Goal: Task Accomplishment & Management: Manage account settings

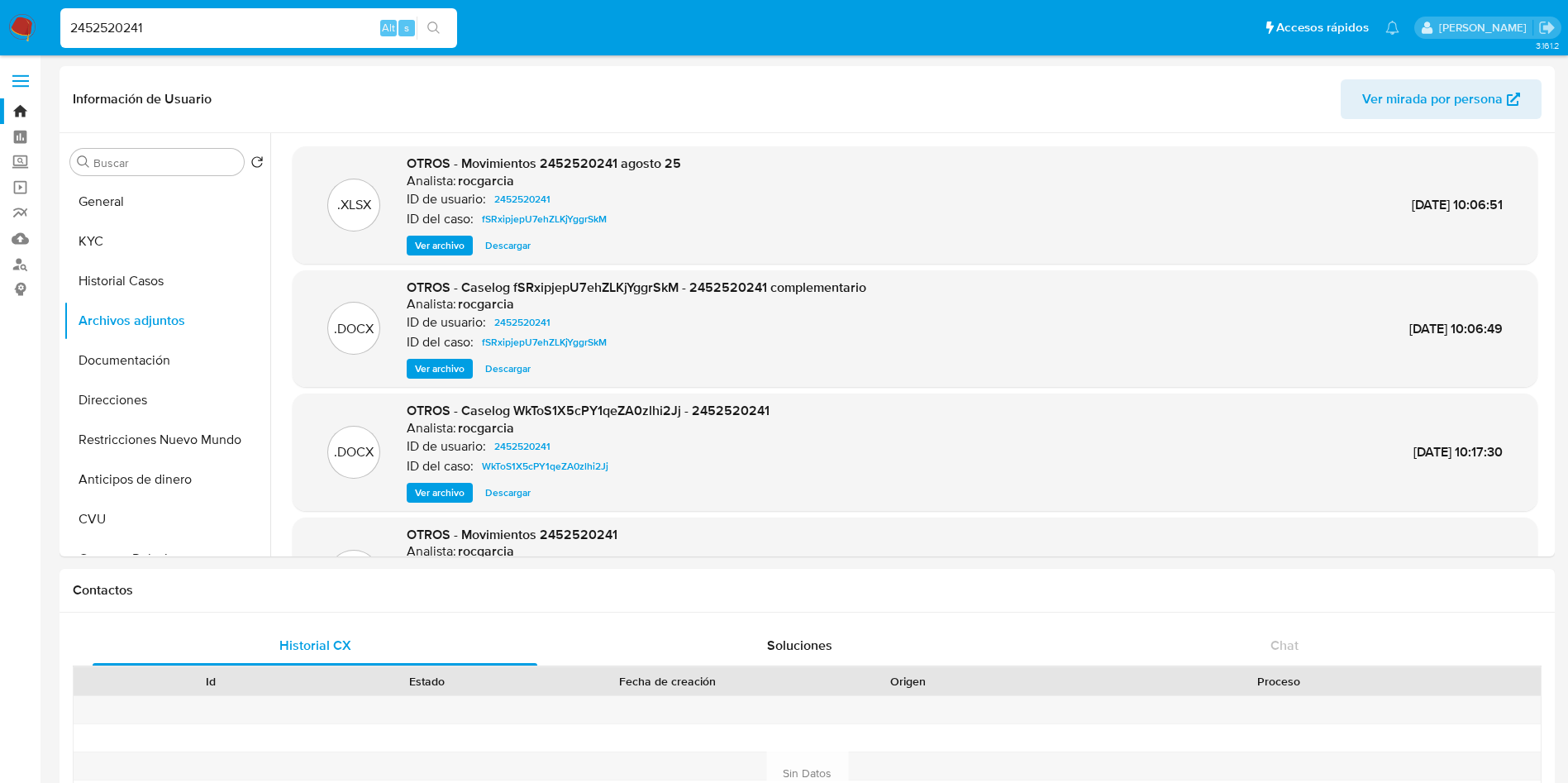
select select "10"
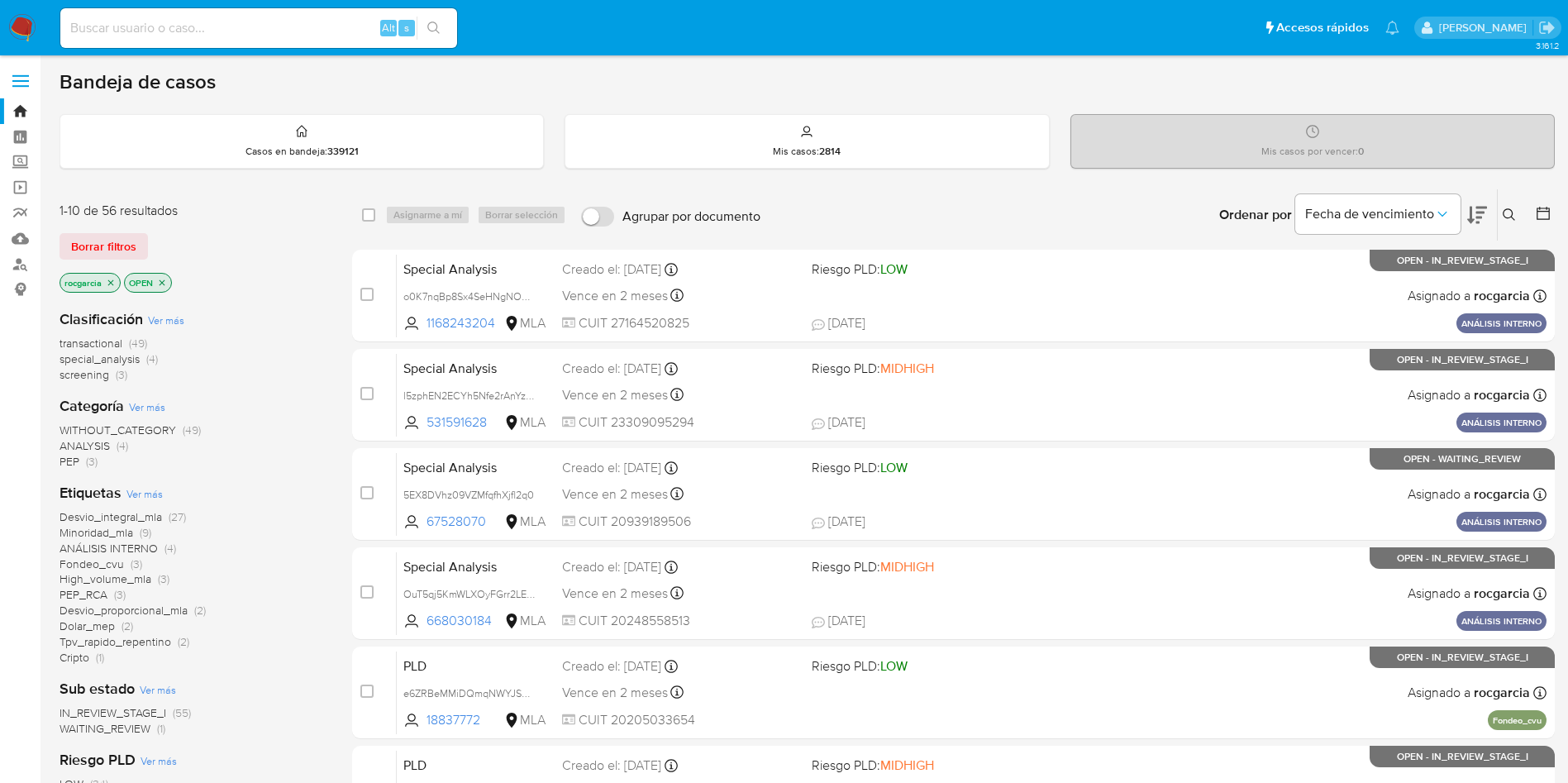
click at [1505, 211] on icon at bounding box center [1509, 215] width 13 height 13
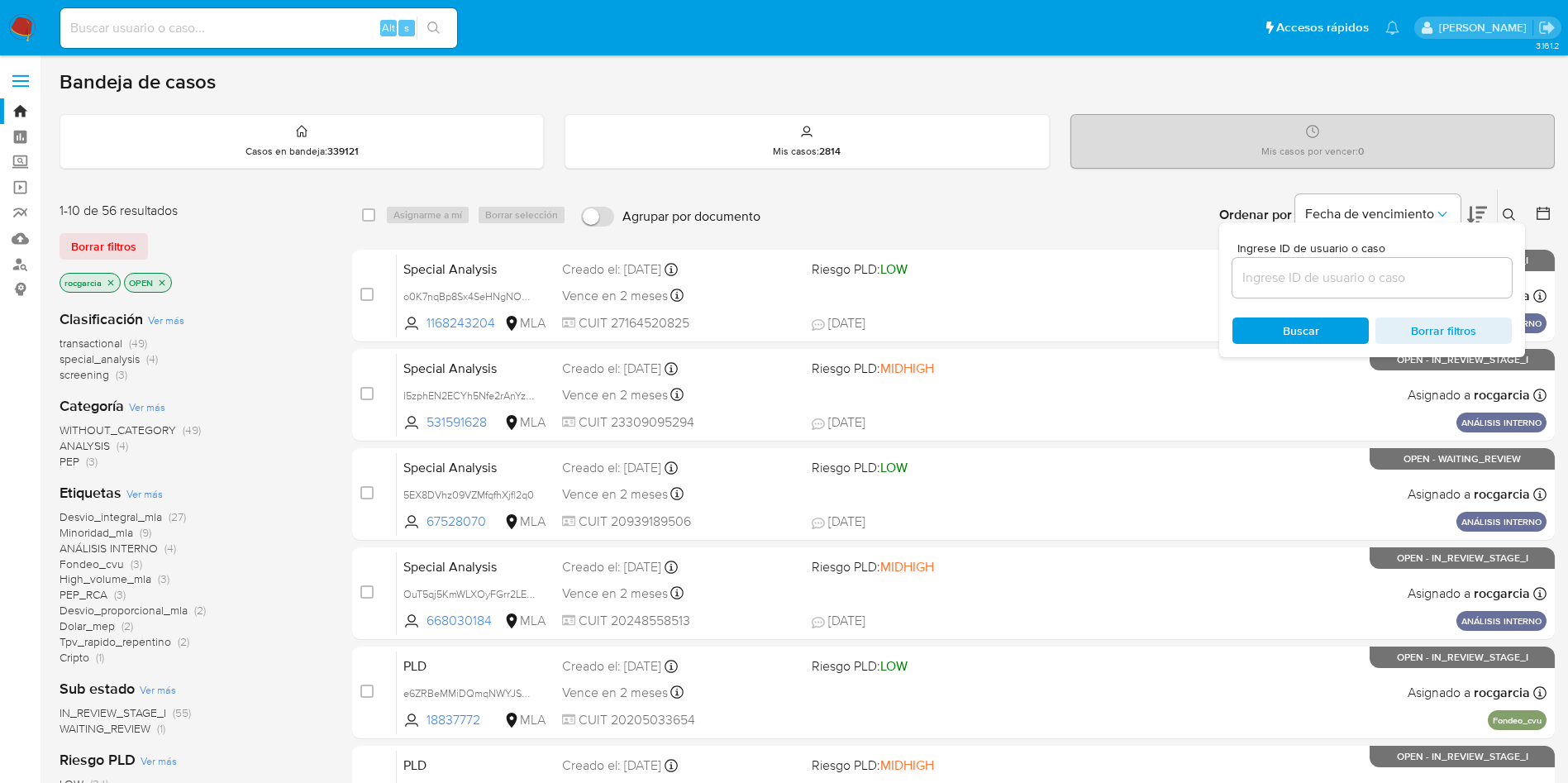
click at [1343, 283] on input at bounding box center [1372, 277] width 279 height 21
type input "94777409"
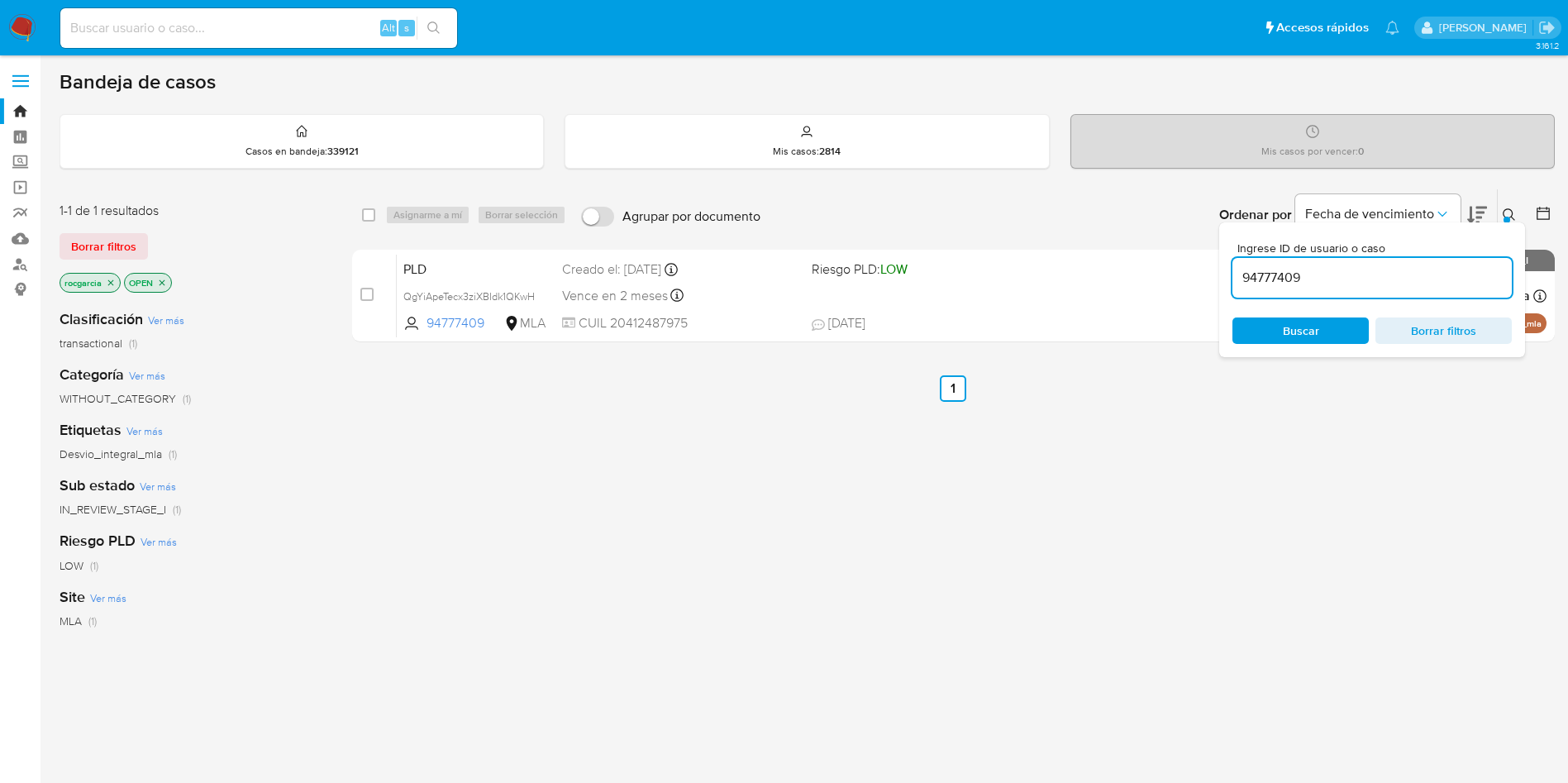
click at [1505, 214] on icon at bounding box center [1509, 215] width 13 height 13
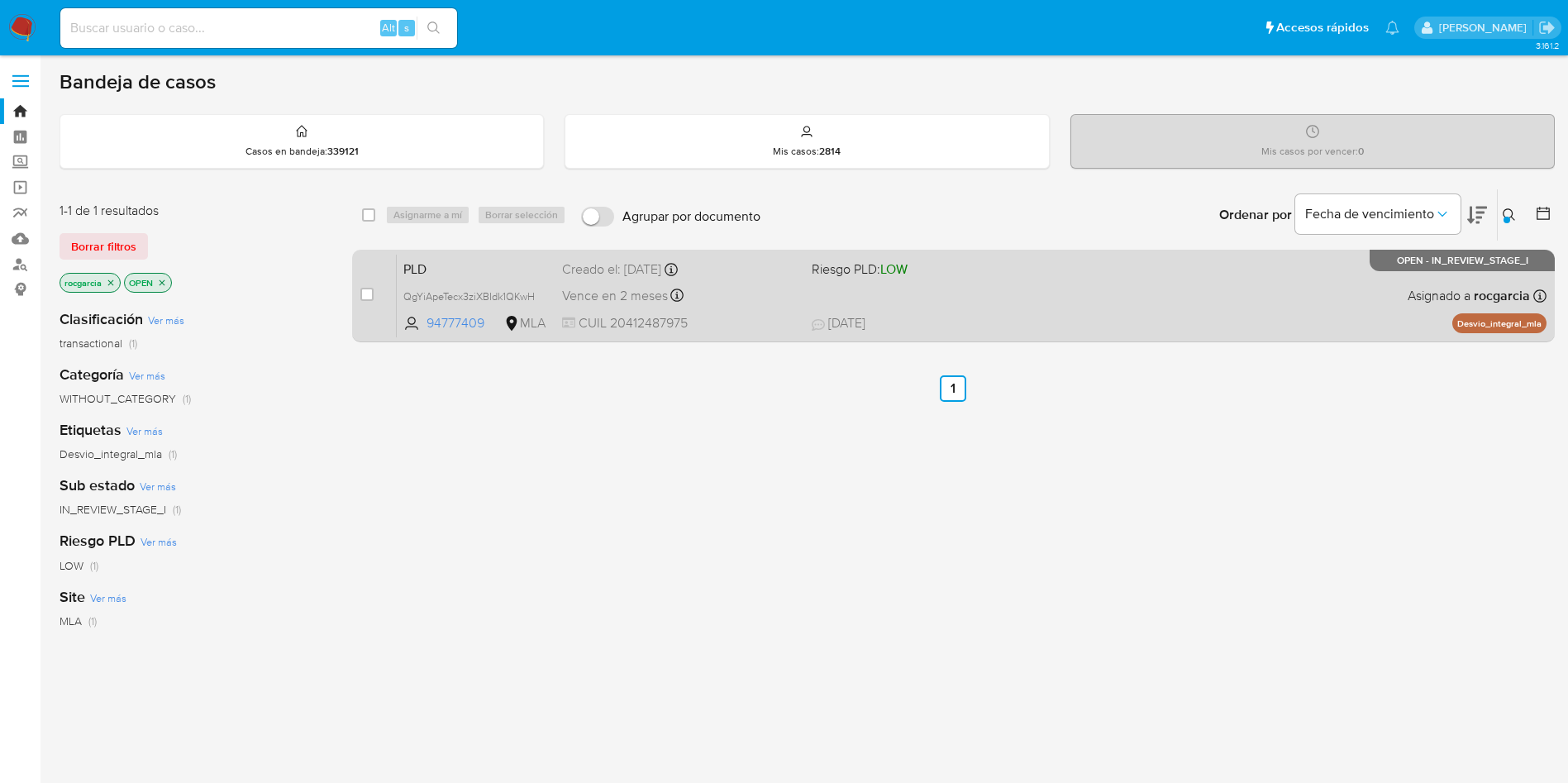
click at [1220, 304] on div "PLD QgYiApeTecx3ziXBIdk1QKwH 94777409 MLA Riesgo PLD: LOW Creado el: 12/09/2025…" at bounding box center [972, 295] width 1150 height 84
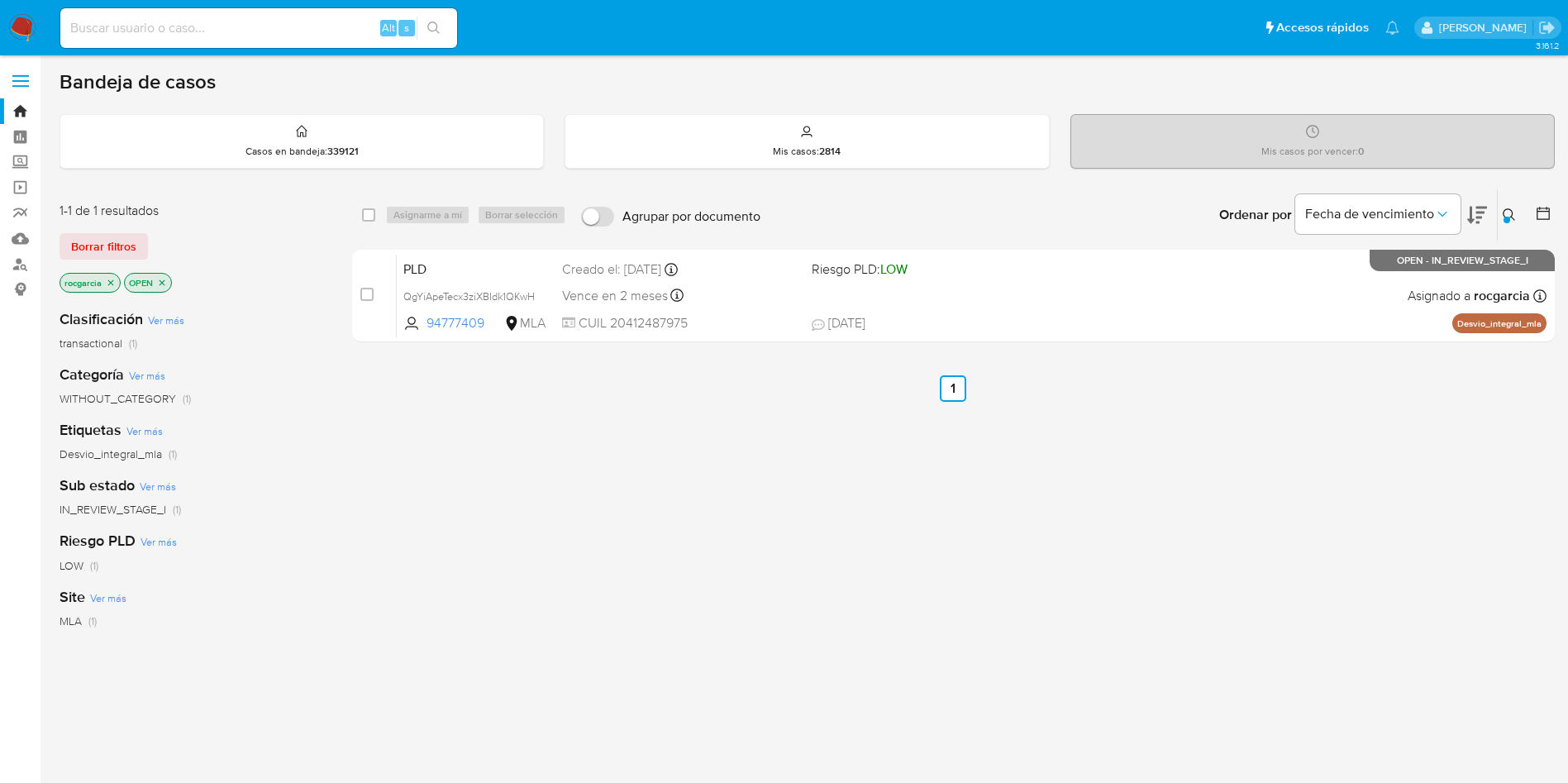
click at [1507, 203] on div "Ingrese ID de usuario o caso 94777409 Buscar Borrar filtros" at bounding box center [1511, 215] width 28 height 51
click at [1504, 218] on div at bounding box center [1507, 220] width 7 height 7
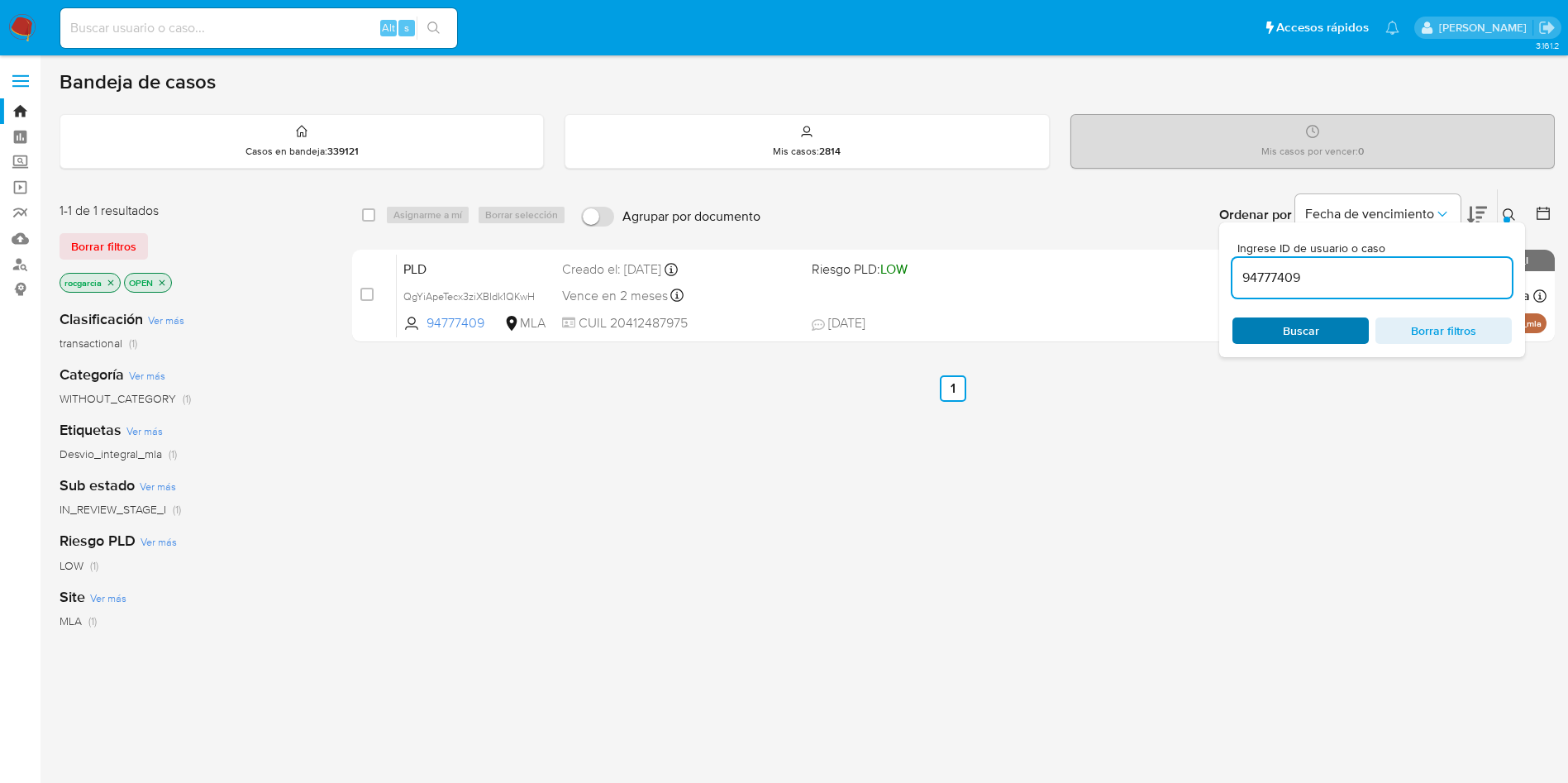
click at [1275, 337] on span "Buscar" at bounding box center [1300, 330] width 114 height 23
click at [1095, 455] on div "select-all-cases-checkbox Asignarme a mí Borrar selección Agrupar por documento…" at bounding box center [953, 563] width 1203 height 750
click at [1506, 199] on div "Ingrese ID de usuario o caso 94777409 Buscar Borrar filtros" at bounding box center [1511, 215] width 28 height 51
click at [1502, 218] on button at bounding box center [1511, 215] width 27 height 20
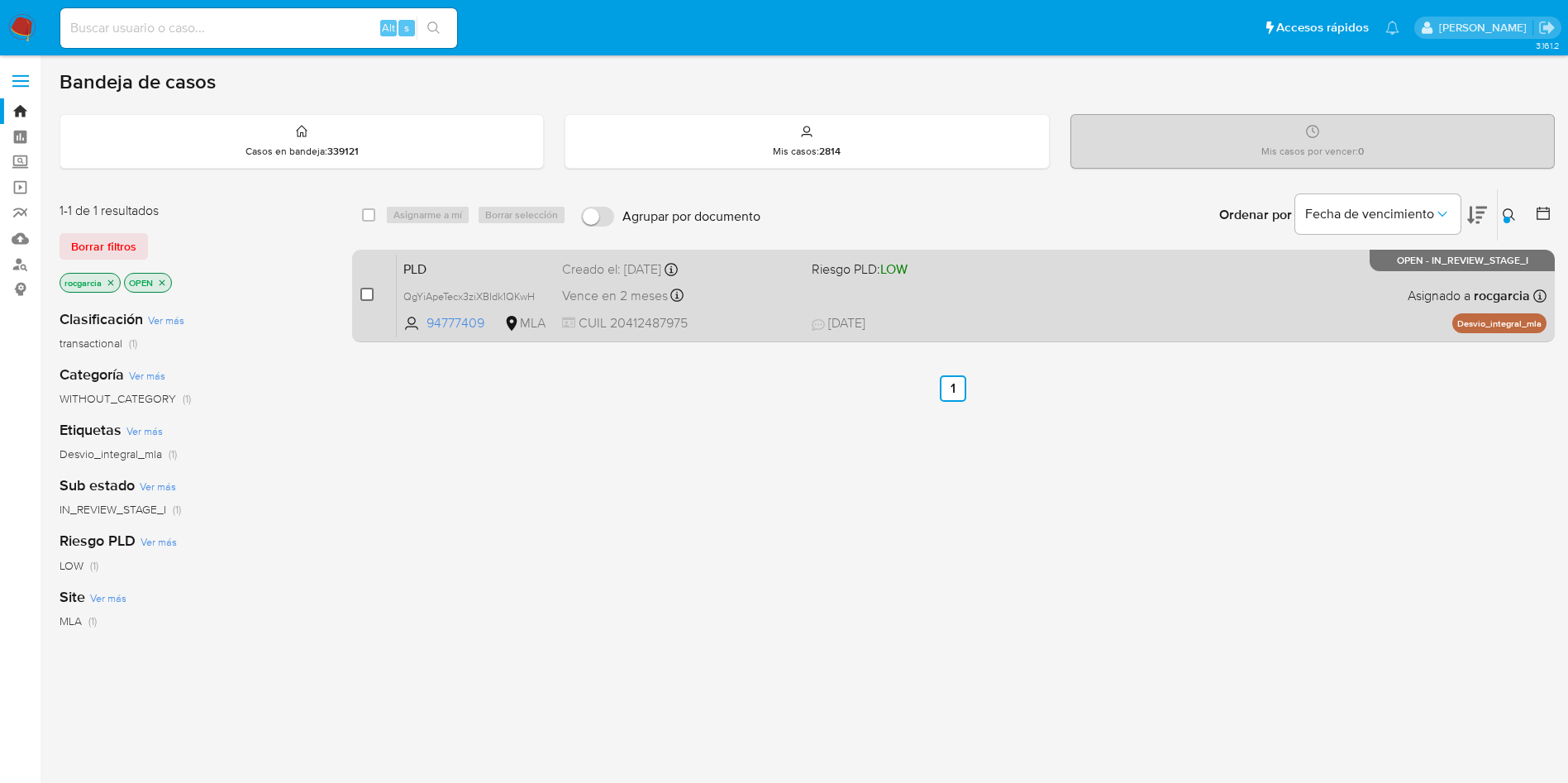
click at [360, 295] on input "checkbox" at bounding box center [366, 294] width 13 height 13
checkbox input "true"
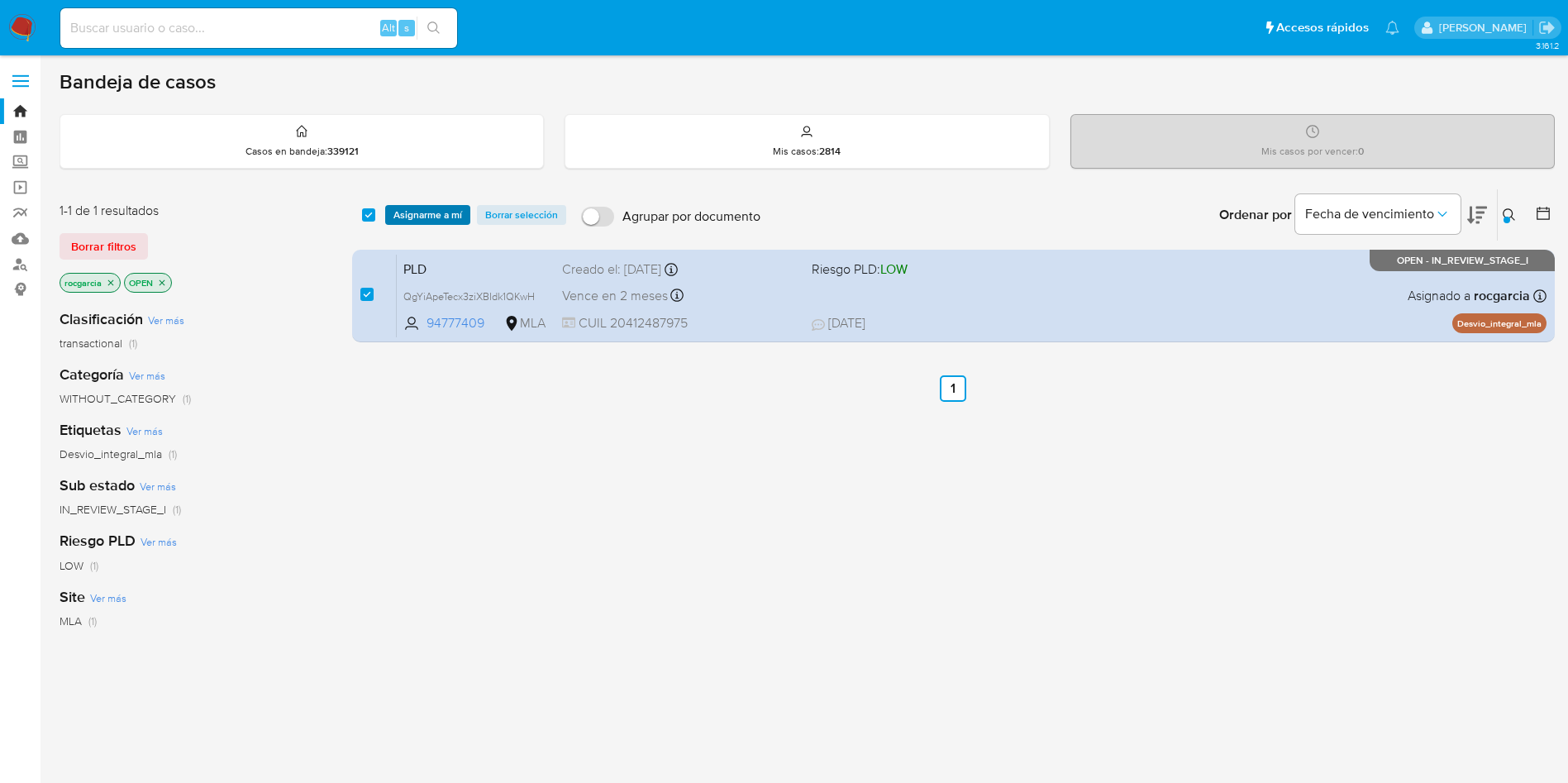
click at [435, 218] on span "Asignarme a mí" at bounding box center [428, 215] width 69 height 17
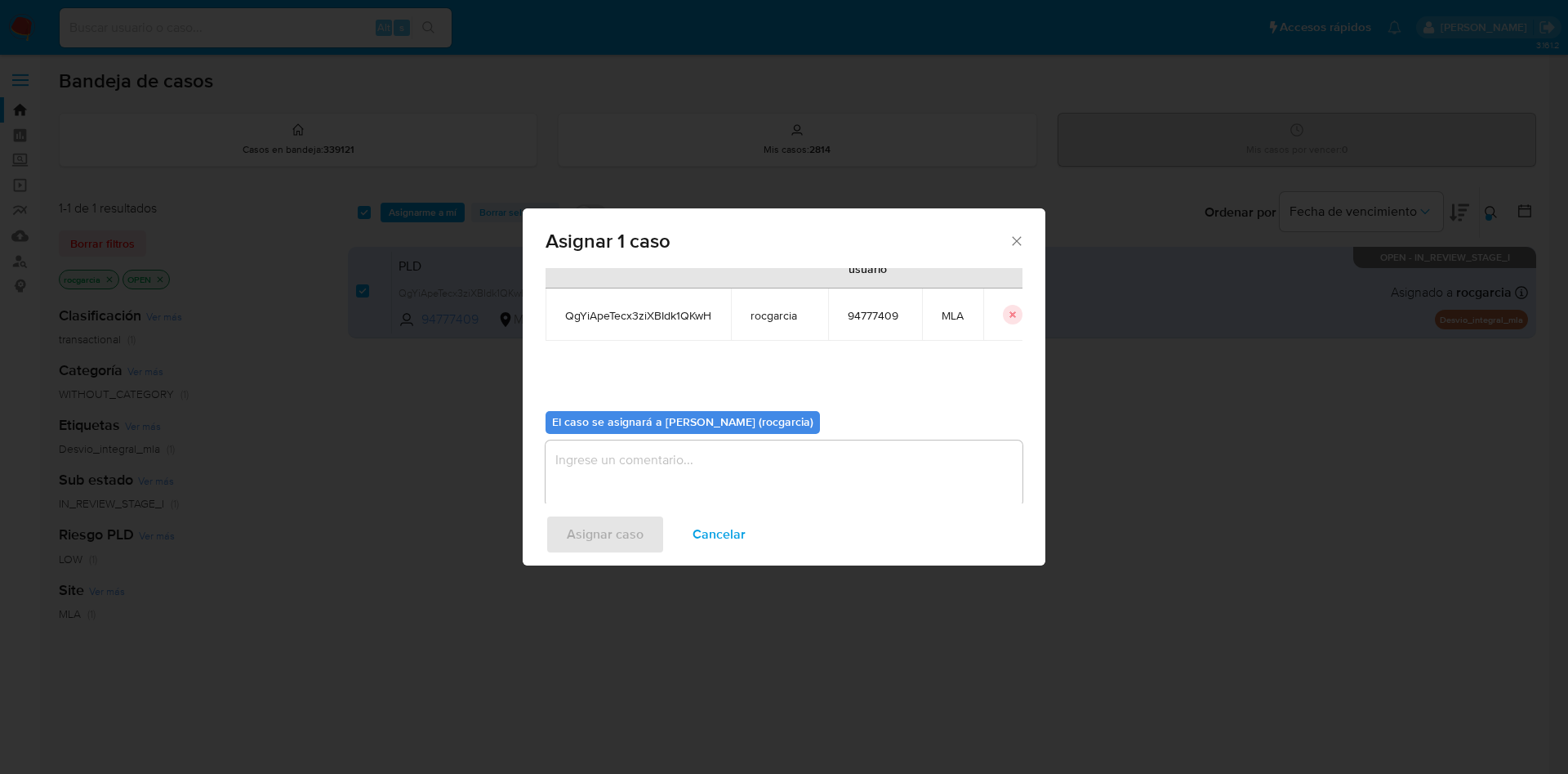
scroll to position [85, 0]
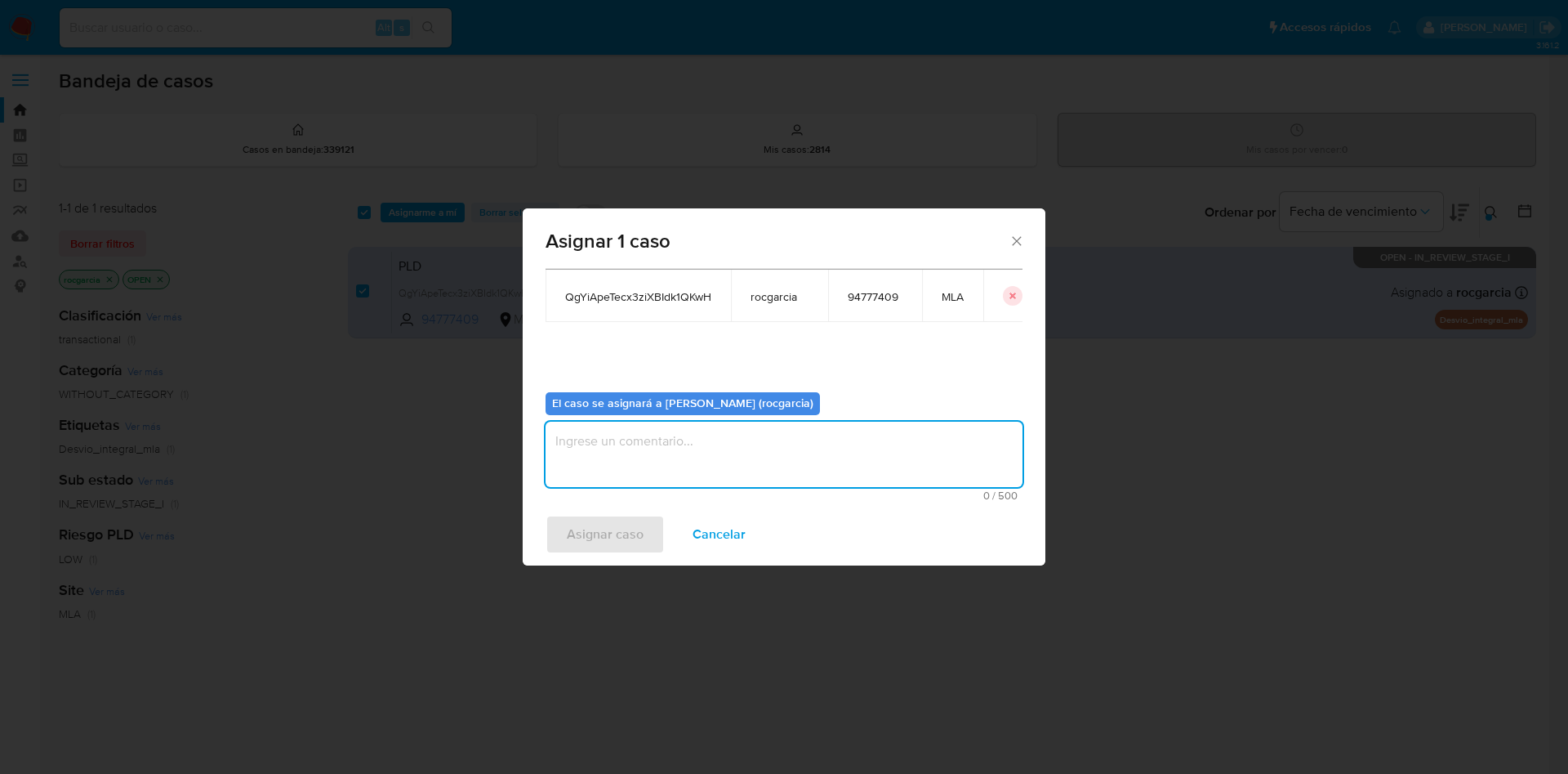
click at [593, 455] on textarea "assign-modal" at bounding box center [784, 454] width 477 height 65
click at [607, 527] on span "Asignar caso" at bounding box center [605, 534] width 77 height 36
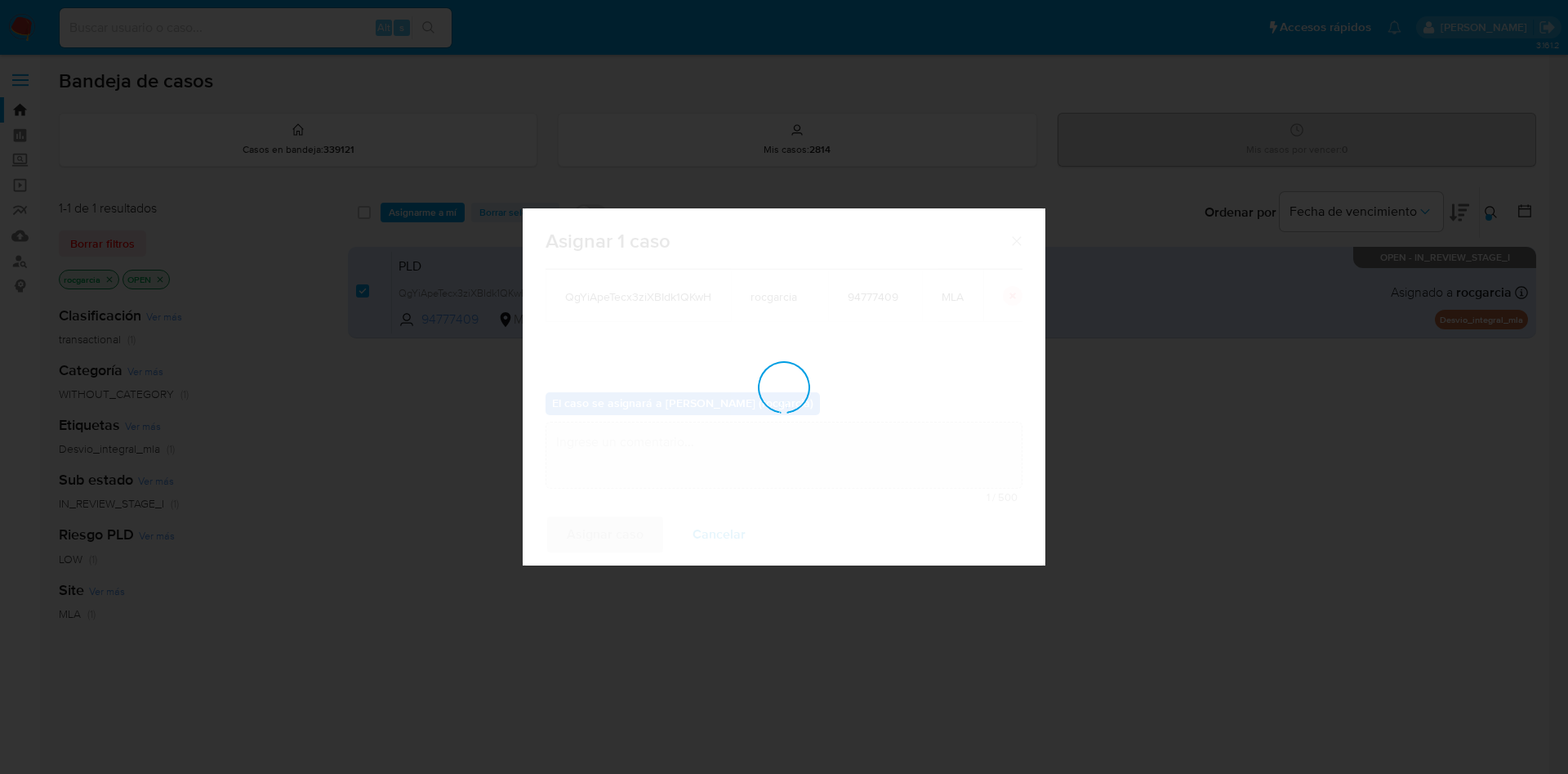
checkbox input "false"
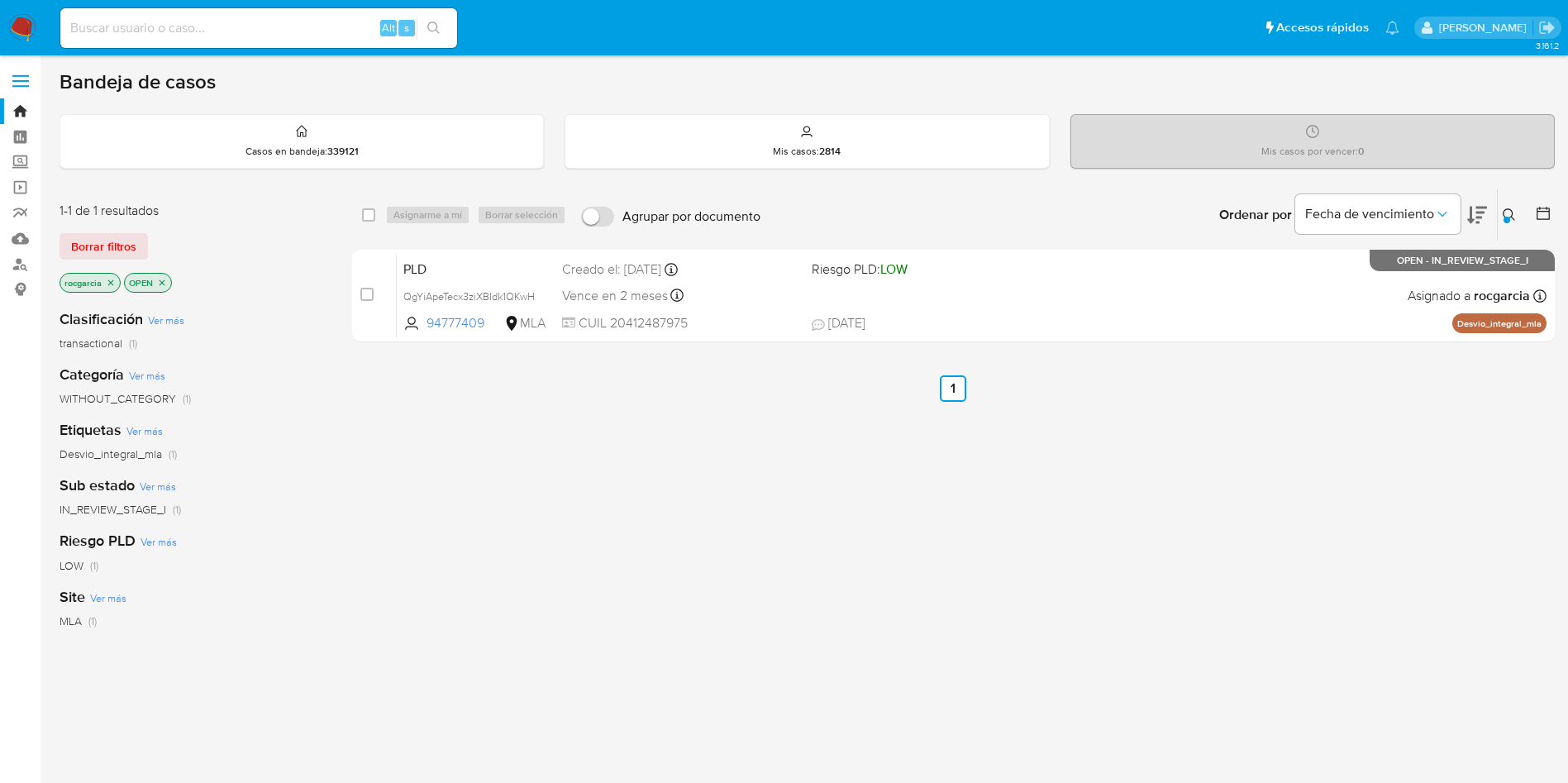
click at [1506, 205] on button at bounding box center [1511, 215] width 27 height 20
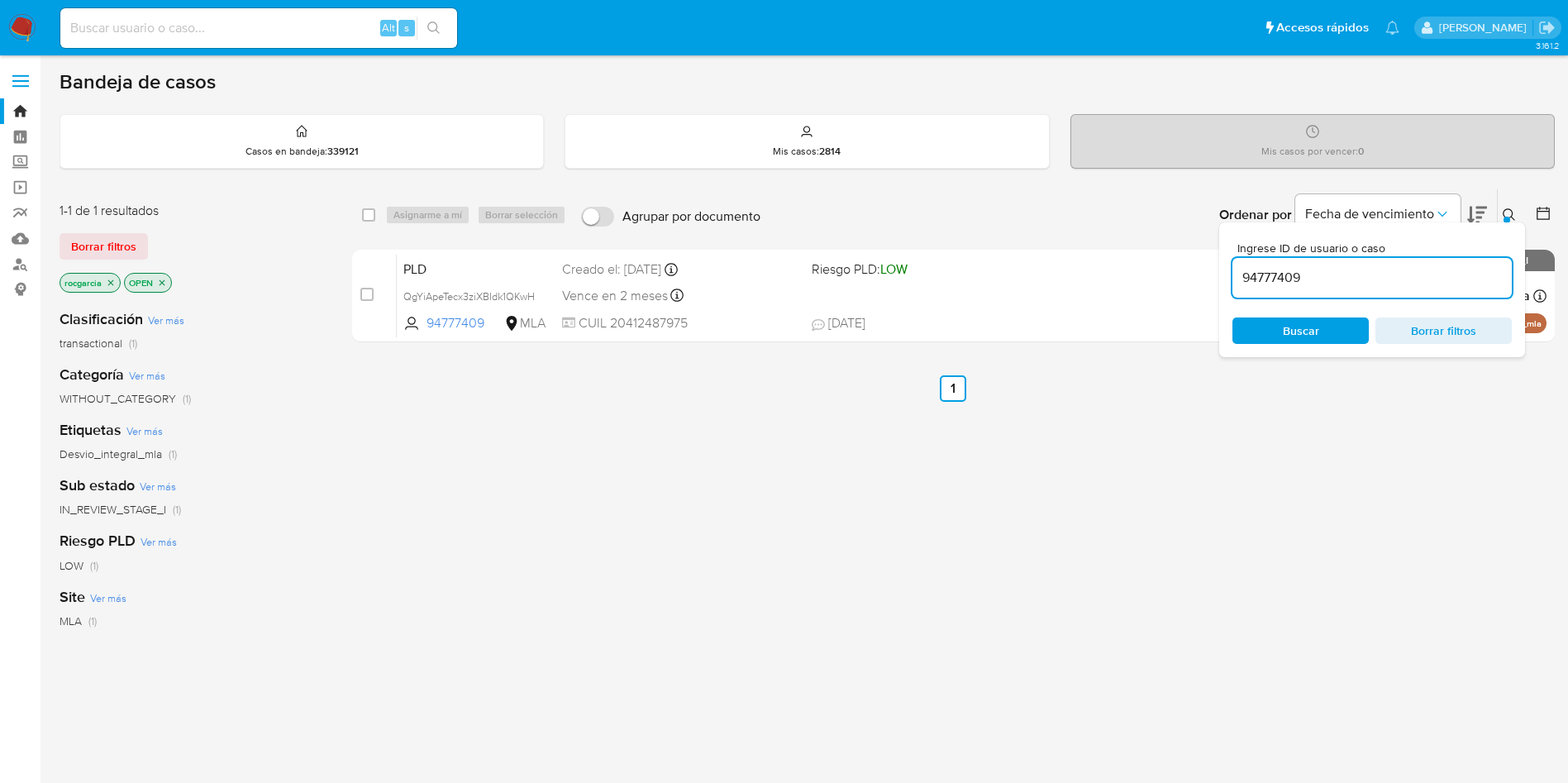
click at [1266, 270] on input "94777409" at bounding box center [1372, 277] width 279 height 21
click at [1505, 221] on div at bounding box center [1507, 220] width 7 height 7
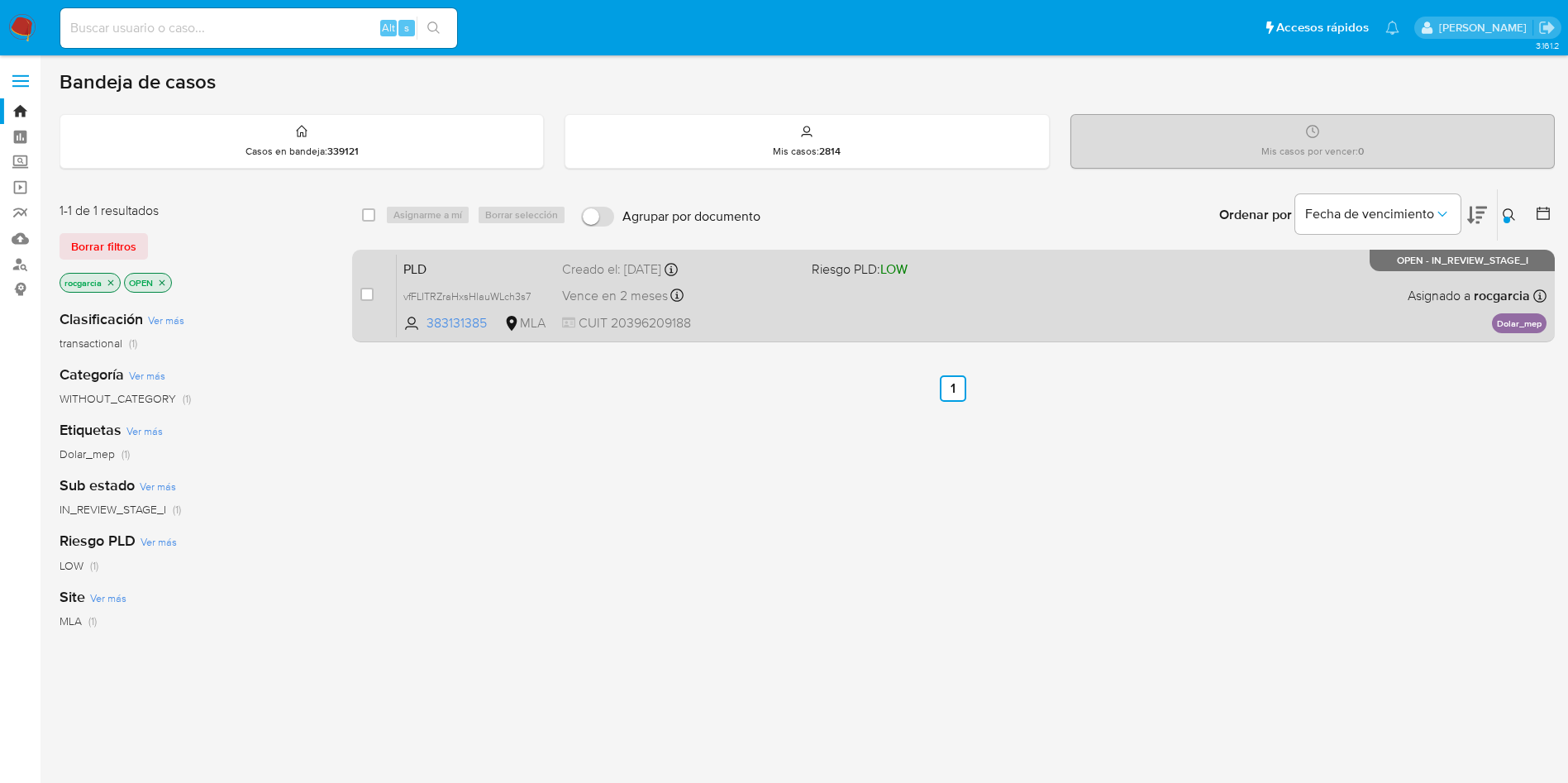
click at [1123, 294] on div "PLD vfFLITRZraHxsHlauWLch3s7 383131385 MLA Riesgo PLD: LOW Creado el: 12/09/202…" at bounding box center [972, 295] width 1150 height 84
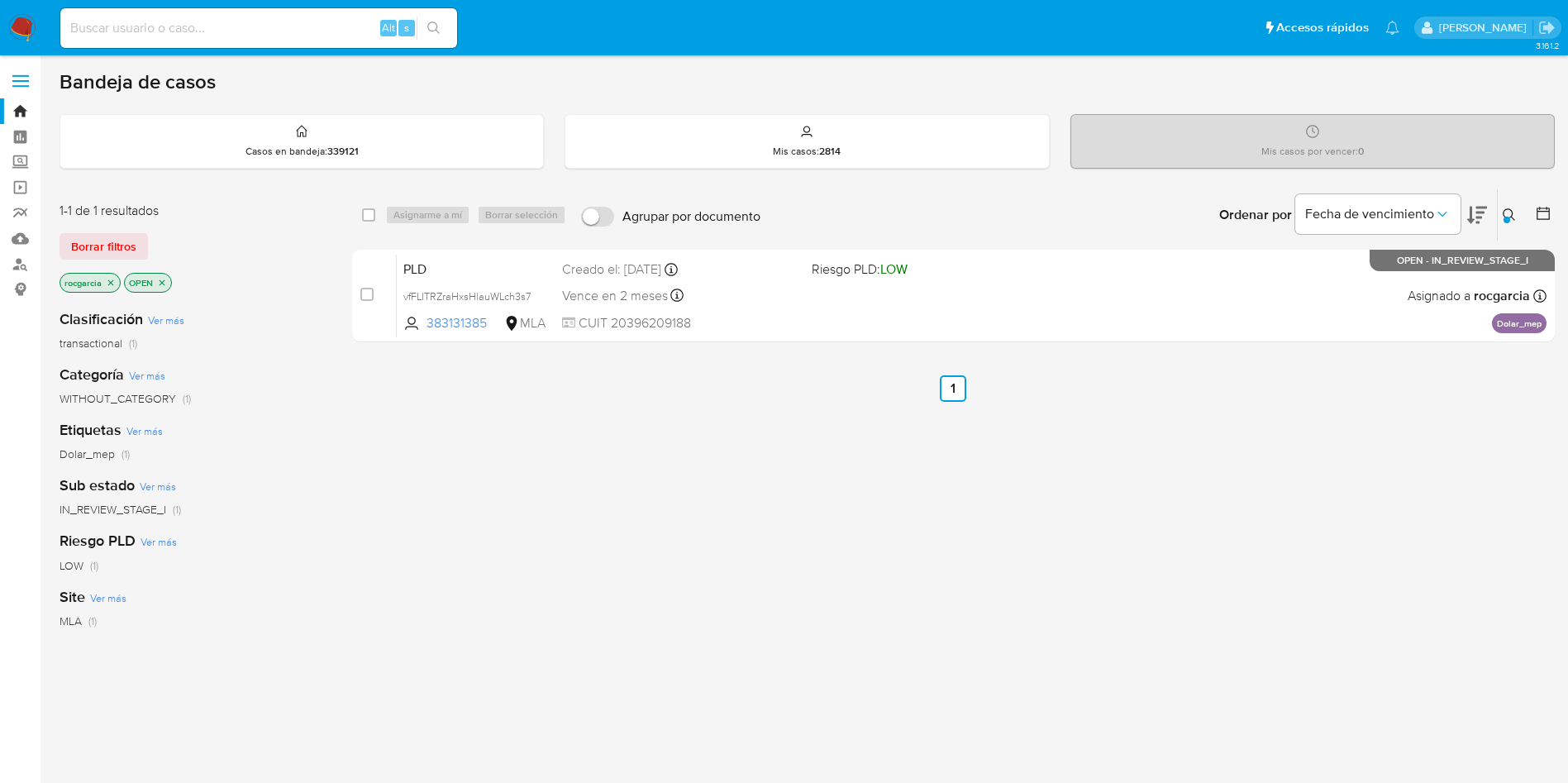
click at [1515, 216] on icon at bounding box center [1509, 215] width 13 height 13
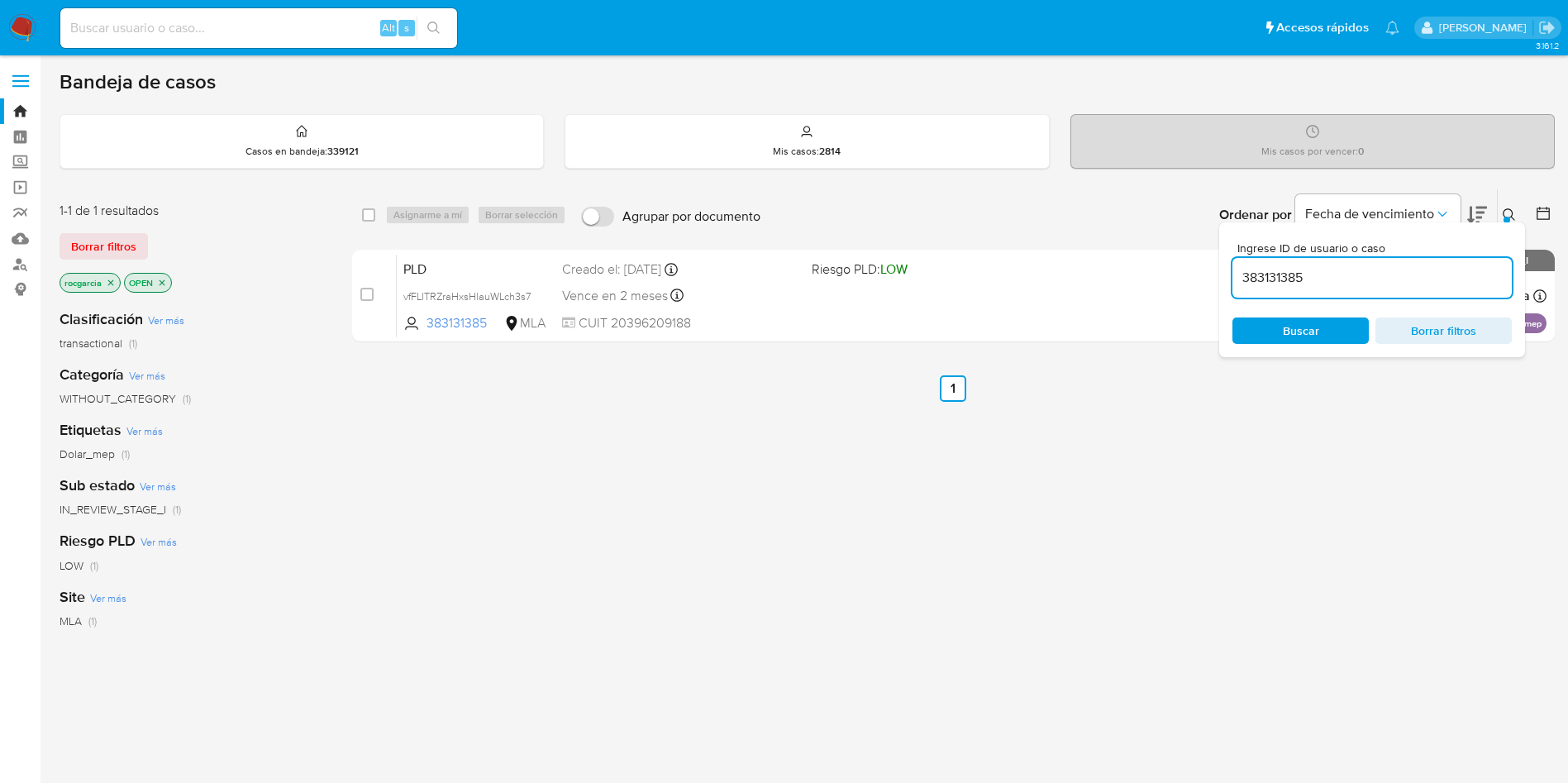
click at [1249, 272] on input "383131385" at bounding box center [1372, 277] width 279 height 21
click at [1500, 219] on button at bounding box center [1511, 215] width 27 height 20
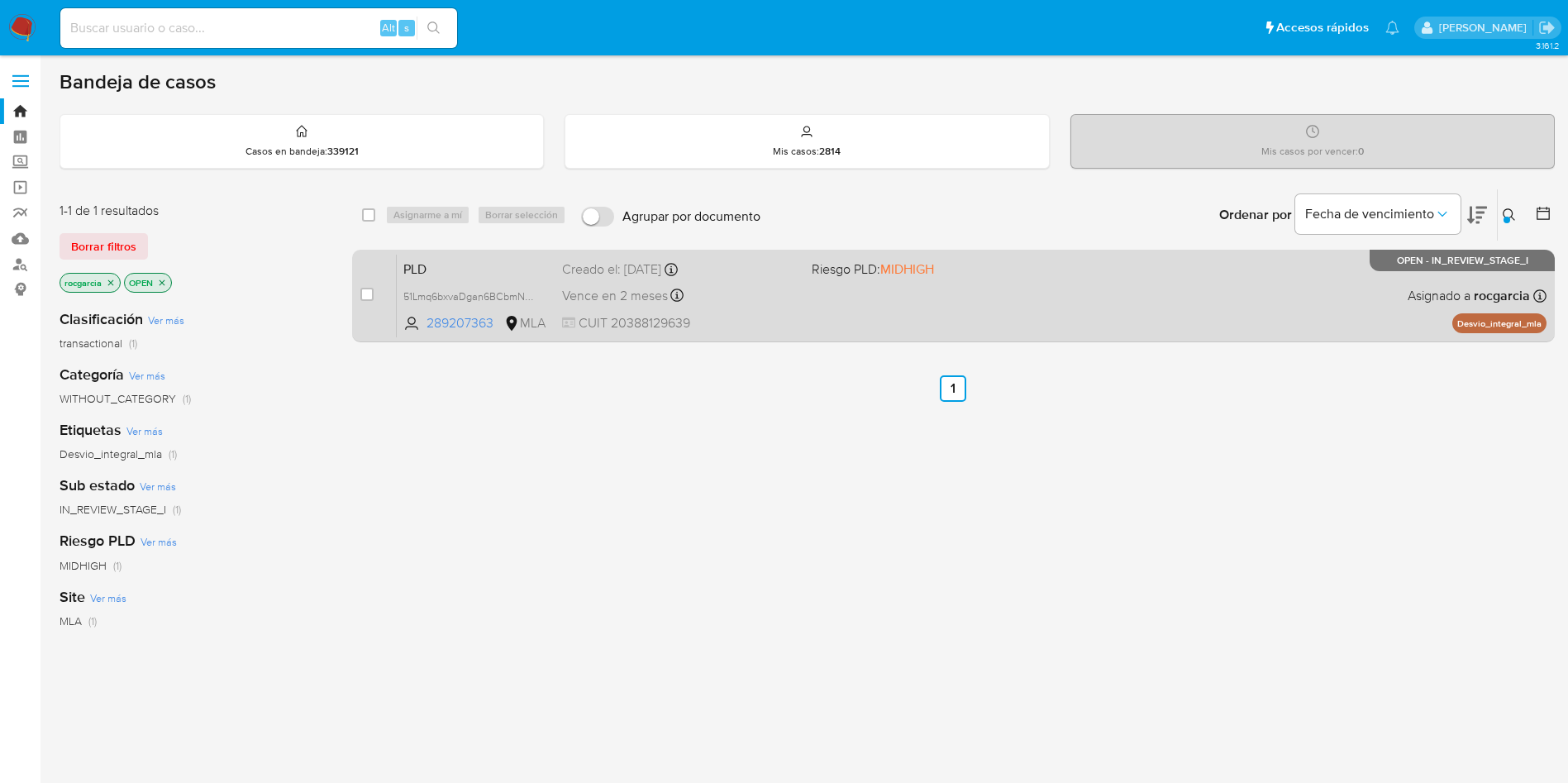
click at [819, 311] on div "PLD 51Lmq6bxvaDgan6BCbmNRWOI 289207363 MLA Riesgo PLD: MIDHIGH Creado el: 12/09…" at bounding box center [972, 295] width 1150 height 84
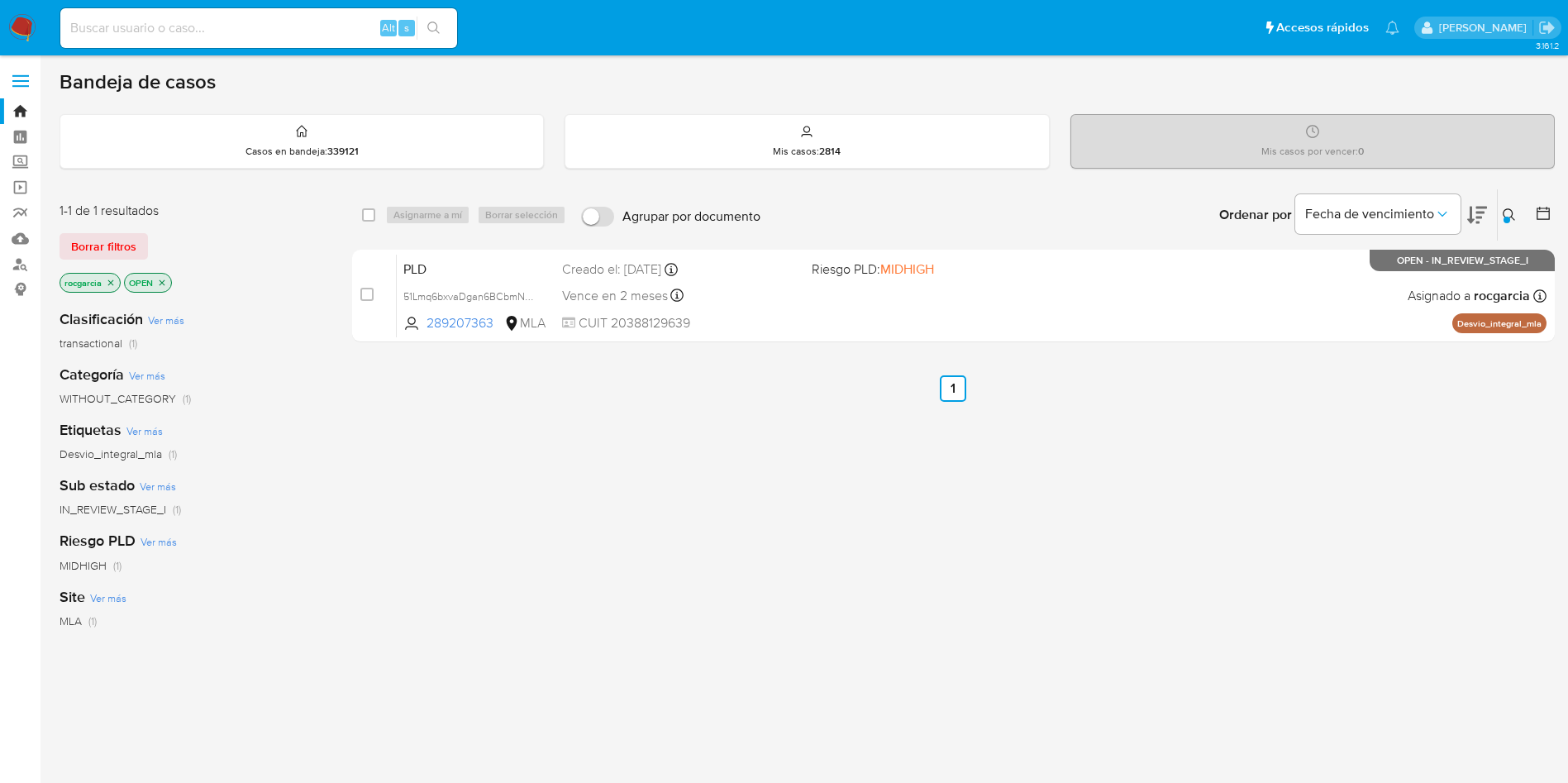
click at [1510, 212] on icon at bounding box center [1509, 215] width 13 height 13
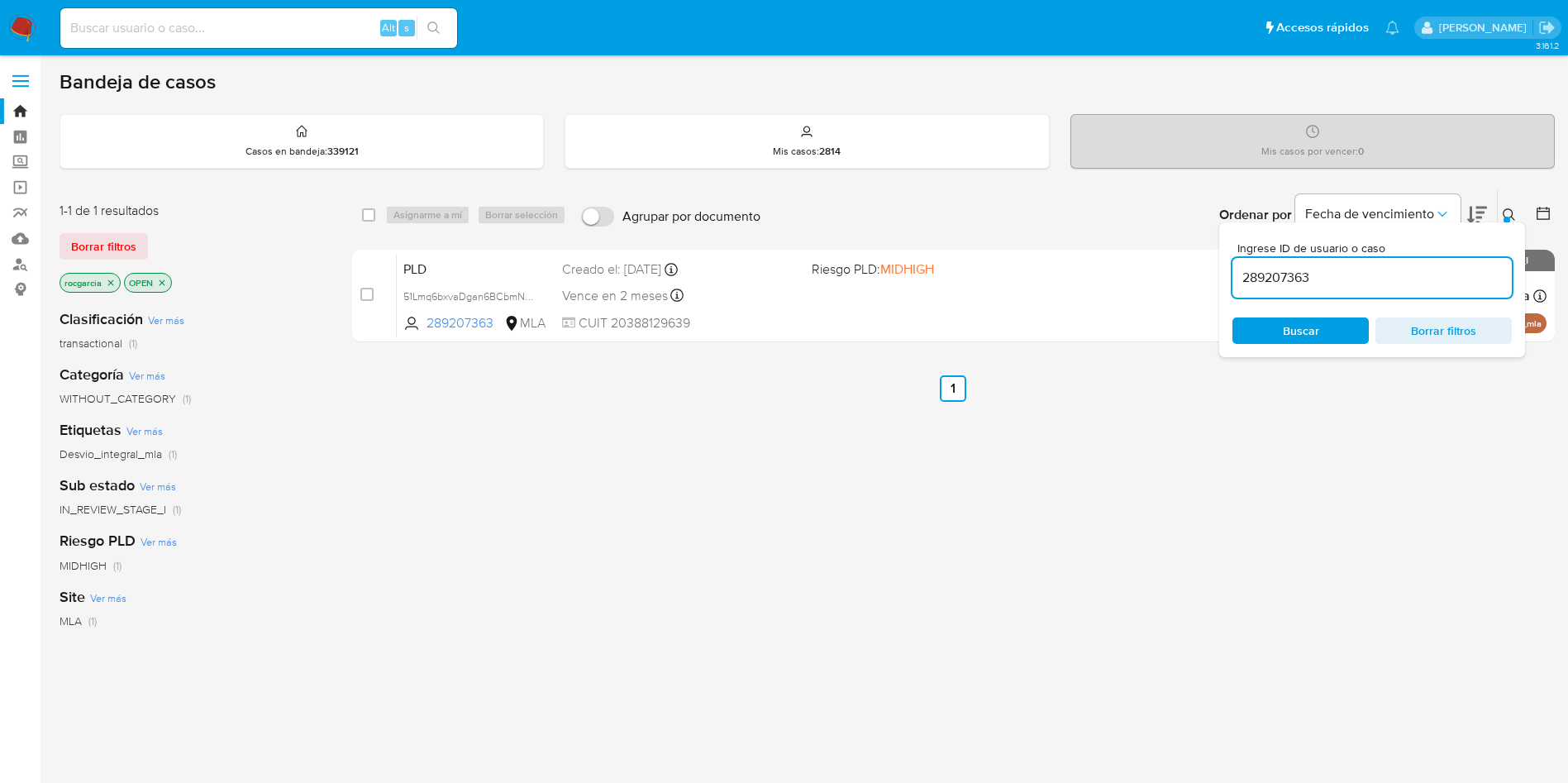
click at [1260, 276] on input "289207363" at bounding box center [1372, 277] width 279 height 21
click at [1511, 218] on icon at bounding box center [1509, 215] width 13 height 13
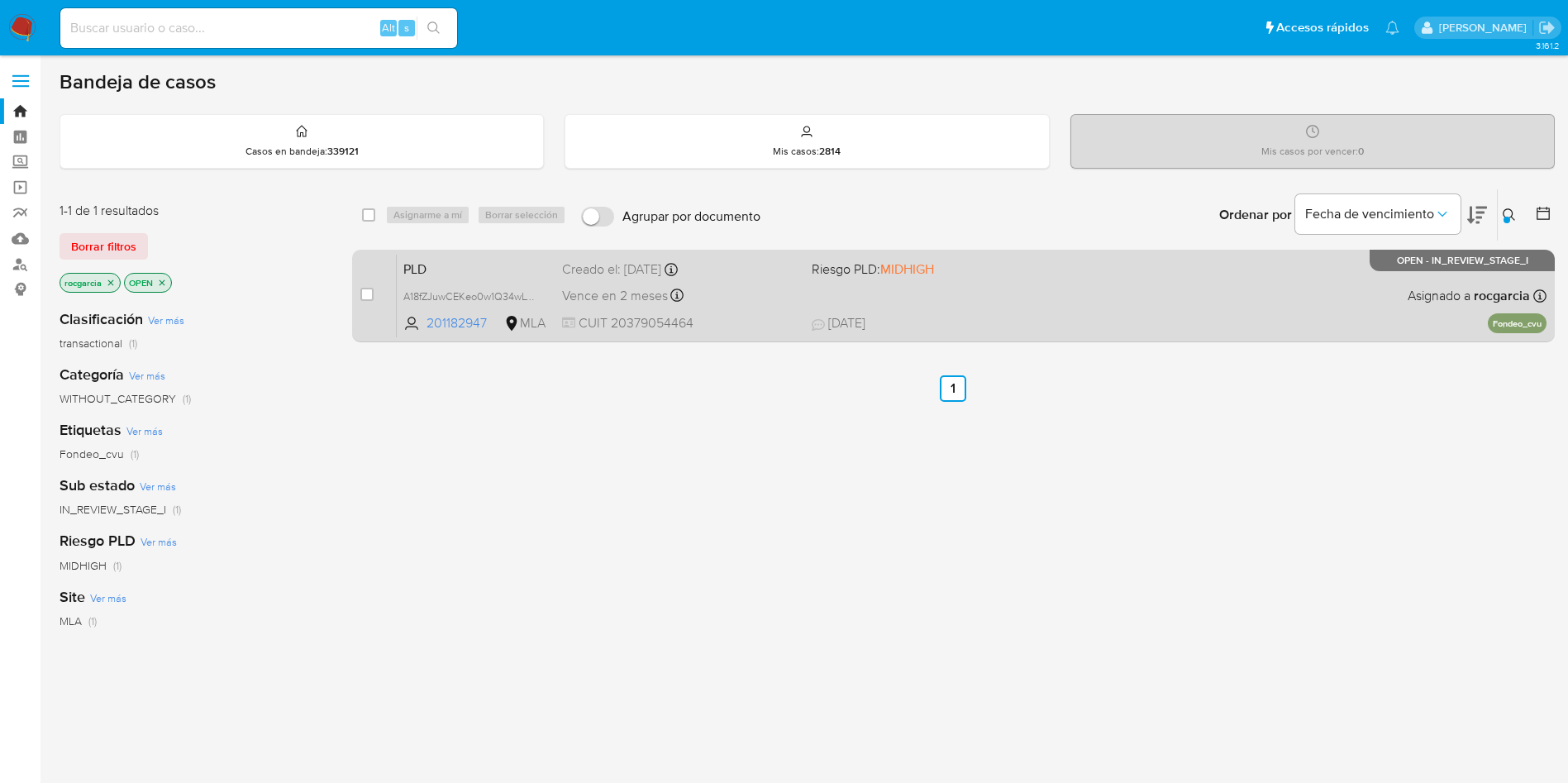
click at [1050, 314] on span "20/09/2025 20/09/2025 15:46" at bounding box center [1055, 323] width 486 height 18
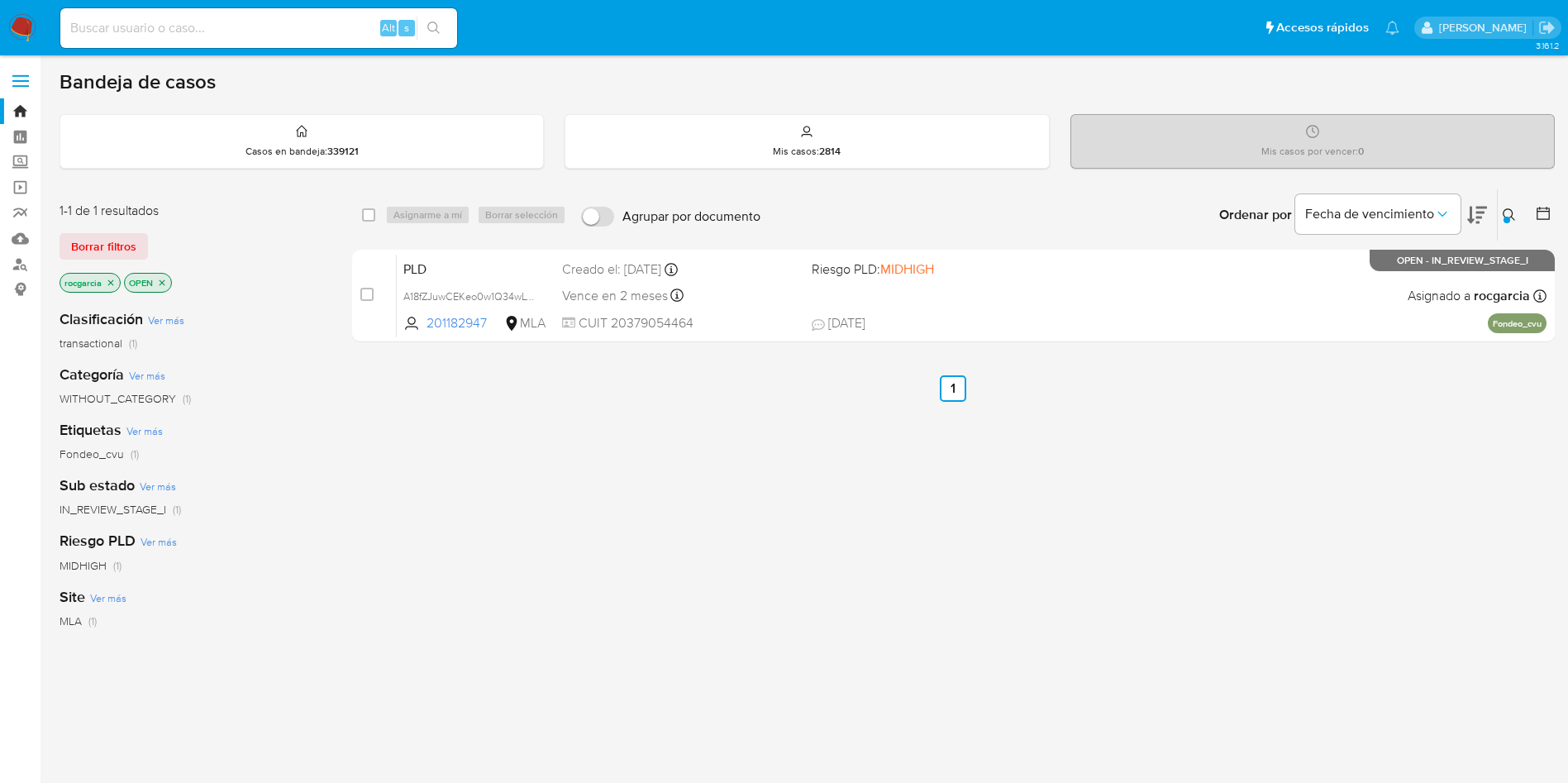
click at [1515, 205] on button at bounding box center [1511, 215] width 27 height 20
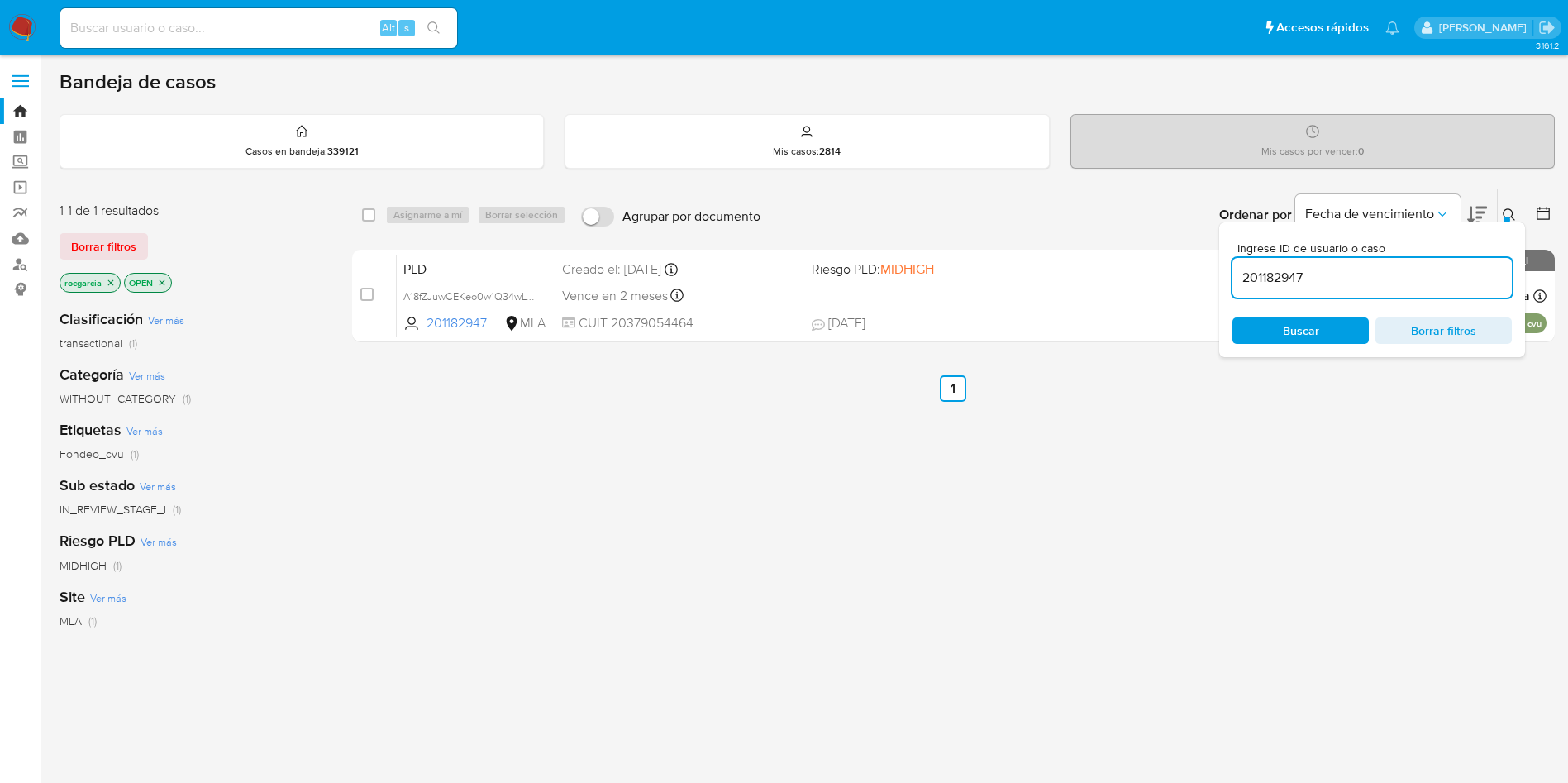
click at [1307, 271] on input "201182947" at bounding box center [1372, 277] width 279 height 21
type input "159967291"
click at [1509, 216] on icon at bounding box center [1509, 215] width 13 height 13
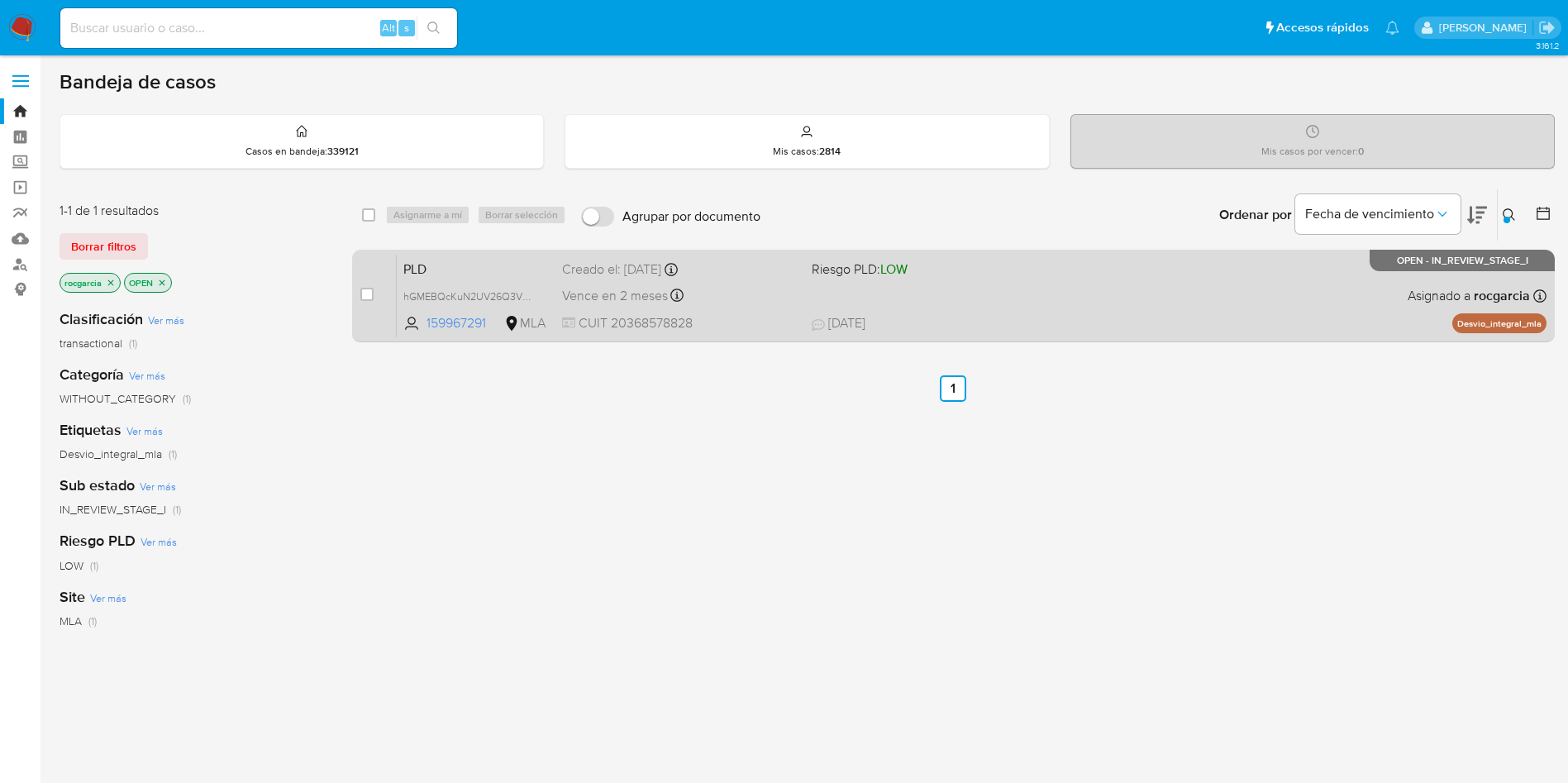
click at [1137, 321] on span "17/09/2025 17/09/2025 11:39" at bounding box center [1055, 323] width 486 height 18
click at [366, 292] on input "checkbox" at bounding box center [366, 294] width 13 height 13
checkbox input "true"
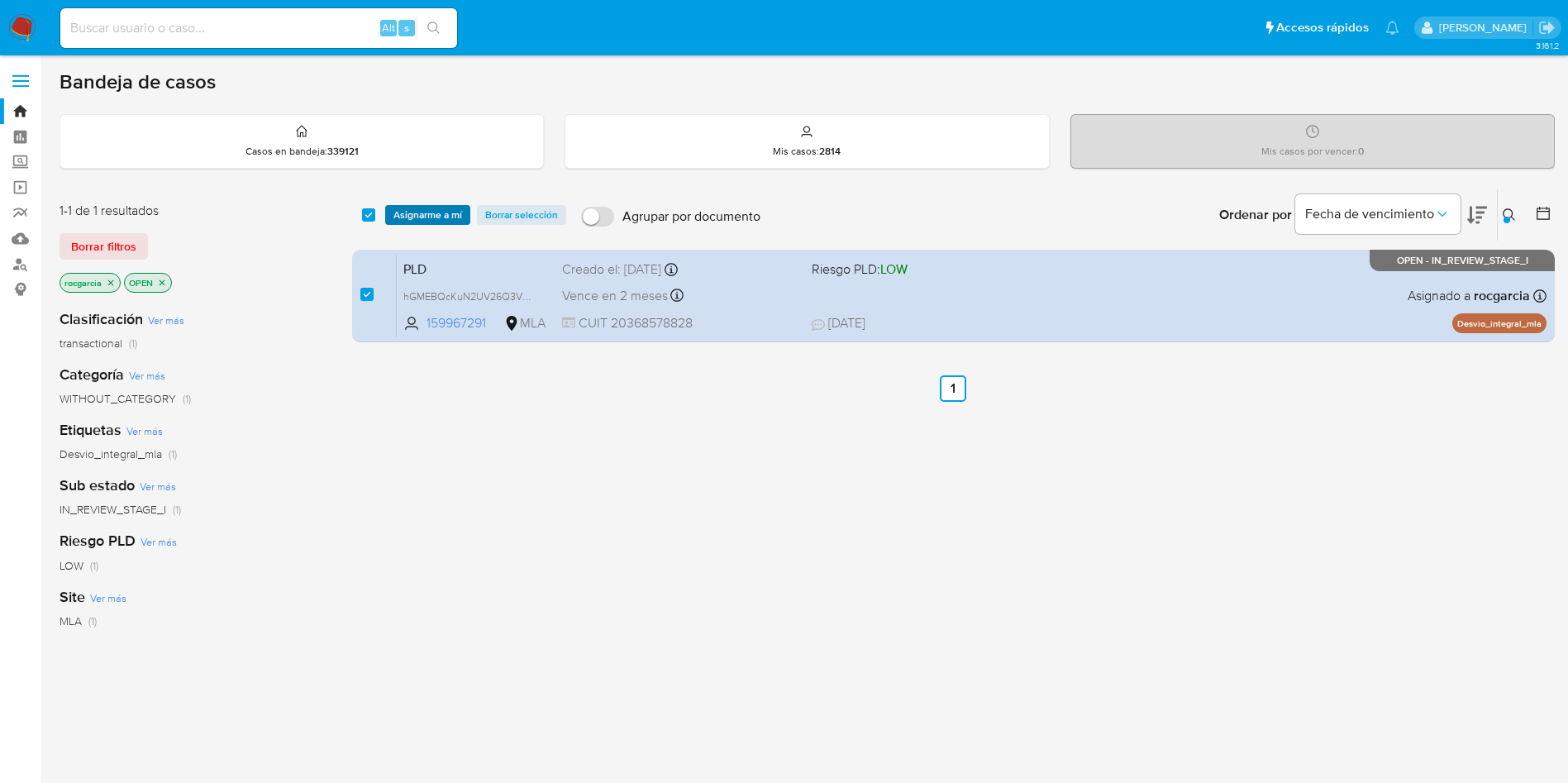
click at [413, 219] on span "Asignarme a mí" at bounding box center [428, 215] width 69 height 17
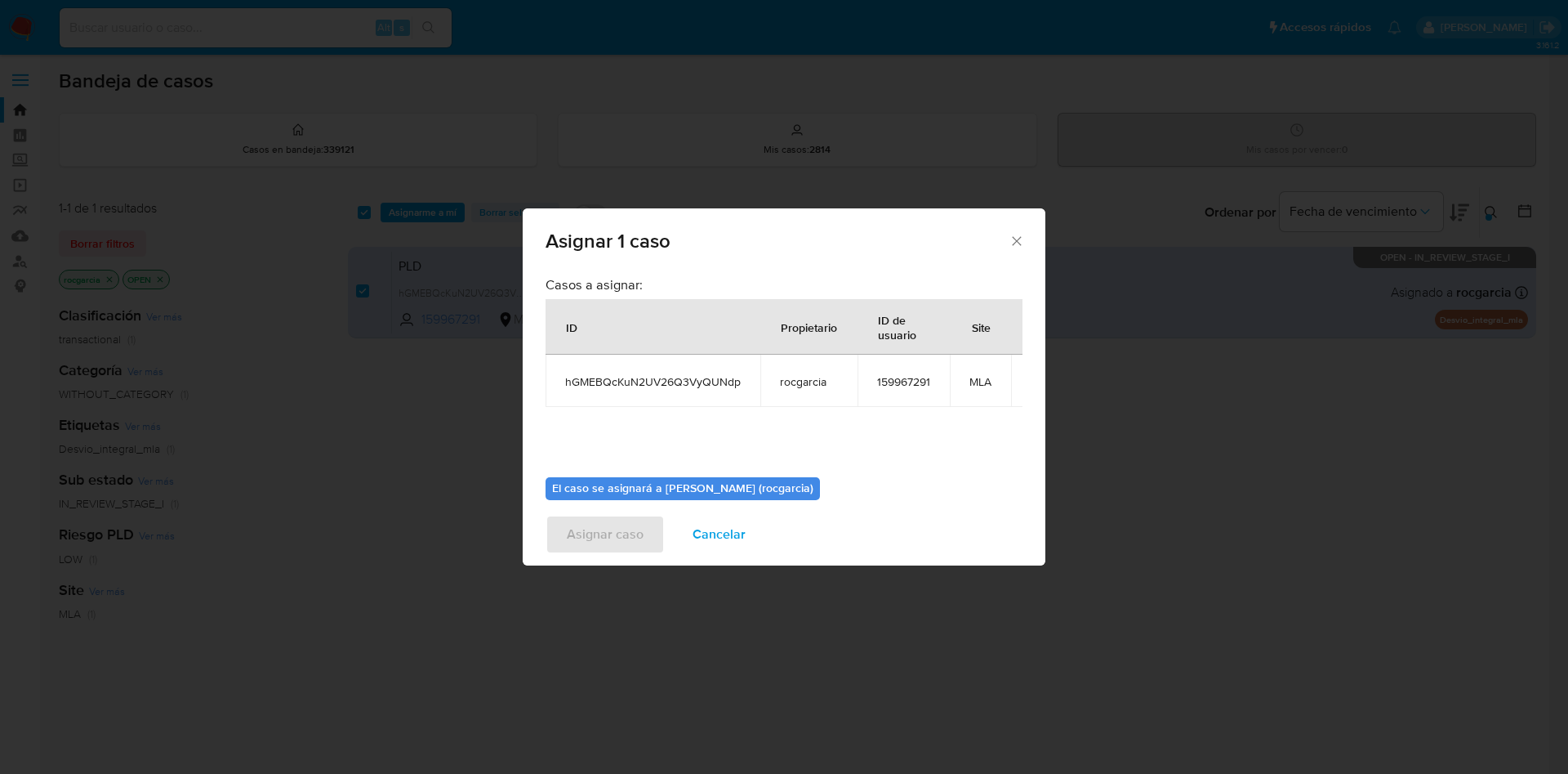
scroll to position [104, 0]
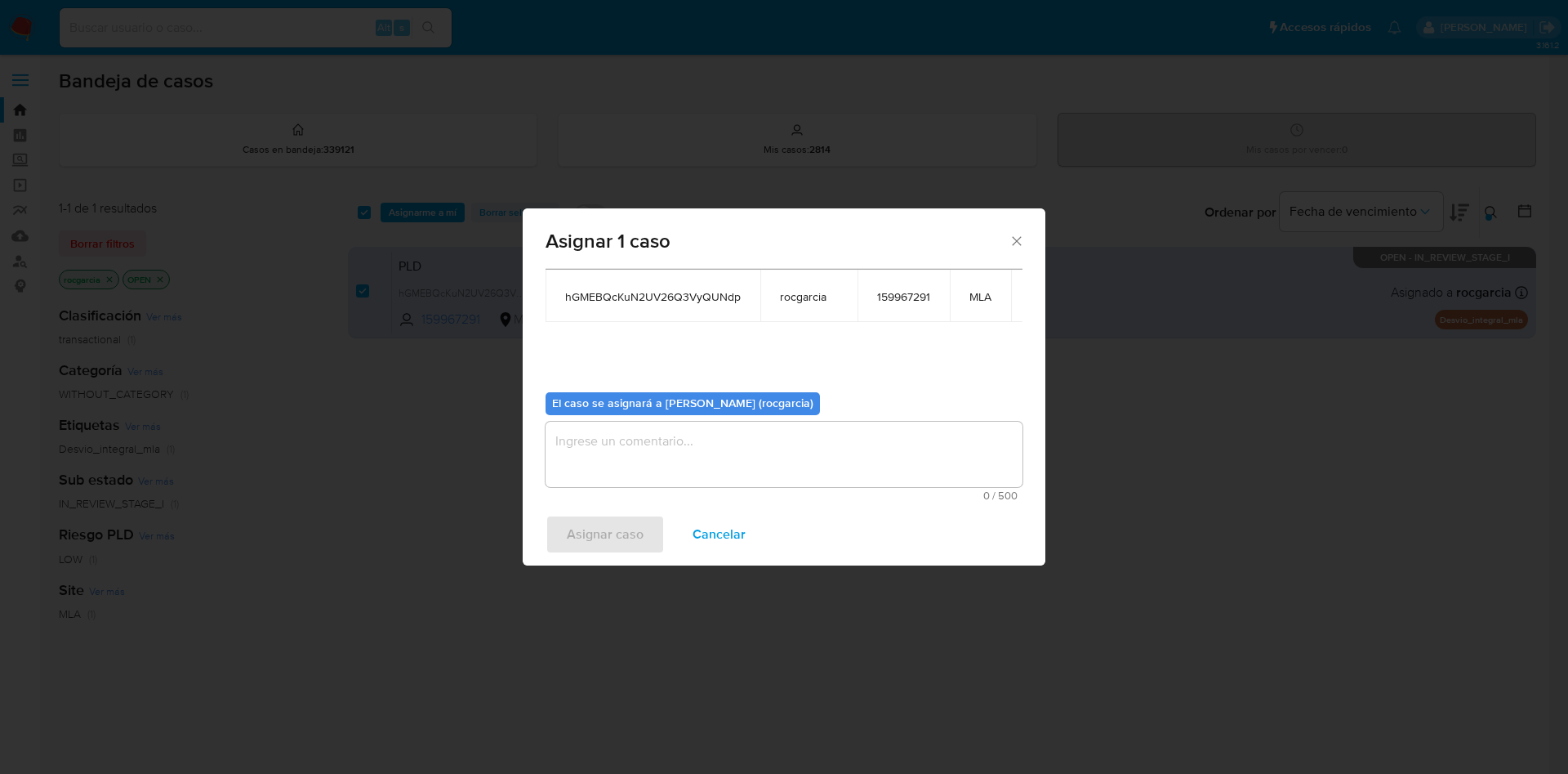
click at [664, 458] on textarea "assign-modal" at bounding box center [784, 454] width 477 height 65
click at [633, 541] on span "Asignar caso" at bounding box center [605, 534] width 77 height 36
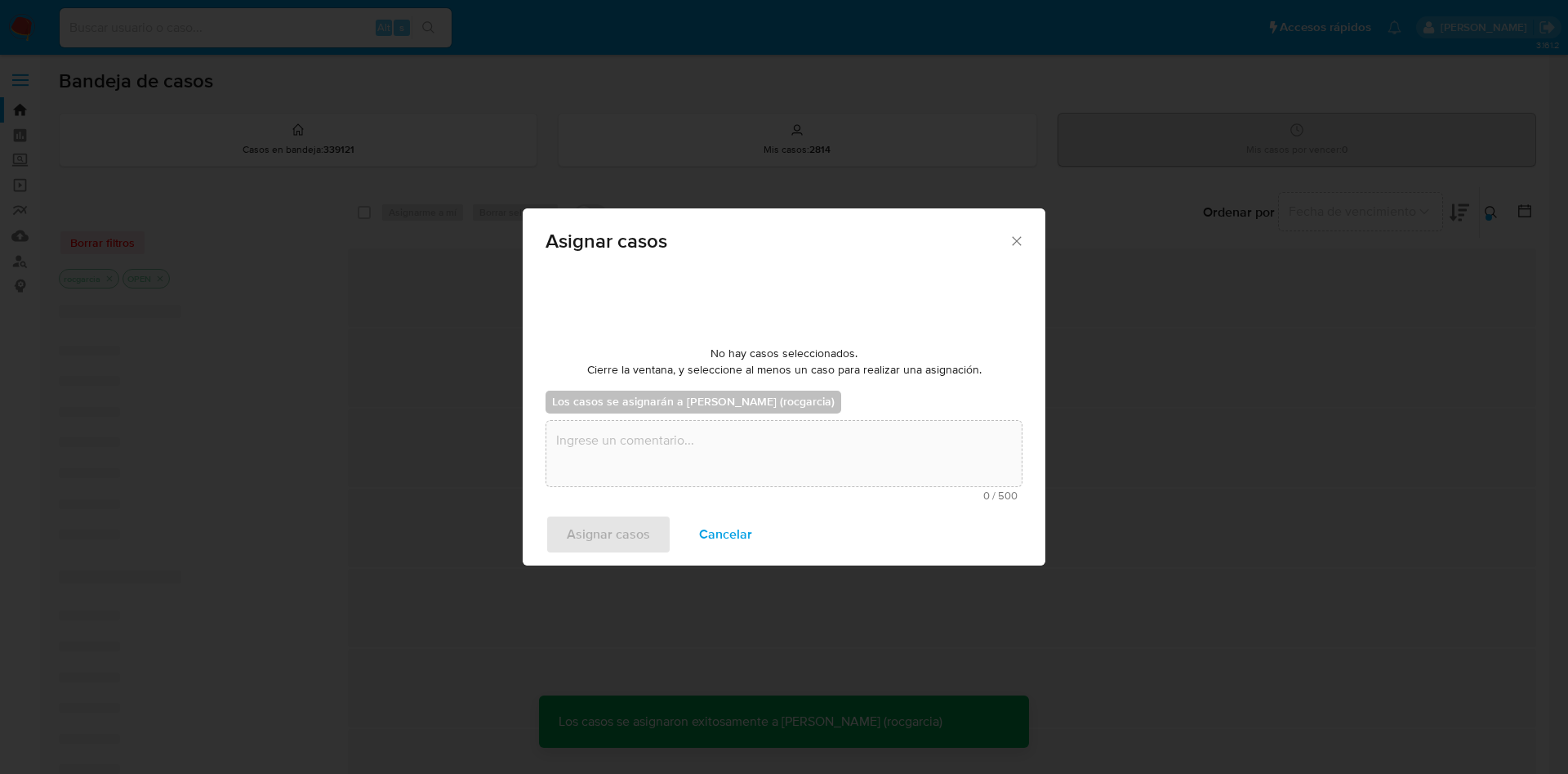
checkbox input "false"
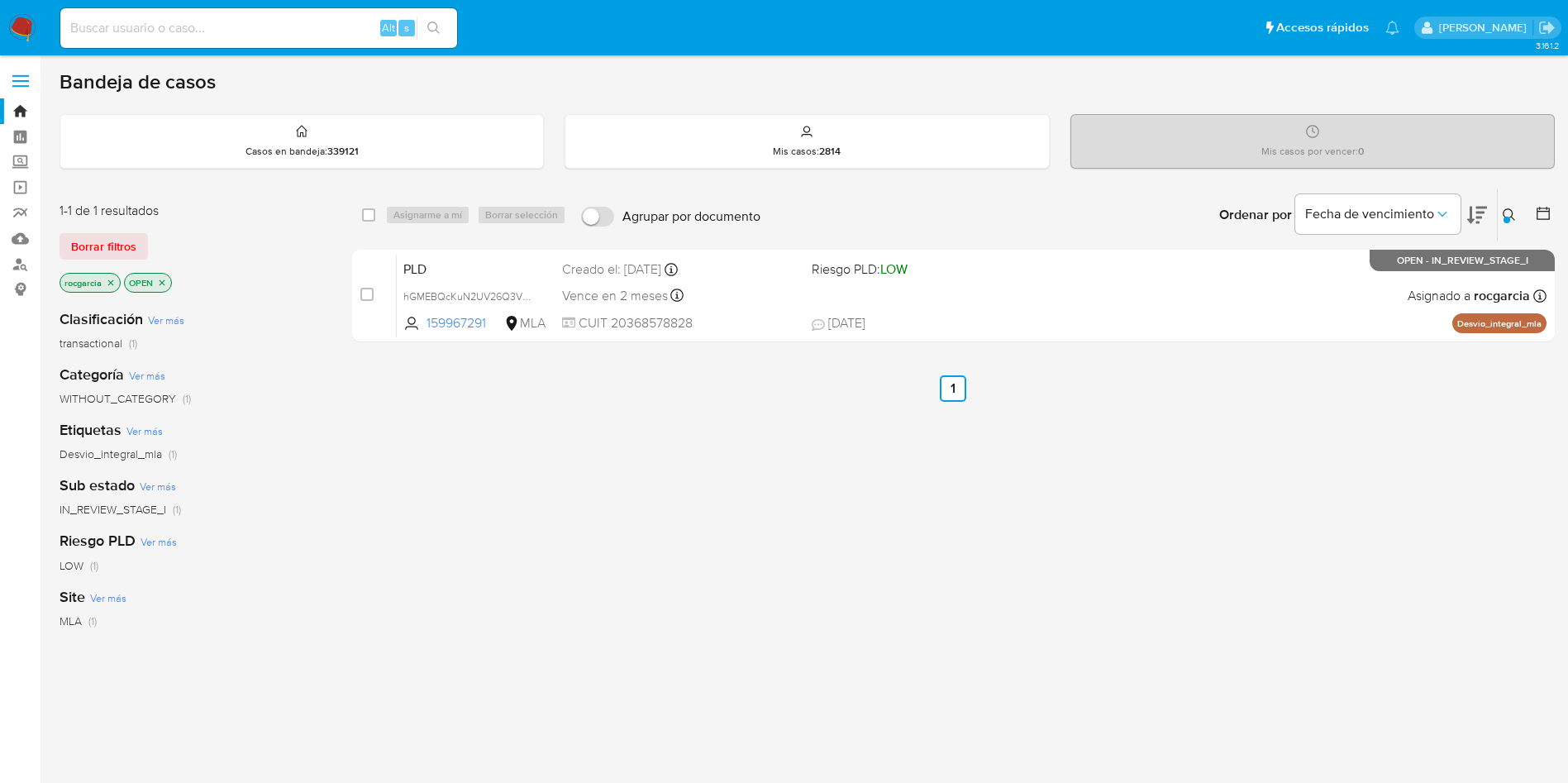
click at [1519, 213] on button at bounding box center [1511, 215] width 27 height 20
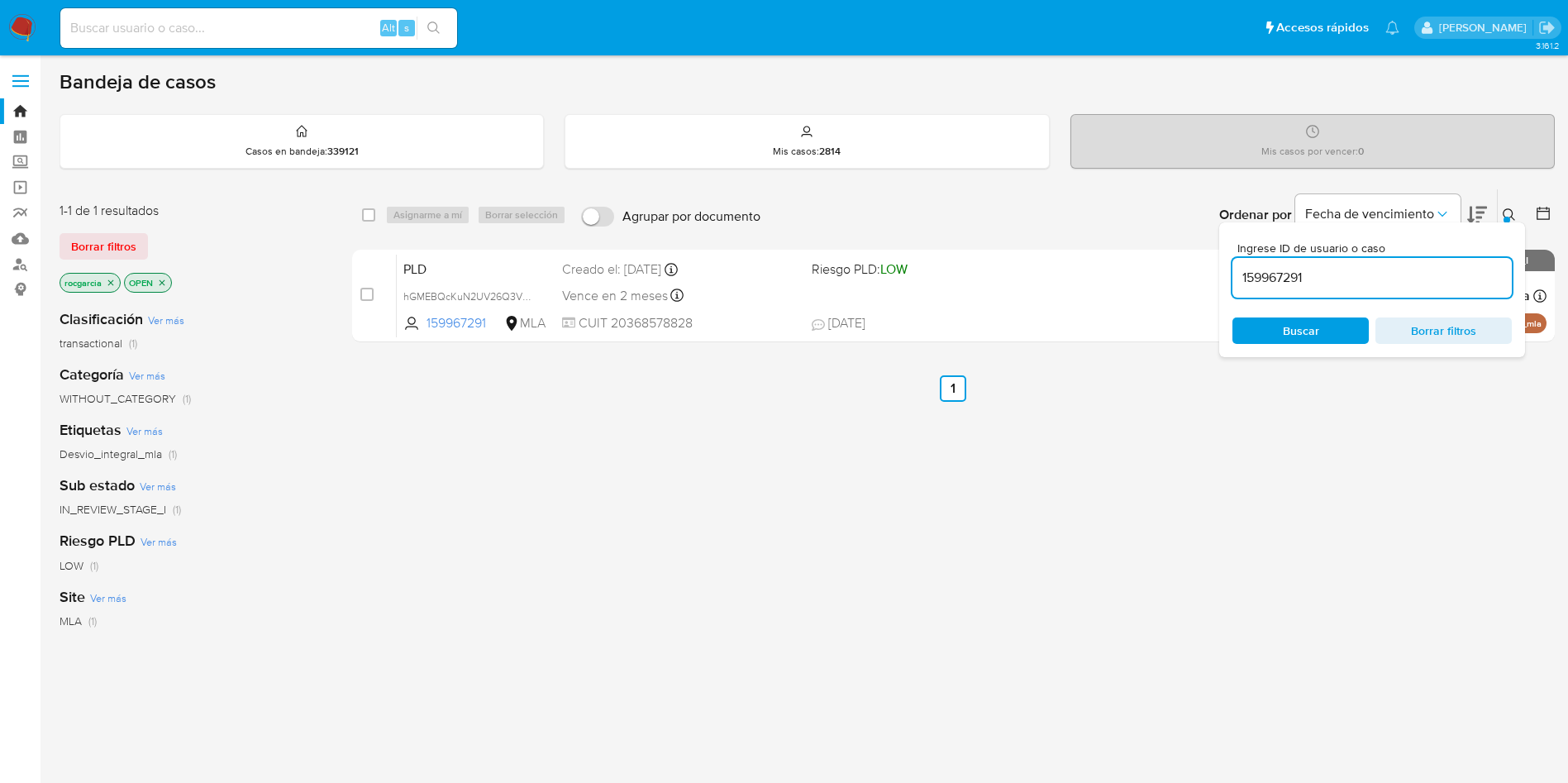
click at [1316, 277] on input "159967291" at bounding box center [1372, 277] width 279 height 21
type input "112644680"
click at [1511, 213] on icon at bounding box center [1509, 215] width 13 height 13
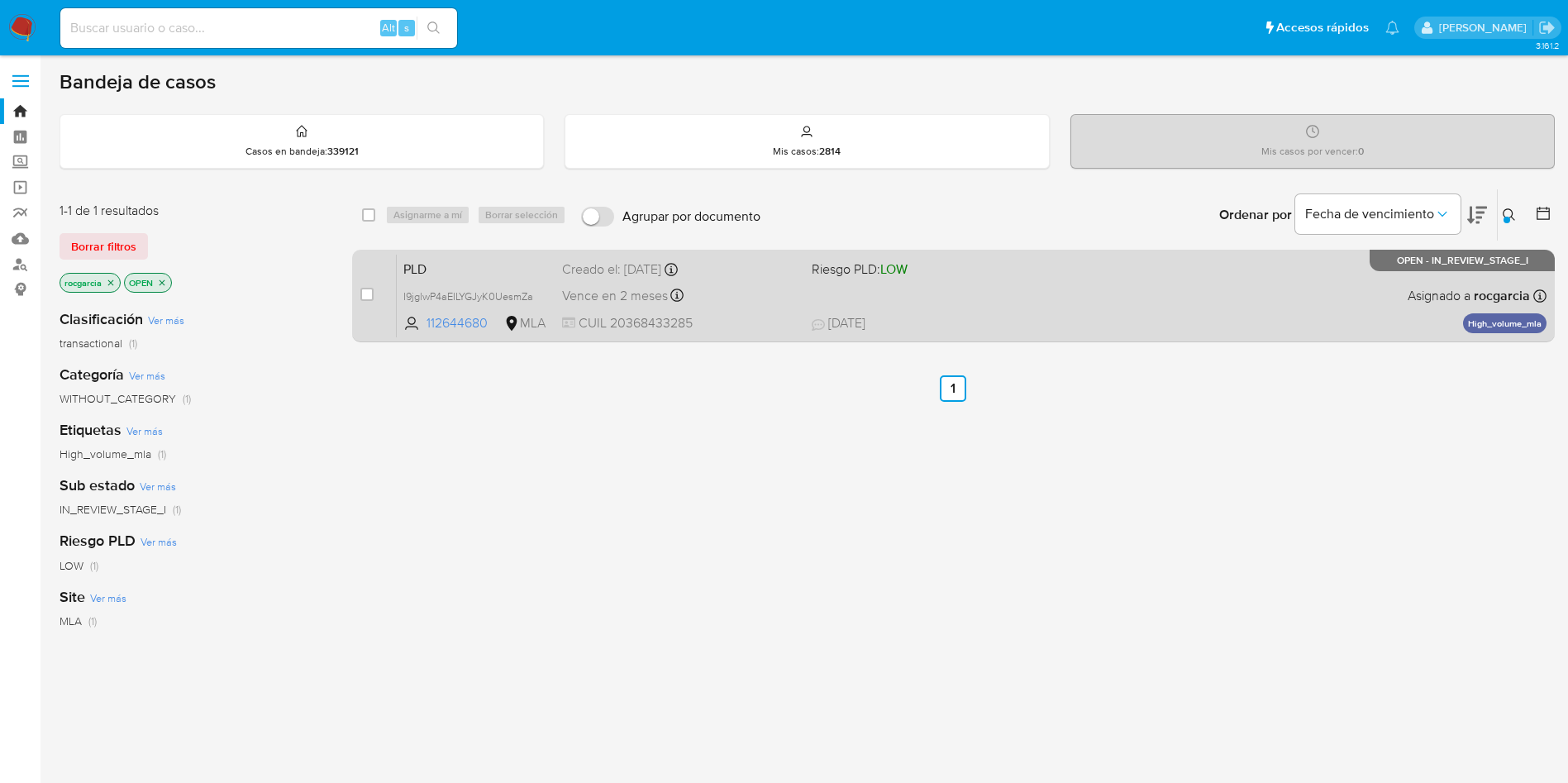
click at [983, 341] on div "case-item-checkbox No es posible asignar el caso PLD I9jglwP4aEILYGJyK0UesmZa 1…" at bounding box center [953, 296] width 1203 height 92
click at [990, 338] on div "case-item-checkbox No es posible asignar el caso PLD I9jglwP4aEILYGJyK0UesmZa 1…" at bounding box center [953, 296] width 1203 height 92
click at [1064, 286] on div "PLD I9jglwP4aEILYGJyK0UesmZa 112644680 MLA Riesgo PLD: LOW Creado el: 12/09/202…" at bounding box center [972, 295] width 1150 height 84
click at [365, 300] on input "checkbox" at bounding box center [366, 294] width 13 height 13
checkbox input "true"
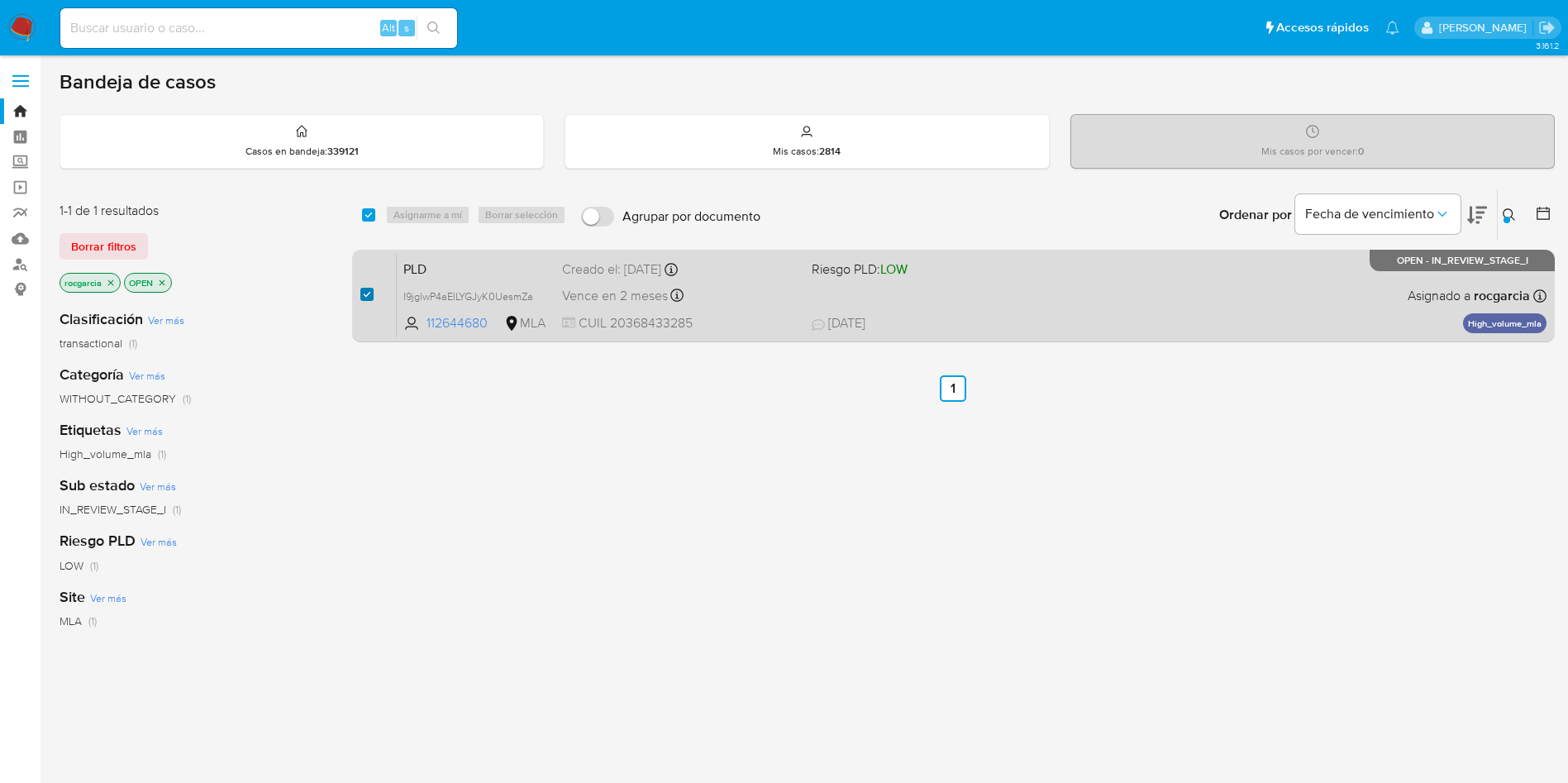
checkbox input "true"
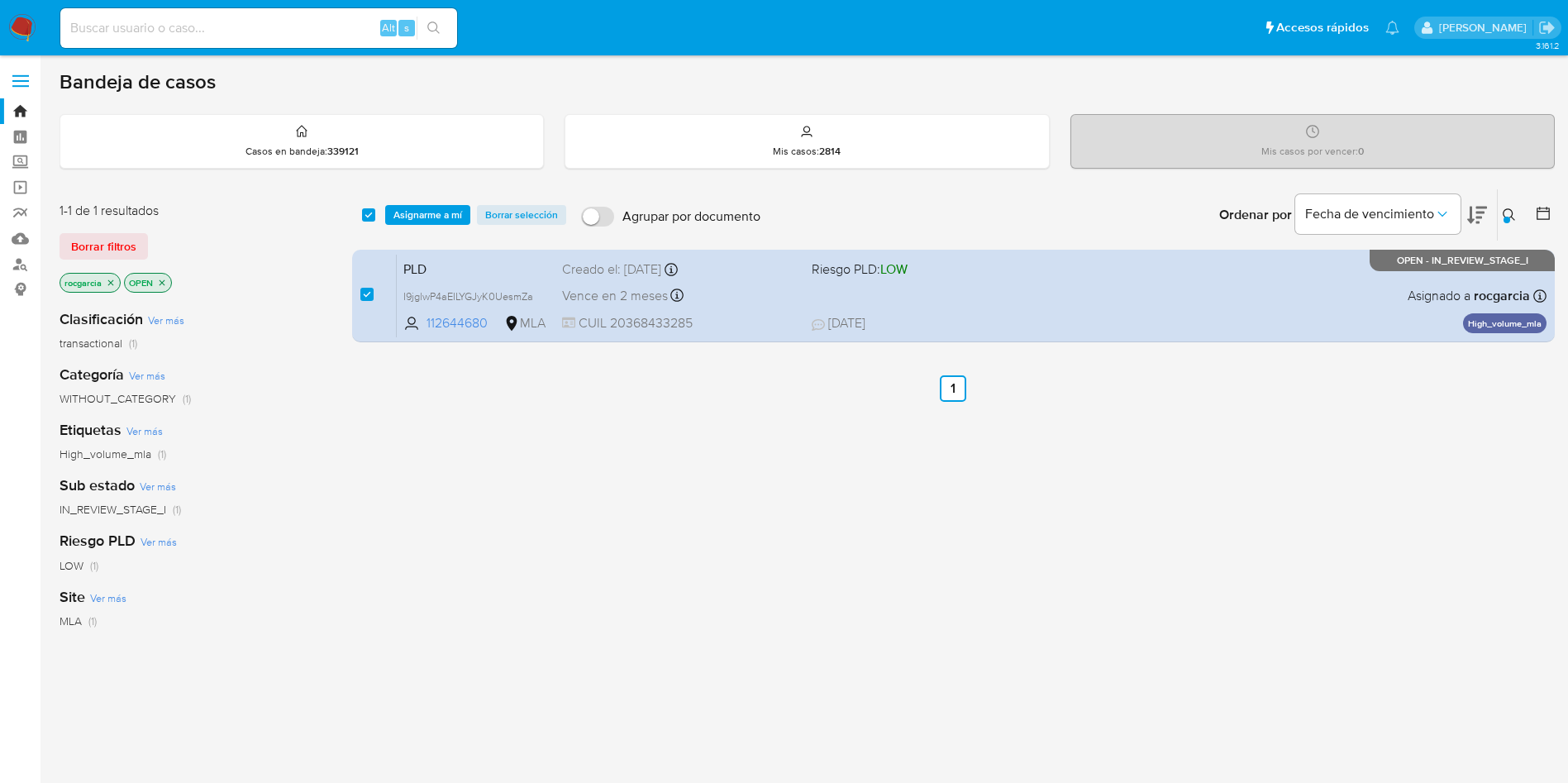
click at [427, 227] on div "select-all-cases-checkbox Asignarme a mí Borrar selección Agrupar por documento…" at bounding box center [953, 215] width 1203 height 51
click at [431, 223] on span "Asignarme a mí" at bounding box center [428, 215] width 69 height 17
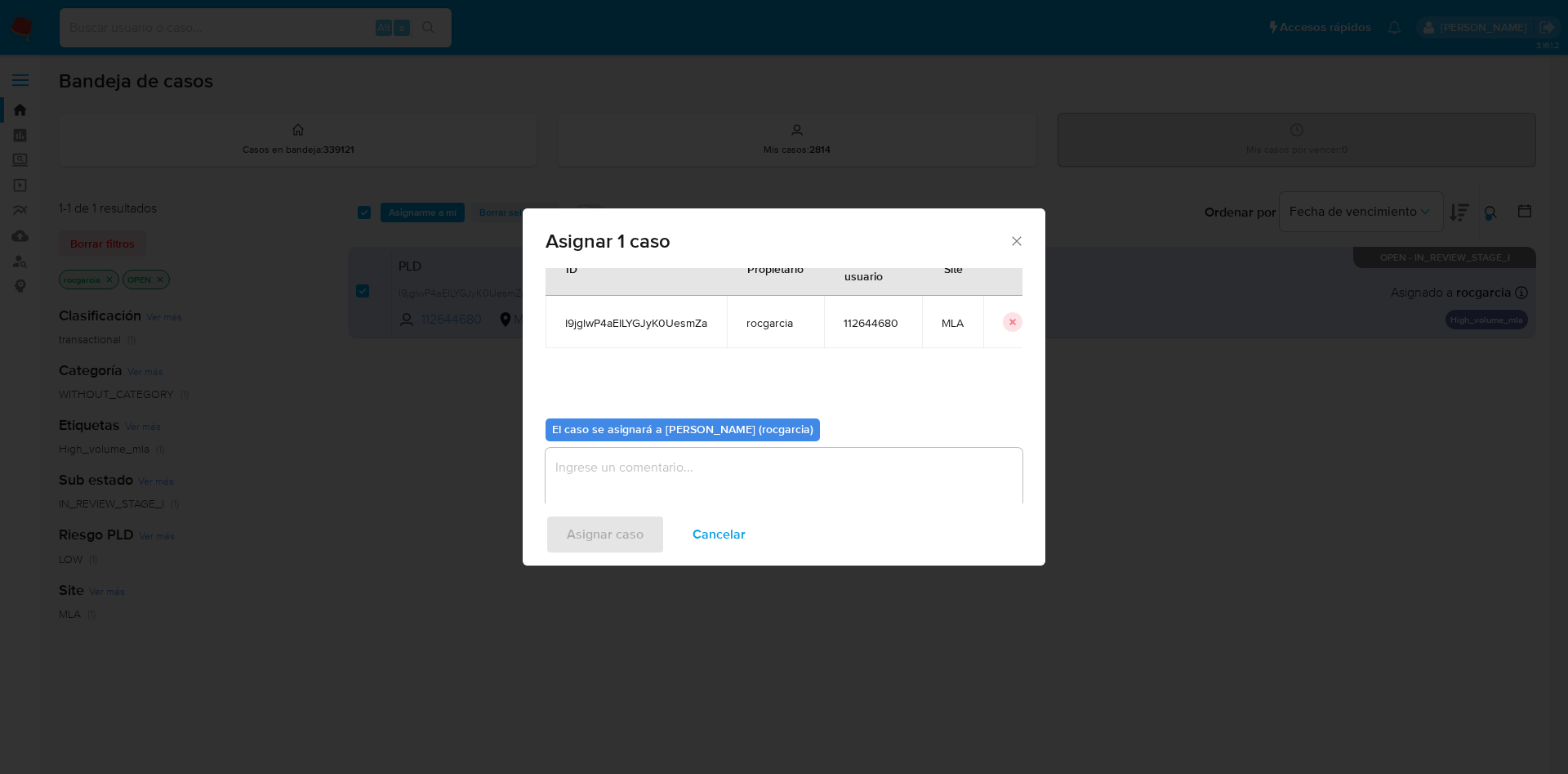
scroll to position [85, 0]
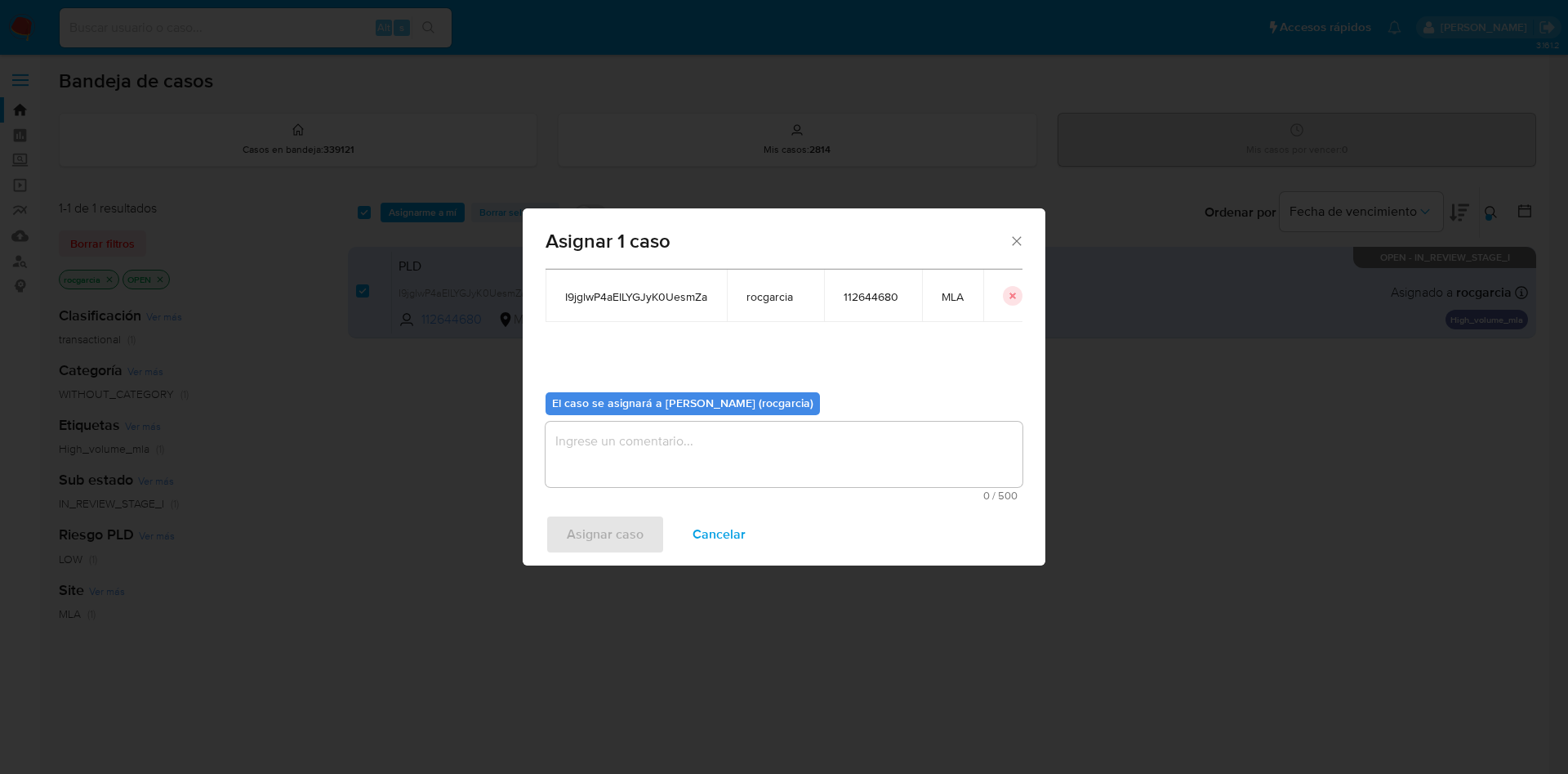
click at [725, 444] on textarea "assign-modal" at bounding box center [784, 454] width 477 height 65
click at [580, 545] on span "Asignar caso" at bounding box center [605, 534] width 77 height 36
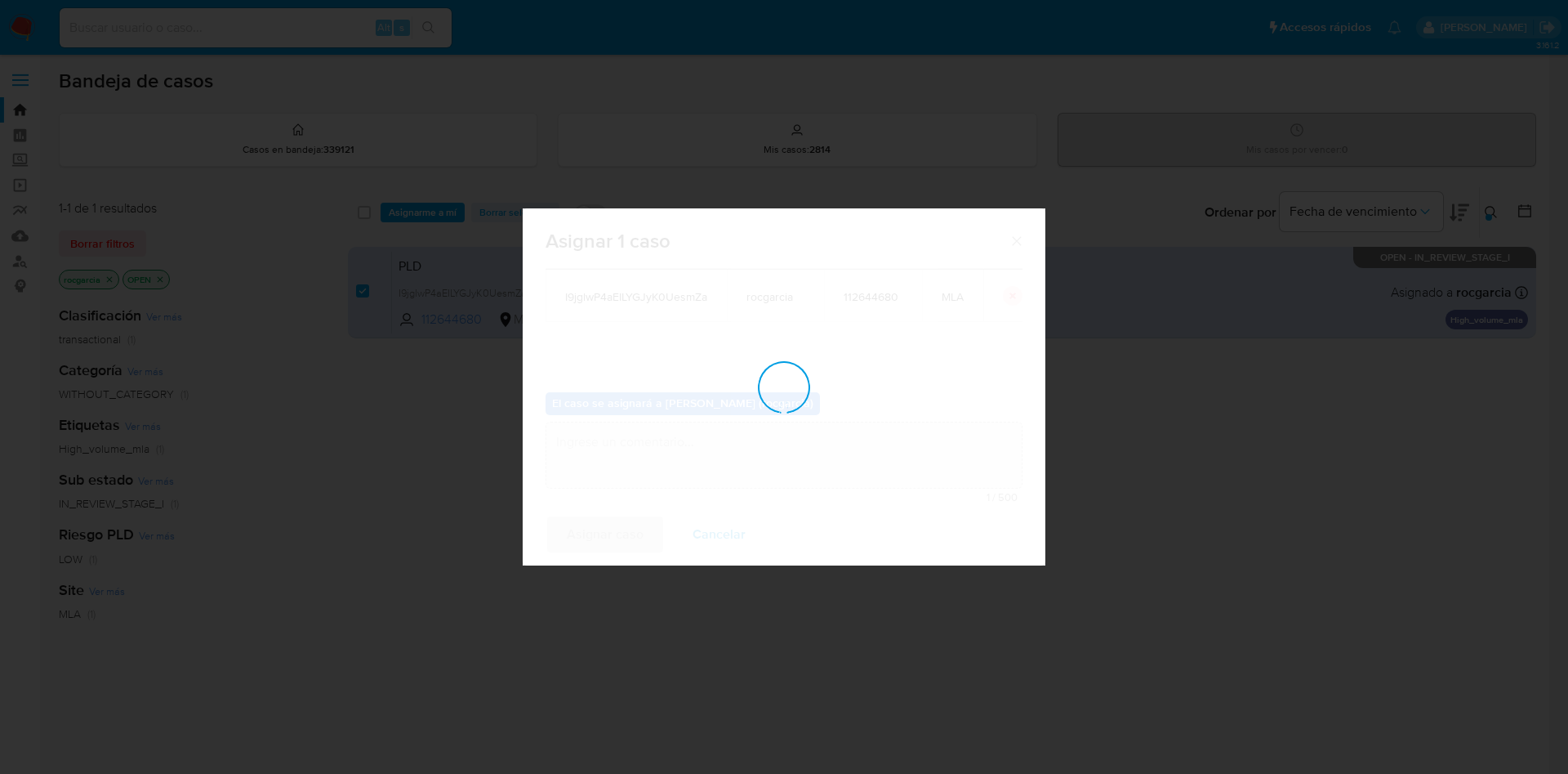
checkbox input "false"
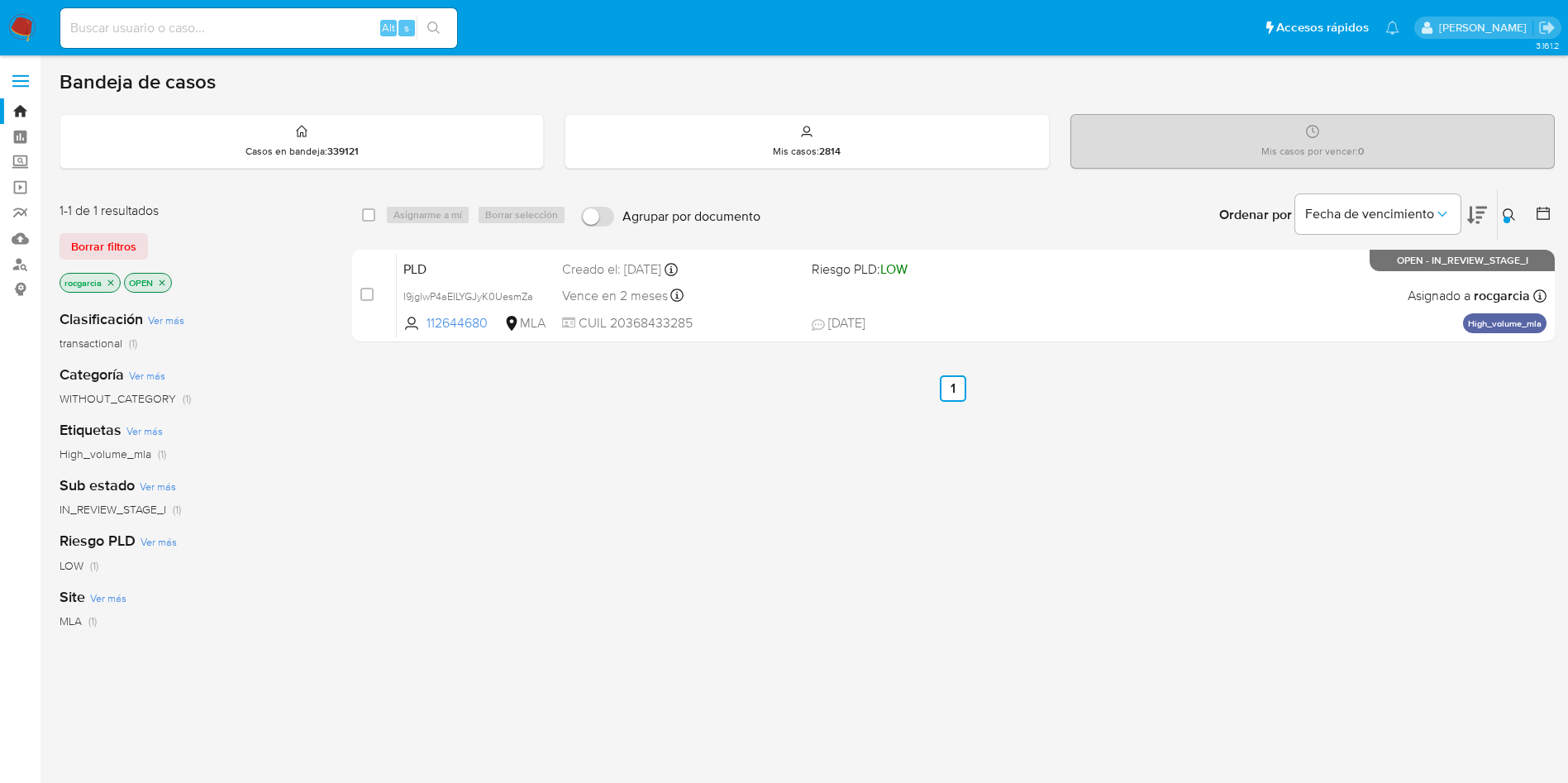
click at [1513, 216] on icon at bounding box center [1509, 215] width 13 height 13
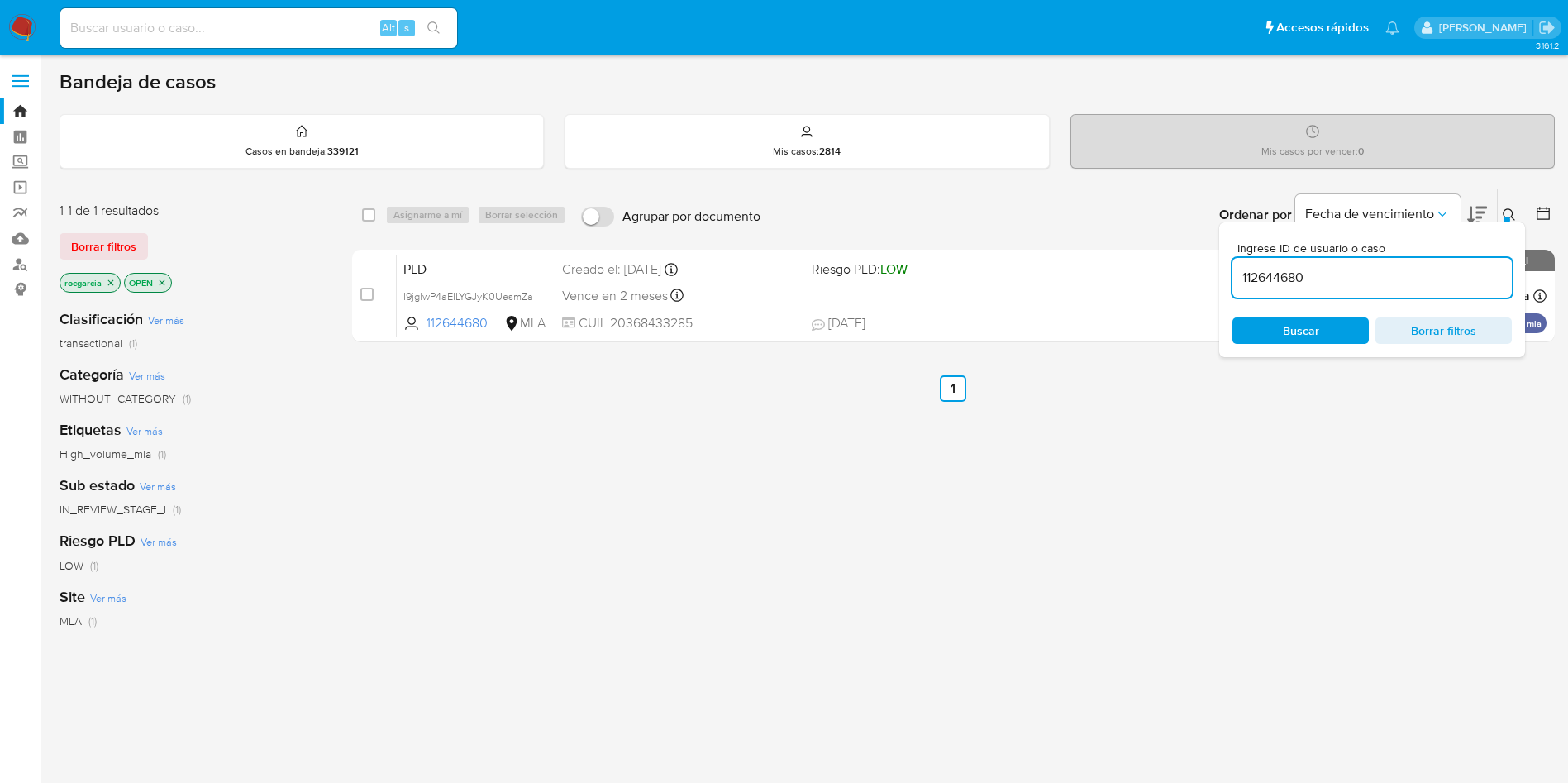
click at [1307, 280] on input "112644680" at bounding box center [1372, 277] width 279 height 21
click at [1509, 223] on div "Ingrese ID de usuario o caso 115160724 Buscar Borrar filtros" at bounding box center [1372, 290] width 306 height 135
click at [1509, 218] on div at bounding box center [1507, 220] width 7 height 7
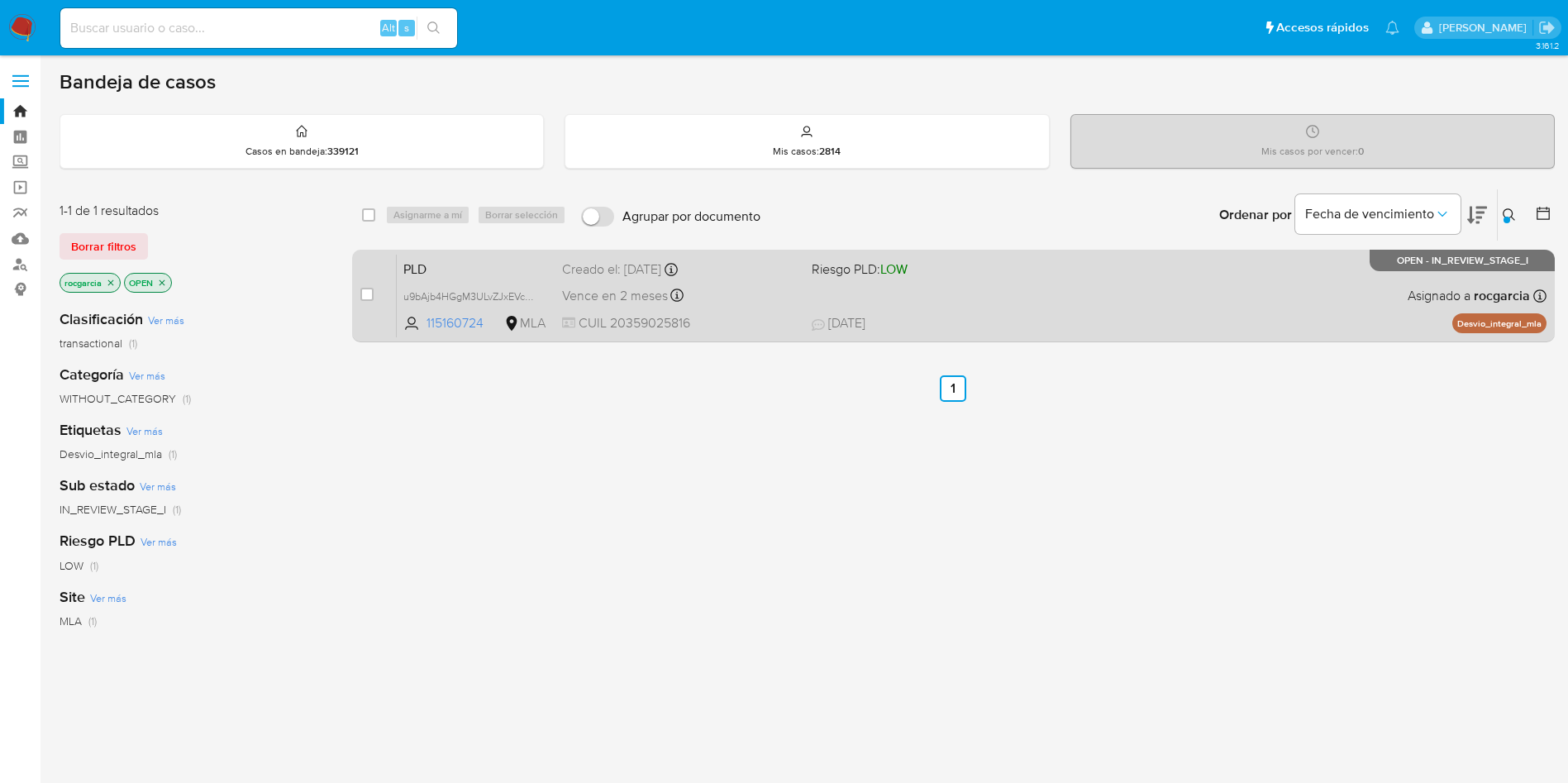
click at [1167, 284] on div "PLD u9bAjb4HGgM3ULvZJxEVcB2n 115160724 MLA Riesgo PLD: LOW Creado el: 12/09/202…" at bounding box center [972, 295] width 1150 height 84
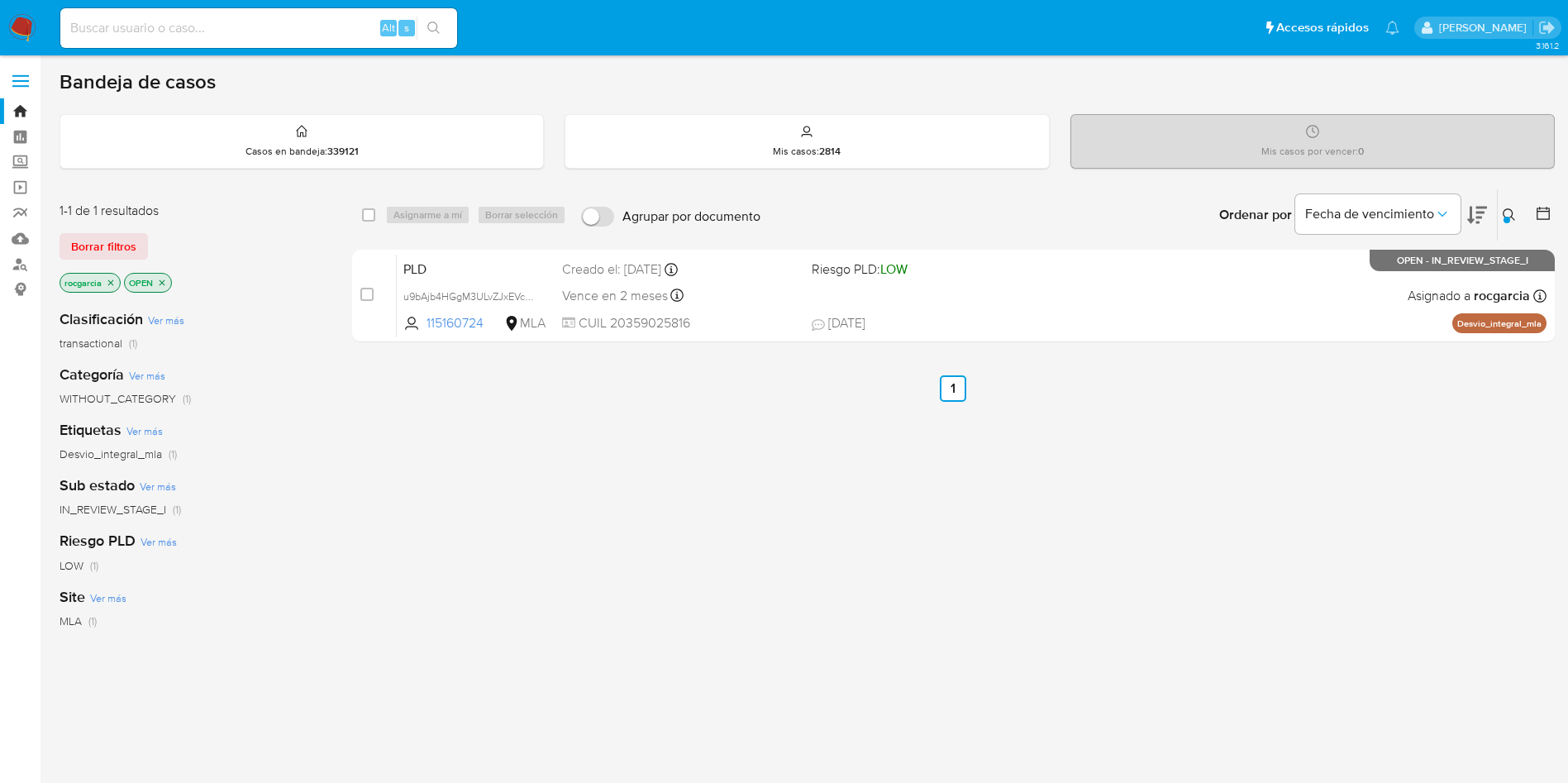
click at [1510, 216] on icon at bounding box center [1509, 215] width 13 height 13
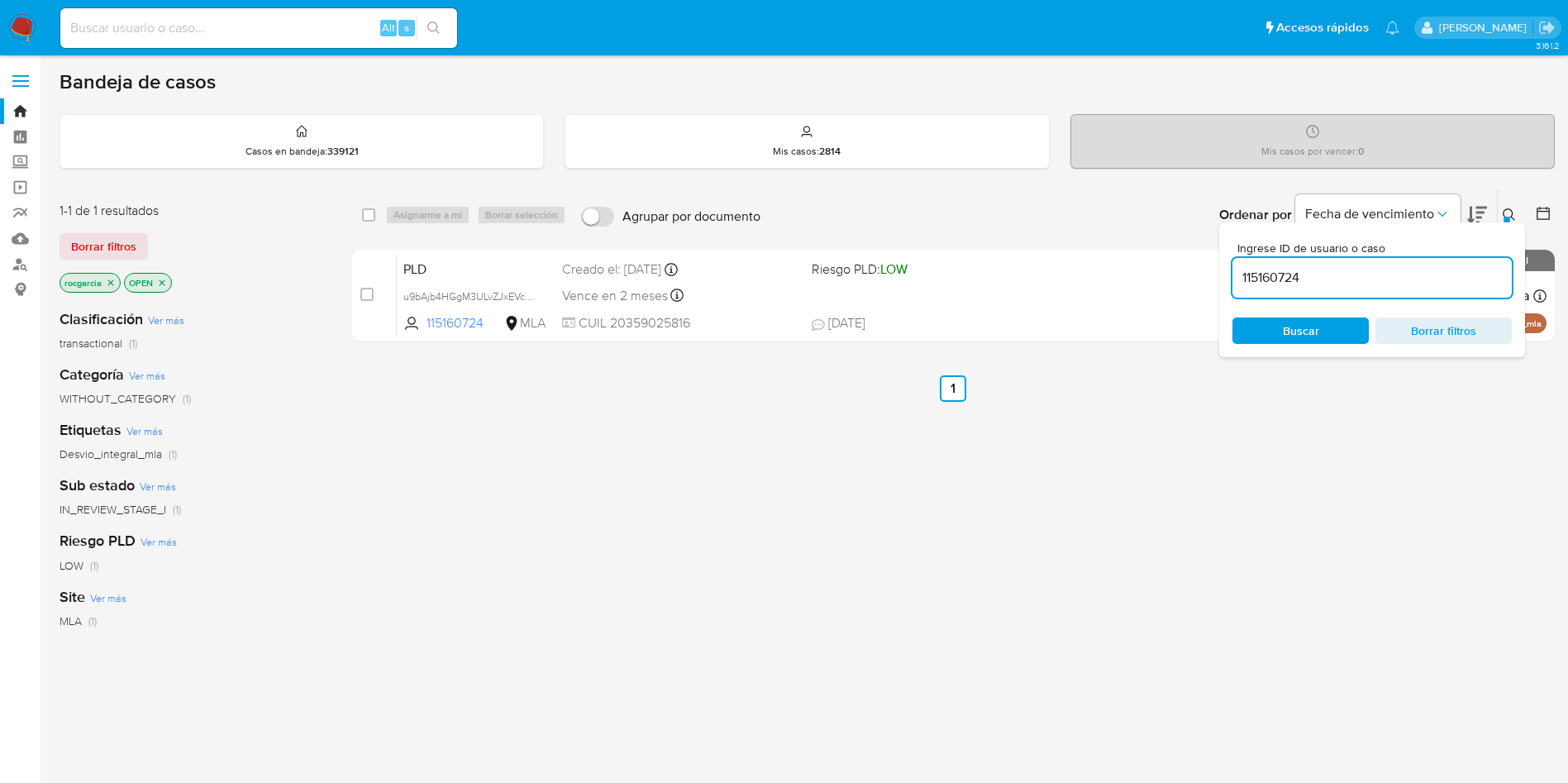
click at [1283, 277] on input "115160724" at bounding box center [1372, 277] width 279 height 21
type input "621474339"
click at [1508, 217] on div at bounding box center [1507, 220] width 7 height 7
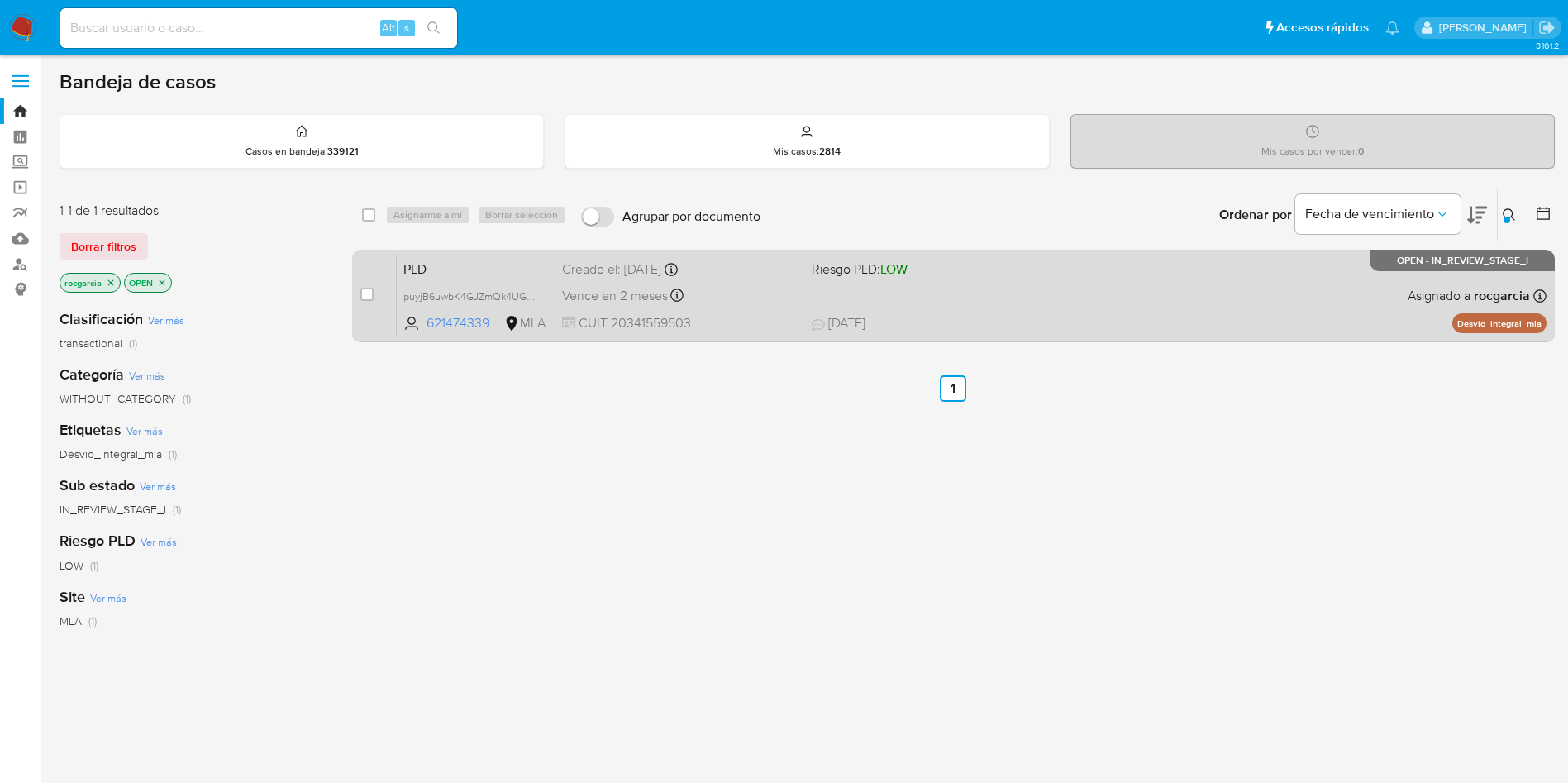
click at [1132, 267] on div "PLD puyjB6uwbK4GJZmQk4UGx5Uf 621474339 MLA Riesgo PLD: LOW Creado el: 12/09/202…" at bounding box center [972, 295] width 1150 height 84
click at [364, 294] on input "checkbox" at bounding box center [366, 294] width 13 height 13
checkbox input "true"
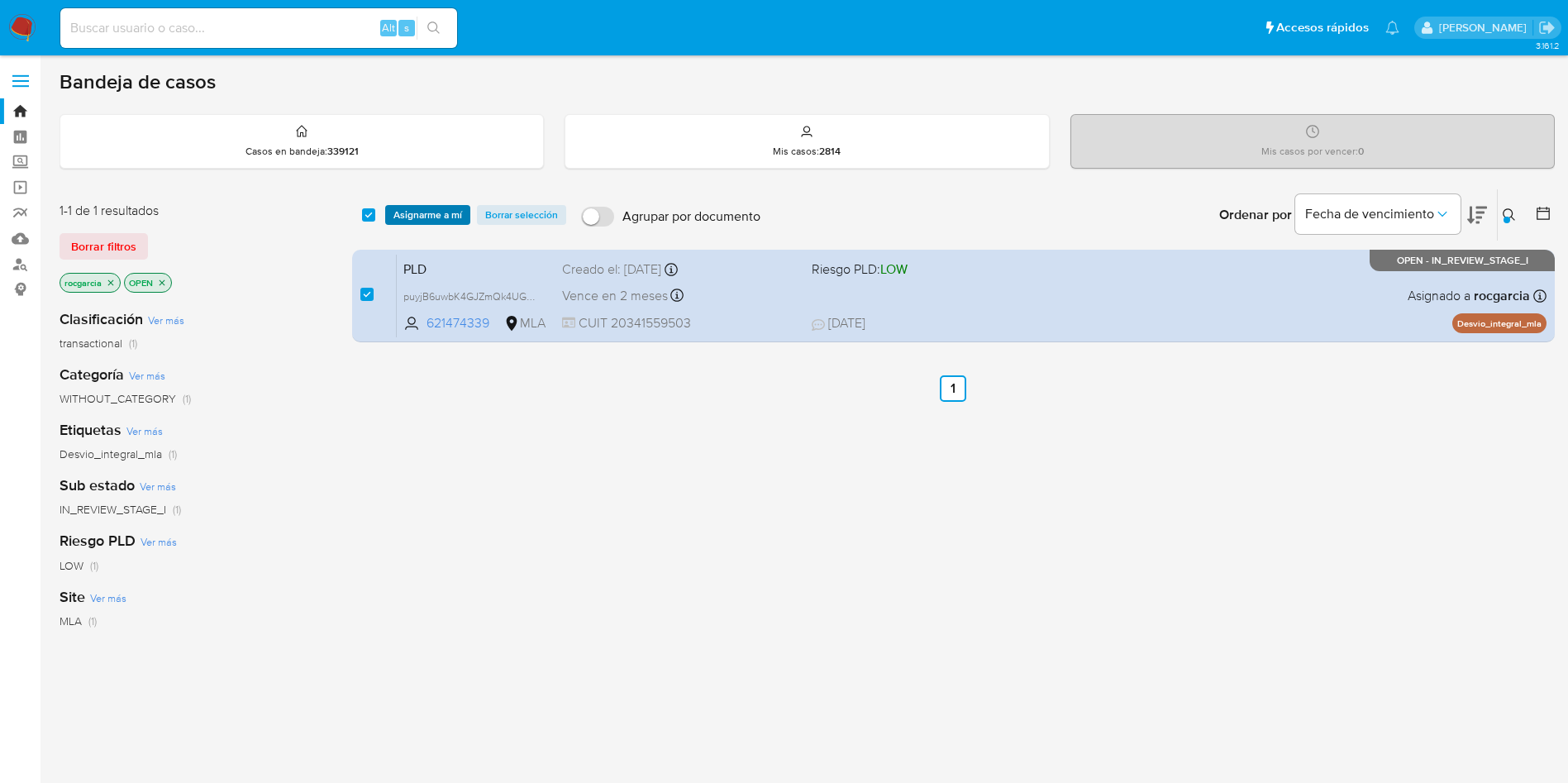
click at [430, 218] on span "Asignarme a mí" at bounding box center [428, 215] width 69 height 17
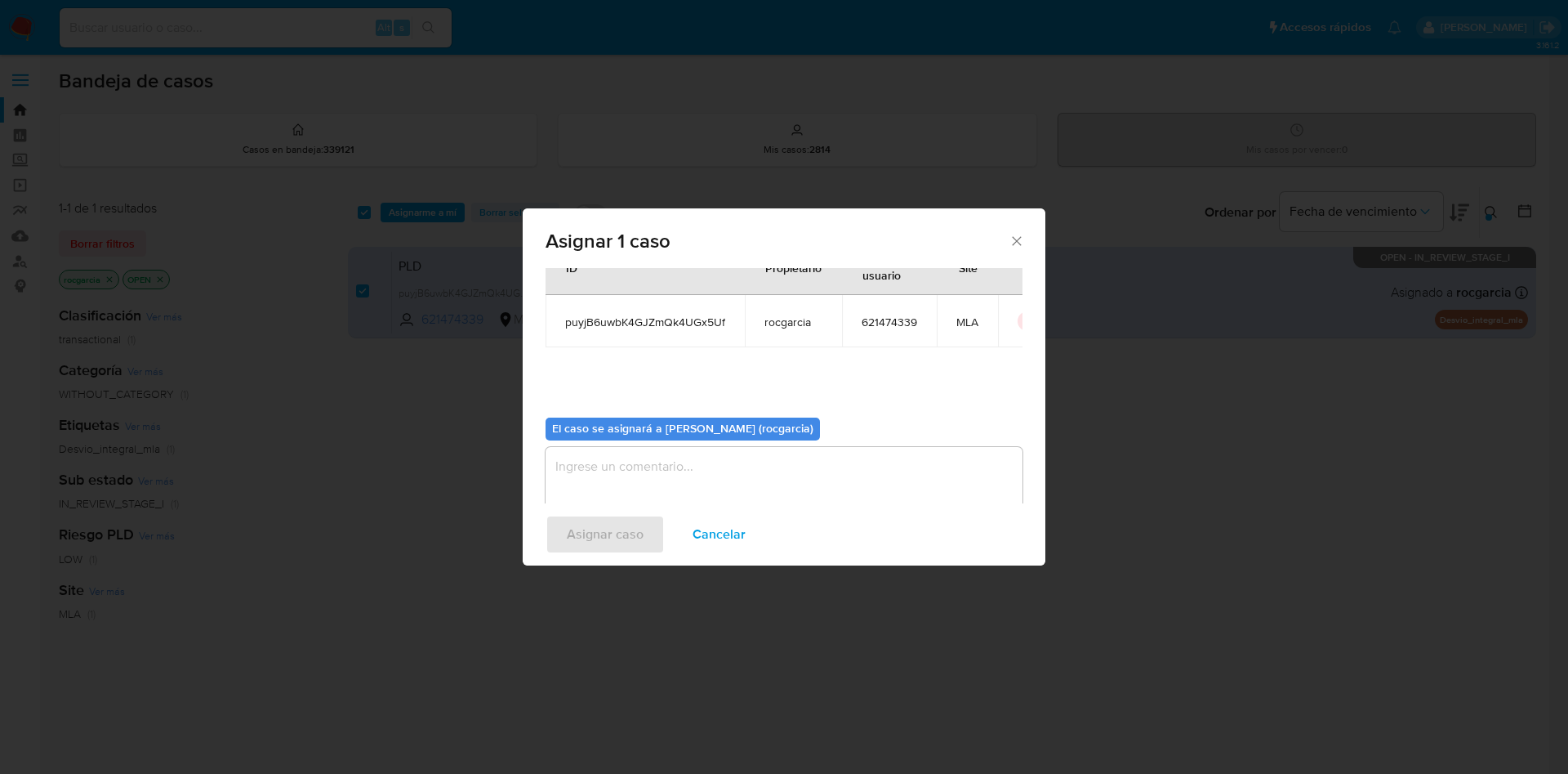
scroll to position [85, 0]
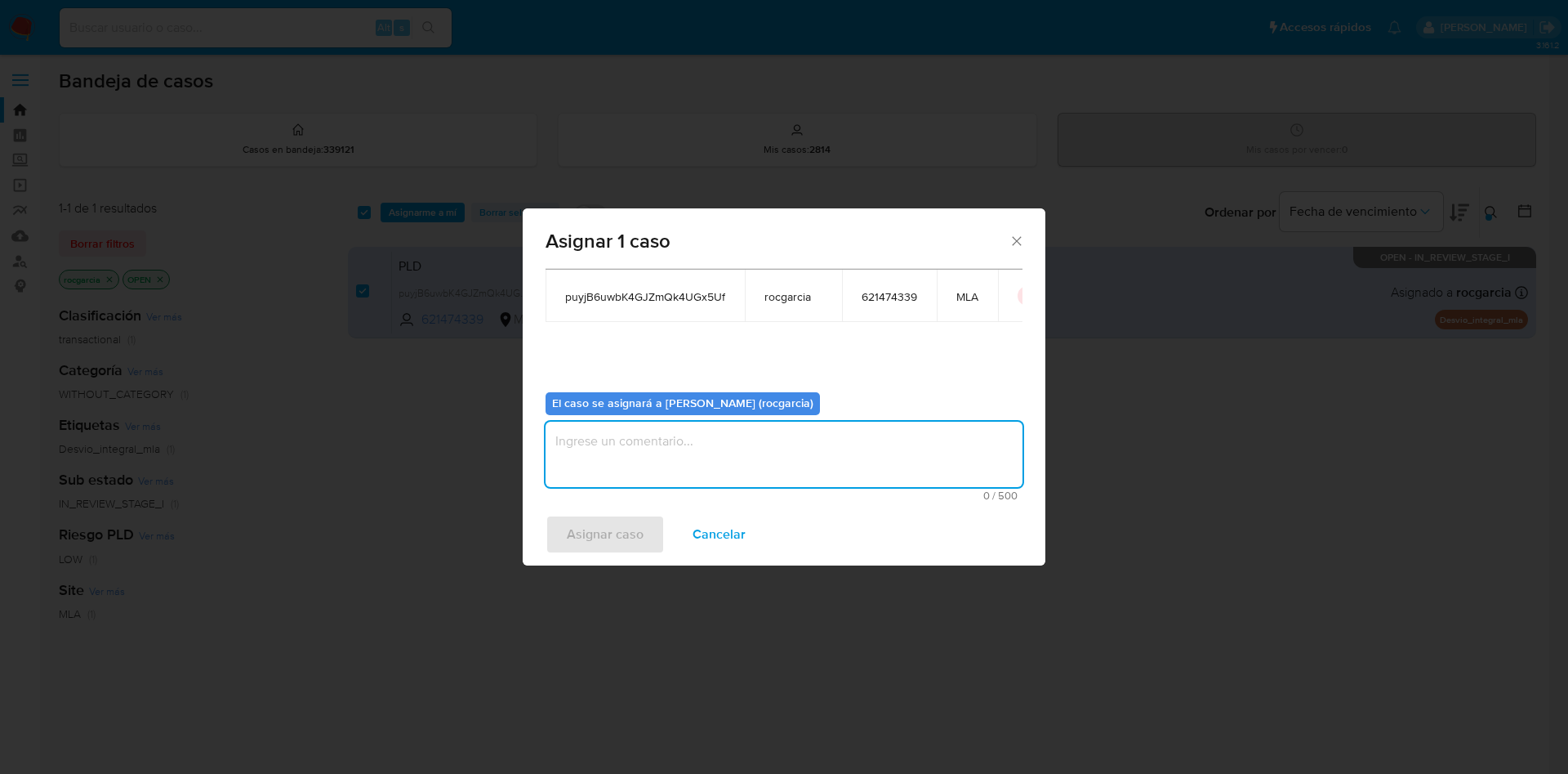
click at [671, 461] on textarea "assign-modal" at bounding box center [784, 454] width 477 height 65
click at [609, 542] on span "Asignar caso" at bounding box center [605, 534] width 77 height 36
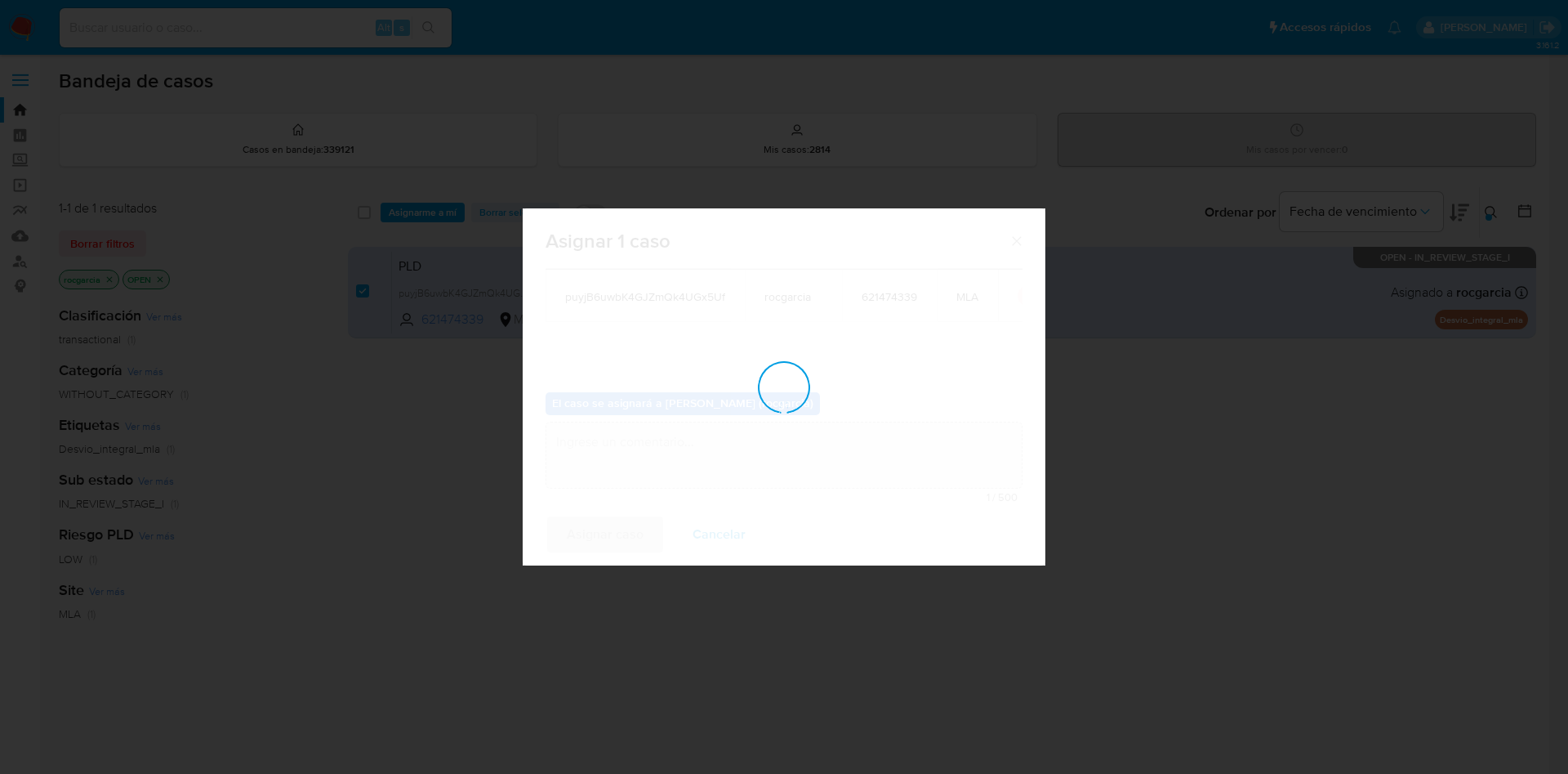
checkbox input "false"
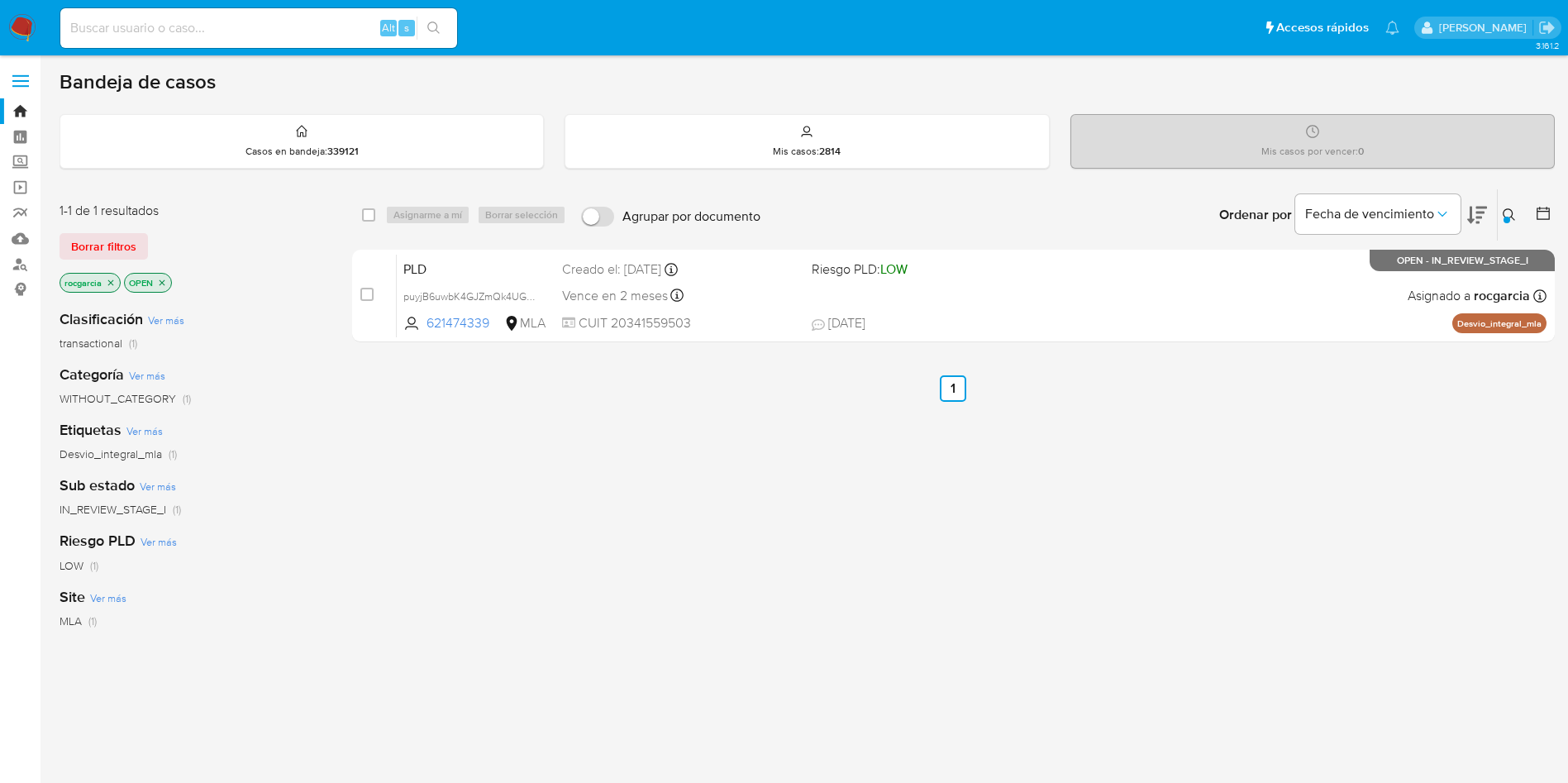
click at [1510, 222] on button at bounding box center [1511, 215] width 27 height 20
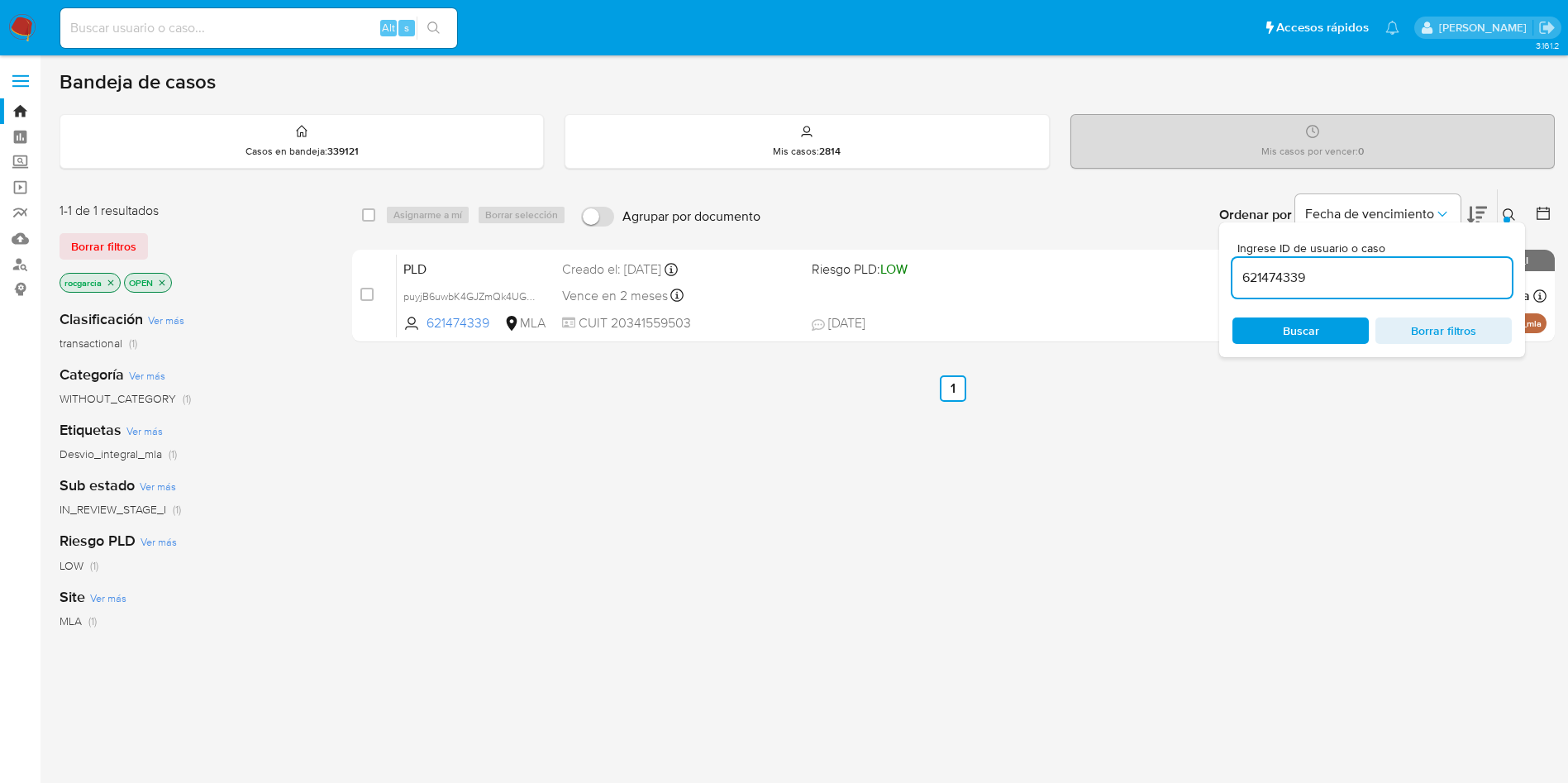
click at [1258, 277] on input "621474339" at bounding box center [1372, 277] width 279 height 21
type input "245197519"
click at [1507, 223] on div "Ingrese ID de usuario o caso 245197519 Buscar Borrar filtros" at bounding box center [1372, 290] width 306 height 135
click at [1508, 203] on div "Ingrese ID de usuario o caso 245197519 Buscar Borrar filtros" at bounding box center [1511, 215] width 28 height 51
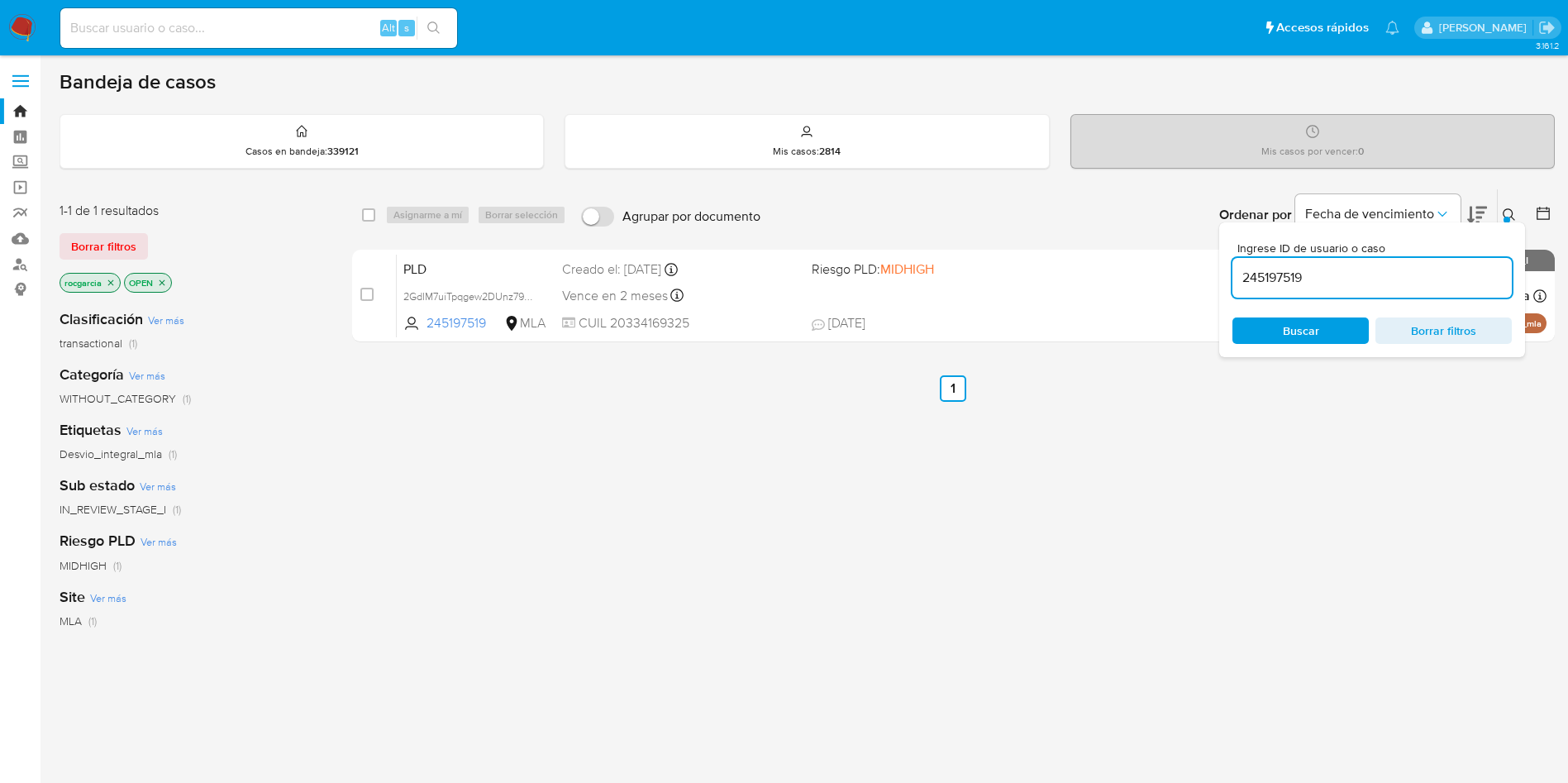
click at [1506, 212] on icon at bounding box center [1509, 215] width 13 height 13
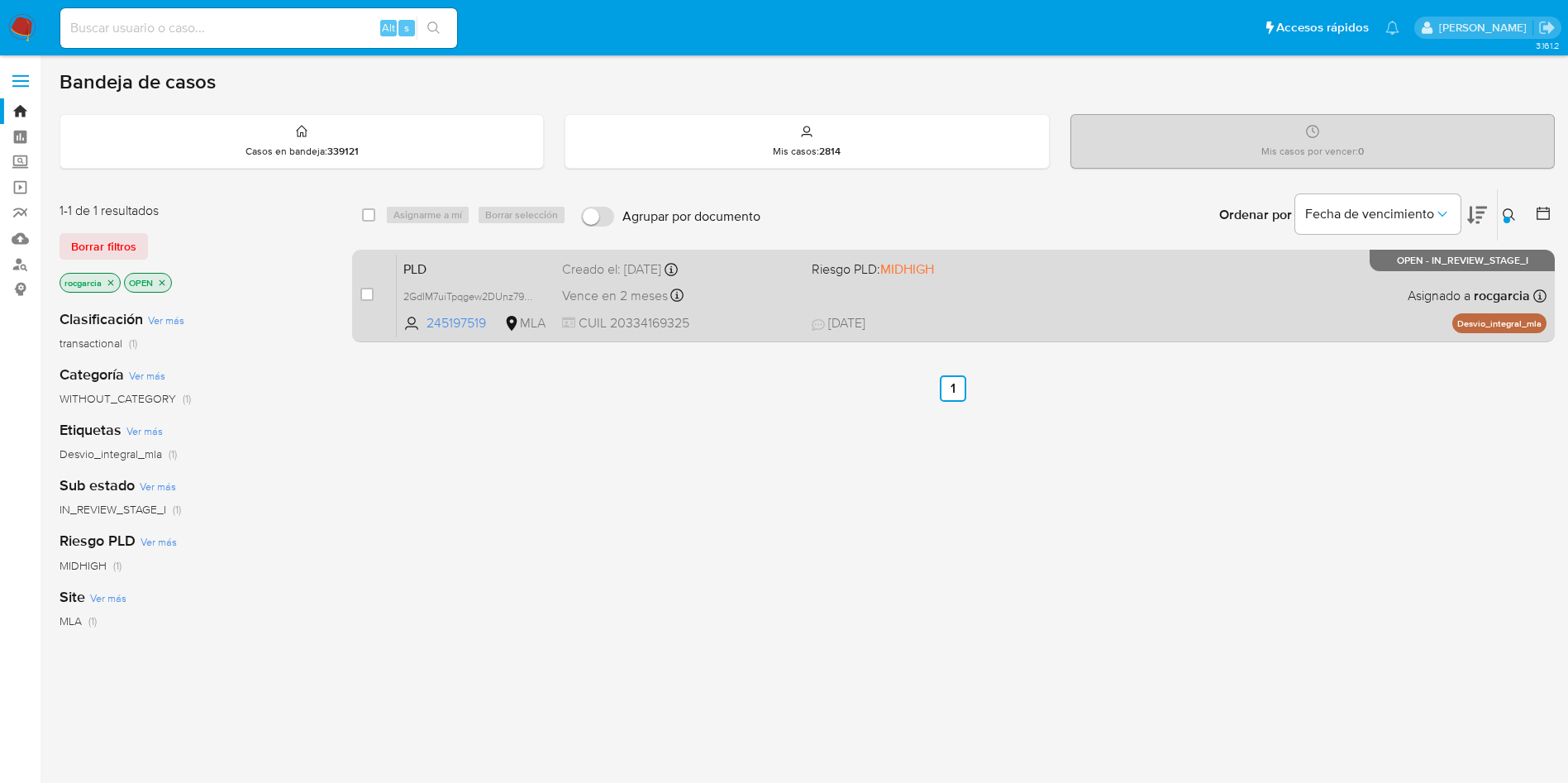
click at [1127, 300] on div "PLD 2GdIM7uiTpqgew2DUnz79HBY 245197519 MLA Riesgo PLD: MIDHIGH Creado el: 12/09…" at bounding box center [972, 295] width 1150 height 84
drag, startPoint x: 363, startPoint y: 293, endPoint x: 394, endPoint y: 262, distance: 43.8
click at [364, 295] on input "checkbox" at bounding box center [366, 294] width 13 height 13
checkbox input "true"
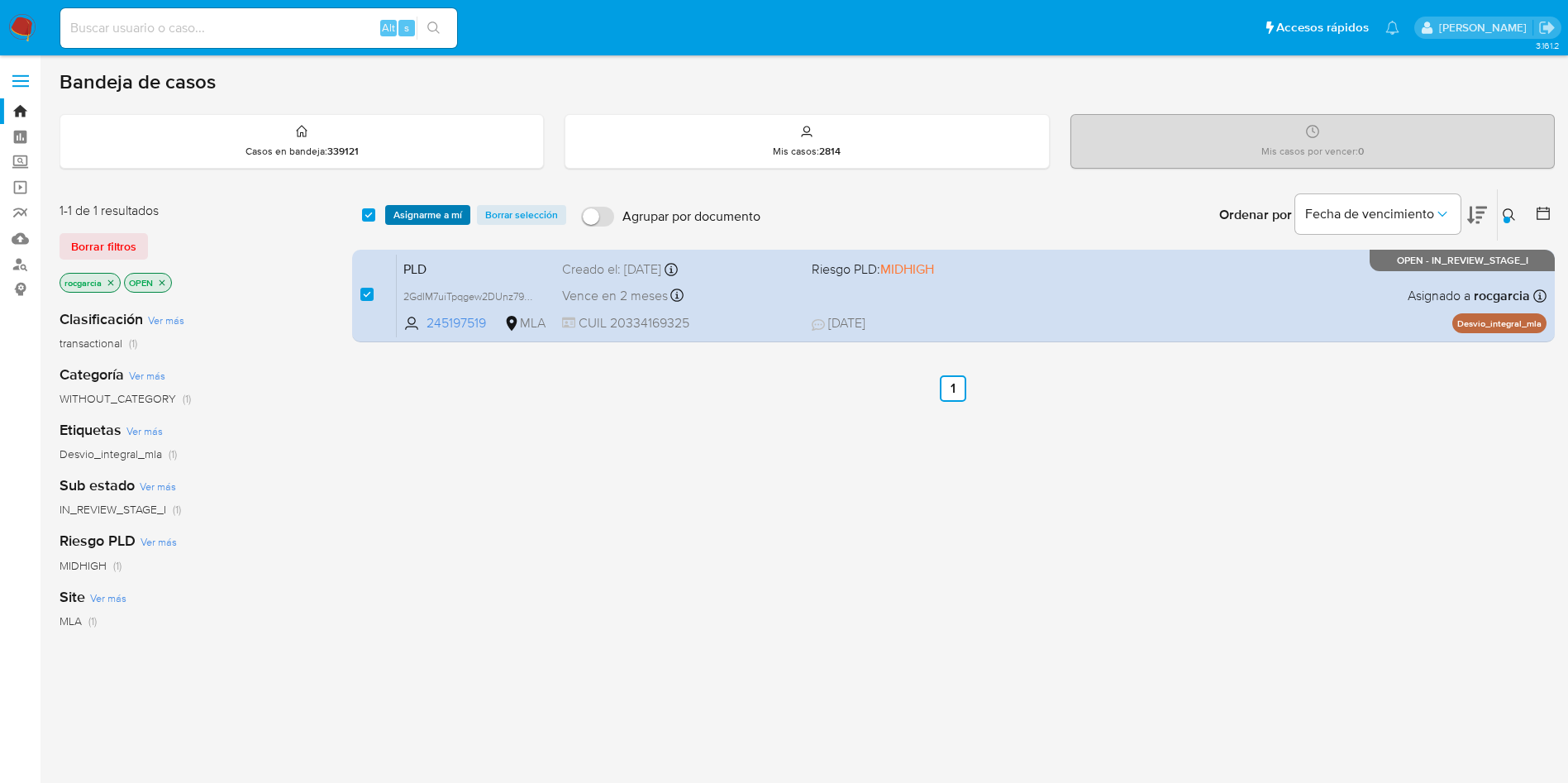
click at [428, 217] on span "Asignarme a mí" at bounding box center [428, 215] width 69 height 17
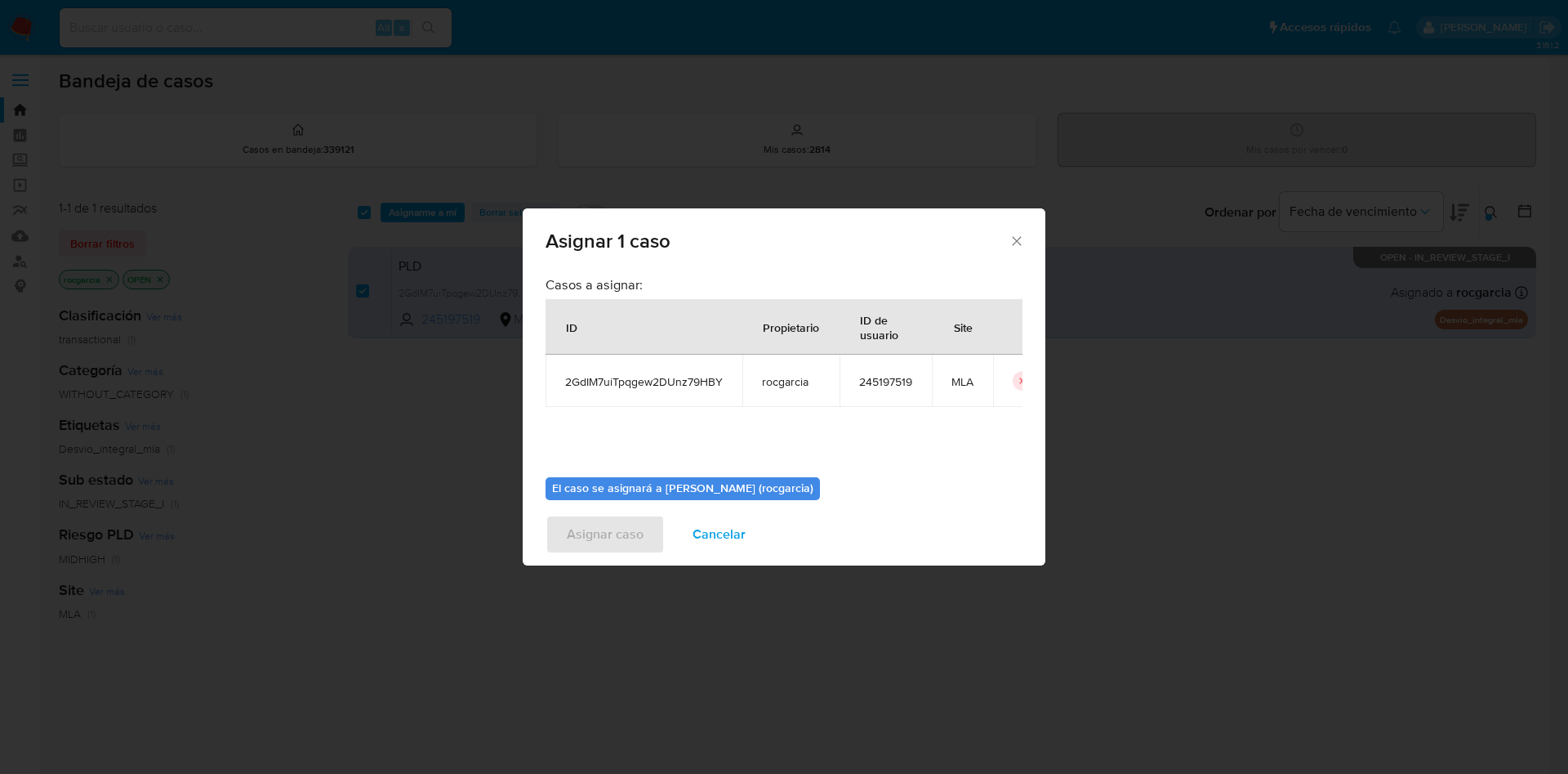
scroll to position [85, 0]
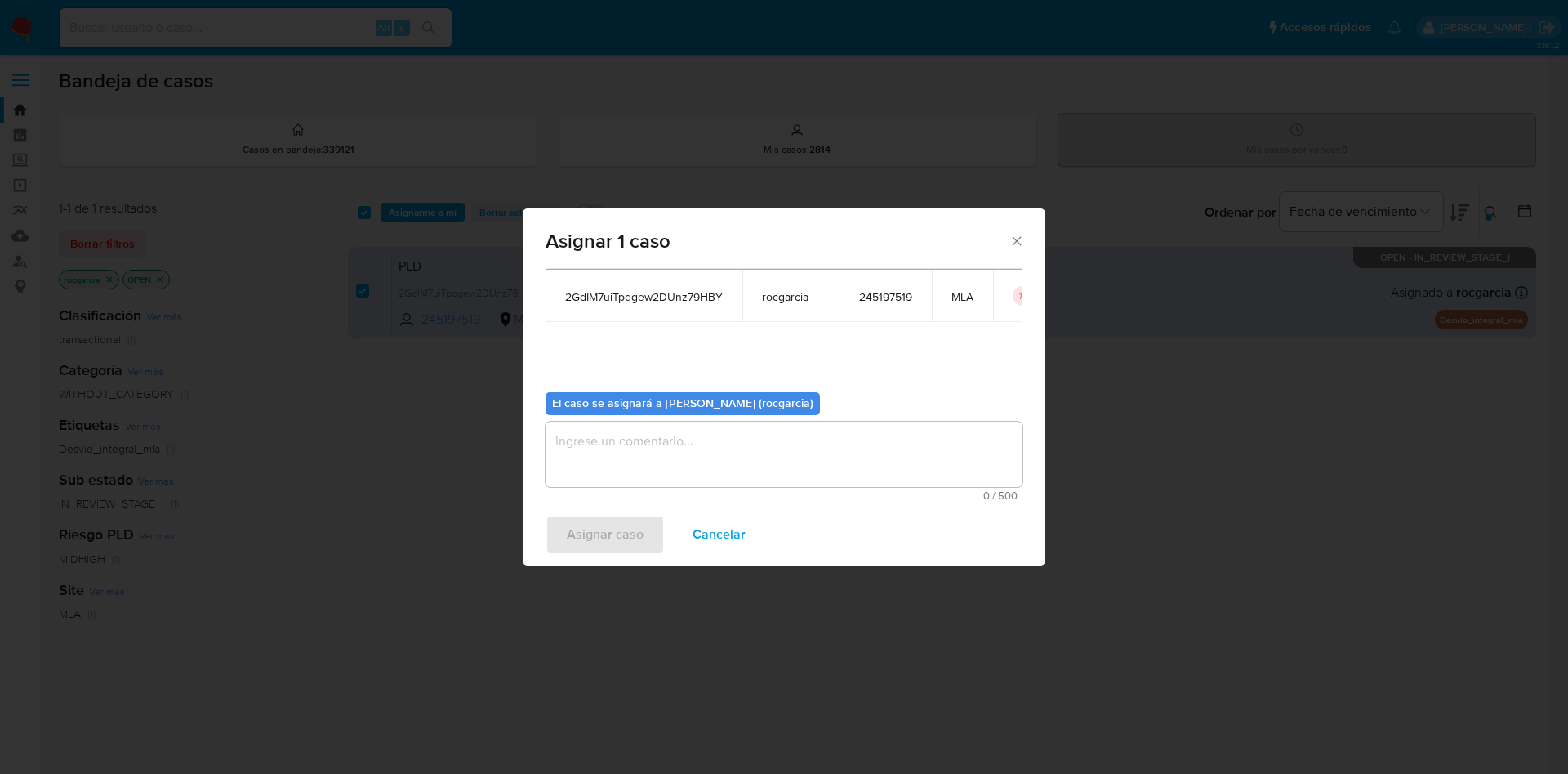
click at [639, 454] on textarea "assign-modal" at bounding box center [784, 454] width 477 height 65
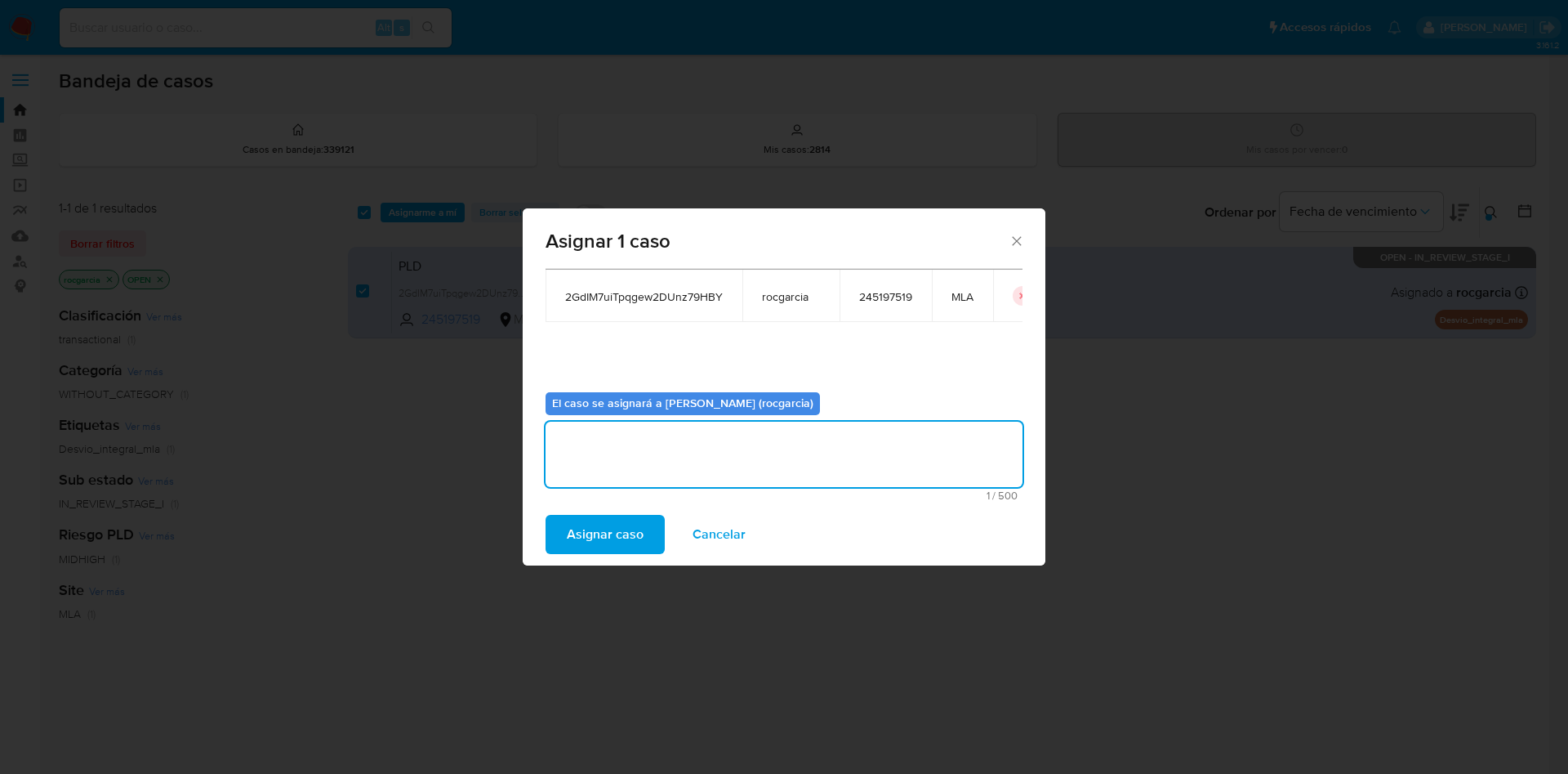
click at [594, 543] on span "Asignar caso" at bounding box center [605, 534] width 77 height 36
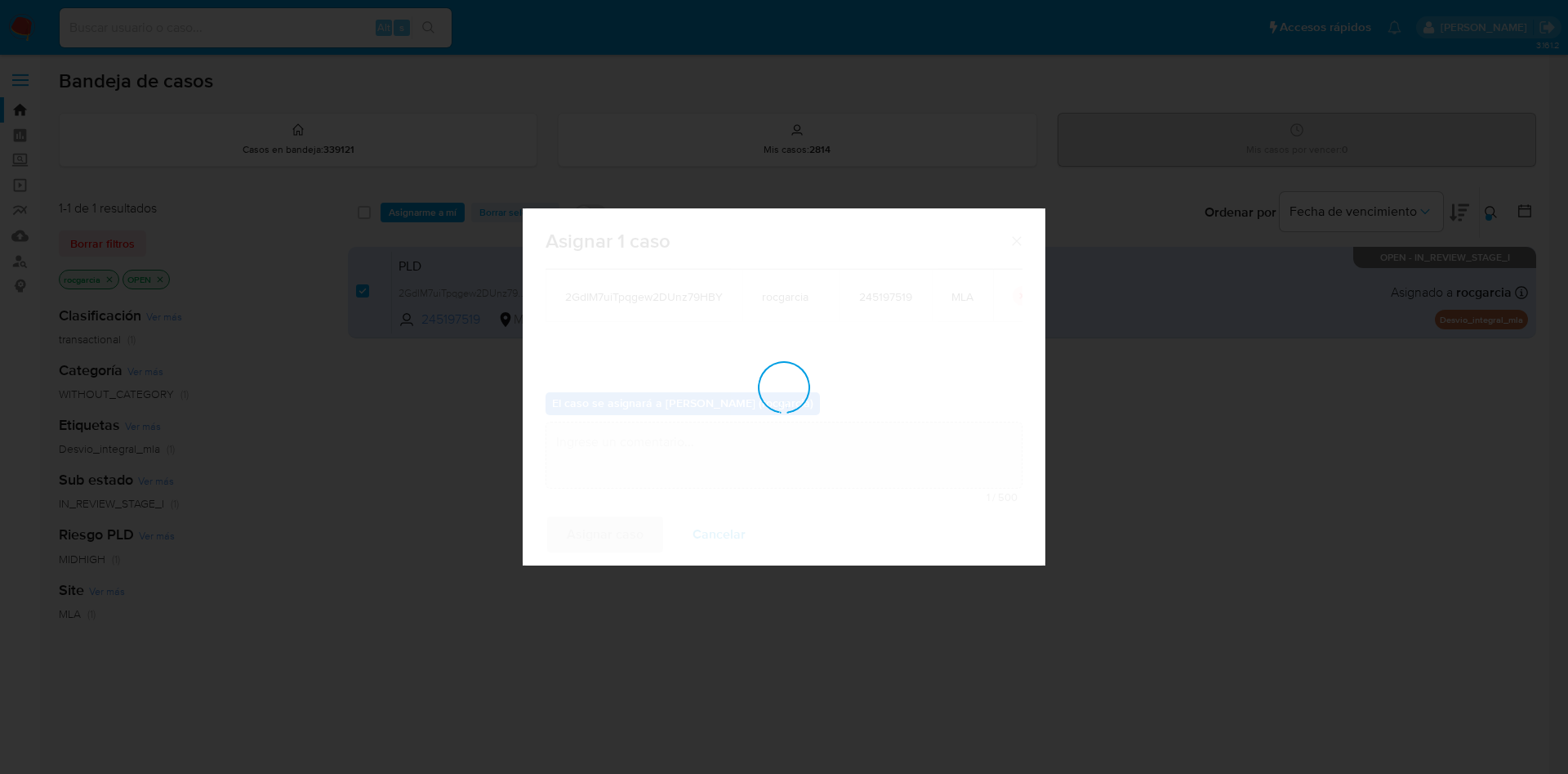
checkbox input "false"
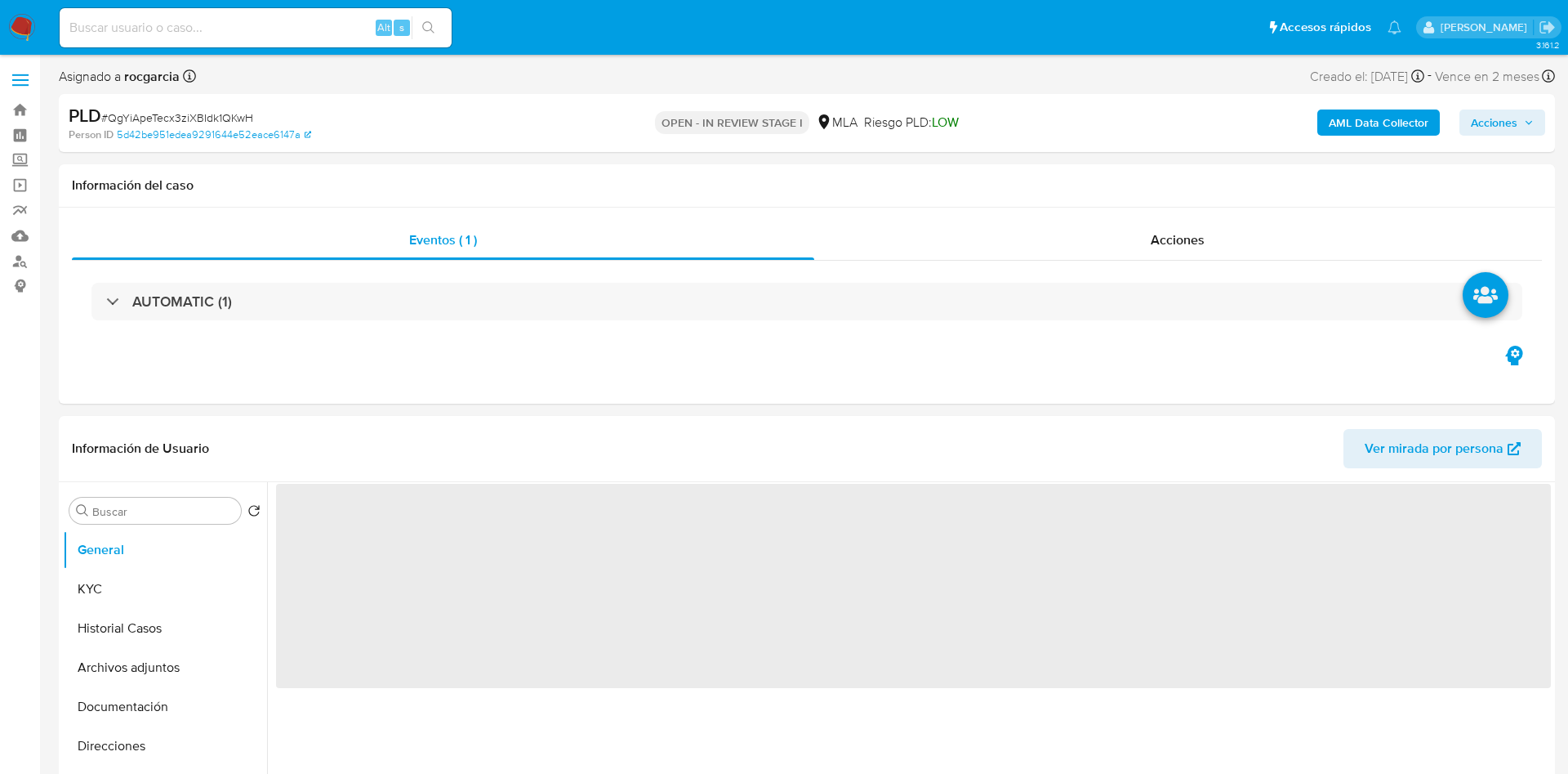
select select "10"
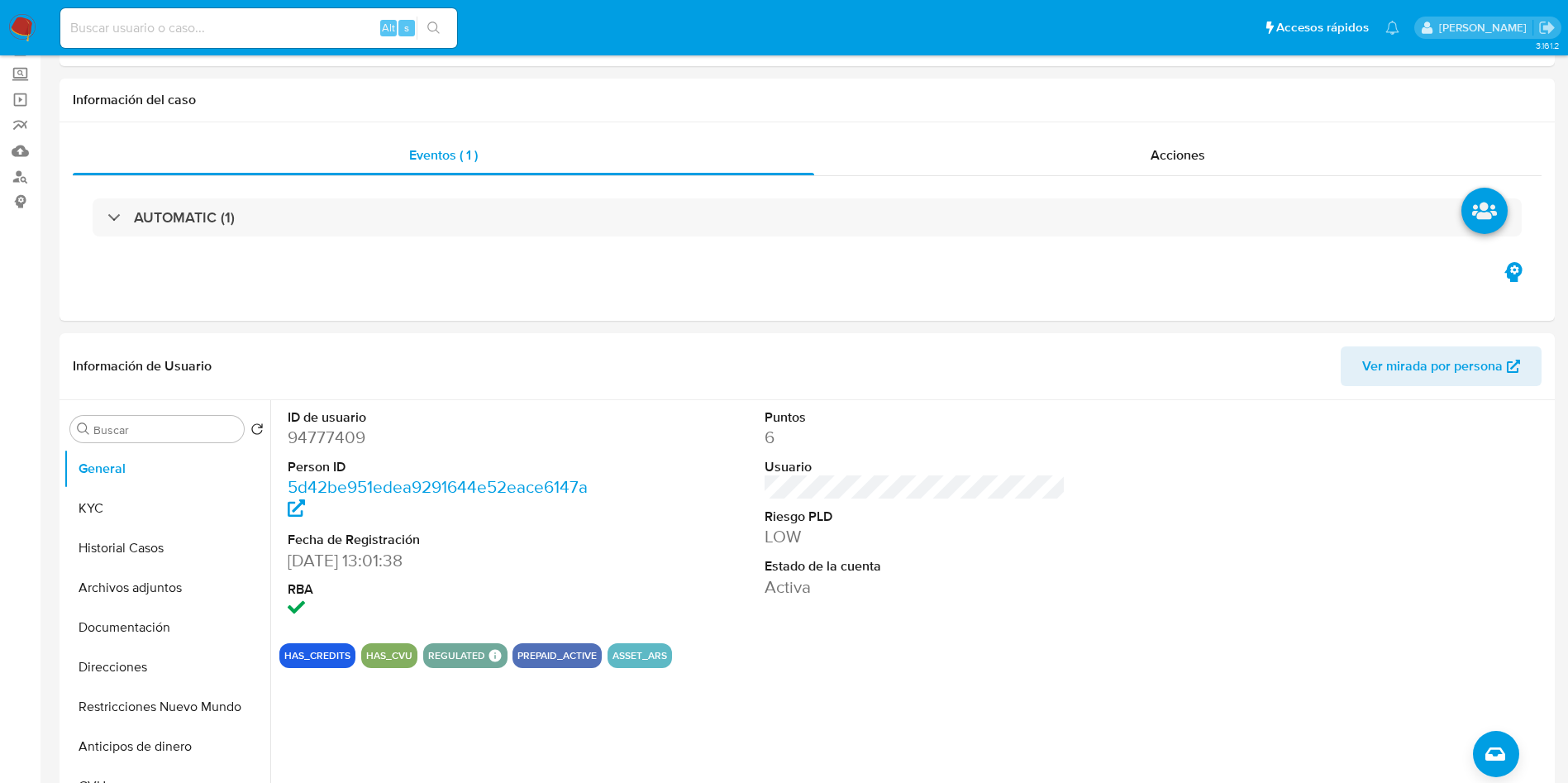
scroll to position [620, 0]
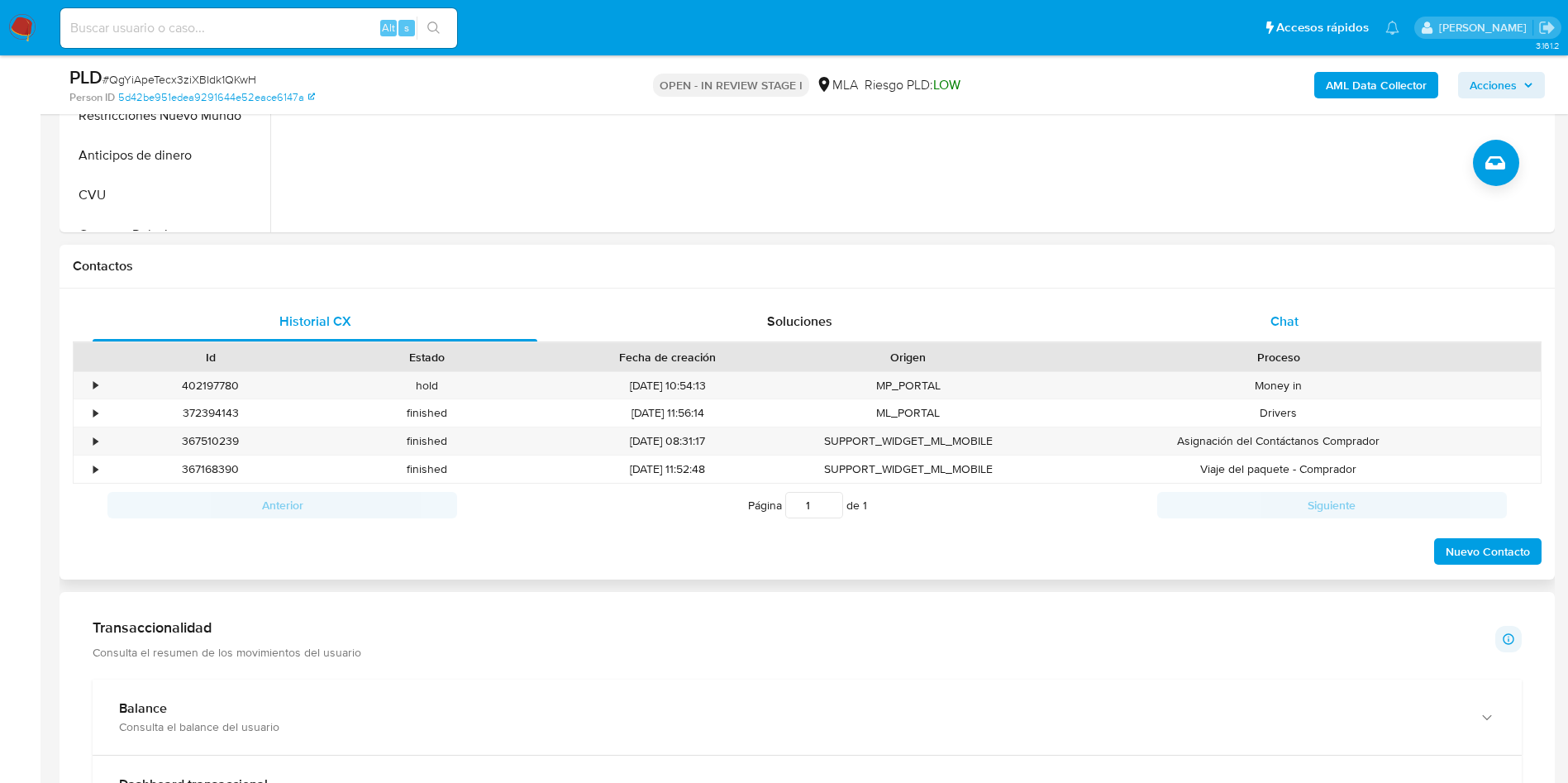
click at [1294, 330] on span "Chat" at bounding box center [1285, 321] width 28 height 19
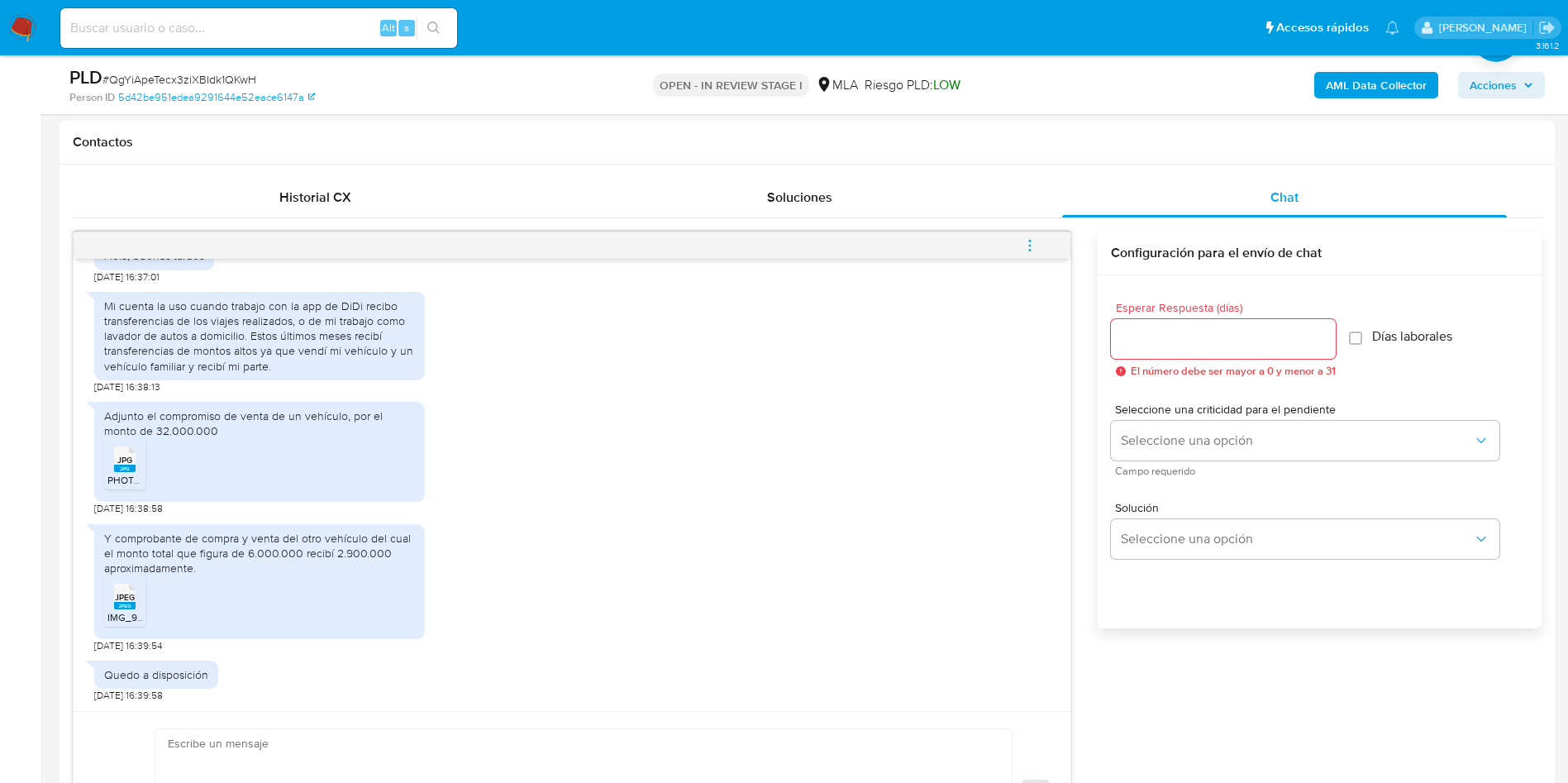
scroll to position [124, 0]
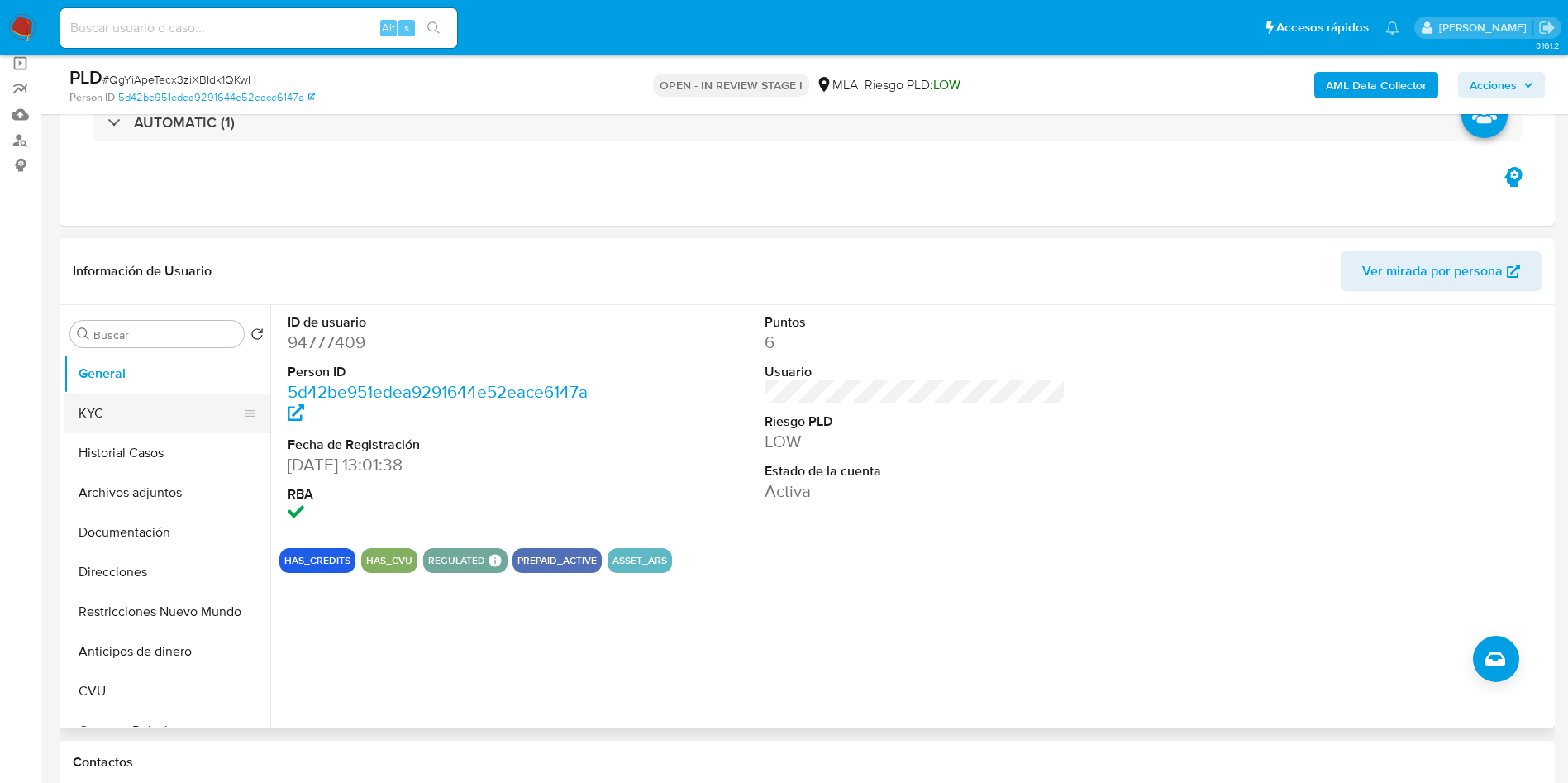
click at [114, 411] on button "KYC" at bounding box center [160, 413] width 194 height 40
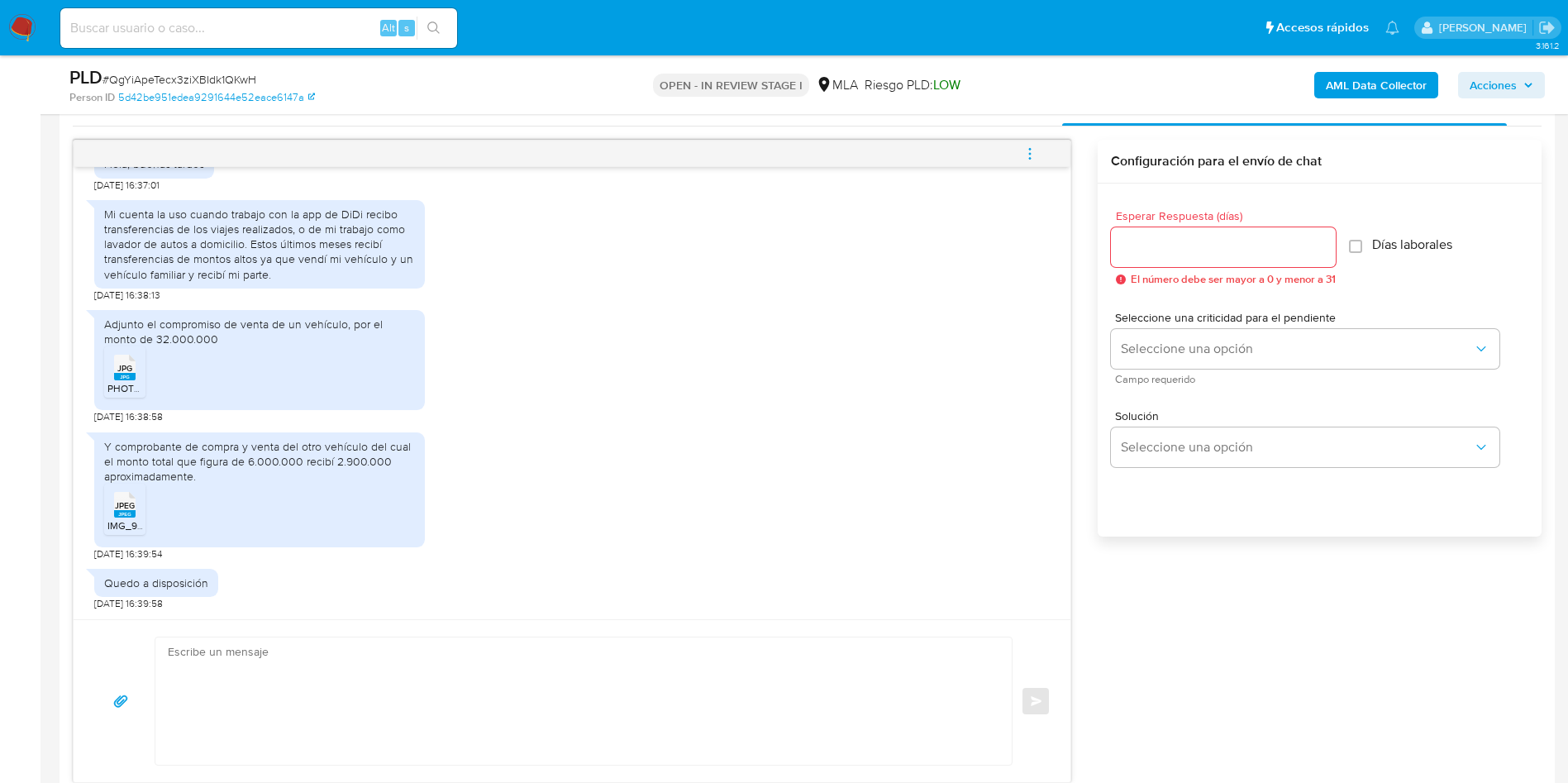
scroll to position [868, 0]
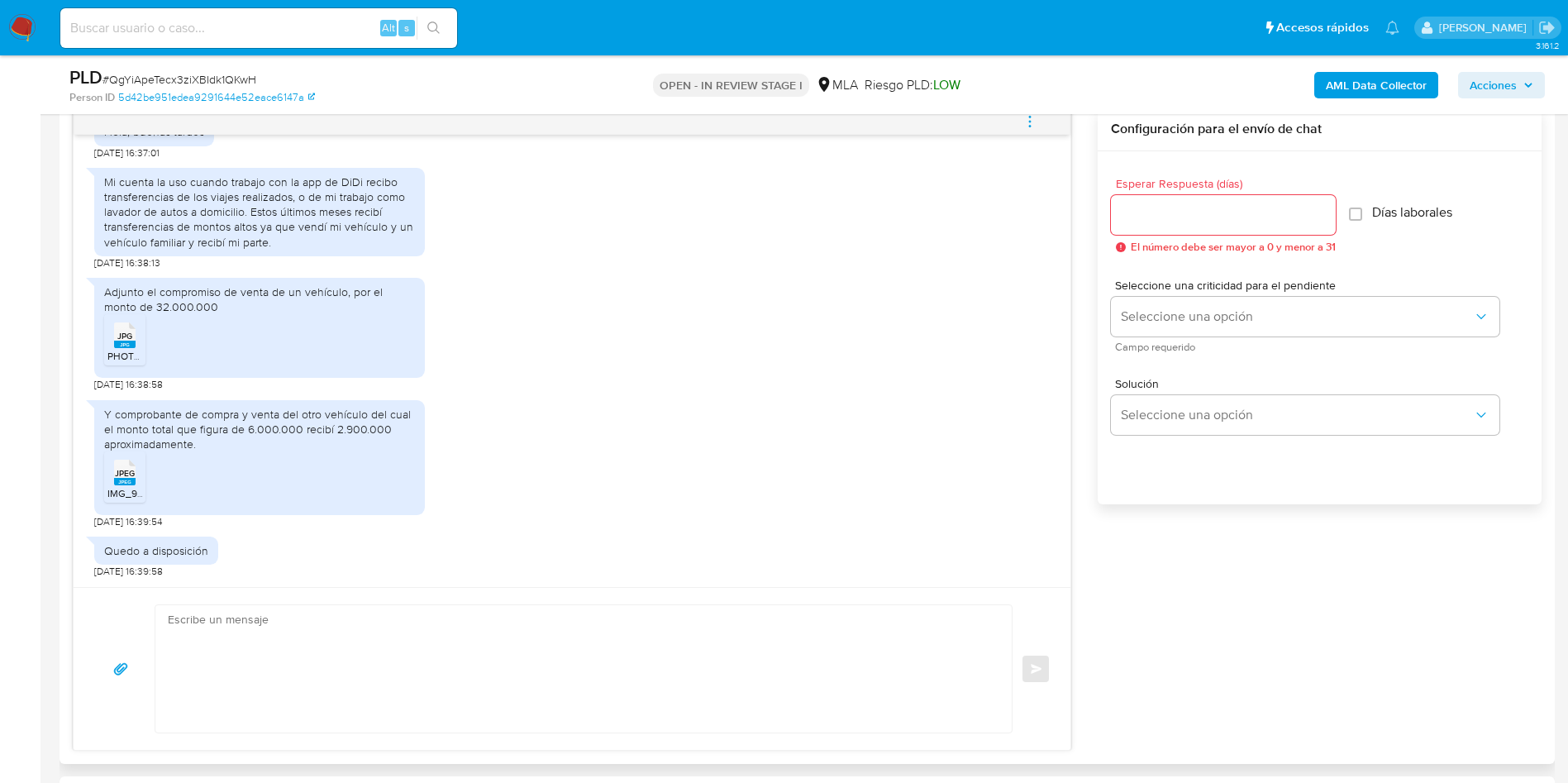
click at [122, 332] on span "JPG" at bounding box center [124, 336] width 15 height 11
click at [115, 475] on span "JPEG" at bounding box center [124, 473] width 20 height 11
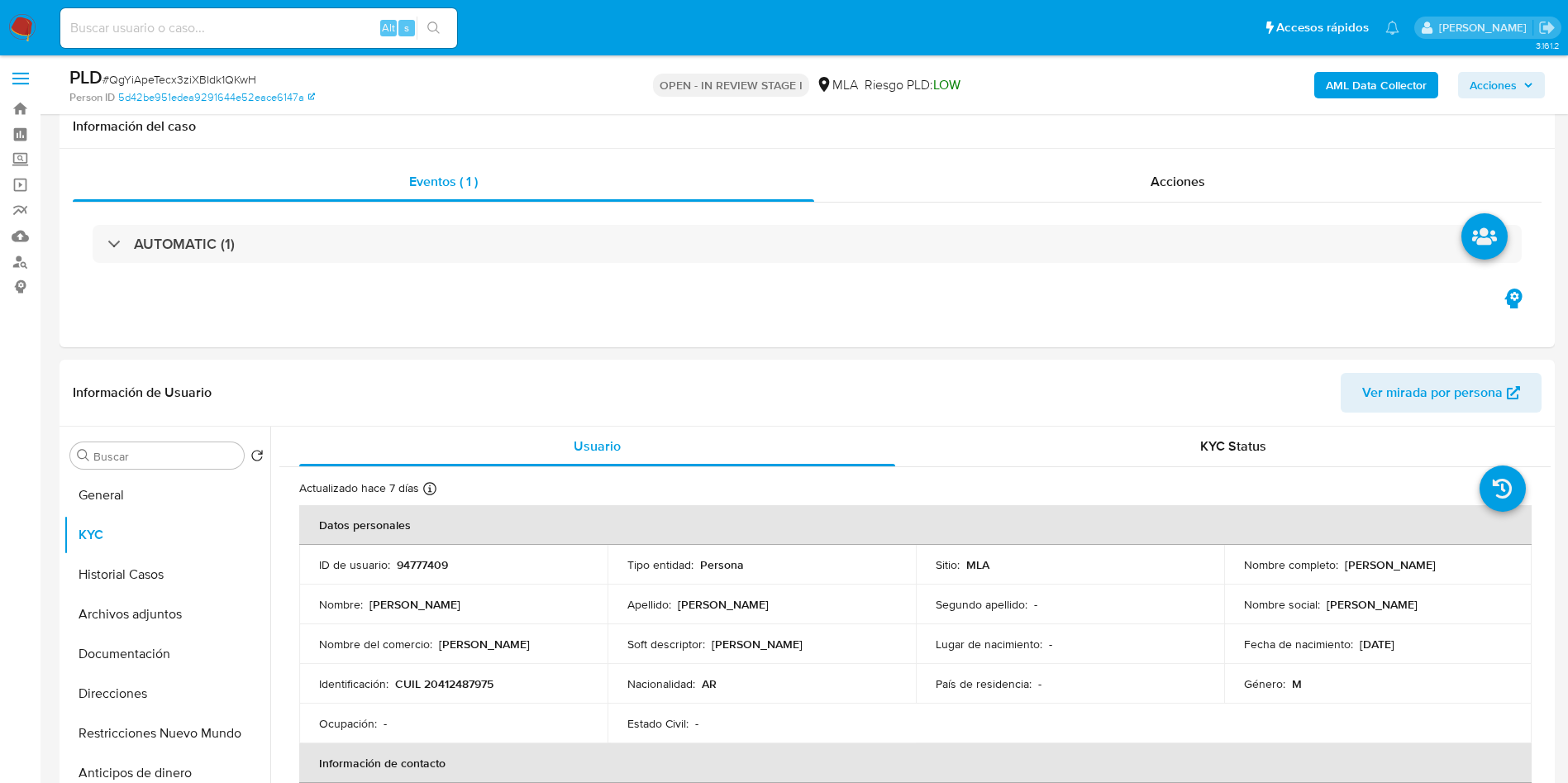
scroll to position [0, 0]
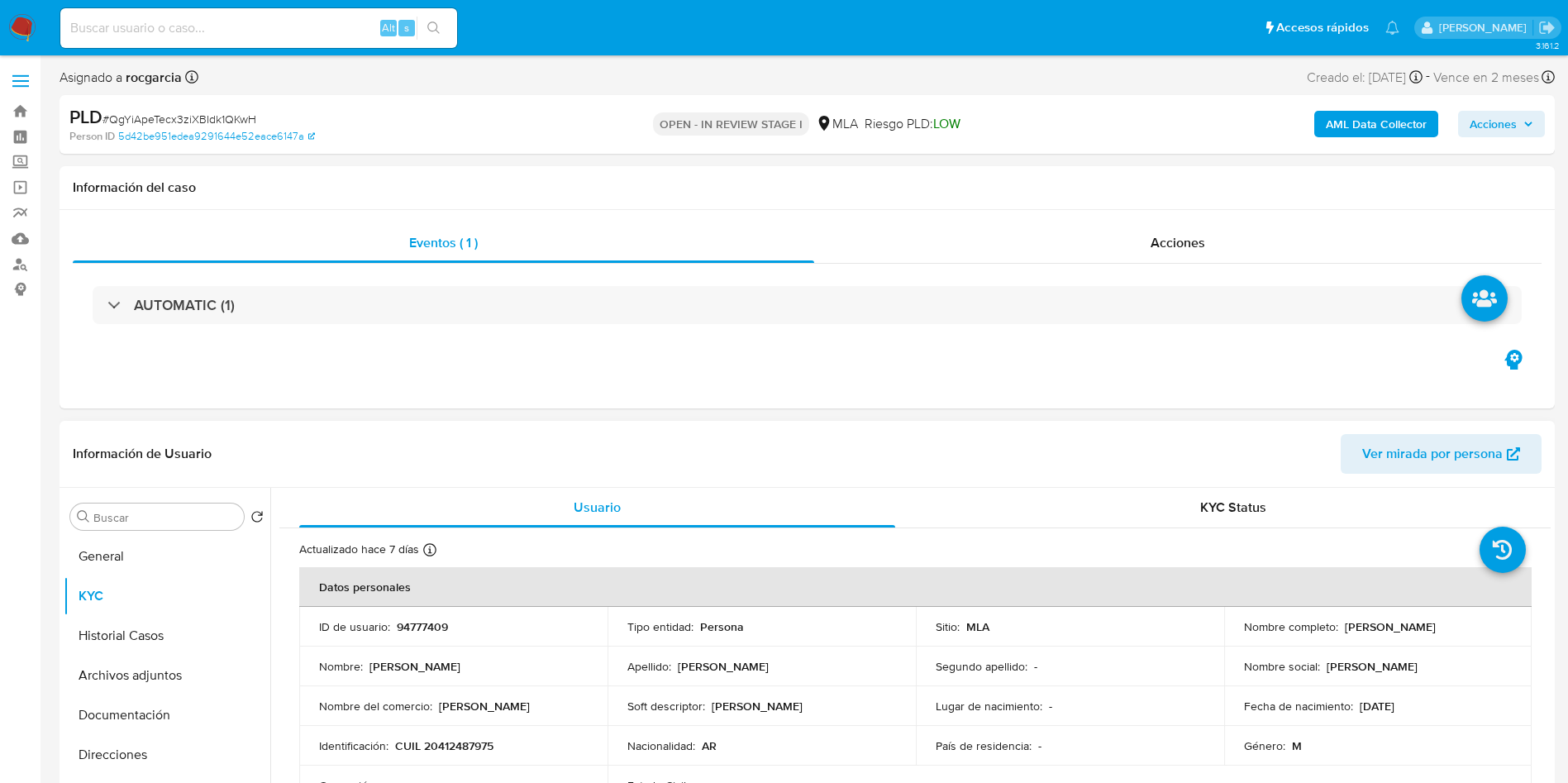
click at [451, 745] on p "CUIL 20412487975" at bounding box center [445, 745] width 99 height 15
copy p "20412487975"
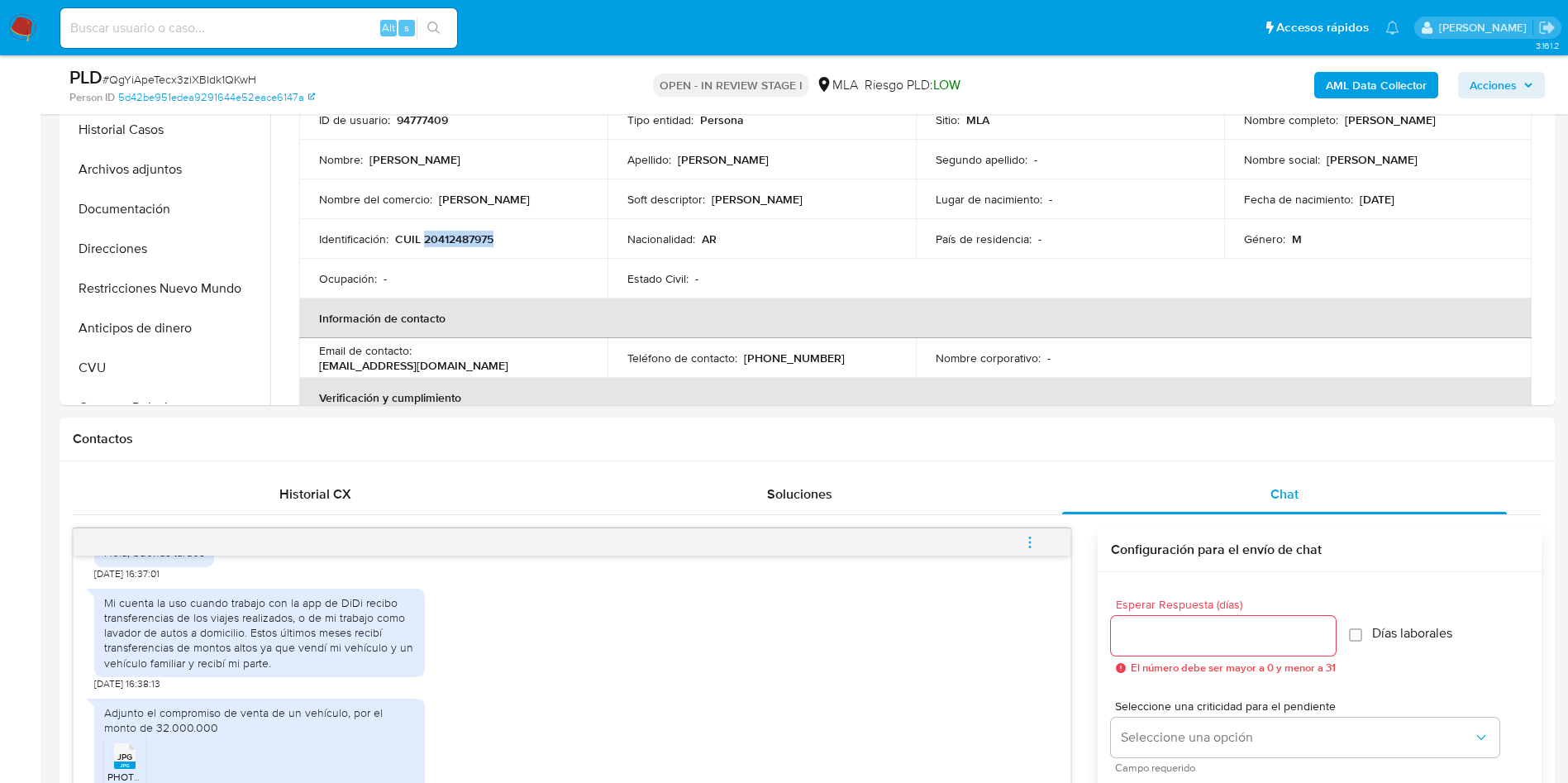
scroll to position [744, 0]
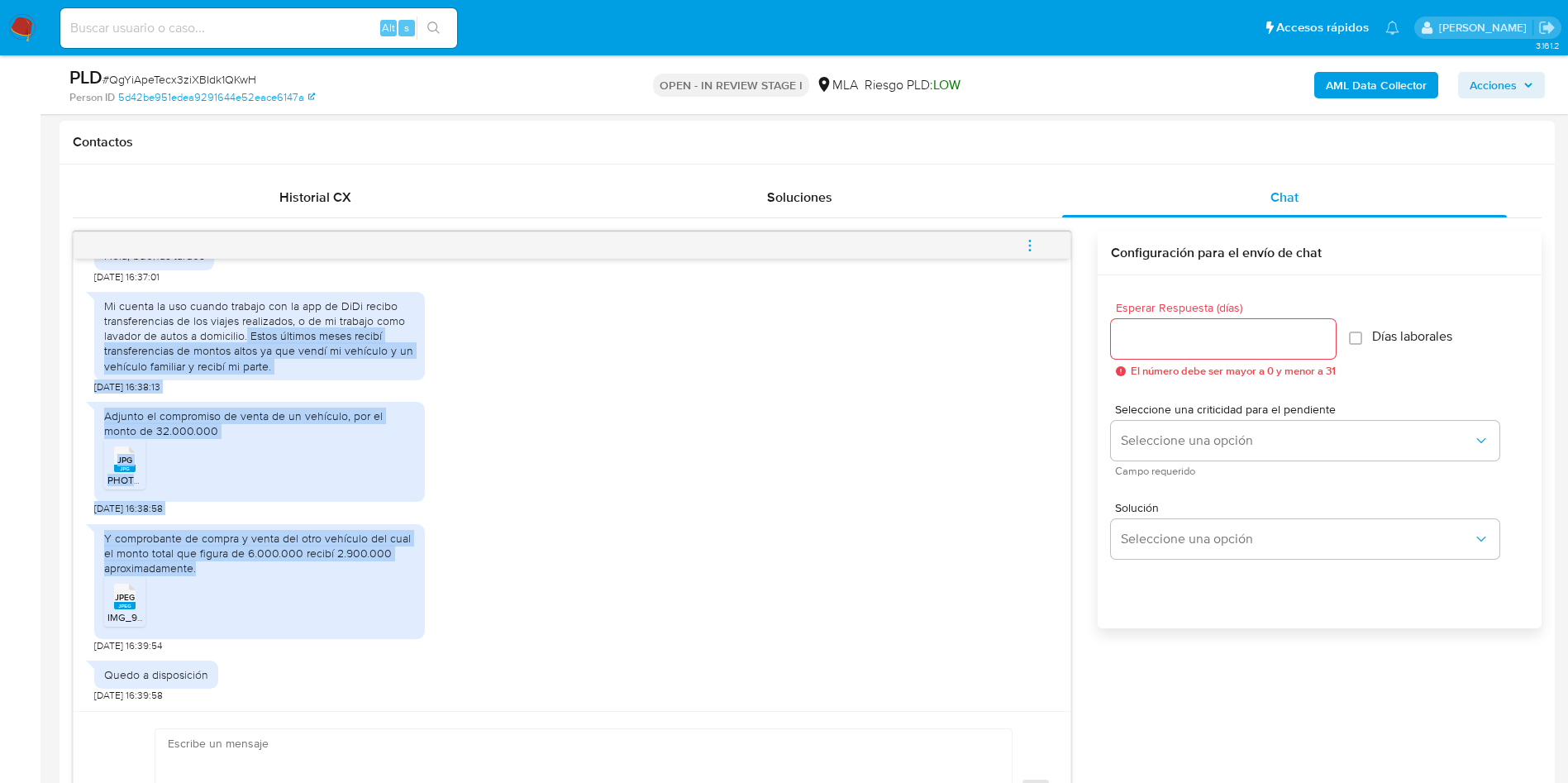
drag, startPoint x: 248, startPoint y: 335, endPoint x: 251, endPoint y: 572, distance: 237.0
click at [251, 572] on div "17/09/2025 14:35:06 Hola, buenas tardes 17/09/2025 16:37:01 Mi cuenta la uso cu…" at bounding box center [572, 484] width 997 height 452
copy div "Estos últimos meses recibí transferencias de montos altos ya que vendí mi vehíc…"
click at [1042, 244] on button "menu-action" at bounding box center [1030, 245] width 55 height 40
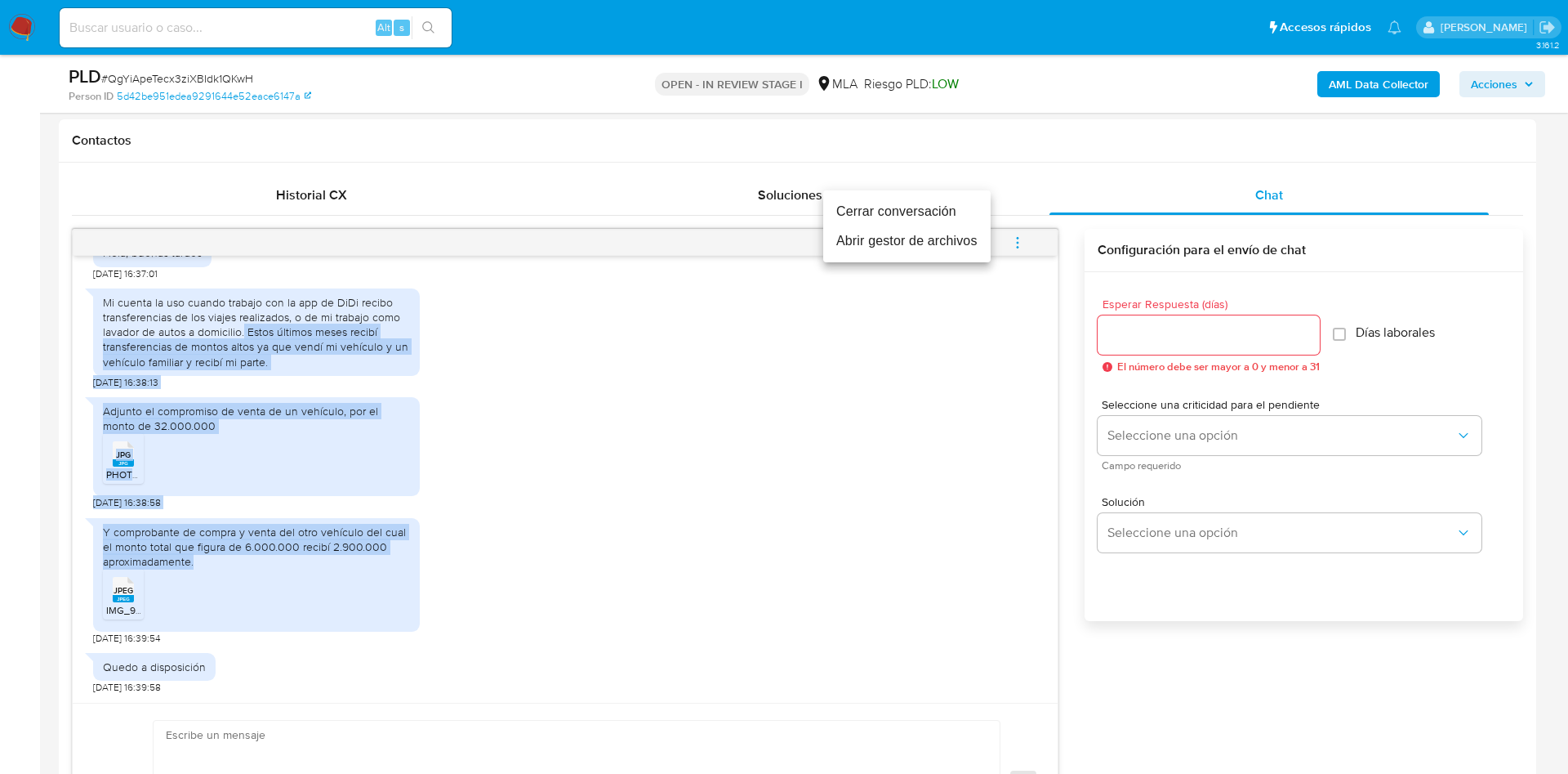
click at [921, 247] on li "Abrir gestor de archivos" at bounding box center [907, 241] width 167 height 30
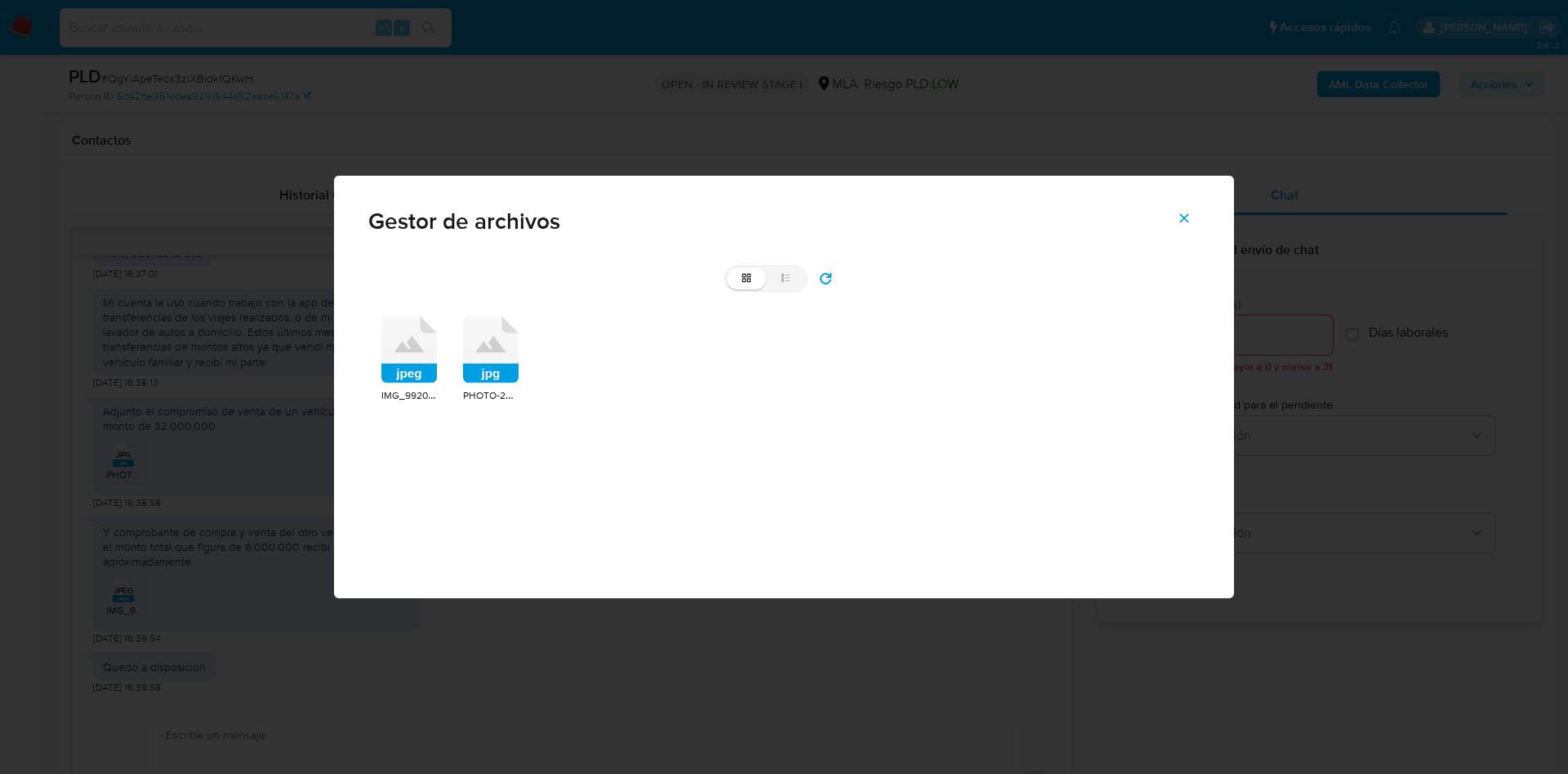
click at [420, 360] on icon at bounding box center [409, 349] width 56 height 67
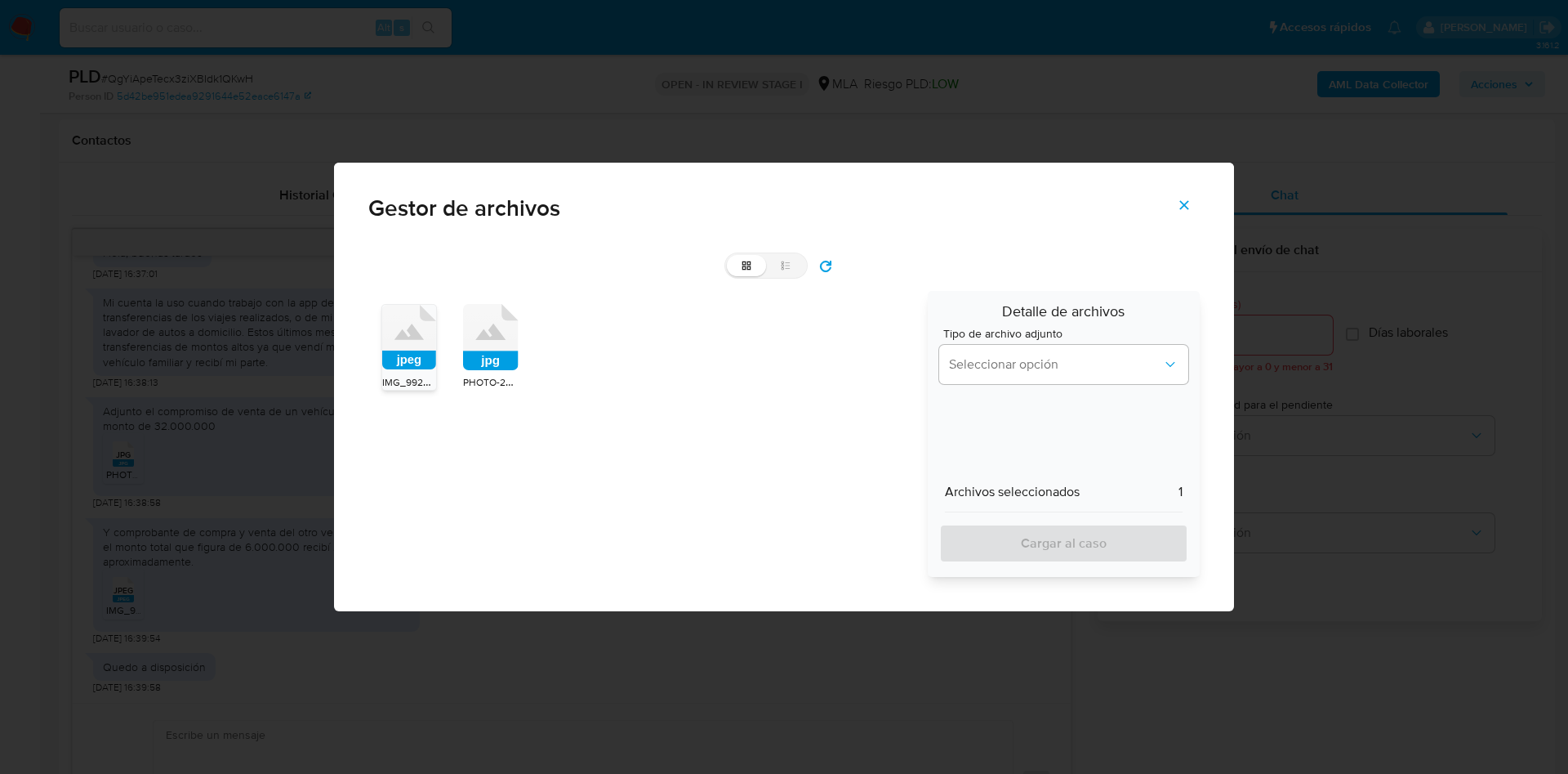
click at [496, 344] on icon at bounding box center [491, 337] width 56 height 67
click at [975, 363] on span "Seleccionar opción" at bounding box center [1055, 364] width 213 height 17
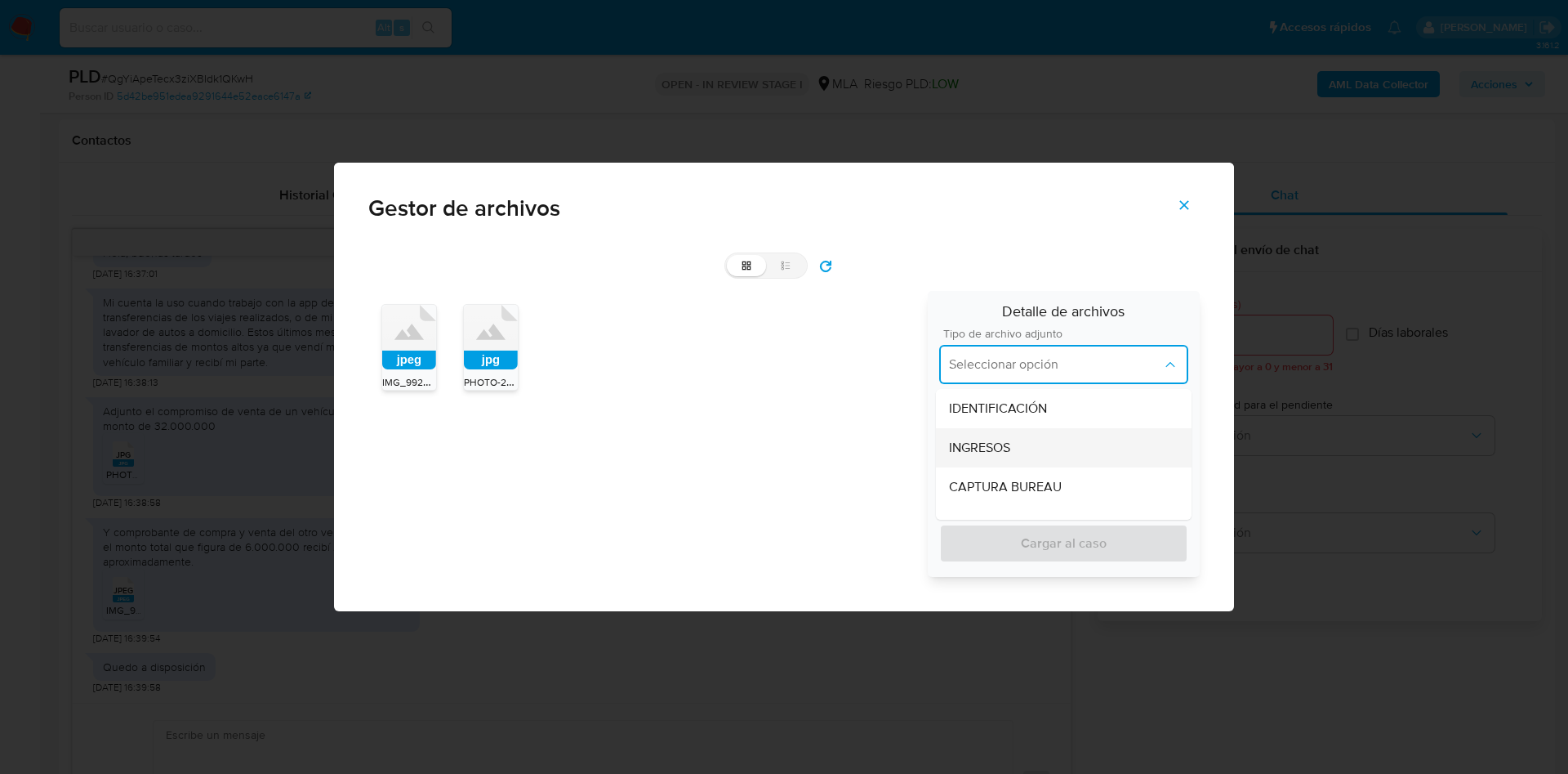
click at [980, 434] on div "INGRESOS" at bounding box center [1064, 448] width 230 height 39
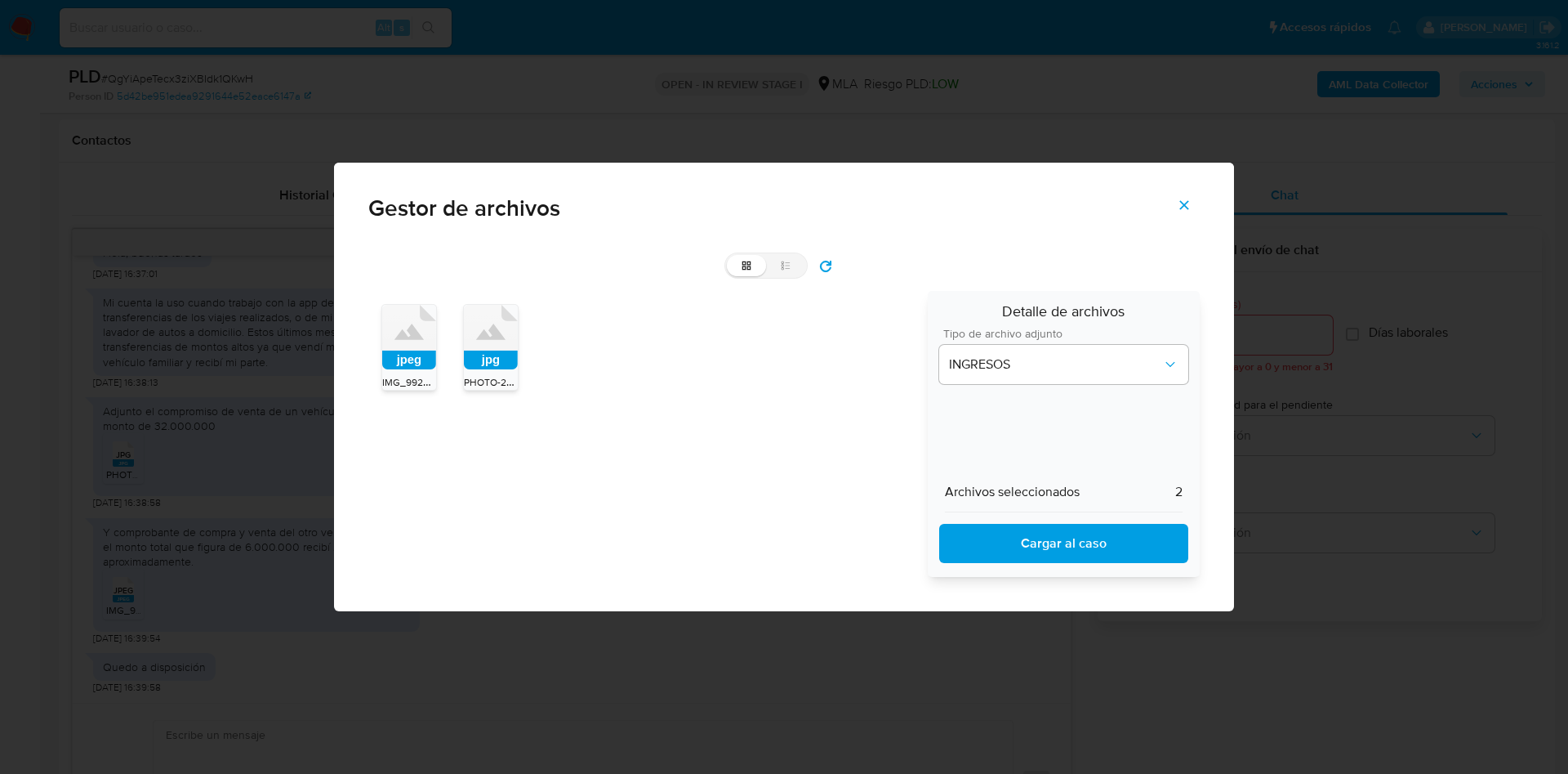
click at [990, 544] on span "Cargar al caso" at bounding box center [1064, 543] width 207 height 36
click at [1194, 198] on button "Cerrar" at bounding box center [1184, 205] width 57 height 39
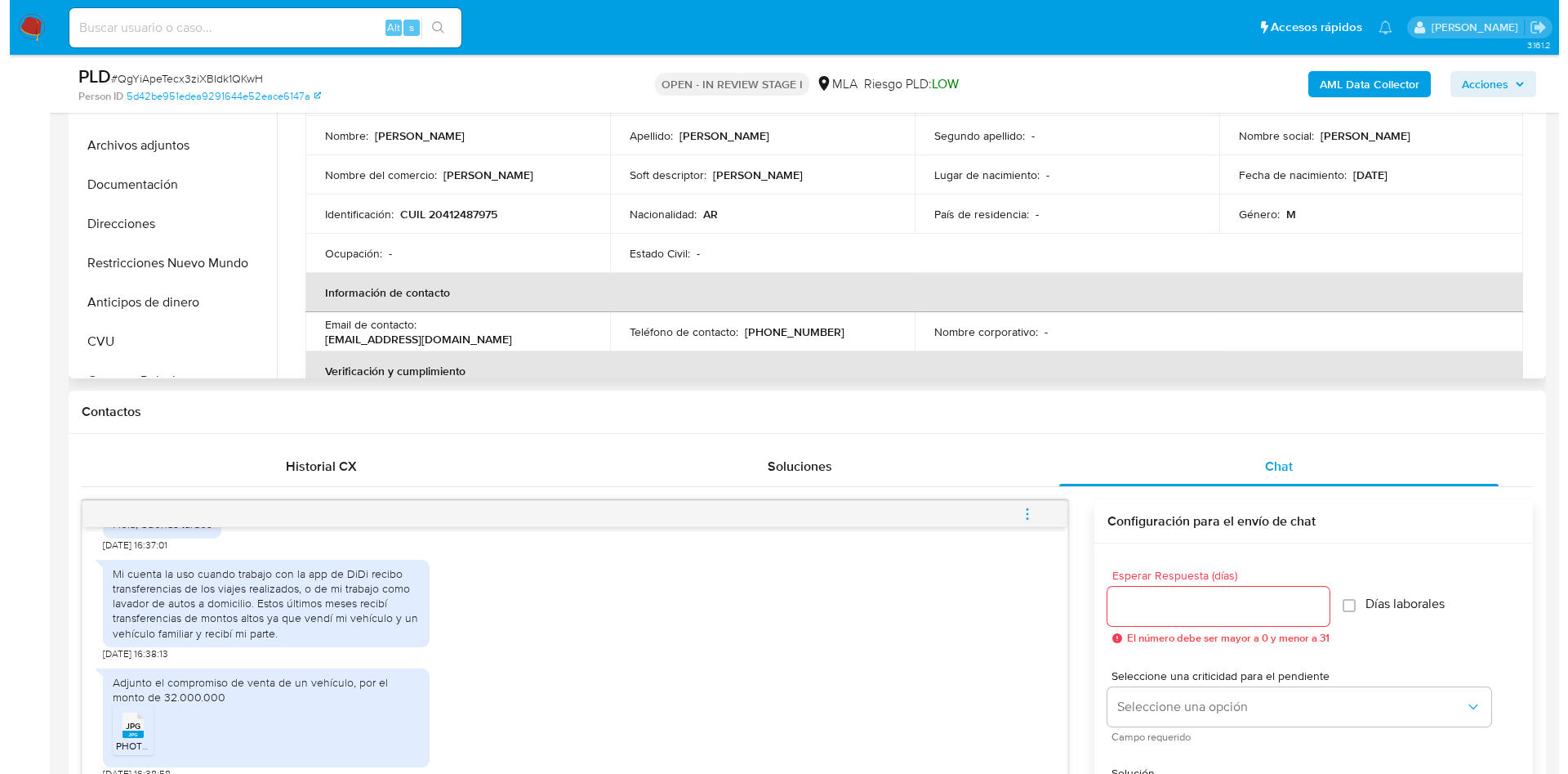
scroll to position [246, 0]
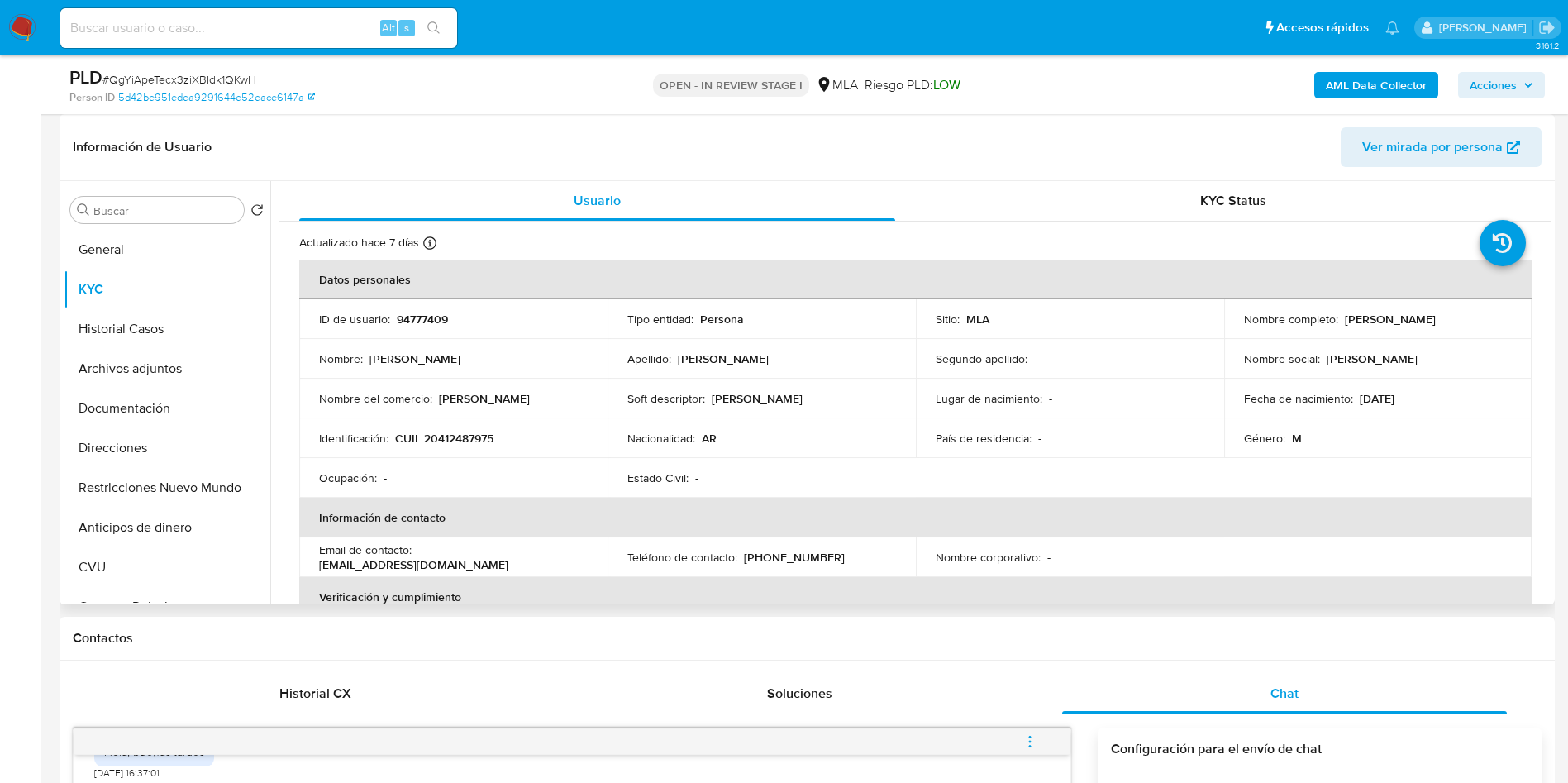
click at [409, 321] on p "94777409" at bounding box center [423, 319] width 51 height 15
copy p "94777409"
click at [125, 371] on button "Archivos adjuntos" at bounding box center [160, 368] width 194 height 40
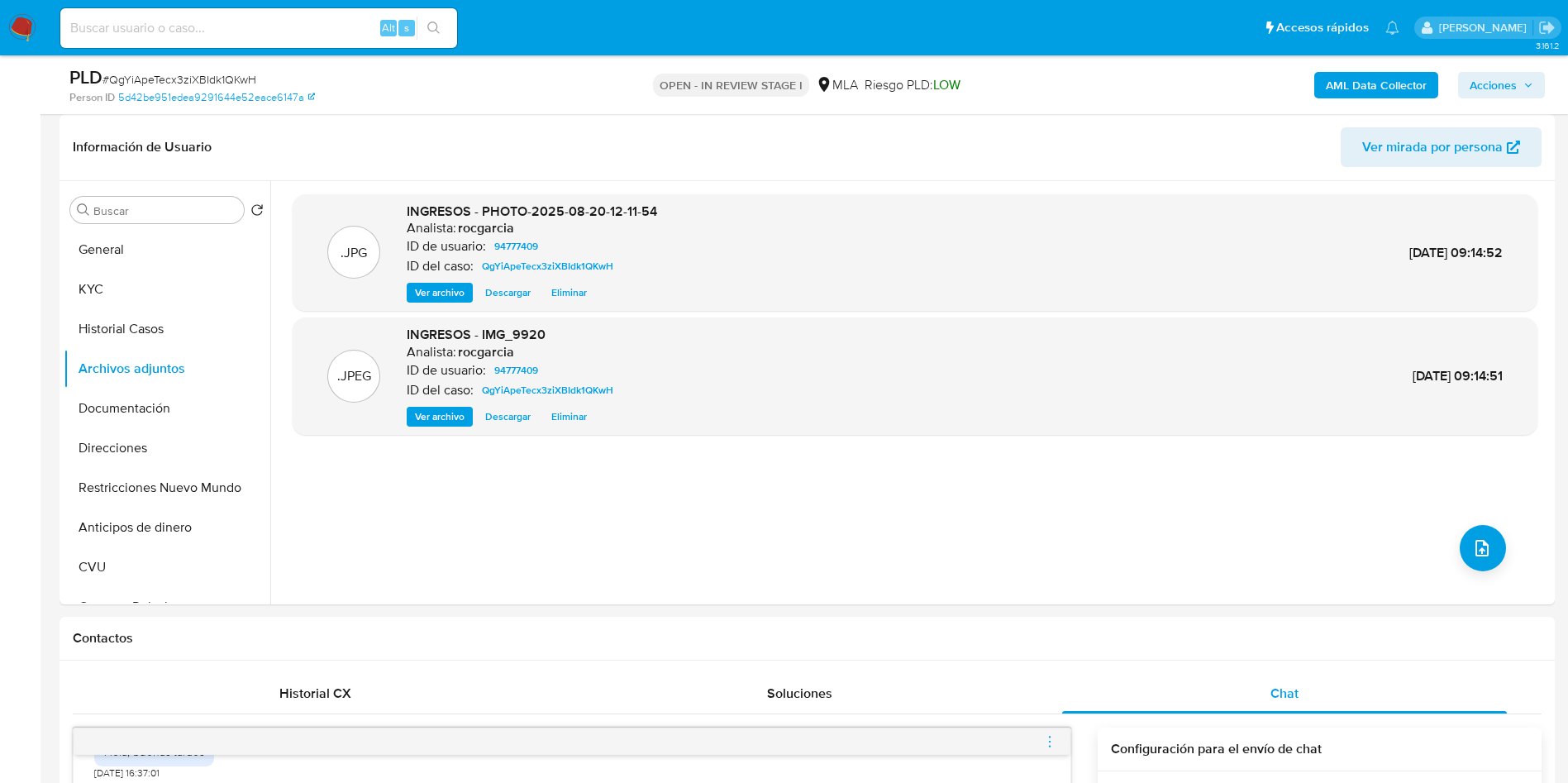
click at [1342, 84] on b "AML Data Collector" at bounding box center [1376, 85] width 101 height 26
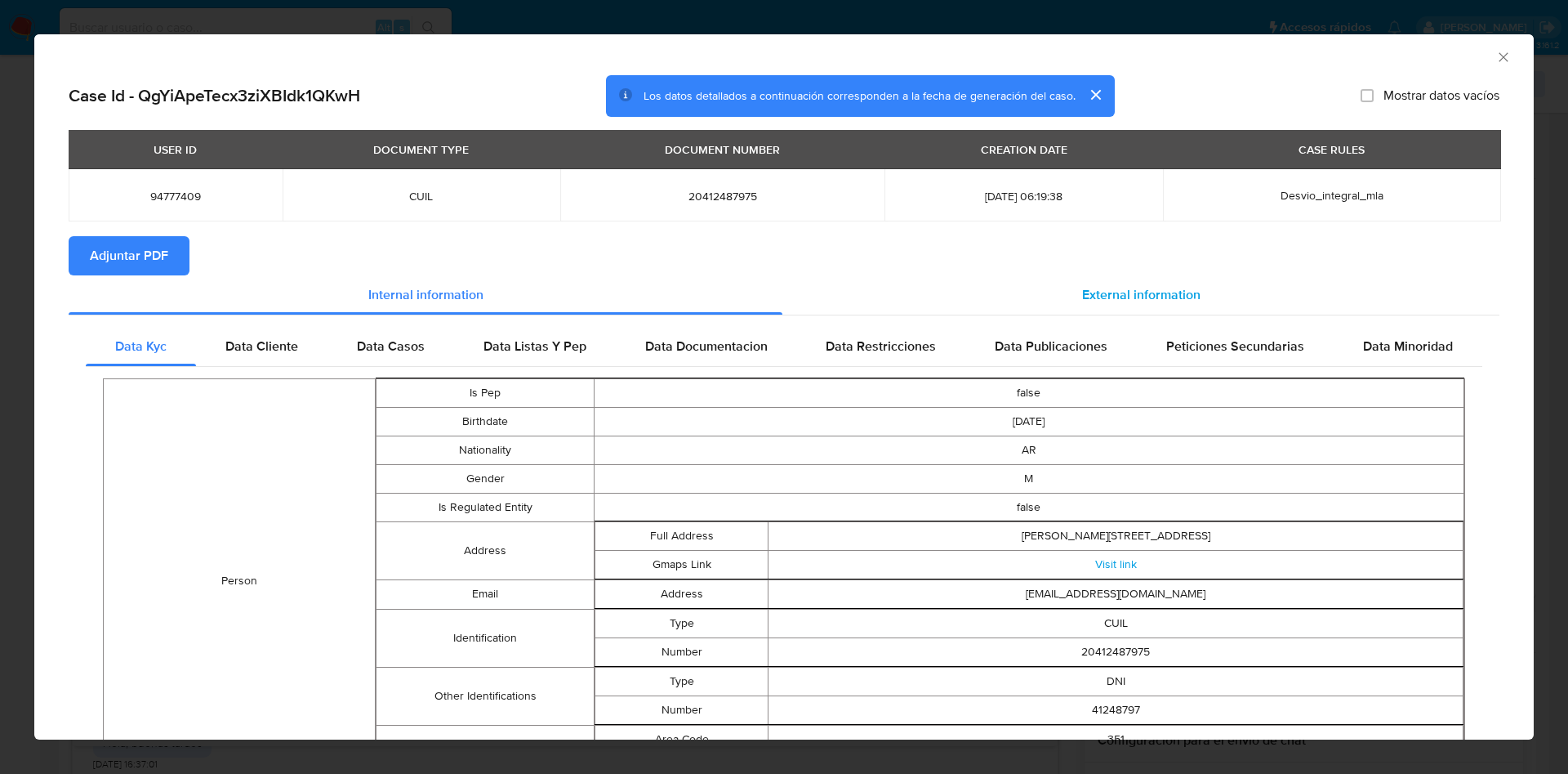
click at [1164, 301] on span "External information" at bounding box center [1142, 295] width 118 height 19
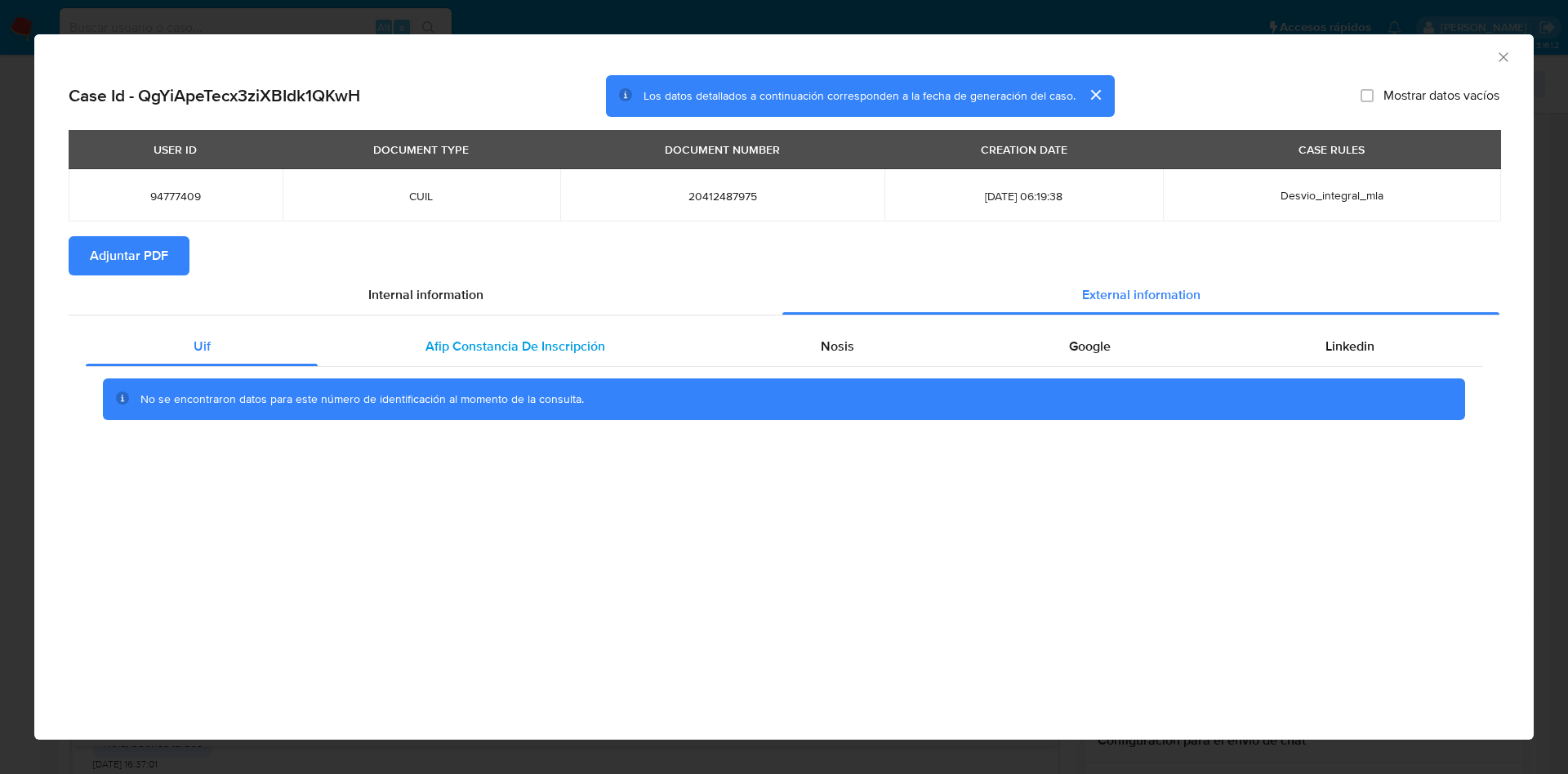
click at [489, 343] on span "Afip Constancia De Inscripción" at bounding box center [515, 347] width 180 height 19
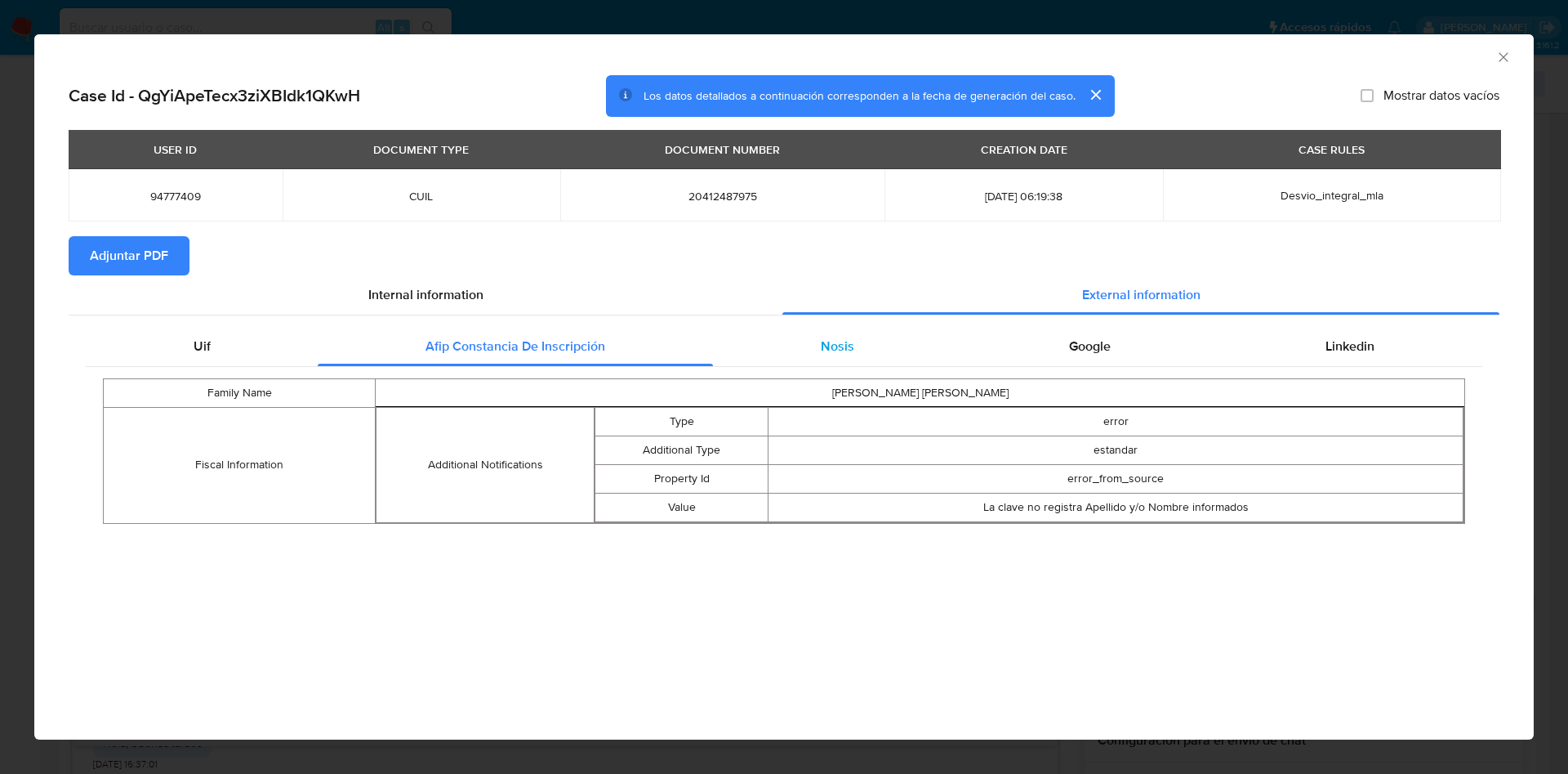
click at [805, 355] on div "Nosis" at bounding box center [837, 346] width 248 height 39
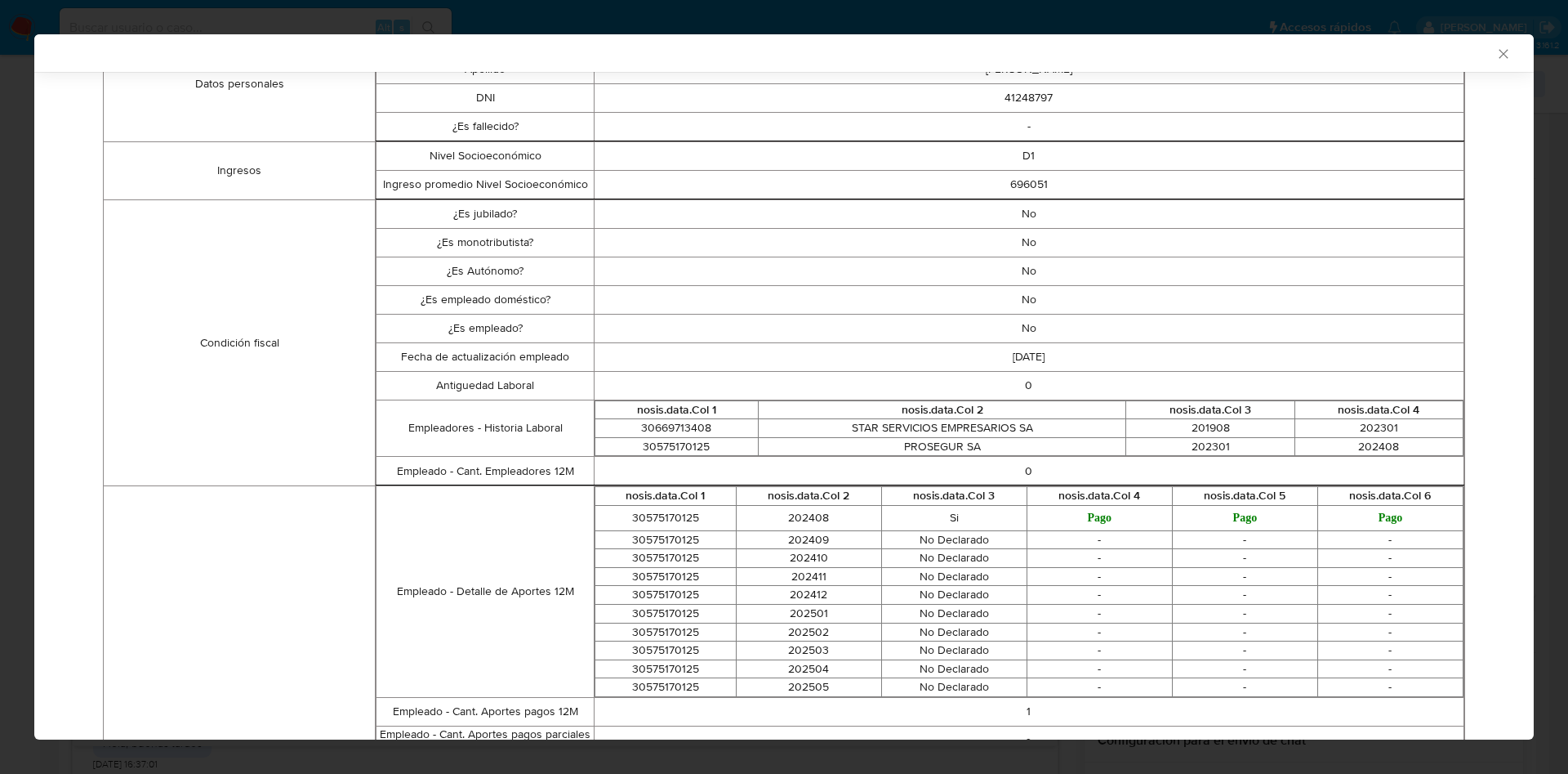
scroll to position [0, 0]
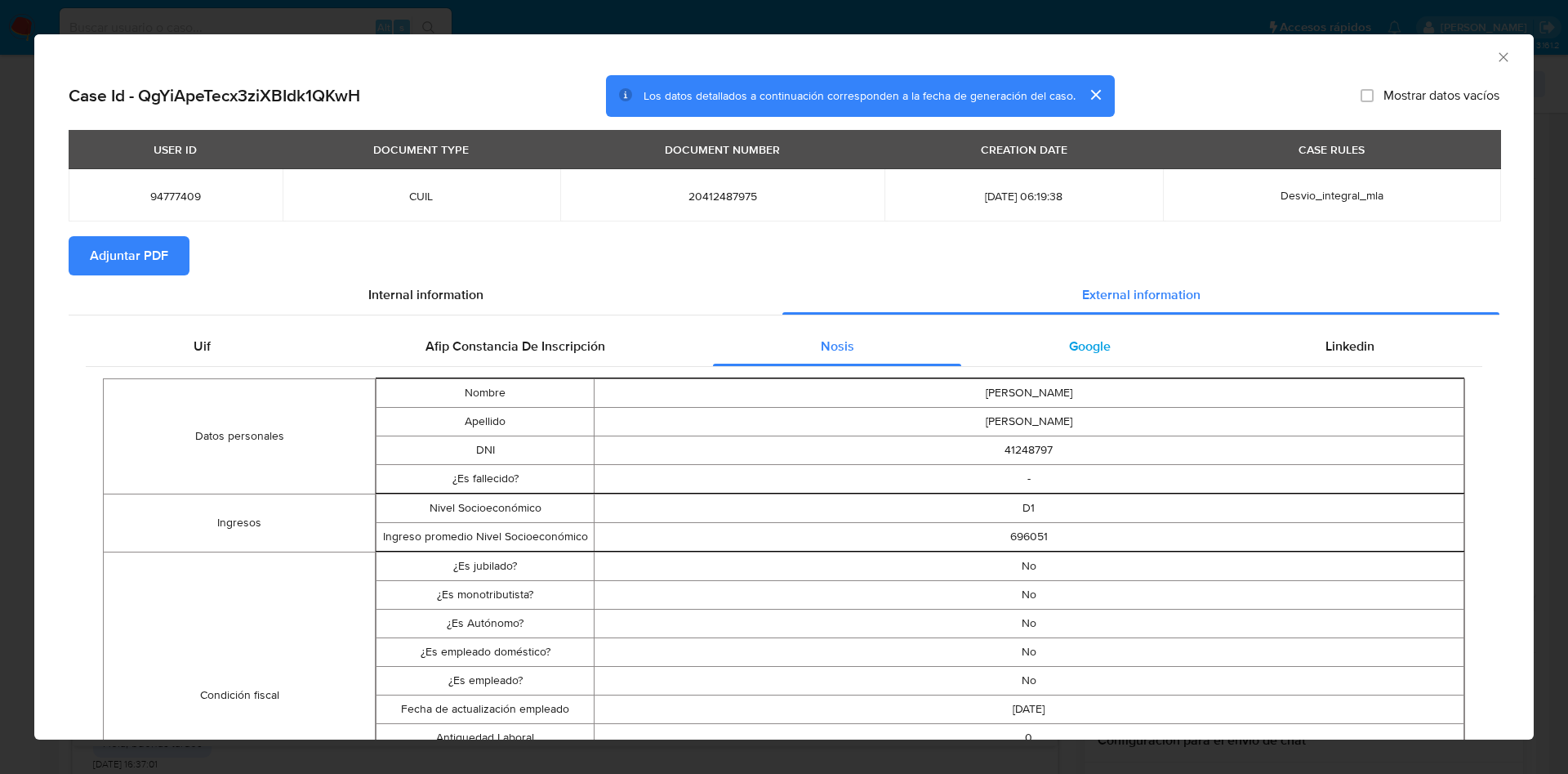
click at [1080, 342] on span "Google" at bounding box center [1090, 347] width 42 height 19
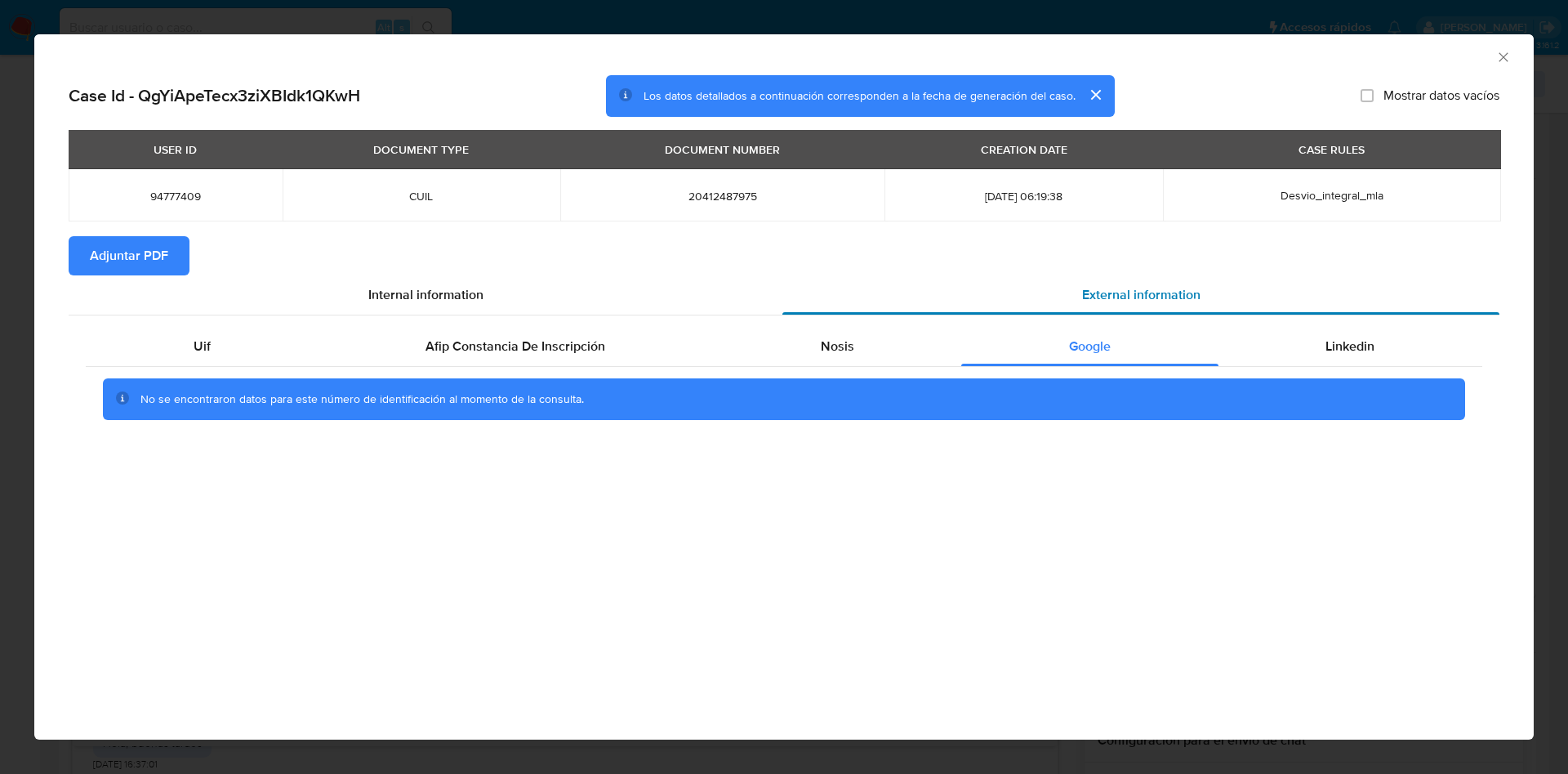
click at [1375, 309] on div "External information" at bounding box center [1141, 294] width 717 height 39
click at [1351, 333] on div "Linkedin" at bounding box center [1350, 346] width 264 height 39
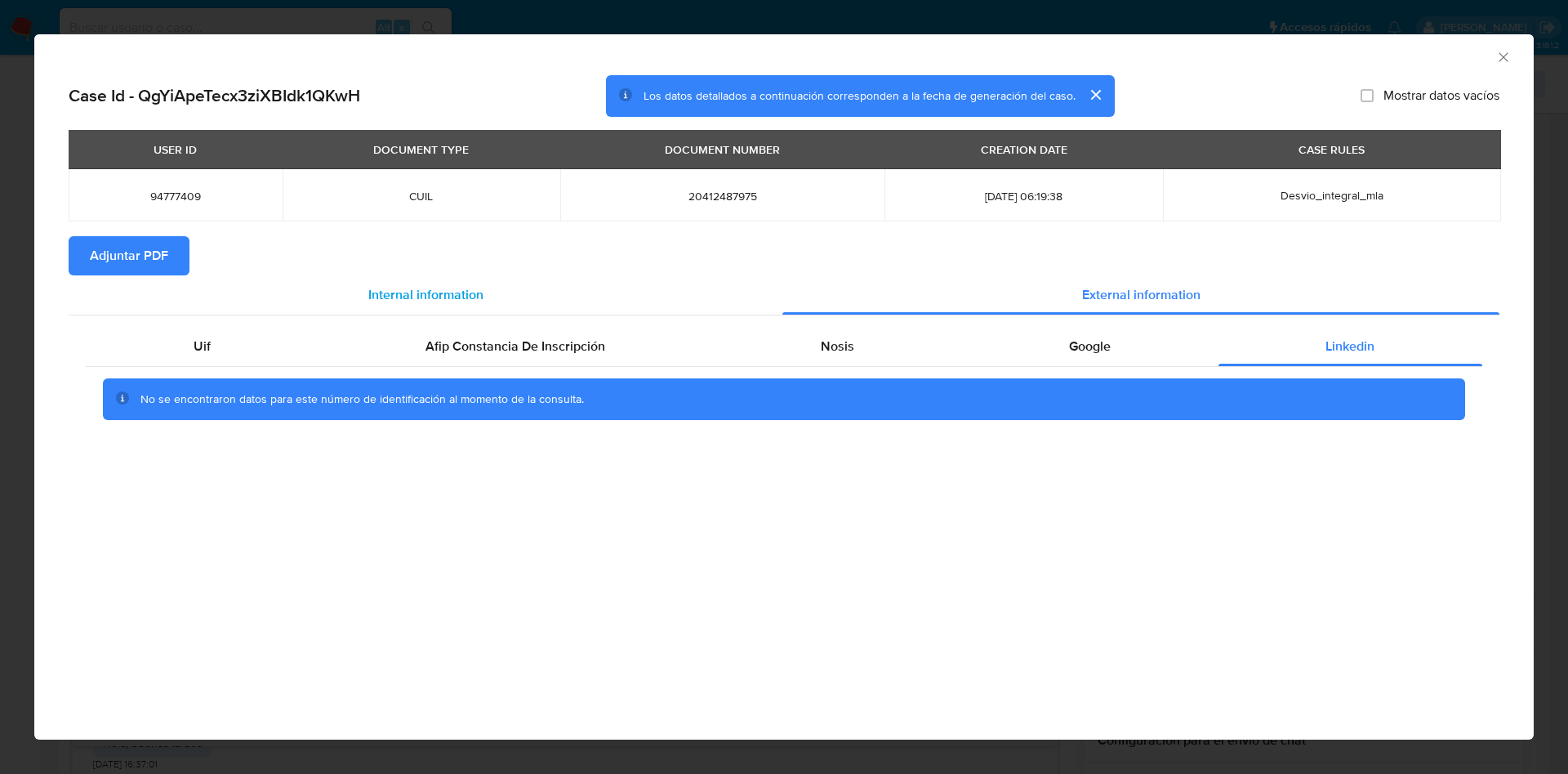
click at [120, 278] on div "Internal information" at bounding box center [426, 294] width 714 height 39
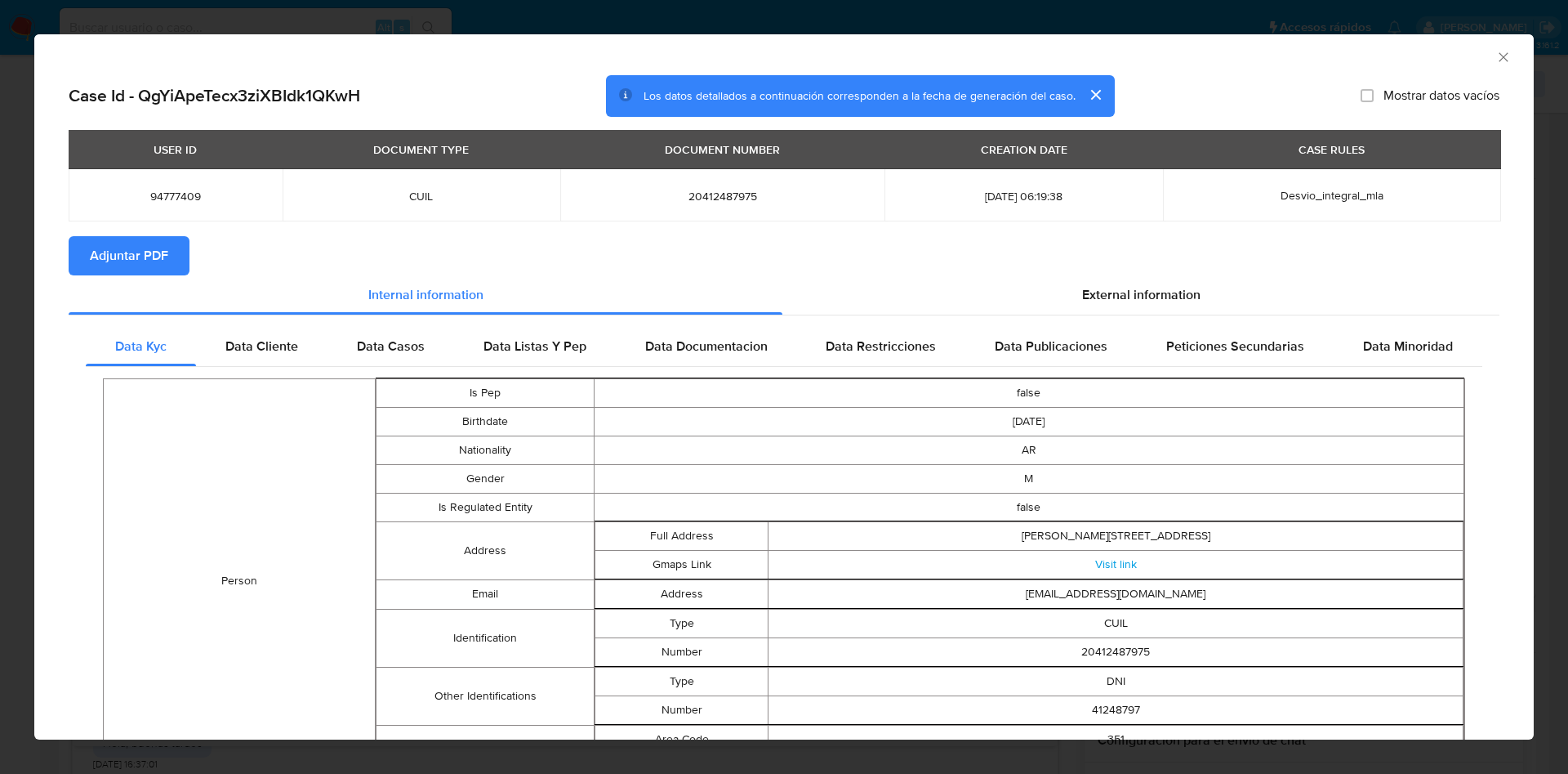
click at [171, 247] on button "Adjuntar PDF" at bounding box center [129, 255] width 121 height 39
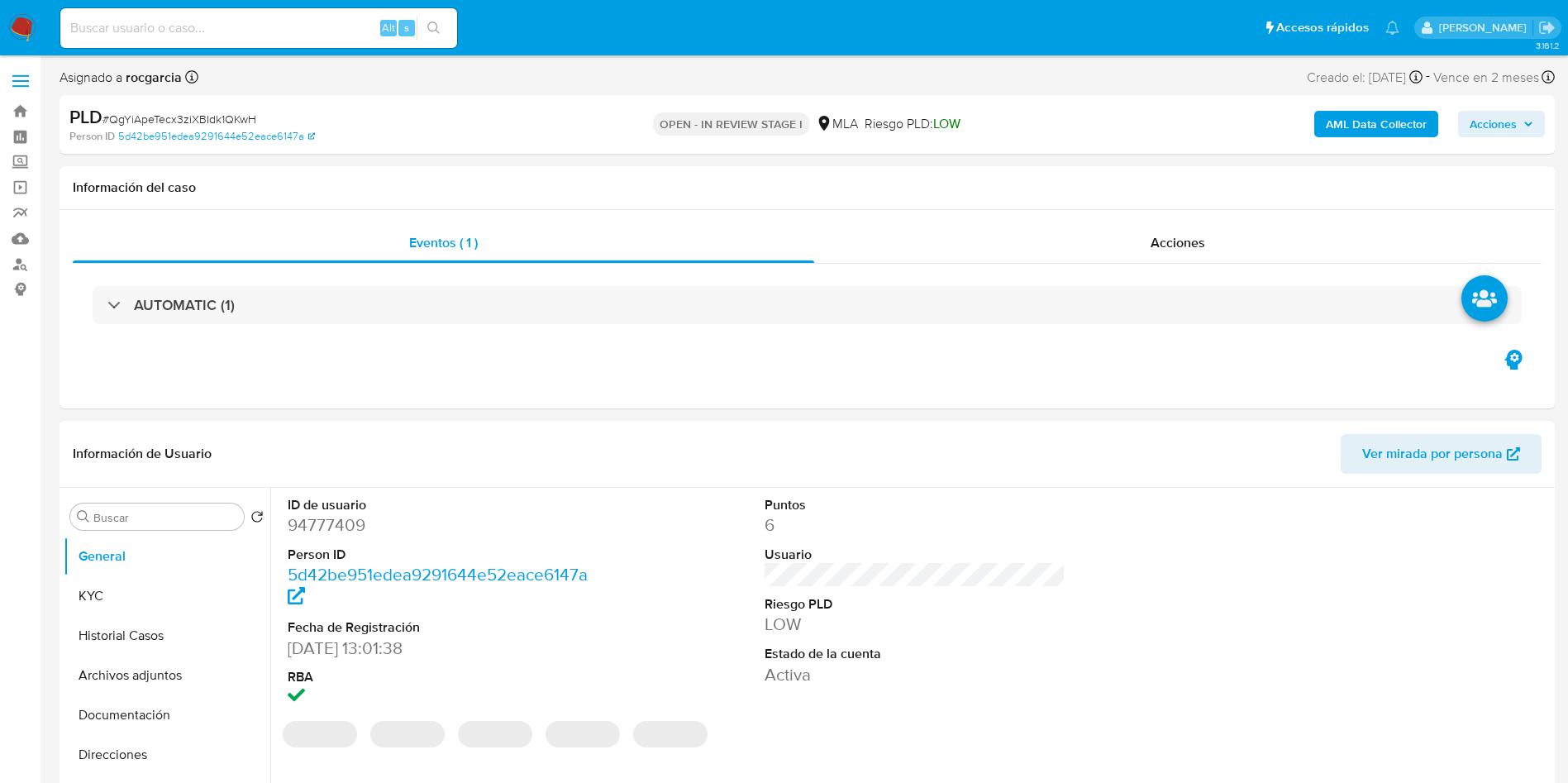
select select "10"
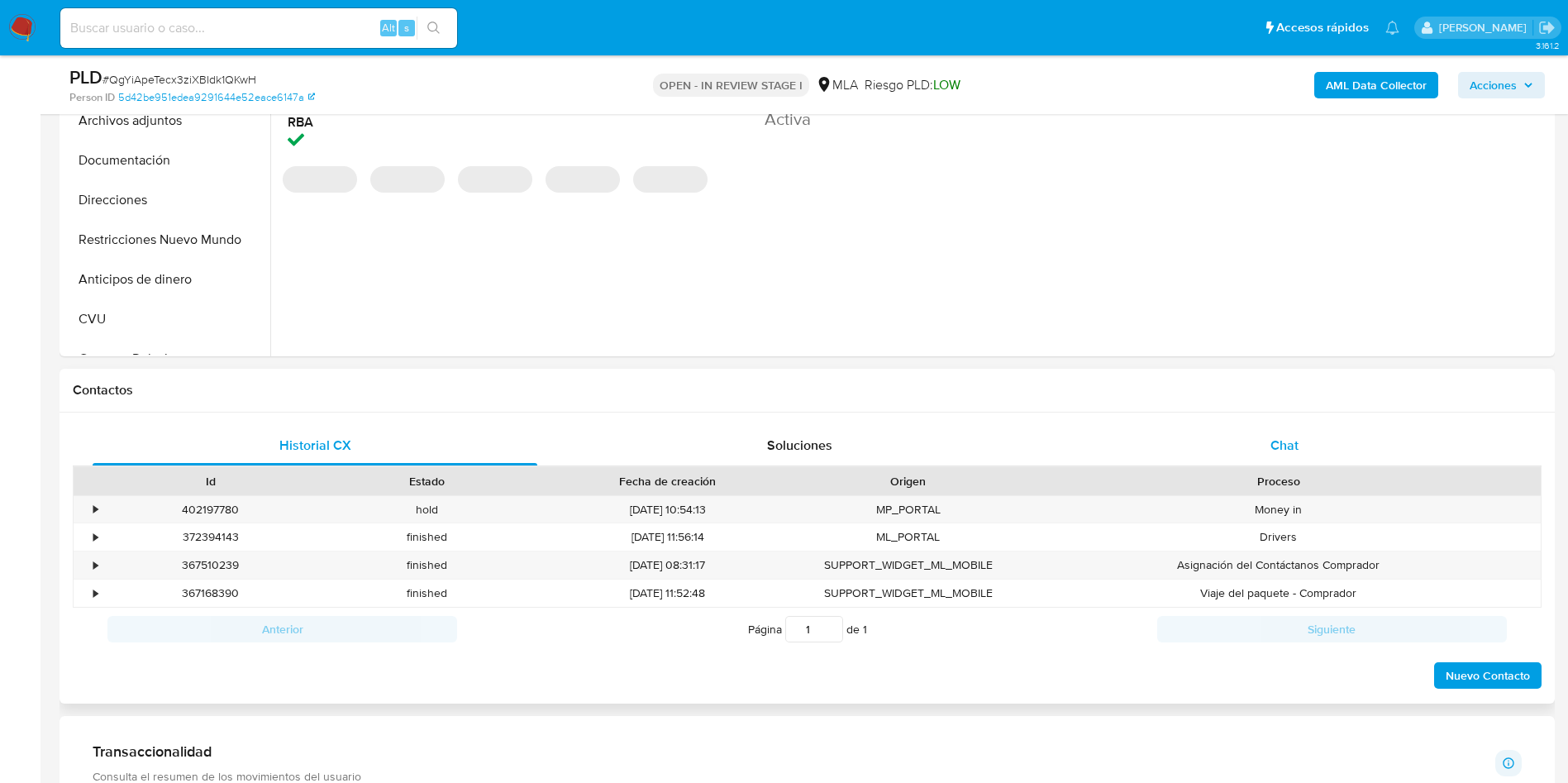
click at [1298, 461] on div "Chat" at bounding box center [1284, 445] width 445 height 40
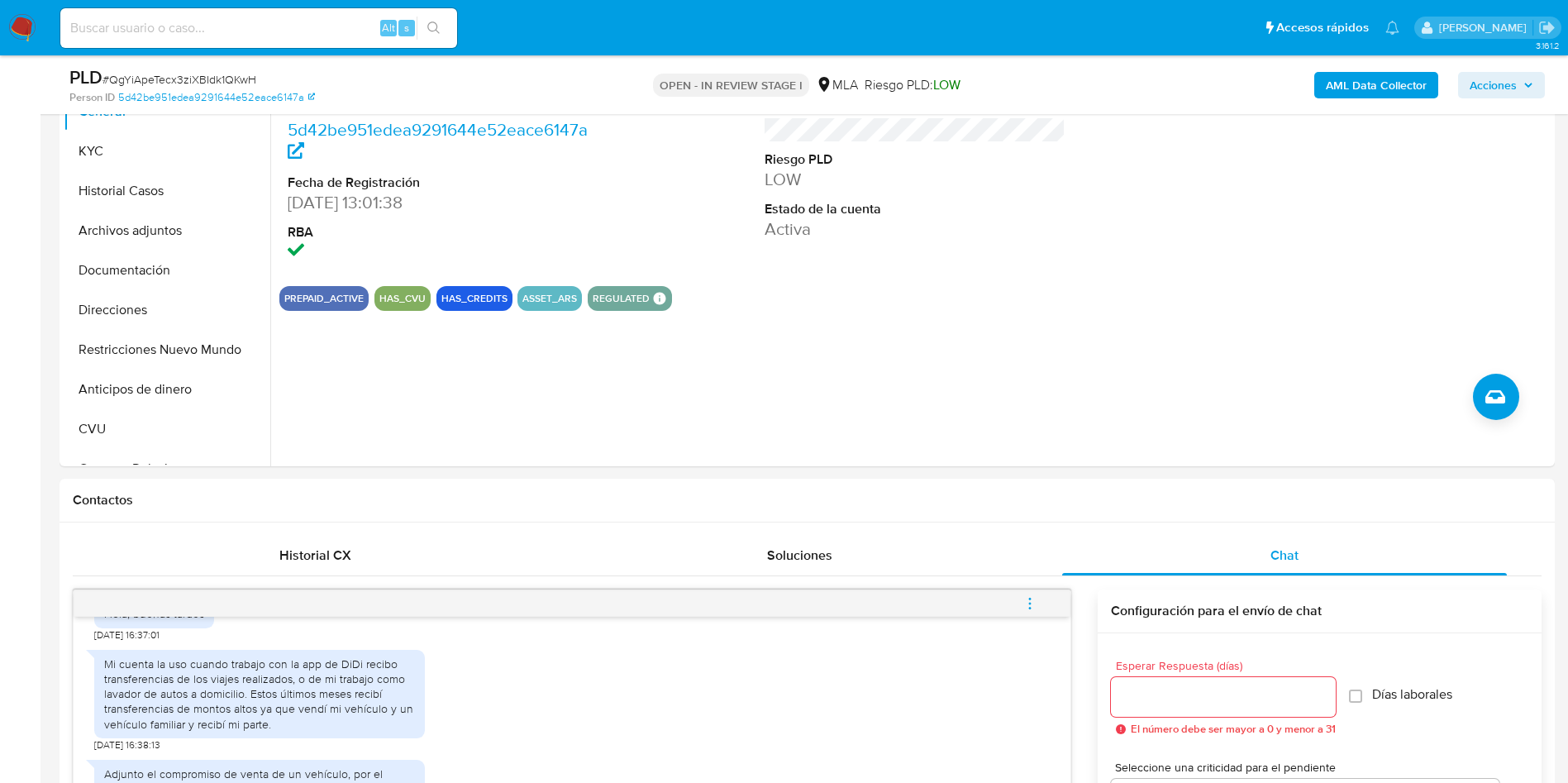
scroll to position [124, 0]
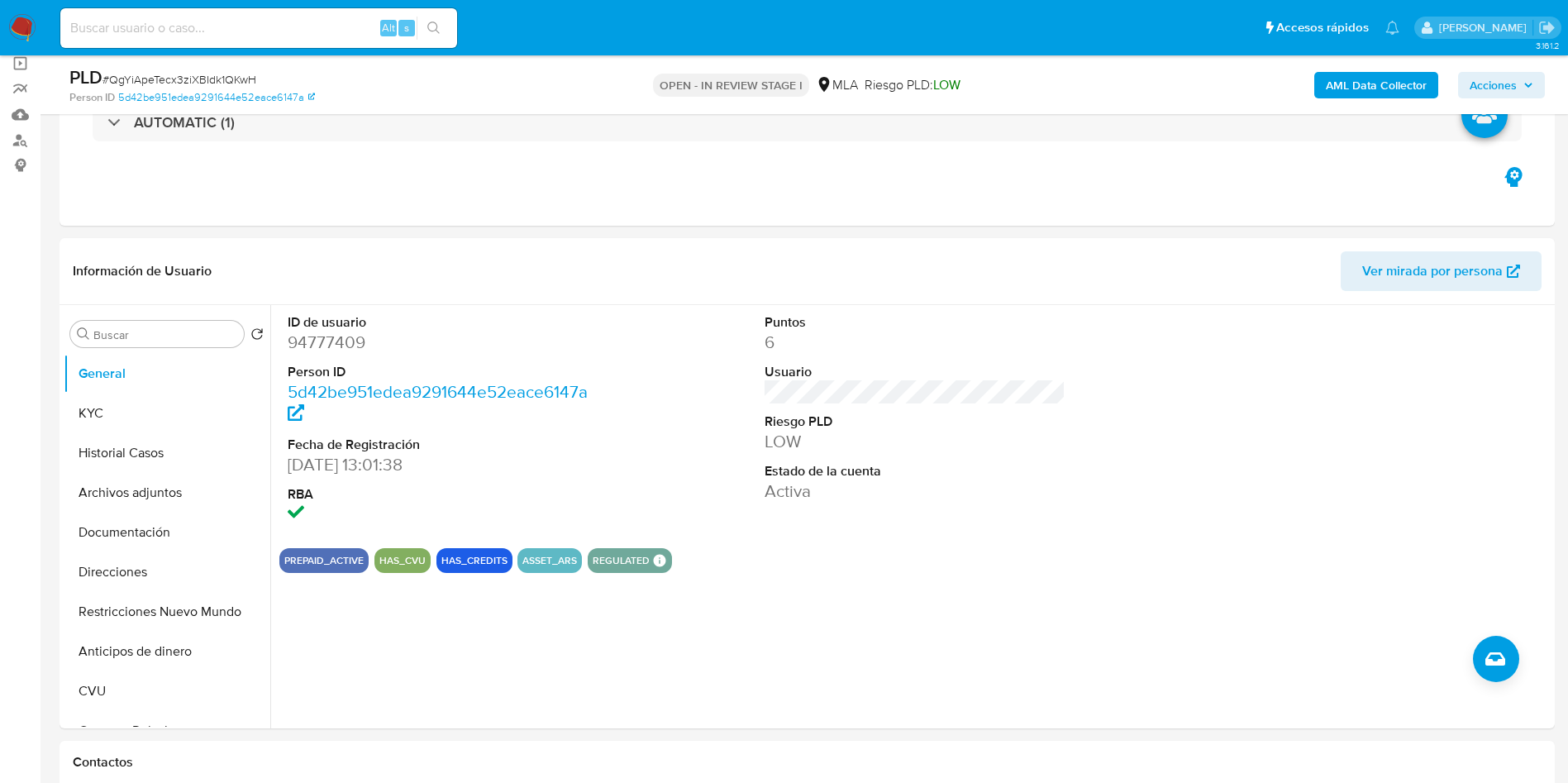
click at [1343, 83] on b "AML Data Collector" at bounding box center [1376, 85] width 101 height 26
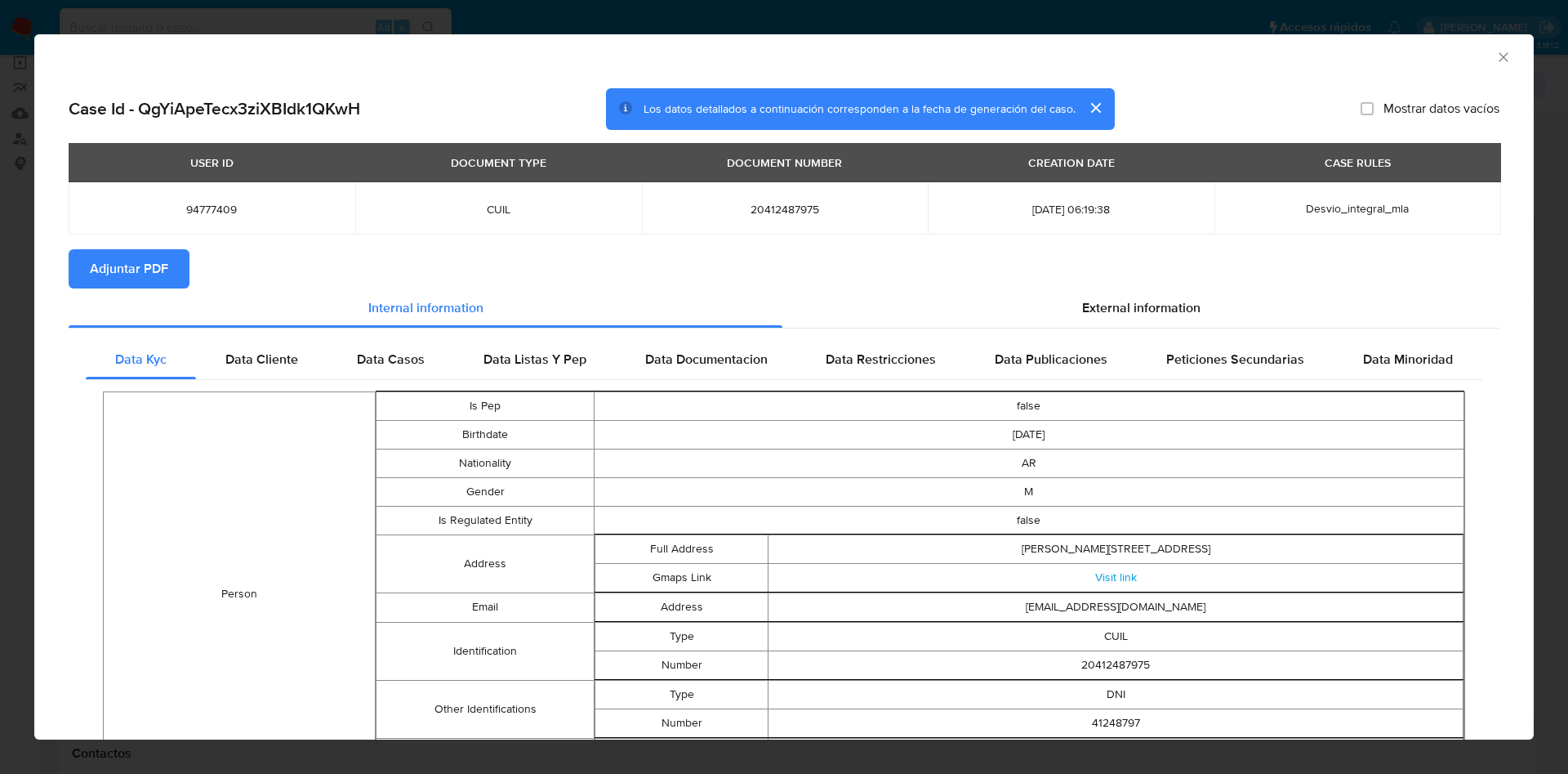
click at [1049, 286] on section "Adjuntar PDF" at bounding box center [784, 268] width 1431 height 39
click at [1082, 299] on span "External information" at bounding box center [1142, 308] width 118 height 19
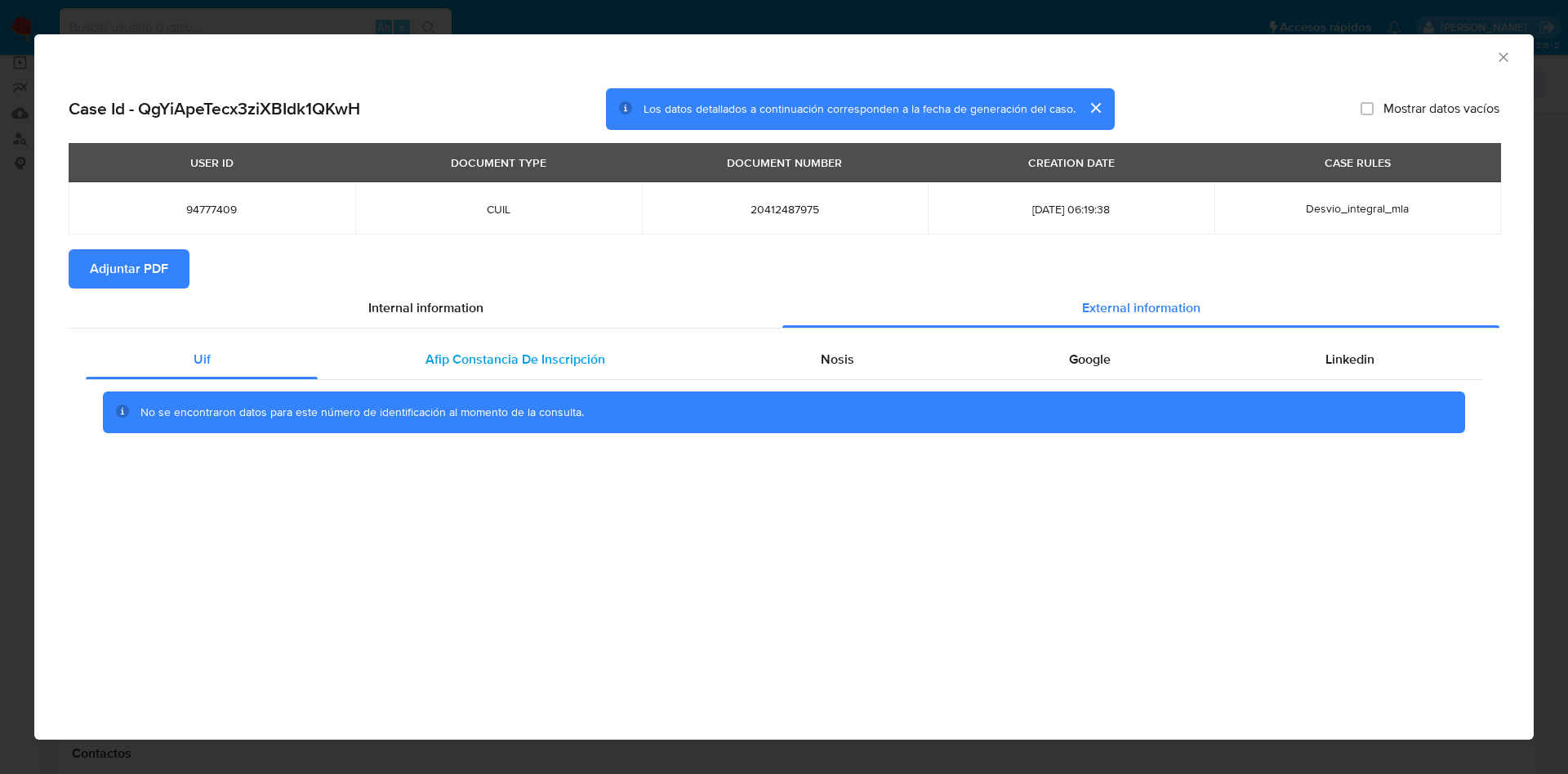
click at [491, 378] on div "Afip Constancia De Inscripción" at bounding box center [514, 360] width 394 height 39
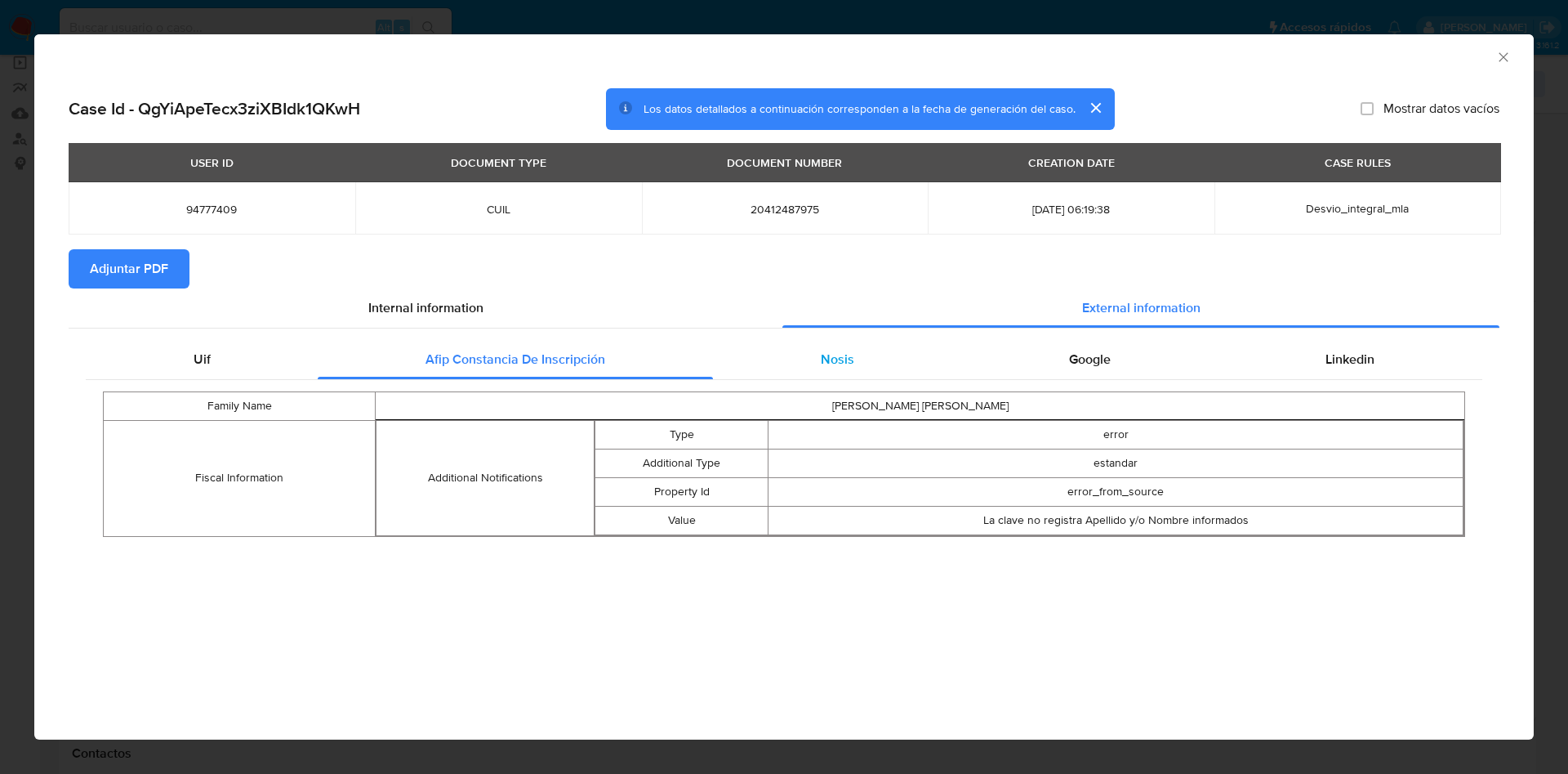
click at [821, 347] on div "Nosis" at bounding box center [837, 360] width 248 height 39
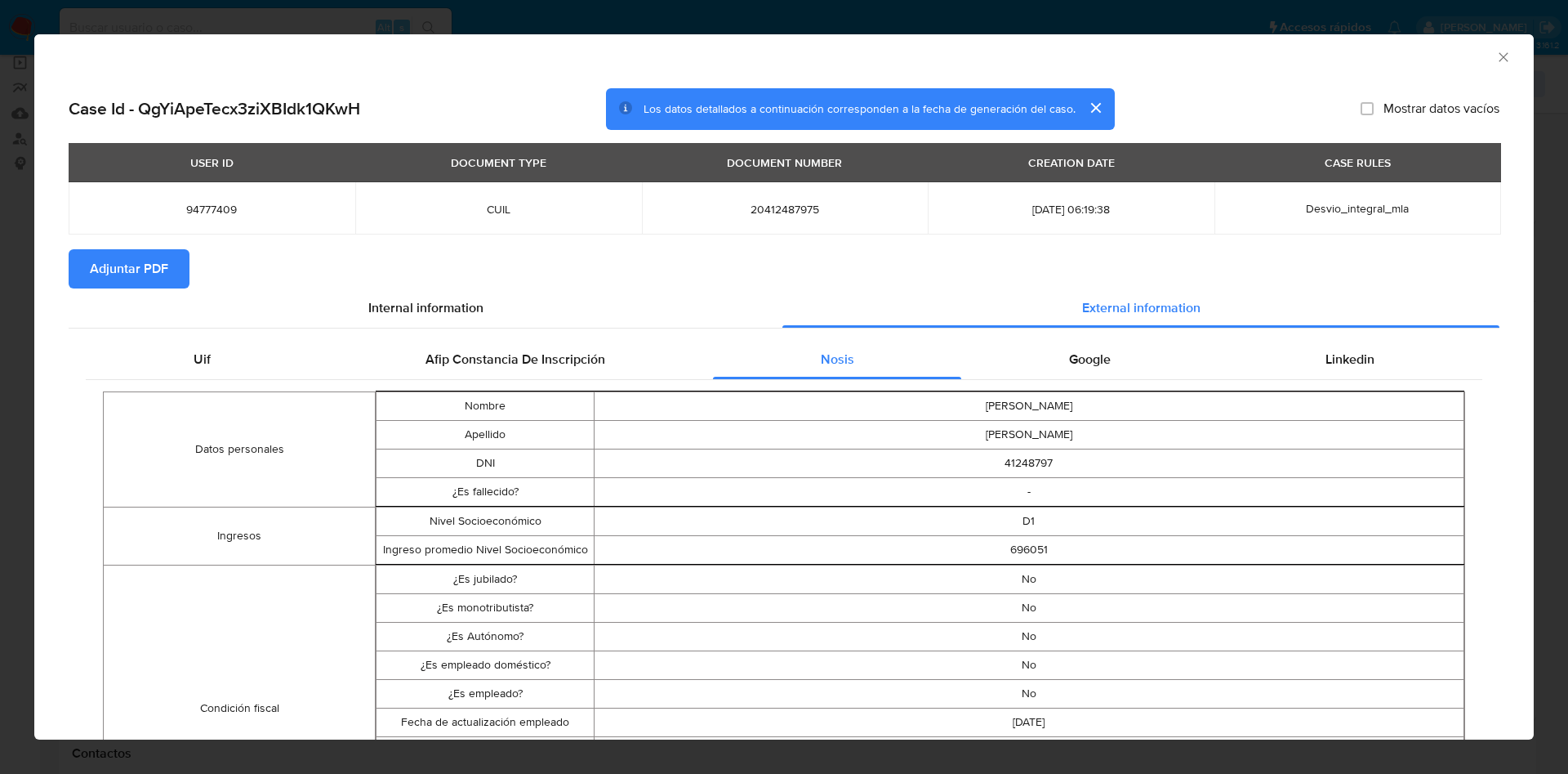
click at [1102, 358] on div "Google" at bounding box center [1089, 360] width 257 height 39
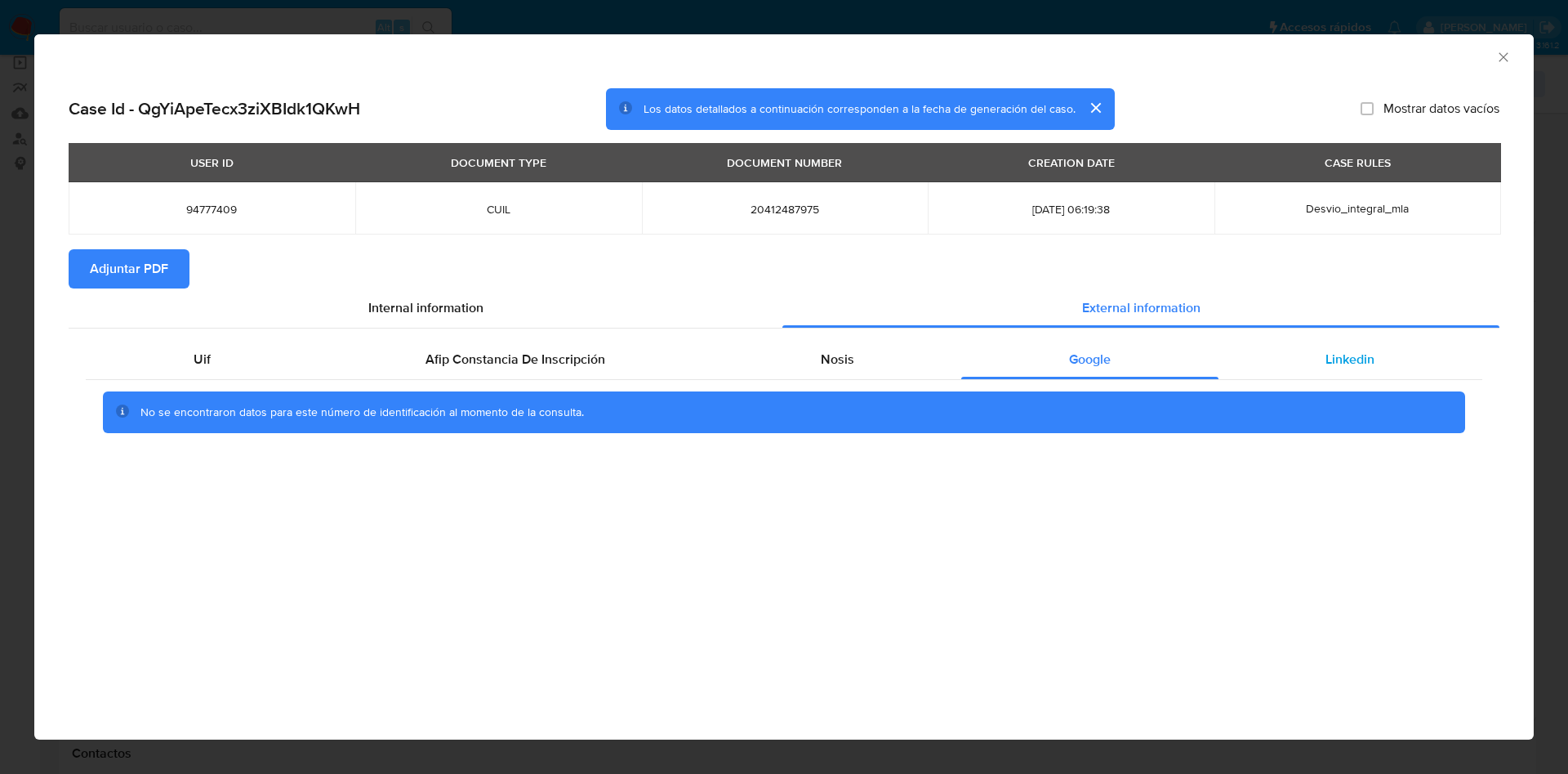
click at [1374, 360] on span "Linkedin" at bounding box center [1350, 360] width 49 height 19
click at [115, 272] on span "Adjuntar PDF" at bounding box center [129, 268] width 78 height 36
click at [1500, 56] on icon "Cerrar ventana" at bounding box center [1504, 57] width 17 height 17
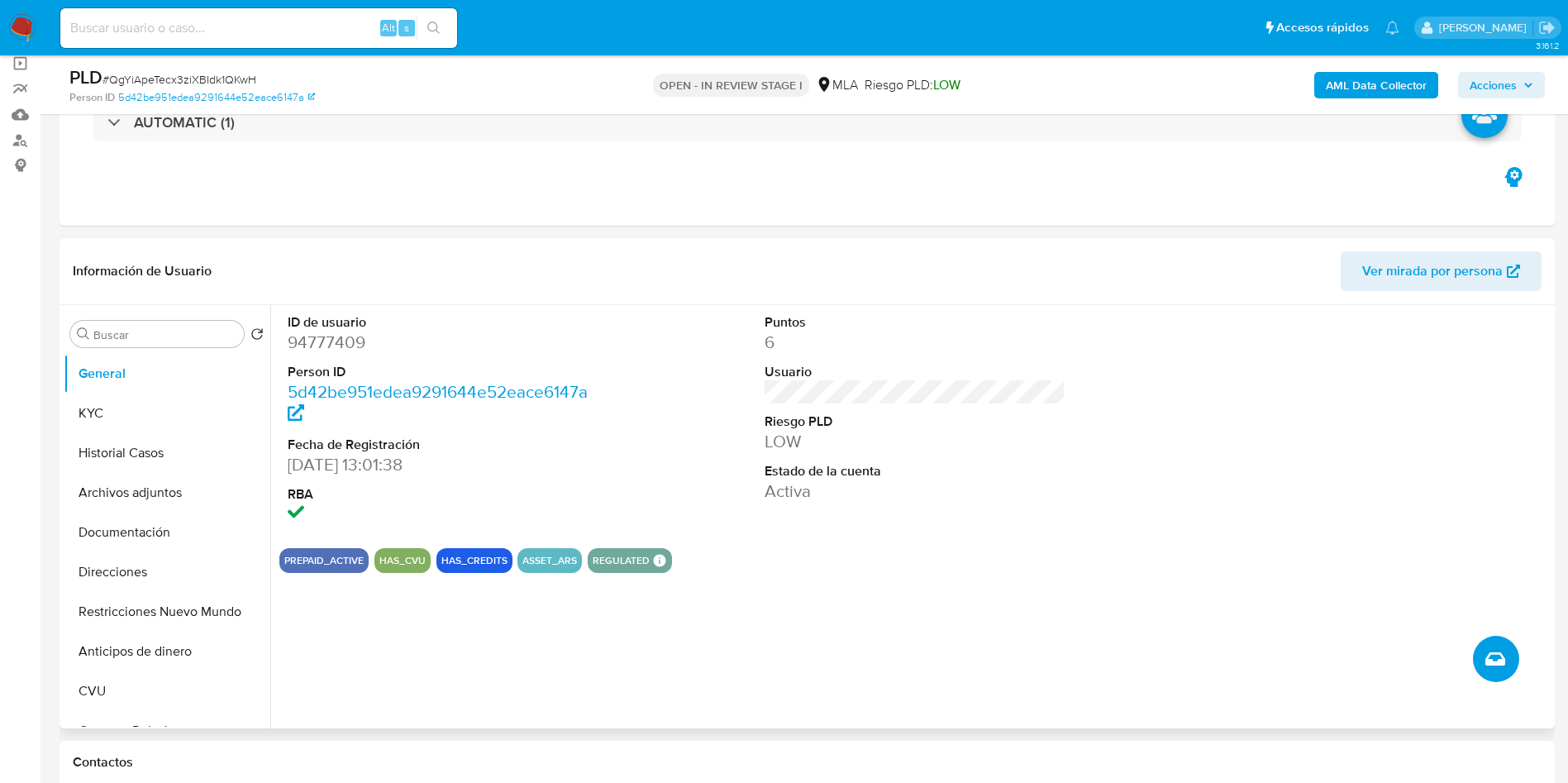
click at [1507, 651] on button "Crear caso manual" at bounding box center [1496, 659] width 47 height 47
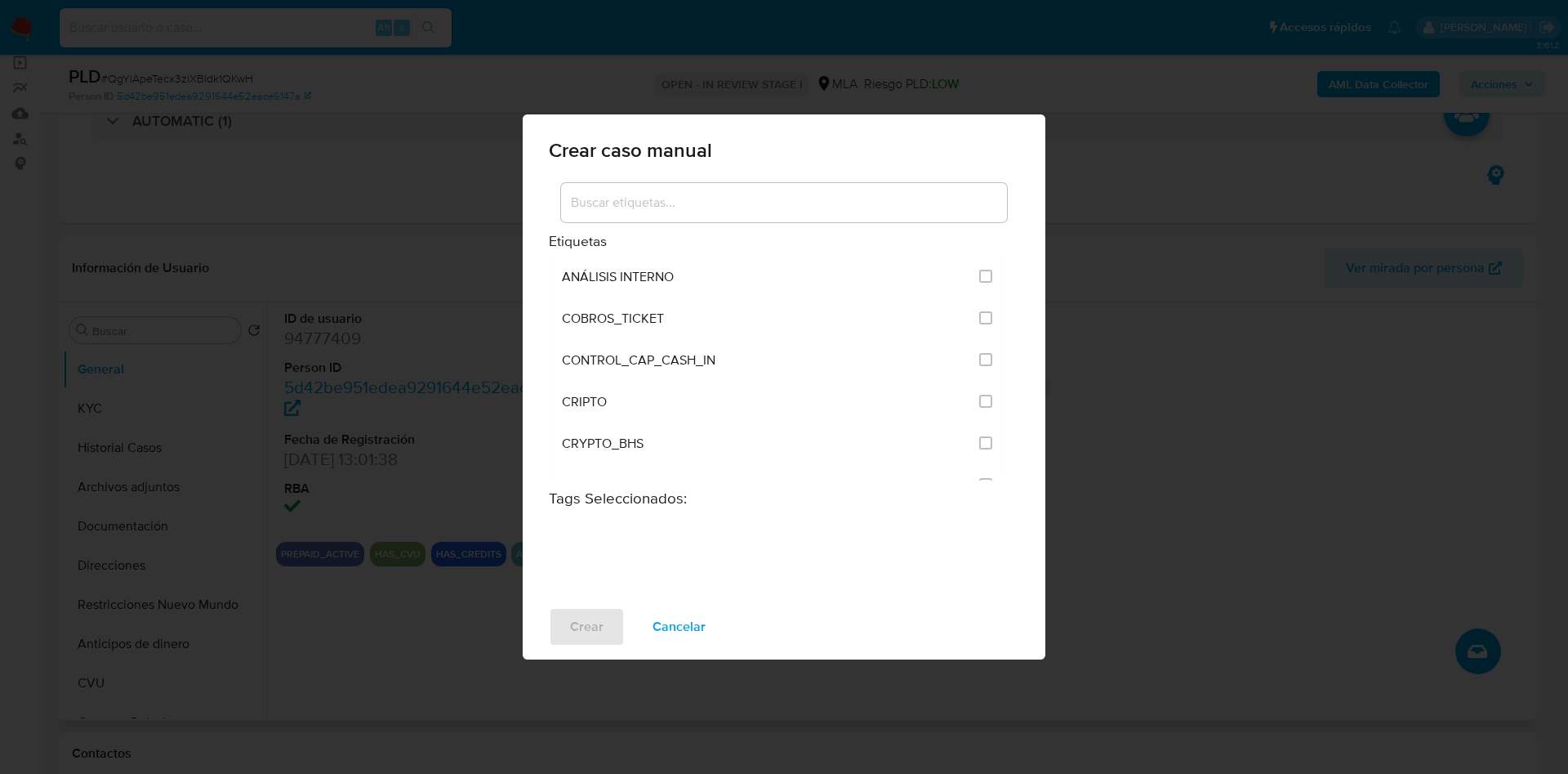
drag, startPoint x: 694, startPoint y: 621, endPoint x: 345, endPoint y: 496, distance: 370.7
click at [694, 621] on span "Cancelar" at bounding box center [679, 626] width 53 height 36
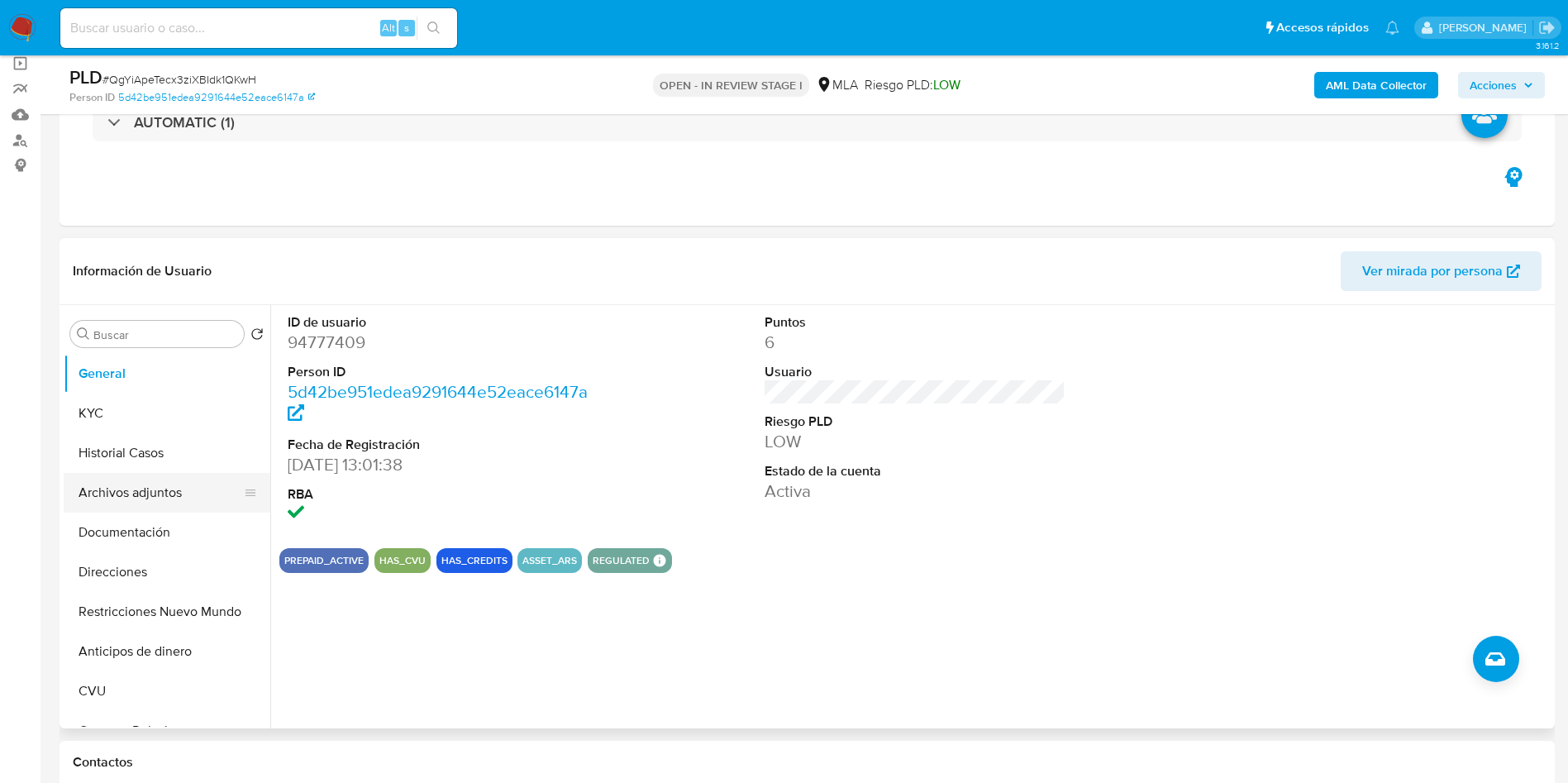
click at [173, 476] on button "Archivos adjuntos" at bounding box center [160, 492] width 194 height 40
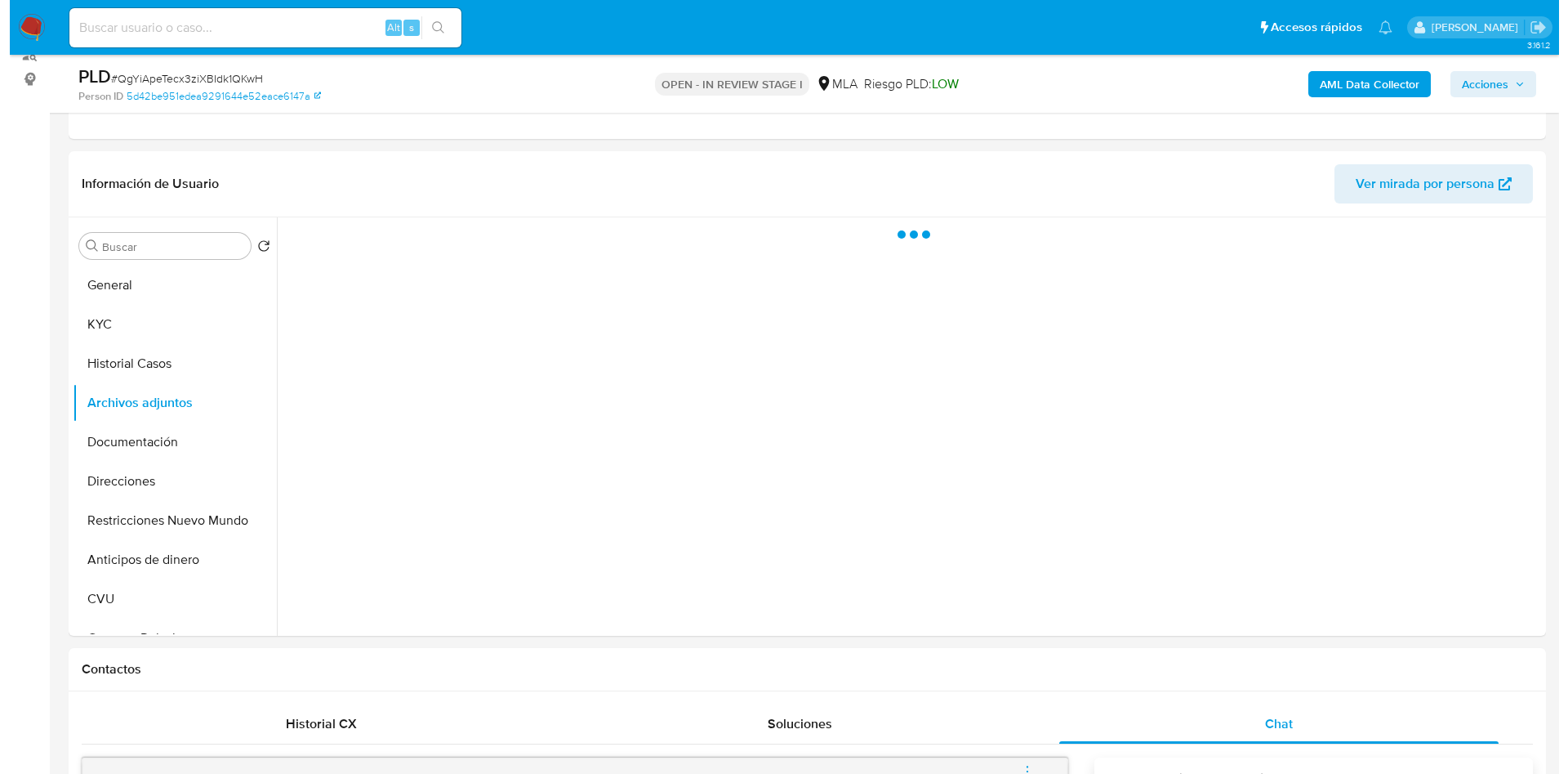
scroll to position [246, 0]
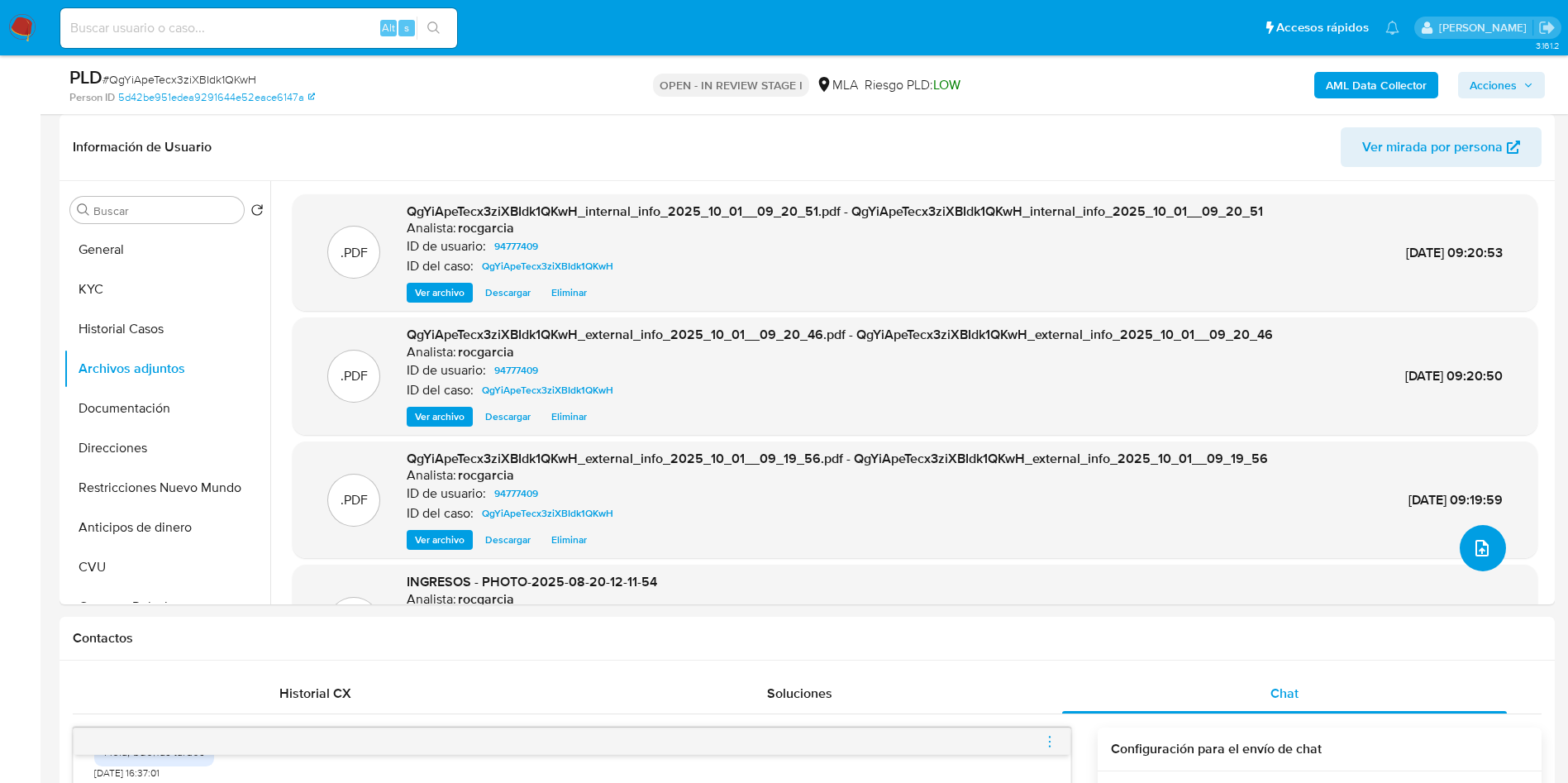
click at [1463, 550] on button "upload-file" at bounding box center [1483, 548] width 47 height 47
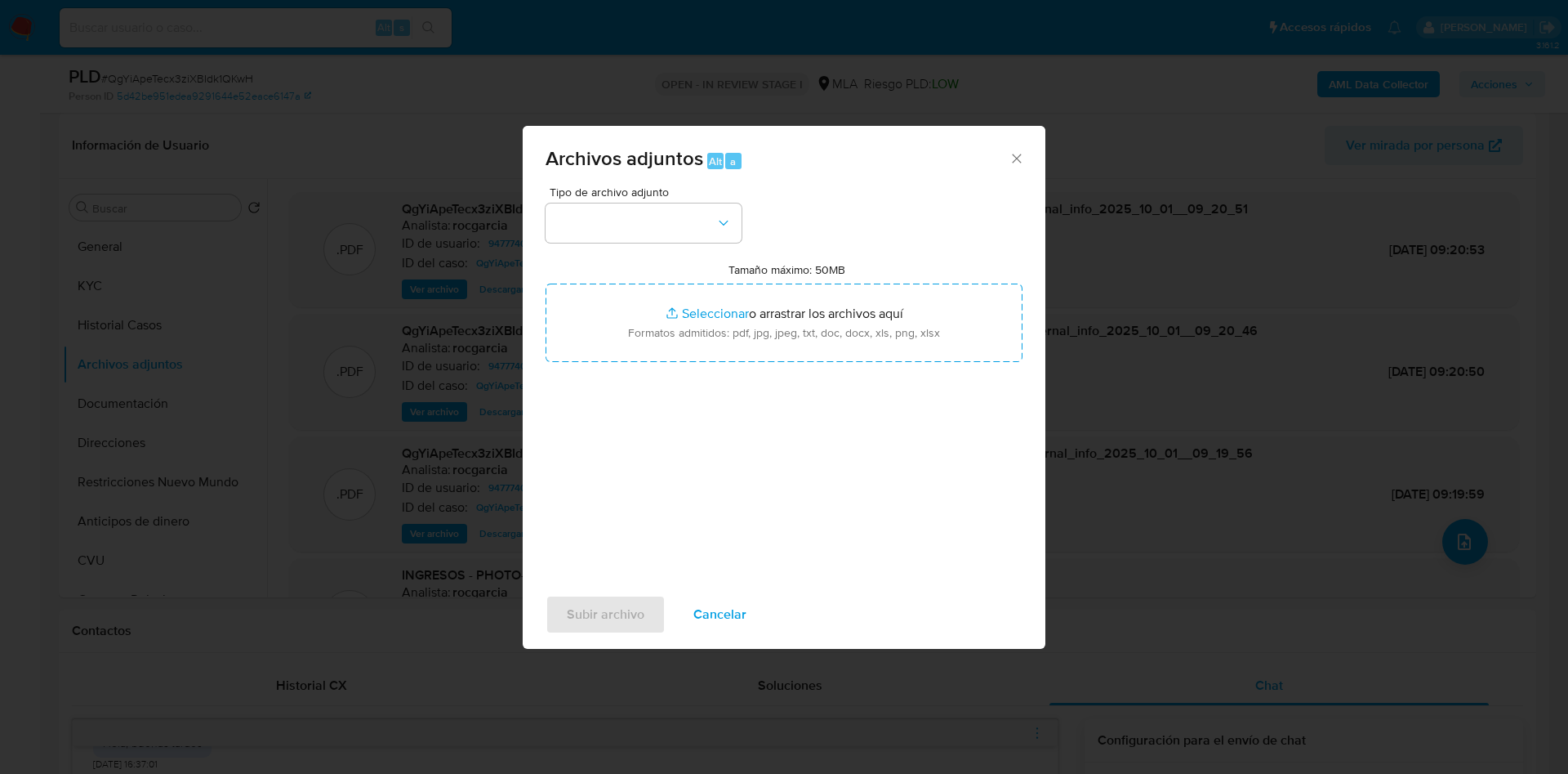
click at [770, 623] on div "Subir archivo Cancelar" at bounding box center [784, 614] width 523 height 62
drag, startPoint x: 613, startPoint y: 224, endPoint x: 615, endPoint y: 238, distance: 14.1
click at [613, 225] on button "button" at bounding box center [643, 223] width 196 height 39
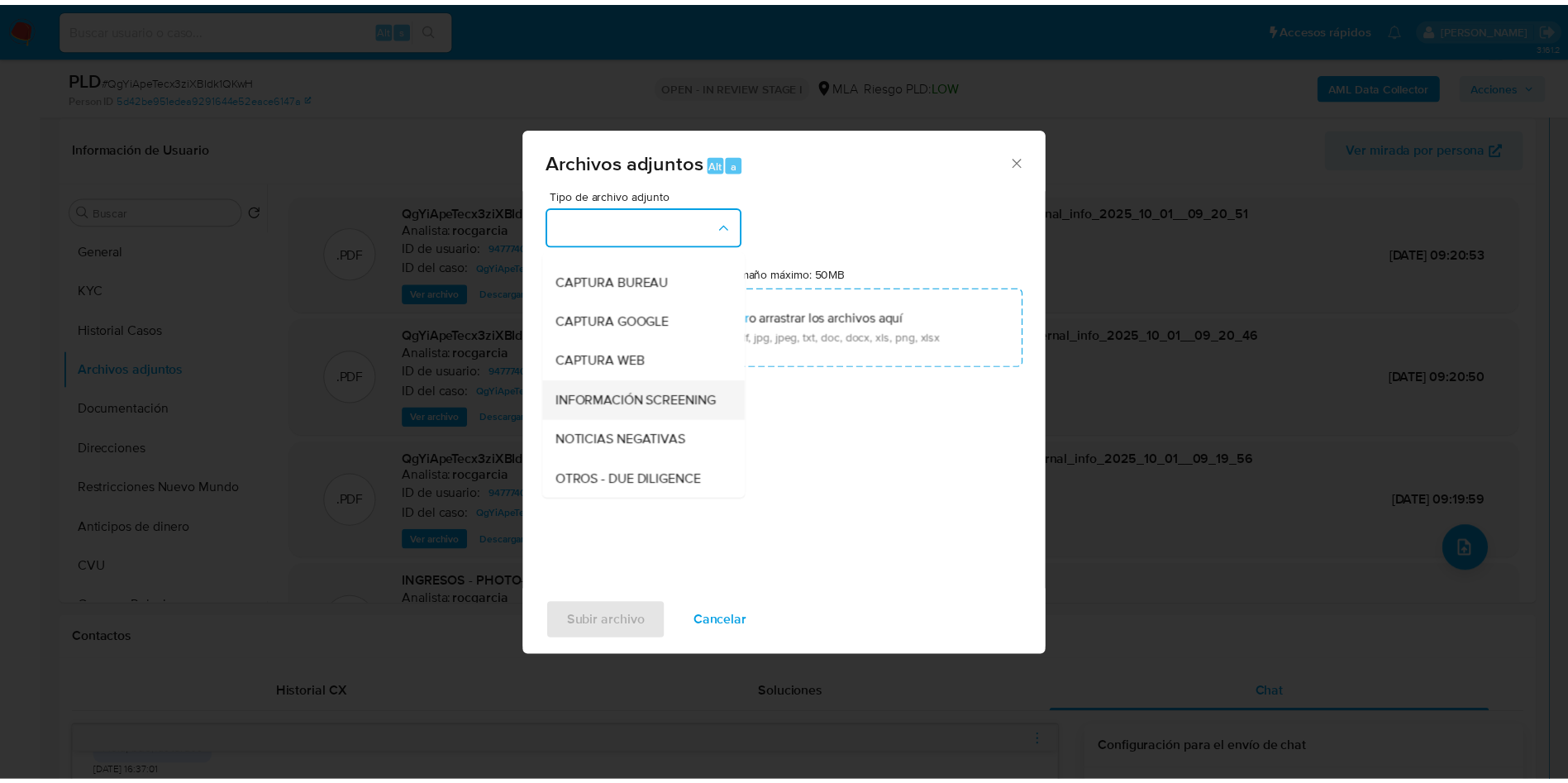
scroll to position [124, 0]
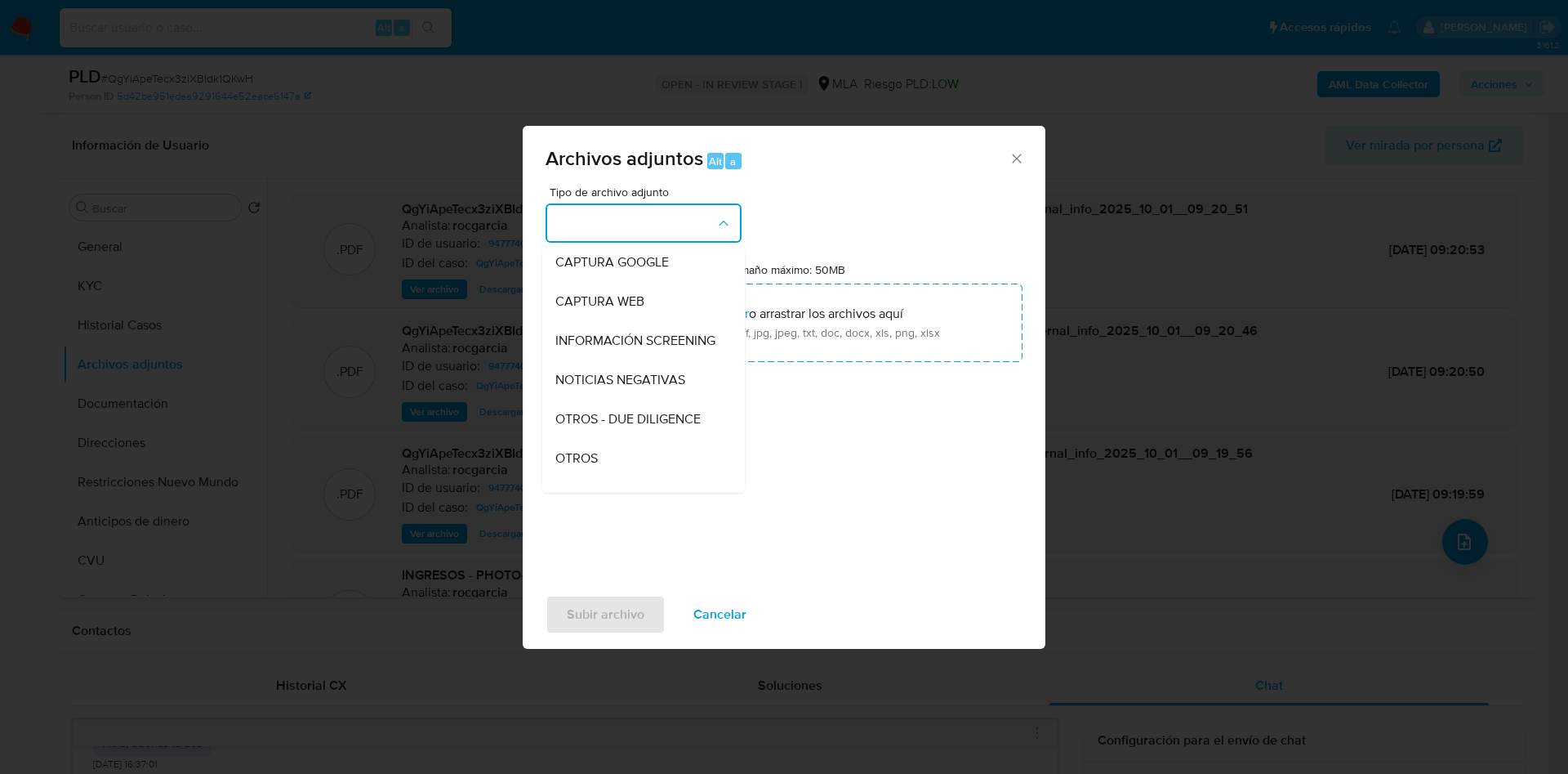
click at [593, 467] on span "OTROS" at bounding box center [576, 458] width 43 height 17
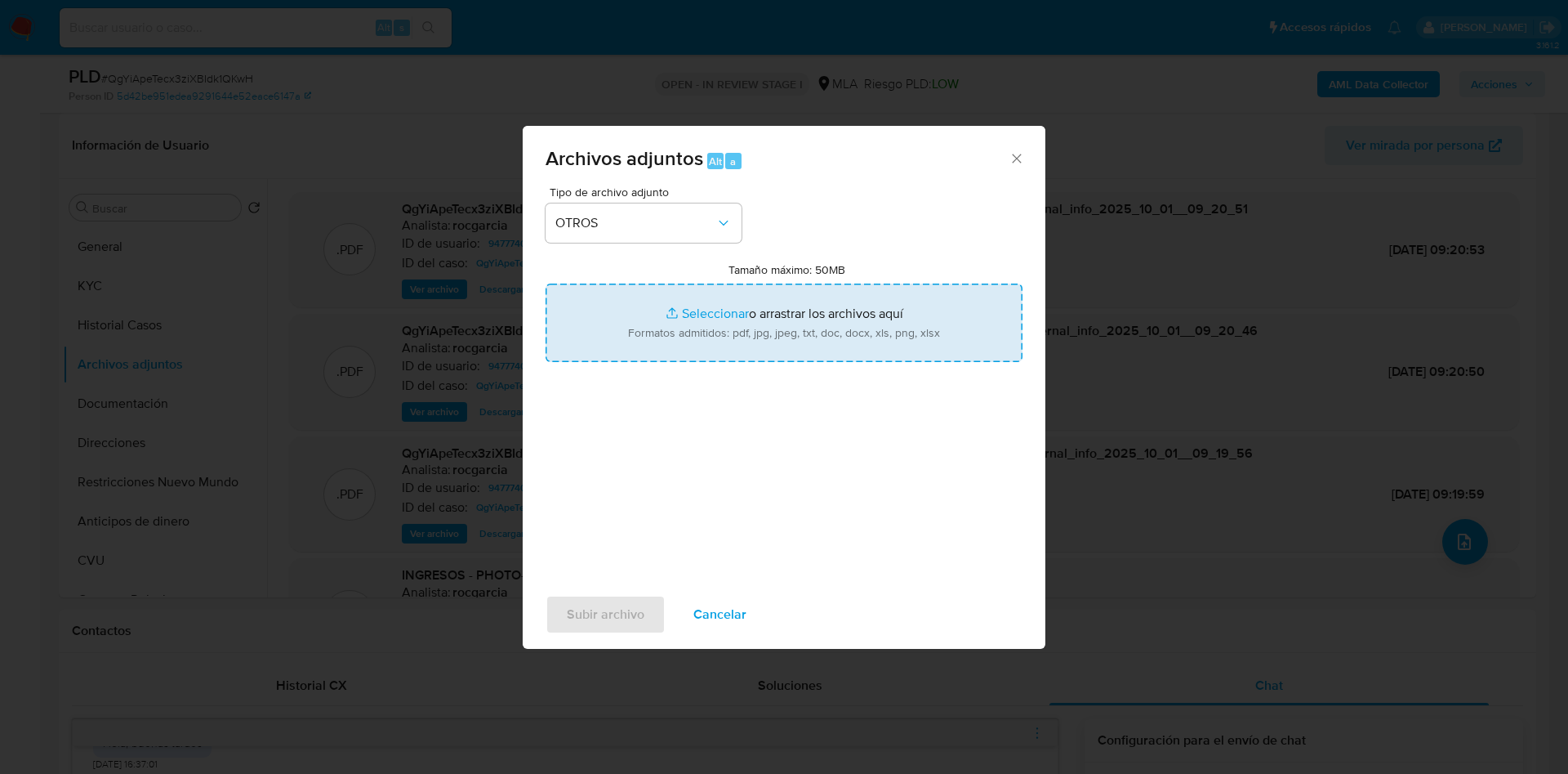
click at [684, 338] on input "Tamaño máximo: 50MB Seleccionar archivos" at bounding box center [784, 323] width 477 height 78
type input "C:\fakepath\Caselog QgYiApeTecx3ziXBIdk1QKwH - 94777409.docx"
click at [678, 326] on input "Tamaño máximo: 50MB Seleccionar archivos" at bounding box center [784, 323] width 477 height 78
type input "C:\fakepath\Movimientos 94777409.xlsx"
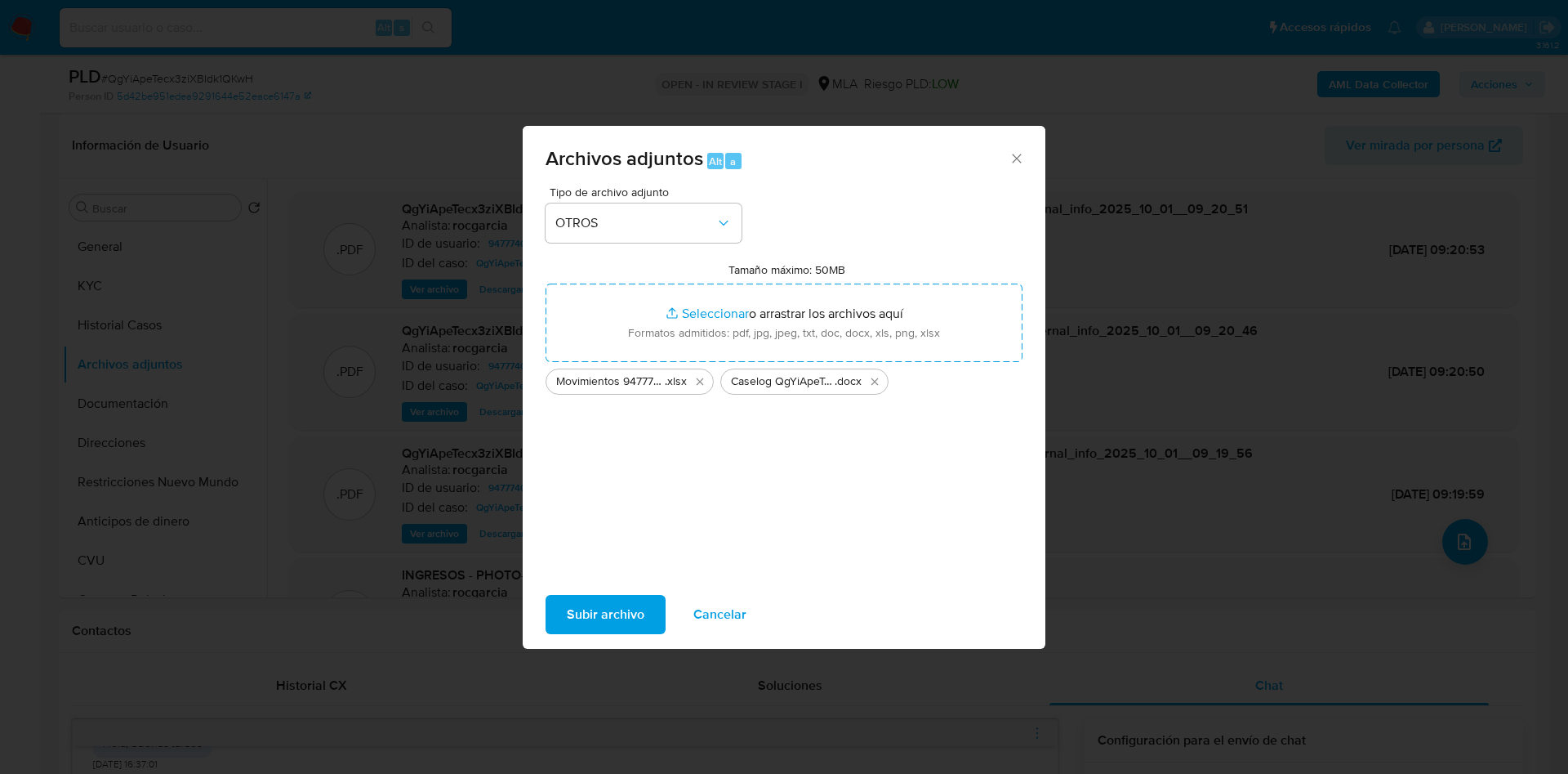
click at [601, 607] on span "Subir archivo" at bounding box center [605, 614] width 77 height 36
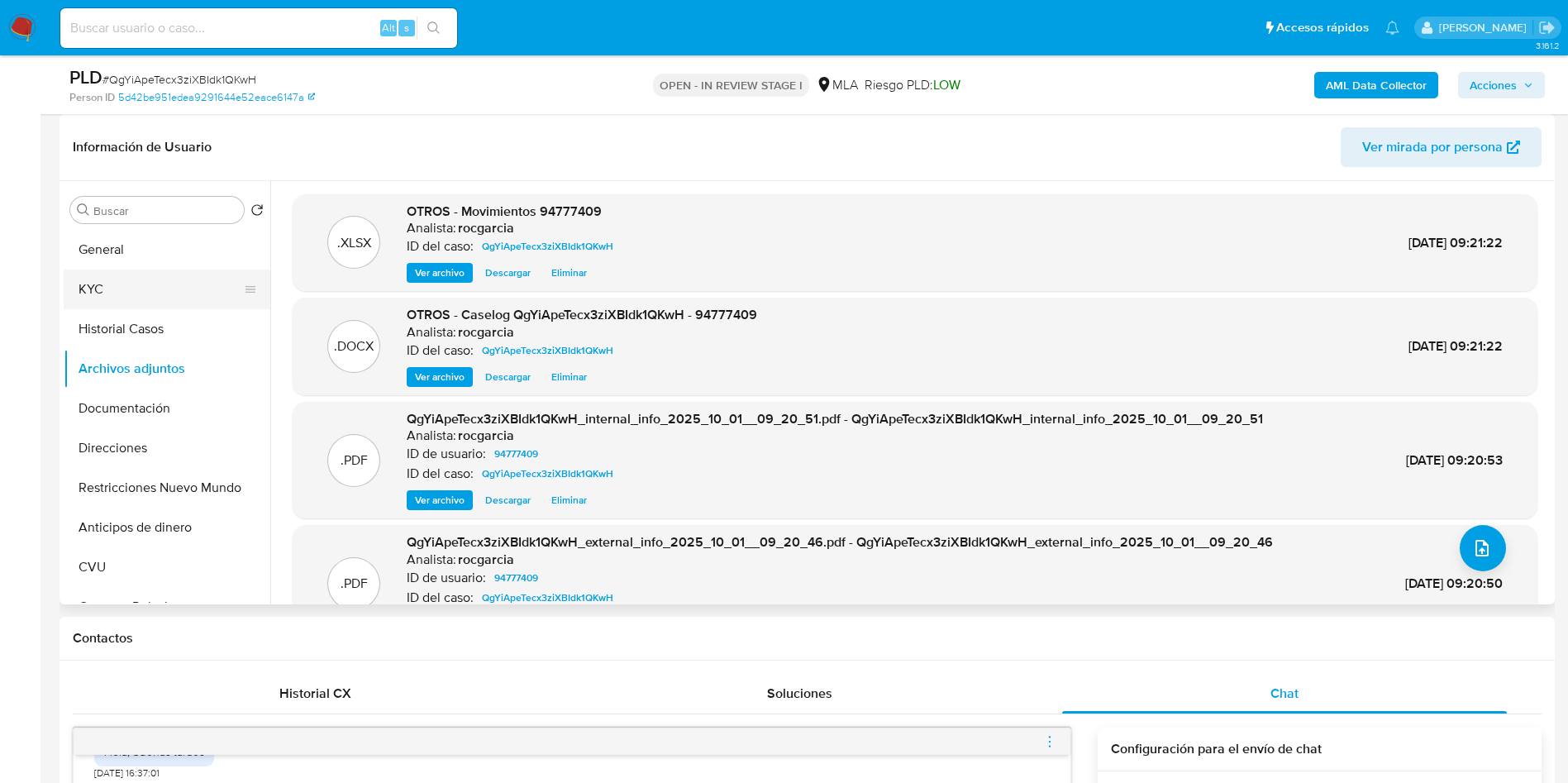
click at [101, 294] on button "KYC" at bounding box center [160, 289] width 194 height 40
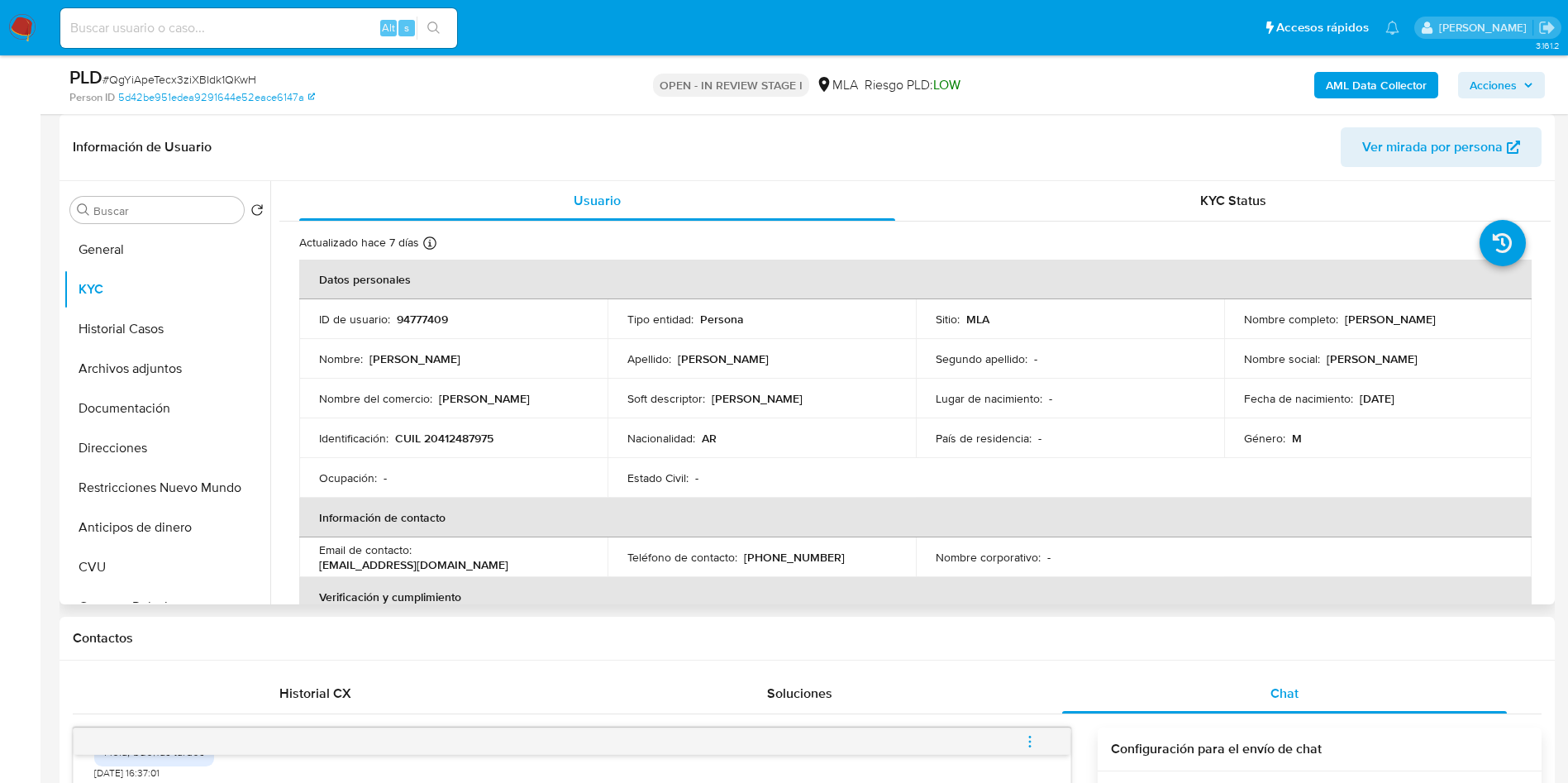
click at [1344, 324] on p "Robertino Marcos Sanchez Araujo" at bounding box center [1389, 319] width 91 height 15
click at [1344, 327] on p "Robertino Marcos Sanchez Araujo" at bounding box center [1389, 319] width 91 height 15
drag, startPoint x: 1240, startPoint y: 325, endPoint x: 1434, endPoint y: 329, distance: 194.0
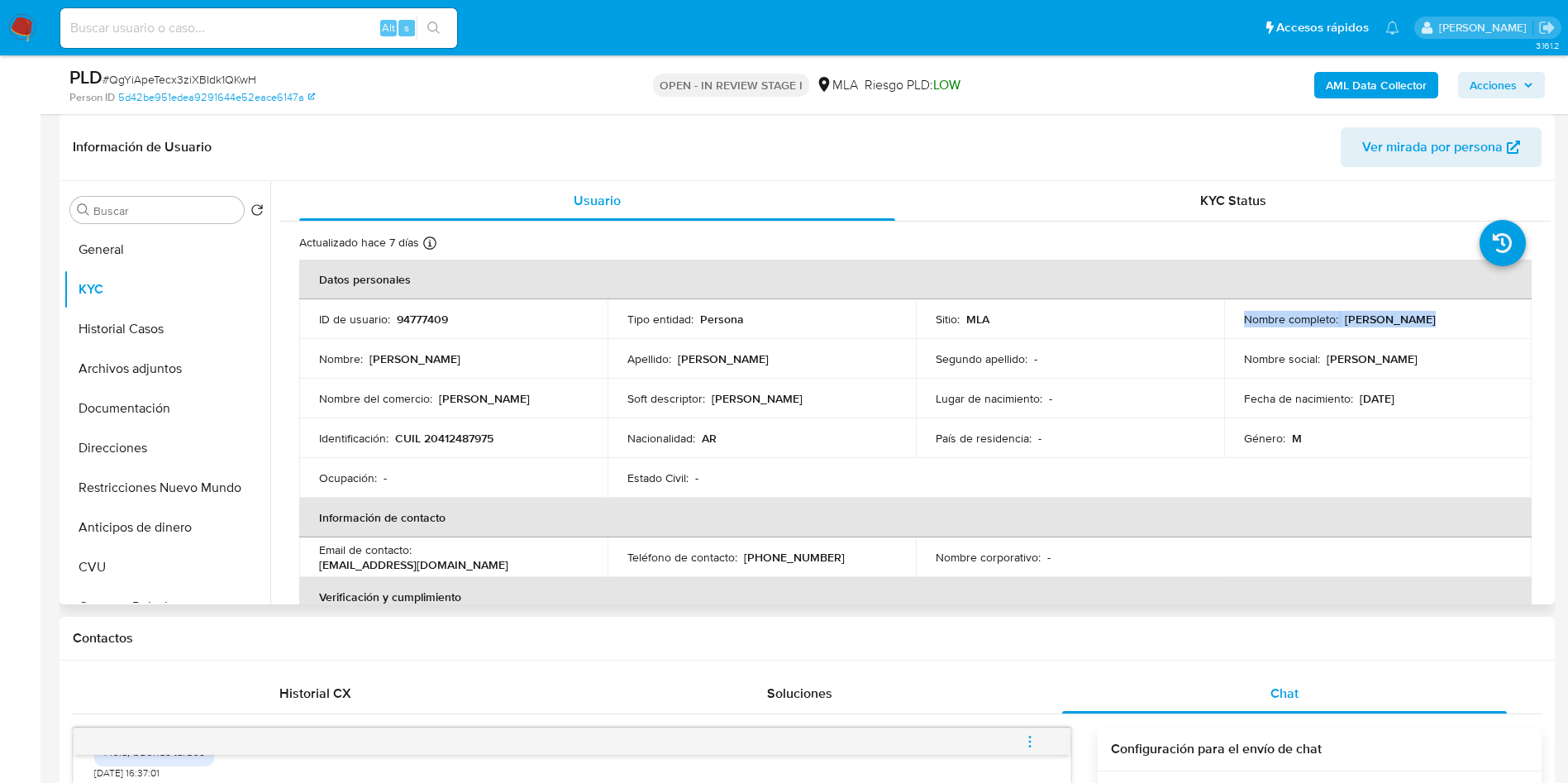
click at [1434, 327] on div "Nombre completo : Robertino Marcos Sanchez Araujo" at bounding box center [1378, 319] width 269 height 15
copy p "Robertino Marcos Sanchez Araujo"
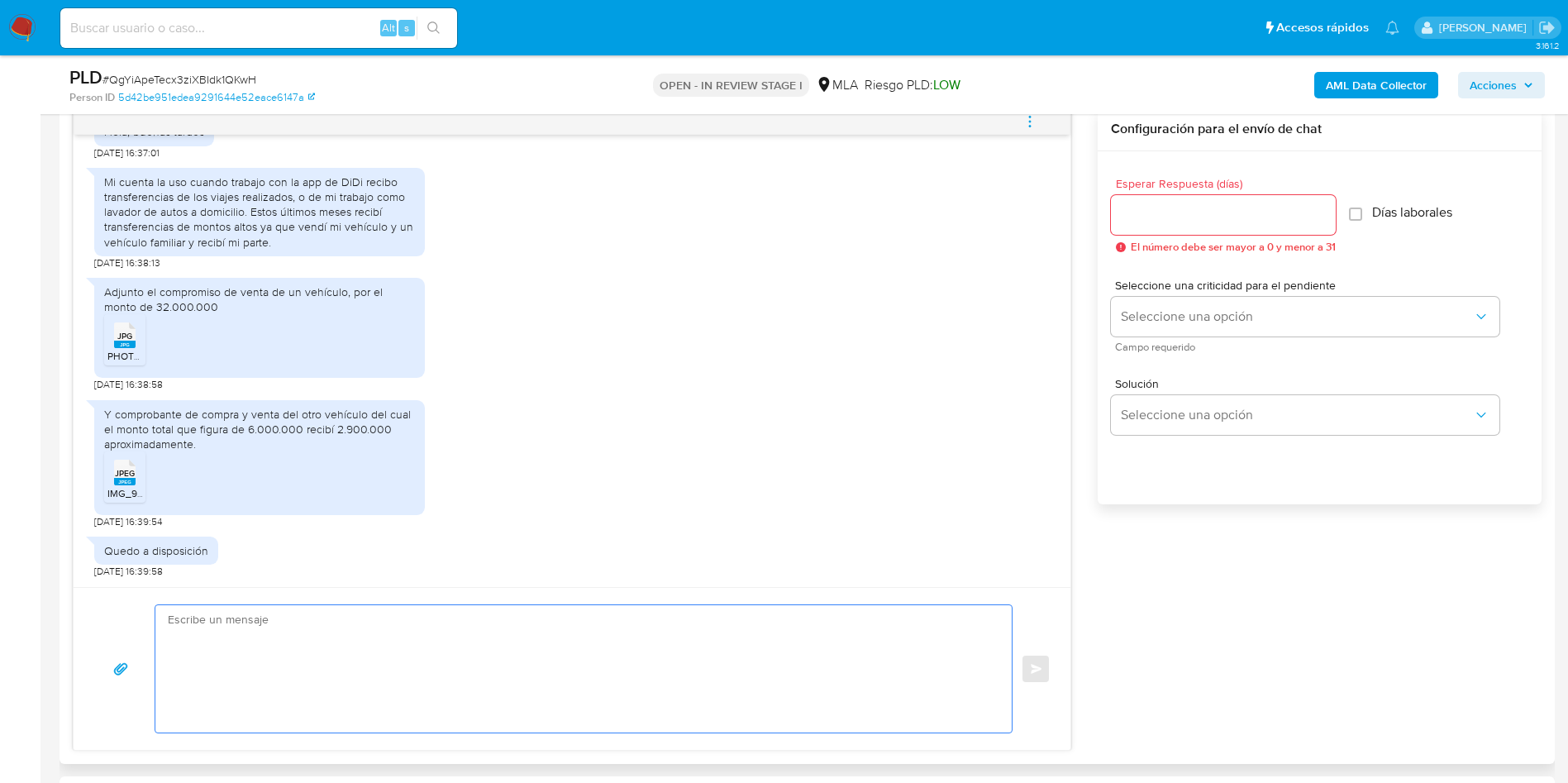
click at [241, 626] on textarea at bounding box center [579, 669] width 823 height 128
paste textarea "Robertino Marcos Sanchez Araujo"
click at [407, 628] on textarea "Hola, Robertino Marcos Sanchez Araujo, mcuhas gracias por la documnetación apot…" at bounding box center [579, 669] width 823 height 128
click at [0, 0] on lt-strong "uc" at bounding box center [0, 0] width 0 height 0
click at [517, 625] on textarea "Hola, Robertino Marcos Sanchez Araujo, muchas gracias por la documnetación apot…" at bounding box center [579, 669] width 823 height 128
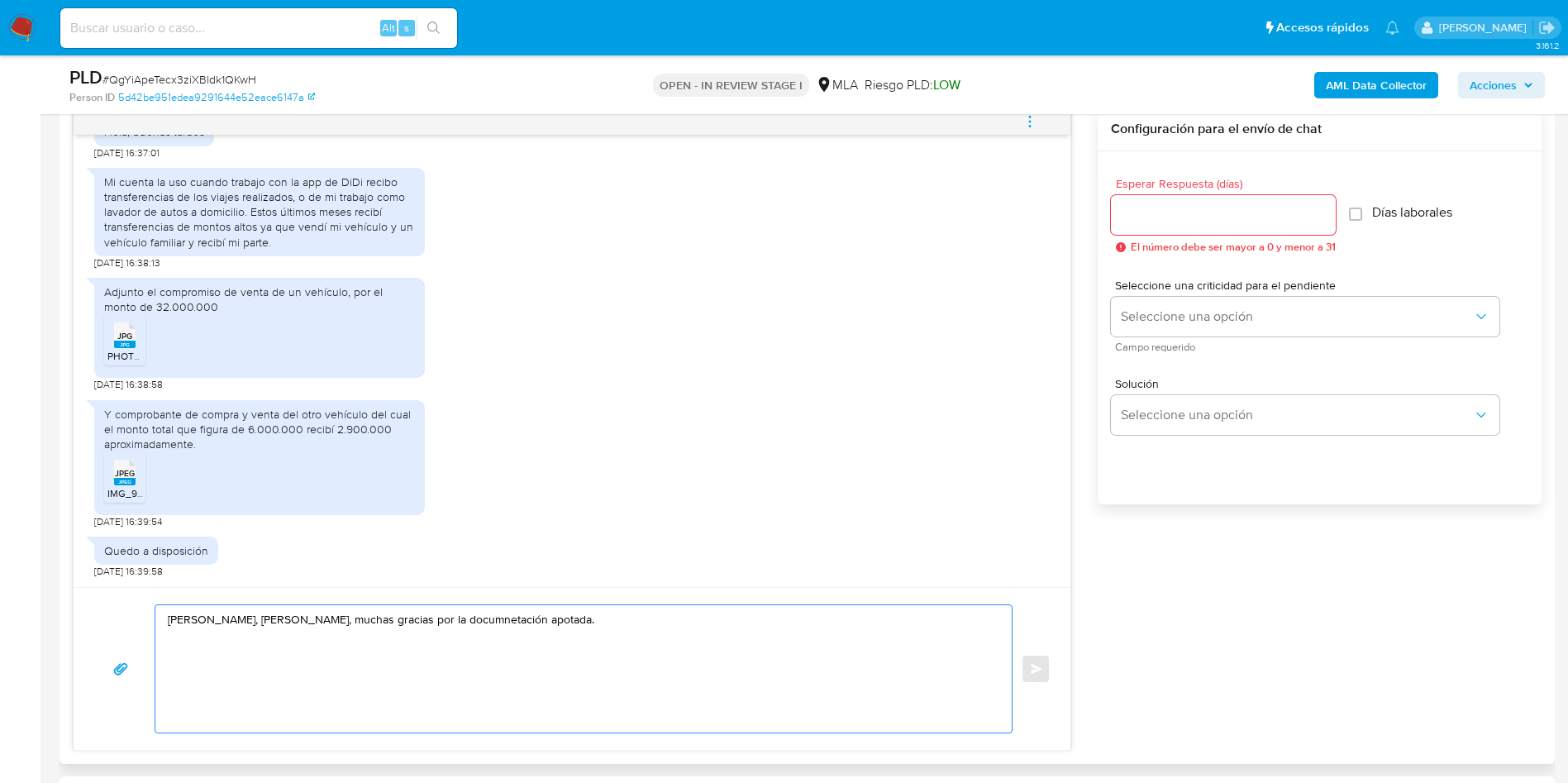
click at [546, 611] on textarea "Hola, Robertino Marcos Sanchez Araujo, muchas gracias por la documnetación apot…" at bounding box center [579, 669] width 823 height 128
click at [0, 0] on lt-strong "en" at bounding box center [0, 0] width 0 height 0
click at [592, 622] on textarea "Hola, Robertino Marcos Sanchez Araujo, muchas gracias por la documentación apot…" at bounding box center [579, 669] width 823 height 128
click at [596, 616] on textarea "Hola, Robertino Marcos Sanchez Araujo, muchas gracias por la documentación apot…" at bounding box center [579, 669] width 823 height 128
click at [592, 617] on textarea "Hola, Robertino Marcos Sanchez Araujo, muchas gracias por la documentación apot…" at bounding box center [579, 669] width 823 height 128
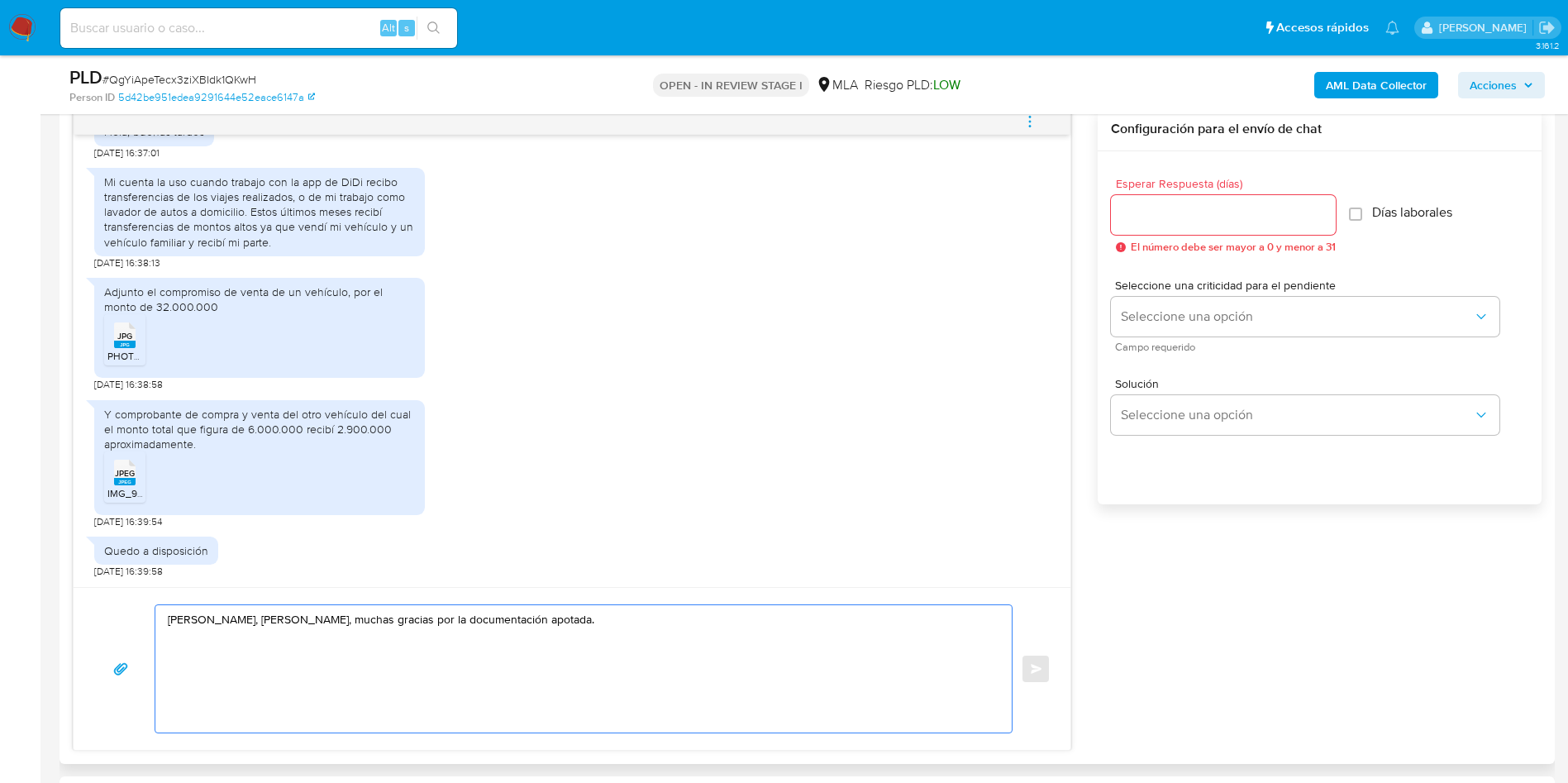
click at [592, 617] on textarea "Hola, Robertino Marcos Sanchez Araujo, muchas gracias por la documentación apot…" at bounding box center [579, 669] width 823 height 128
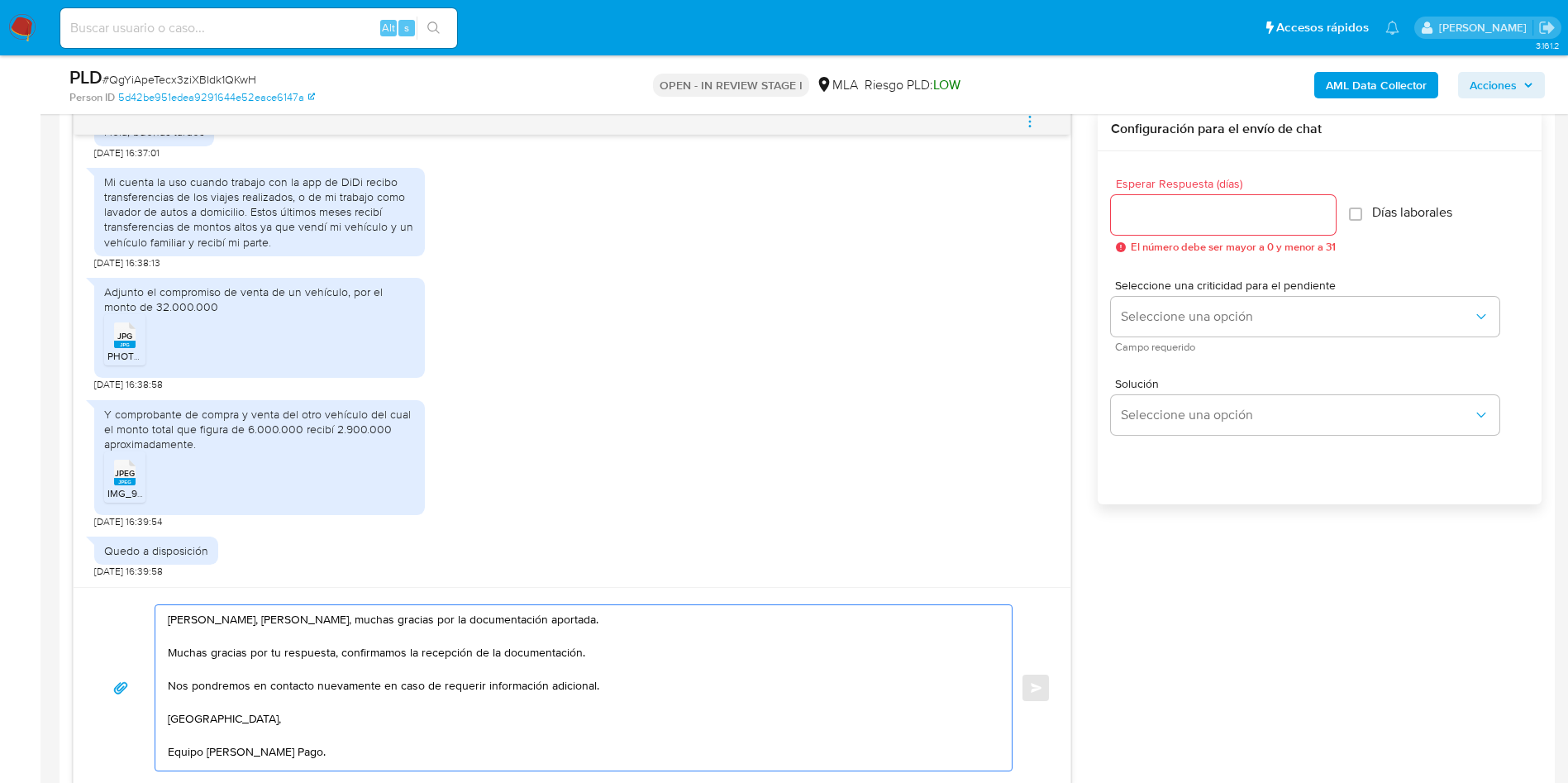
click at [430, 646] on textarea "Hola, Robertino Marcos Sanchez Araujo, muchas gracias por la documentación apor…" at bounding box center [579, 688] width 823 height 166
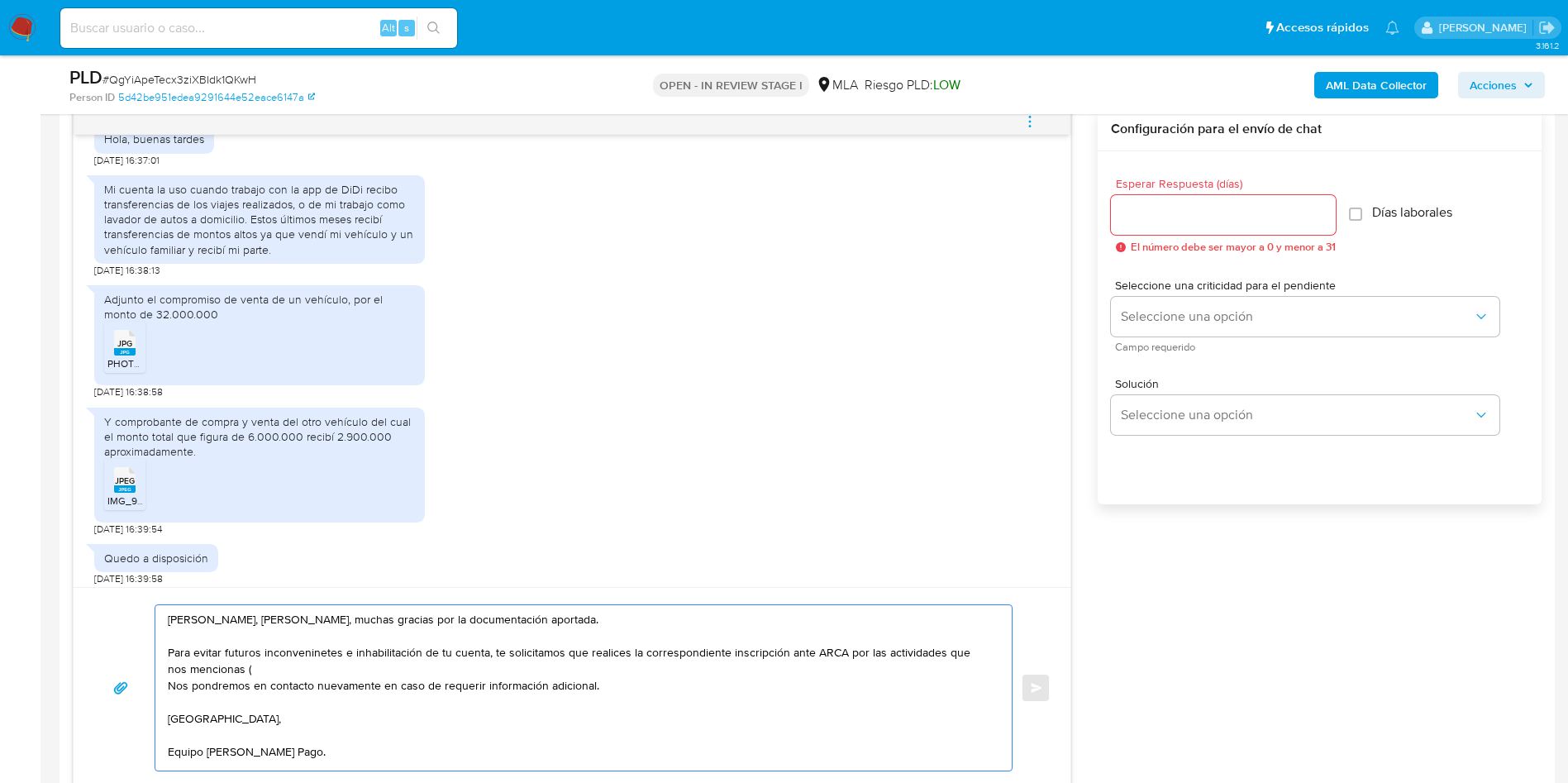
scroll to position [968, 0]
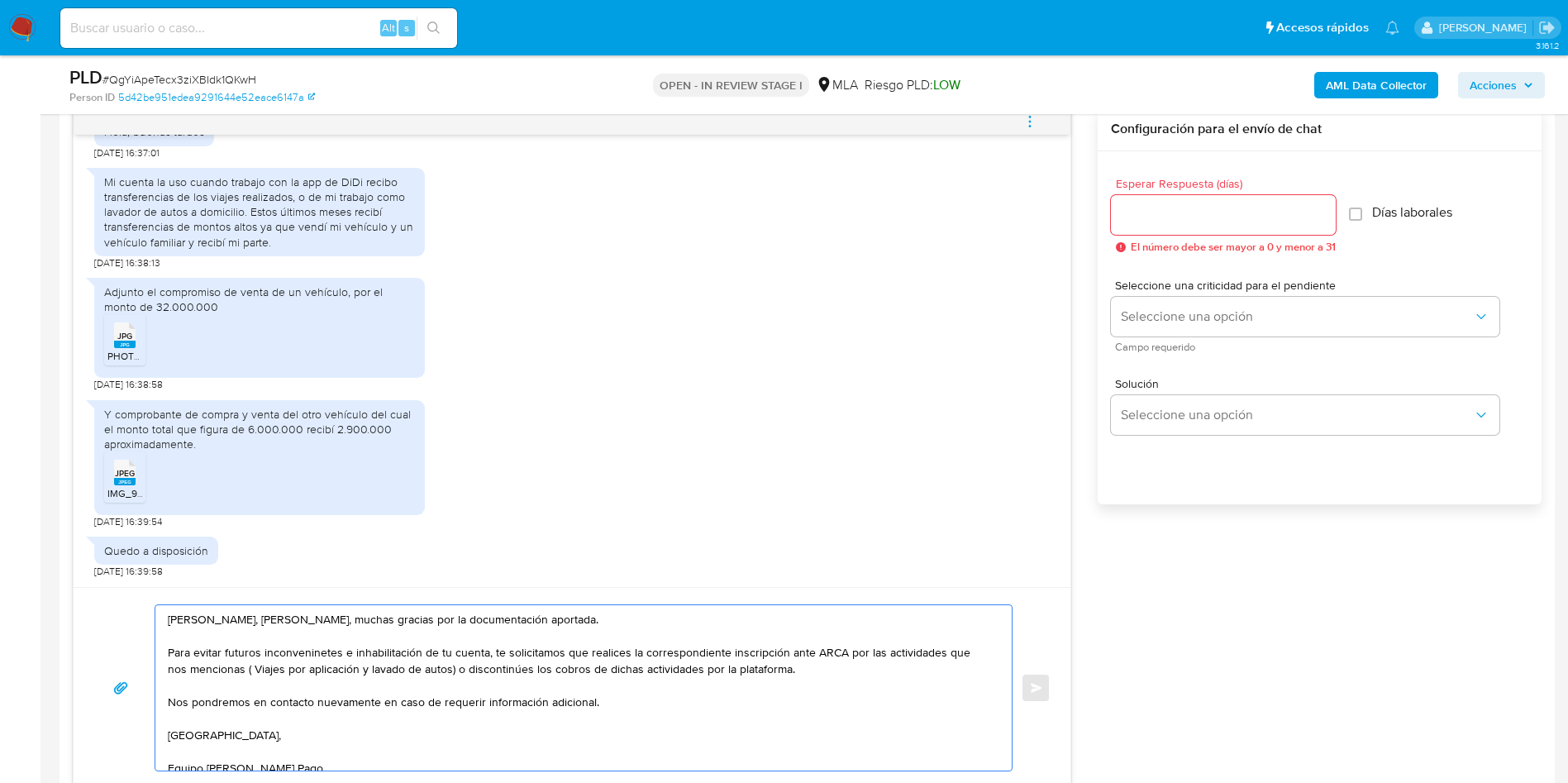
click at [317, 650] on textarea "Hola, Robertino Marcos Sanchez Araujo, muchas gracias por la documentación apor…" at bounding box center [579, 688] width 823 height 166
click at [276, 669] on textarea "Hola, Robertino Marcos Sanchez Araujo, muchas gracias por la documentación apor…" at bounding box center [579, 688] width 823 height 166
click at [284, 652] on textarea "Hola, Robertino Marcos Sanchez Araujo, muchas gracias por la documentación apor…" at bounding box center [579, 688] width 823 height 166
click at [0, 0] on lt-span "inconveni en tes" at bounding box center [0, 0] width 0 height 0
drag, startPoint x: 360, startPoint y: 649, endPoint x: 507, endPoint y: 654, distance: 147.1
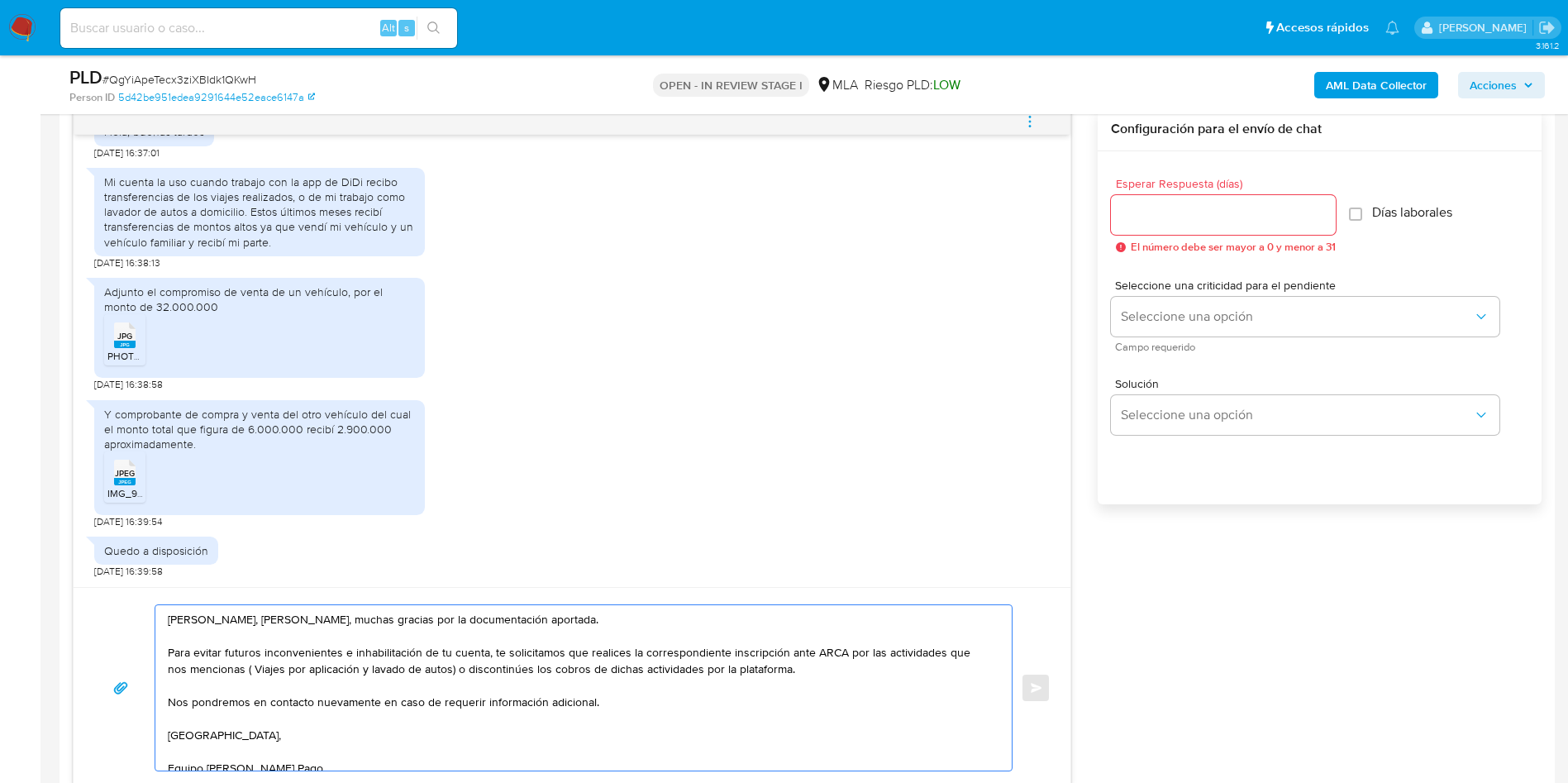
click at [507, 654] on textarea "Hola, Robertino Marcos Sanchez Araujo, muchas gracias por la documentación apor…" at bounding box center [579, 688] width 823 height 166
drag, startPoint x: 548, startPoint y: 654, endPoint x: 816, endPoint y: 663, distance: 268.2
click at [816, 663] on textarea "Hola, Robertino Marcos Sanchez Araujo, muchas gracias por la documentación apor…" at bounding box center [579, 688] width 823 height 166
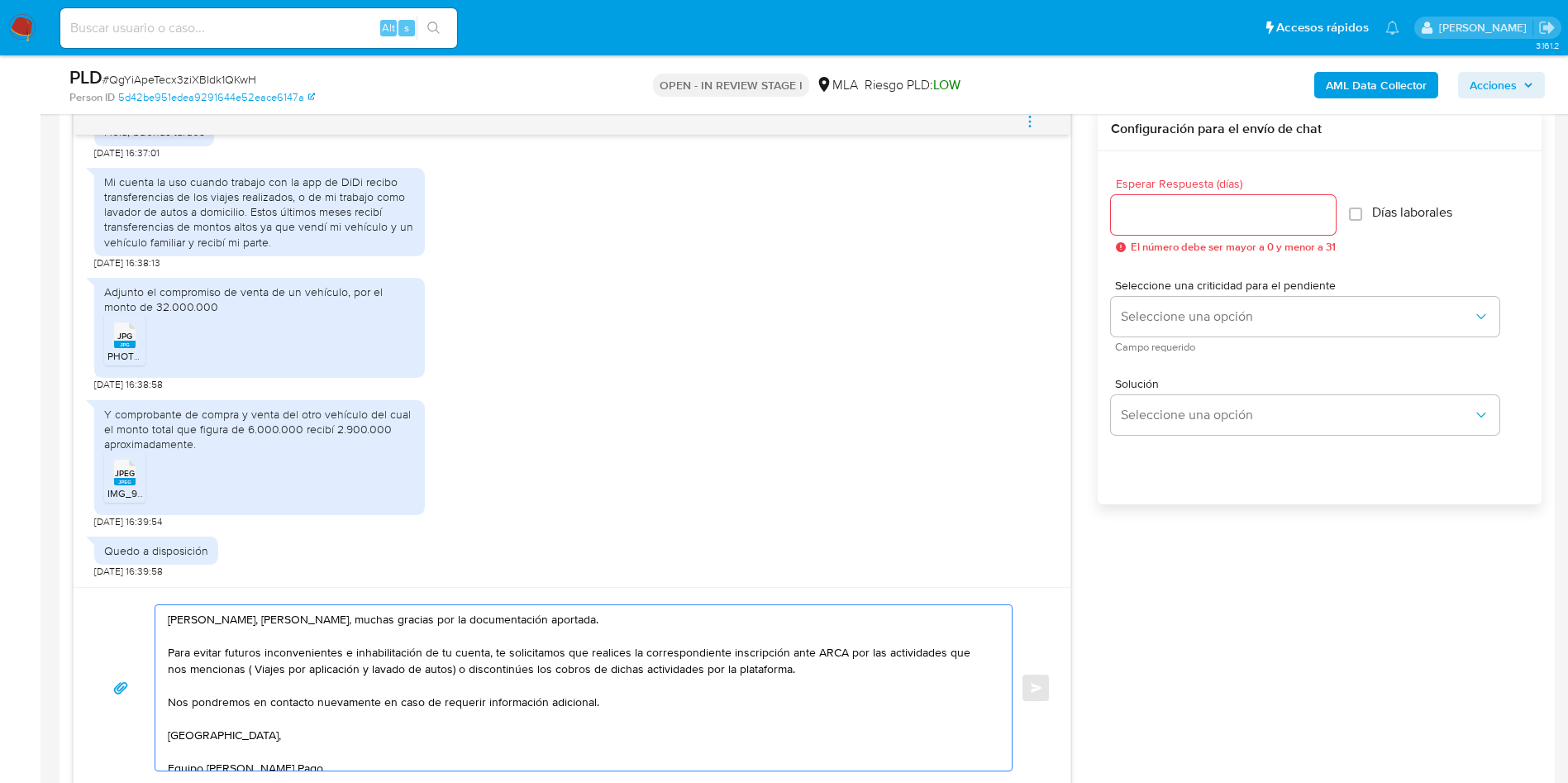
drag, startPoint x: 268, startPoint y: 668, endPoint x: 364, endPoint y: 678, distance: 96.5
click at [364, 678] on textarea "Hola, Robertino Marcos Sanchez Araujo, muchas gracias por la documentación apor…" at bounding box center [579, 688] width 823 height 166
click at [450, 669] on textarea "Hola, Robertino Marcos Sanchez Araujo, muchas gracias por la documentación apor…" at bounding box center [579, 688] width 823 height 166
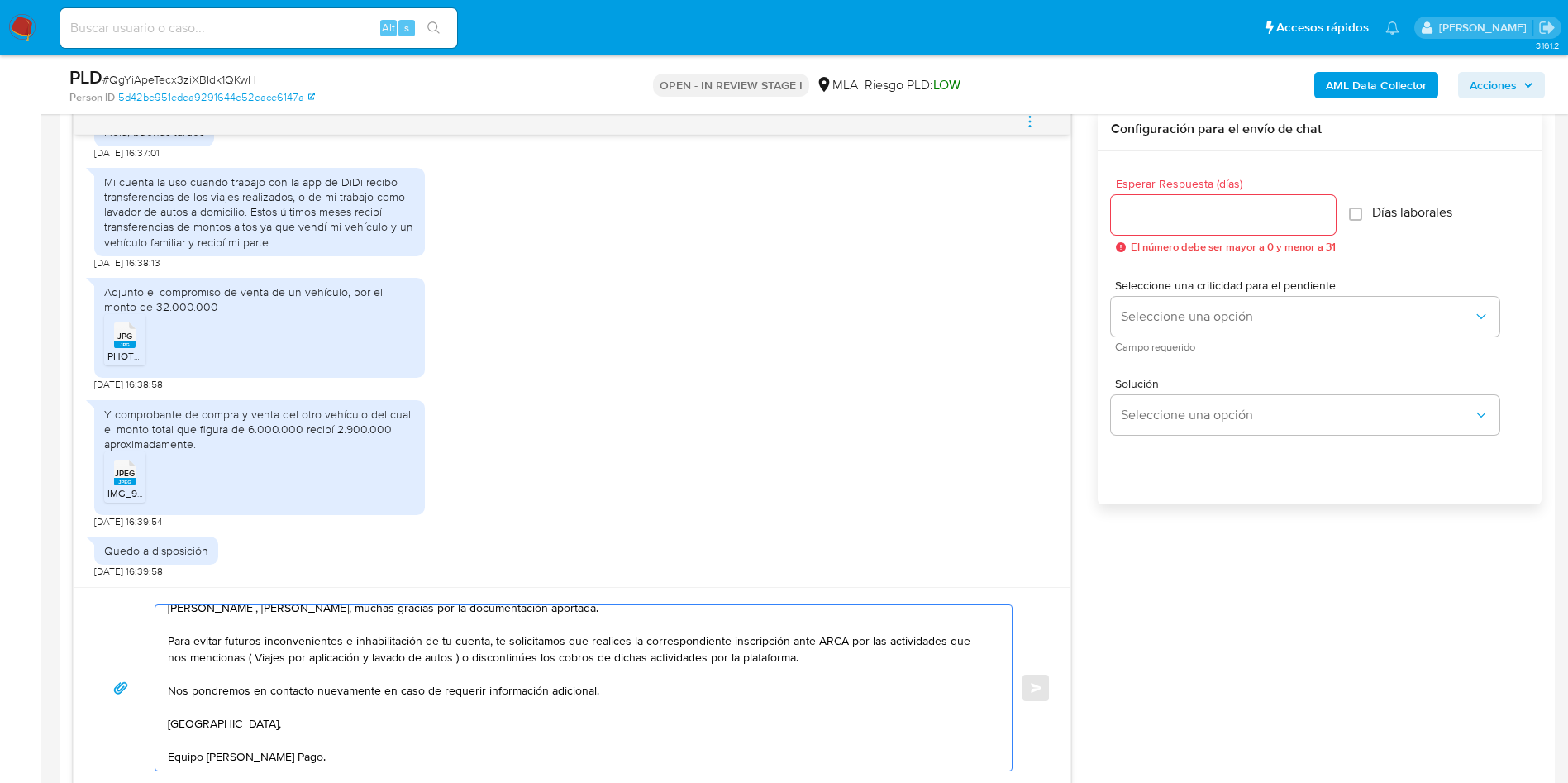
scroll to position [28, 0]
type textarea "Hola, Robertino Marcos Sanchez Araujo, muchas gracias por la documentación apor…"
click at [1196, 219] on input "Esperar Respuesta (días)" at bounding box center [1223, 215] width 225 height 21
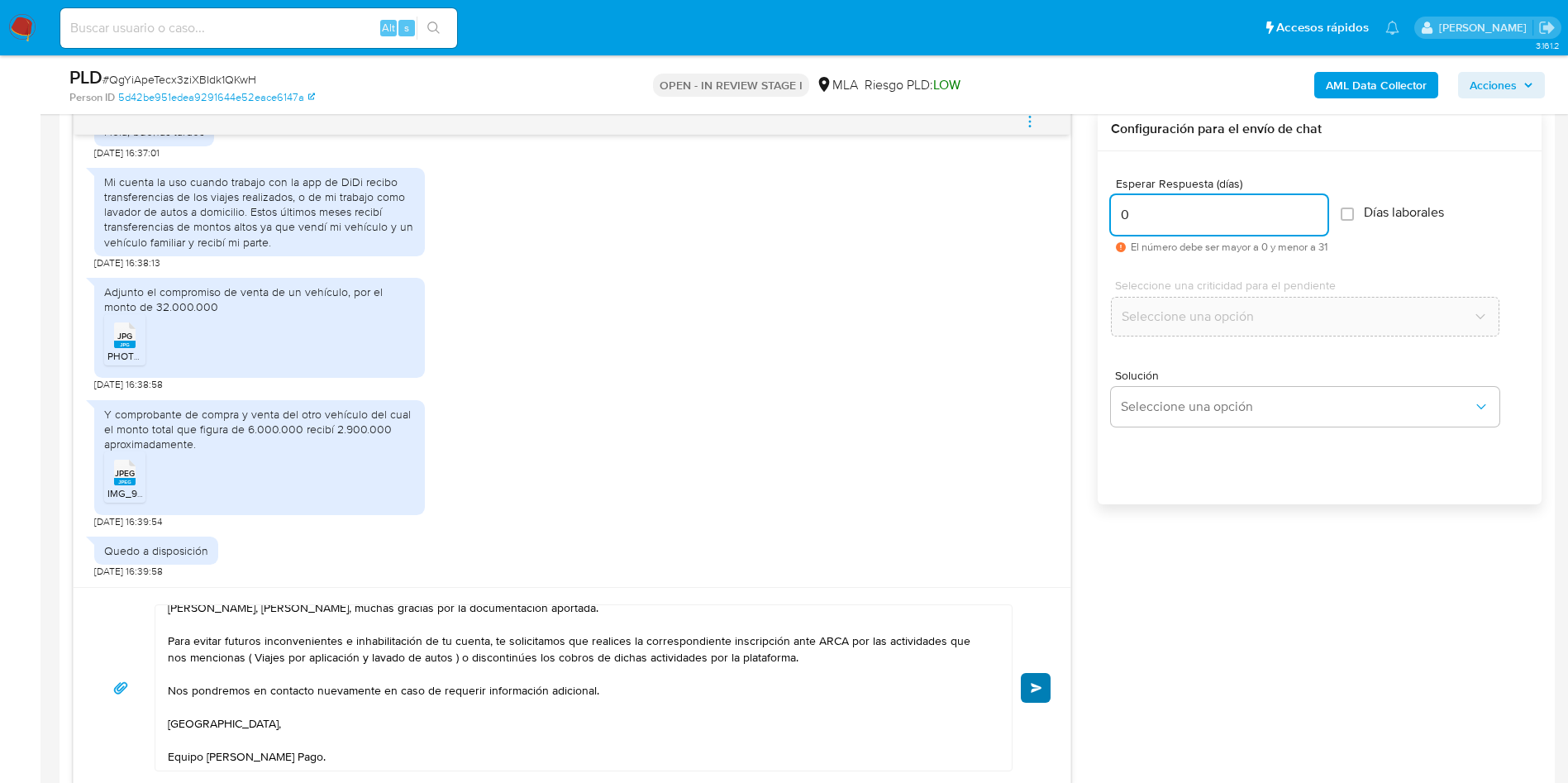
type input "0"
click at [1046, 678] on button "Enviar" at bounding box center [1035, 688] width 30 height 30
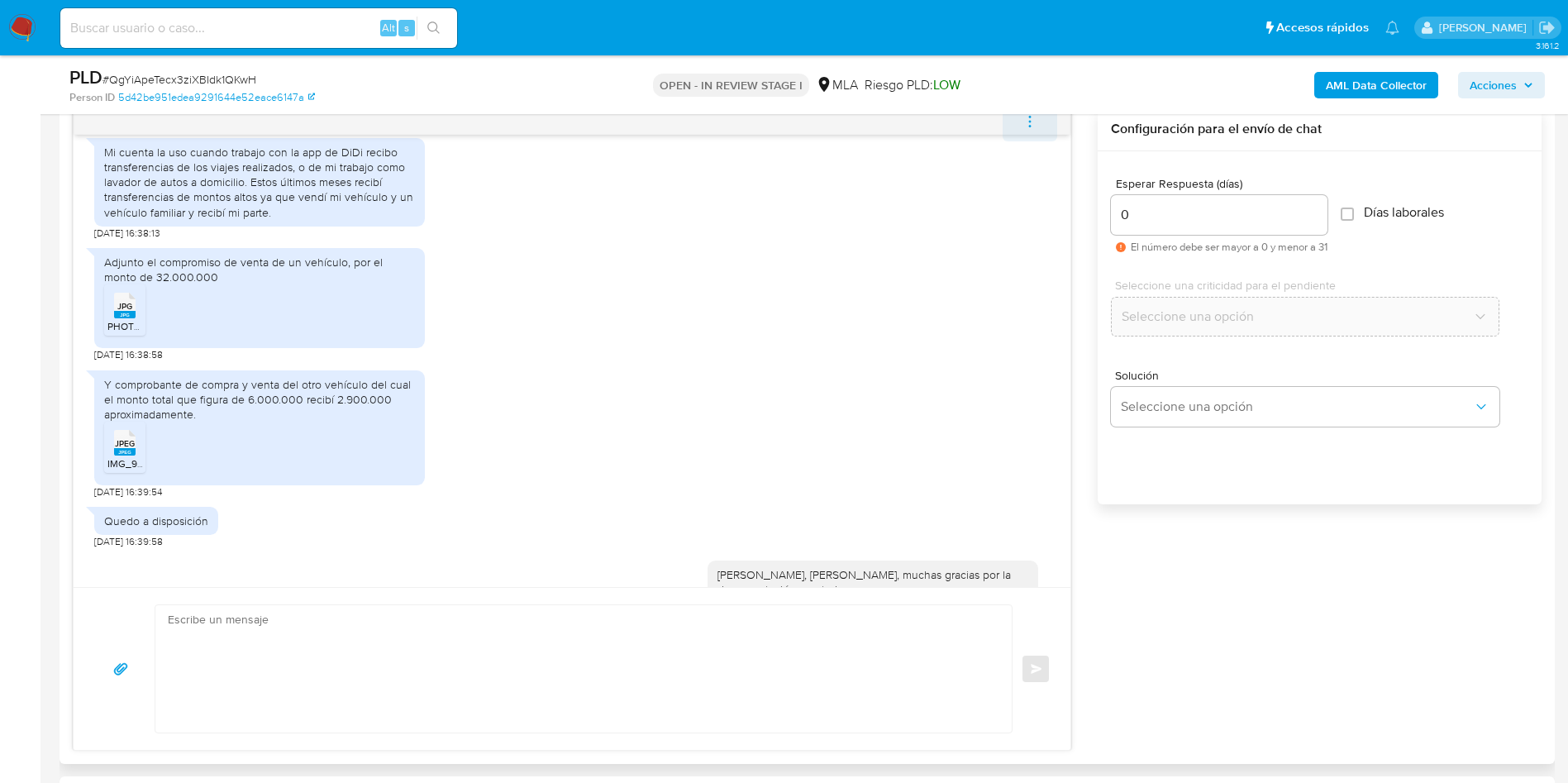
scroll to position [1242, 0]
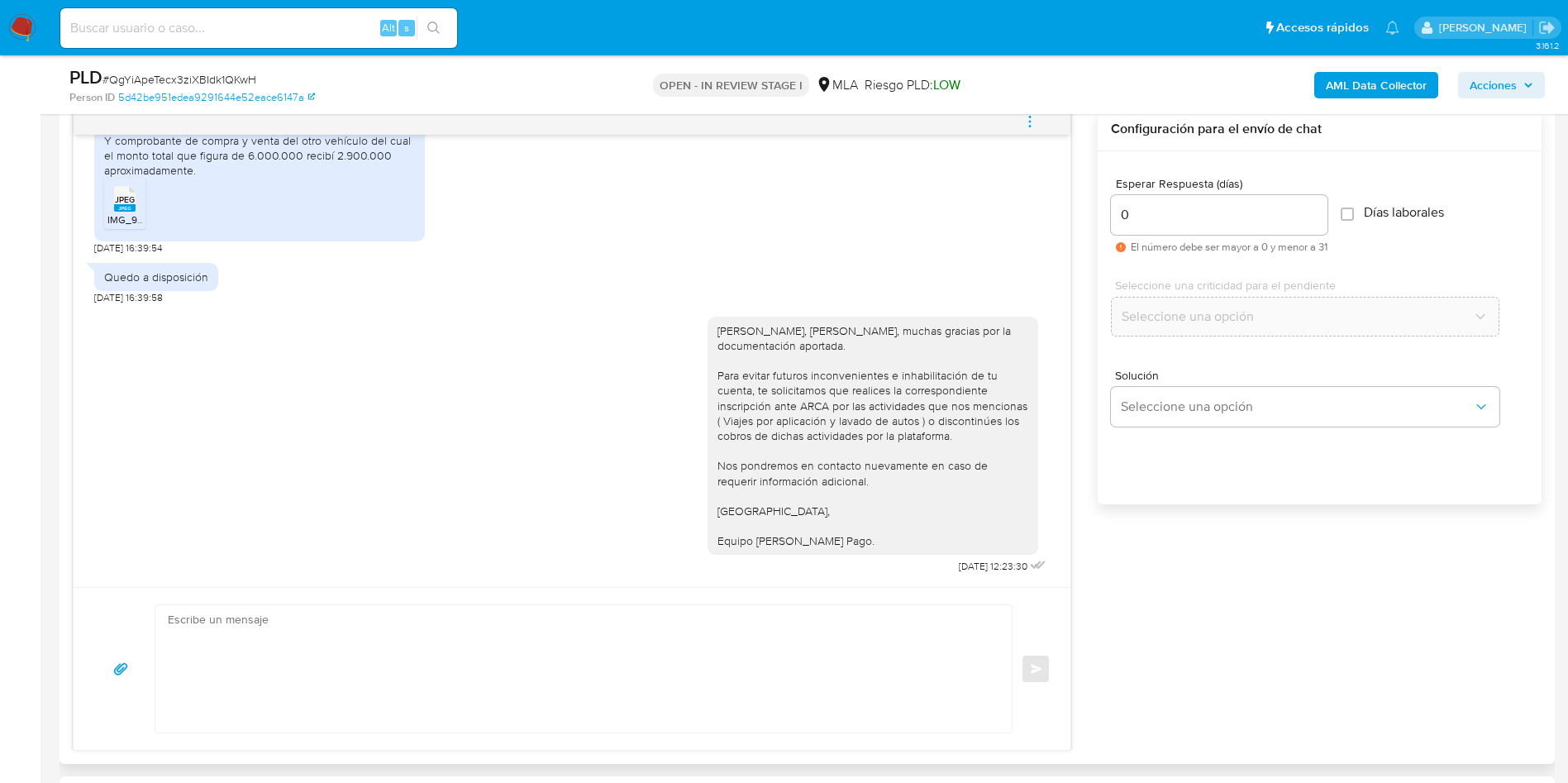
click at [1034, 122] on icon "menu-action" at bounding box center [1029, 122] width 15 height 15
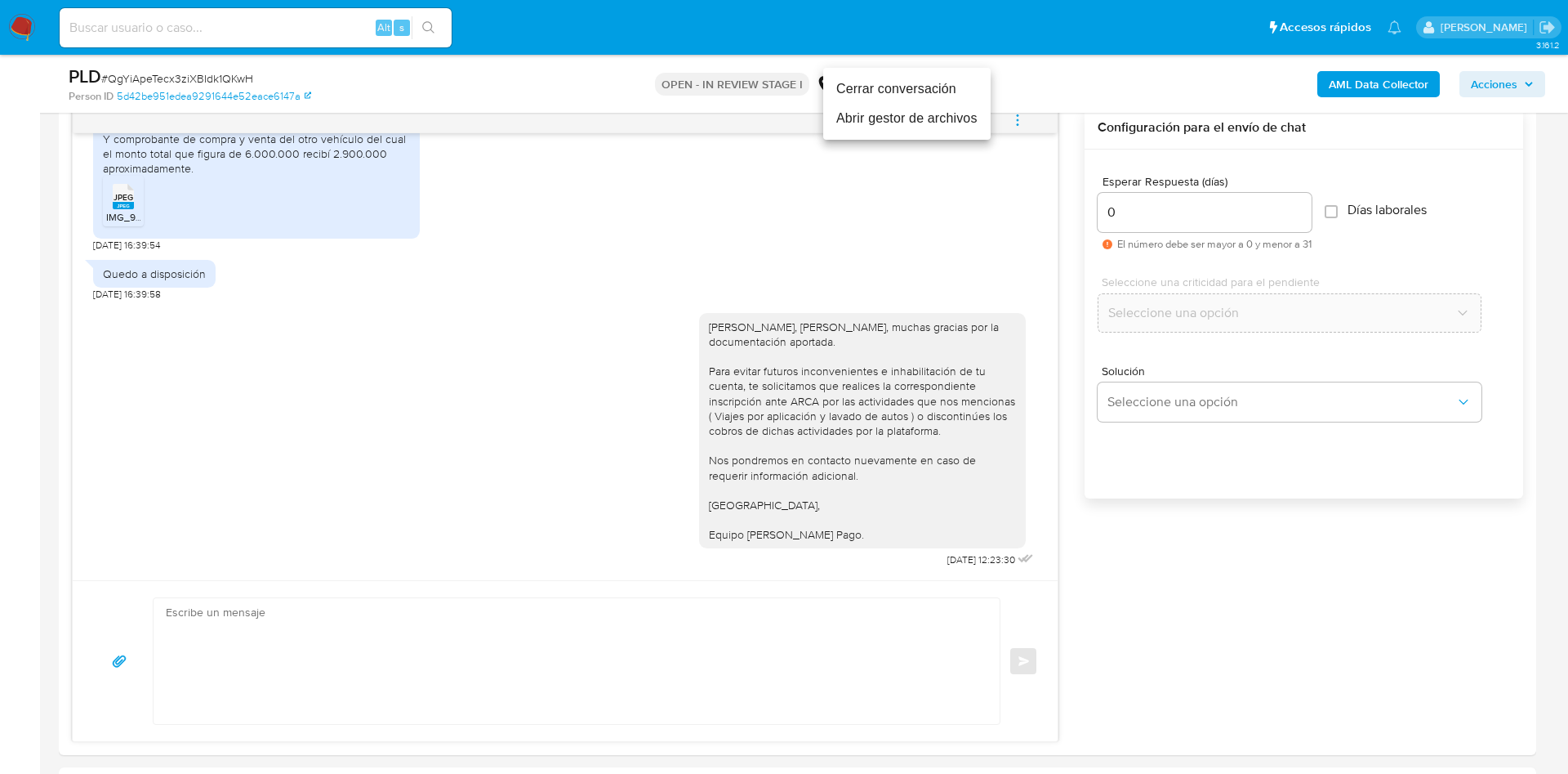
click at [936, 97] on li "Cerrar conversación" at bounding box center [907, 89] width 167 height 30
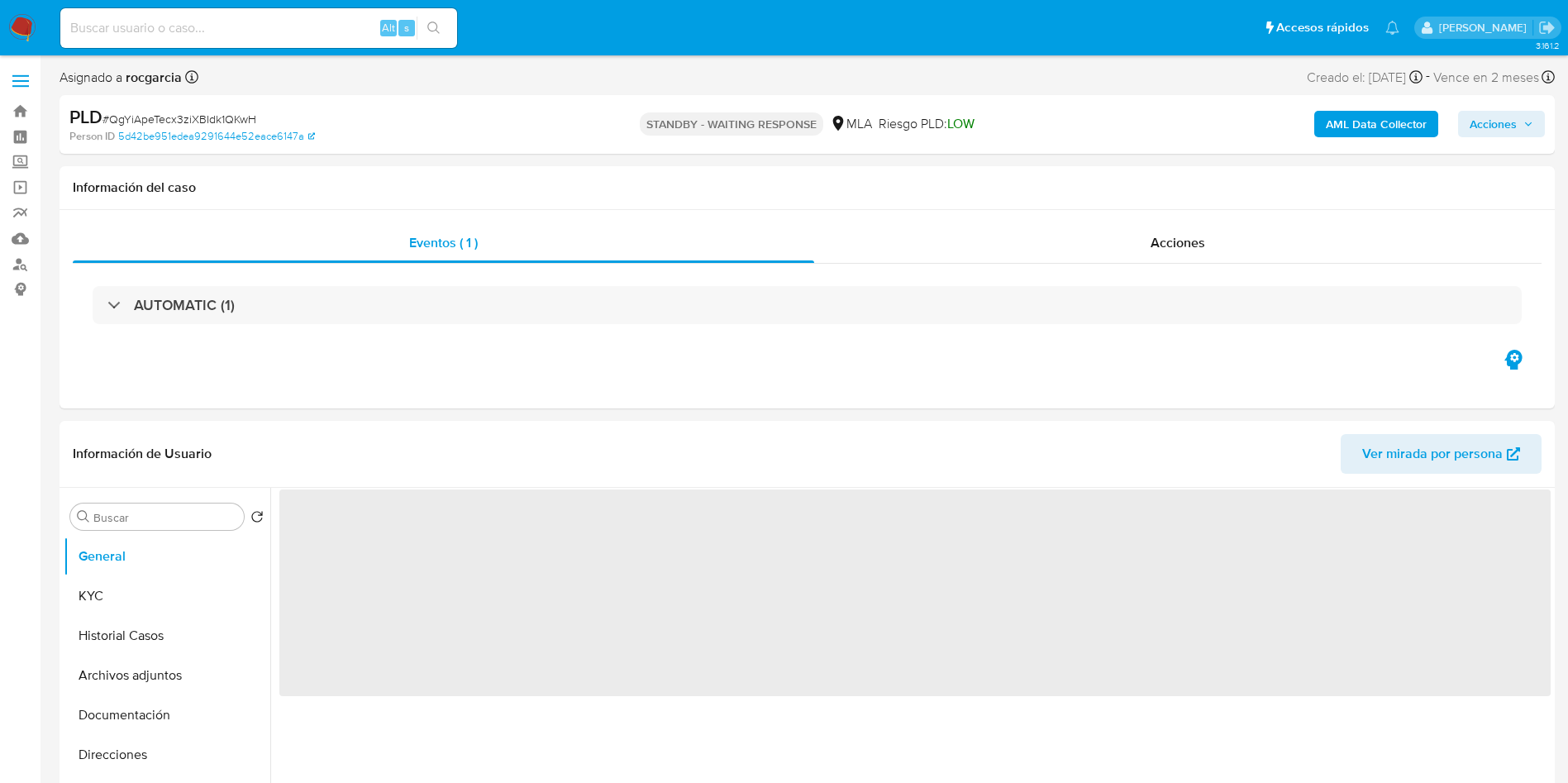
select select "10"
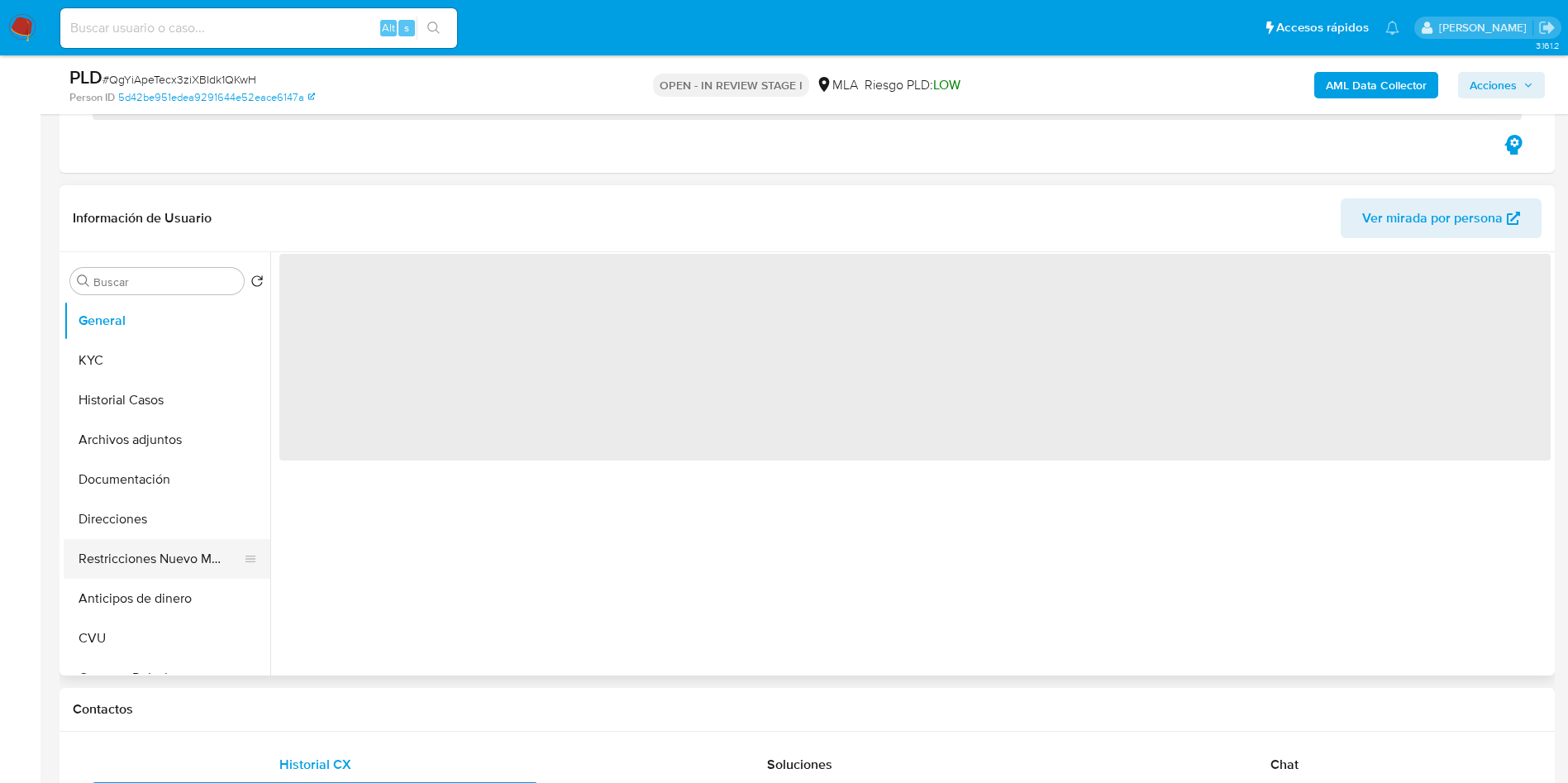
scroll to position [248, 0]
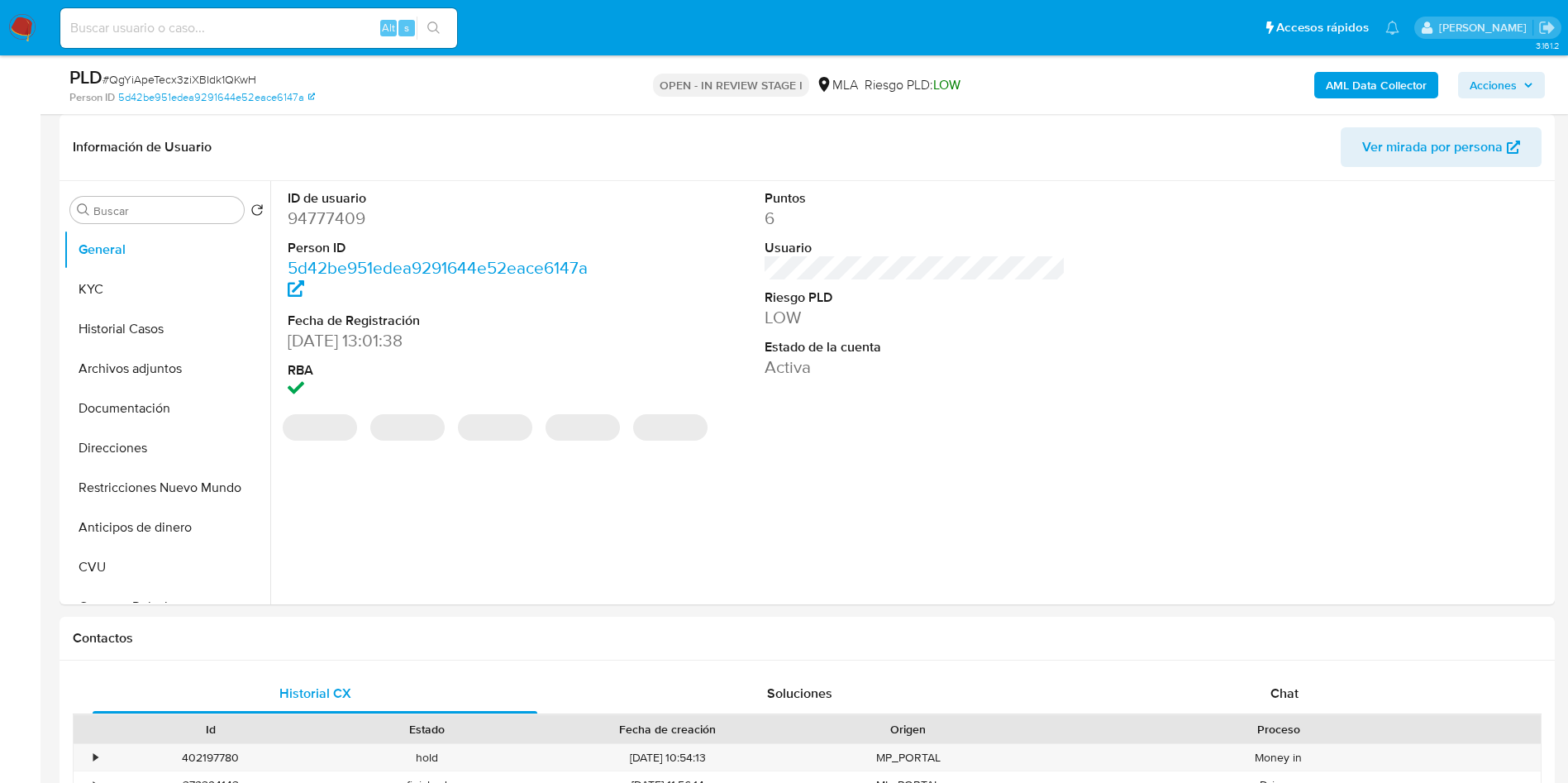
select select "10"
click at [1319, 698] on div "Chat" at bounding box center [1284, 693] width 445 height 40
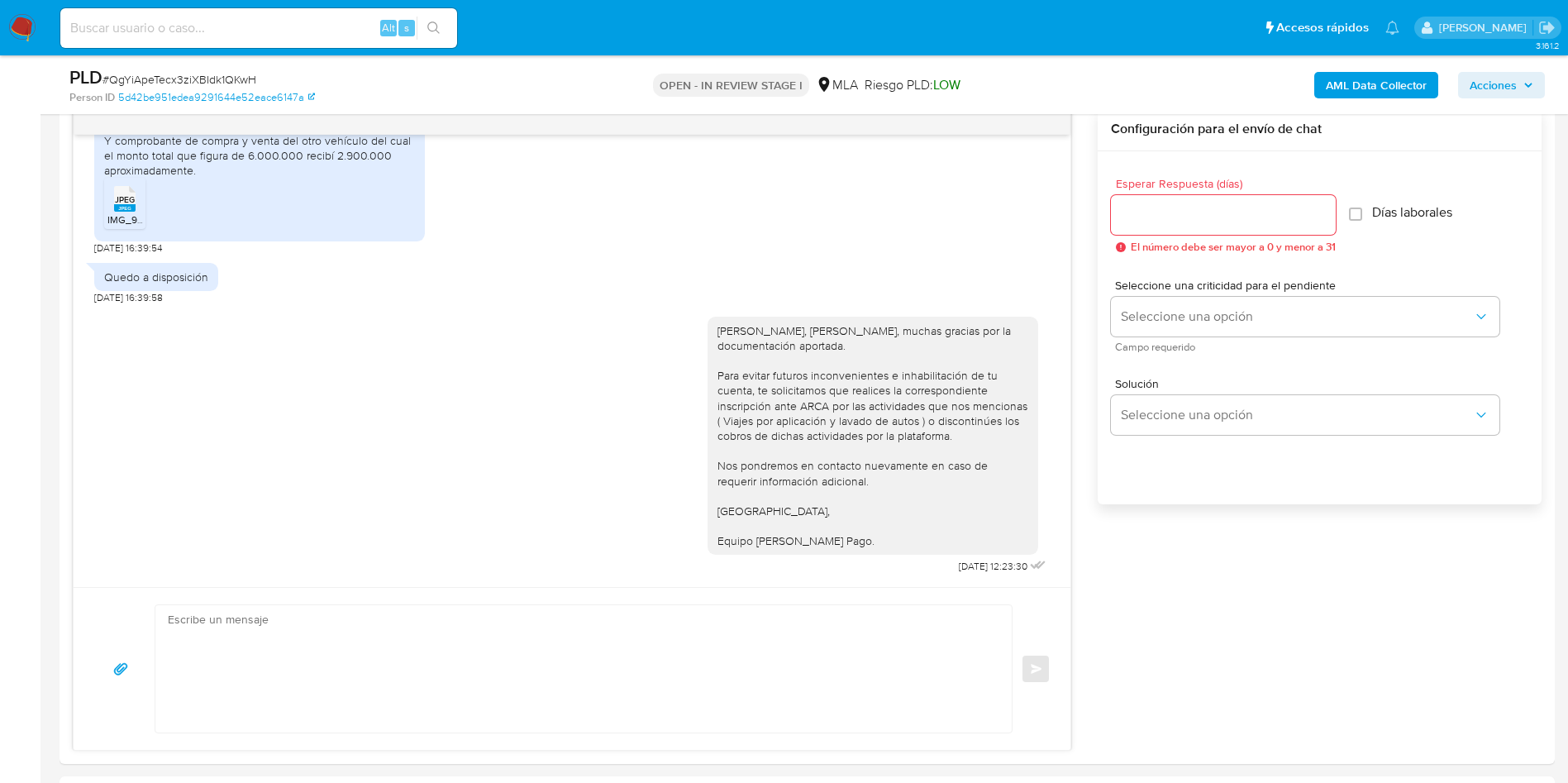
scroll to position [0, 0]
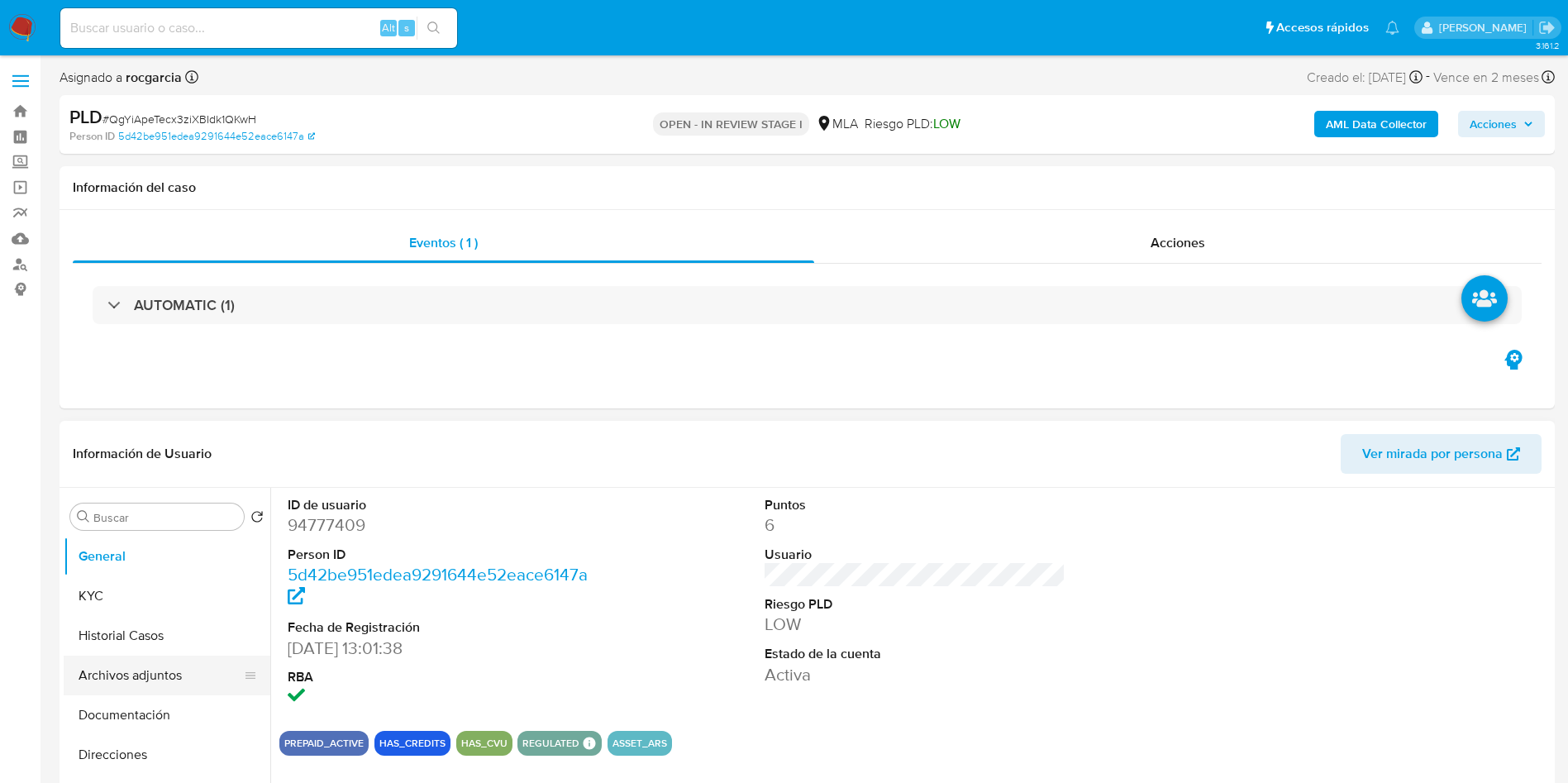
click at [120, 662] on button "Archivos adjuntos" at bounding box center [160, 675] width 194 height 40
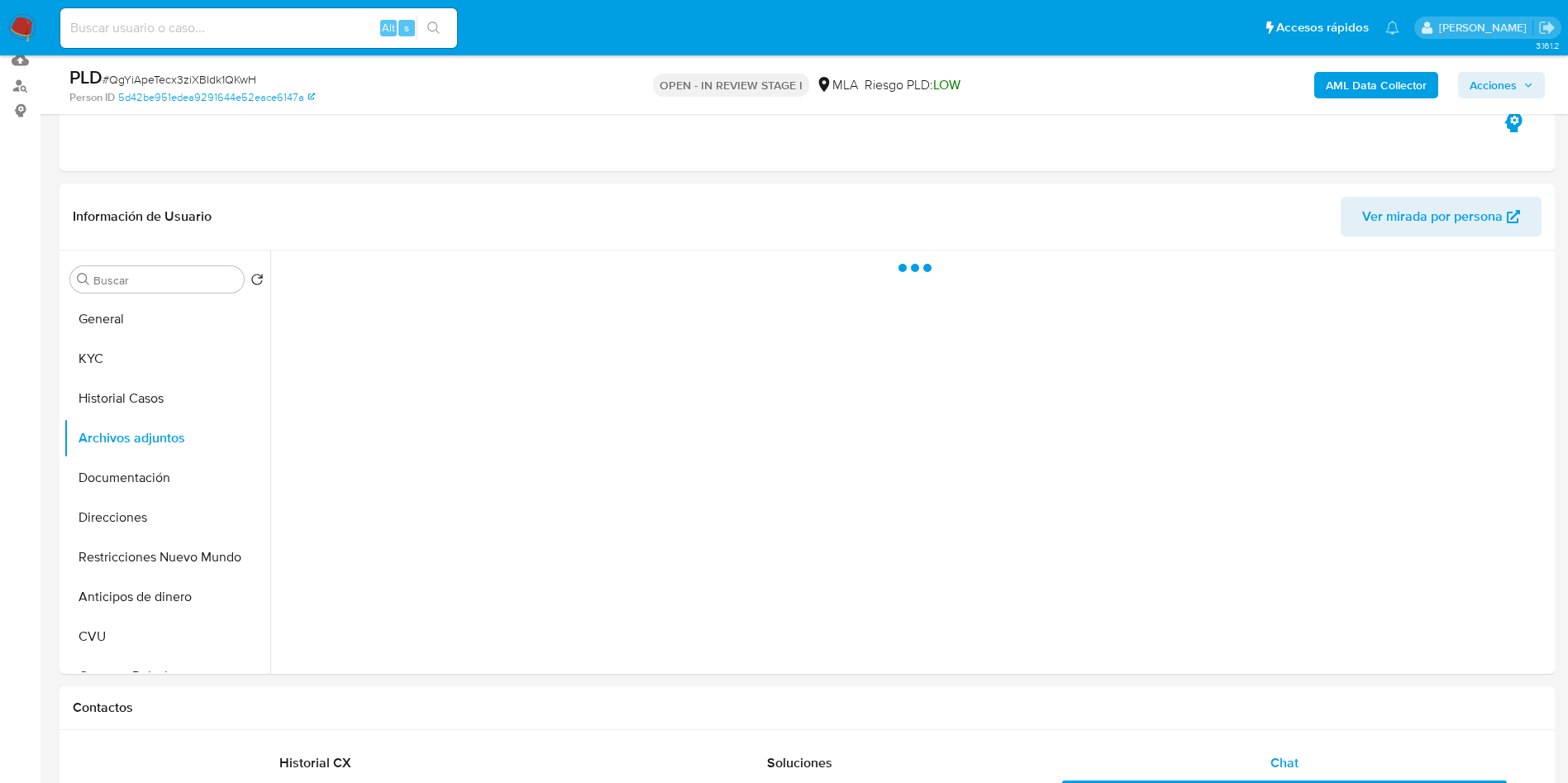
scroll to position [124, 0]
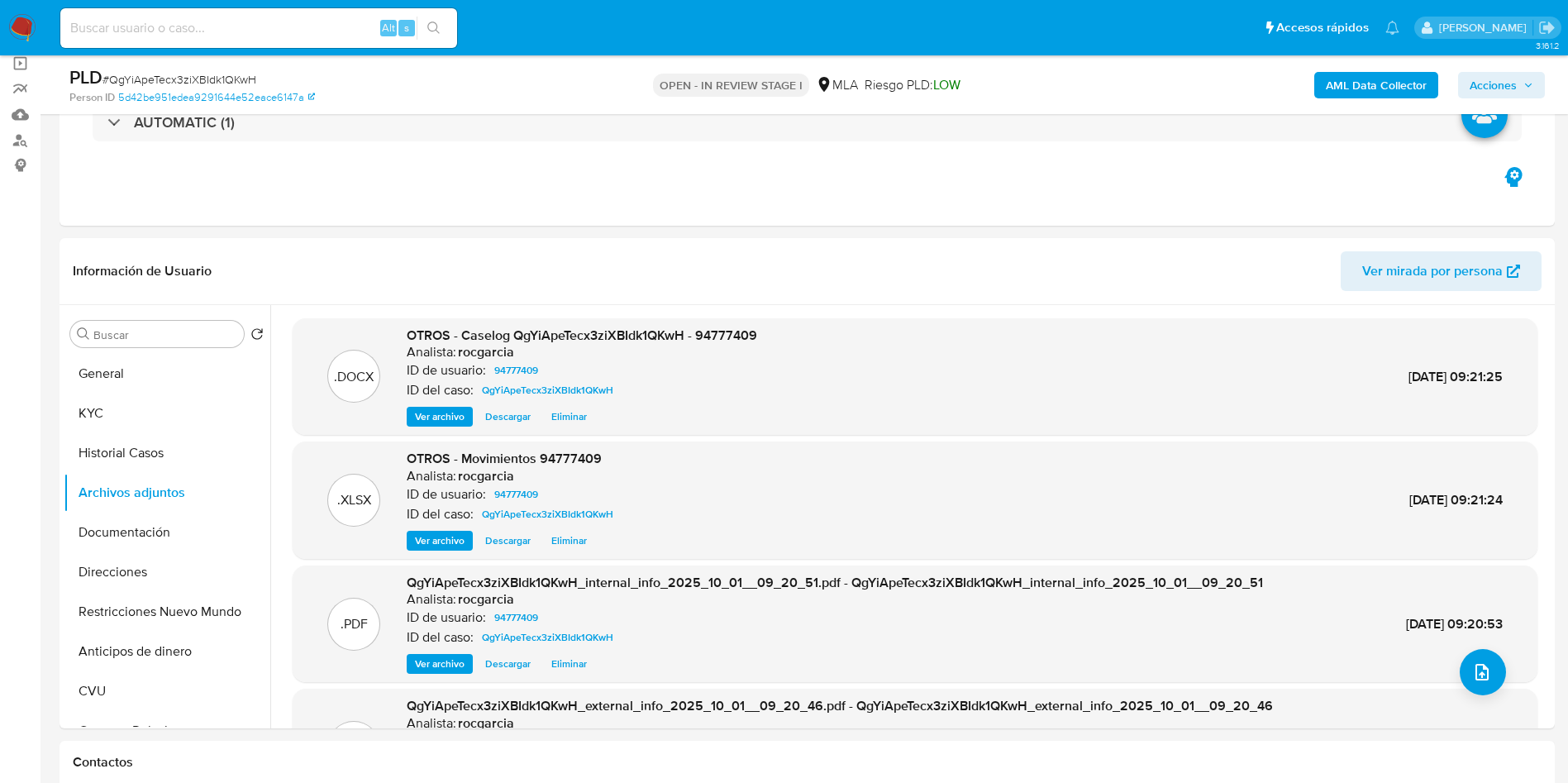
click at [1501, 79] on span "Acciones" at bounding box center [1493, 85] width 48 height 26
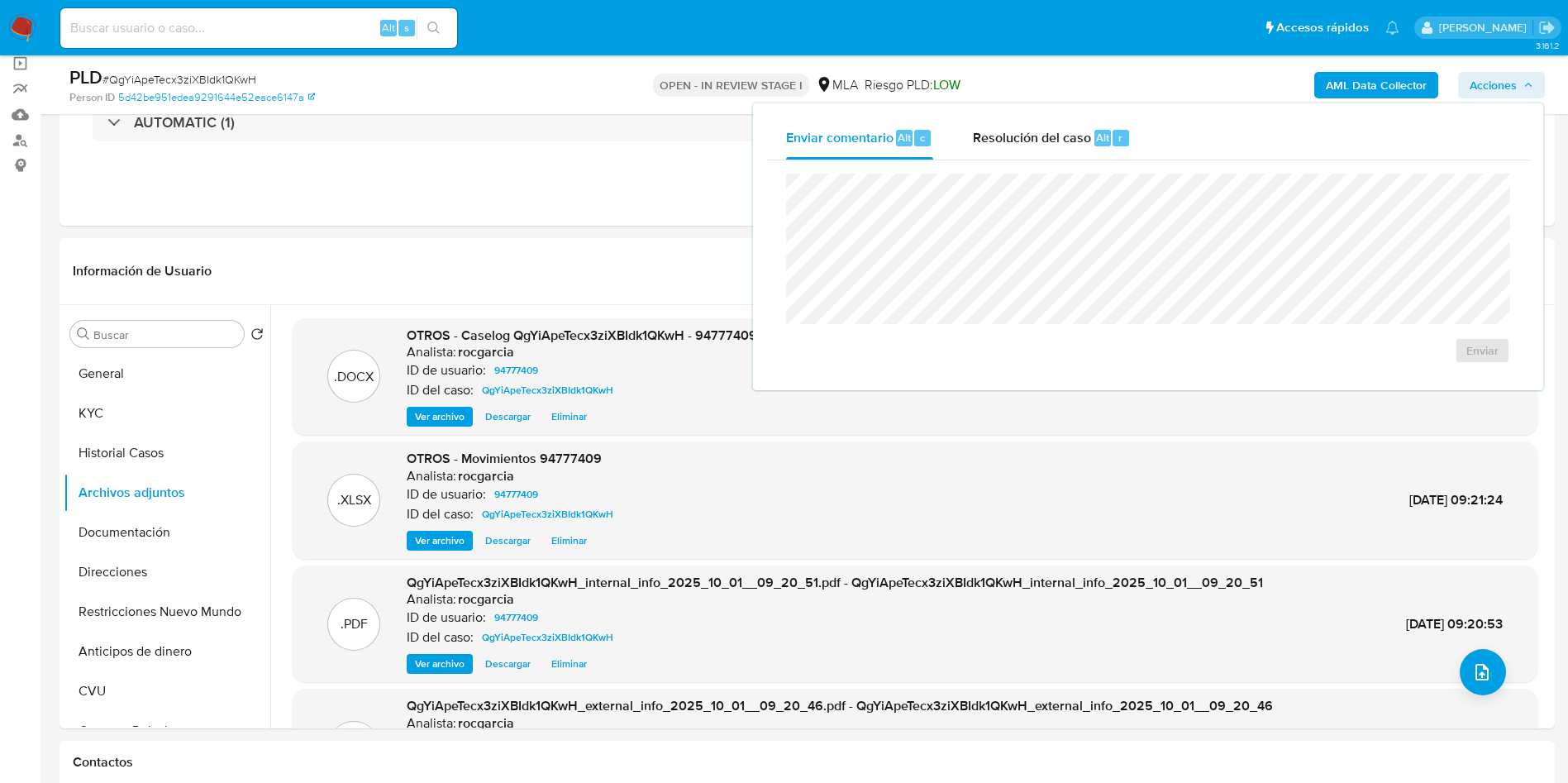
click at [1007, 160] on div "Enviar" at bounding box center [1147, 269] width 763 height 217
click at [1014, 144] on span "Resolución del caso" at bounding box center [1032, 137] width 118 height 19
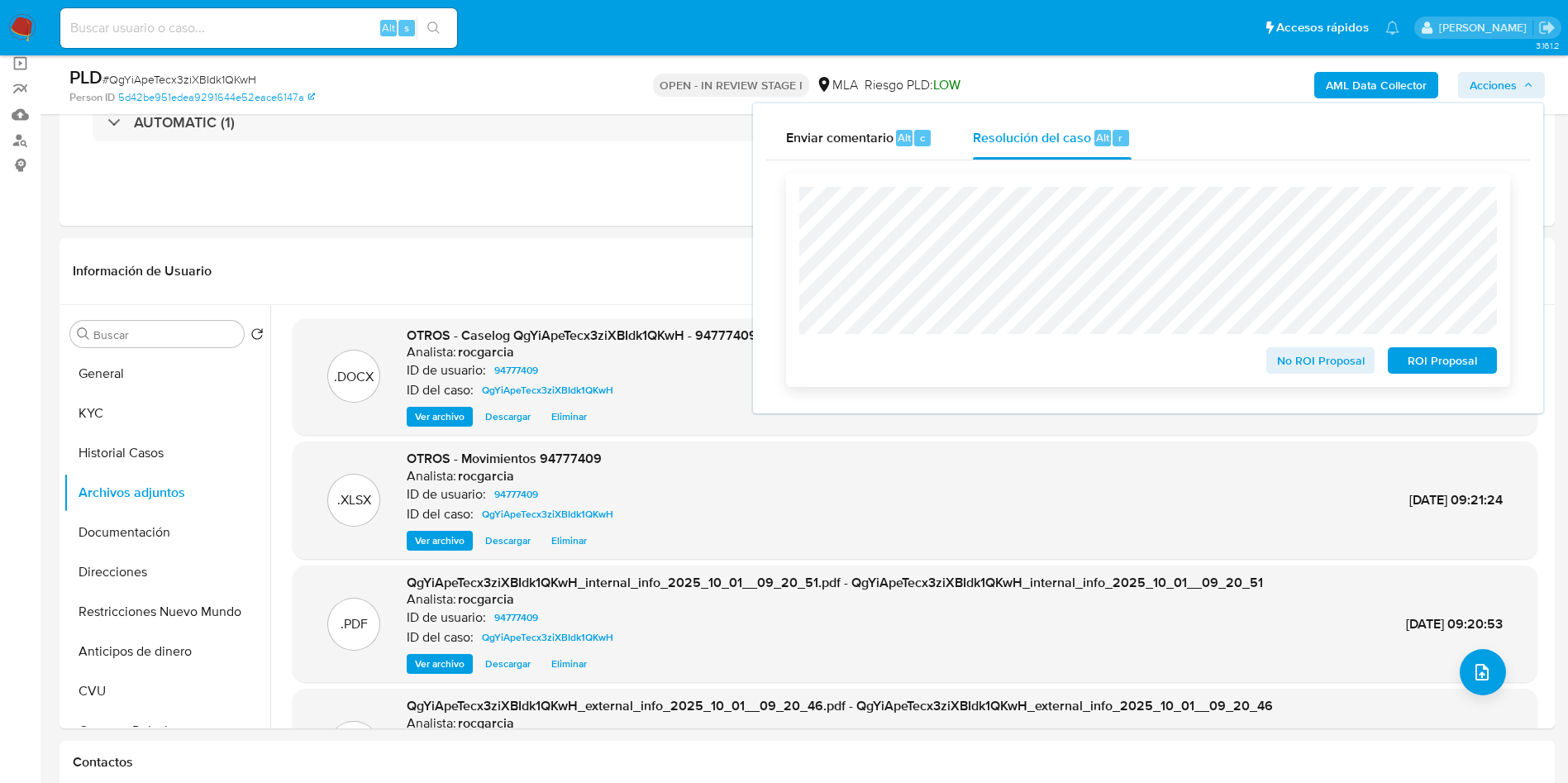
click at [1295, 369] on span "No ROI Proposal" at bounding box center [1321, 360] width 86 height 23
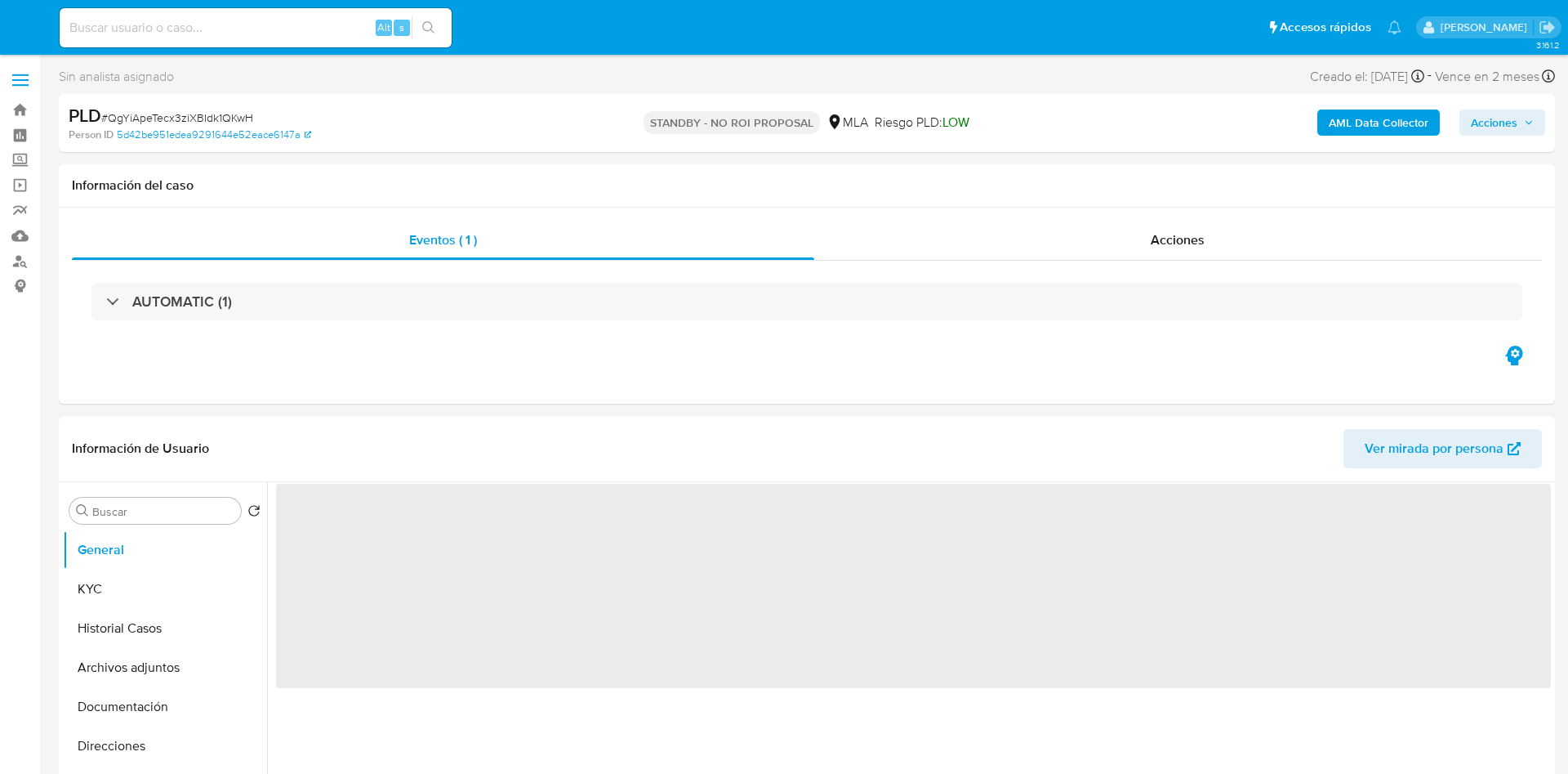
select select "10"
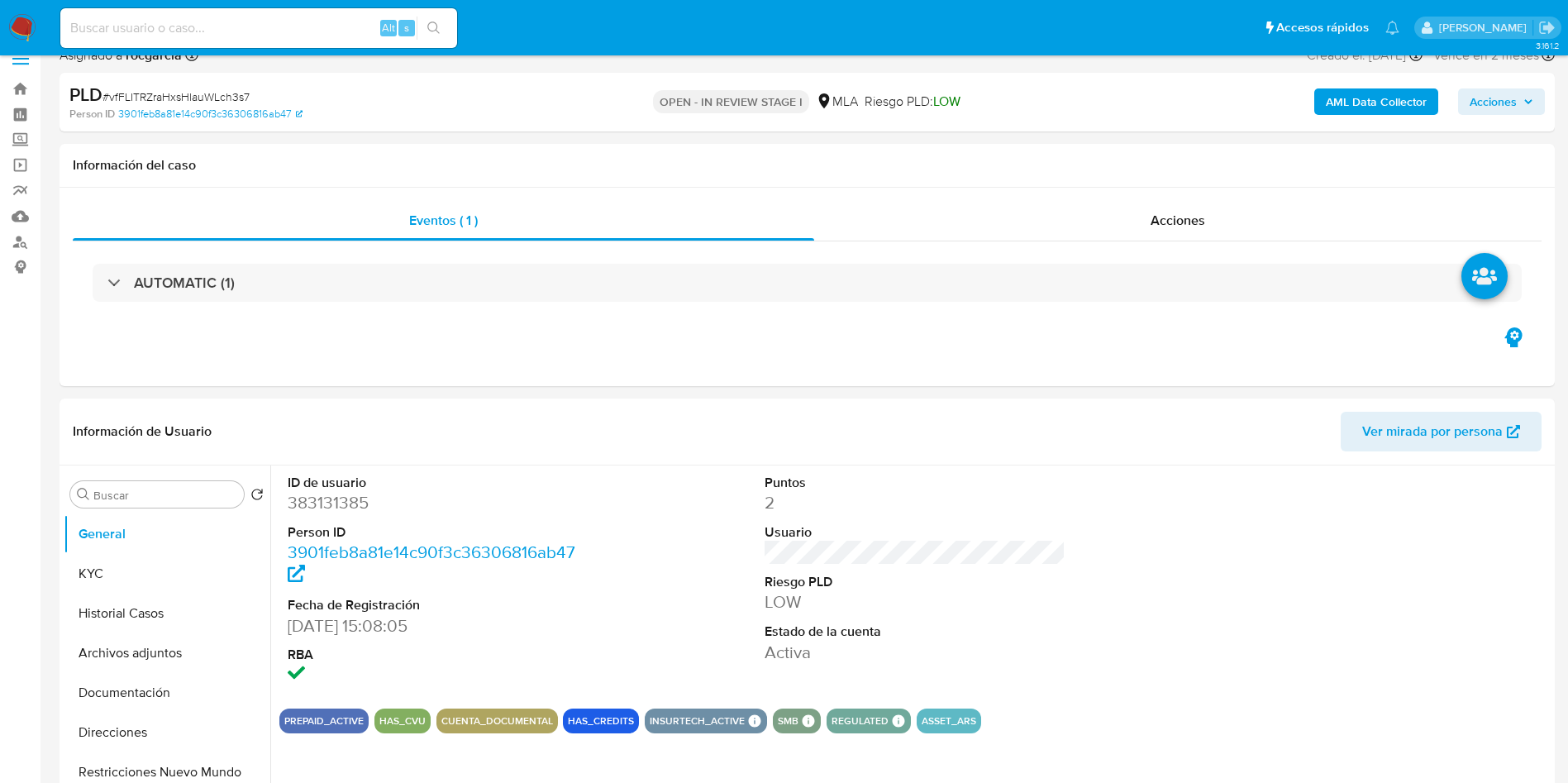
scroll to position [620, 0]
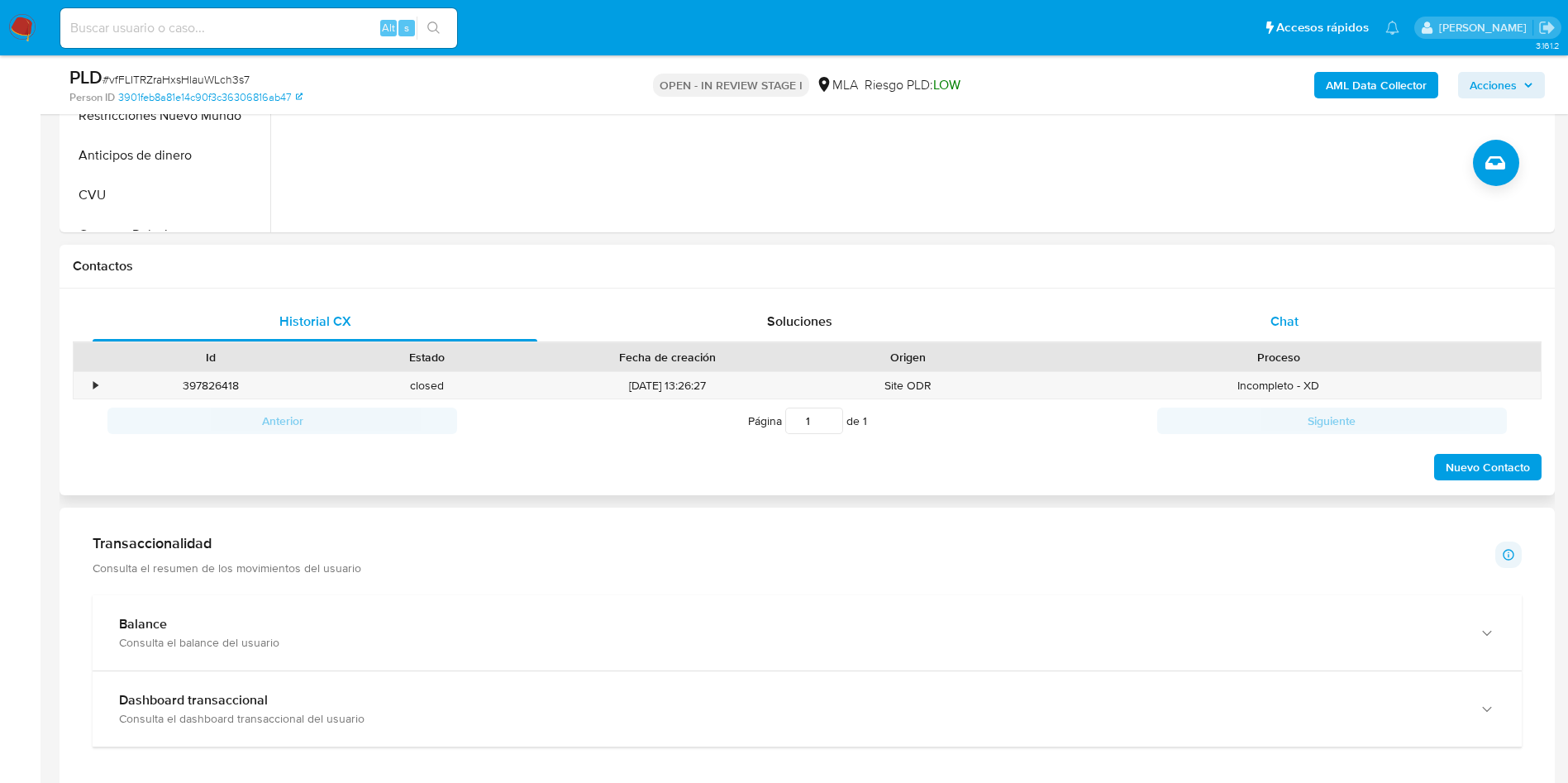
click at [1240, 309] on div "Chat" at bounding box center [1284, 321] width 445 height 40
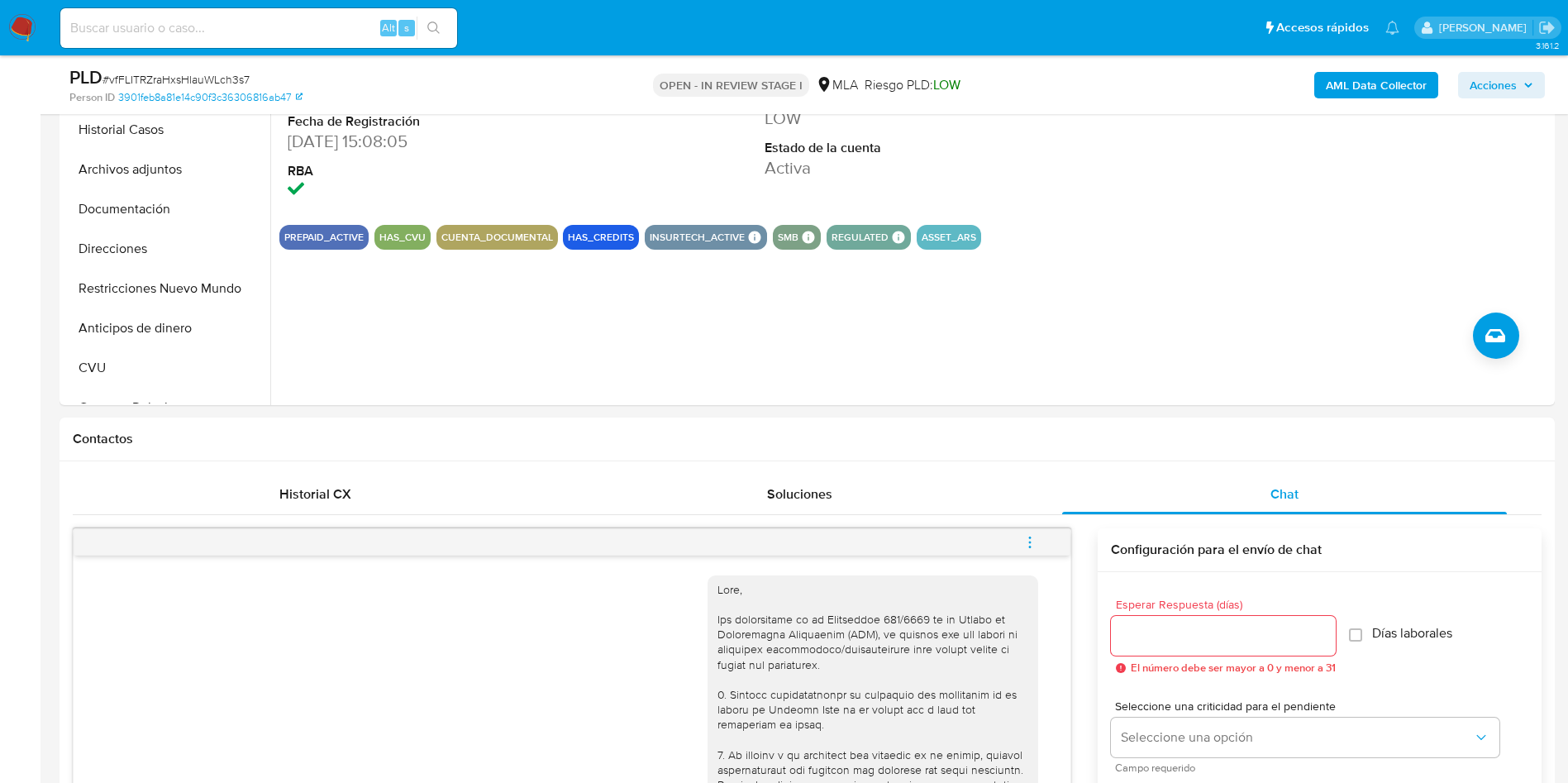
scroll to position [124, 0]
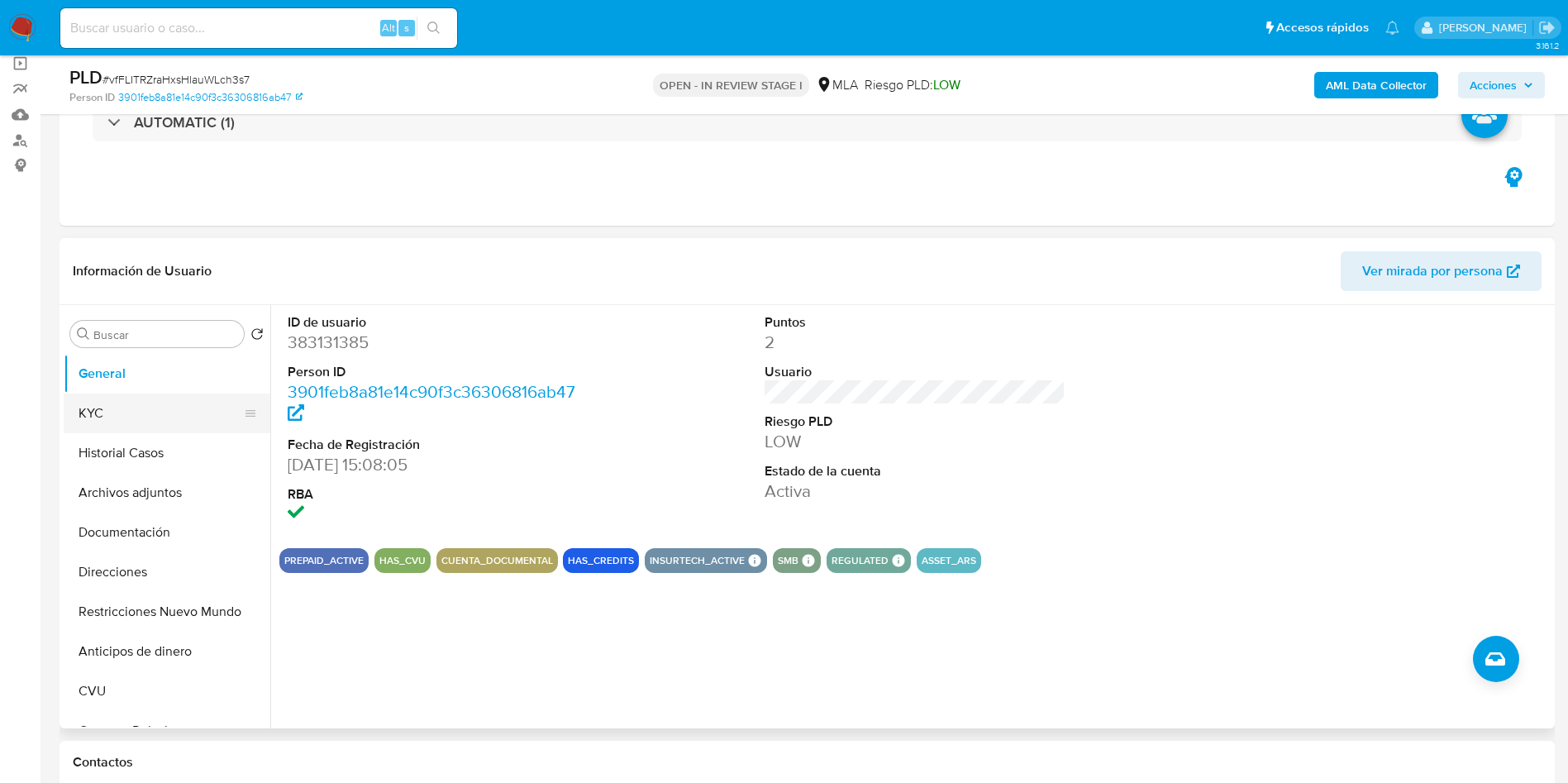
click at [141, 410] on button "KYC" at bounding box center [160, 413] width 194 height 40
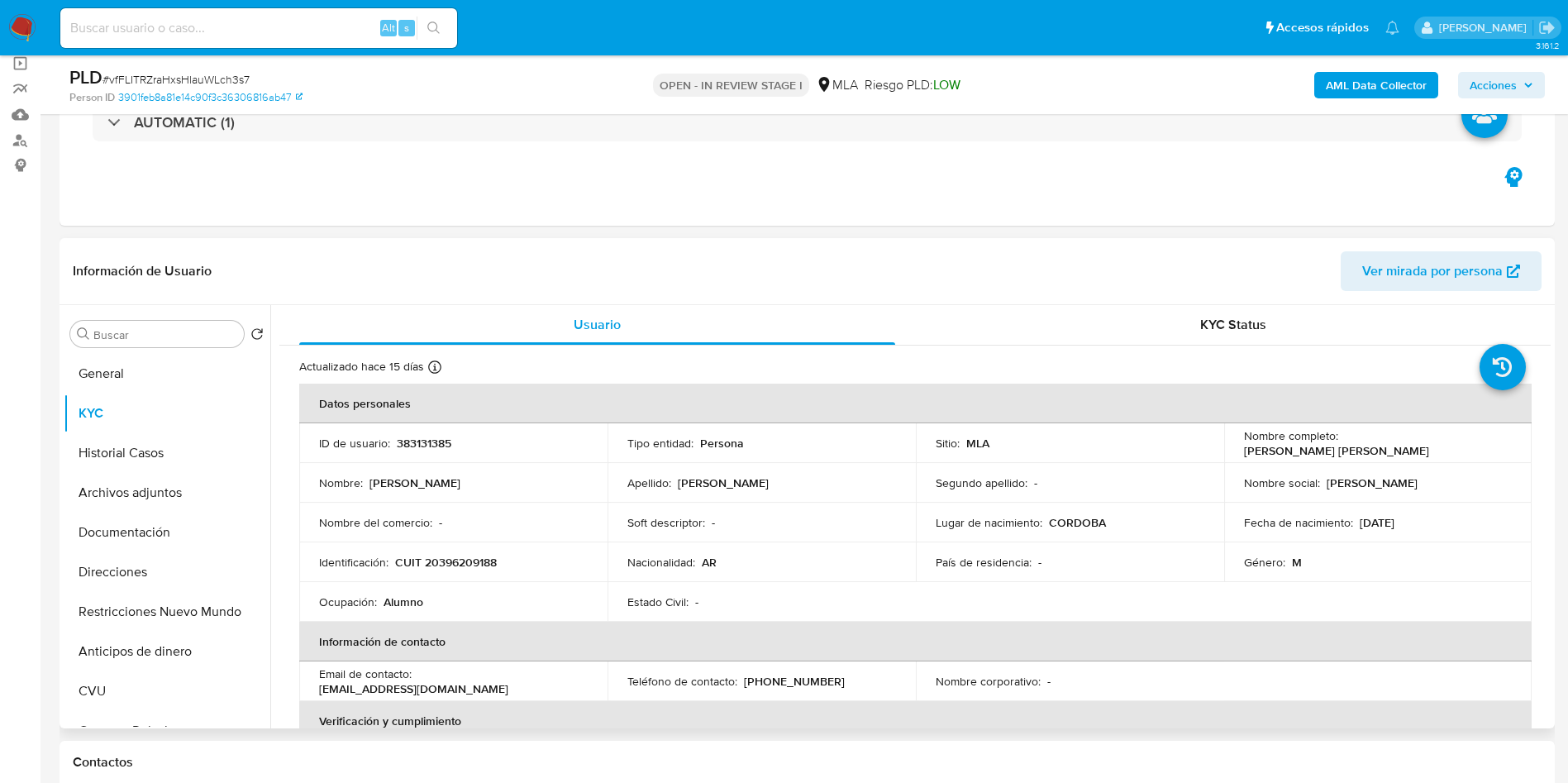
click at [453, 568] on p "CUIT 20396209188" at bounding box center [445, 562] width 101 height 15
copy p "20396209188"
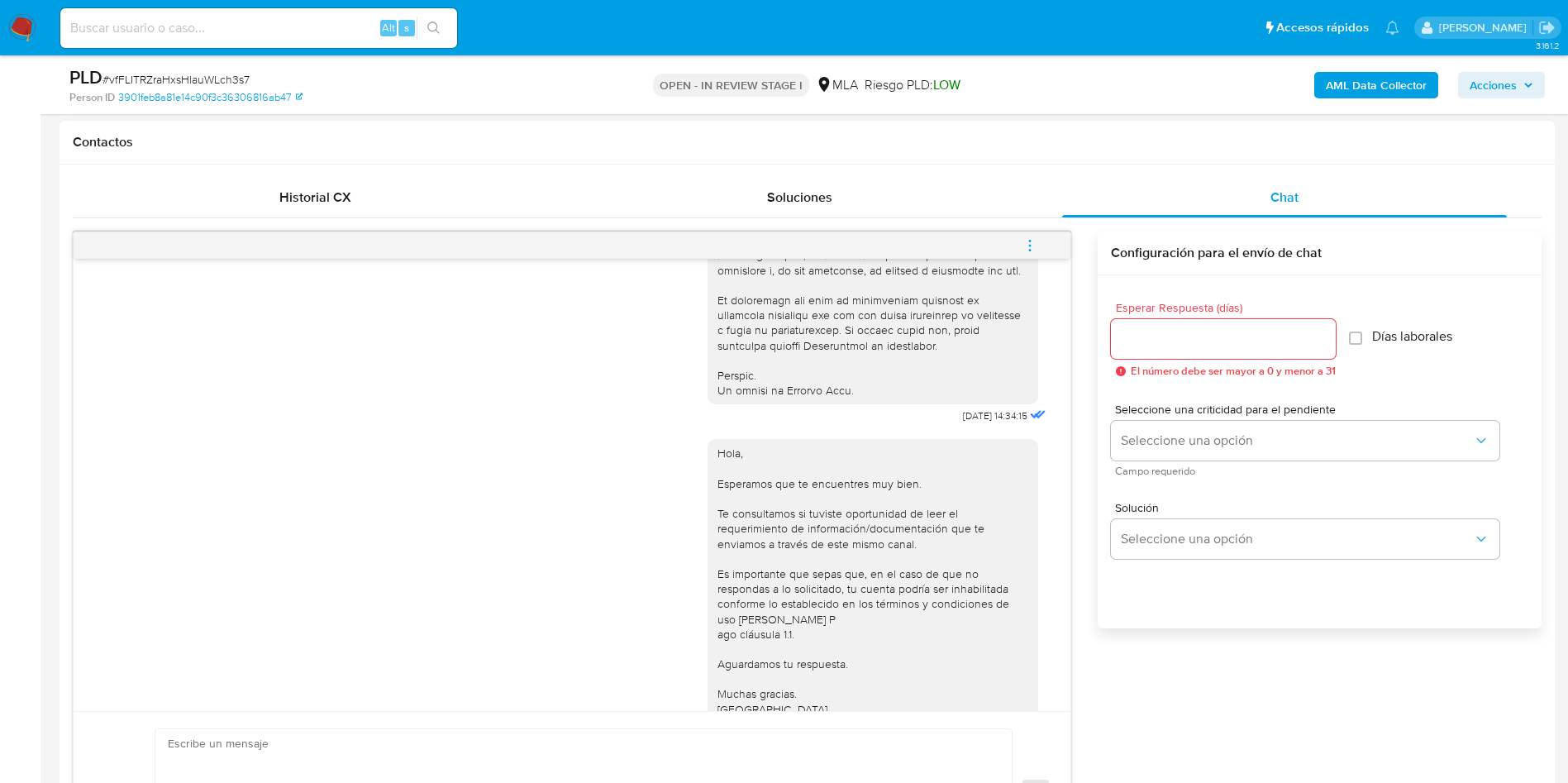
scroll to position [848, 0]
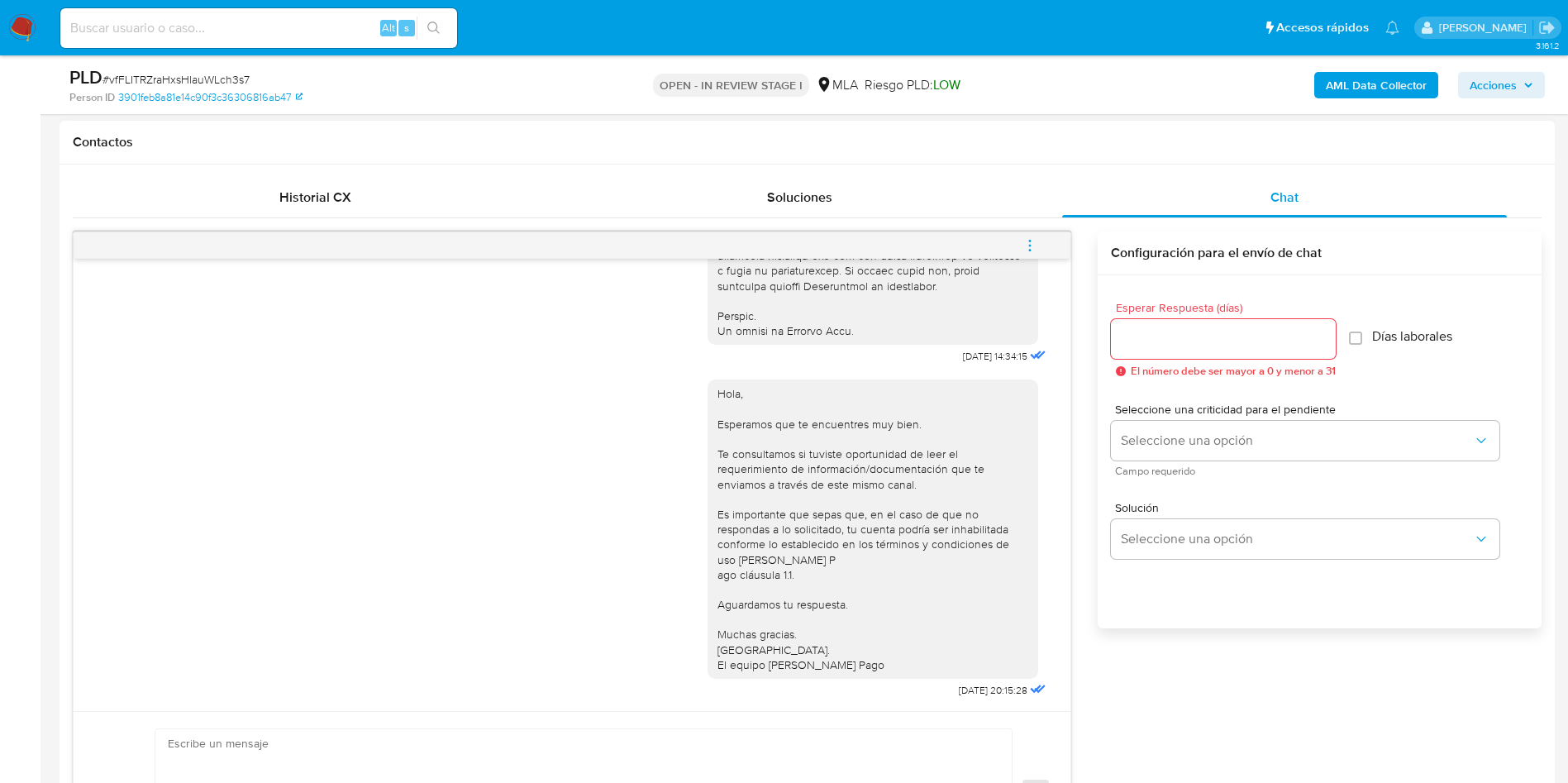
click at [1044, 241] on button "menu-action" at bounding box center [1030, 245] width 55 height 40
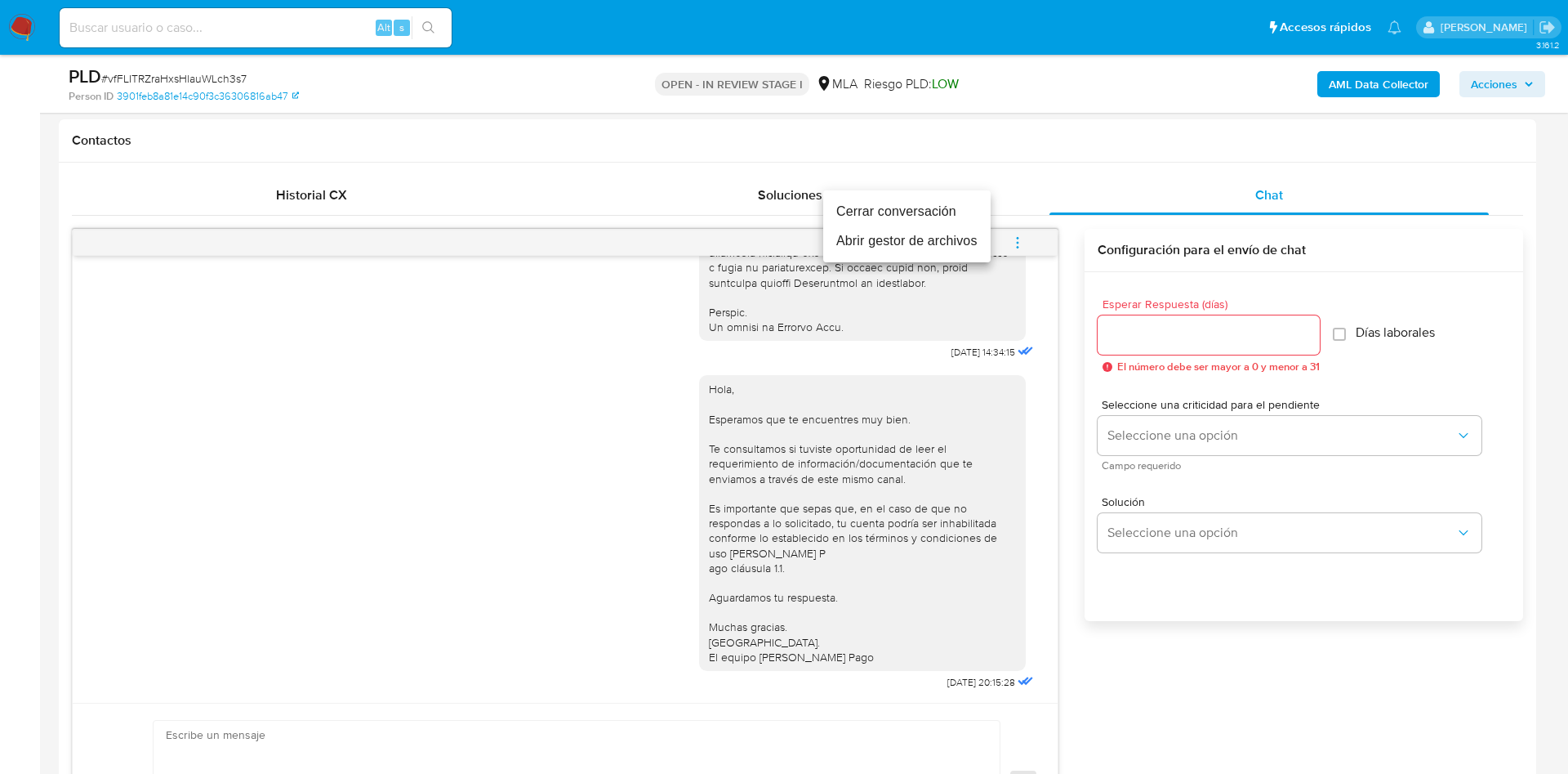
click at [941, 204] on li "Cerrar conversación" at bounding box center [907, 212] width 167 height 30
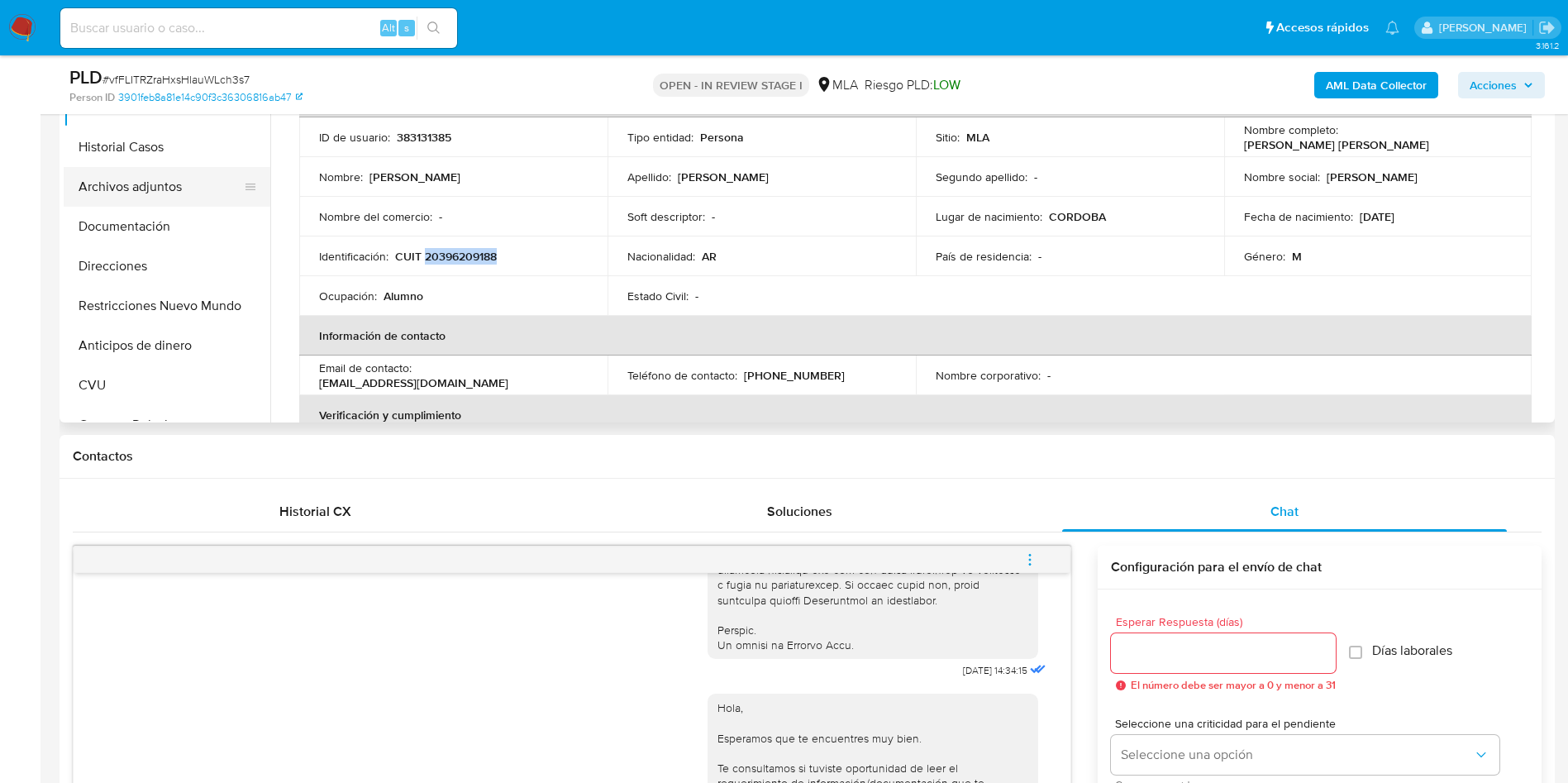
scroll to position [248, 0]
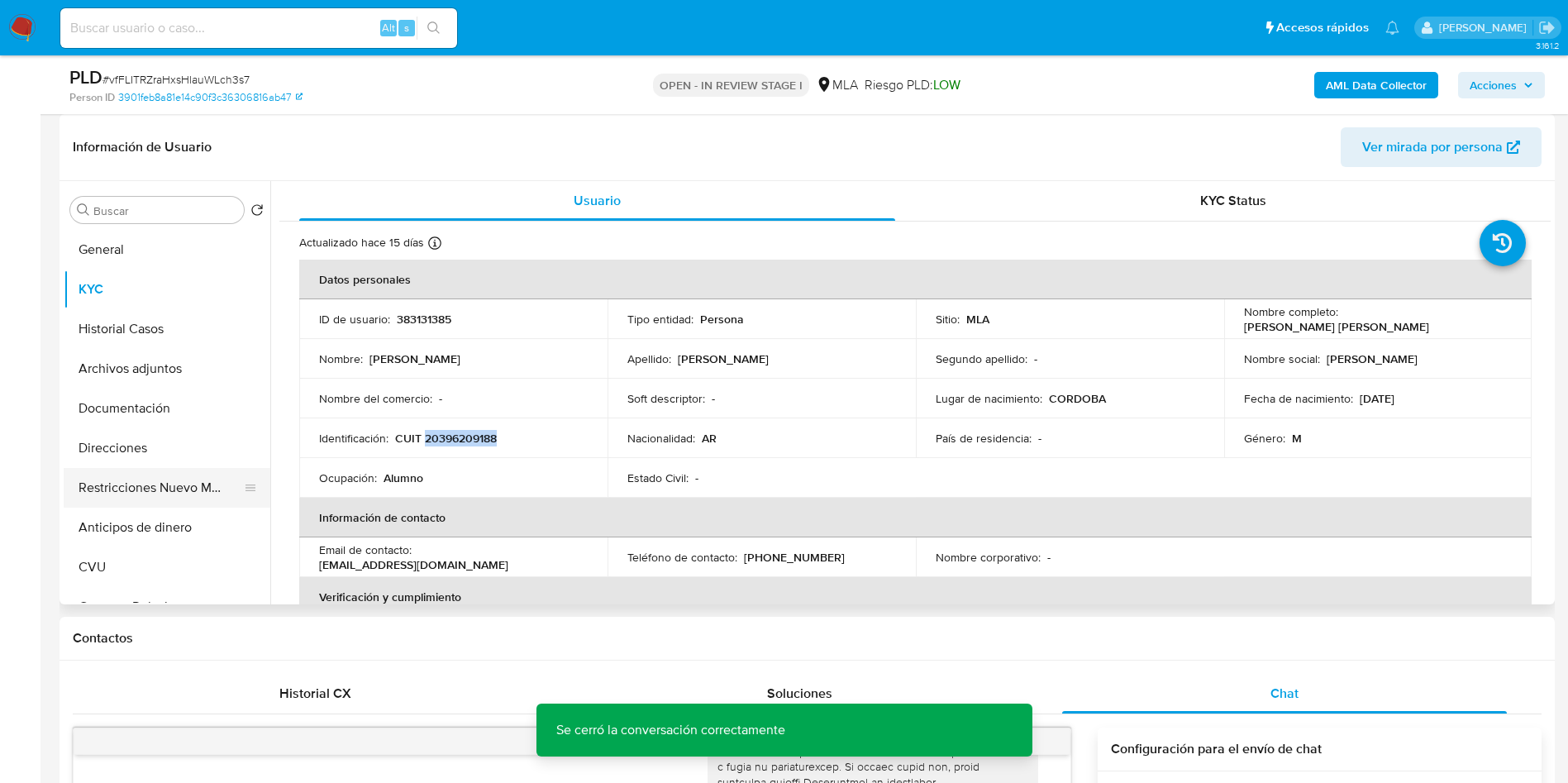
click at [141, 487] on button "Restricciones Nuevo Mundo" at bounding box center [160, 487] width 194 height 40
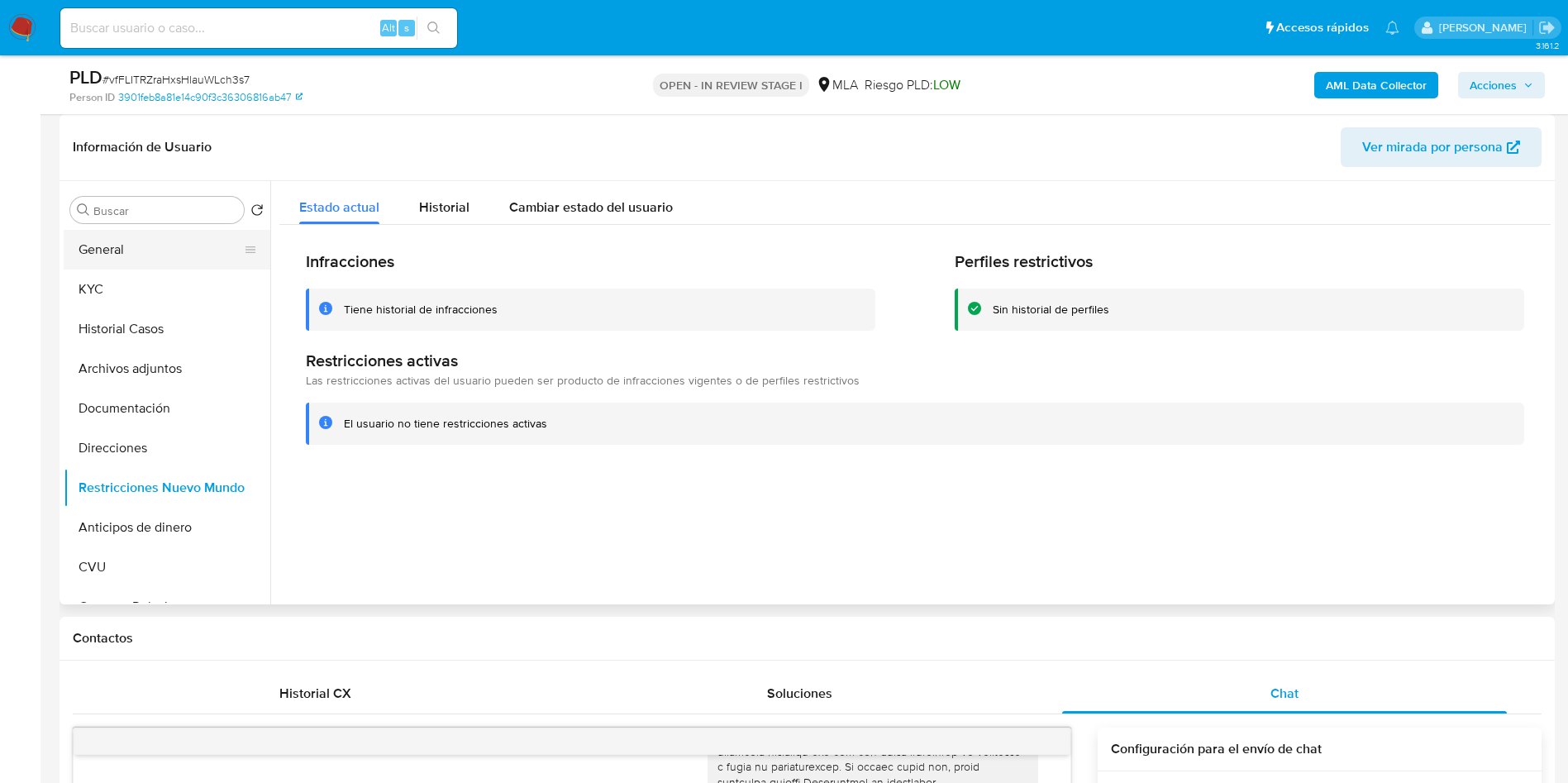
click at [102, 240] on button "General" at bounding box center [160, 249] width 194 height 40
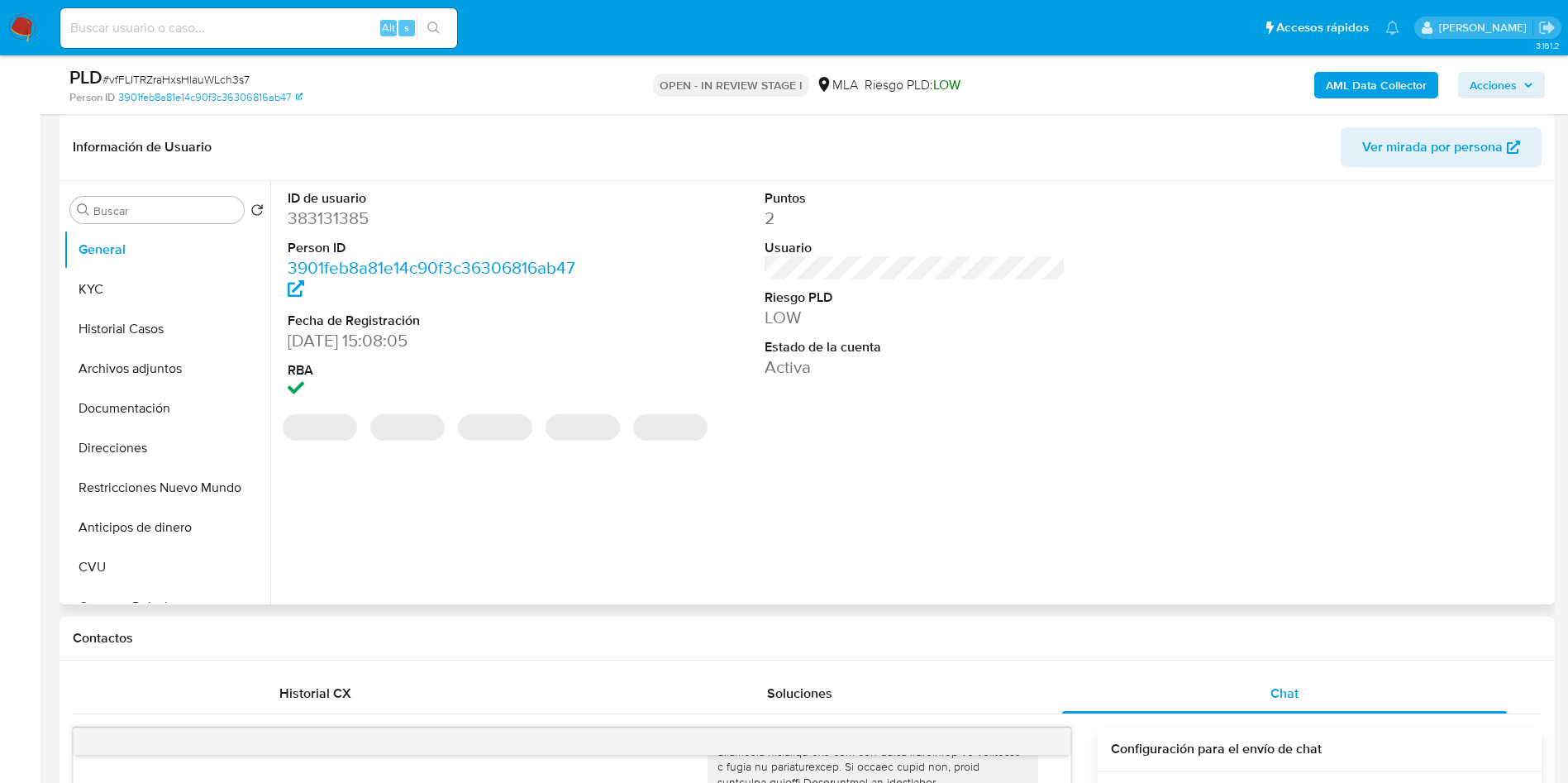
click at [307, 229] on dd "383131385" at bounding box center [438, 218] width 302 height 23
copy dd "383131385"
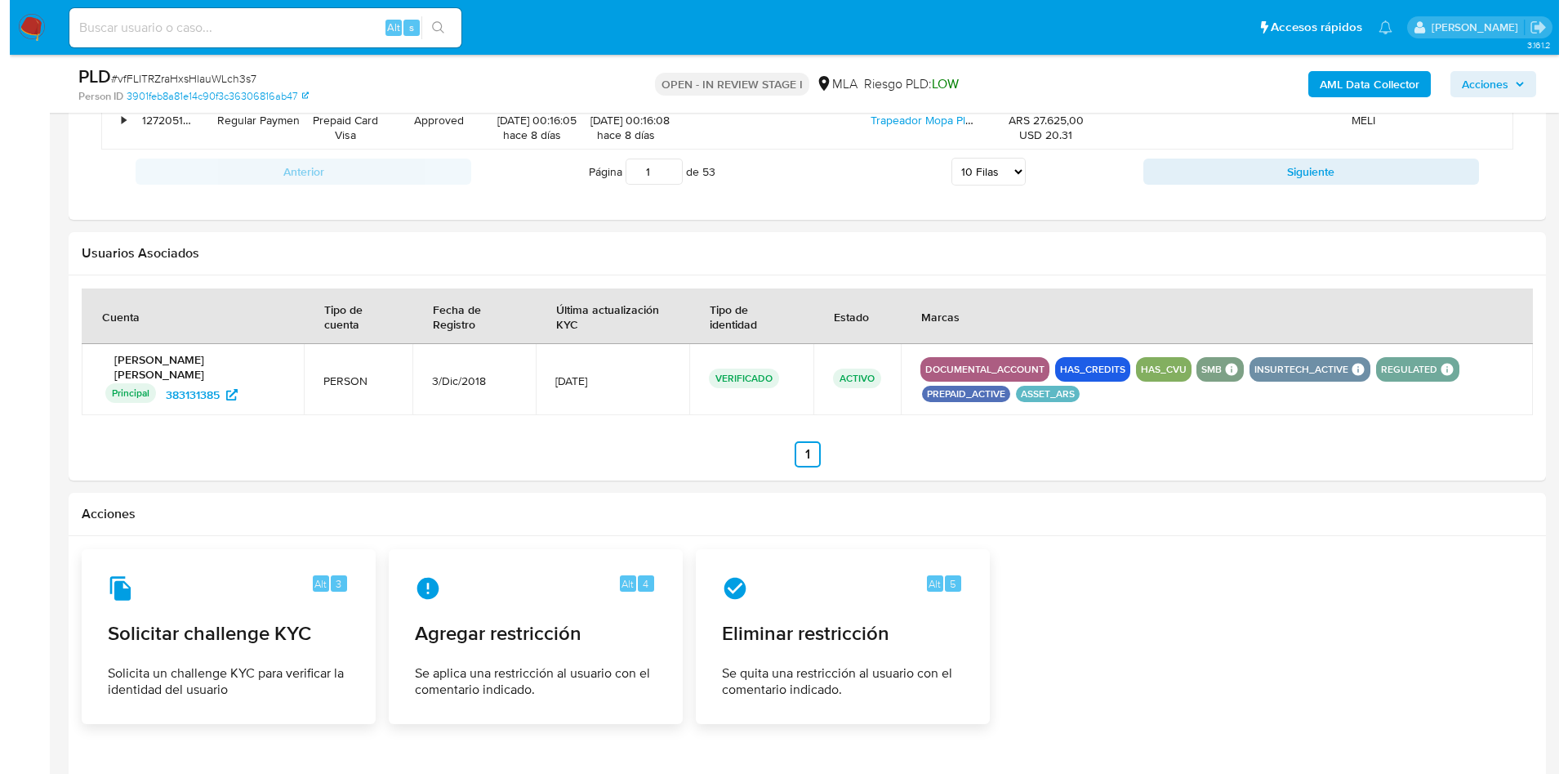
scroll to position [2534, 0]
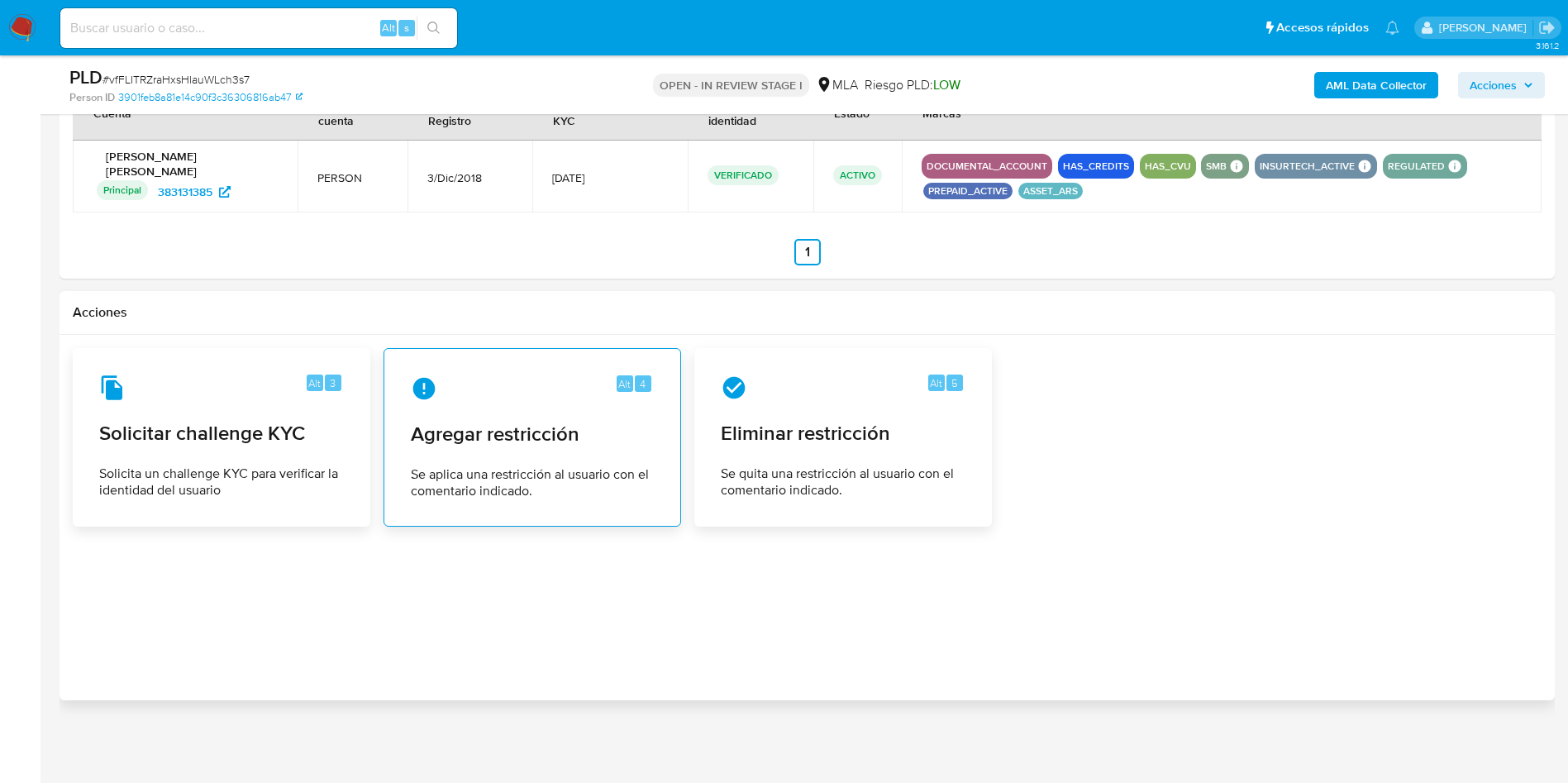
click at [492, 427] on span "Agregar restricción" at bounding box center [533, 434] width 243 height 25
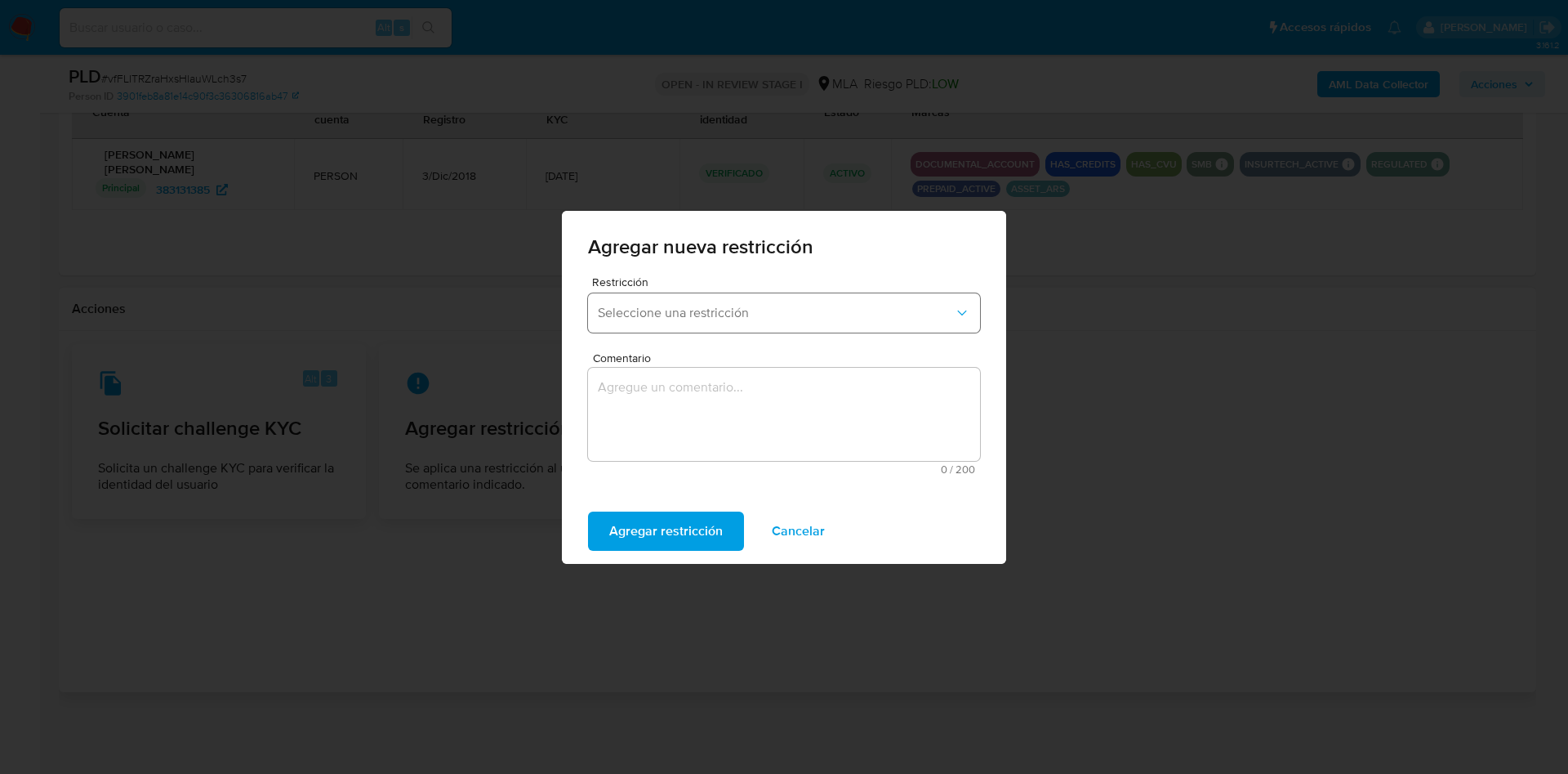
click at [693, 328] on button "Seleccione una restricción" at bounding box center [784, 313] width 392 height 39
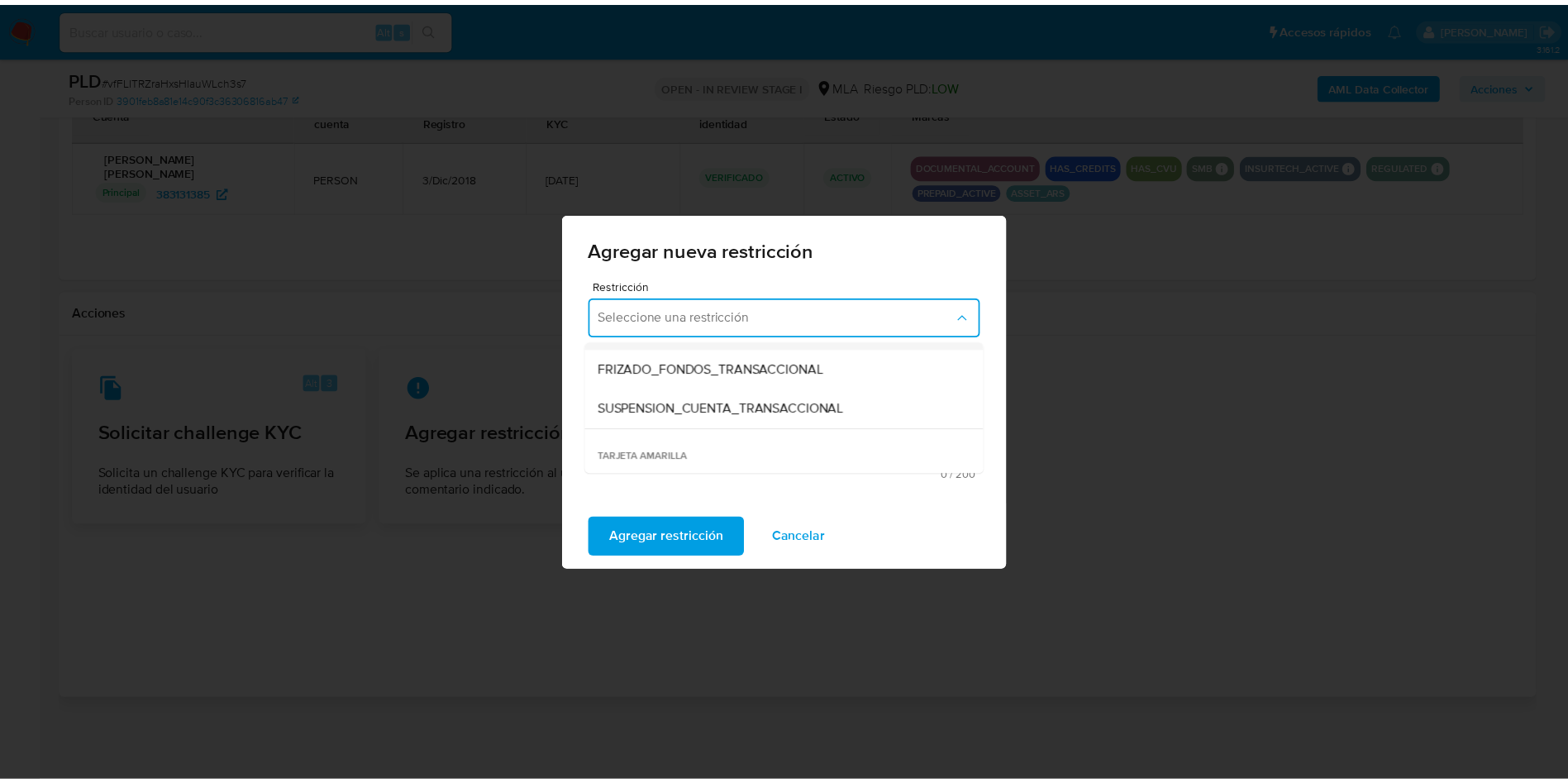
scroll to position [248, 0]
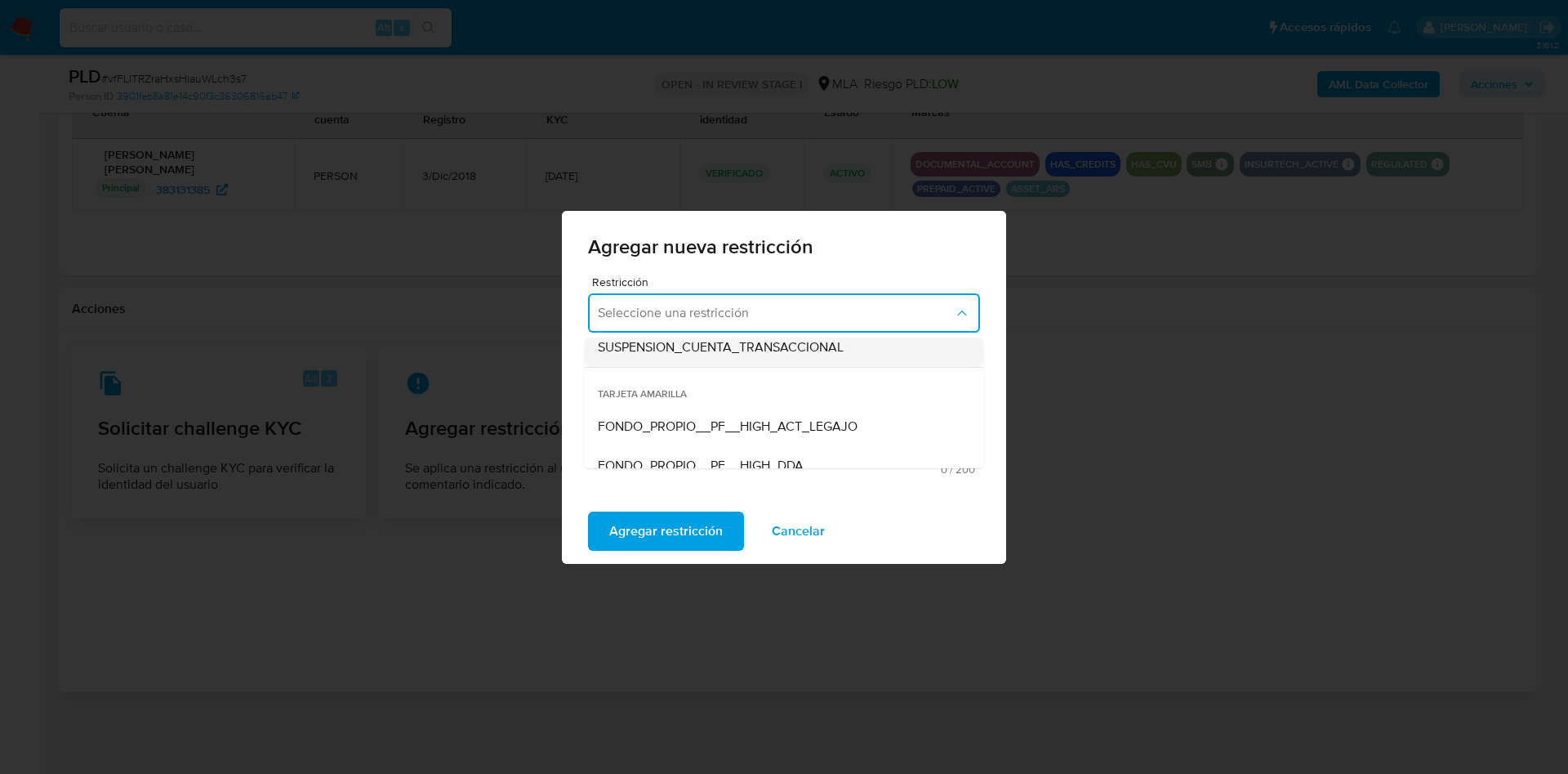
click at [706, 353] on span "SUSPENSION_CUENTA_TRANSACCIONAL" at bounding box center [720, 347] width 246 height 17
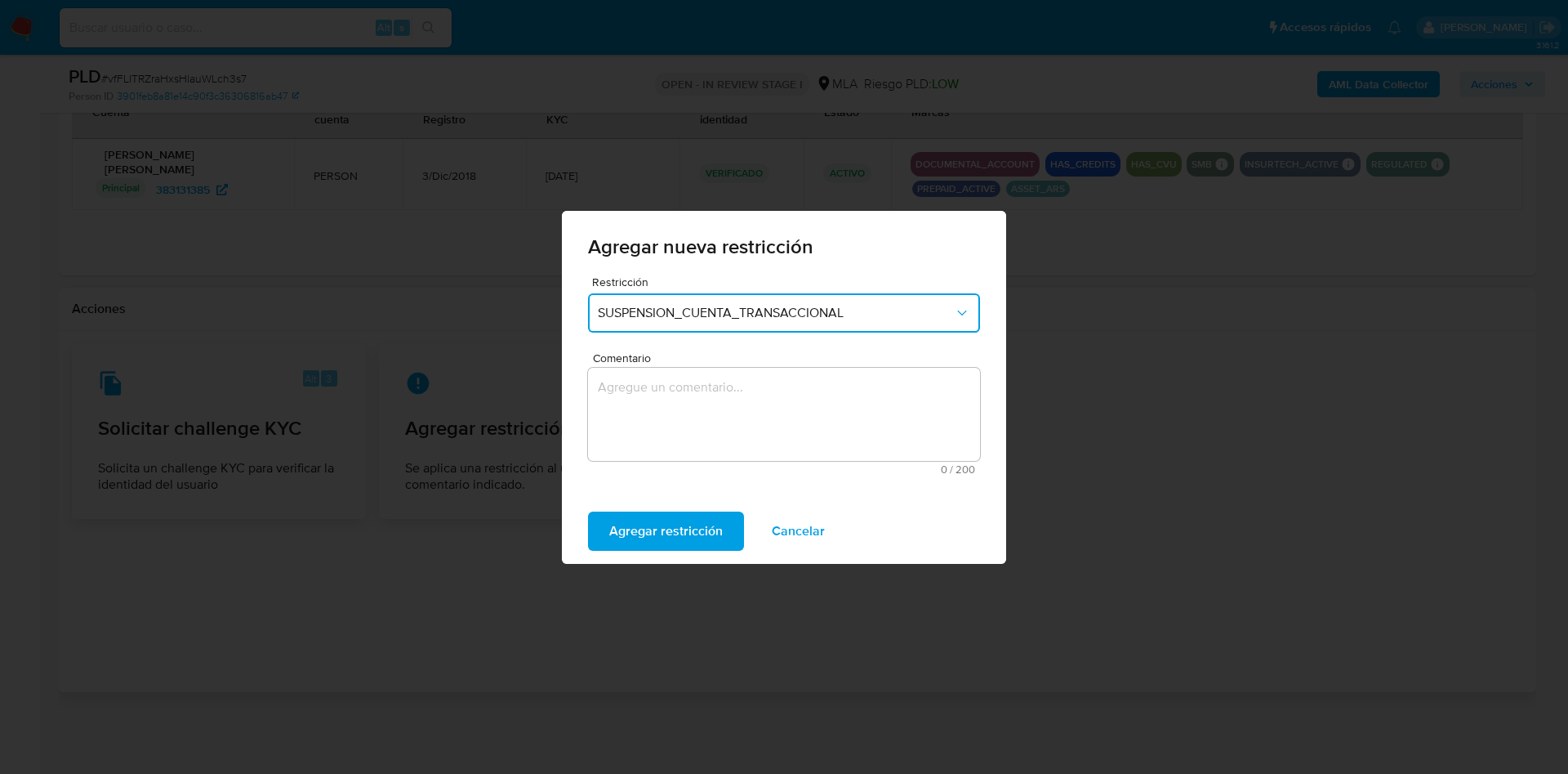
click at [714, 400] on textarea "Comentario" at bounding box center [784, 414] width 392 height 93
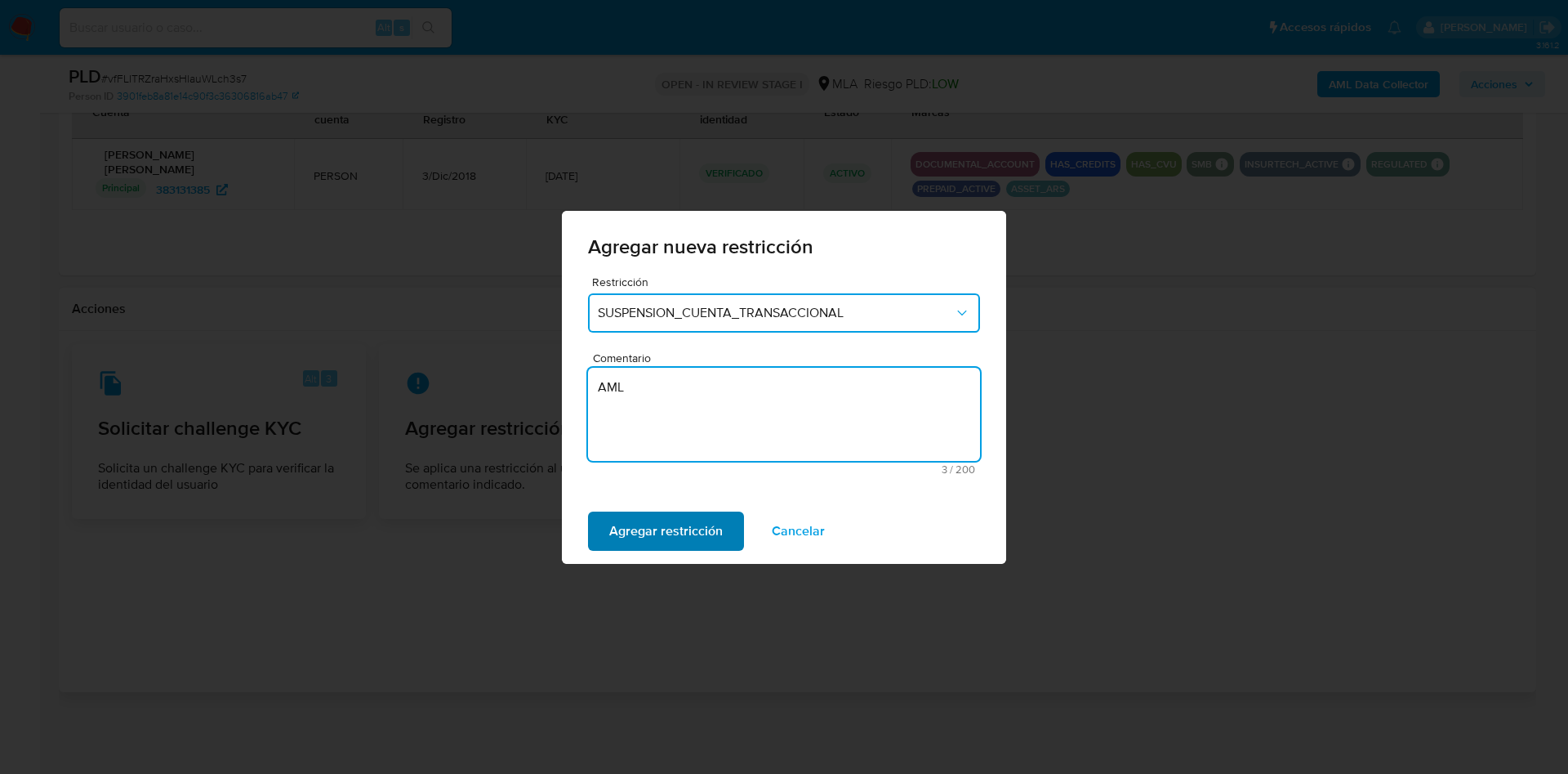
type textarea "AML"
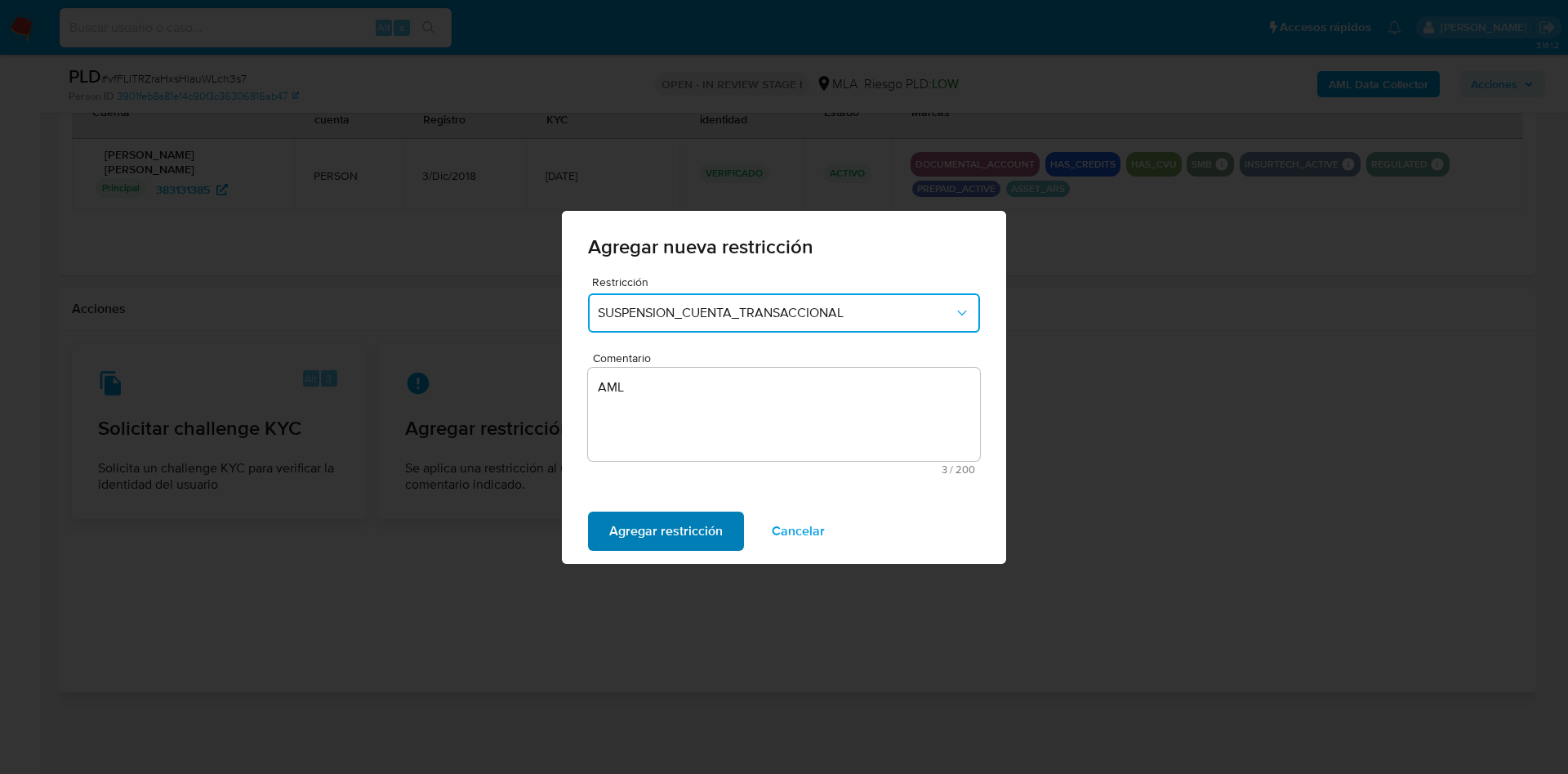
click at [647, 530] on span "Agregar restricción" at bounding box center [666, 531] width 113 height 36
click at [616, 538] on span "Confirmar" at bounding box center [639, 531] width 59 height 36
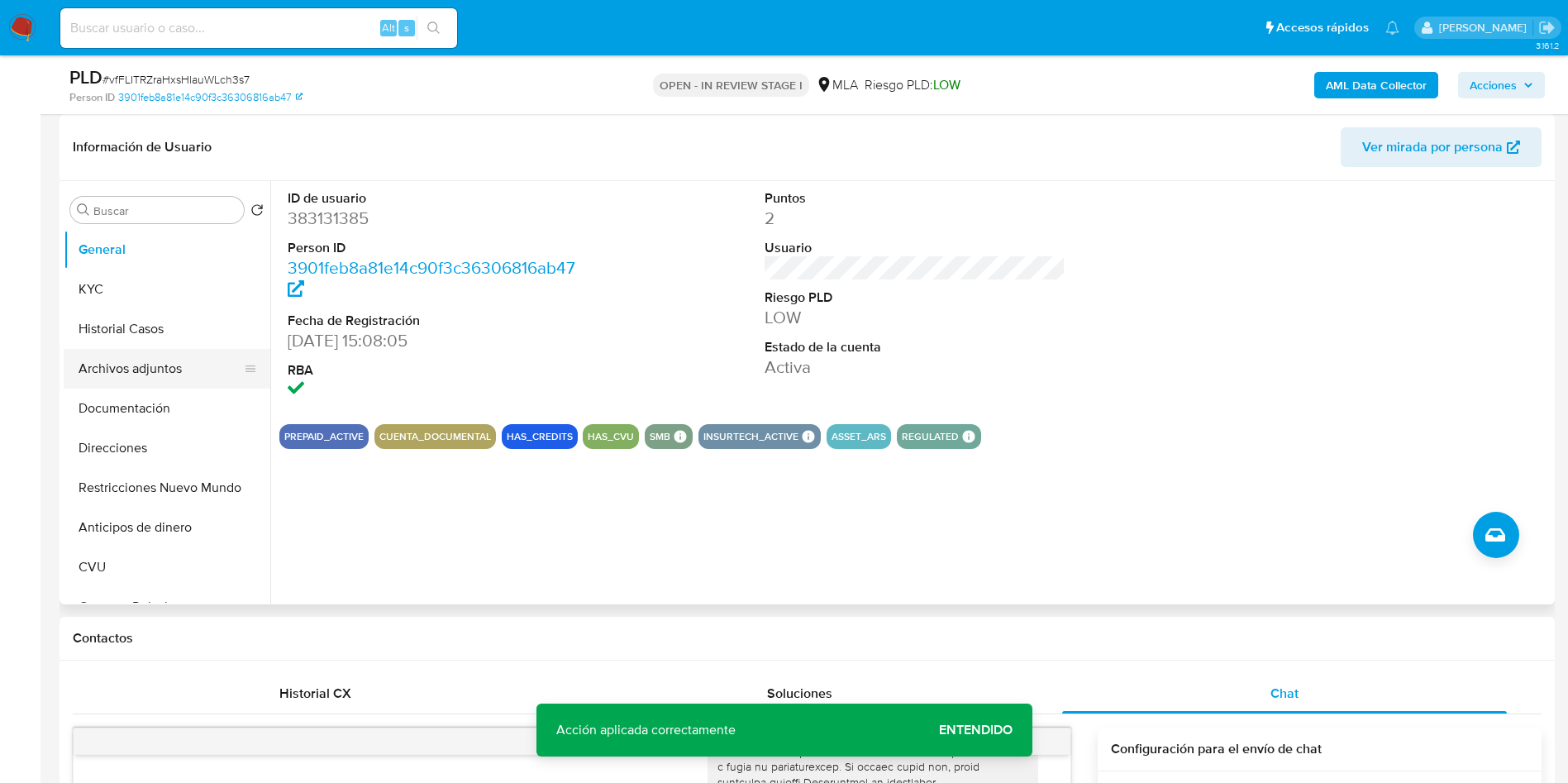
click at [94, 371] on button "Archivos adjuntos" at bounding box center [160, 368] width 194 height 40
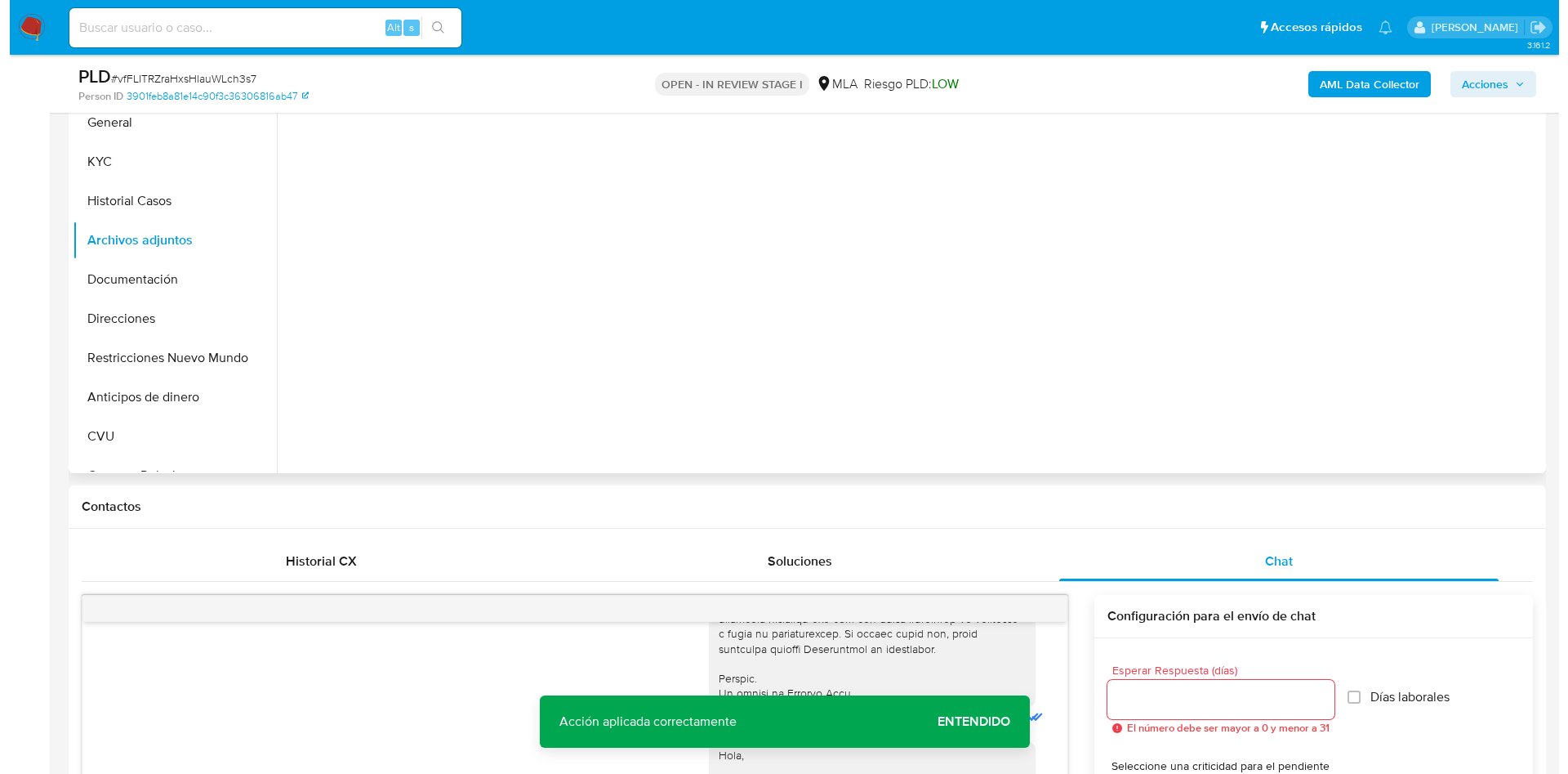
scroll to position [367, 0]
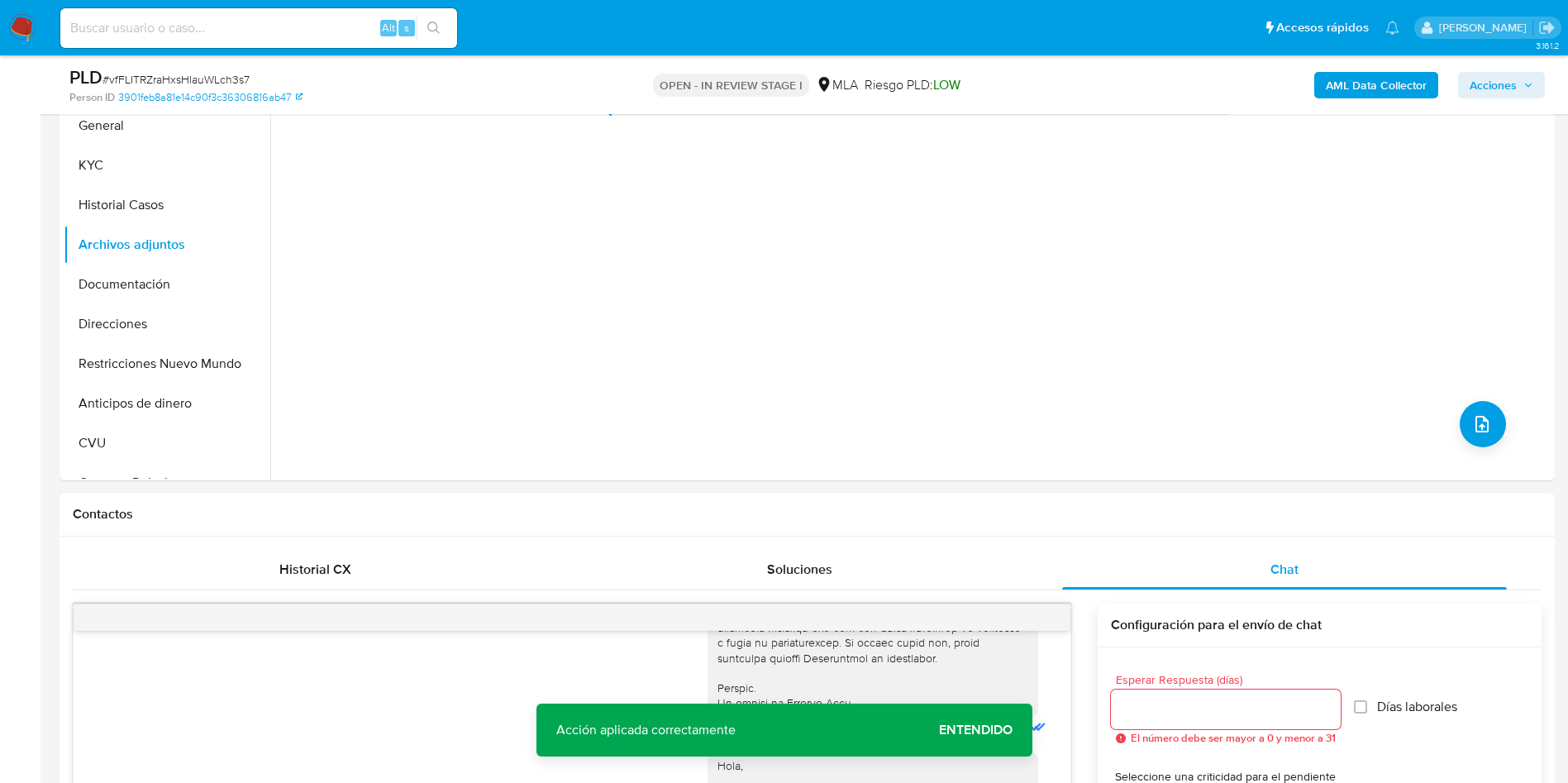
click at [1343, 90] on b "AML Data Collector" at bounding box center [1376, 85] width 101 height 26
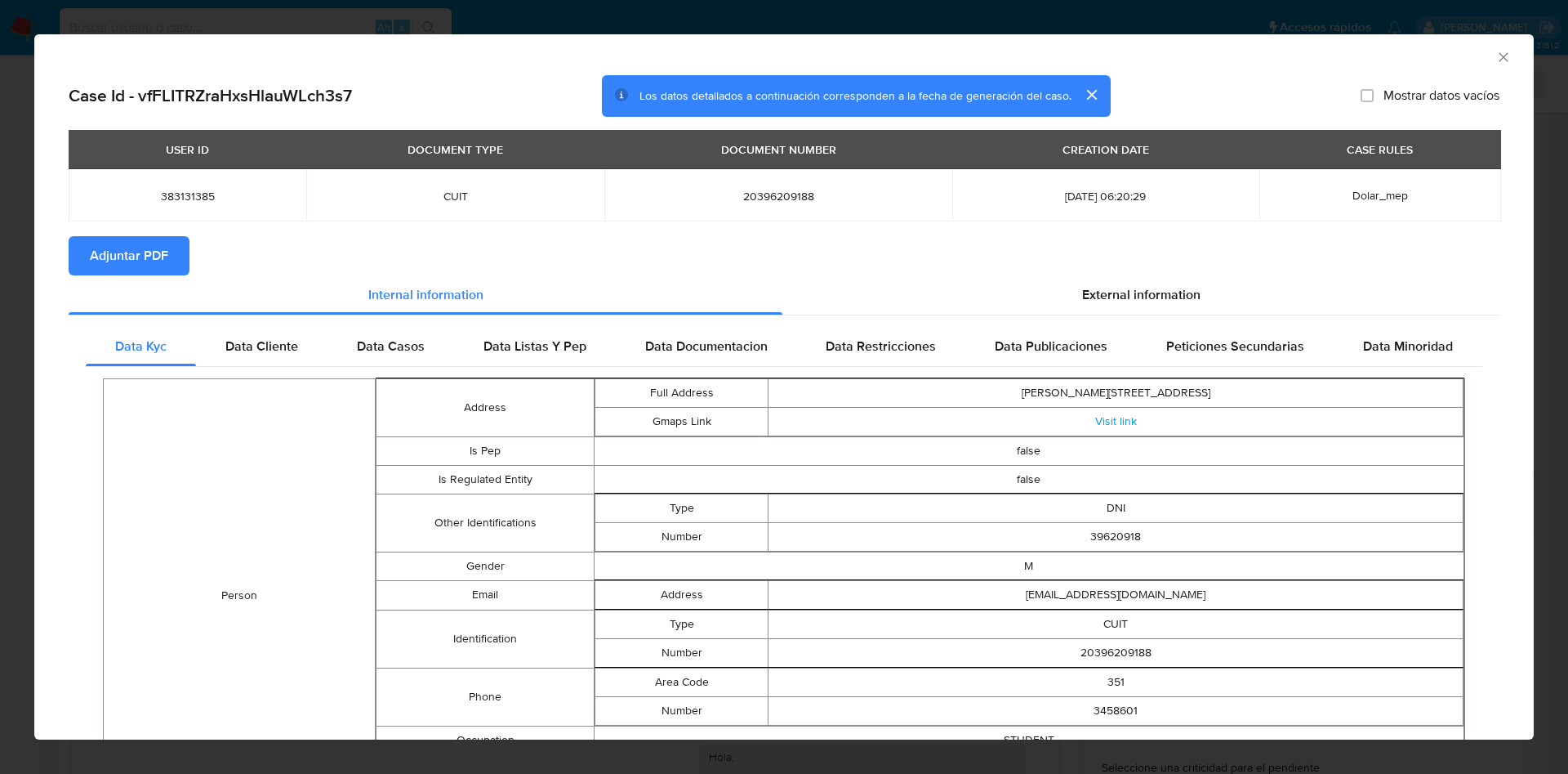
click at [1142, 269] on section "Adjuntar PDF" at bounding box center [784, 255] width 1431 height 39
click at [1142, 276] on div "External information" at bounding box center [1141, 294] width 717 height 39
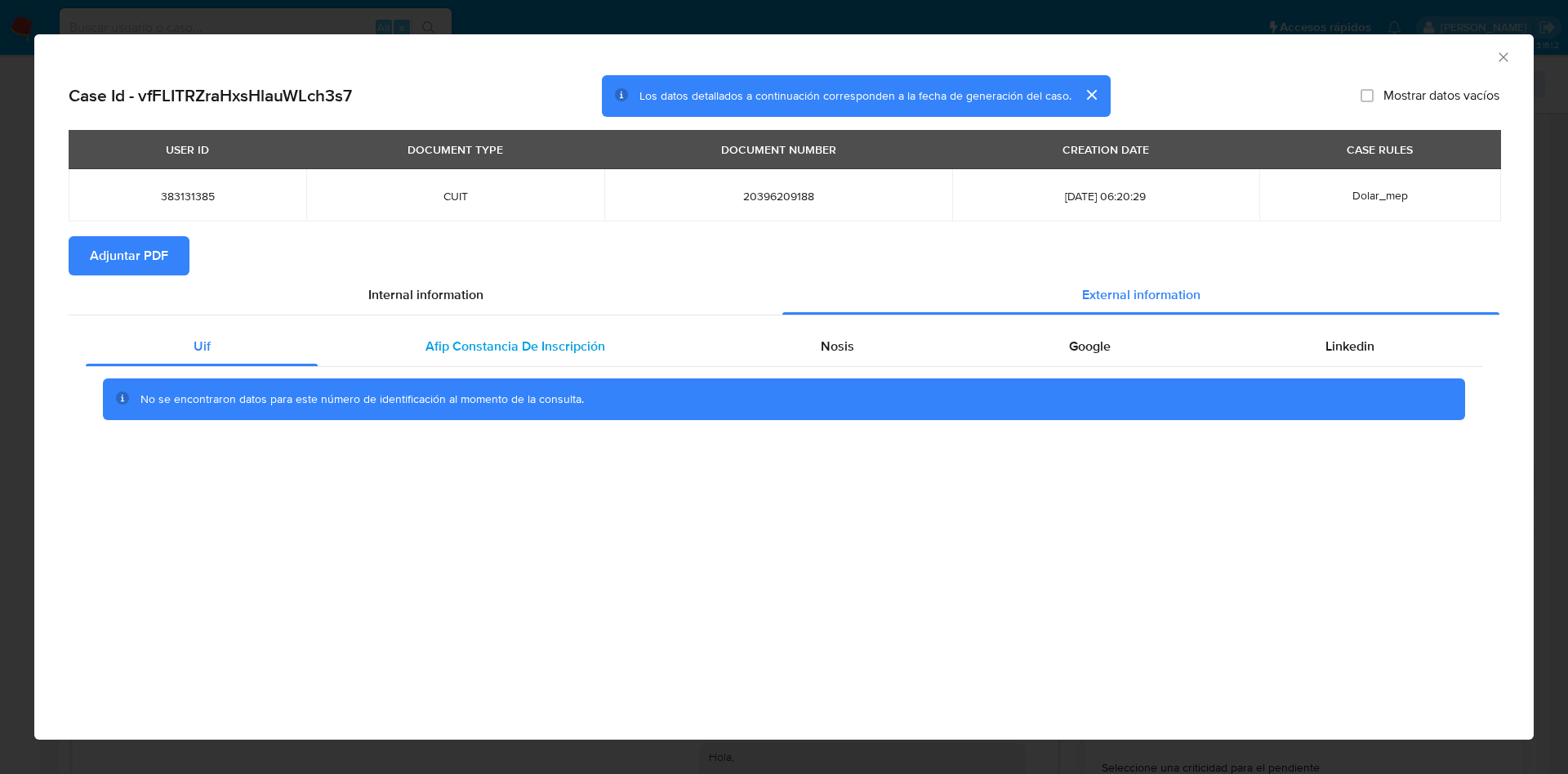
click at [634, 326] on div "Afip Constancia De Inscripción" at bounding box center [514, 346] width 394 height 39
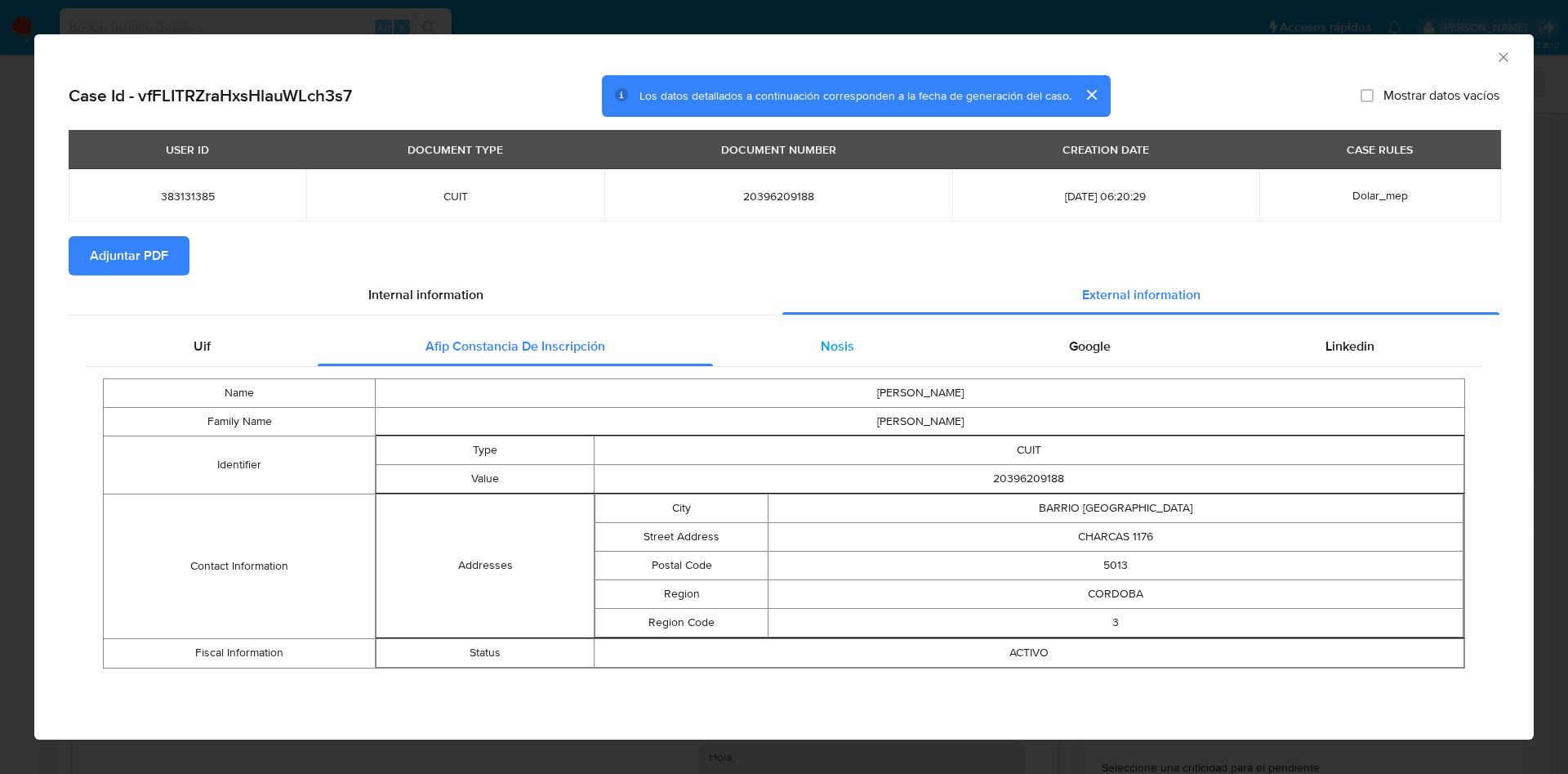
click at [843, 337] on span "Nosis" at bounding box center [837, 347] width 33 height 19
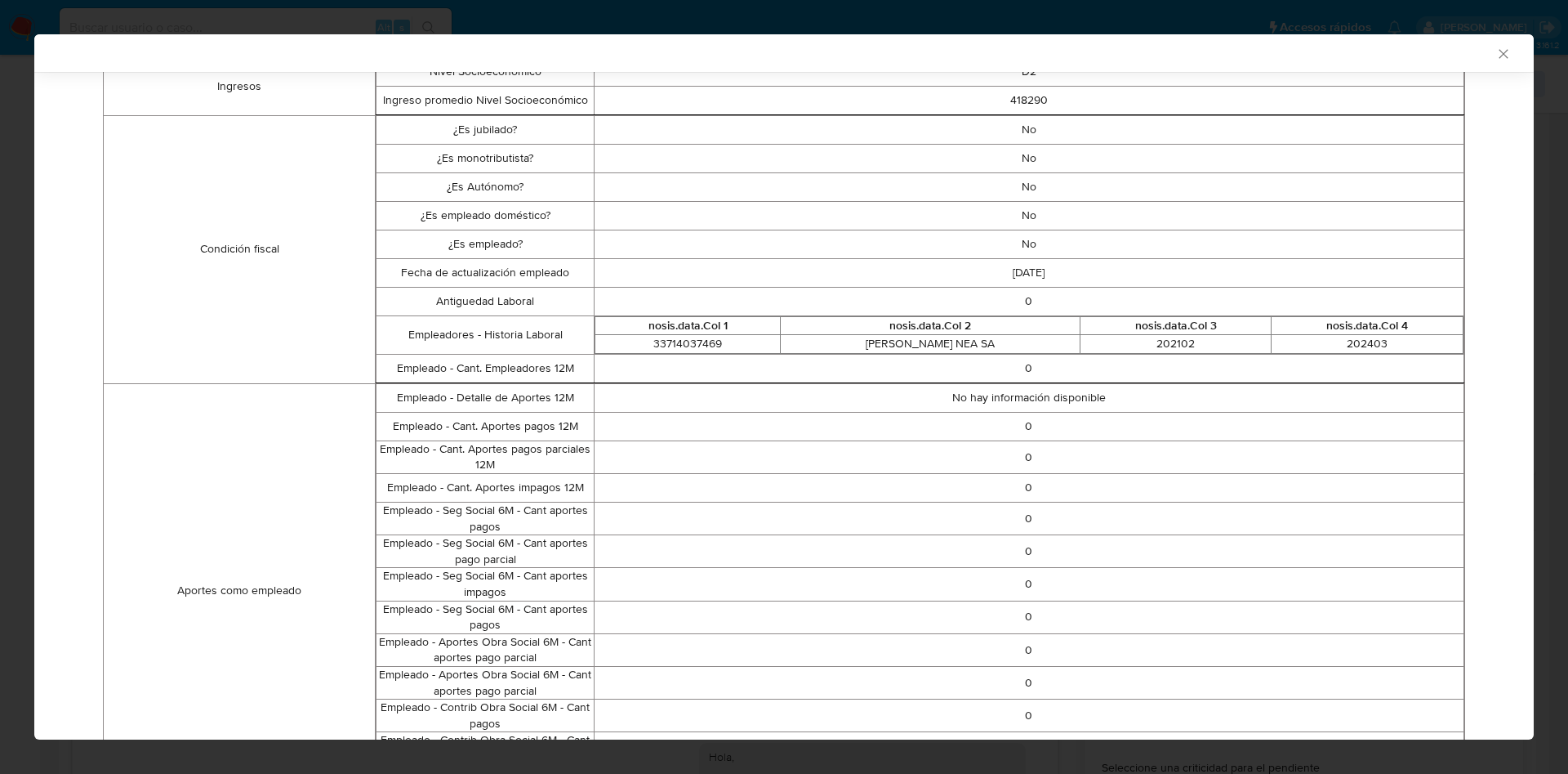
scroll to position [164, 0]
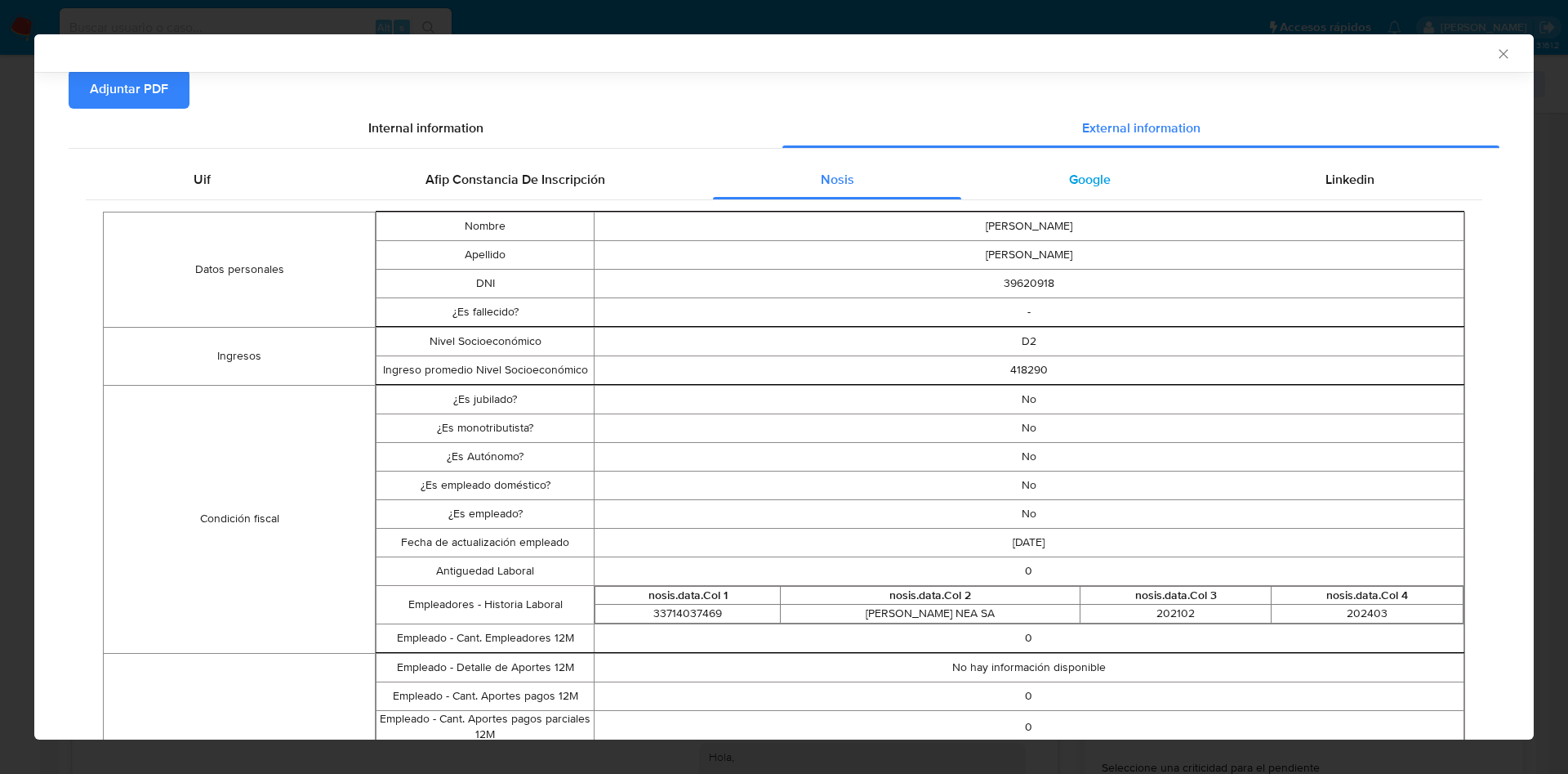
click at [1069, 170] on span "Google" at bounding box center [1090, 179] width 42 height 19
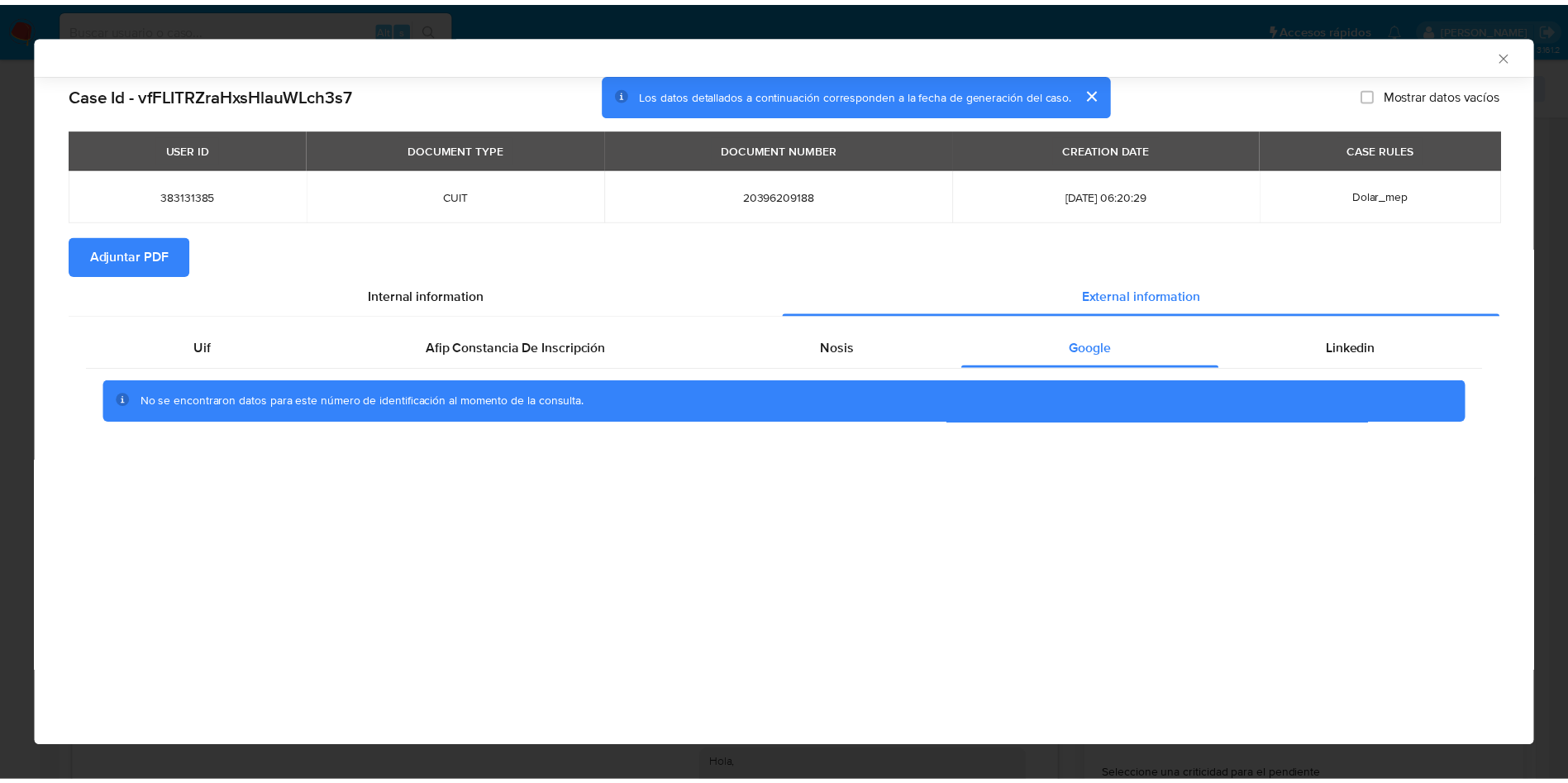
scroll to position [0, 0]
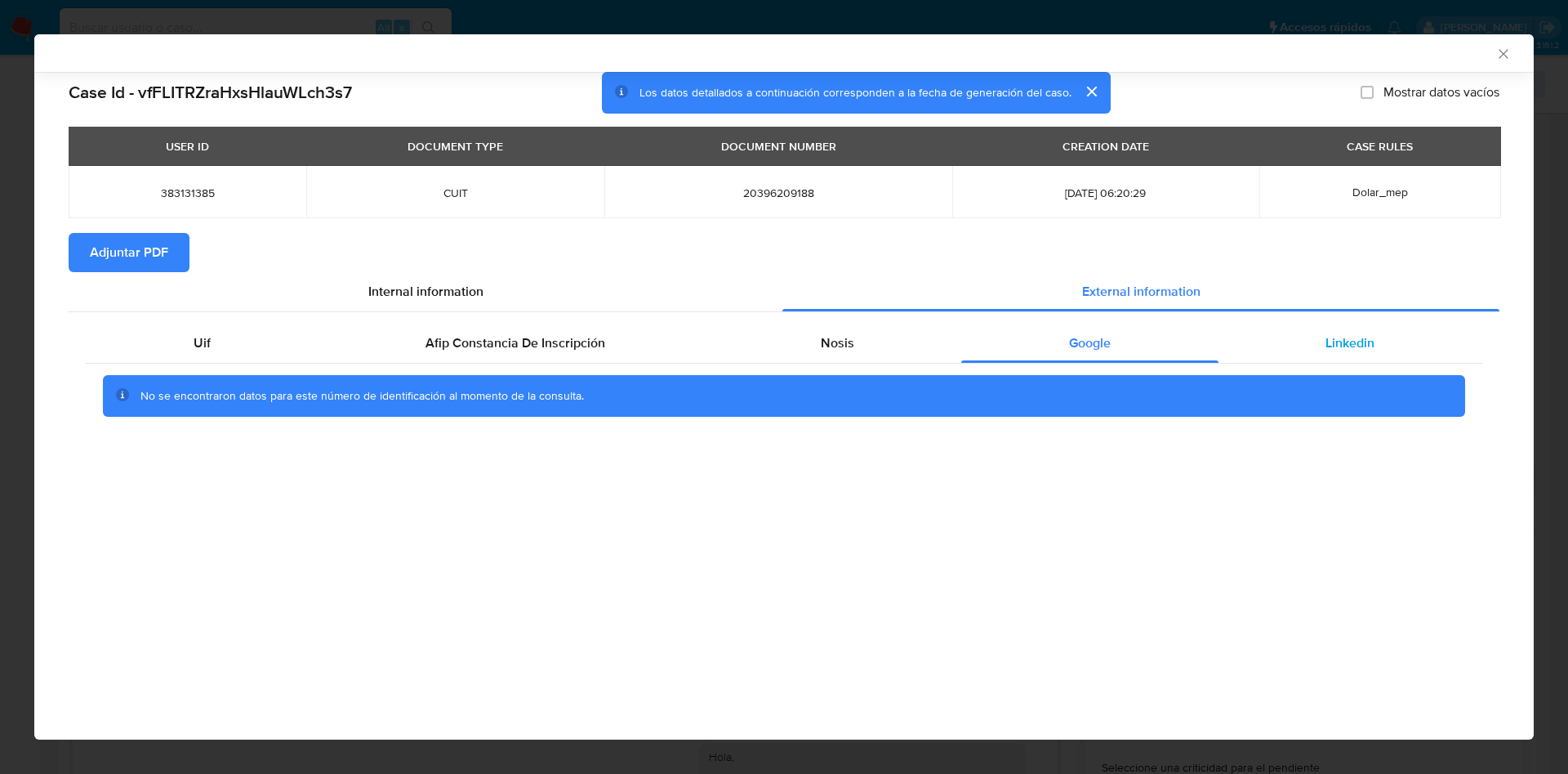
click at [1303, 326] on div "Linkedin" at bounding box center [1350, 343] width 264 height 39
click at [144, 262] on span "Adjuntar PDF" at bounding box center [129, 252] width 78 height 36
click at [1496, 47] on icon "Cerrar ventana" at bounding box center [1504, 54] width 17 height 17
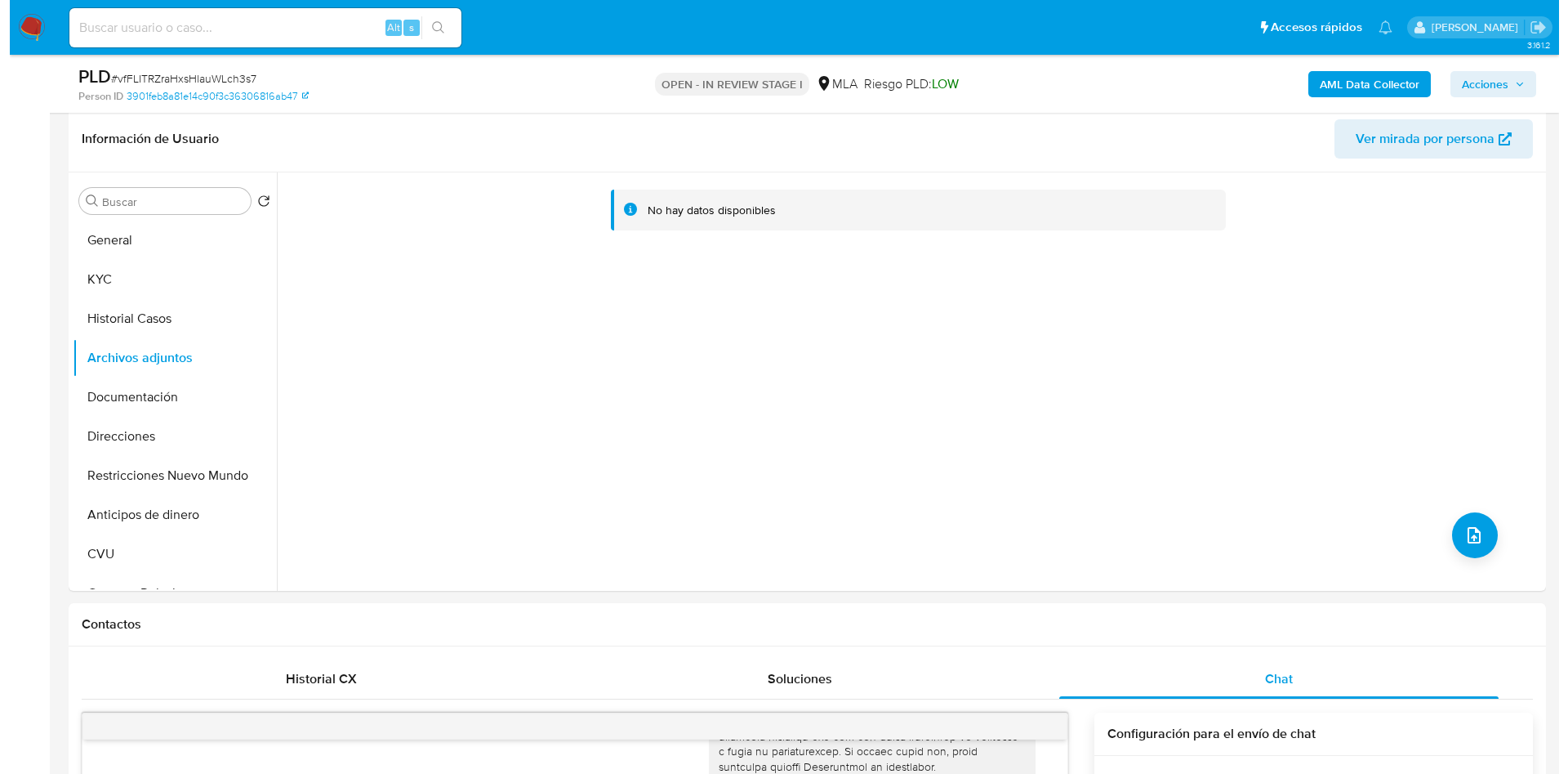
scroll to position [246, 0]
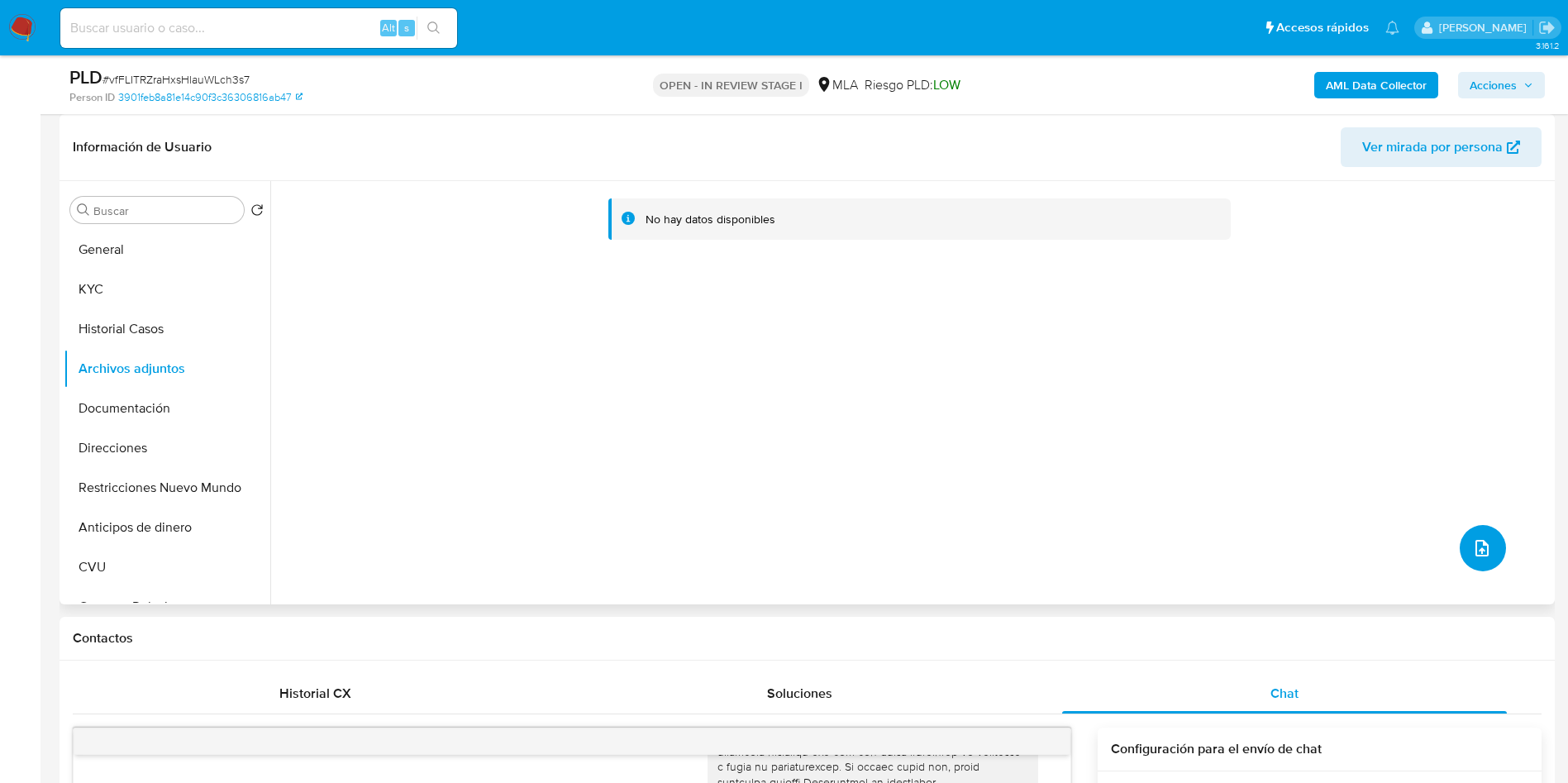
click at [1481, 545] on icon "upload-file" at bounding box center [1482, 548] width 20 height 20
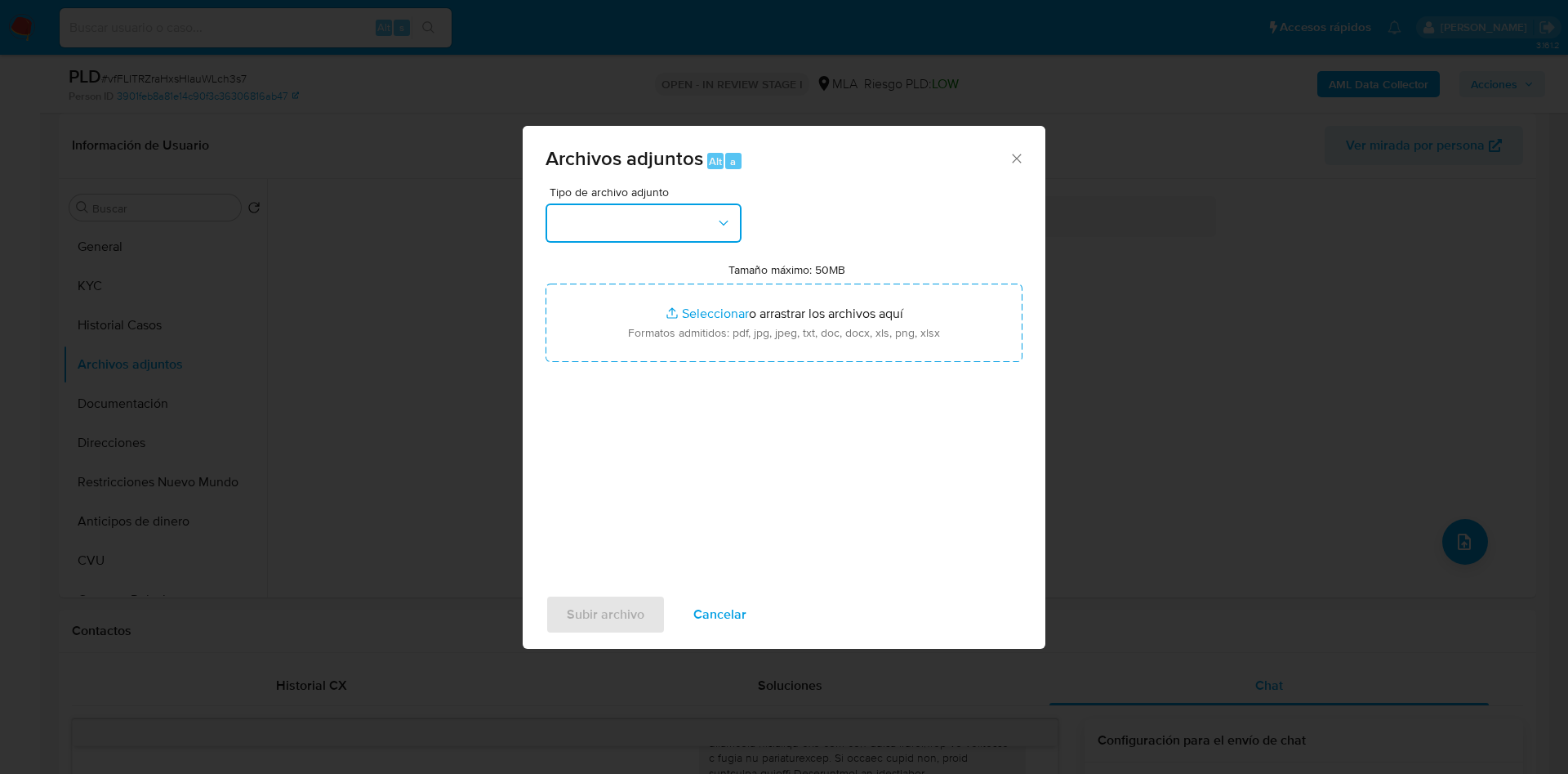
click at [636, 213] on button "button" at bounding box center [643, 223] width 196 height 39
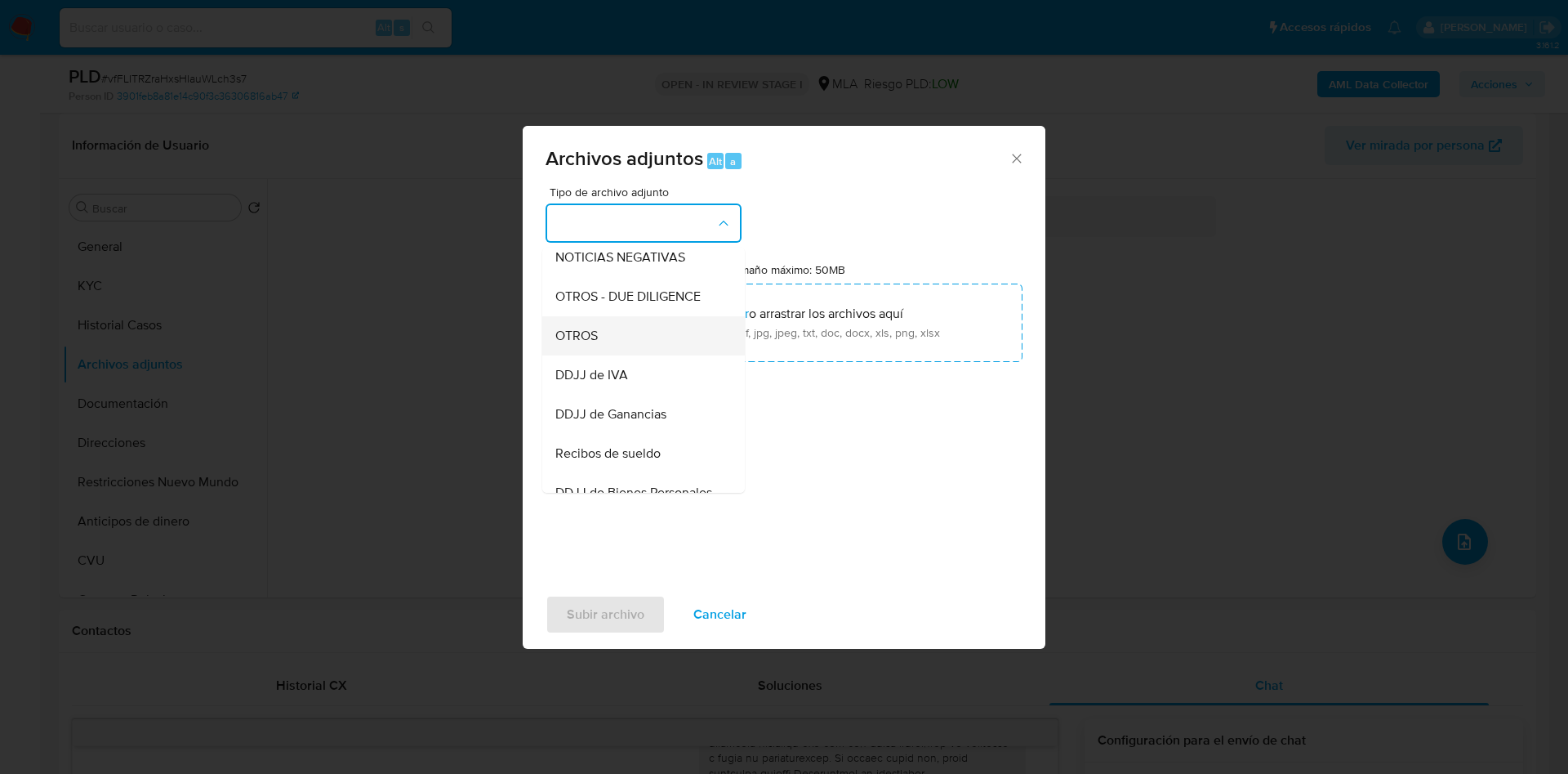
click at [620, 344] on div "OTROS" at bounding box center [639, 335] width 167 height 39
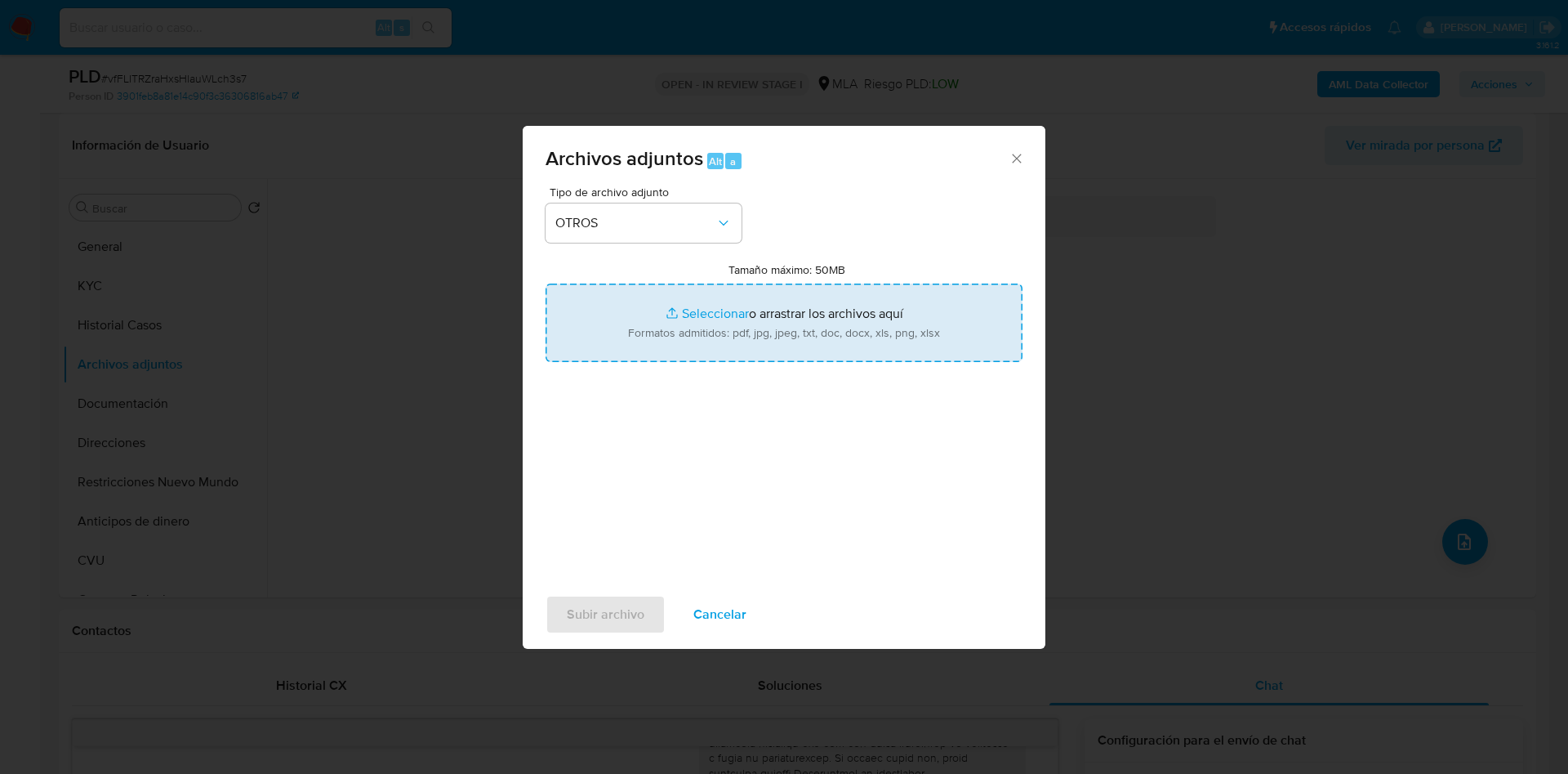
click at [682, 316] on input "Tamaño máximo: 50MB Seleccionar archivos" at bounding box center [784, 323] width 477 height 78
type input "C:\fakepath\Movimientos 383131385.xlsx"
click at [717, 310] on input "Tamaño máximo: 50MB Seleccionar archivos" at bounding box center [784, 323] width 477 height 78
type input "C:\fakepath\Caselog vfFLITRZraHxsHlauWLch3s7 - 383131385.docx"
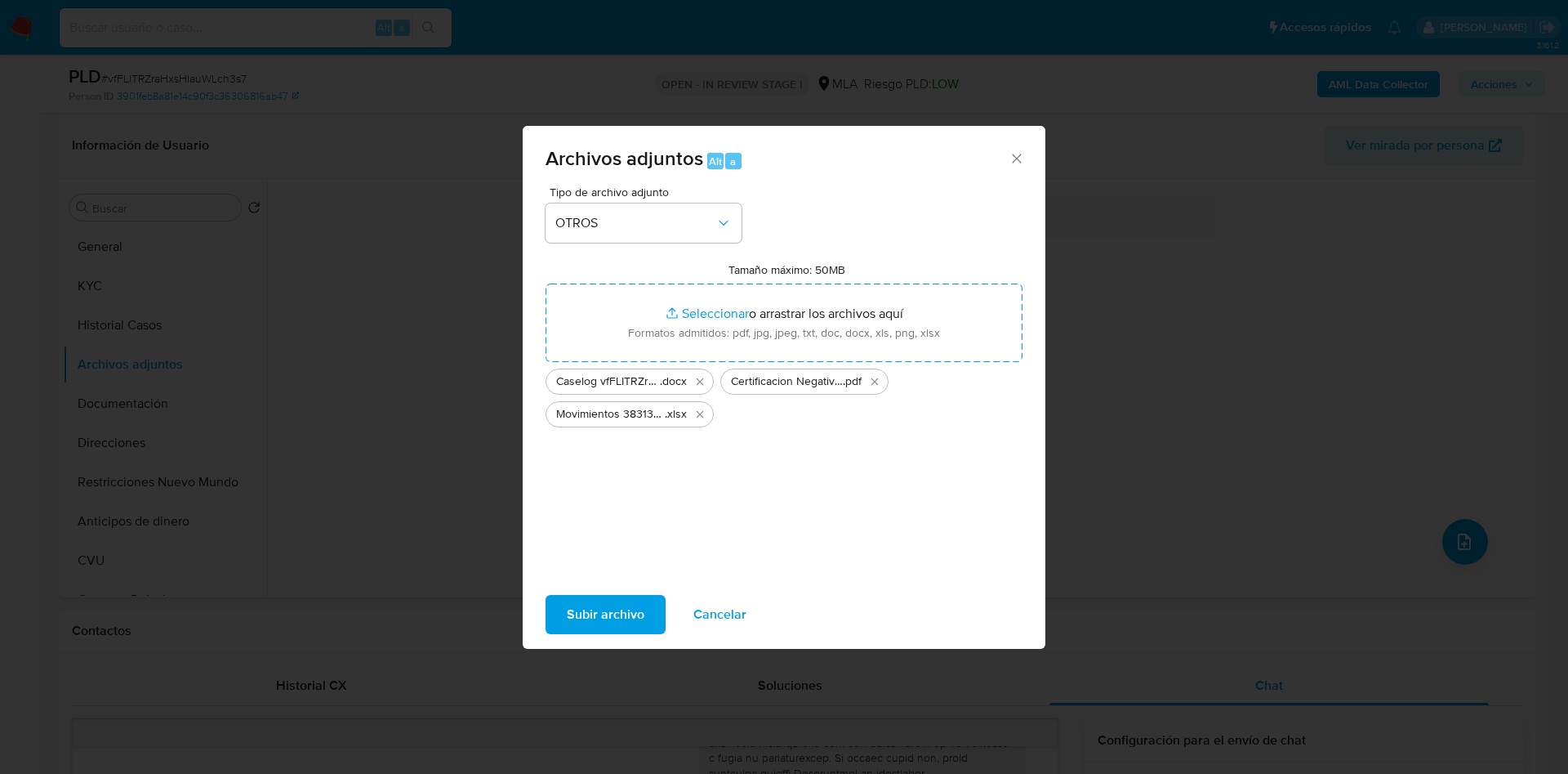
click at [606, 618] on span "Subir archivo" at bounding box center [605, 614] width 77 height 36
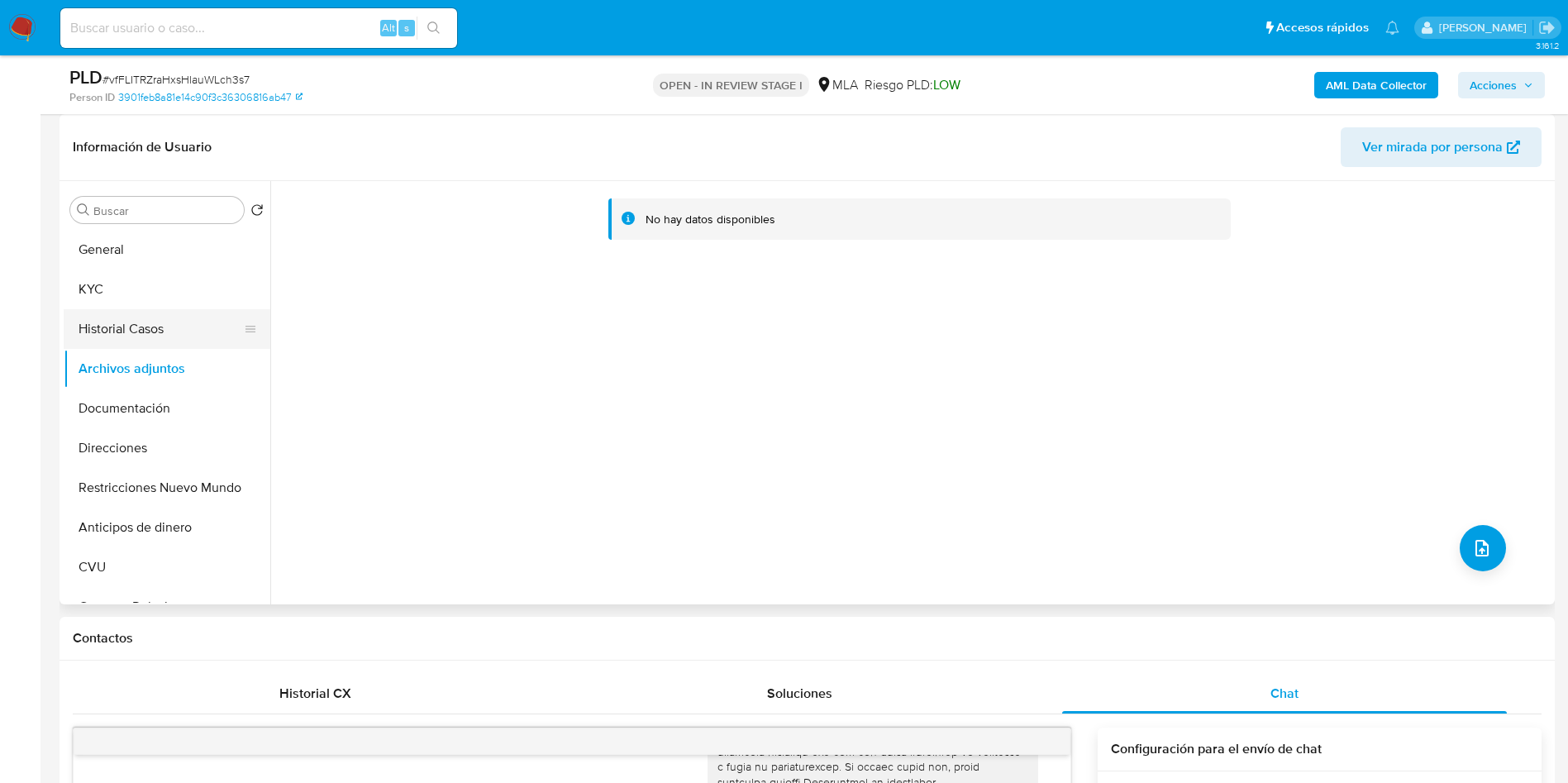
drag, startPoint x: 71, startPoint y: 329, endPoint x: 81, endPoint y: 345, distance: 18.9
click at [71, 330] on button "Historial Casos" at bounding box center [160, 329] width 194 height 40
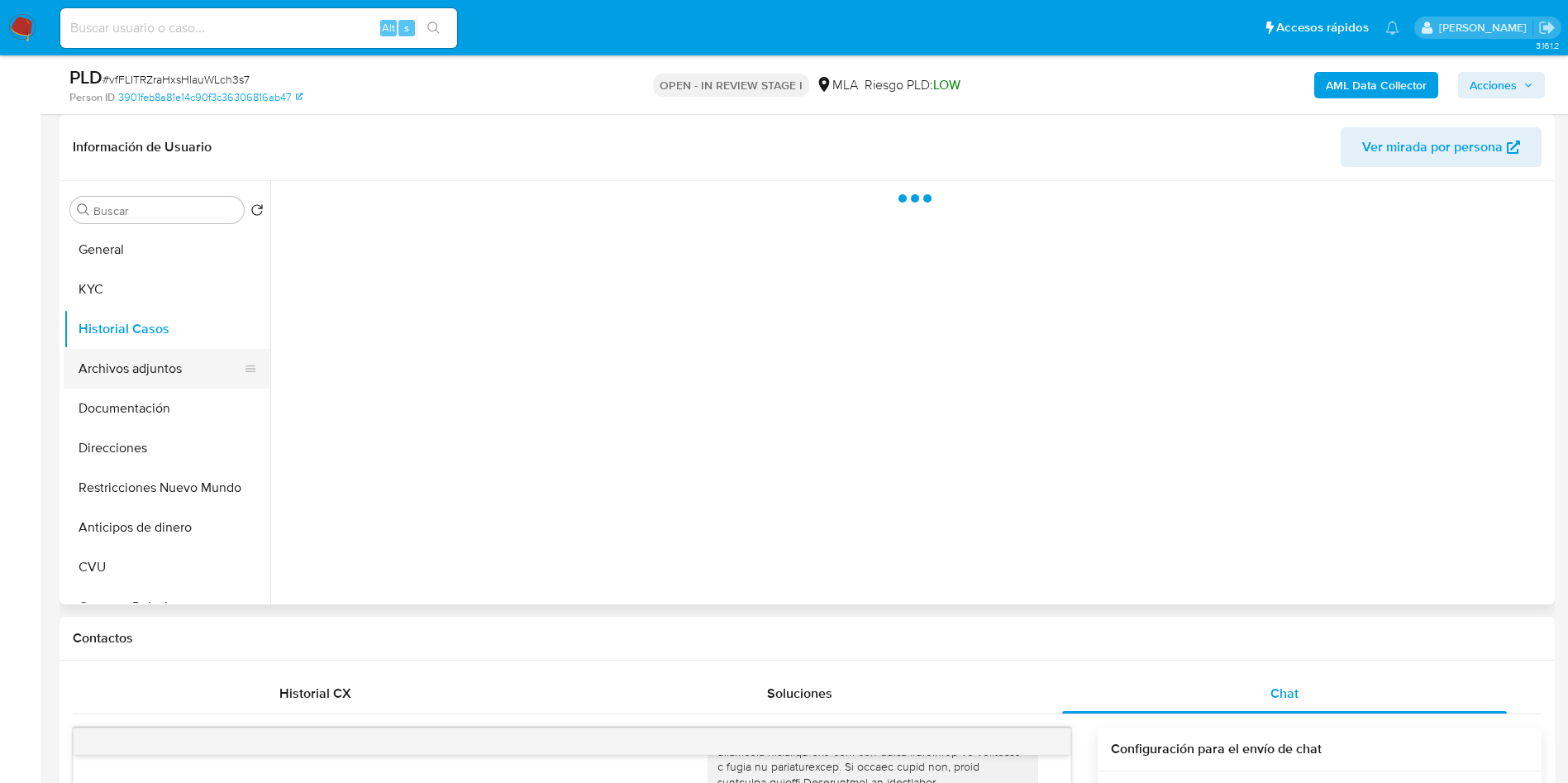
click at [107, 371] on button "Archivos adjuntos" at bounding box center [160, 368] width 194 height 40
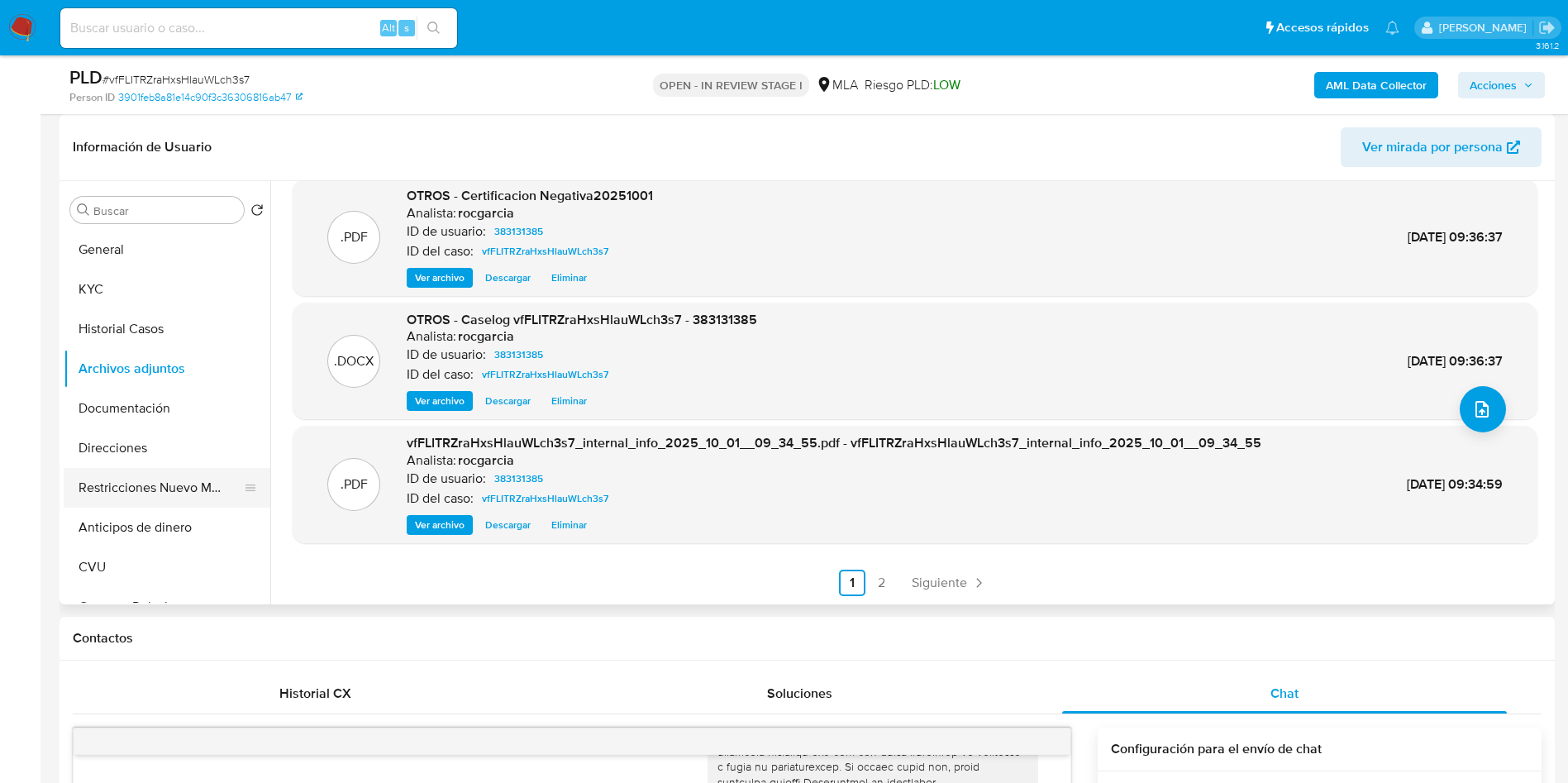
click at [120, 502] on button "Restricciones Nuevo Mundo" at bounding box center [160, 487] width 194 height 40
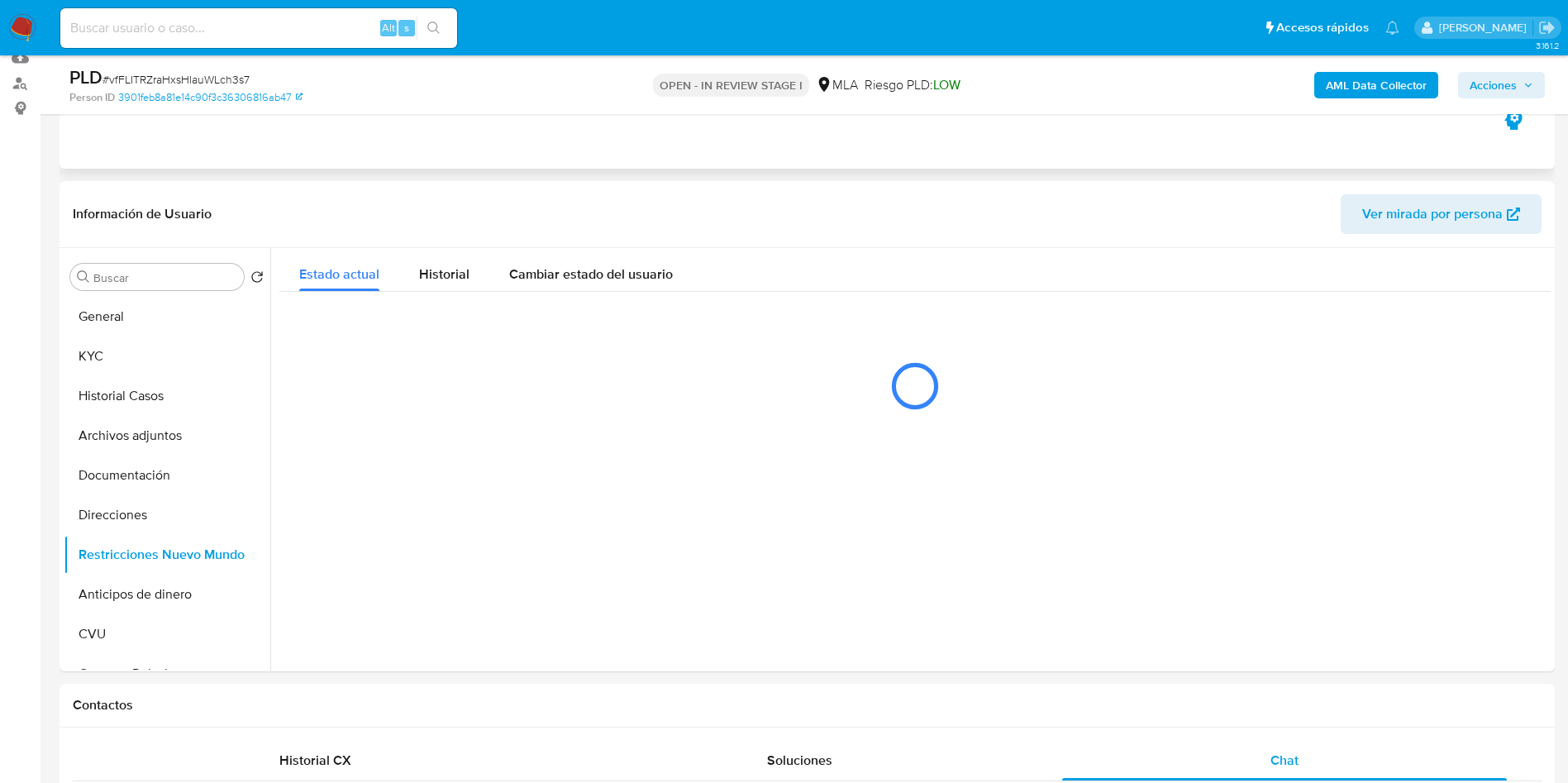
scroll to position [124, 0]
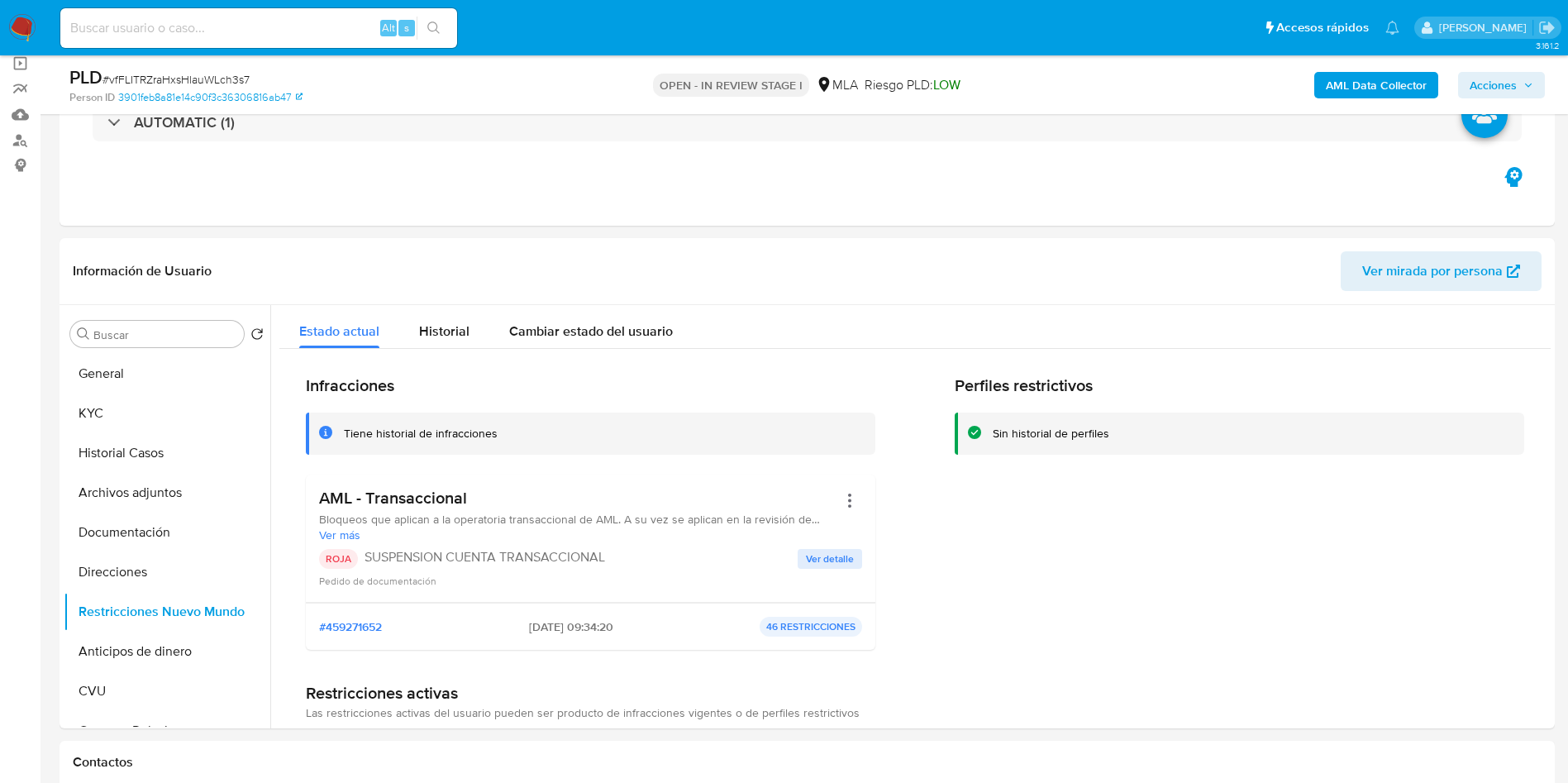
click at [1477, 78] on span "Acciones" at bounding box center [1493, 85] width 48 height 26
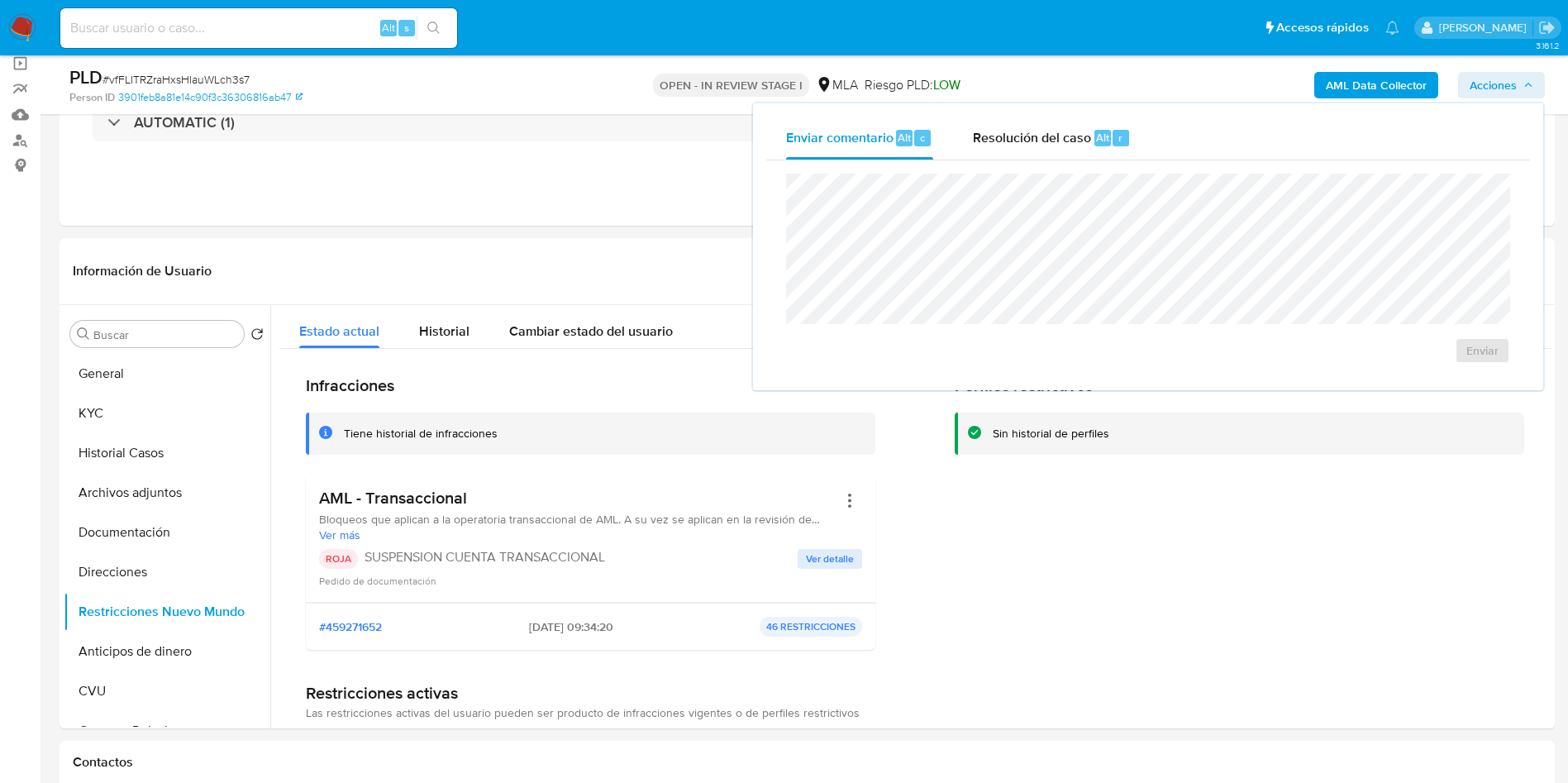
drag, startPoint x: 1134, startPoint y: 140, endPoint x: 1132, endPoint y: 160, distance: 20.1
click at [1134, 143] on button "Resolución del caso Alt r" at bounding box center [1051, 137] width 197 height 43
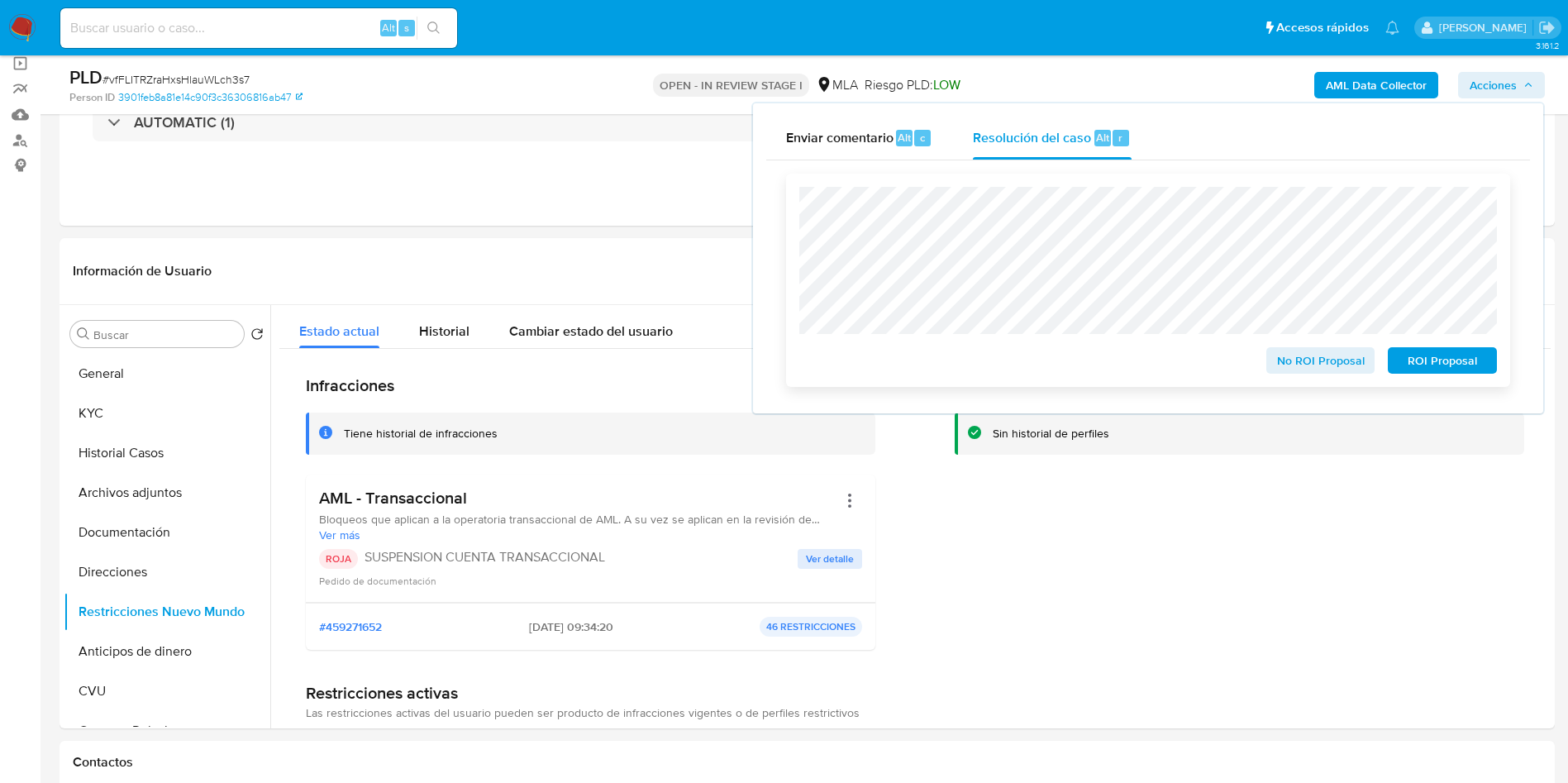
click at [1437, 366] on span "ROI Proposal" at bounding box center [1442, 360] width 86 height 23
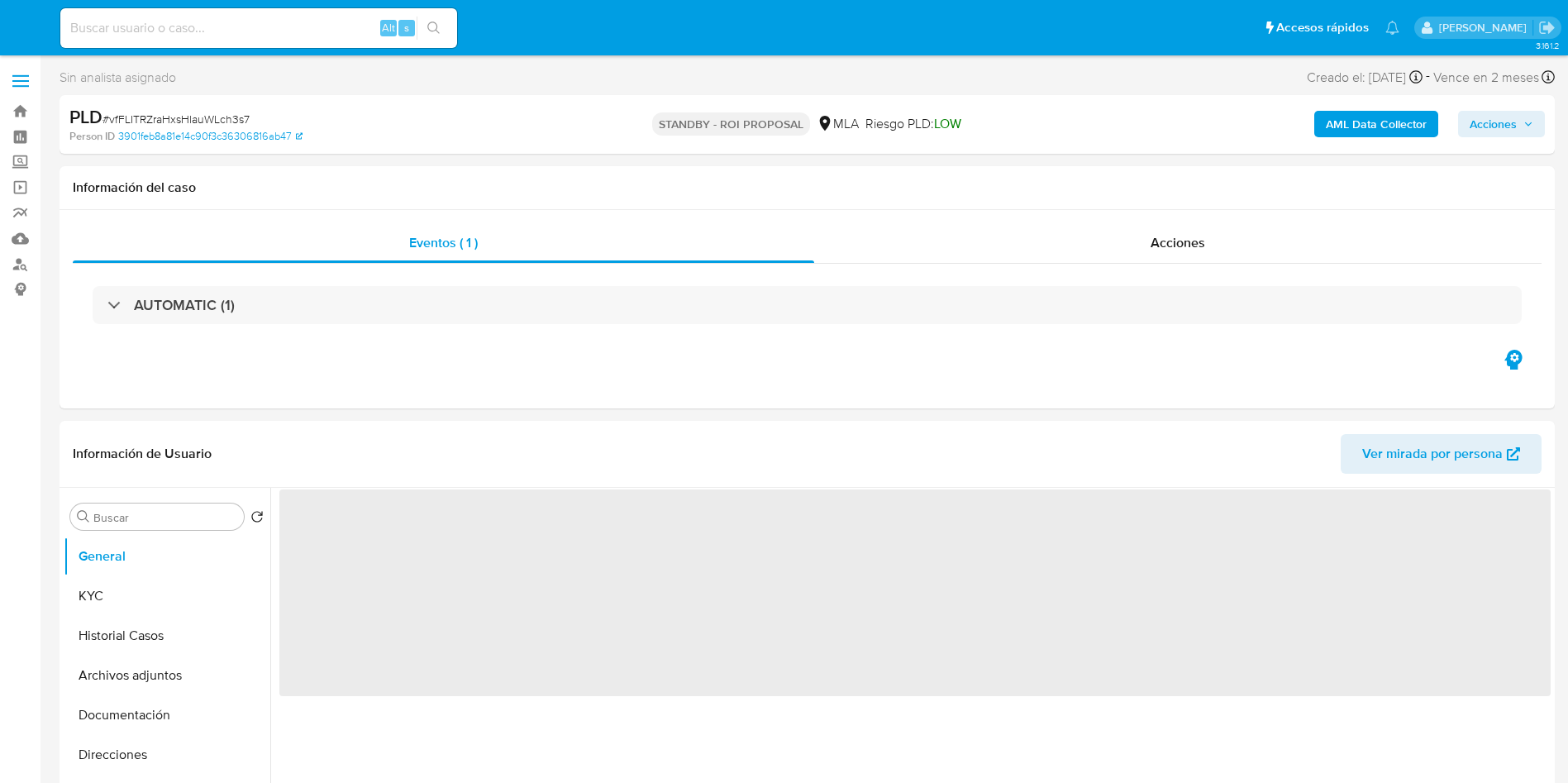
select select "10"
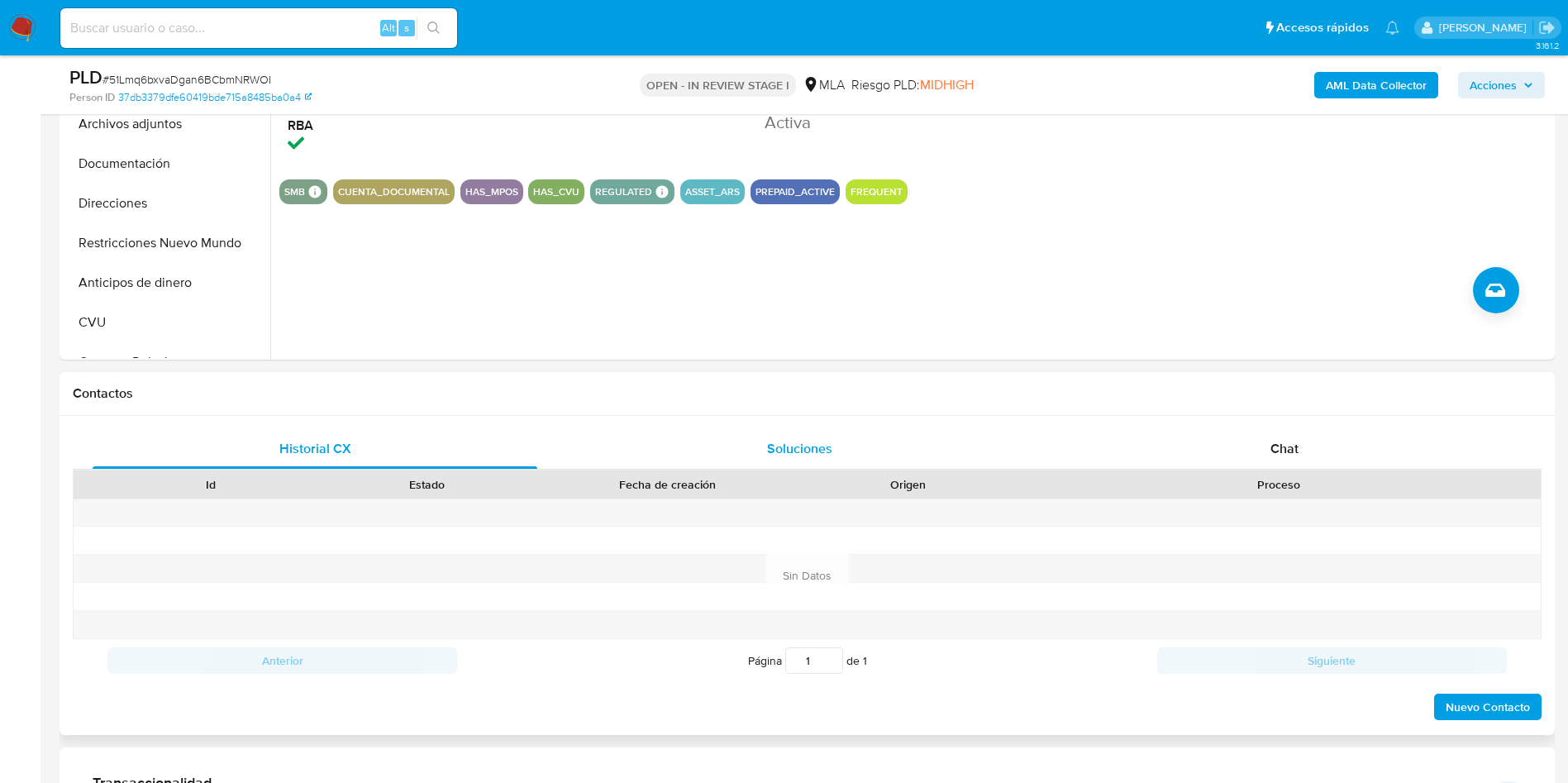
scroll to position [496, 0]
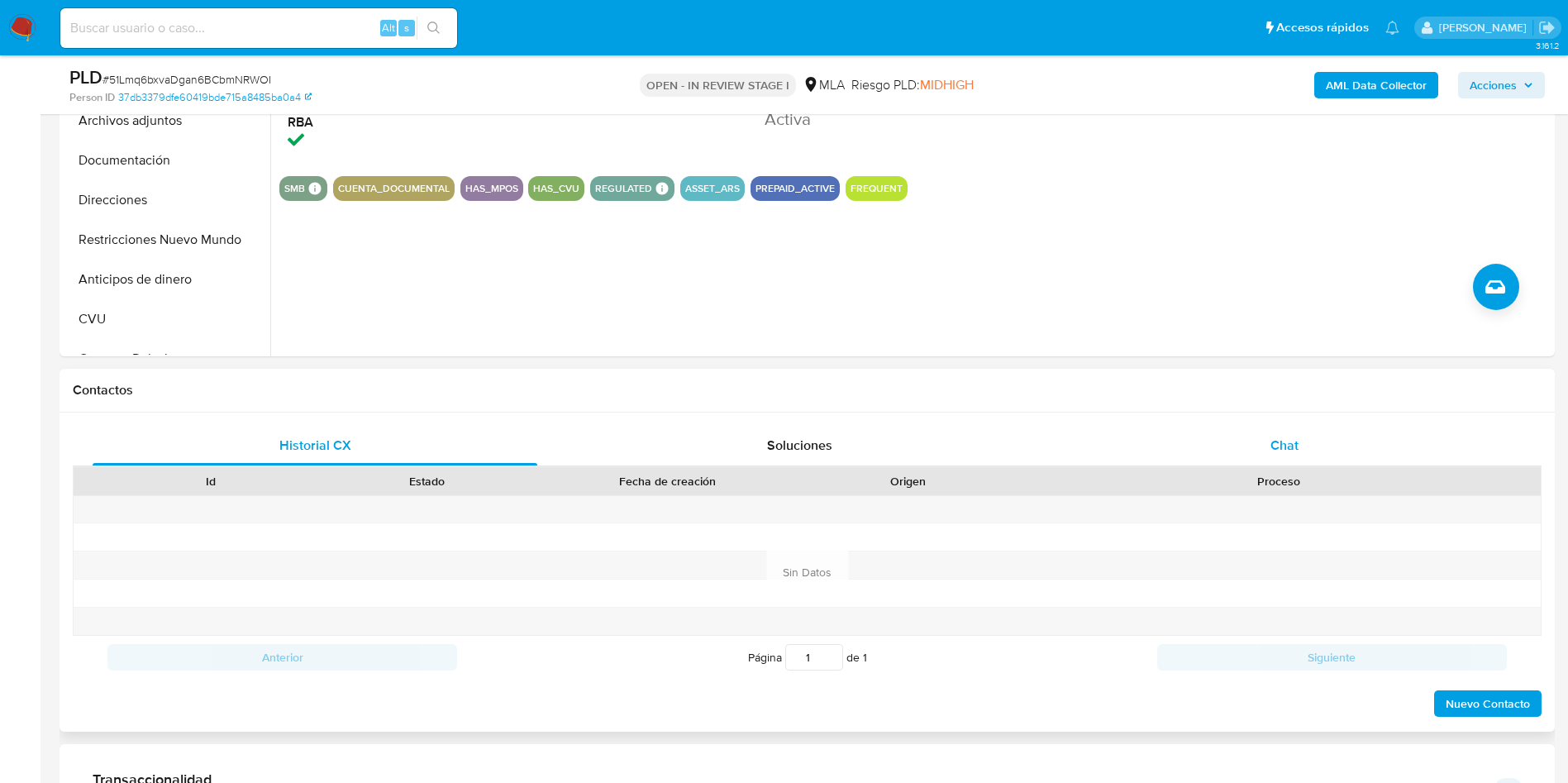
click at [1248, 432] on div "Chat" at bounding box center [1284, 445] width 445 height 40
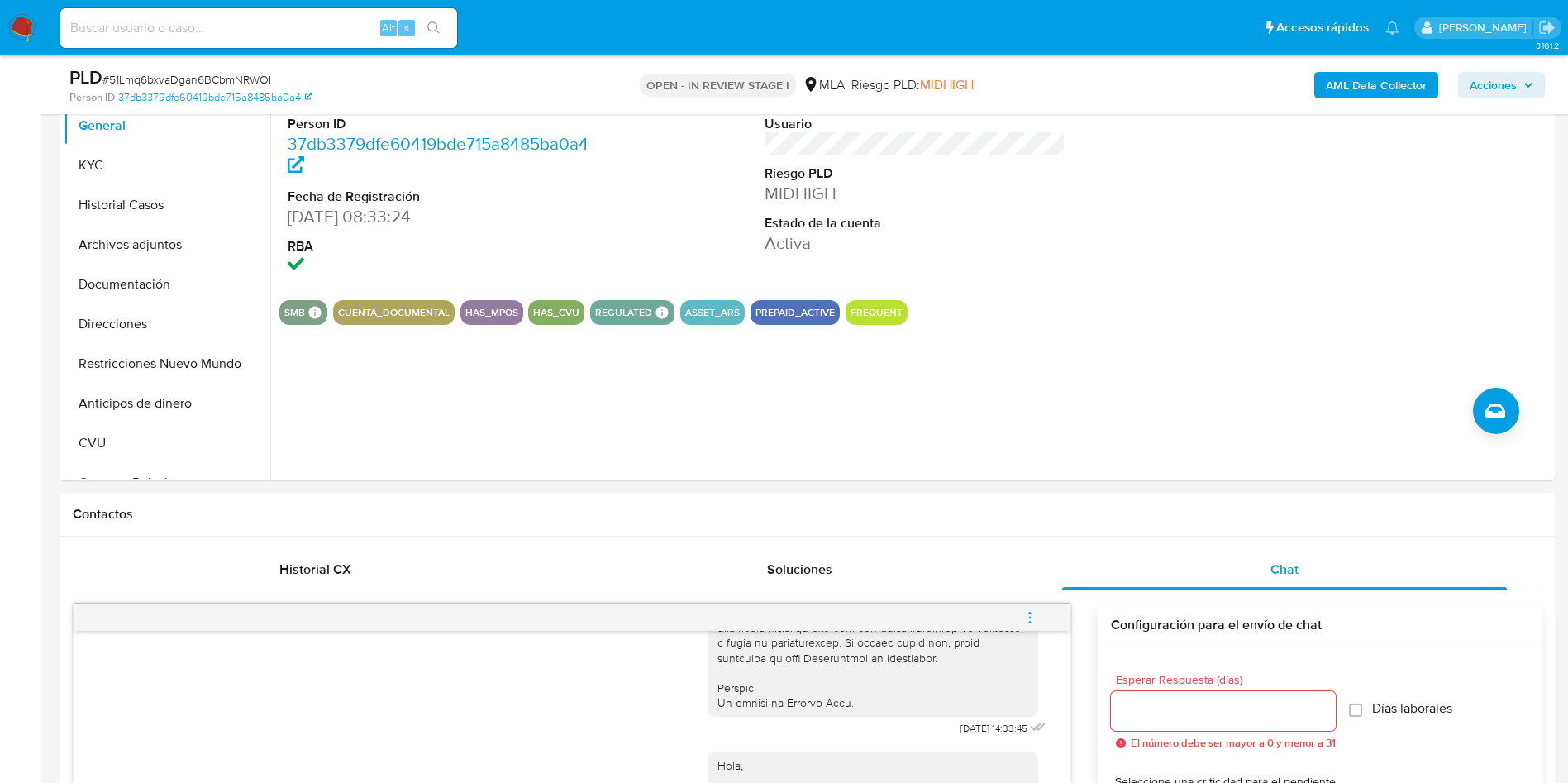
scroll to position [124, 0]
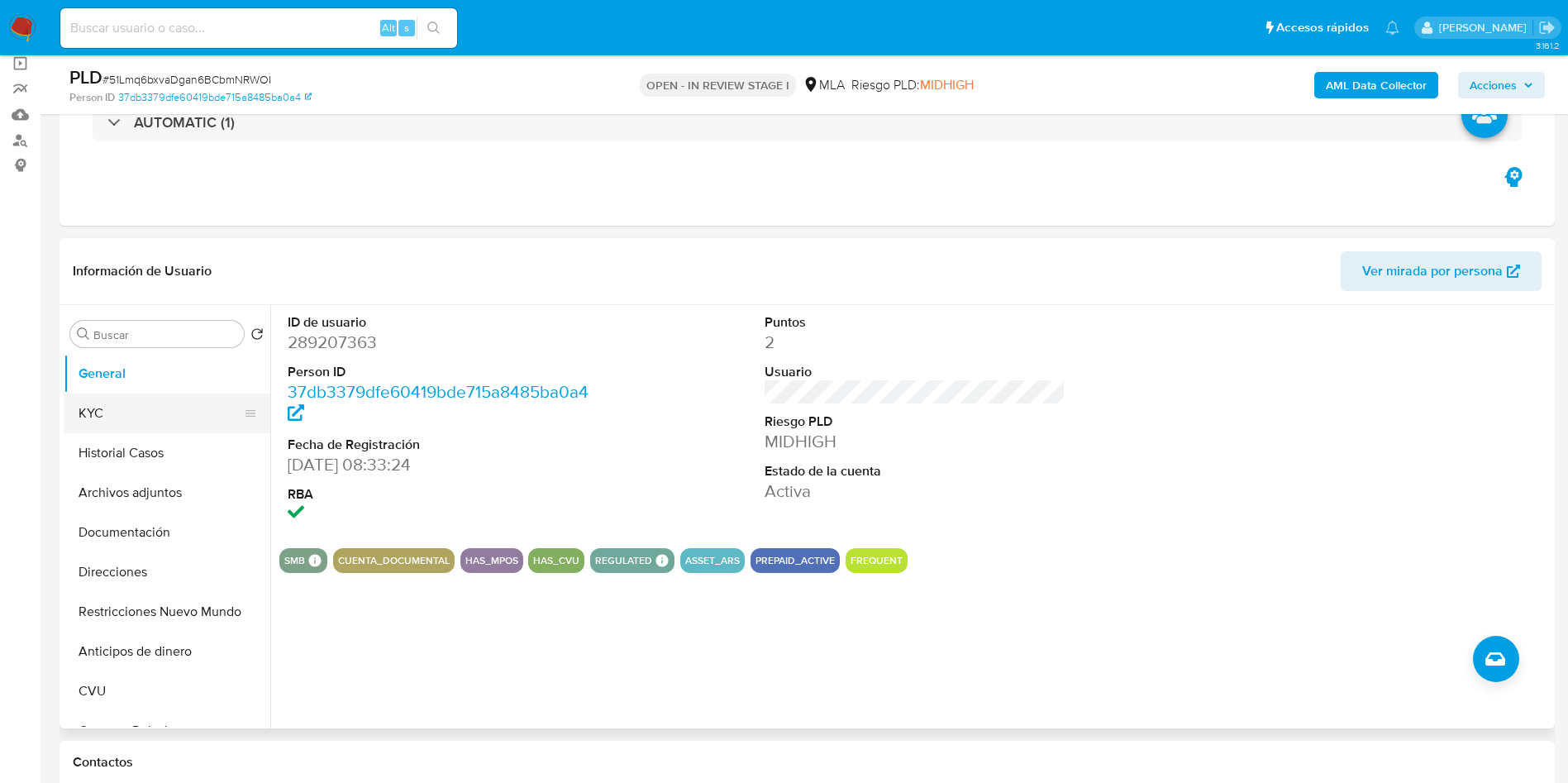
click at [102, 399] on button "KYC" at bounding box center [160, 413] width 194 height 40
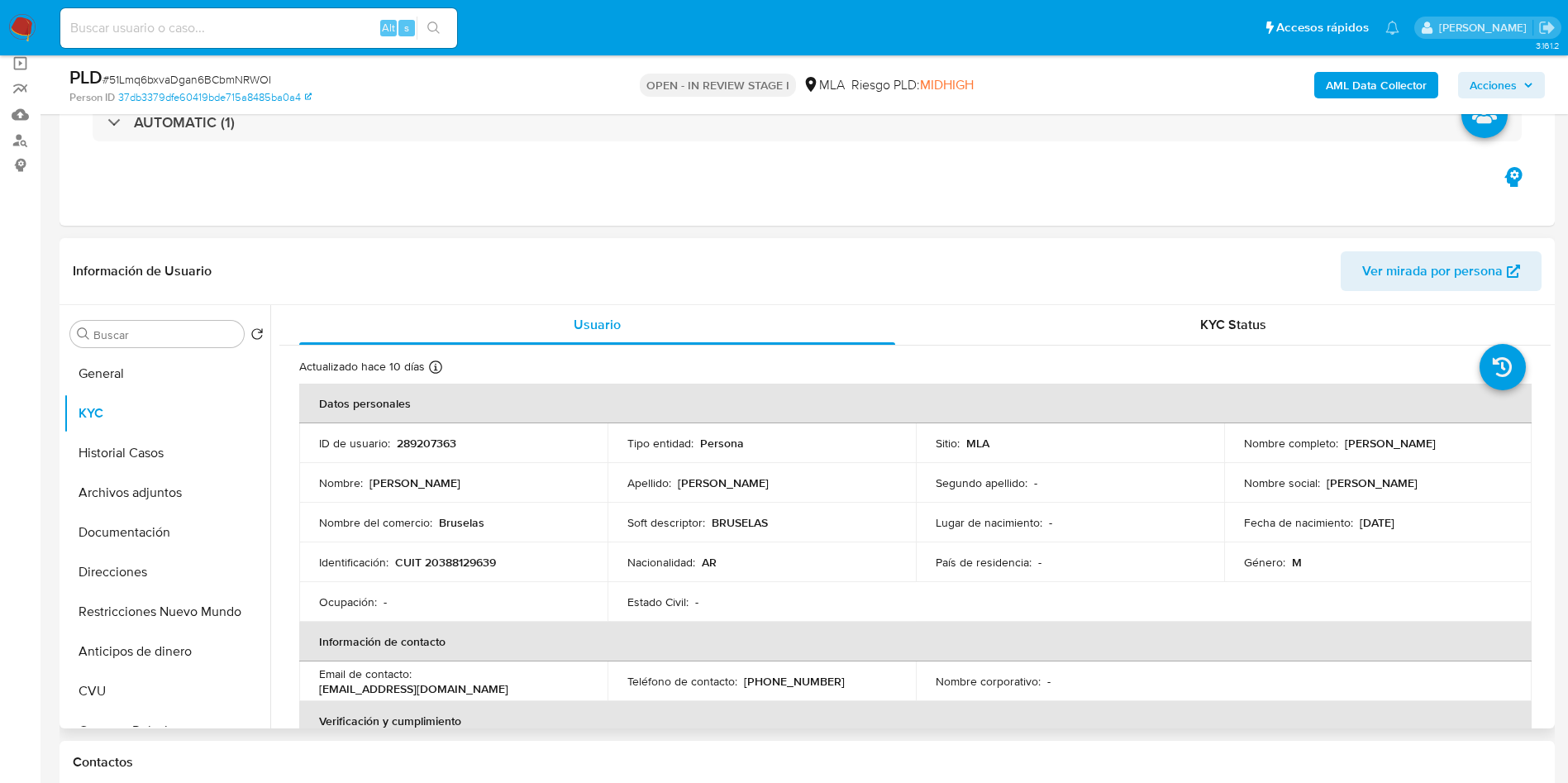
click at [442, 559] on p "CUIT 20388129639" at bounding box center [445, 562] width 101 height 15
copy p "20388129639"
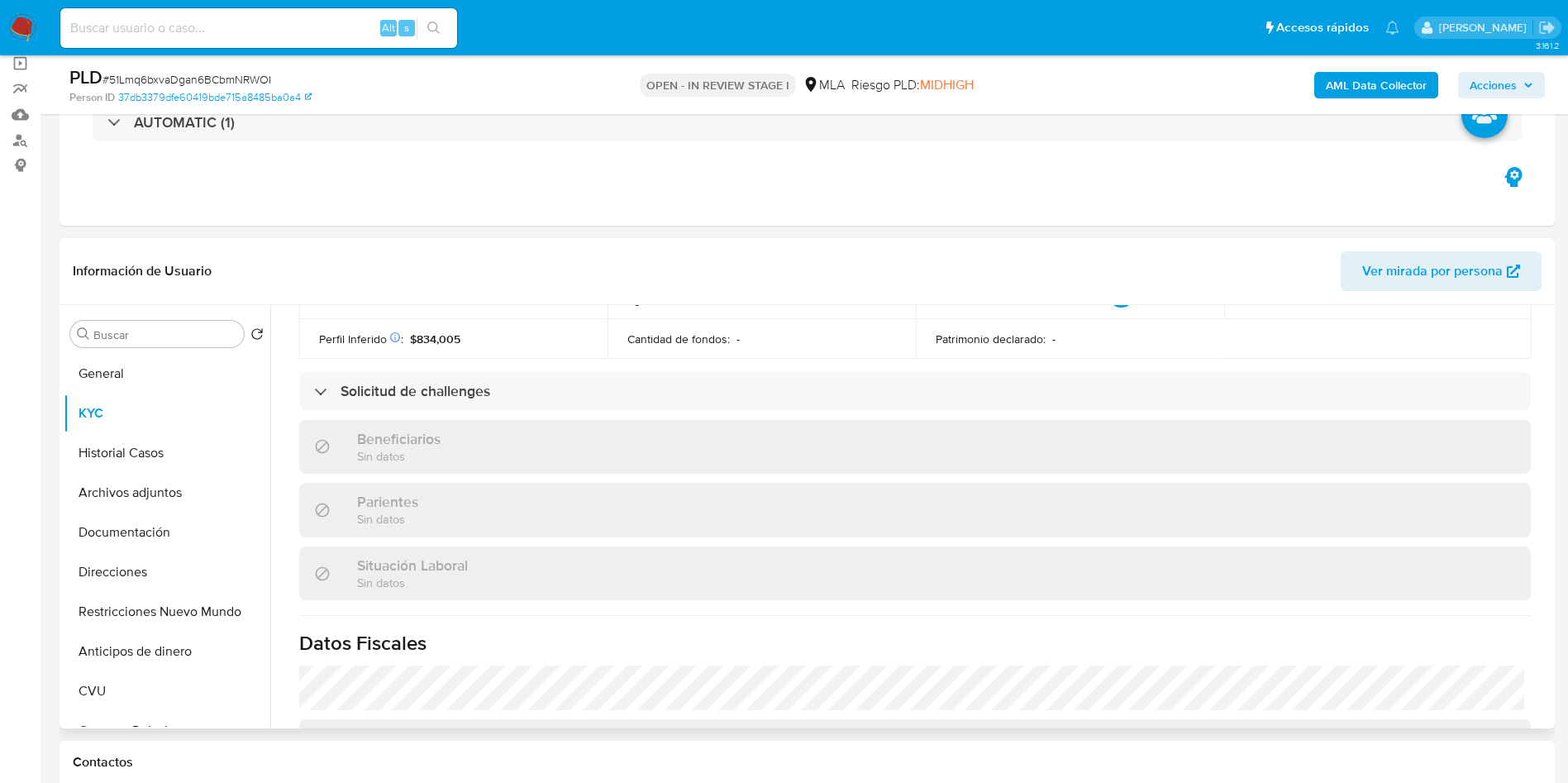
scroll to position [0, 0]
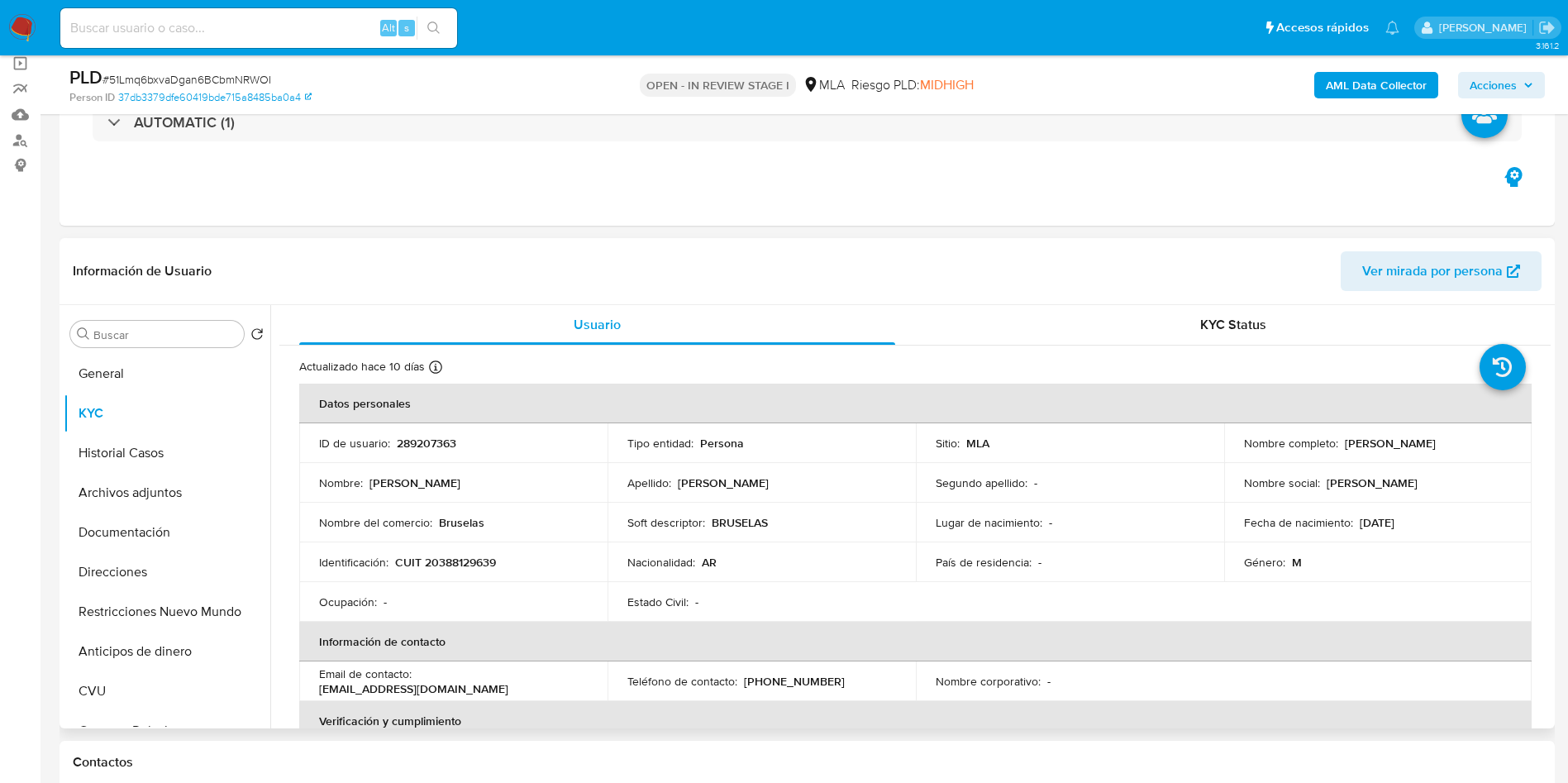
click at [1425, 448] on p "[PERSON_NAME]" at bounding box center [1389, 443] width 91 height 15
copy p "Lopez"
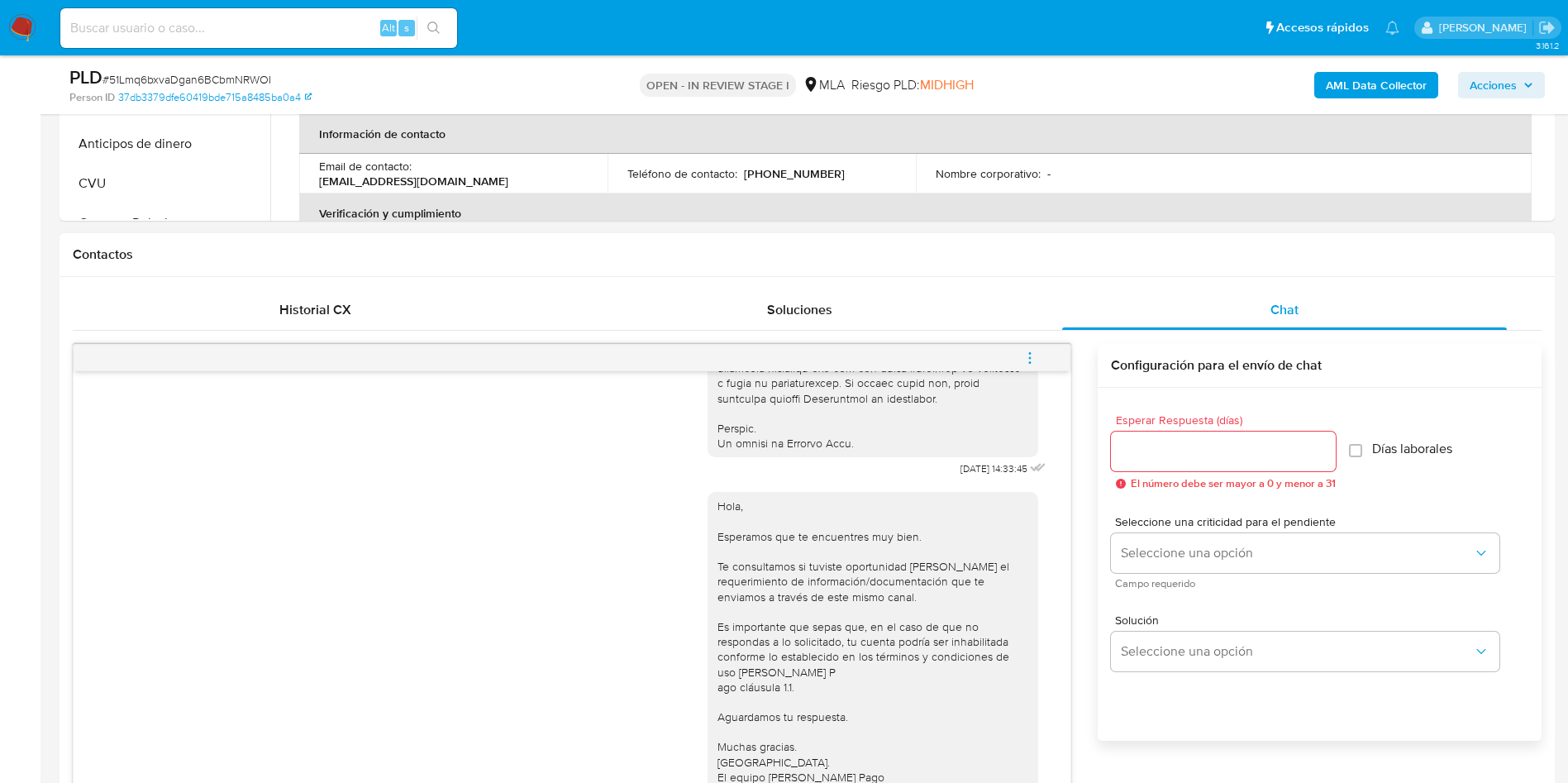
scroll to position [496, 0]
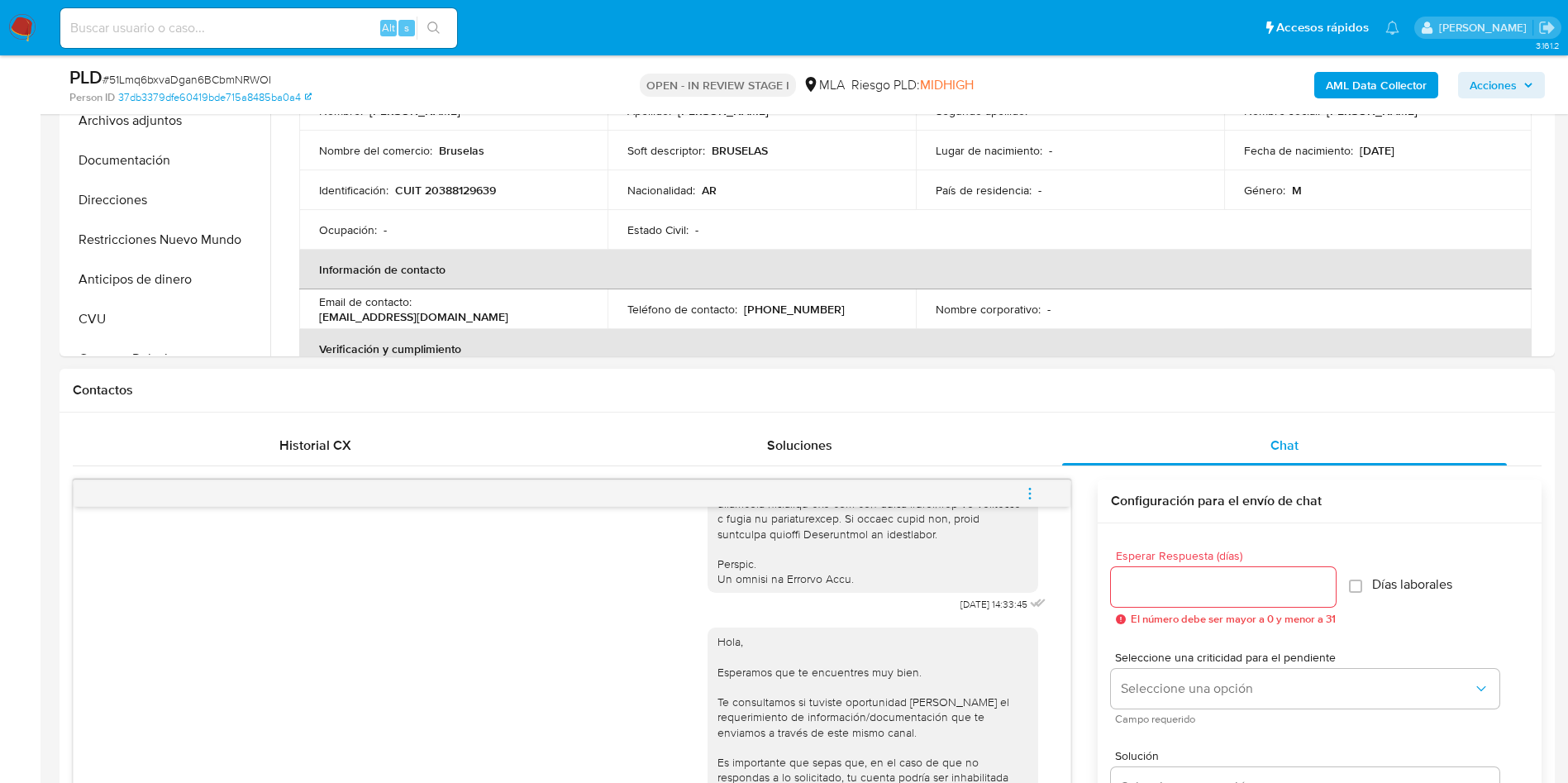
click at [1040, 479] on button "menu-action" at bounding box center [1030, 493] width 55 height 40
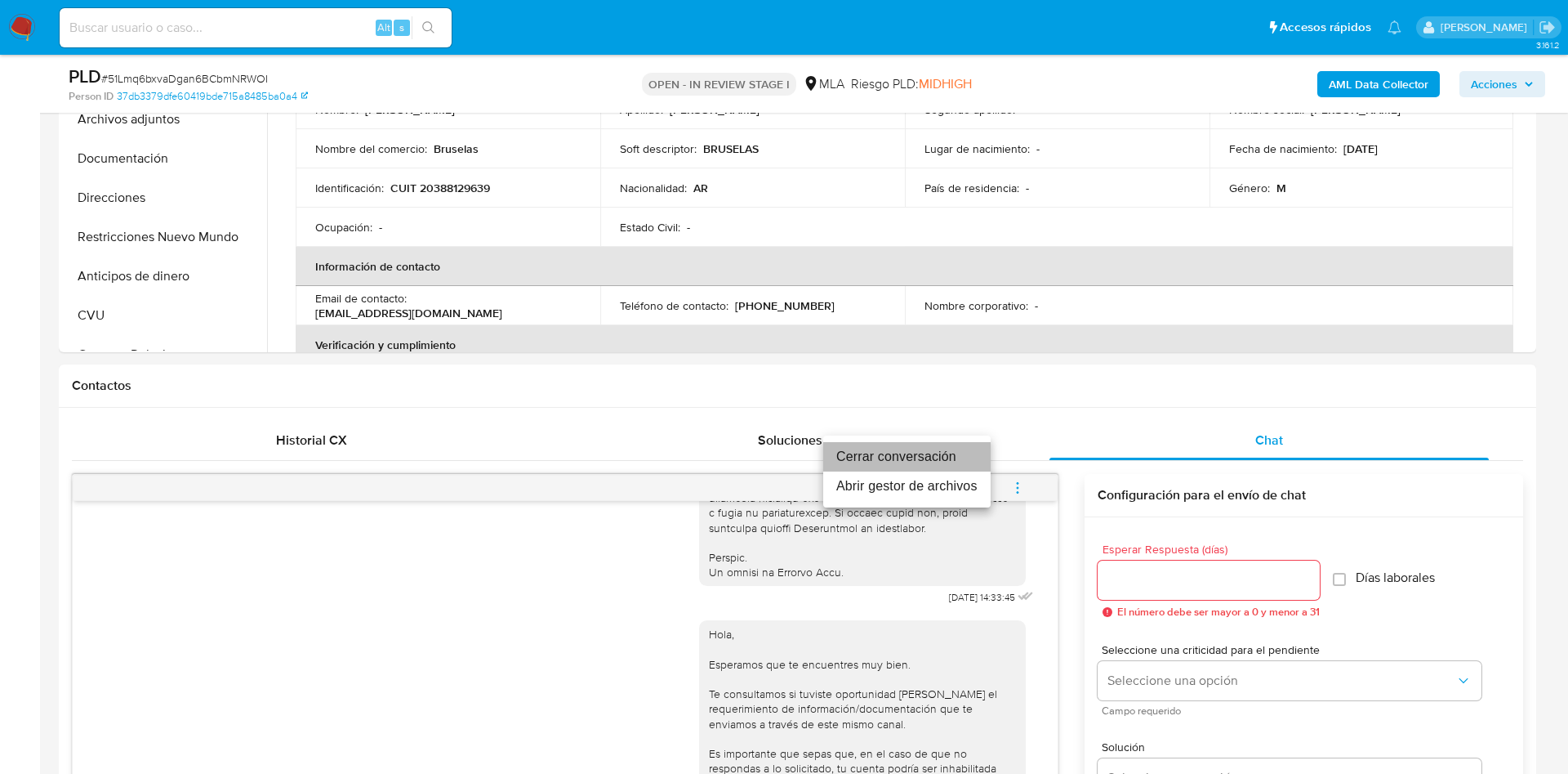
click at [940, 461] on li "Cerrar conversación" at bounding box center [907, 457] width 167 height 30
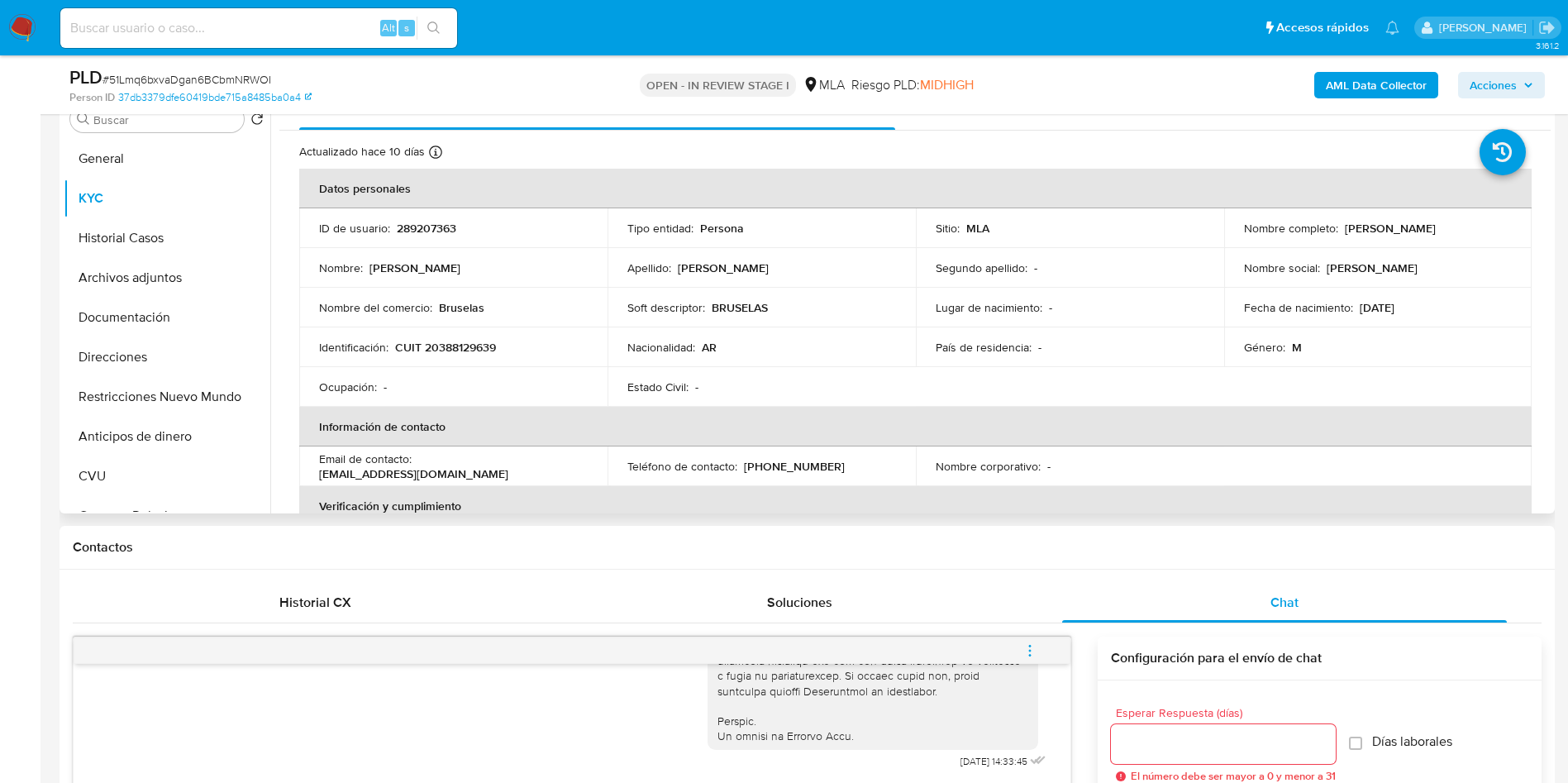
scroll to position [124, 0]
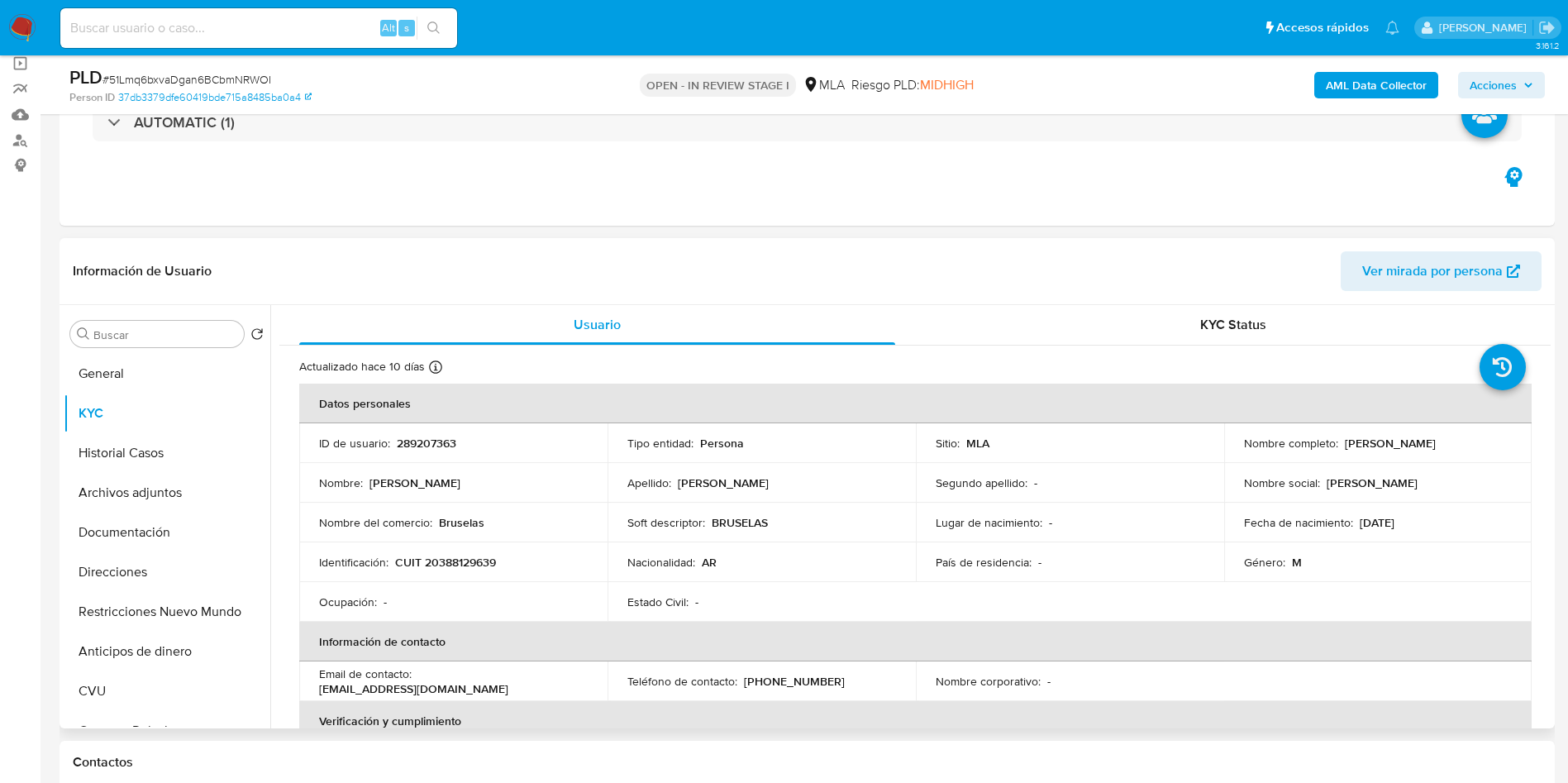
click at [458, 440] on div "ID de usuario : 289207363" at bounding box center [453, 443] width 269 height 15
click at [450, 440] on p "289207363" at bounding box center [427, 443] width 60 height 15
copy p "289207363"
click at [152, 609] on button "Restricciones Nuevo Mundo" at bounding box center [160, 611] width 194 height 40
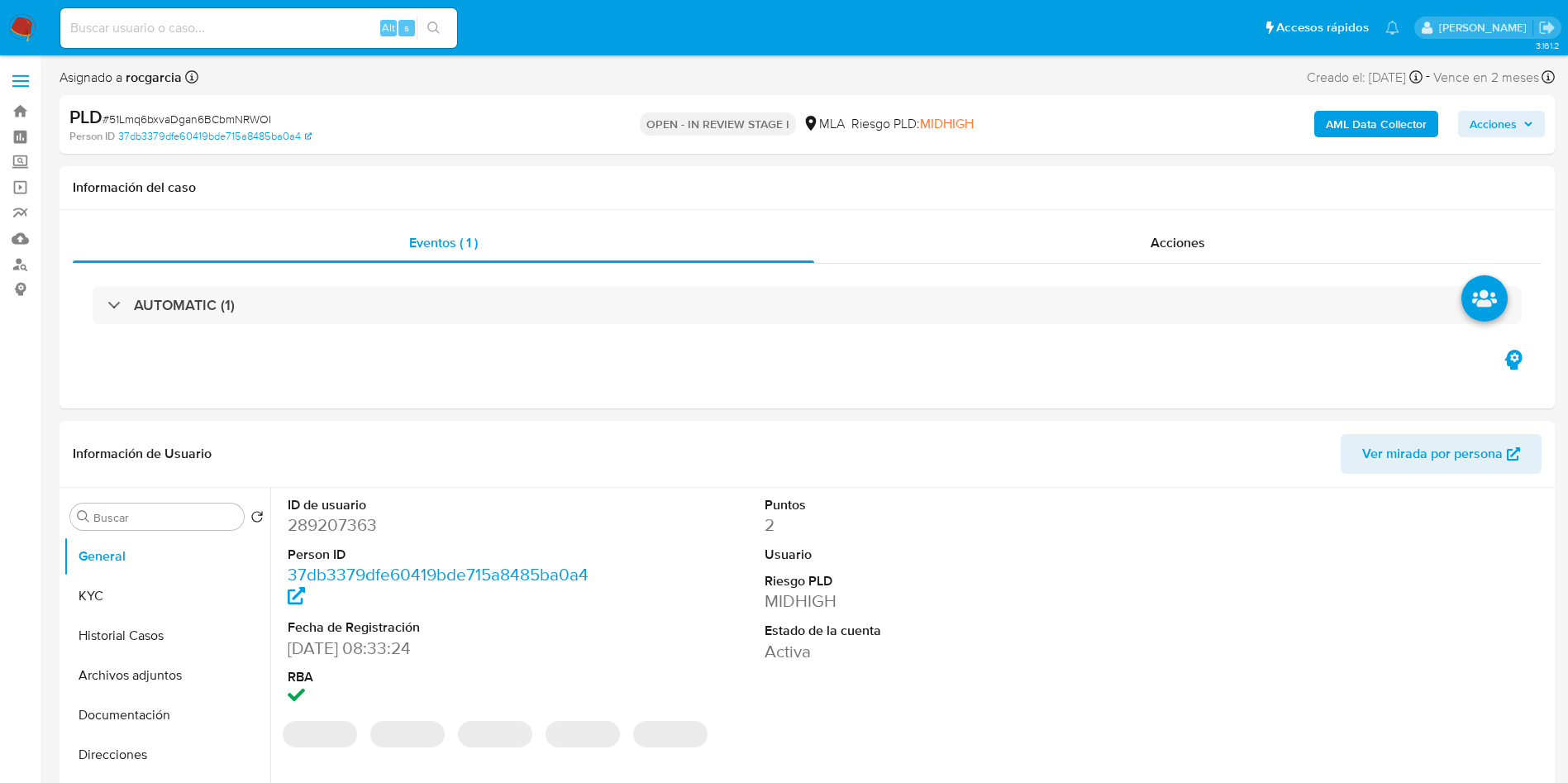
select select "10"
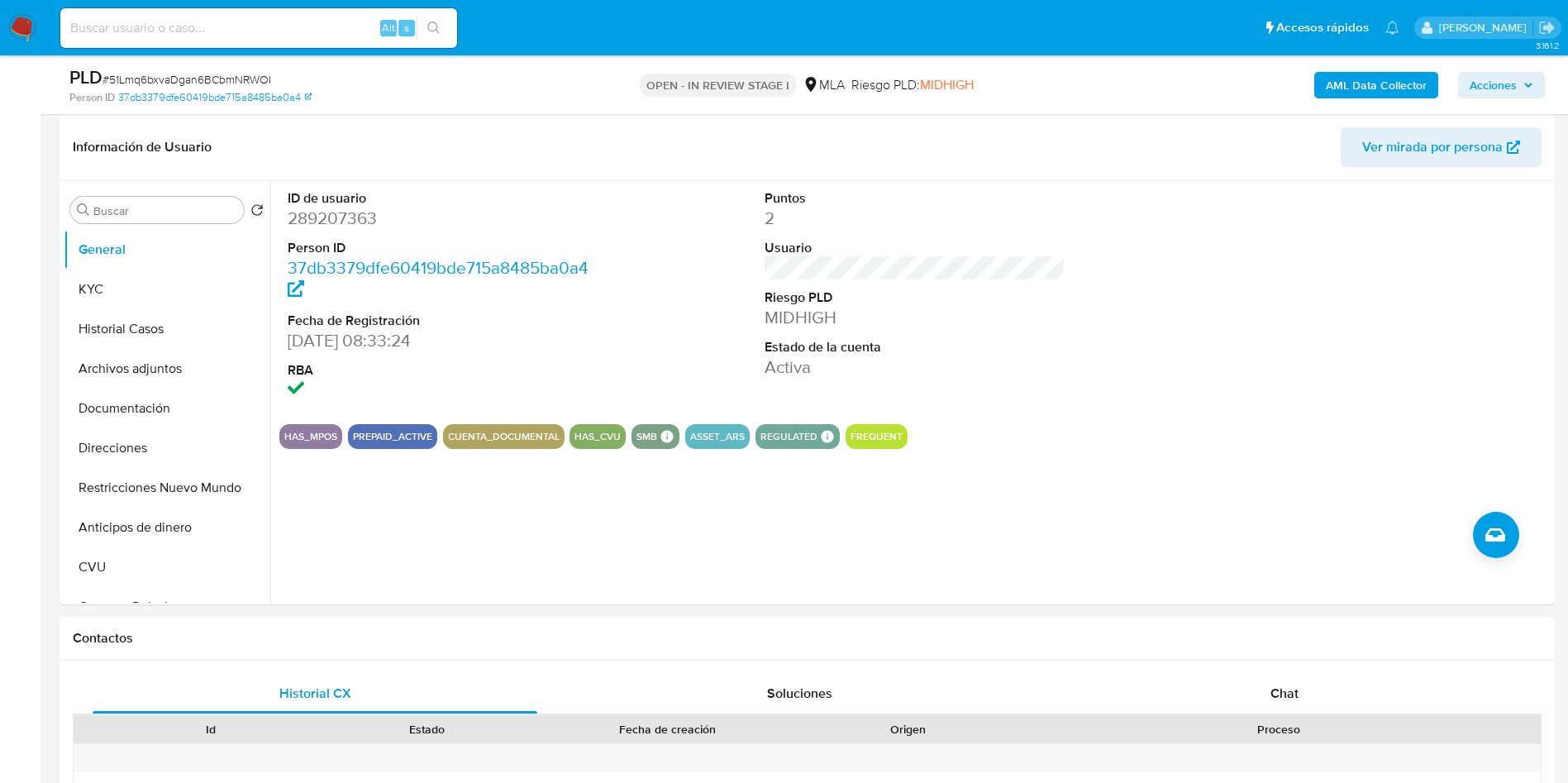
scroll to position [496, 0]
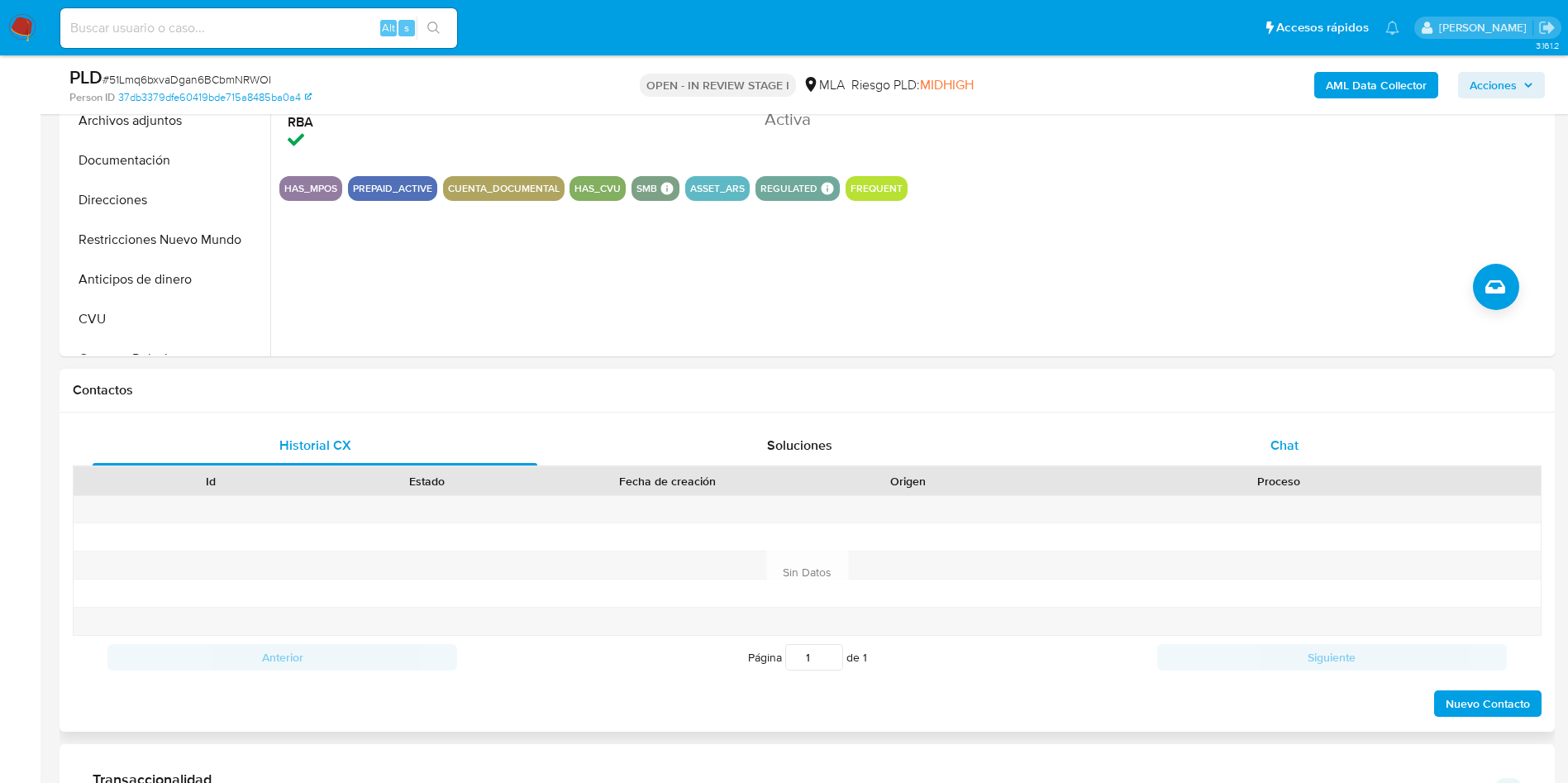
click at [1279, 455] on div "Chat" at bounding box center [1284, 445] width 445 height 40
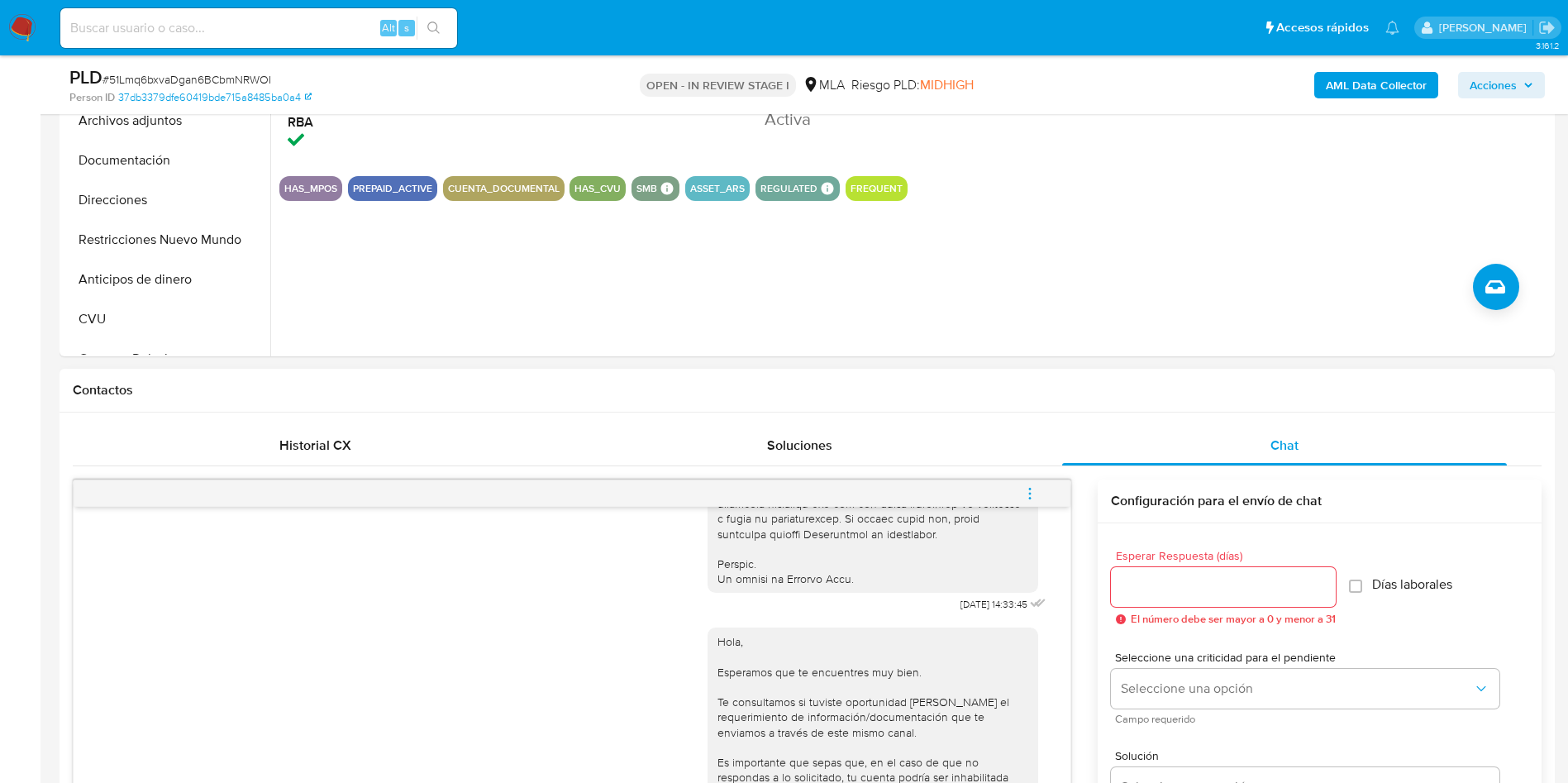
click at [1027, 498] on icon "menu-action" at bounding box center [1029, 493] width 15 height 15
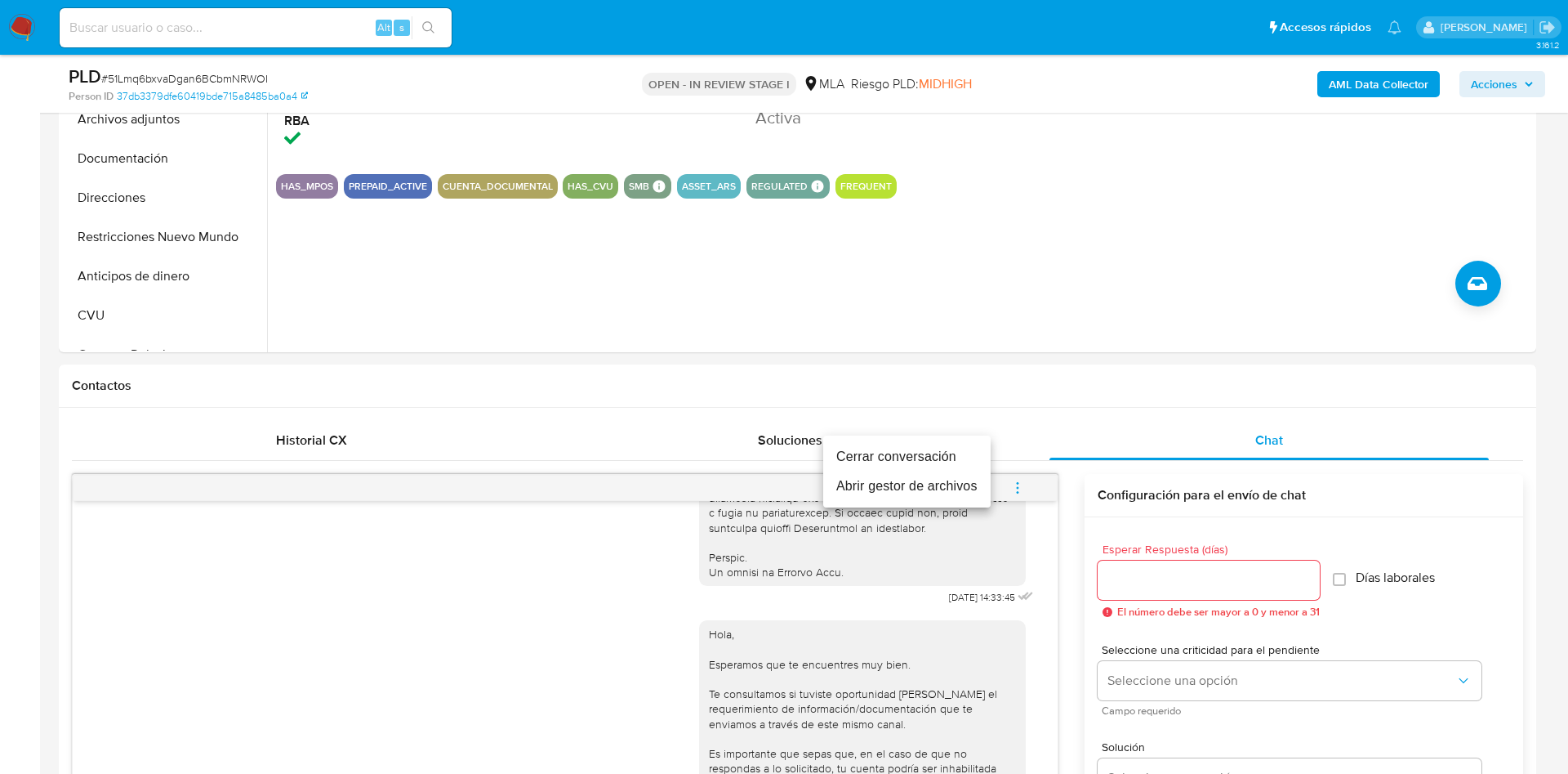
click at [947, 448] on li "Cerrar conversación" at bounding box center [907, 457] width 167 height 30
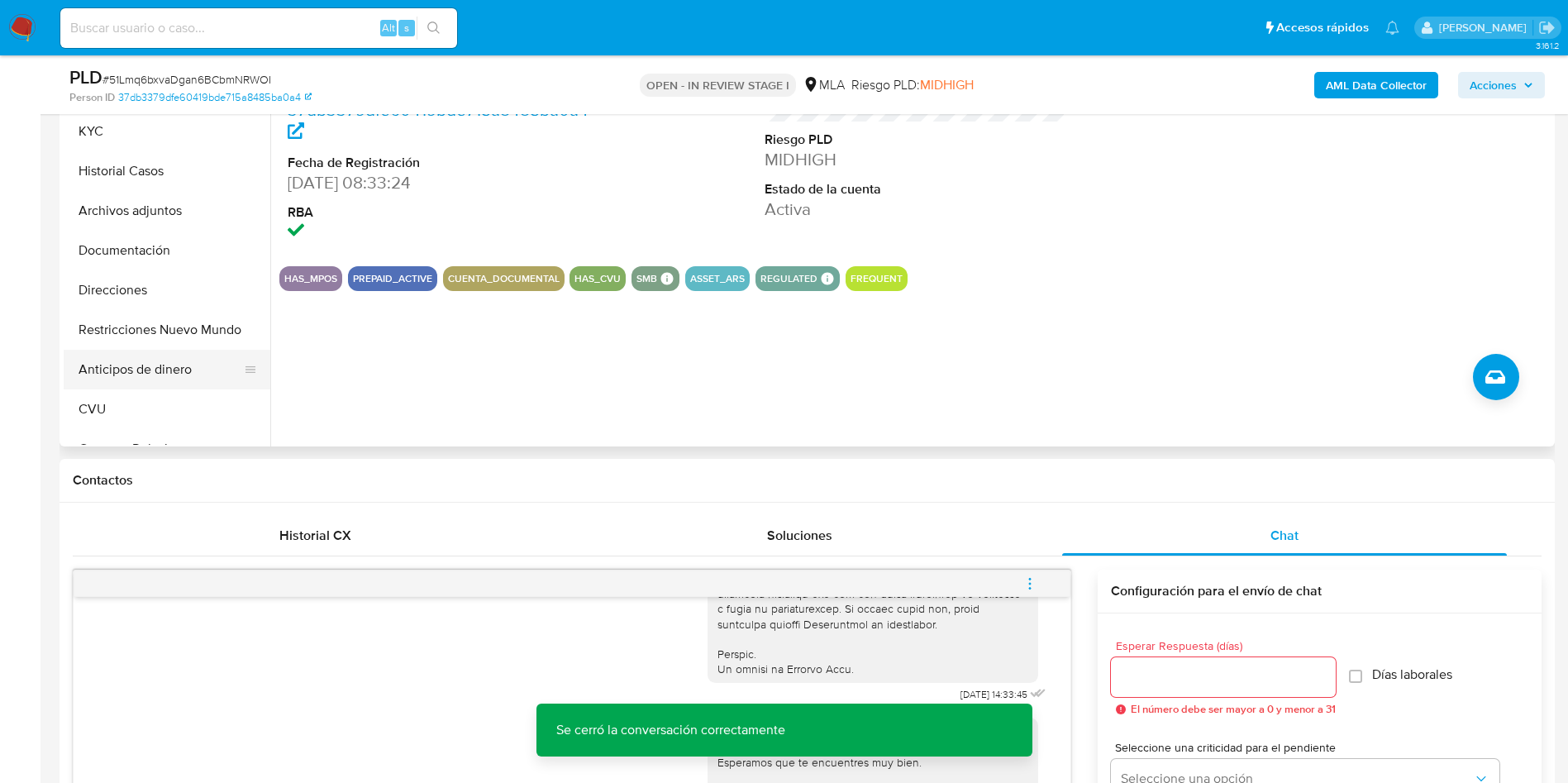
scroll to position [372, 0]
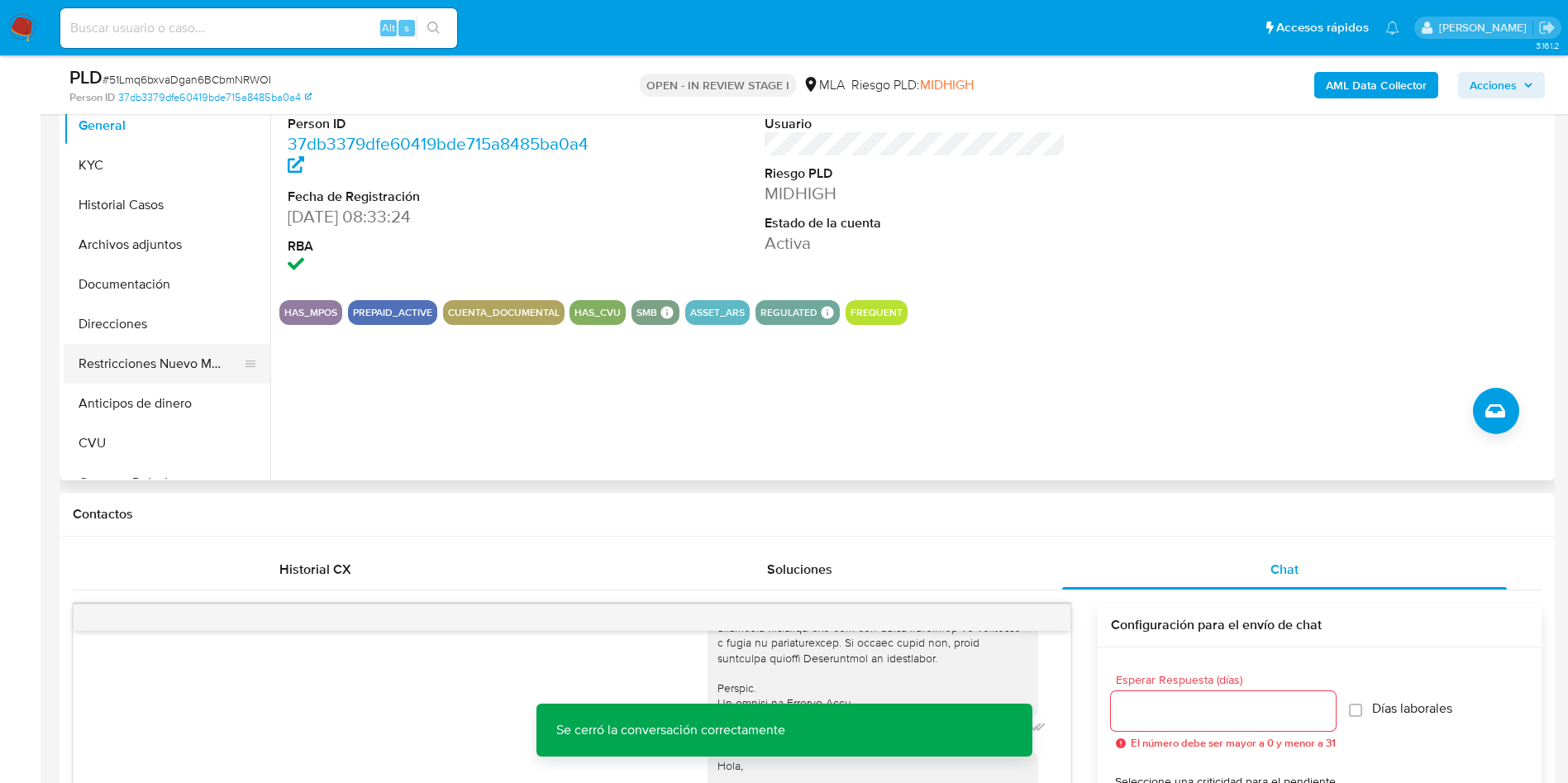
click at [151, 358] on button "Restricciones Nuevo Mundo" at bounding box center [160, 364] width 194 height 40
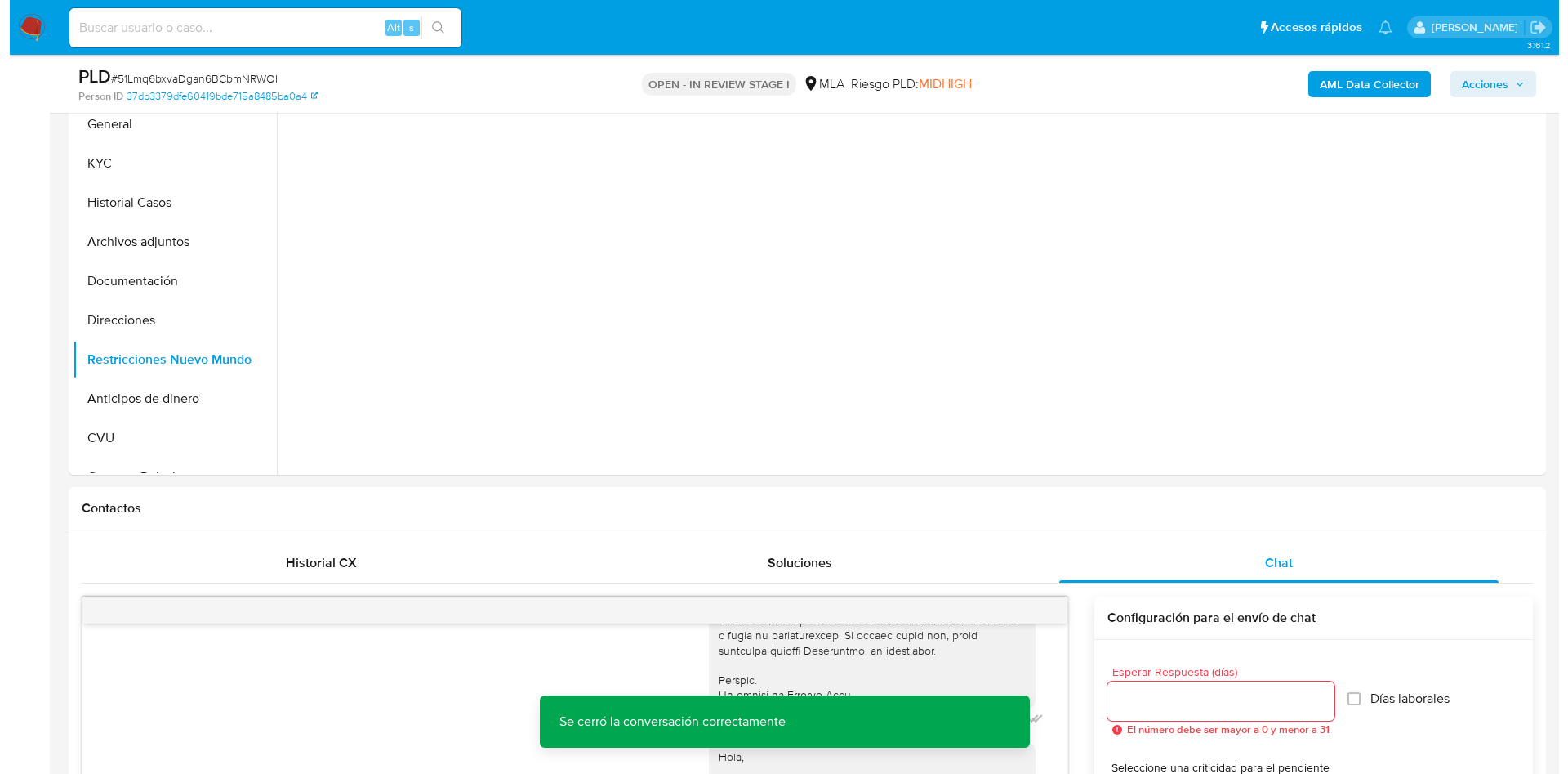
scroll to position [246, 0]
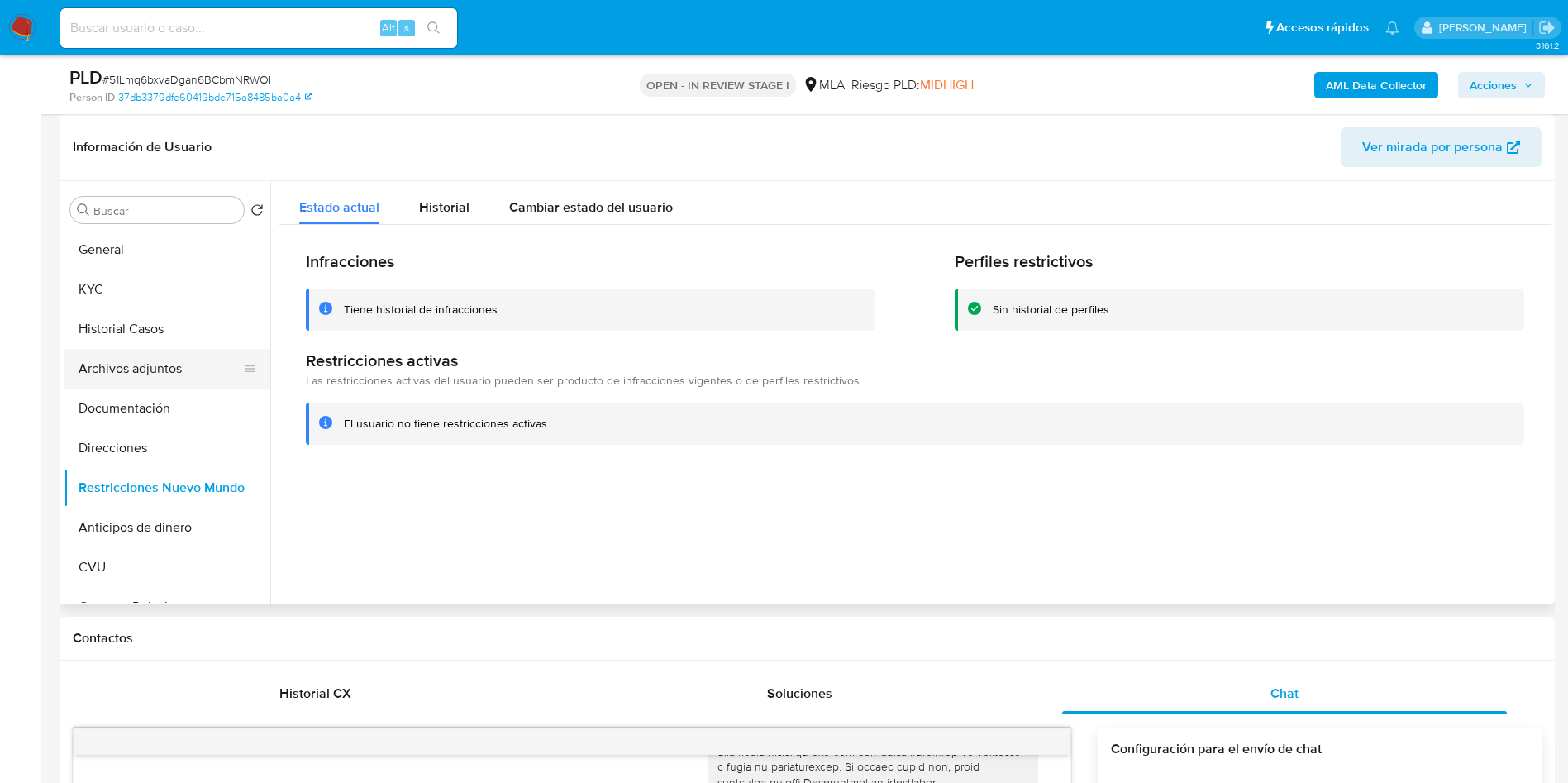
click at [128, 367] on button "Archivos adjuntos" at bounding box center [160, 368] width 194 height 40
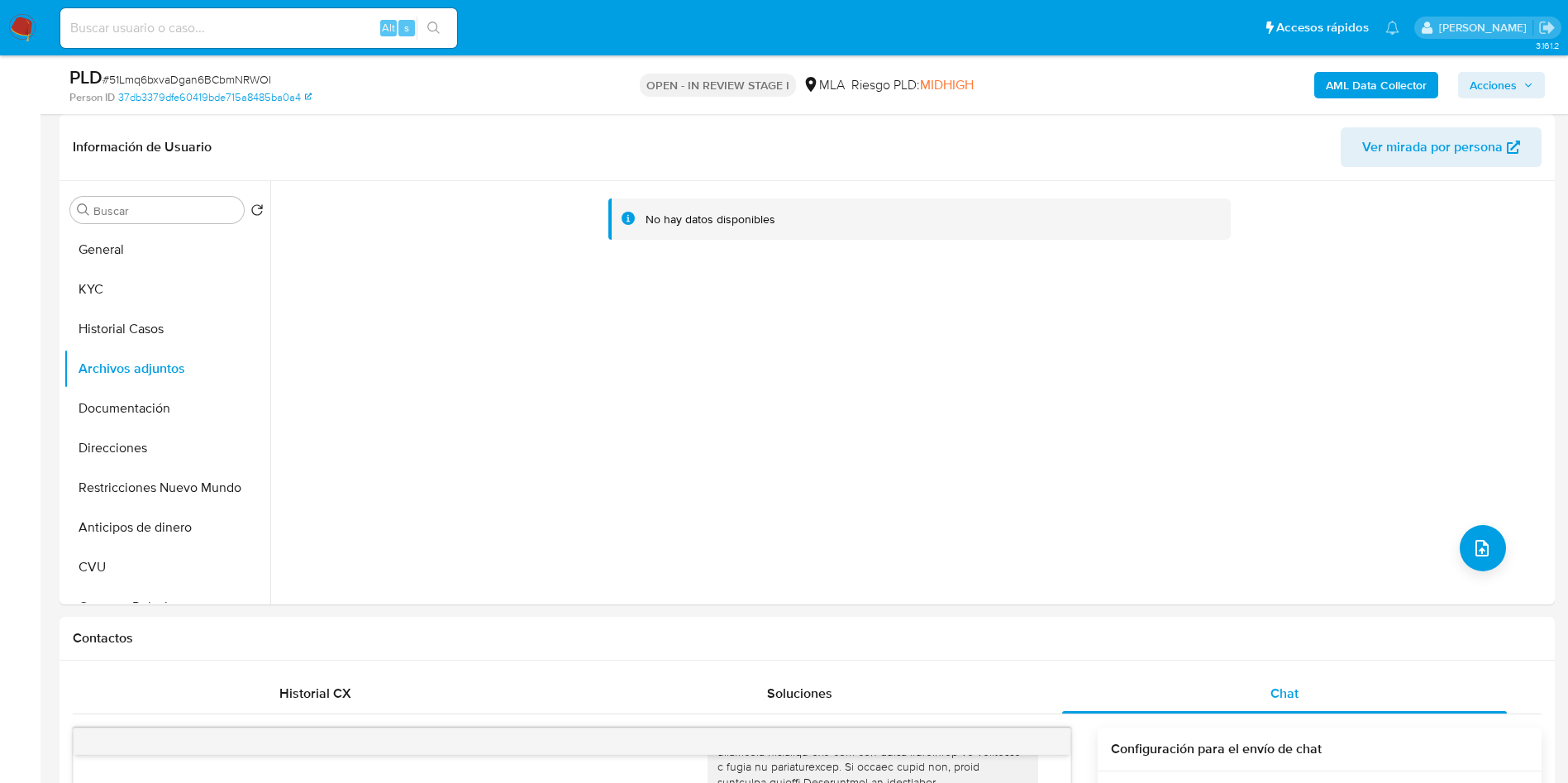
click at [1344, 91] on b "AML Data Collector" at bounding box center [1376, 85] width 101 height 26
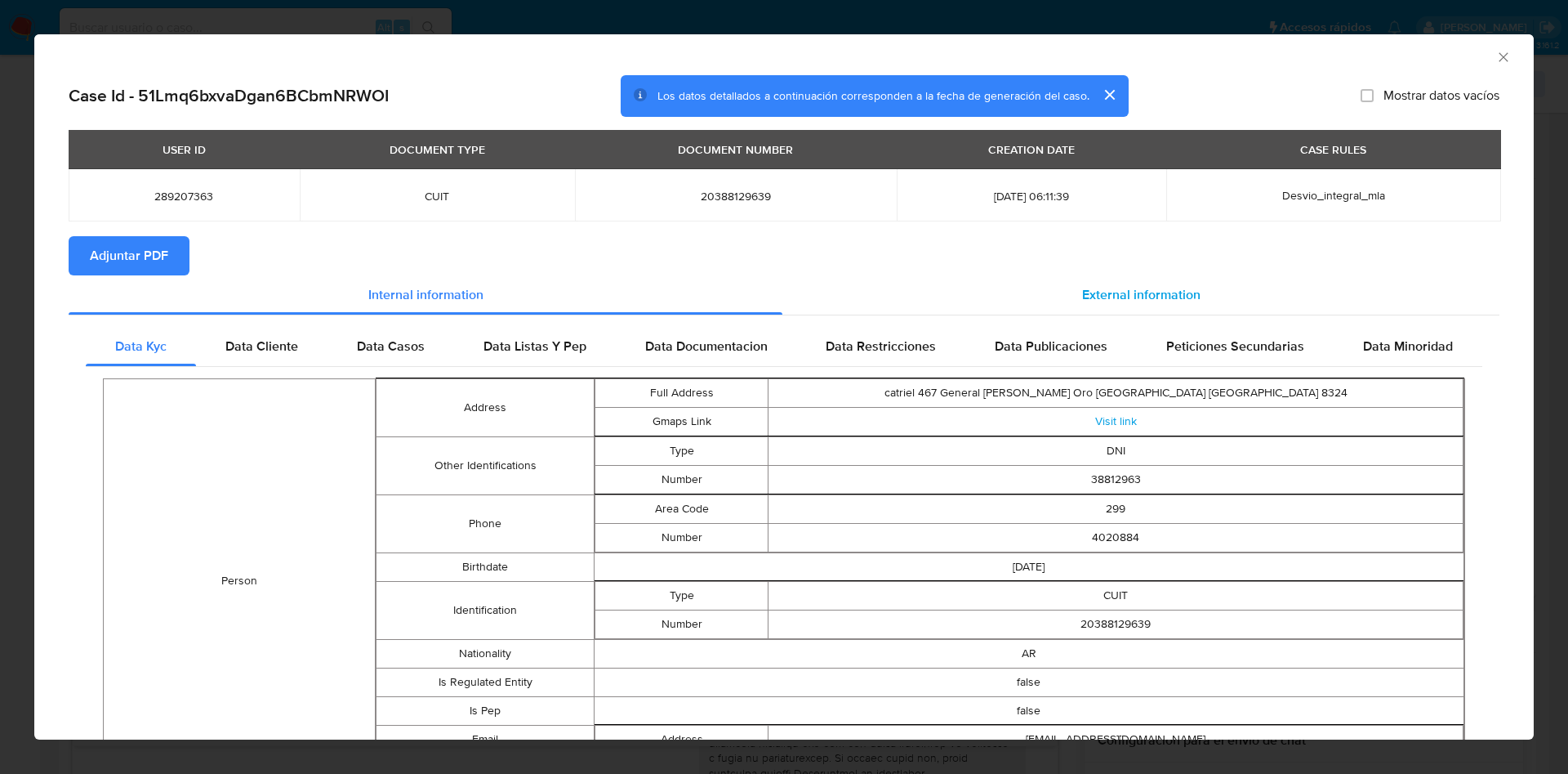
click at [1102, 279] on div "External information" at bounding box center [1141, 294] width 717 height 39
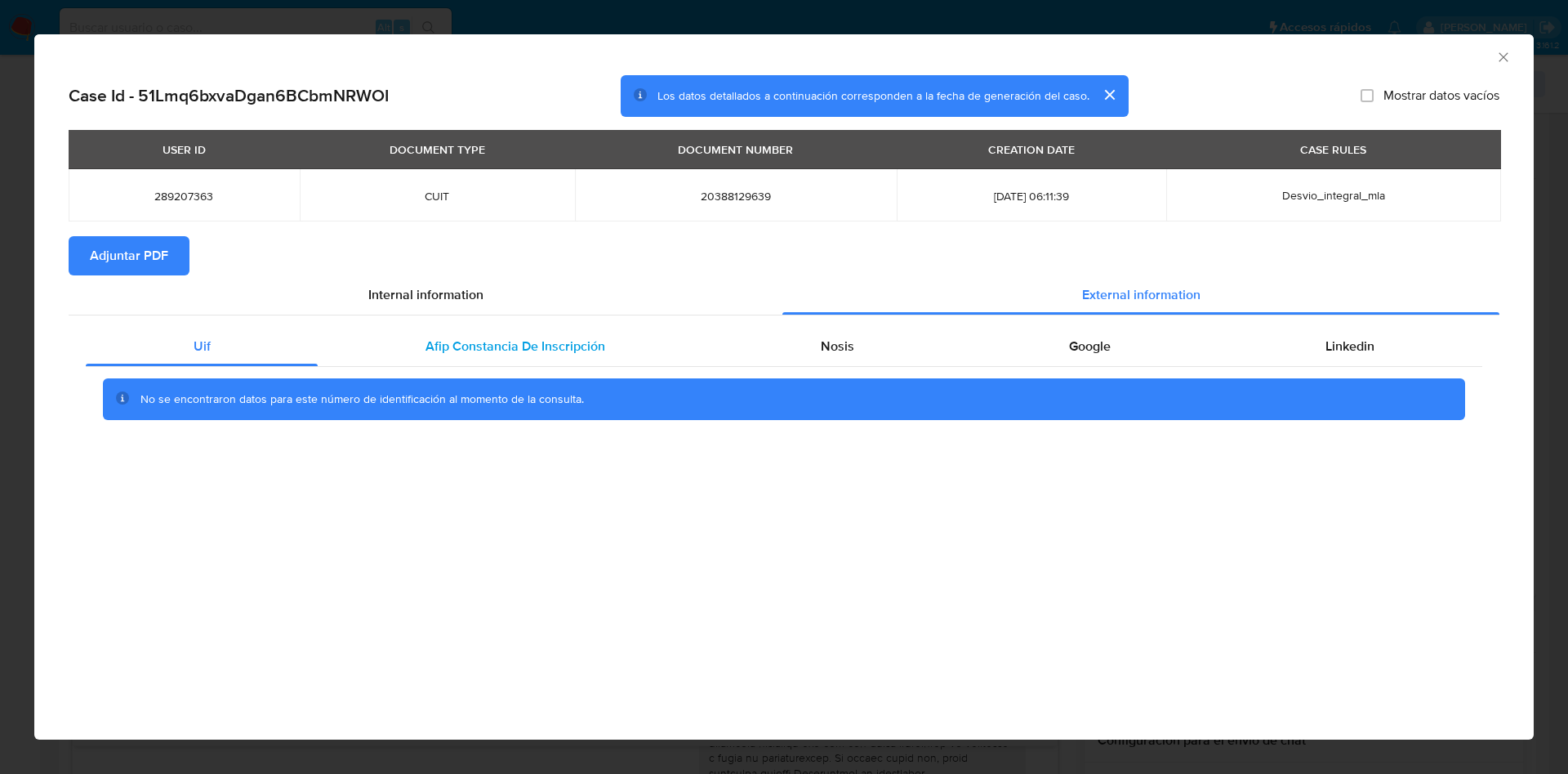
click at [618, 343] on div "Afip Constancia De Inscripción" at bounding box center [514, 346] width 394 height 39
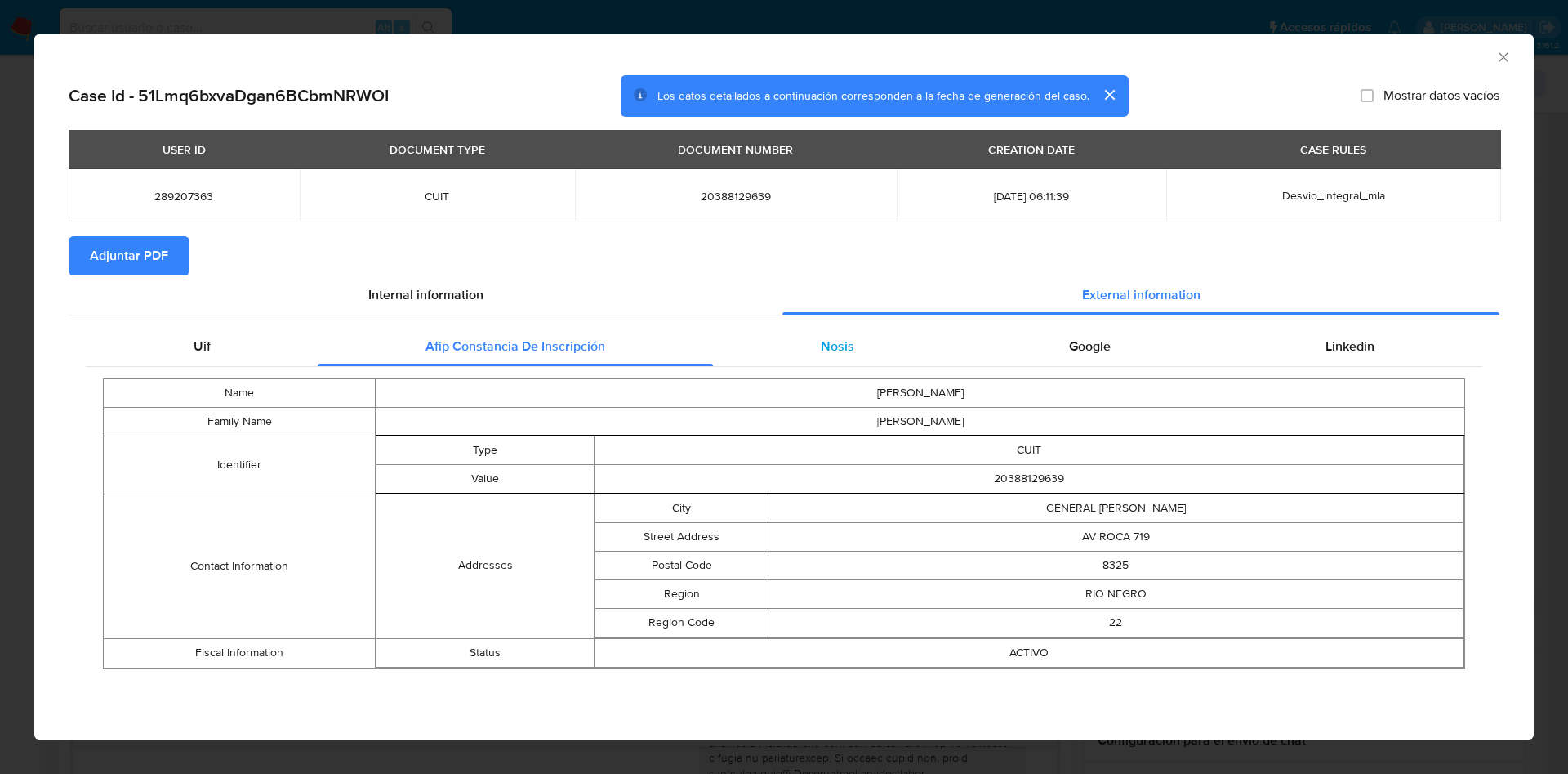
click at [826, 340] on span "Nosis" at bounding box center [837, 347] width 33 height 19
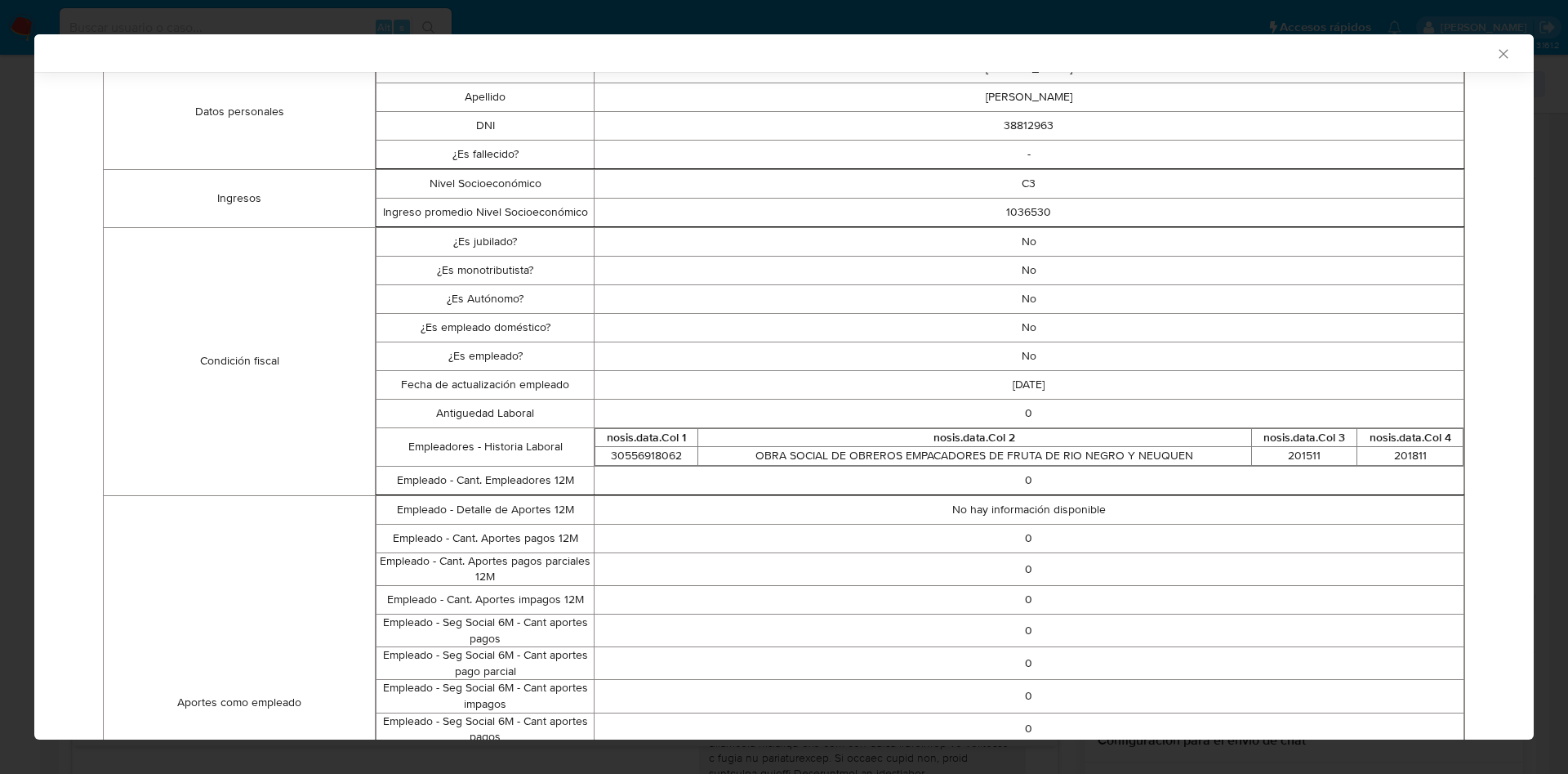
scroll to position [12, 0]
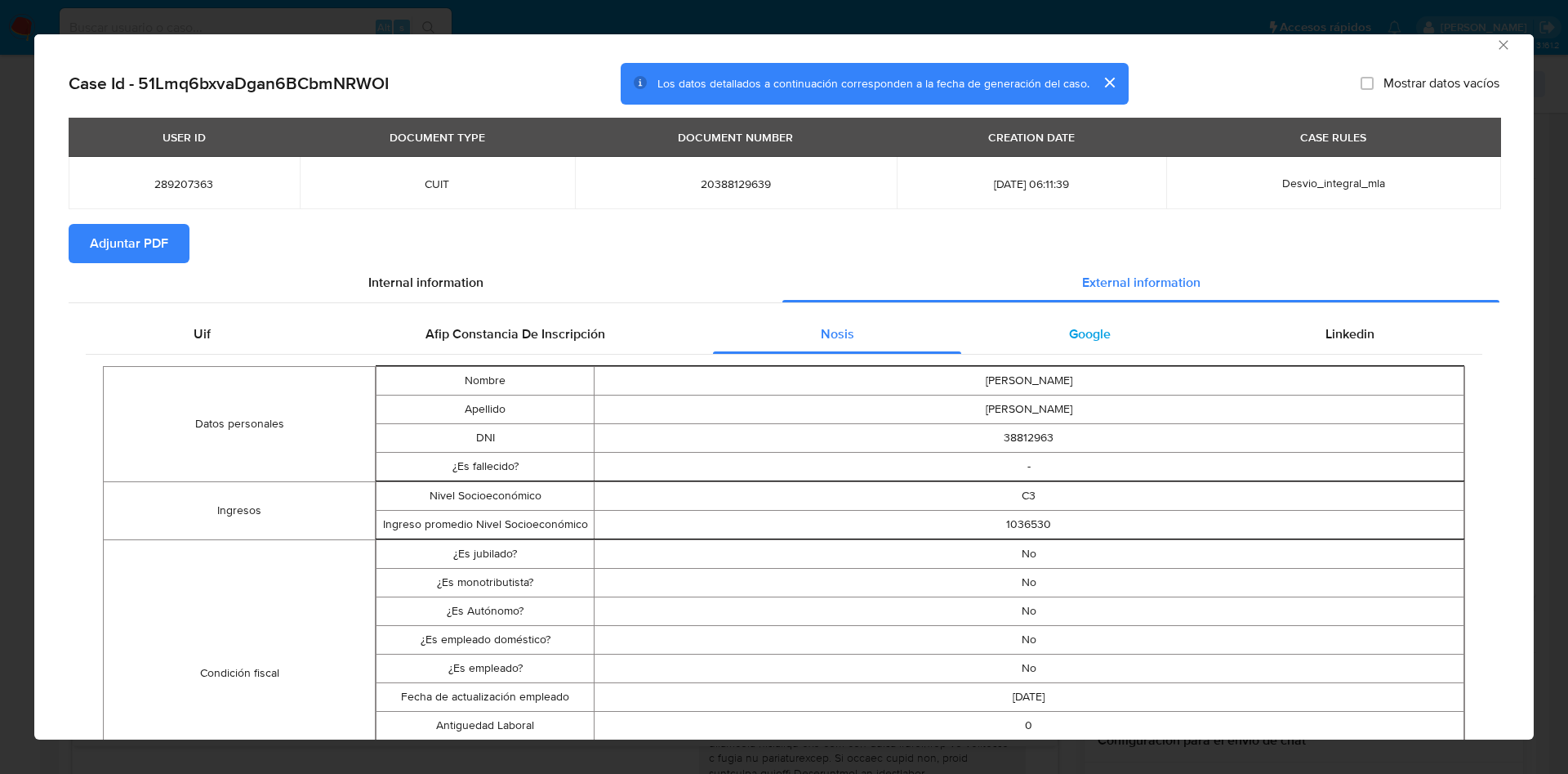
click at [1081, 340] on span "Google" at bounding box center [1090, 334] width 42 height 19
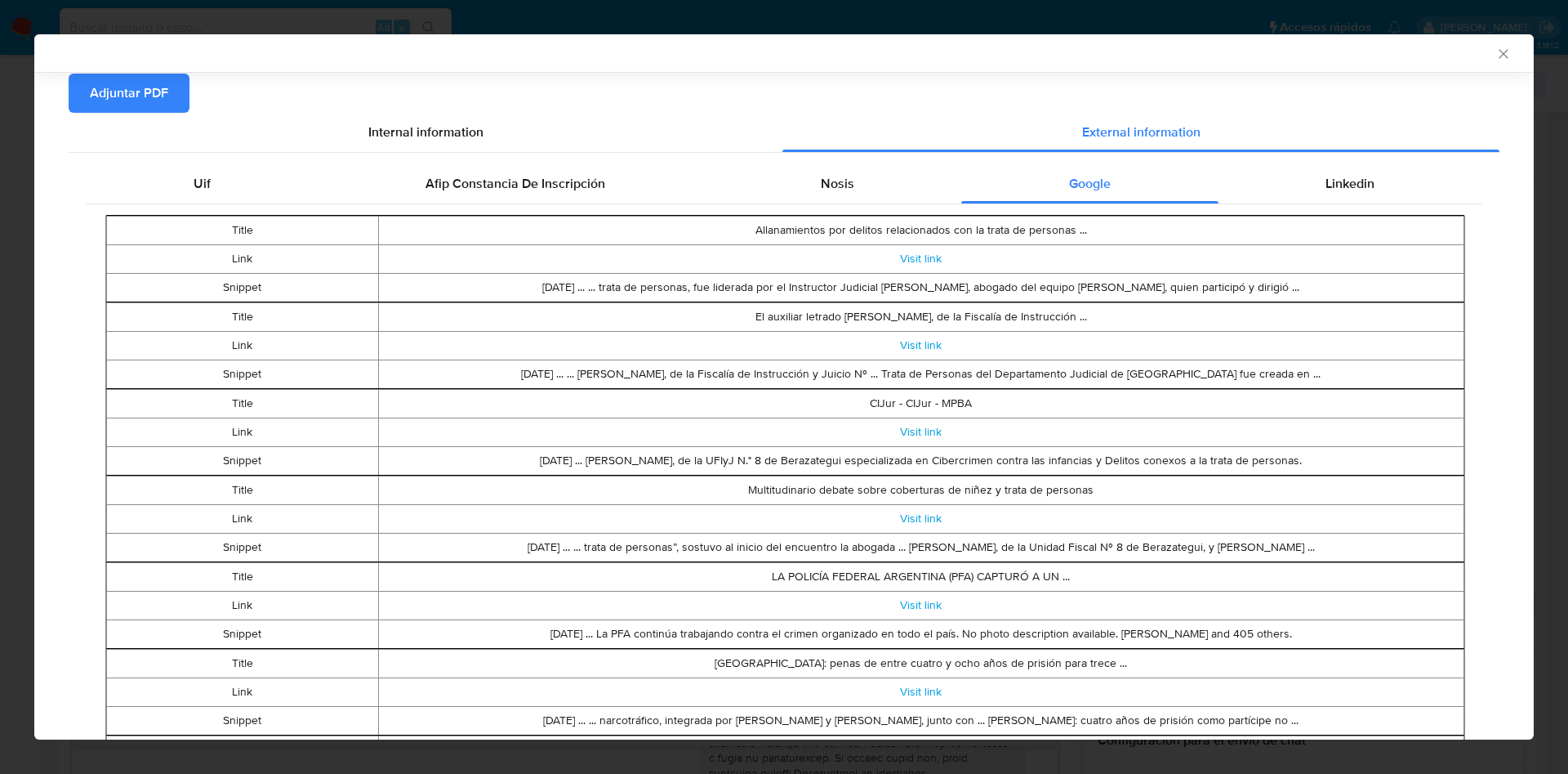
scroll to position [0, 0]
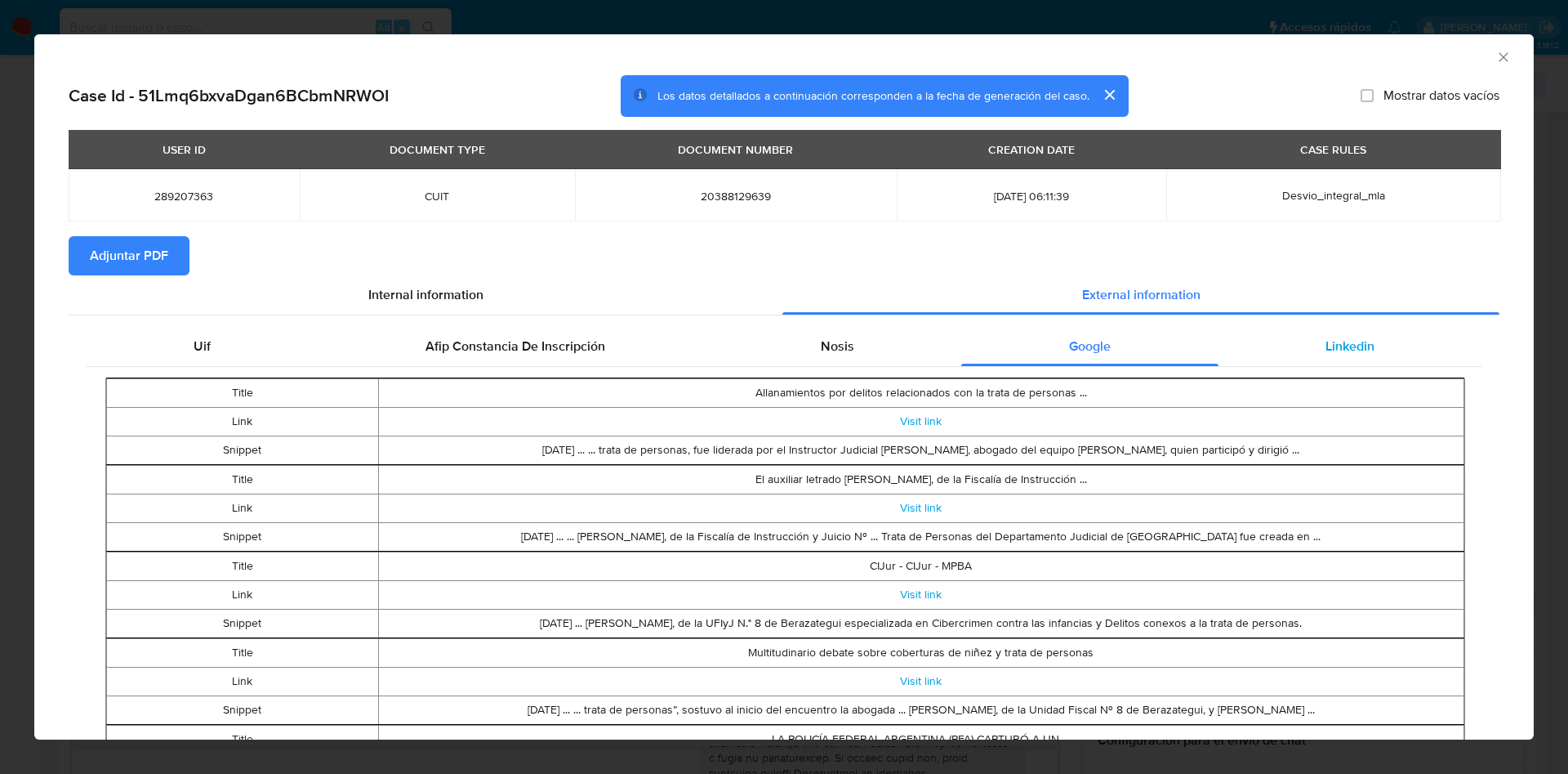
click at [1350, 353] on span "Linkedin" at bounding box center [1350, 347] width 49 height 19
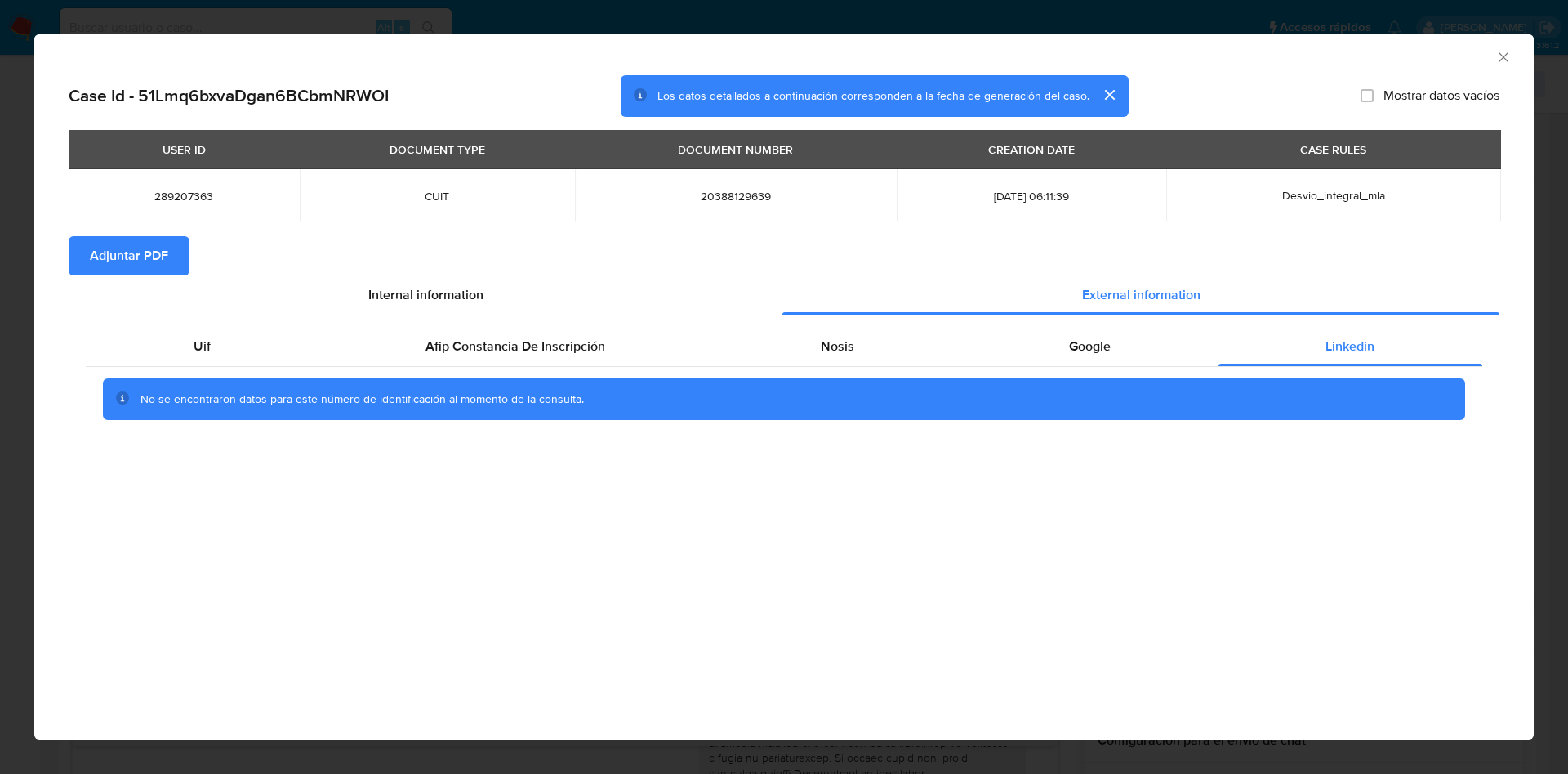
click at [167, 252] on span "Adjuntar PDF" at bounding box center [129, 255] width 78 height 36
click at [1501, 64] on icon "Cerrar ventana" at bounding box center [1504, 57] width 17 height 17
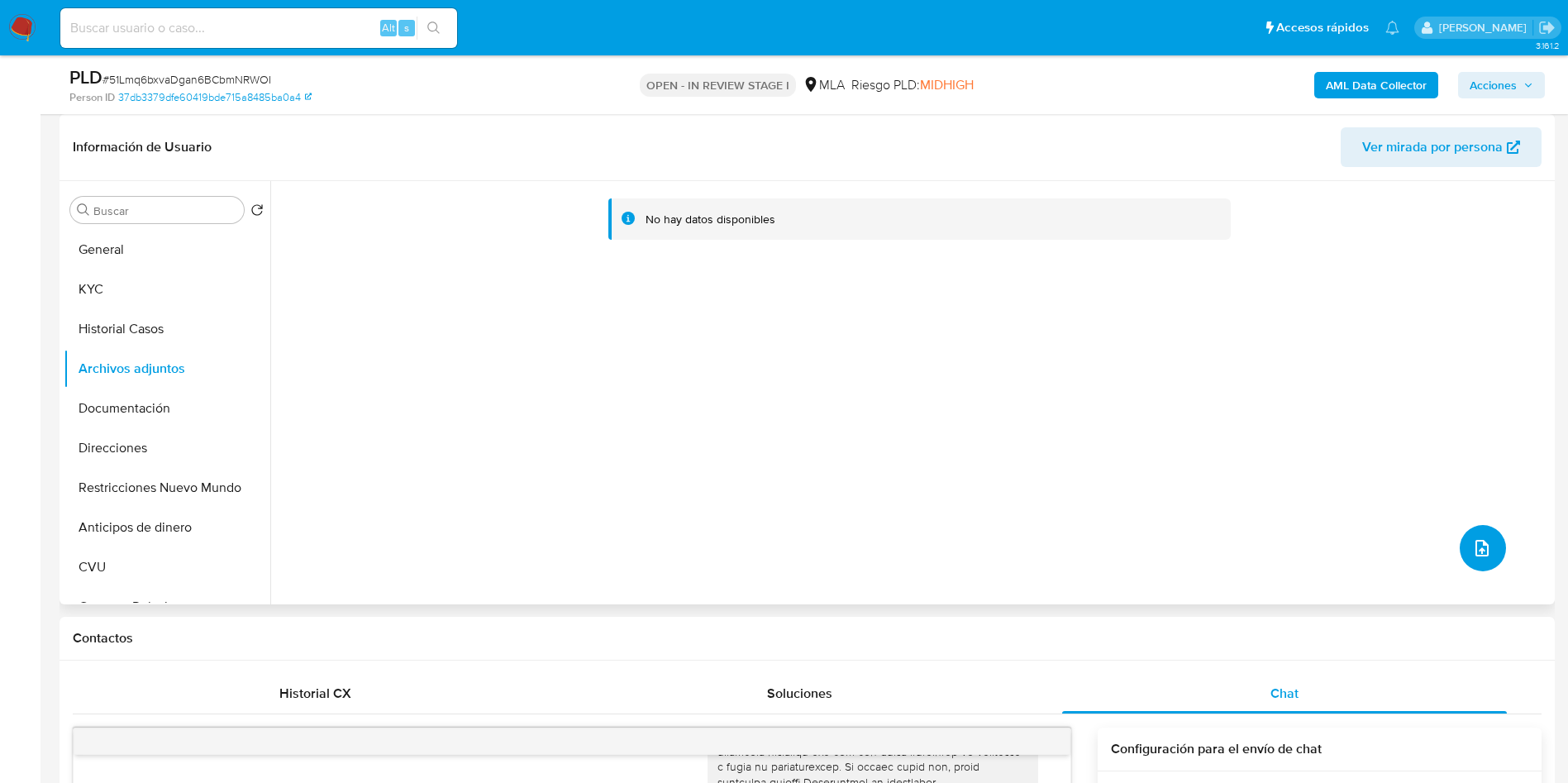
click at [1484, 553] on span "upload-file" at bounding box center [1482, 548] width 20 height 20
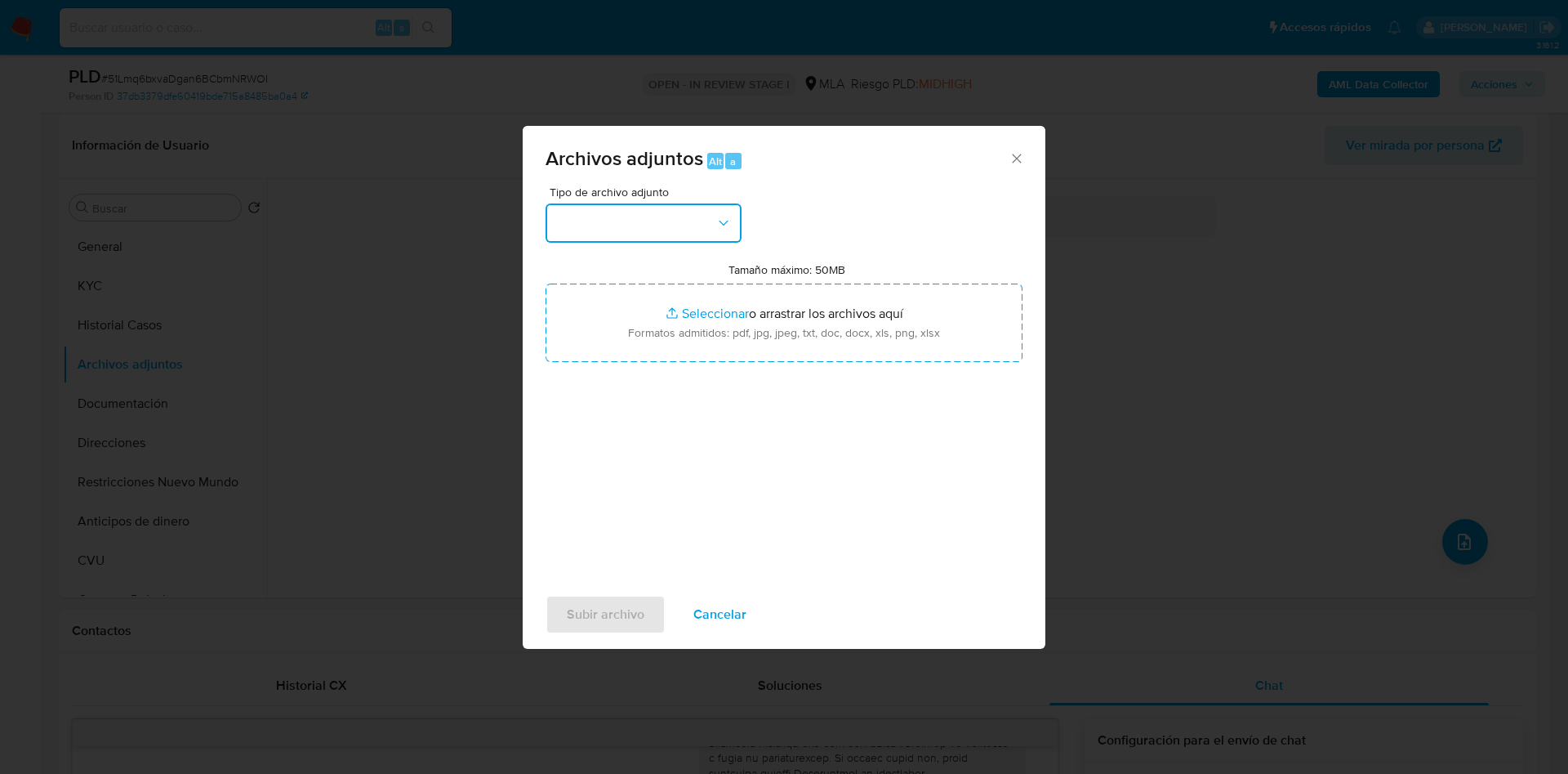
click at [640, 225] on button "button" at bounding box center [643, 223] width 196 height 39
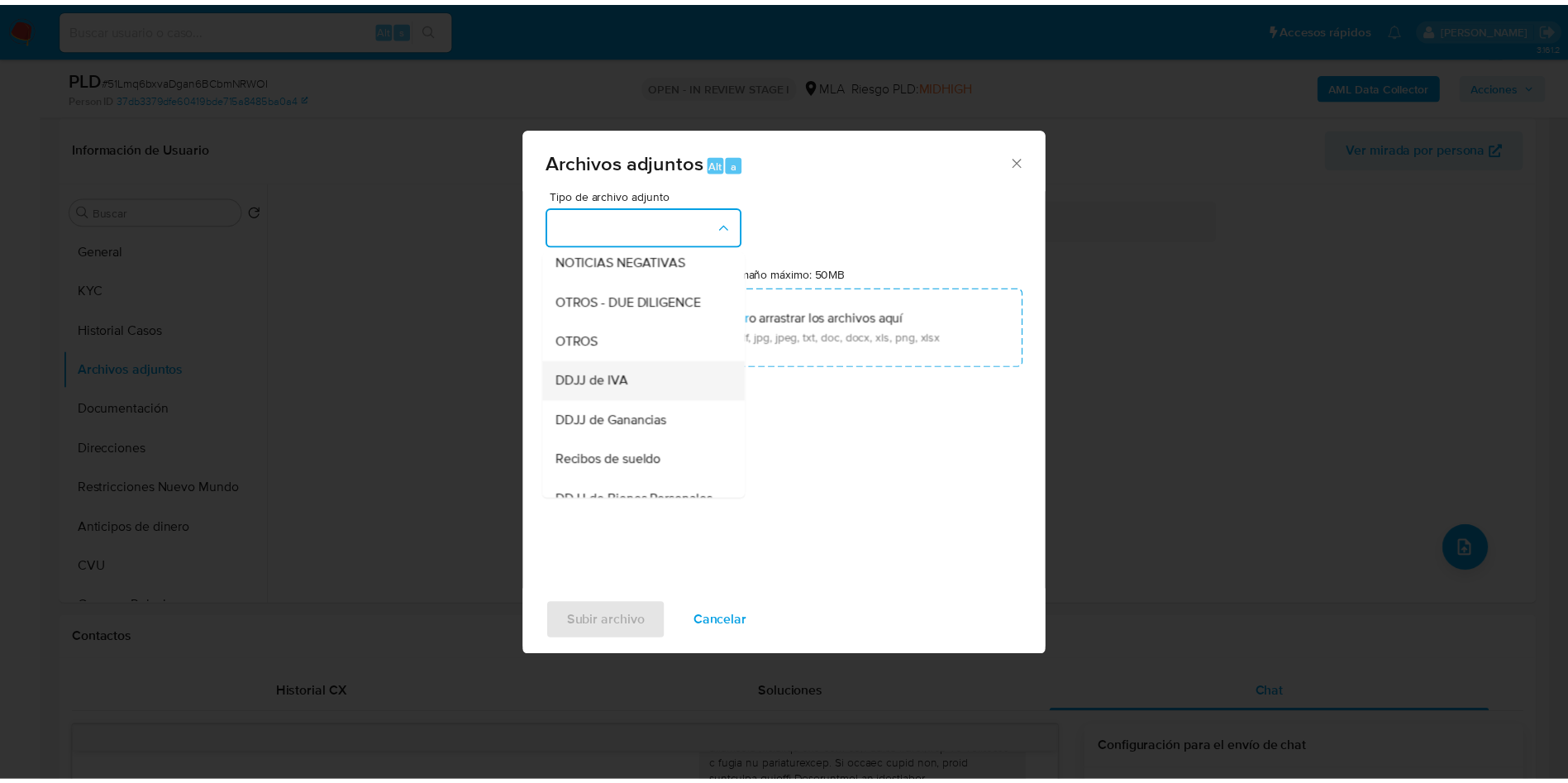
scroll to position [248, 0]
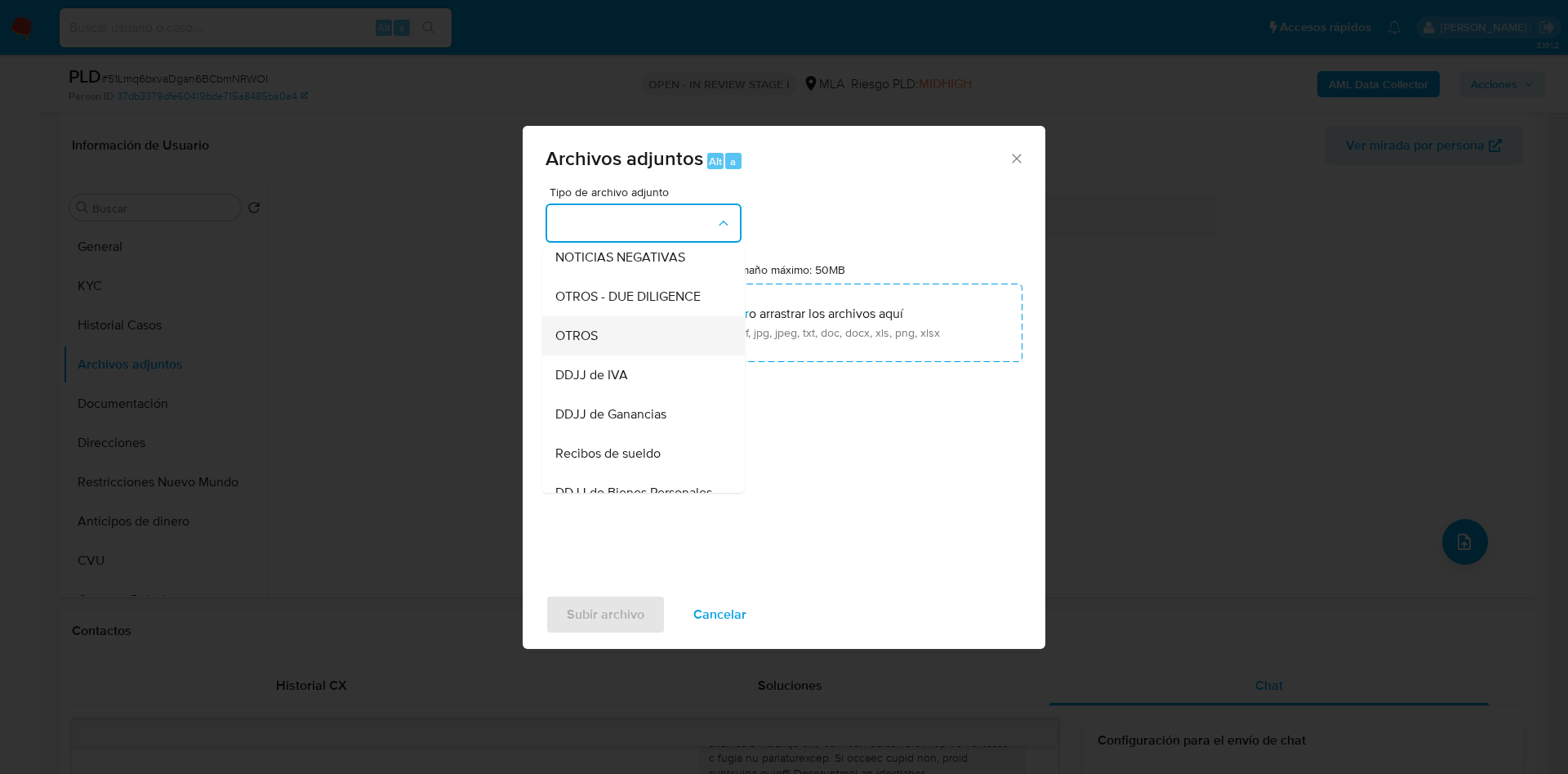
click at [653, 347] on div "OTROS" at bounding box center [639, 335] width 167 height 39
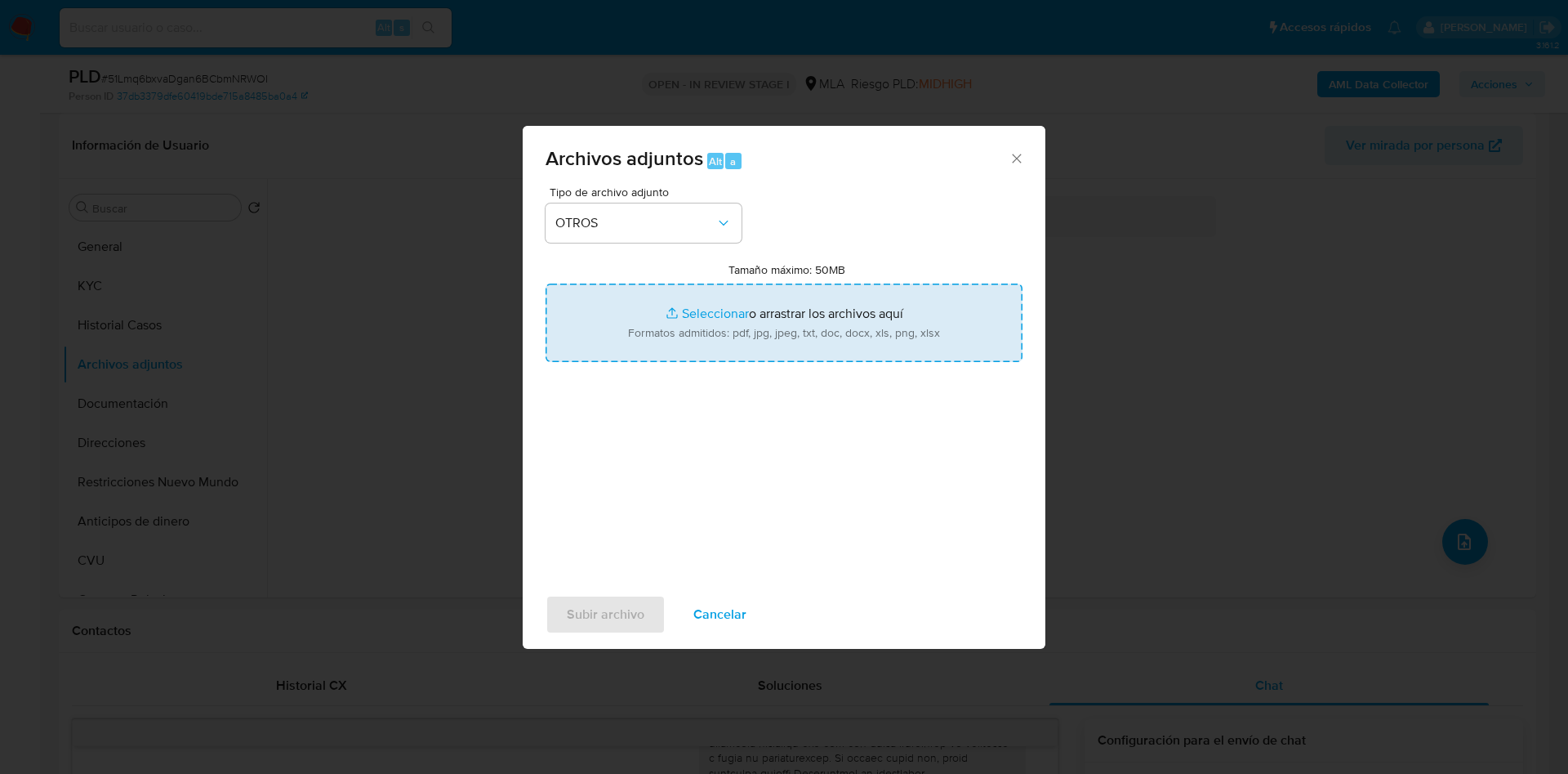
click at [707, 310] on input "Tamaño máximo: 50MB Seleccionar archivos" at bounding box center [784, 323] width 477 height 78
type input "C:\fakepath\Caselog 51Lmq6bxvaDgan6BCbmNRWOI - 289207363.docx"
click at [734, 322] on input "Tamaño máximo: 50MB Seleccionar archivos" at bounding box center [784, 323] width 477 height 78
type input "C:\fakepath\Movimientos 289207363.xlsx"
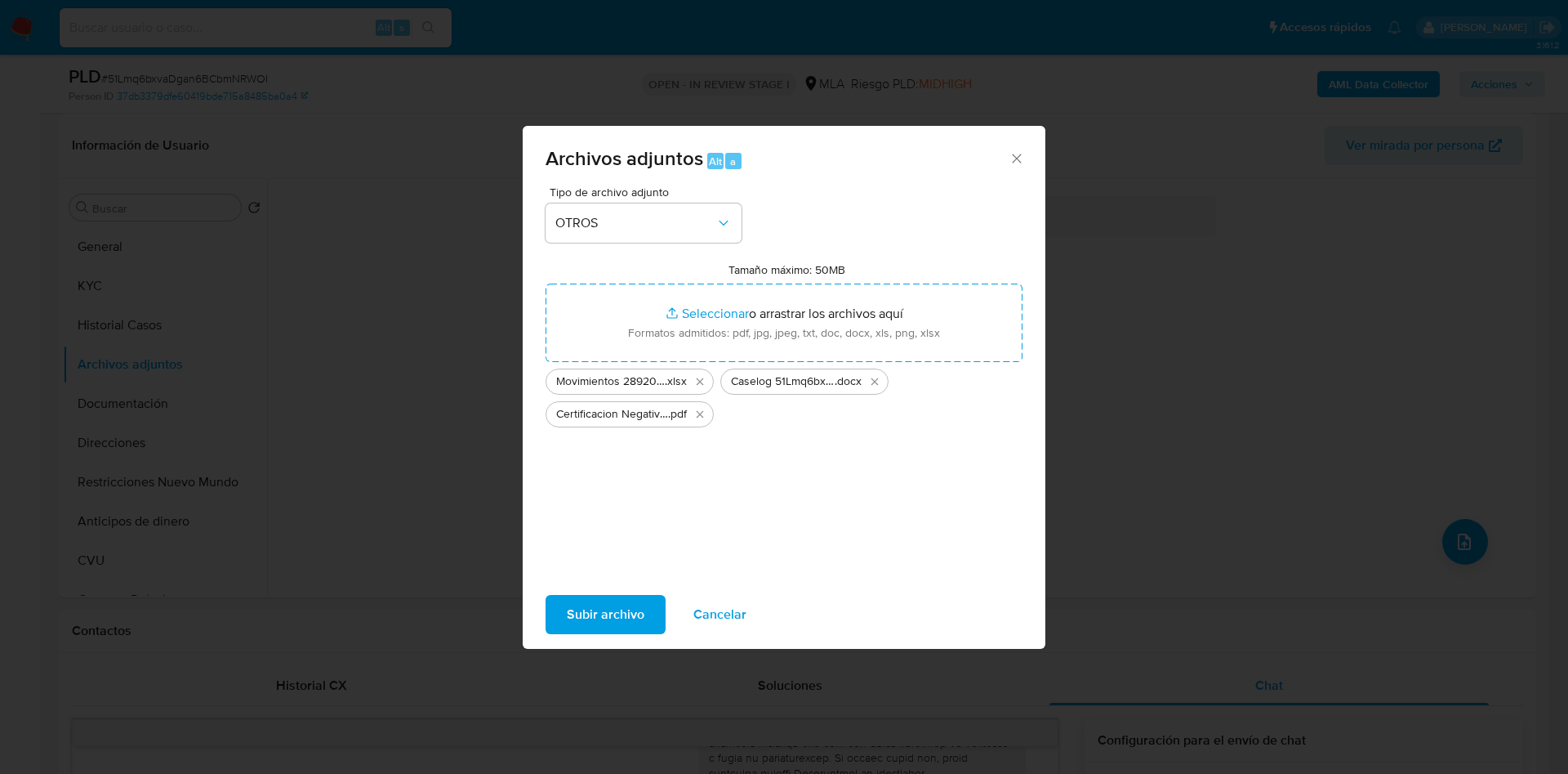
click at [617, 612] on span "Subir archivo" at bounding box center [605, 614] width 77 height 36
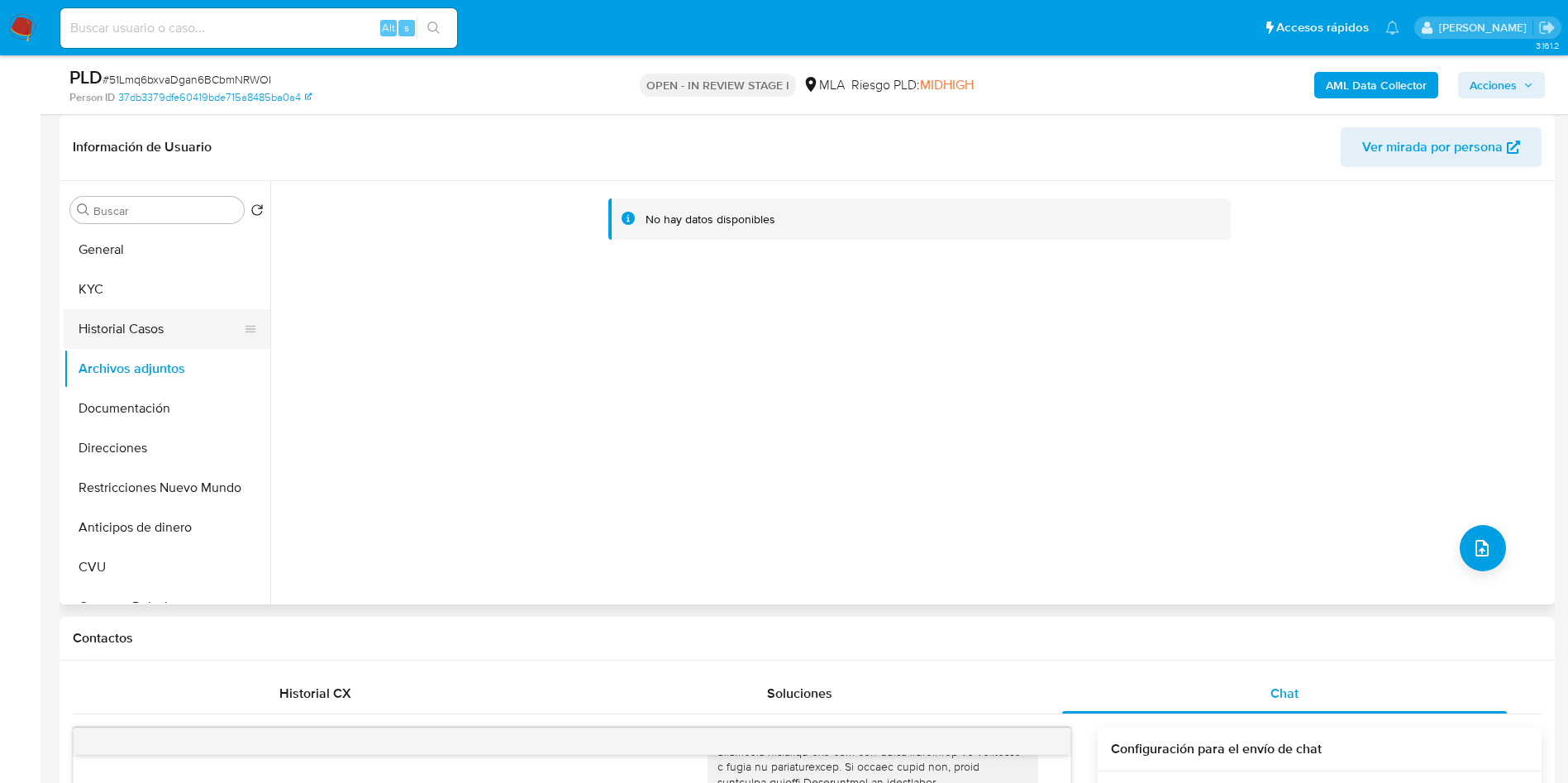
click at [167, 333] on button "Historial Casos" at bounding box center [160, 329] width 194 height 40
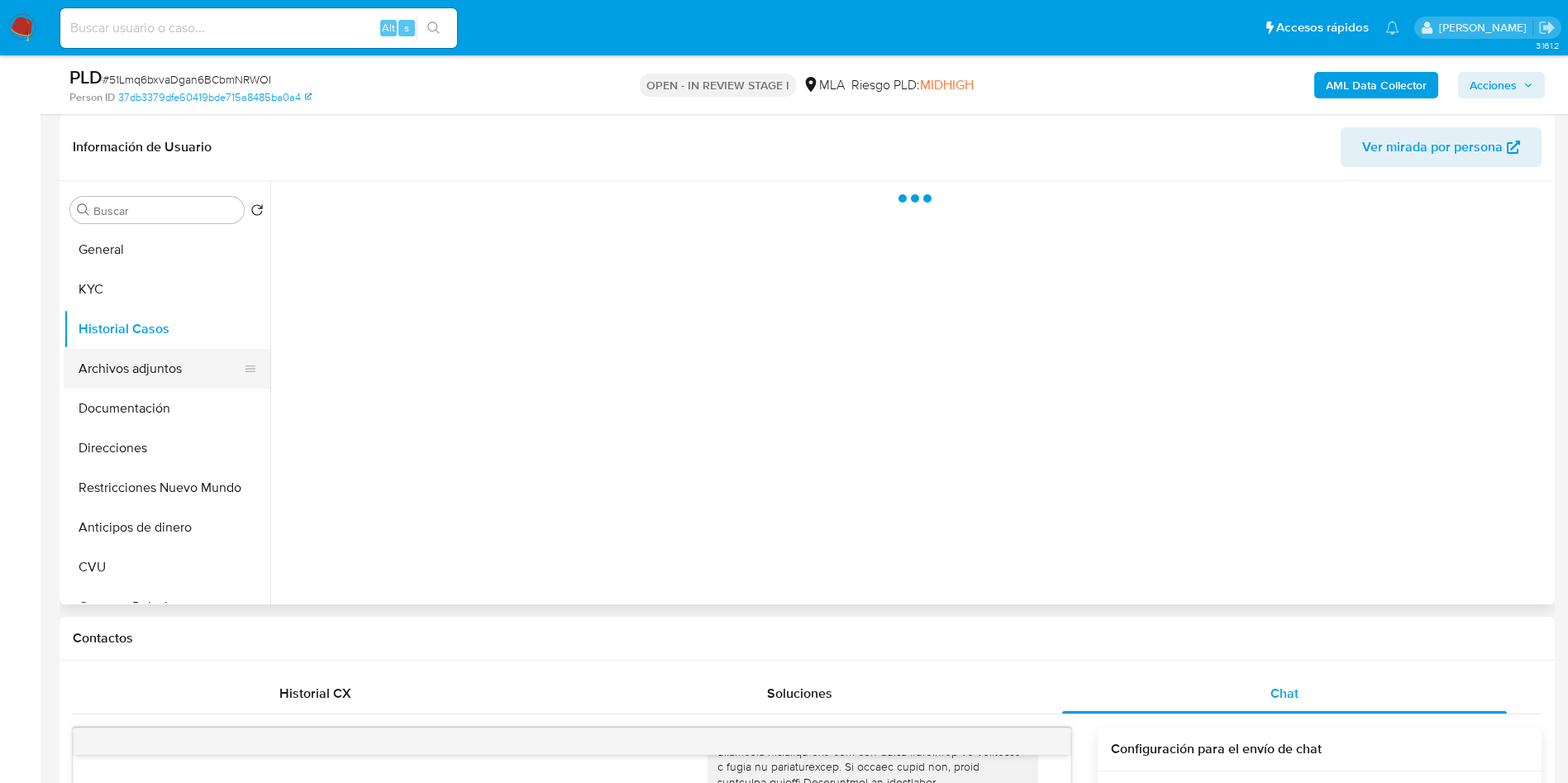
click at [165, 367] on button "Archivos adjuntos" at bounding box center [160, 368] width 194 height 40
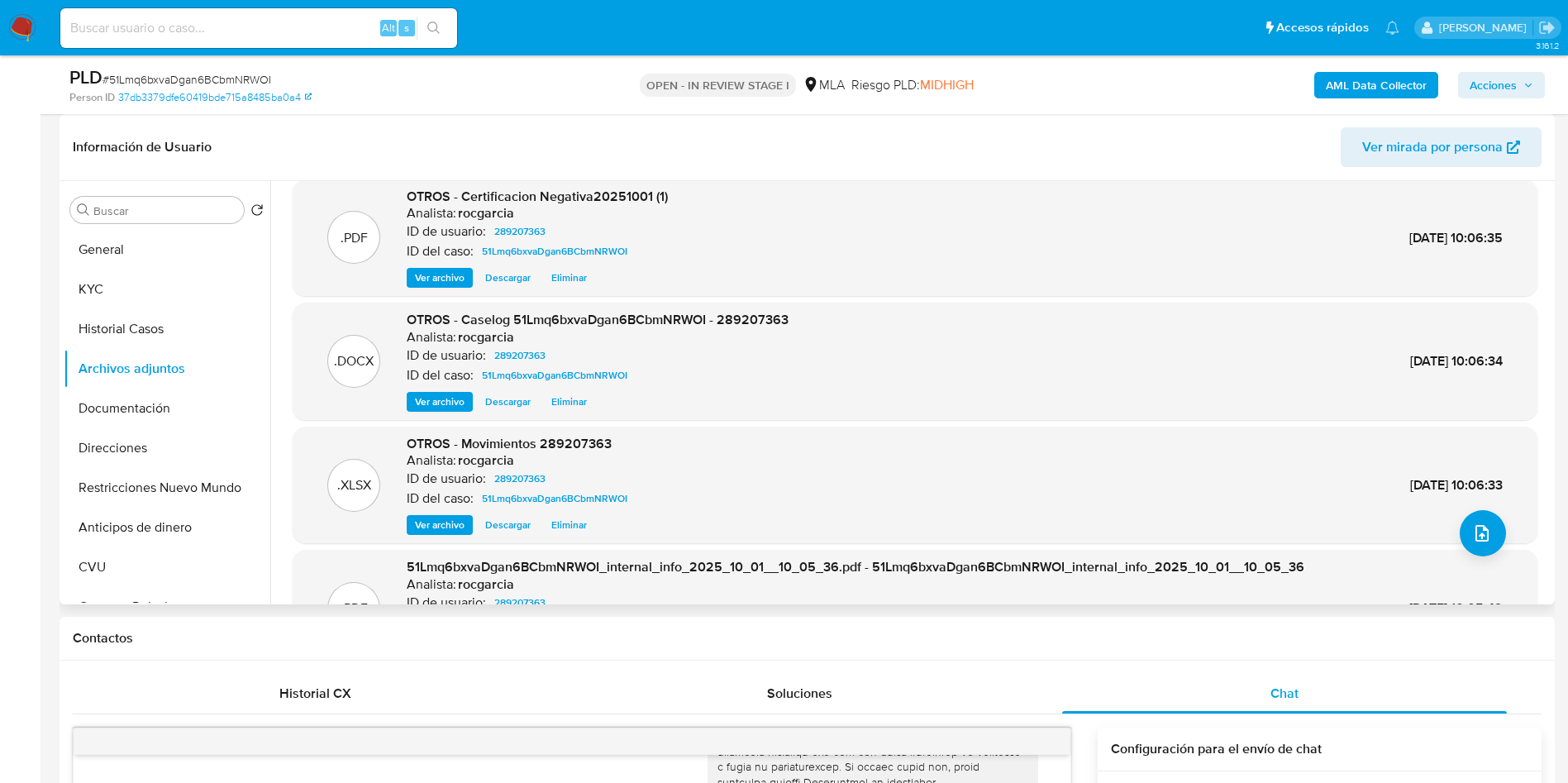
scroll to position [139, 0]
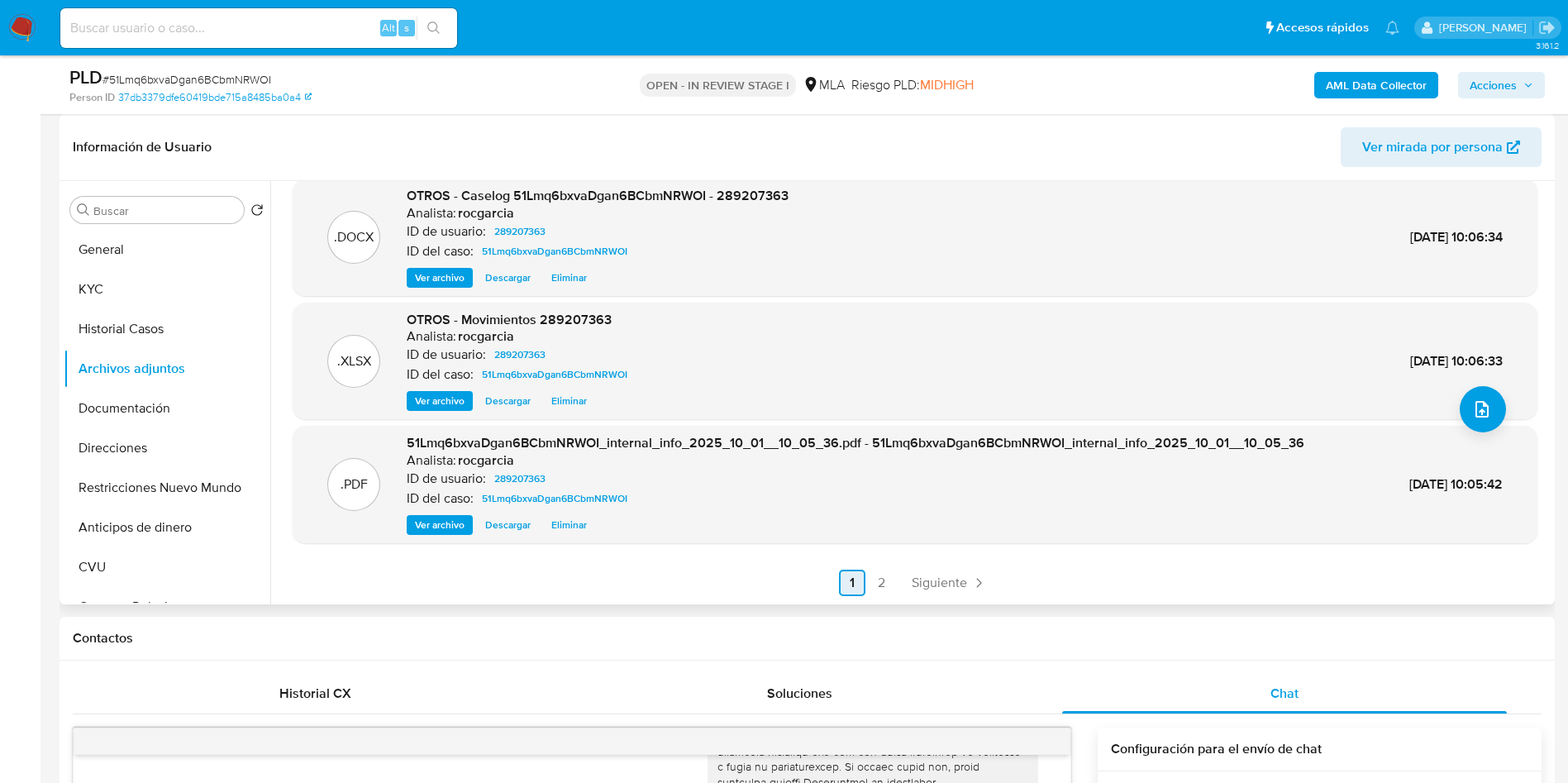
click at [857, 575] on link "1" at bounding box center [852, 583] width 26 height 26
click at [877, 584] on link "2" at bounding box center [882, 583] width 26 height 26
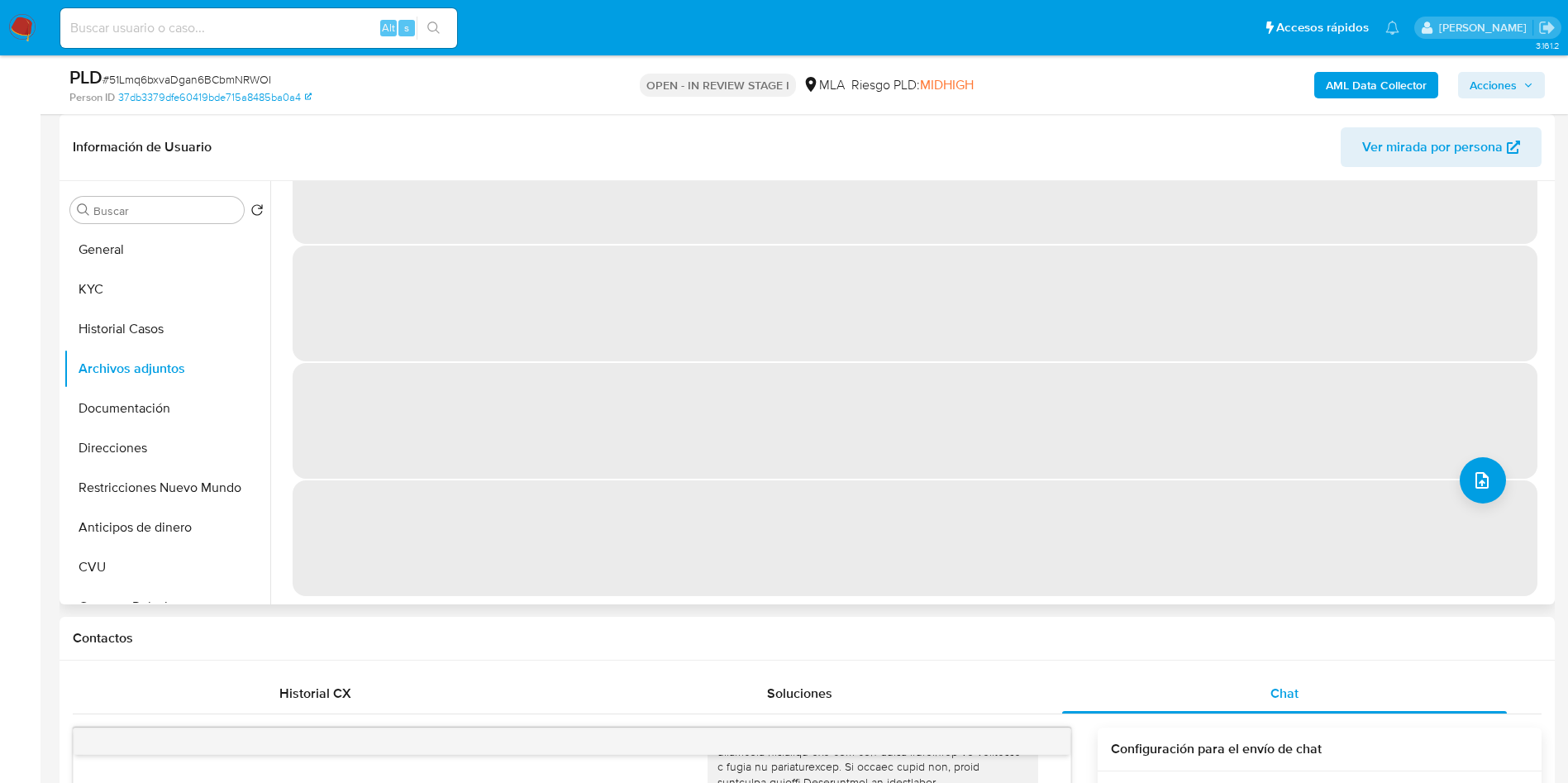
scroll to position [0, 0]
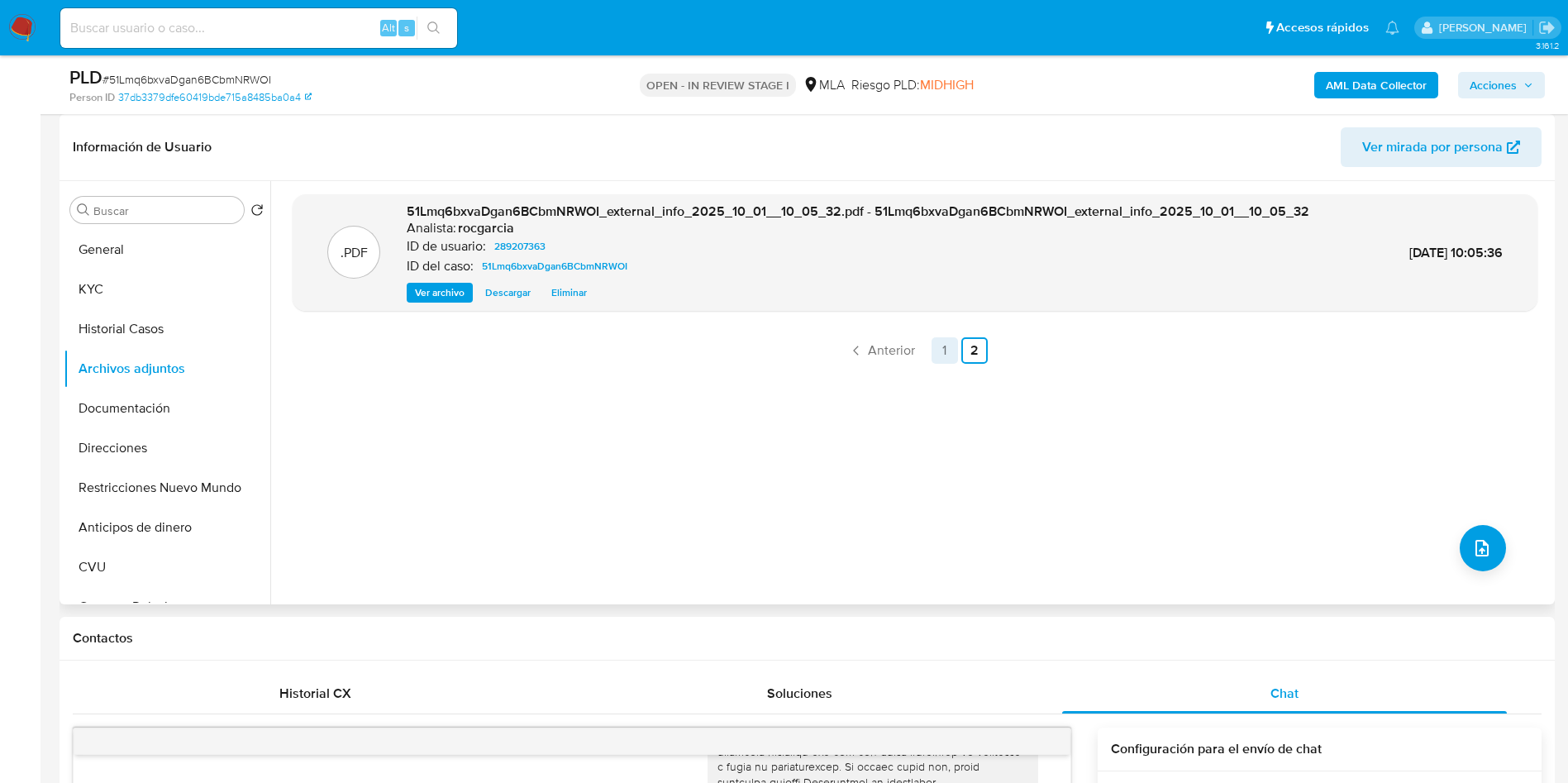
click at [943, 350] on link "1" at bounding box center [945, 351] width 26 height 26
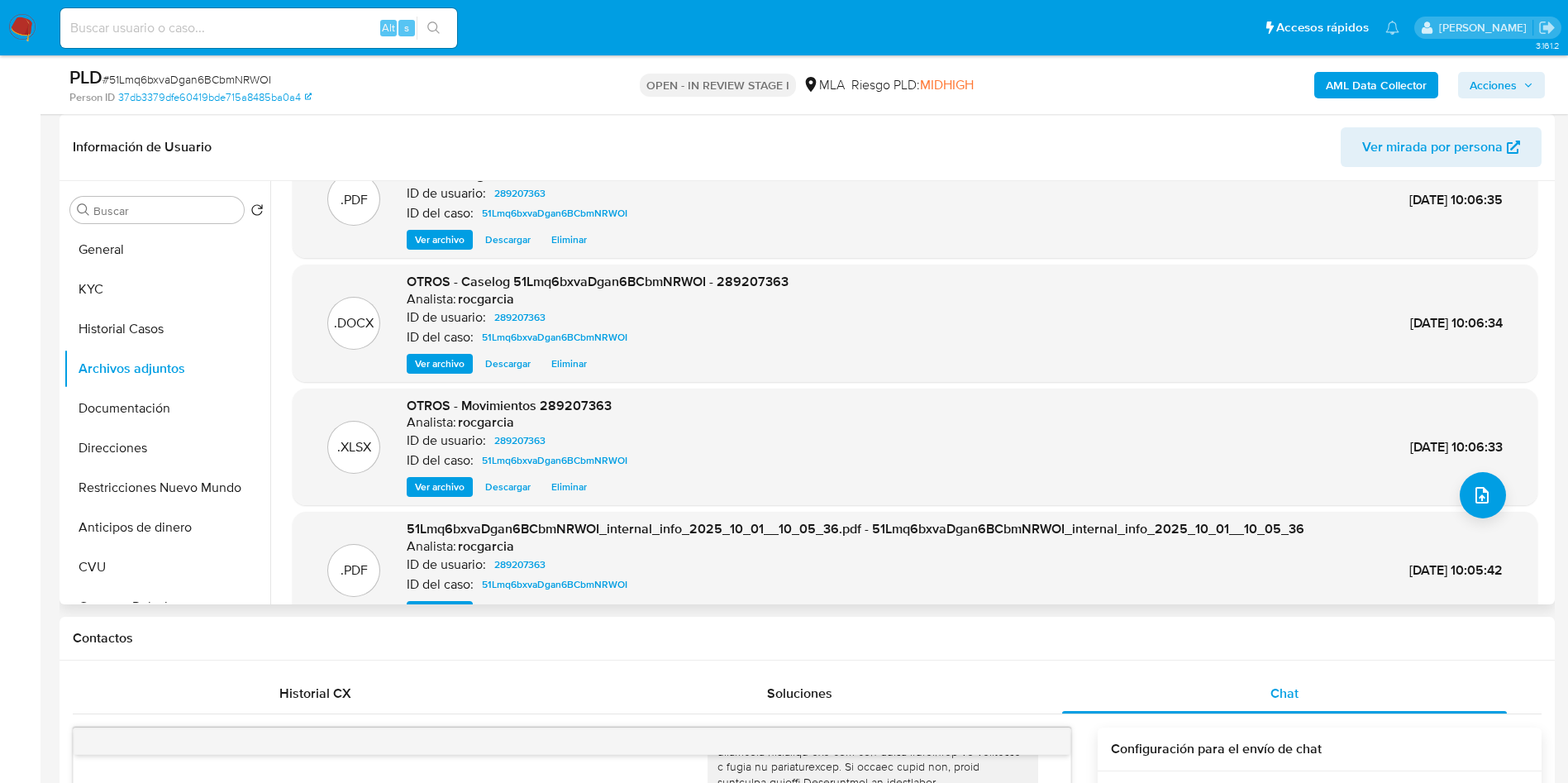
scroll to position [15, 0]
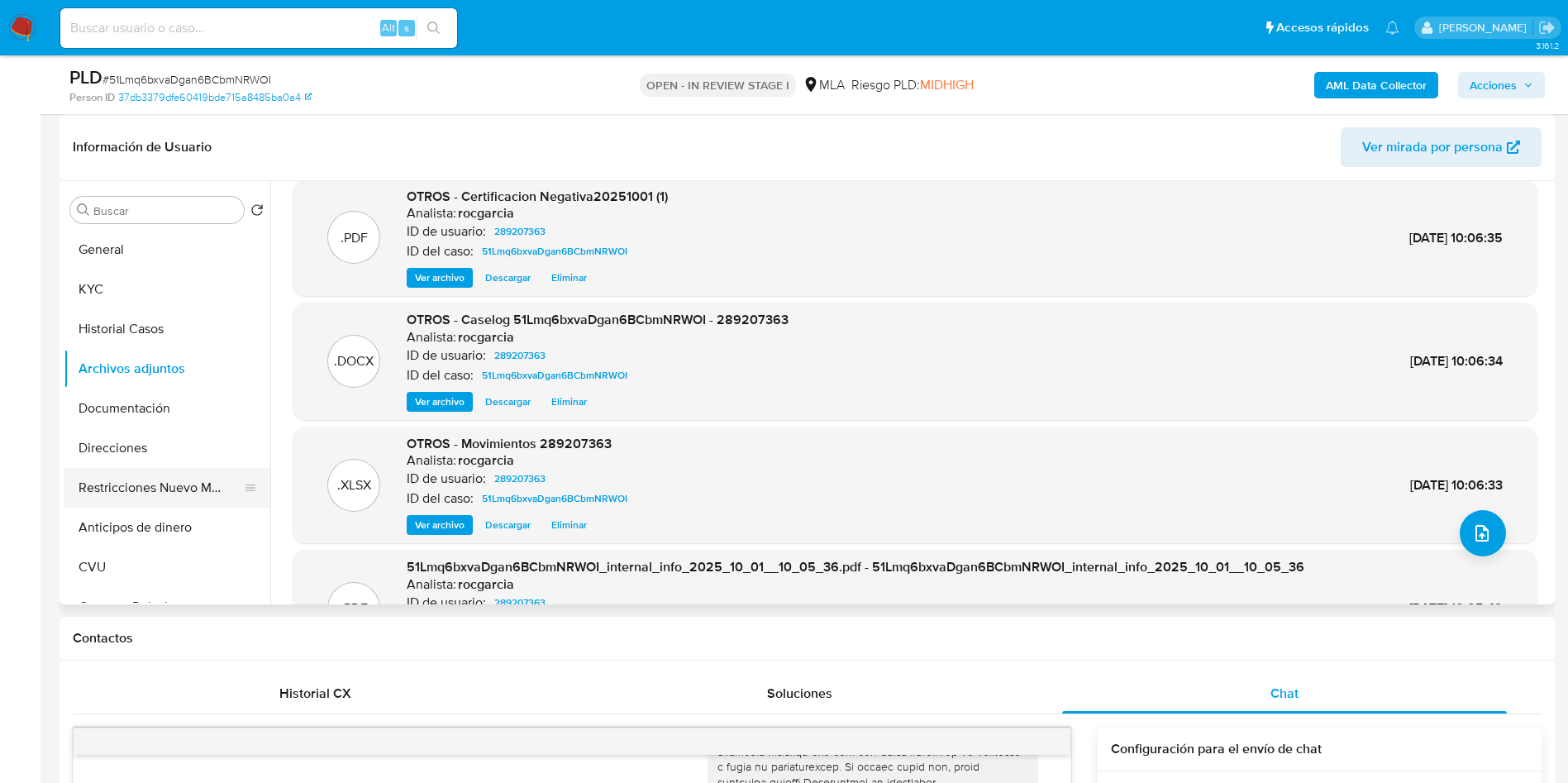
click at [184, 484] on button "Restricciones Nuevo Mundo" at bounding box center [160, 487] width 194 height 40
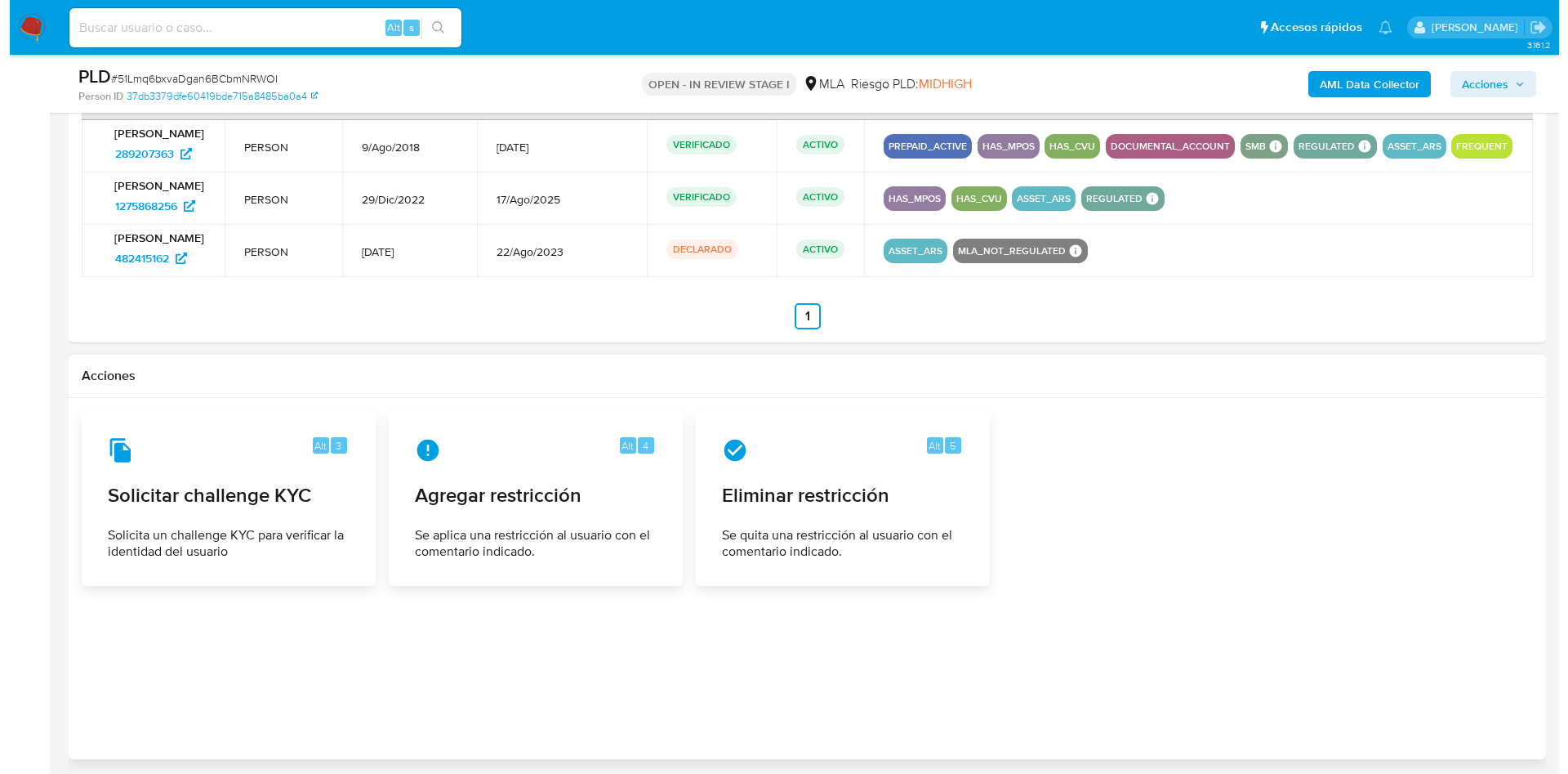
scroll to position [2646, 0]
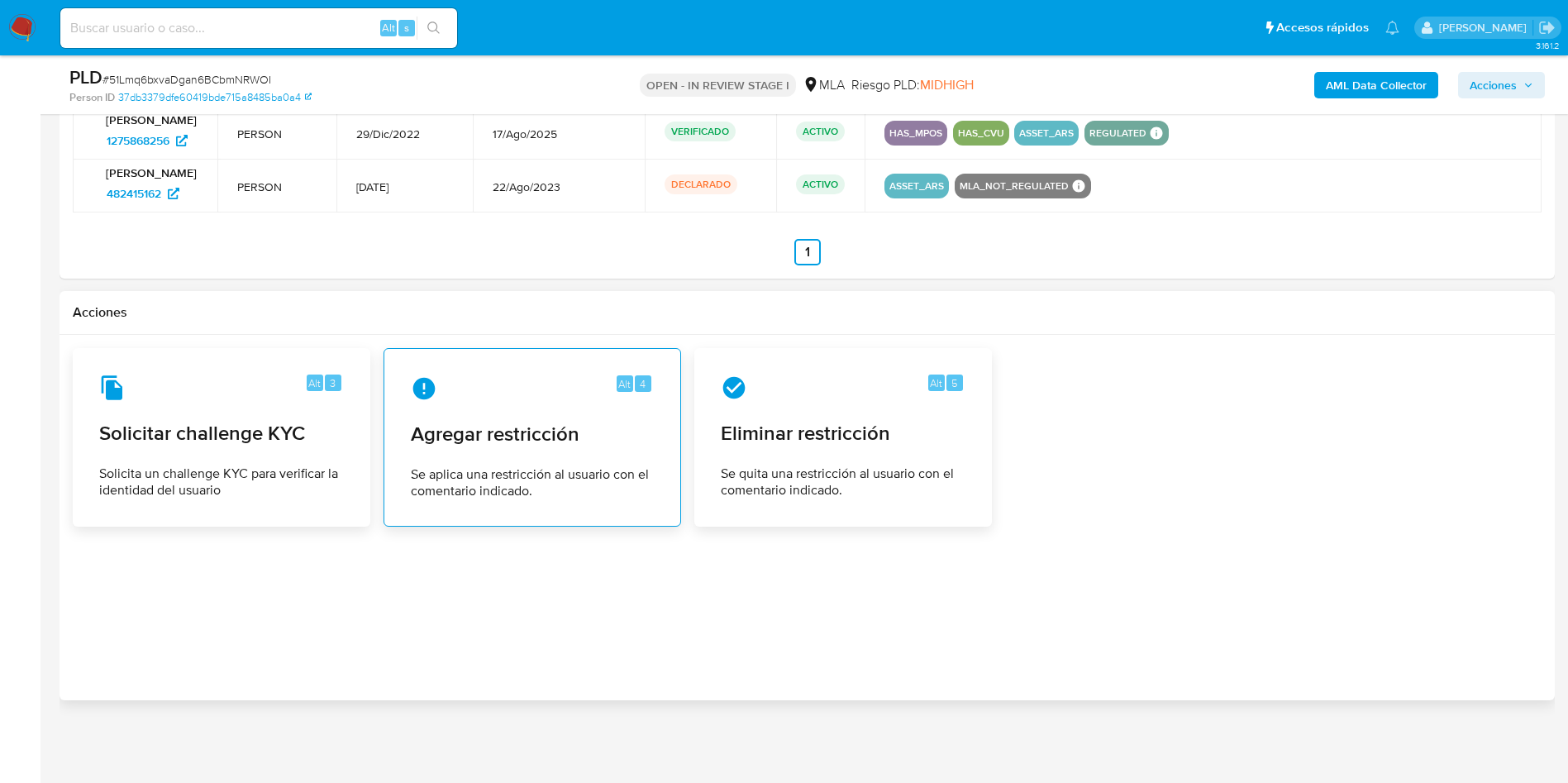
click at [542, 481] on span "Se aplica una restricción al usuario con el comentario indicado." at bounding box center [533, 483] width 243 height 33
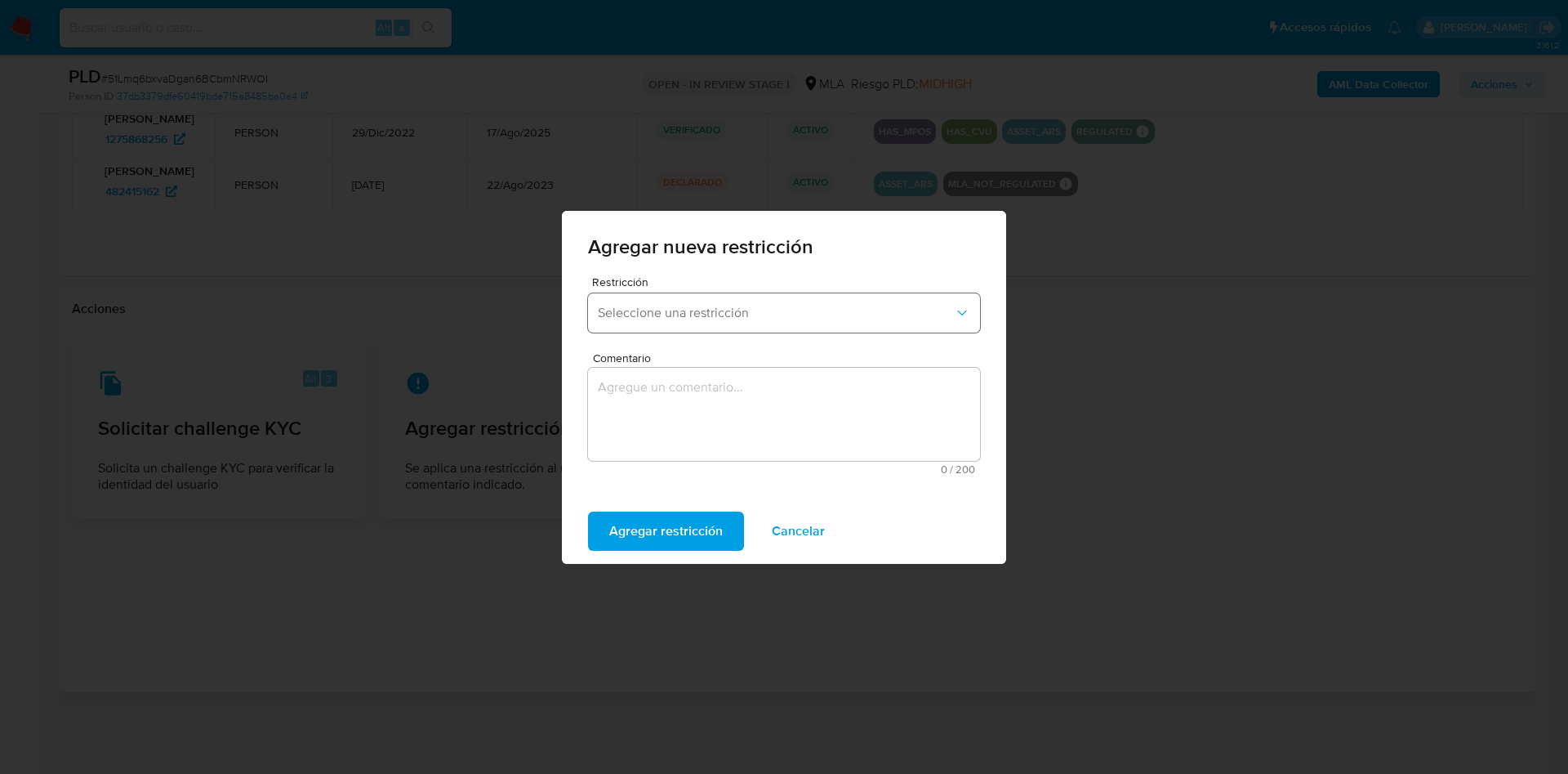
click at [643, 319] on span "Seleccione una restricción" at bounding box center [775, 313] width 356 height 17
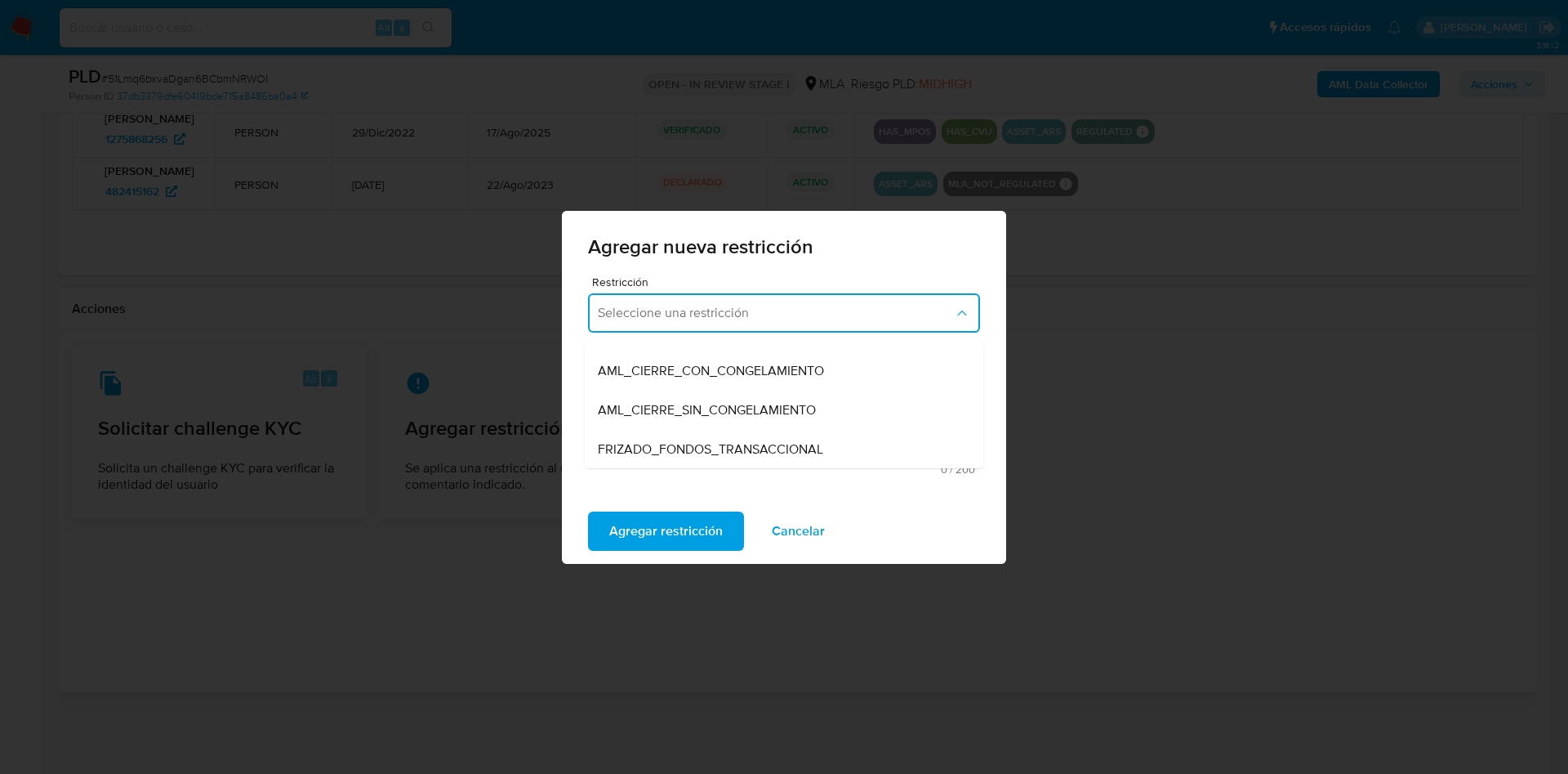
scroll to position [246, 0]
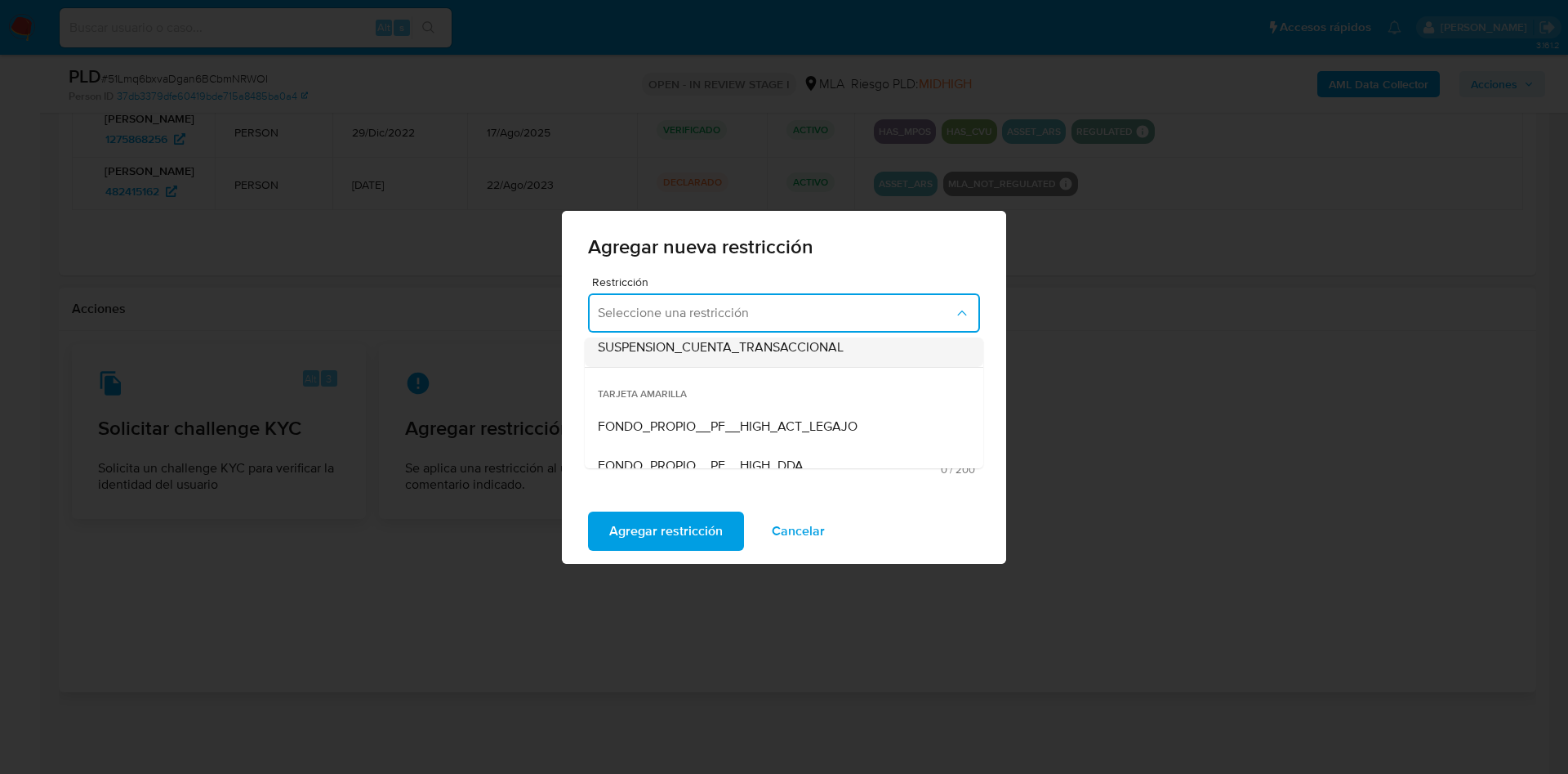
click at [678, 356] on div "SUSPENSION_CUENTA_TRANSACCIONAL" at bounding box center [779, 347] width 363 height 39
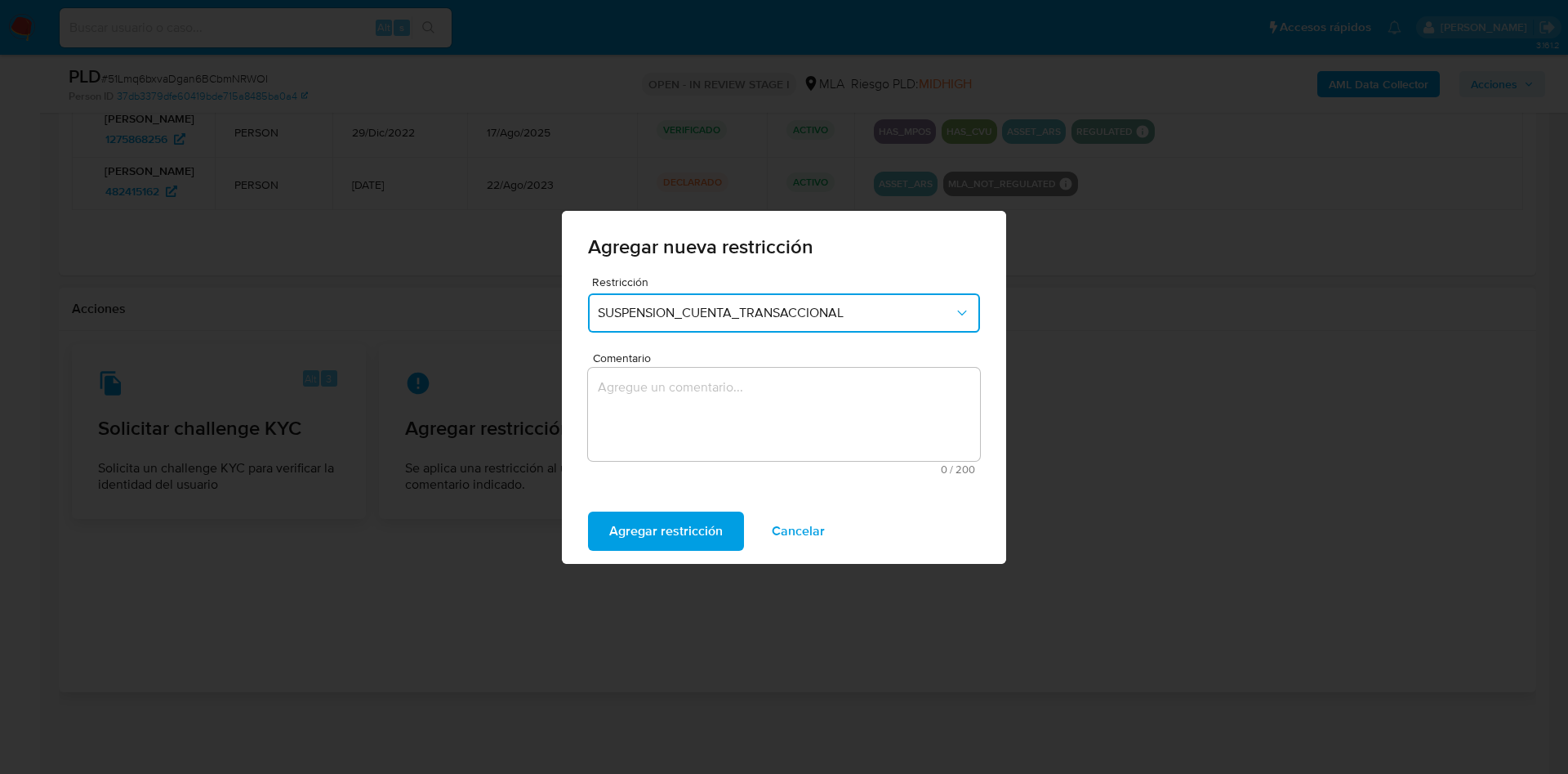
click at [673, 410] on textarea "Comentario" at bounding box center [784, 414] width 392 height 93
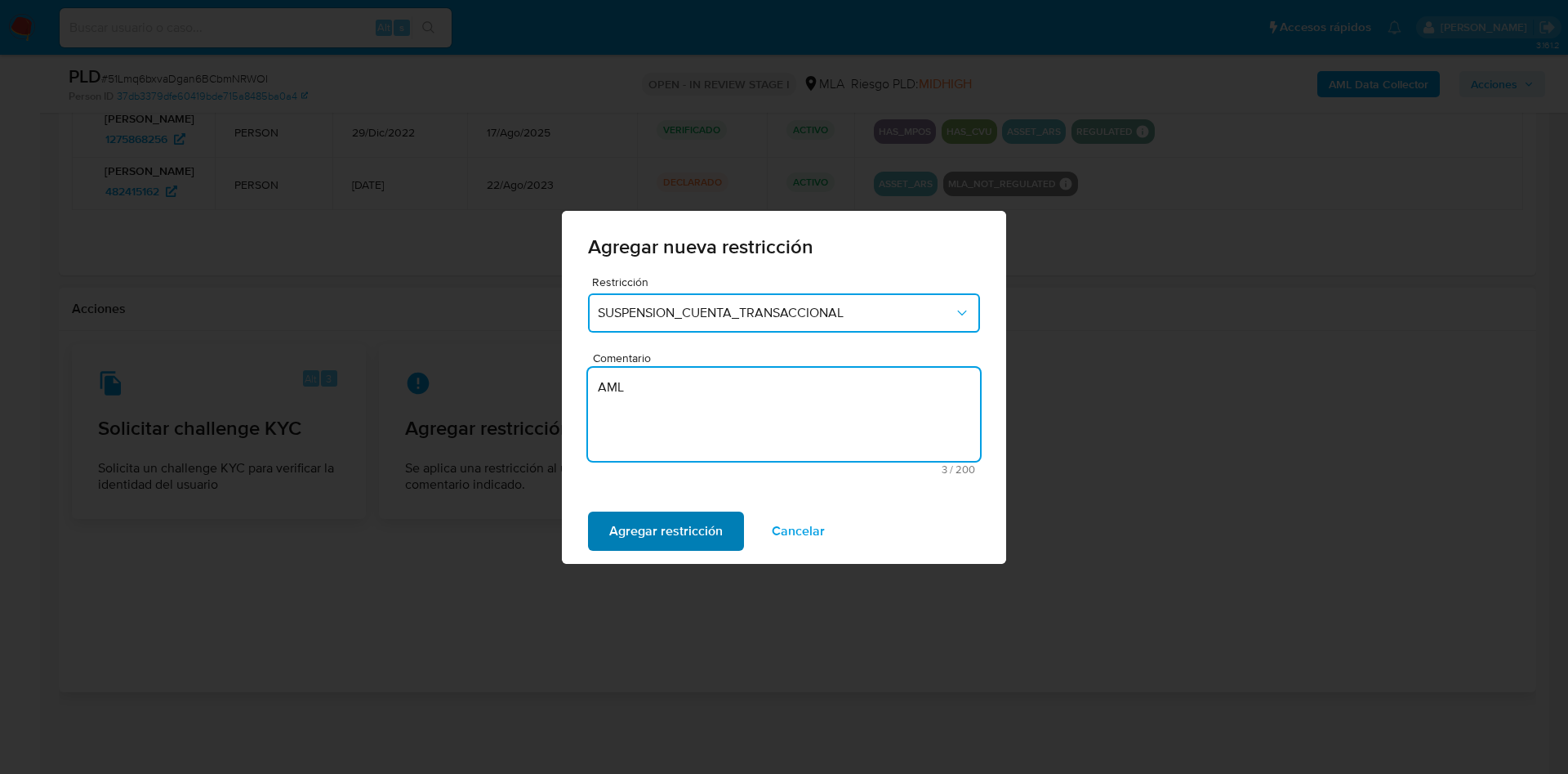
type textarea "AML"
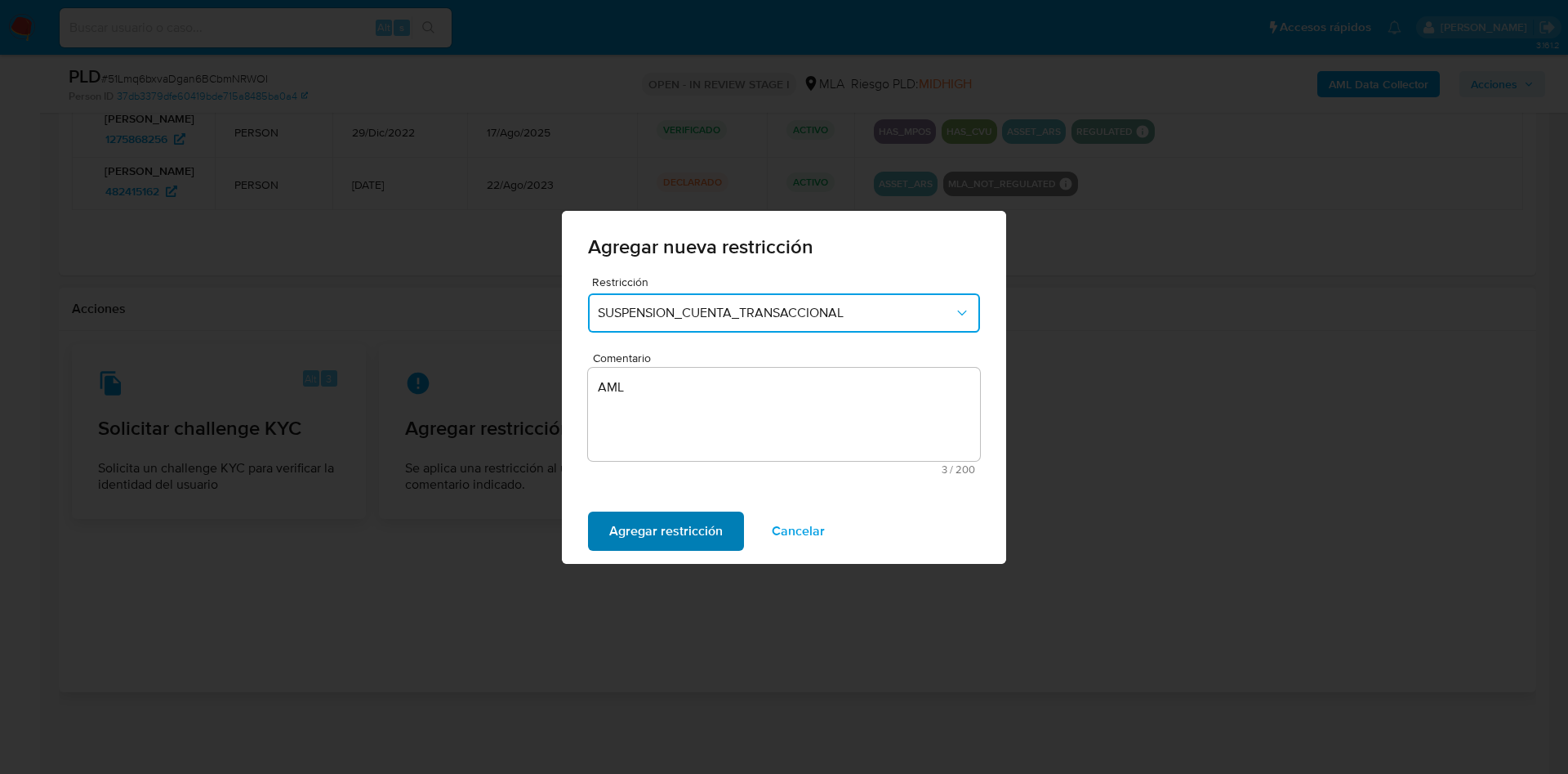
click at [696, 518] on span "Agregar restricción" at bounding box center [666, 531] width 113 height 36
click at [631, 529] on span "Confirmar" at bounding box center [639, 531] width 59 height 36
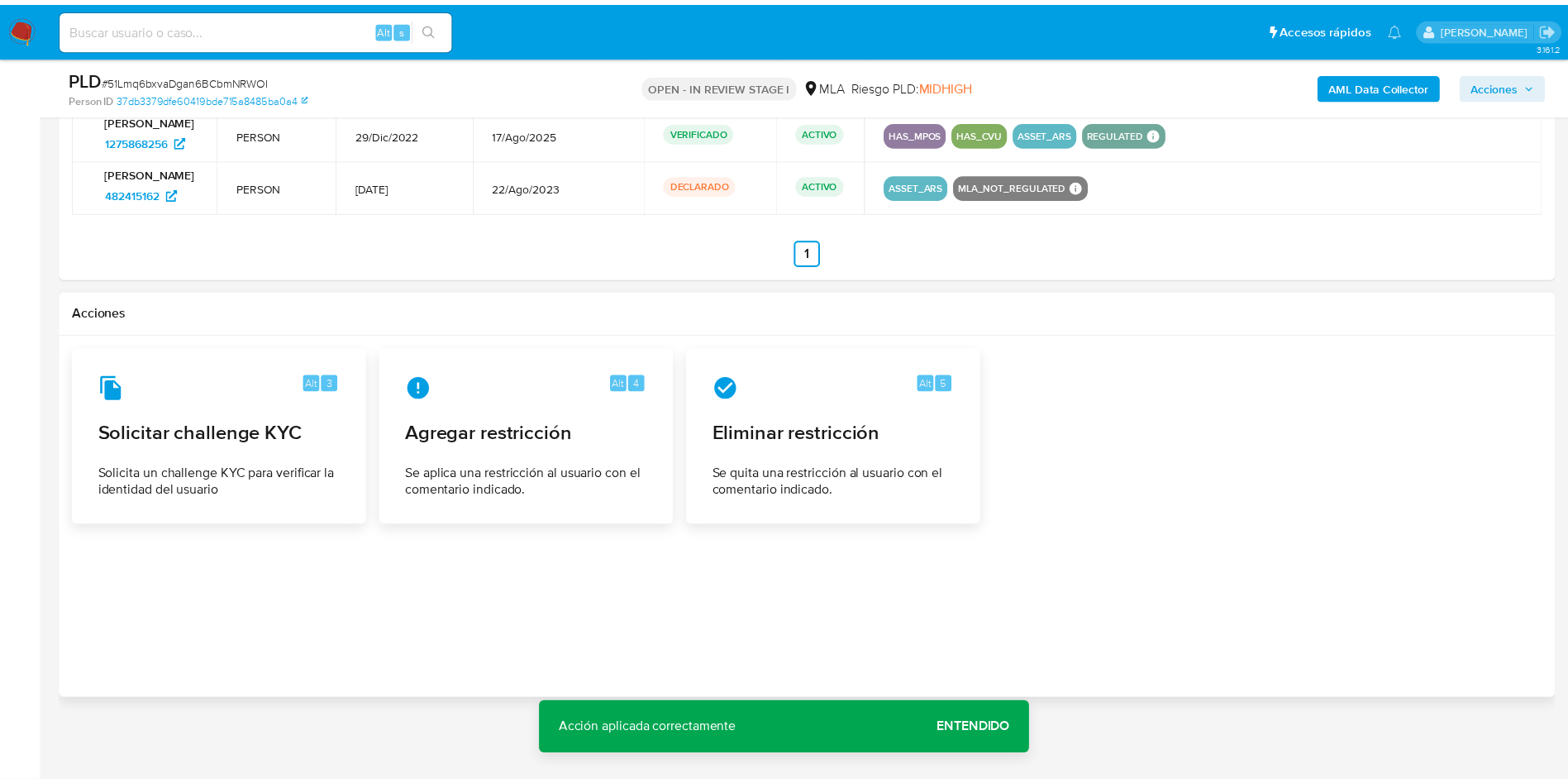
scroll to position [2636, 0]
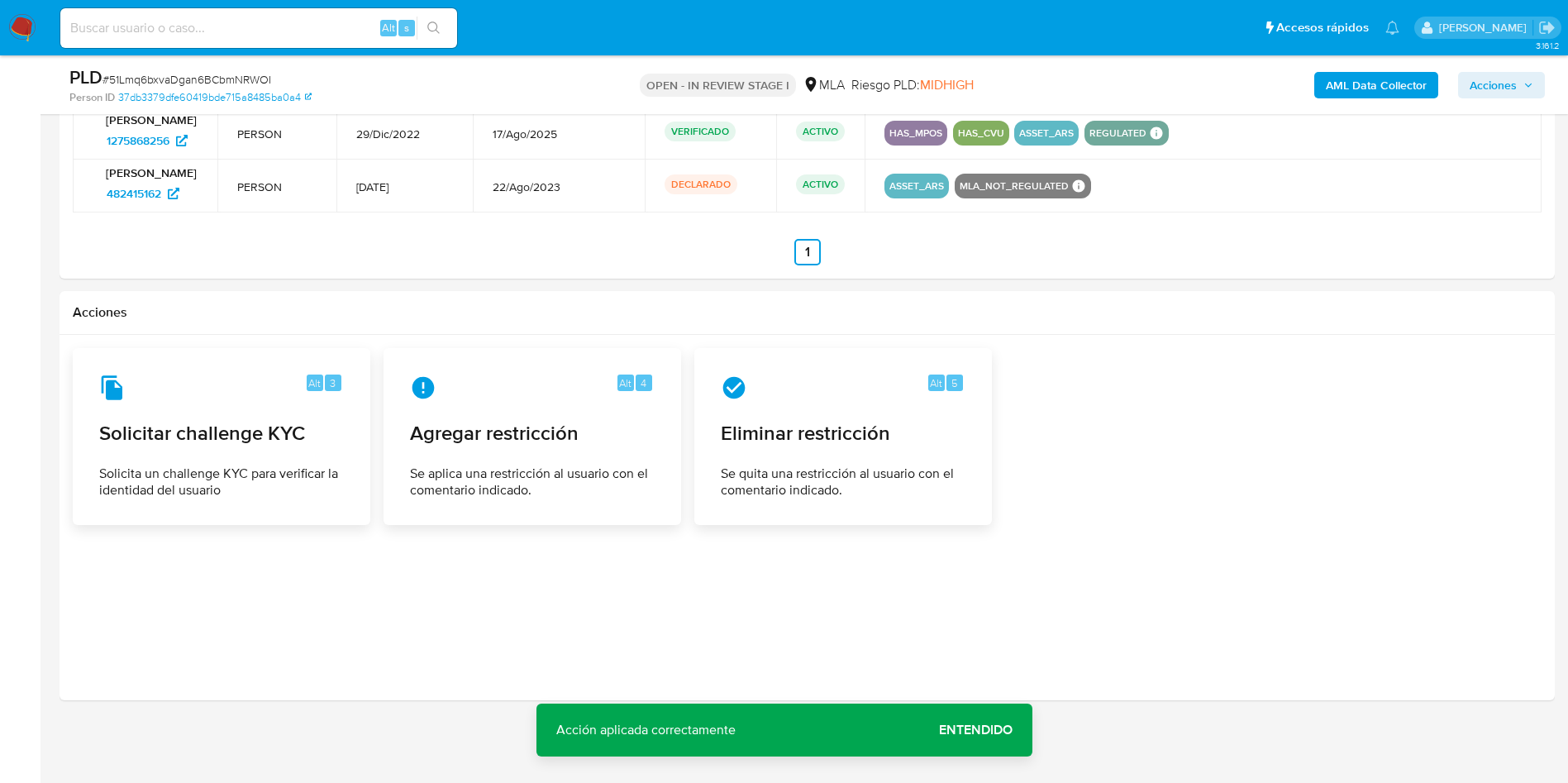
click at [980, 730] on span "Entendido" at bounding box center [975, 730] width 74 height 0
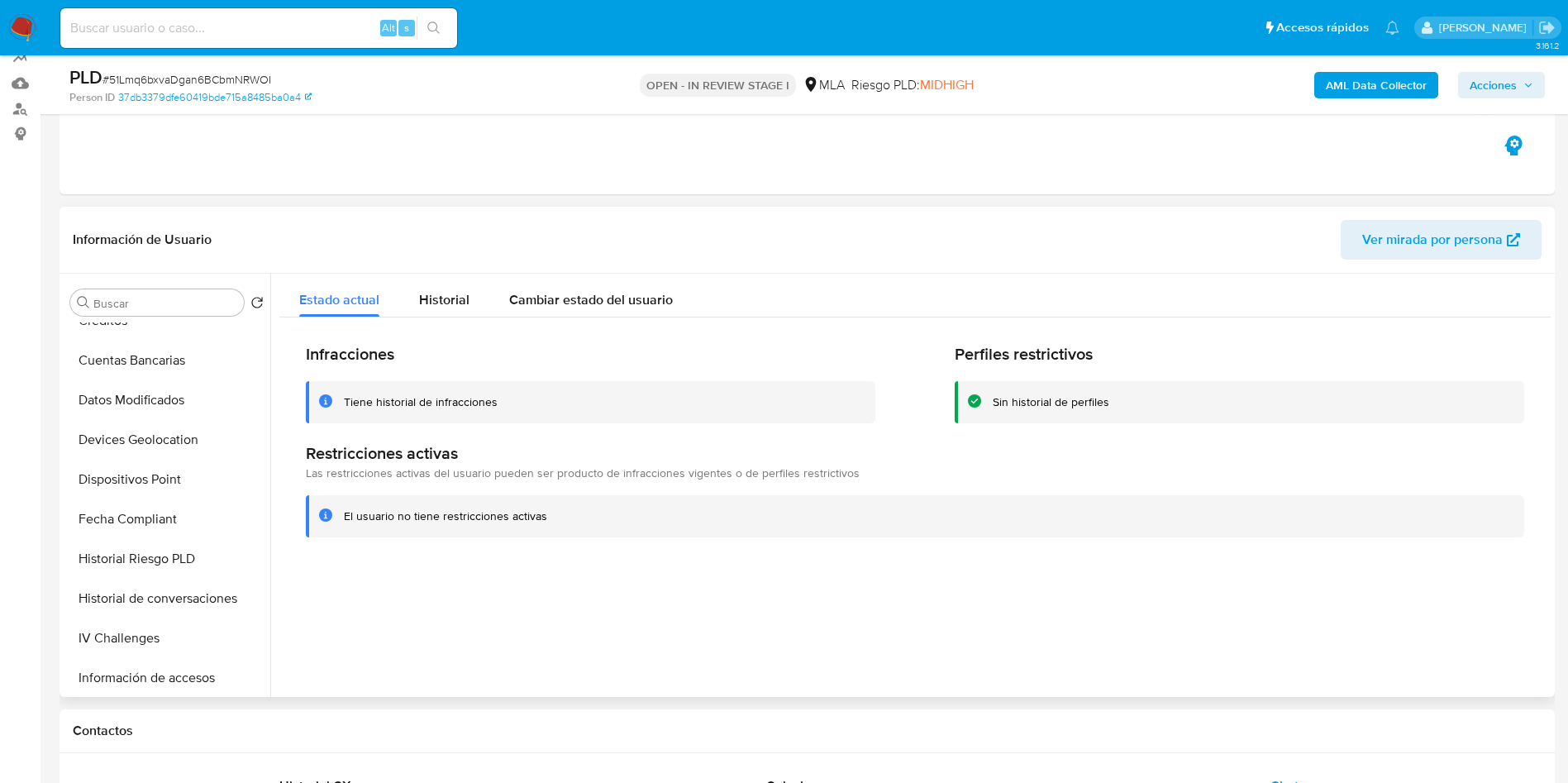
scroll to position [114, 0]
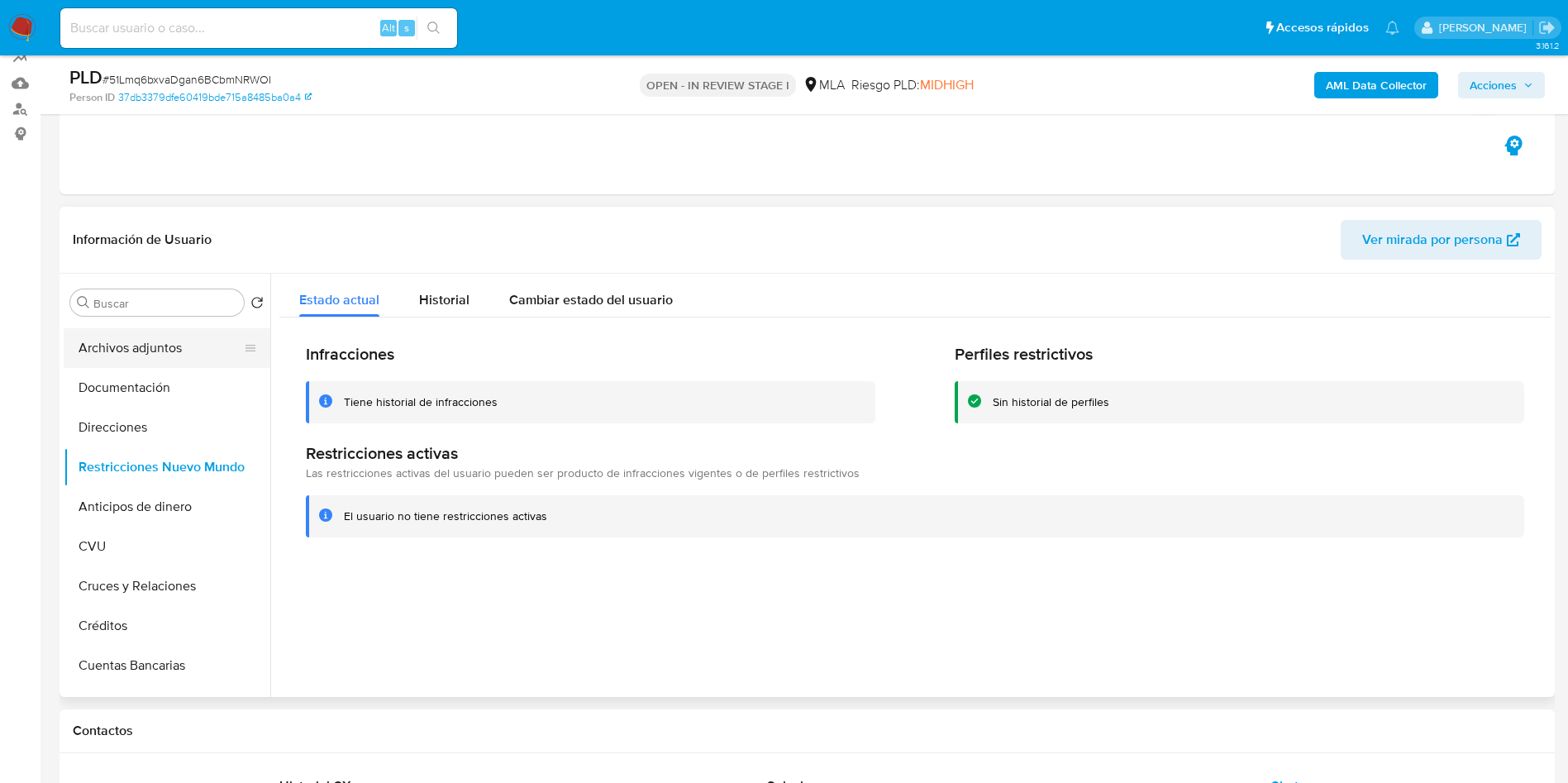
click at [172, 345] on button "Archivos adjuntos" at bounding box center [160, 348] width 194 height 40
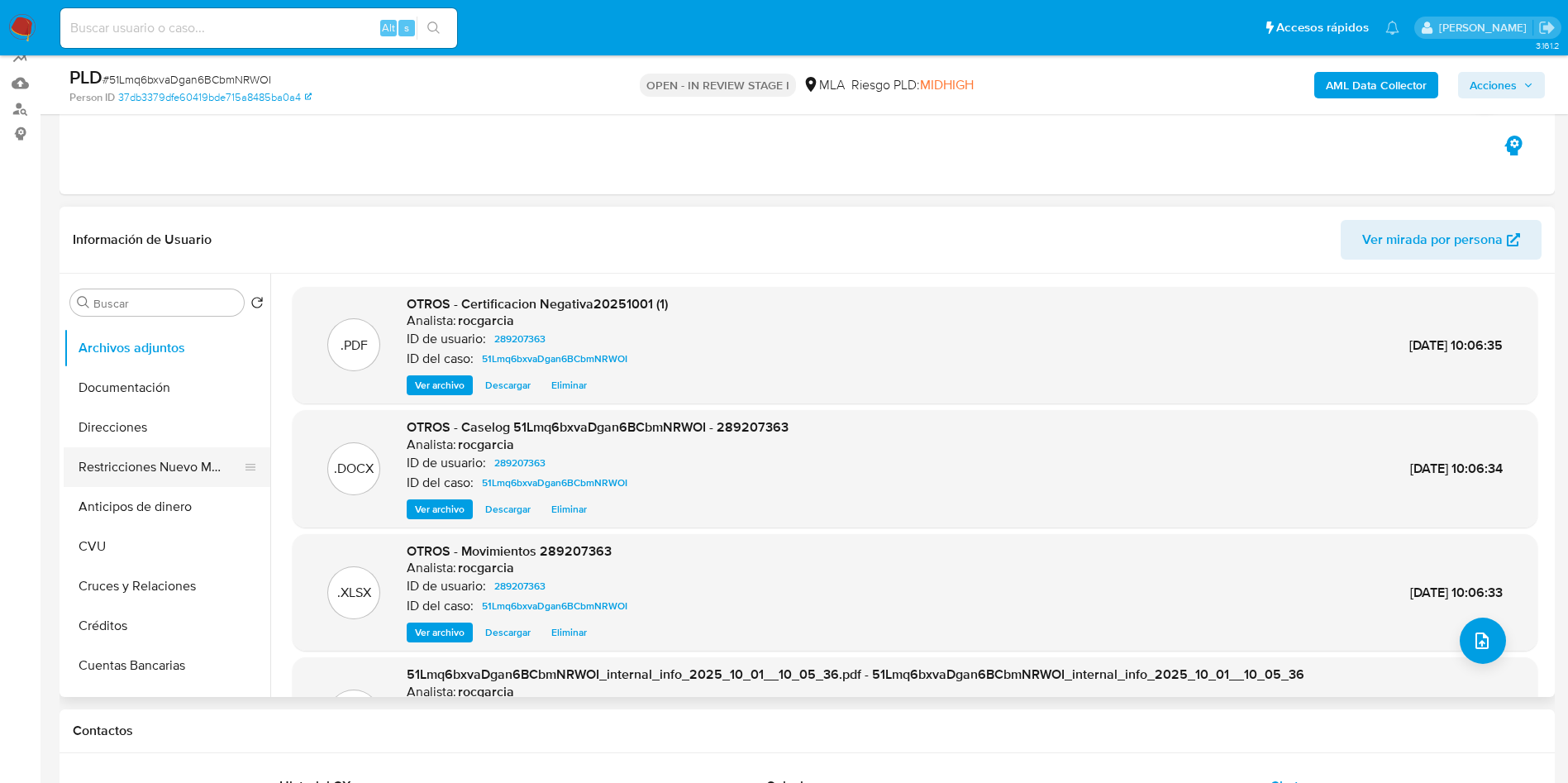
click at [199, 462] on button "Restricciones Nuevo Mundo" at bounding box center [160, 467] width 194 height 40
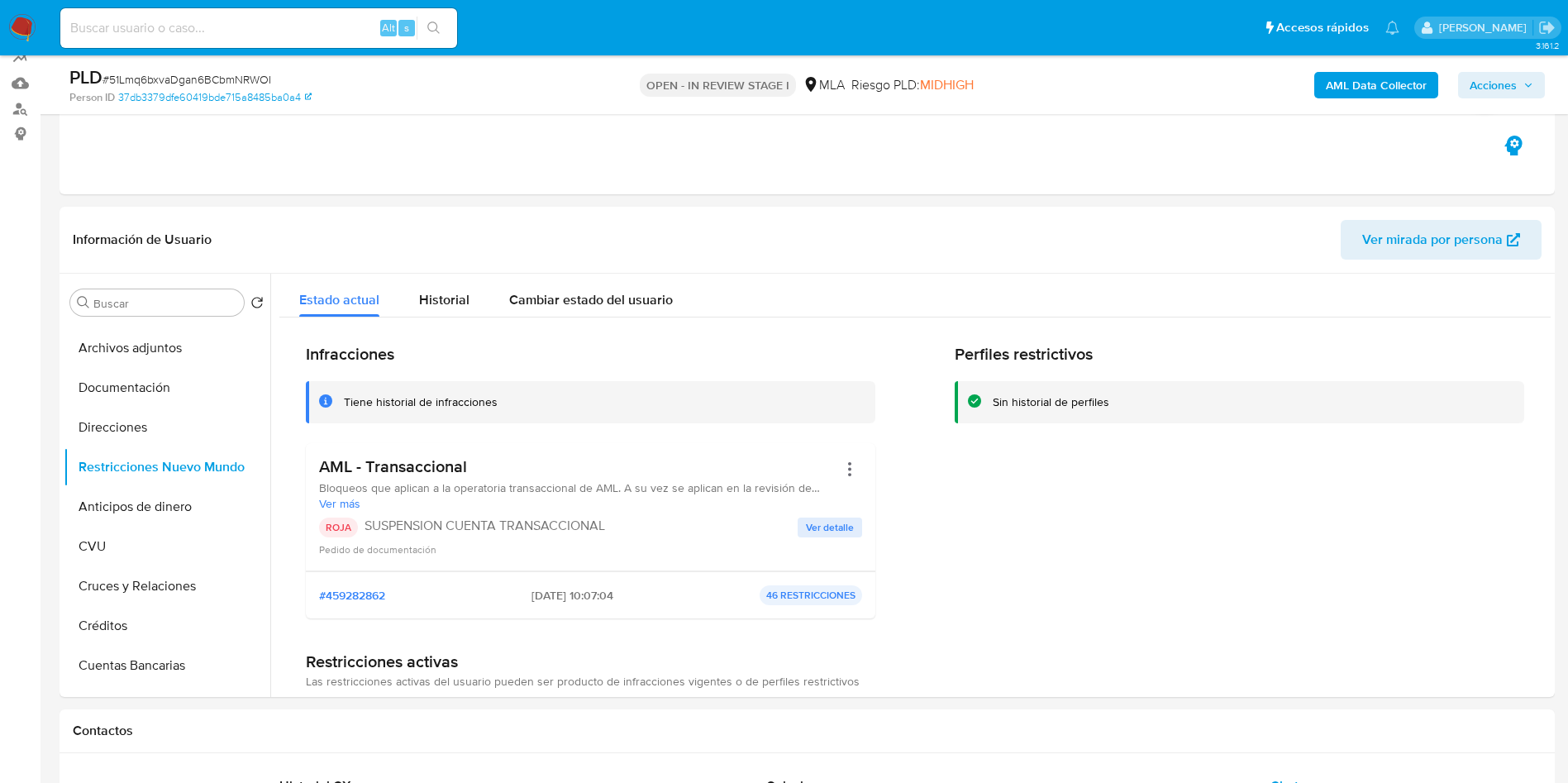
click at [1485, 75] on span "Acciones" at bounding box center [1493, 85] width 48 height 26
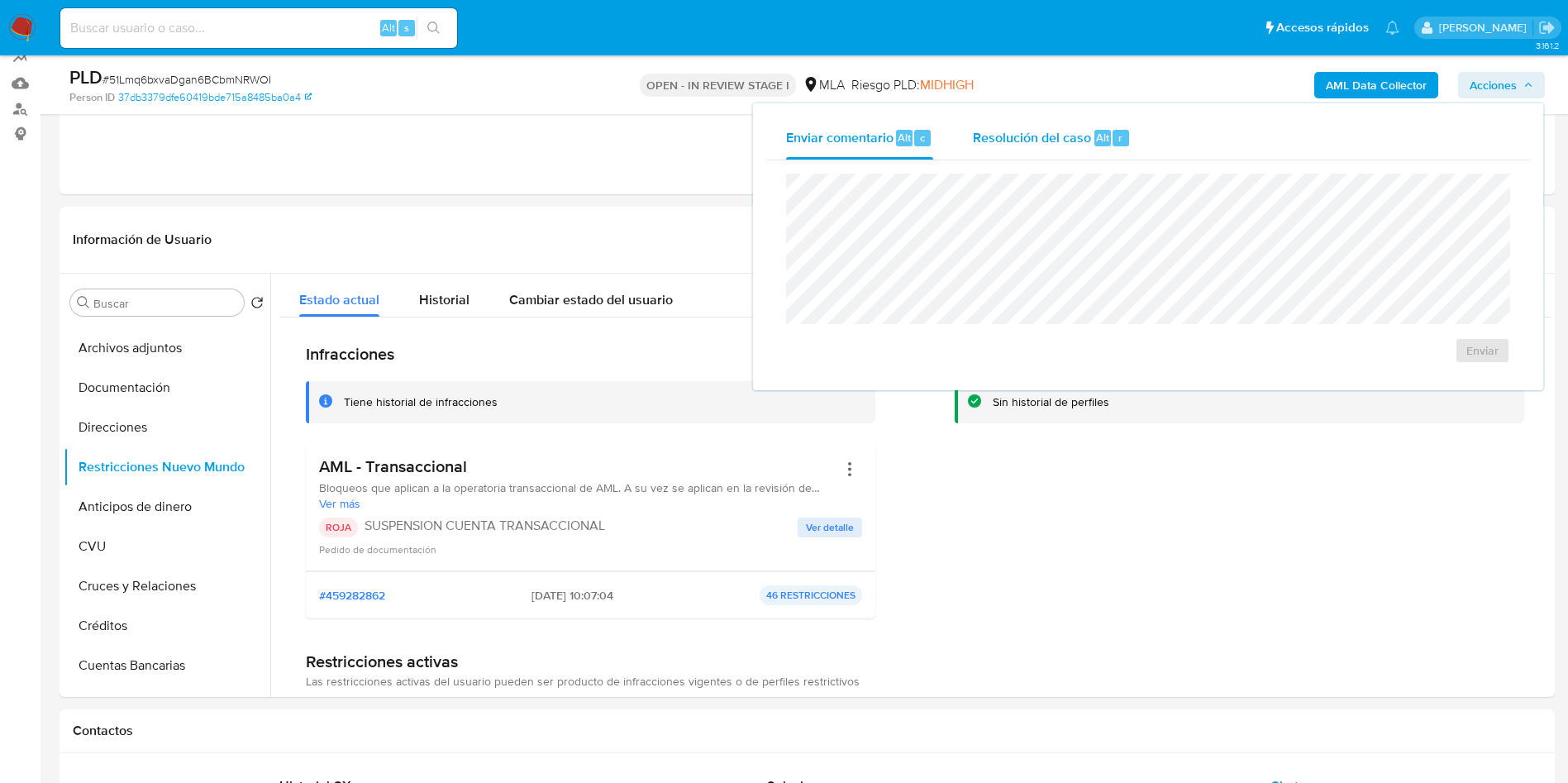
click at [1086, 151] on div "Resolución del caso Alt r" at bounding box center [1051, 137] width 158 height 43
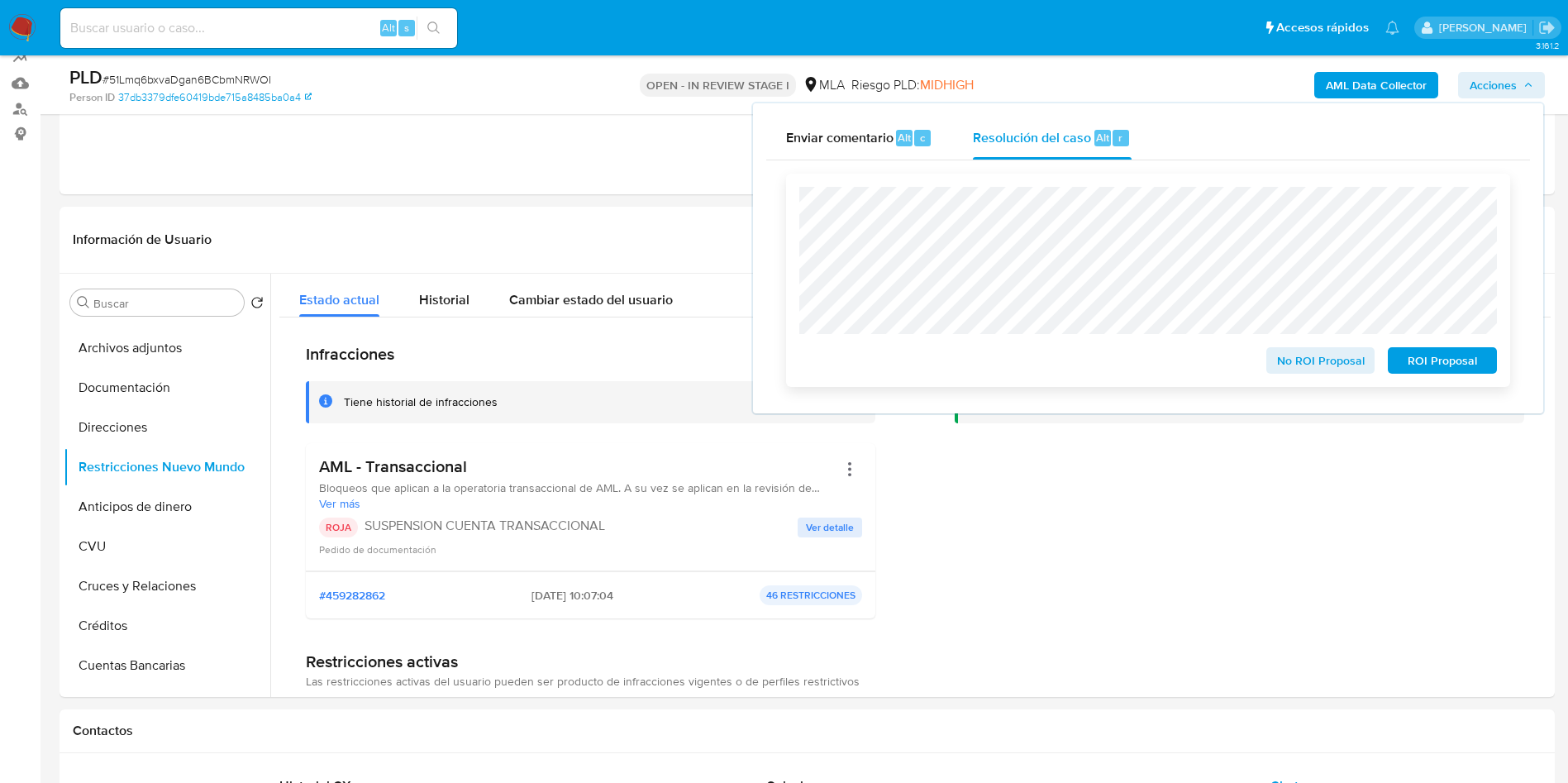
click at [1419, 356] on span "ROI Proposal" at bounding box center [1442, 360] width 86 height 23
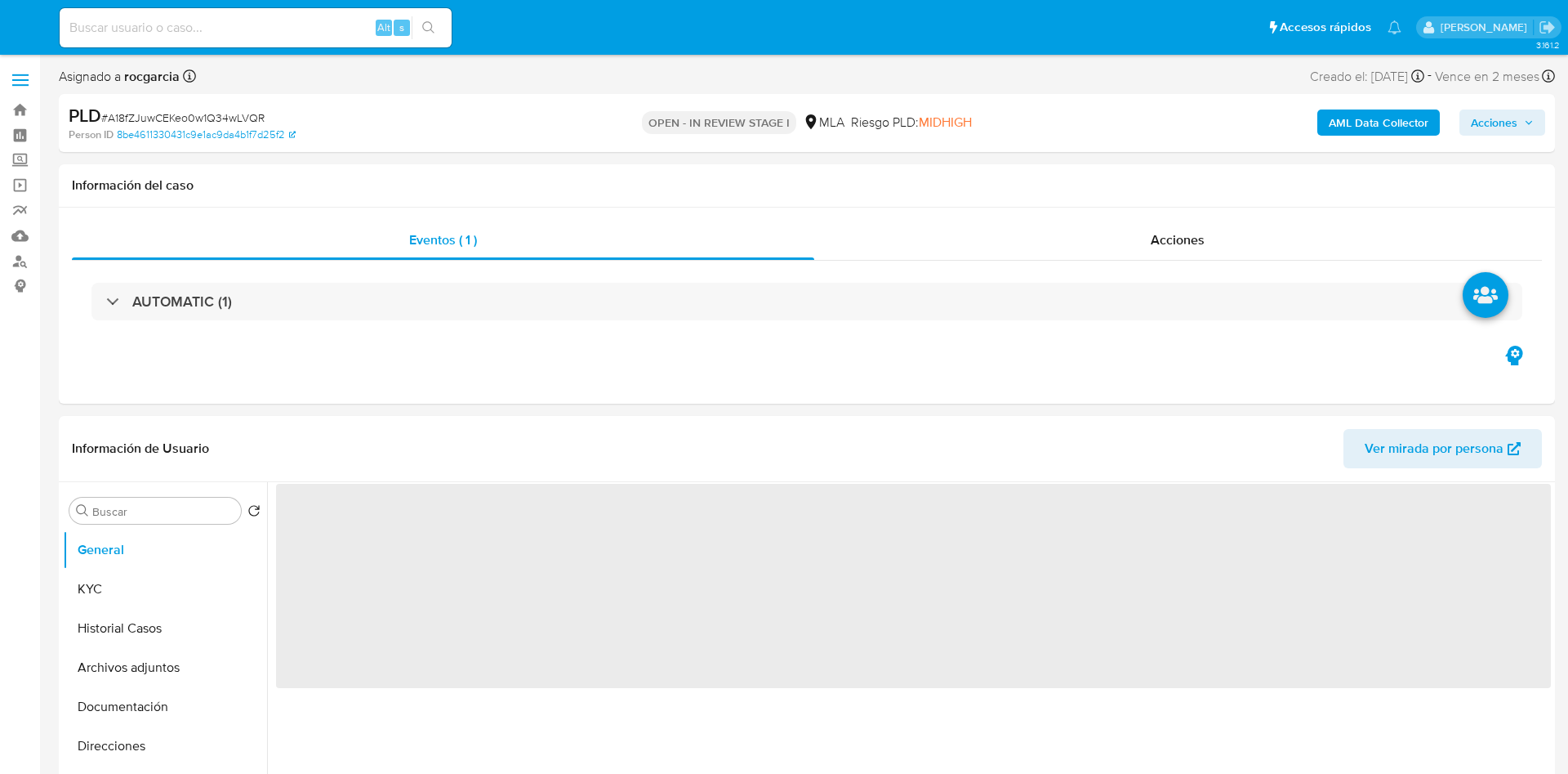
select select "10"
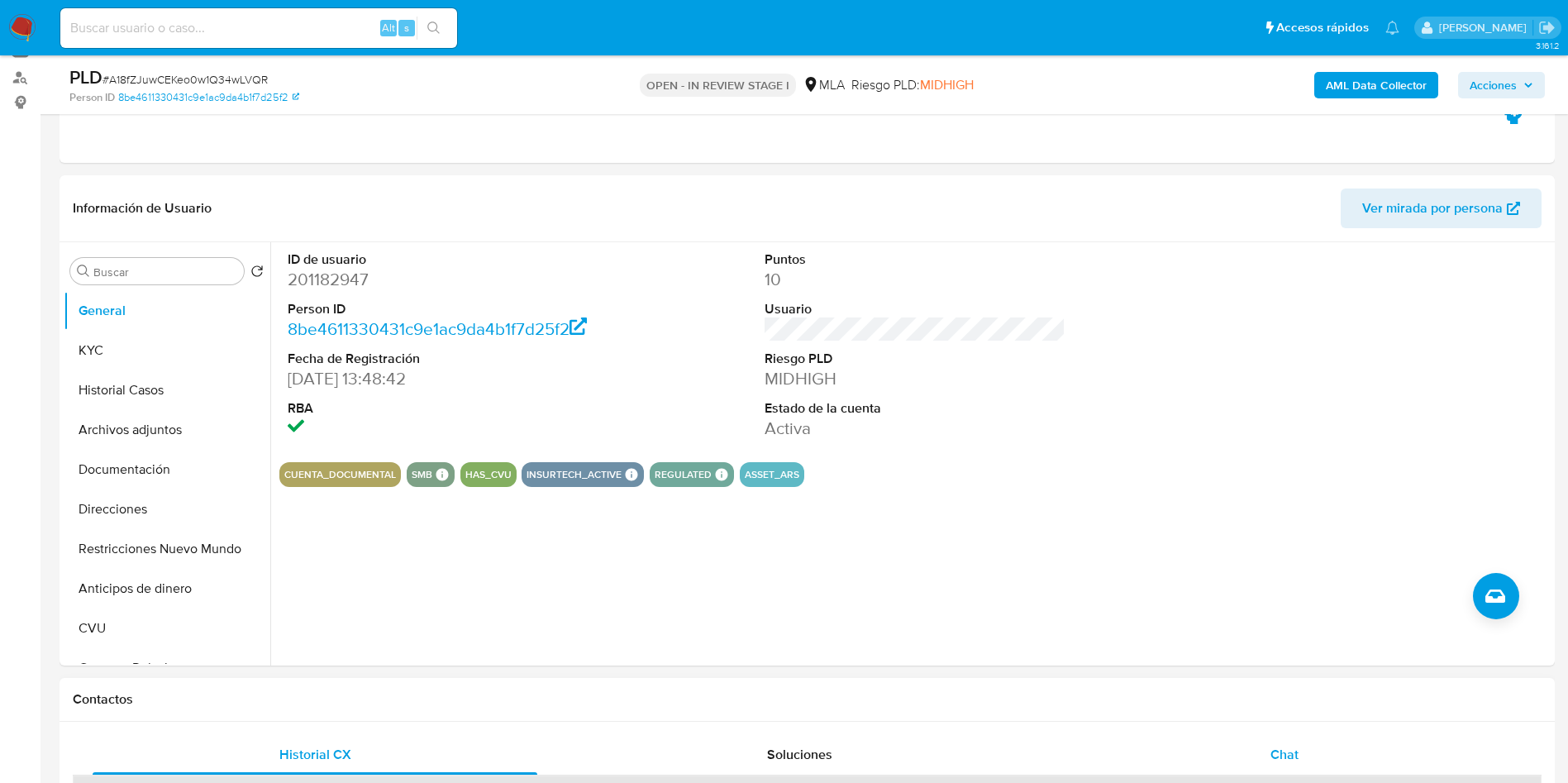
scroll to position [372, 0]
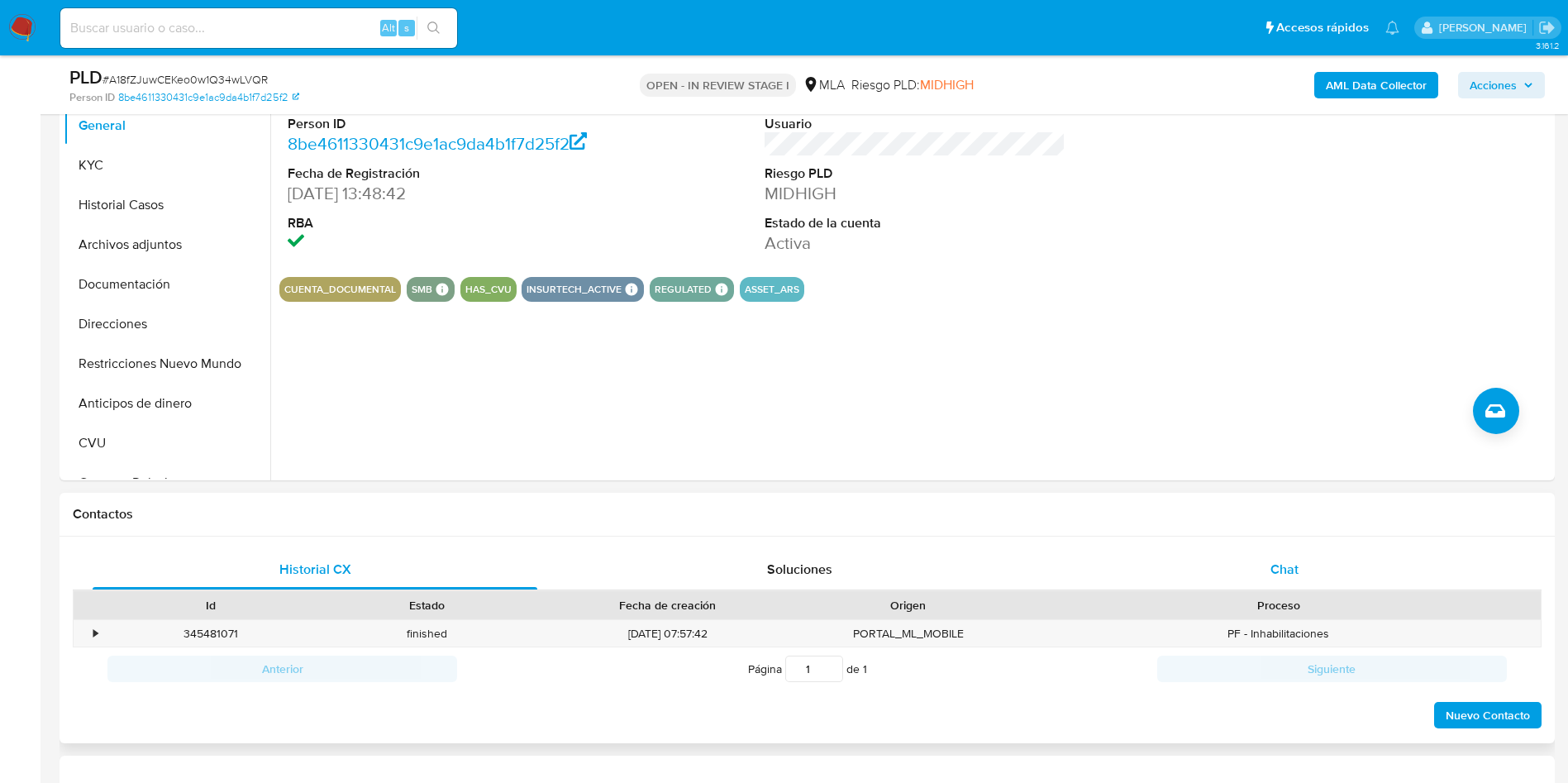
drag, startPoint x: 1307, startPoint y: 588, endPoint x: 1272, endPoint y: 586, distance: 35.1
click at [1307, 588] on div "Chat" at bounding box center [1284, 569] width 445 height 40
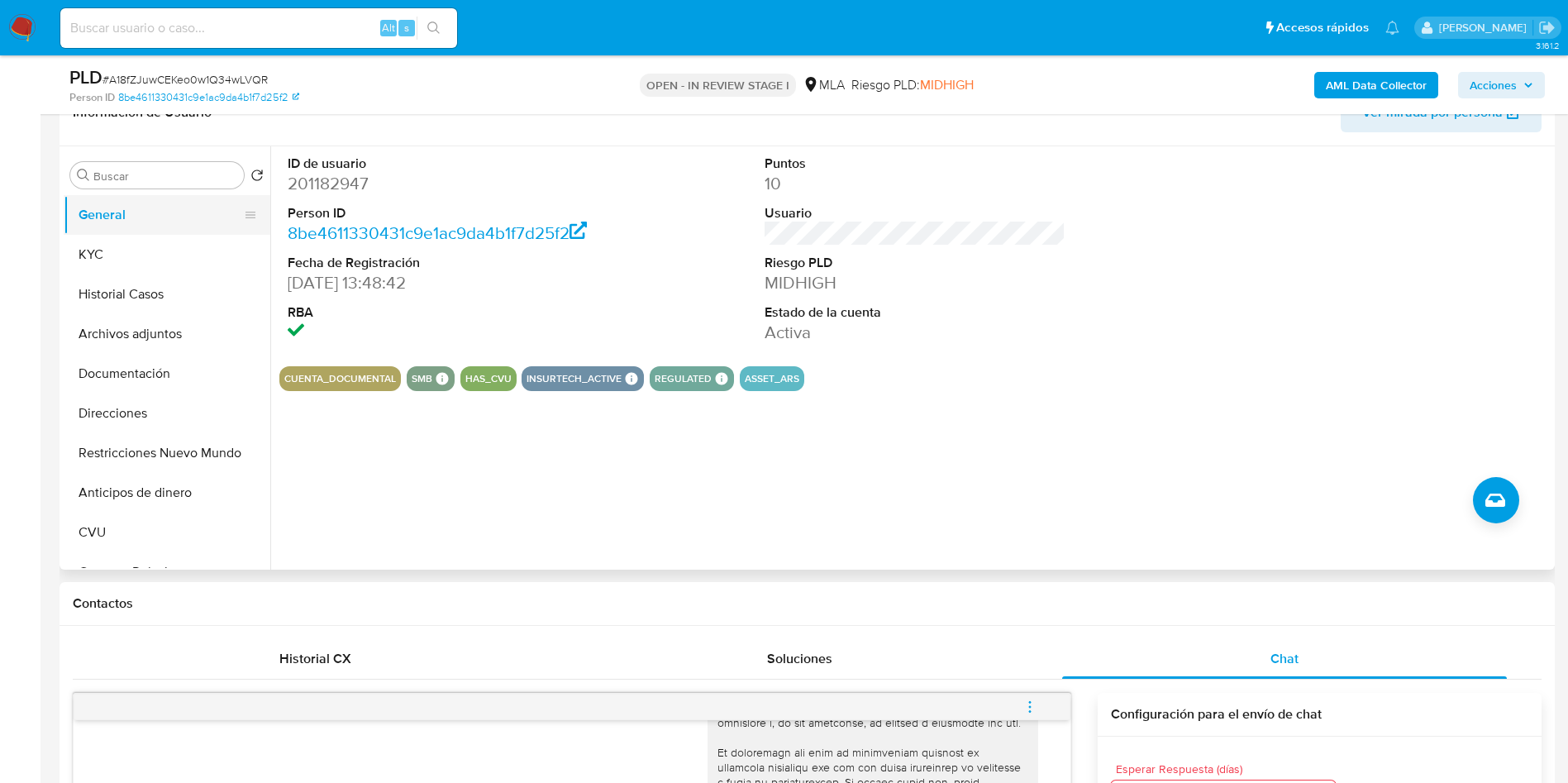
scroll to position [248, 0]
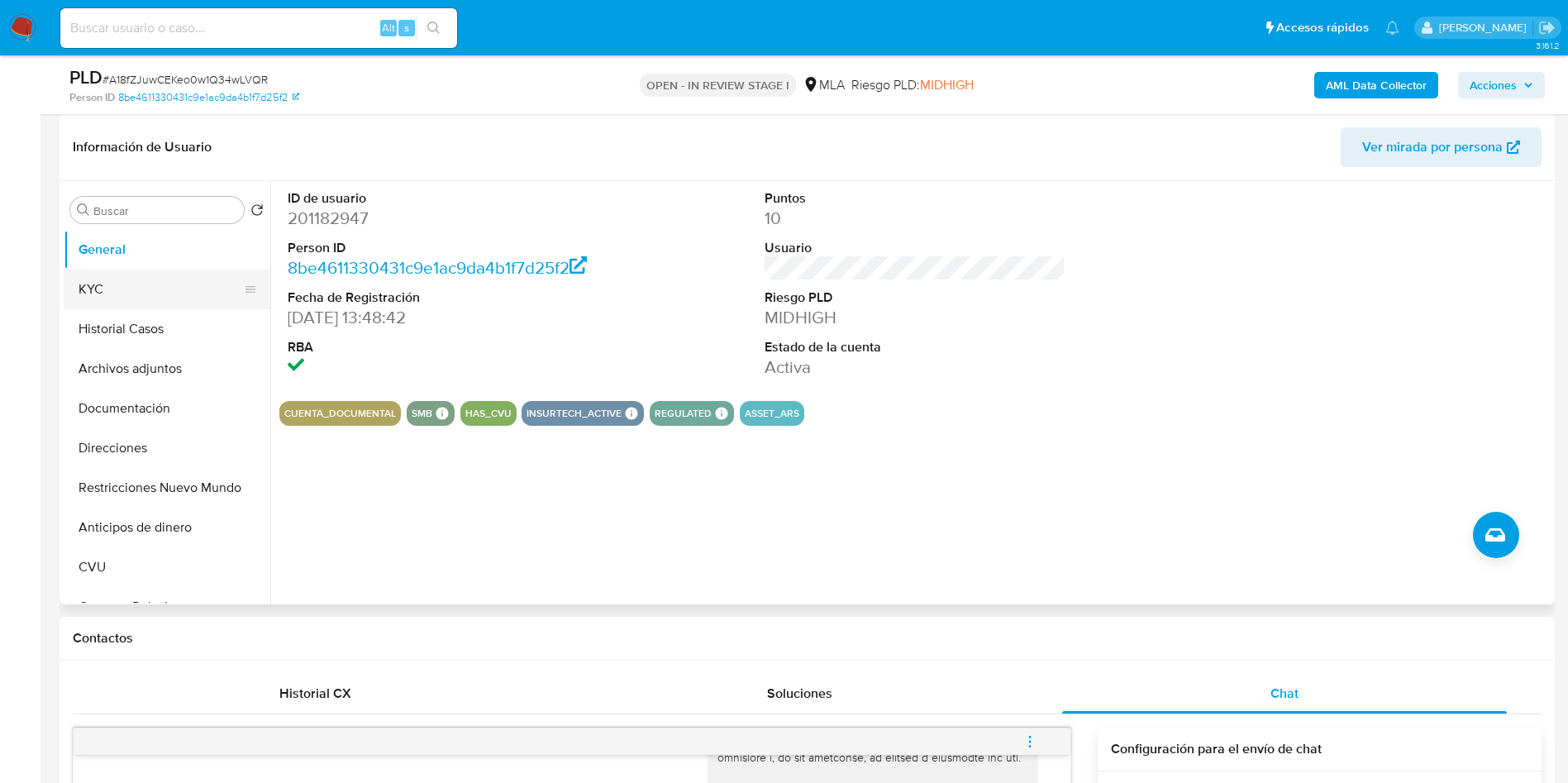
click at [188, 284] on button "KYC" at bounding box center [160, 289] width 194 height 40
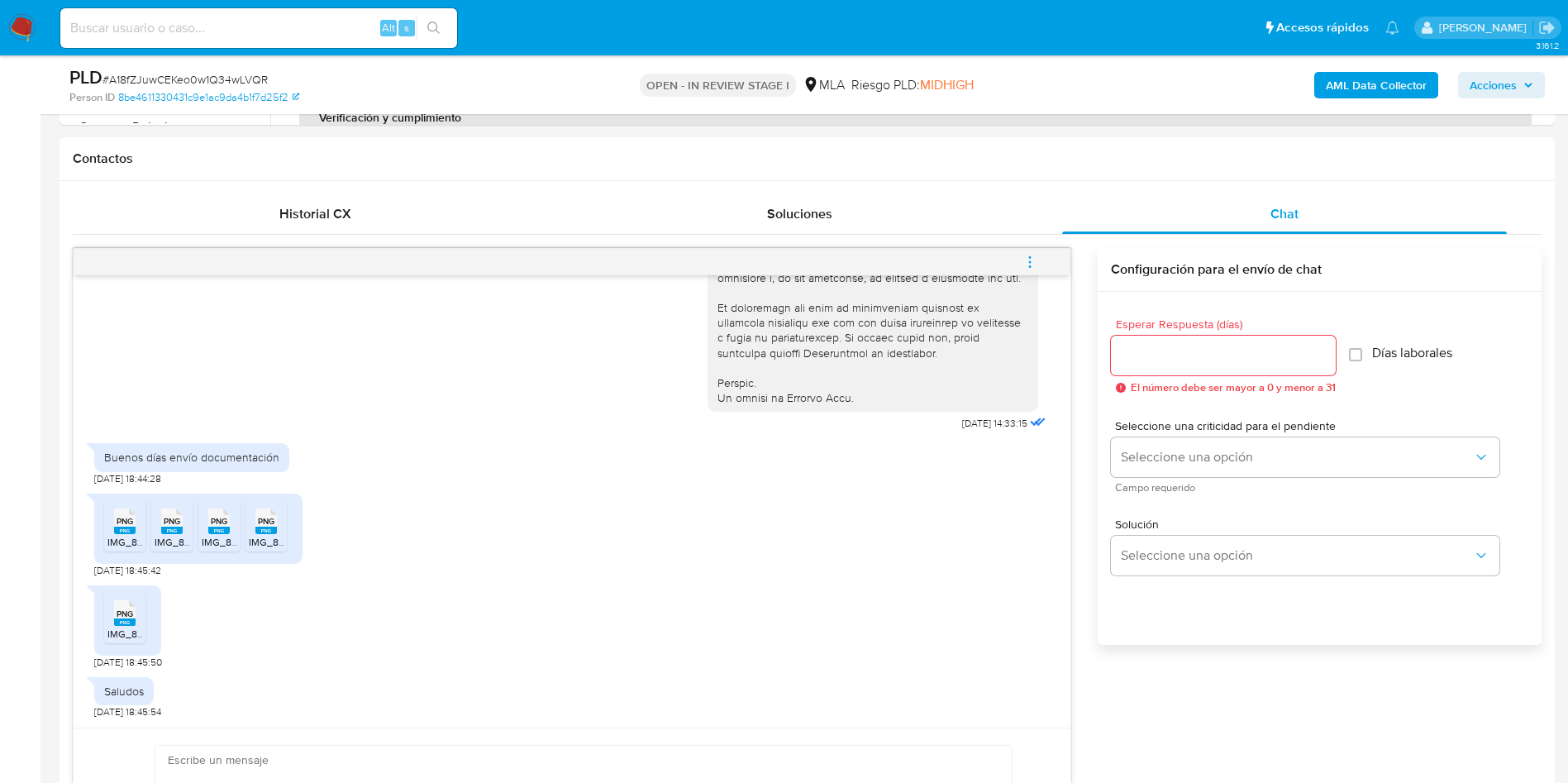
scroll to position [744, 0]
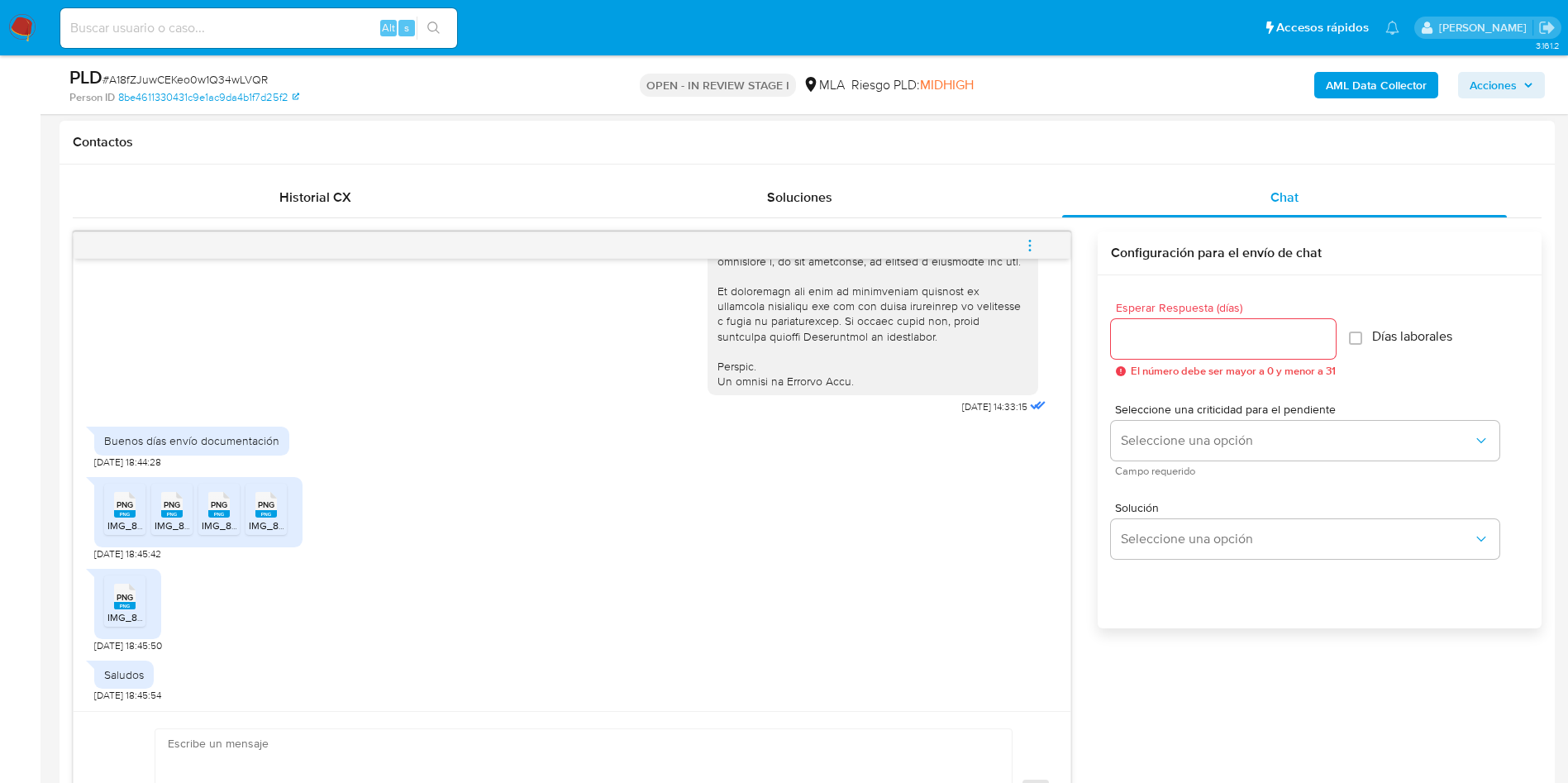
click at [116, 506] on span "PNG" at bounding box center [124, 505] width 17 height 11
click at [161, 521] on span "IMG_8294.png" at bounding box center [188, 526] width 67 height 14
click at [211, 516] on rect at bounding box center [219, 513] width 21 height 7
click at [261, 508] on span "PNG" at bounding box center [266, 505] width 17 height 11
drag, startPoint x: 118, startPoint y: 611, endPoint x: 393, endPoint y: 507, distance: 294.0
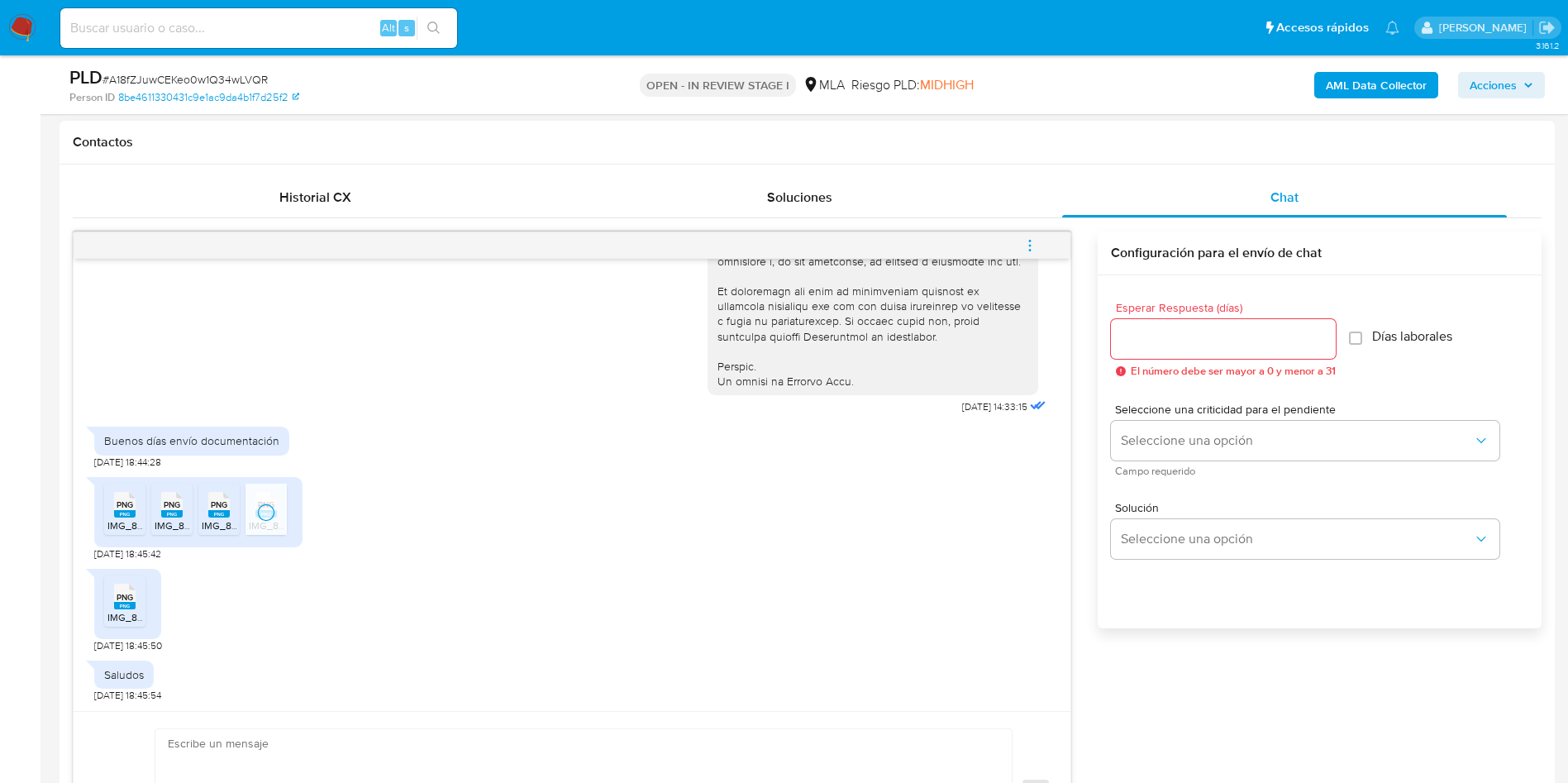
click at [118, 611] on span "IMG_8296.png" at bounding box center [141, 617] width 67 height 14
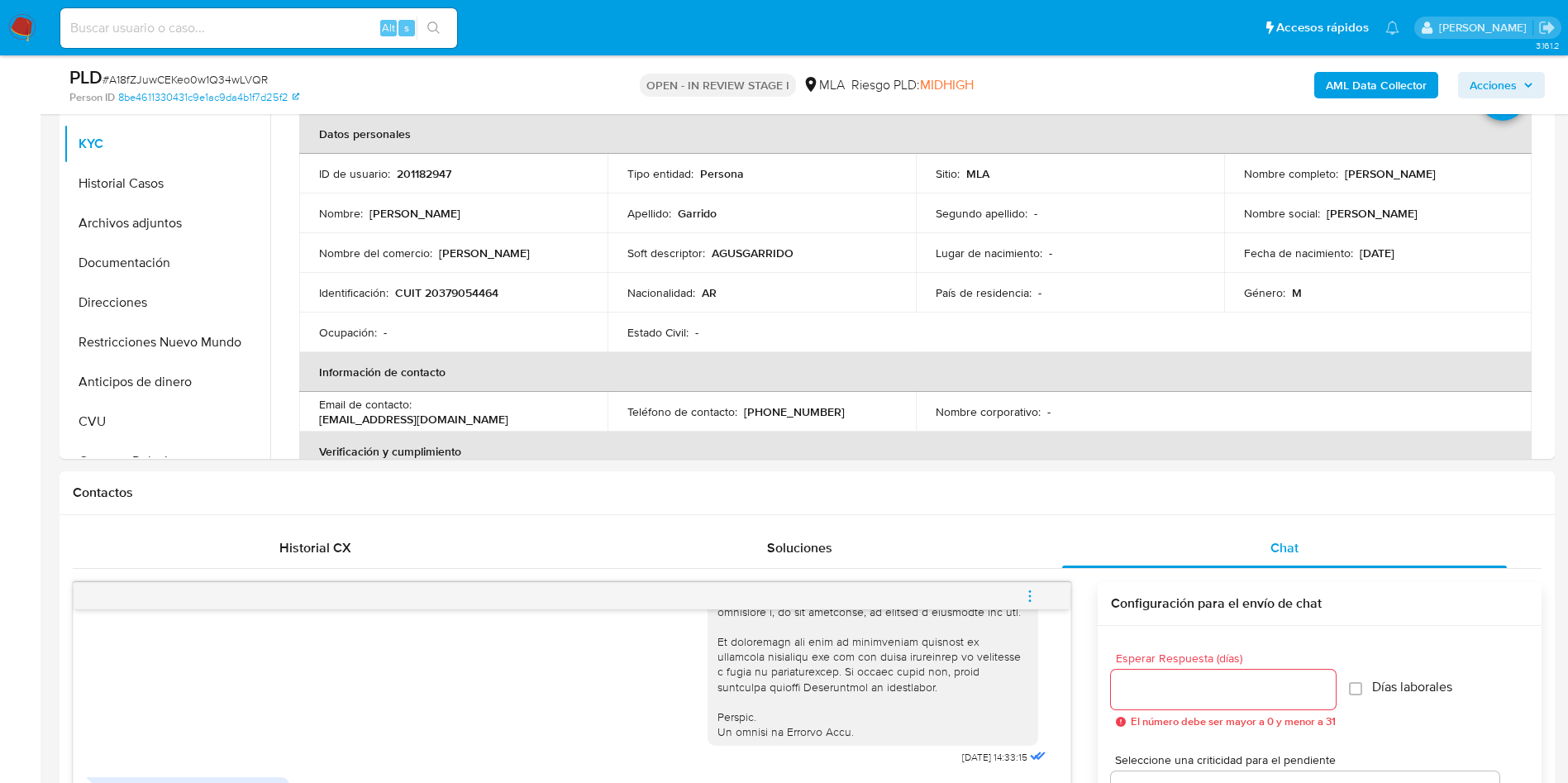
scroll to position [0, 0]
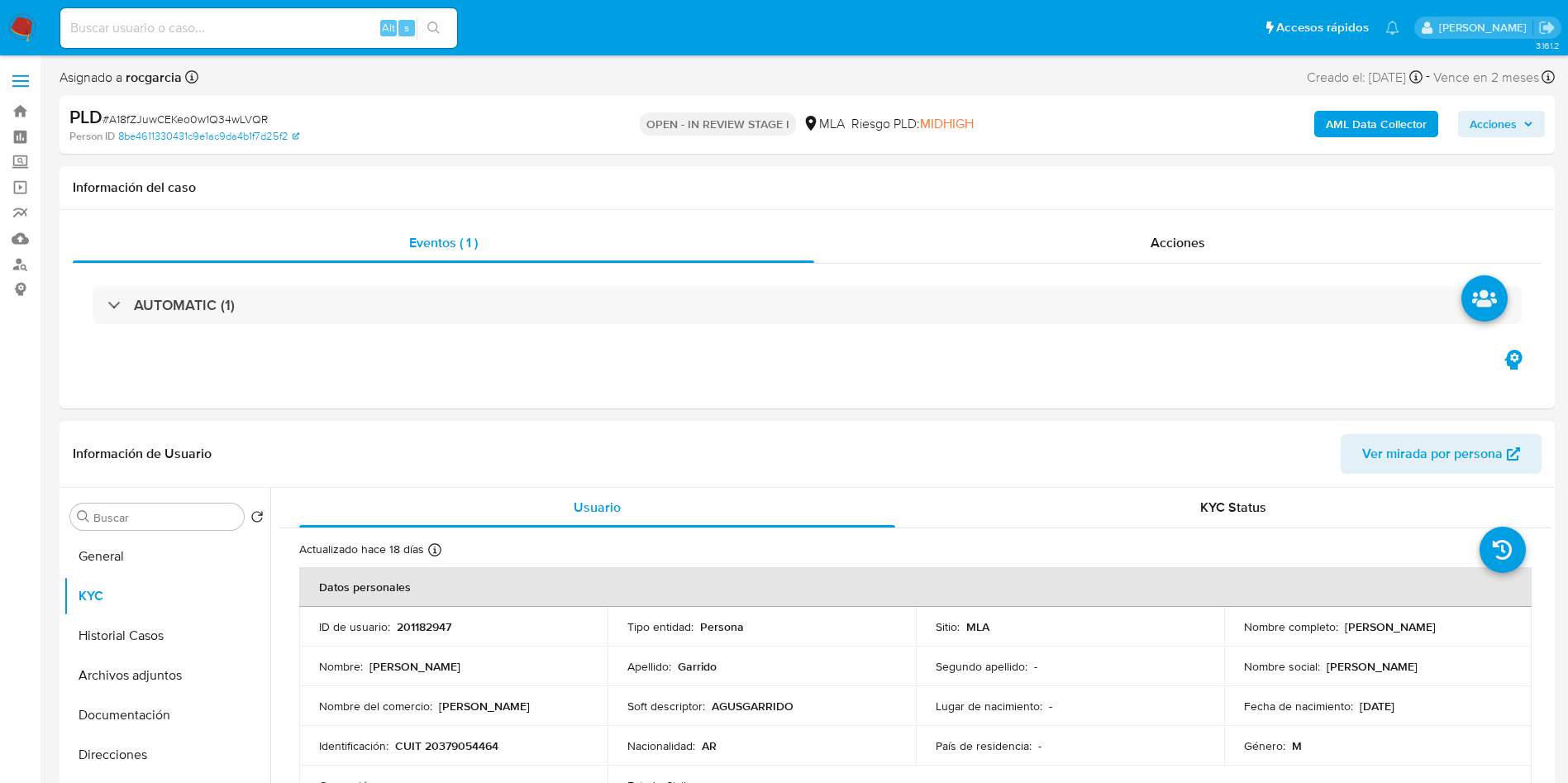
click at [447, 735] on td "Identificación : CUIT 20379054464" at bounding box center [453, 745] width 308 height 40
click at [453, 740] on p "CUIT 20379054464" at bounding box center [446, 745] width 103 height 15
copy p "20379054464"
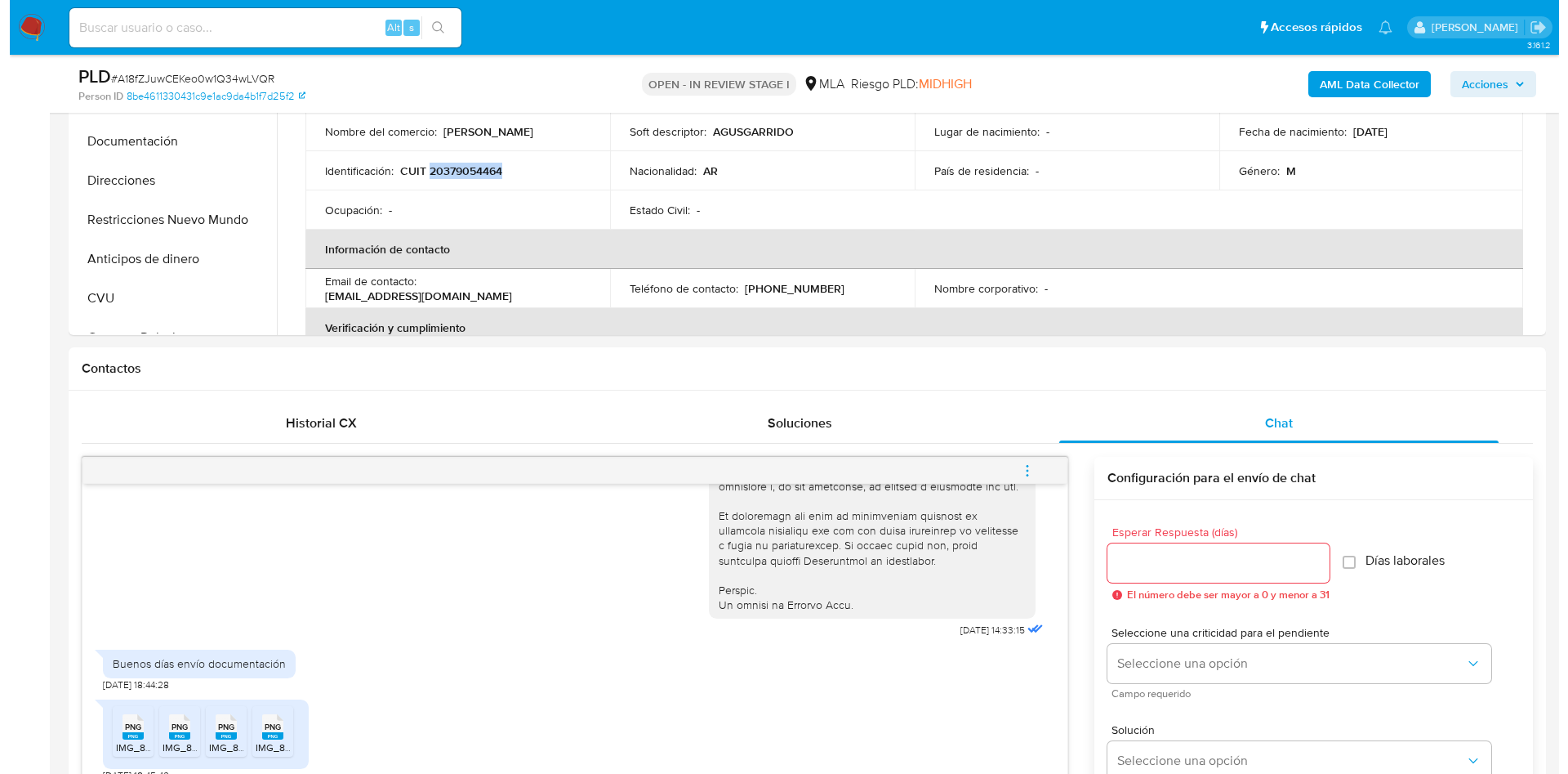
scroll to position [246, 0]
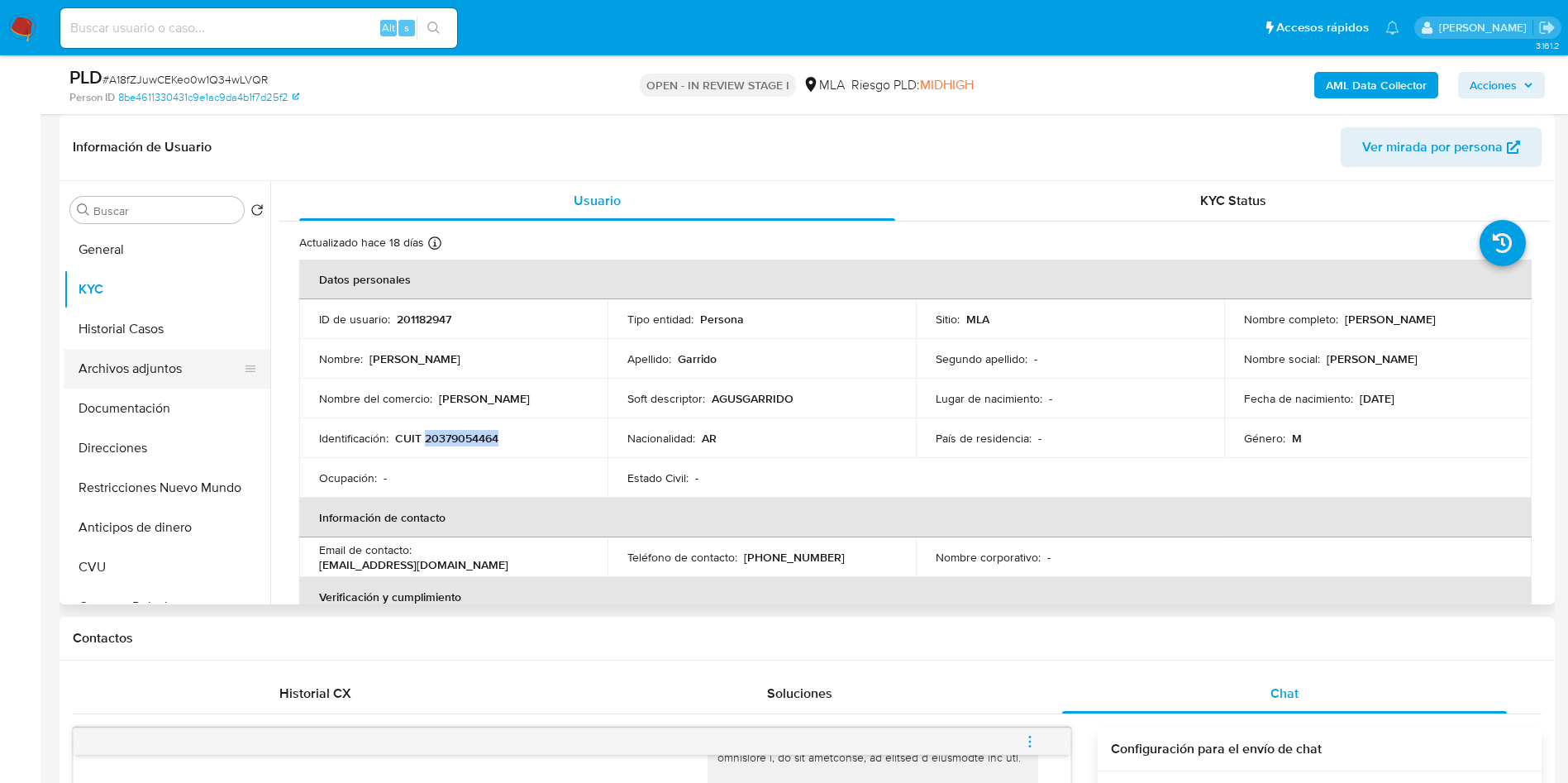
click at [134, 365] on button "Archivos adjuntos" at bounding box center [160, 368] width 194 height 40
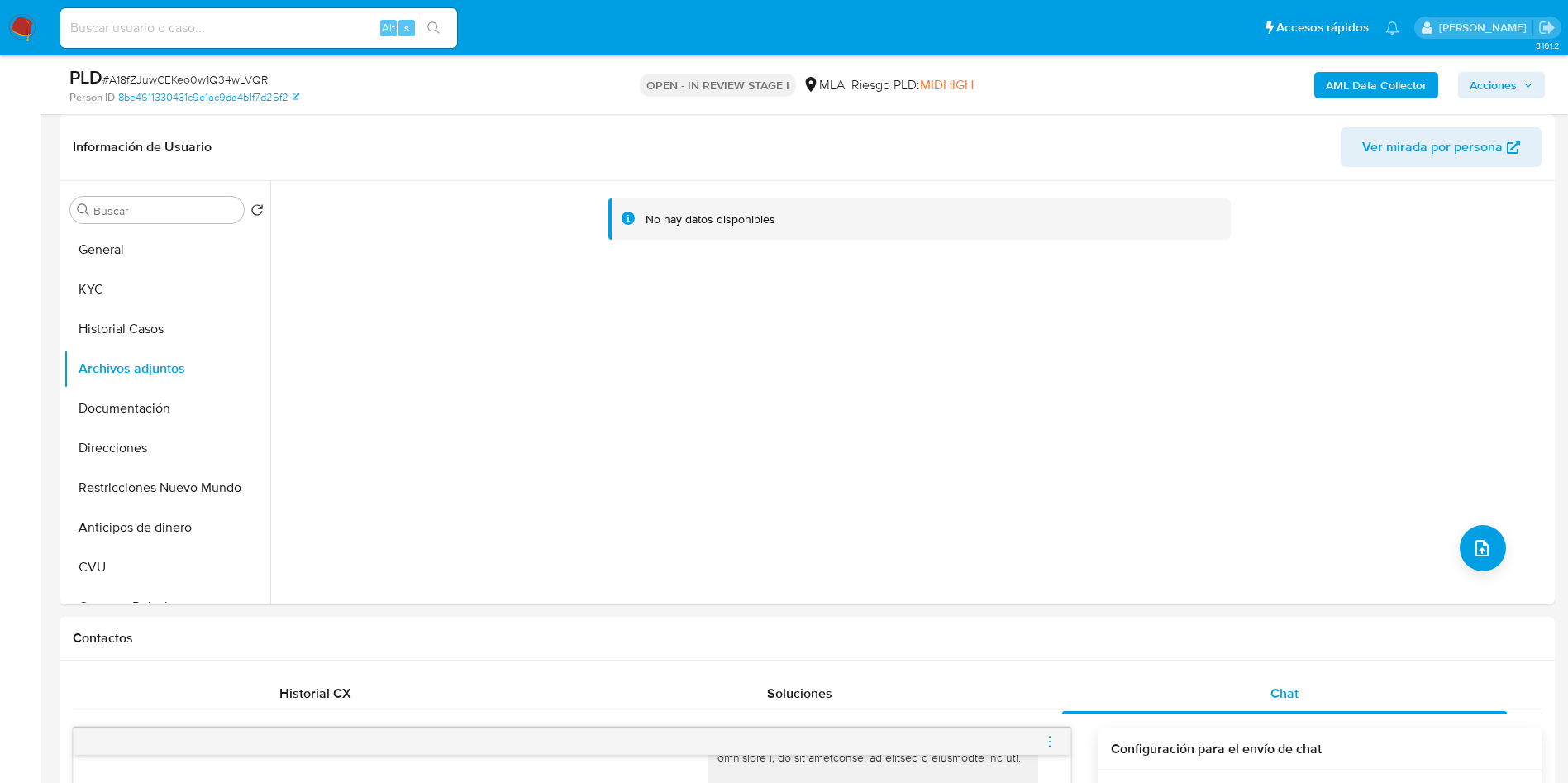
click at [1411, 91] on b "AML Data Collector" at bounding box center [1376, 85] width 101 height 26
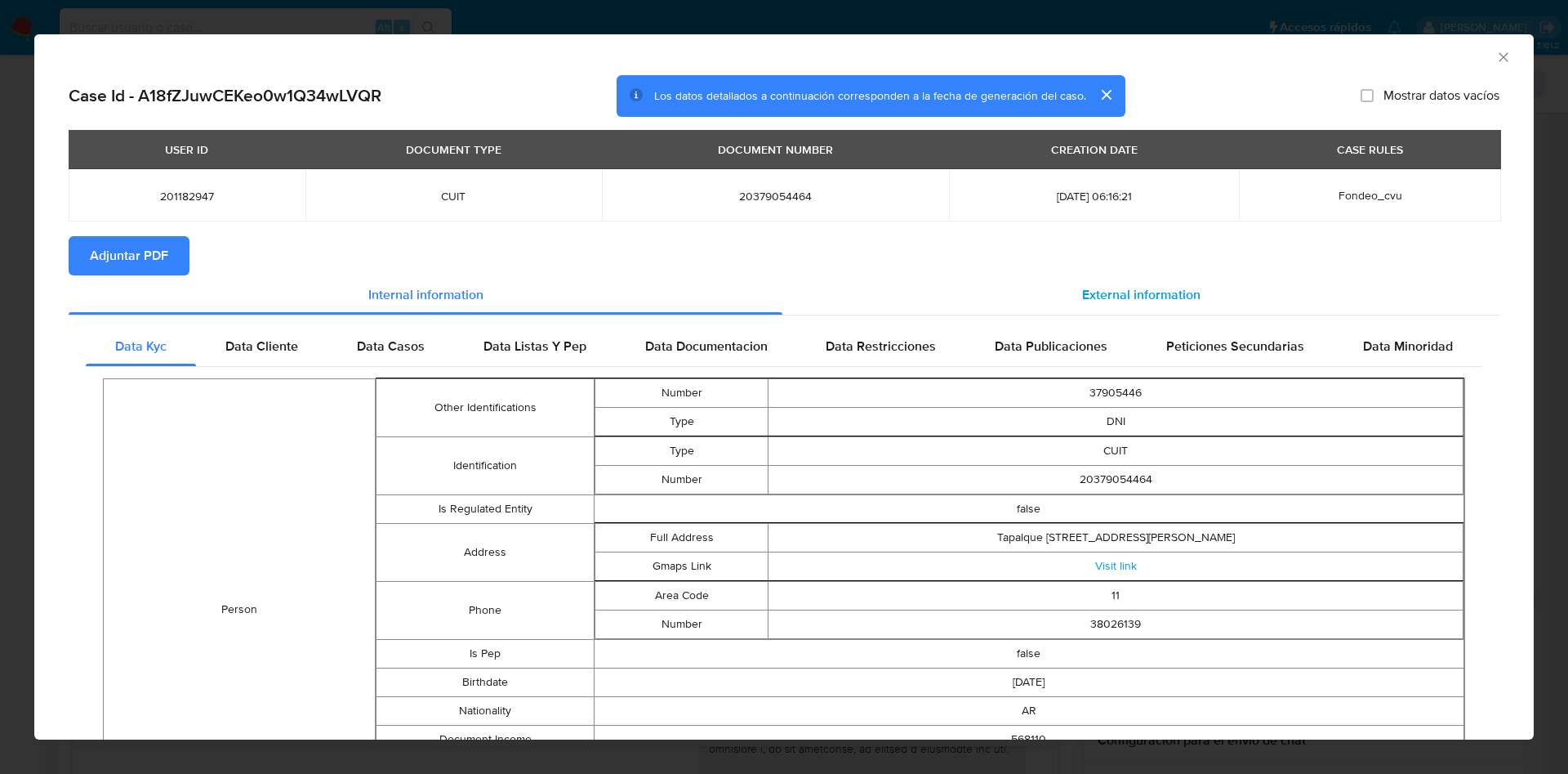
click at [1156, 308] on div "External information" at bounding box center [1141, 294] width 717 height 39
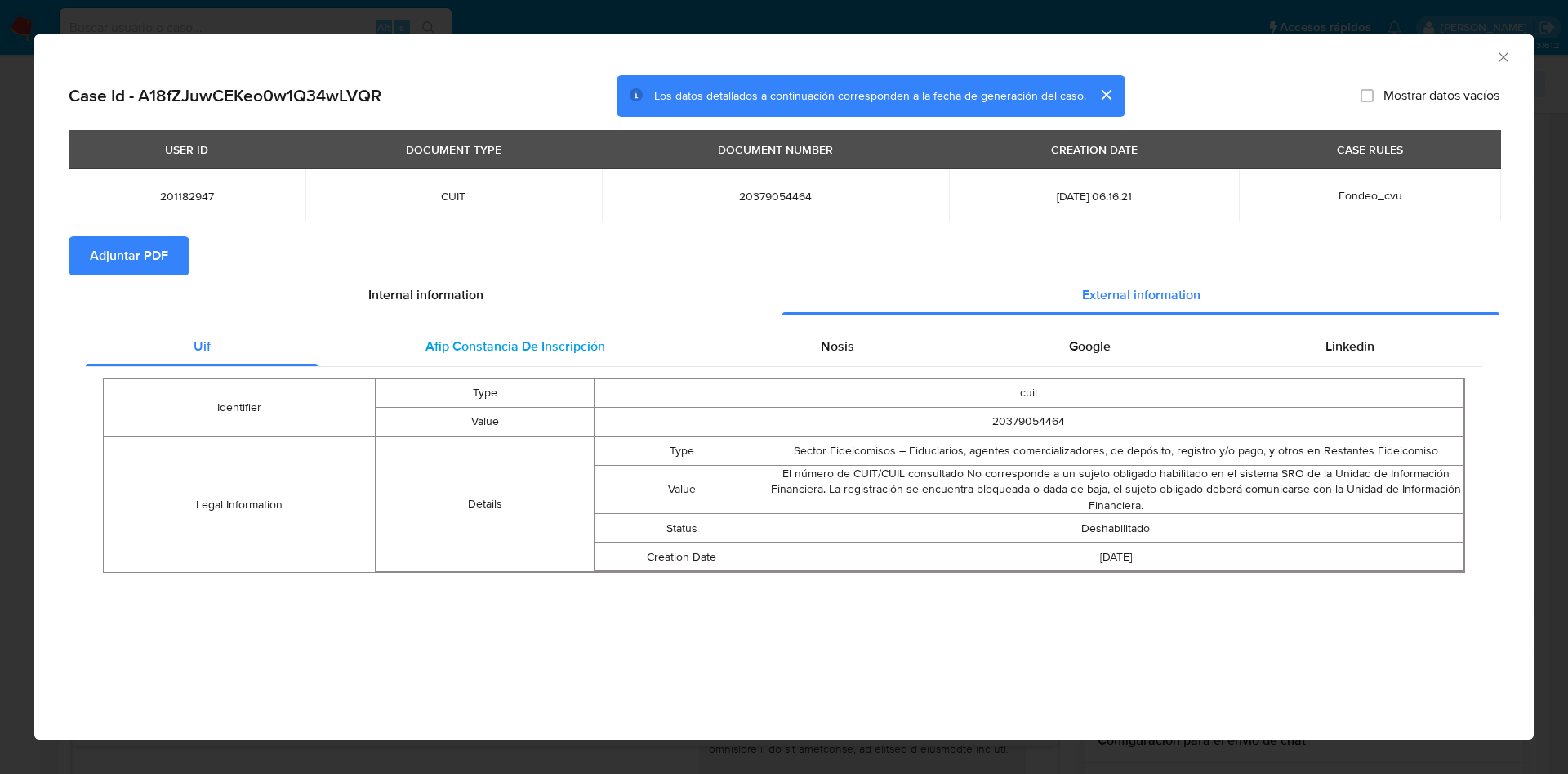
click at [539, 359] on div "Afip Constancia De Inscripción" at bounding box center [514, 346] width 394 height 39
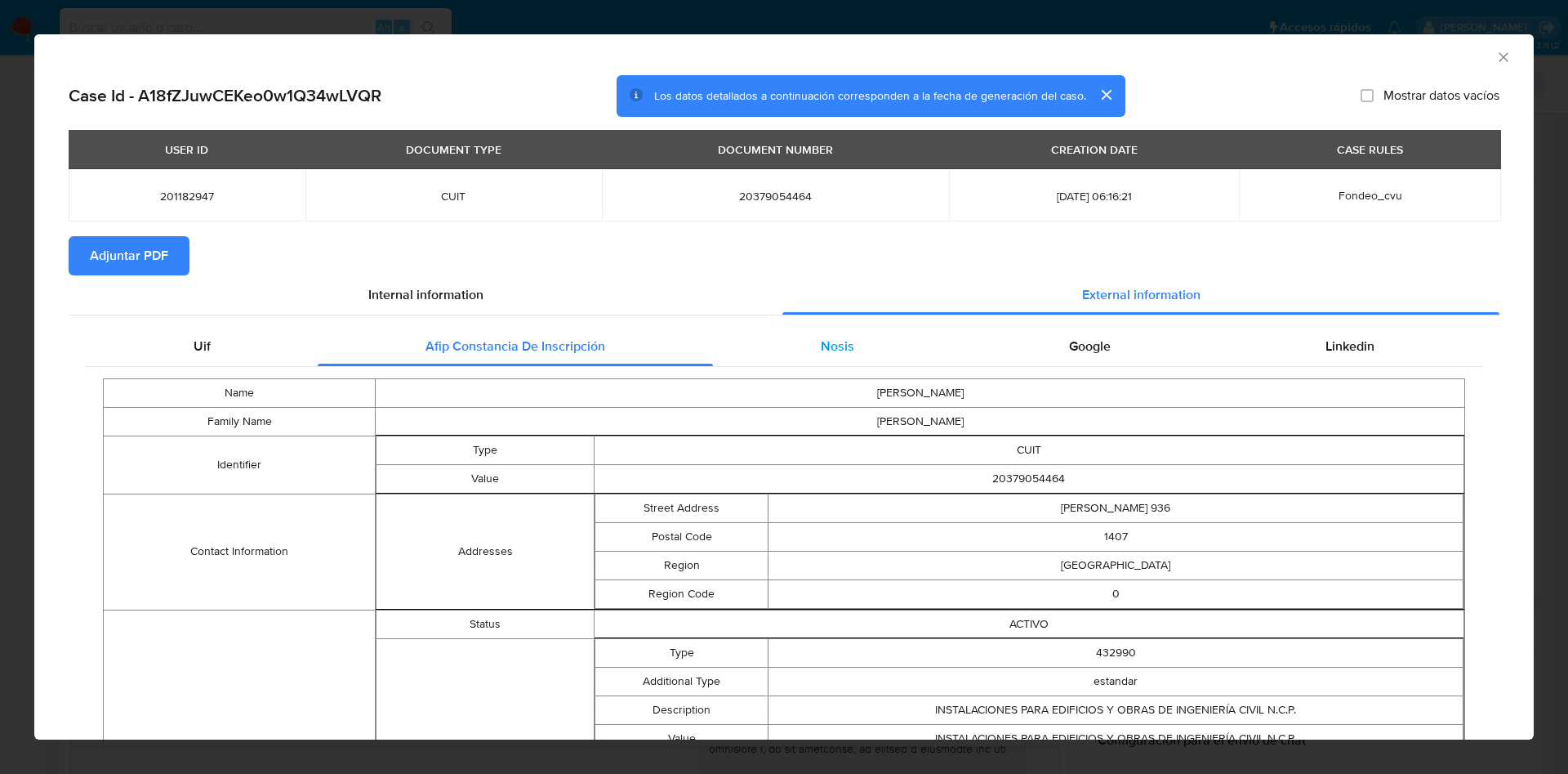
click at [848, 334] on div "Nosis" at bounding box center [837, 346] width 248 height 39
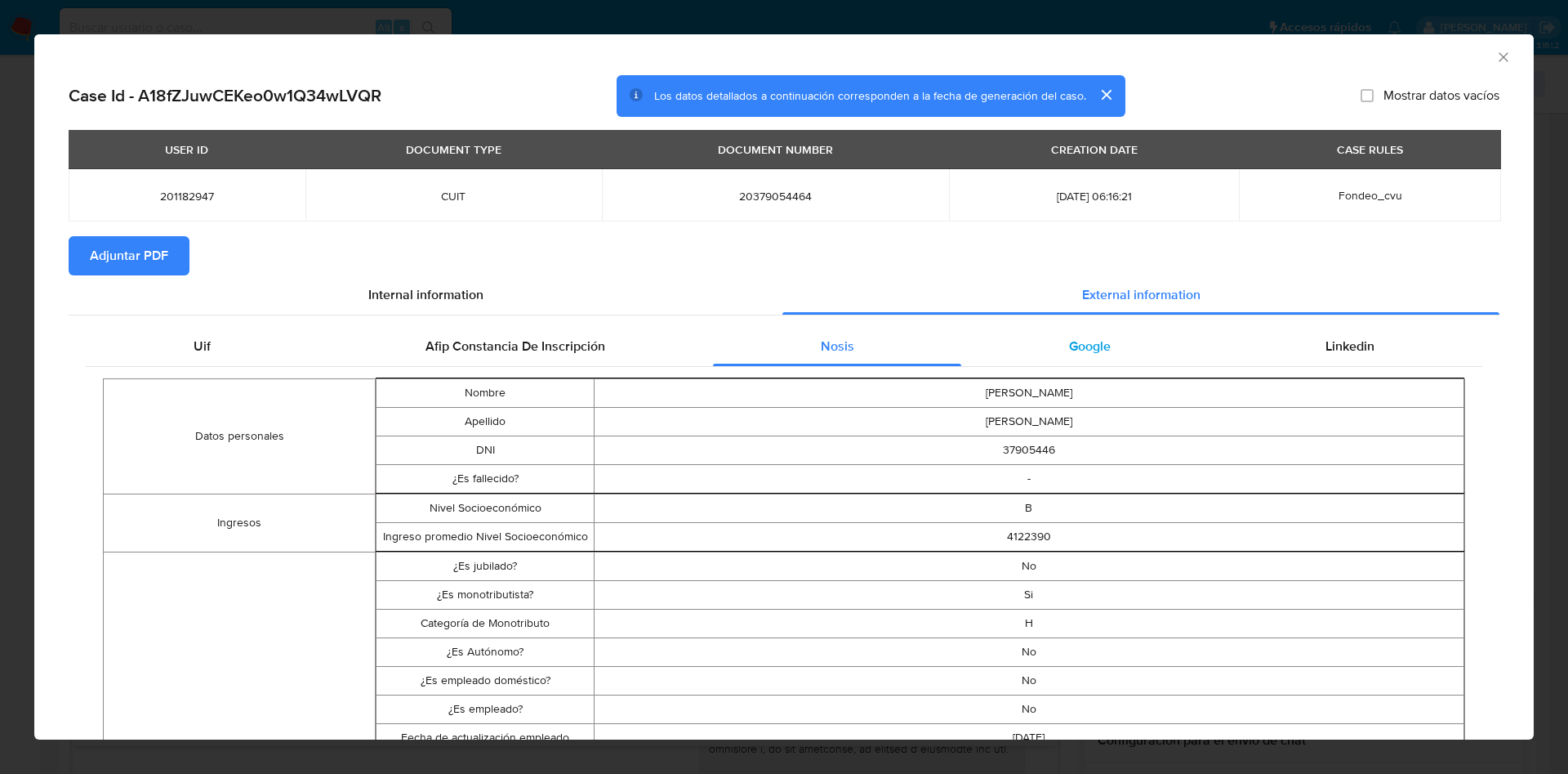
click at [1022, 362] on div "Google" at bounding box center [1089, 346] width 257 height 39
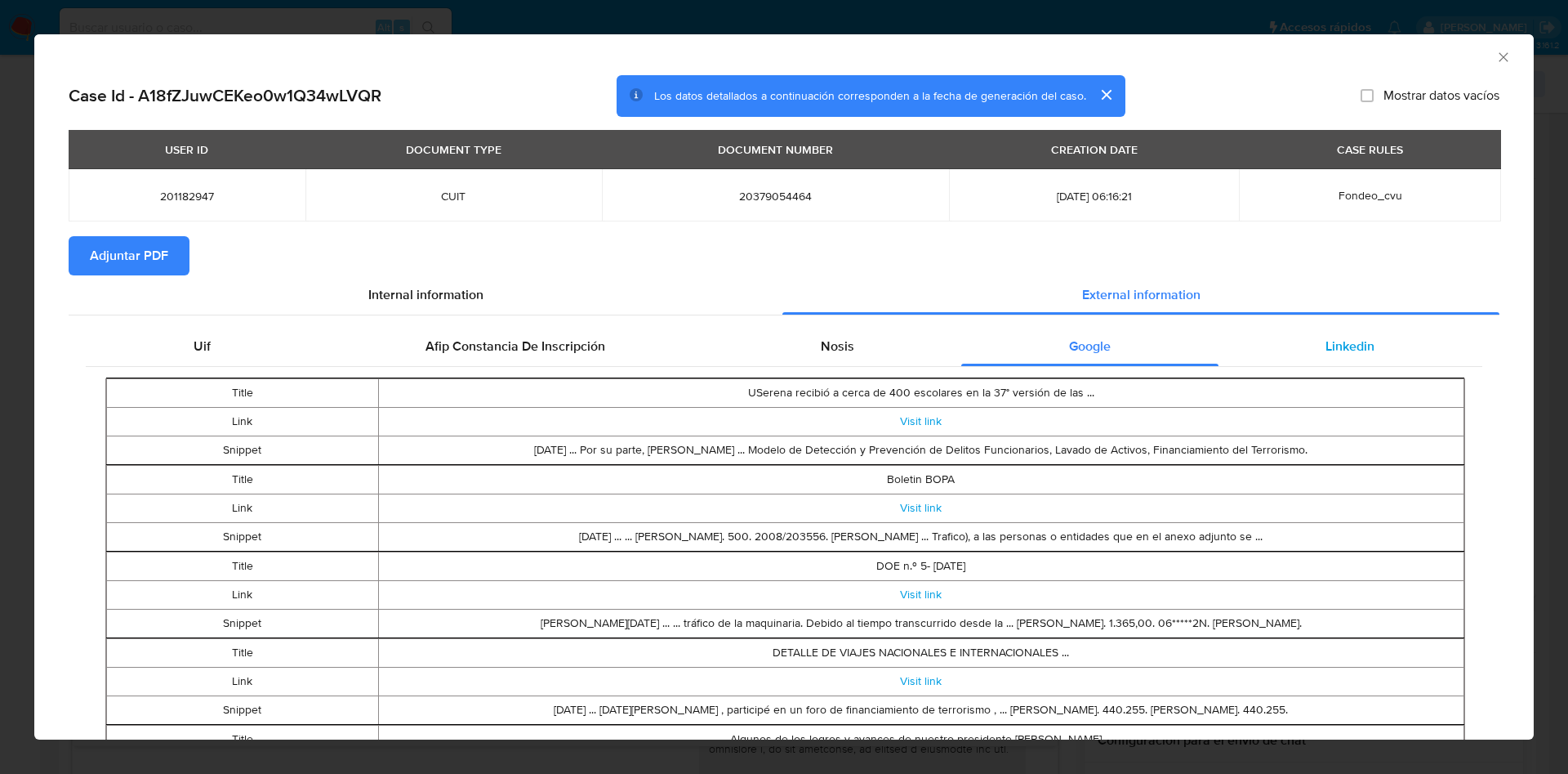
click at [1312, 333] on div "Linkedin" at bounding box center [1350, 346] width 264 height 39
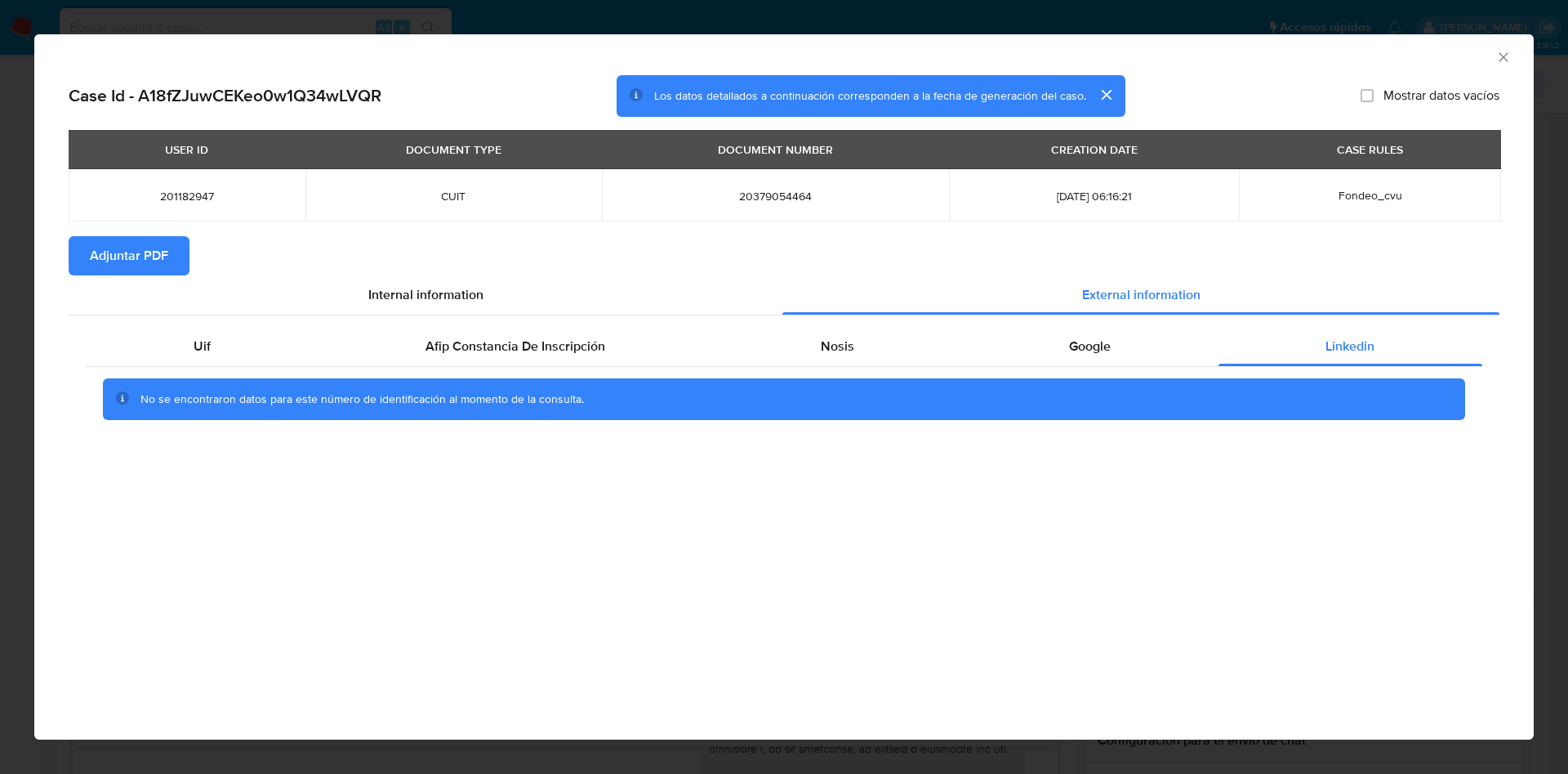
click at [153, 249] on span "Adjuntar PDF" at bounding box center [129, 255] width 78 height 36
click at [1511, 59] on icon "Cerrar ventana" at bounding box center [1504, 57] width 17 height 17
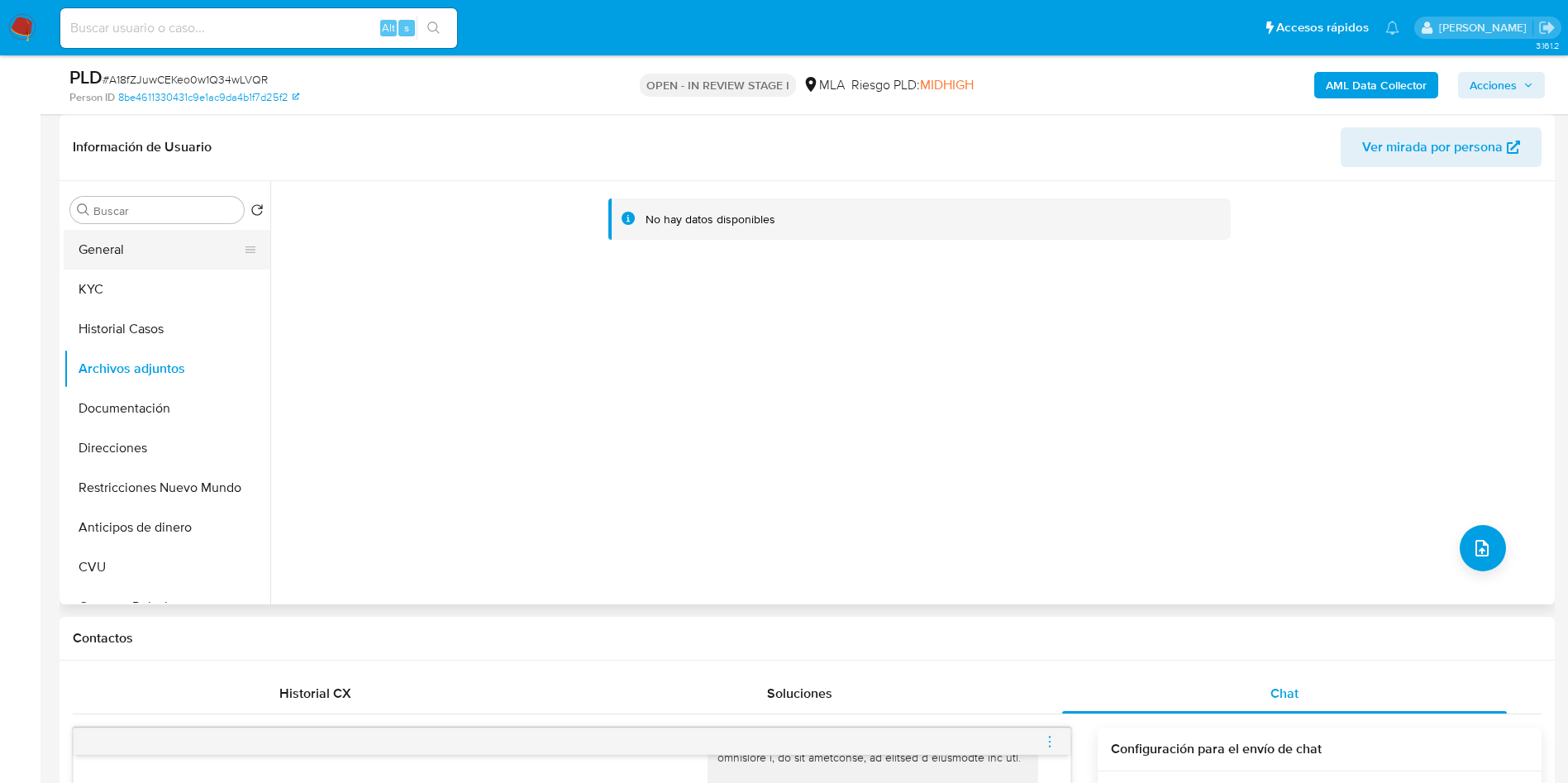
click at [198, 247] on button "General" at bounding box center [160, 249] width 194 height 40
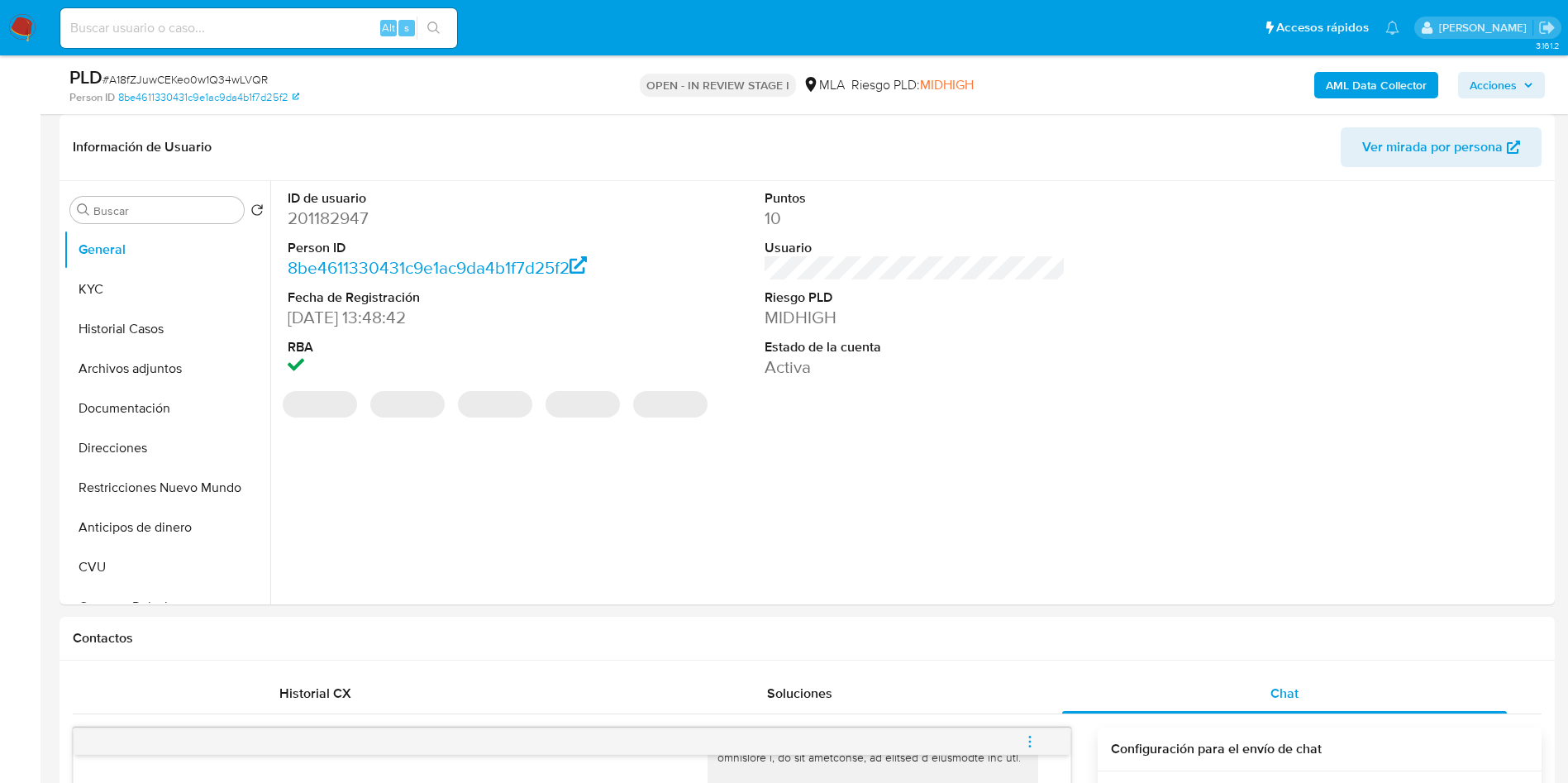
click at [326, 219] on dd "201182947" at bounding box center [438, 218] width 302 height 23
copy dd "201182947"
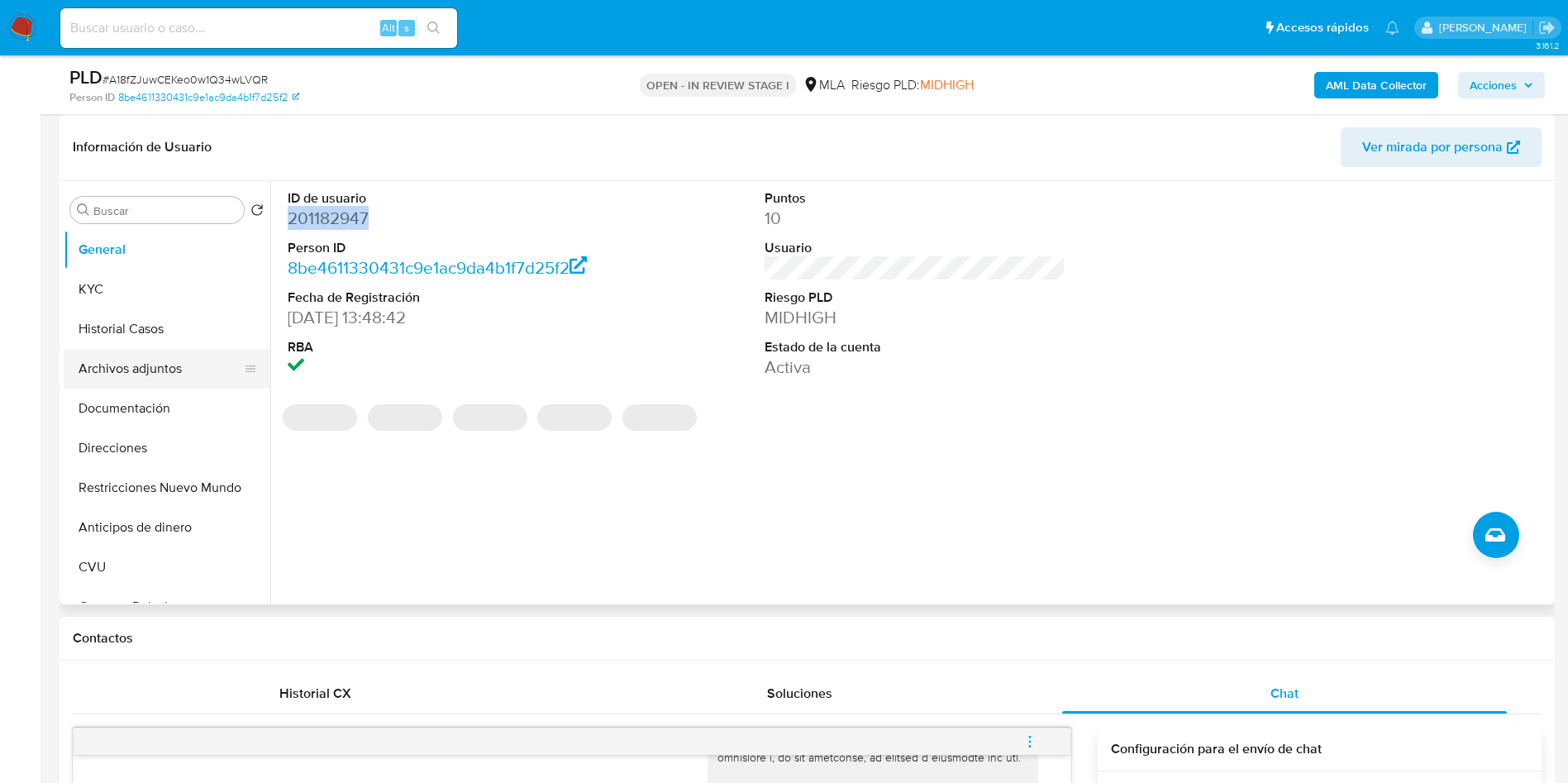
click at [152, 366] on button "Archivos adjuntos" at bounding box center [160, 368] width 194 height 40
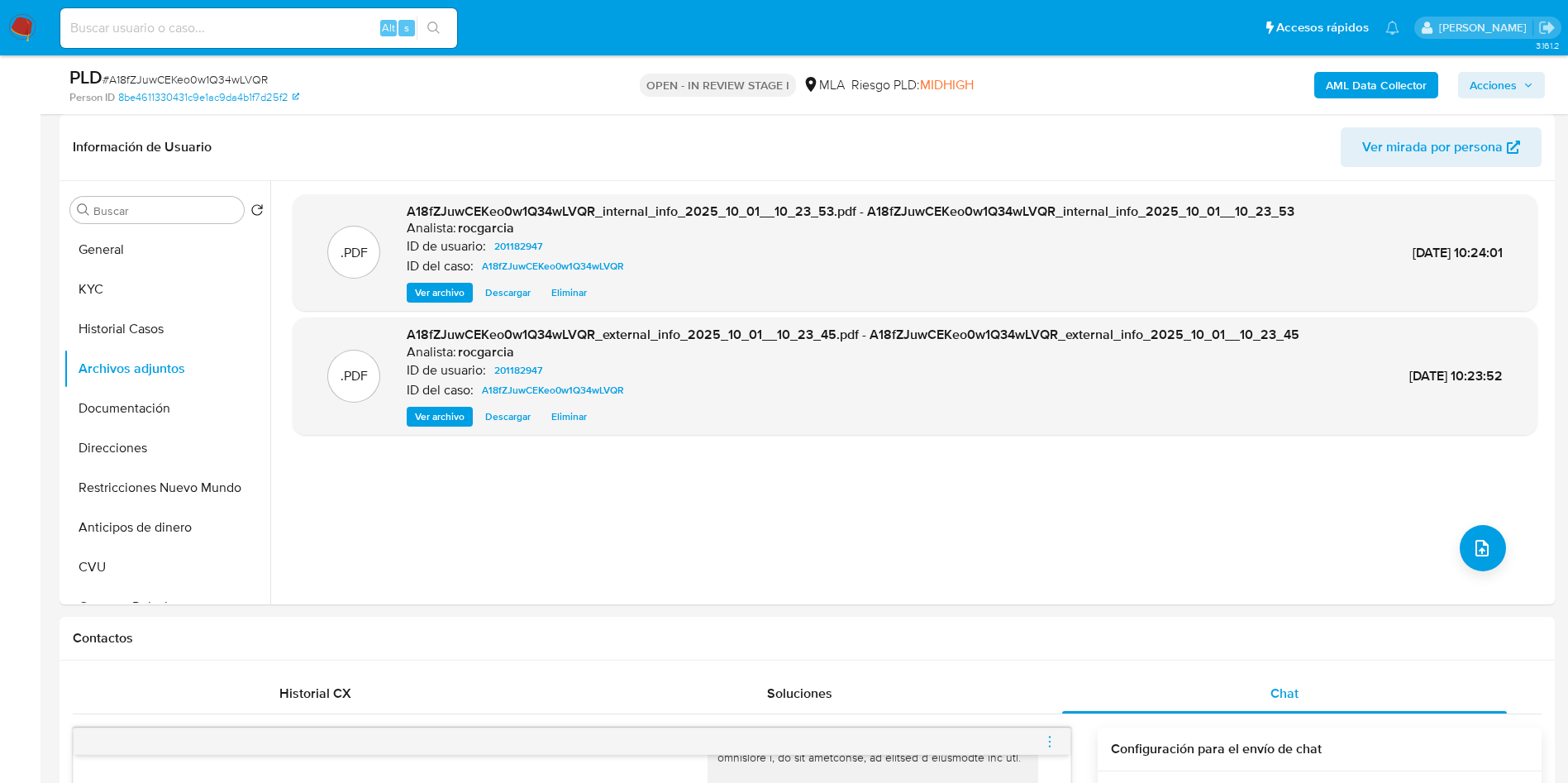
click at [1368, 75] on b "AML Data Collector" at bounding box center [1376, 85] width 101 height 26
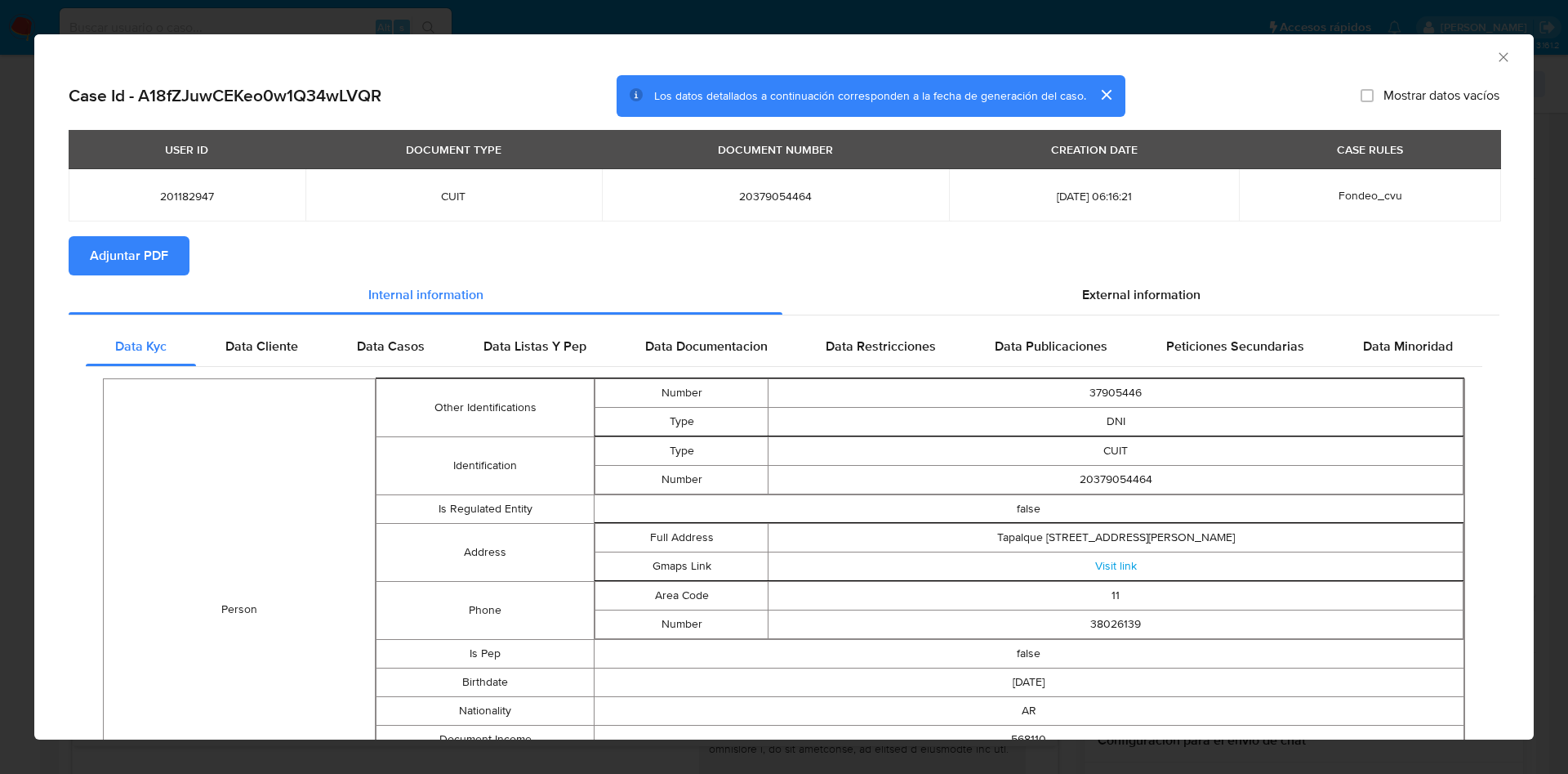
click at [1487, 47] on div "AML Data Collector" at bounding box center [784, 54] width 1500 height 41
click at [1496, 60] on icon "Cerrar ventana" at bounding box center [1504, 57] width 17 height 17
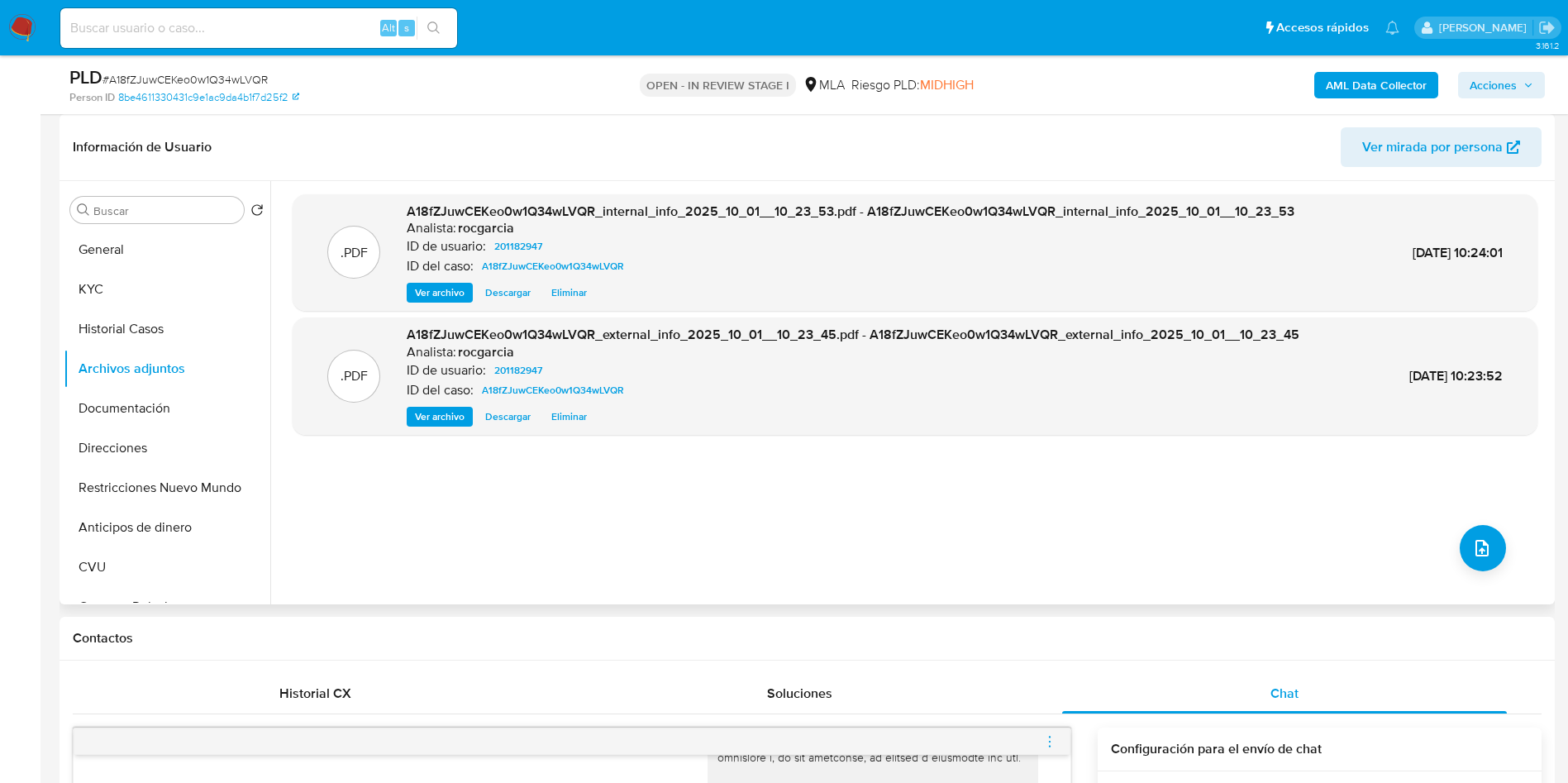
click at [1479, 513] on div ".PDF A18fZJuwCEKeo0w1Q34wLVQR_internal_info_2025_10_01__10_23_53.pdf - A18fZJuw…" at bounding box center [915, 393] width 1245 height 397
click at [1480, 526] on button "upload-file" at bounding box center [1483, 548] width 47 height 47
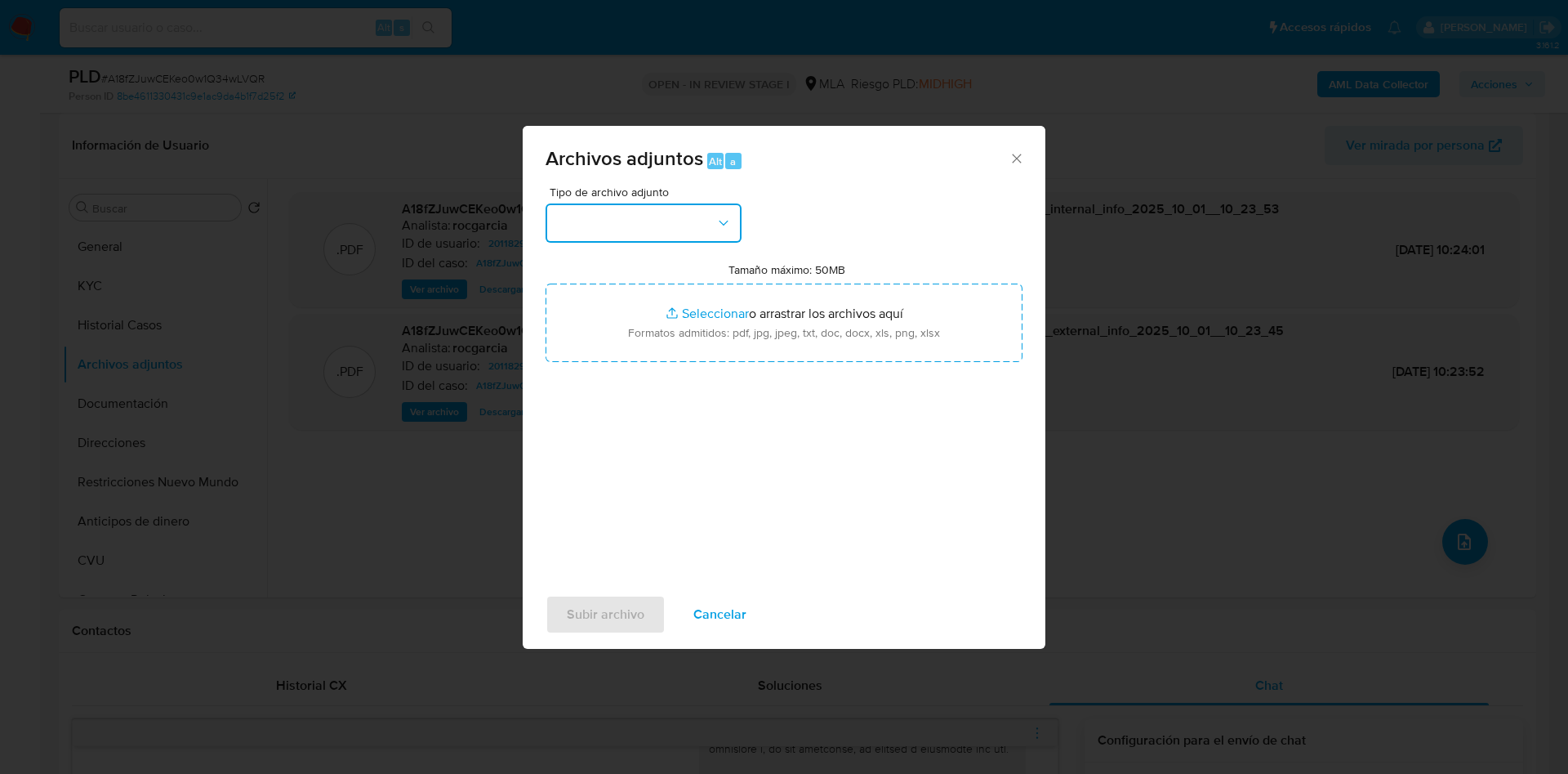
click at [613, 233] on button "button" at bounding box center [643, 223] width 196 height 39
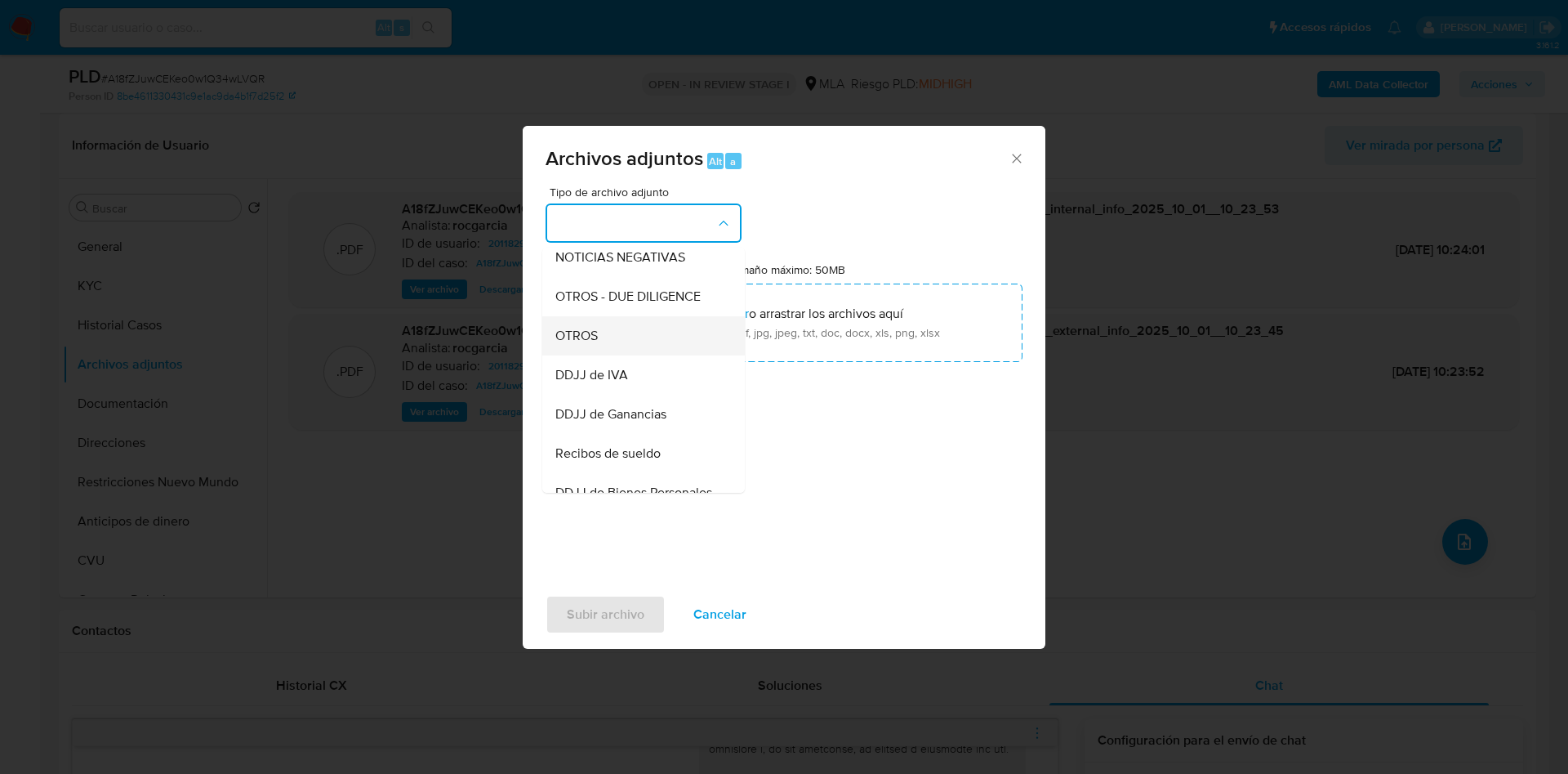
click at [620, 355] on div "OTROS" at bounding box center [639, 335] width 167 height 39
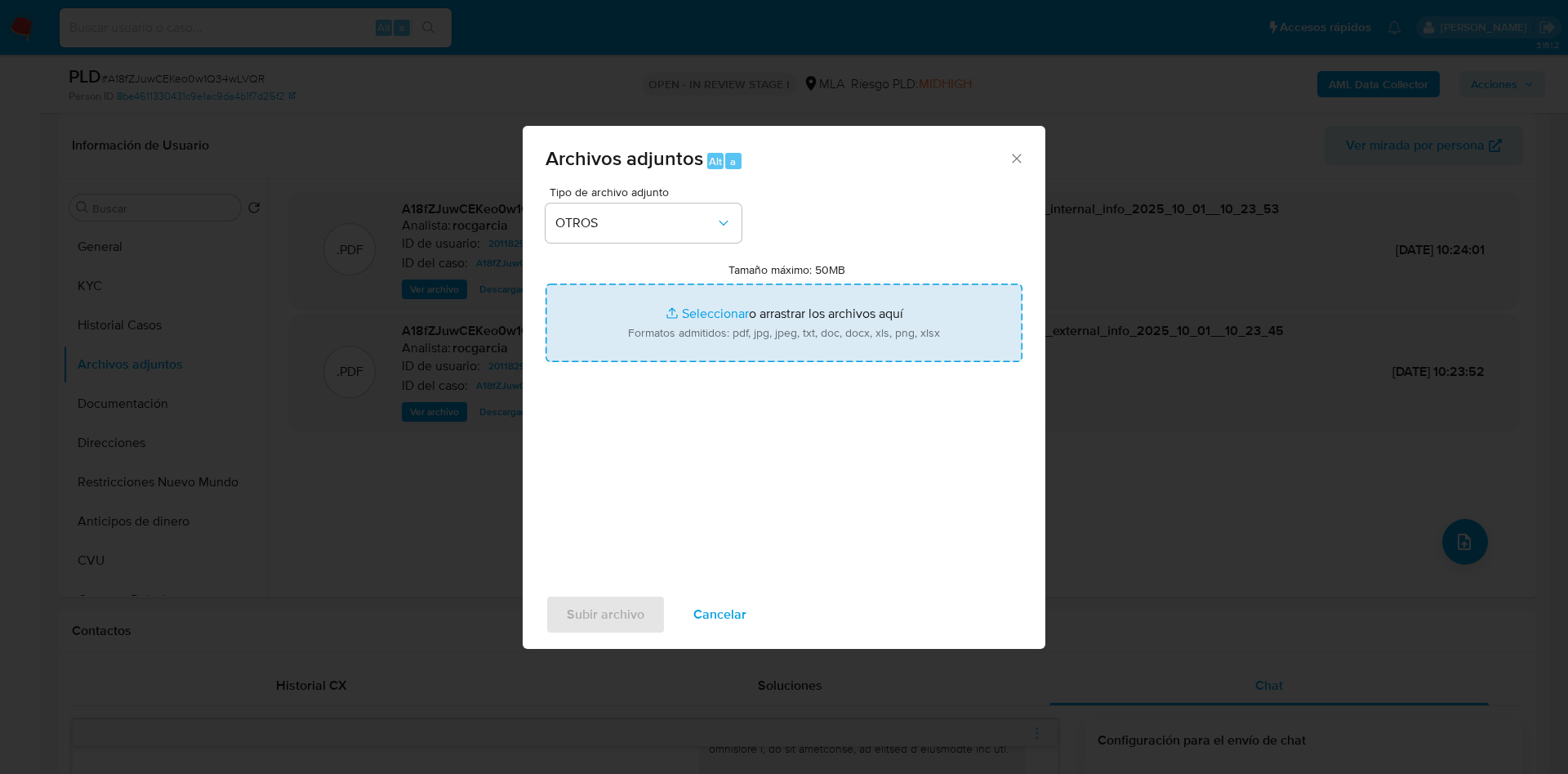
click at [649, 333] on input "Tamaño máximo: 50MB Seleccionar archivos" at bounding box center [784, 323] width 477 height 78
type input "C:\fakepath\Movimientos 201182947.xlsx"
click at [700, 319] on input "Tamaño máximo: 50MB Seleccionar archivos" at bounding box center [784, 323] width 477 height 78
type input "C:\fakepath\UIF.pdf"
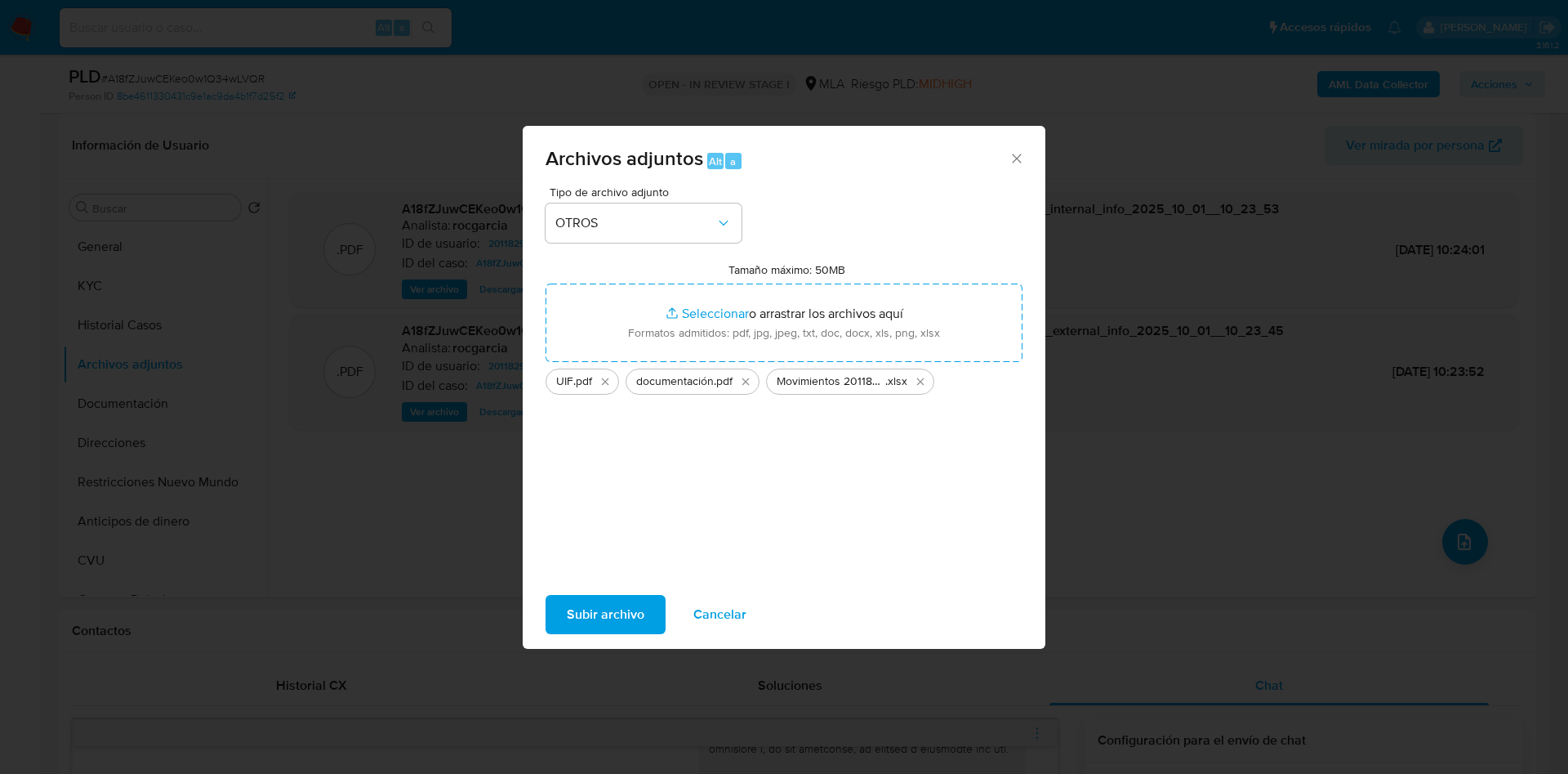
click at [606, 627] on span "Subir archivo" at bounding box center [605, 614] width 77 height 36
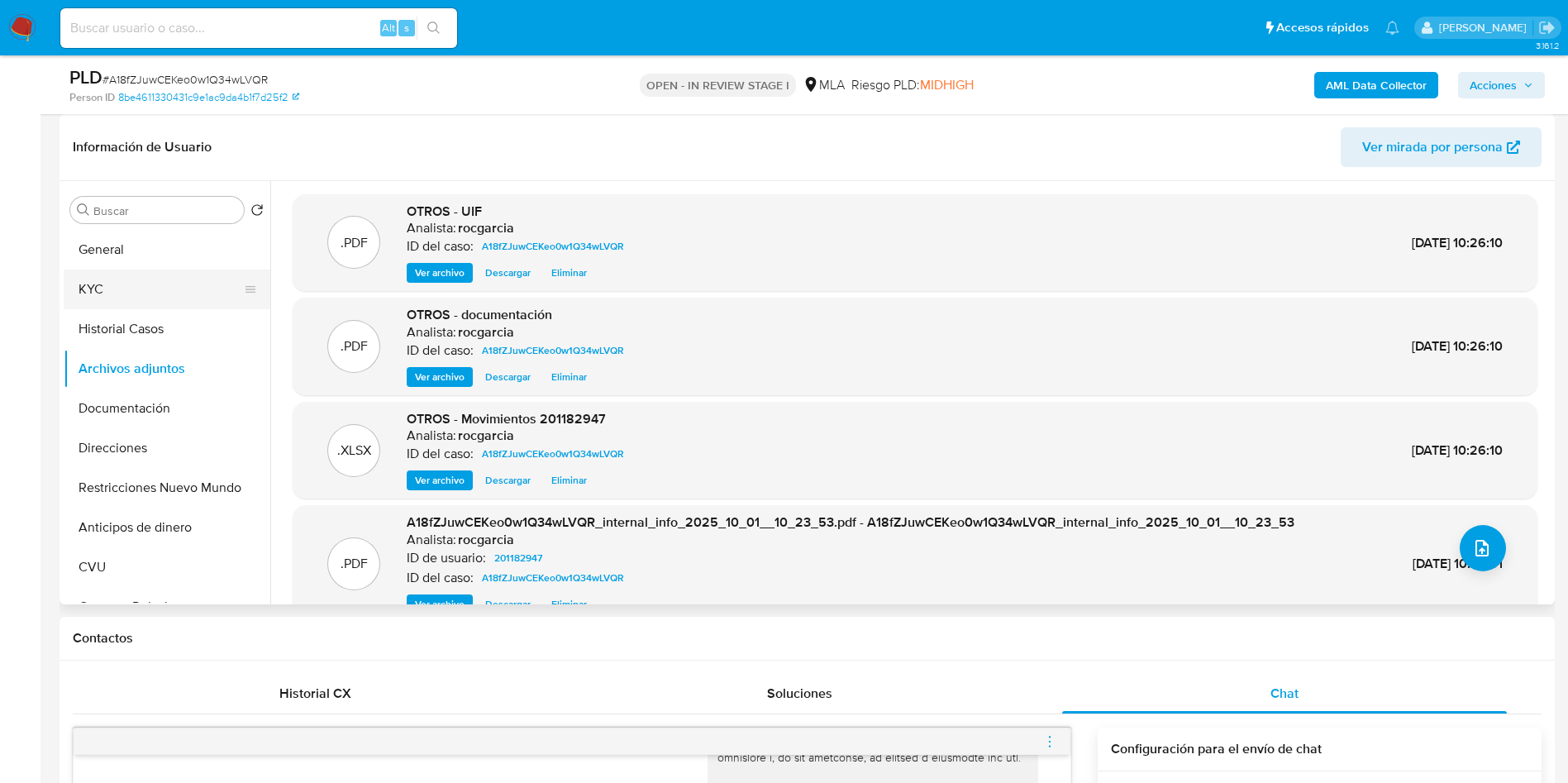
click at [161, 270] on button "KYC" at bounding box center [160, 289] width 194 height 40
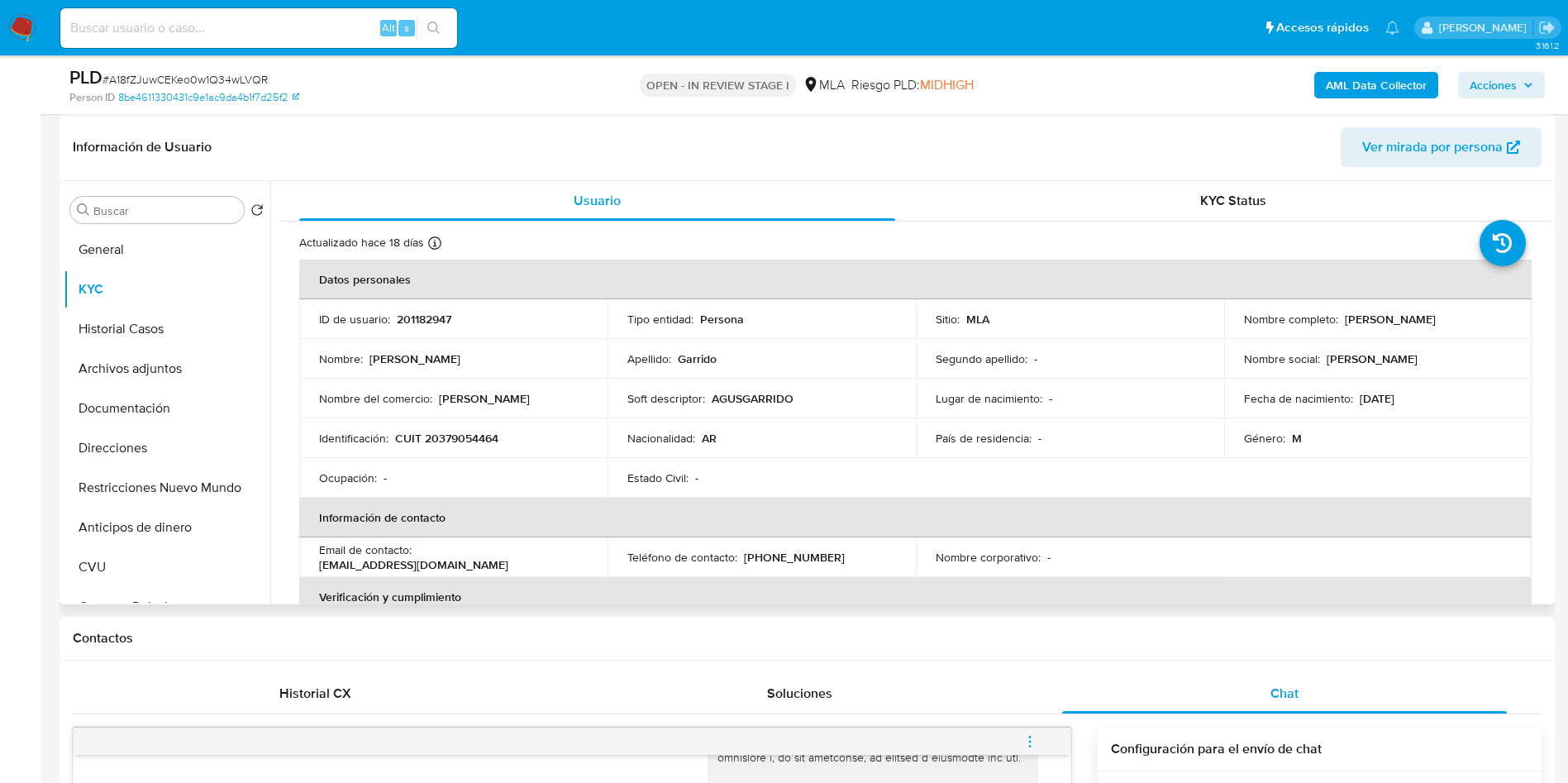
click at [441, 432] on p "CUIT 20379054464" at bounding box center [446, 438] width 103 height 15
copy p "20379054464"
click at [178, 351] on button "Archivos adjuntos" at bounding box center [160, 368] width 194 height 40
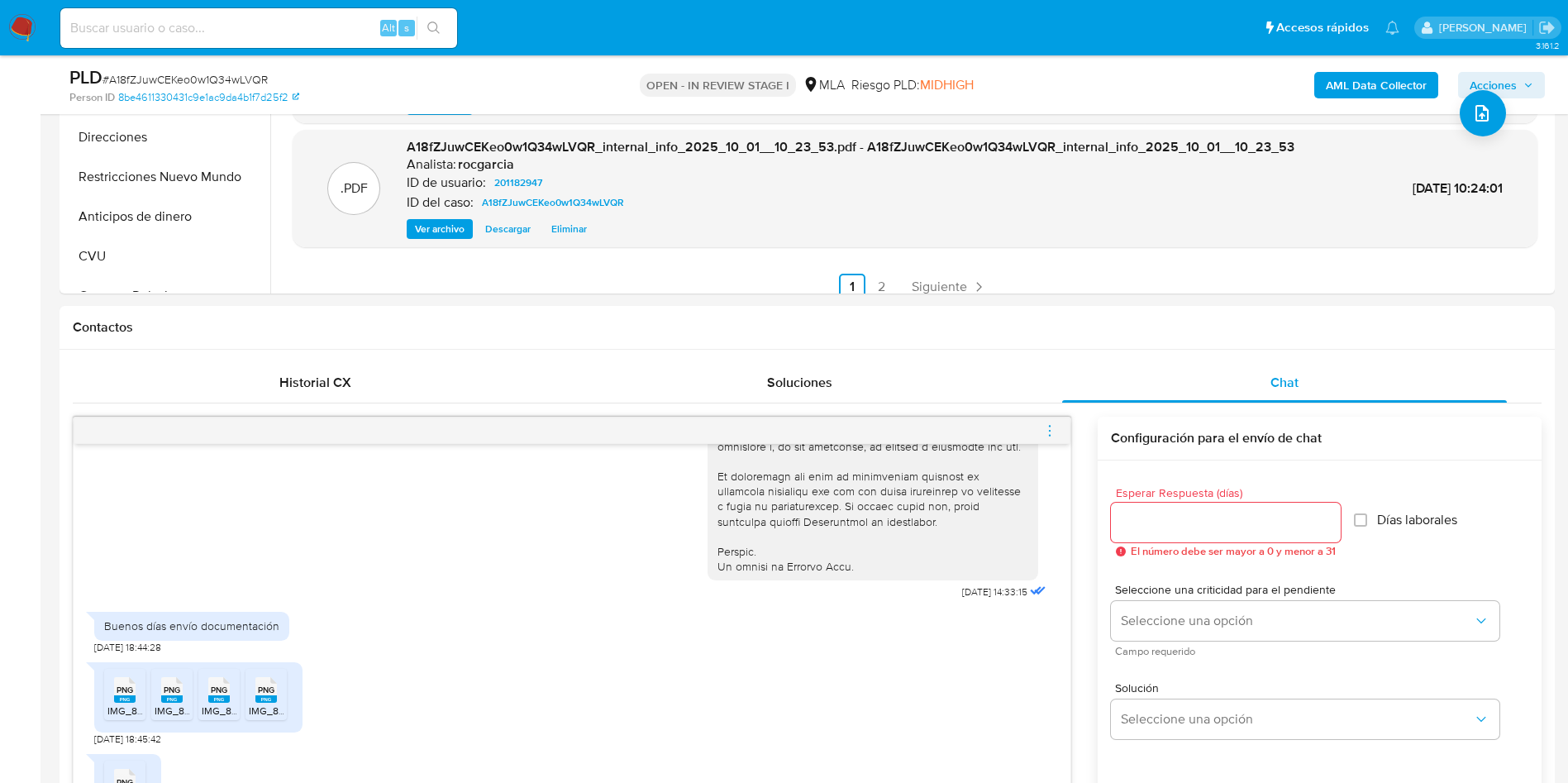
scroll to position [868, 0]
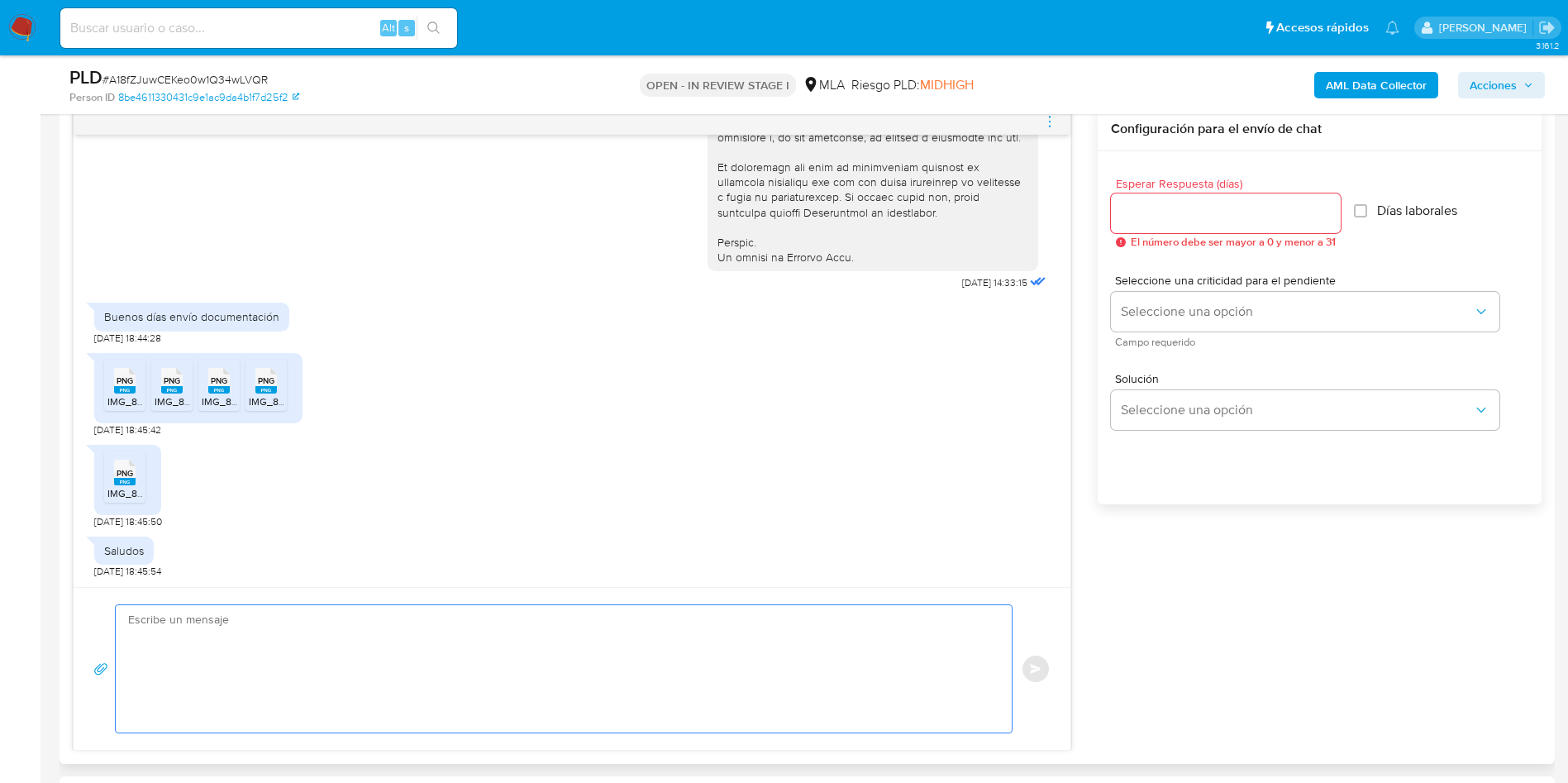
click at [354, 644] on textarea at bounding box center [560, 669] width 863 height 128
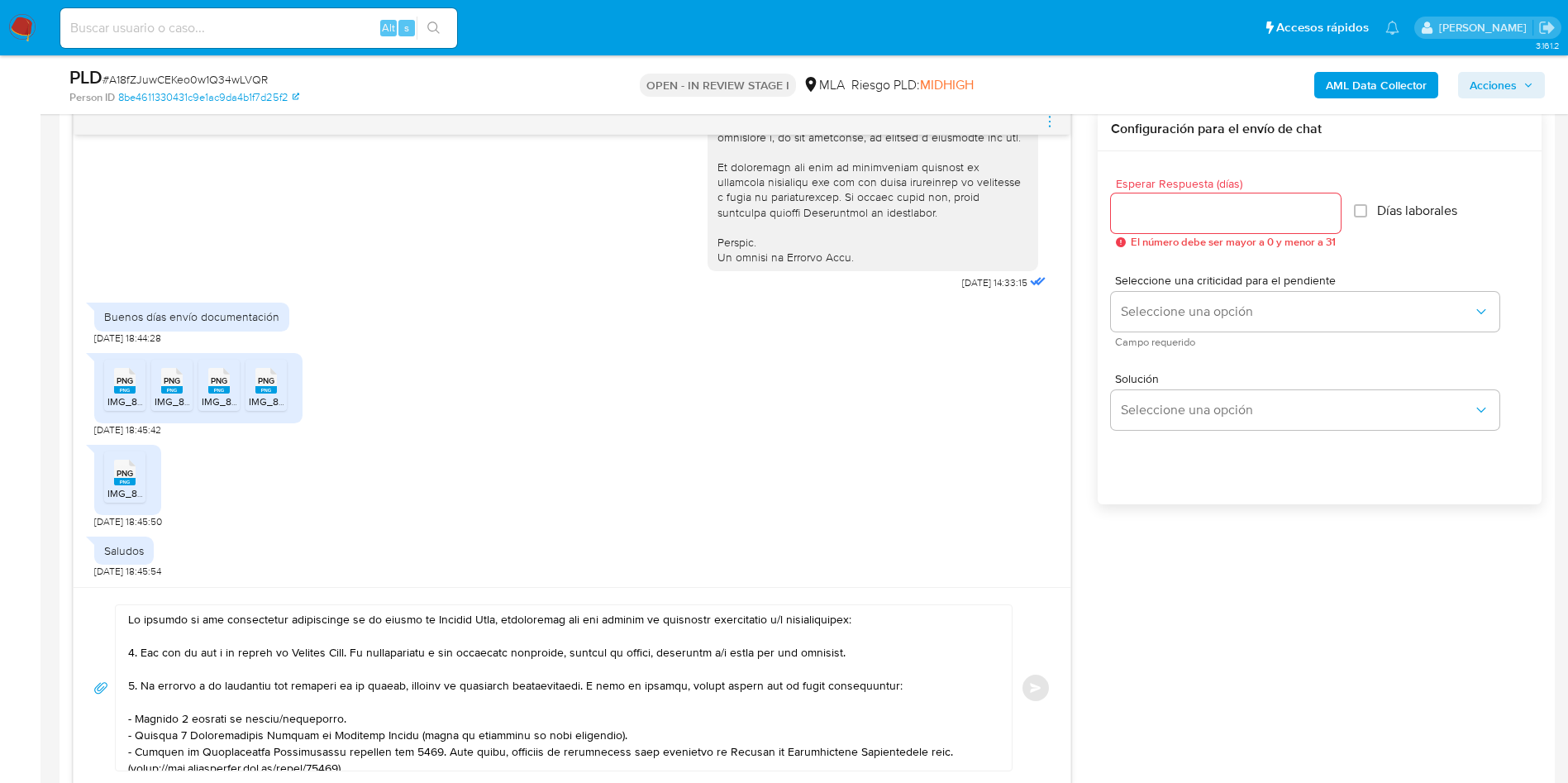
click at [128, 617] on div at bounding box center [559, 688] width 887 height 166
click at [133, 619] on textarea at bounding box center [560, 688] width 863 height 166
paste textarea "20379054464"
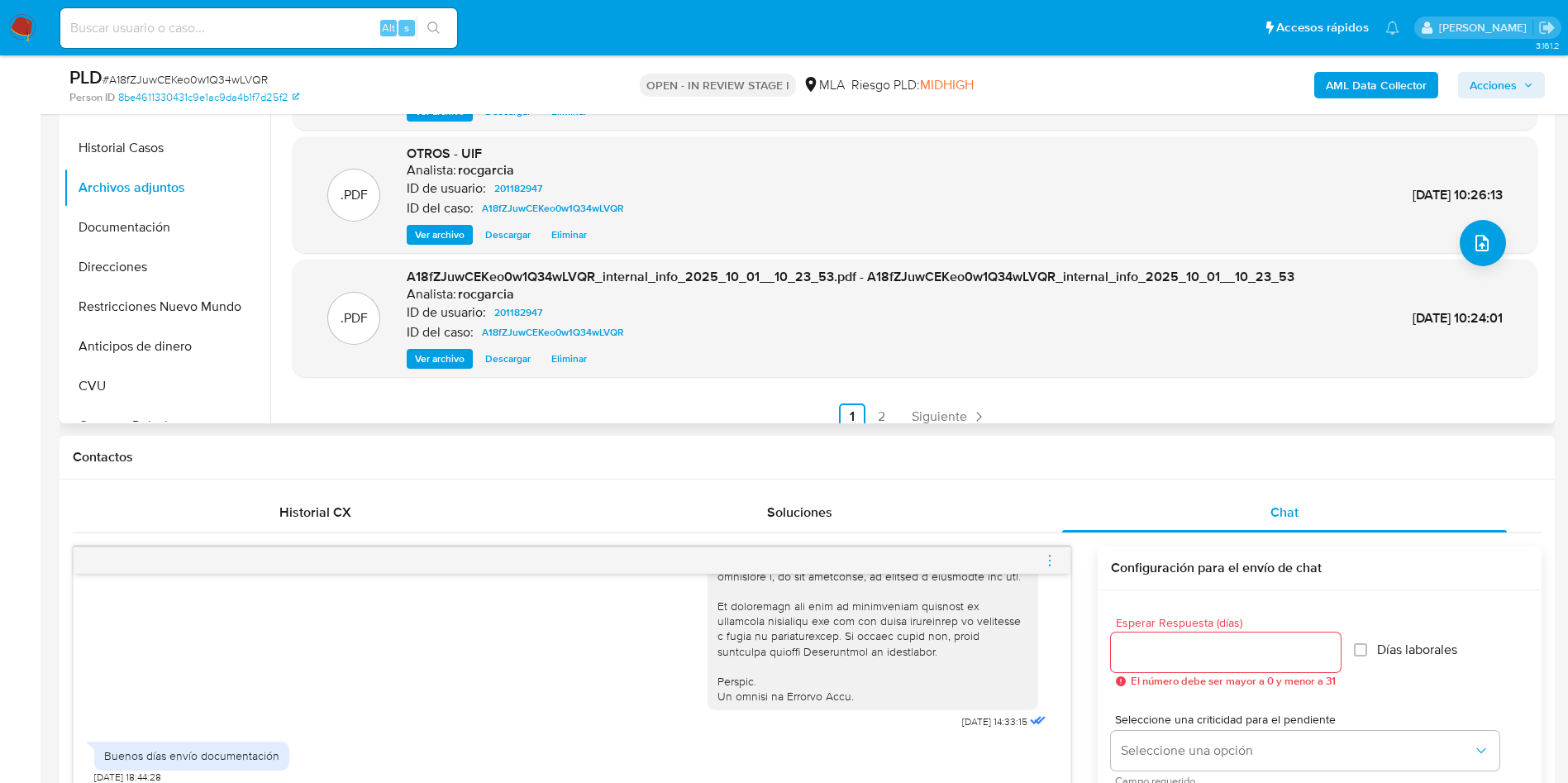
scroll to position [124, 0]
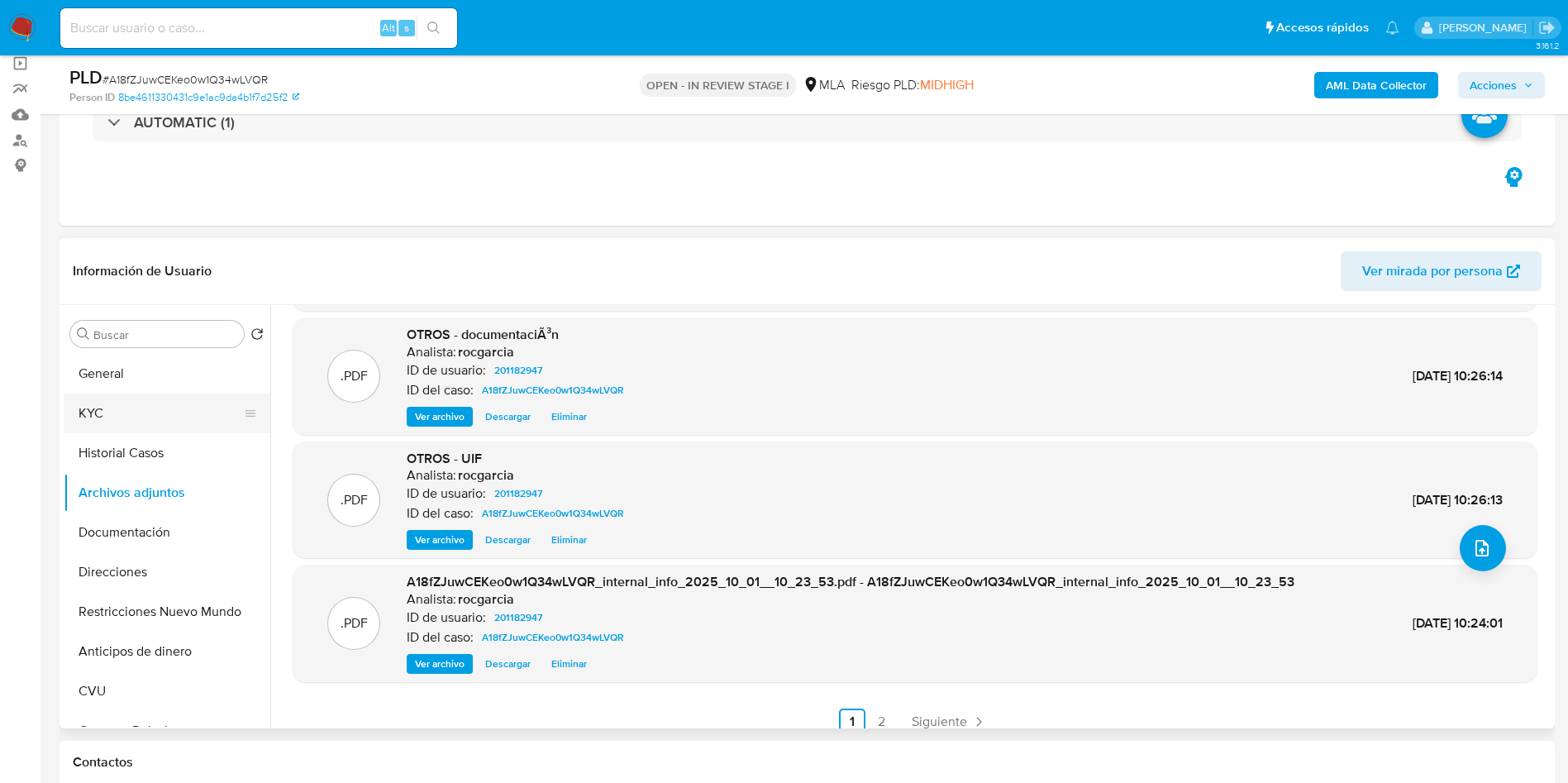
click at [124, 415] on button "KYC" at bounding box center [160, 413] width 194 height 40
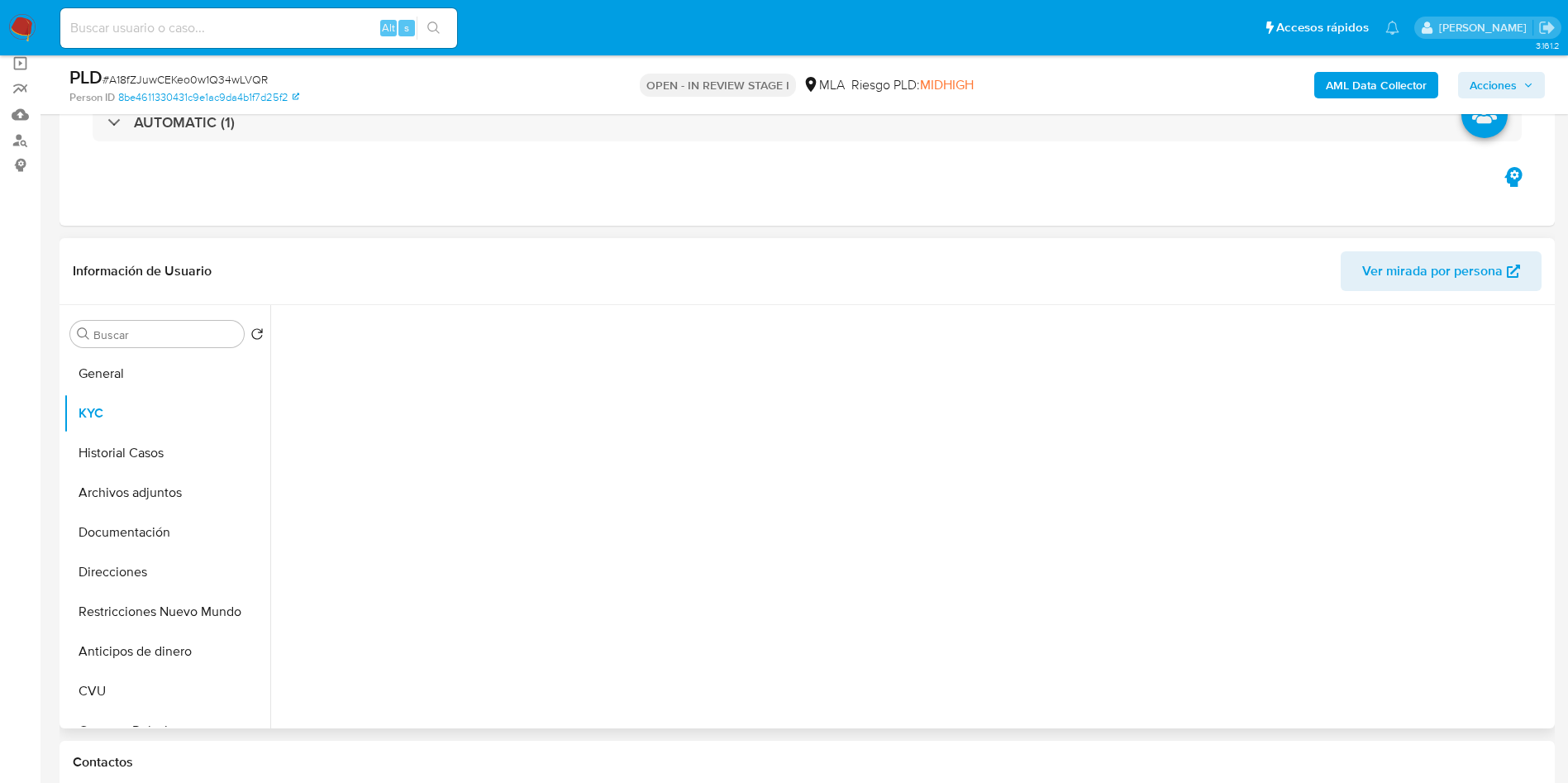
scroll to position [0, 0]
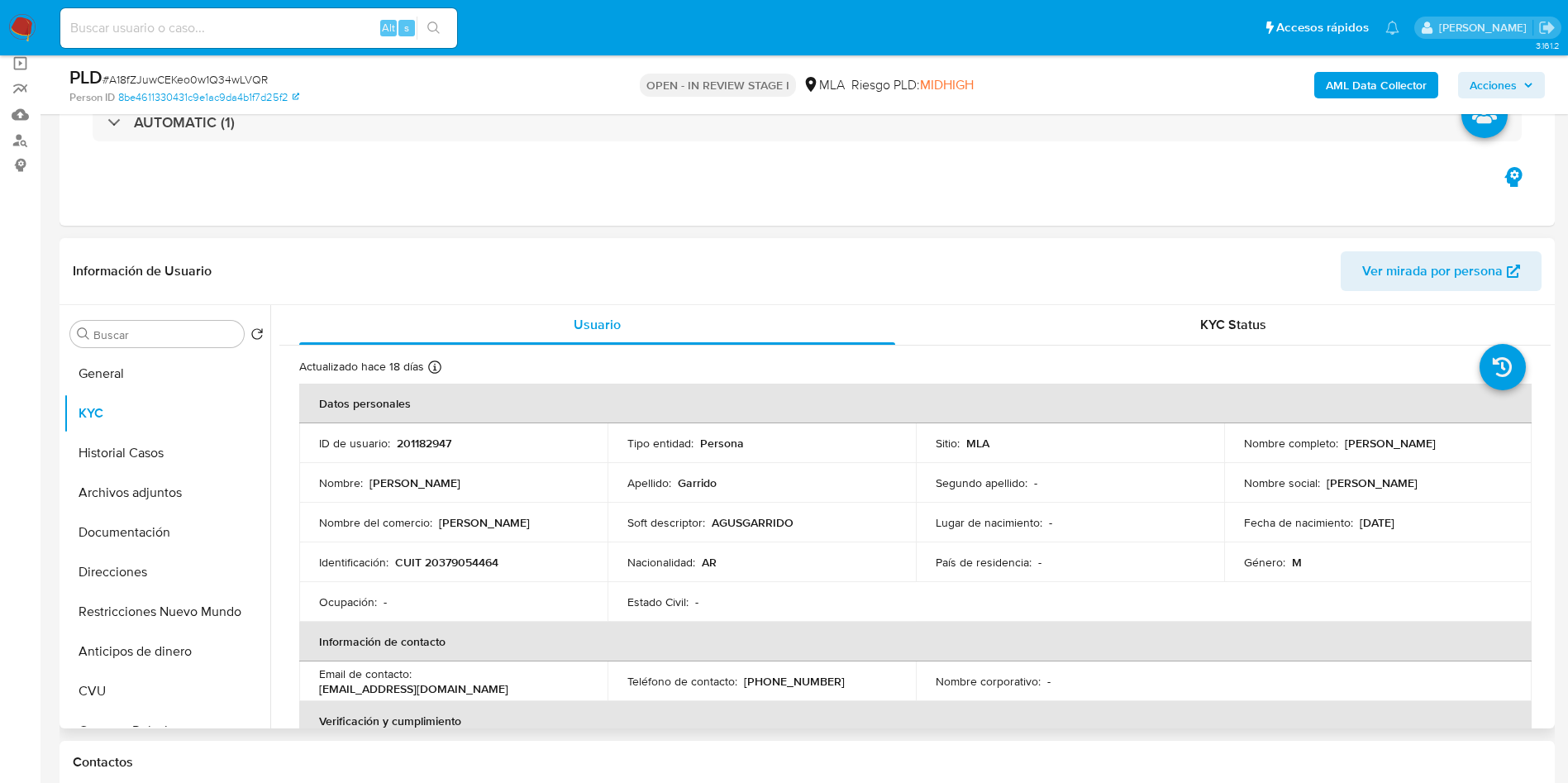
click at [1344, 444] on p "Agustin Garrido" at bounding box center [1389, 443] width 91 height 15
drag, startPoint x: 1337, startPoint y: 449, endPoint x: 1446, endPoint y: 447, distance: 109.0
click at [1446, 447] on div "Nombre completo : Agustin Garrido" at bounding box center [1378, 443] width 269 height 15
copy div "Agustin Garrido"
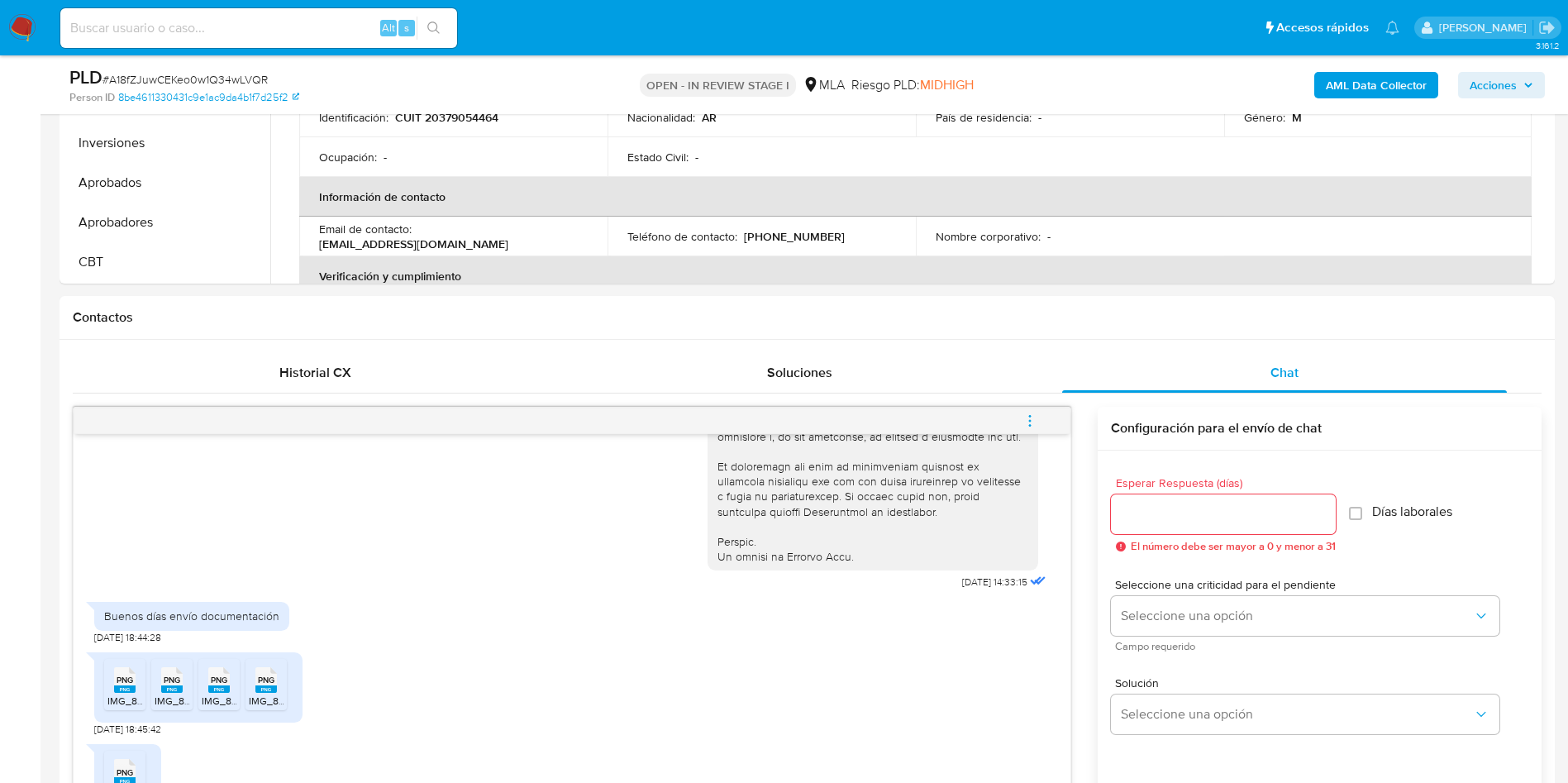
scroll to position [992, 0]
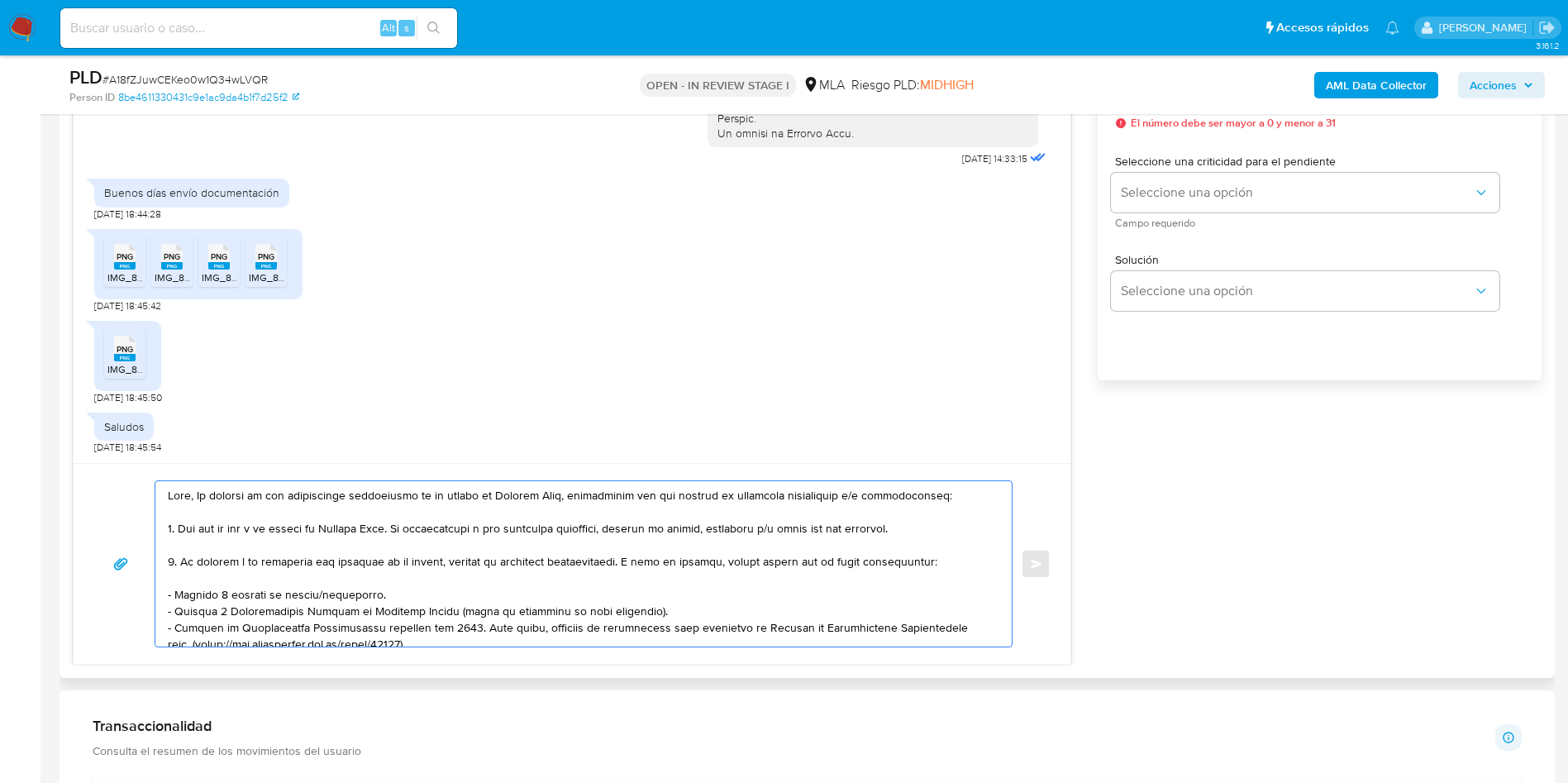
click at [200, 494] on textarea at bounding box center [579, 564] width 823 height 166
paste textarea "Agustin Garrido"
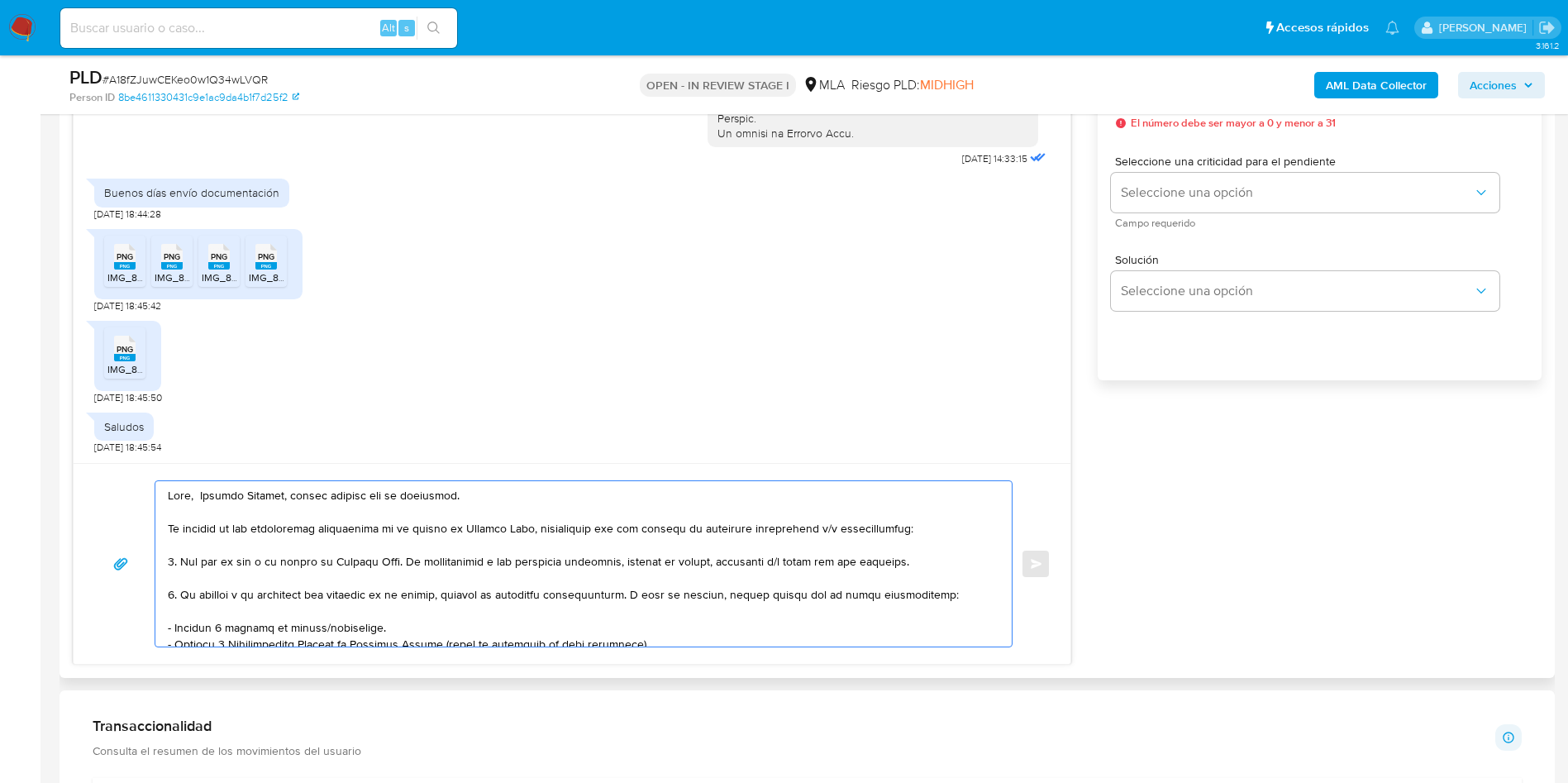
click at [415, 508] on textarea at bounding box center [579, 564] width 823 height 166
click at [415, 504] on textarea at bounding box center [579, 564] width 823 height 166
click at [0, 0] on lt-strong "sp" at bounding box center [0, 0] width 0 height 0
drag, startPoint x: 414, startPoint y: 561, endPoint x: 944, endPoint y: 564, distance: 530.0
click at [944, 564] on textarea at bounding box center [579, 564] width 823 height 166
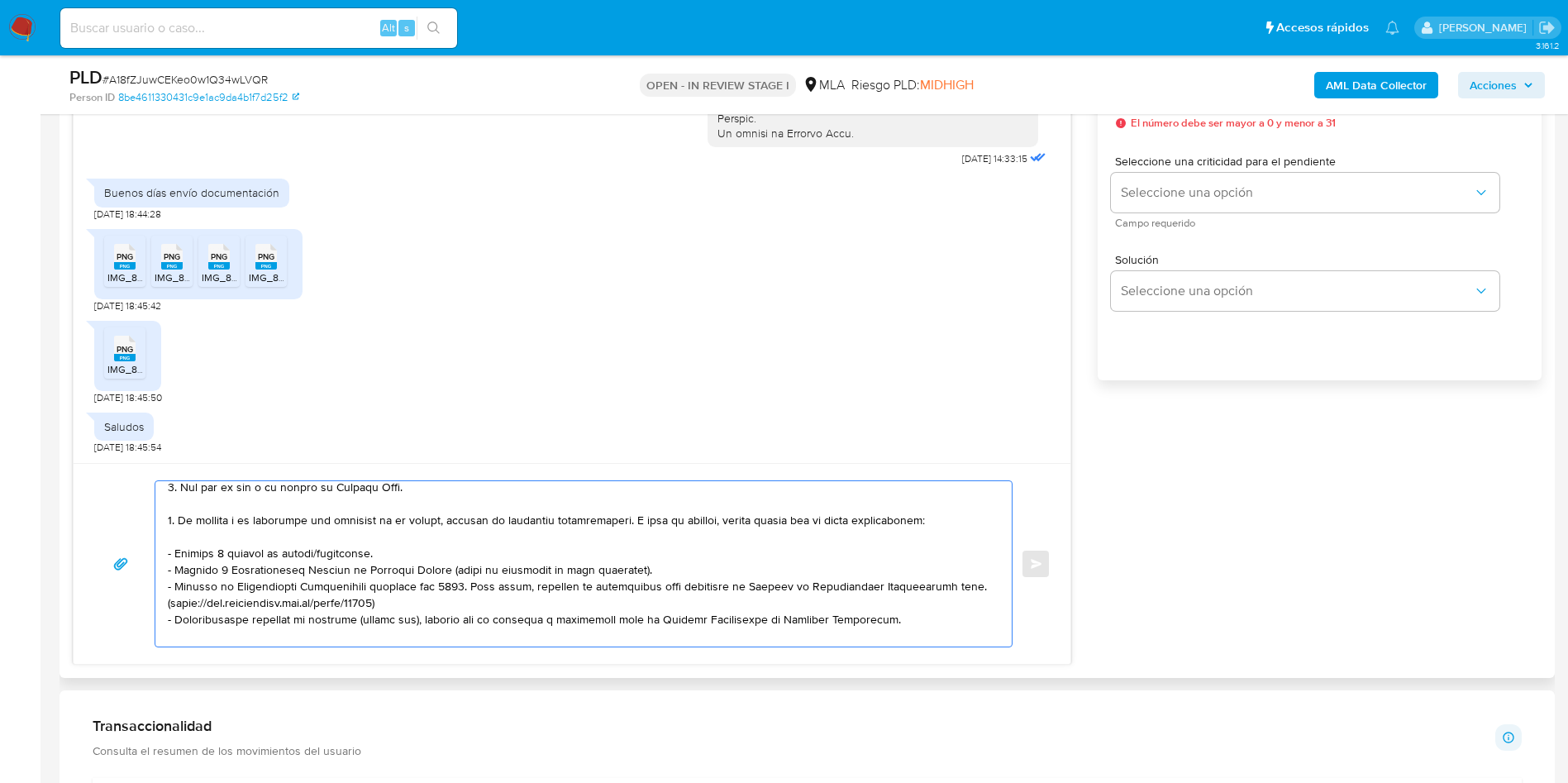
scroll to position [0, 0]
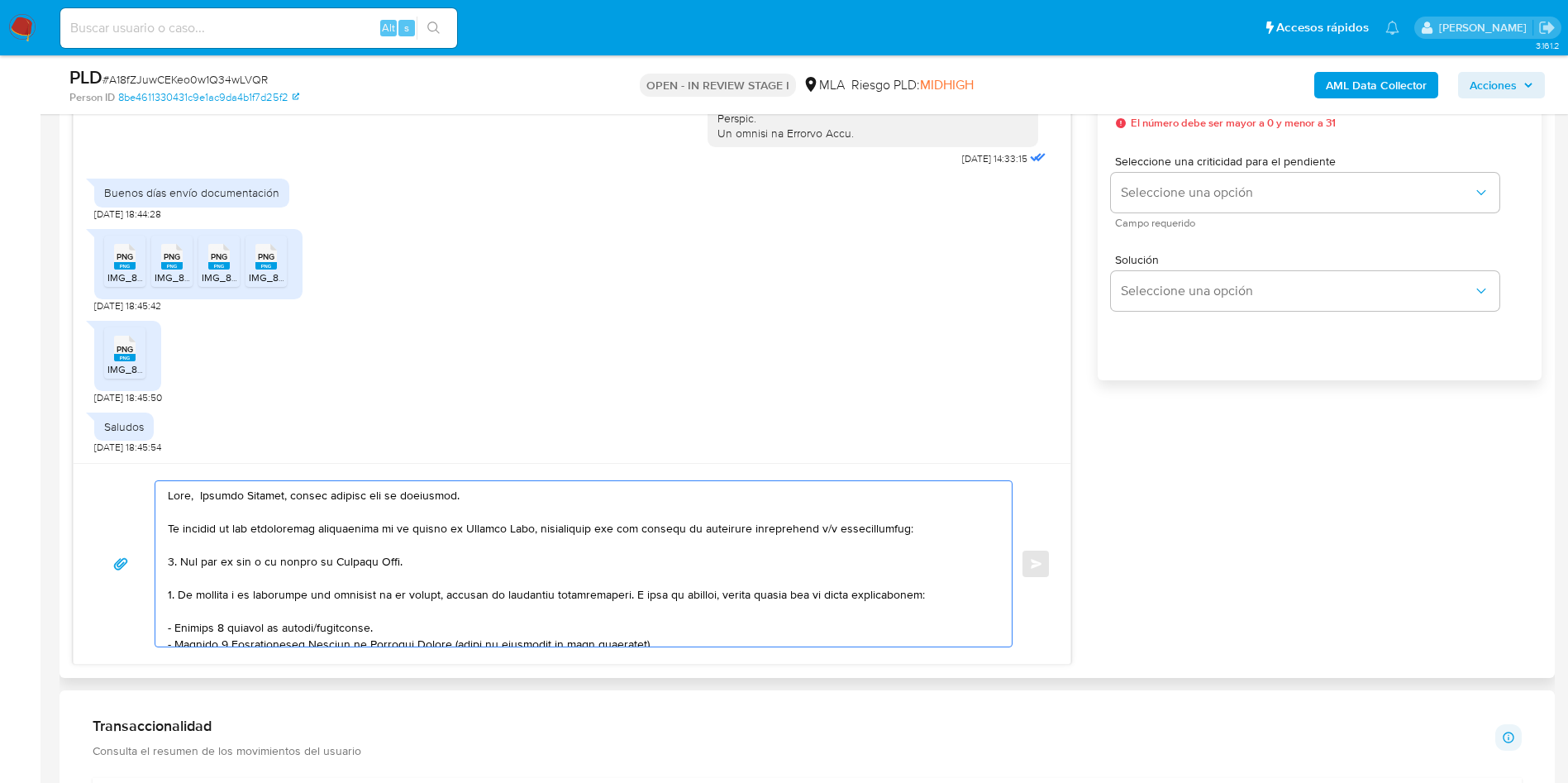
drag, startPoint x: 181, startPoint y: 593, endPoint x: 964, endPoint y: 601, distance: 783.0
click at [964, 601] on textarea at bounding box center [579, 564] width 823 height 166
click at [256, 600] on textarea at bounding box center [579, 564] width 823 height 166
click at [0, 0] on lt-span "docum en tación" at bounding box center [0, 0] width 0 height 0
click at [896, 602] on textarea at bounding box center [579, 564] width 823 height 166
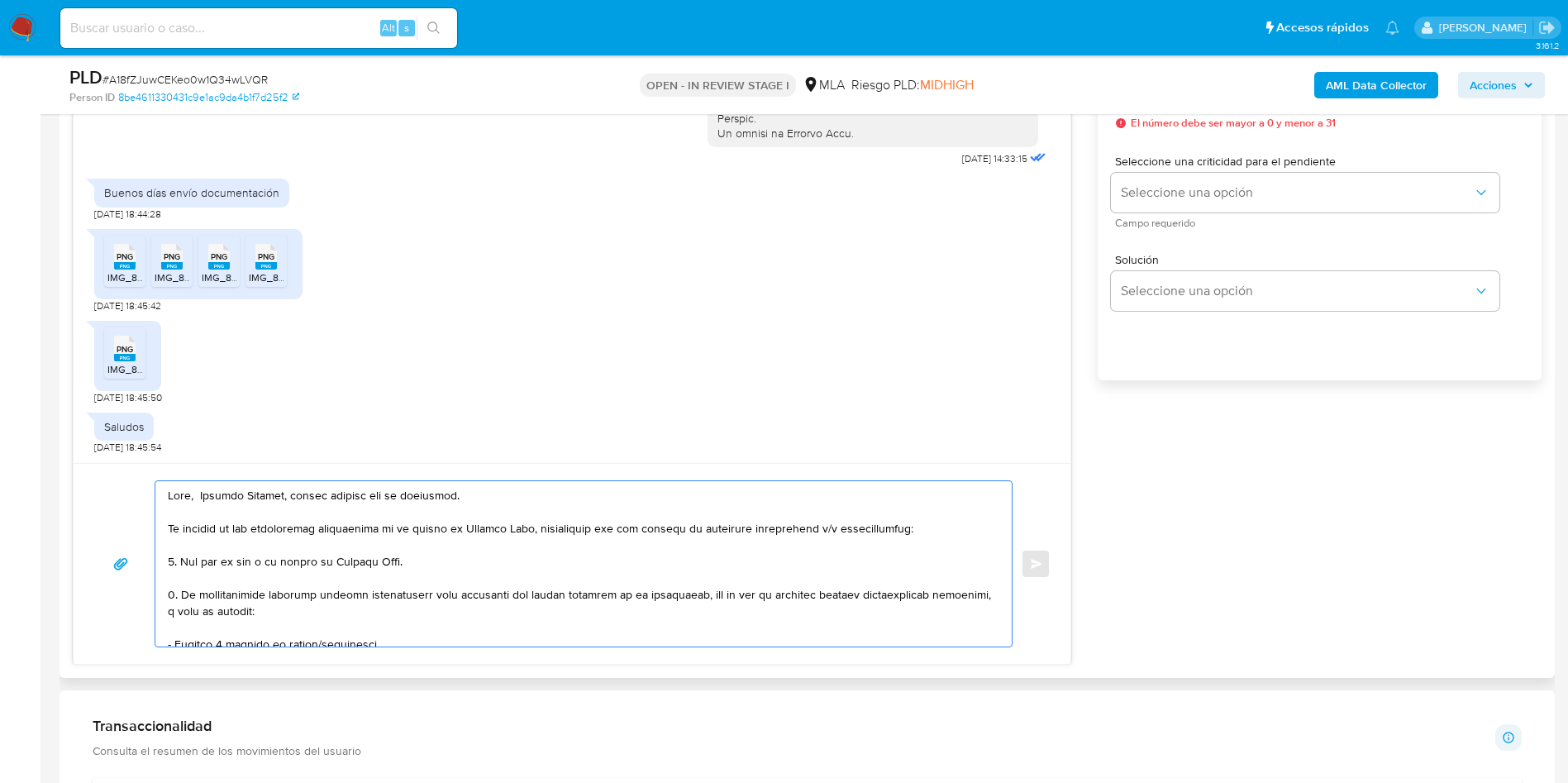
click at [882, 582] on textarea at bounding box center [579, 564] width 823 height 166
click at [872, 596] on textarea at bounding box center [579, 564] width 823 height 166
click at [0, 0] on lt-div "docum en tación Descartar" at bounding box center [0, 0] width 0 height 0
click at [0, 0] on lt-span "docum en tación" at bounding box center [0, 0] width 0 height 0
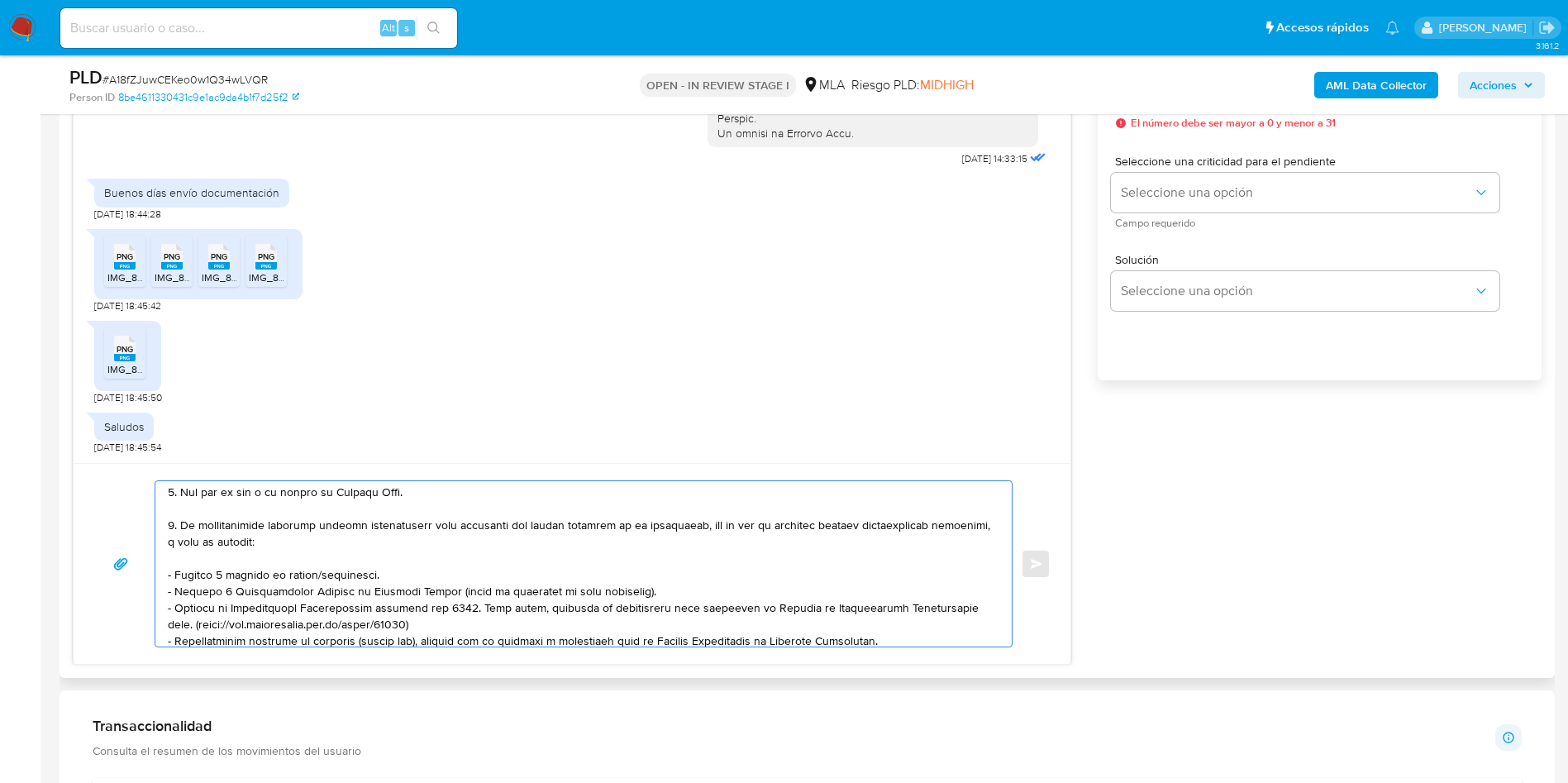
scroll to position [124, 0]
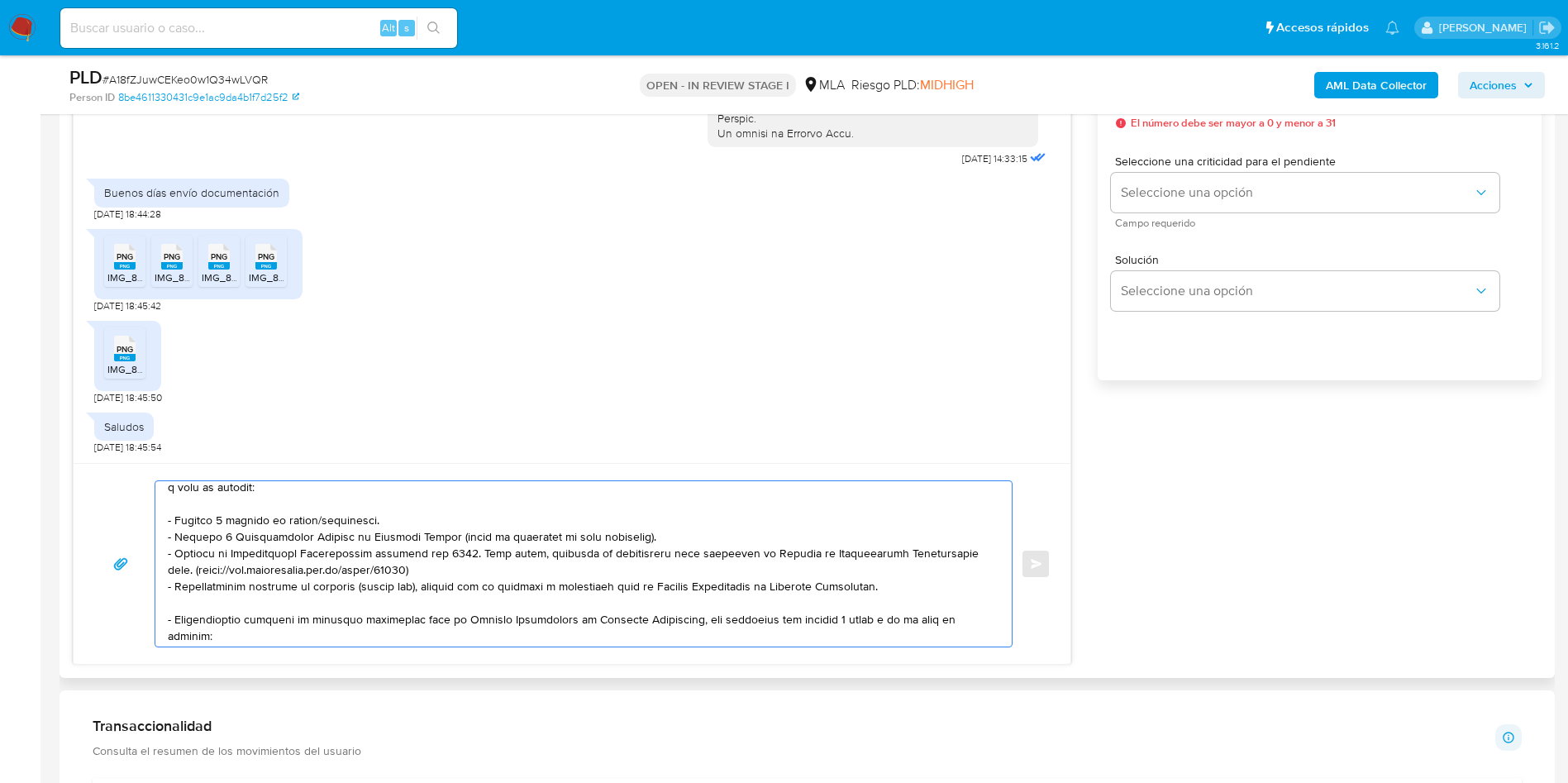
drag, startPoint x: 169, startPoint y: 519, endPoint x: 460, endPoint y: 561, distance: 294.0
click at [460, 561] on textarea at bounding box center [579, 564] width 823 height 166
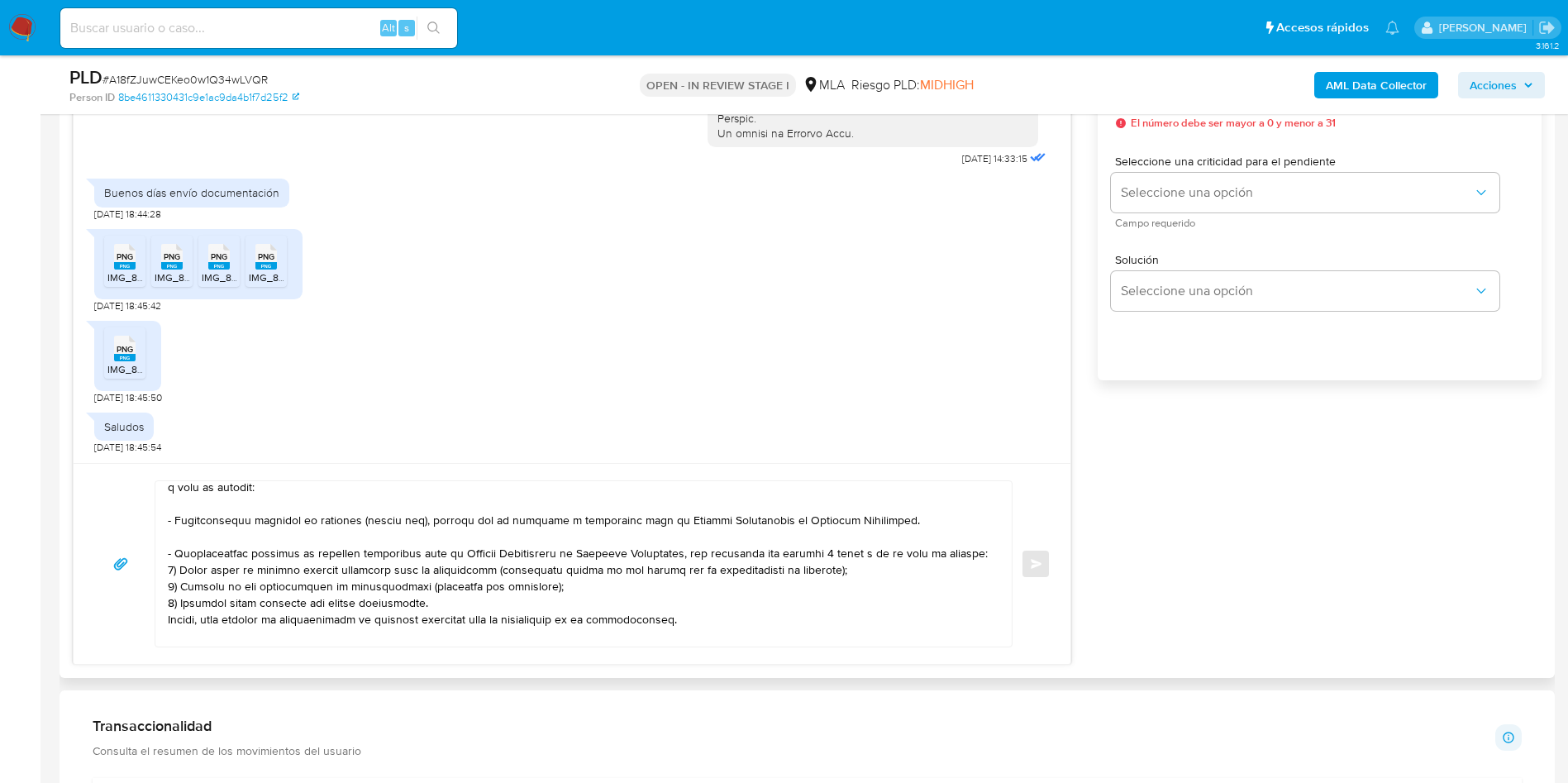
click at [165, 547] on div at bounding box center [578, 564] width 848 height 166
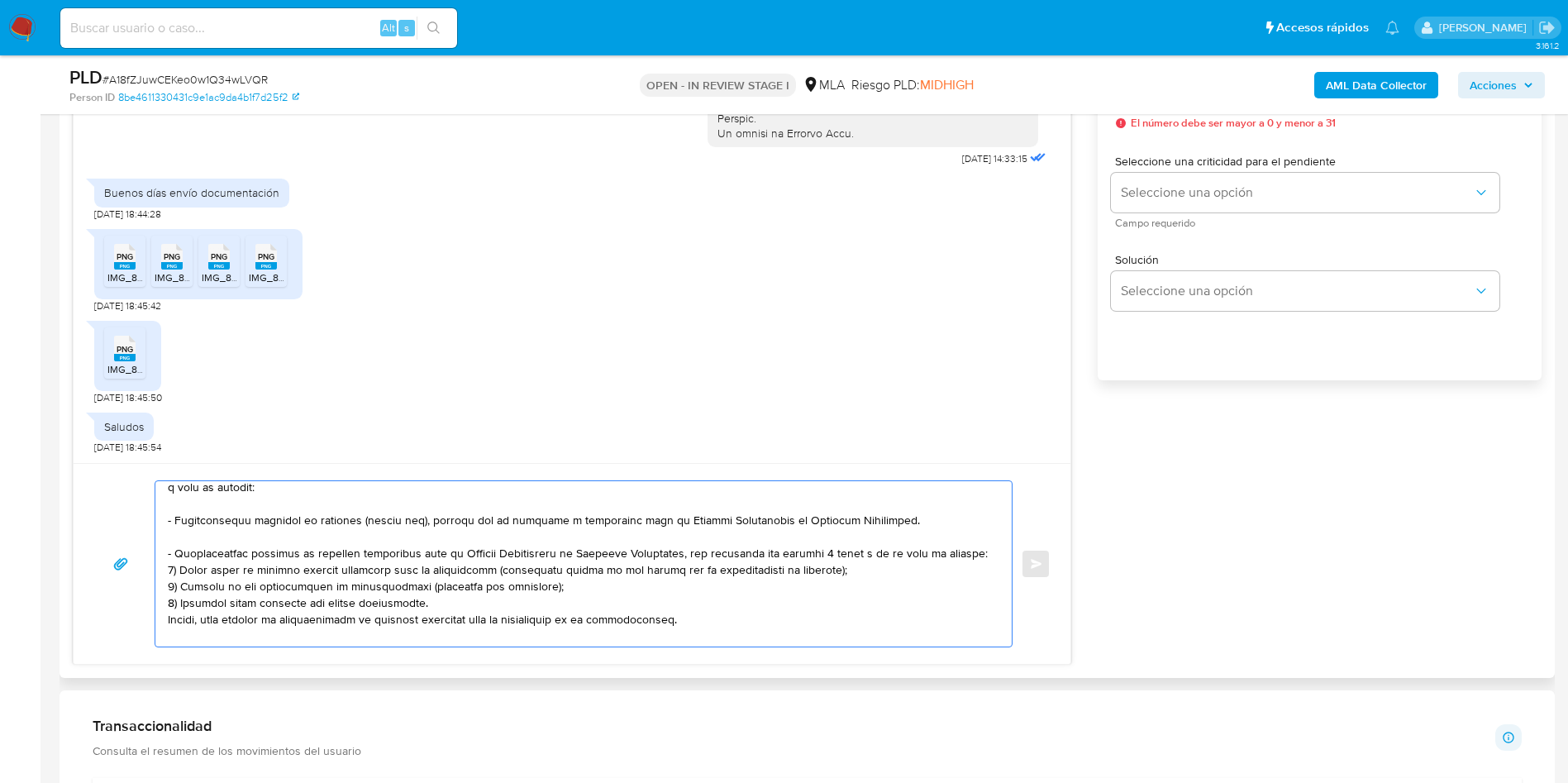
click at [188, 531] on textarea at bounding box center [579, 564] width 823 height 166
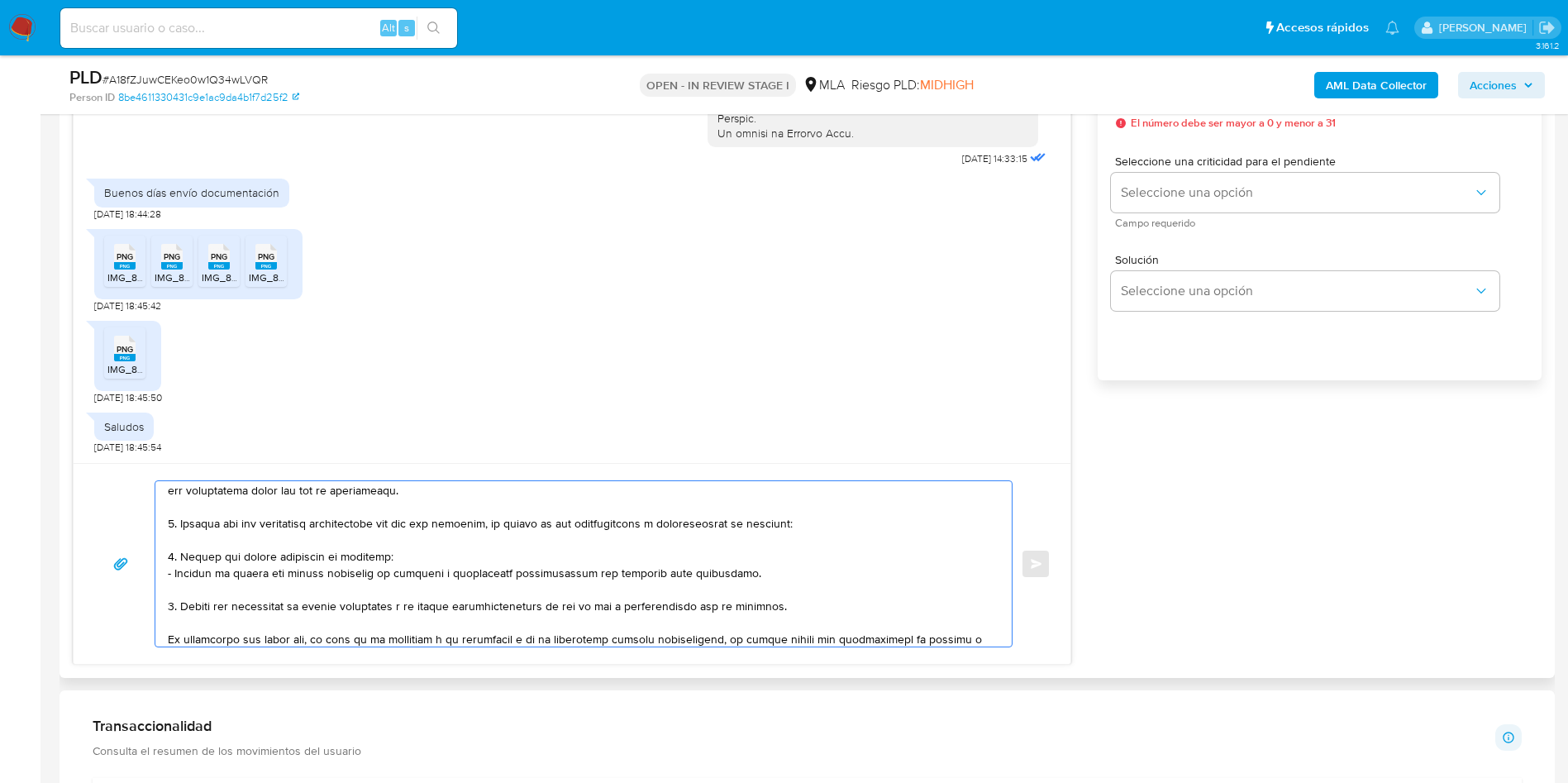
scroll to position [248, 0]
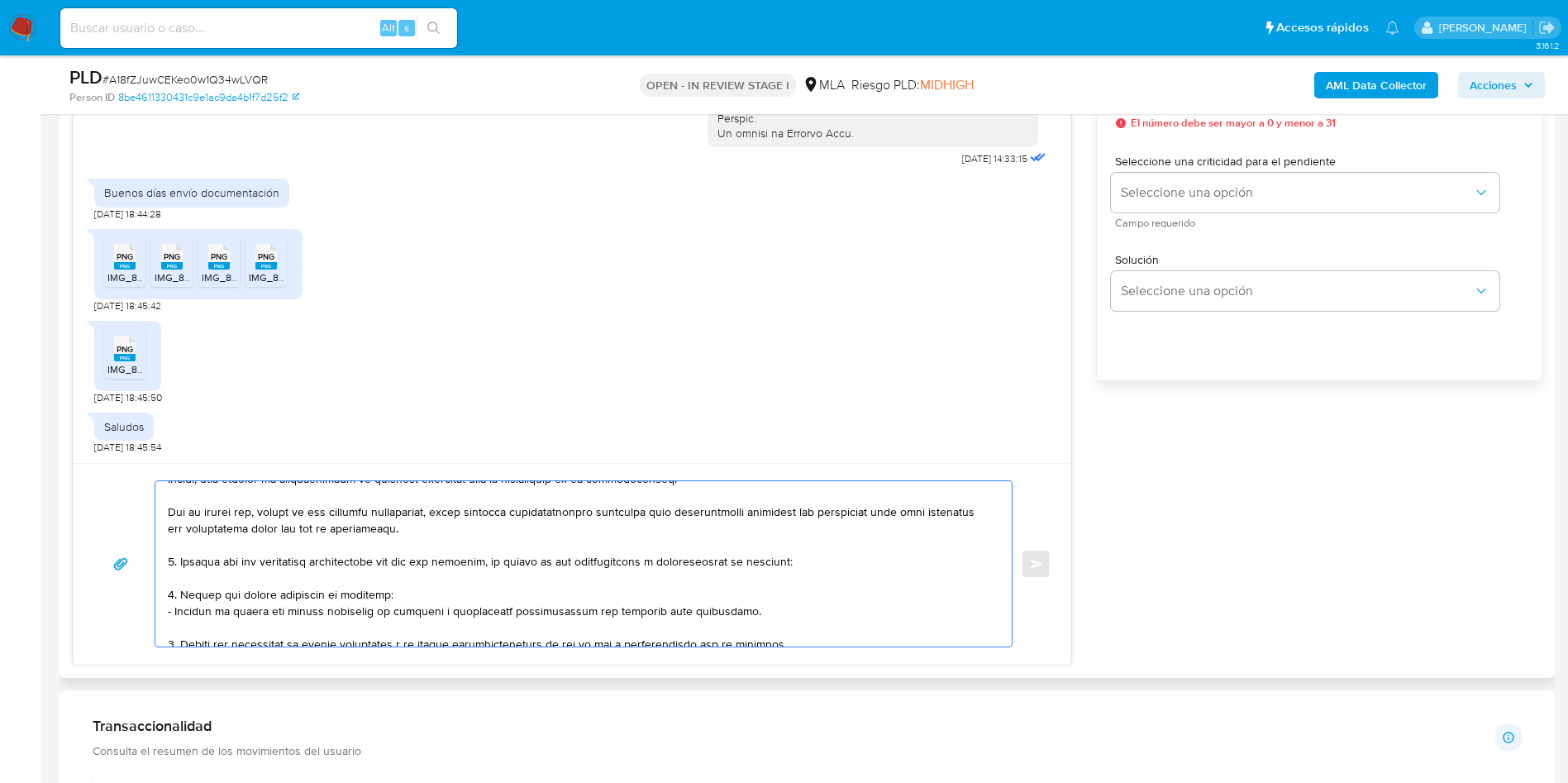
click at [268, 572] on textarea at bounding box center [579, 564] width 823 height 166
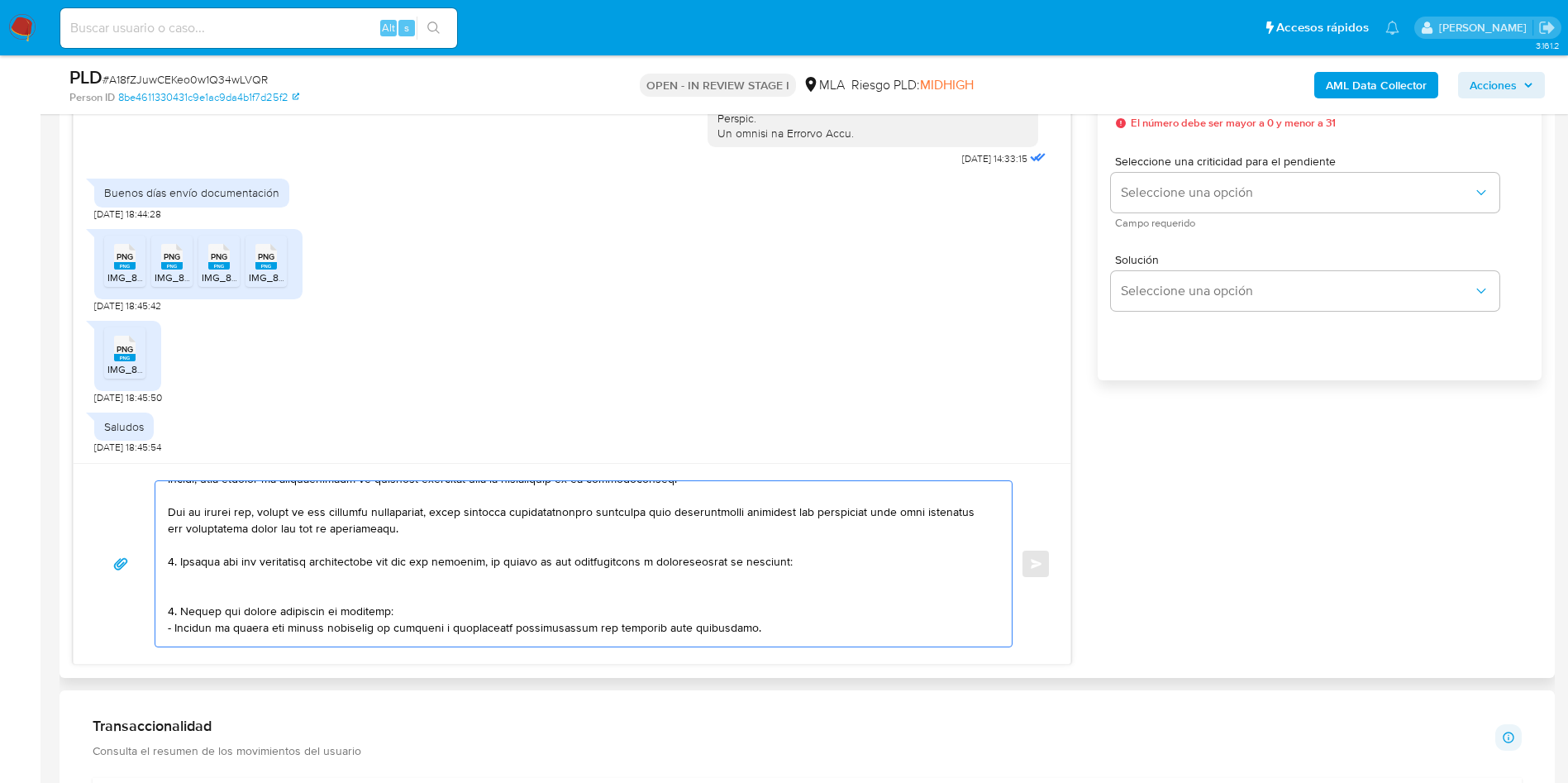
paste textarea "- Brandon Henriquez - 20951630005 (ACTIVIDAD: Servicios de financiación y activ…"
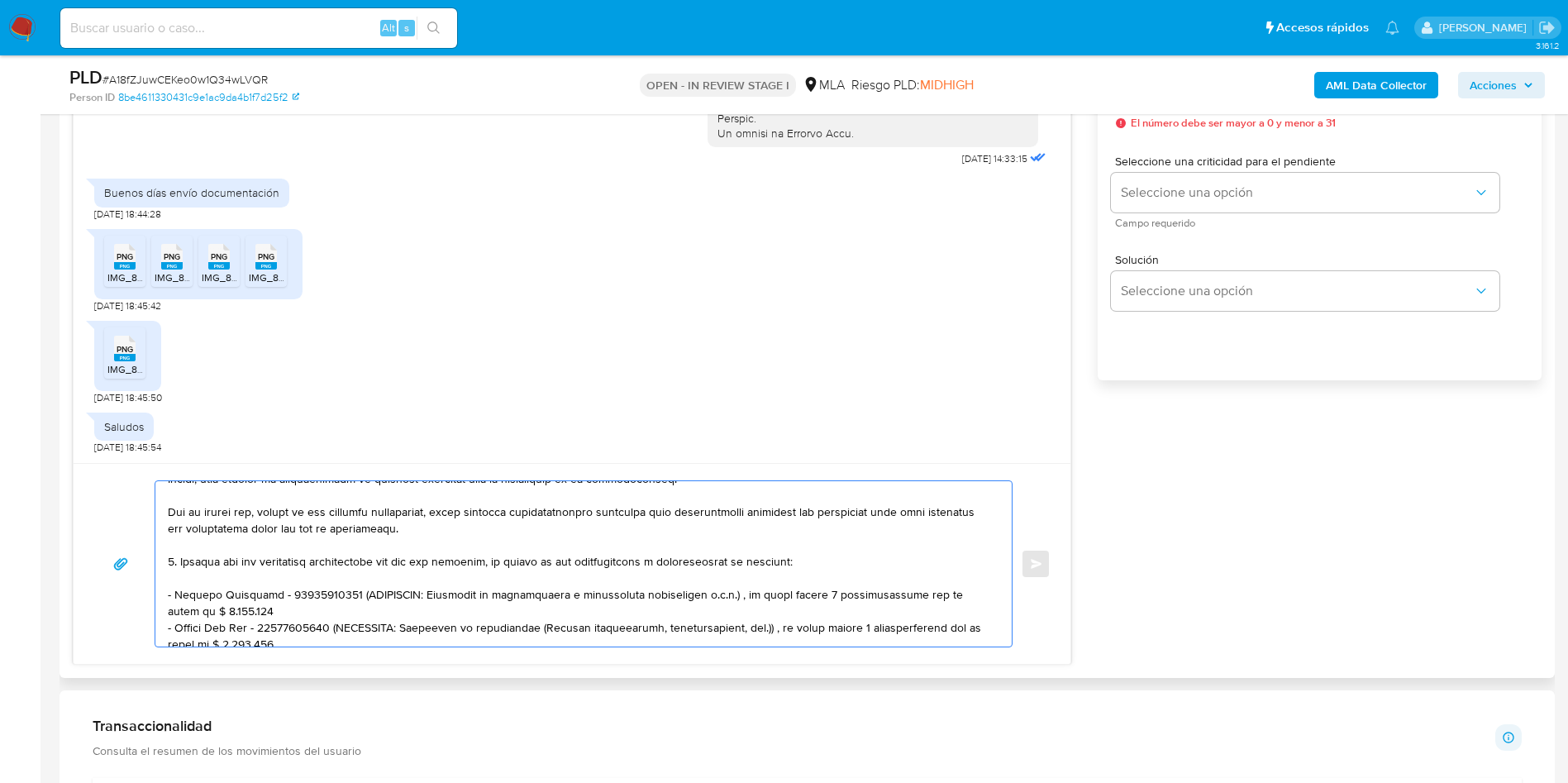
scroll to position [353, 0]
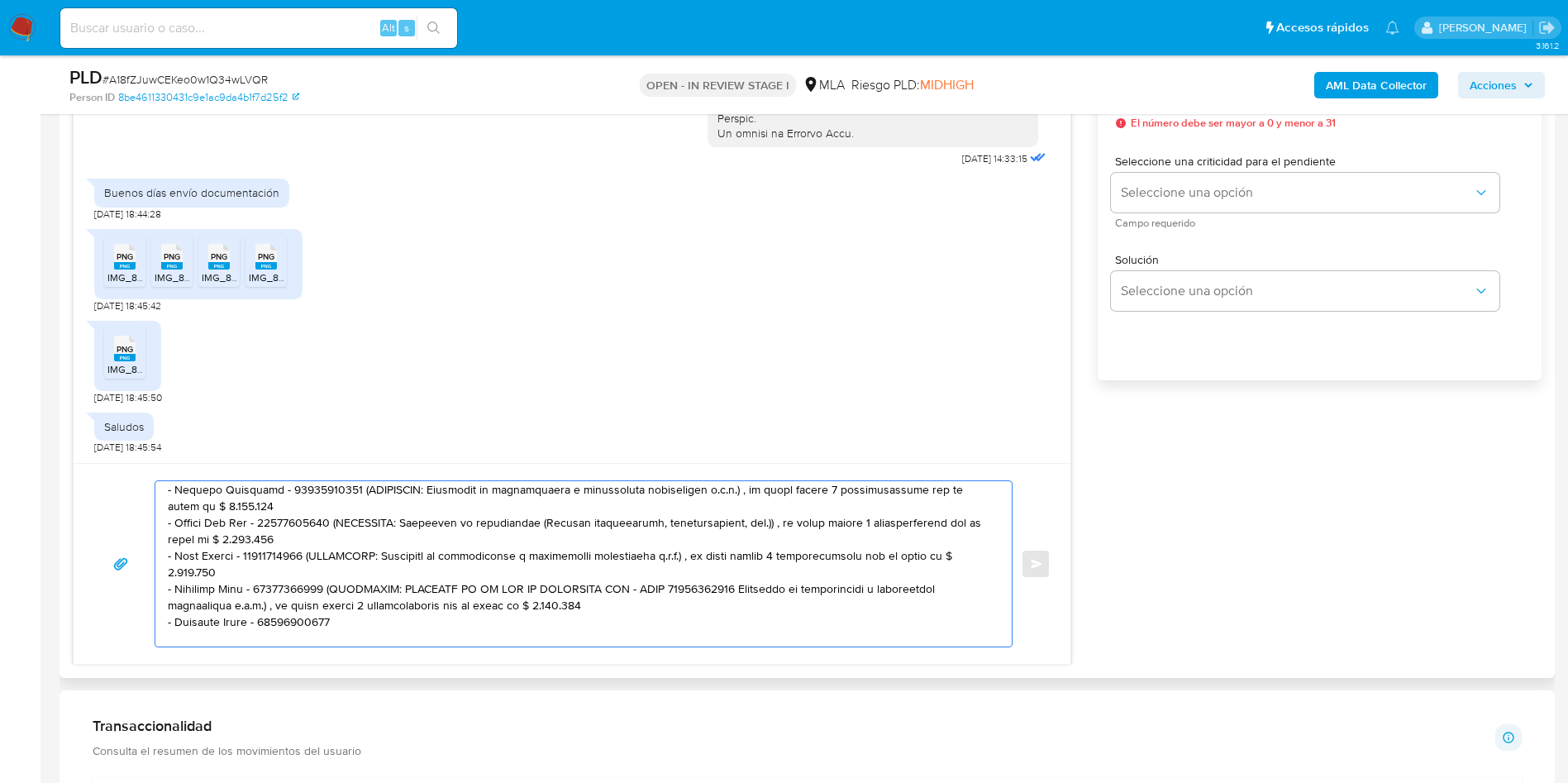
drag, startPoint x: 357, startPoint y: 491, endPoint x: 366, endPoint y: 508, distance: 19.2
click at [366, 508] on textarea at bounding box center [579, 564] width 823 height 166
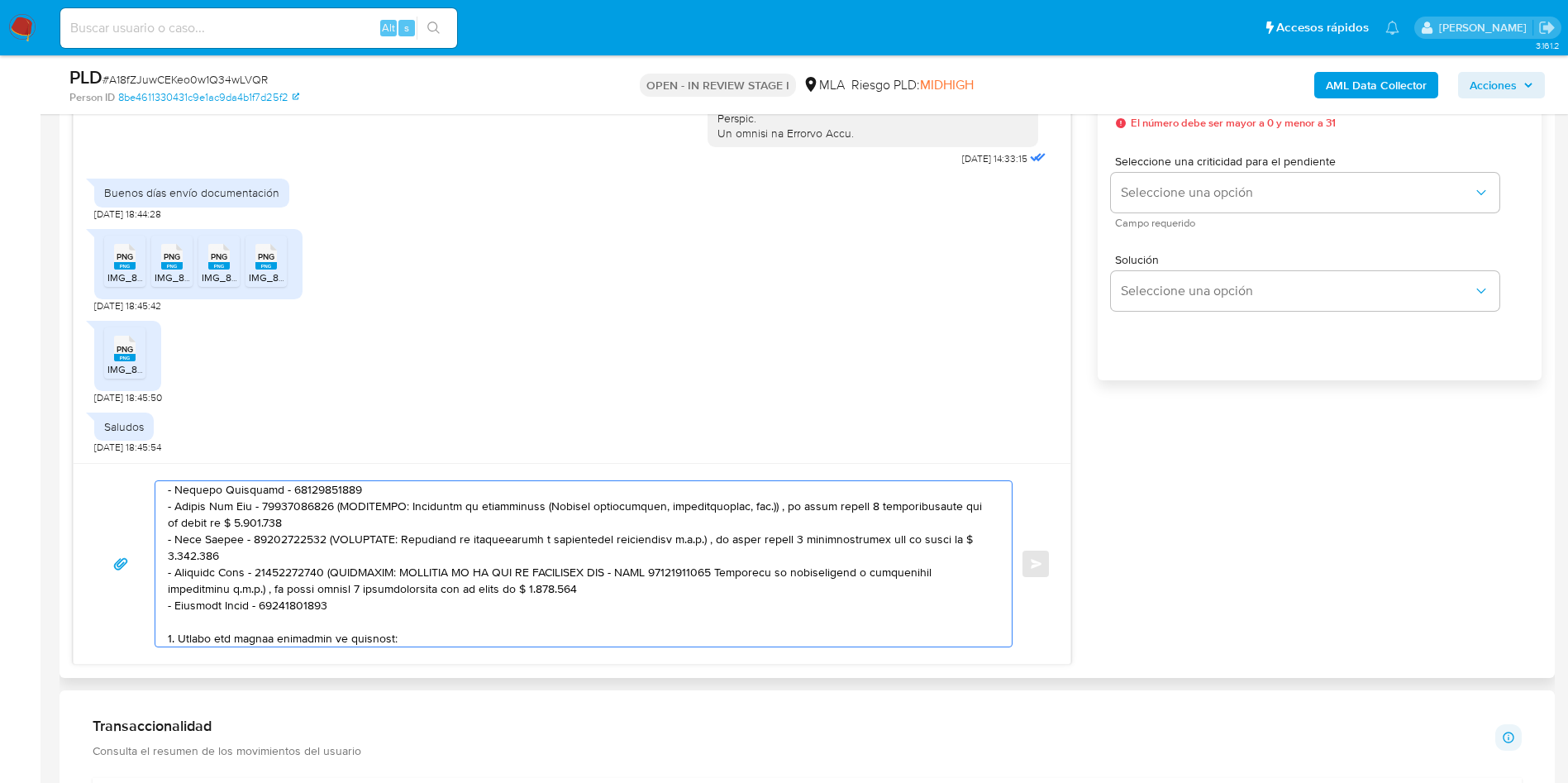
scroll to position [352, 0]
drag, startPoint x: 328, startPoint y: 508, endPoint x: 331, endPoint y: 520, distance: 12.4
click at [331, 520] on textarea at bounding box center [579, 564] width 823 height 166
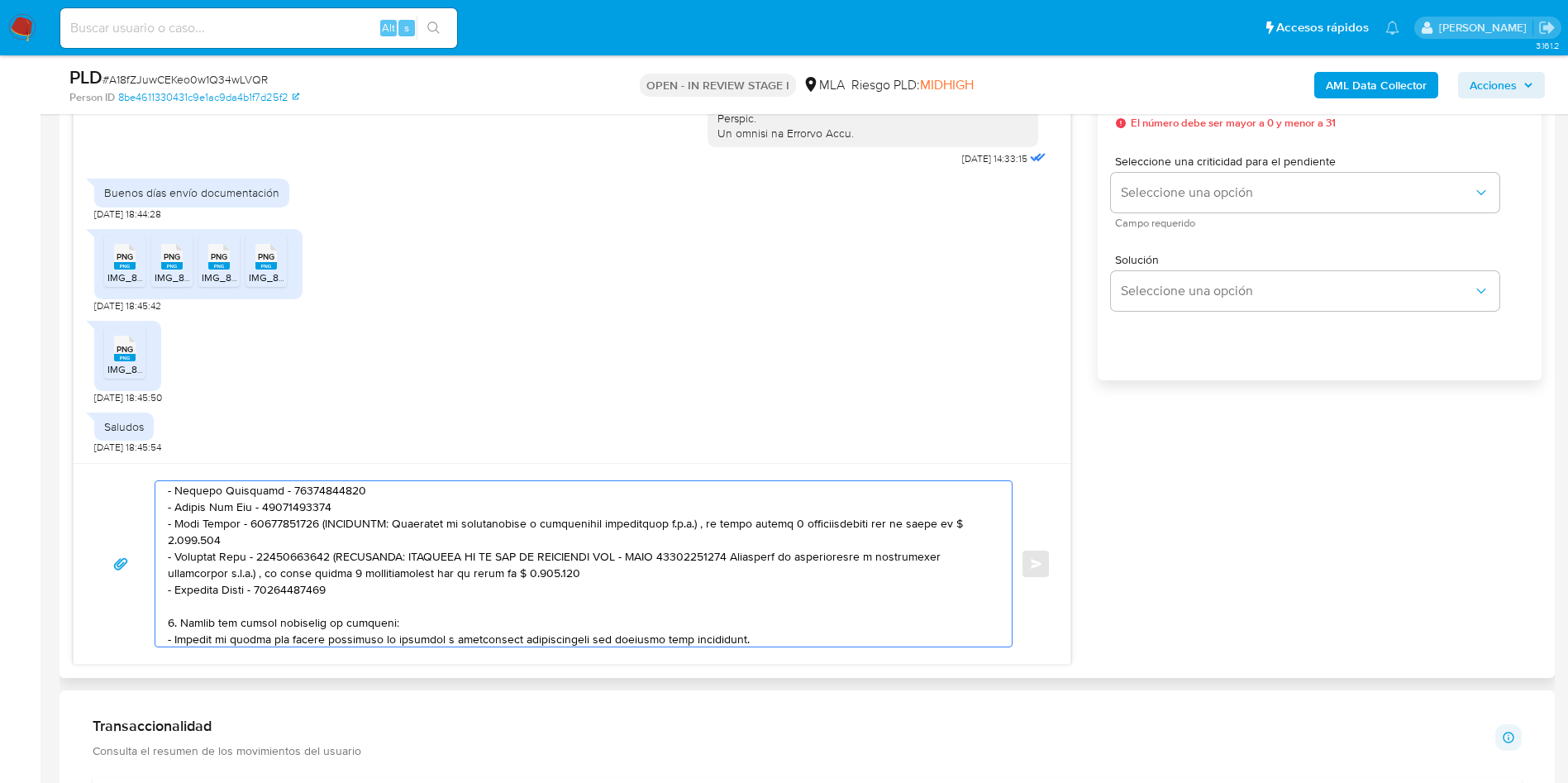
drag, startPoint x: 324, startPoint y: 521, endPoint x: 326, endPoint y: 538, distance: 17.1
click at [326, 538] on textarea at bounding box center [579, 564] width 823 height 166
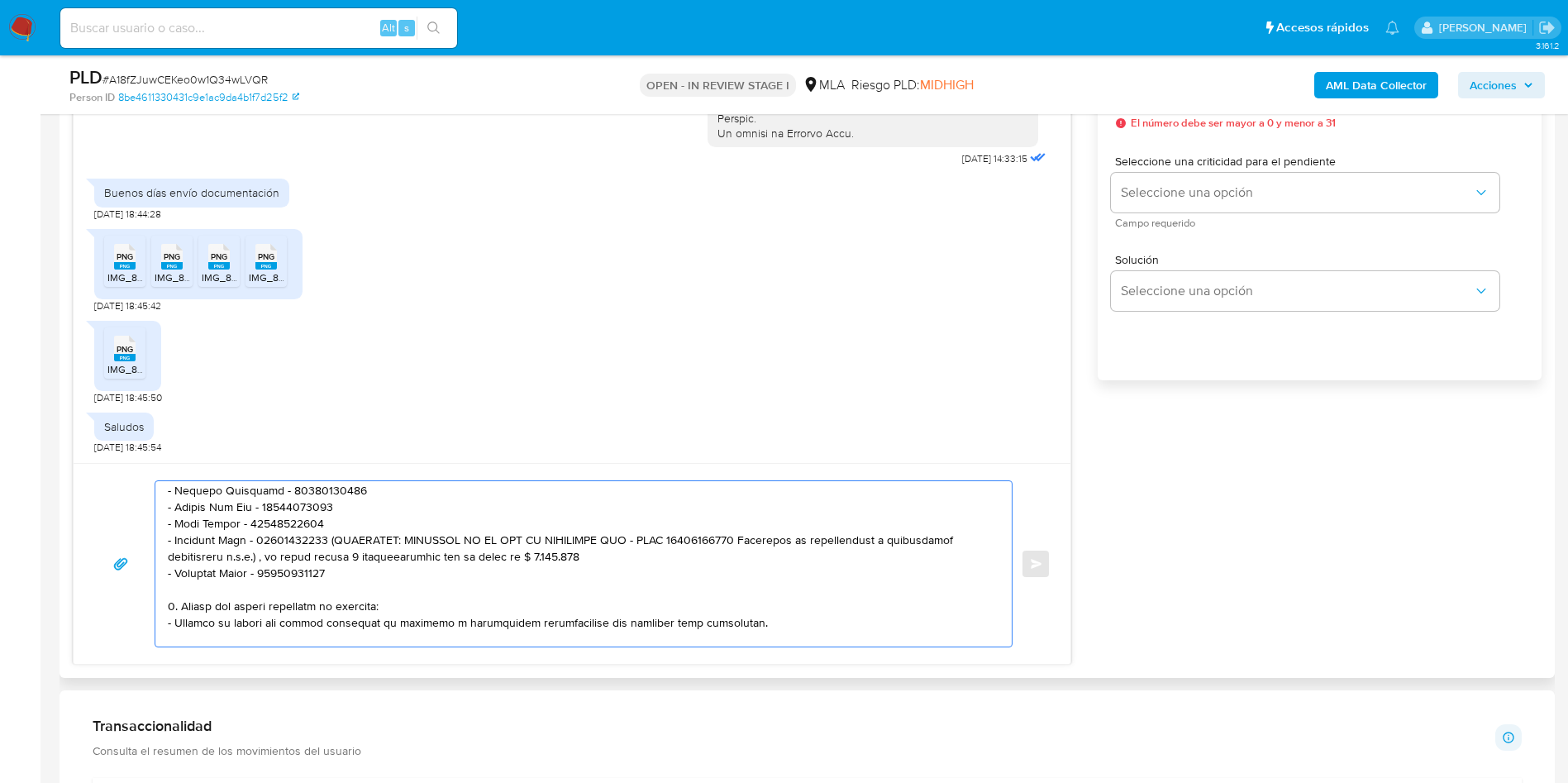
drag, startPoint x: 324, startPoint y: 544, endPoint x: 587, endPoint y: 562, distance: 263.6
click at [587, 562] on textarea at bounding box center [579, 564] width 823 height 166
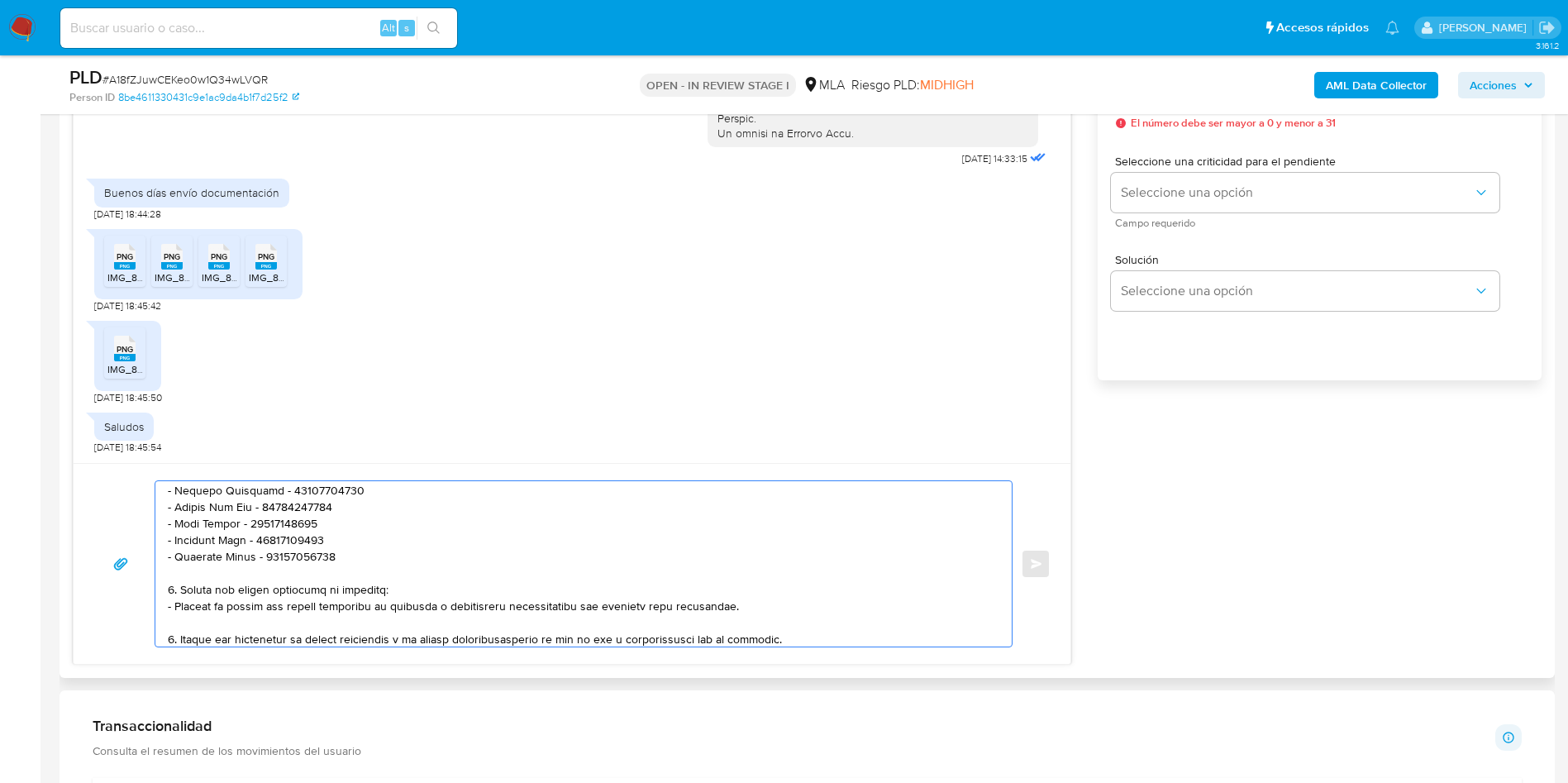
click at [210, 578] on textarea at bounding box center [579, 564] width 823 height 166
paste textarea "- Buzz Net Sa - CUIL 30711306052 (ACTIVIDAD: Venta de autos, camionetas y utili…"
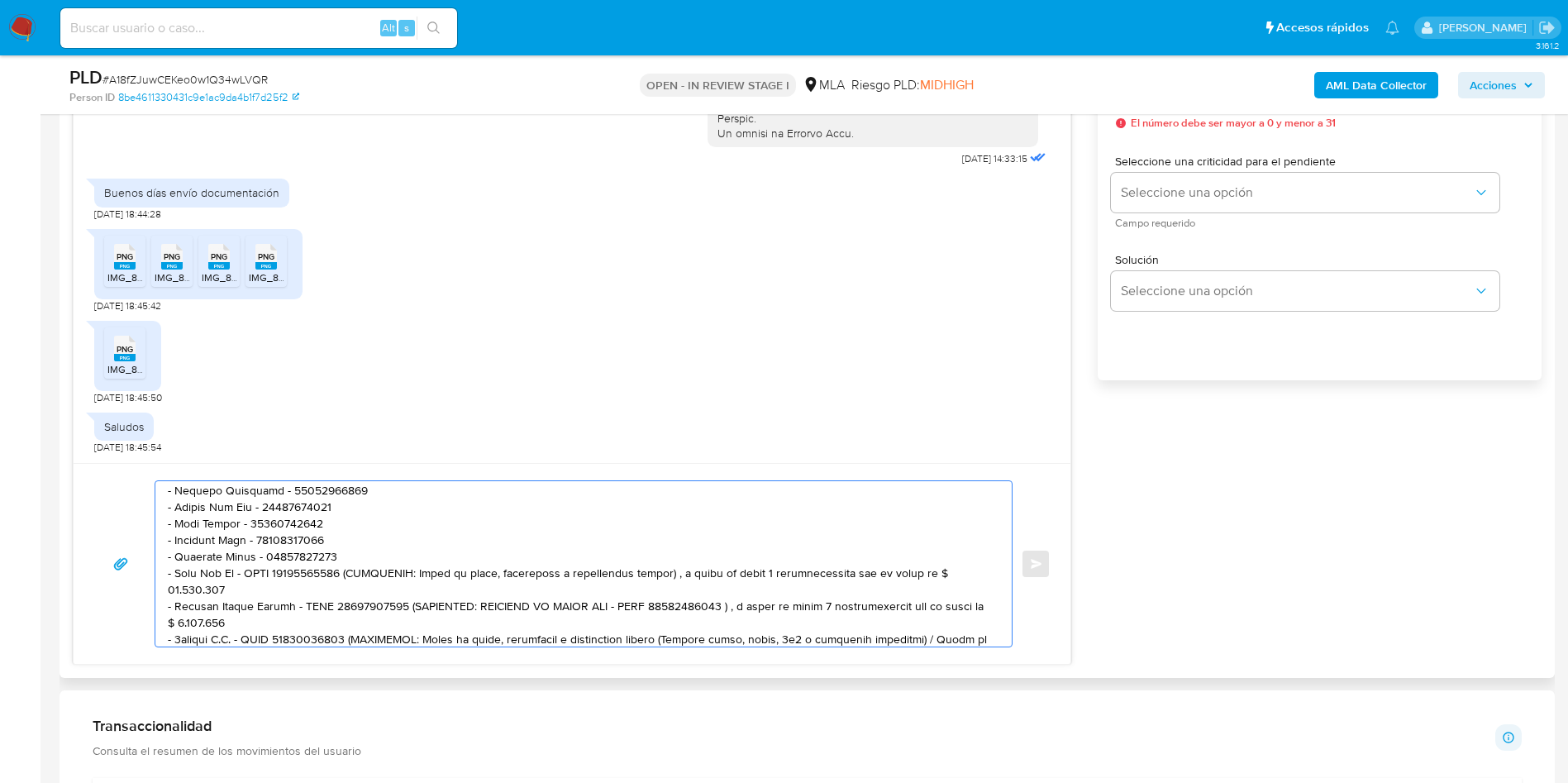
scroll to position [403, 0]
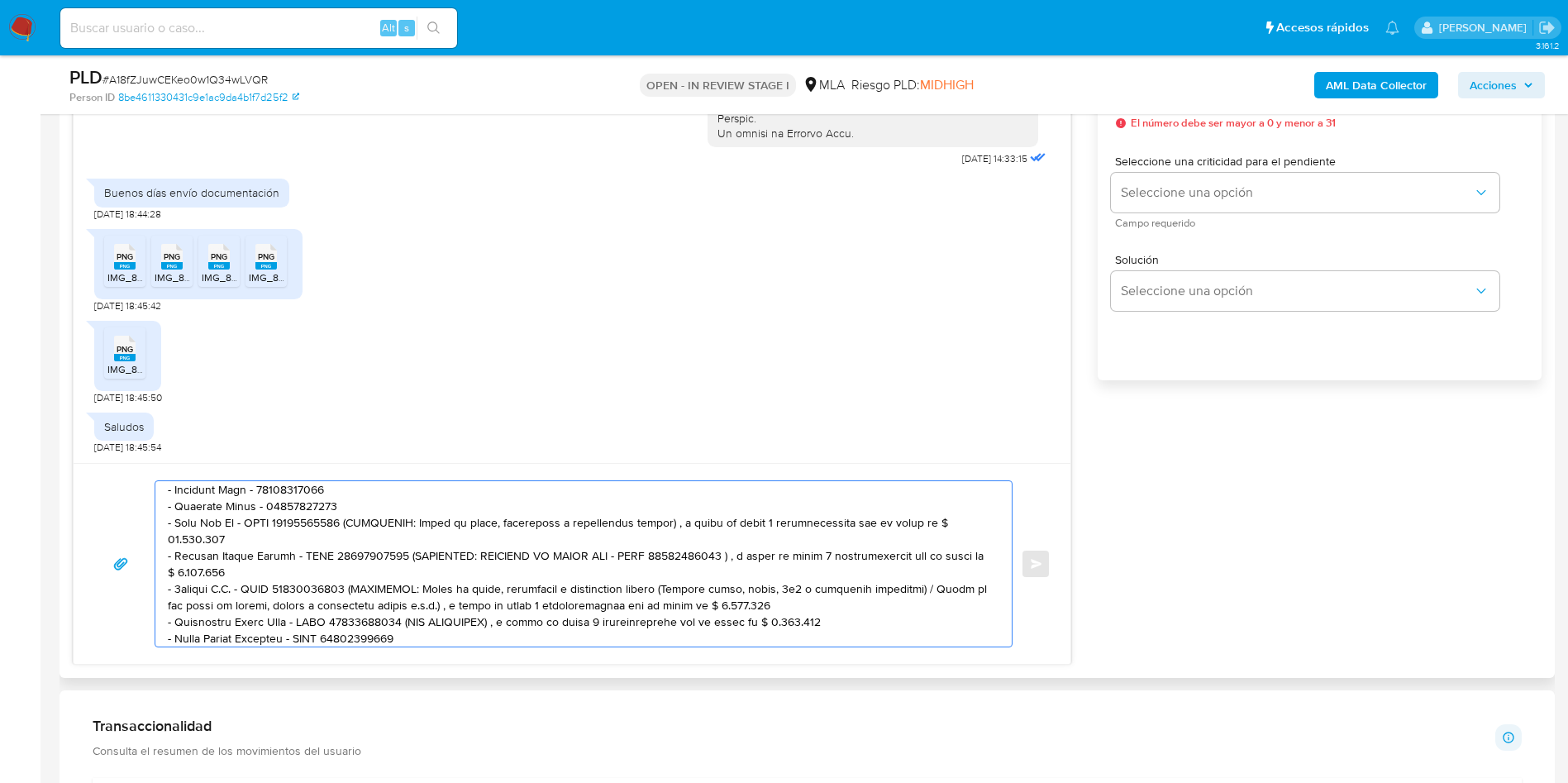
drag, startPoint x: 342, startPoint y: 522, endPoint x: 968, endPoint y: 521, distance: 626.0
click at [968, 521] on textarea at bounding box center [579, 564] width 823 height 166
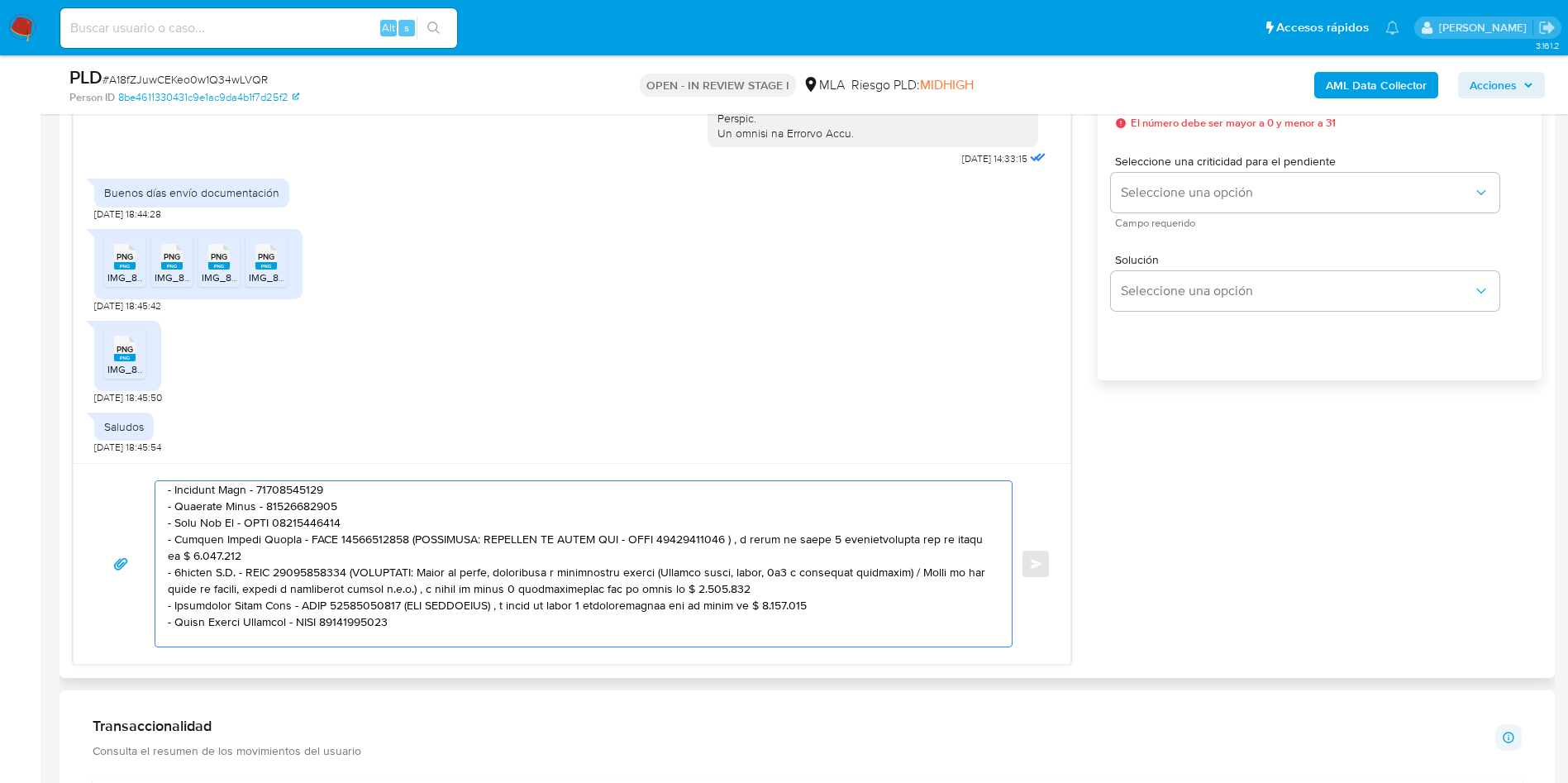
drag, startPoint x: 398, startPoint y: 535, endPoint x: 399, endPoint y: 548, distance: 13.0
click at [399, 548] on textarea at bounding box center [579, 564] width 823 height 166
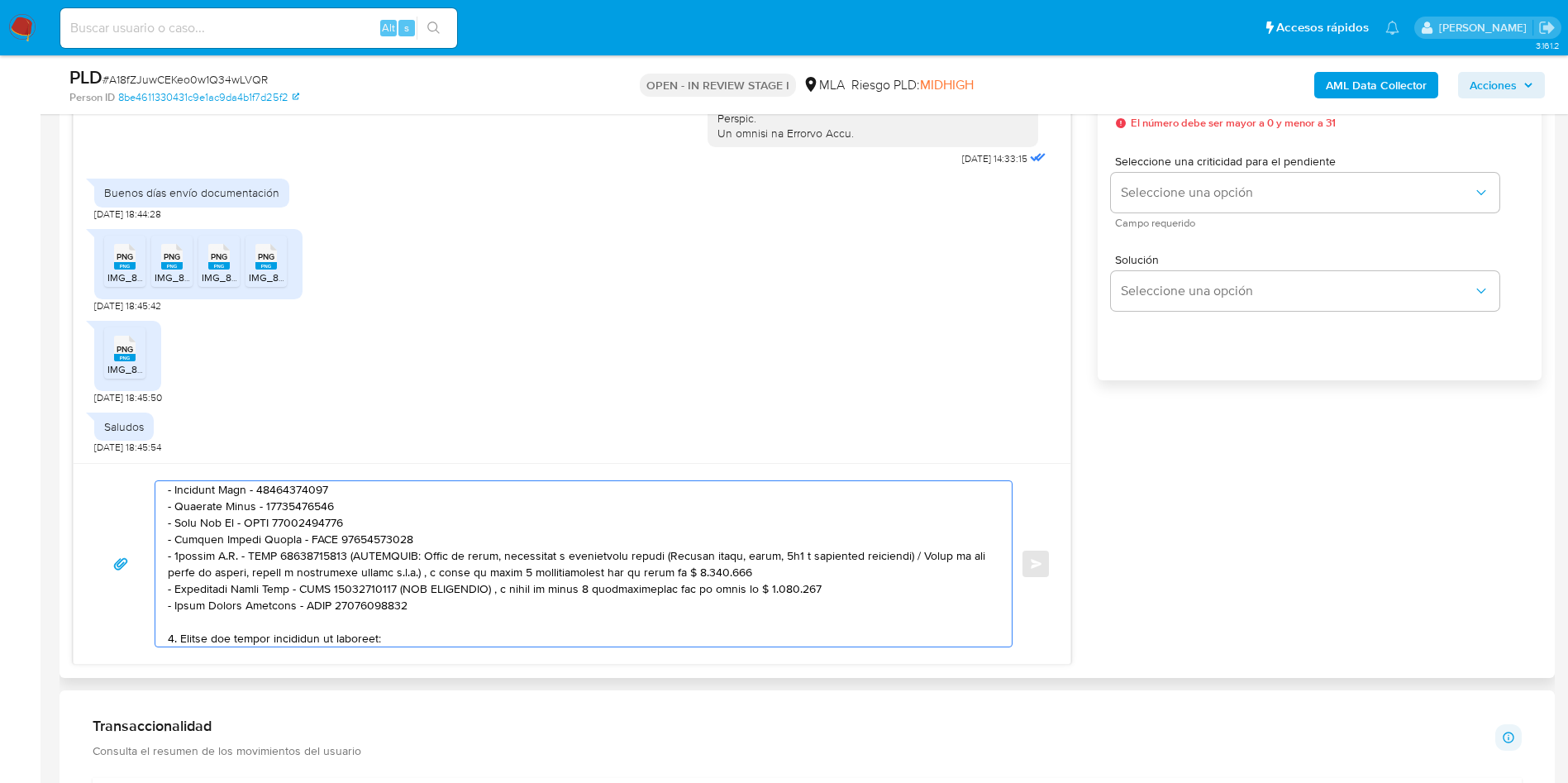
drag, startPoint x: 336, startPoint y: 554, endPoint x: 749, endPoint y: 571, distance: 413.3
click at [749, 571] on textarea at bounding box center [579, 564] width 823 height 166
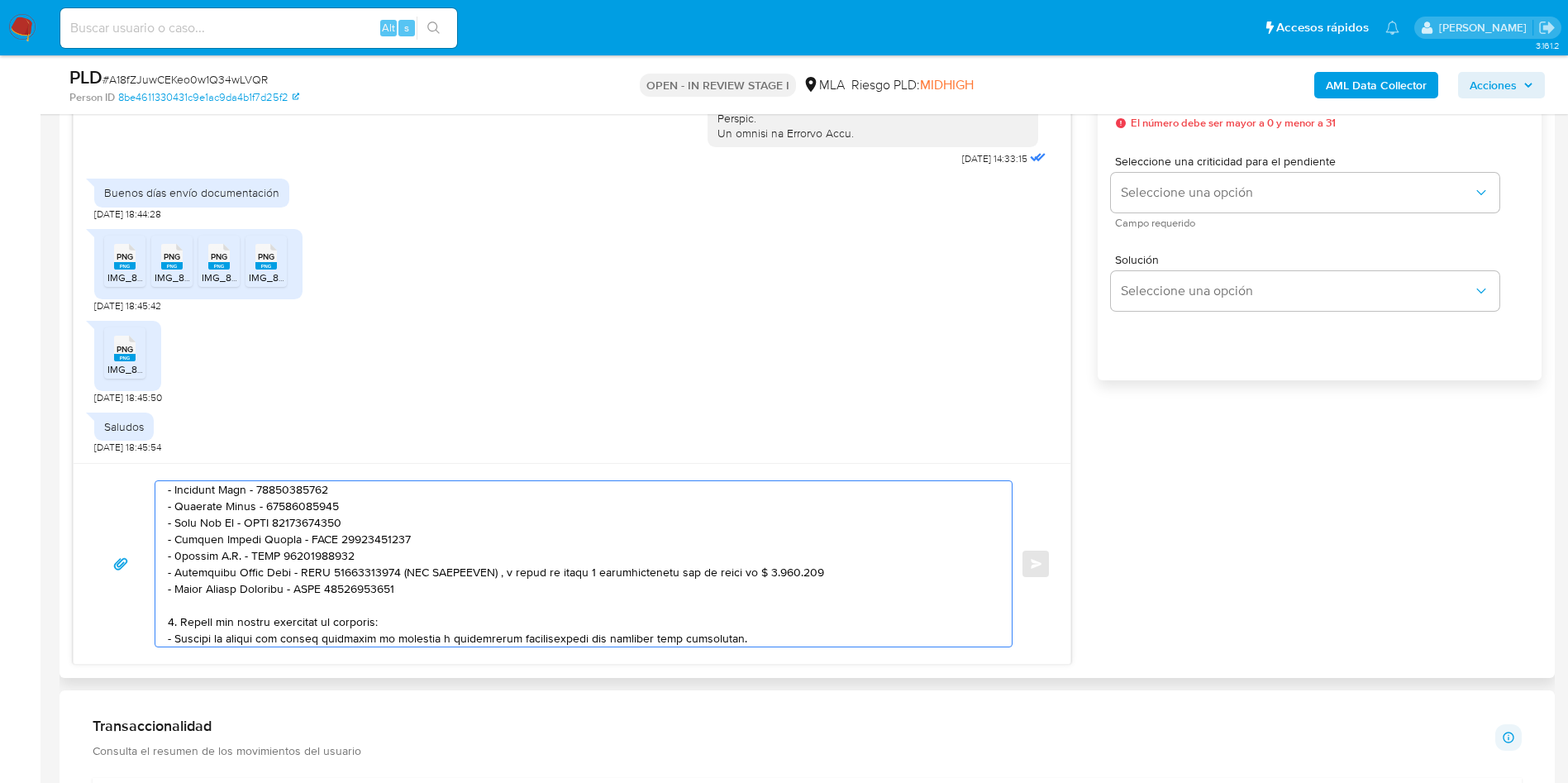
drag, startPoint x: 412, startPoint y: 573, endPoint x: 835, endPoint y: 580, distance: 423.1
click at [835, 580] on textarea at bounding box center [579, 564] width 823 height 166
click at [269, 524] on textarea at bounding box center [579, 564] width 823 height 166
click at [268, 555] on textarea at bounding box center [579, 564] width 823 height 166
drag, startPoint x: 307, startPoint y: 571, endPoint x: 335, endPoint y: 571, distance: 28.0
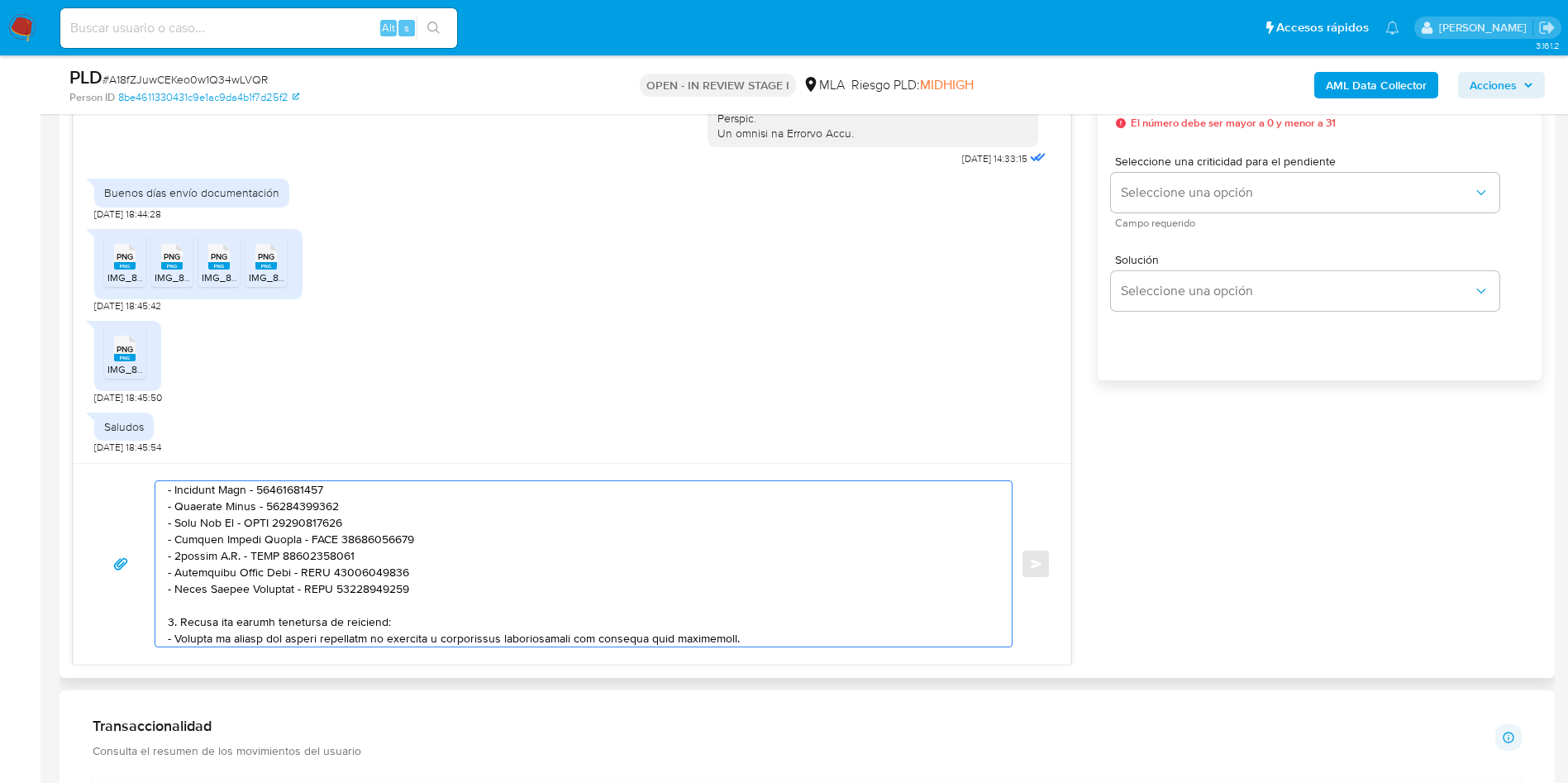
click at [335, 571] on textarea at bounding box center [579, 564] width 823 height 166
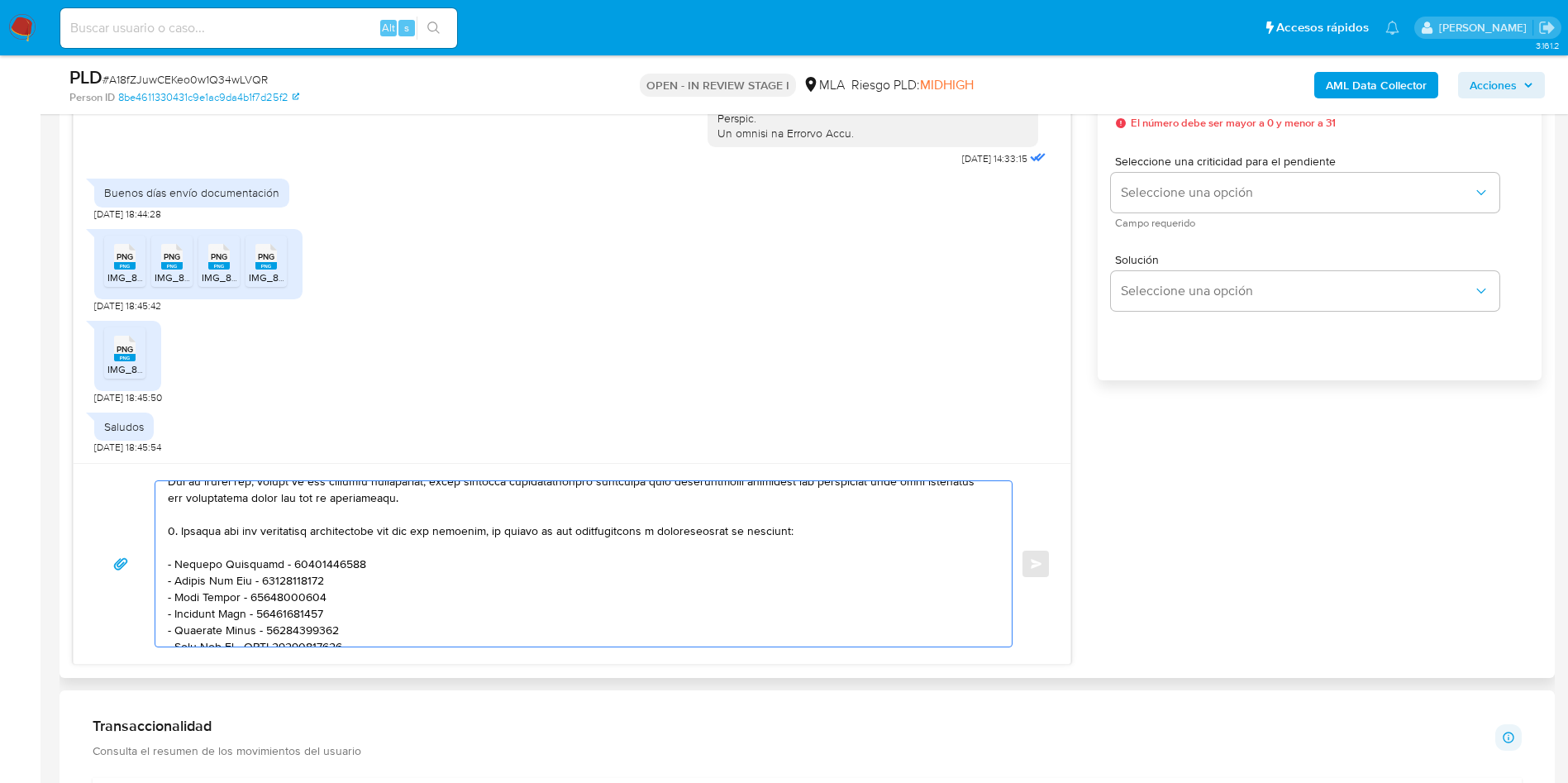
click at [281, 562] on textarea at bounding box center [579, 564] width 823 height 166
paste textarea "CUIT"
click at [254, 580] on textarea at bounding box center [579, 564] width 823 height 166
paste textarea "CUIT"
click at [306, 559] on textarea at bounding box center [579, 564] width 823 height 166
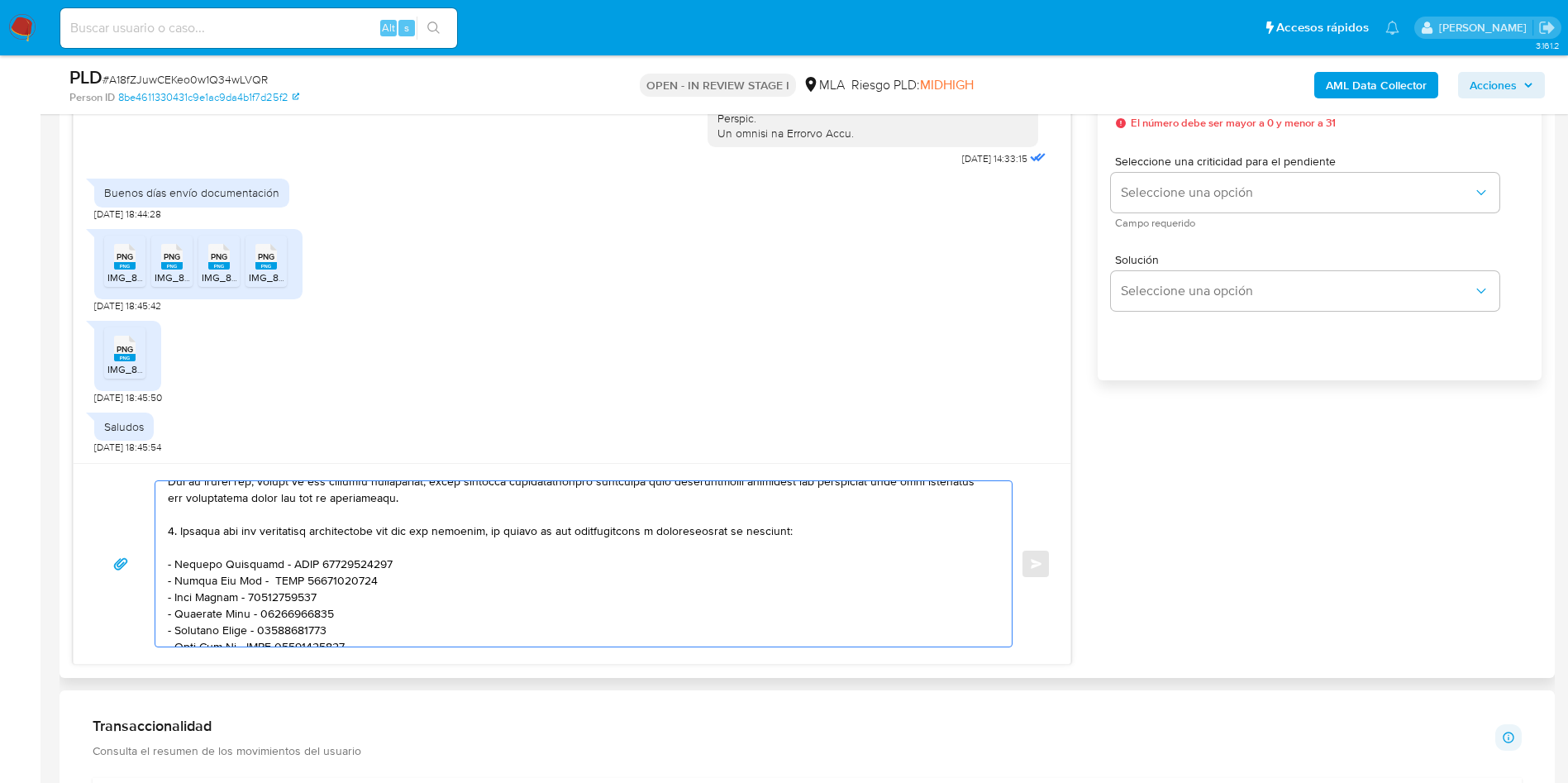
click at [253, 595] on textarea at bounding box center [579, 564] width 823 height 166
paste textarea "CUIT"
click at [254, 611] on textarea at bounding box center [579, 564] width 823 height 166
paste textarea "CUIT"
click at [258, 629] on textarea at bounding box center [579, 564] width 823 height 166
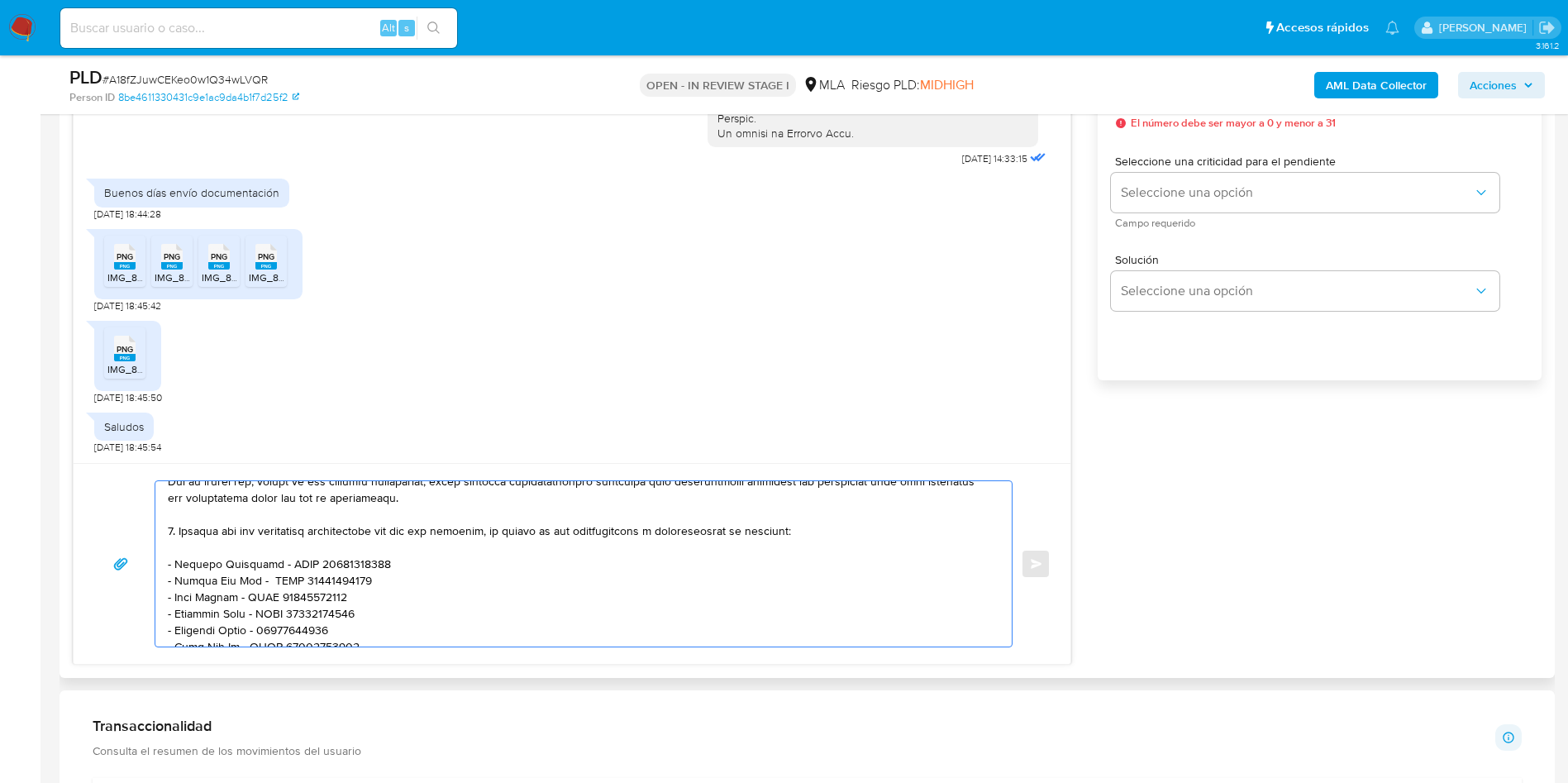
paste textarea "CUIT"
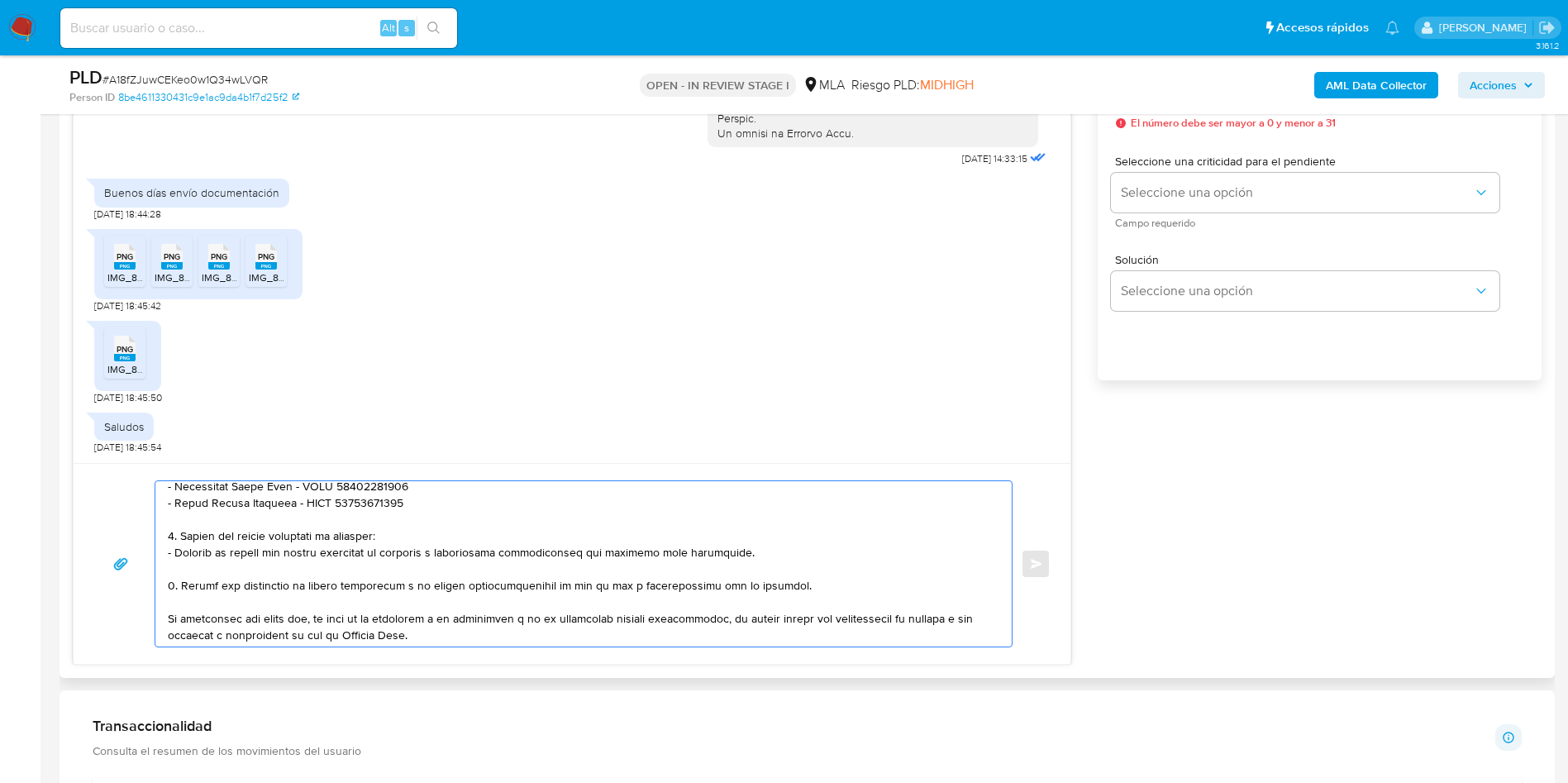
scroll to position [527, 0]
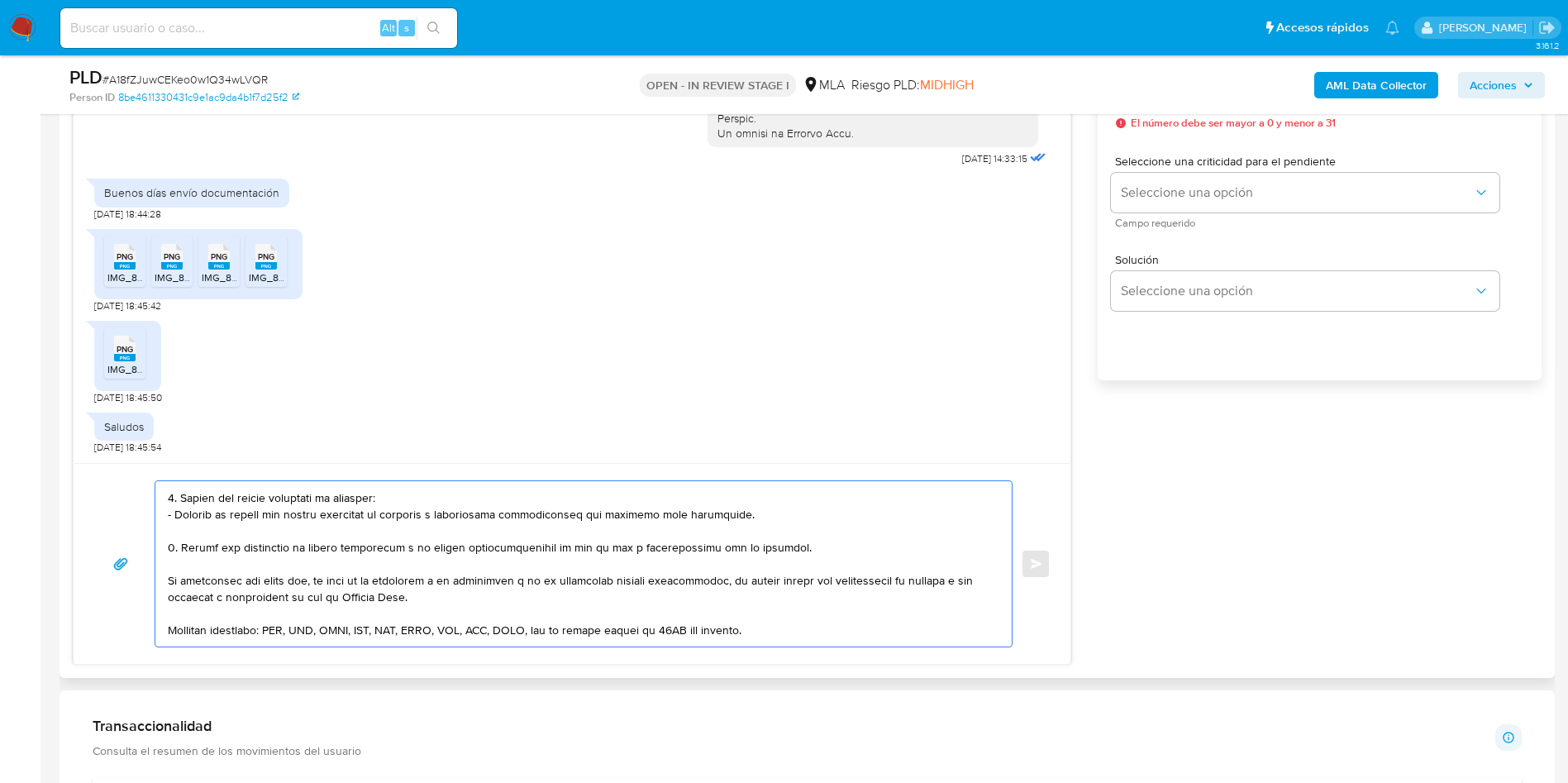
drag, startPoint x: 168, startPoint y: 498, endPoint x: 813, endPoint y: 554, distance: 647.4
click at [813, 554] on textarea at bounding box center [579, 564] width 823 height 166
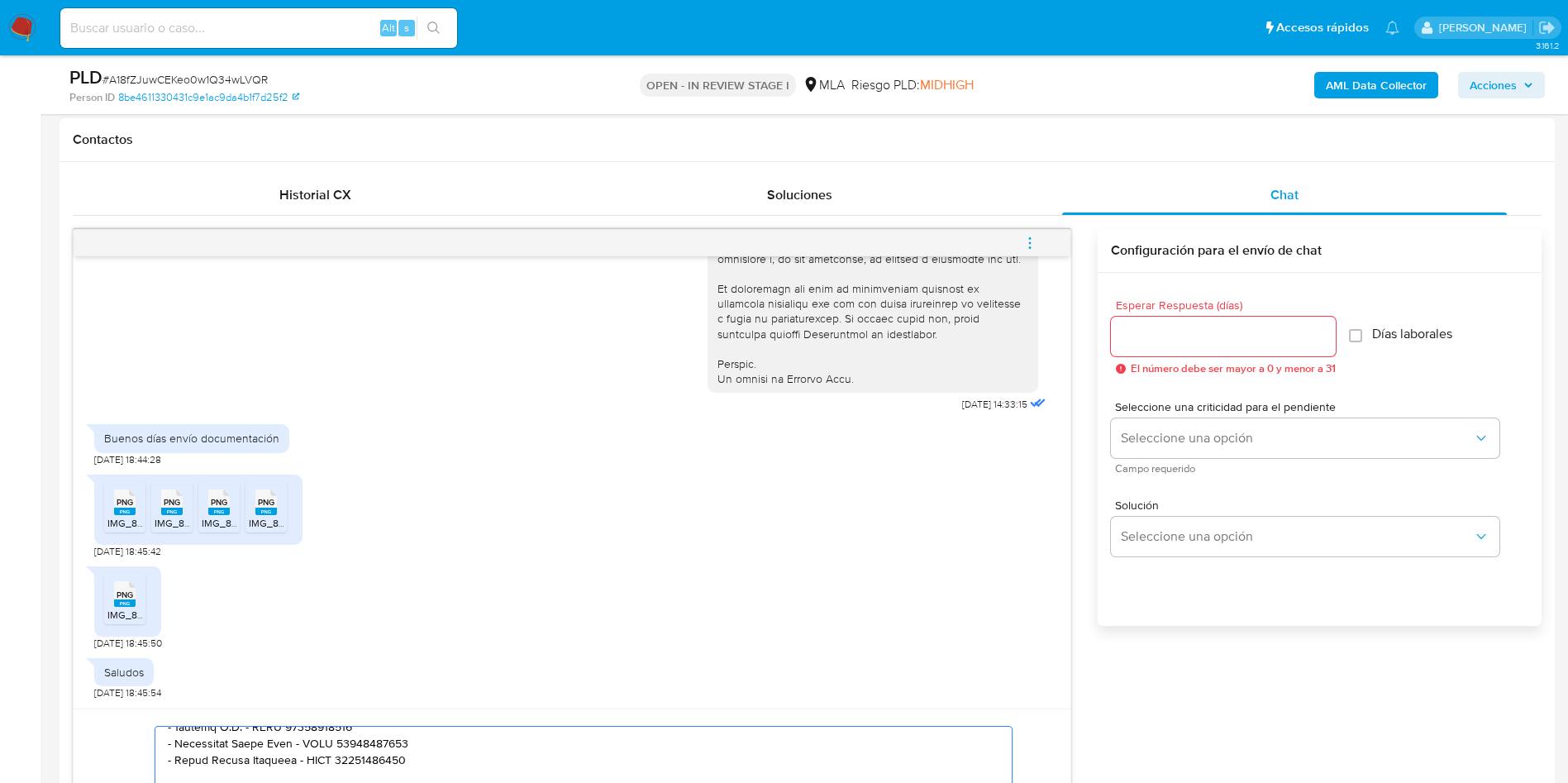
scroll to position [744, 0]
type textarea "Hola, Agustin Garrido, muchas gracias por tu respuesta. En función de las opera…"
click at [1237, 330] on input "Esperar Respuesta (días)" at bounding box center [1223, 339] width 225 height 21
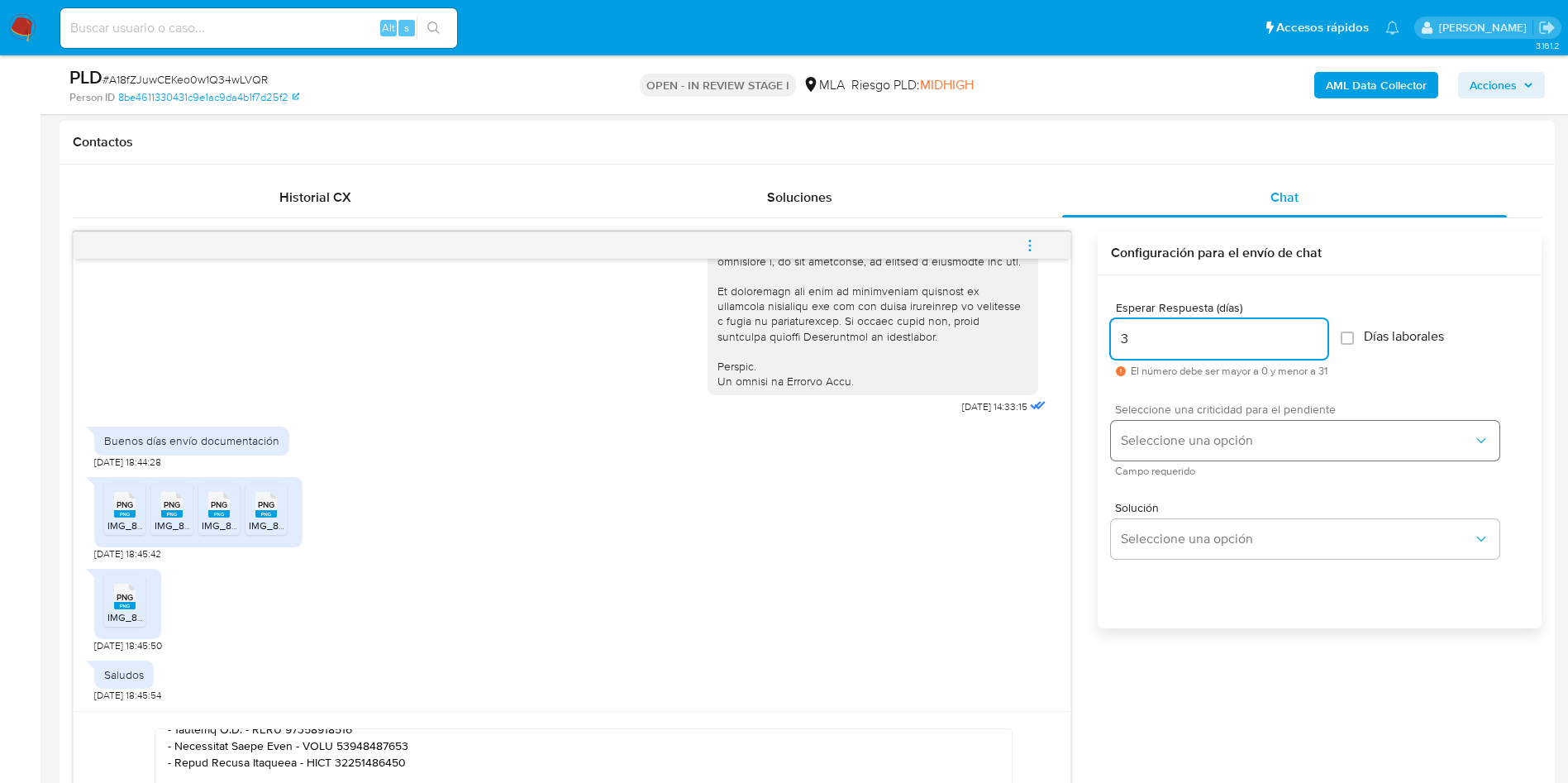
type input "3"
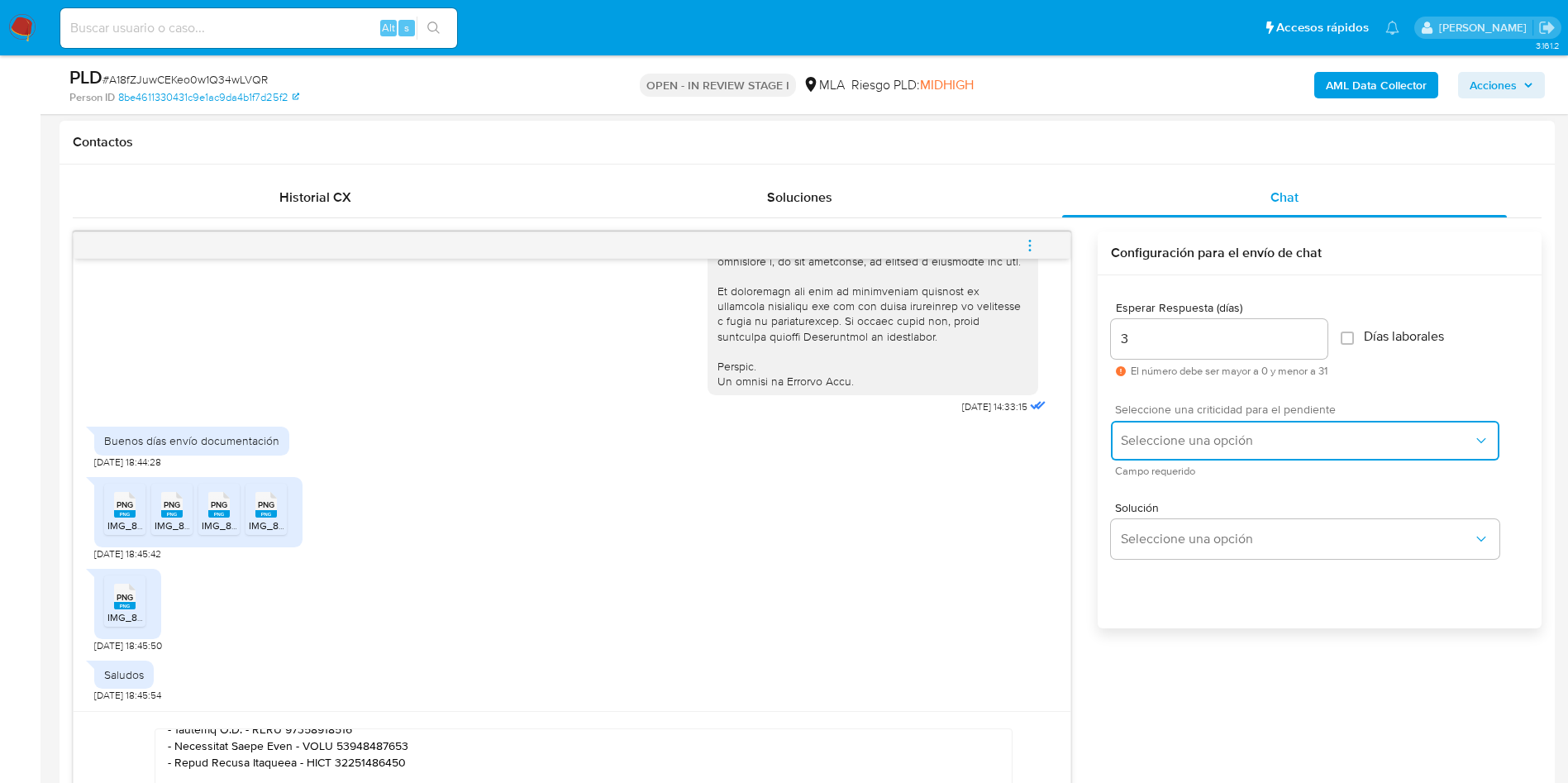
click at [1190, 440] on span "Seleccione una opción" at bounding box center [1297, 440] width 352 height 17
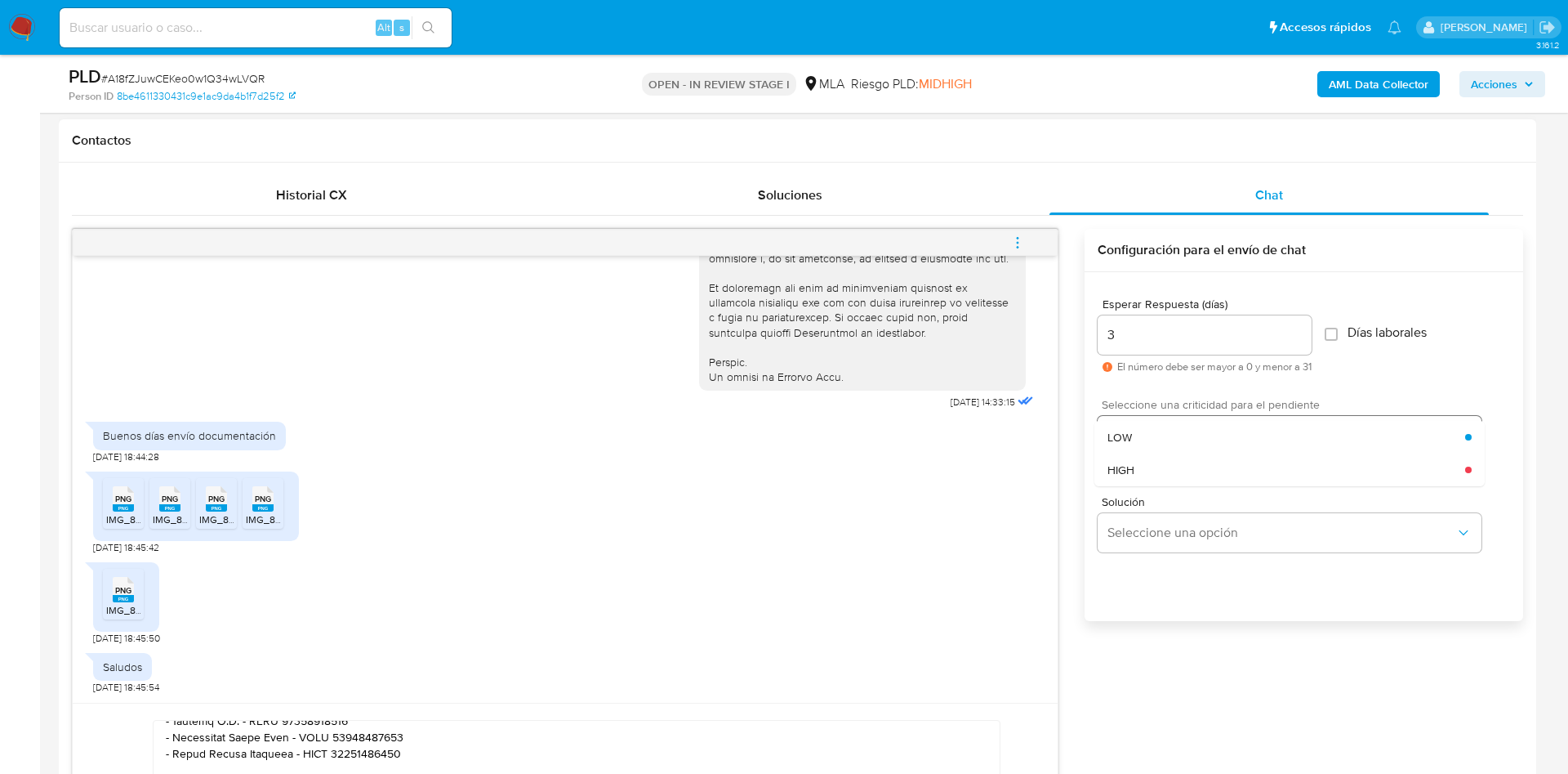
click at [1162, 474] on div "HIGH" at bounding box center [1286, 470] width 358 height 33
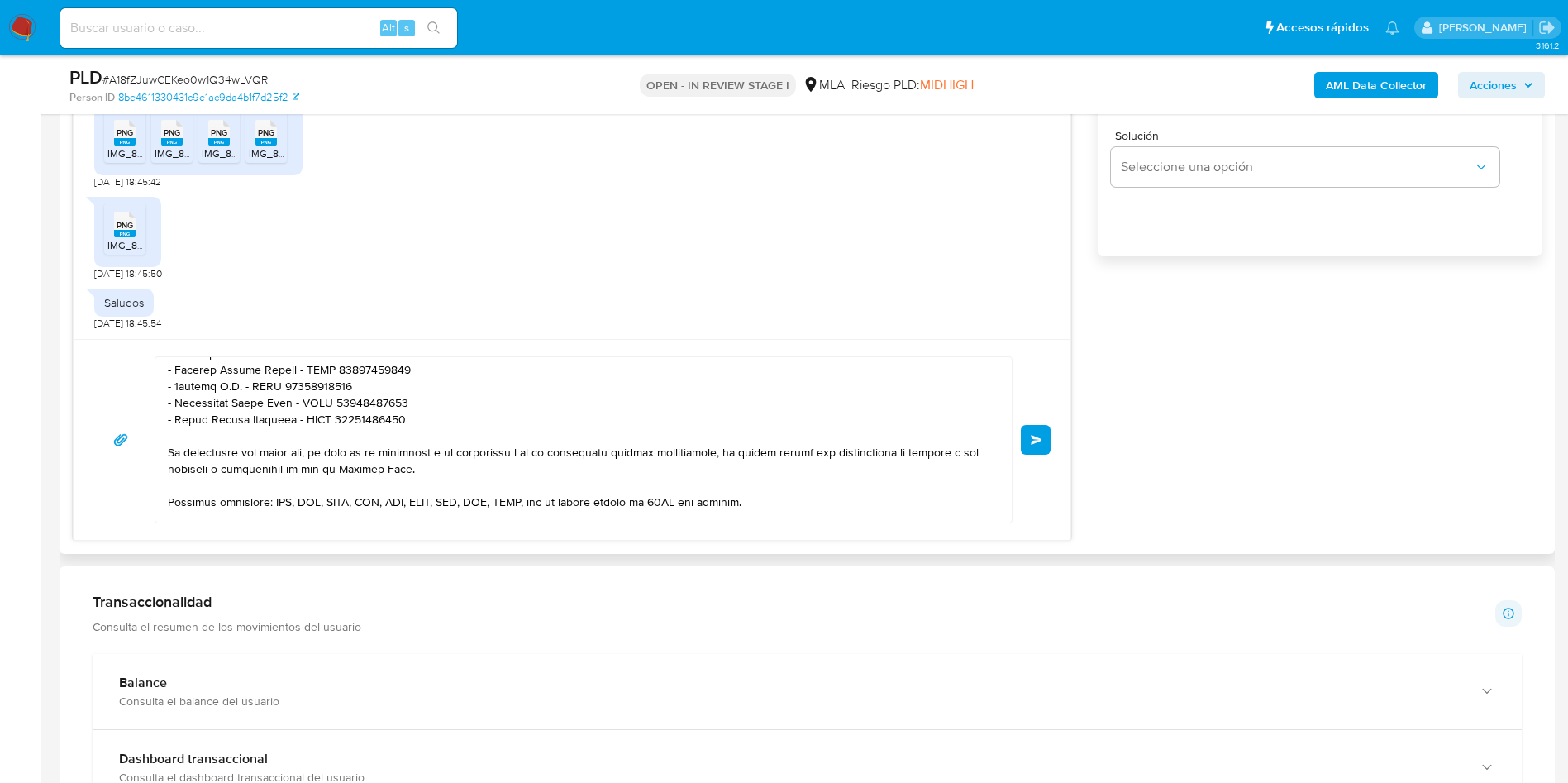
scroll to position [477, 0]
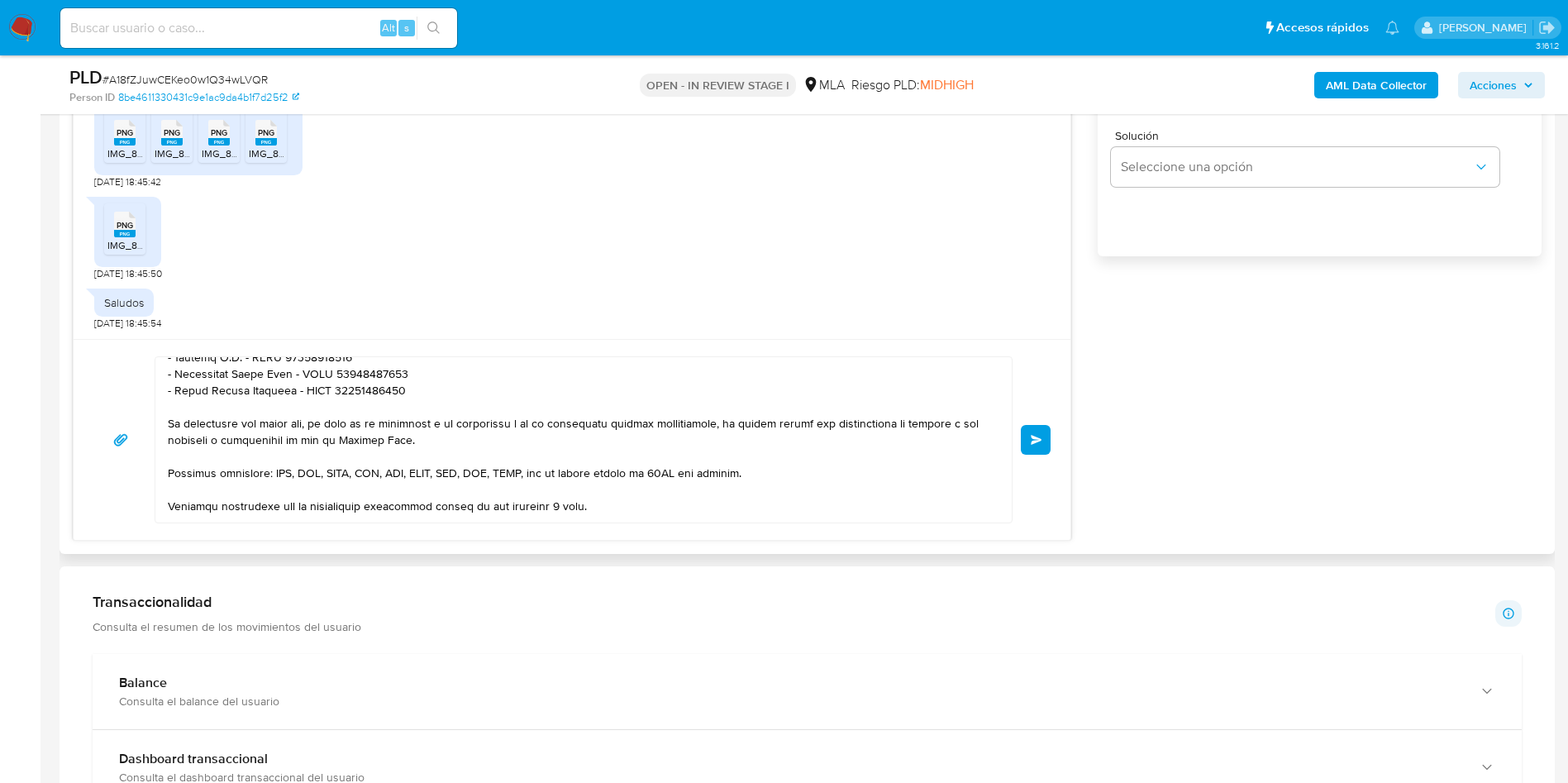
click at [1054, 442] on div "Enviar" at bounding box center [572, 440] width 997 height 201
click at [1043, 442] on button "Enviar" at bounding box center [1035, 440] width 30 height 30
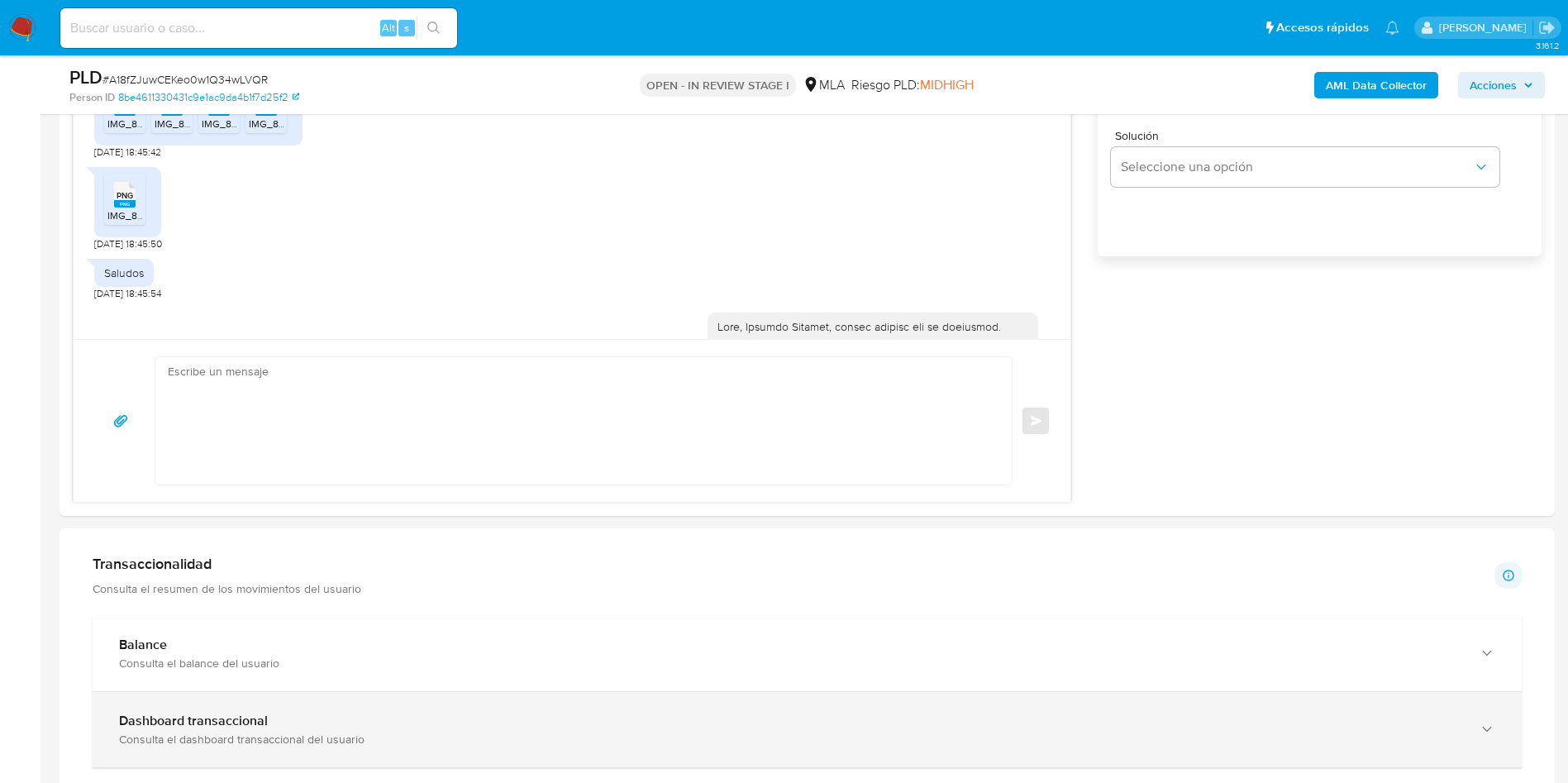
scroll to position [1763, 0]
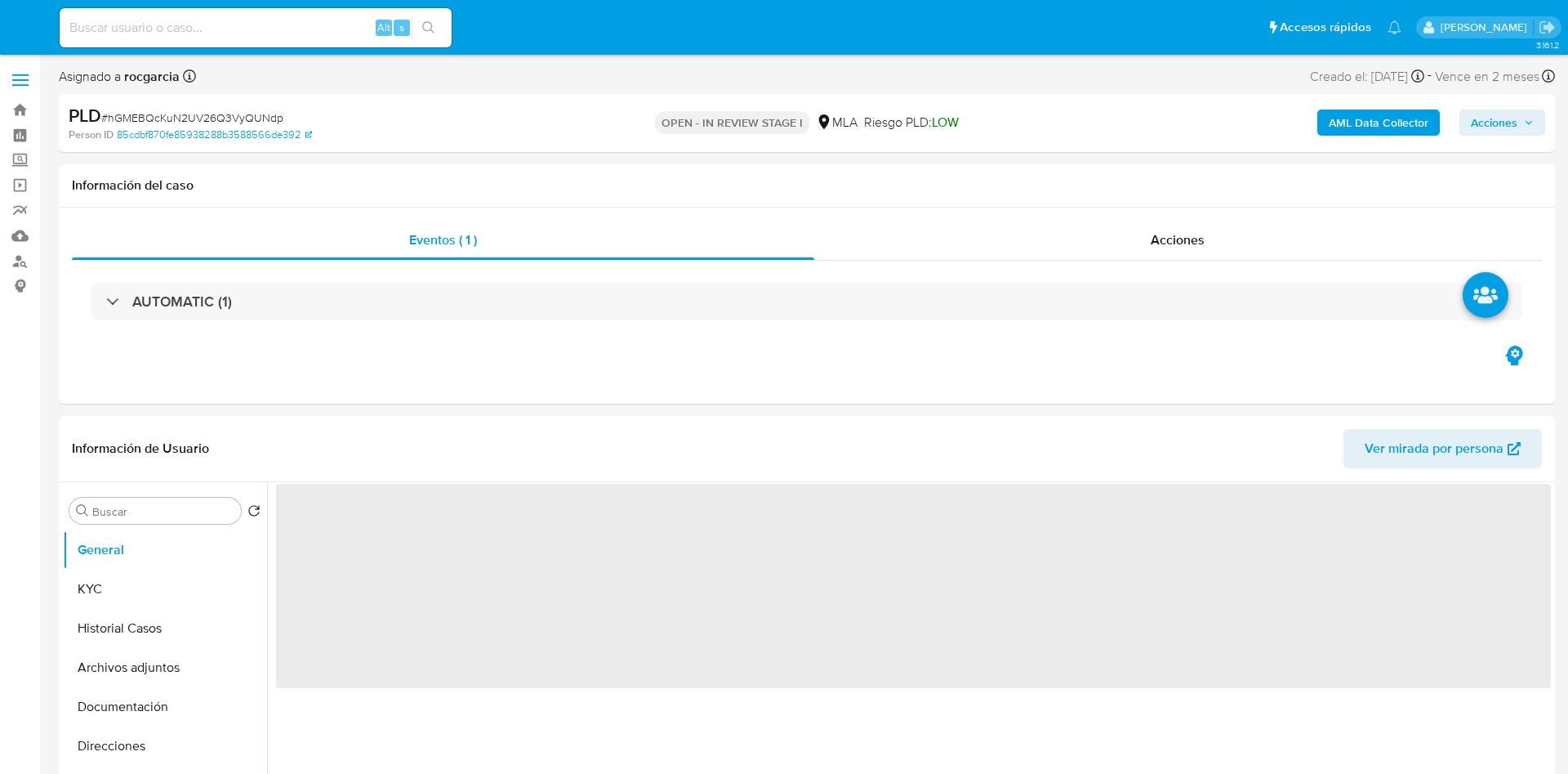
select select "10"
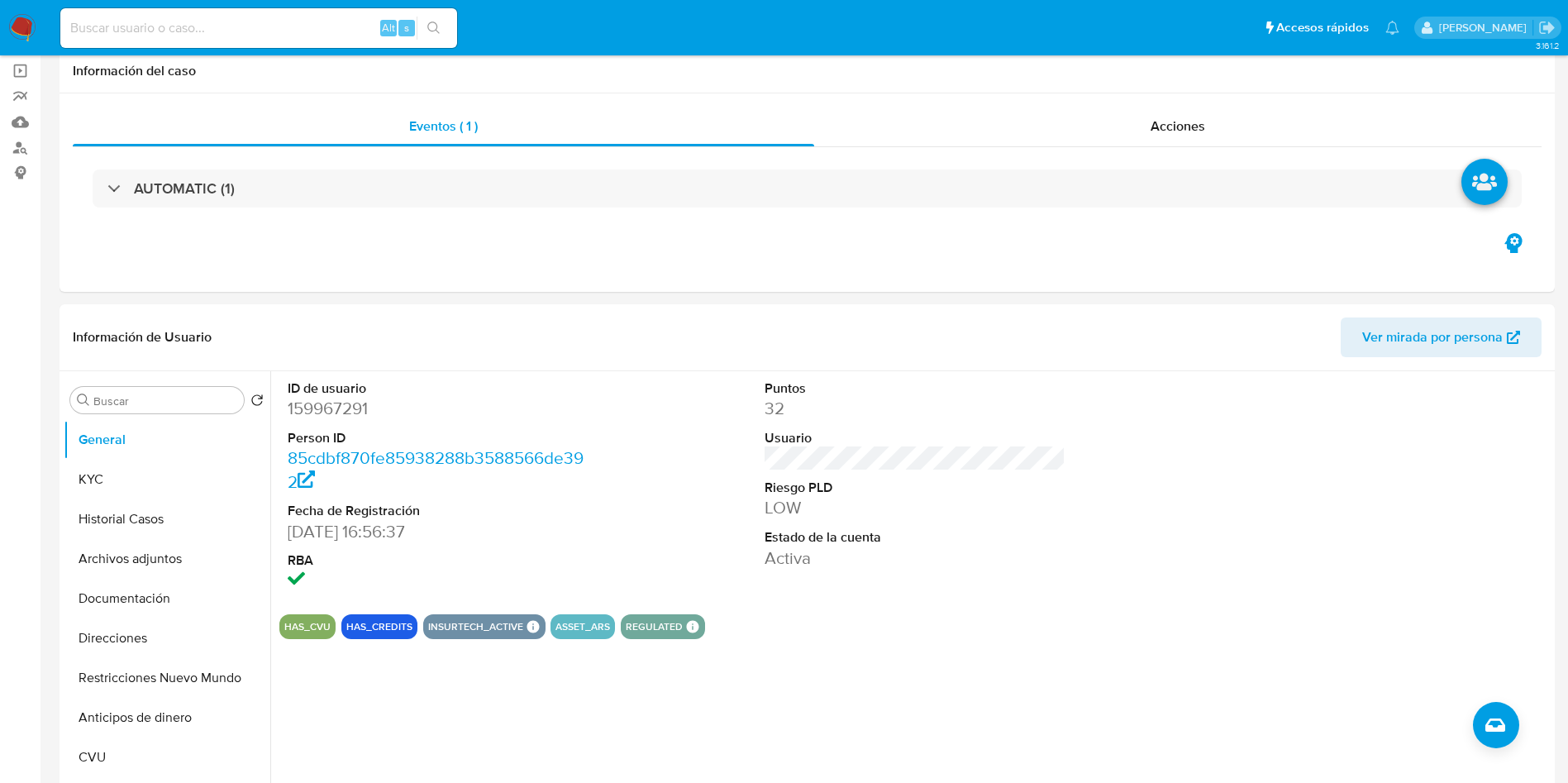
scroll to position [620, 0]
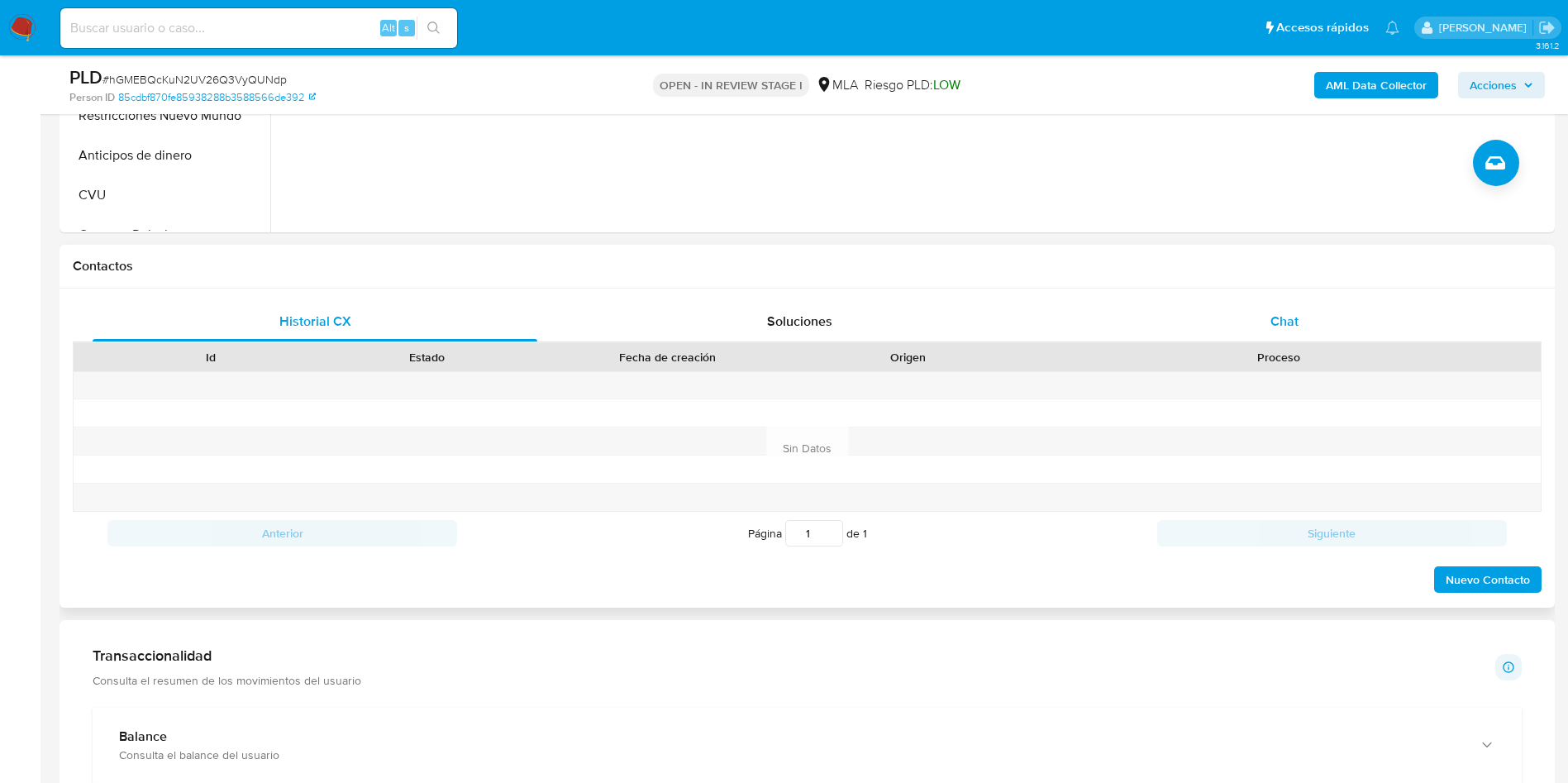
drag, startPoint x: 1240, startPoint y: 318, endPoint x: 1231, endPoint y: 321, distance: 9.5
click at [1240, 318] on div "Chat" at bounding box center [1284, 321] width 445 height 40
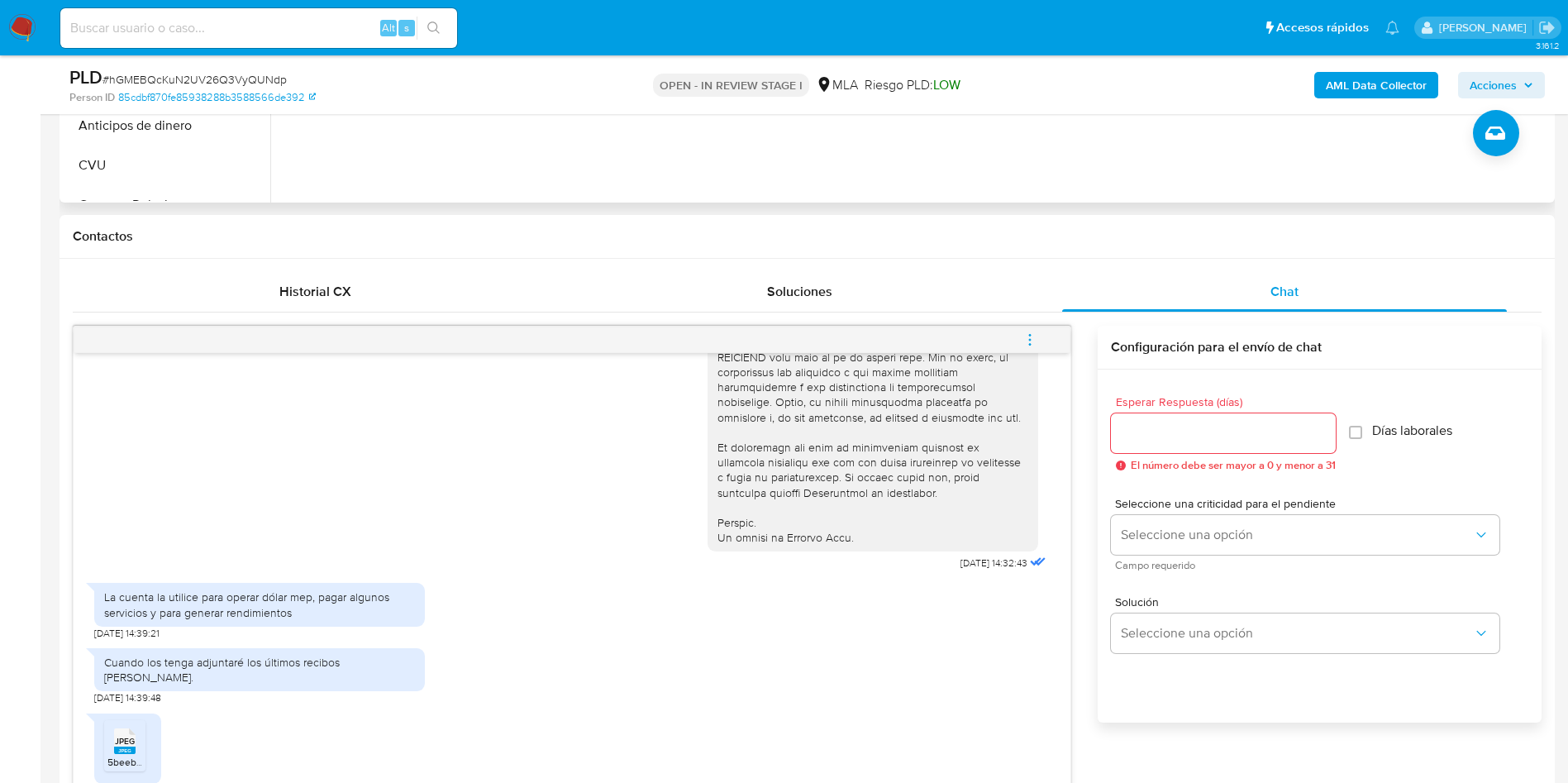
scroll to position [372, 0]
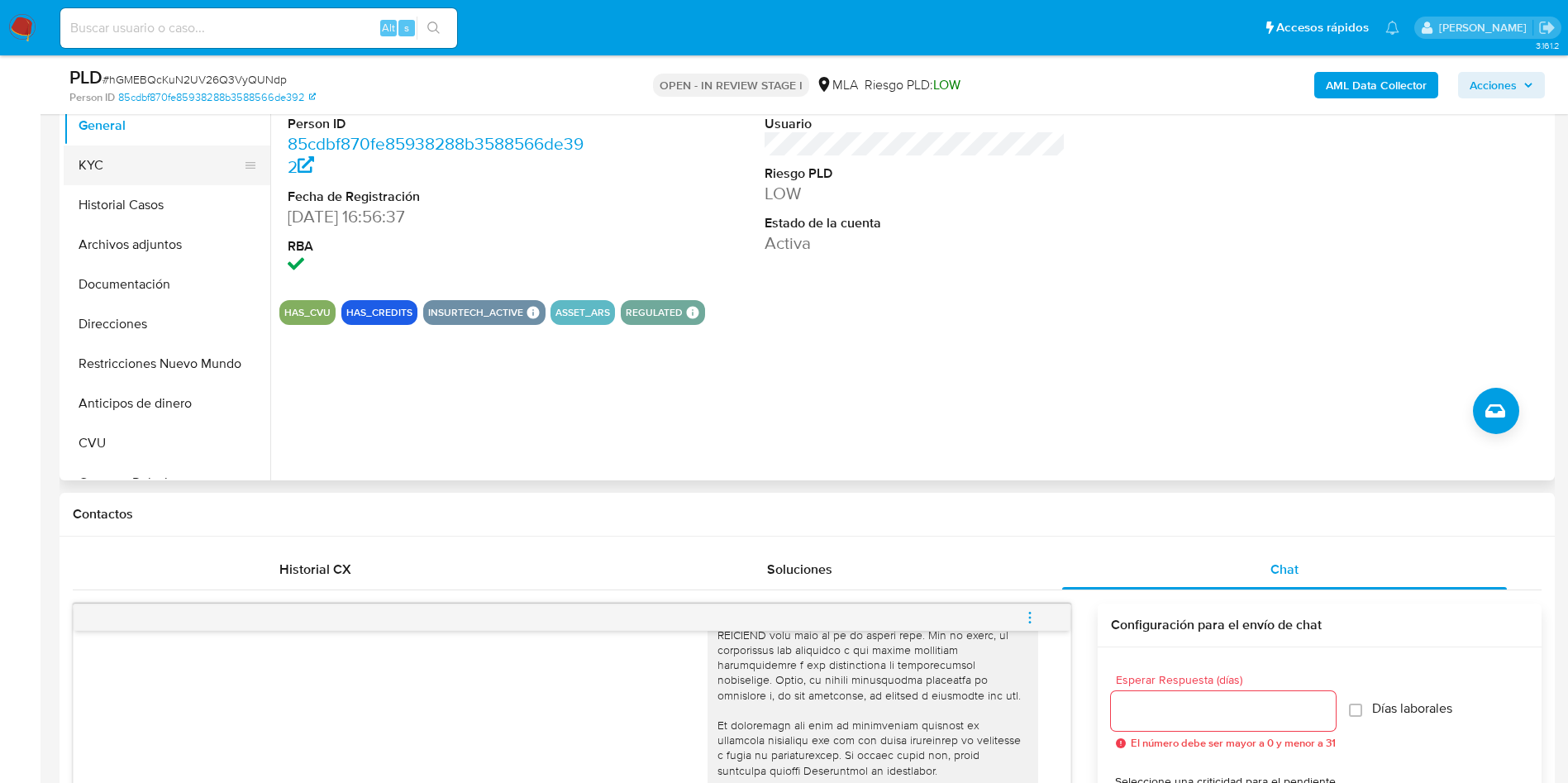
click at [92, 172] on button "KYC" at bounding box center [160, 165] width 194 height 40
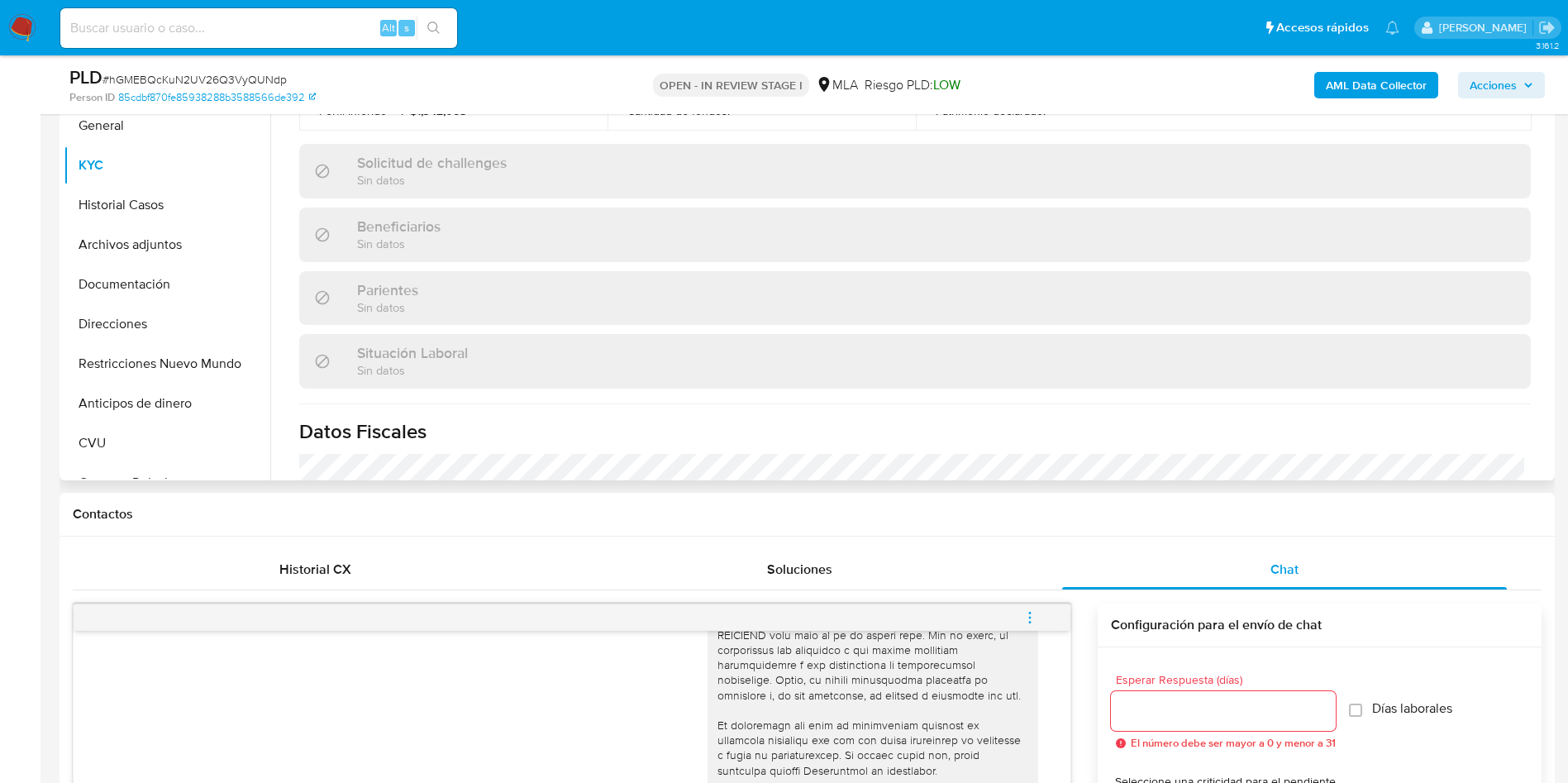
scroll to position [856, 0]
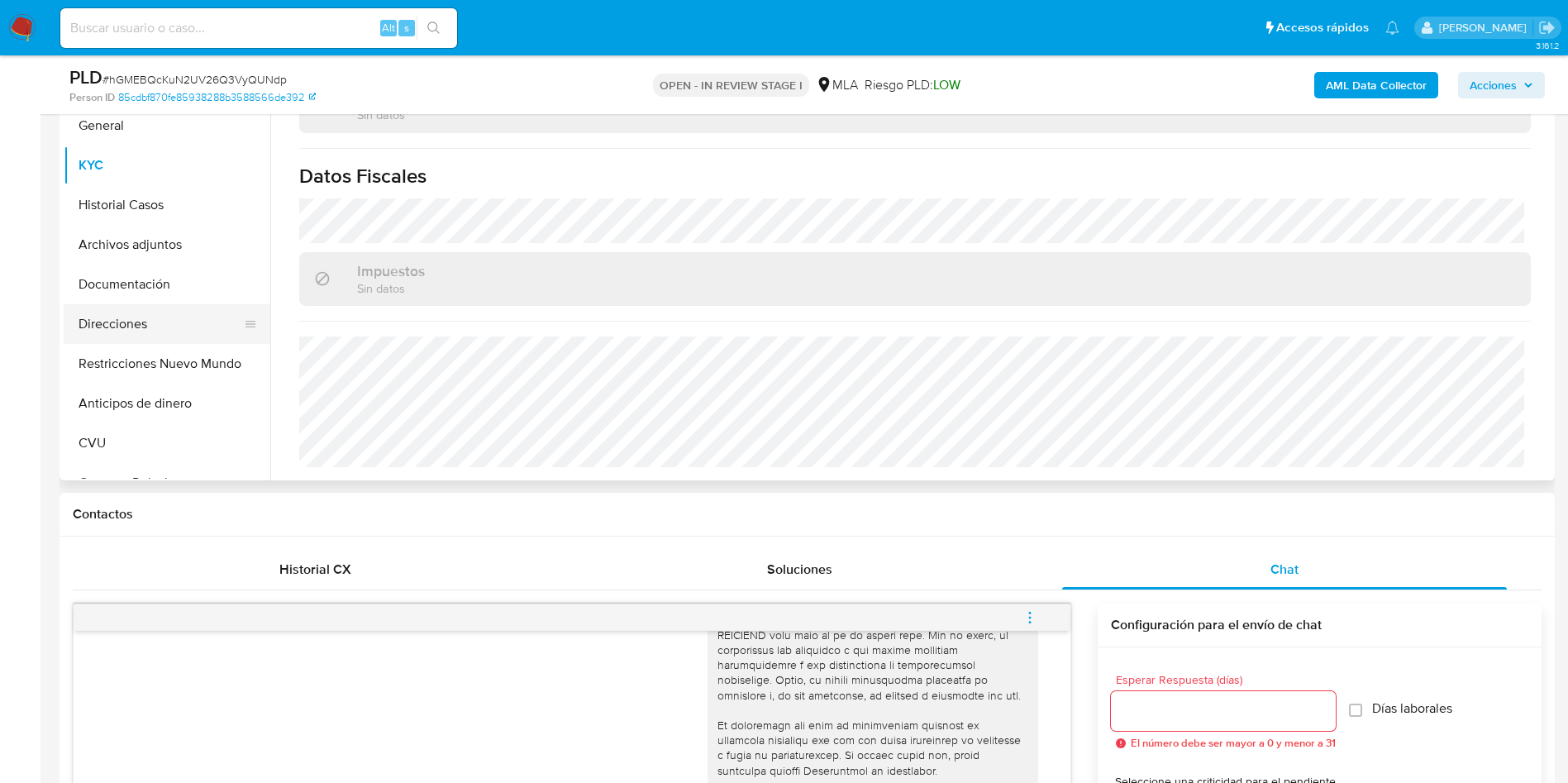
click at [87, 325] on button "Direcciones" at bounding box center [160, 323] width 194 height 40
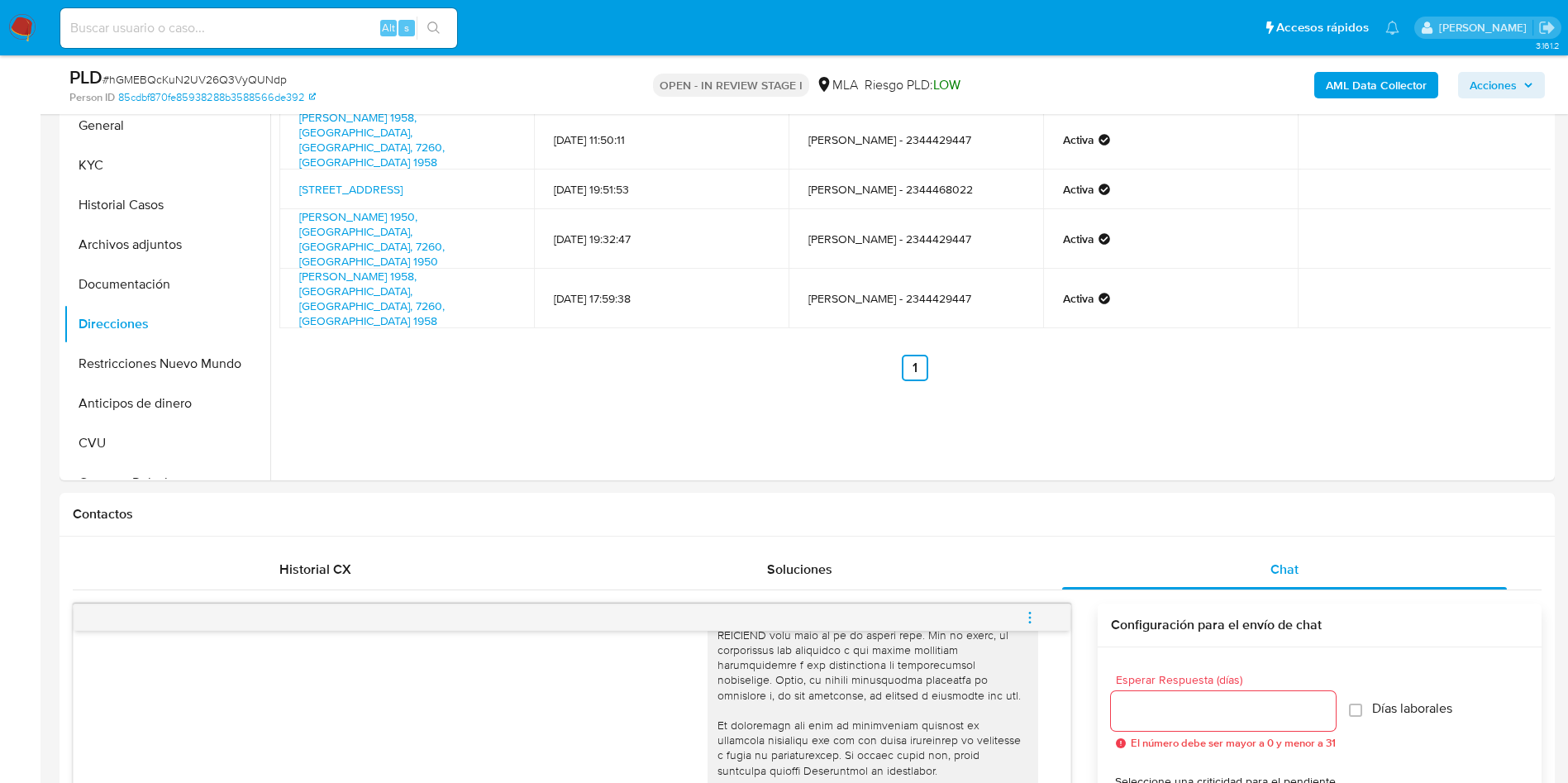
scroll to position [248, 0]
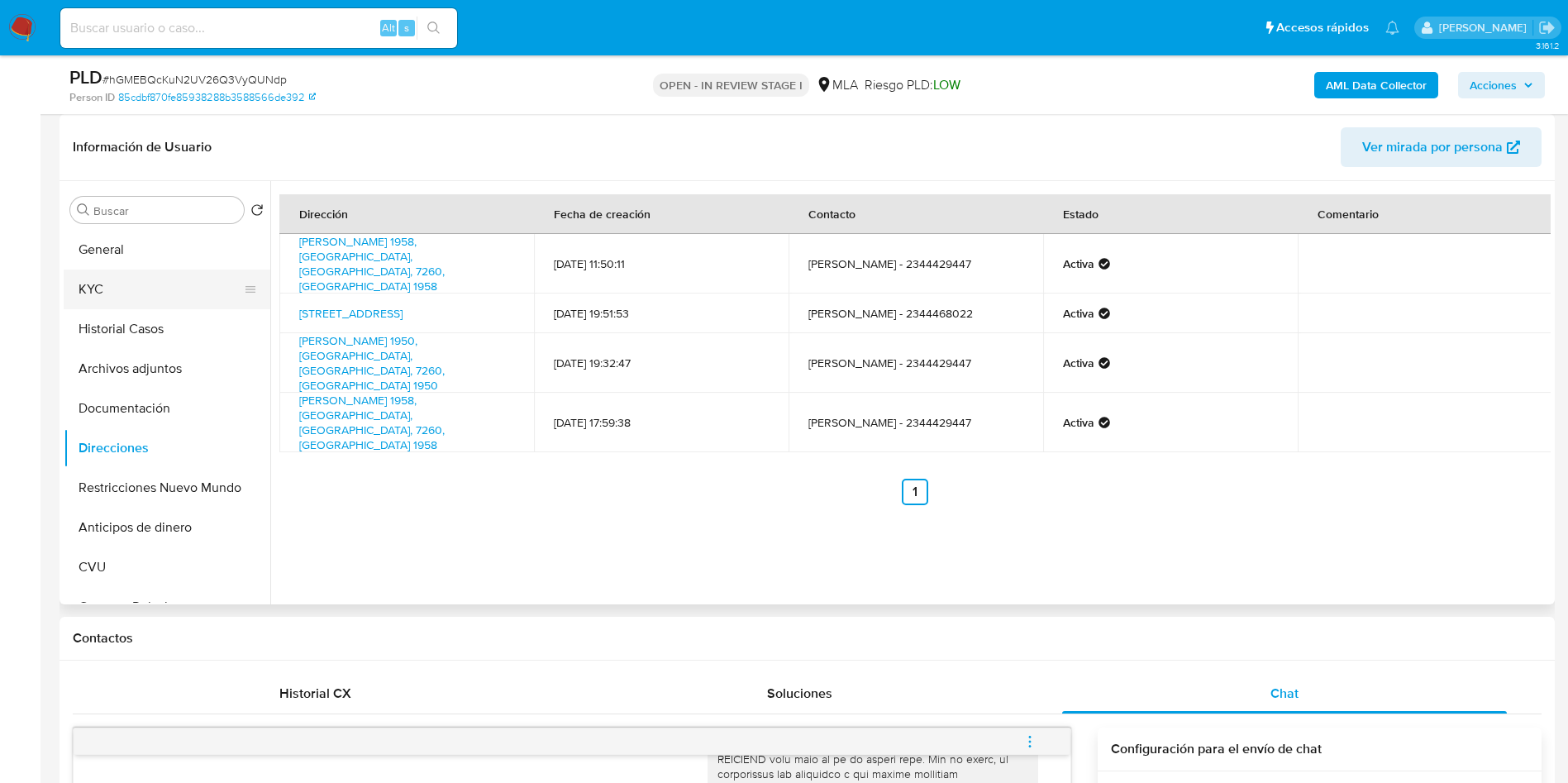
click at [139, 270] on button "KYC" at bounding box center [160, 289] width 194 height 40
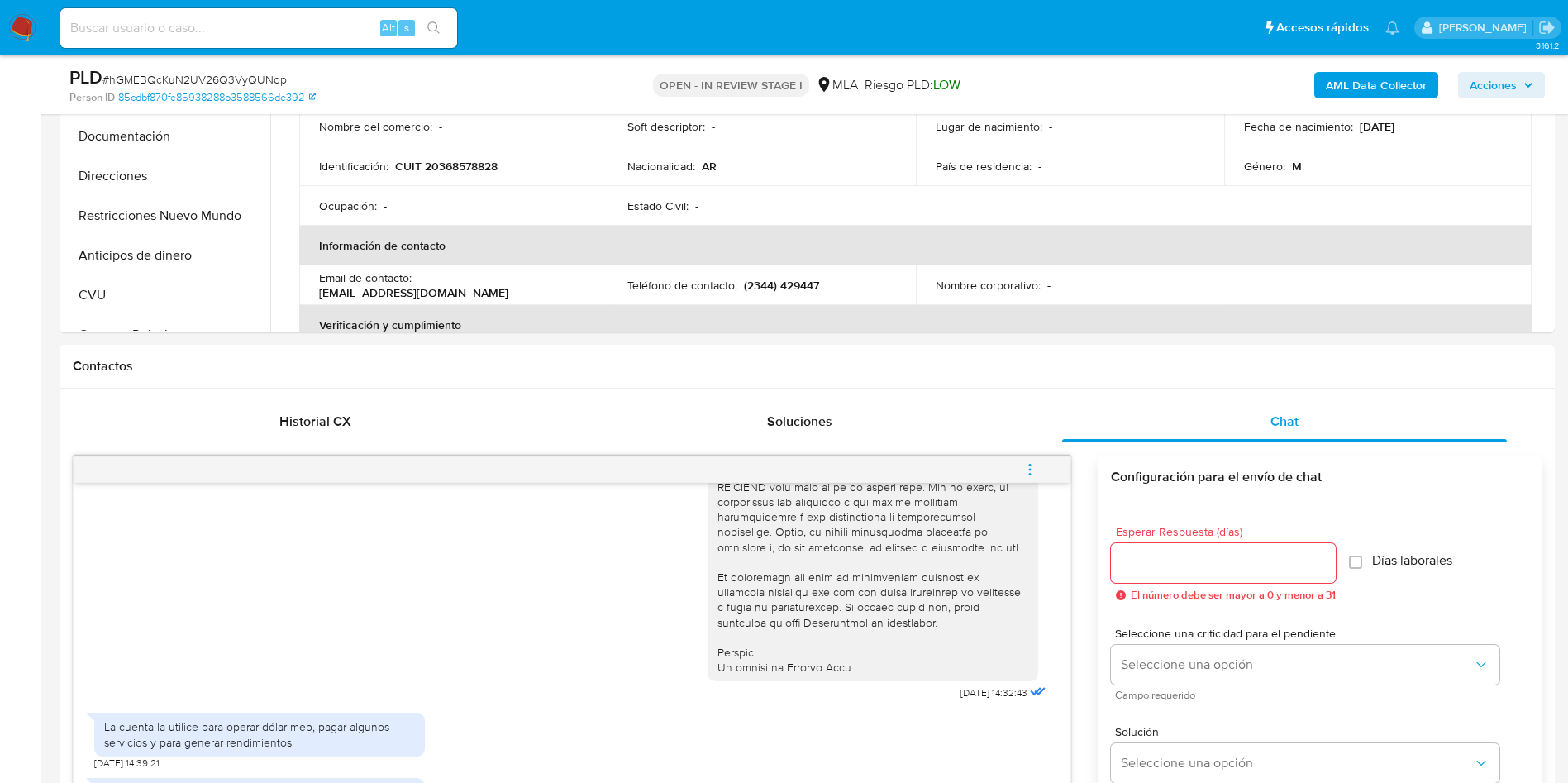
scroll to position [744, 0]
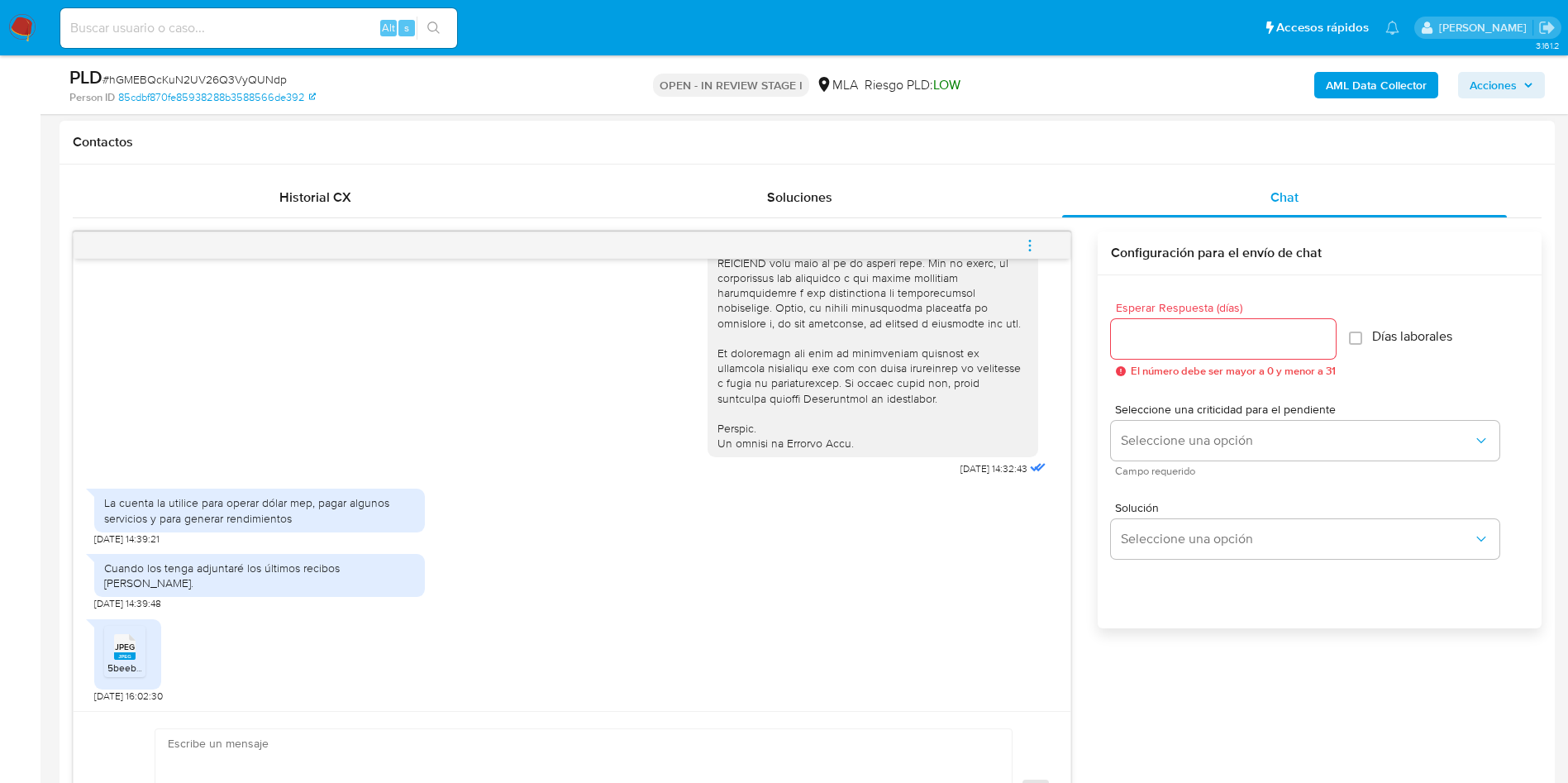
click at [133, 648] on span "JPEG" at bounding box center [124, 646] width 20 height 11
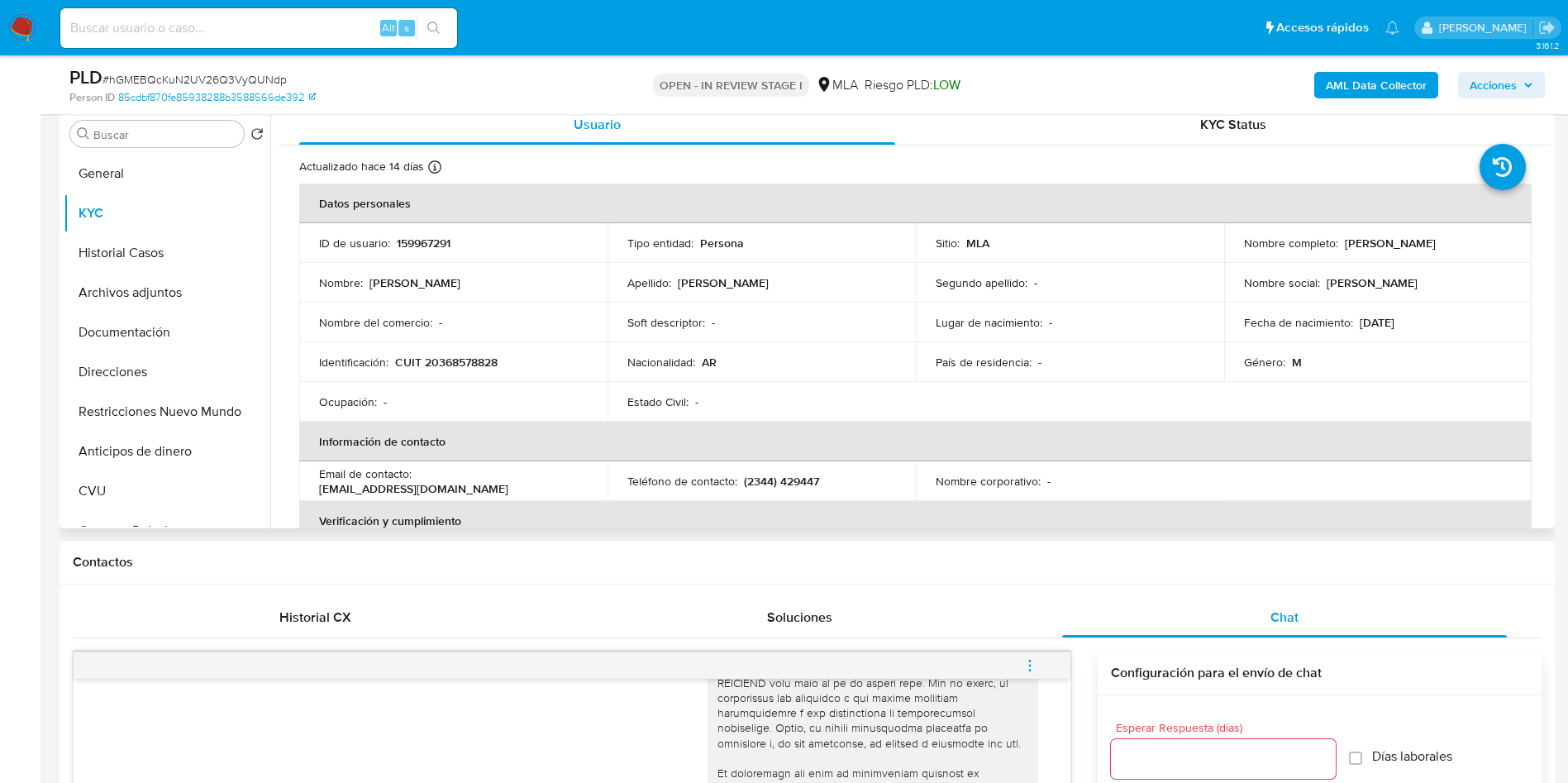
scroll to position [248, 0]
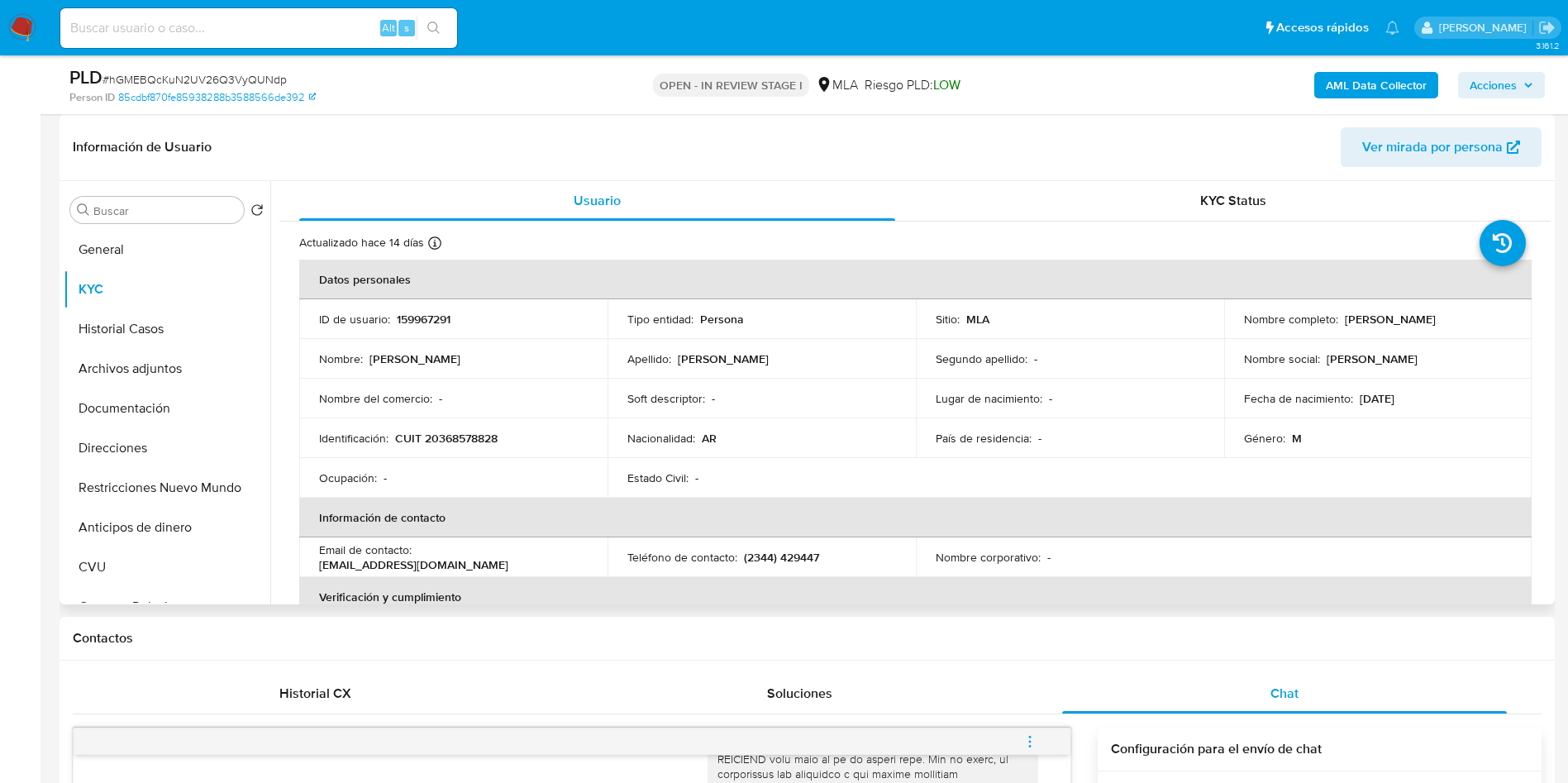
click at [440, 314] on p "159967291" at bounding box center [423, 319] width 54 height 15
copy p "159967291"
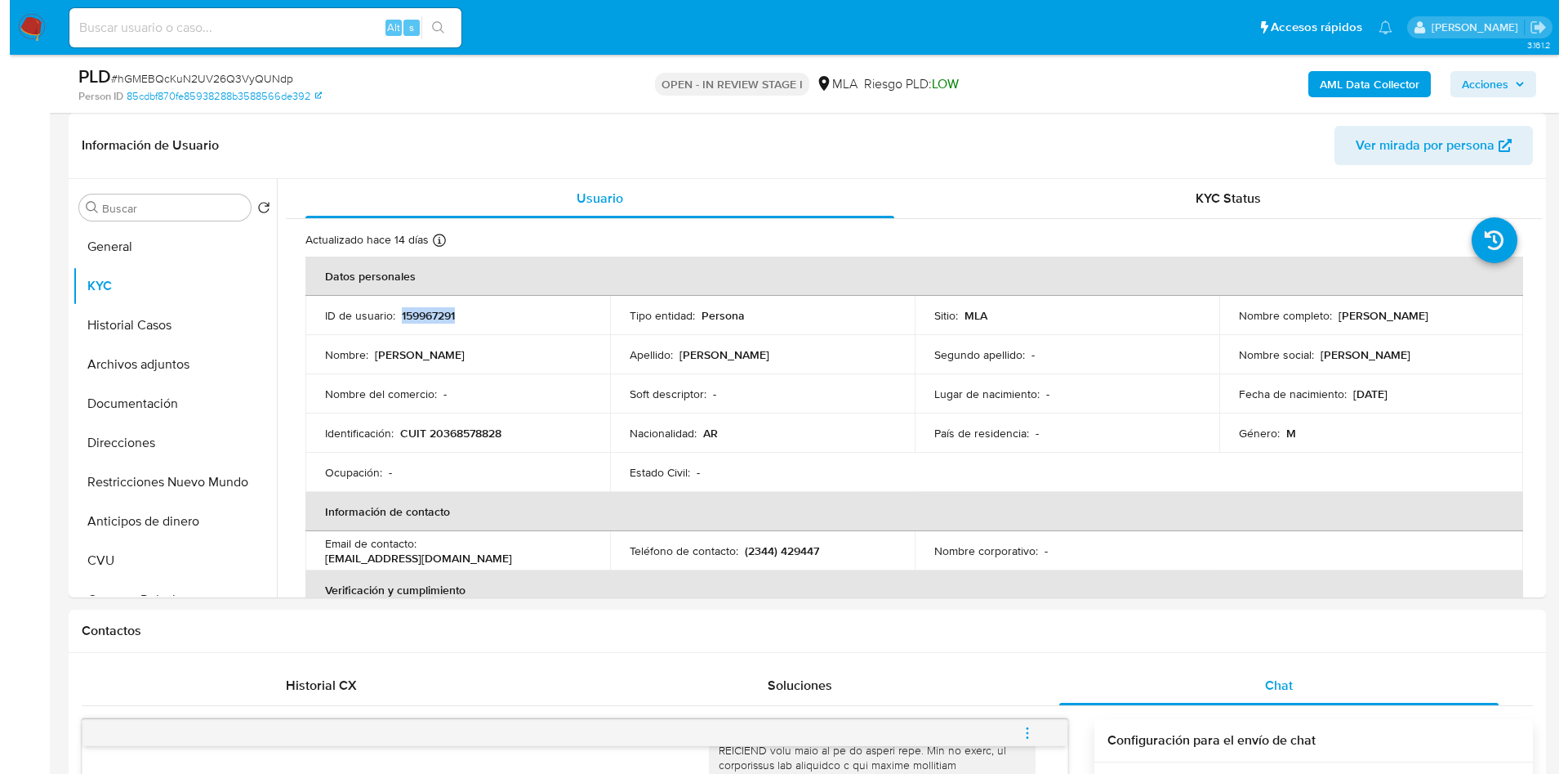
scroll to position [858, 0]
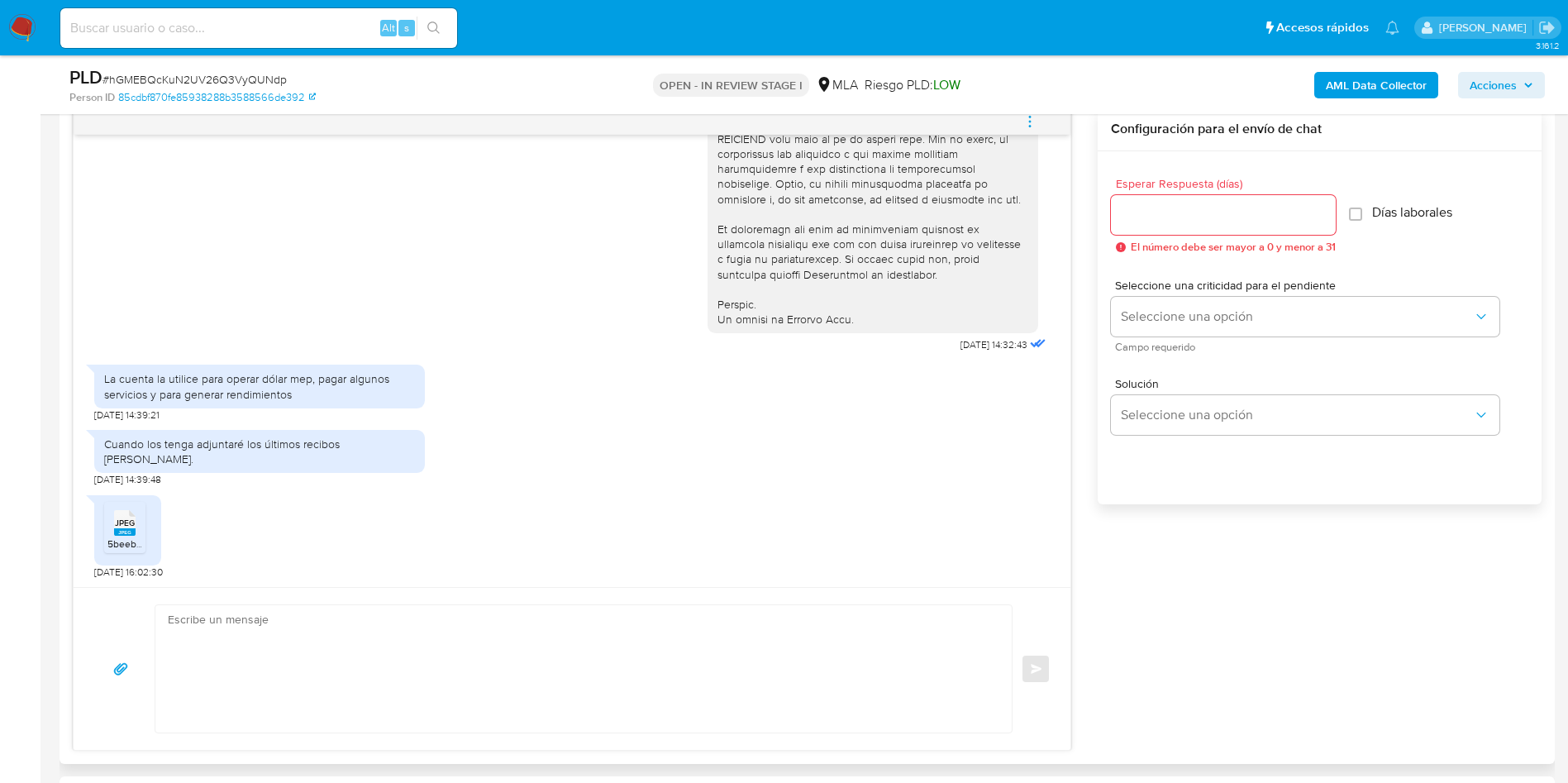
click at [1031, 122] on icon "menu-action" at bounding box center [1030, 121] width 2 height 2
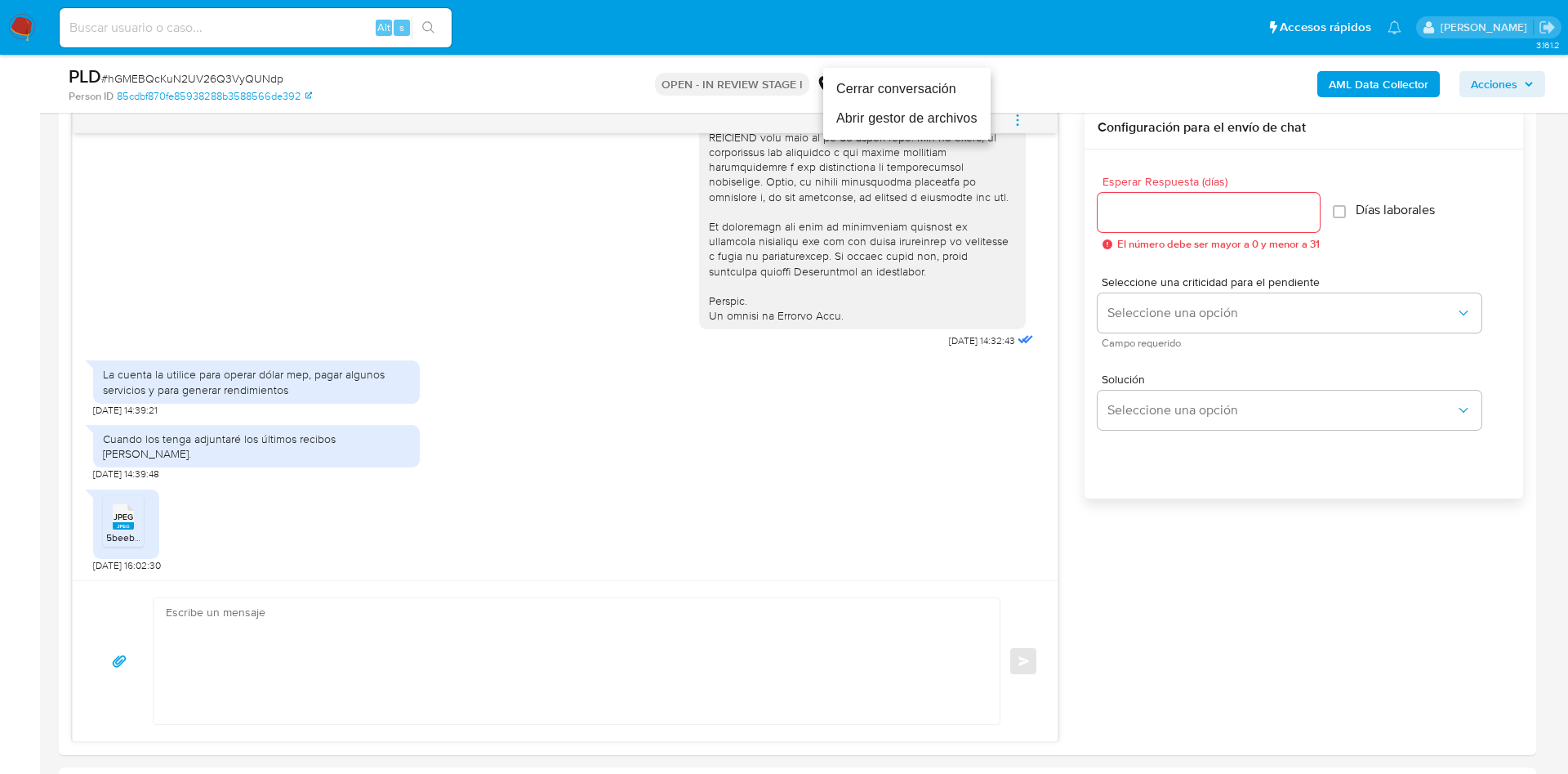
click at [929, 134] on ul "Cerrar conversación Abrir gestor de archivos" at bounding box center [907, 104] width 167 height 72
click at [914, 121] on li "Abrir gestor de archivos" at bounding box center [907, 118] width 167 height 30
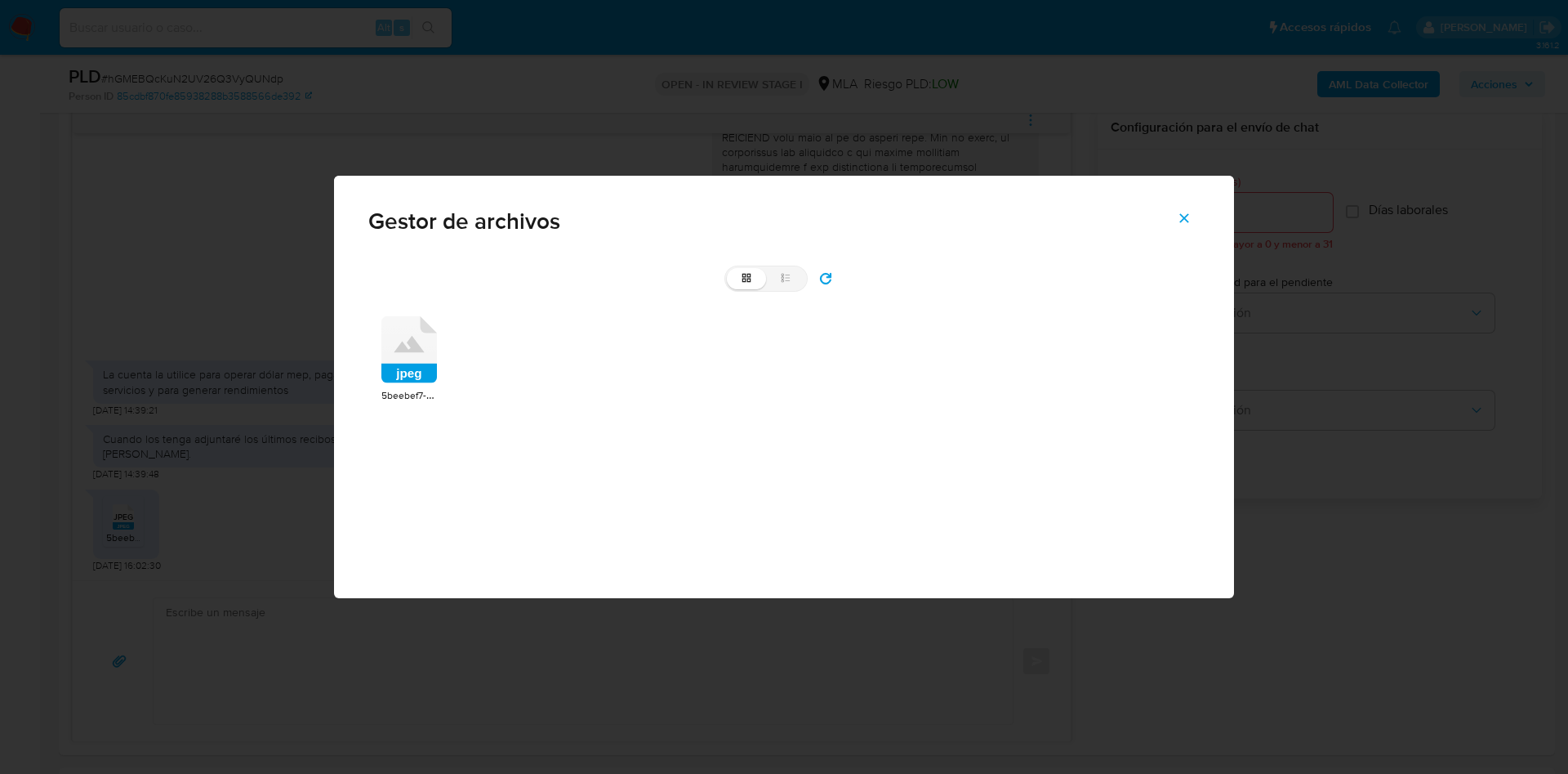
click at [403, 362] on icon at bounding box center [409, 349] width 56 height 67
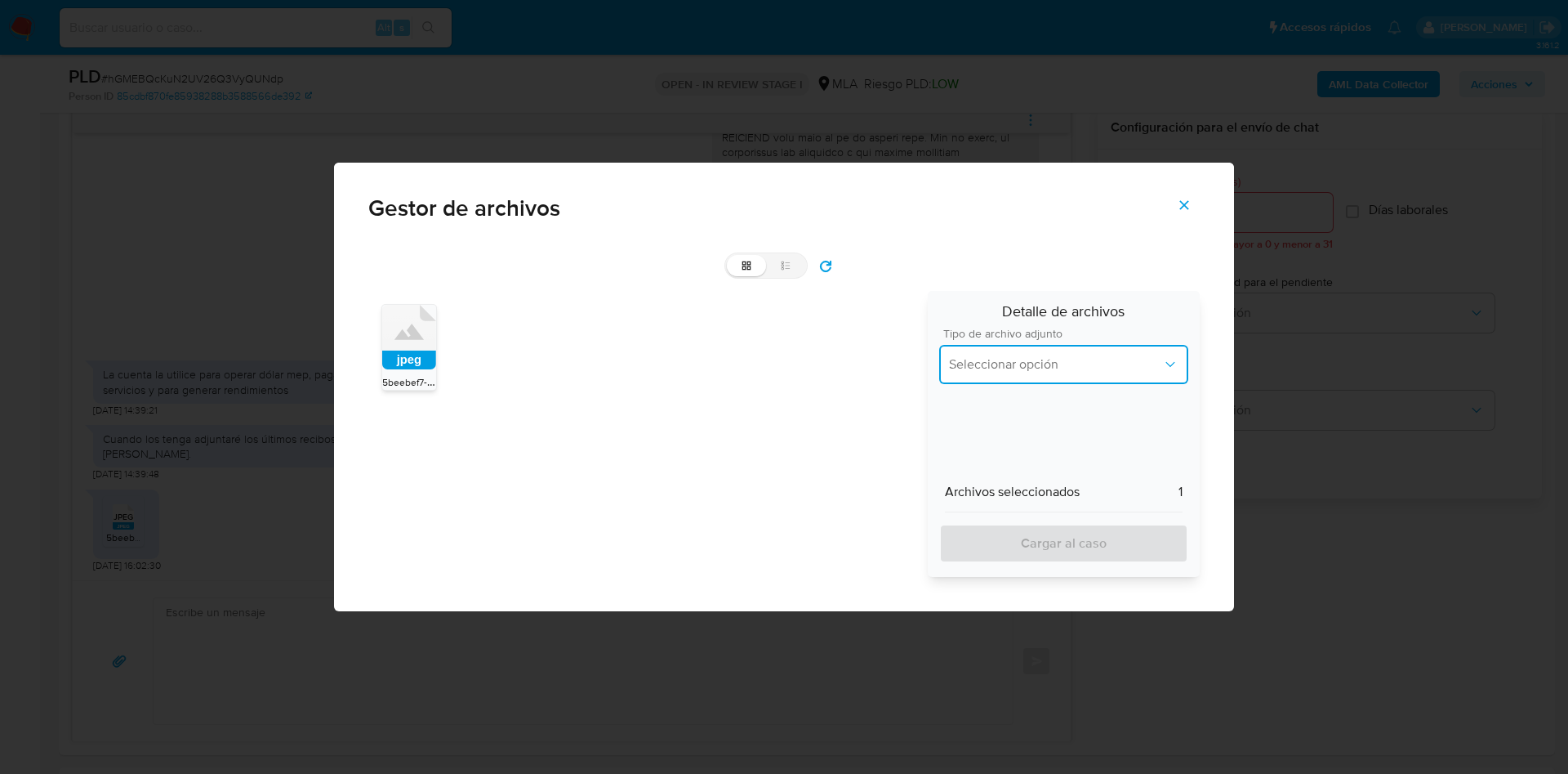
click at [1111, 359] on span "Seleccionar opción" at bounding box center [1055, 364] width 213 height 17
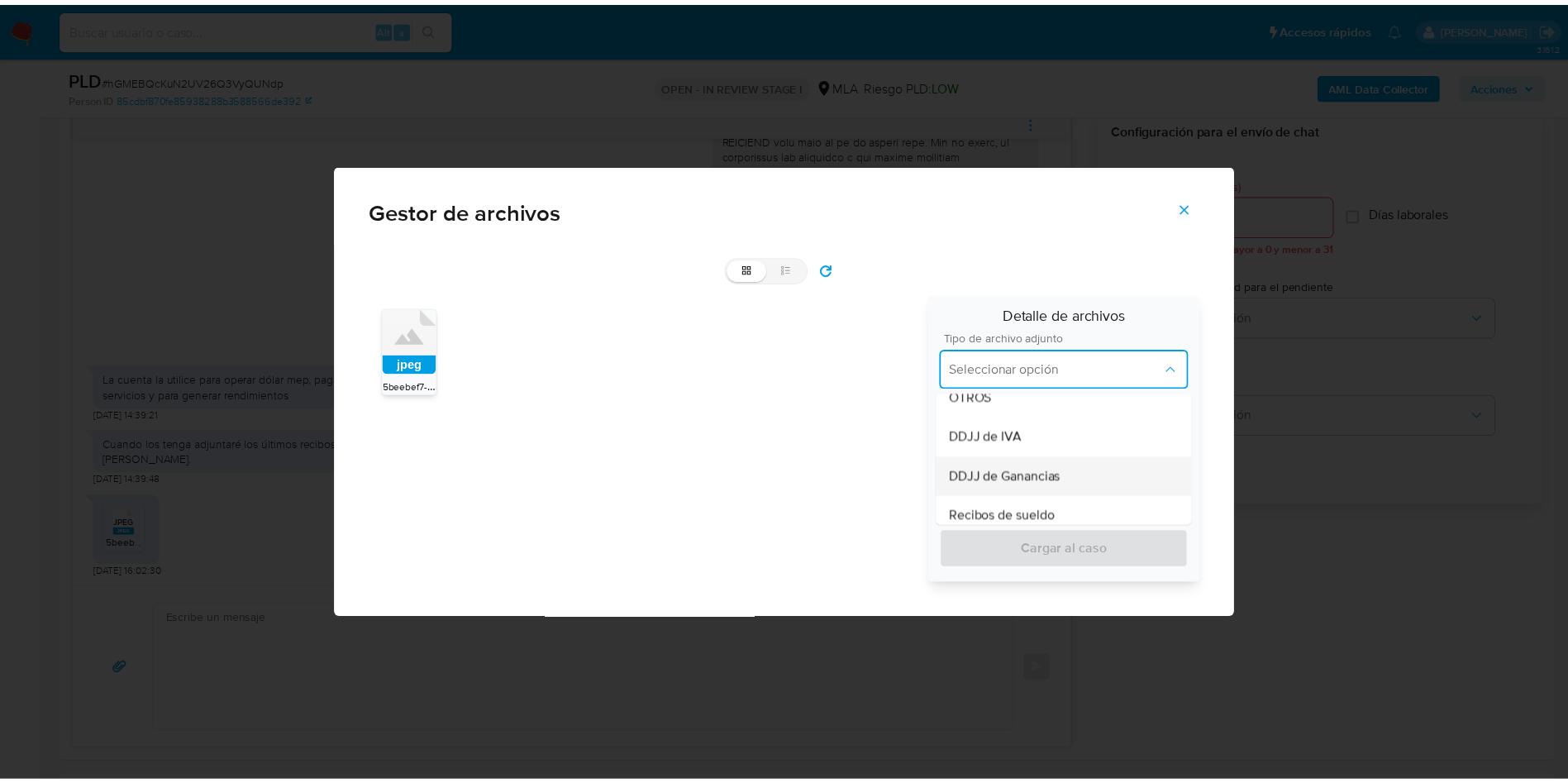
scroll to position [372, 0]
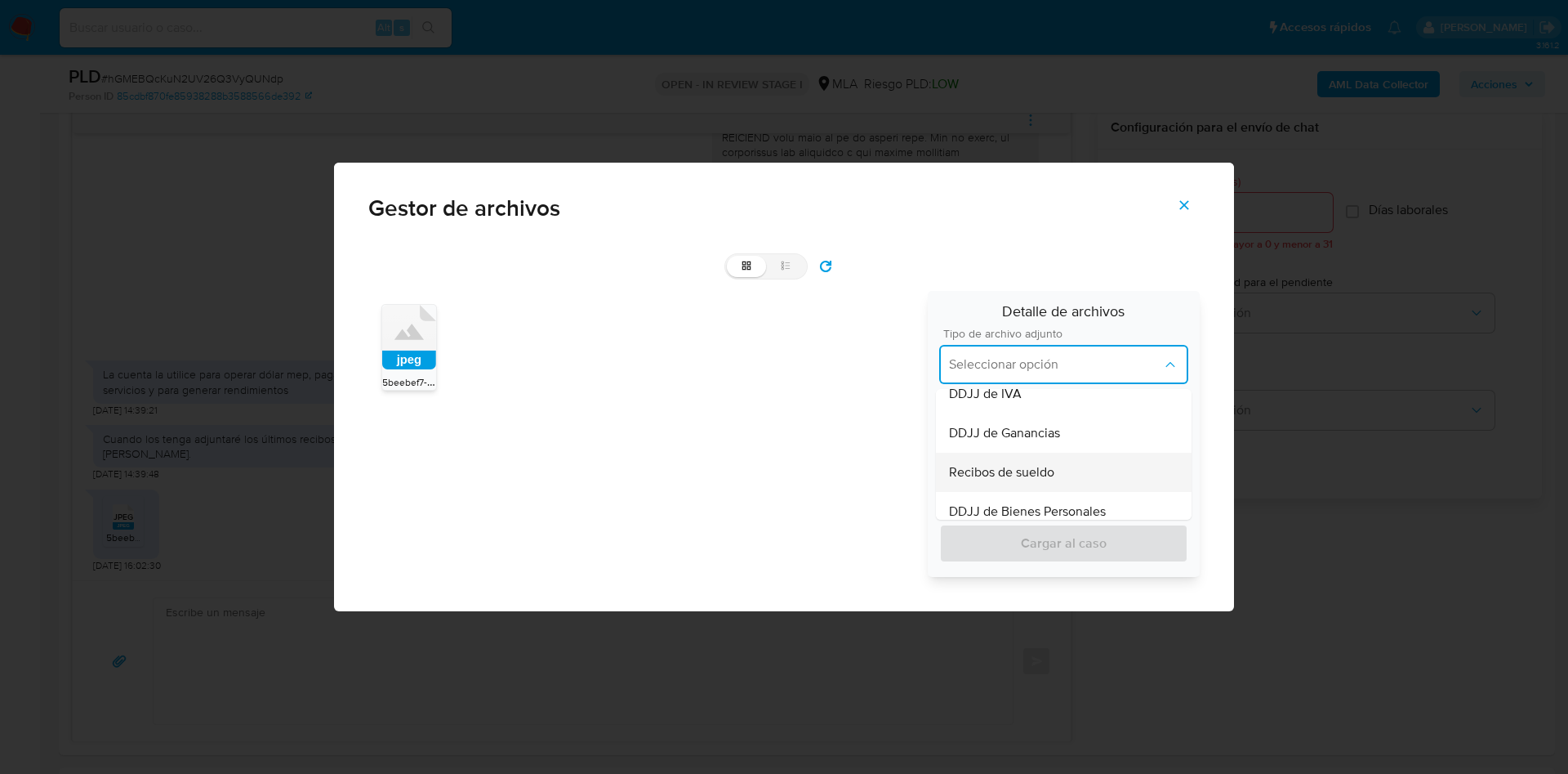
click at [1041, 474] on span "Recibos de sueldo" at bounding box center [1002, 472] width 105 height 17
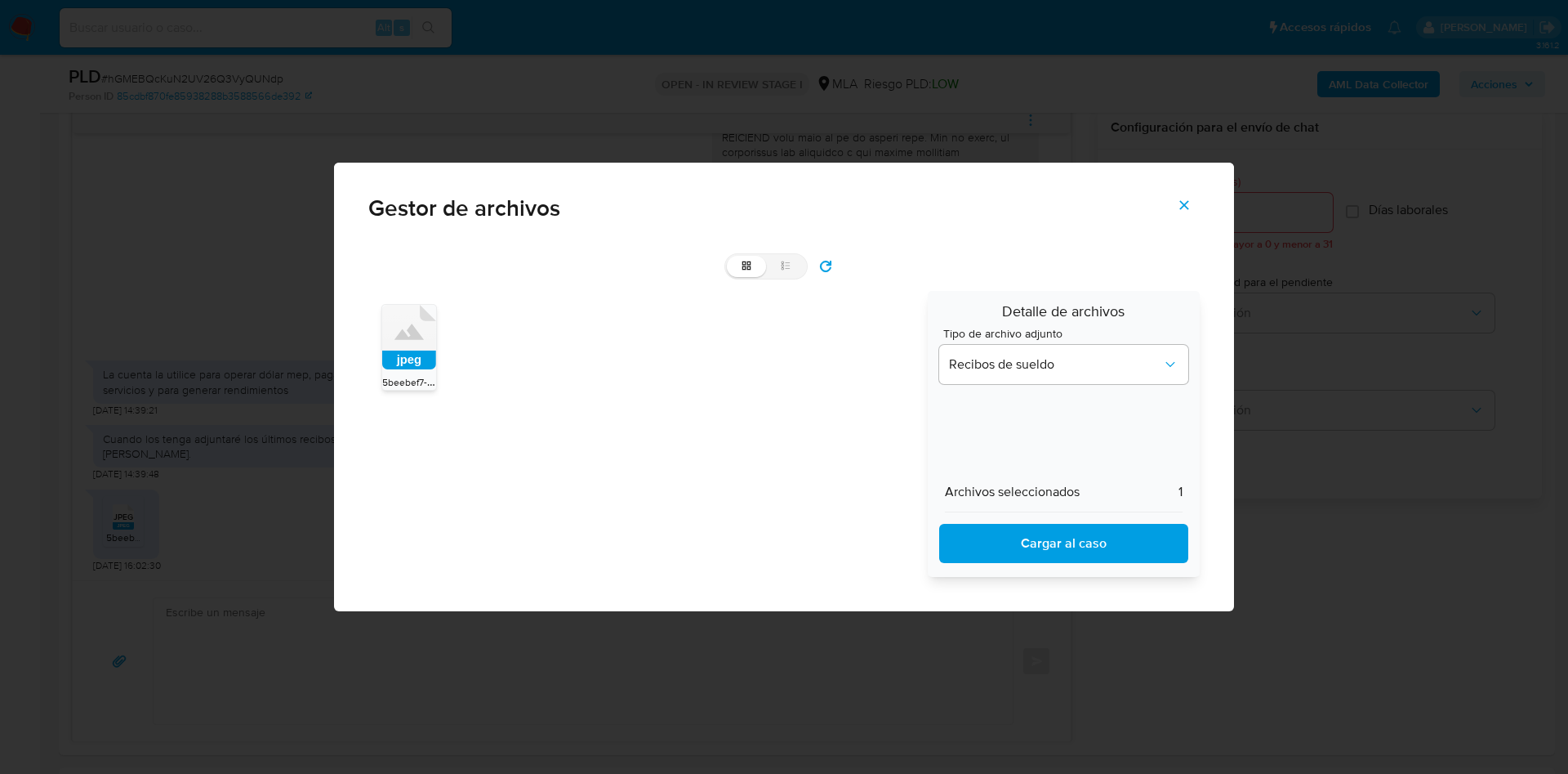
click at [1063, 562] on span "Cargar al caso" at bounding box center [1064, 543] width 207 height 36
click at [1180, 198] on icon "Cerrar" at bounding box center [1184, 205] width 15 height 15
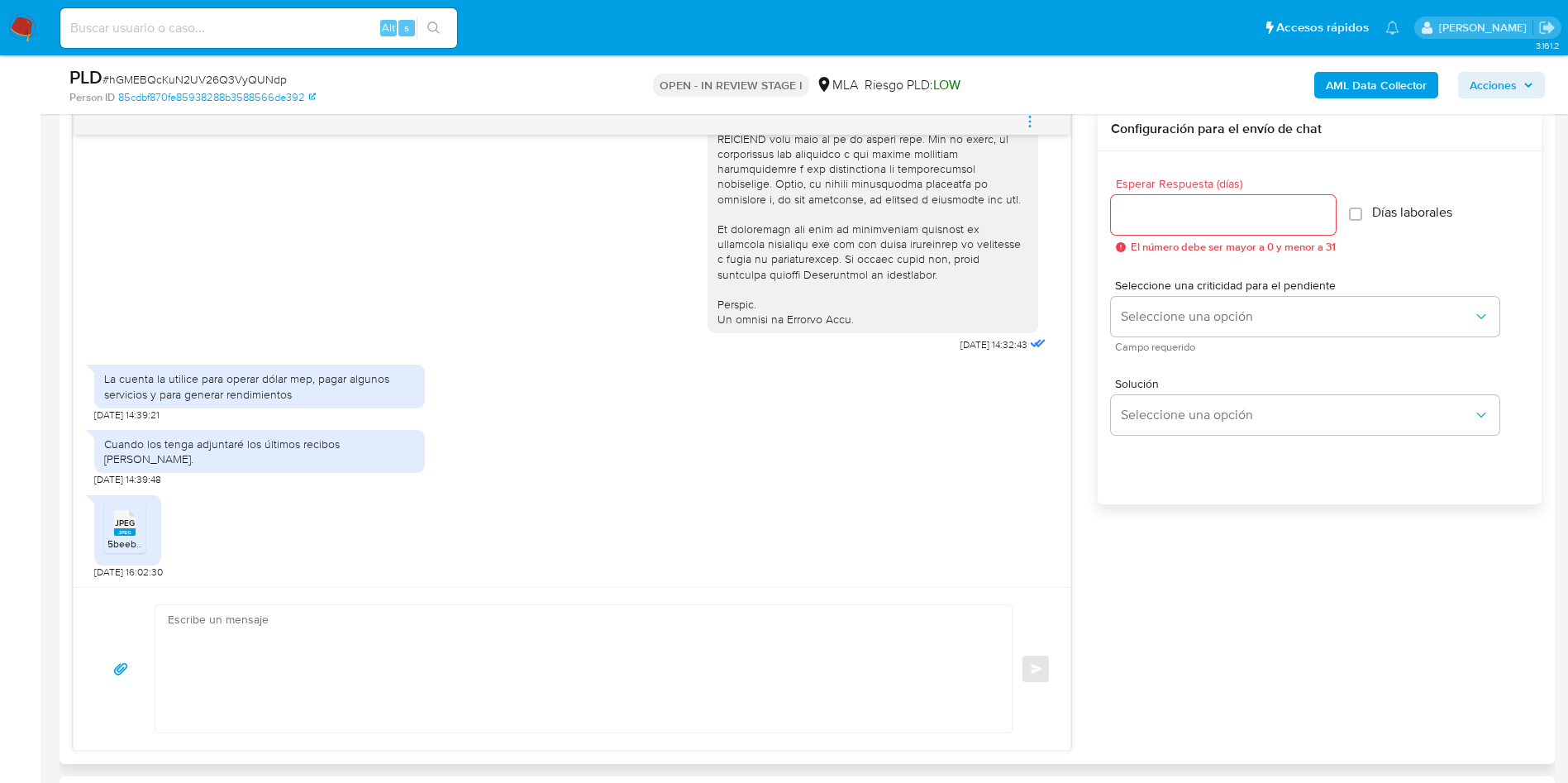
click at [231, 661] on textarea at bounding box center [579, 669] width 823 height 128
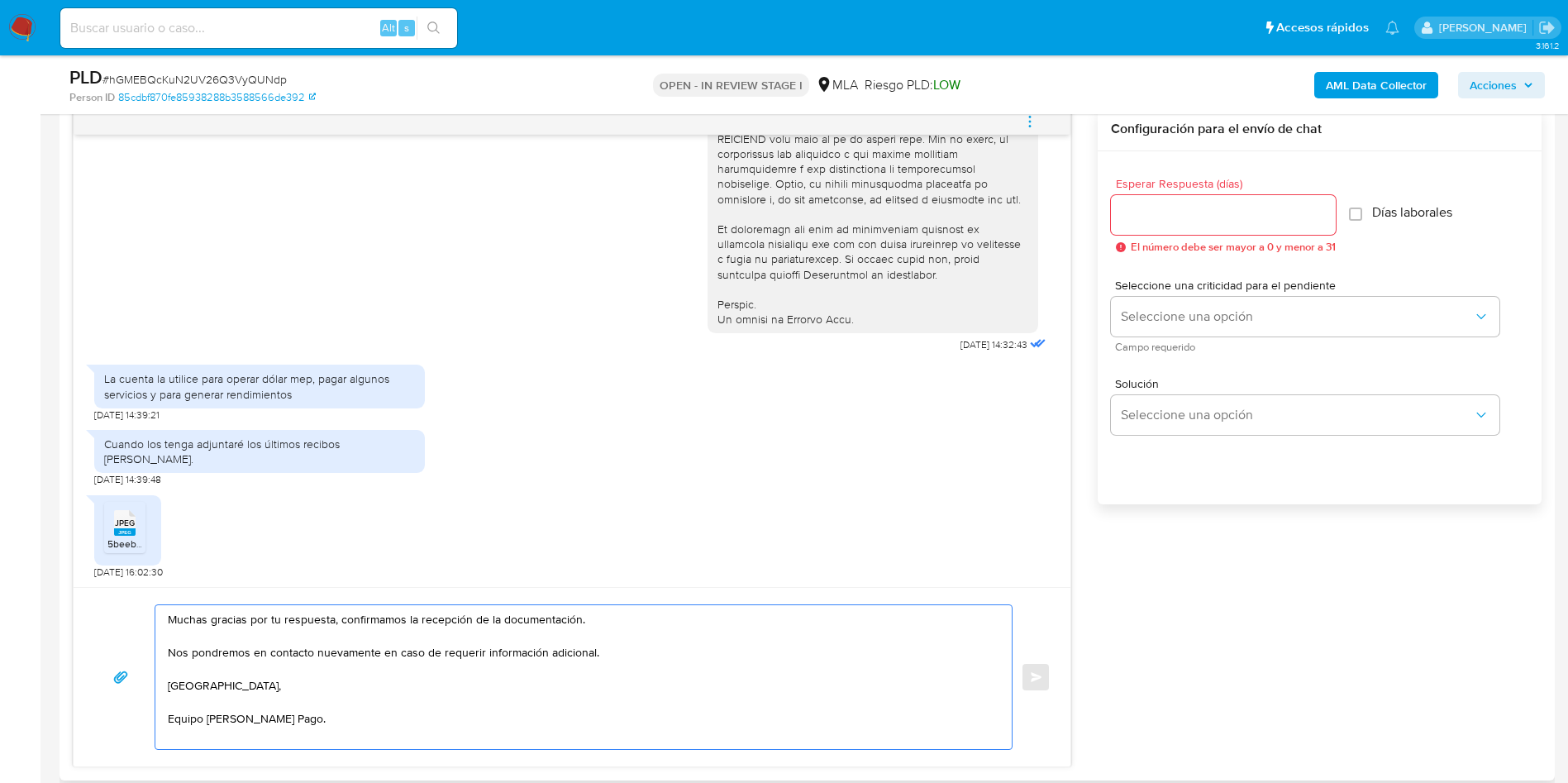
type textarea "Muchas gracias por tu respuesta, confirmamos la recepción de la documentación. …"
click at [1130, 211] on input "Esperar Respuesta (días)" at bounding box center [1223, 215] width 225 height 21
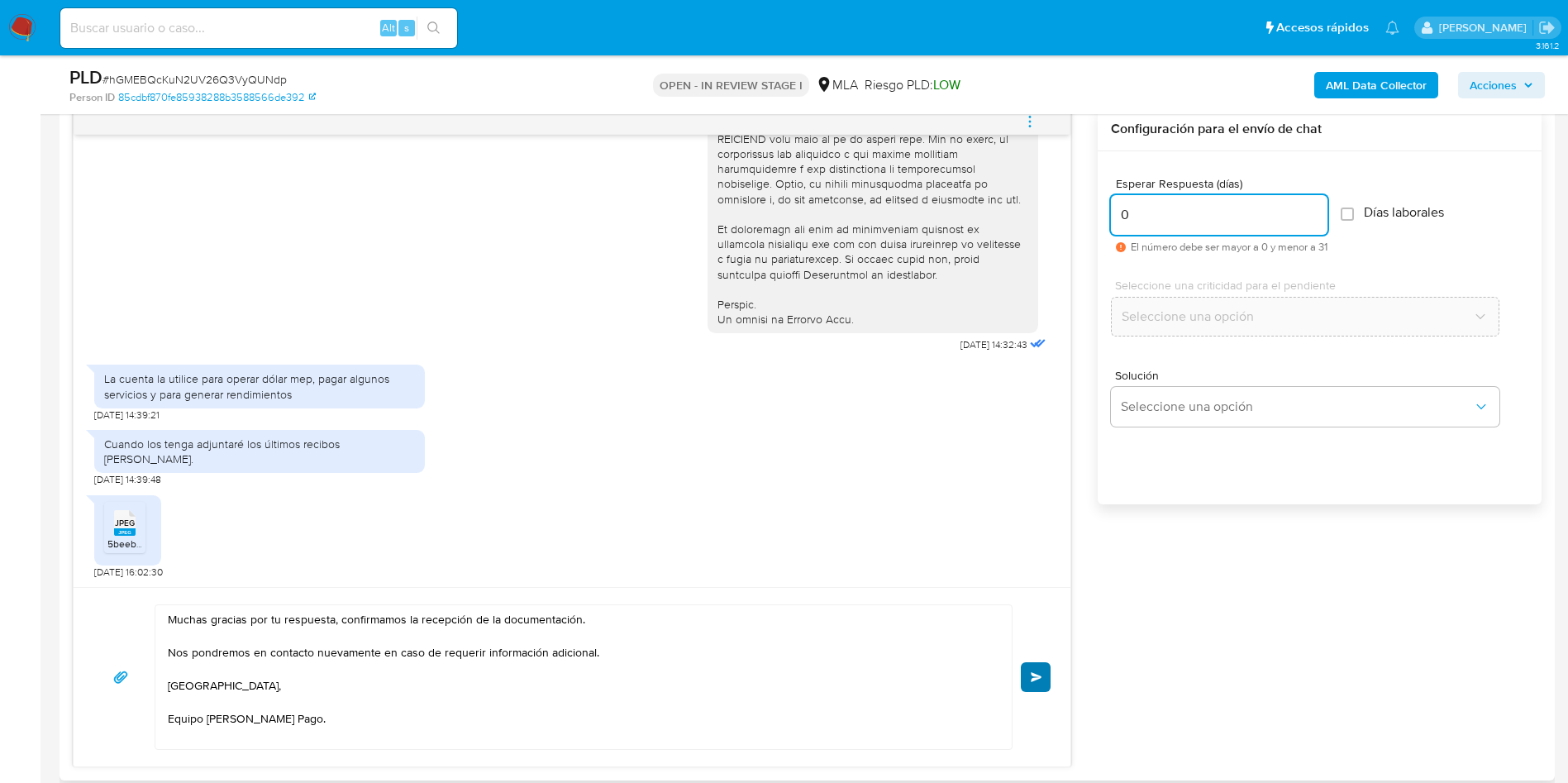
type input "0"
click at [1036, 670] on button "Enviar" at bounding box center [1035, 677] width 30 height 30
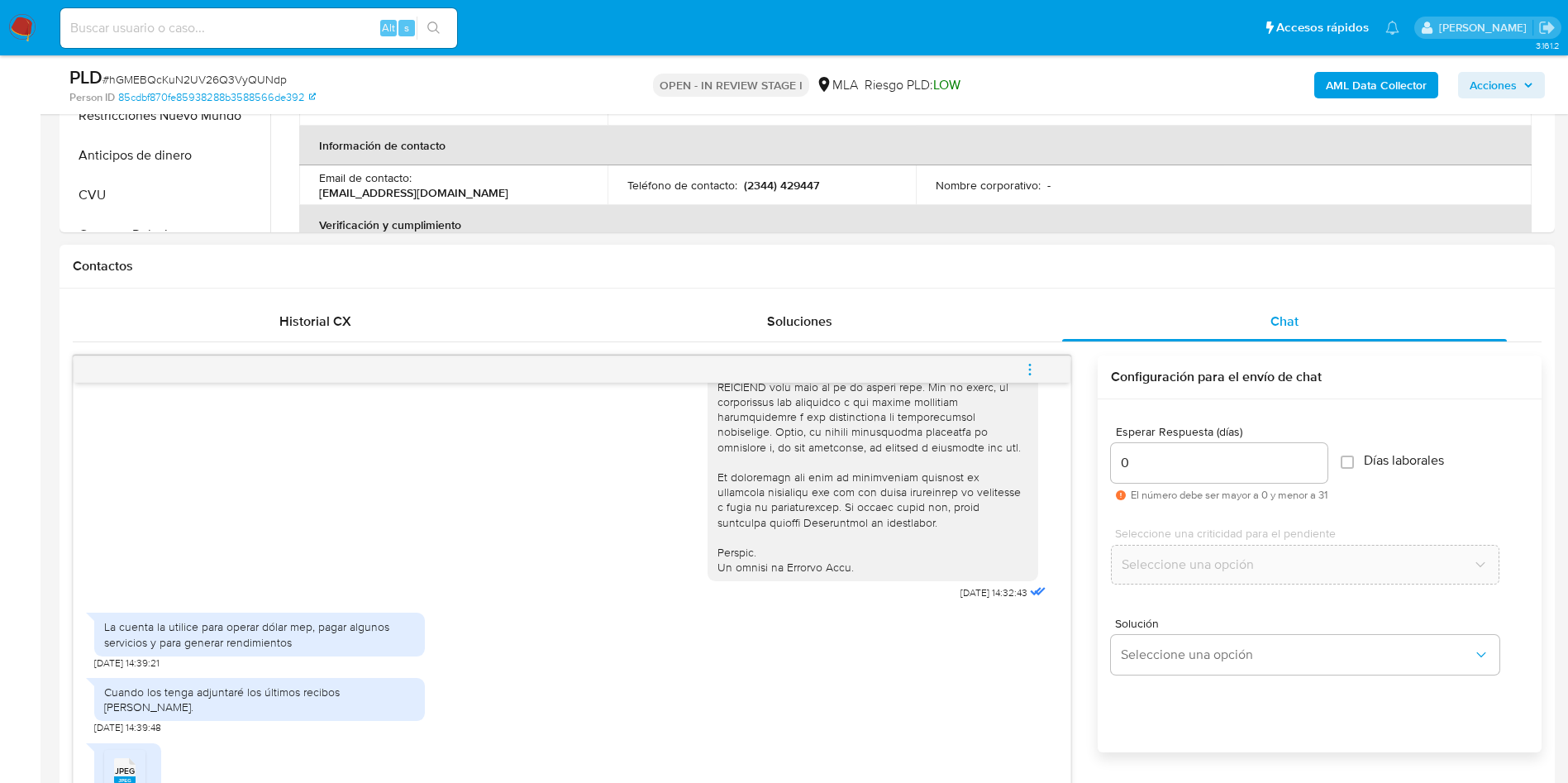
click at [1032, 375] on icon "menu-action" at bounding box center [1029, 369] width 15 height 15
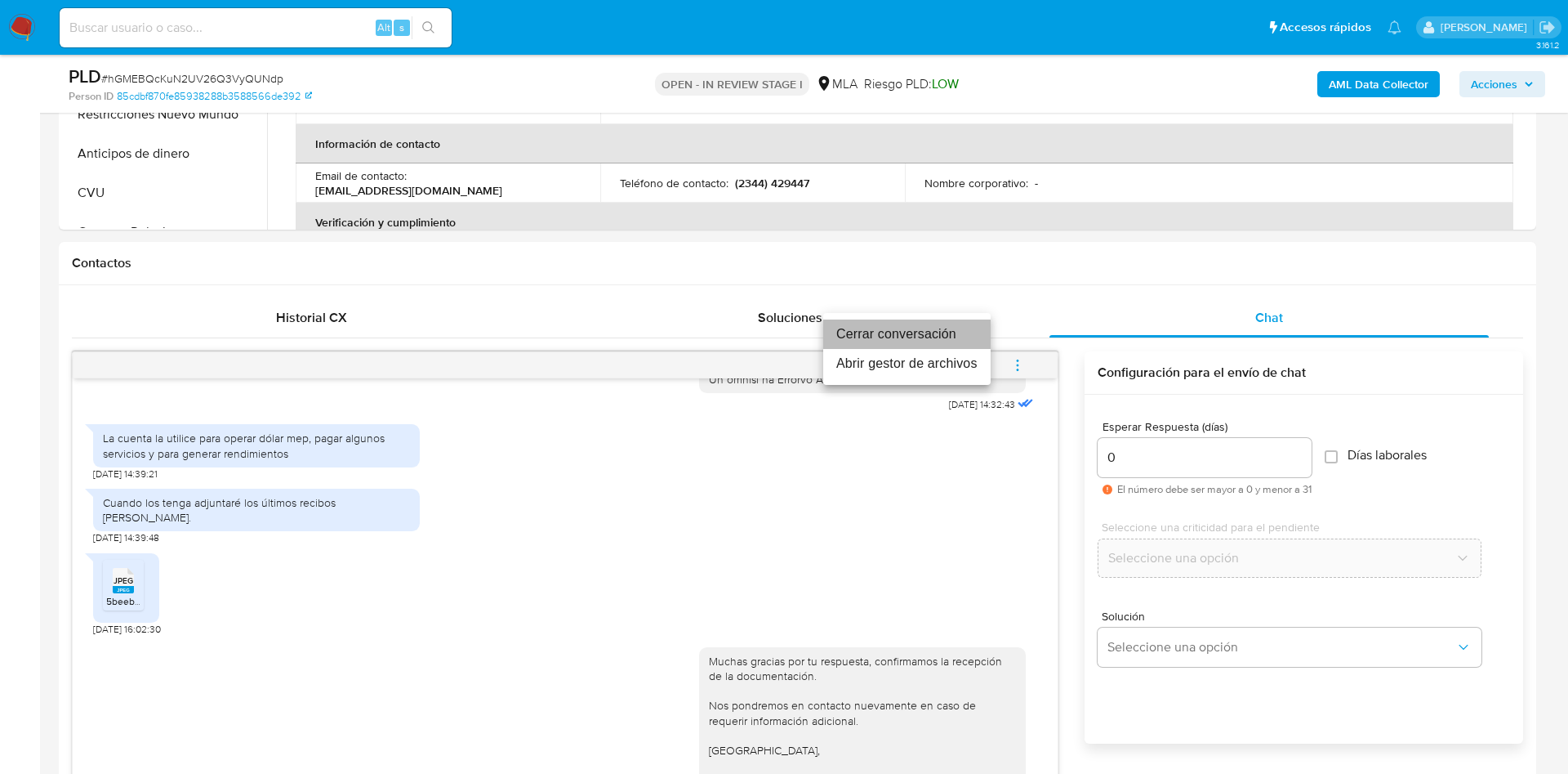
click at [900, 322] on li "Cerrar conversación" at bounding box center [907, 334] width 167 height 30
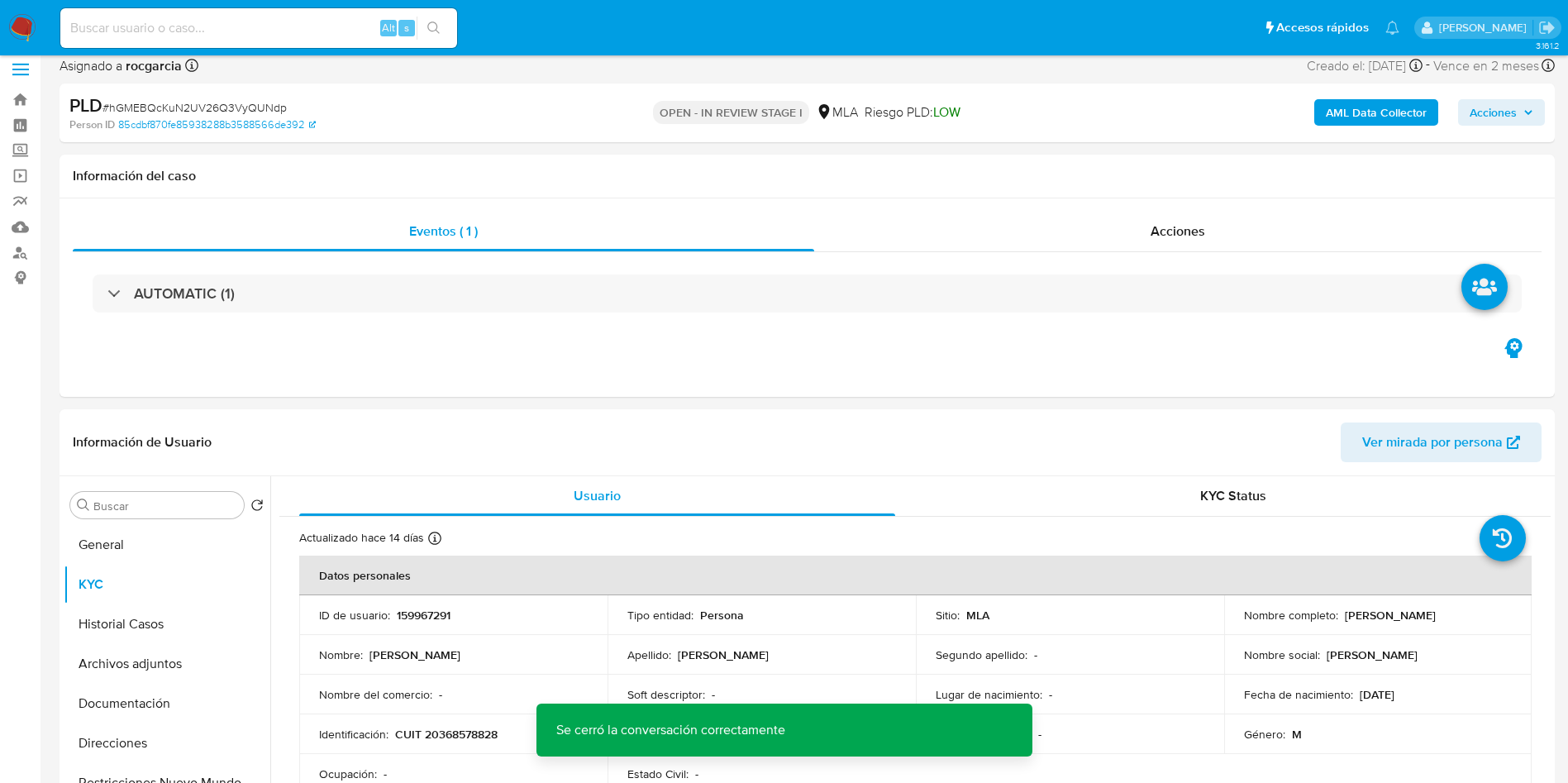
scroll to position [0, 0]
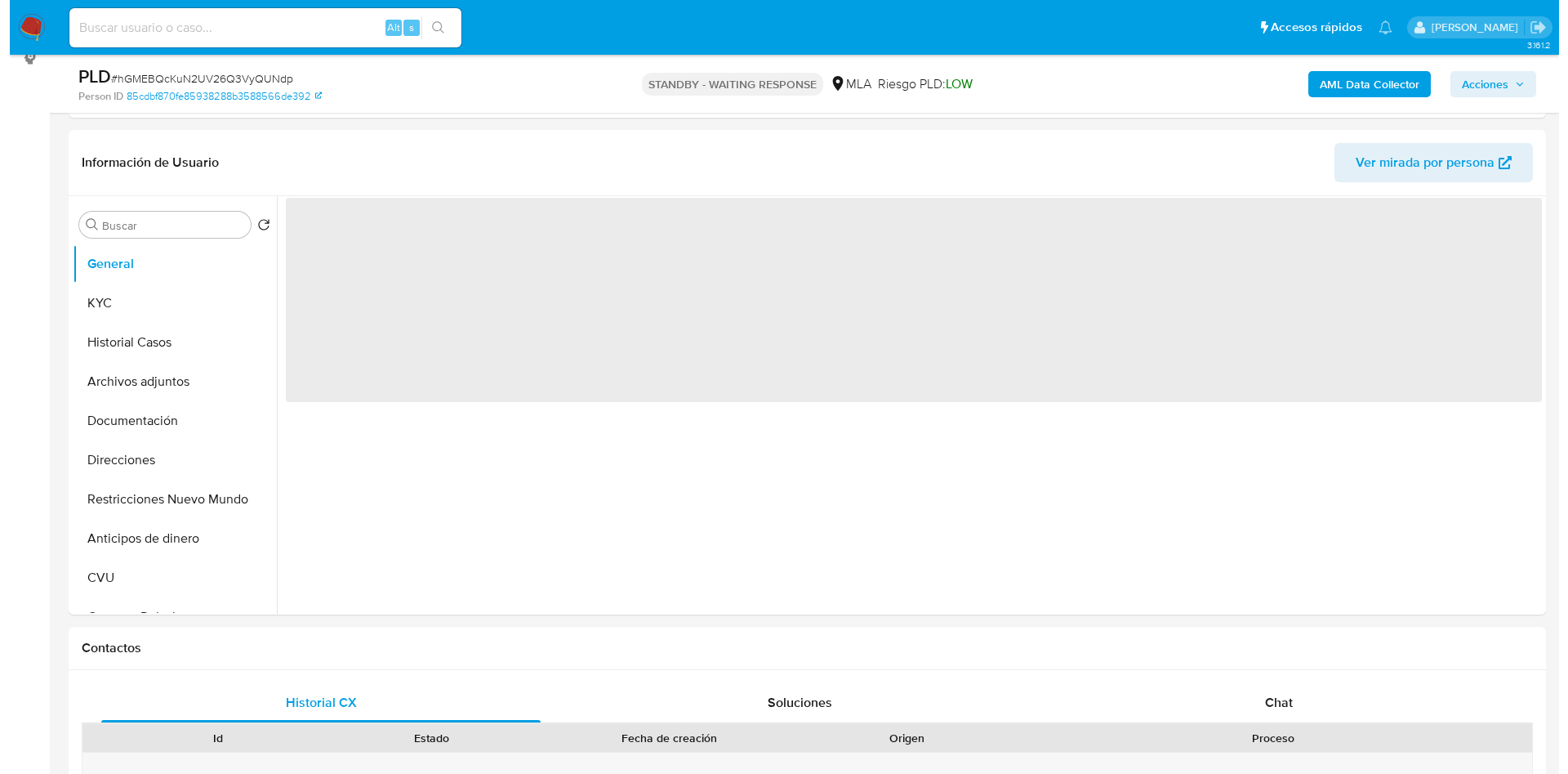
scroll to position [246, 0]
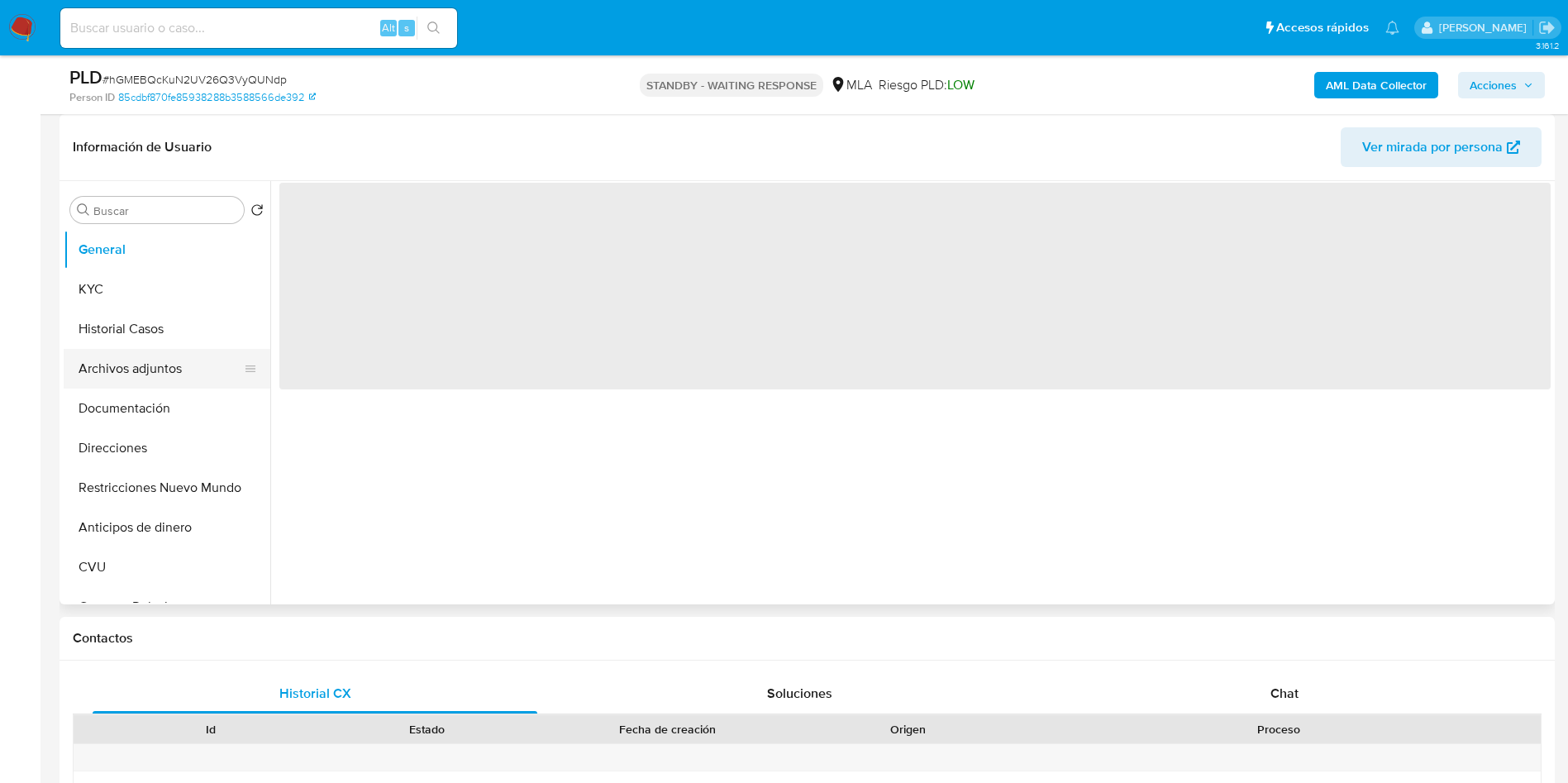
click at [129, 382] on button "Archivos adjuntos" at bounding box center [160, 368] width 194 height 40
select select "10"
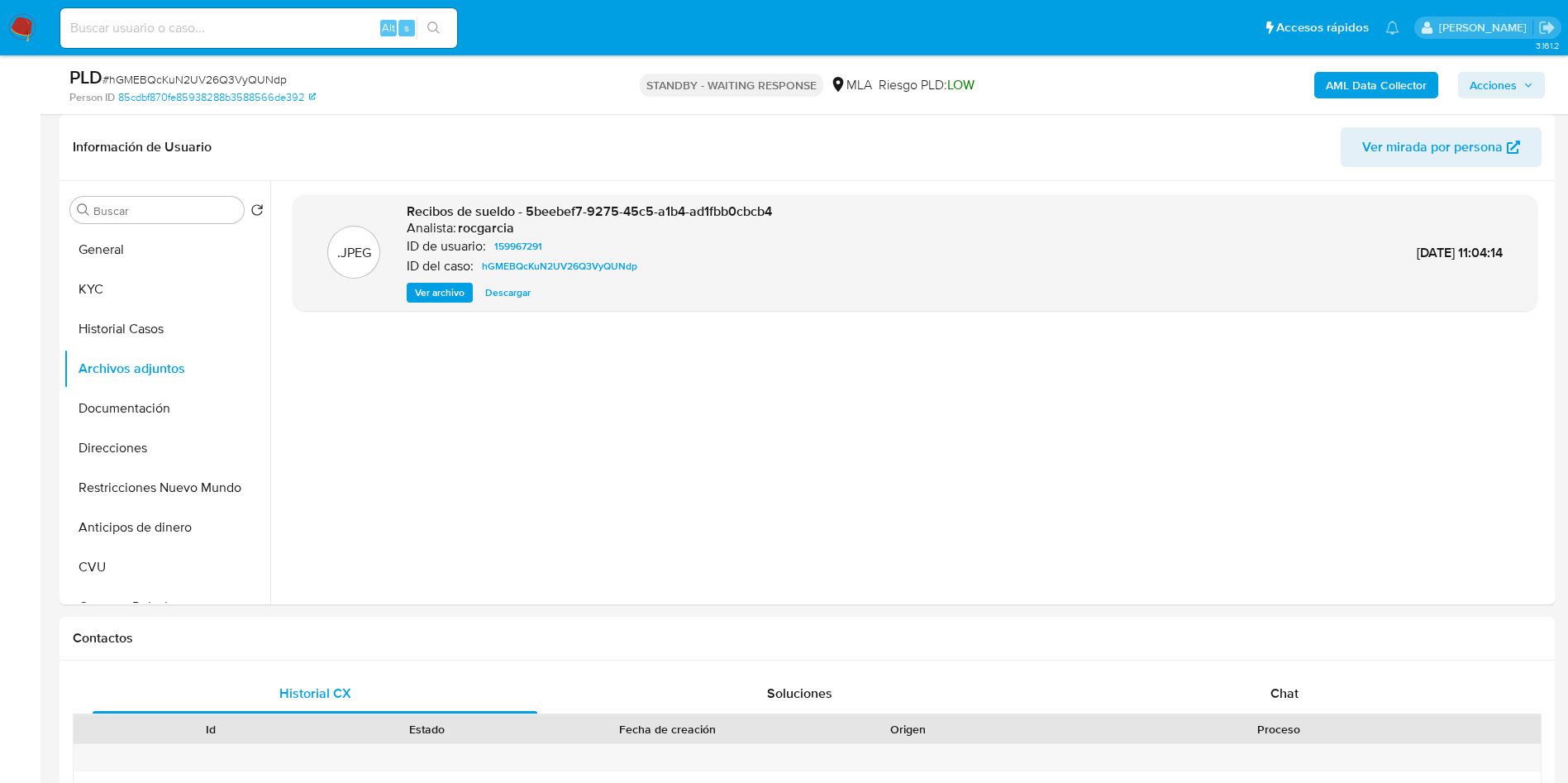
click at [1409, 74] on b "AML Data Collector" at bounding box center [1376, 85] width 101 height 26
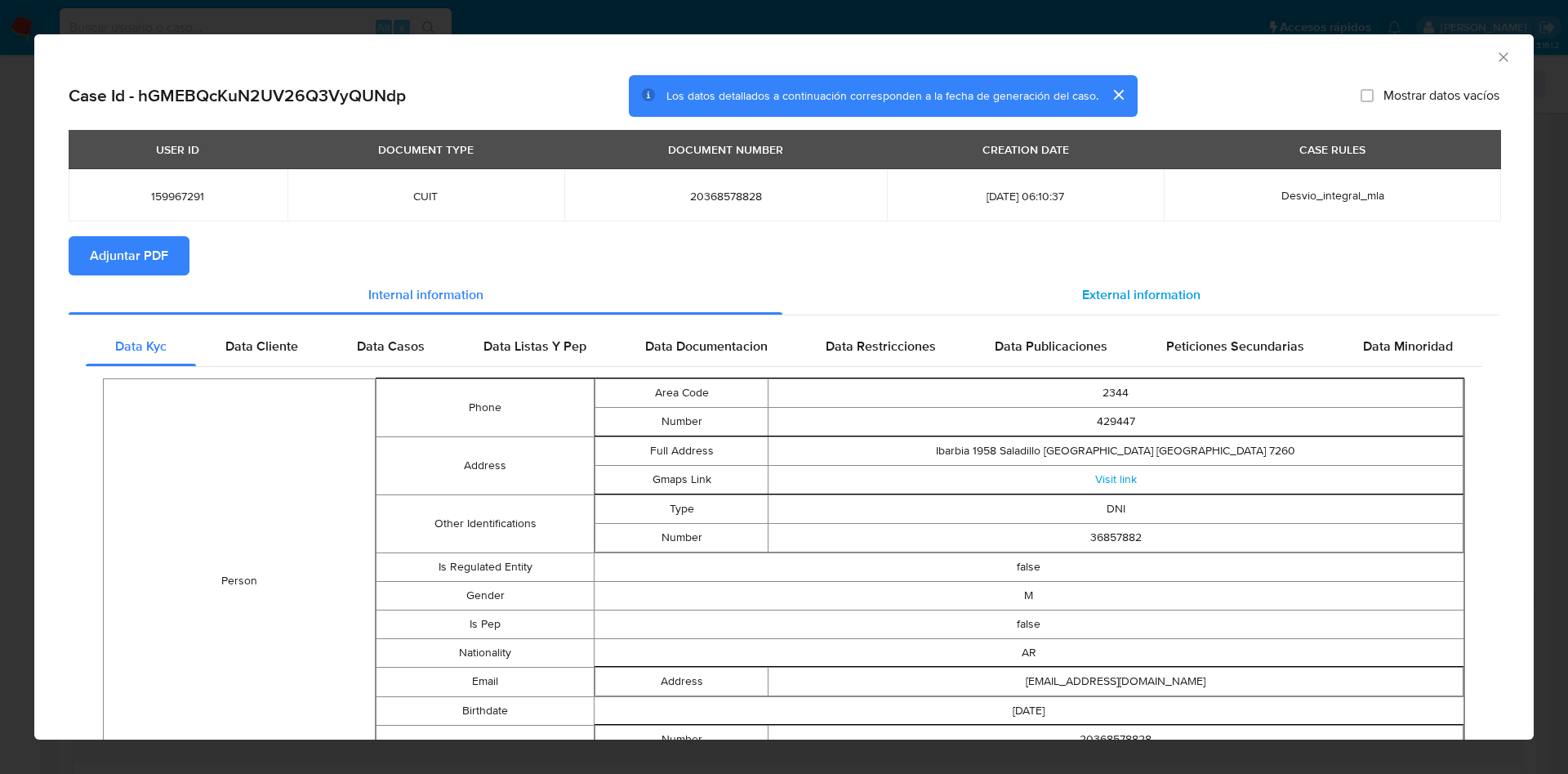
click at [1186, 289] on div "External information" at bounding box center [1141, 294] width 717 height 39
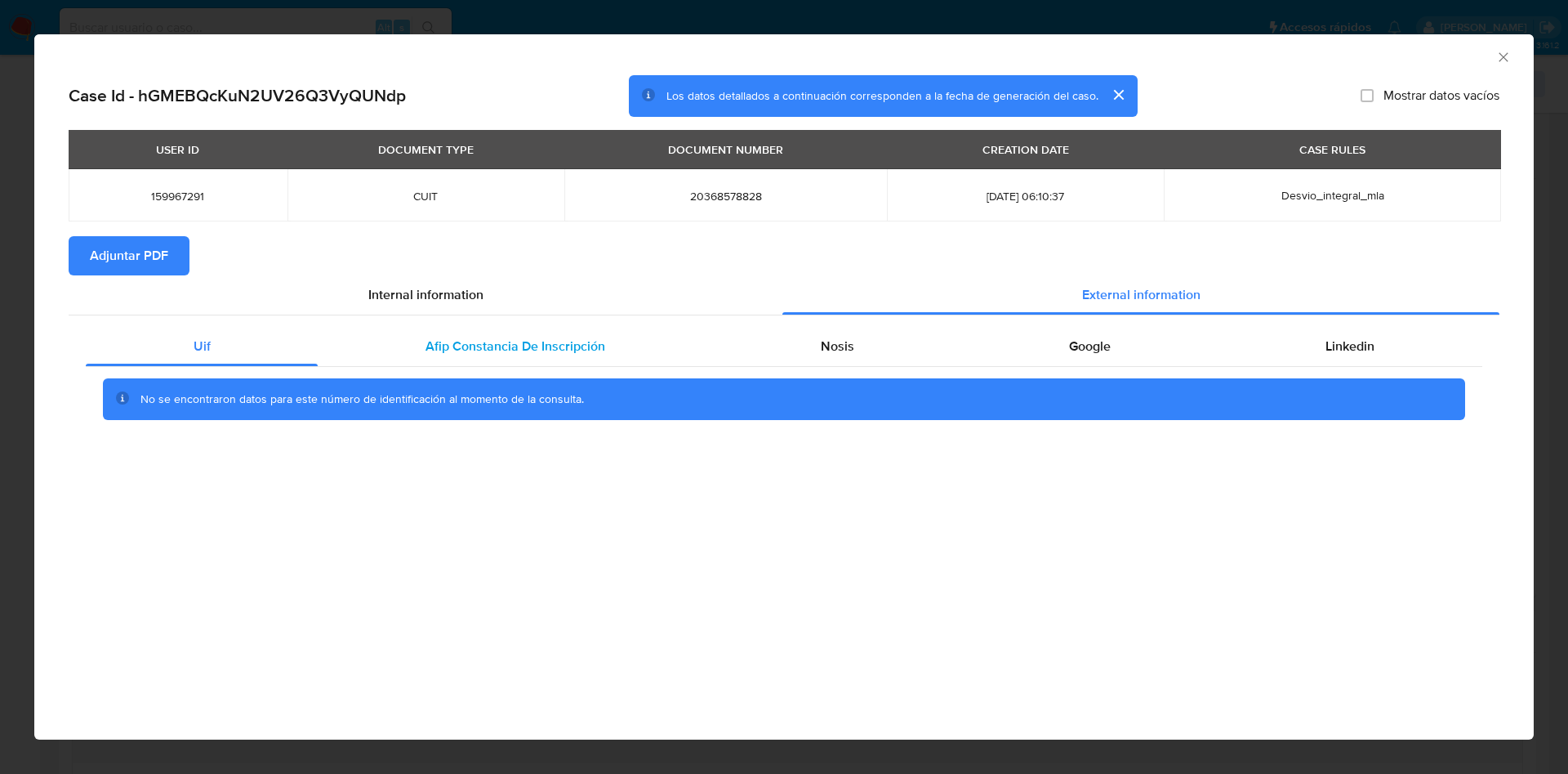
click at [552, 341] on span "Afip Constancia De Inscripción" at bounding box center [515, 347] width 180 height 19
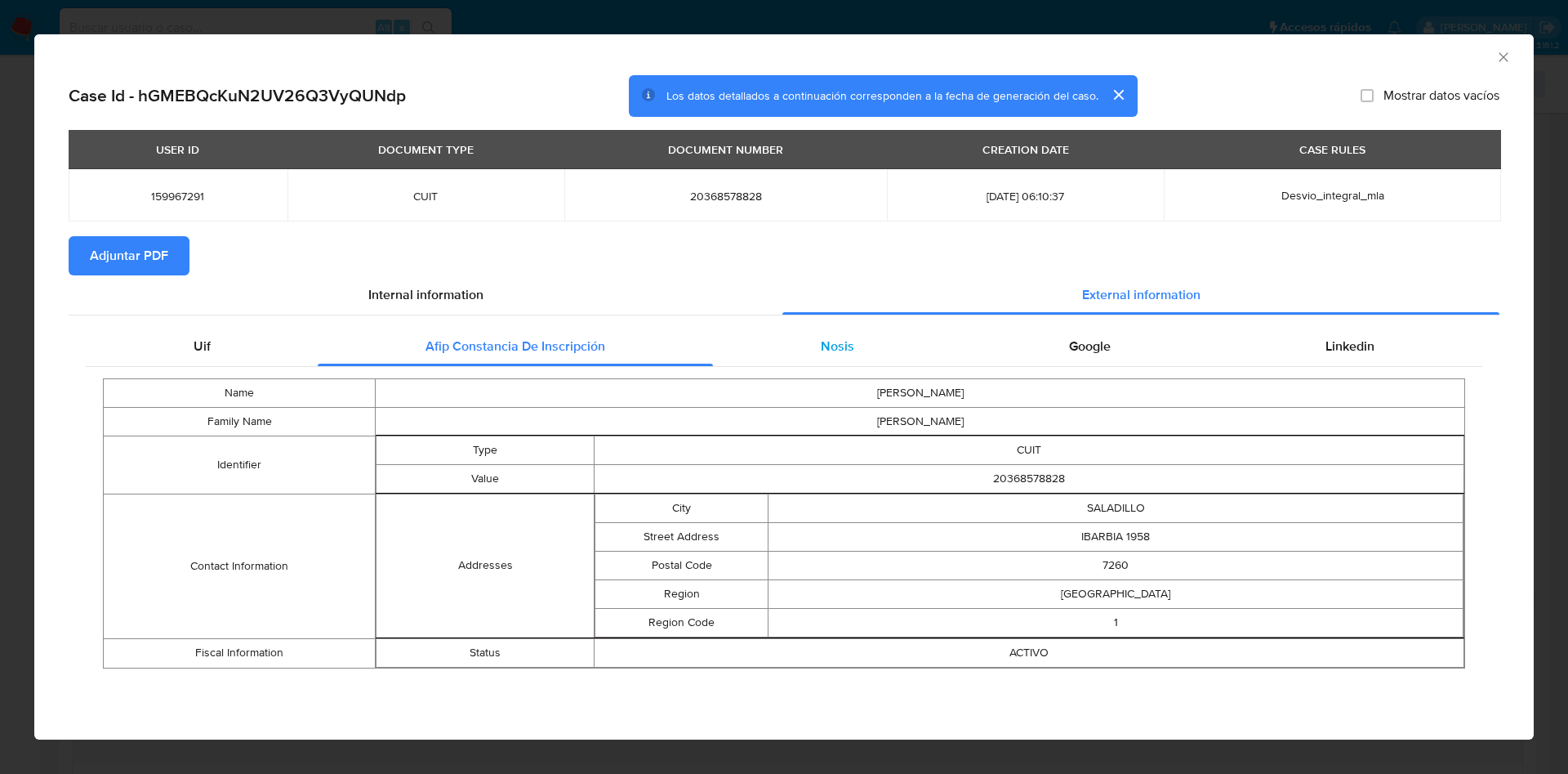
click at [828, 359] on div "Nosis" at bounding box center [837, 346] width 248 height 39
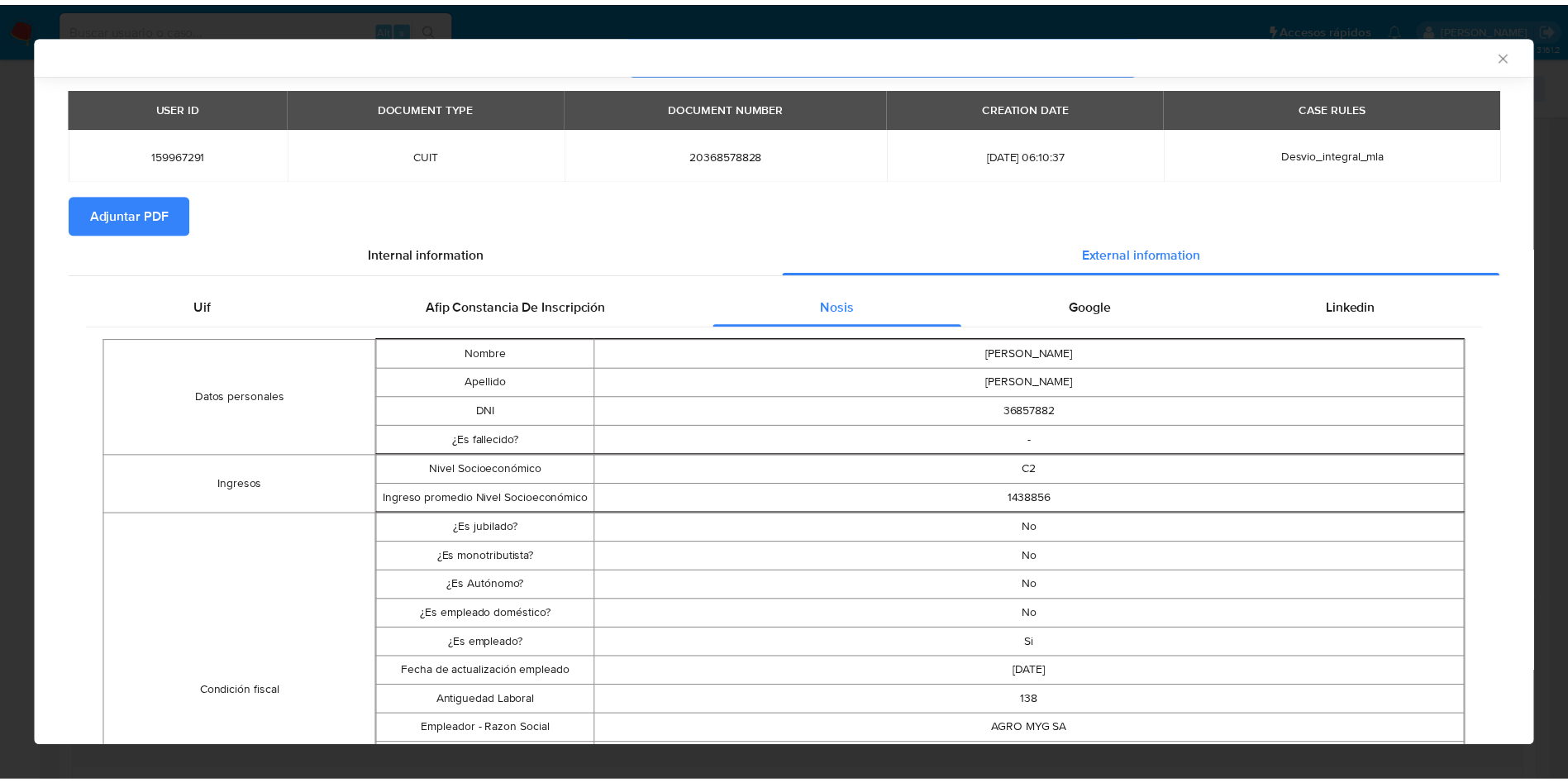
scroll to position [0, 0]
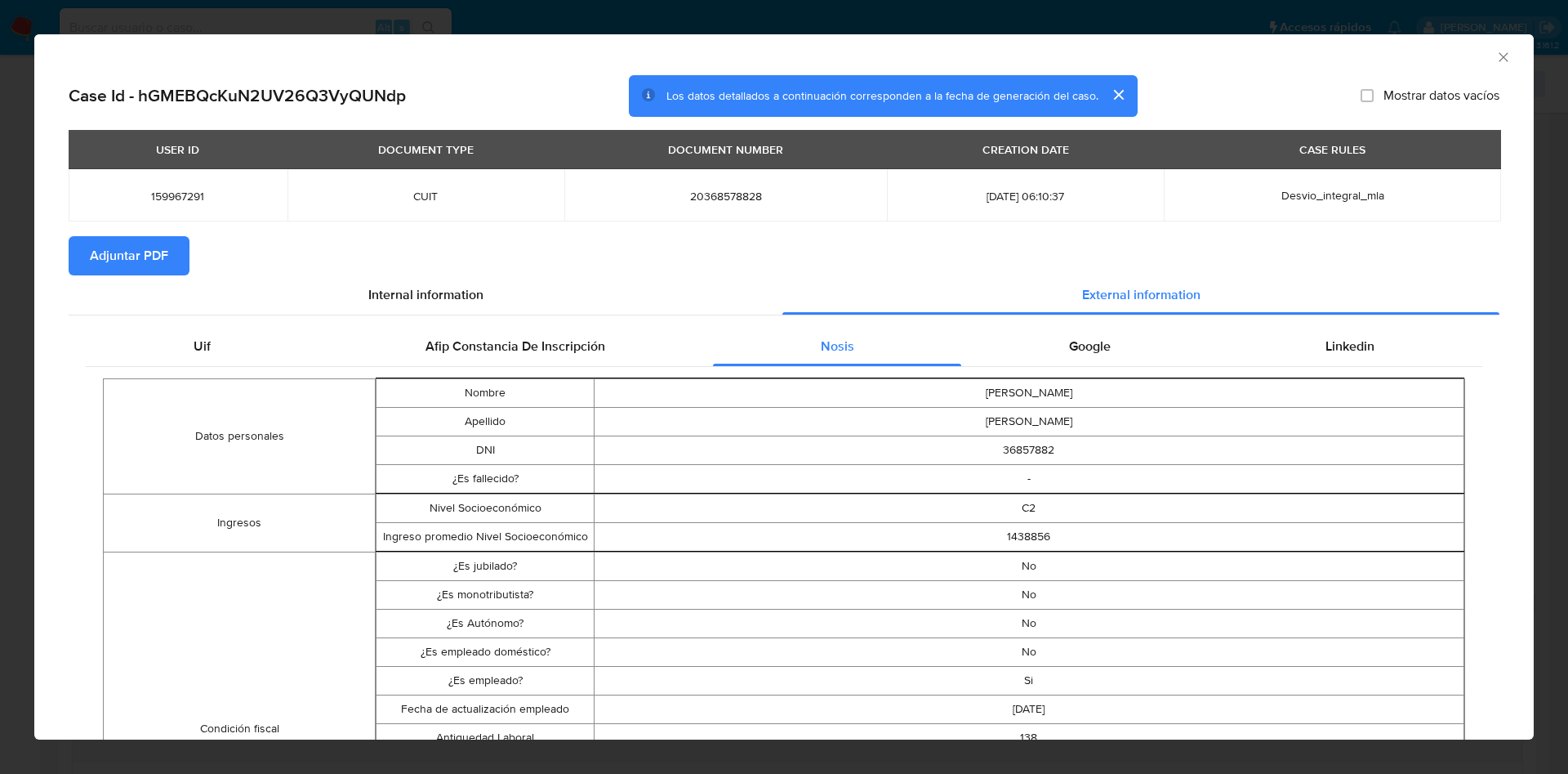
drag, startPoint x: 1094, startPoint y: 342, endPoint x: 1346, endPoint y: 322, distance: 252.8
click at [1096, 342] on span "Google" at bounding box center [1090, 347] width 42 height 19
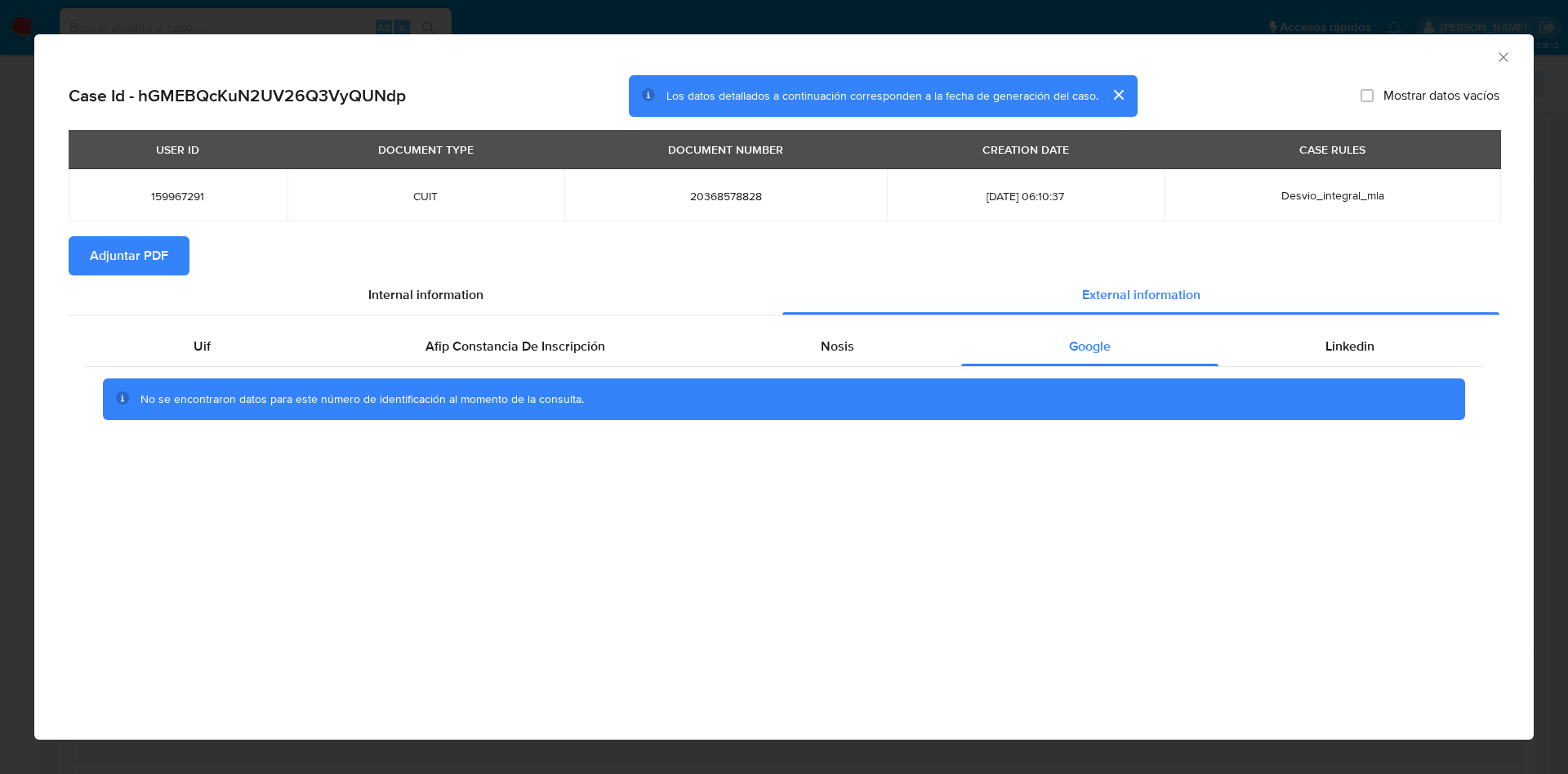
click at [1355, 322] on div "Uif Afip Constancia De Inscripción Nosis Google Linkedin No se encontraron dato…" at bounding box center [784, 379] width 1431 height 128
click at [1355, 342] on span "Linkedin" at bounding box center [1350, 347] width 49 height 19
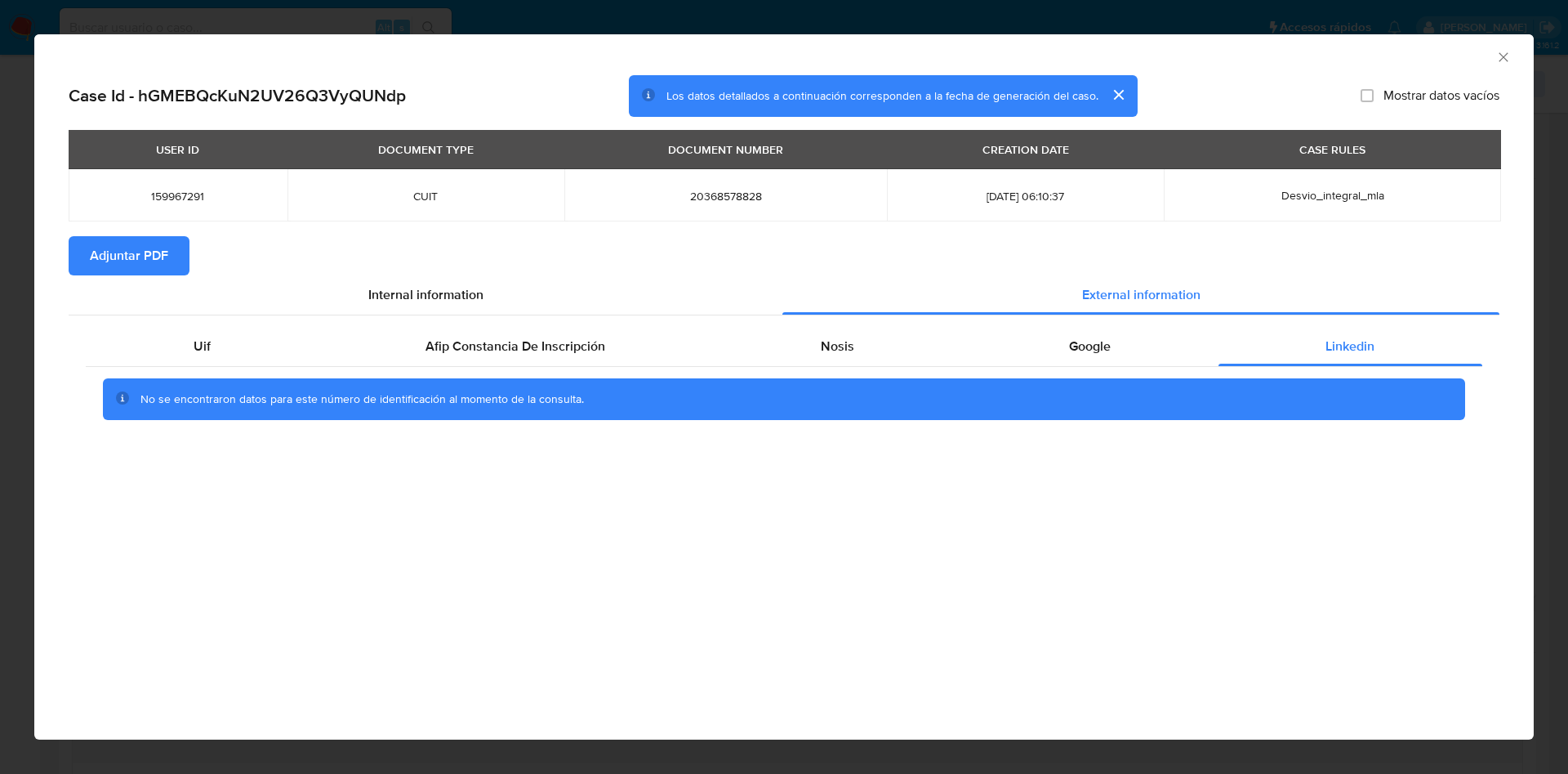
click at [166, 259] on span "Adjuntar PDF" at bounding box center [129, 255] width 78 height 36
click at [1504, 57] on icon "Cerrar ventana" at bounding box center [1504, 57] width 9 height 9
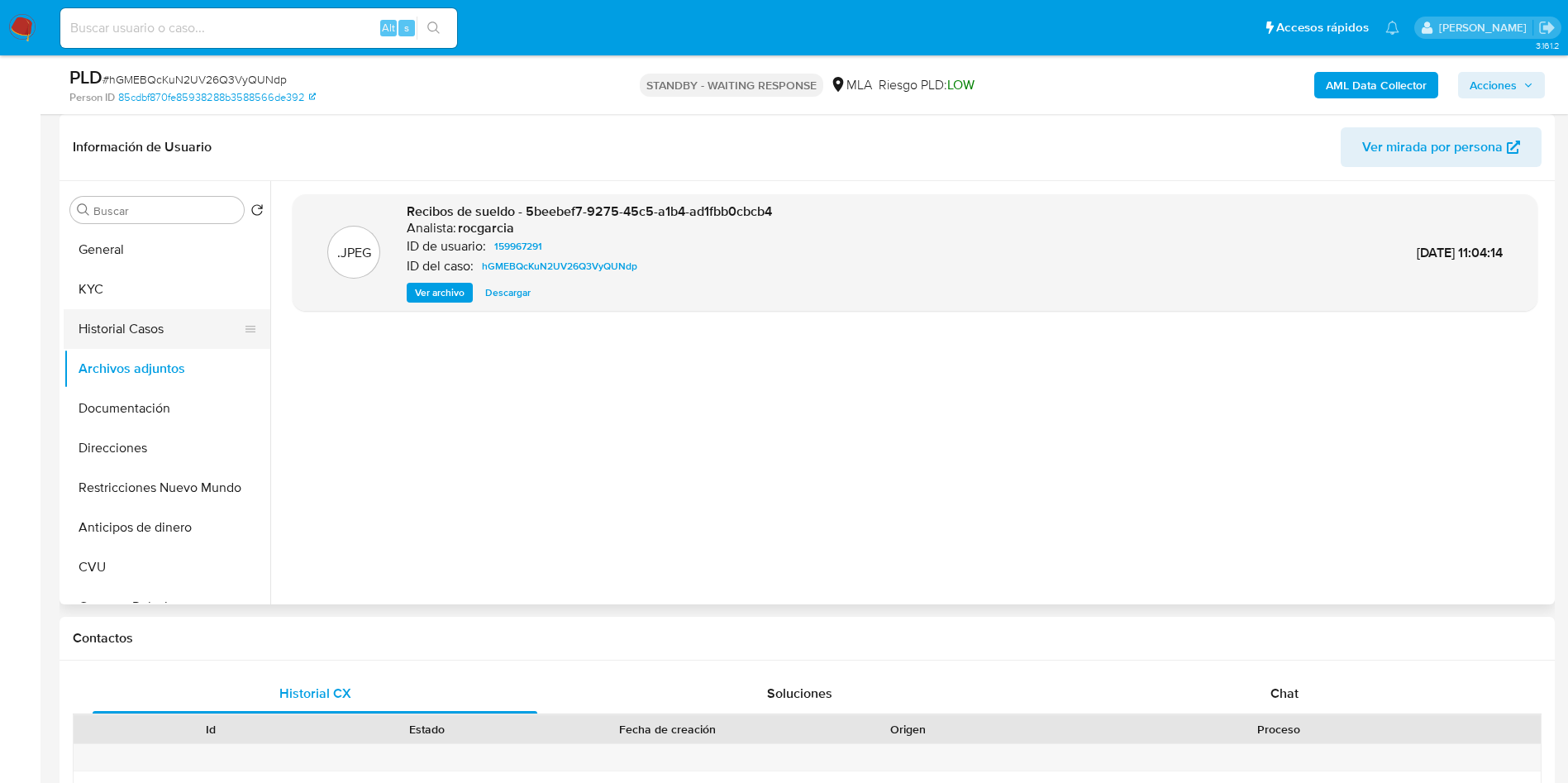
click at [114, 333] on button "Historial Casos" at bounding box center [160, 329] width 194 height 40
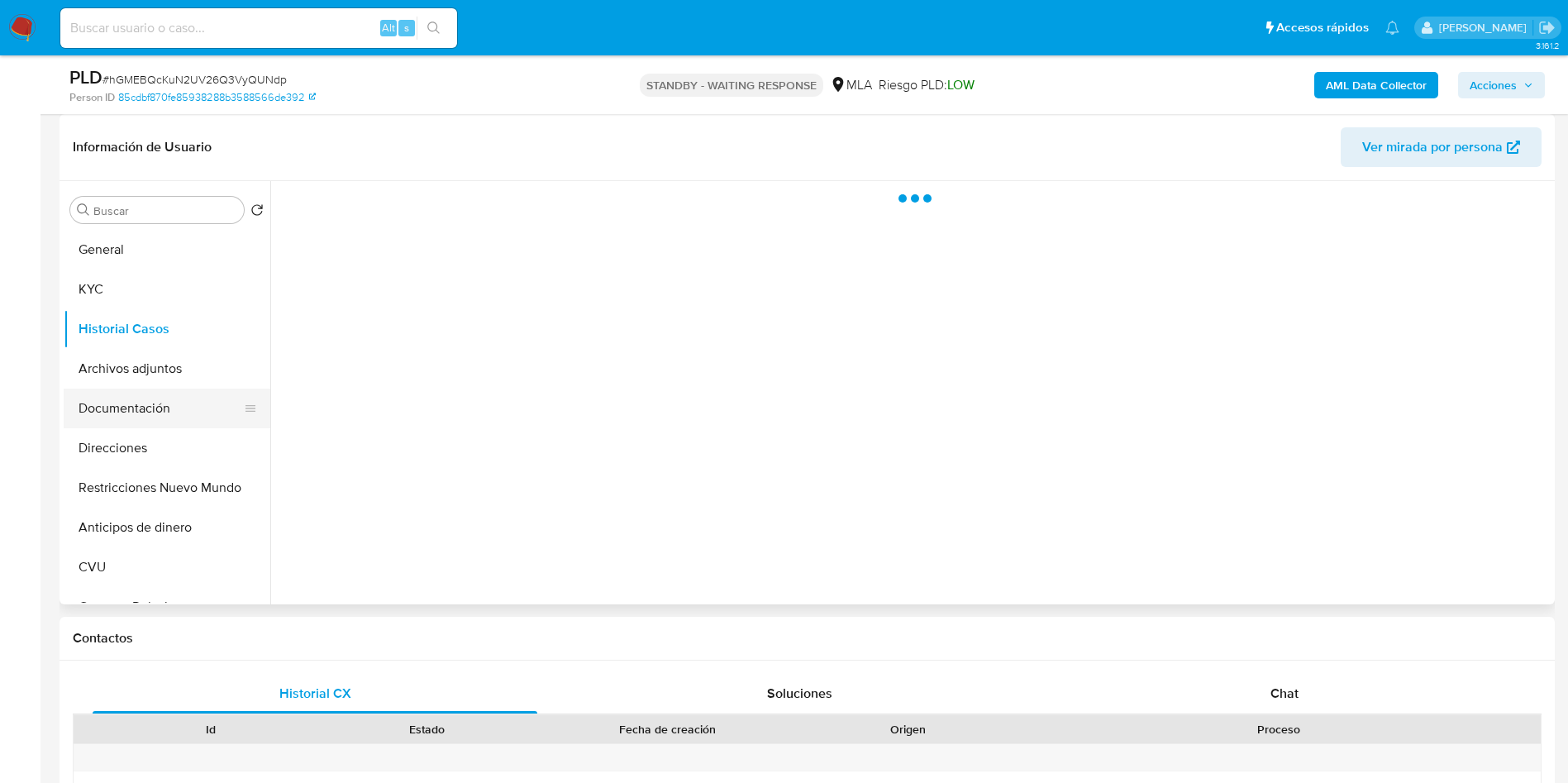
click at [121, 388] on button "Documentación" at bounding box center [160, 408] width 194 height 40
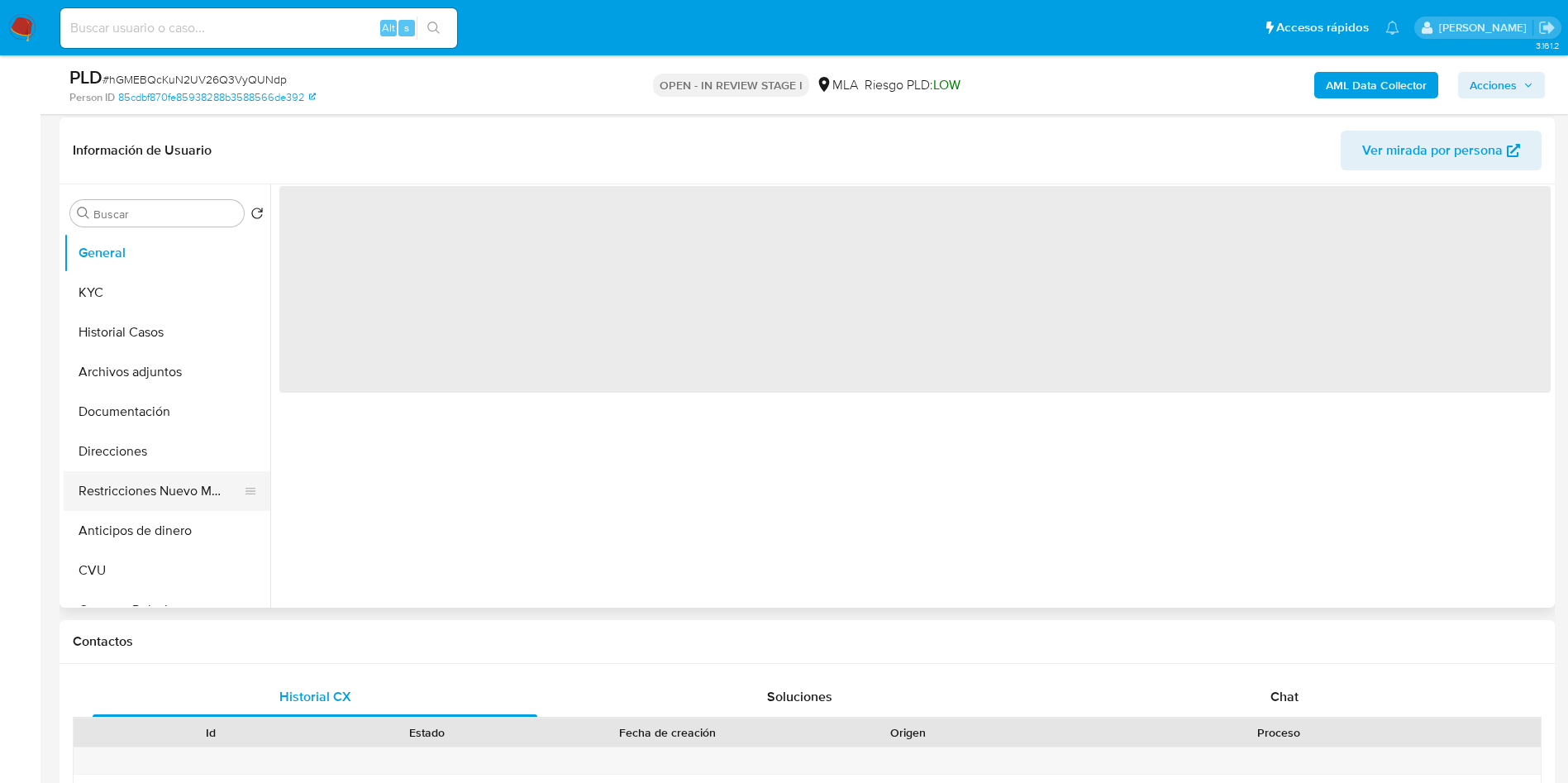
scroll to position [248, 0]
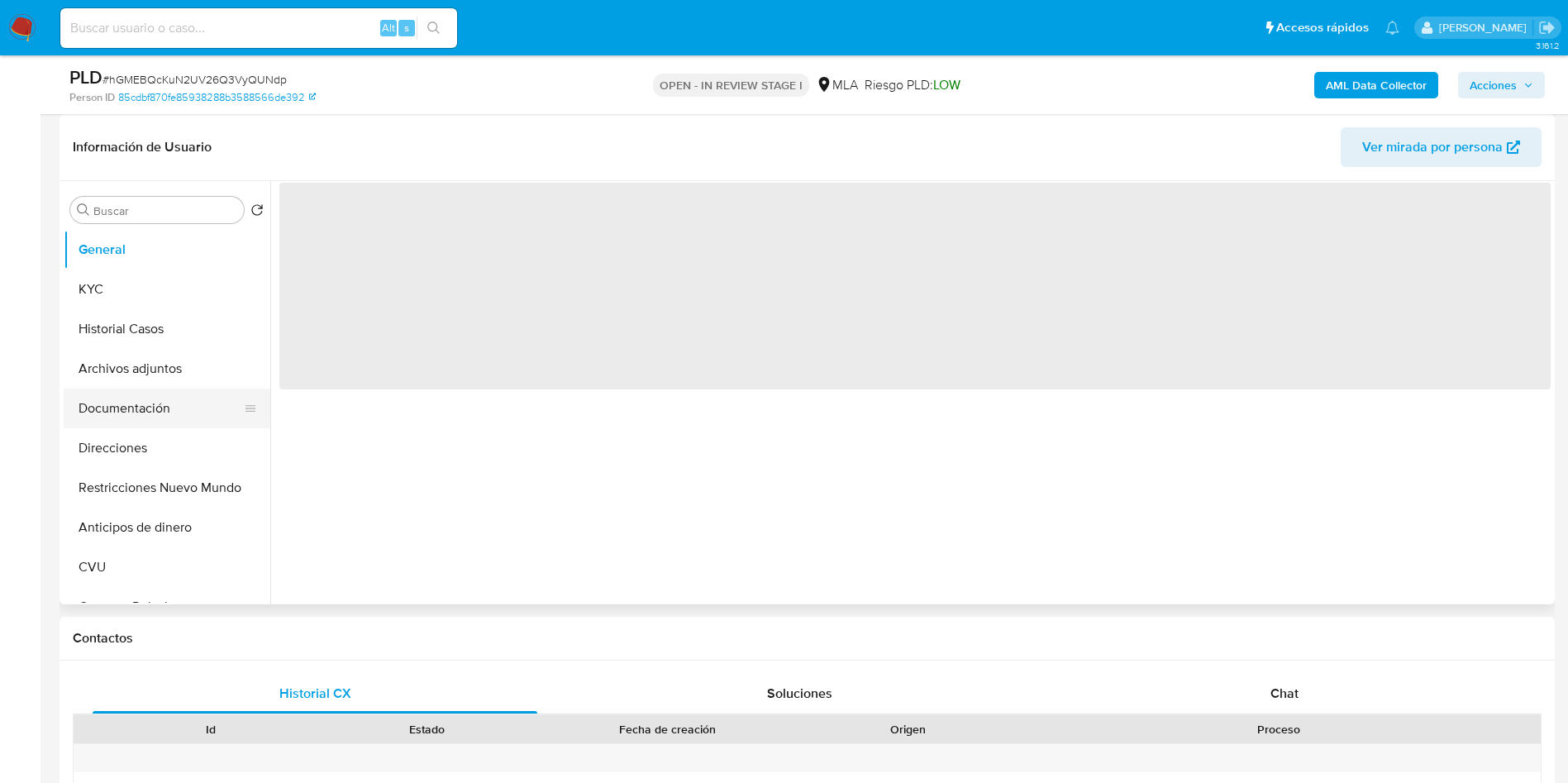
select select "10"
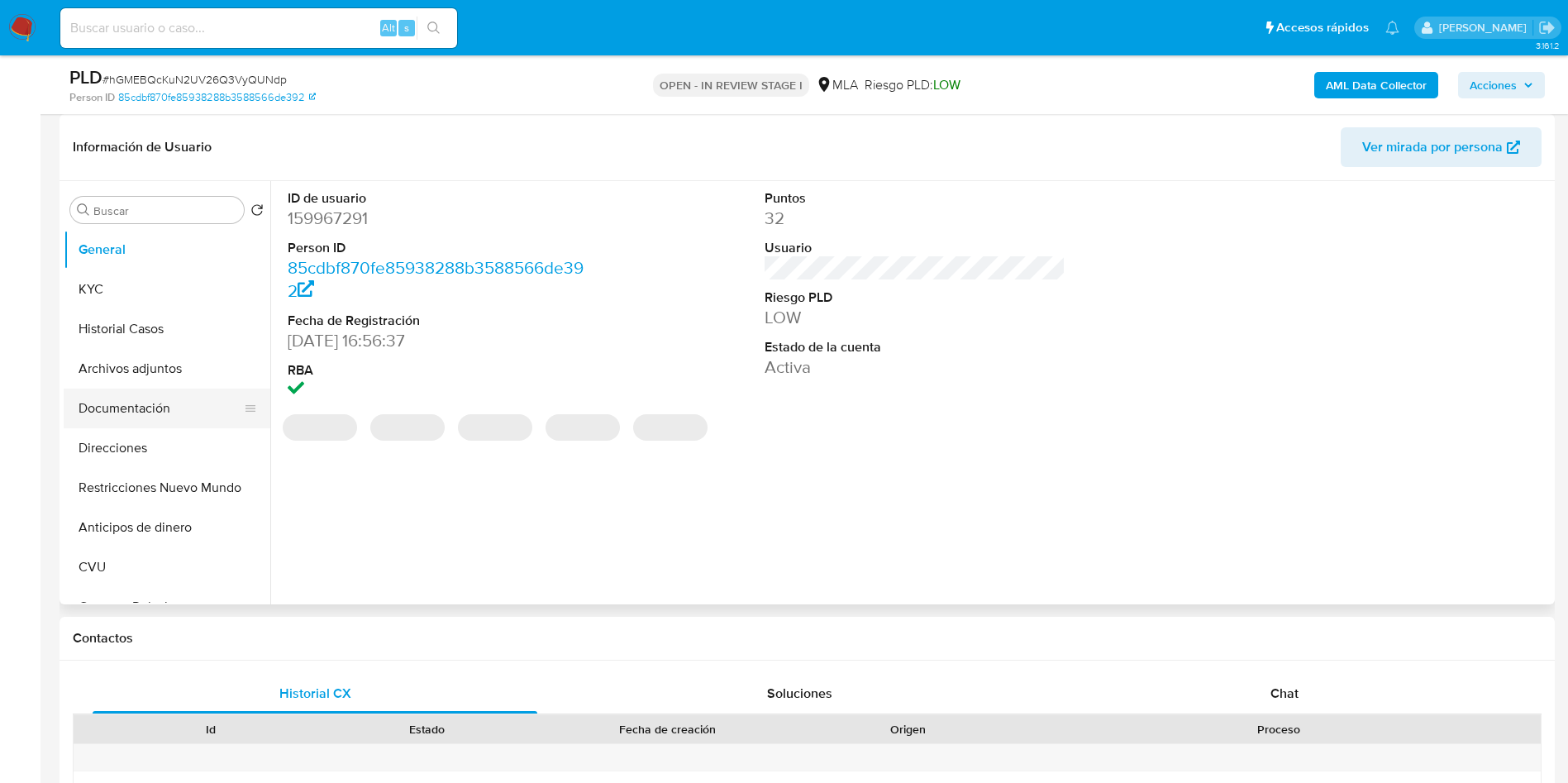
click at [129, 410] on button "Documentación" at bounding box center [160, 408] width 194 height 40
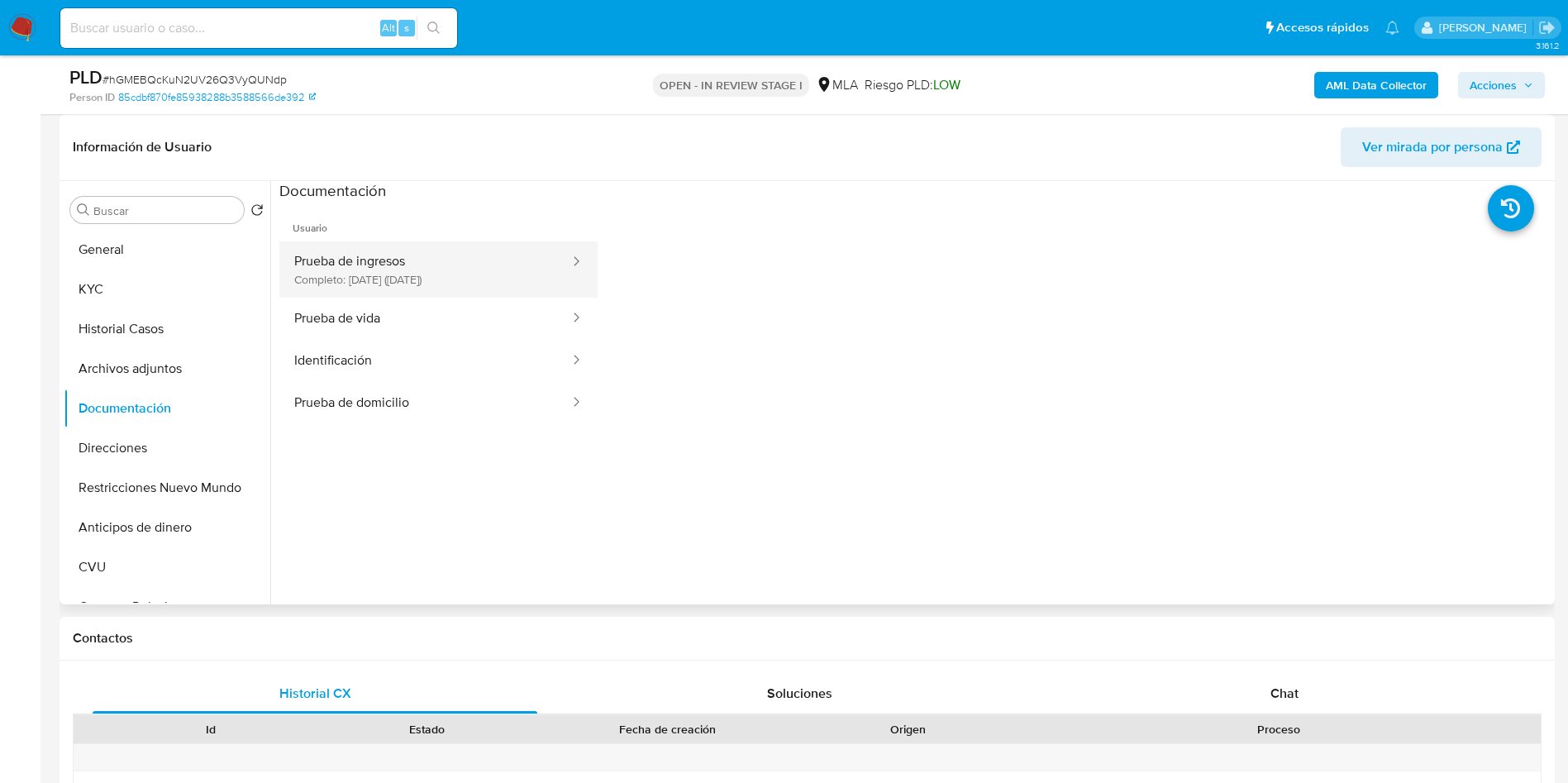
click at [358, 277] on button "Prueba de ingresos Completo: [DATE] ([DATE])" at bounding box center [424, 270] width 291 height 56
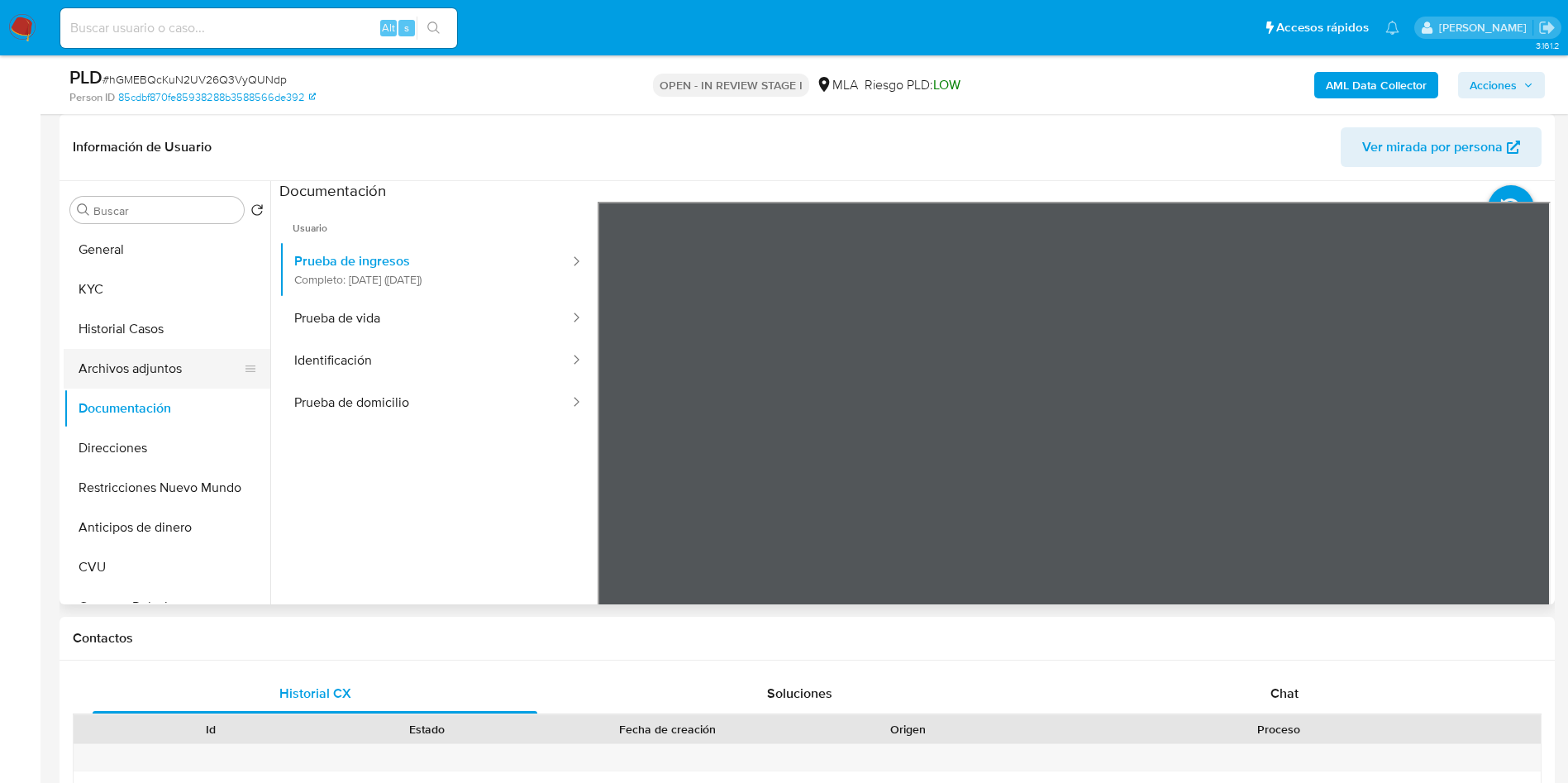
click at [80, 377] on button "Archivos adjuntos" at bounding box center [160, 368] width 194 height 40
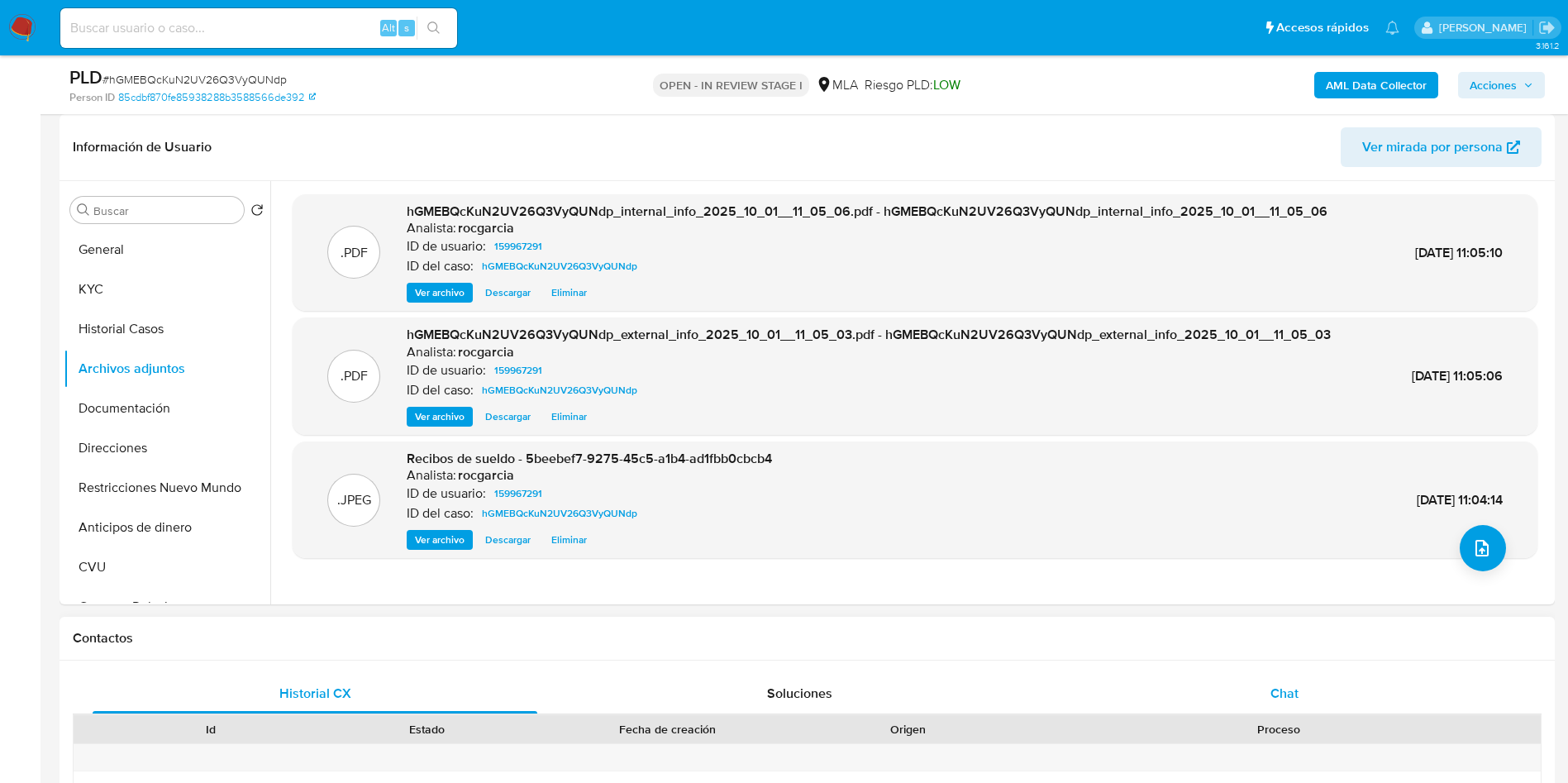
click at [1296, 695] on span "Chat" at bounding box center [1285, 693] width 28 height 19
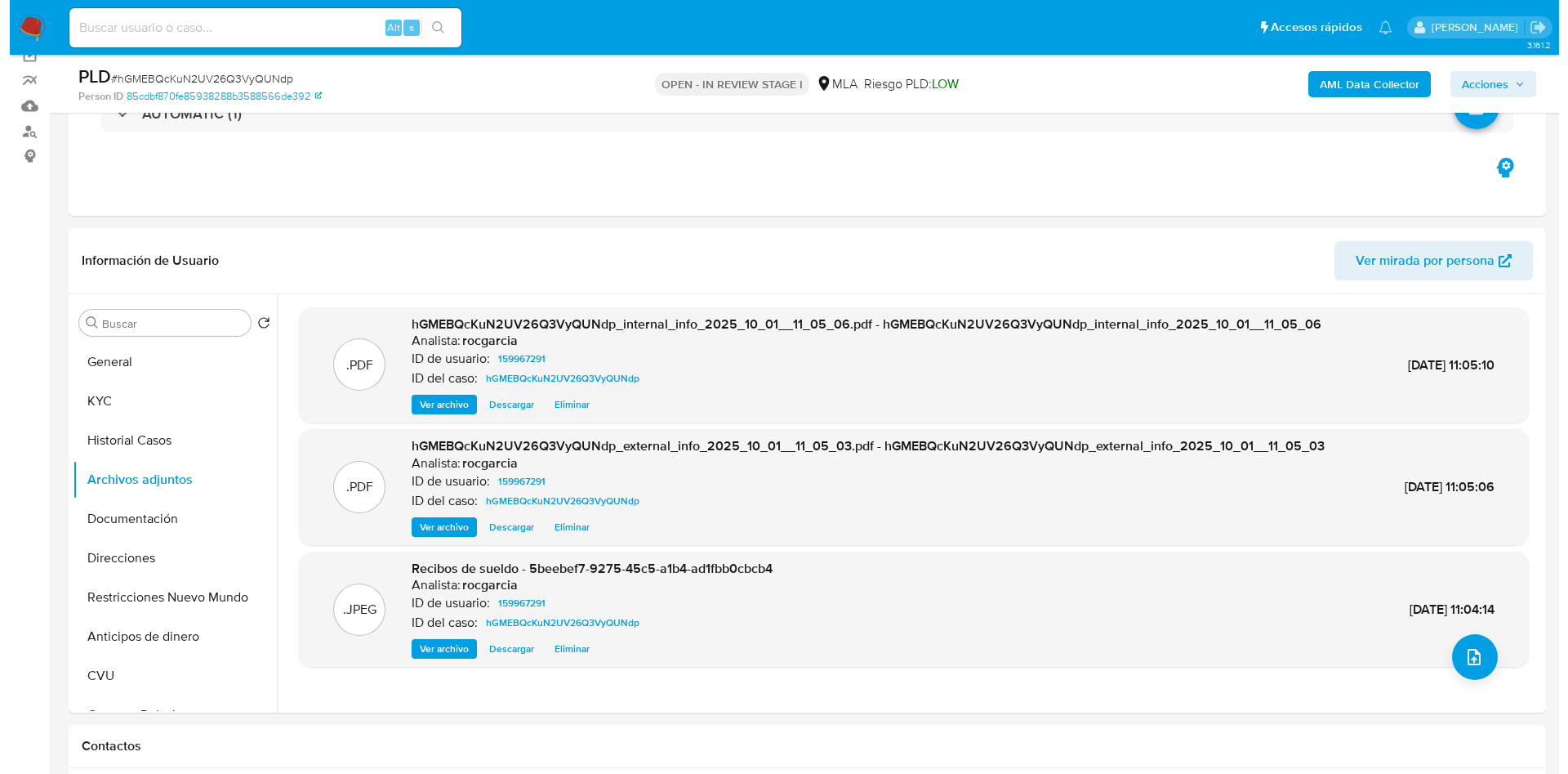
scroll to position [123, 0]
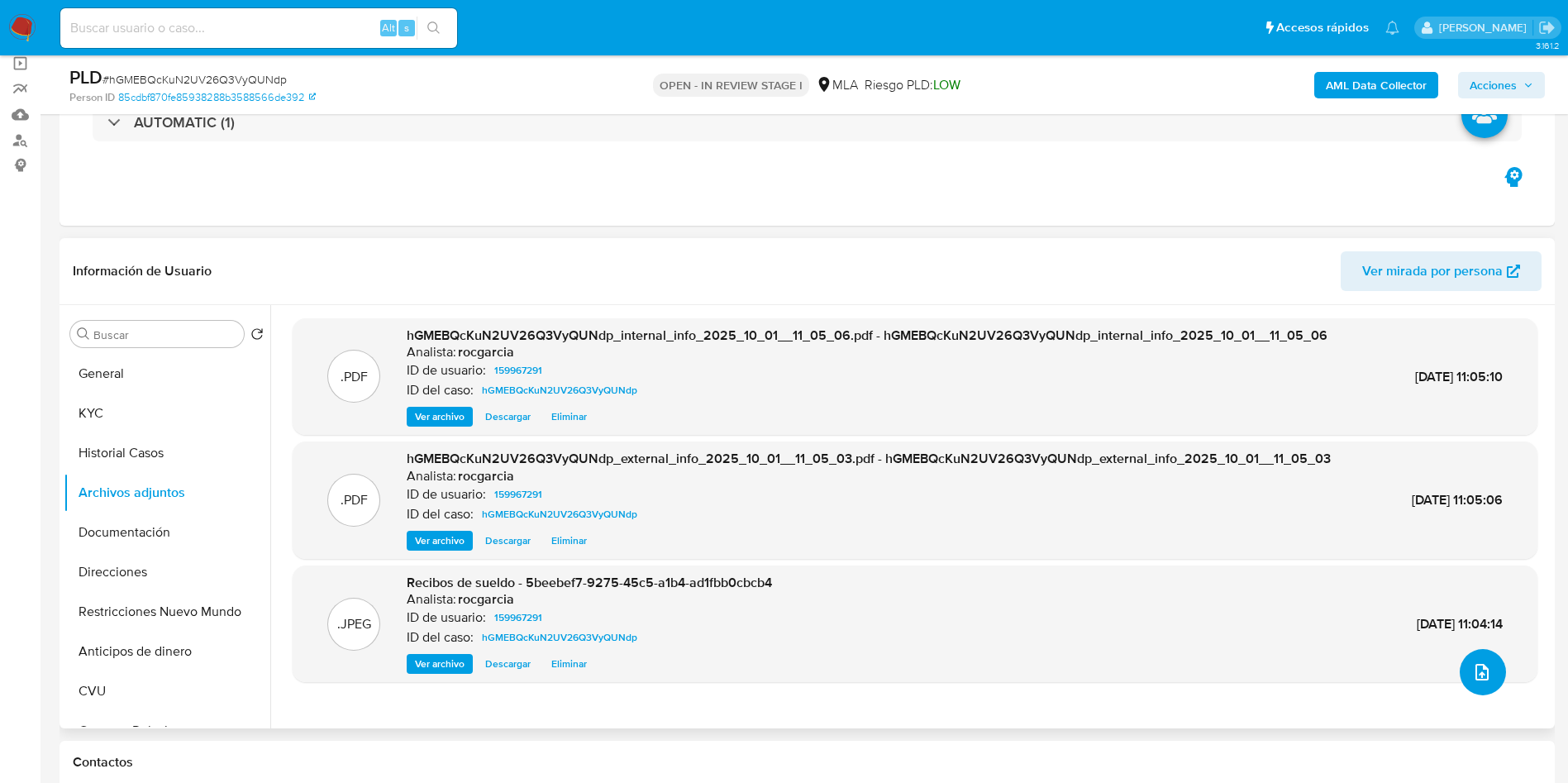
click at [1491, 674] on button "upload-file" at bounding box center [1483, 672] width 47 height 47
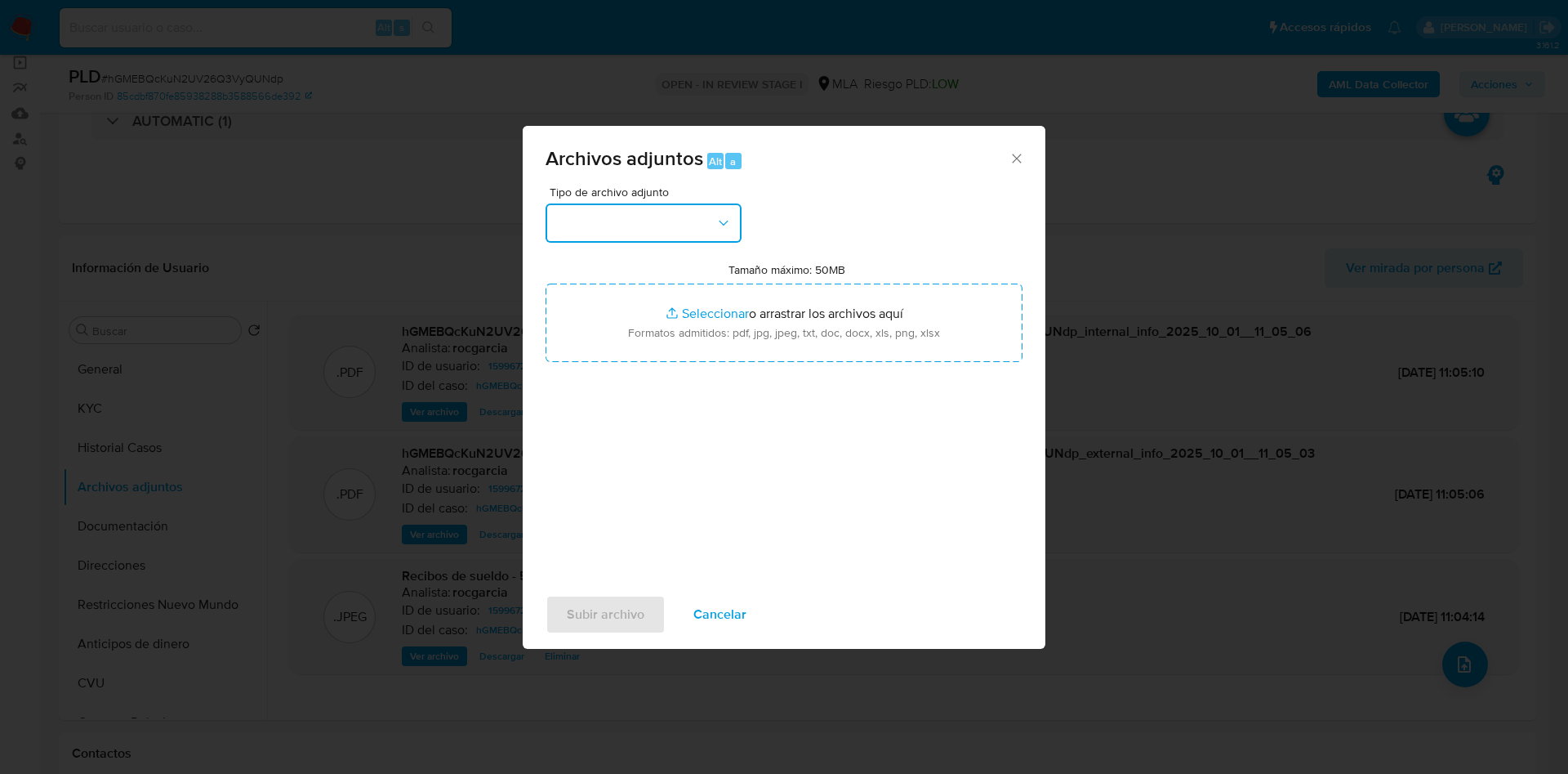
click at [666, 238] on button "button" at bounding box center [643, 223] width 196 height 39
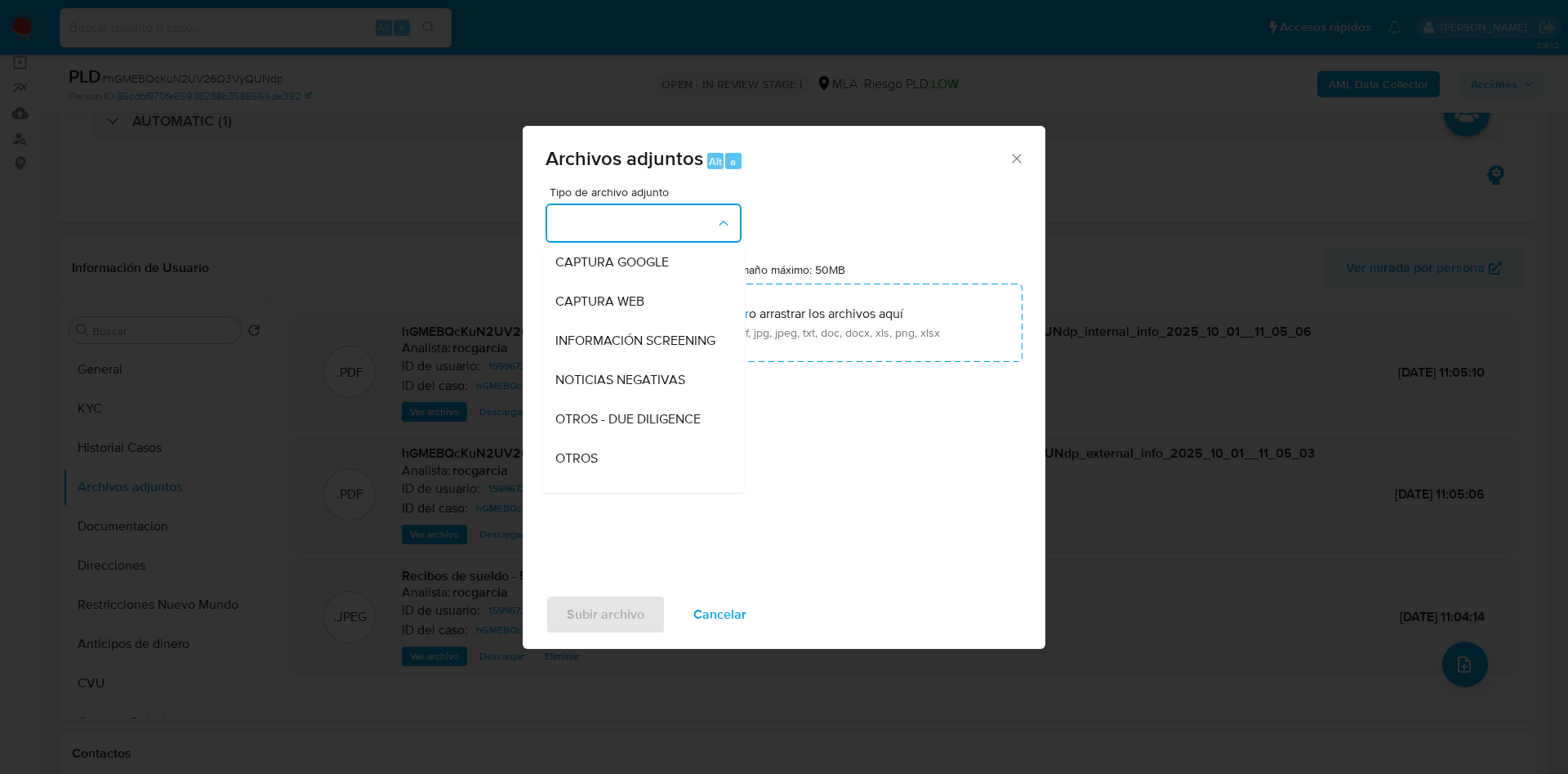
drag, startPoint x: 611, startPoint y: 477, endPoint x: 626, endPoint y: 446, distance: 34.4
click at [611, 476] on div "OTROS" at bounding box center [639, 458] width 167 height 39
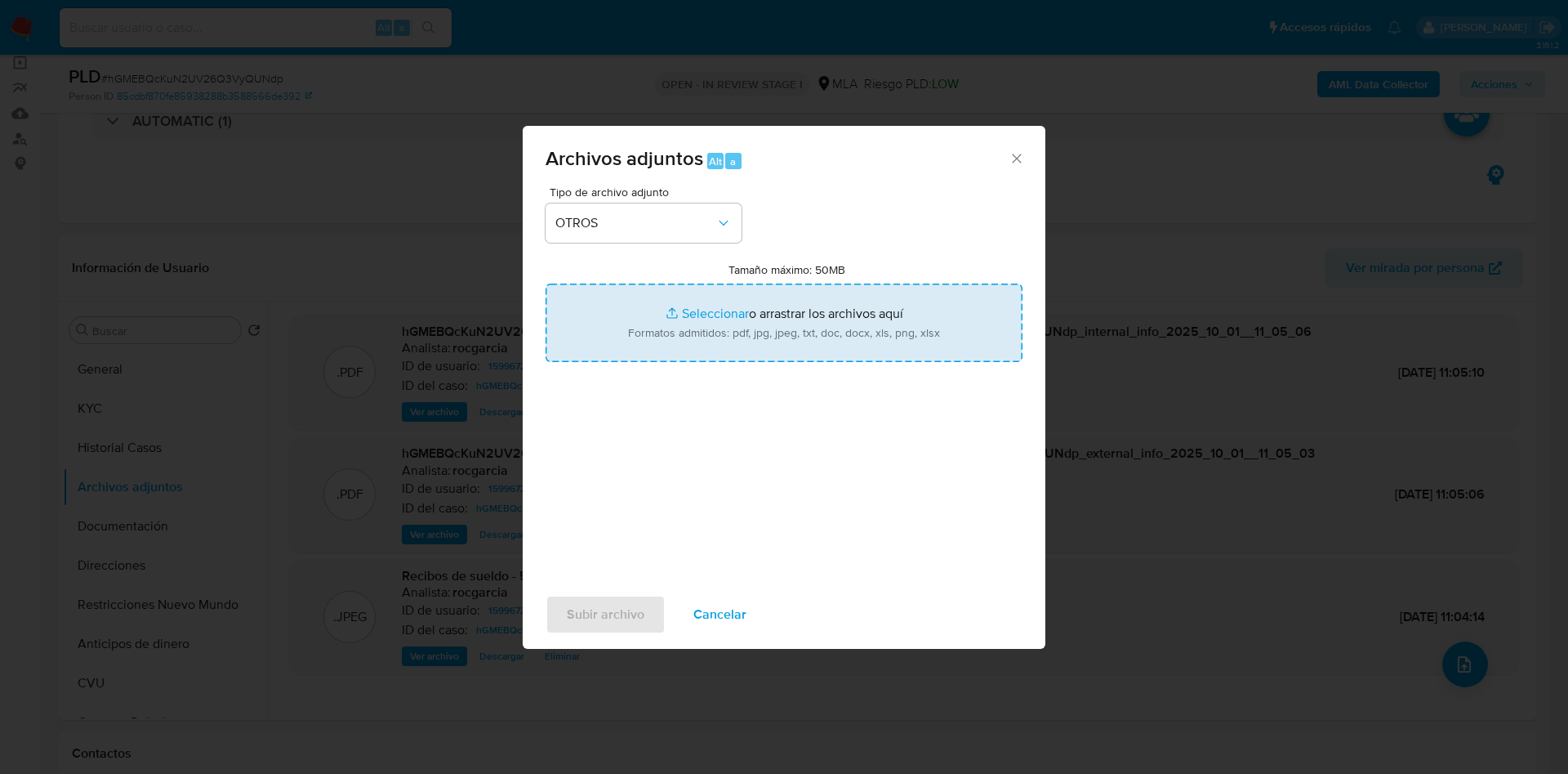
click at [713, 303] on input "Tamaño máximo: 50MB Seleccionar archivos" at bounding box center [784, 323] width 477 height 78
type input "C:\fakepath\Caselog hGMEBQcKuN2UV26Q3VyQUNdp - 159967291.docx"
click at [716, 336] on input "Tamaño máximo: 50MB Seleccionar archivos" at bounding box center [784, 323] width 477 height 78
type input "C:\fakepath\Movimientos 159967291.xlsx"
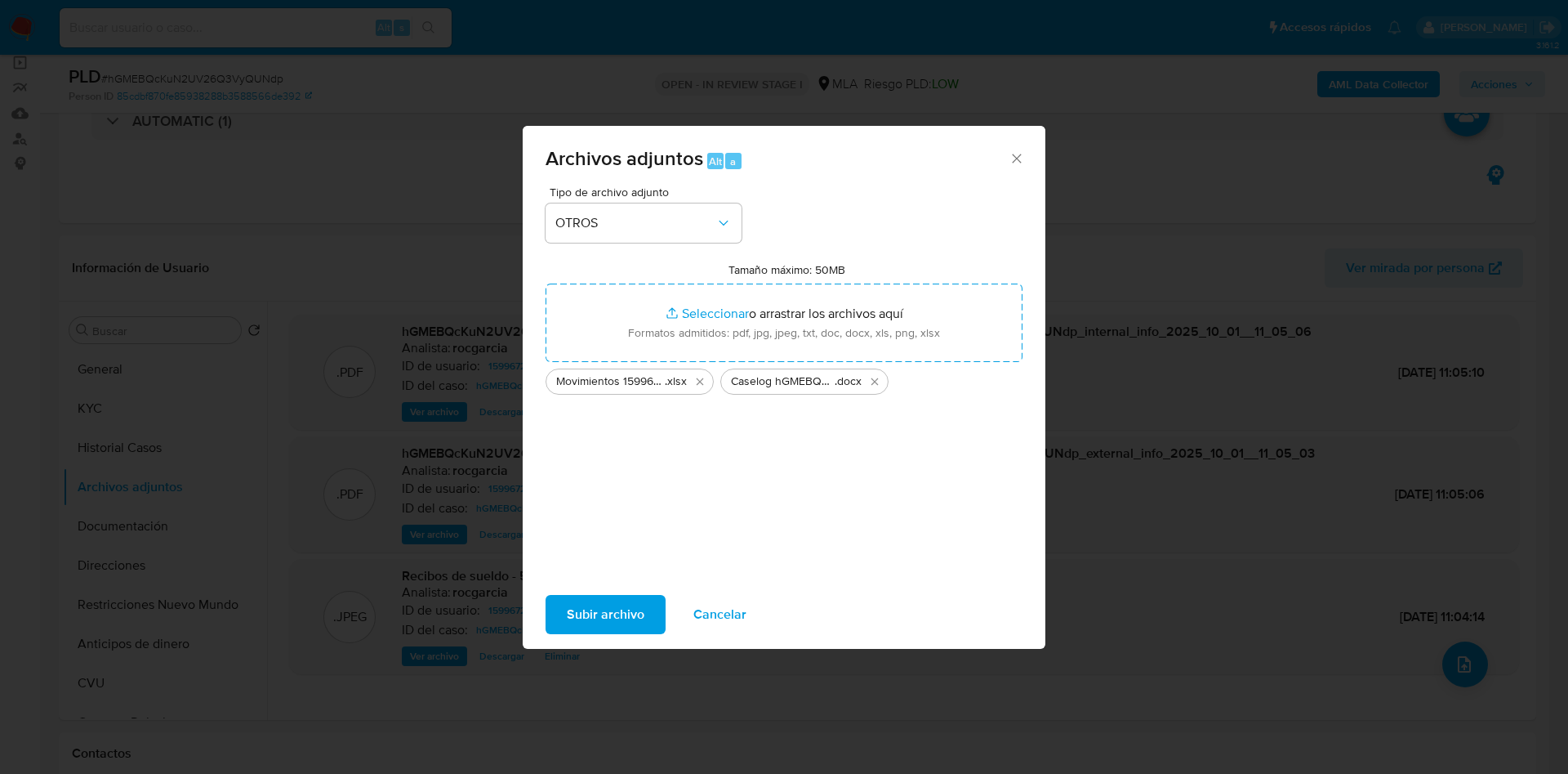
click at [595, 629] on span "Subir archivo" at bounding box center [605, 614] width 77 height 36
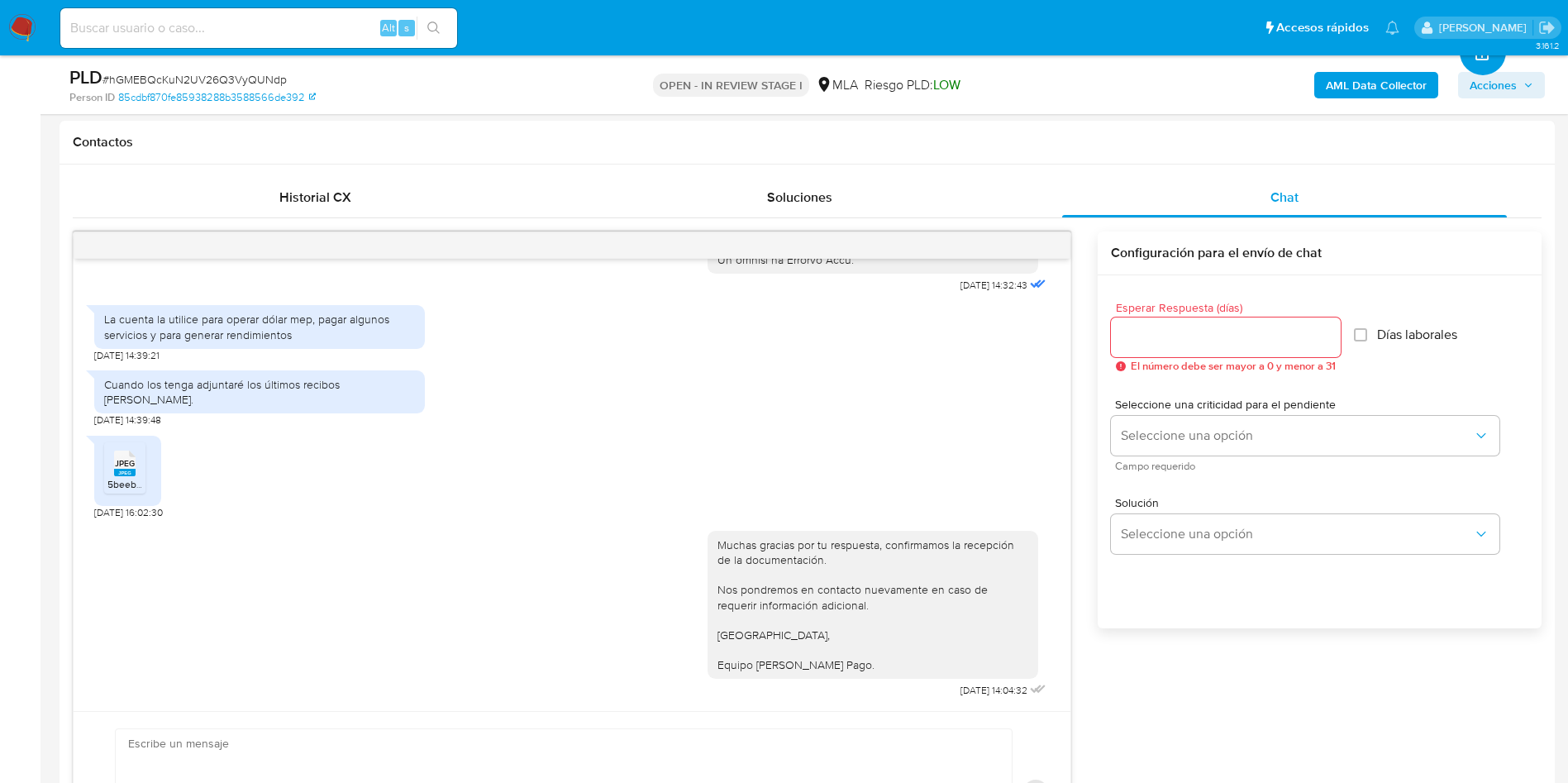
scroll to position [372, 0]
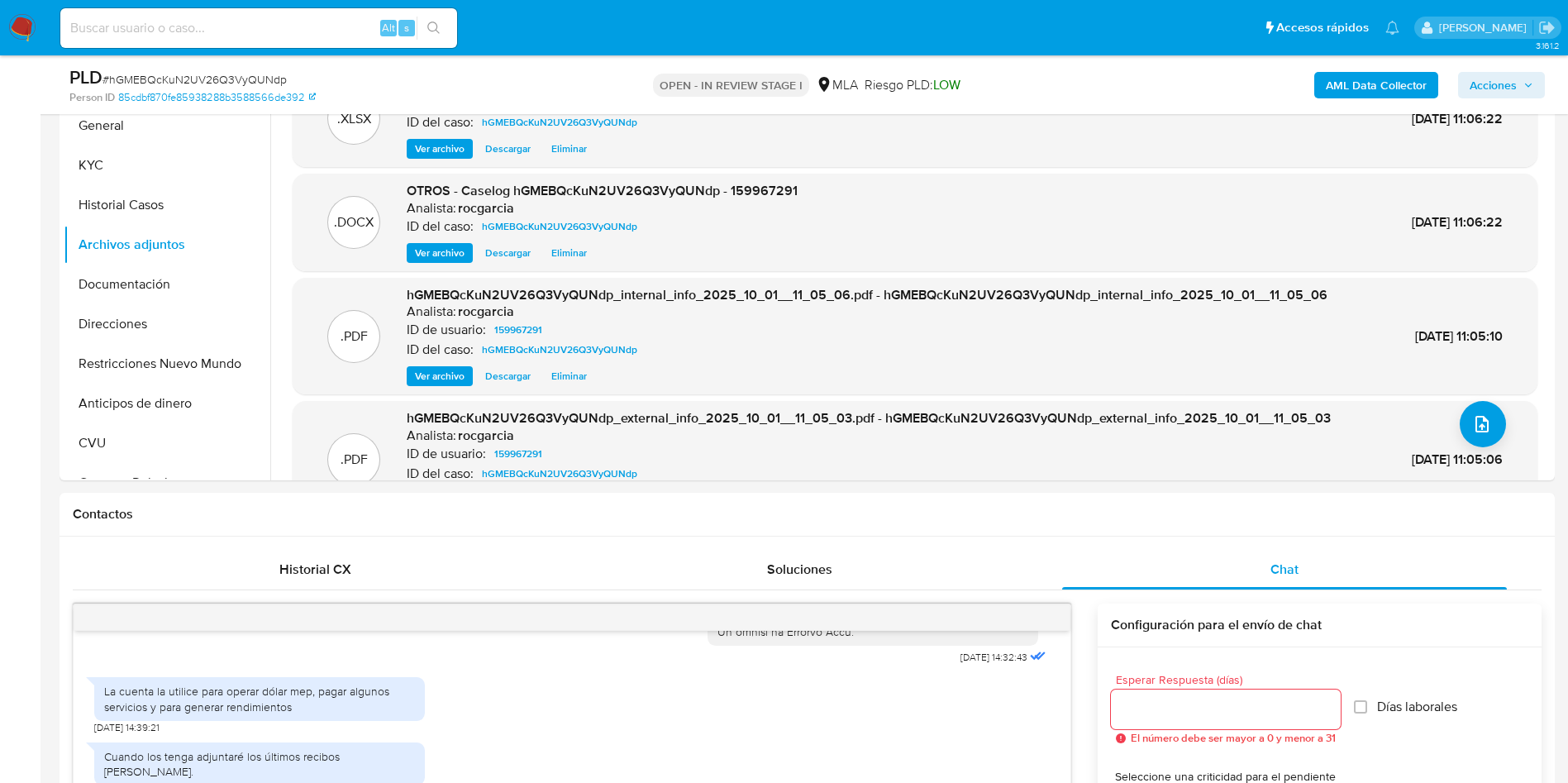
drag, startPoint x: 1499, startPoint y: 88, endPoint x: 1428, endPoint y: 100, distance: 72.0
click at [1499, 88] on span "Acciones" at bounding box center [1493, 85] width 48 height 26
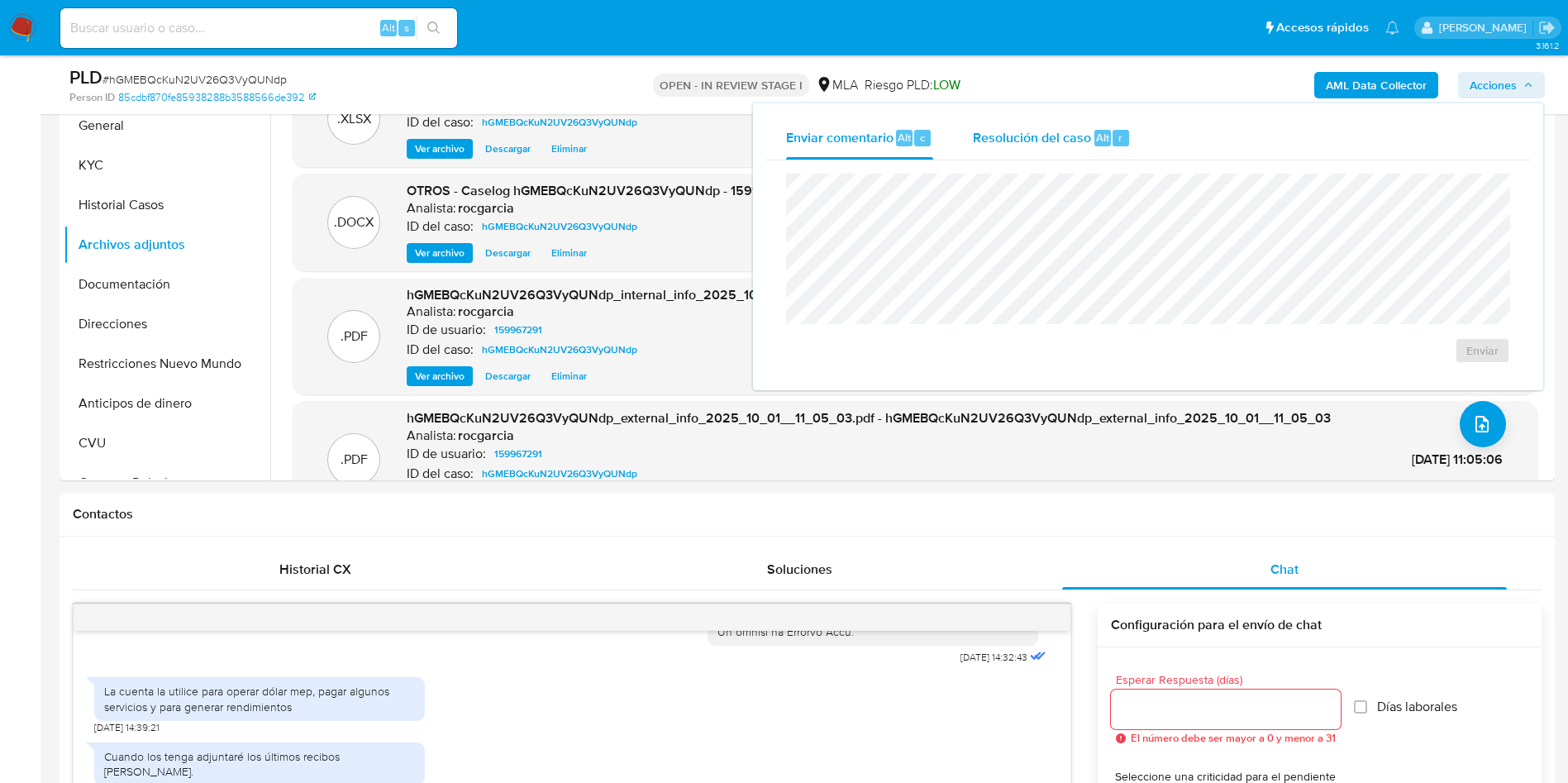
click at [1017, 156] on div "Resolución del caso Alt r" at bounding box center [1051, 137] width 158 height 43
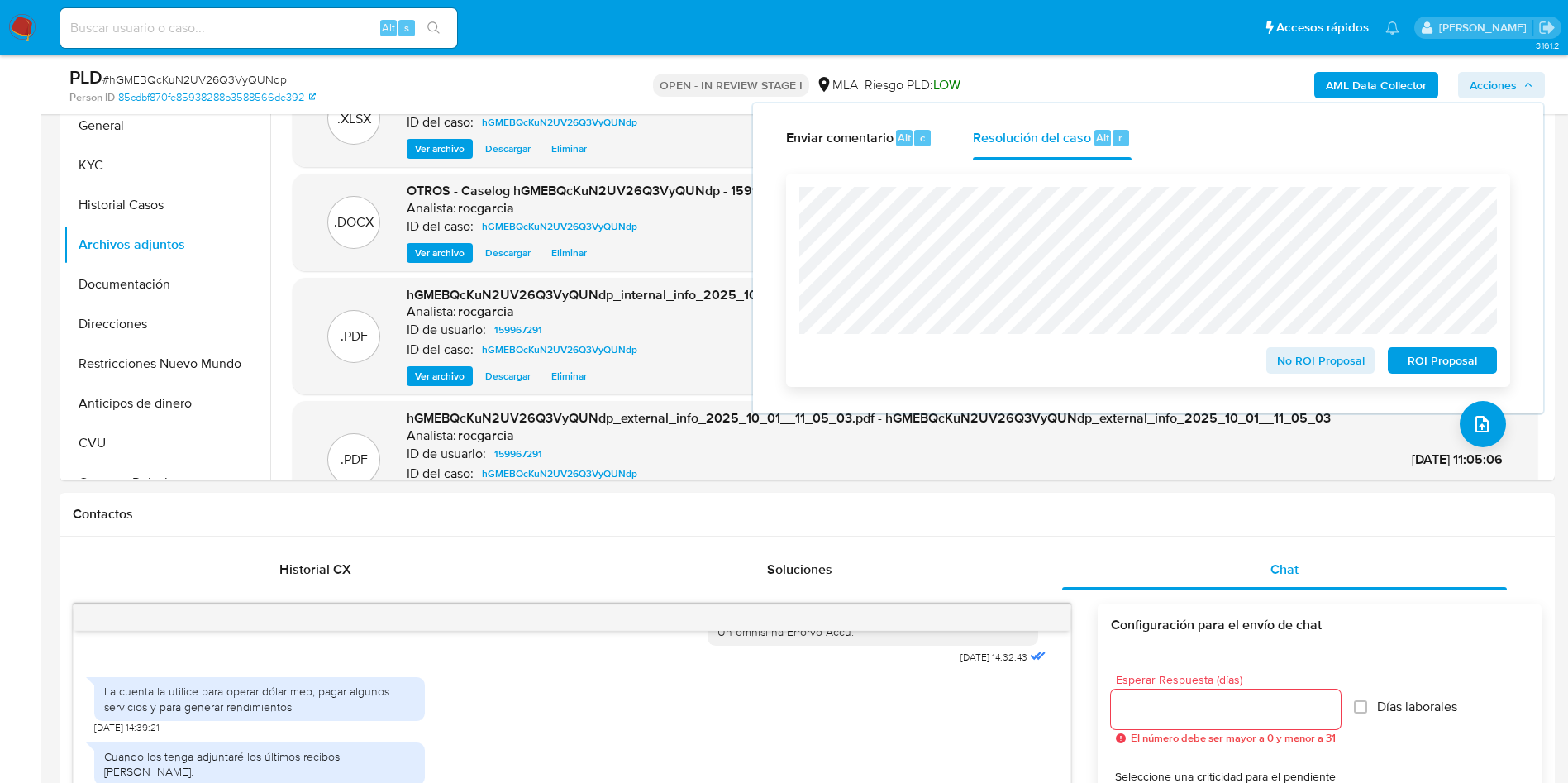
click at [1329, 360] on span "No ROI Proposal" at bounding box center [1321, 360] width 86 height 23
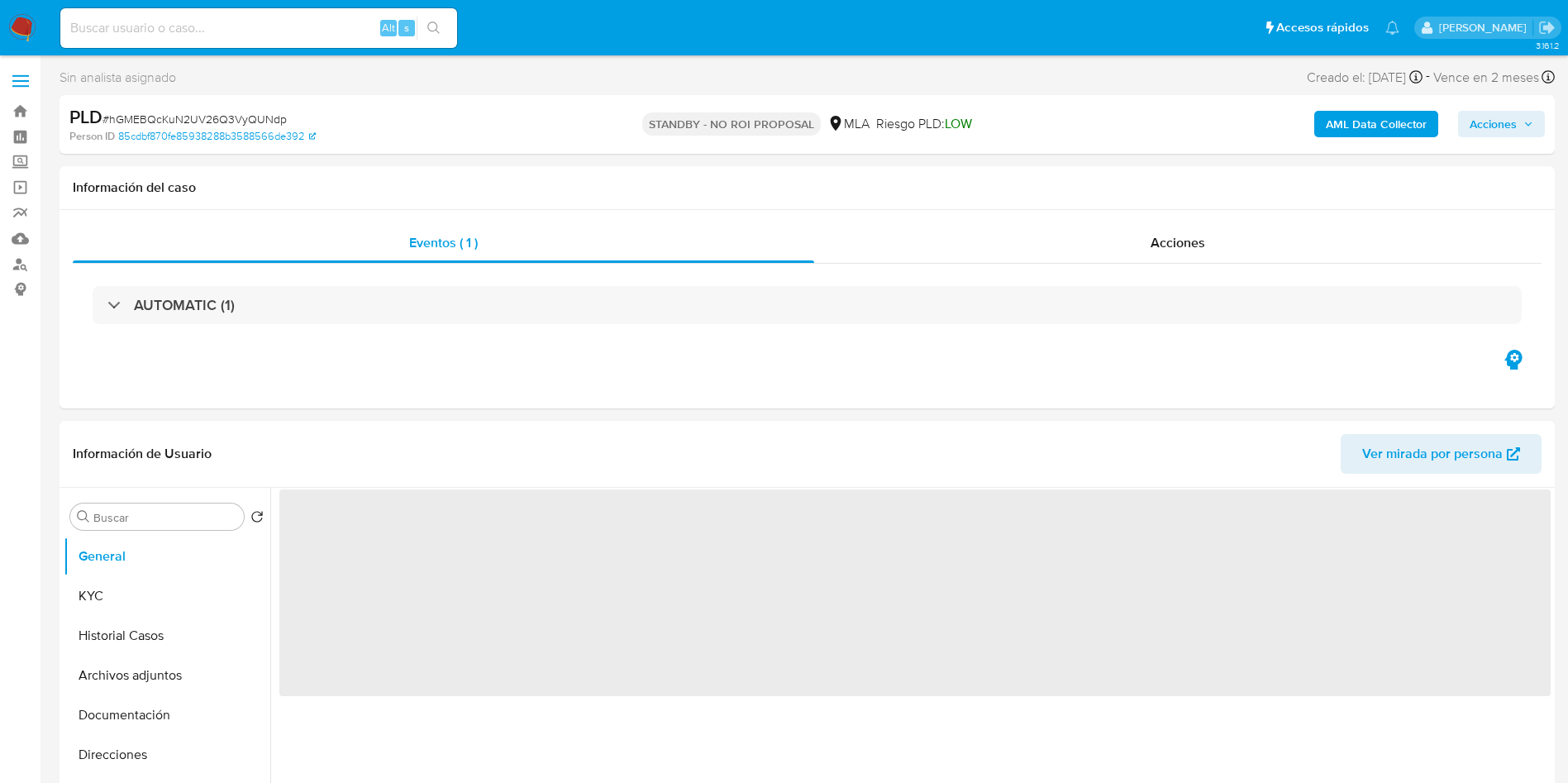
select select "10"
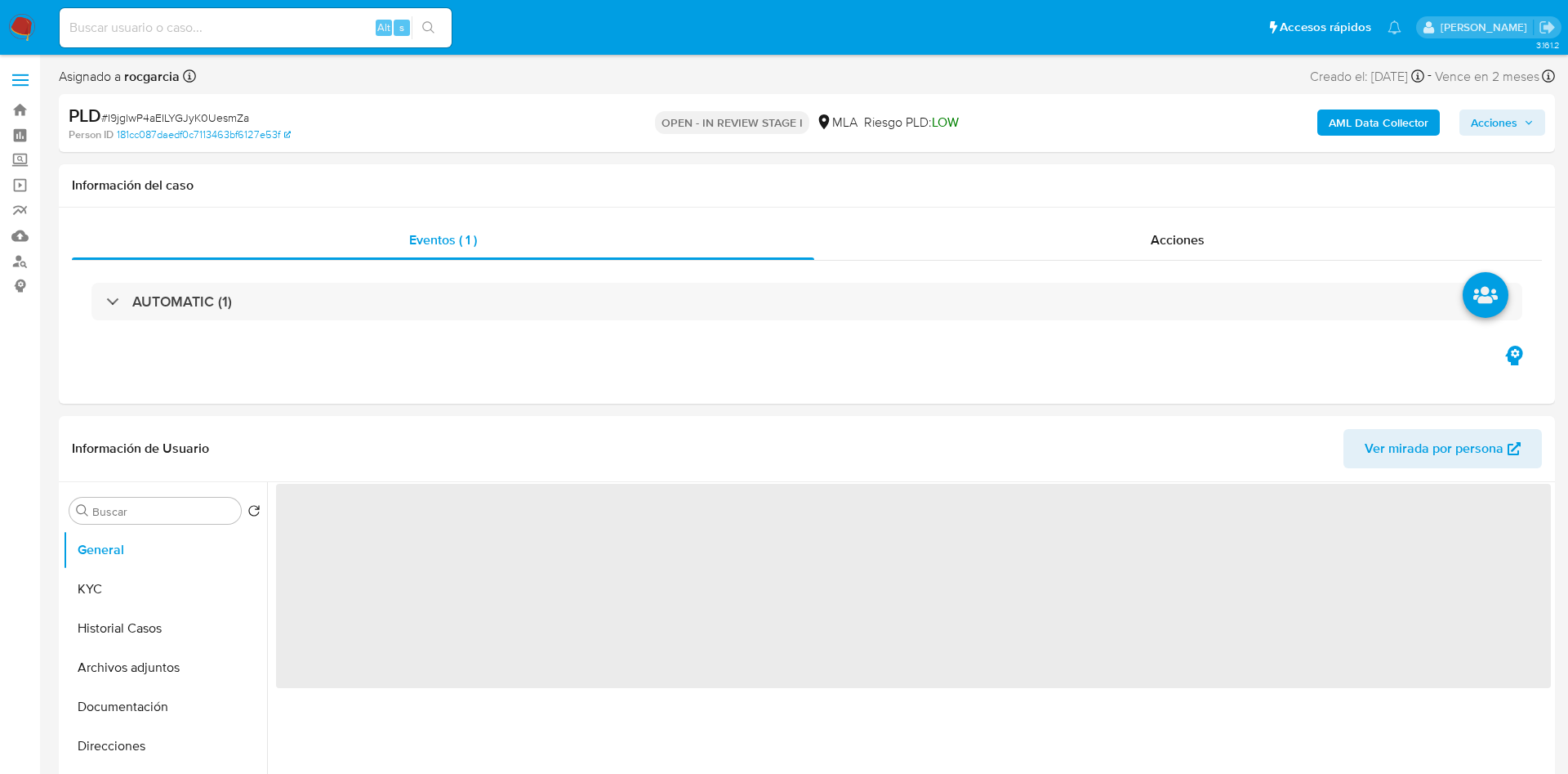
select select "10"
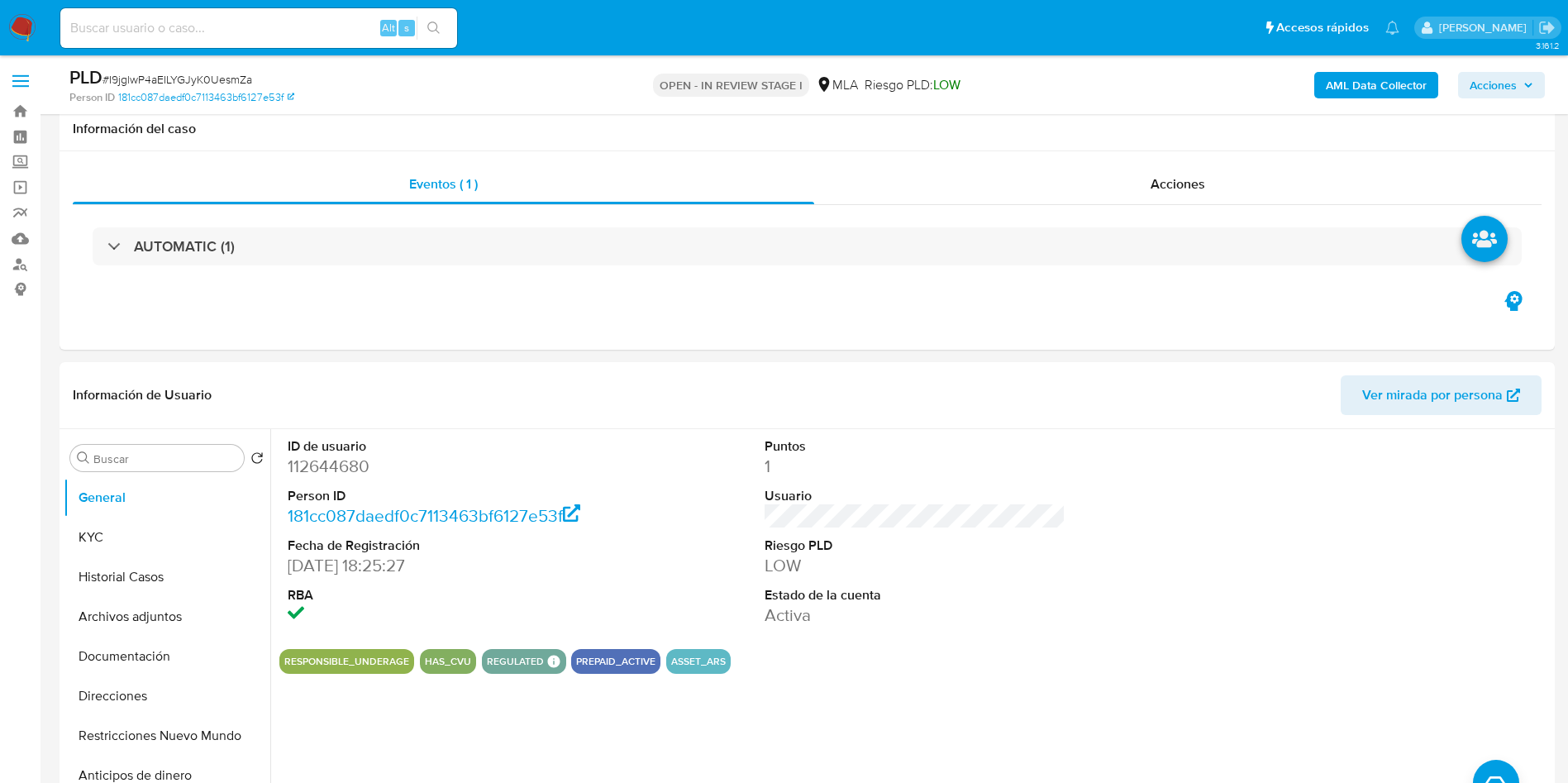
scroll to position [496, 0]
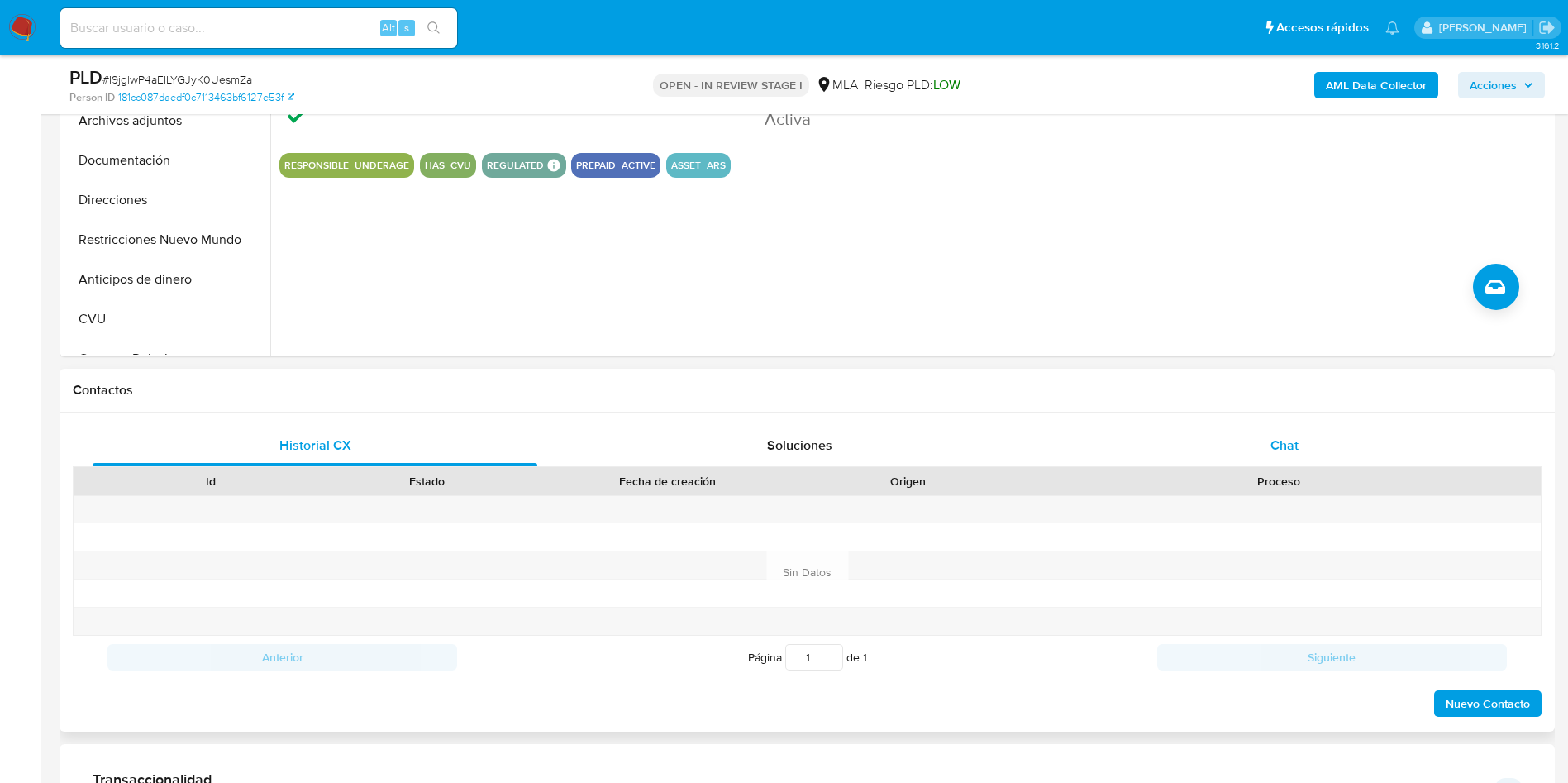
click at [1284, 439] on span "Chat" at bounding box center [1285, 446] width 28 height 19
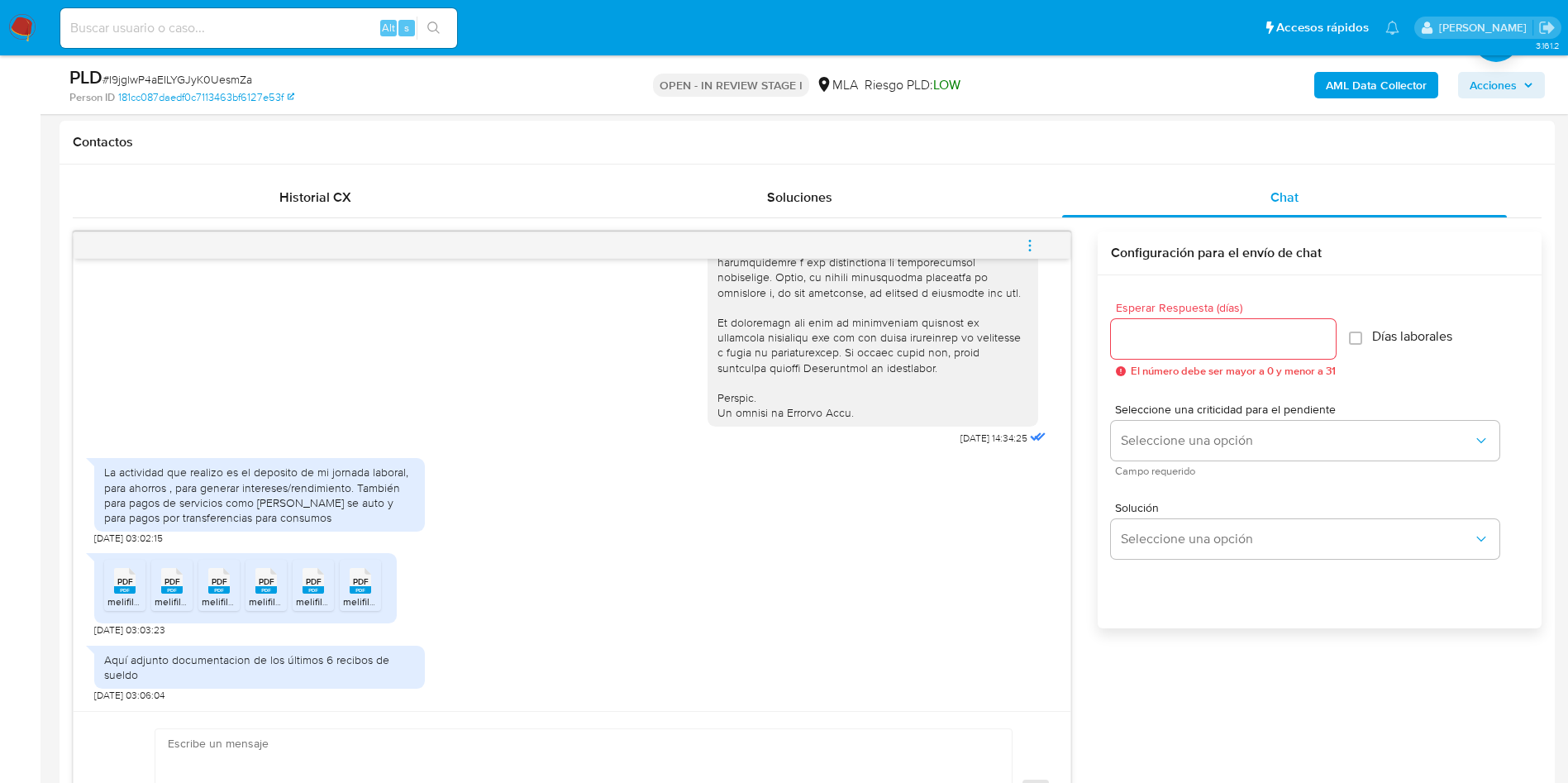
scroll to position [868, 0]
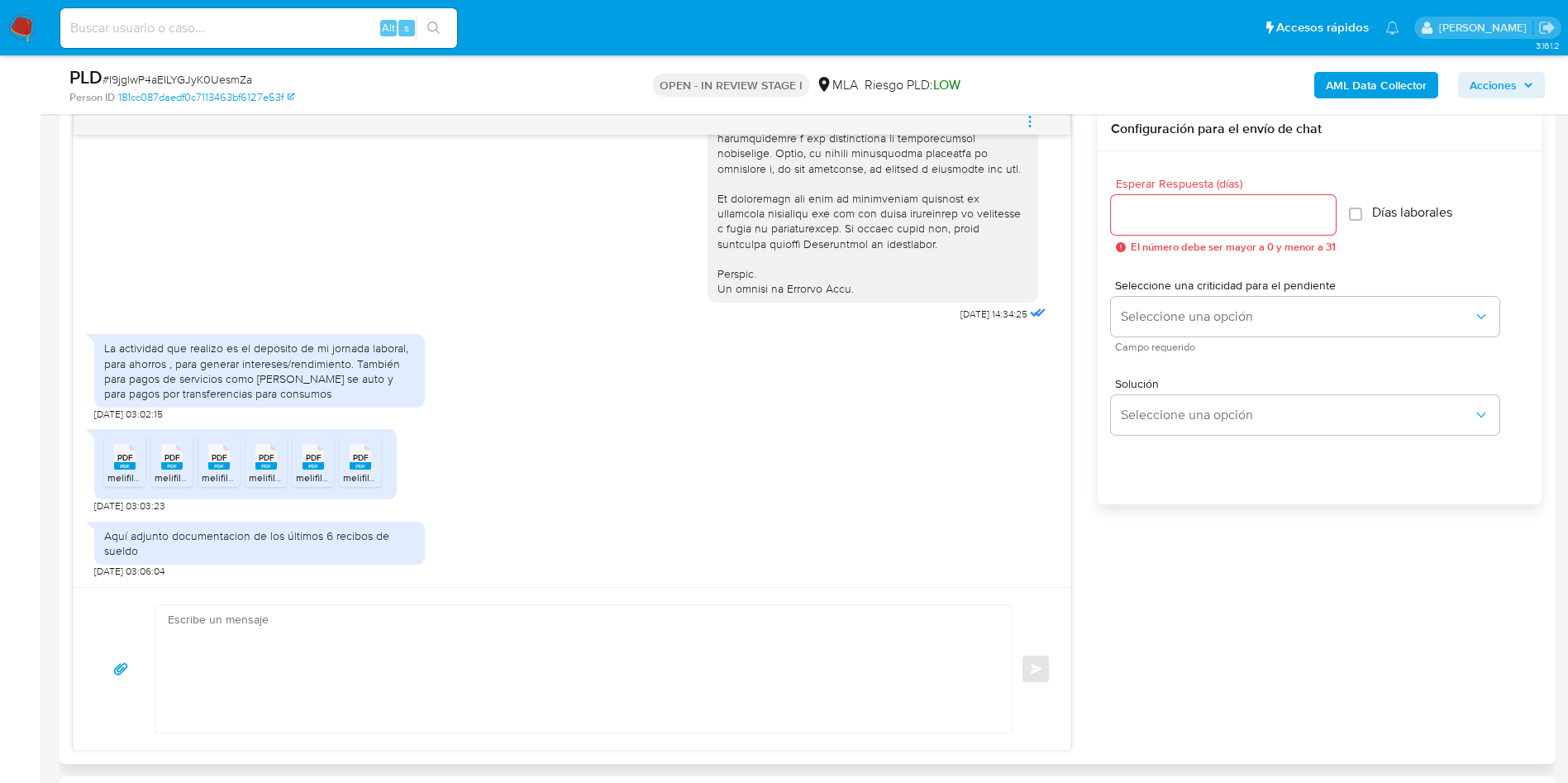
click at [110, 463] on div "PDF PDF" at bounding box center [124, 454] width 34 height 33
click at [173, 468] on rect at bounding box center [172, 466] width 21 height 7
drag, startPoint x: 210, startPoint y: 469, endPoint x: 247, endPoint y: 475, distance: 37.5
click at [214, 469] on rect at bounding box center [219, 466] width 21 height 7
click at [269, 476] on span "melifile8284384469066878680.pdf" at bounding box center [328, 477] width 158 height 14
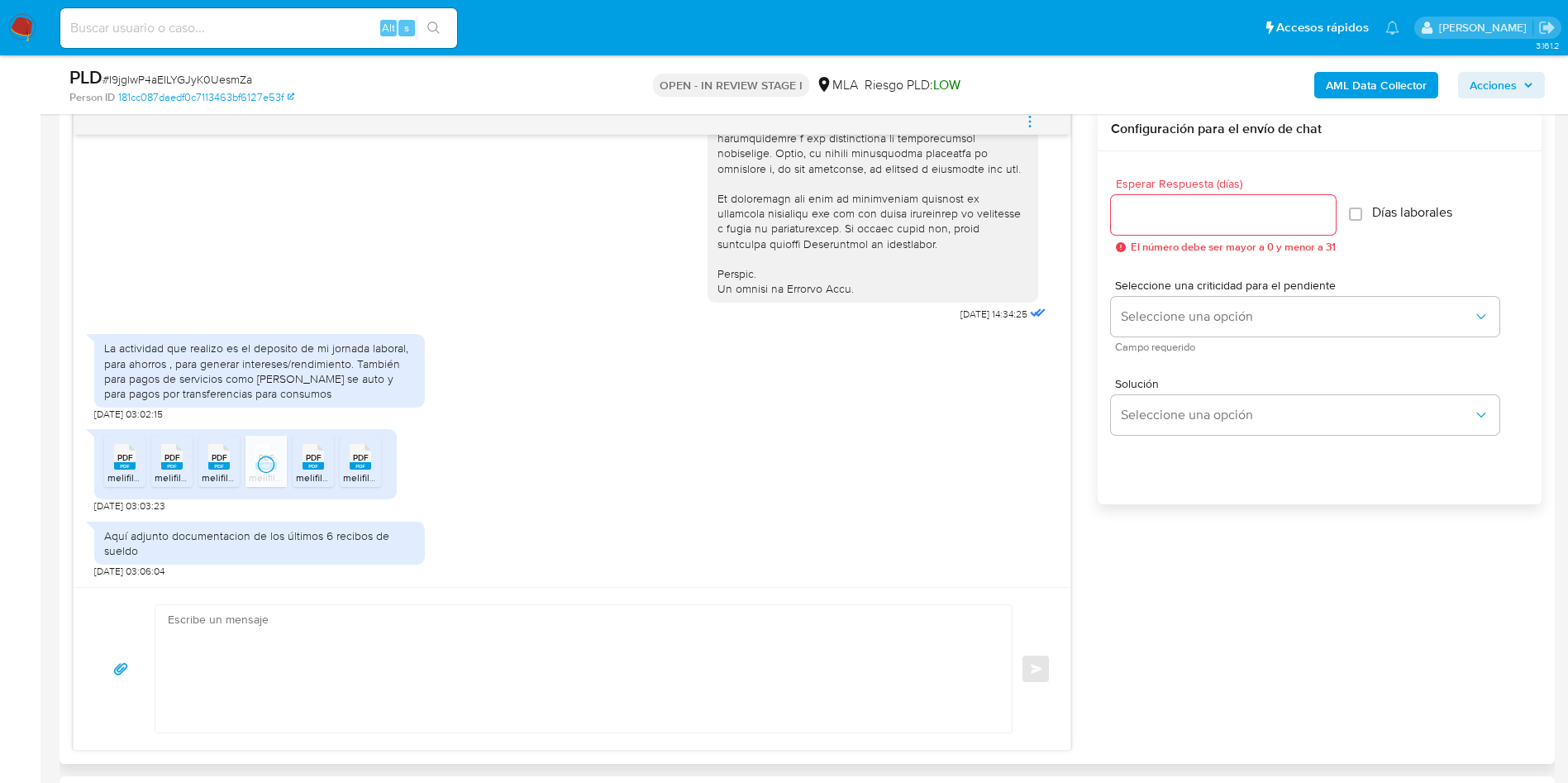
drag, startPoint x: 314, startPoint y: 478, endPoint x: 361, endPoint y: 478, distance: 47.0
click at [314, 478] on span "melifile1114465172240006662.pdf" at bounding box center [370, 477] width 148 height 14
click at [386, 477] on div "PDF PDF melifile7753773044030141717.pdf PDF PDF melifile6800125988966022857.pdf…" at bounding box center [246, 464] width 303 height 70
click at [368, 478] on span "melifile6154502576523255322.pdf" at bounding box center [421, 477] width 155 height 14
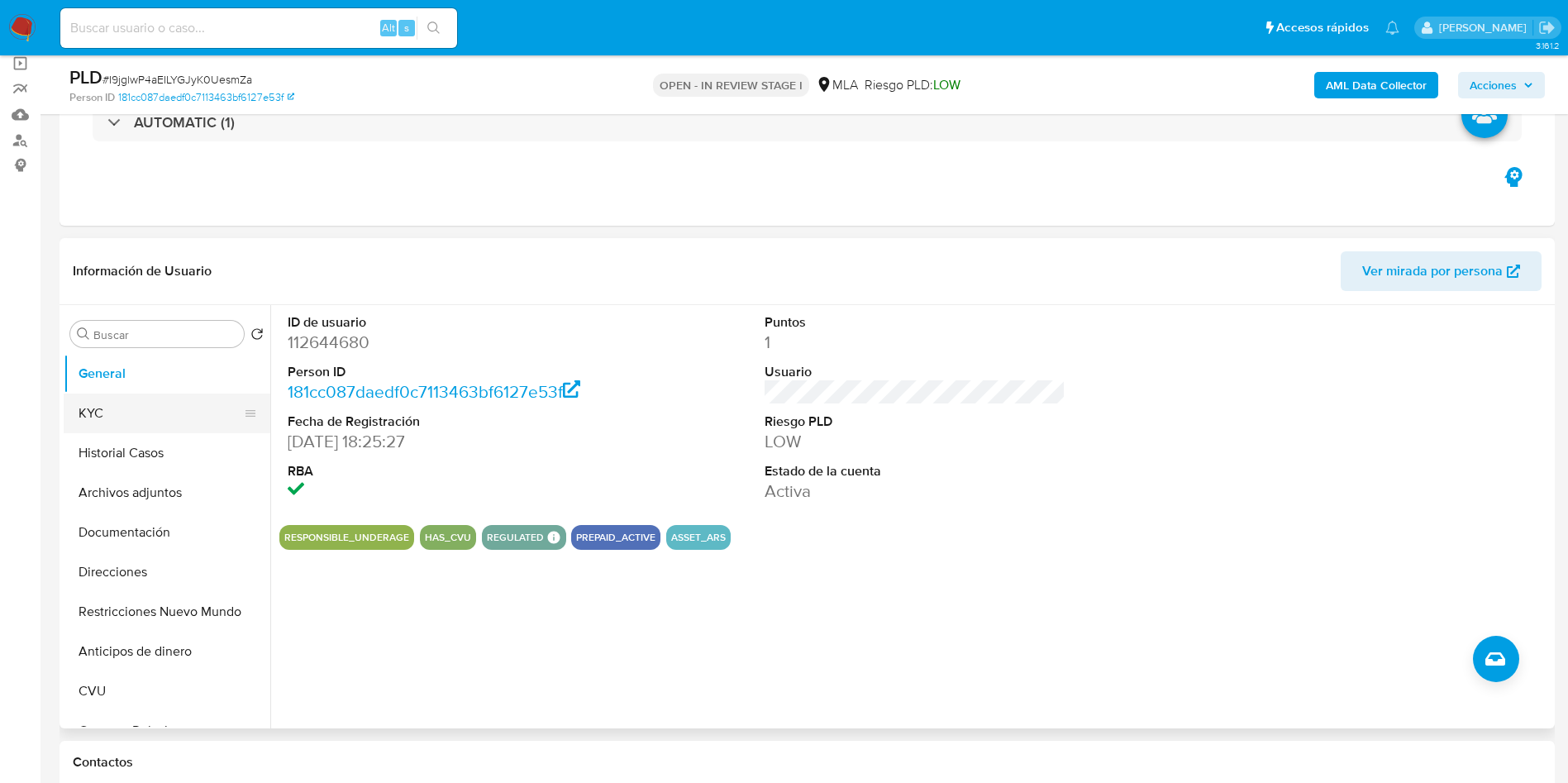
click at [102, 419] on button "KYC" at bounding box center [160, 413] width 194 height 40
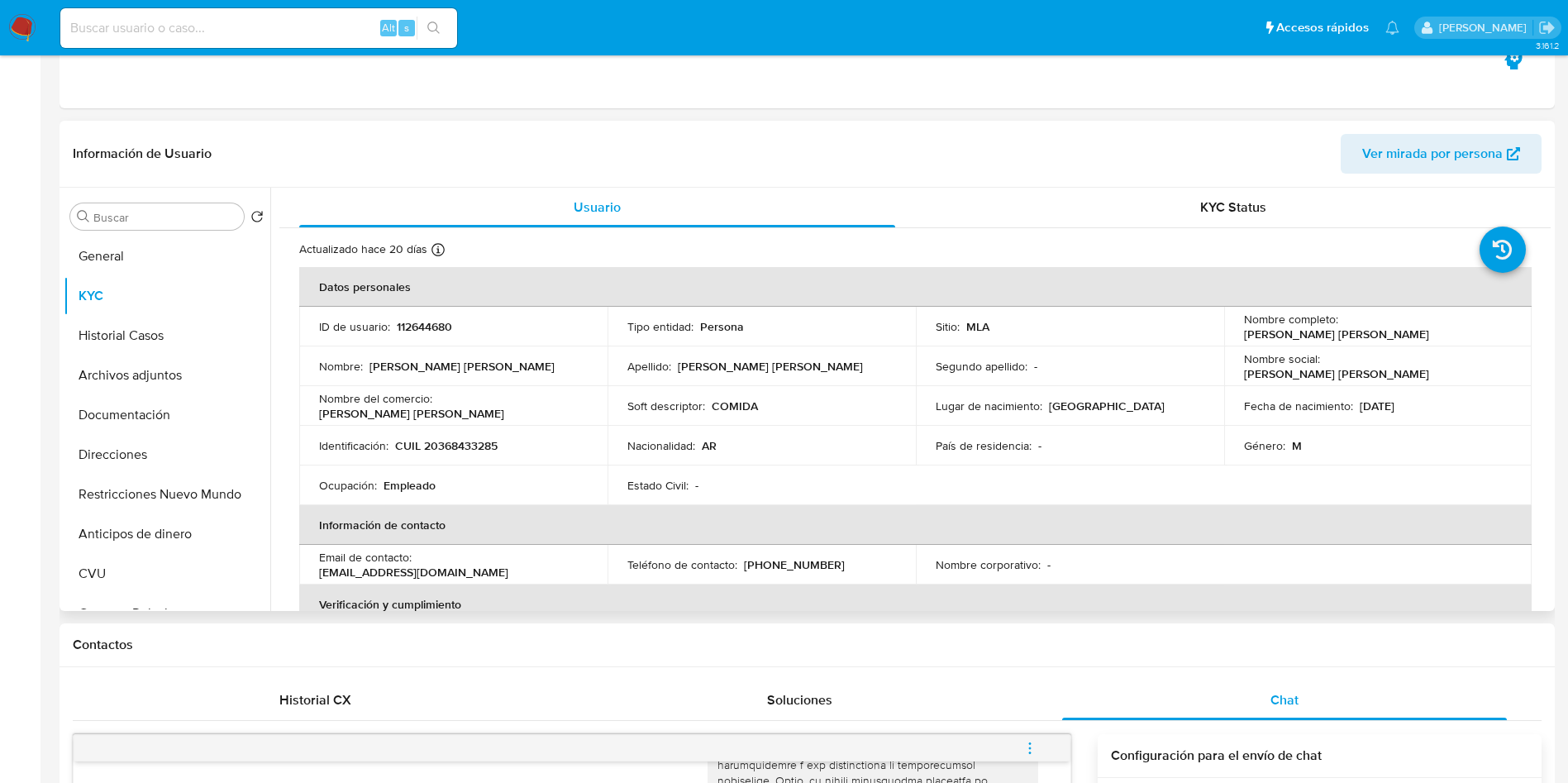
scroll to position [0, 0]
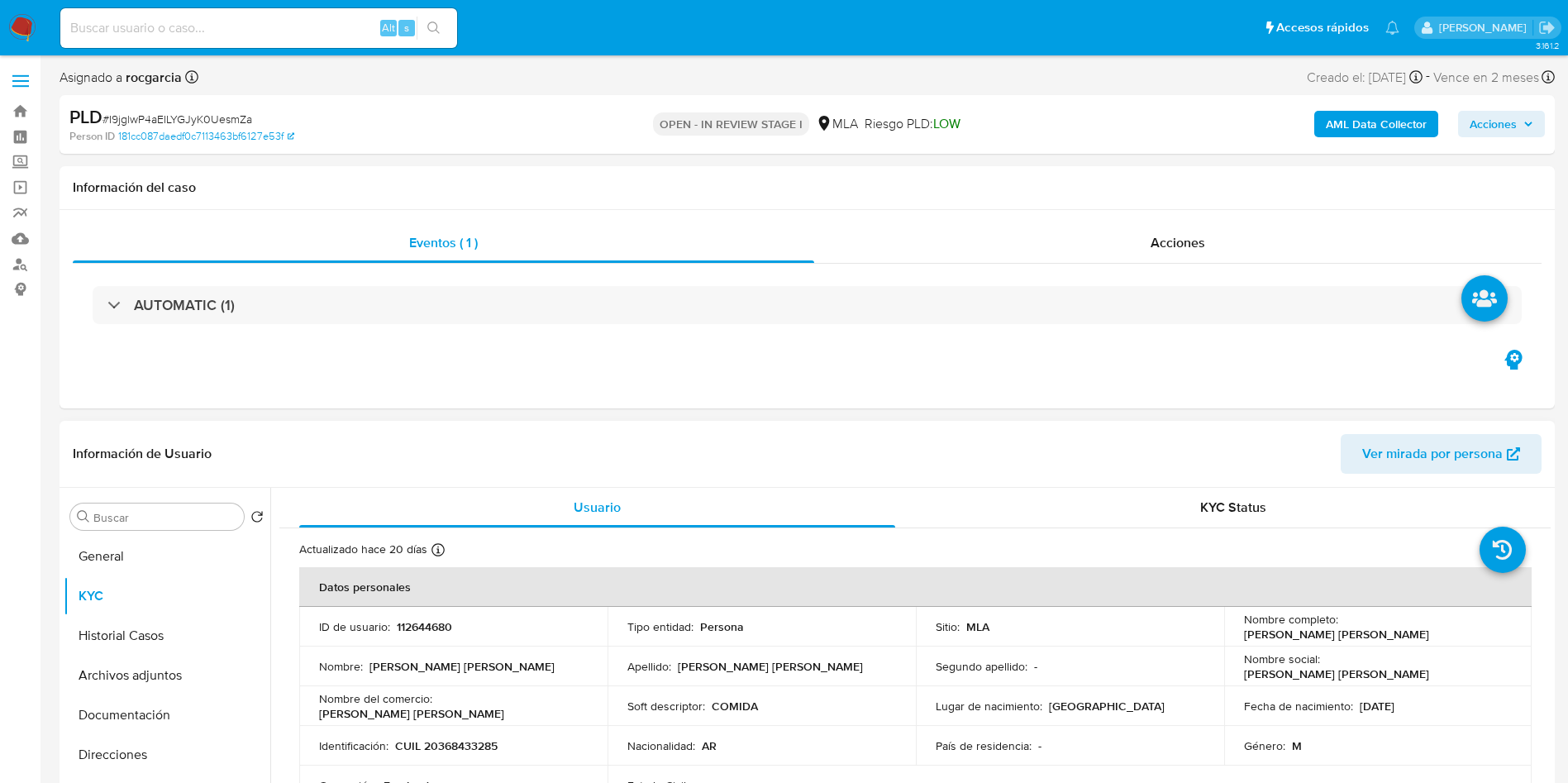
click at [428, 629] on p "112644680" at bounding box center [424, 626] width 55 height 15
copy p "112644680"
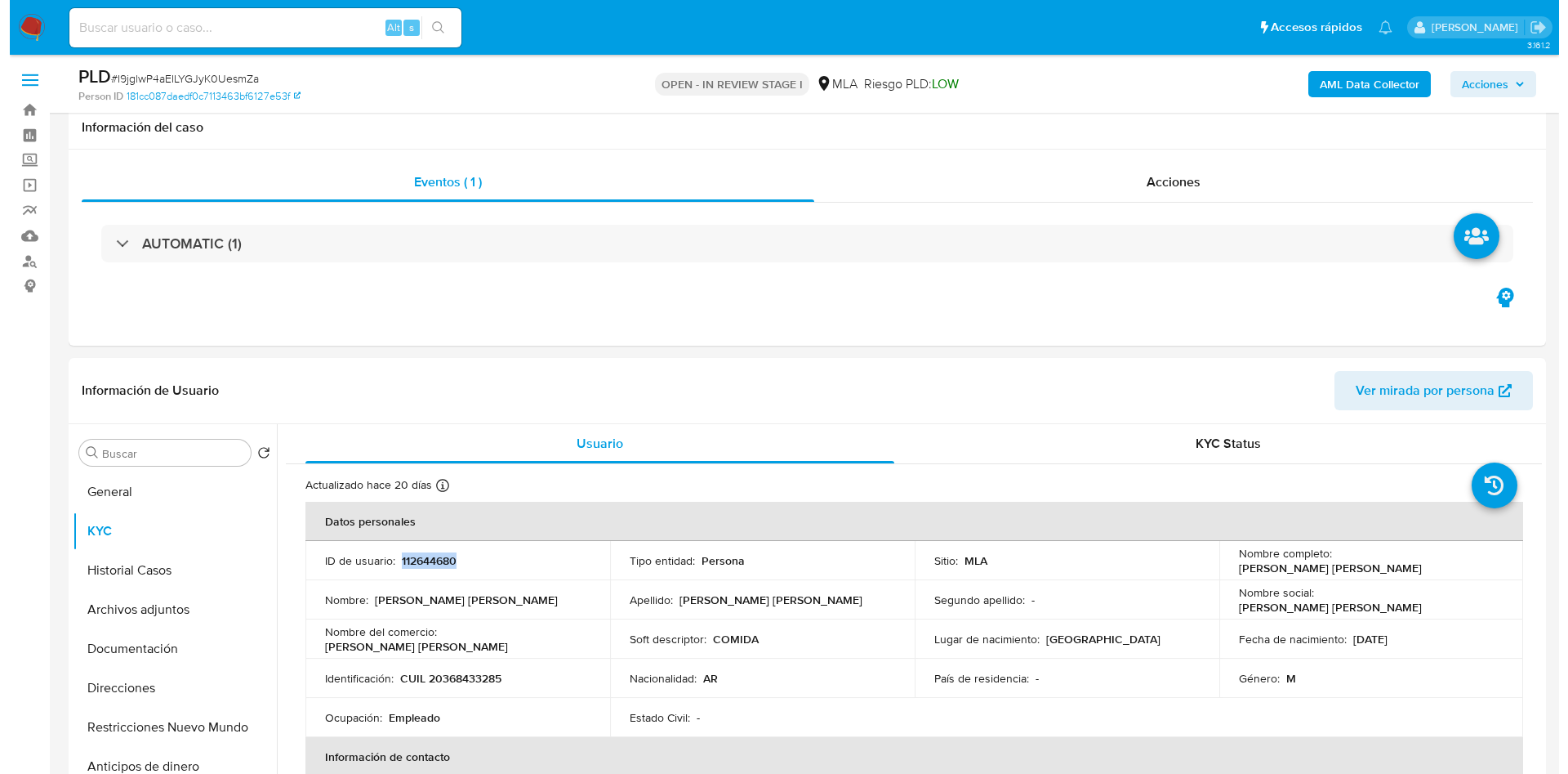
scroll to position [613, 0]
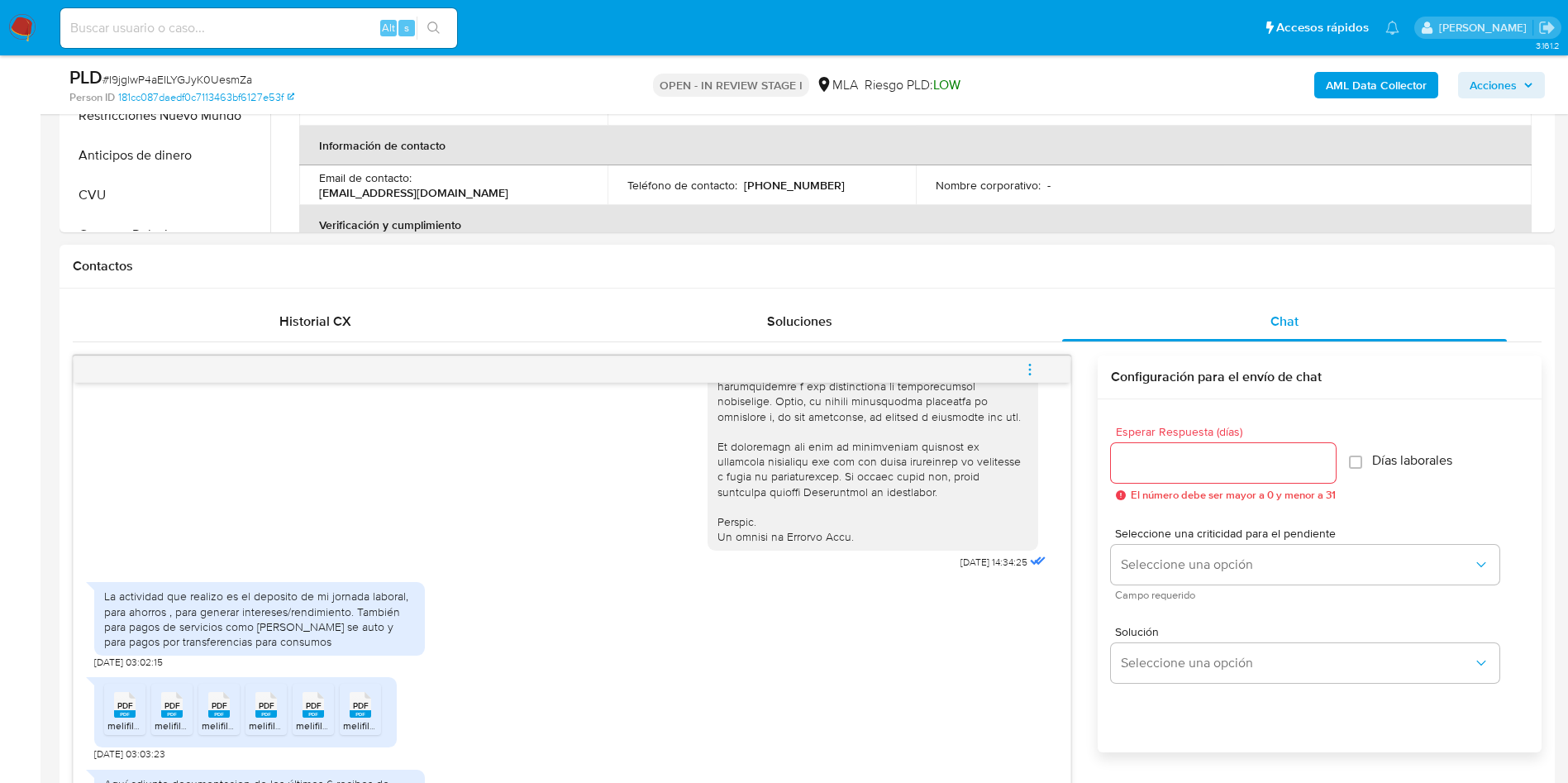
click at [1024, 369] on icon "menu-action" at bounding box center [1029, 369] width 15 height 15
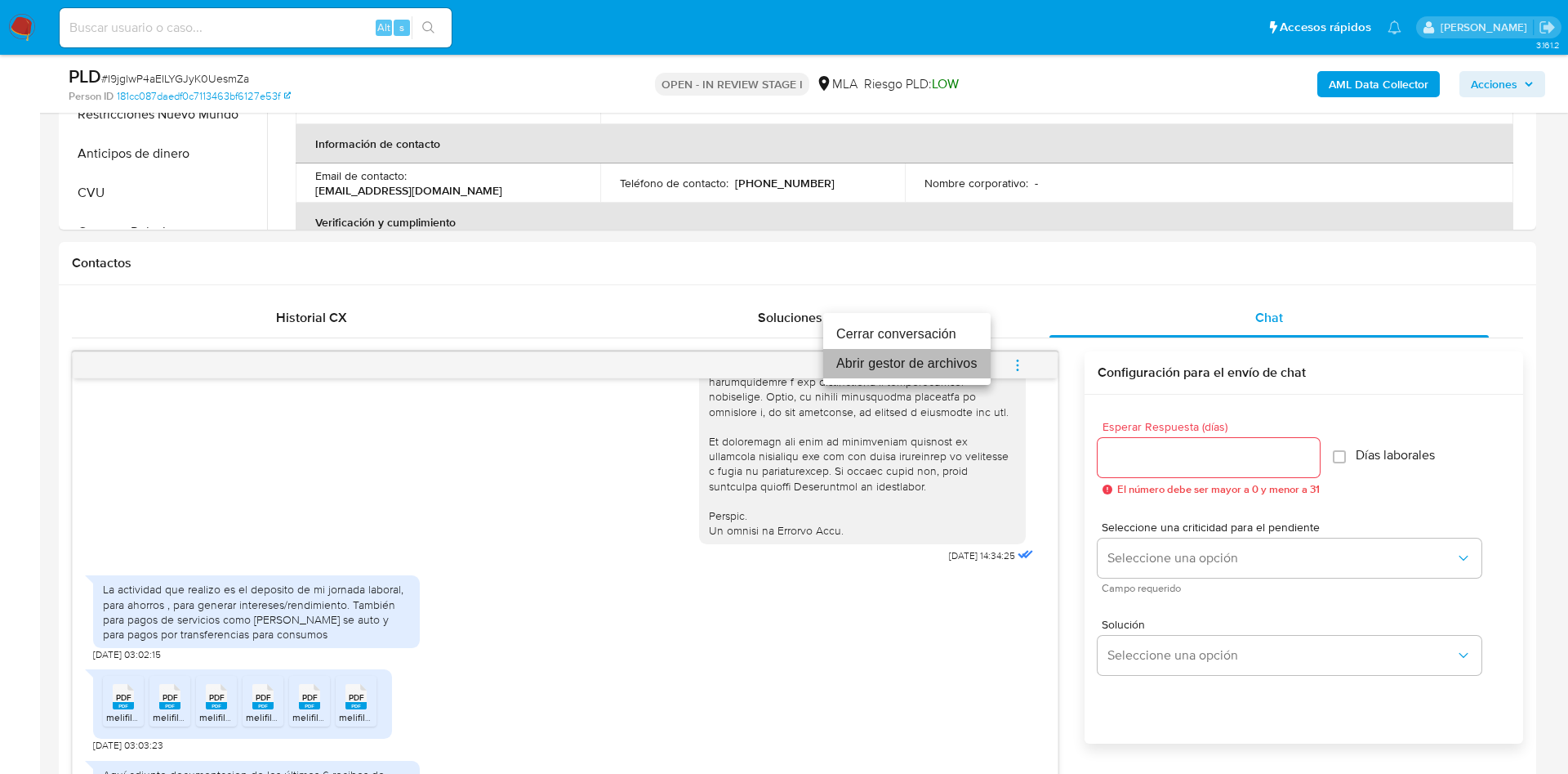
click at [836, 362] on li "Abrir gestor de archivos" at bounding box center [907, 364] width 167 height 30
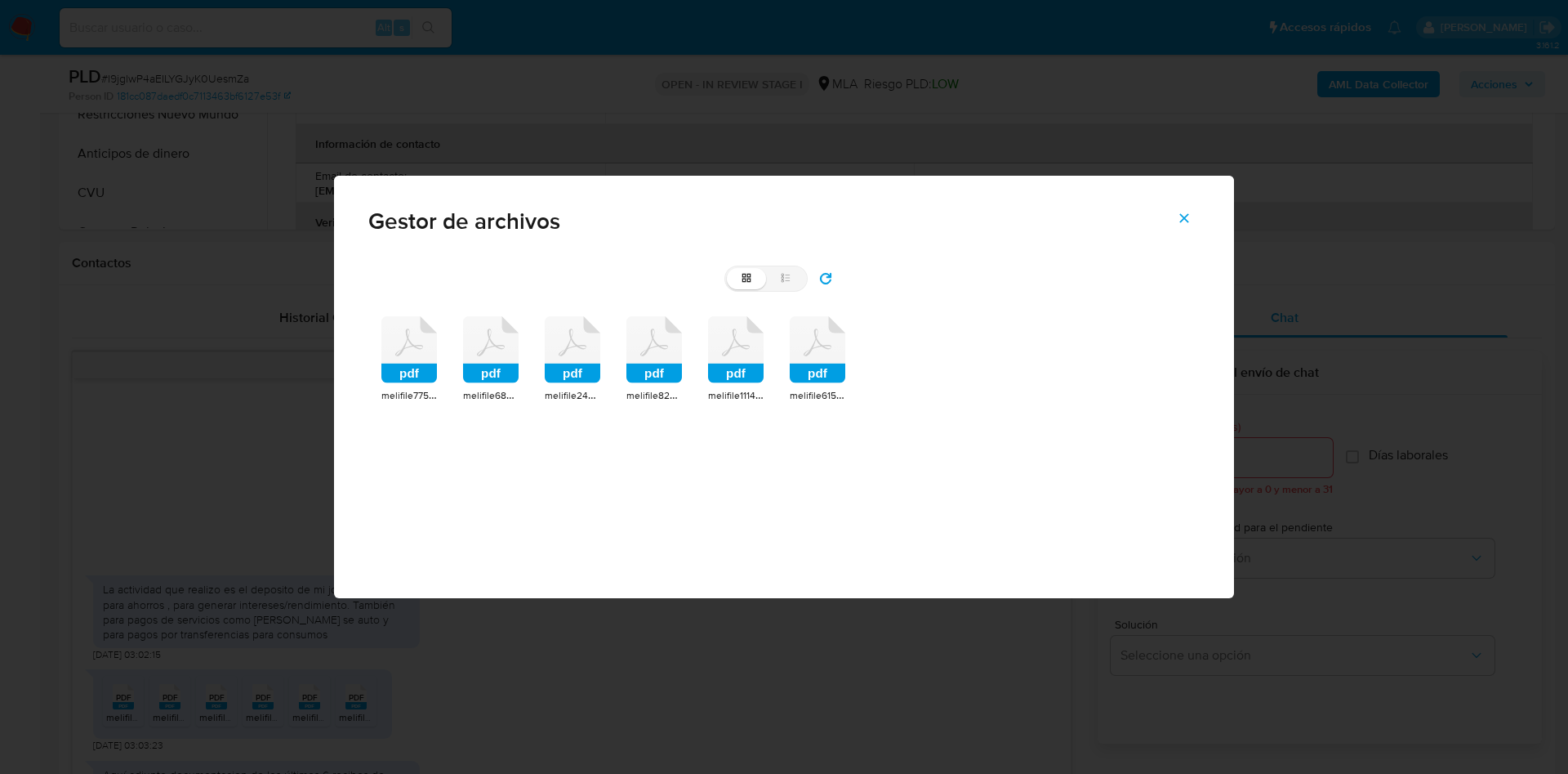
click at [409, 363] on icon at bounding box center [409, 349] width 56 height 67
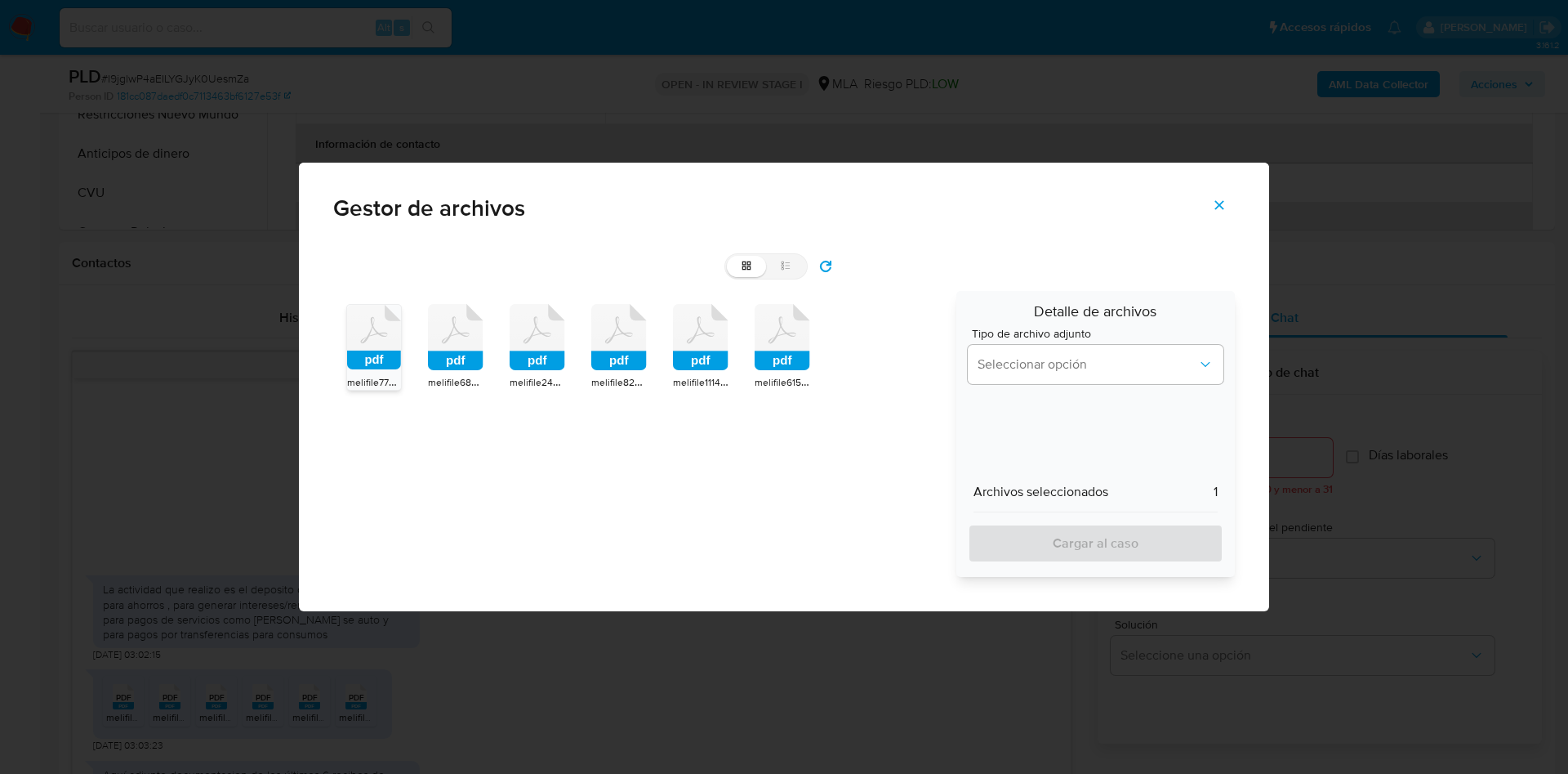
click at [473, 380] on span "melifile6800125988966022857.pdf" at bounding box center [505, 382] width 153 height 17
click at [562, 367] on rect at bounding box center [538, 361] width 56 height 20
click at [621, 367] on rect at bounding box center [620, 361] width 56 height 20
click at [714, 380] on span "melifile1114465172240006662.pdf" at bounding box center [747, 382] width 146 height 17
click at [774, 371] on div "pdf" at bounding box center [782, 340] width 56 height 71
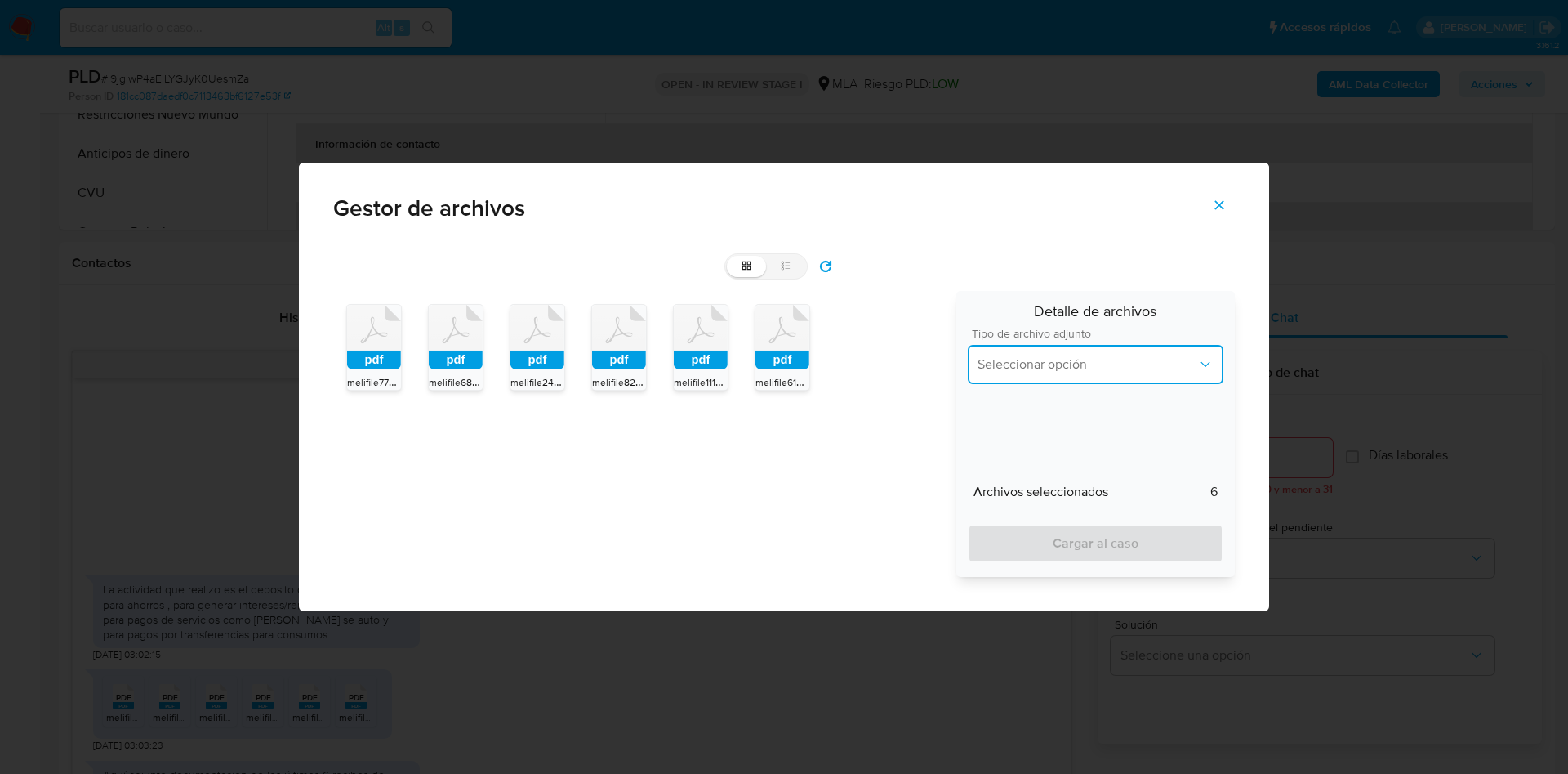
click at [1060, 354] on button "Seleccionar opción" at bounding box center [1096, 364] width 256 height 39
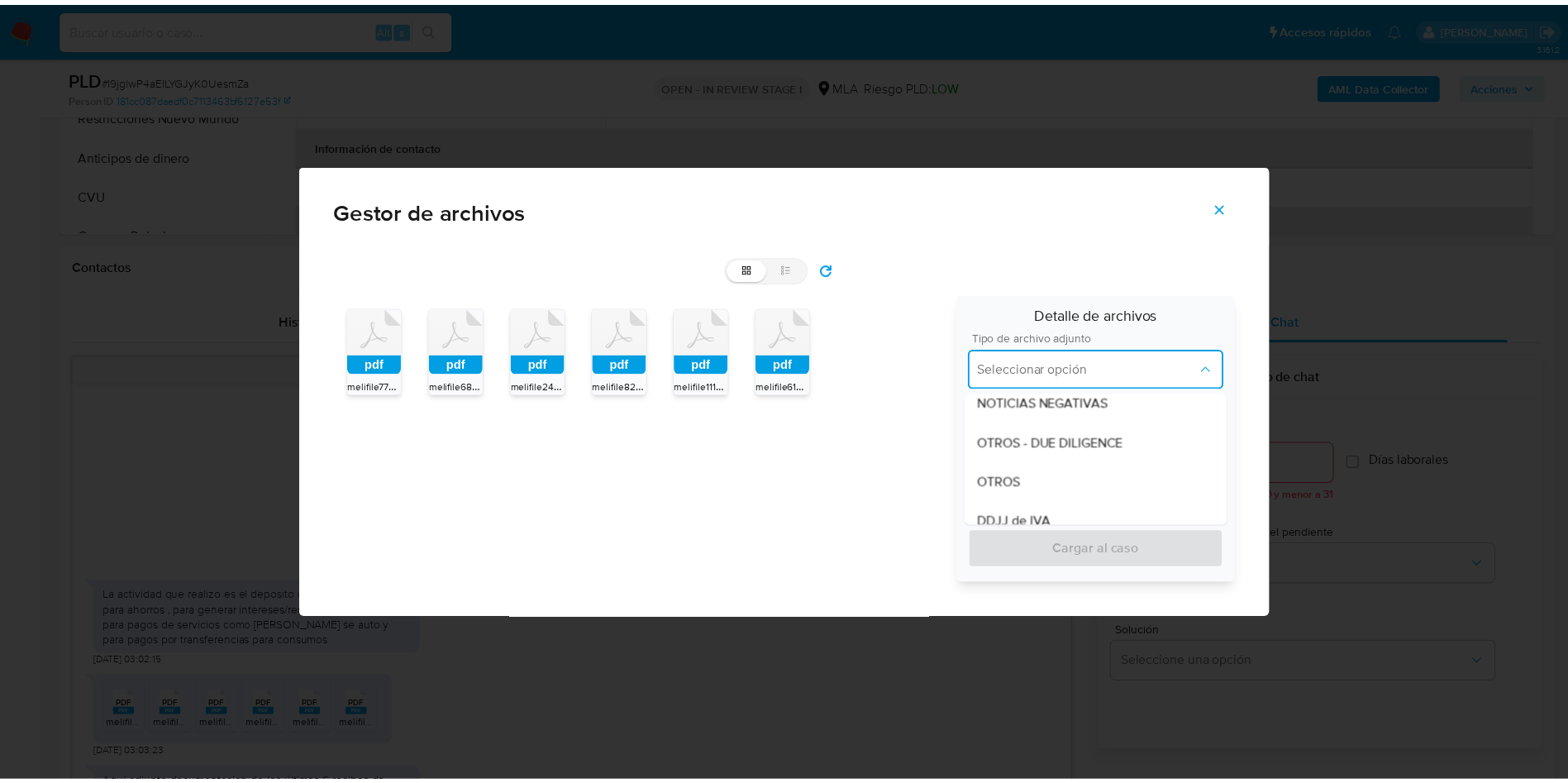
scroll to position [372, 0]
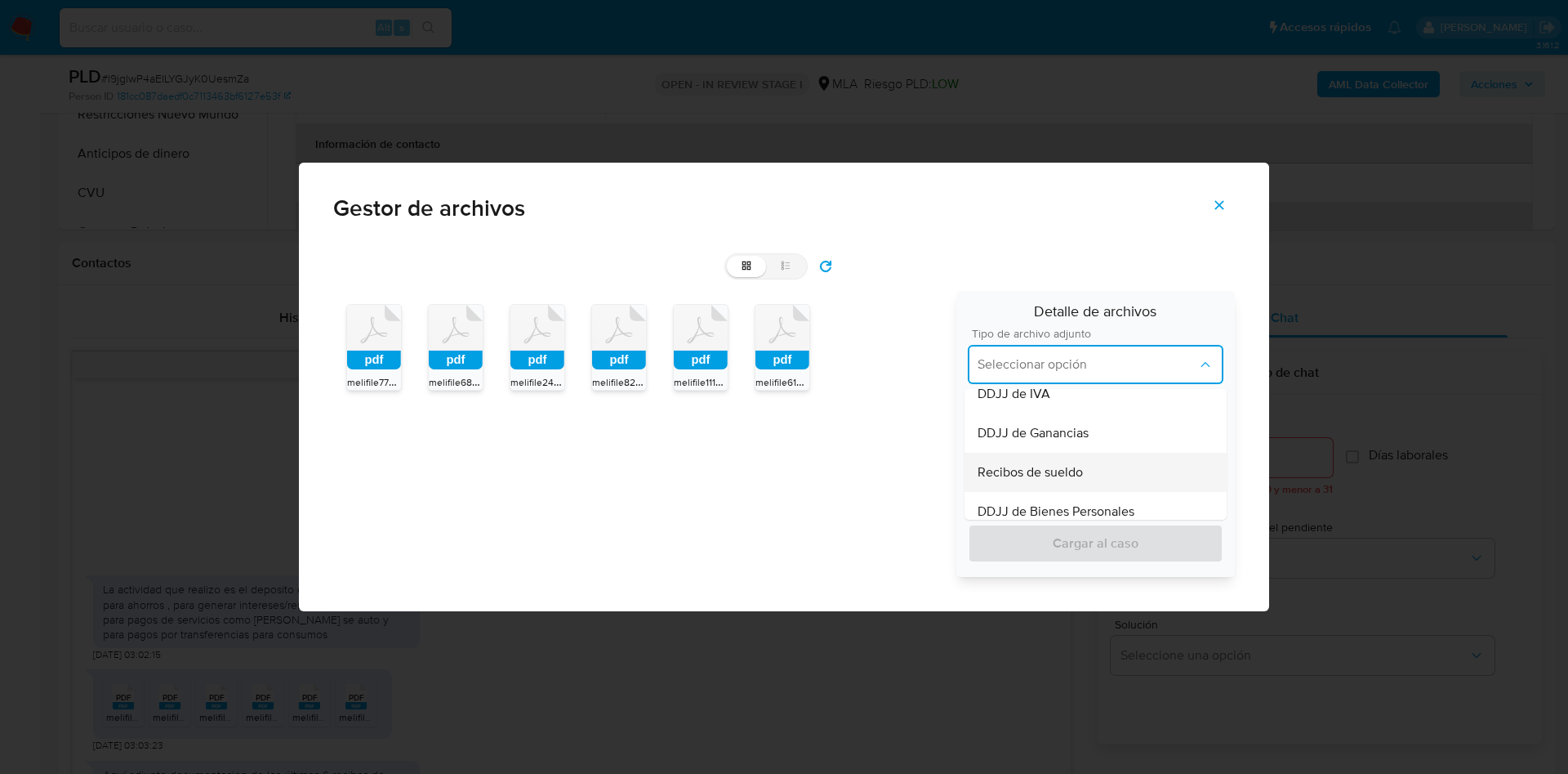
click at [1059, 468] on span "Recibos de sueldo" at bounding box center [1030, 472] width 105 height 17
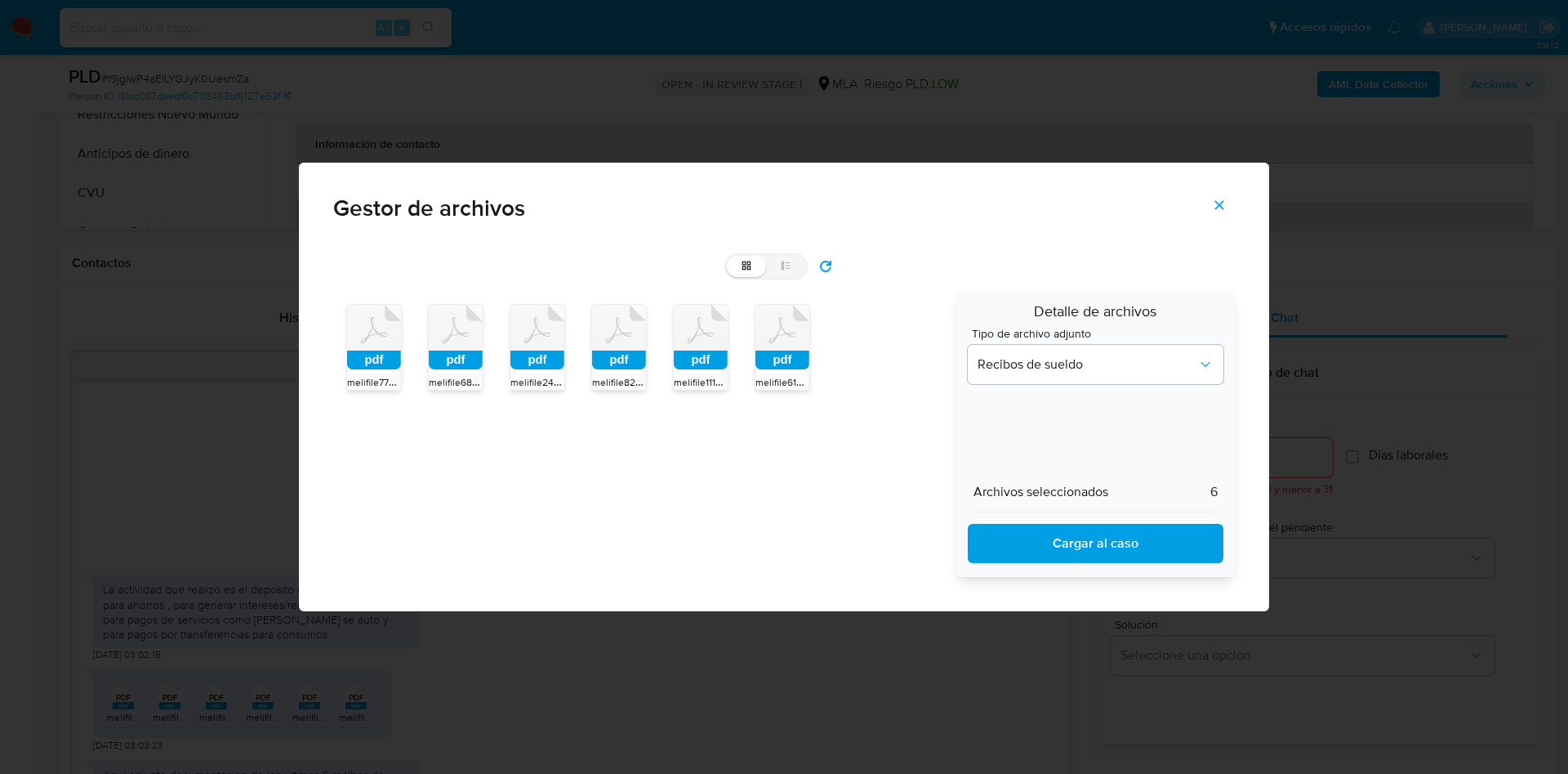
click at [1075, 544] on span "Cargar al caso" at bounding box center [1096, 543] width 213 height 36
click at [1222, 200] on icon "Cerrar" at bounding box center [1219, 205] width 15 height 15
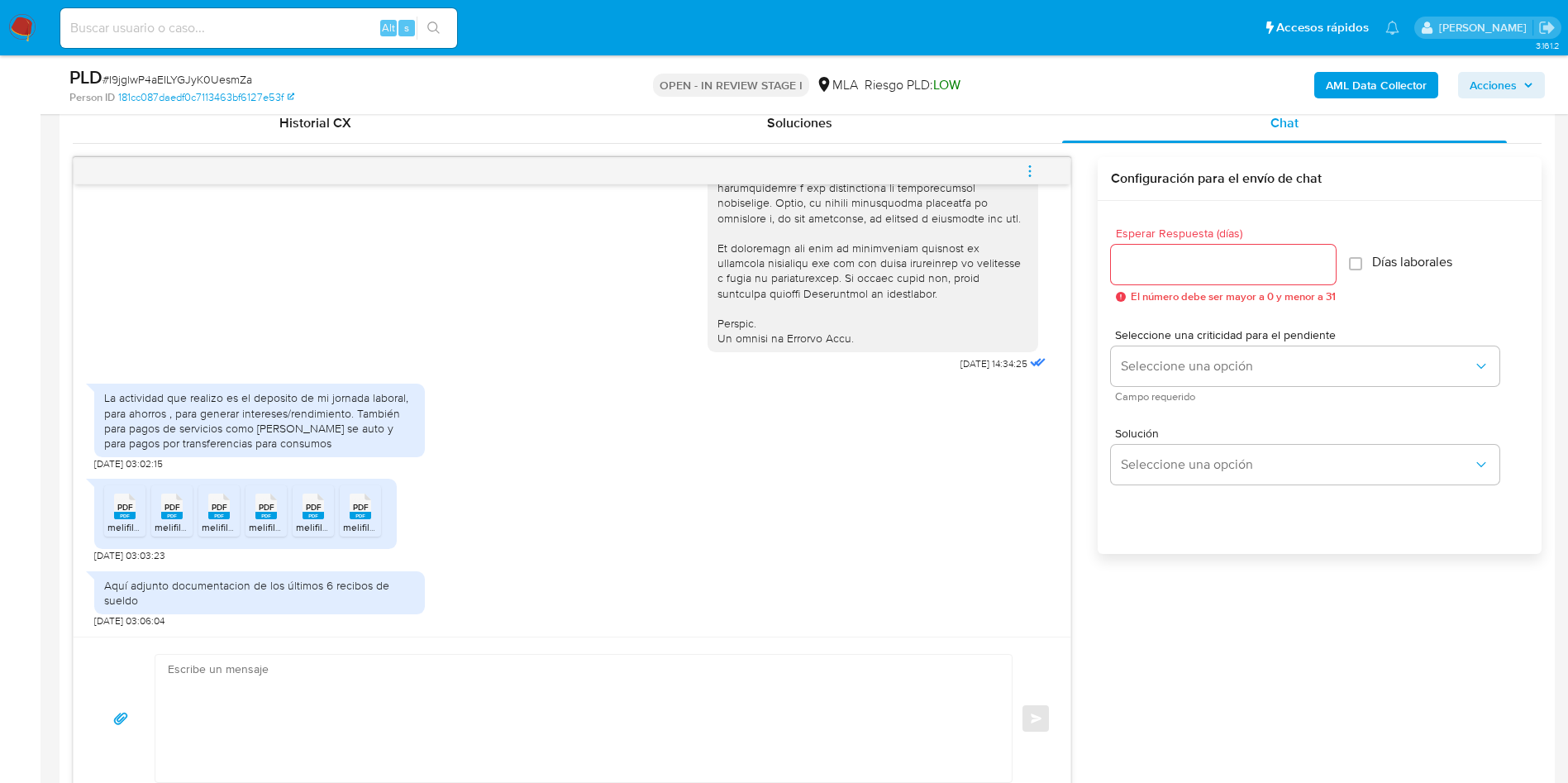
scroll to position [992, 0]
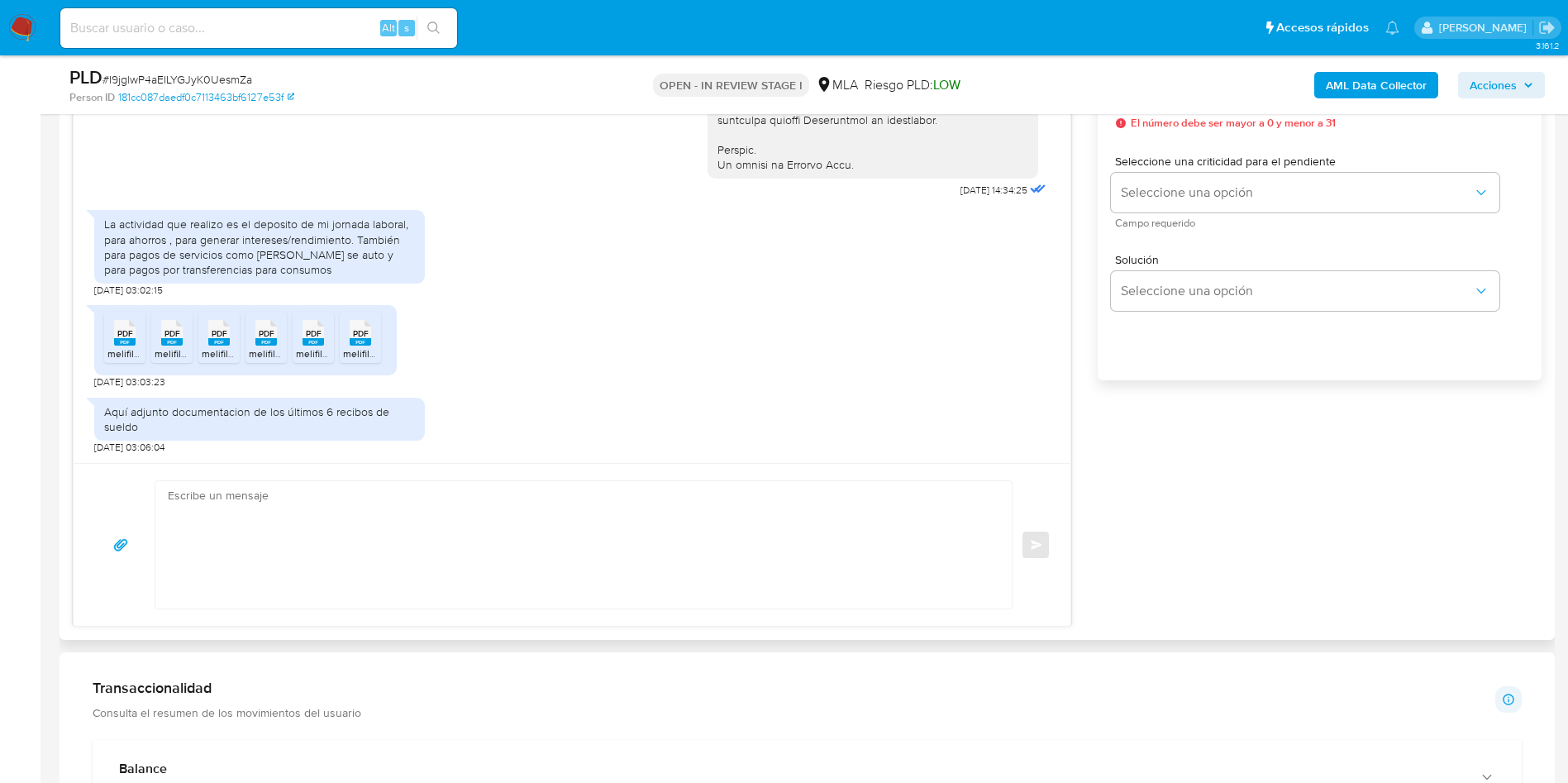
click at [322, 560] on textarea at bounding box center [579, 544] width 823 height 128
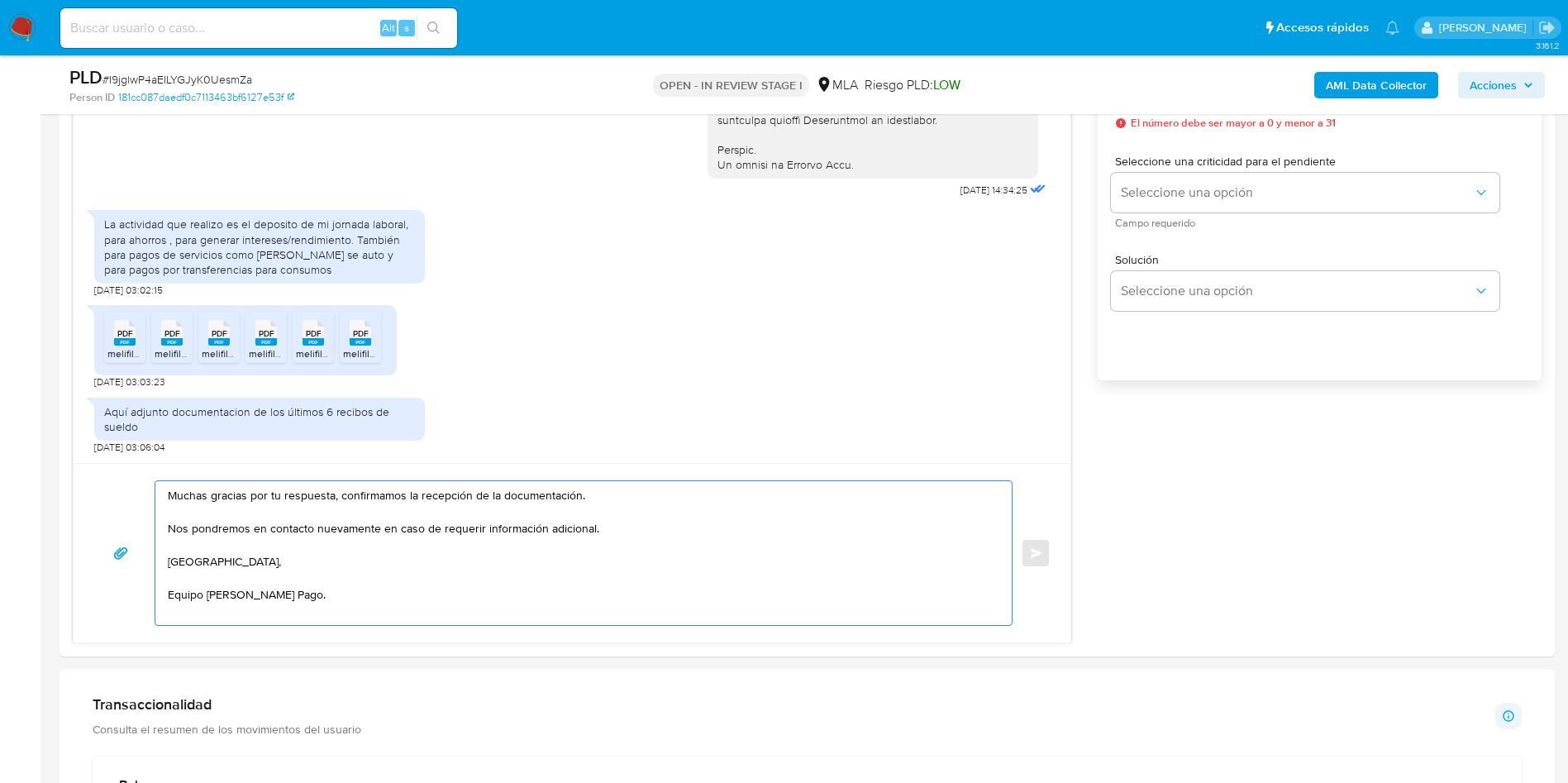
scroll to position [620, 0]
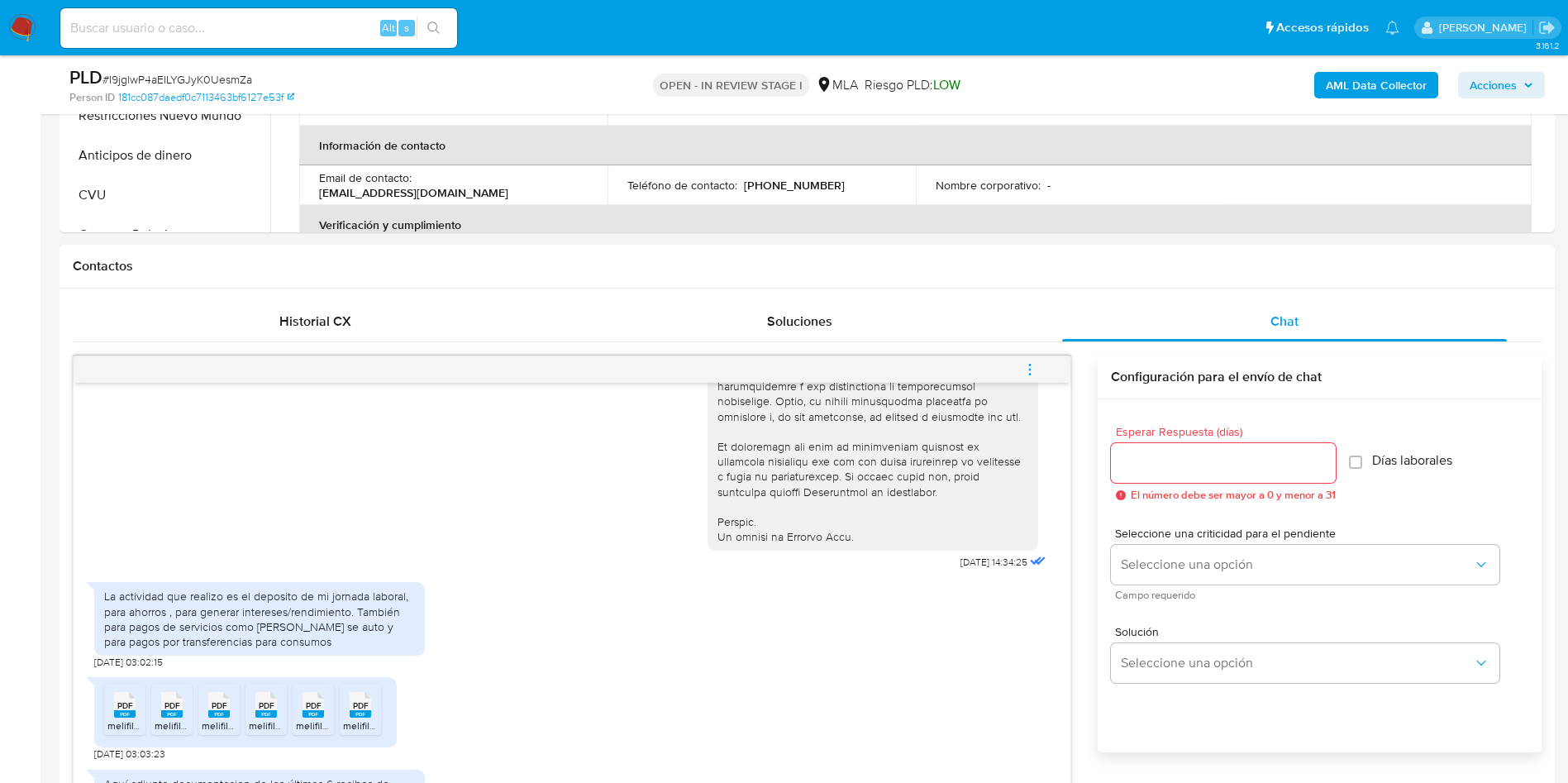
type textarea "Muchas gracias por tu respuesta, confirmamos la recepción de la documentación. …"
click at [1189, 456] on input "Esperar Respuesta (días)" at bounding box center [1223, 462] width 225 height 21
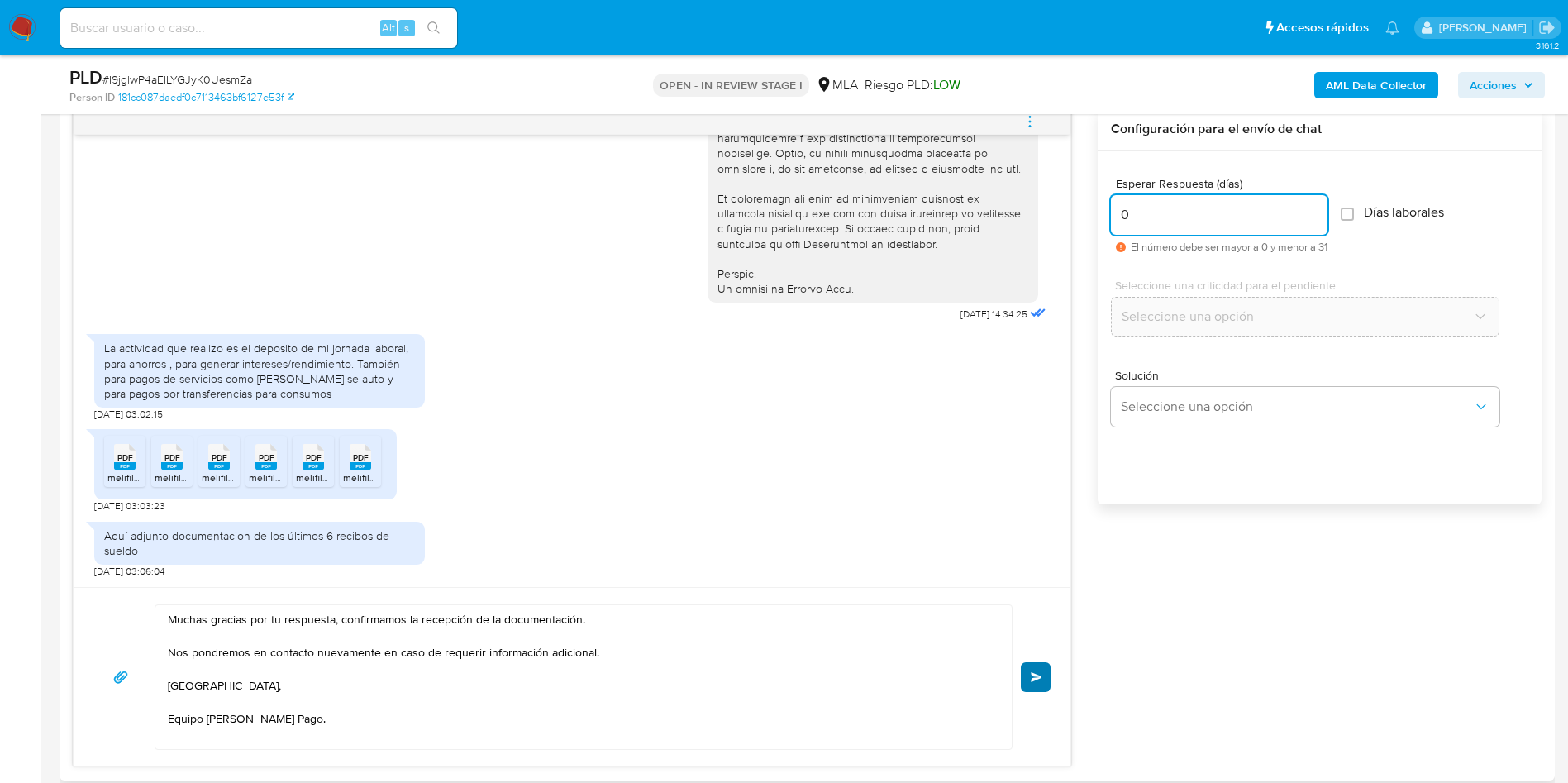
type input "0"
click at [1046, 664] on button "Enviar" at bounding box center [1035, 677] width 30 height 30
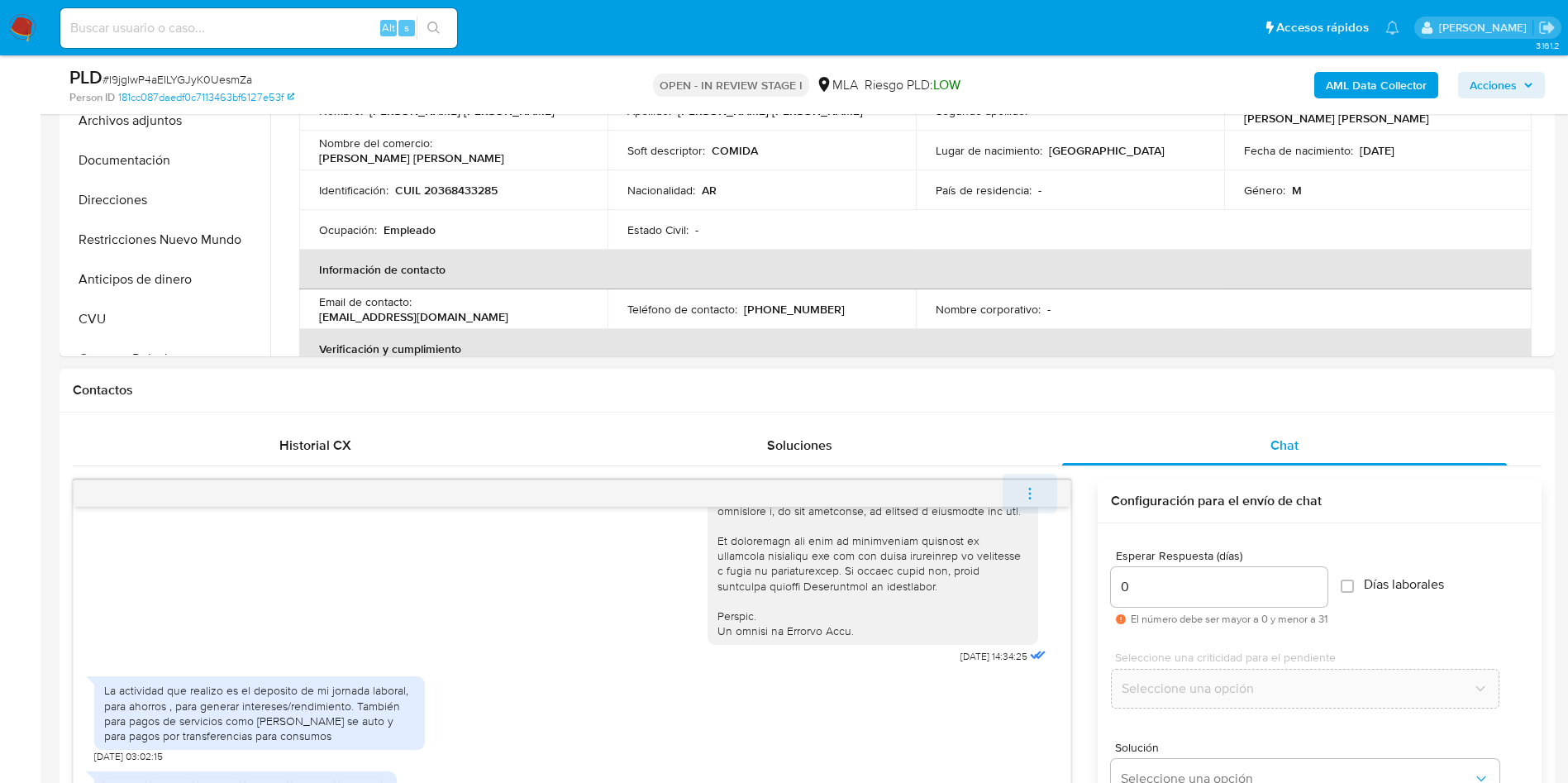
scroll to position [935, 0]
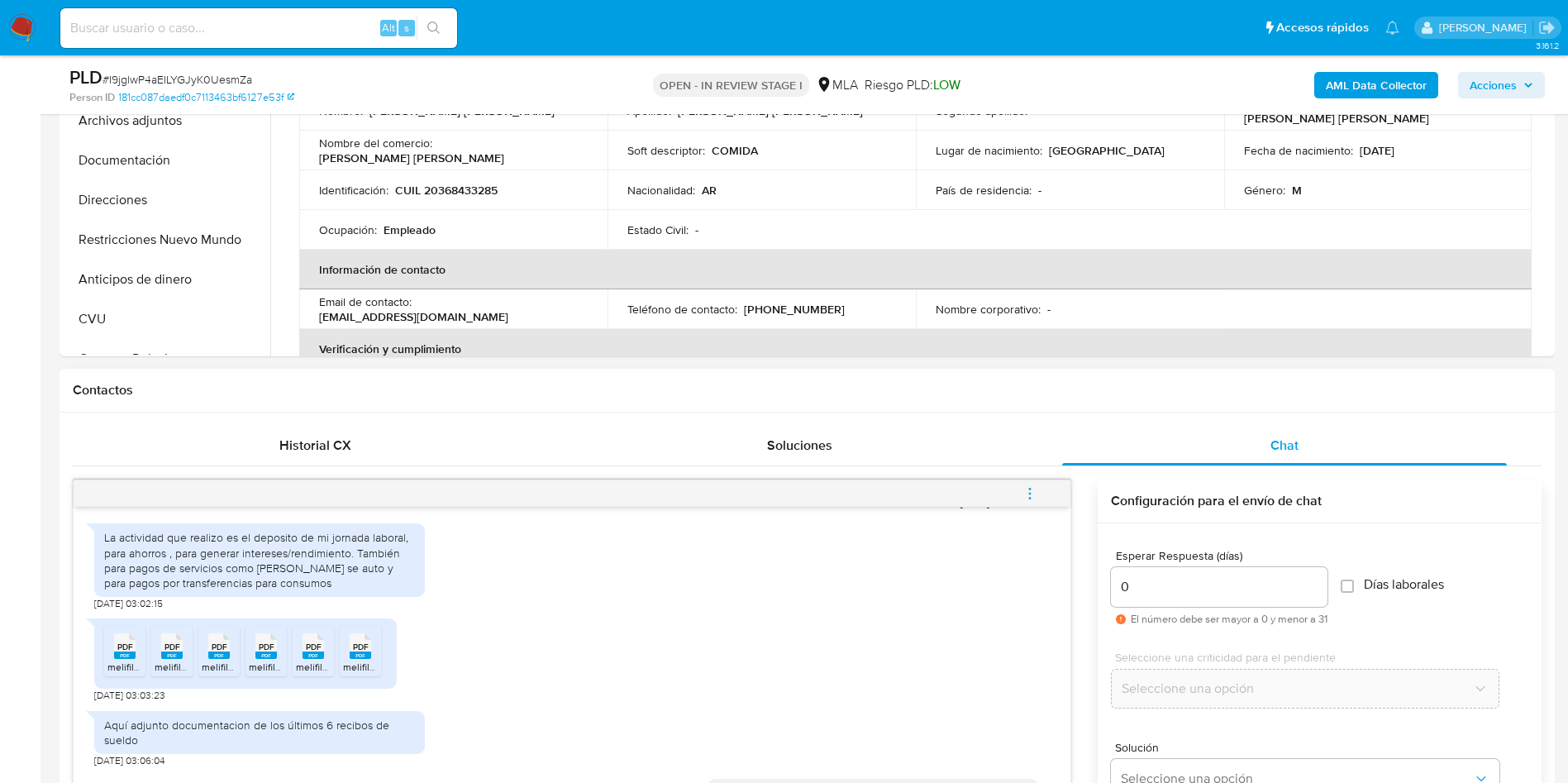
click at [1023, 499] on icon "menu-action" at bounding box center [1029, 493] width 15 height 15
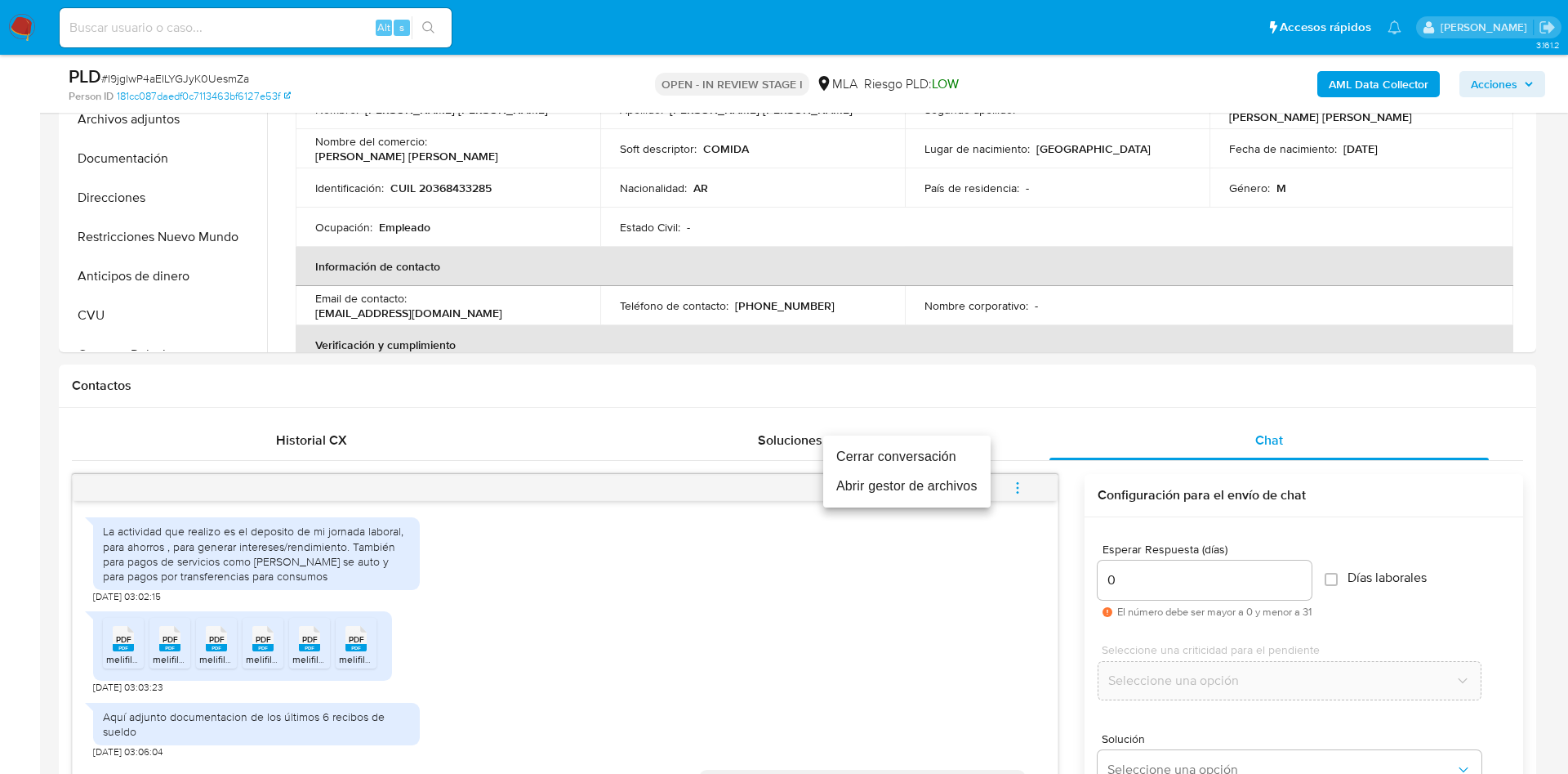
click at [881, 450] on li "Cerrar conversación" at bounding box center [907, 457] width 167 height 30
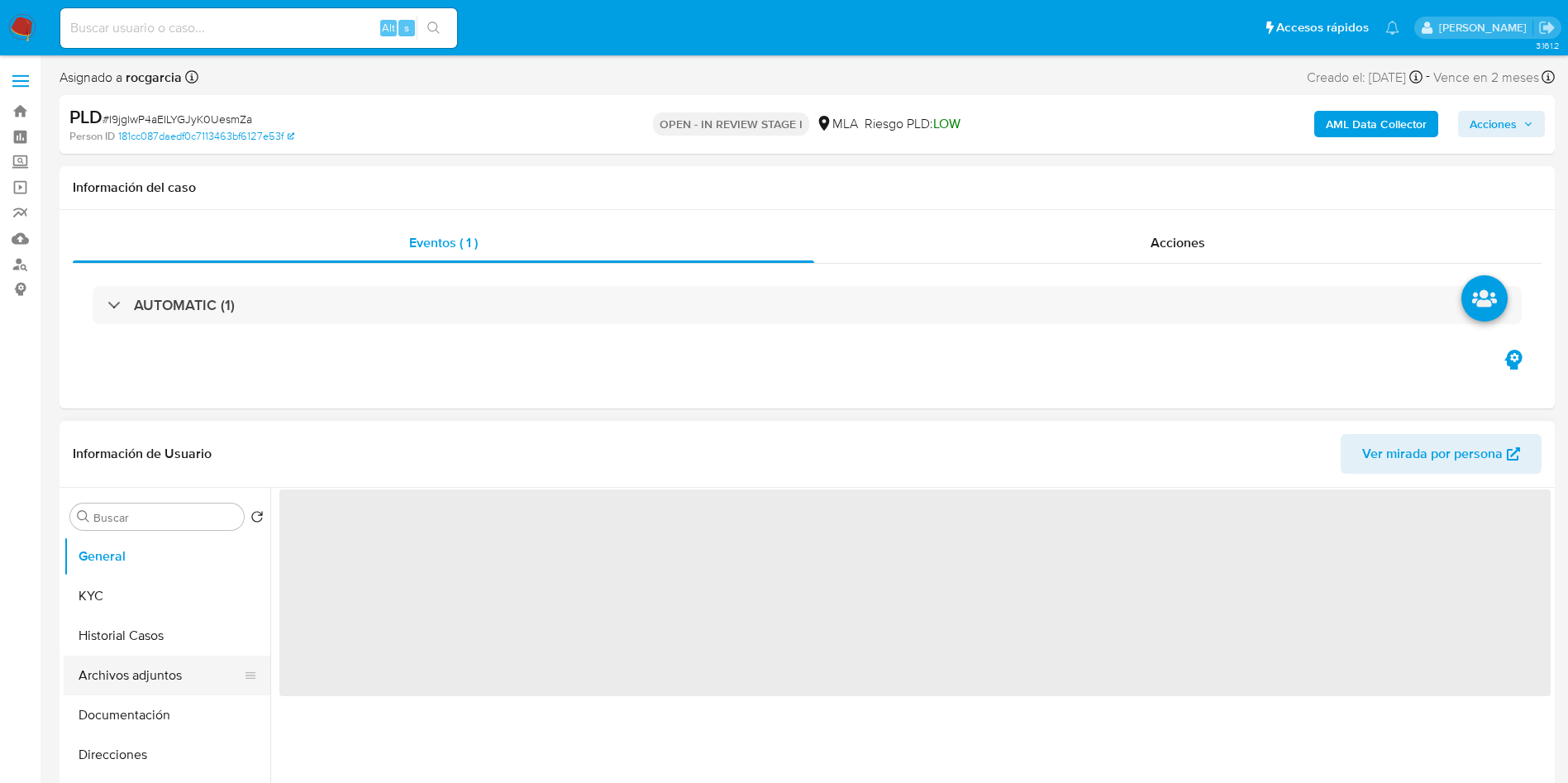
select select "10"
click at [139, 665] on button "Archivos adjuntos" at bounding box center [160, 675] width 194 height 40
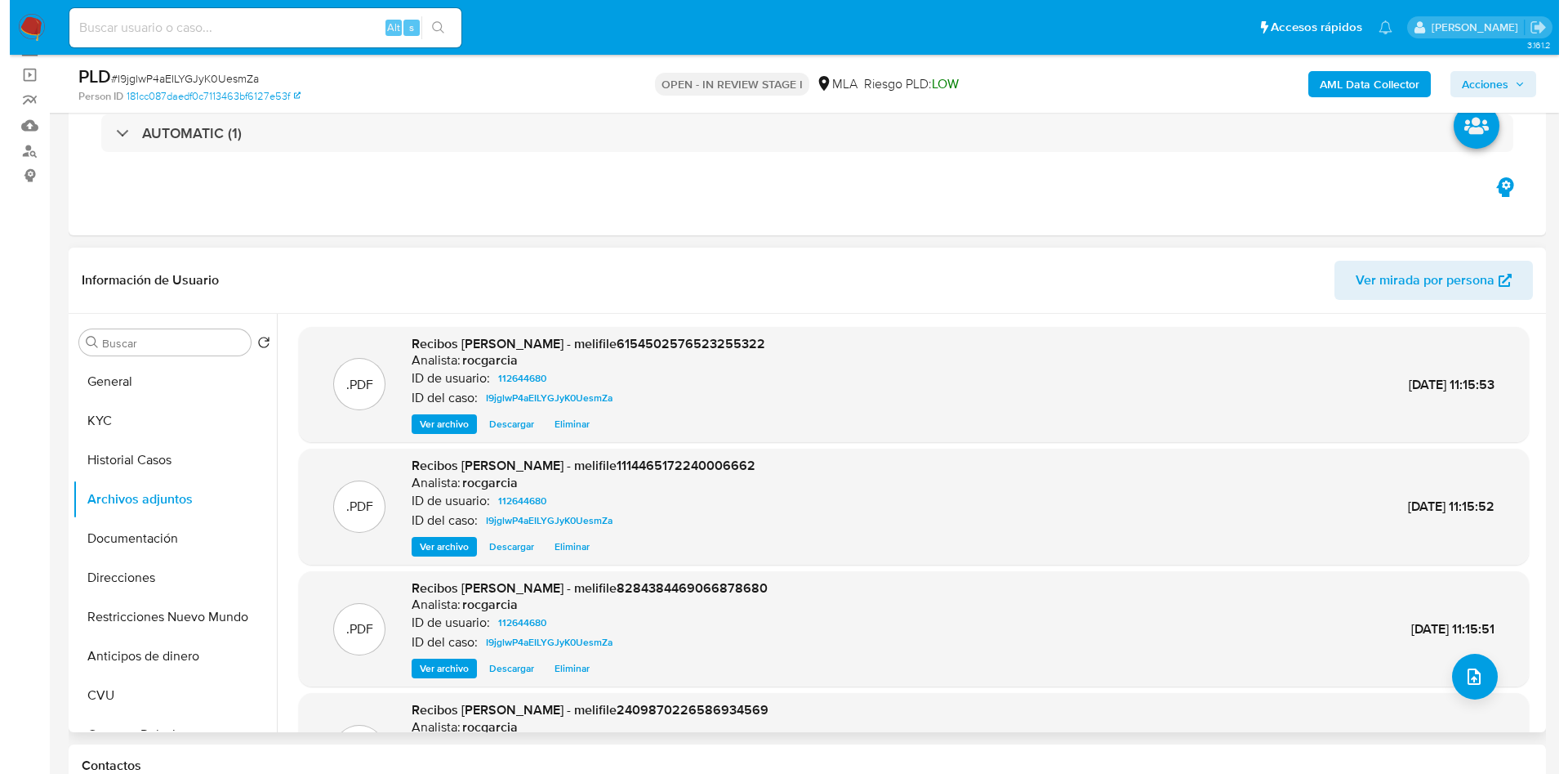
scroll to position [246, 0]
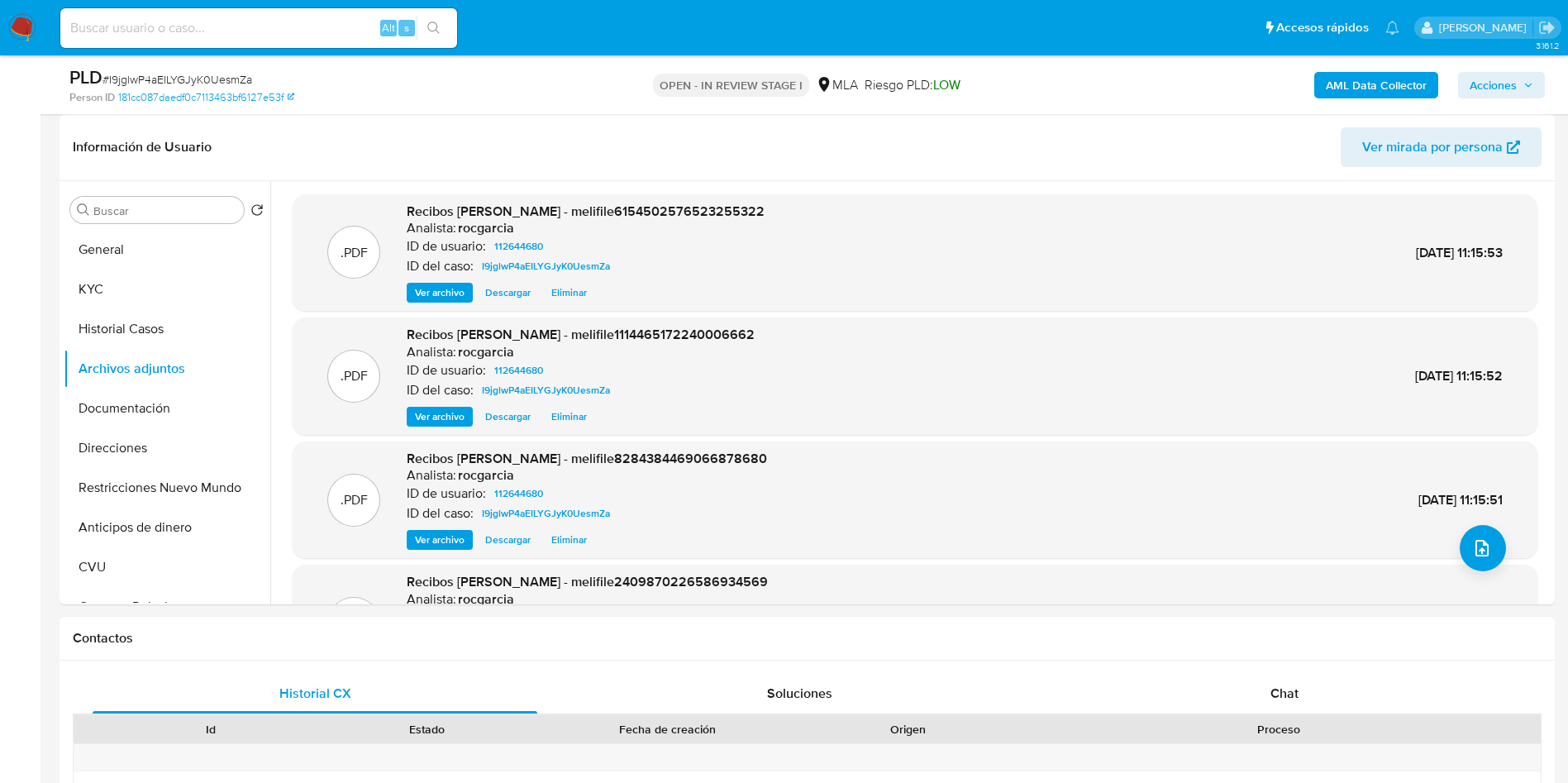
click at [1382, 97] on b "AML Data Collector" at bounding box center [1376, 85] width 101 height 26
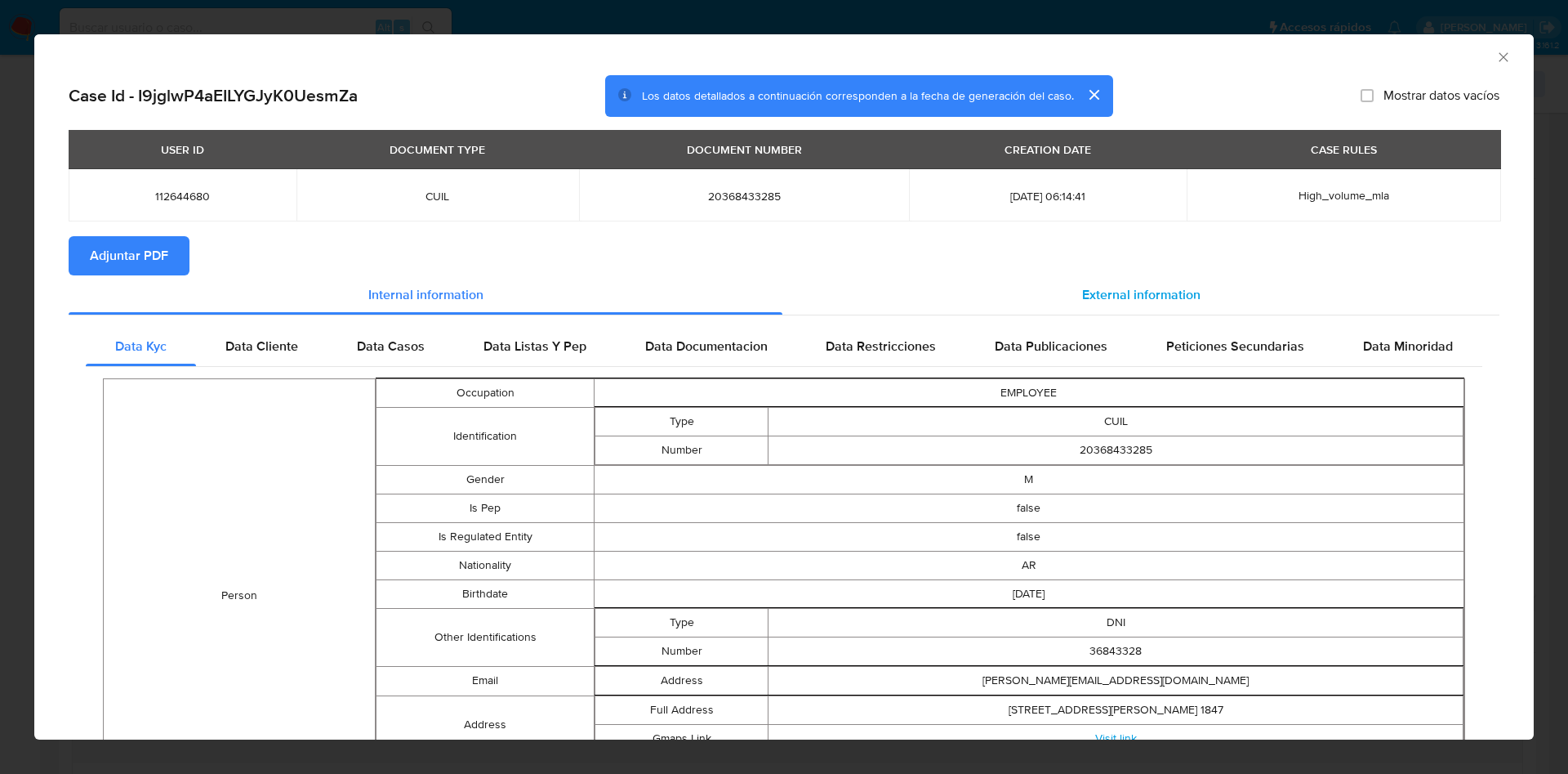
click at [1130, 297] on span "External information" at bounding box center [1142, 295] width 118 height 19
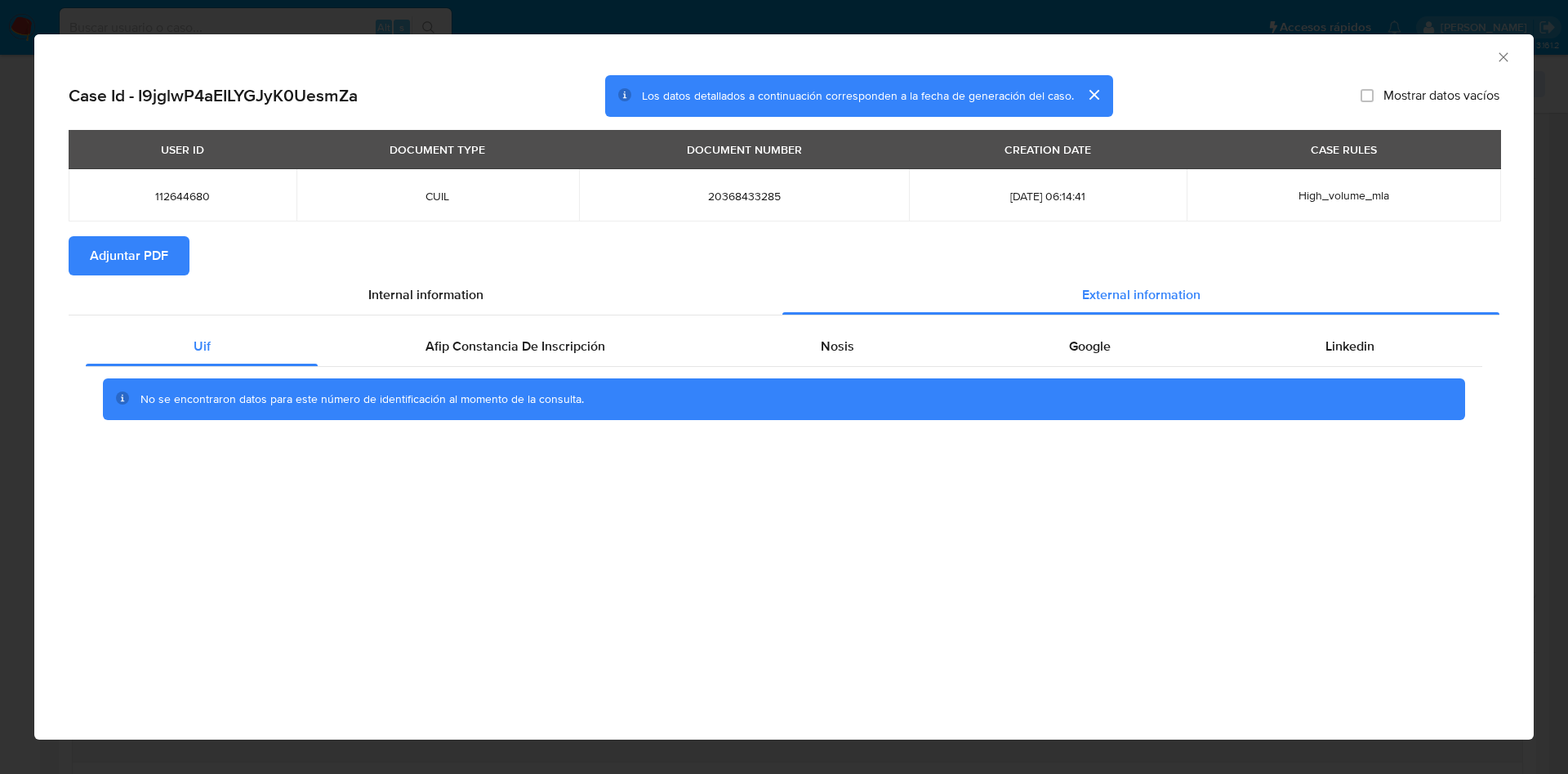
click at [613, 367] on div "No se encontraron datos para este número de identificación al momento de la con…" at bounding box center [784, 399] width 1397 height 65
click at [633, 336] on div "Afip Constancia De Inscripción" at bounding box center [514, 346] width 394 height 39
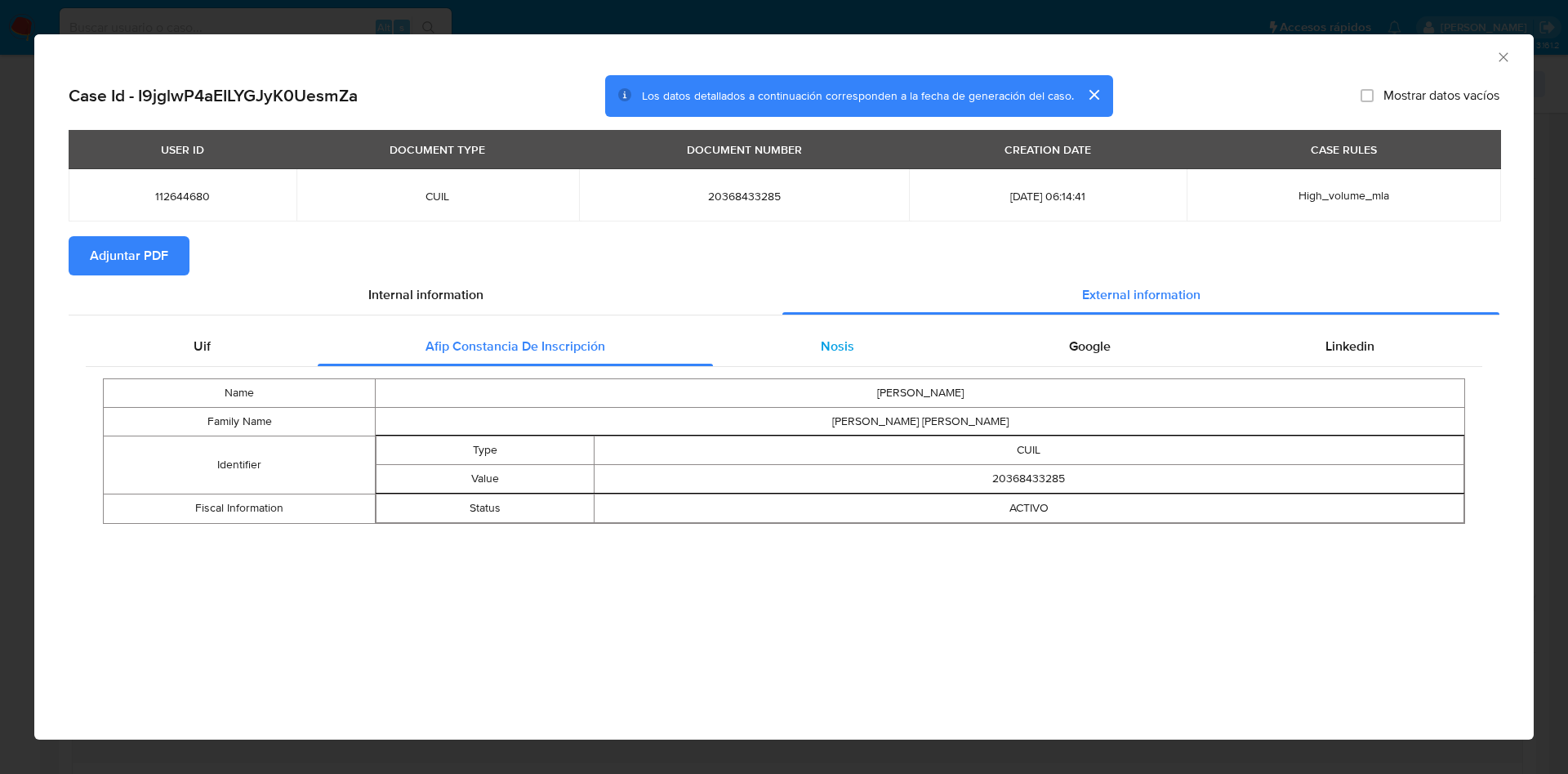
click at [850, 343] on span "Nosis" at bounding box center [837, 347] width 33 height 19
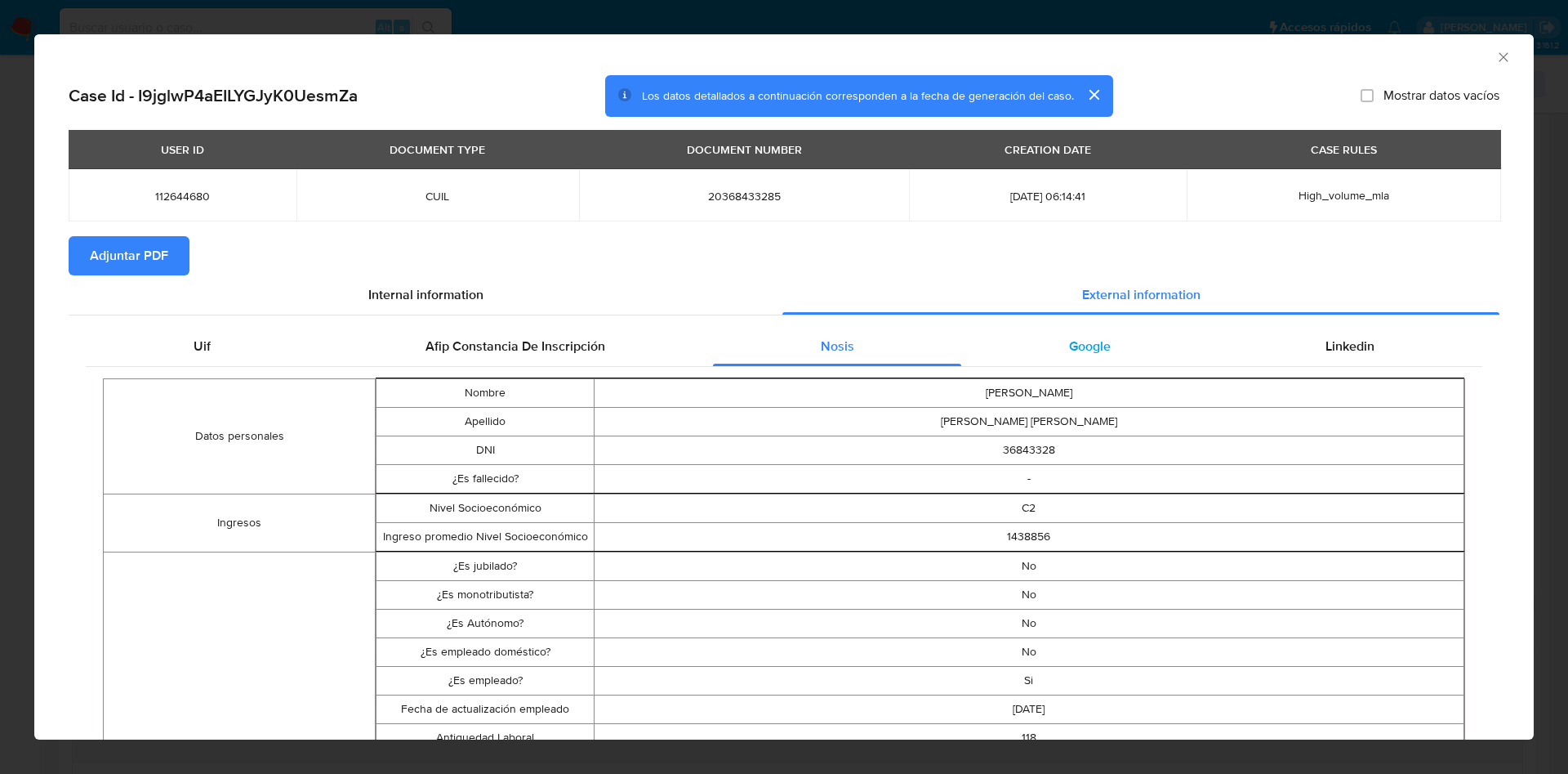
click at [1098, 342] on div "Google" at bounding box center [1089, 346] width 257 height 39
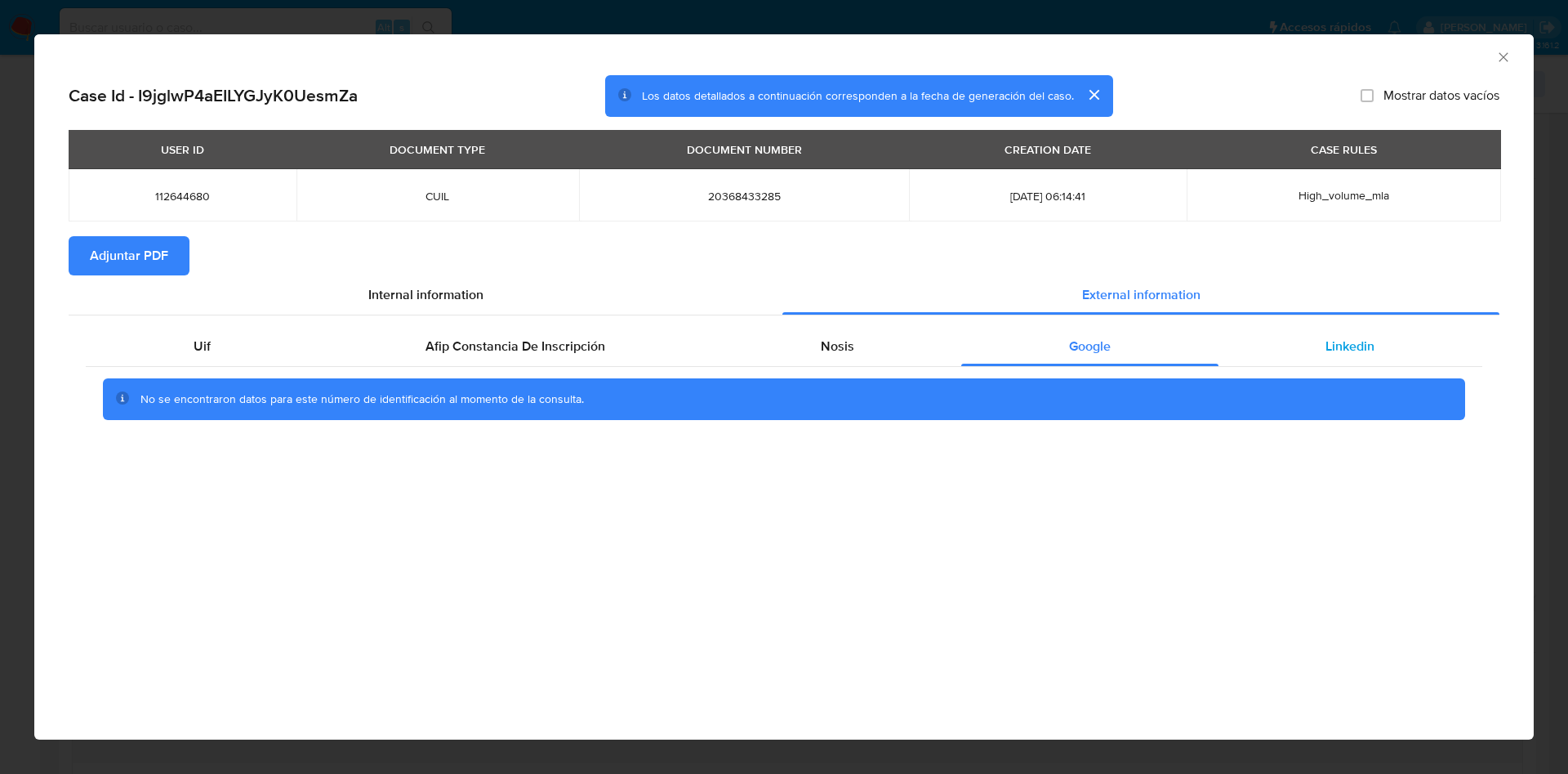
click at [1317, 340] on div "Linkedin" at bounding box center [1350, 346] width 264 height 39
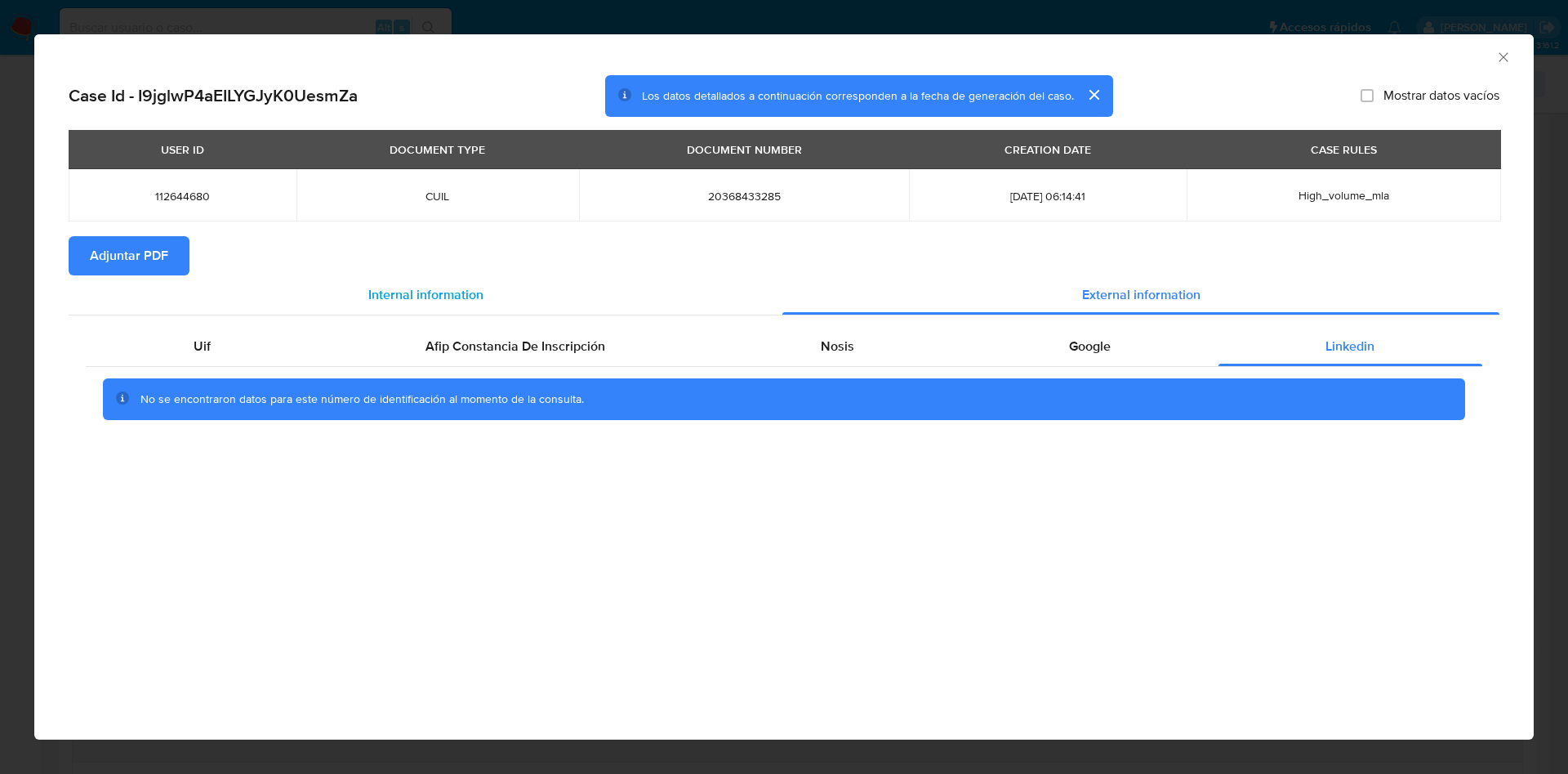
click at [128, 278] on div "Internal information" at bounding box center [426, 294] width 714 height 39
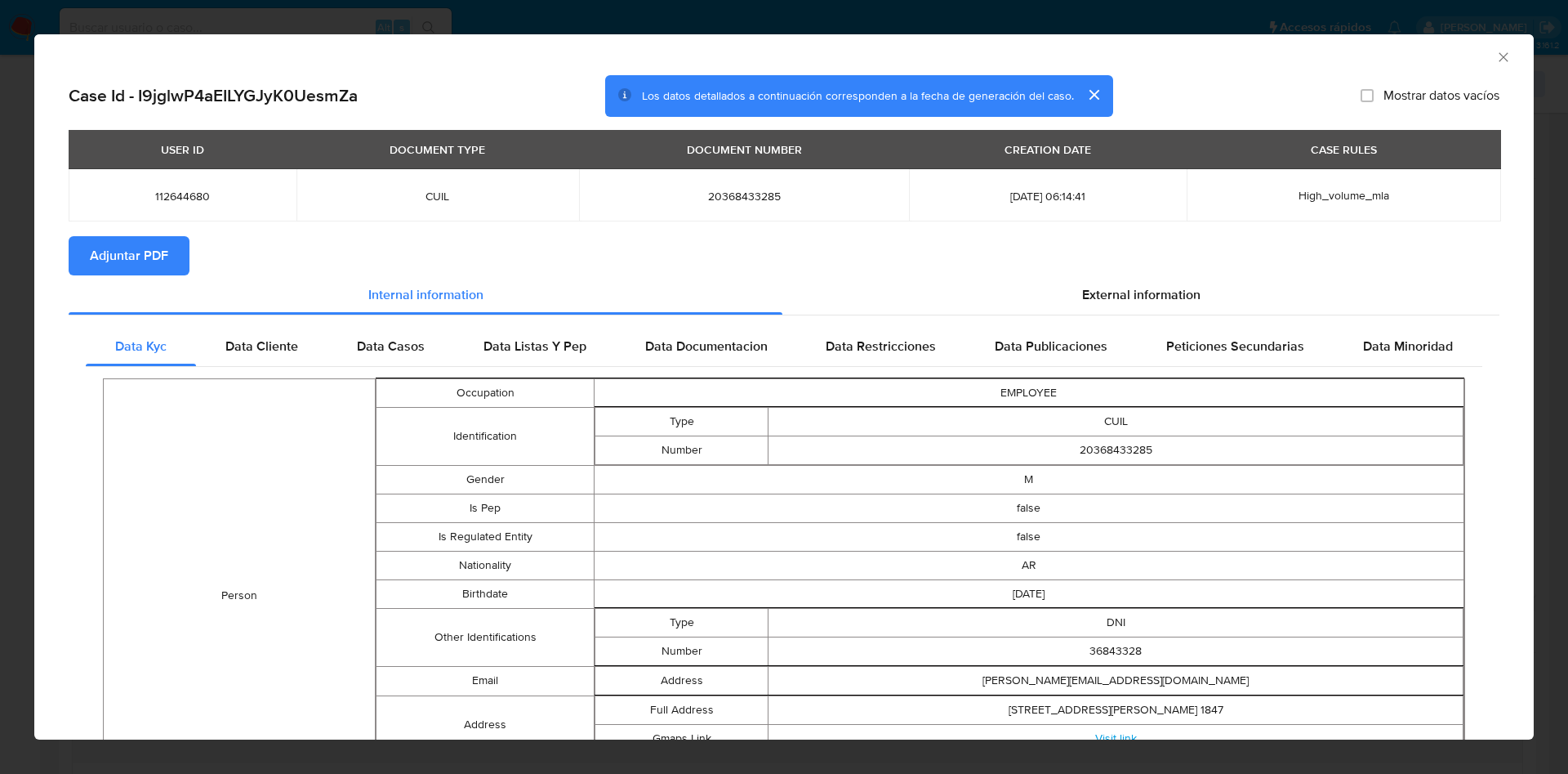
click at [137, 257] on span "Adjuntar PDF" at bounding box center [129, 255] width 78 height 36
click at [1474, 64] on div "AML Data Collector" at bounding box center [784, 54] width 1500 height 41
click at [1480, 65] on div "AML Data Collector" at bounding box center [784, 54] width 1500 height 41
click at [1496, 58] on icon "Cerrar ventana" at bounding box center [1504, 57] width 17 height 17
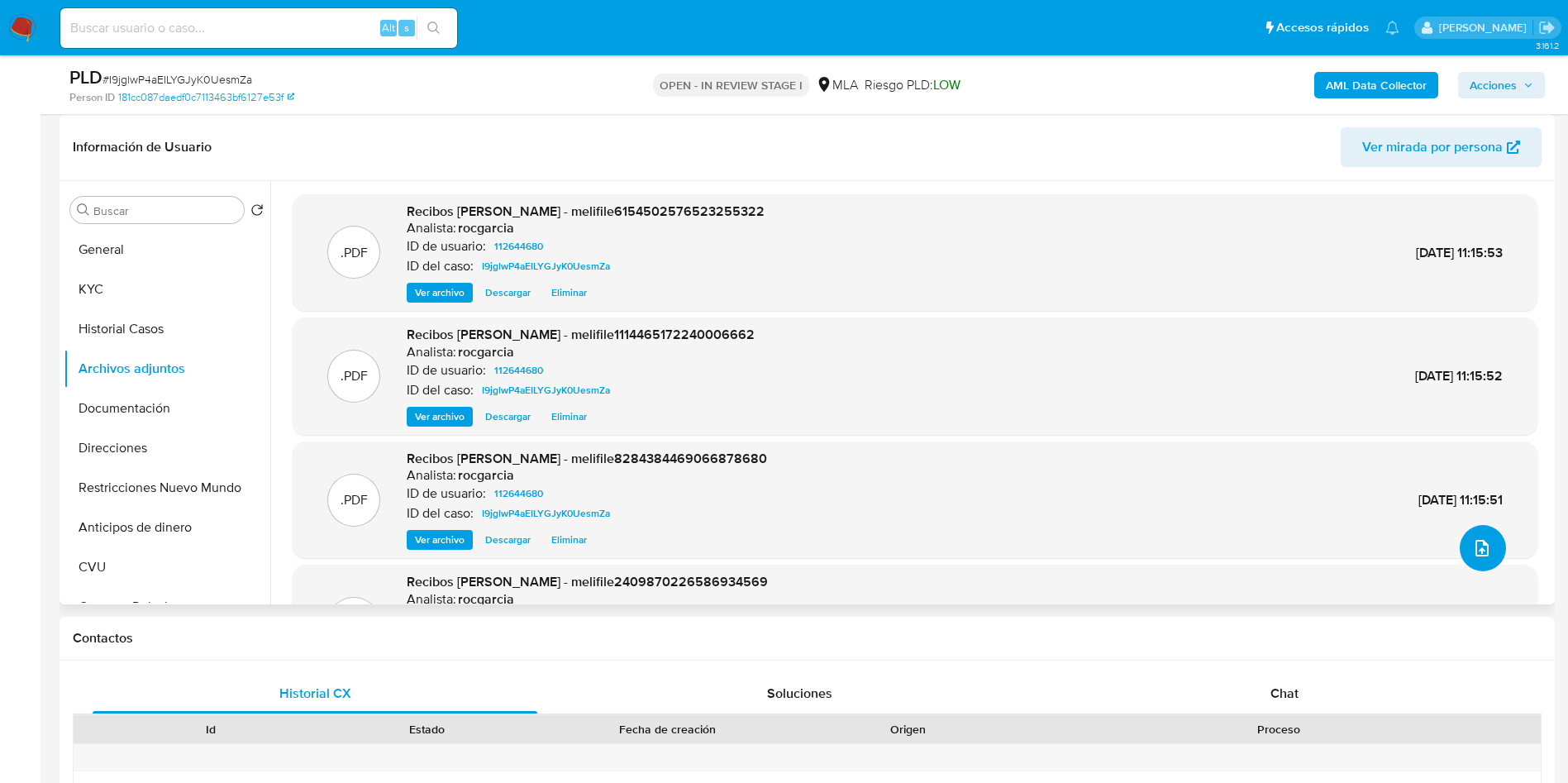
click at [1472, 539] on icon "upload-file" at bounding box center [1482, 548] width 20 height 20
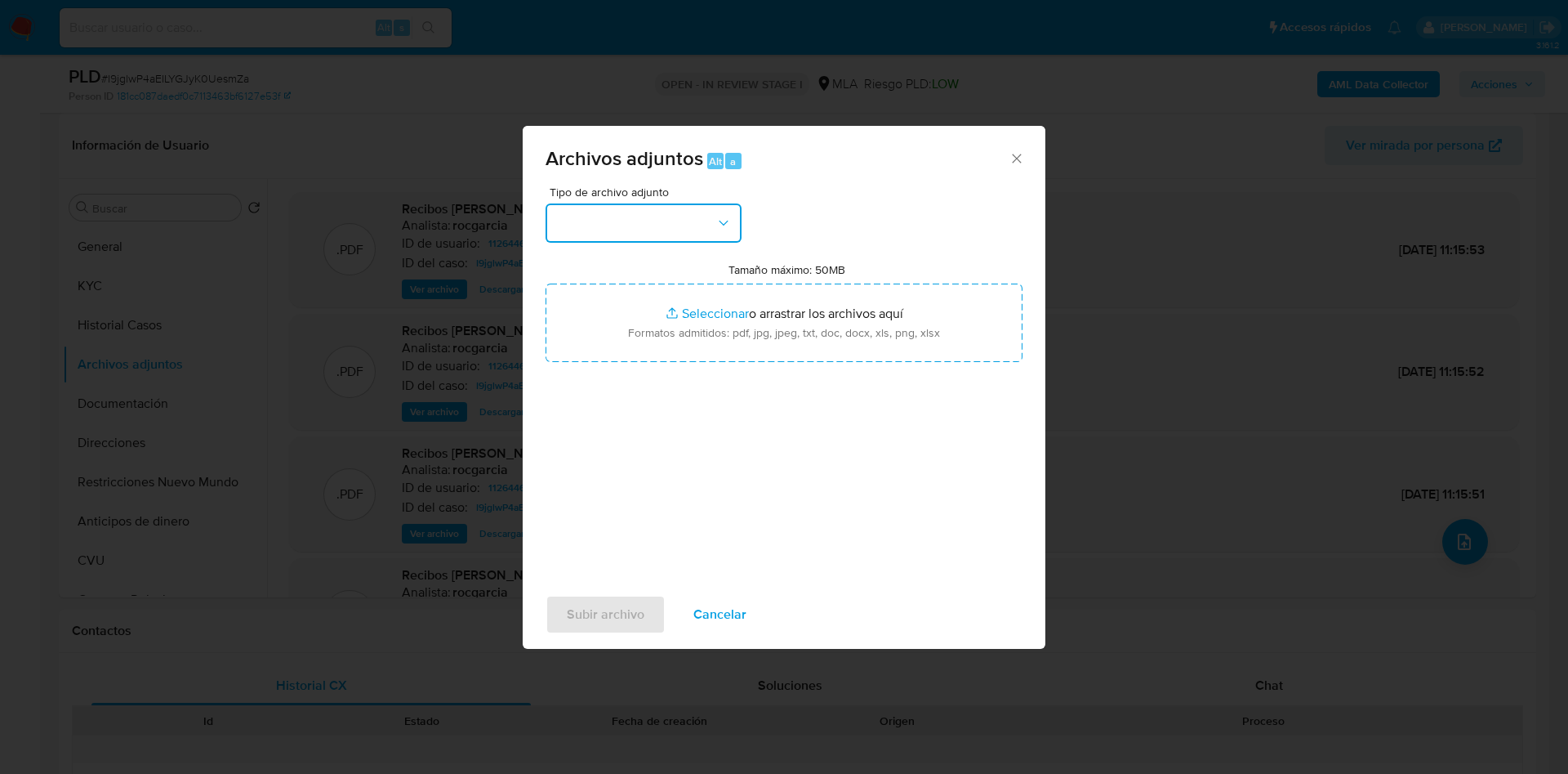
click at [653, 219] on button "button" at bounding box center [643, 223] width 196 height 39
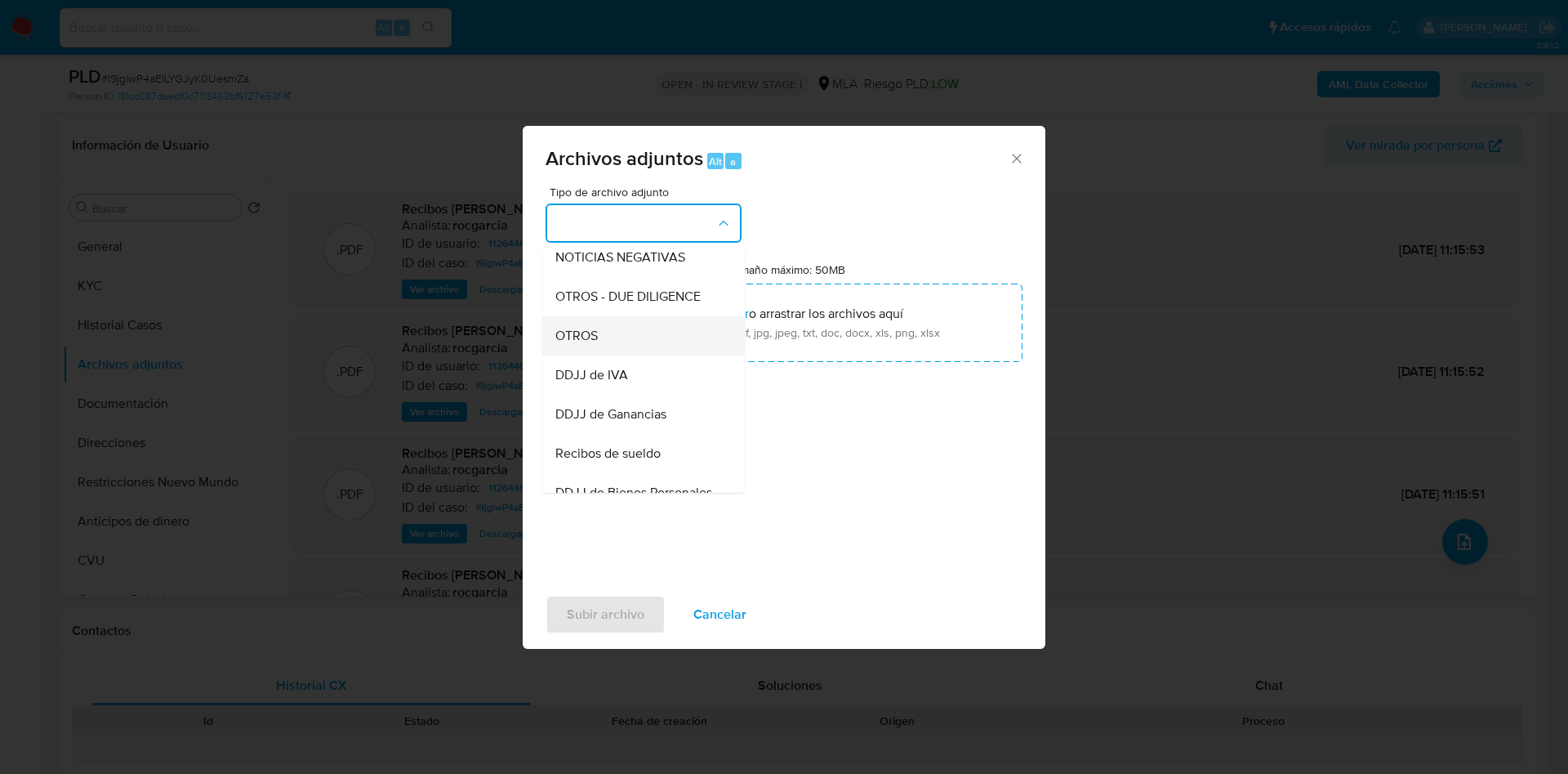
click at [638, 351] on div "OTROS" at bounding box center [639, 335] width 167 height 39
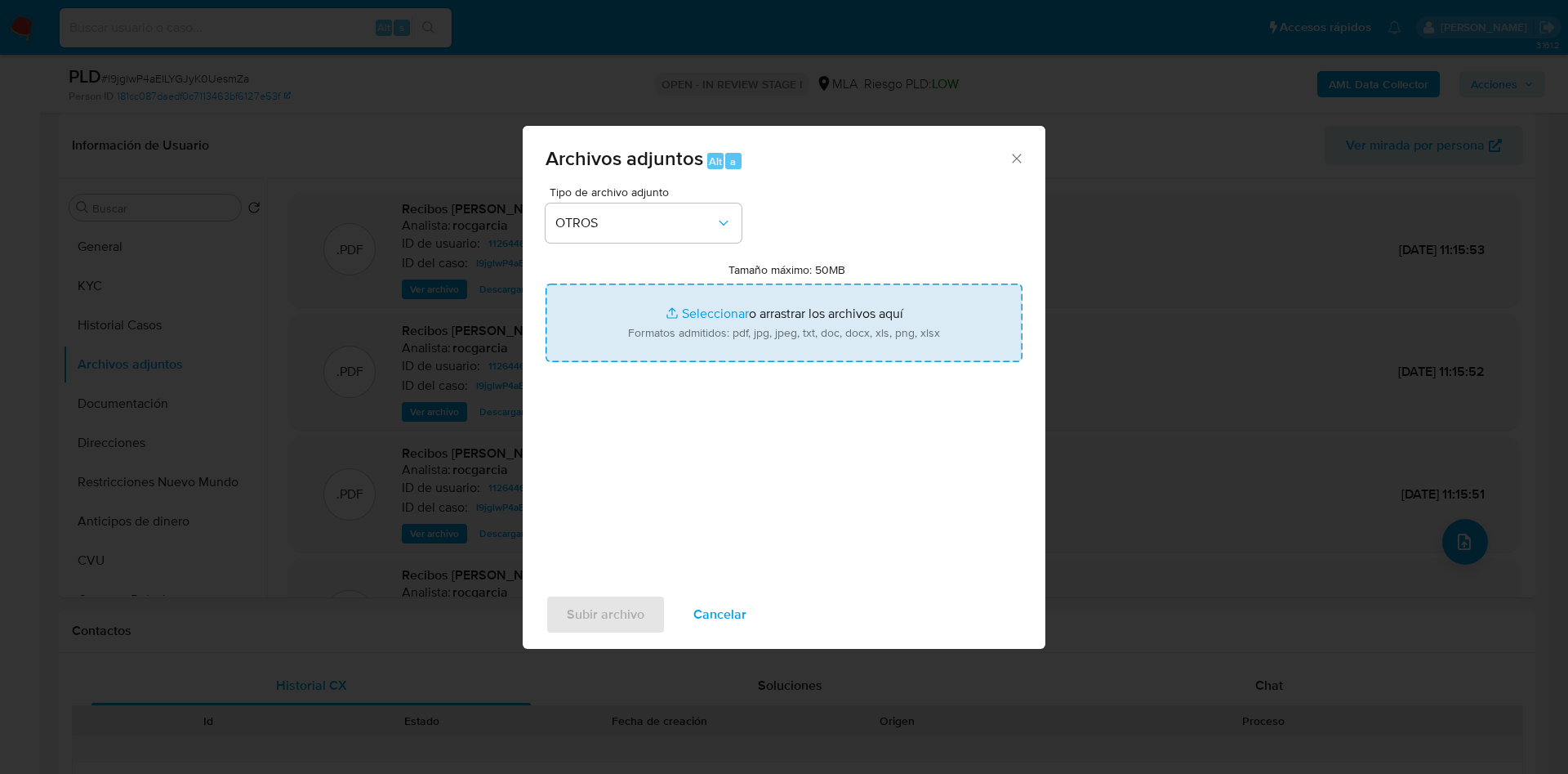
click at [700, 314] on input "Tamaño máximo: 50MB Seleccionar archivos" at bounding box center [784, 323] width 477 height 78
type input "C:\fakepath\Movimientos 112644680.xlsx"
click at [709, 330] on input "Tamaño máximo: 50MB Seleccionar archivos" at bounding box center [784, 323] width 477 height 78
type input "C:\fakepath\Caselog I9jglwP4aEILYGJyK0UesmZa - 112644680.docx"
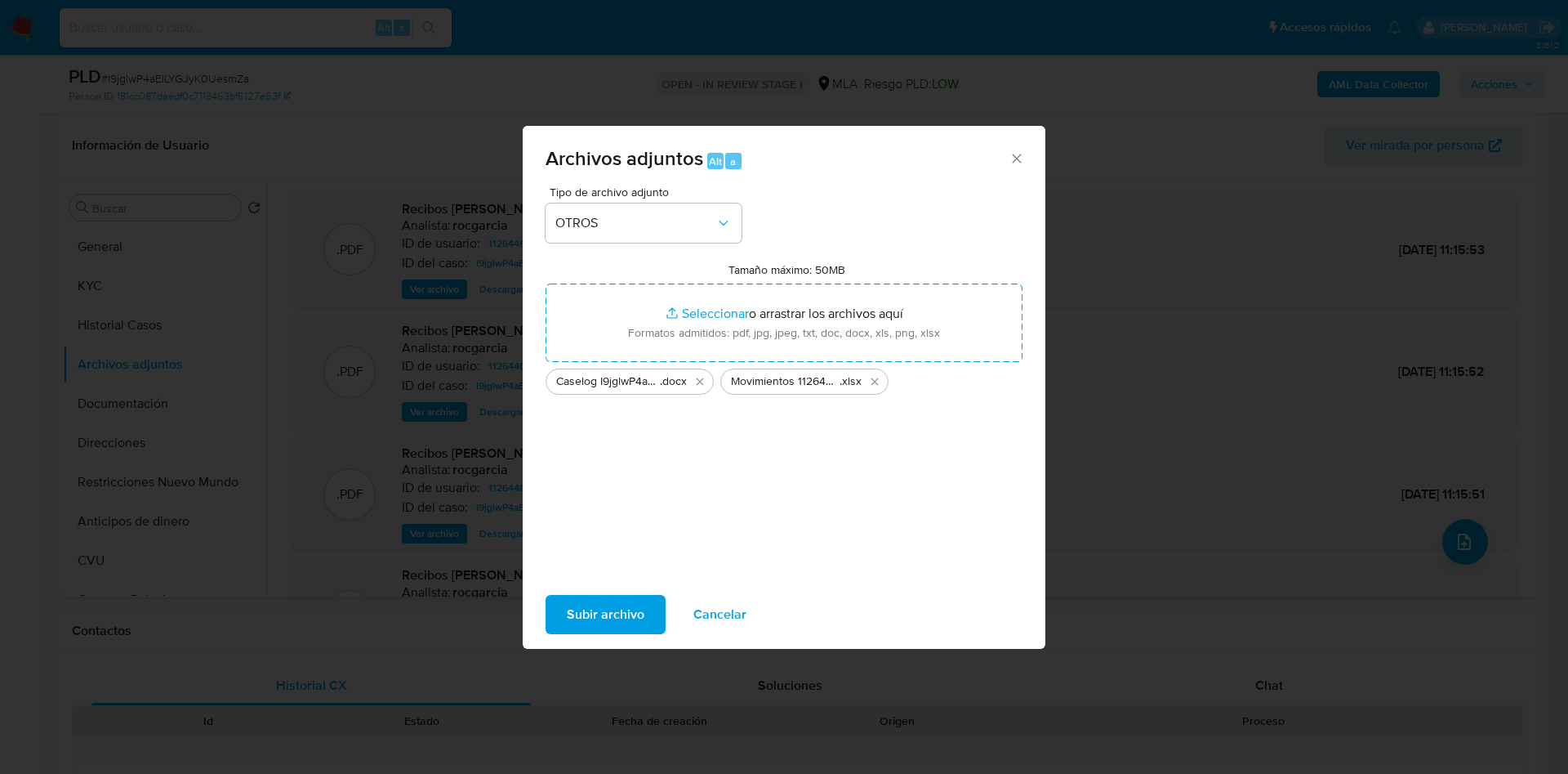
click at [623, 618] on span "Subir archivo" at bounding box center [605, 614] width 77 height 36
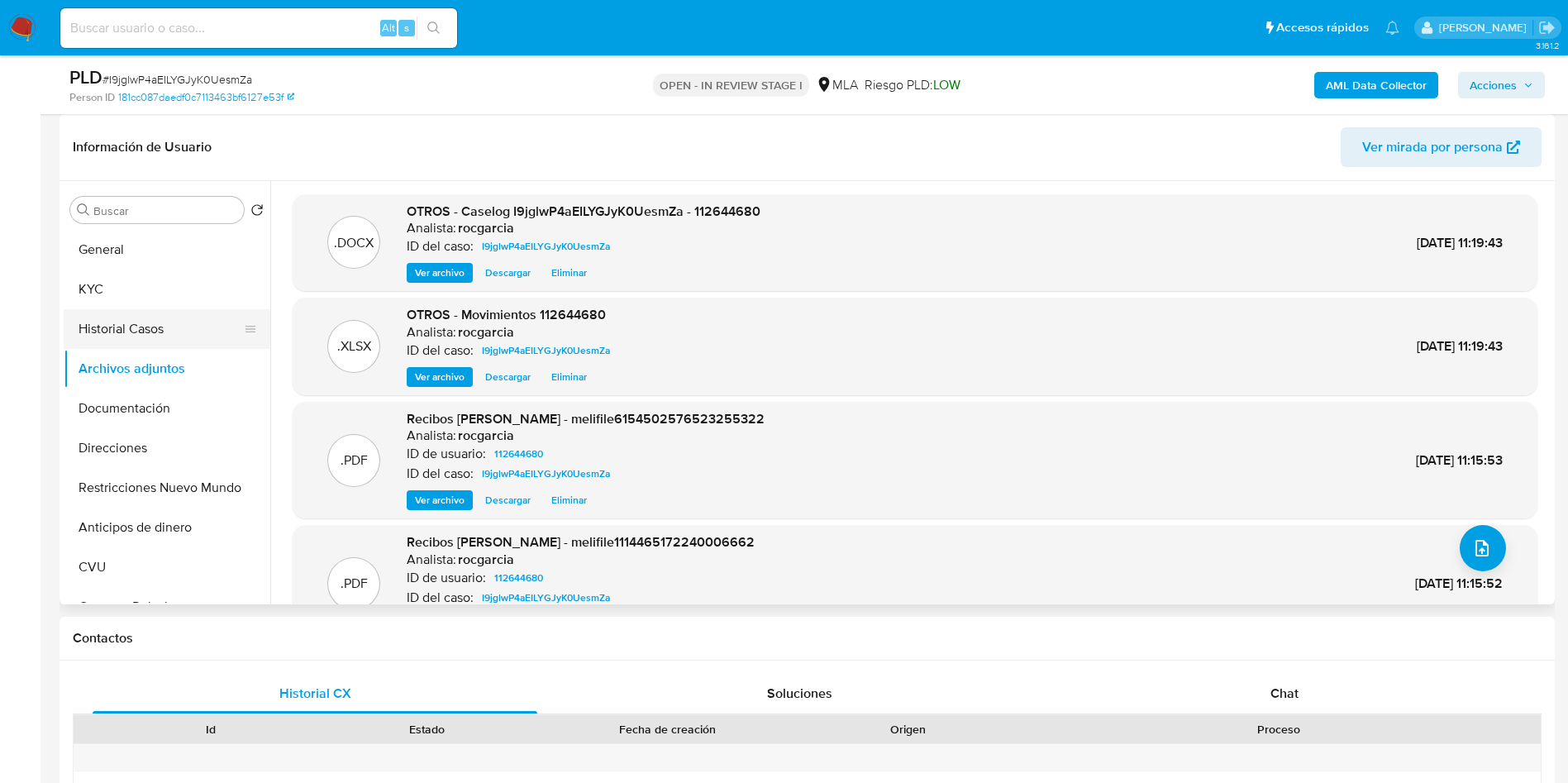
drag, startPoint x: 156, startPoint y: 333, endPoint x: 158, endPoint y: 347, distance: 14.1
click at [156, 333] on button "Historial Casos" at bounding box center [160, 329] width 194 height 40
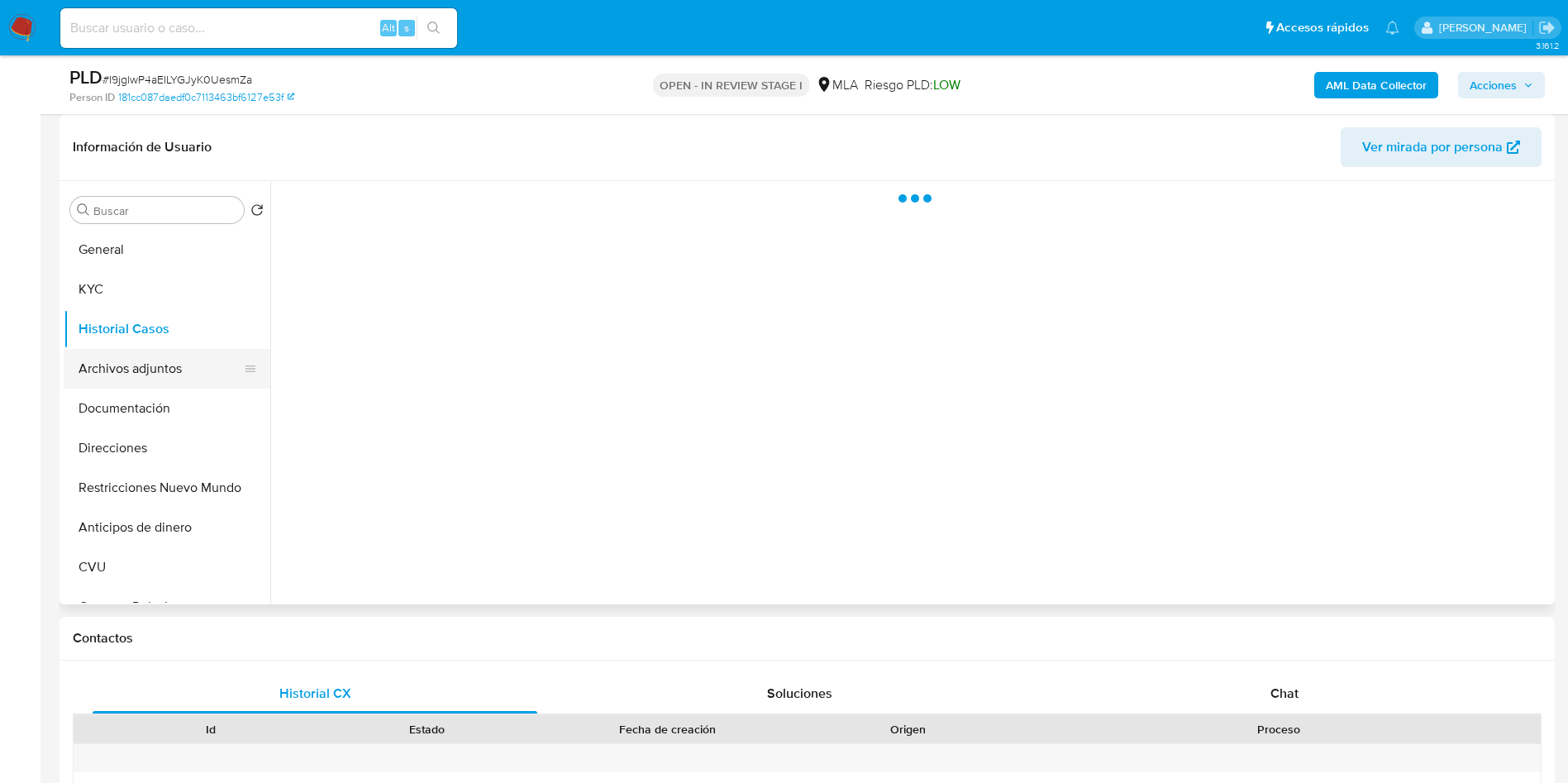
click at [164, 360] on button "Archivos adjuntos" at bounding box center [160, 368] width 194 height 40
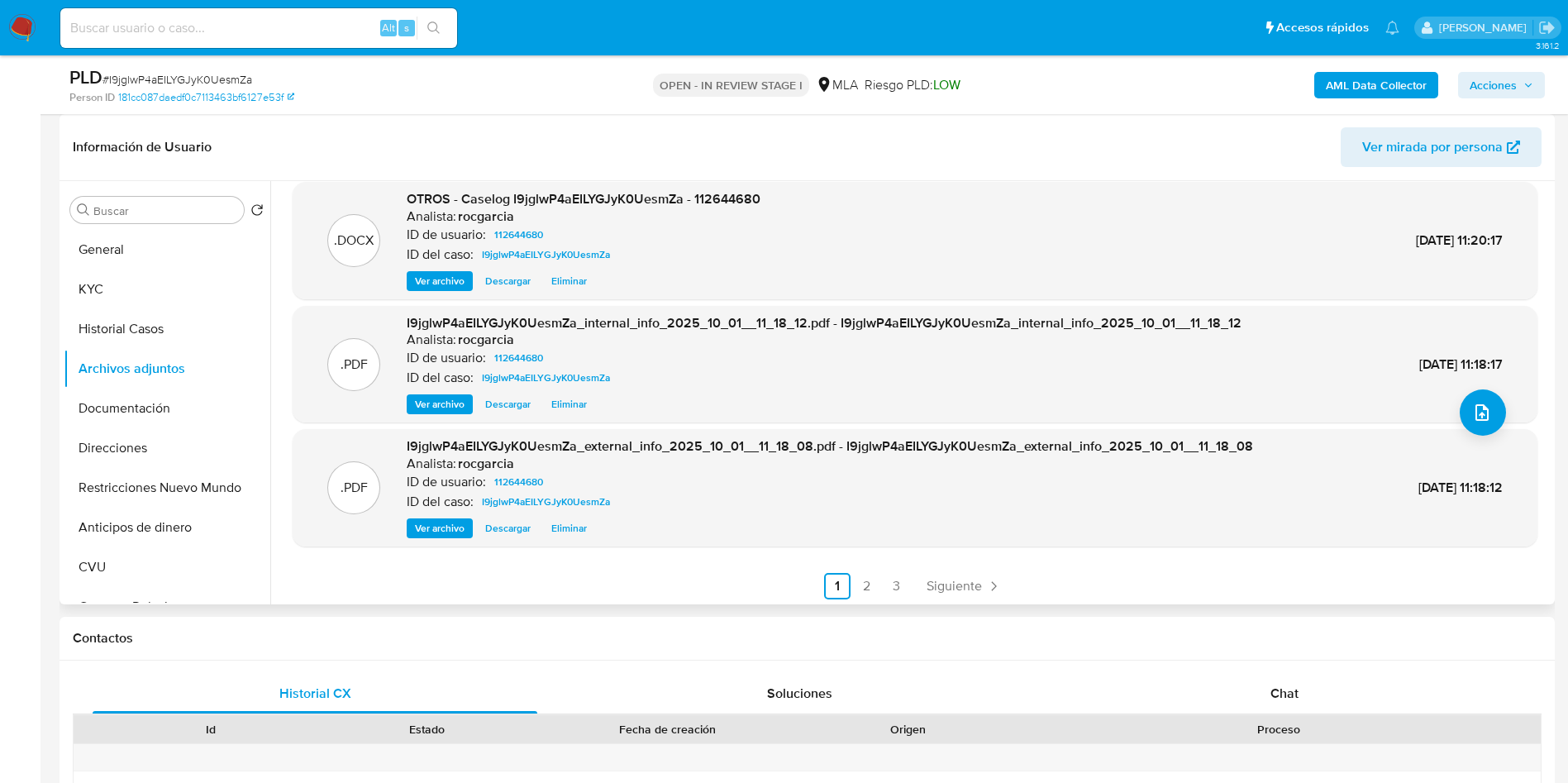
scroll to position [139, 0]
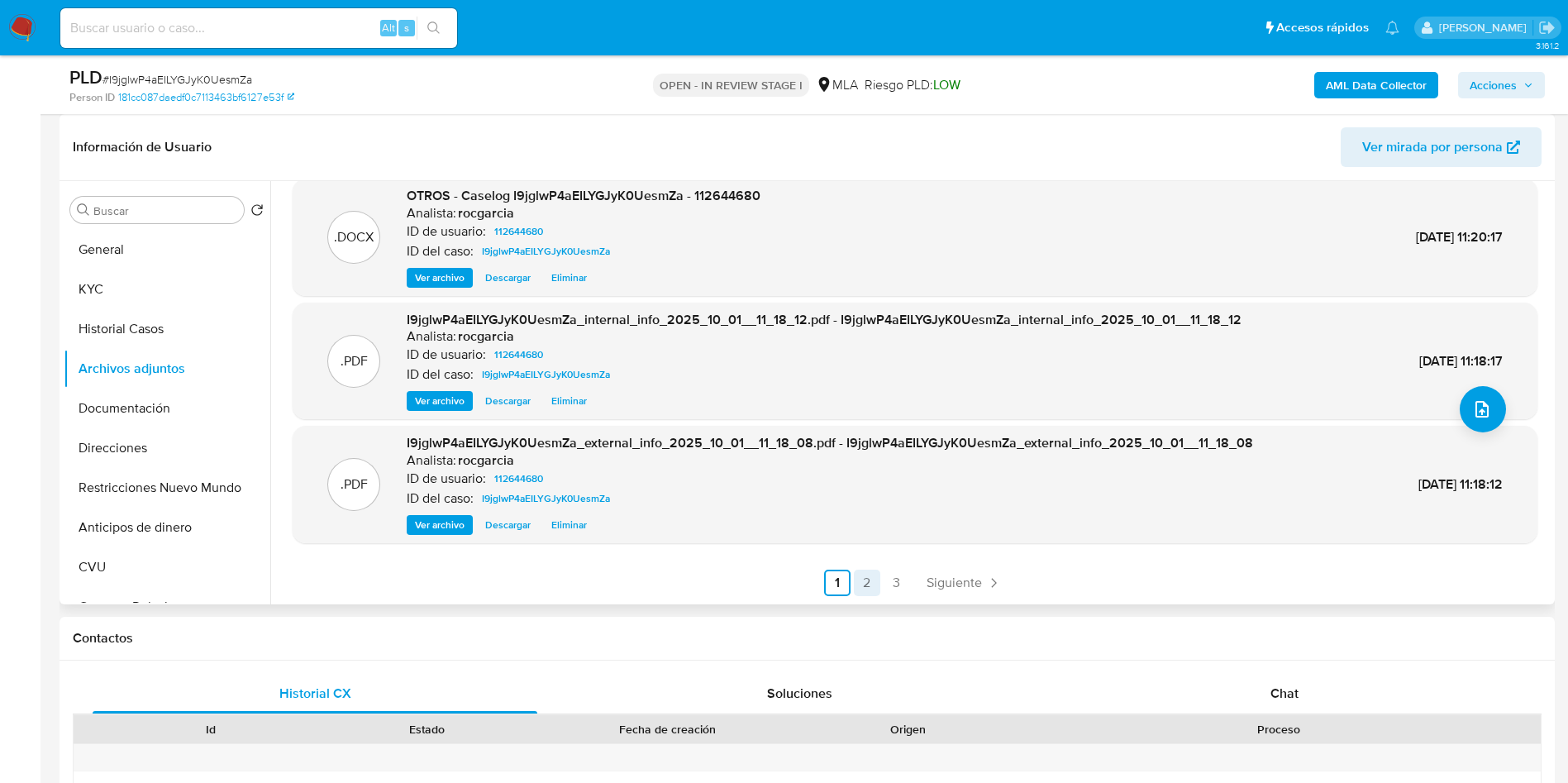
click at [857, 574] on link "2" at bounding box center [867, 583] width 26 height 26
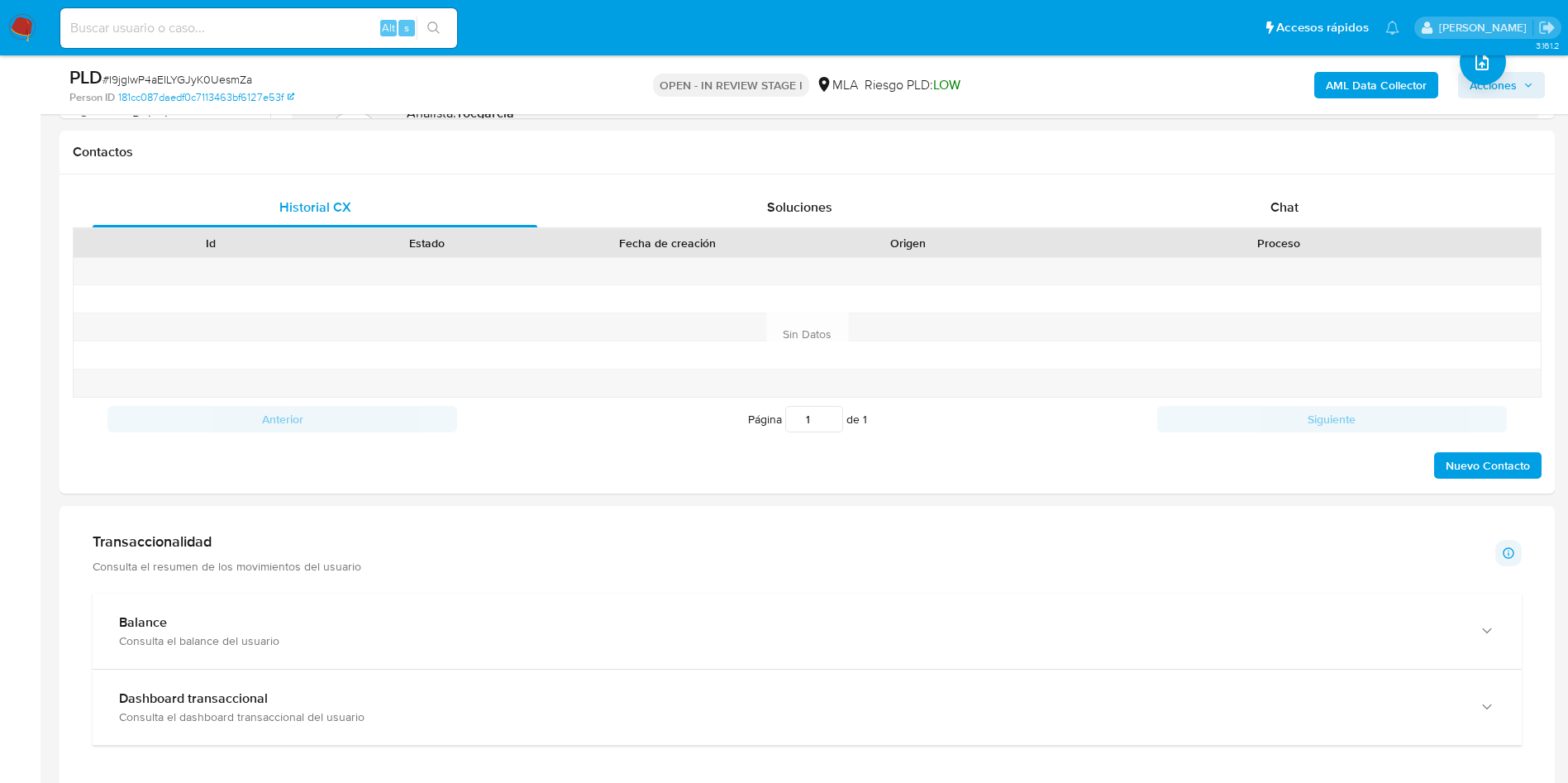
scroll to position [620, 0]
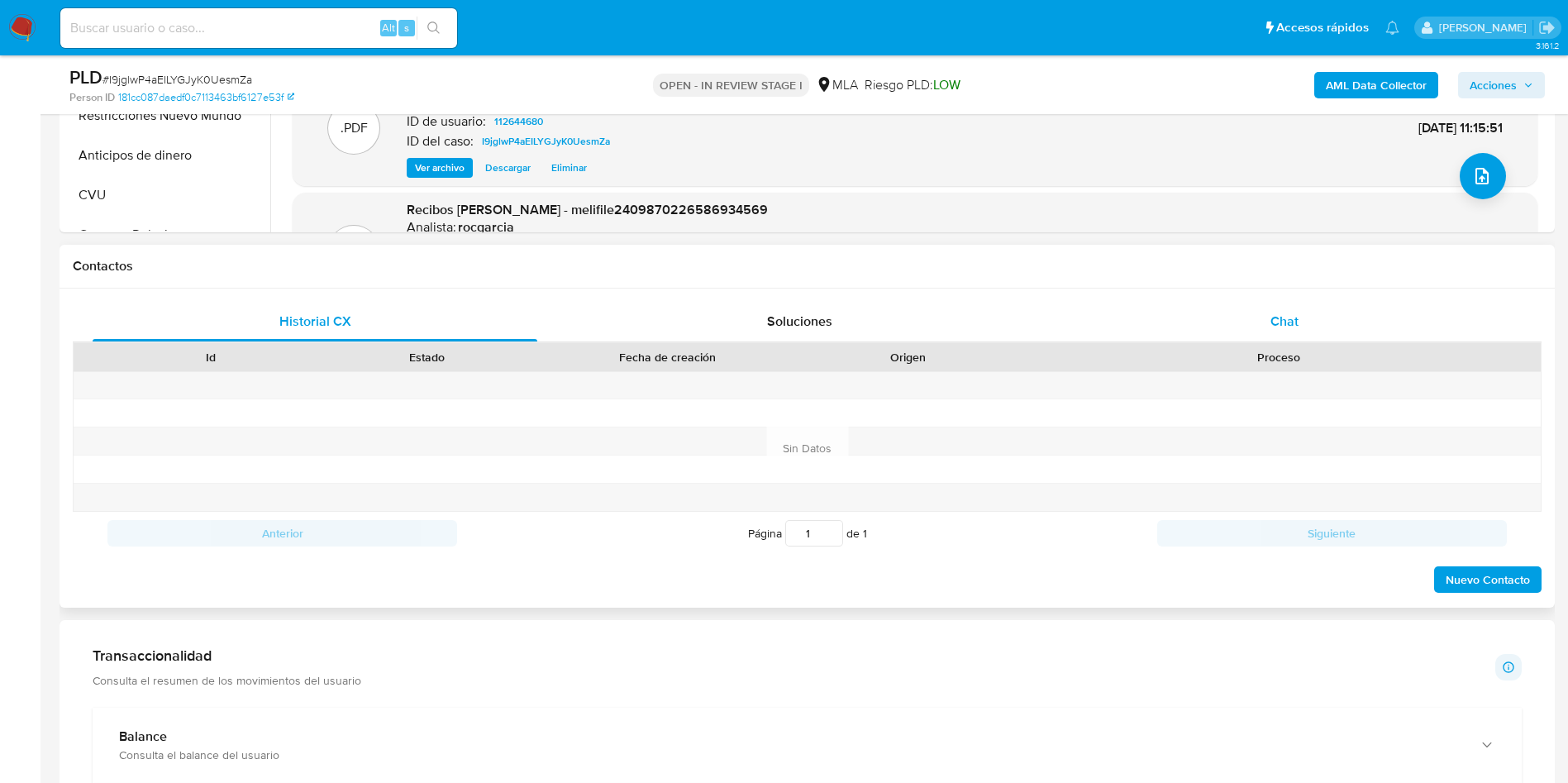
drag, startPoint x: 1302, startPoint y: 314, endPoint x: 1285, endPoint y: 324, distance: 19.7
click at [1302, 317] on div "Chat" at bounding box center [1284, 321] width 445 height 40
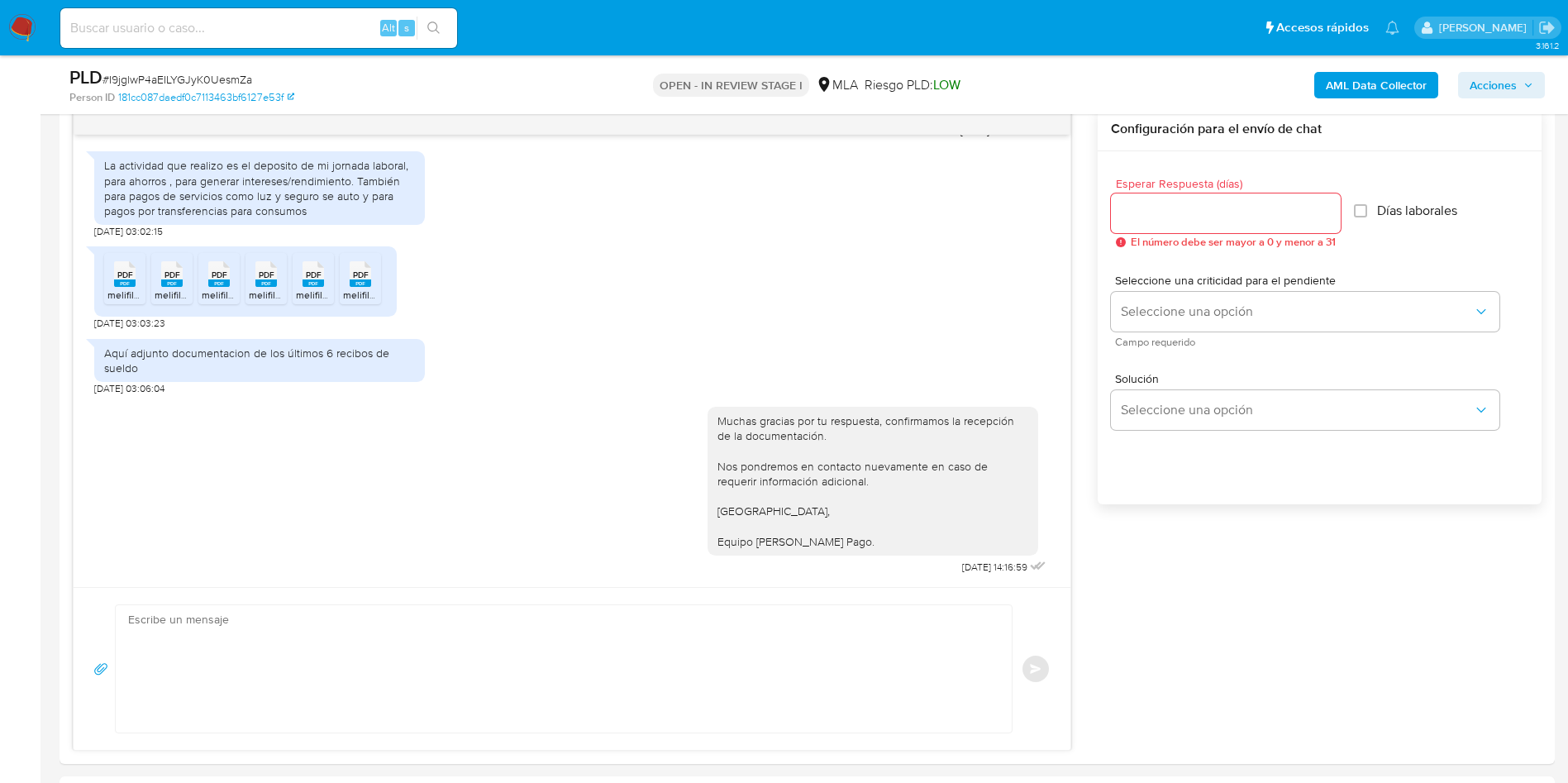
scroll to position [248, 0]
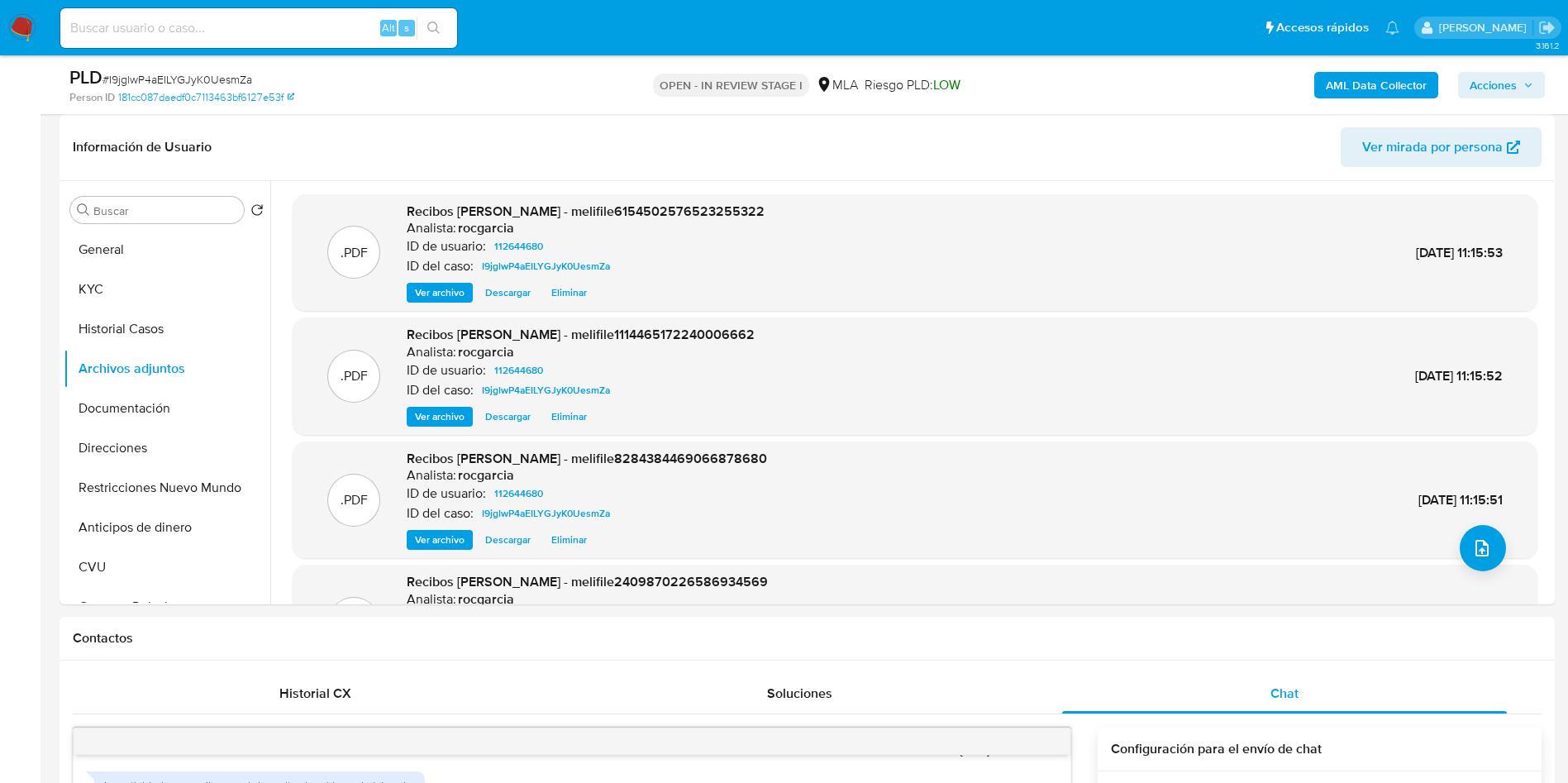
click at [1528, 86] on icon "button" at bounding box center [1528, 85] width 10 height 10
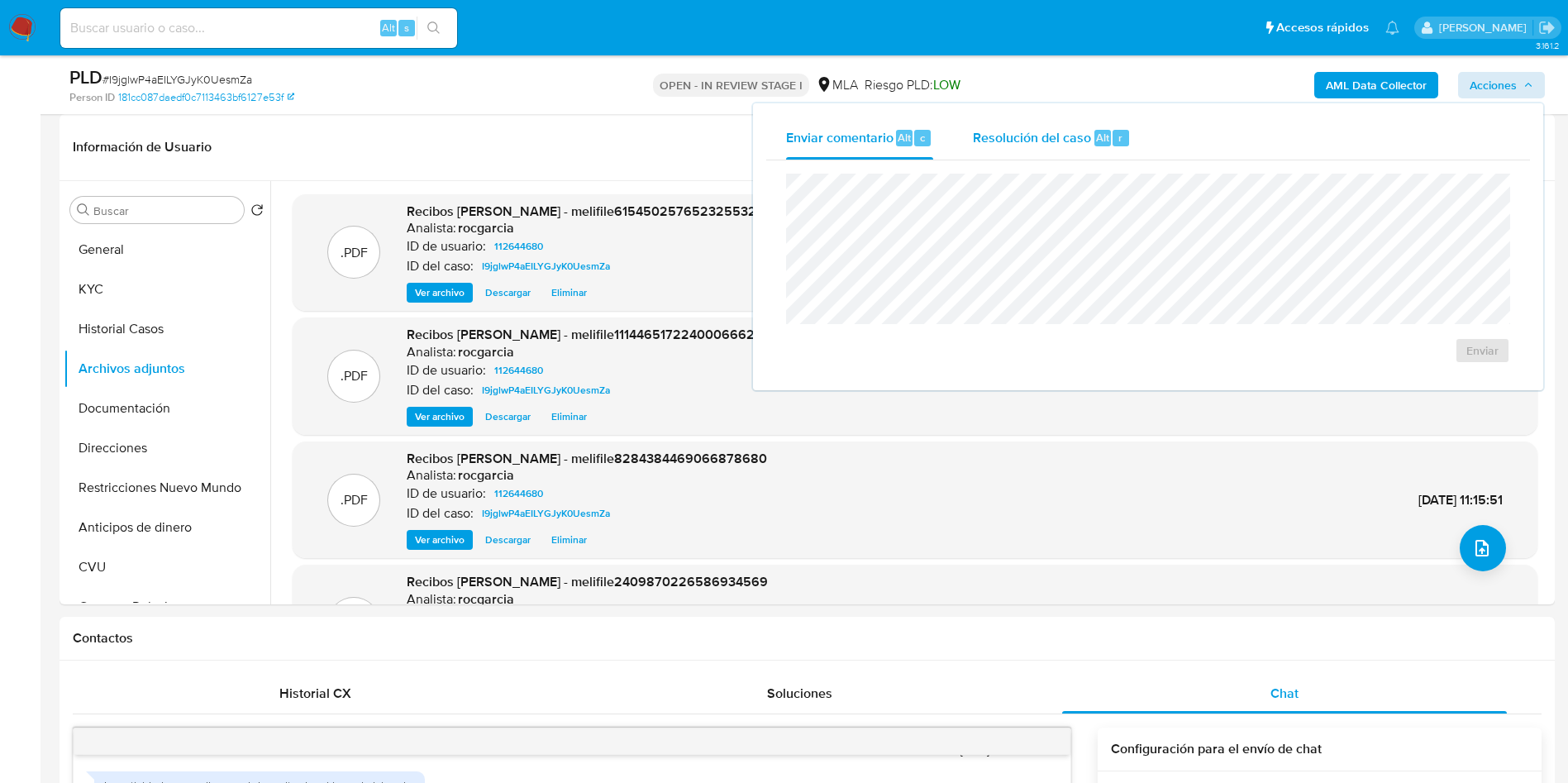
click at [1071, 137] on span "Resolución del caso" at bounding box center [1032, 137] width 118 height 19
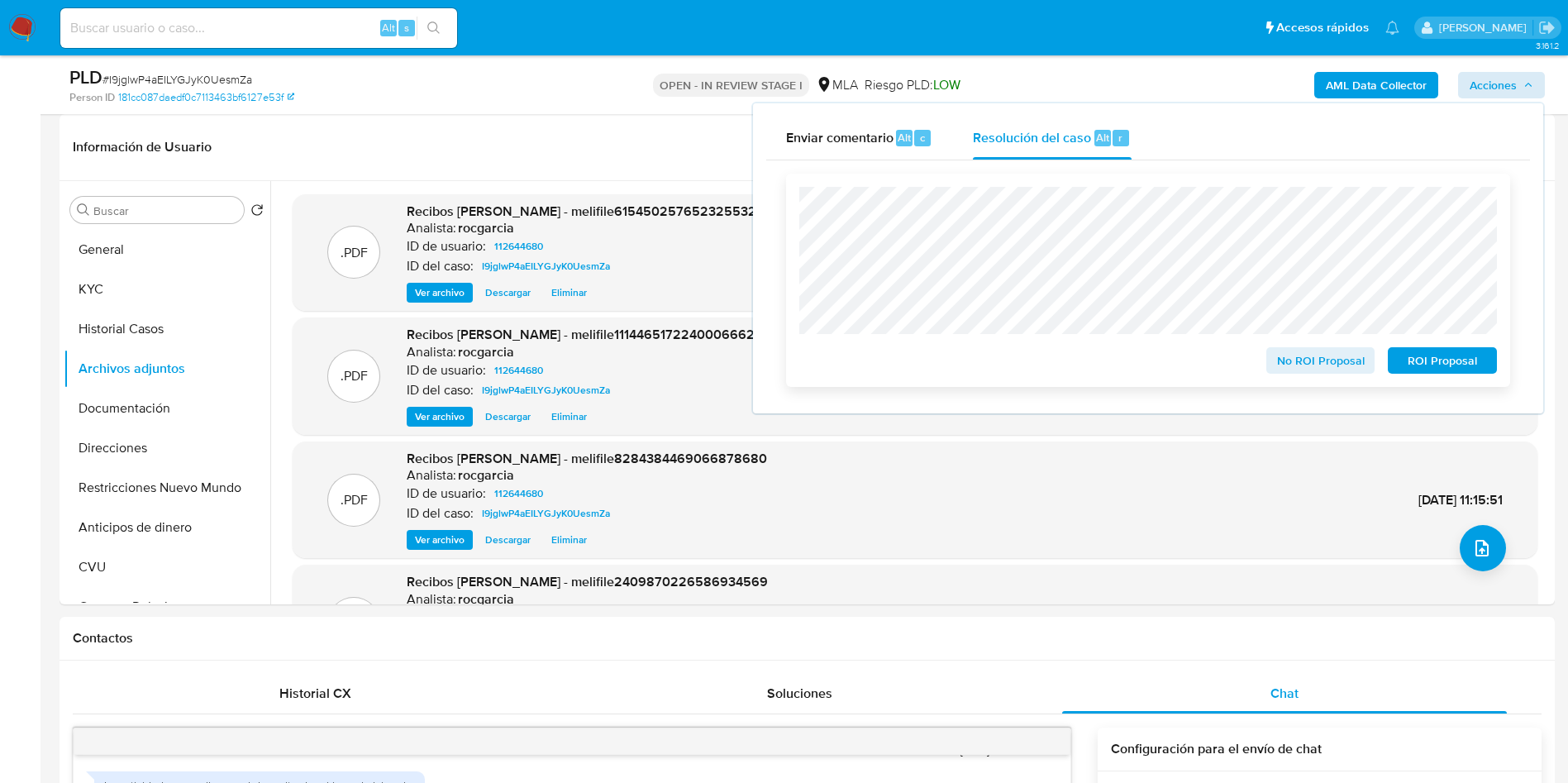
click at [1303, 372] on span "No ROI Proposal" at bounding box center [1321, 360] width 86 height 23
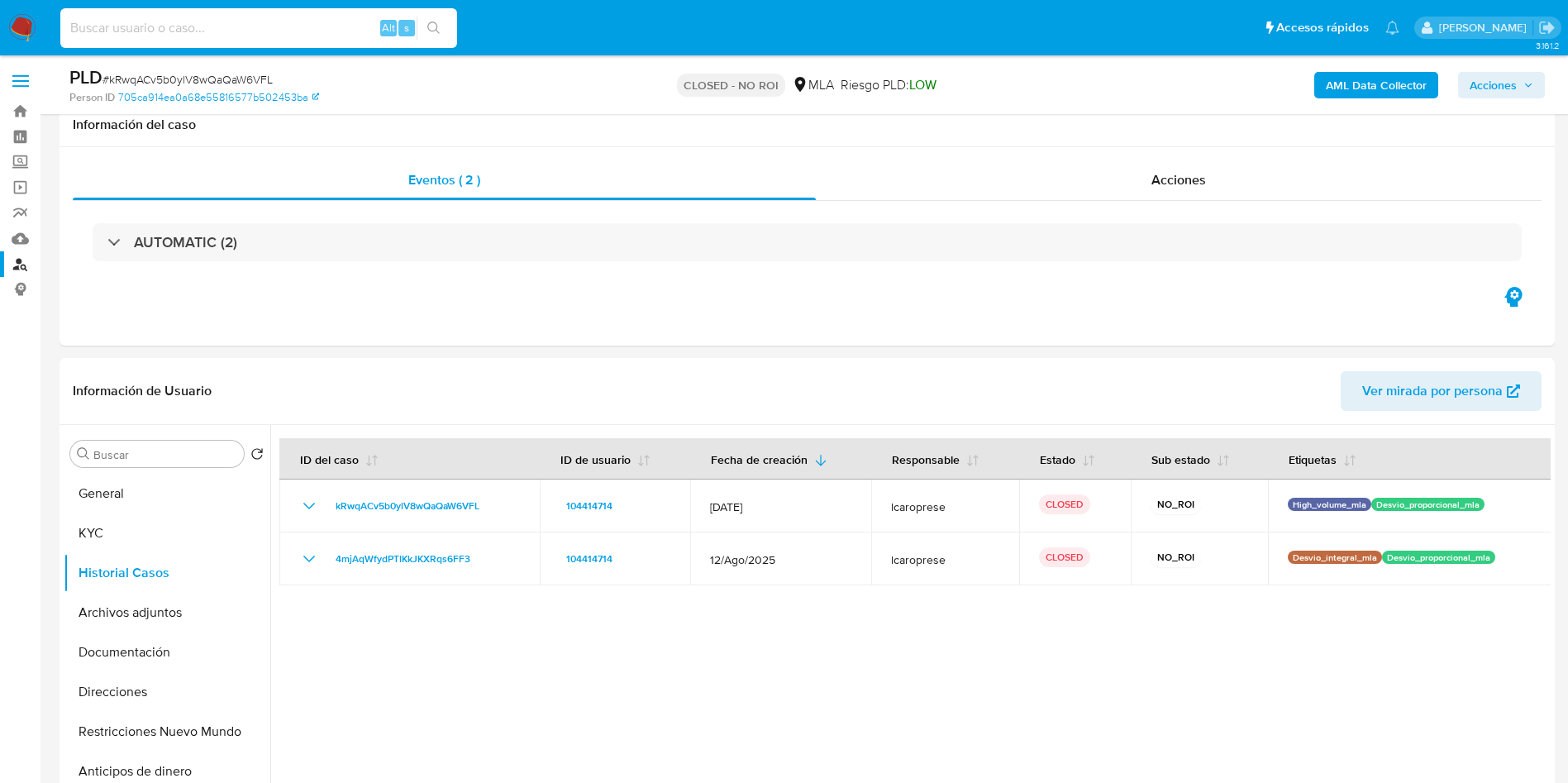
select select "10"
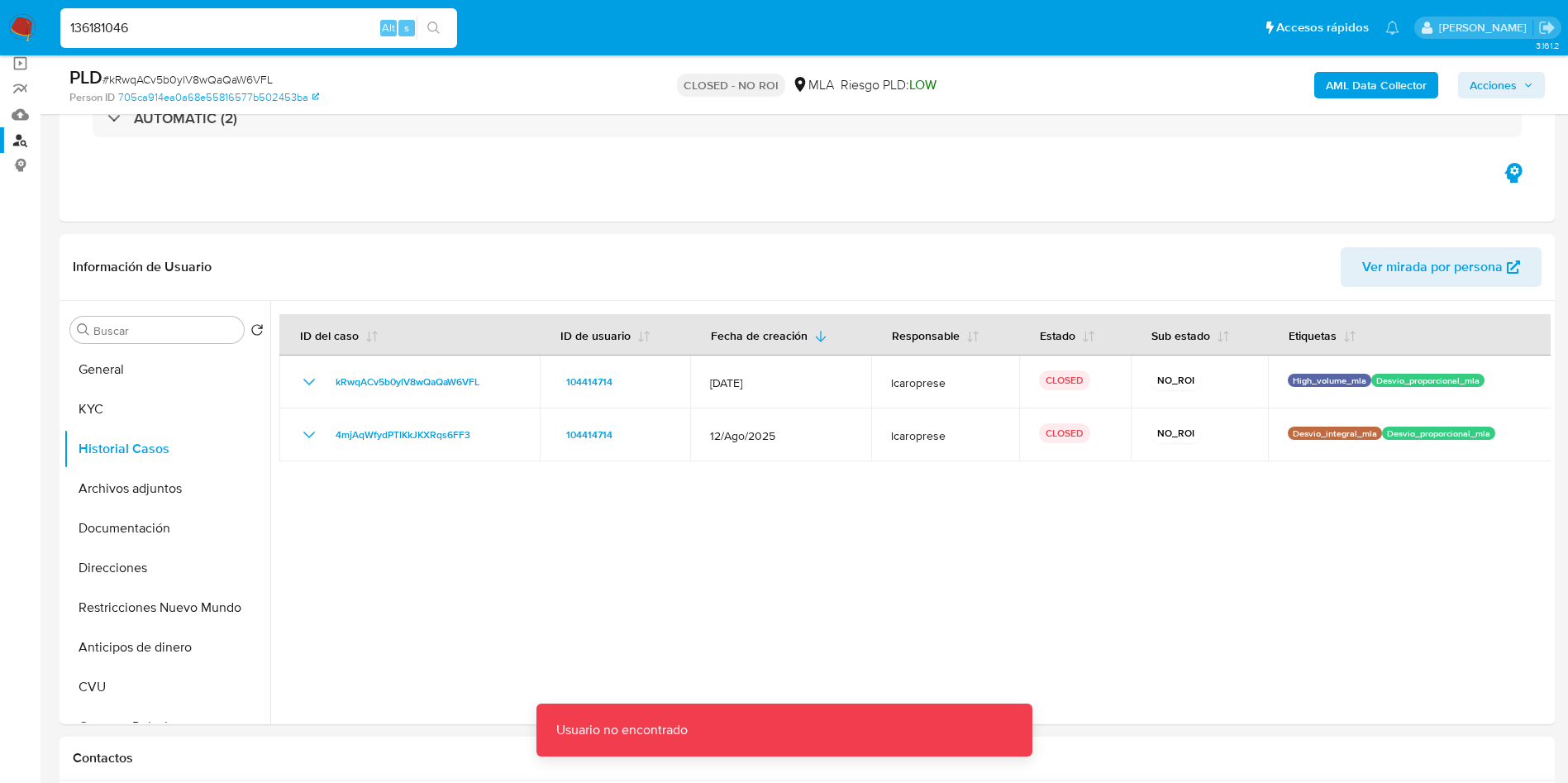
click at [166, 25] on input "136181046" at bounding box center [259, 28] width 397 height 21
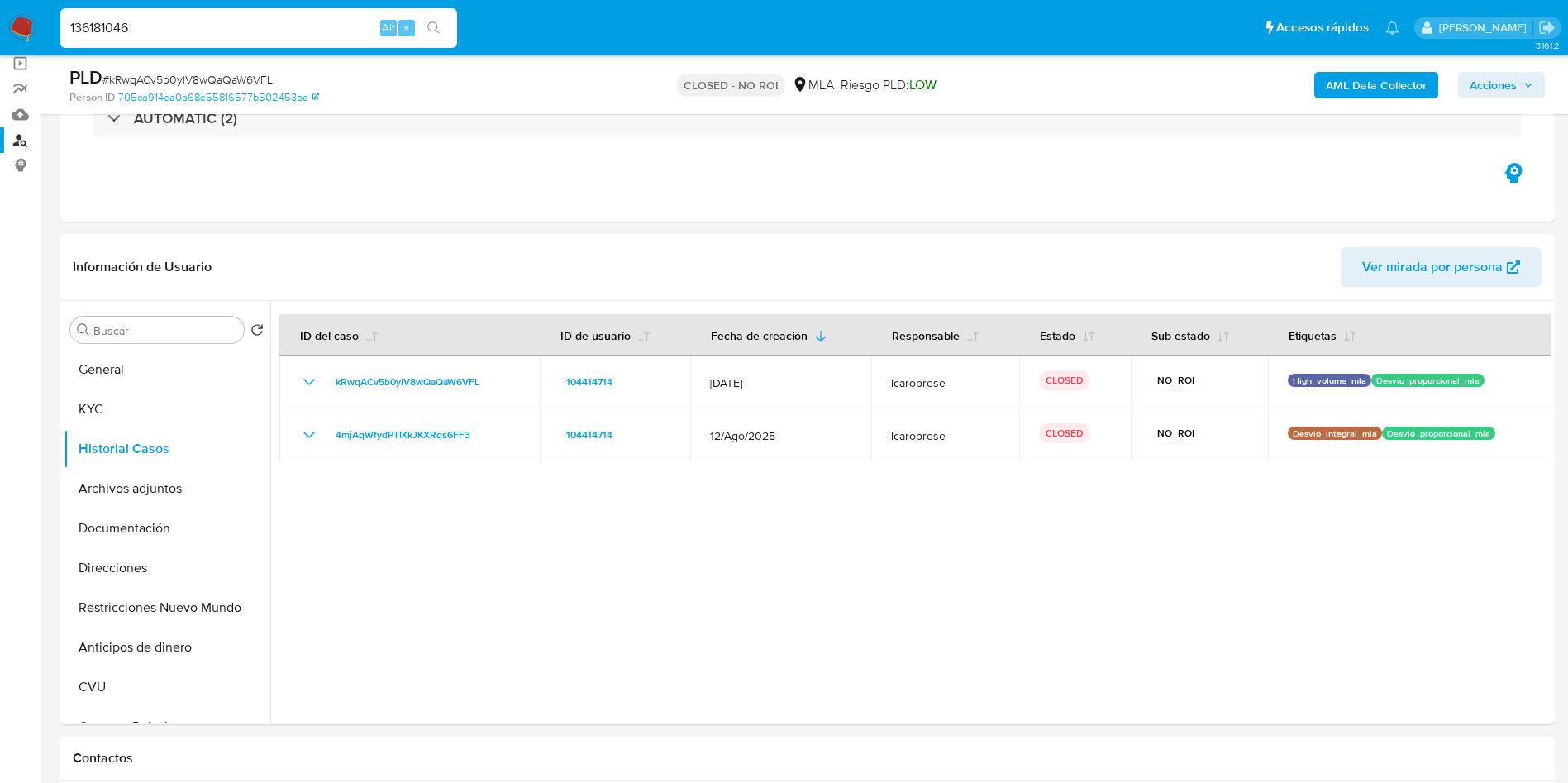
type input "136181046"
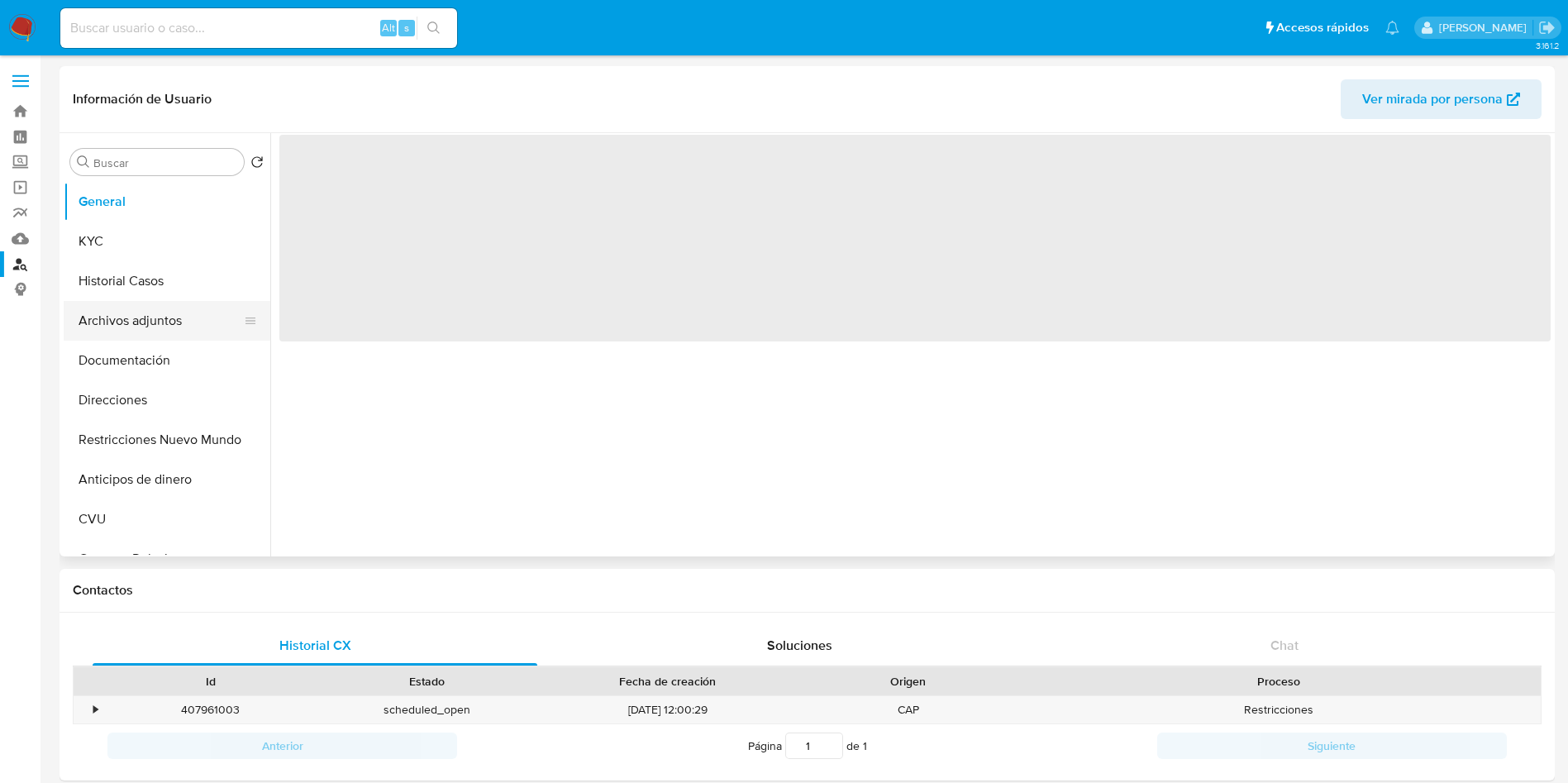
select select "10"
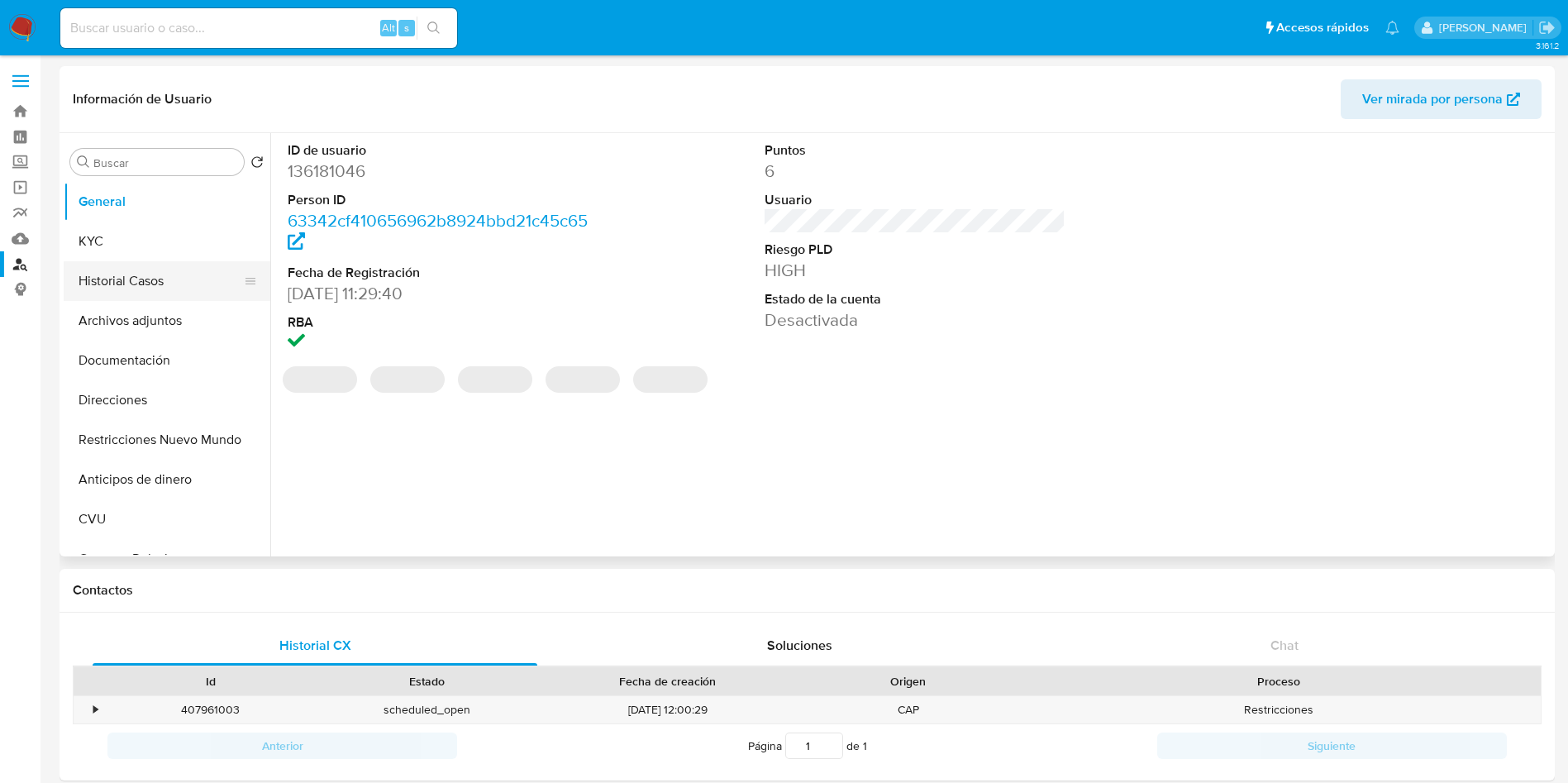
click at [130, 289] on button "Historial Casos" at bounding box center [160, 281] width 194 height 40
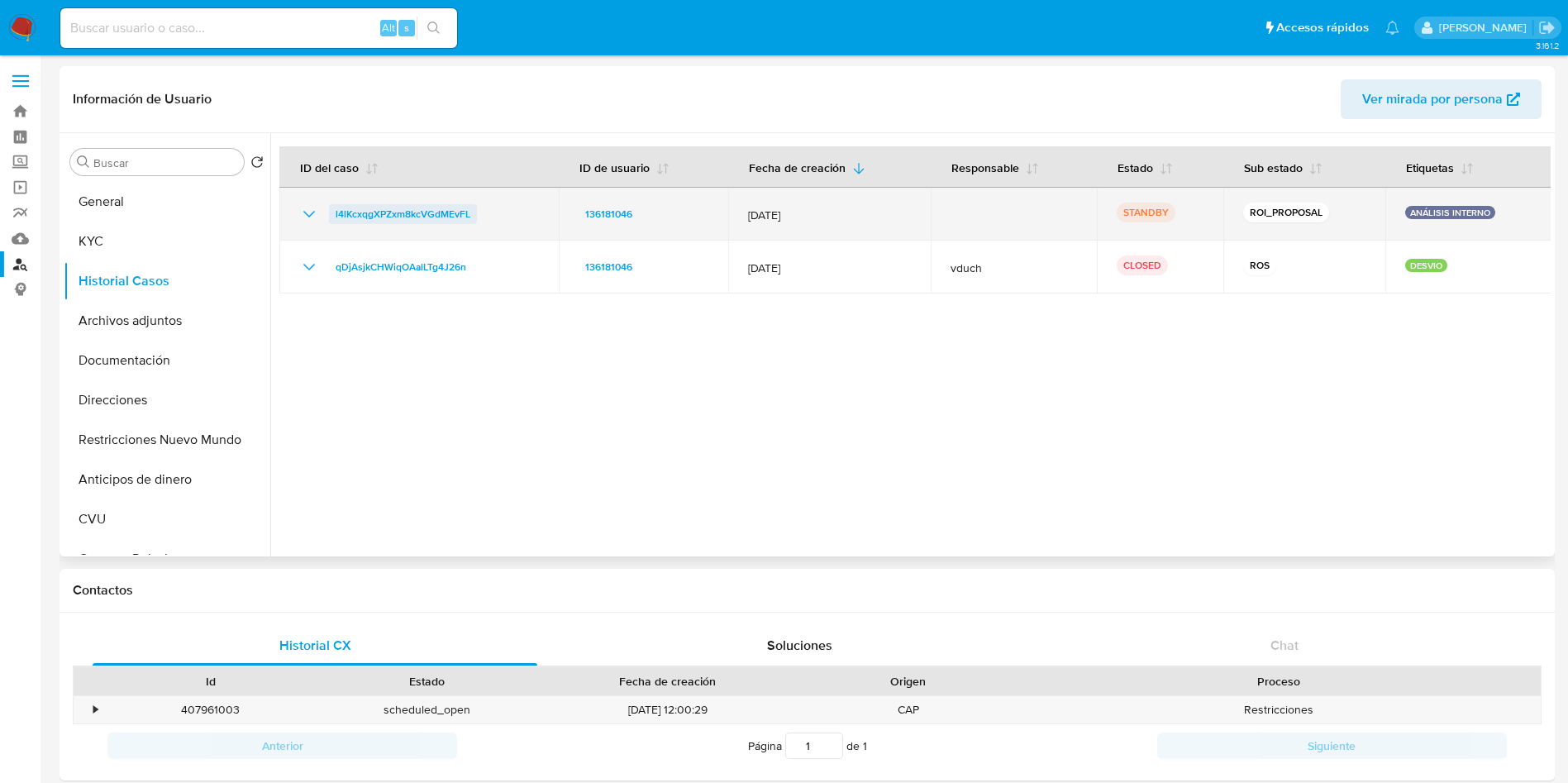
click at [368, 207] on span "l4lKcxqgXPZxm8kcVGdMEvFL" at bounding box center [402, 214] width 135 height 20
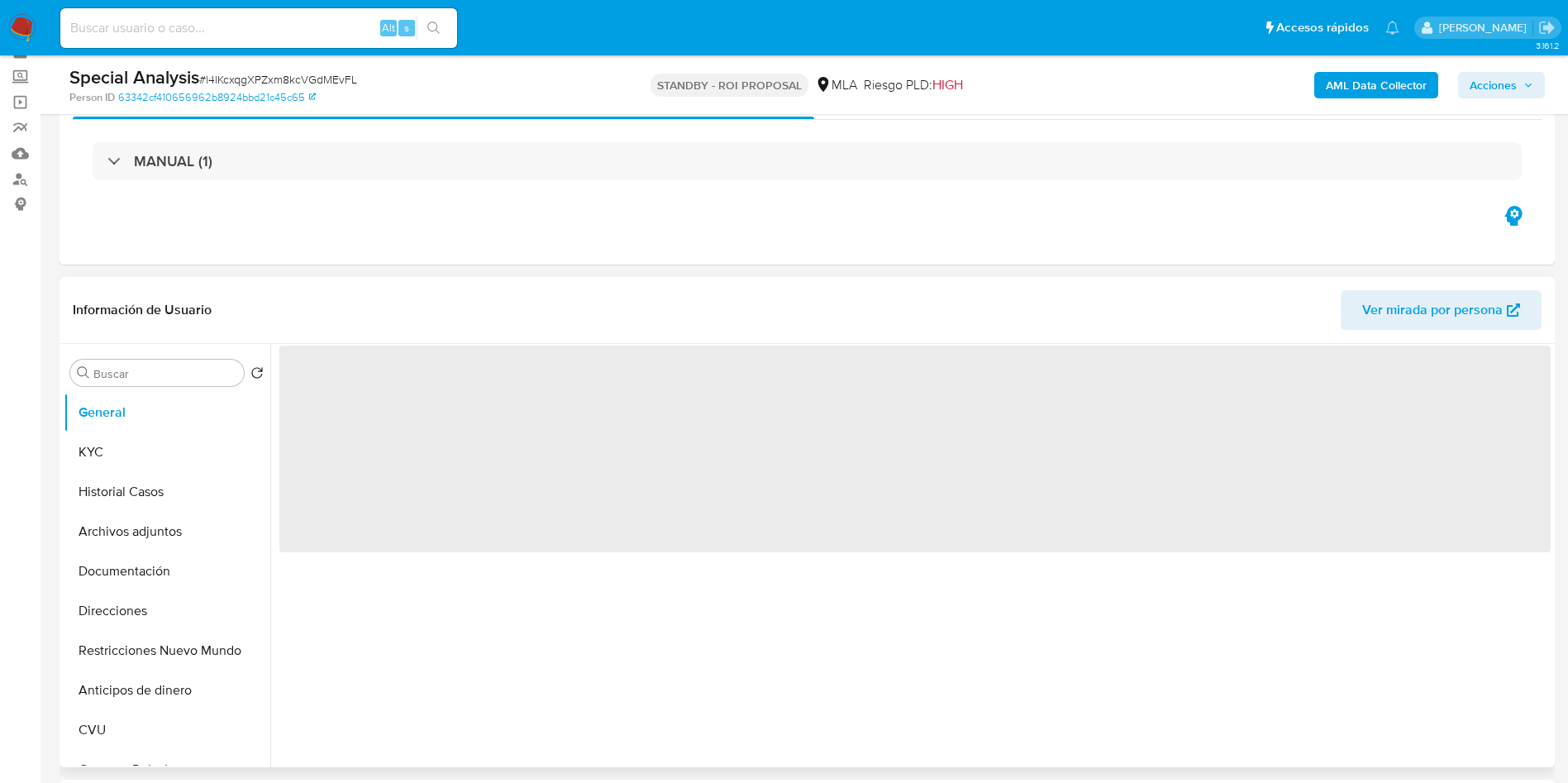
scroll to position [124, 0]
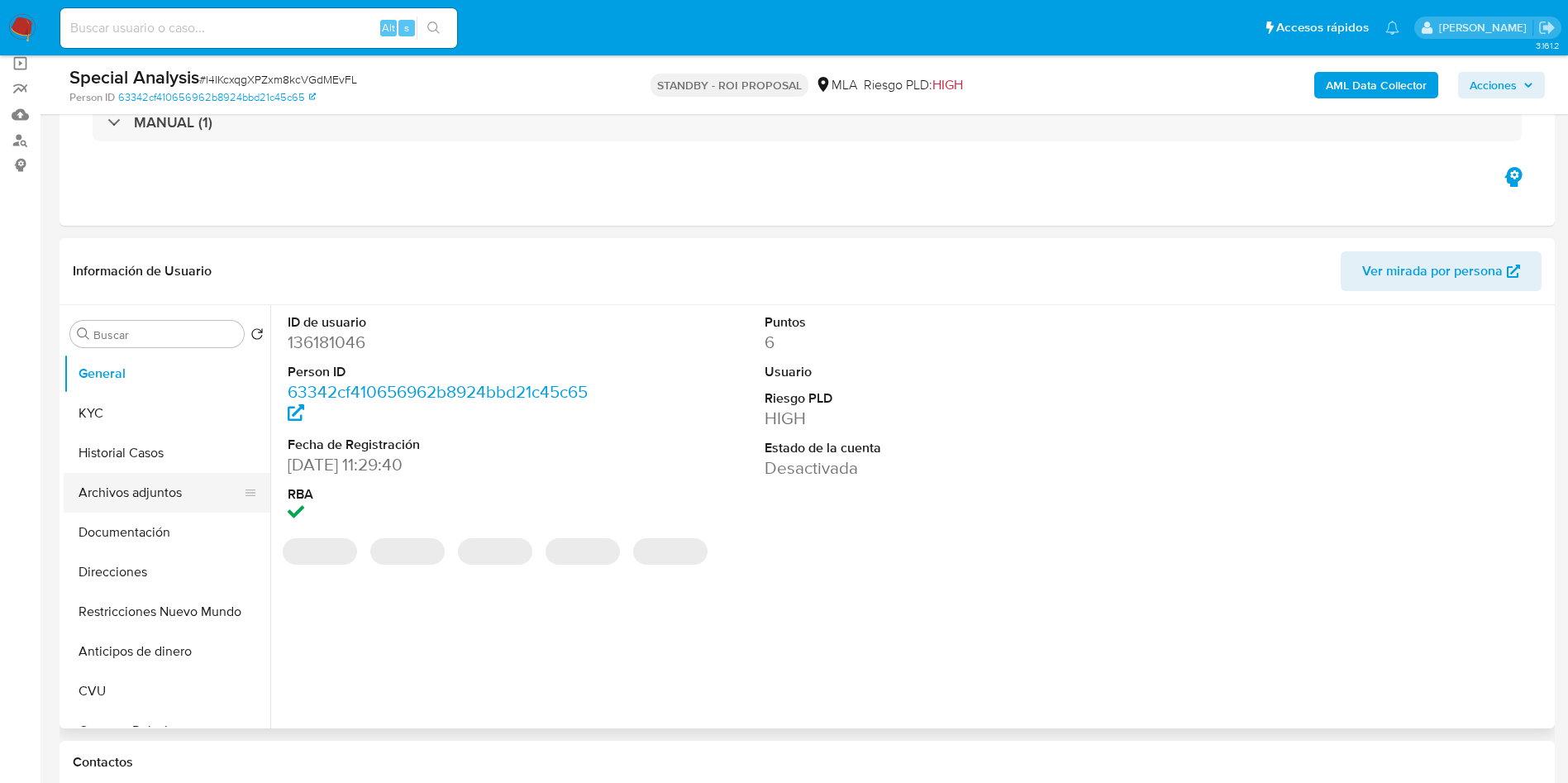
click at [124, 497] on button "Archivos adjuntos" at bounding box center [160, 492] width 194 height 40
select select "10"
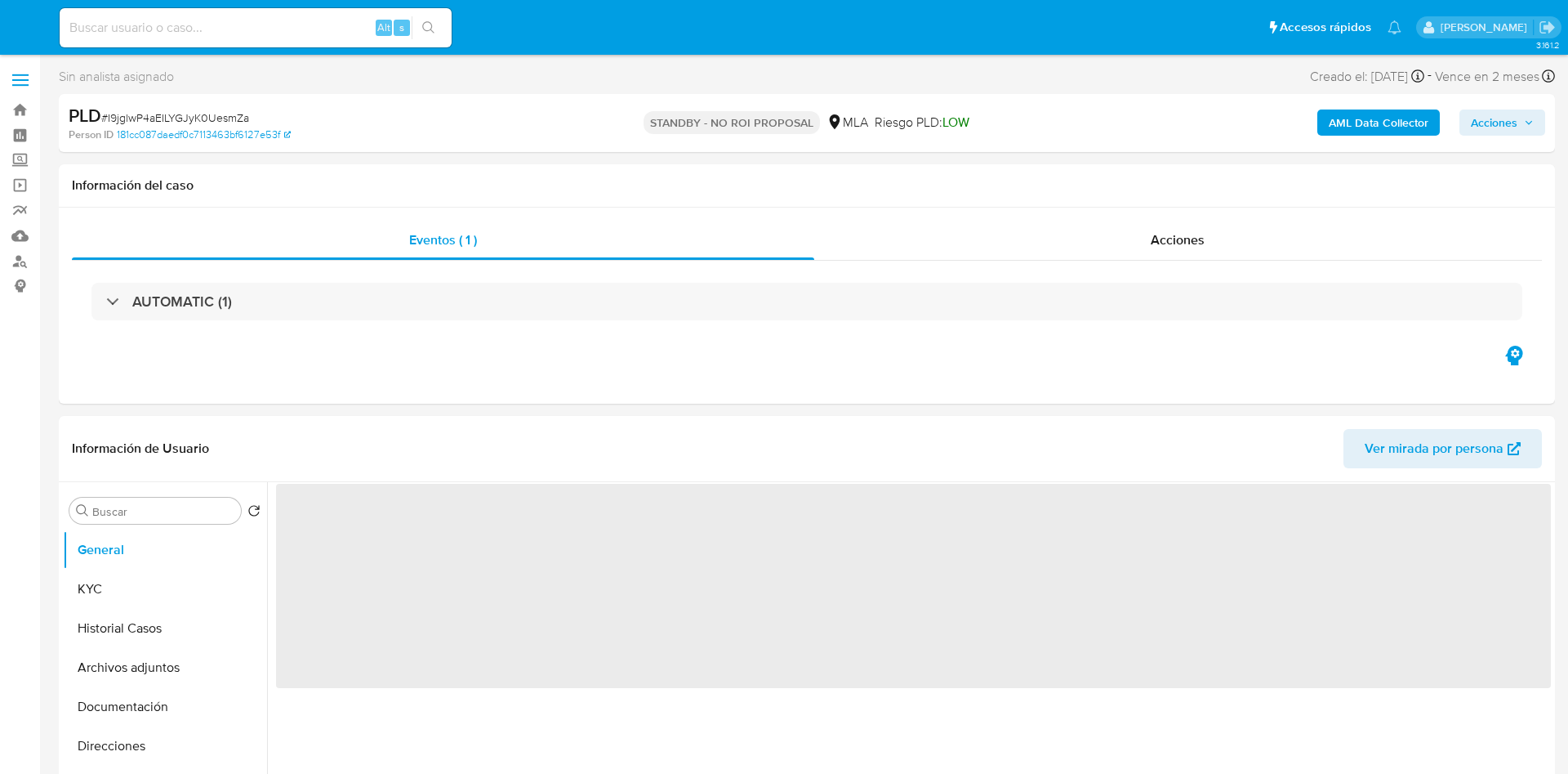
select select "10"
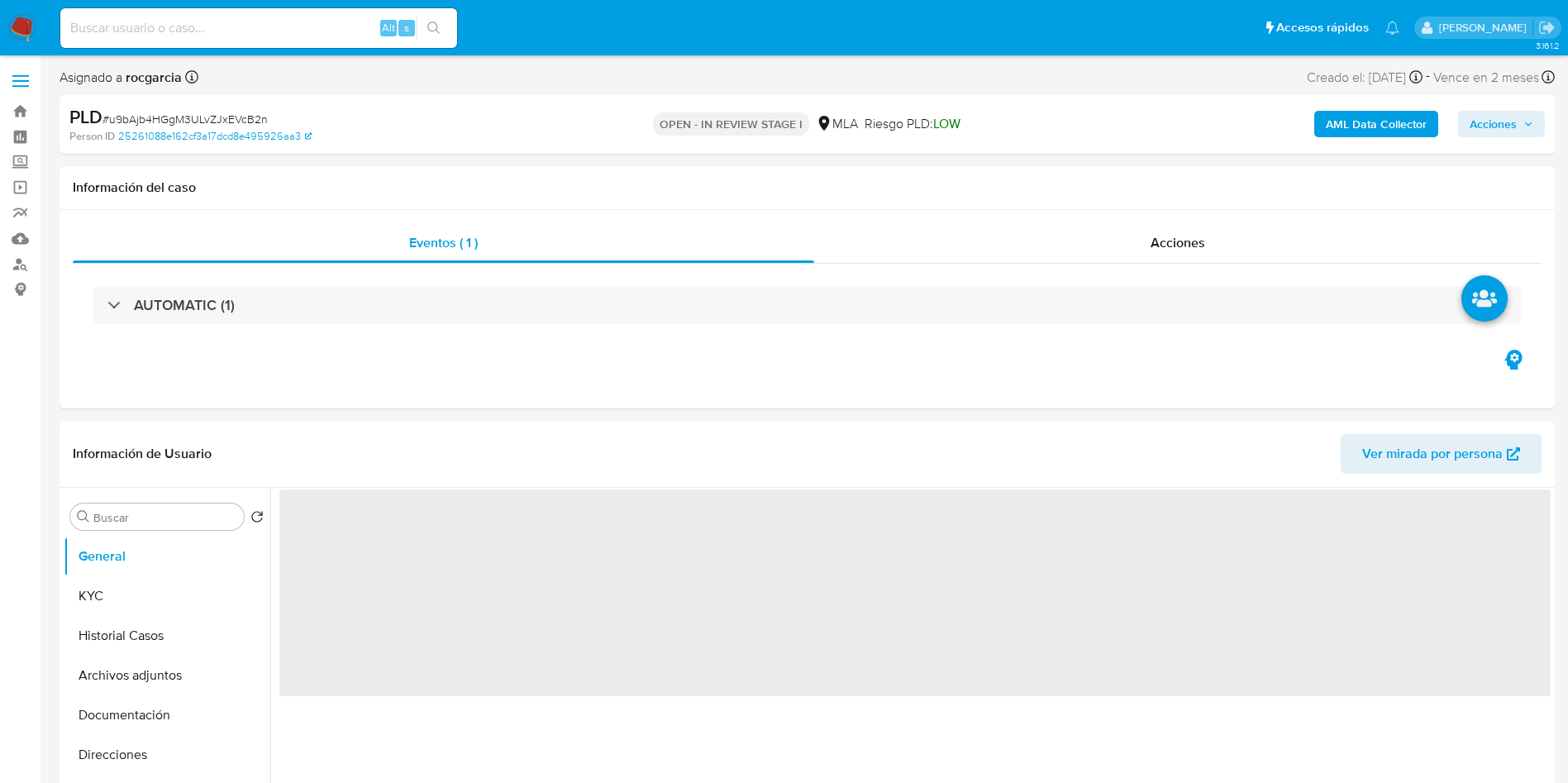
select select "10"
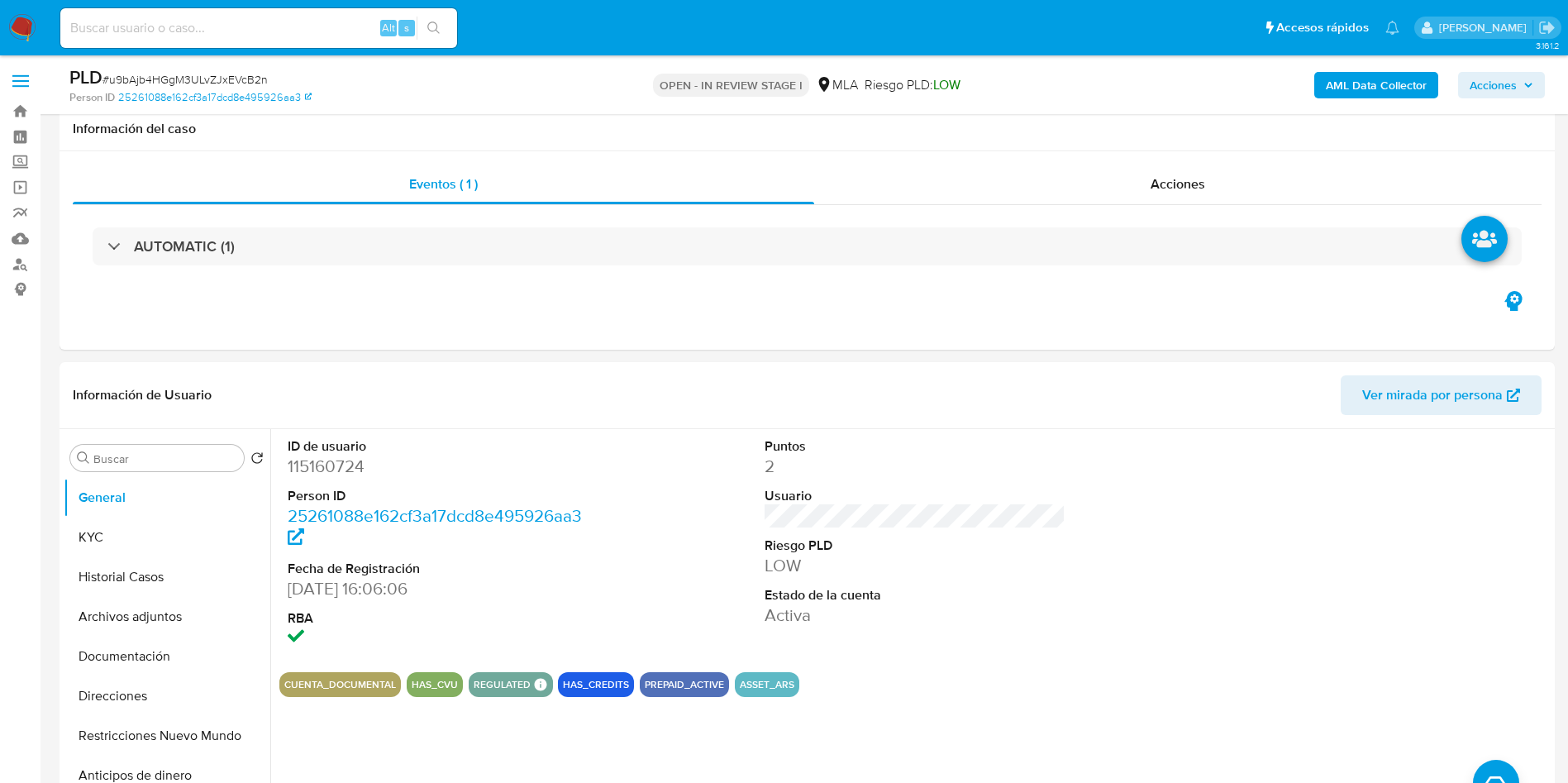
scroll to position [248, 0]
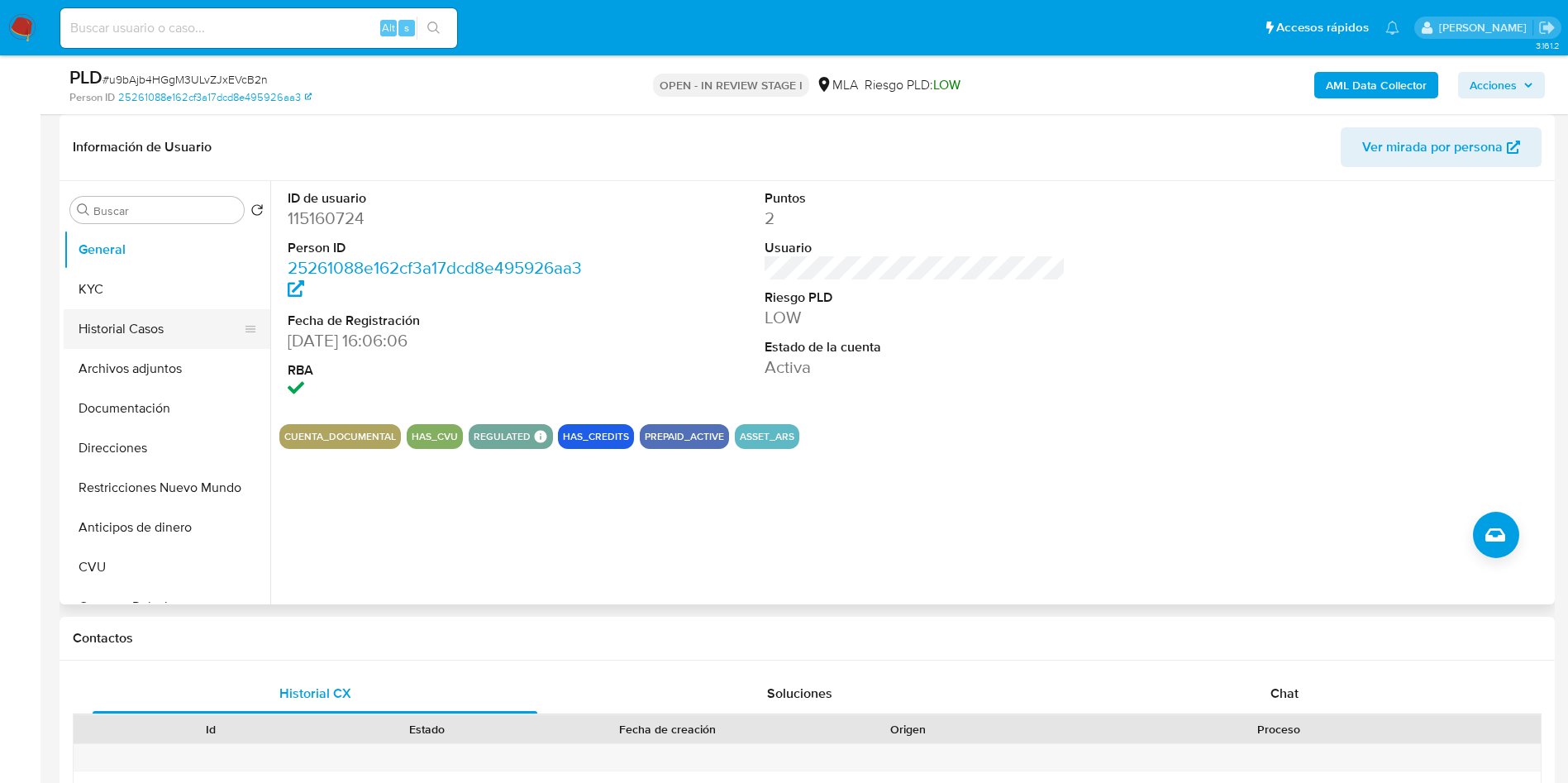
click at [129, 326] on button "Historial Casos" at bounding box center [160, 329] width 194 height 40
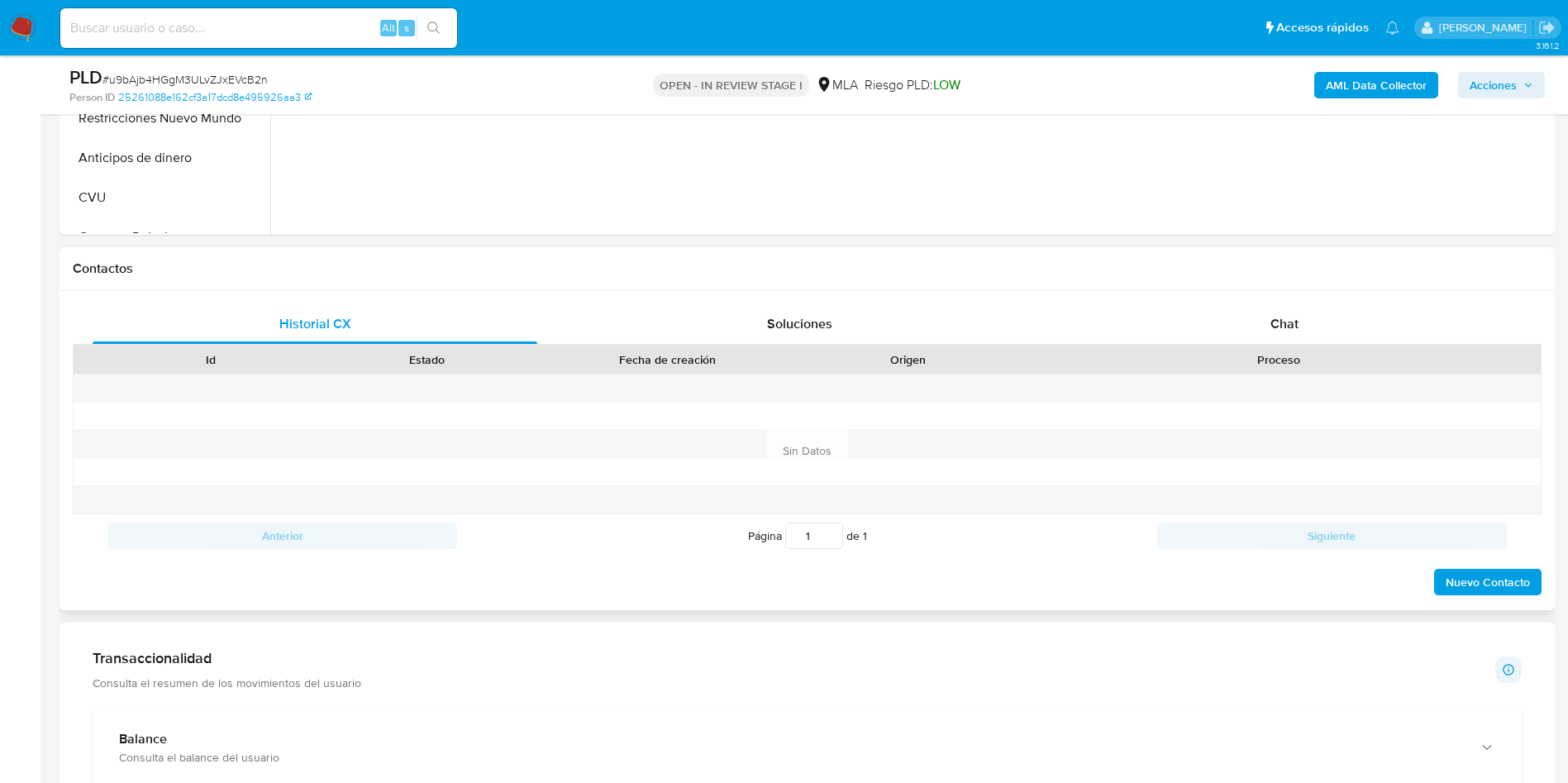
scroll to position [620, 0]
click at [1289, 312] on span "Chat" at bounding box center [1285, 321] width 28 height 19
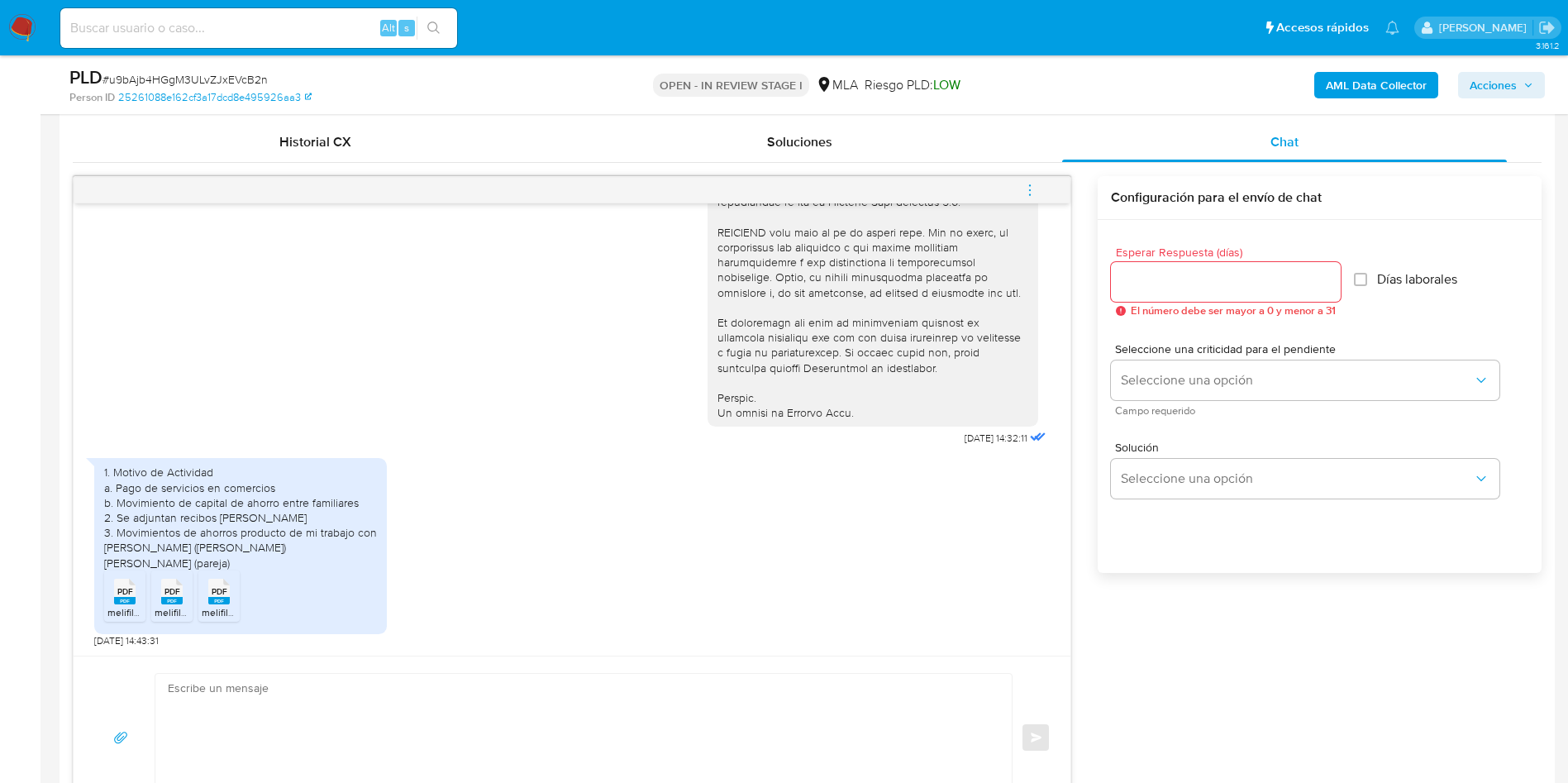
scroll to position [248, 0]
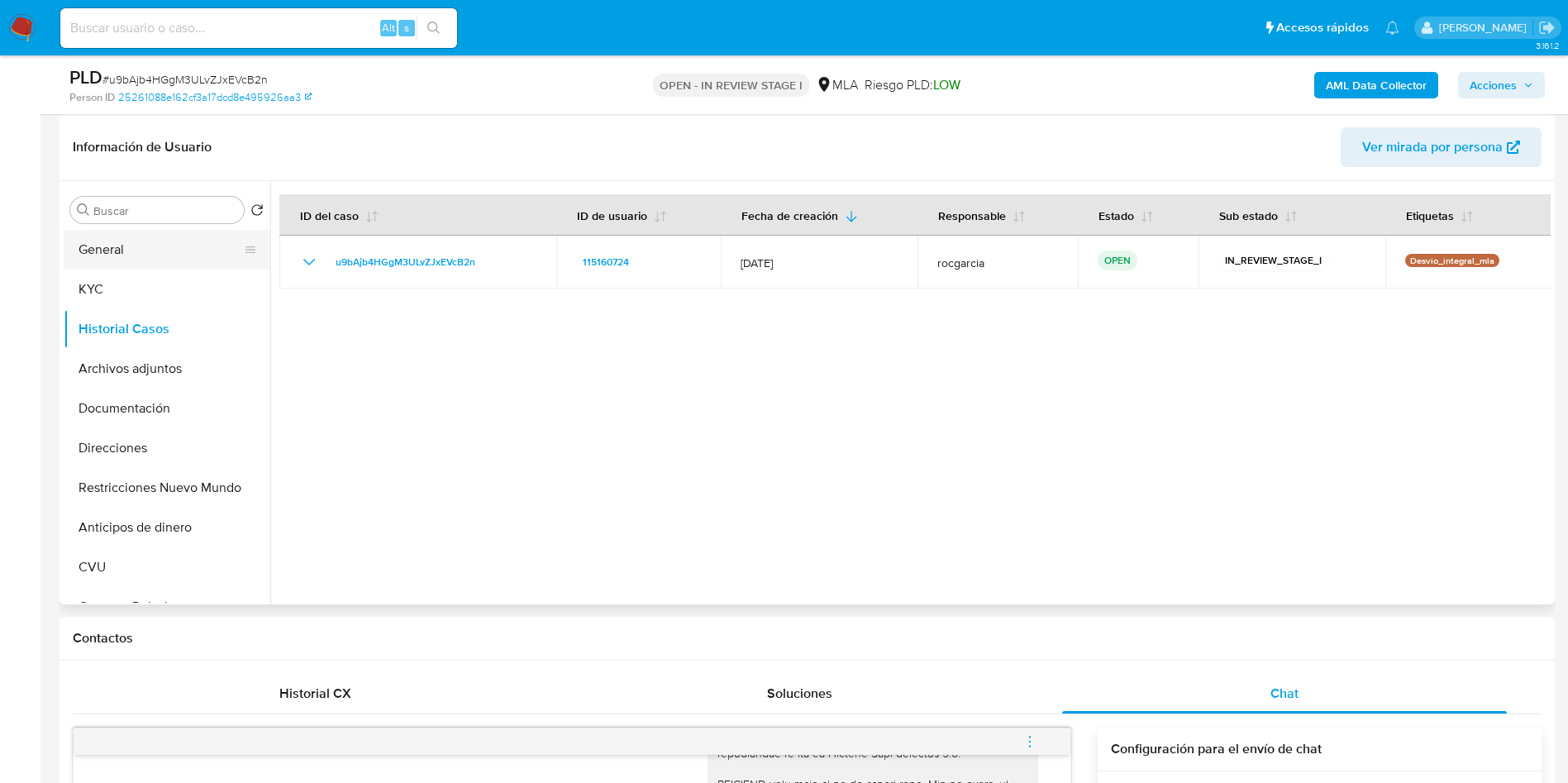
click at [199, 256] on button "General" at bounding box center [160, 249] width 194 height 40
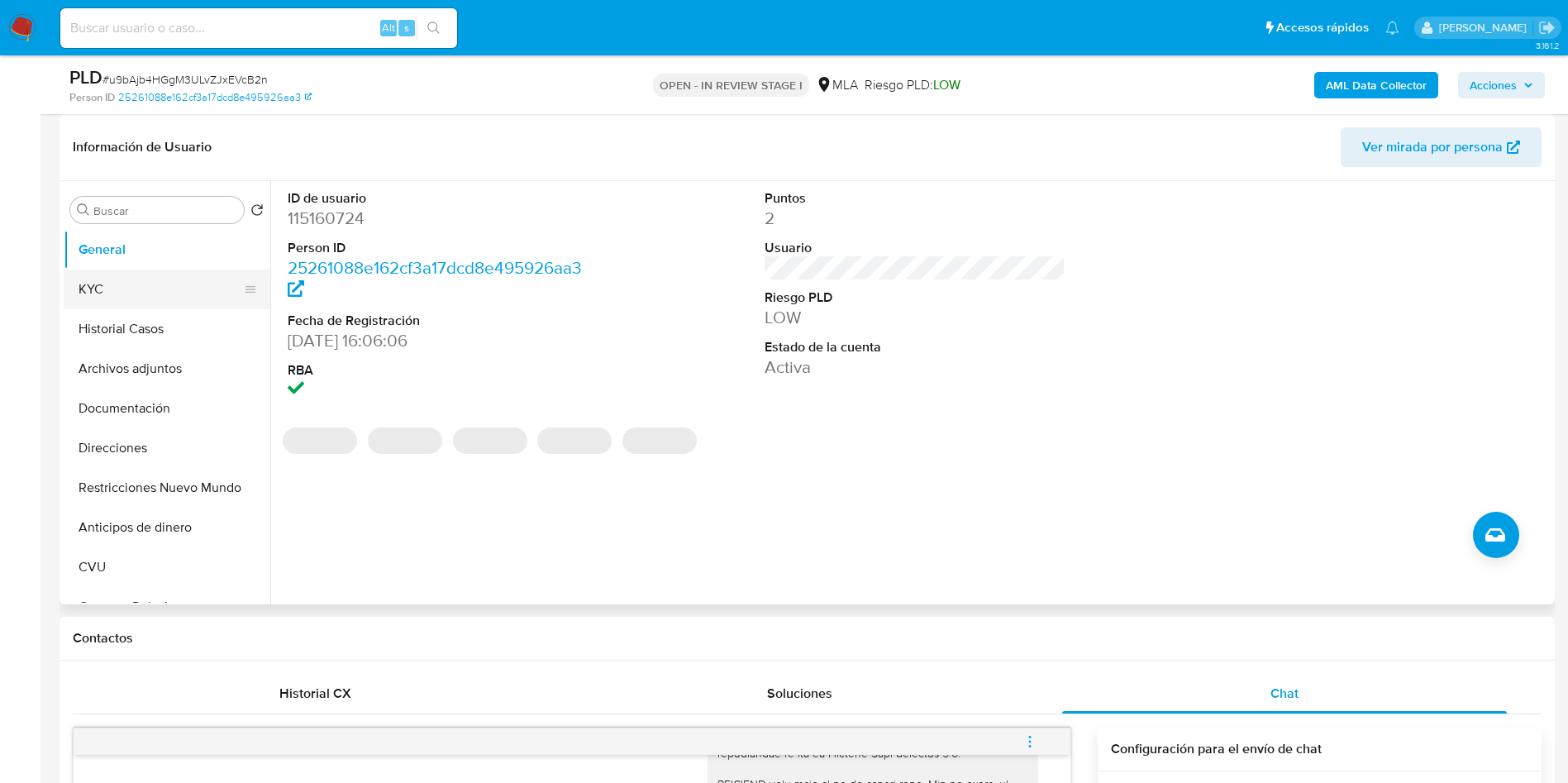
click at [156, 273] on button "KYC" at bounding box center [160, 289] width 194 height 40
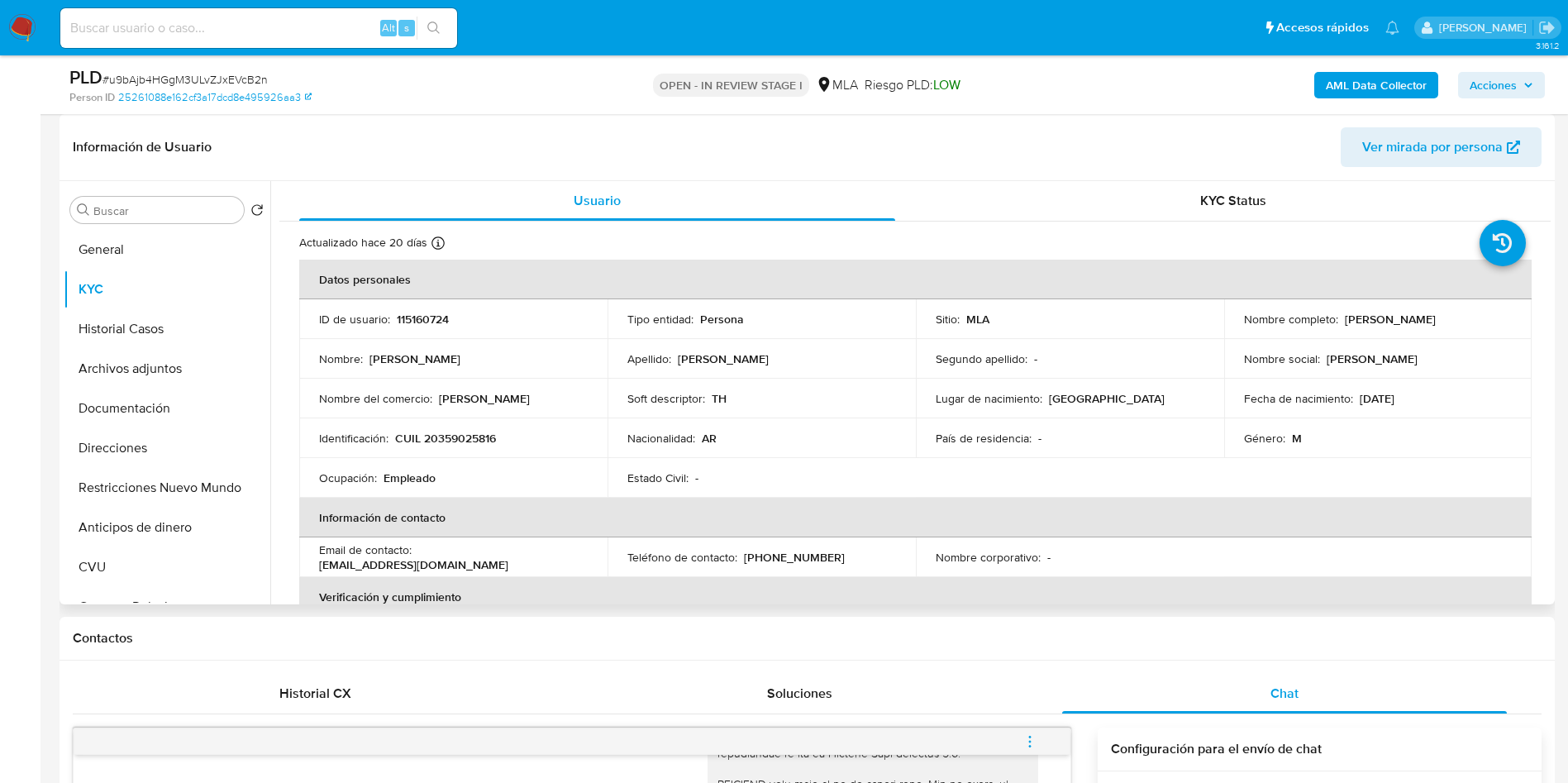
click at [445, 445] on p "CUIL 20359025816" at bounding box center [445, 438] width 101 height 15
copy p "20359025816"
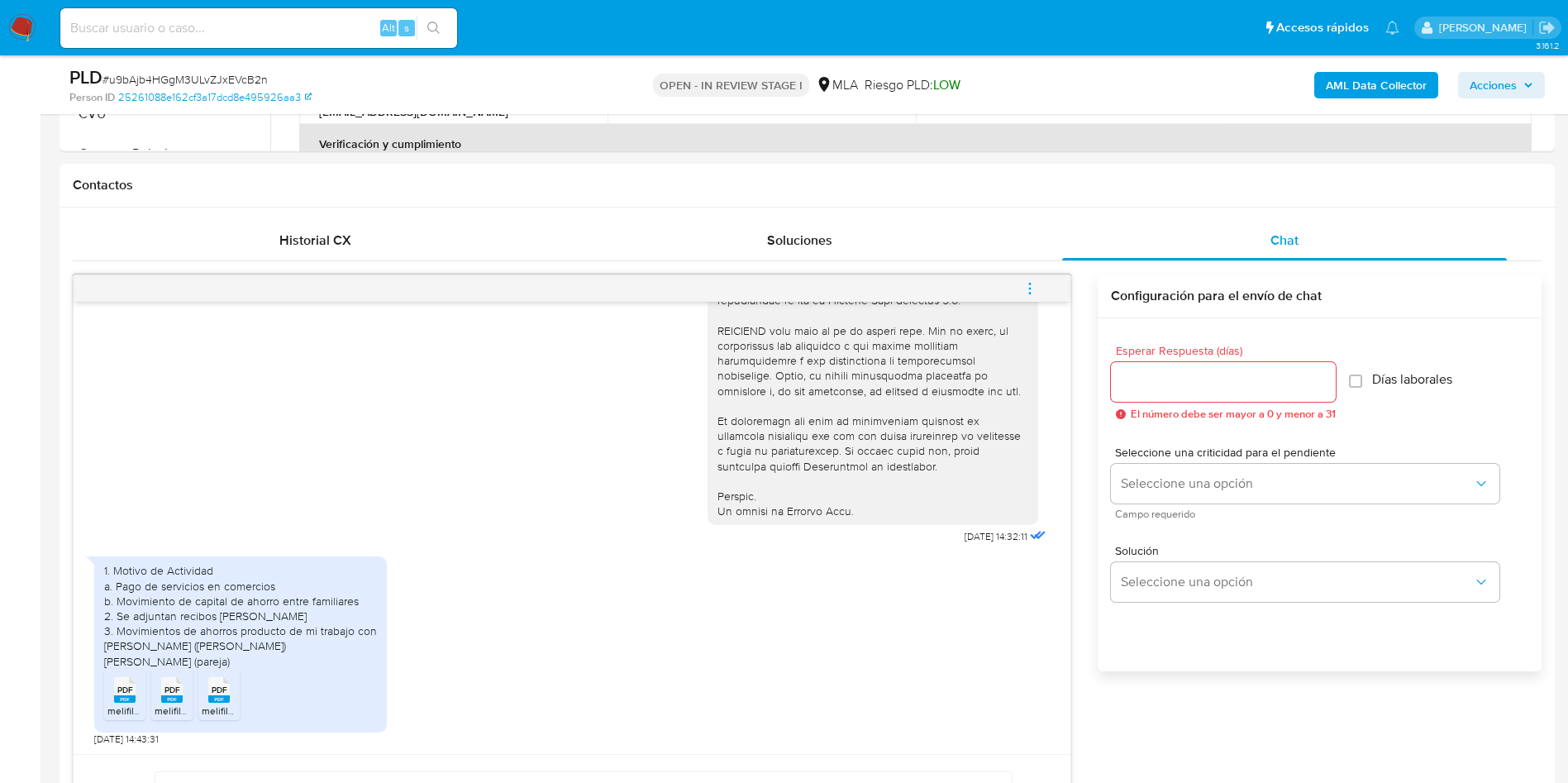
scroll to position [868, 0]
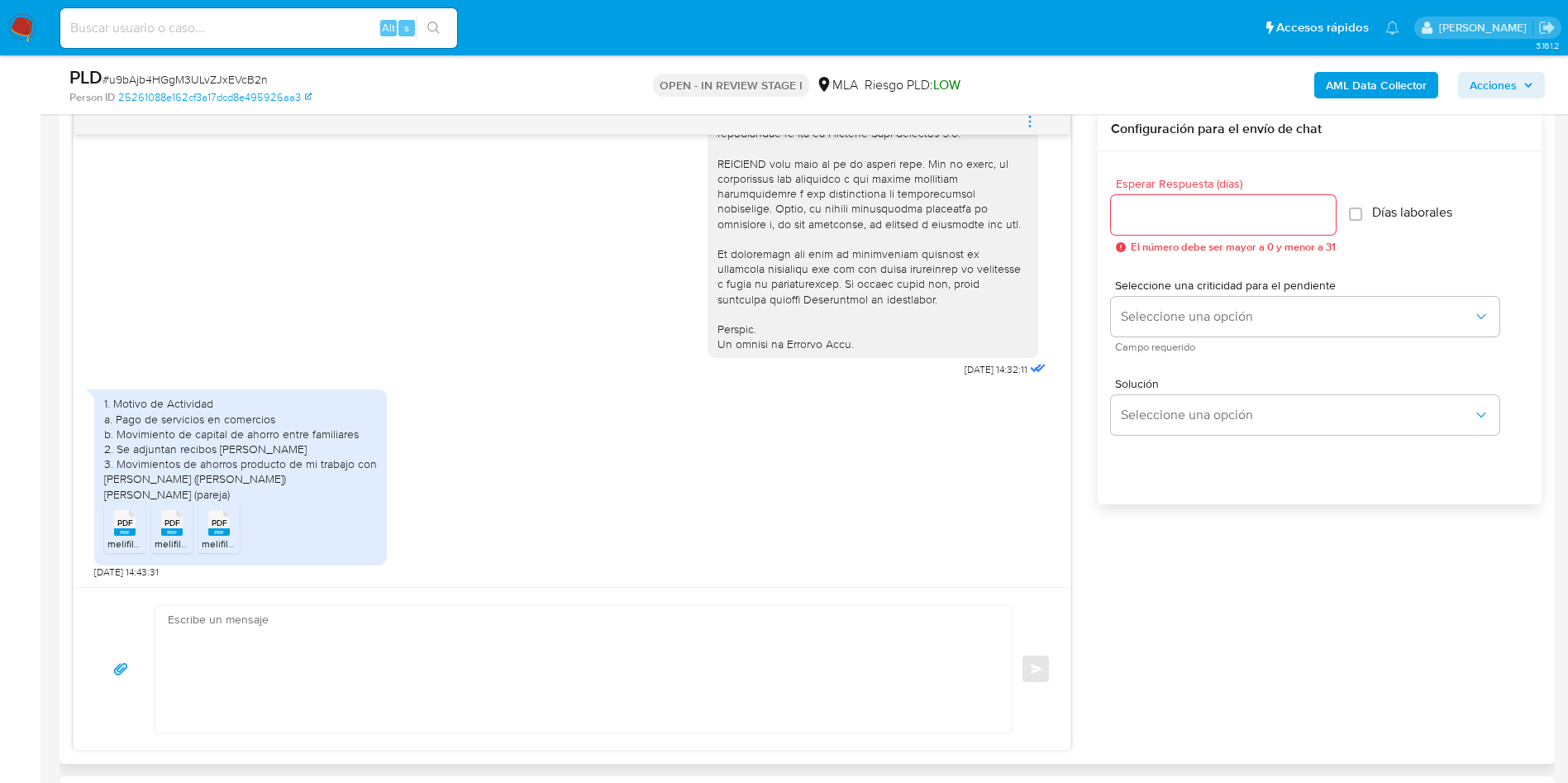
click at [132, 537] on span "melifile1075961124076001501.pdf" at bounding box center [180, 543] width 144 height 14
click at [158, 536] on div "PDF PDF" at bounding box center [172, 521] width 34 height 33
click at [210, 536] on span "melifile1313951561377517762.pdf" at bounding box center [273, 543] width 143 height 14
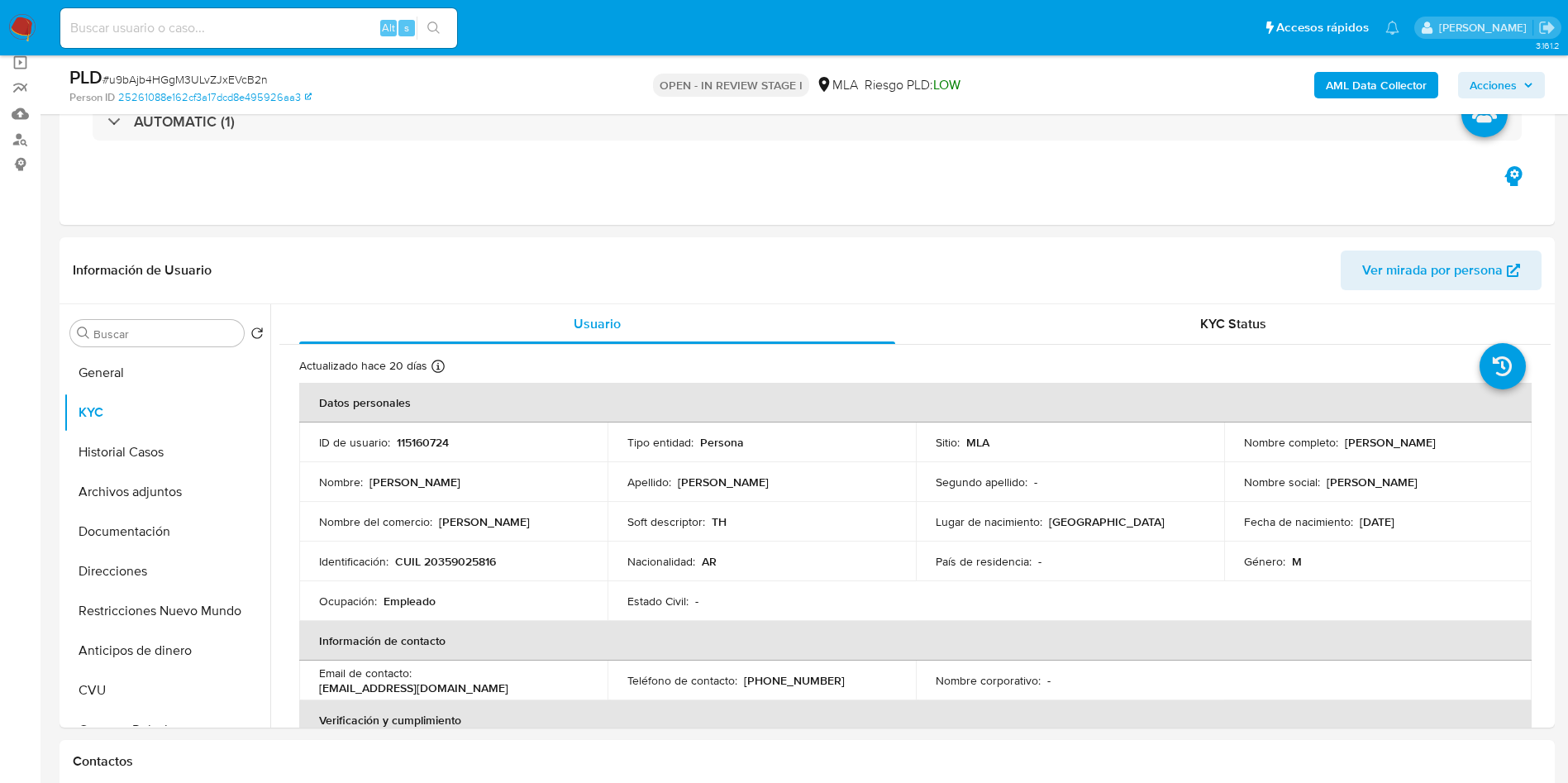
scroll to position [124, 0]
click at [453, 560] on p "CUIL 20359025816" at bounding box center [445, 562] width 101 height 15
click at [452, 561] on p "CUIL 20359025816" at bounding box center [445, 562] width 101 height 15
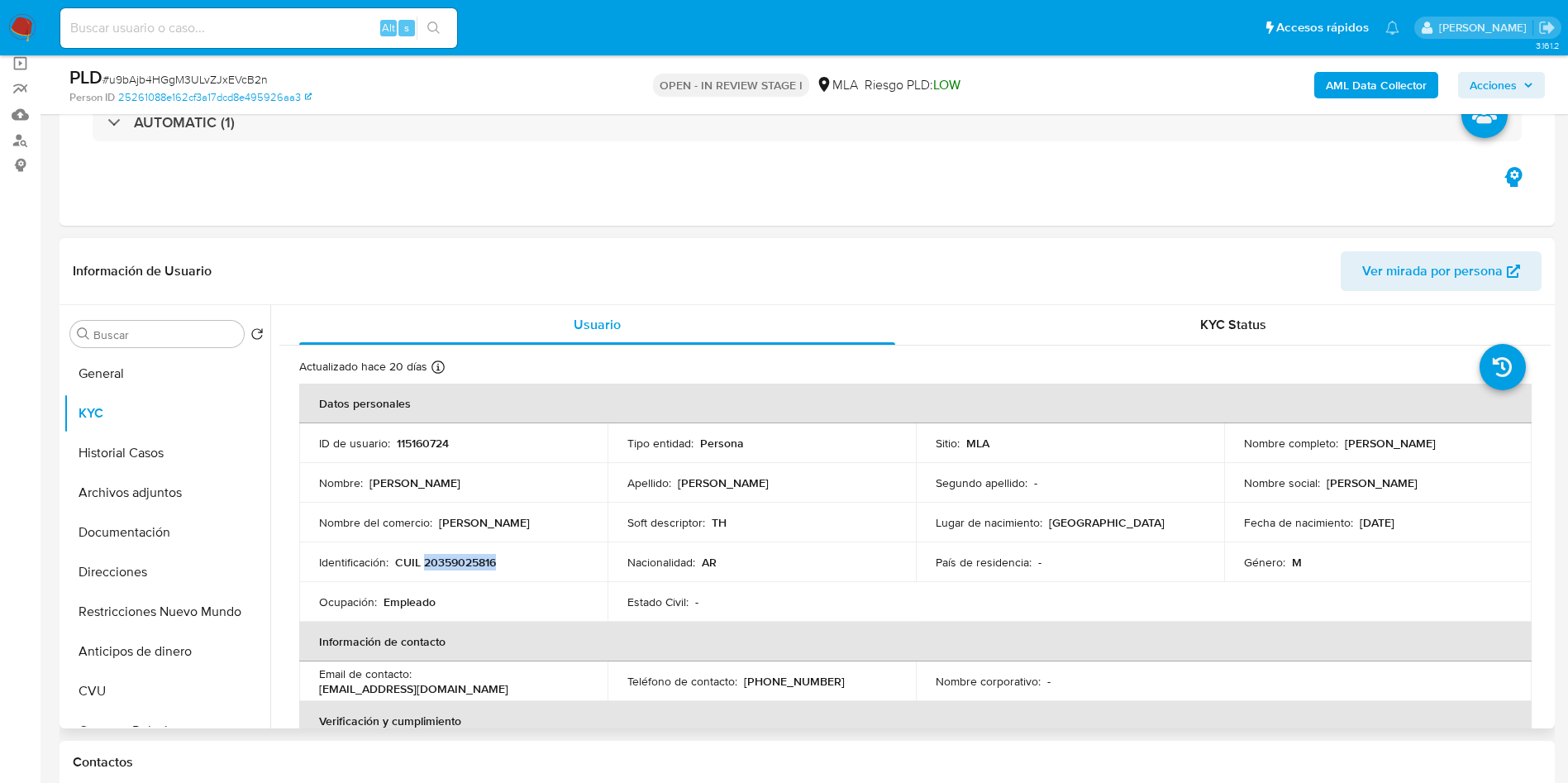
click at [452, 561] on p "CUIL 20359025816" at bounding box center [445, 562] width 101 height 15
click at [1436, 440] on p "Antonio Daniel Lopez" at bounding box center [1389, 443] width 91 height 15
copy p "Lopez"
click at [116, 542] on button "Documentación" at bounding box center [160, 532] width 194 height 40
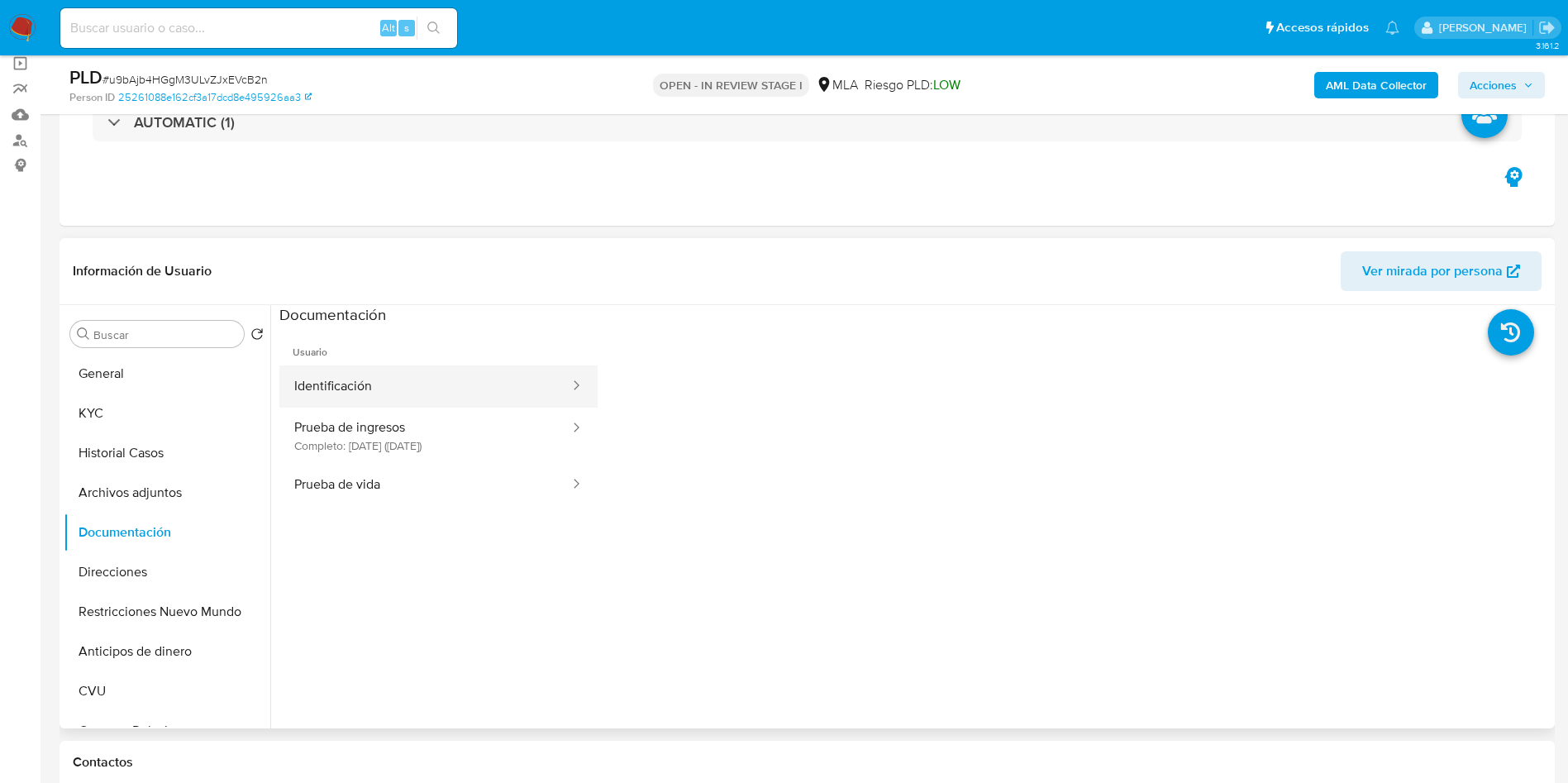
click at [453, 377] on button "Identificación" at bounding box center [424, 387] width 291 height 42
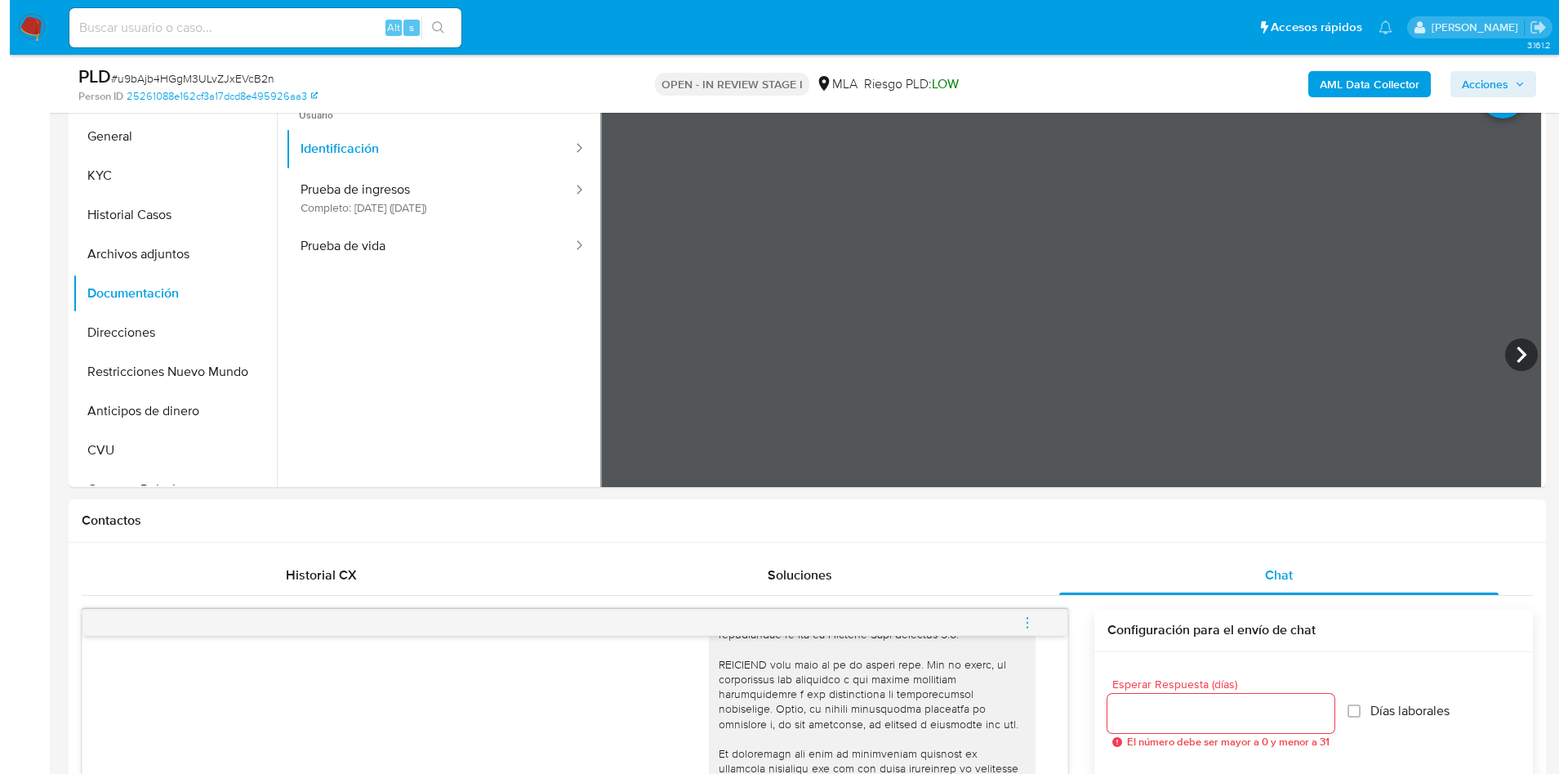
scroll to position [858, 0]
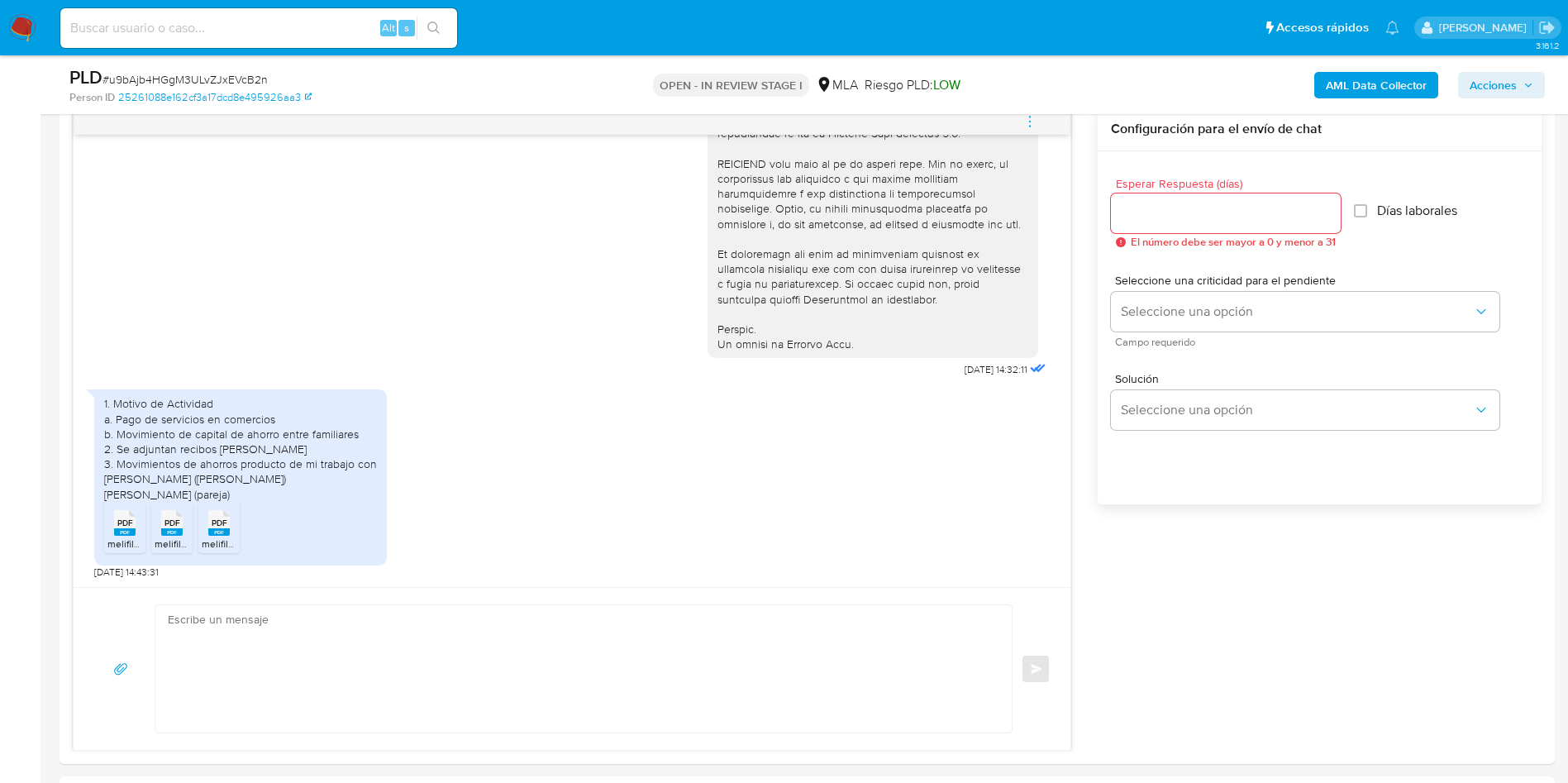
click at [1026, 118] on icon "menu-action" at bounding box center [1029, 122] width 15 height 15
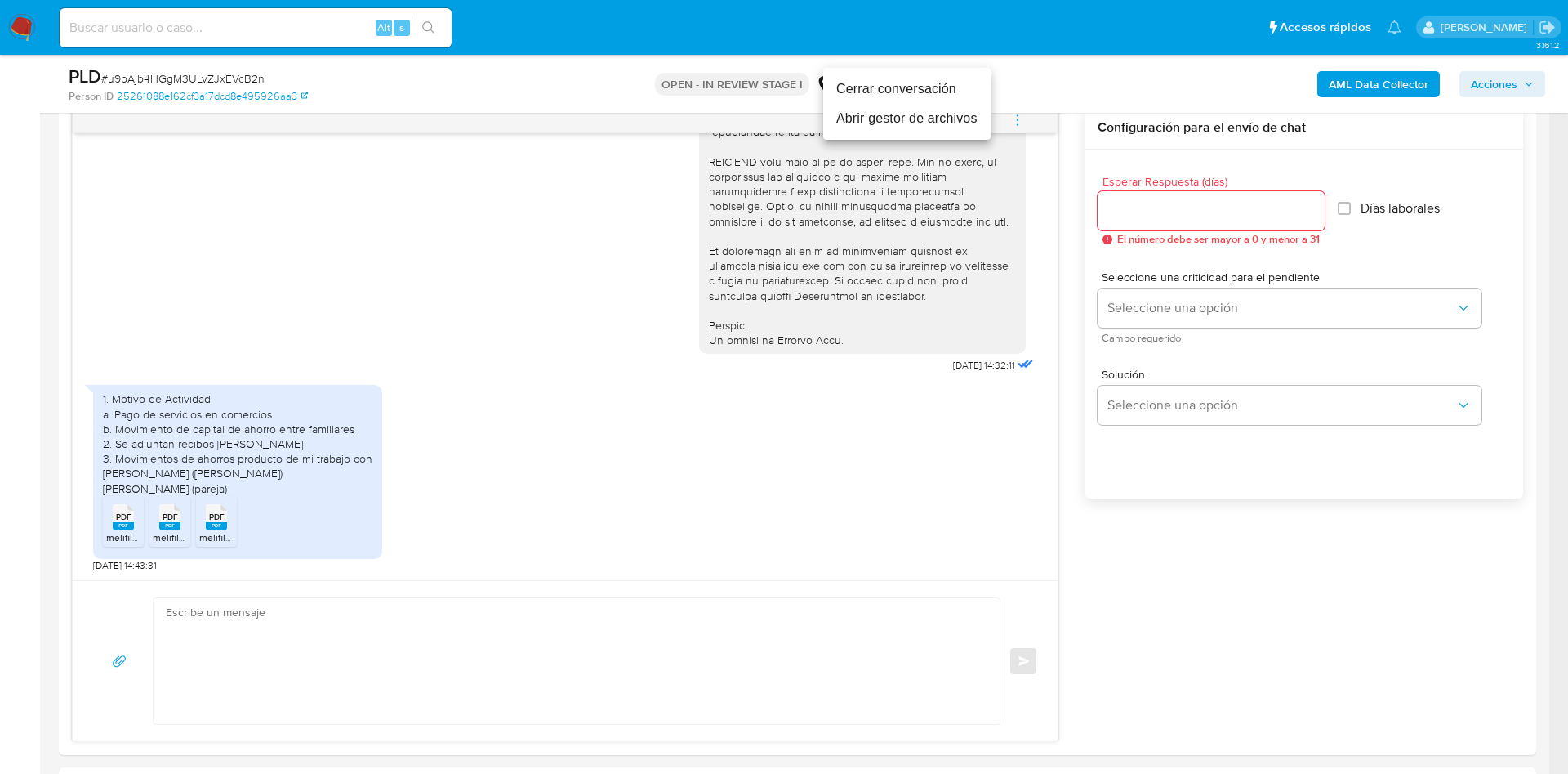
click at [896, 125] on li "Abrir gestor de archivos" at bounding box center [907, 118] width 167 height 30
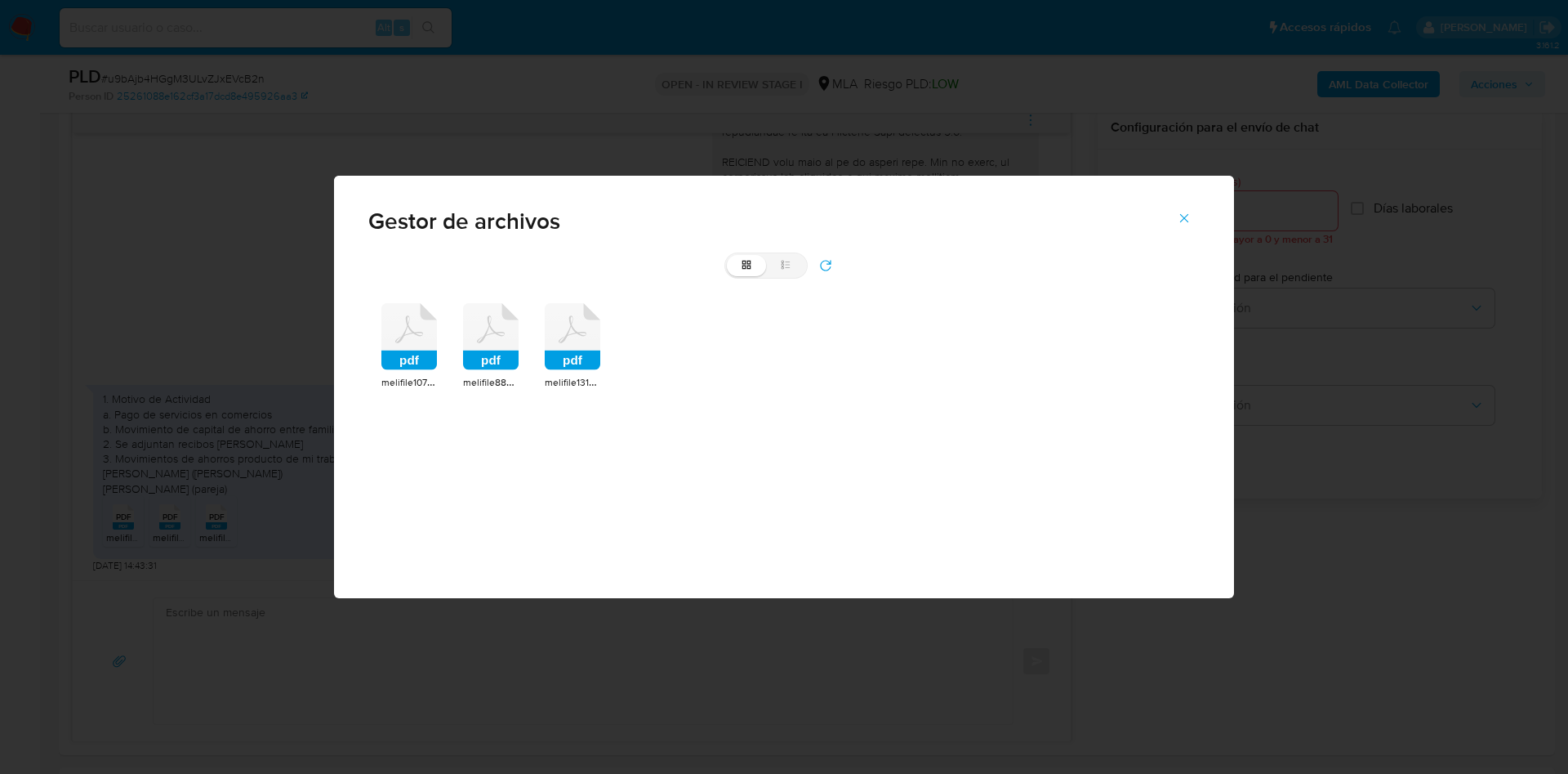
click at [391, 378] on span "melifile1075961124076001501.pdf" at bounding box center [452, 381] width 143 height 17
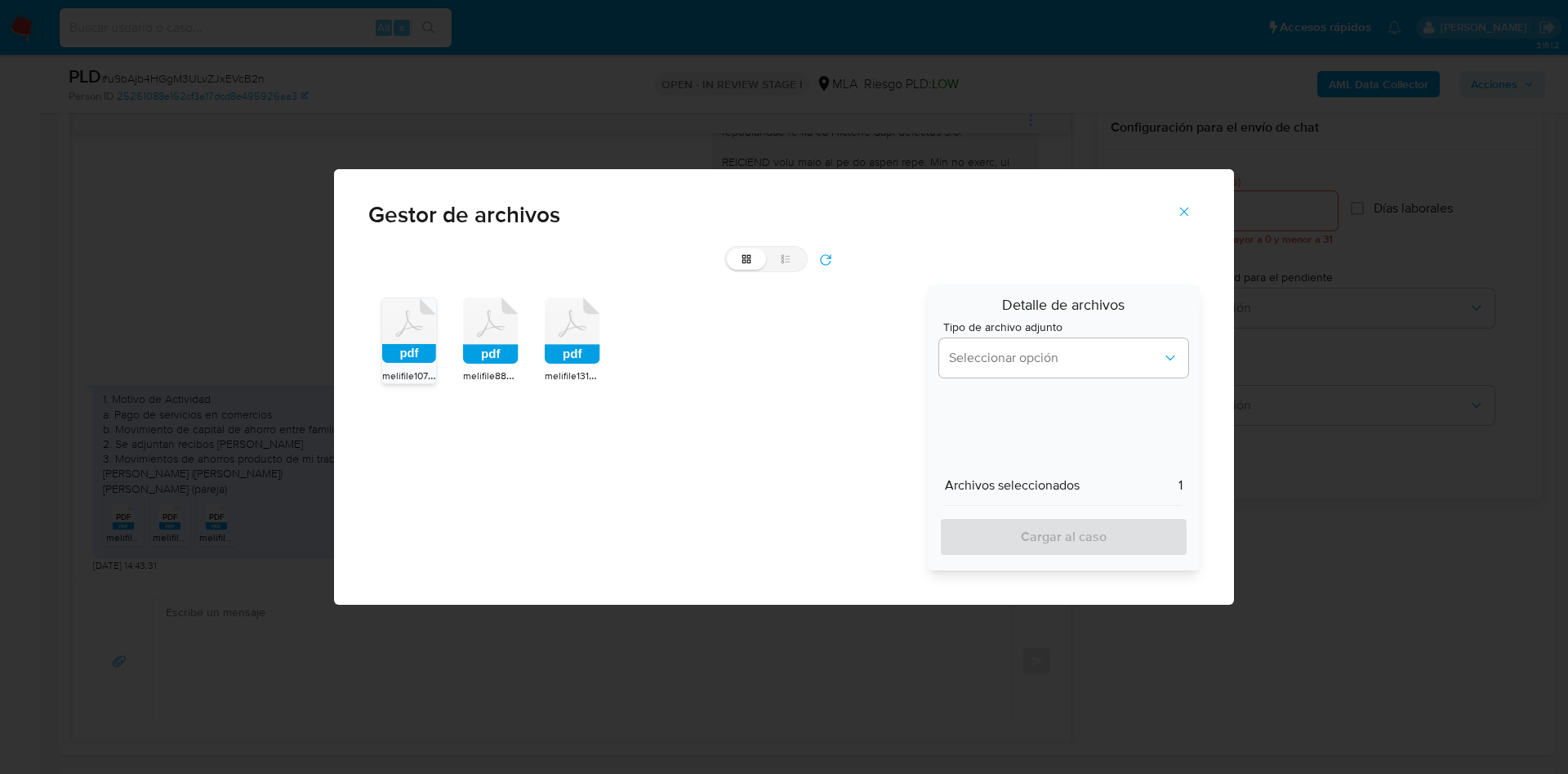
click at [505, 363] on rect at bounding box center [491, 354] width 56 height 20
click at [579, 353] on rect at bounding box center [573, 354] width 56 height 20
click at [1059, 364] on span "Seleccionar opción" at bounding box center [1055, 358] width 213 height 17
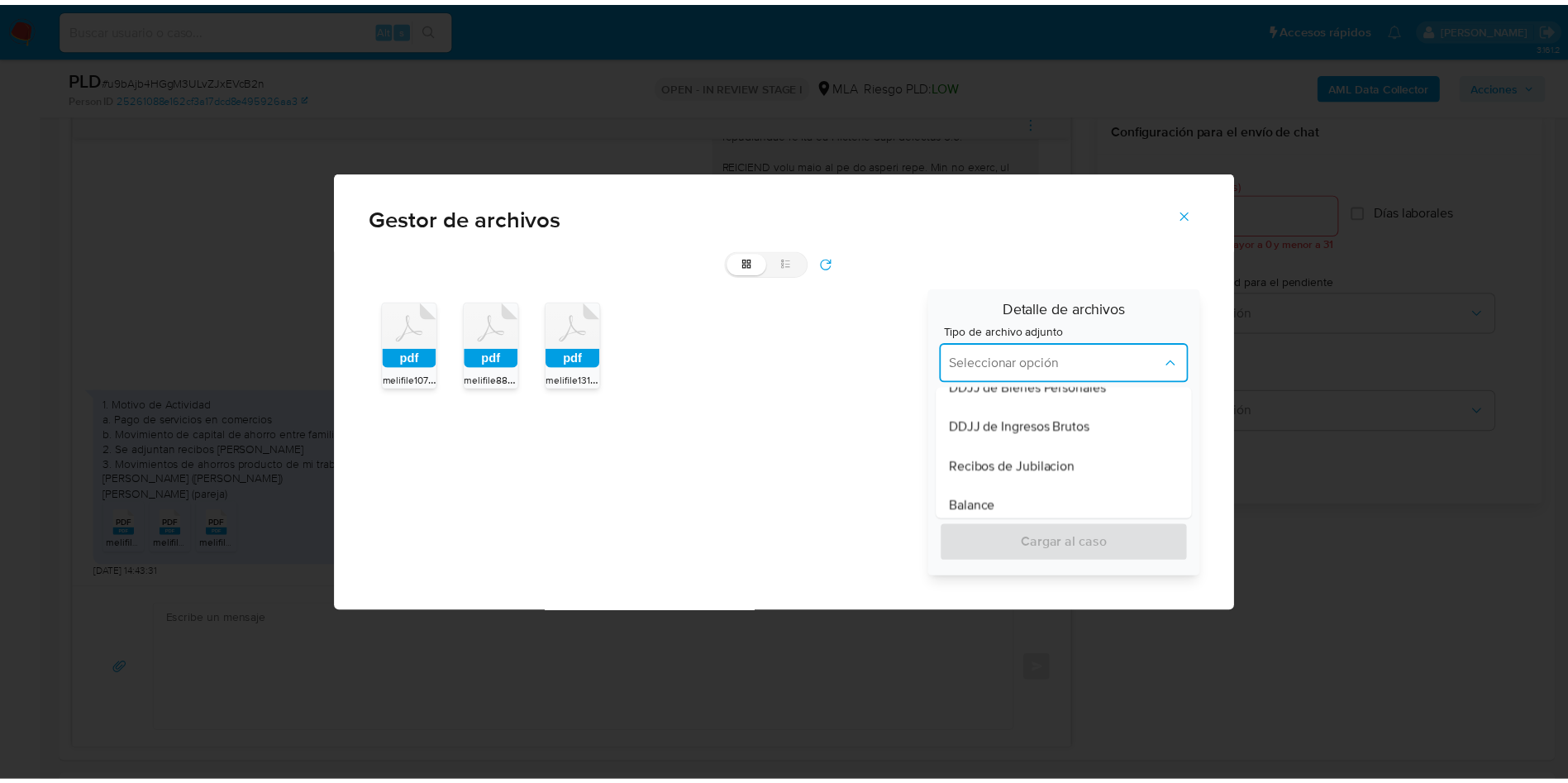
scroll to position [372, 0]
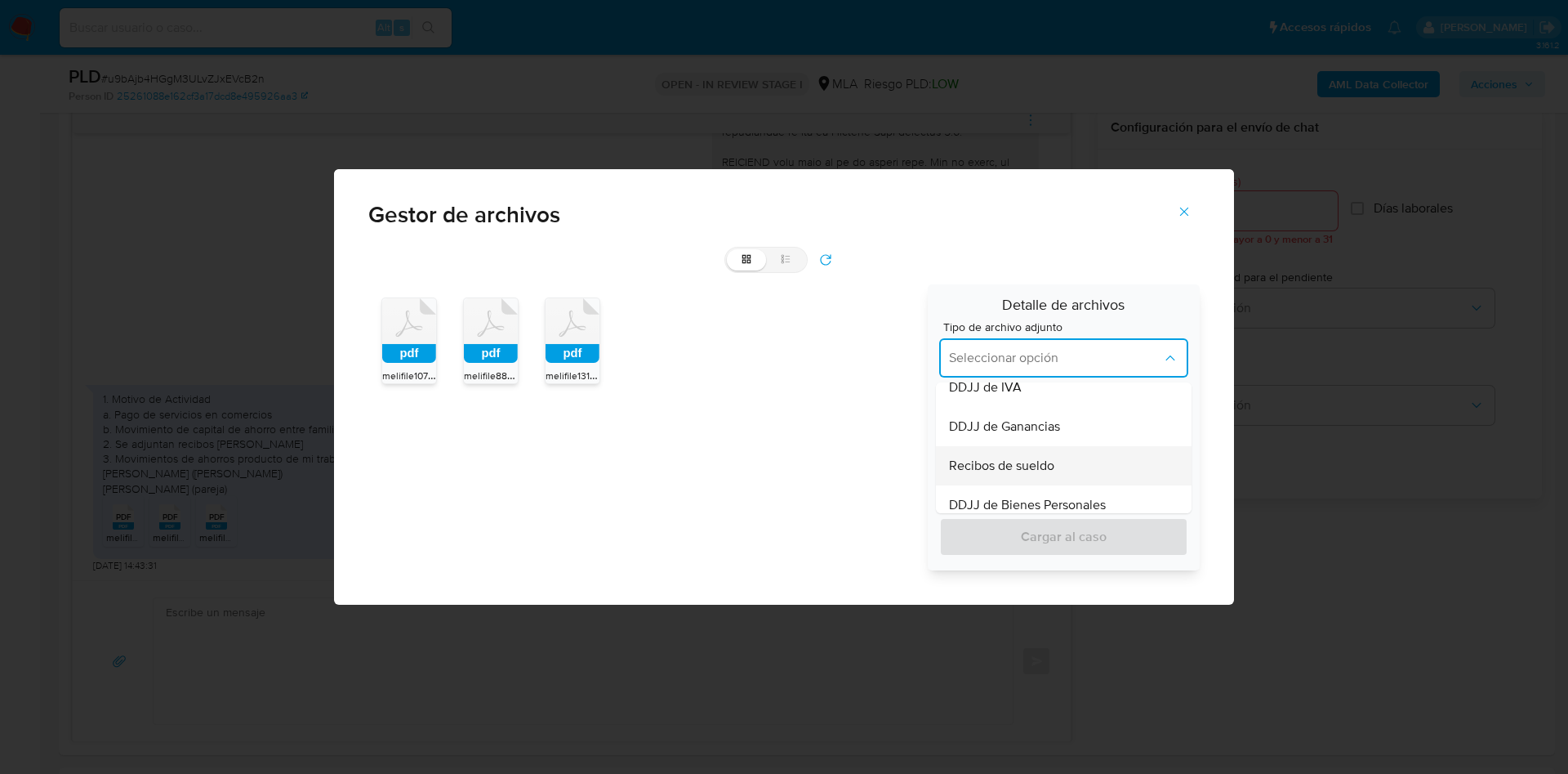
click at [1062, 464] on div "Recibos de sueldo" at bounding box center [1059, 466] width 220 height 39
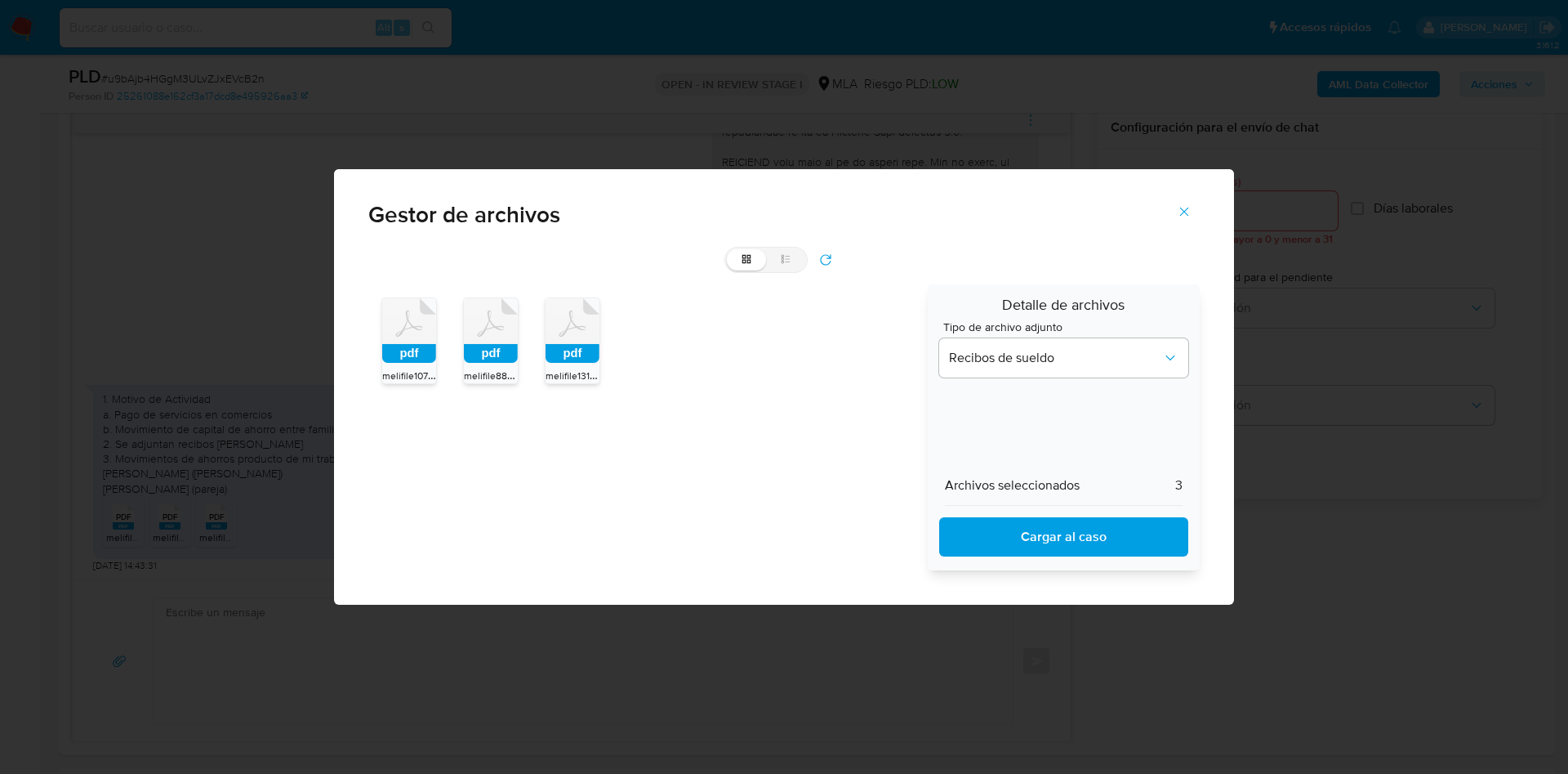
click at [1077, 540] on span "Cargar al caso" at bounding box center [1064, 536] width 207 height 36
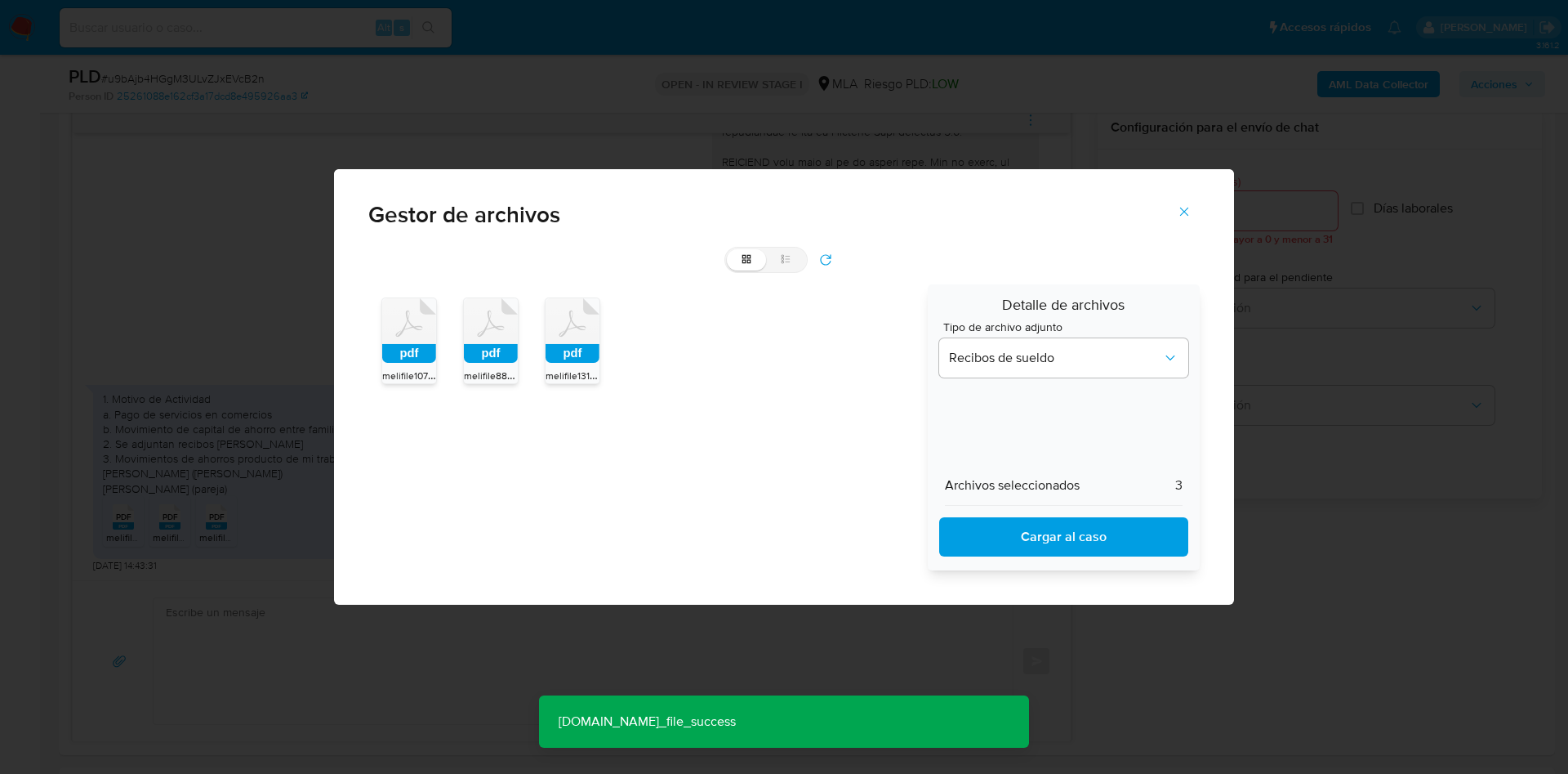
click at [1181, 207] on icon "Cerrar" at bounding box center [1184, 212] width 9 height 9
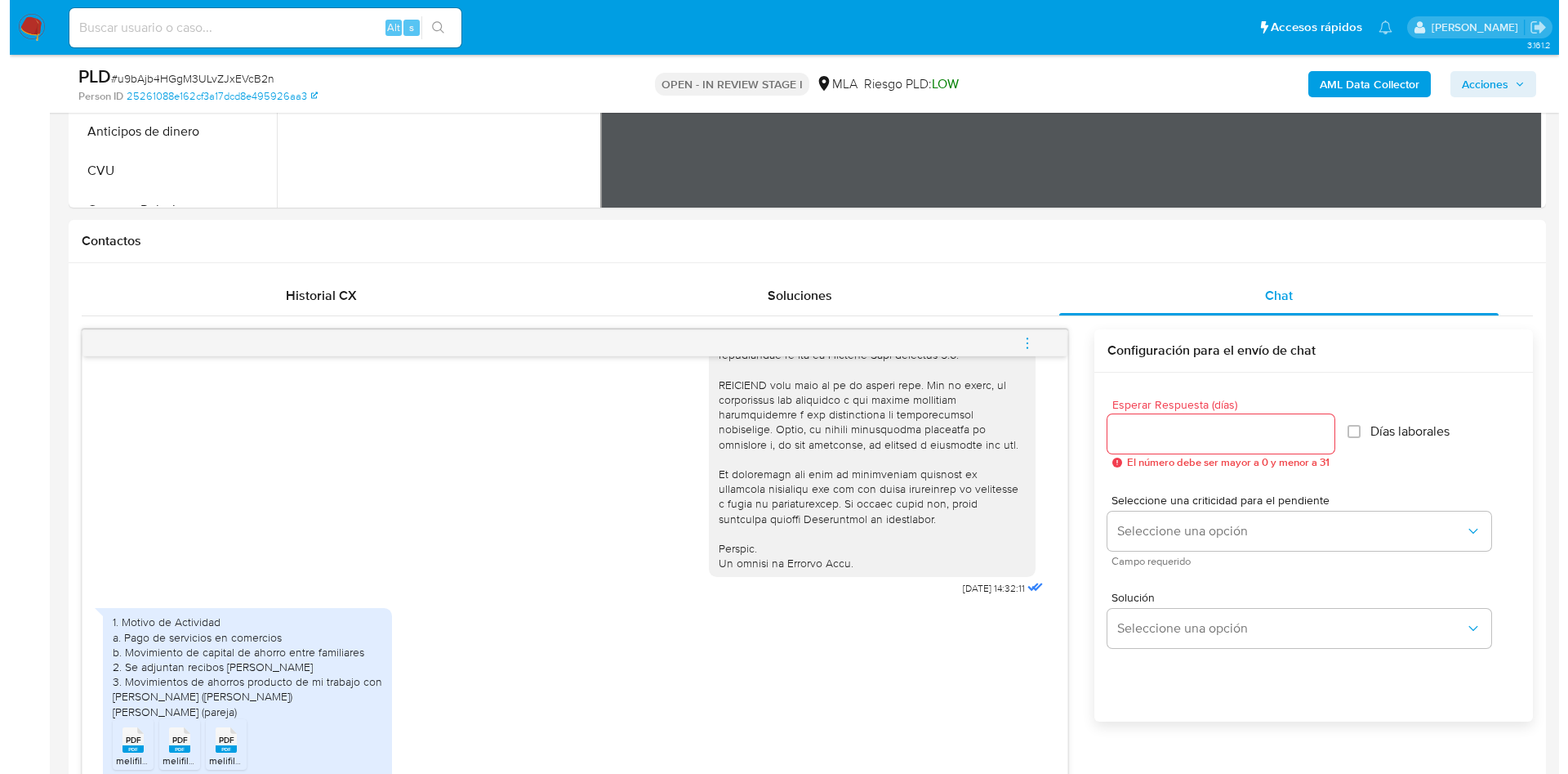
scroll to position [123, 0]
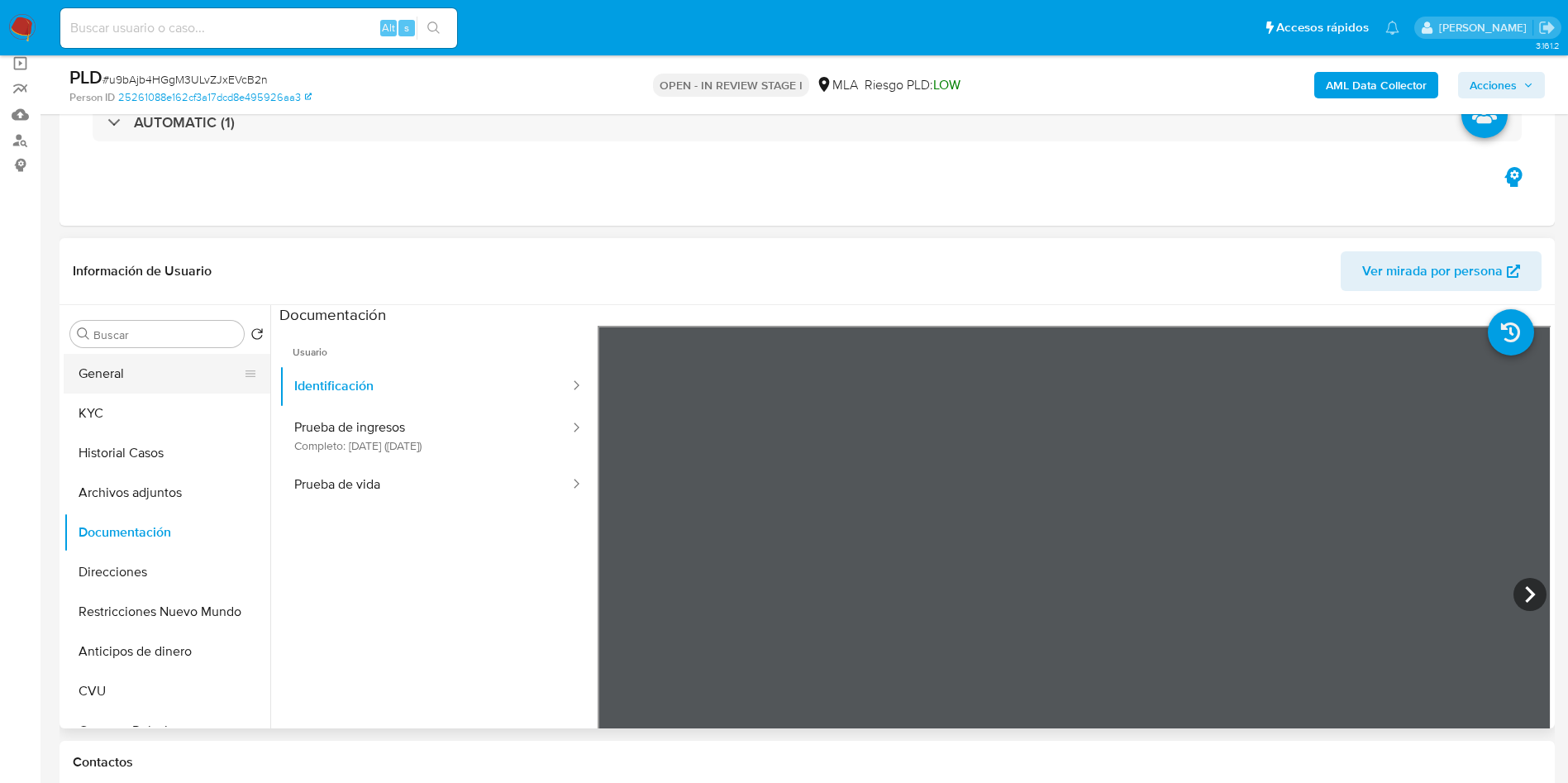
click at [151, 355] on button "General" at bounding box center [160, 373] width 194 height 40
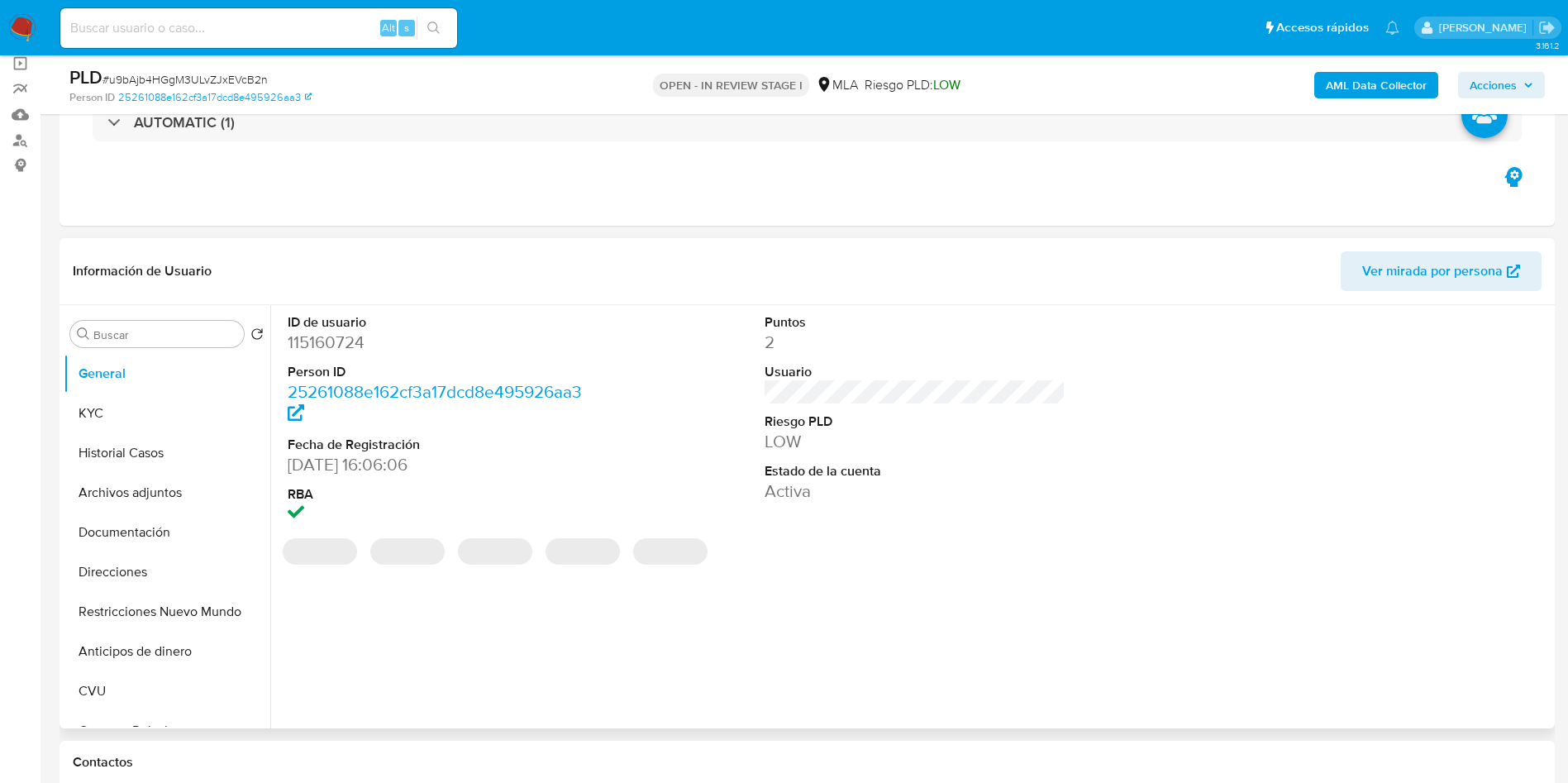
click at [311, 336] on dd "115160724" at bounding box center [438, 342] width 302 height 23
copy dd "115160724"
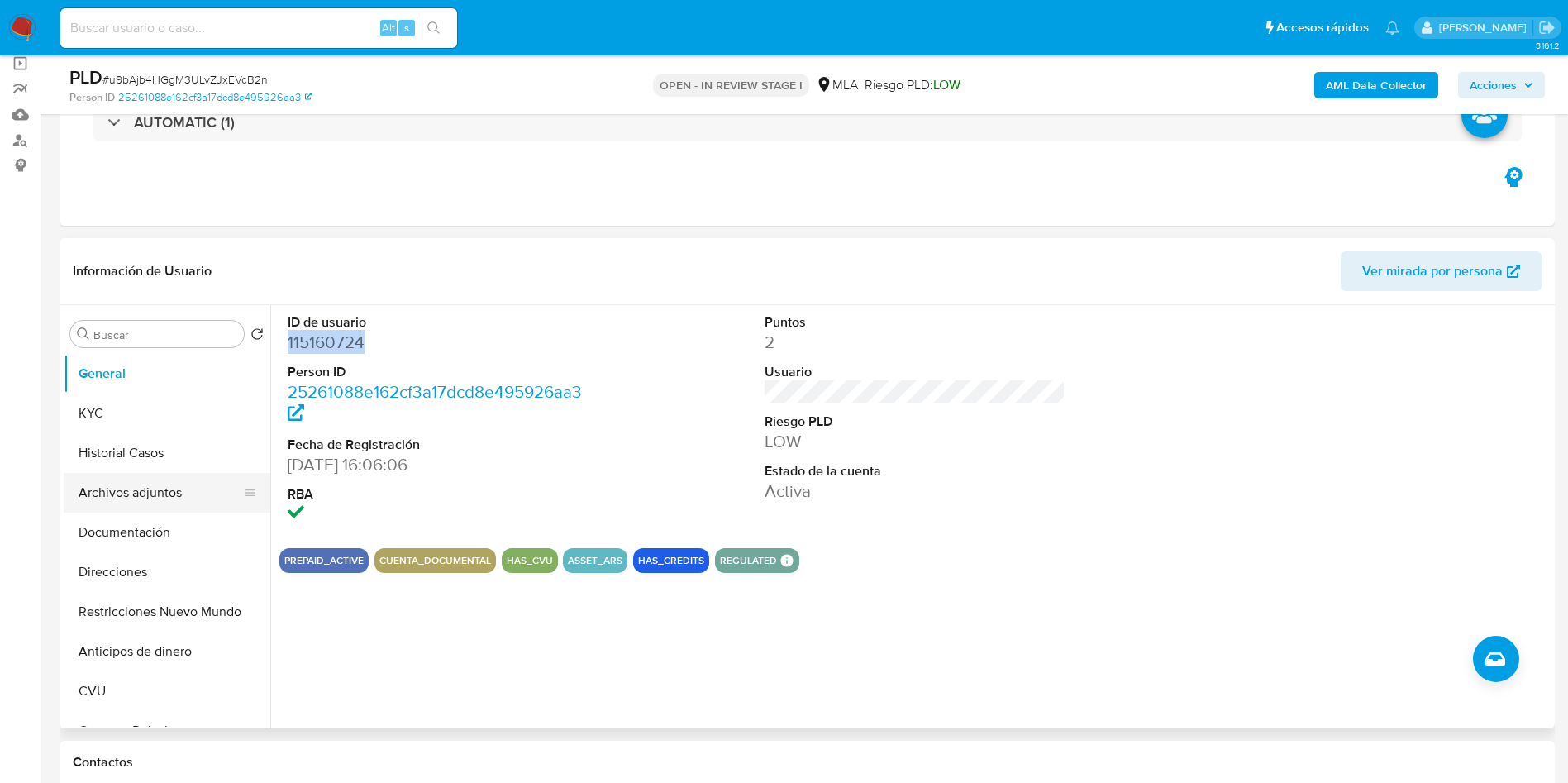
click at [114, 482] on button "Archivos adjuntos" at bounding box center [160, 492] width 194 height 40
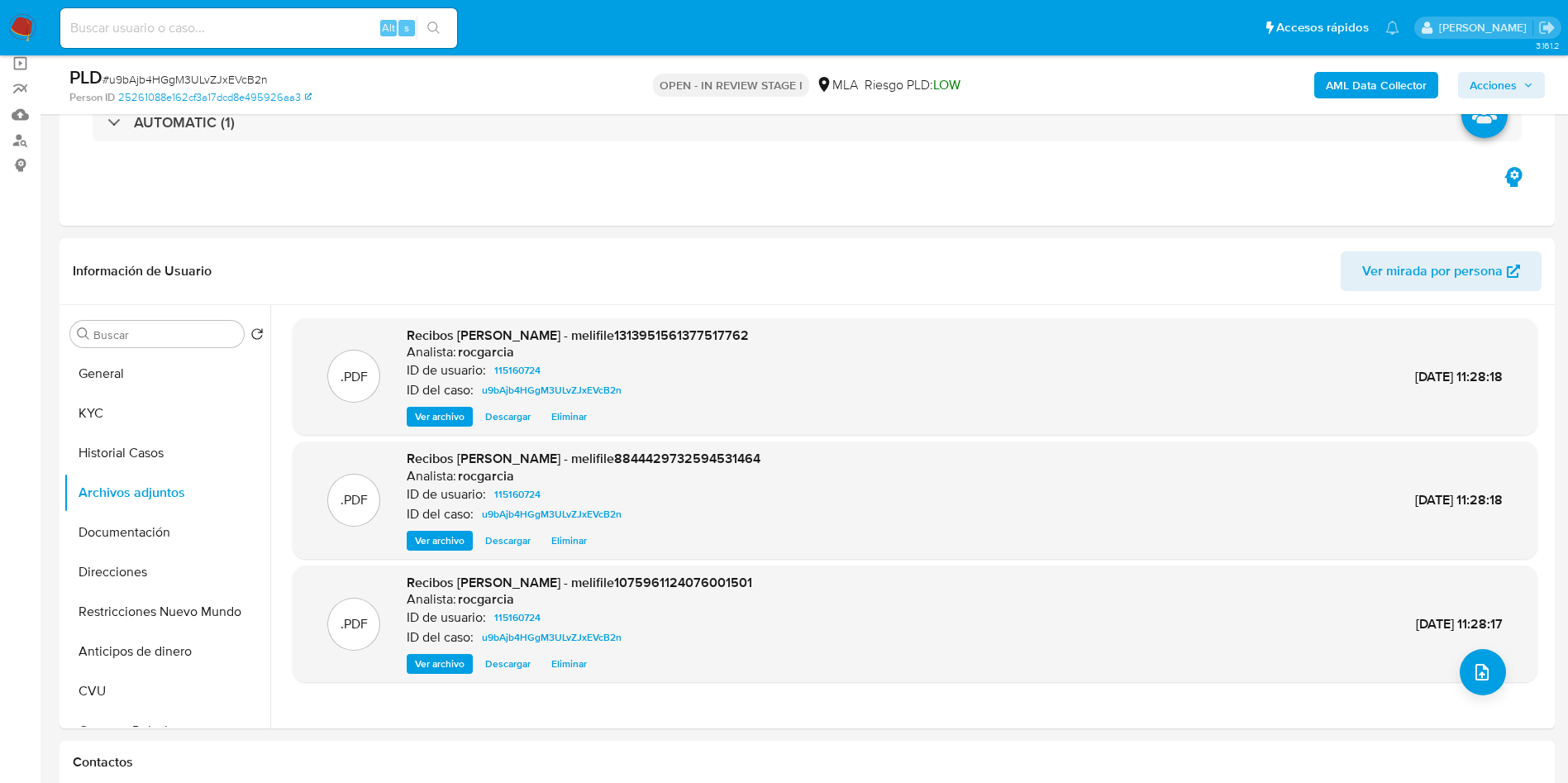
click at [1377, 79] on b "AML Data Collector" at bounding box center [1376, 85] width 101 height 26
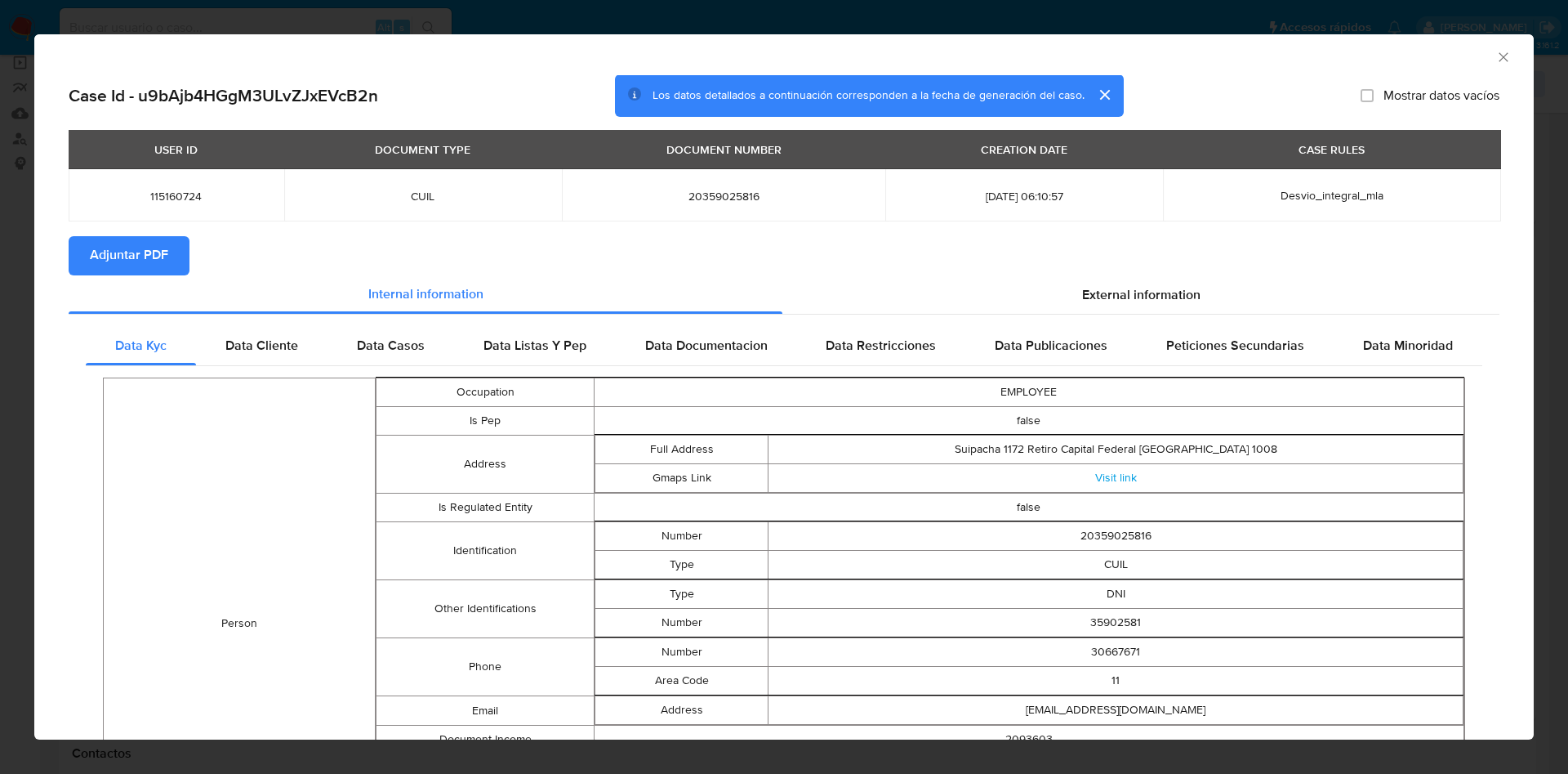
drag, startPoint x: 1100, startPoint y: 292, endPoint x: 834, endPoint y: 371, distance: 277.5
click at [1096, 293] on span "External information" at bounding box center [1142, 295] width 118 height 19
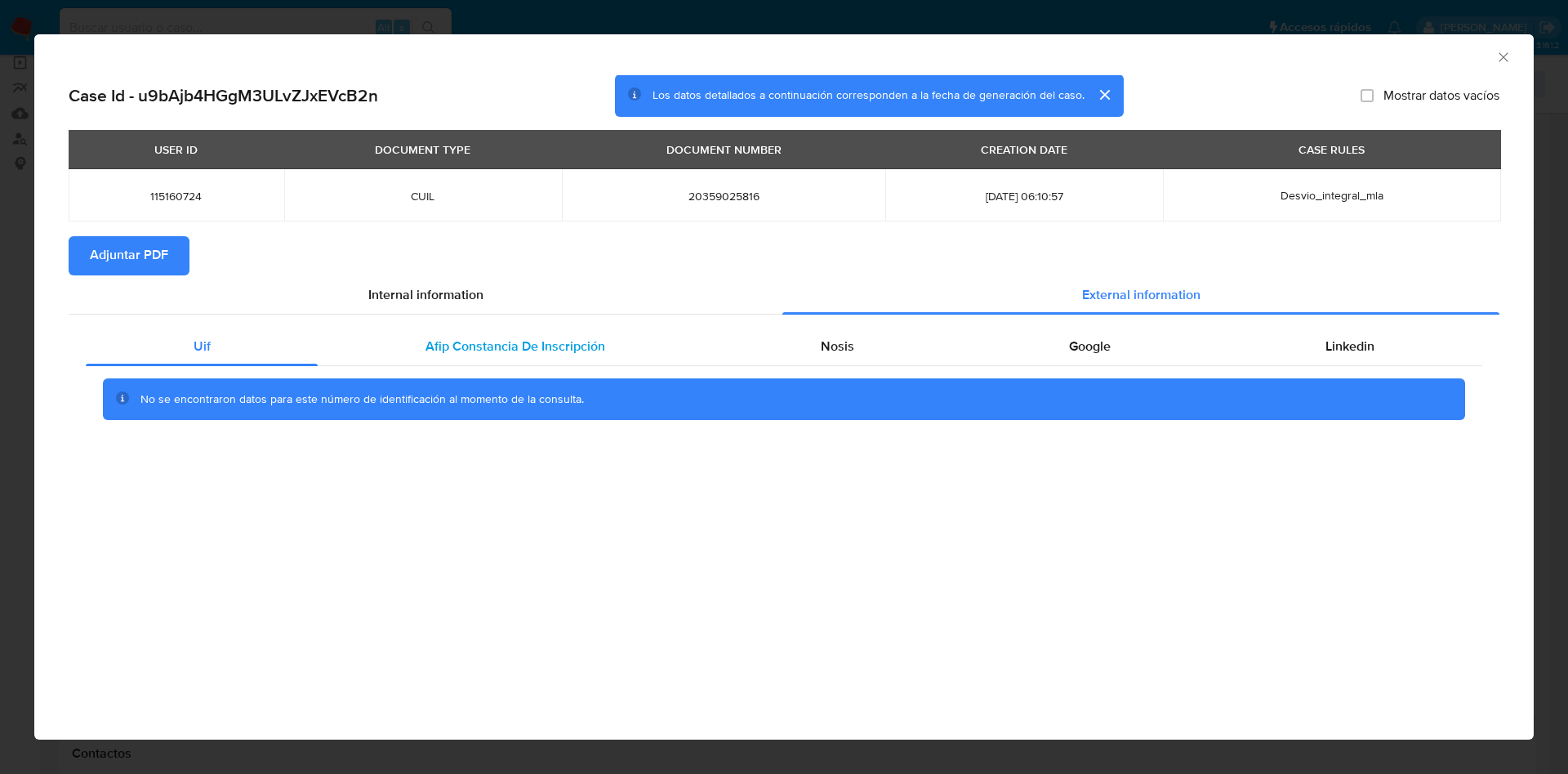
click at [445, 326] on div "Afip Constancia De Inscripción" at bounding box center [514, 346] width 394 height 39
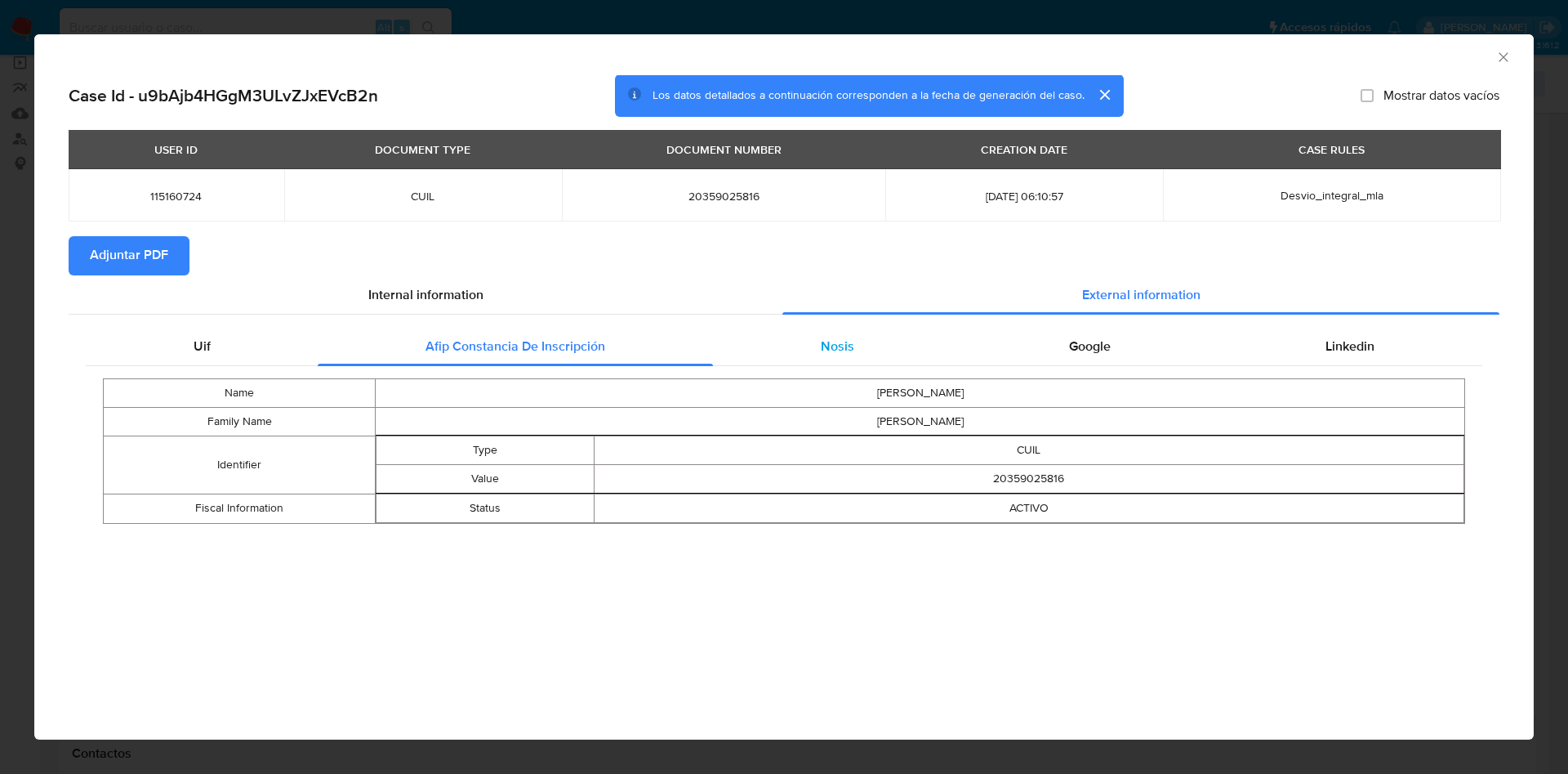
click at [841, 352] on span "Nosis" at bounding box center [837, 347] width 33 height 19
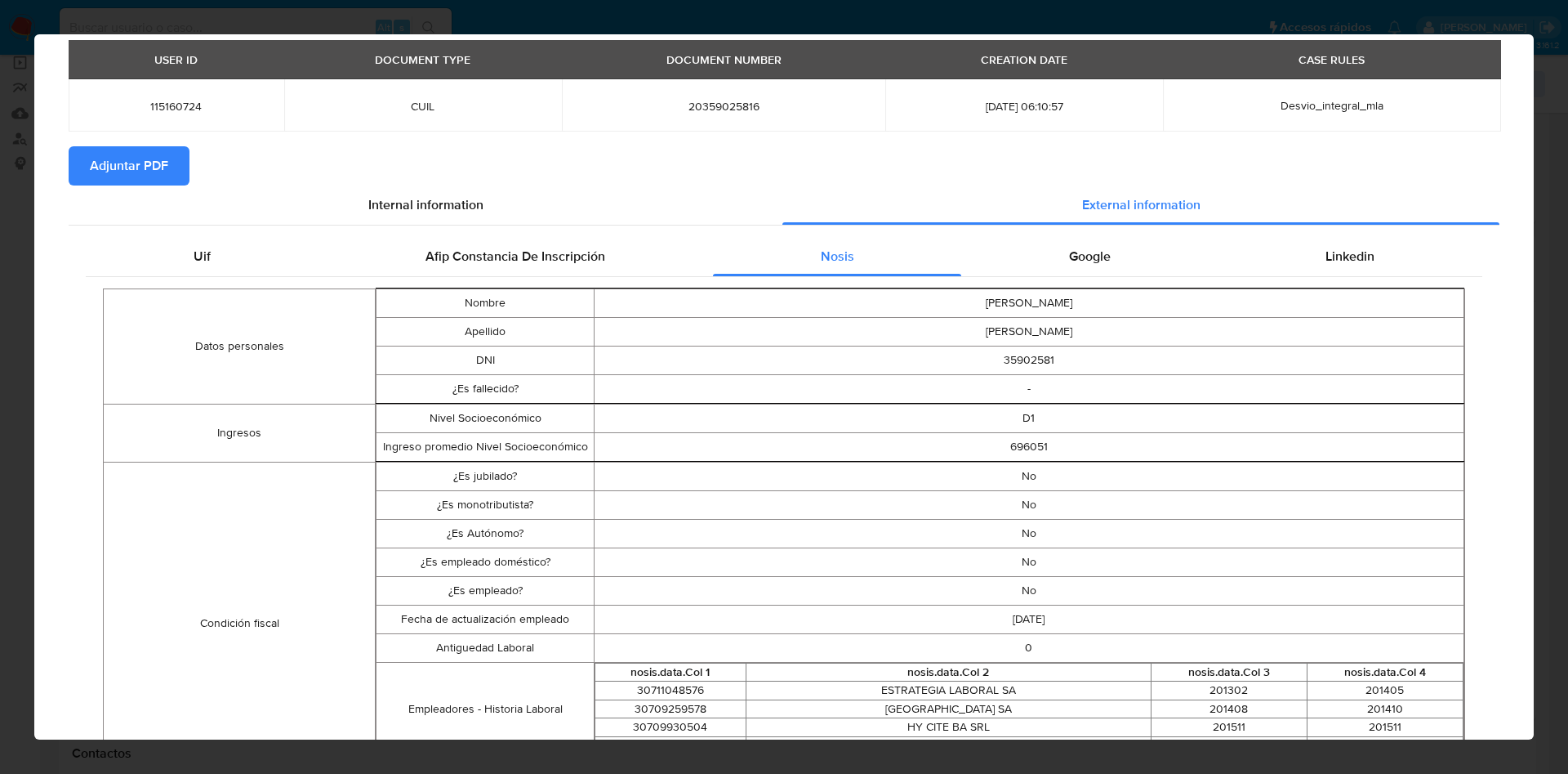
scroll to position [0, 0]
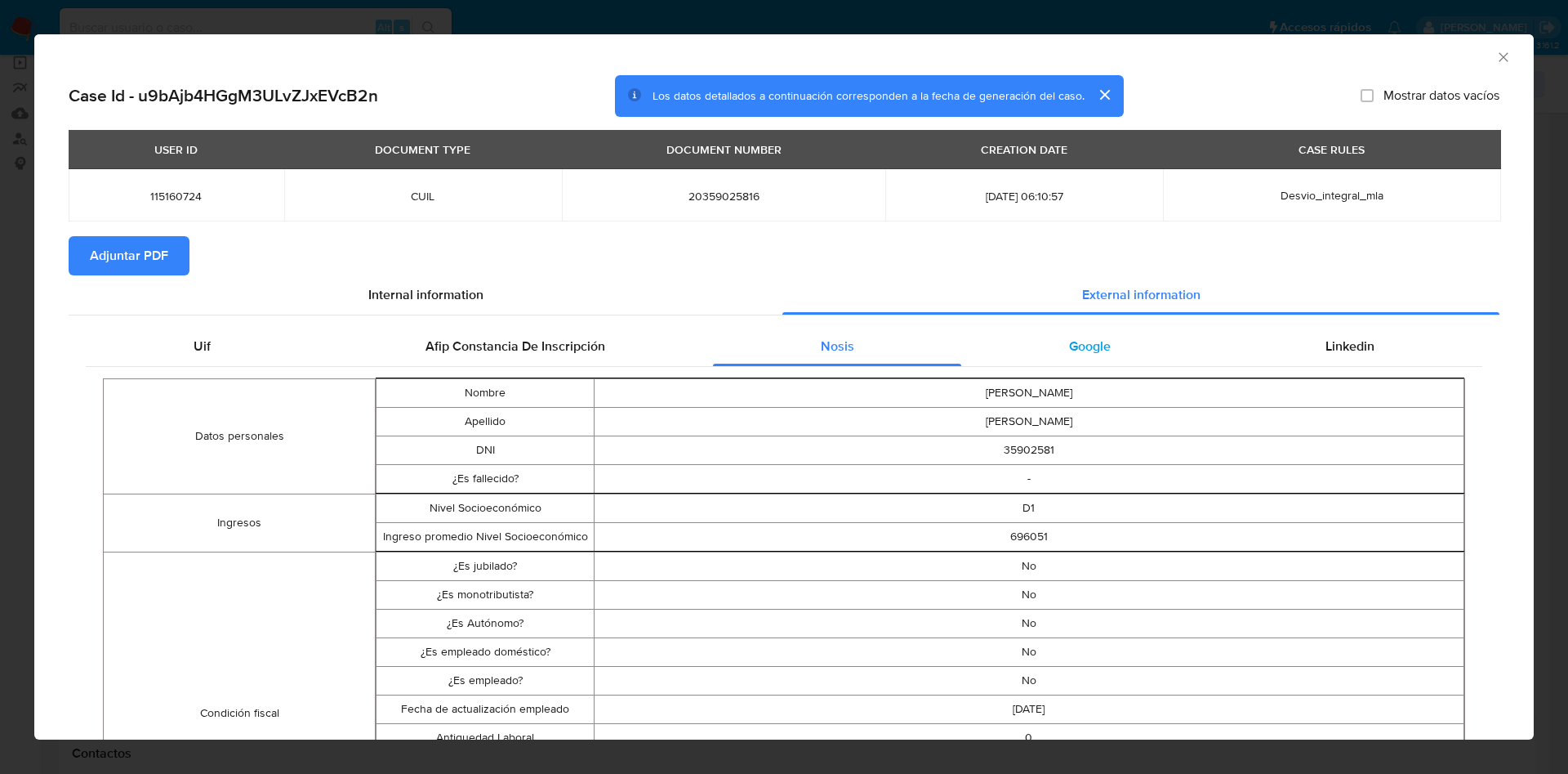
click at [1069, 340] on span "Google" at bounding box center [1090, 347] width 42 height 19
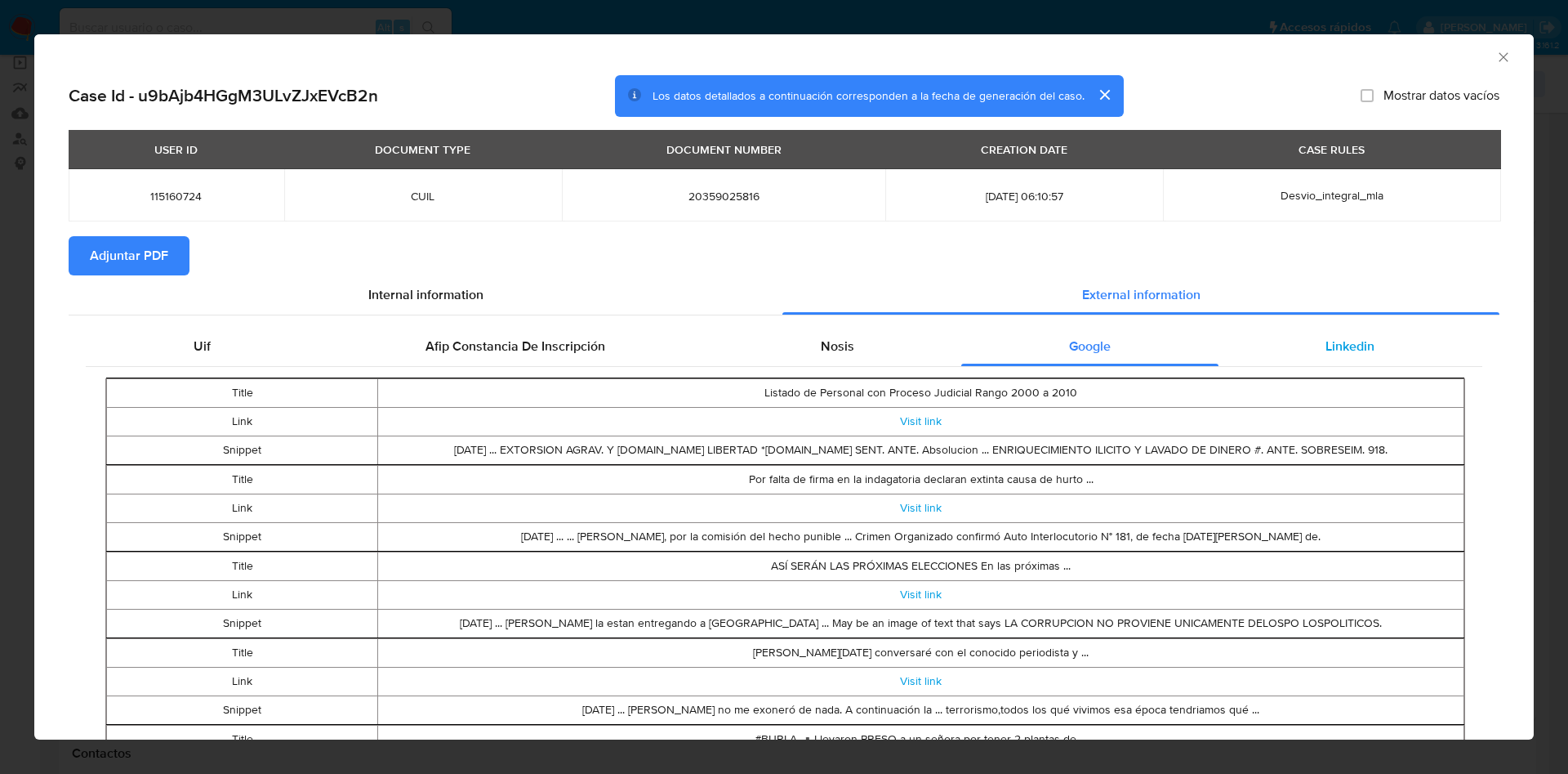
click at [1296, 346] on div "Linkedin" at bounding box center [1350, 346] width 264 height 39
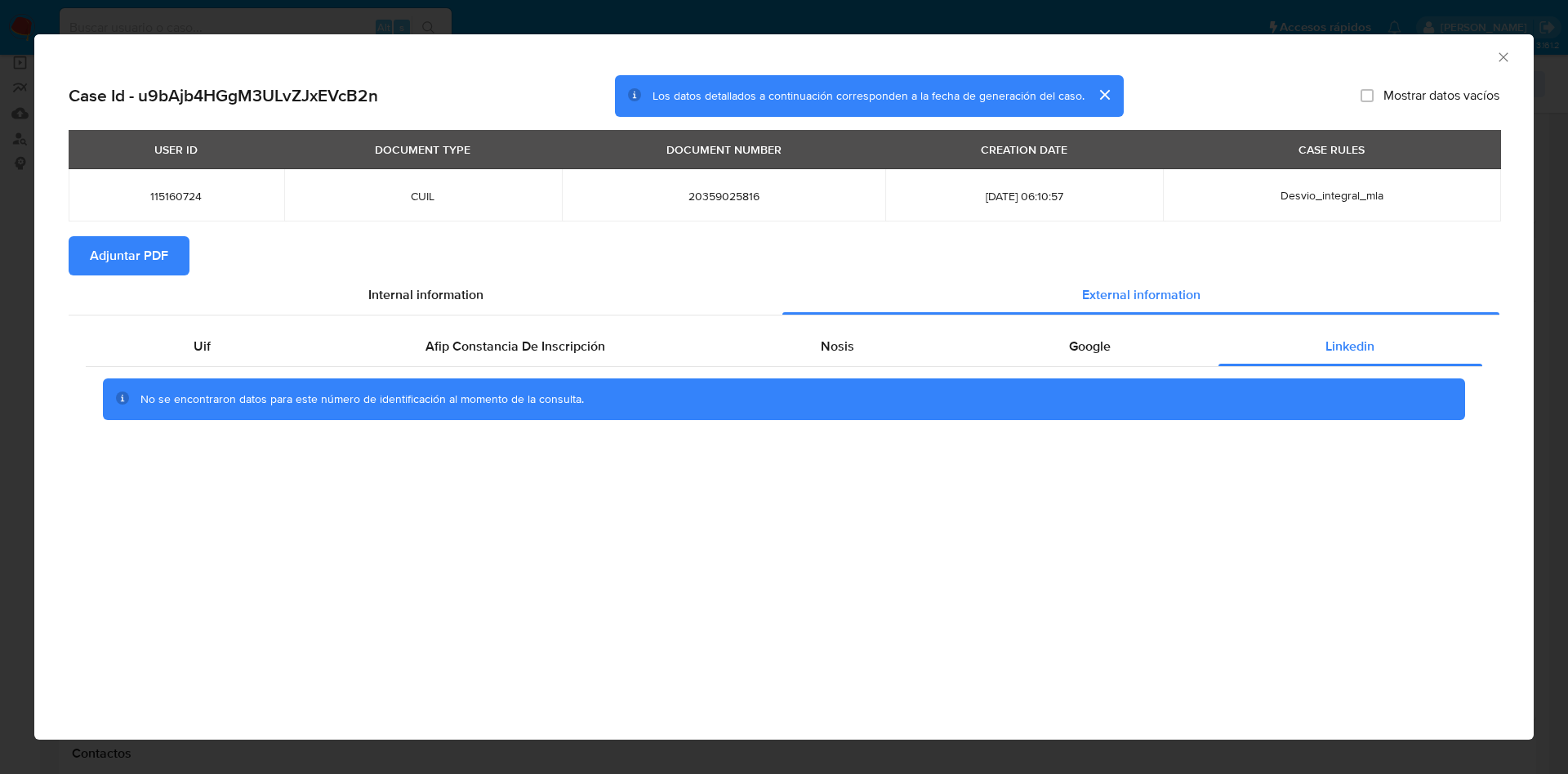
click at [144, 270] on span "Adjuntar PDF" at bounding box center [129, 255] width 78 height 36
click at [1513, 47] on div "AML Data Collector" at bounding box center [784, 54] width 1500 height 41
click at [1508, 60] on icon "Cerrar ventana" at bounding box center [1504, 57] width 17 height 17
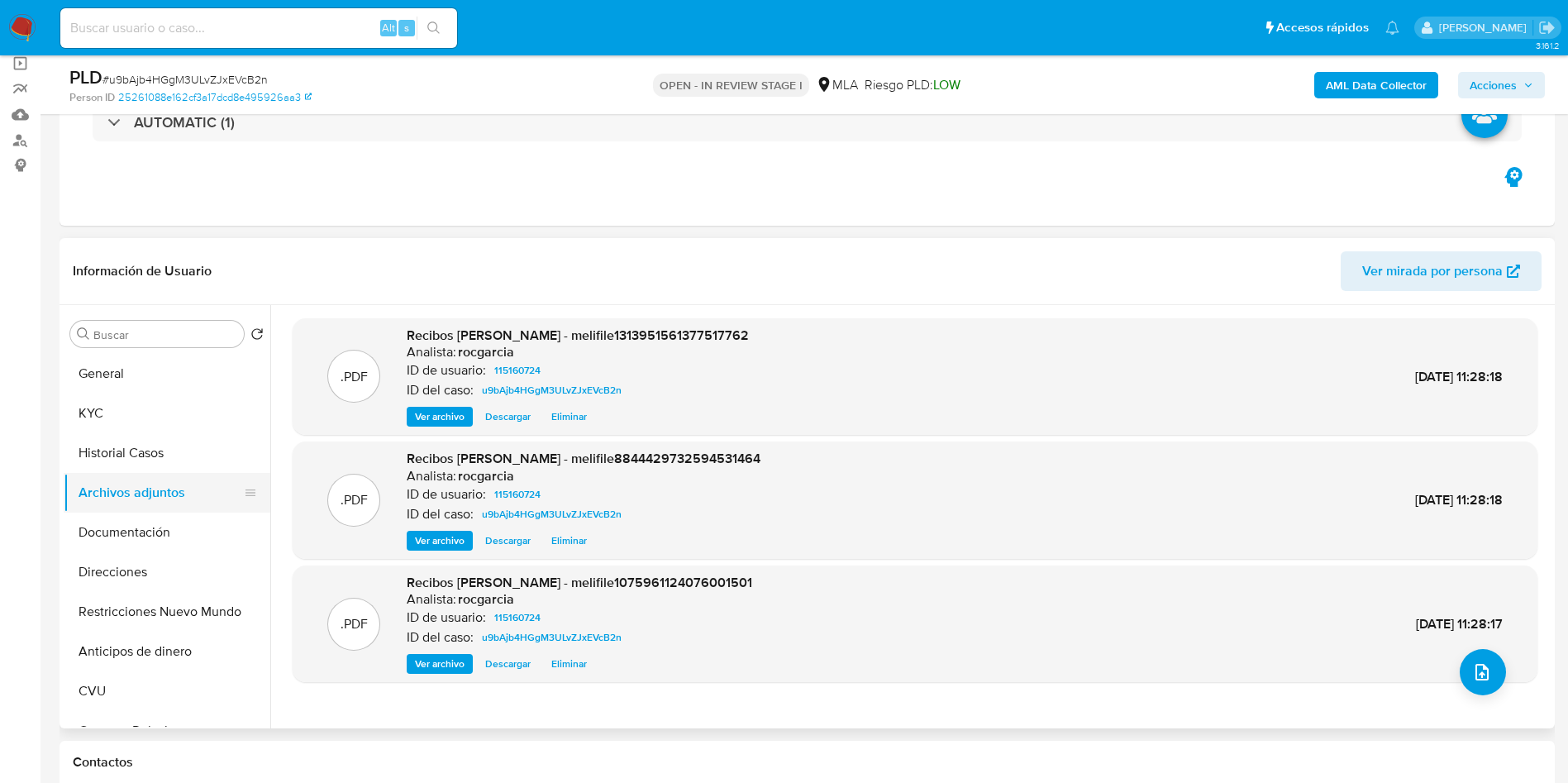
drag, startPoint x: 121, startPoint y: 464, endPoint x: 118, endPoint y: 482, distance: 18.2
click at [121, 464] on button "Historial Casos" at bounding box center [166, 453] width 207 height 40
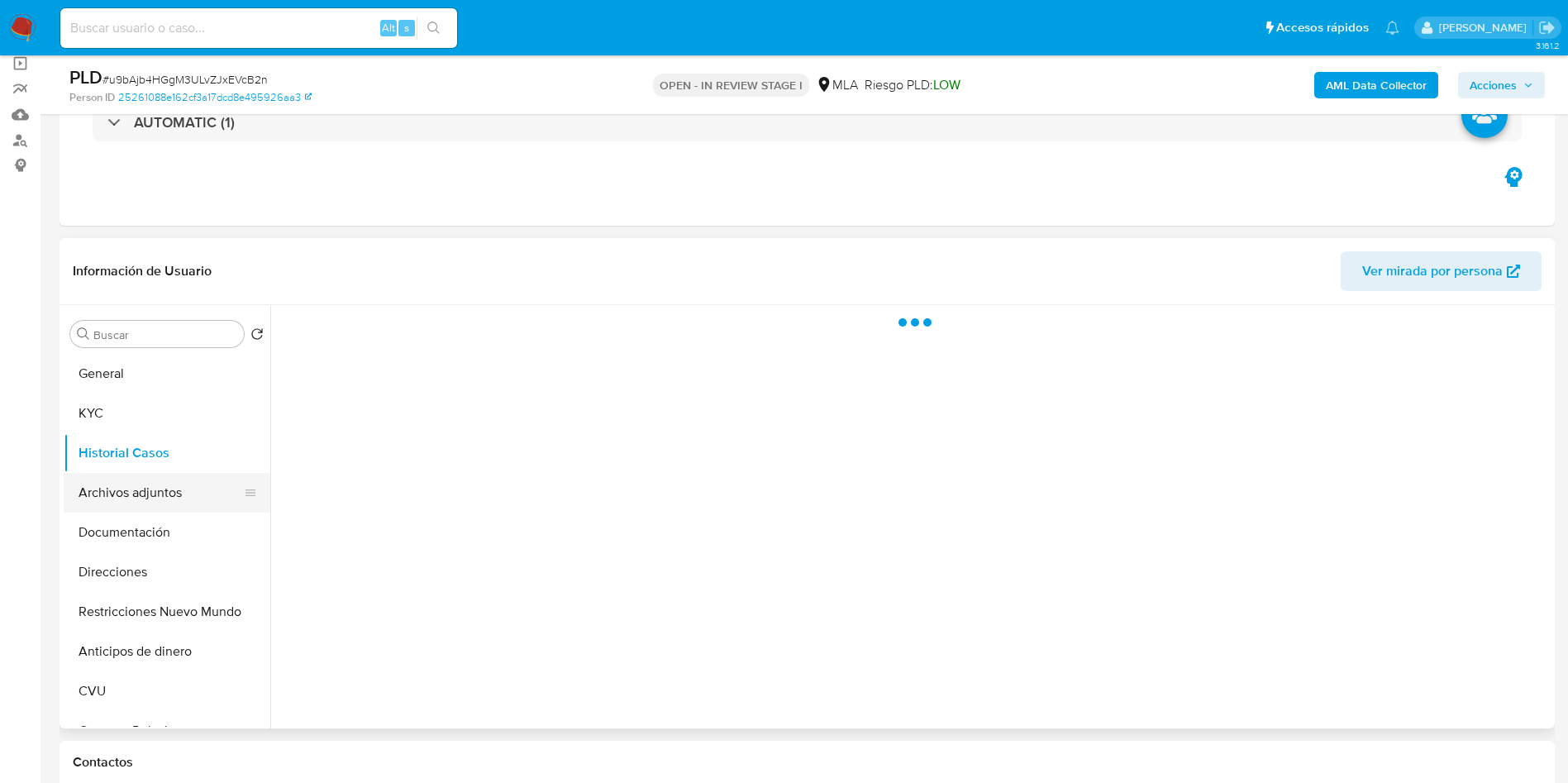
click at [121, 500] on button "Archivos adjuntos" at bounding box center [160, 492] width 194 height 40
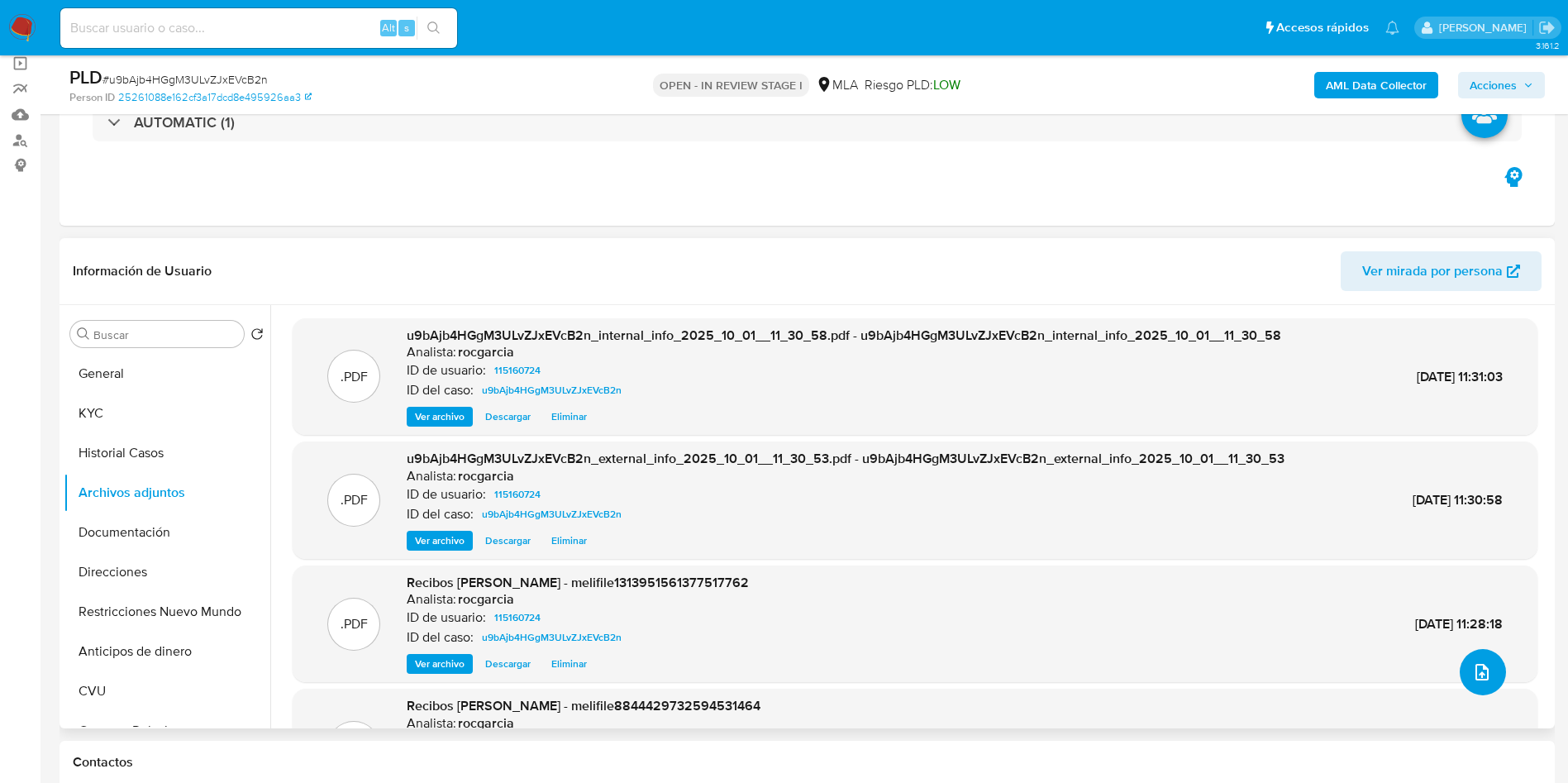
click at [1477, 674] on icon "upload-file" at bounding box center [1482, 672] width 13 height 17
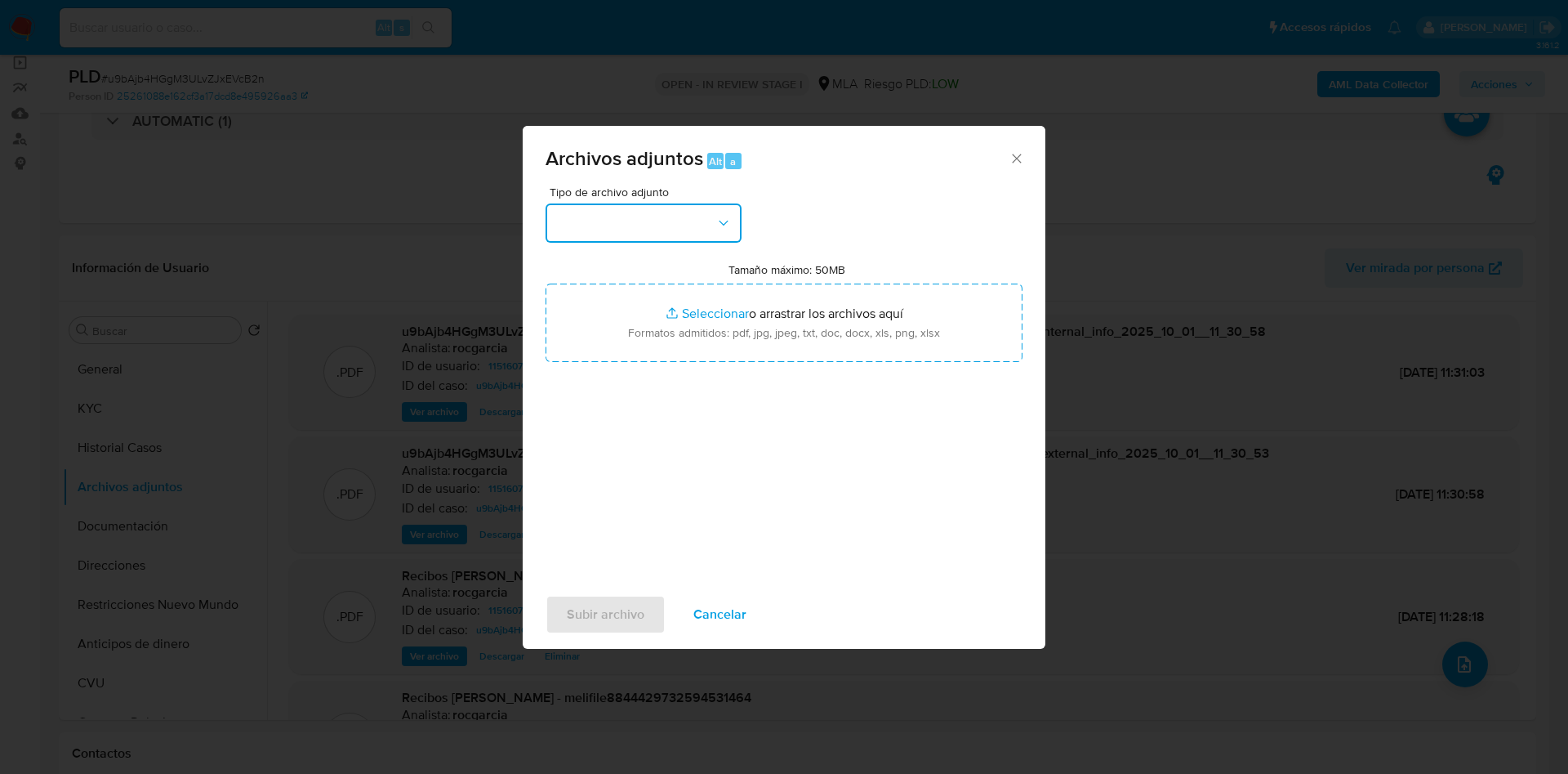
click at [617, 234] on button "button" at bounding box center [643, 223] width 196 height 39
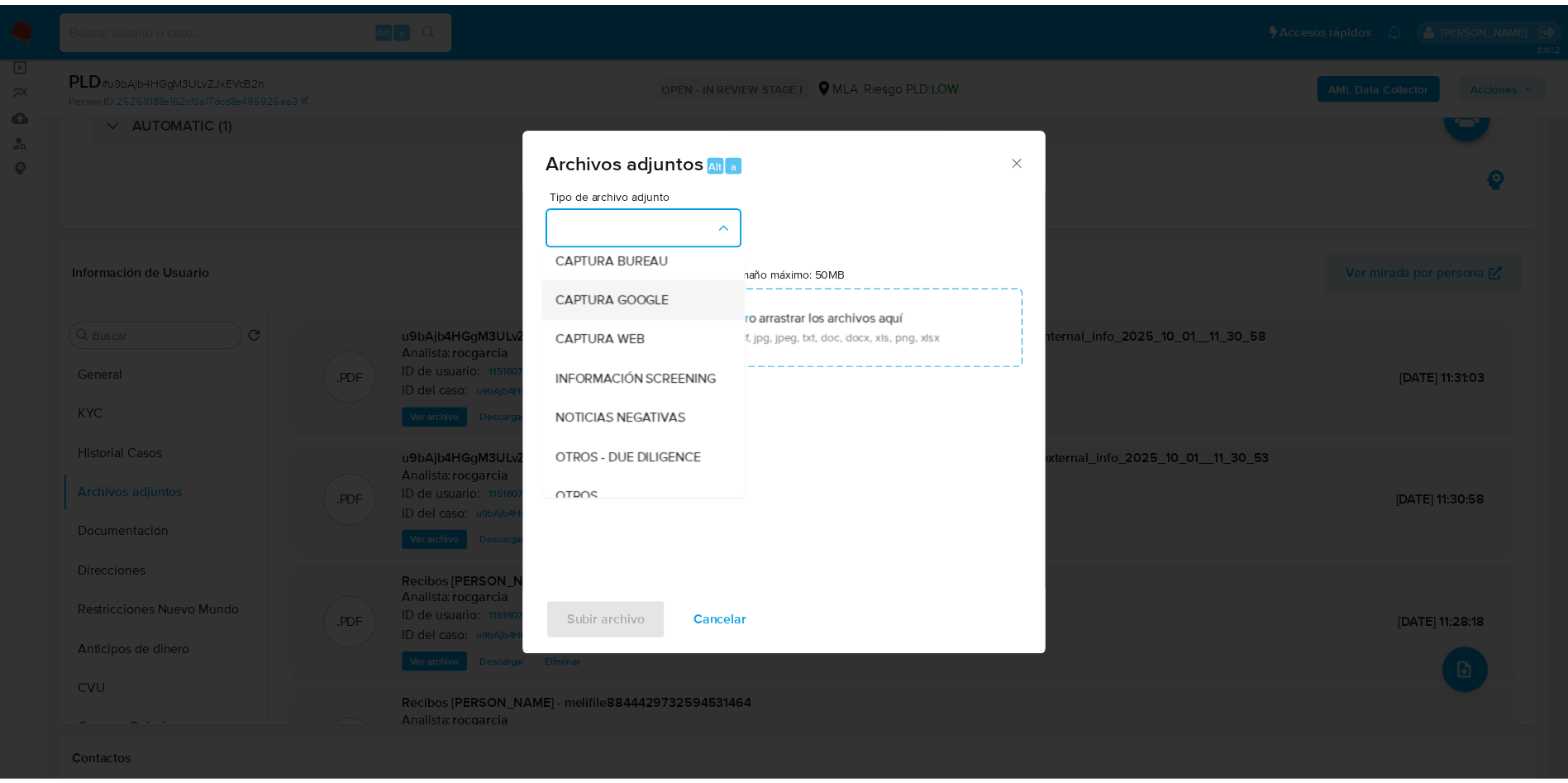
scroll to position [248, 0]
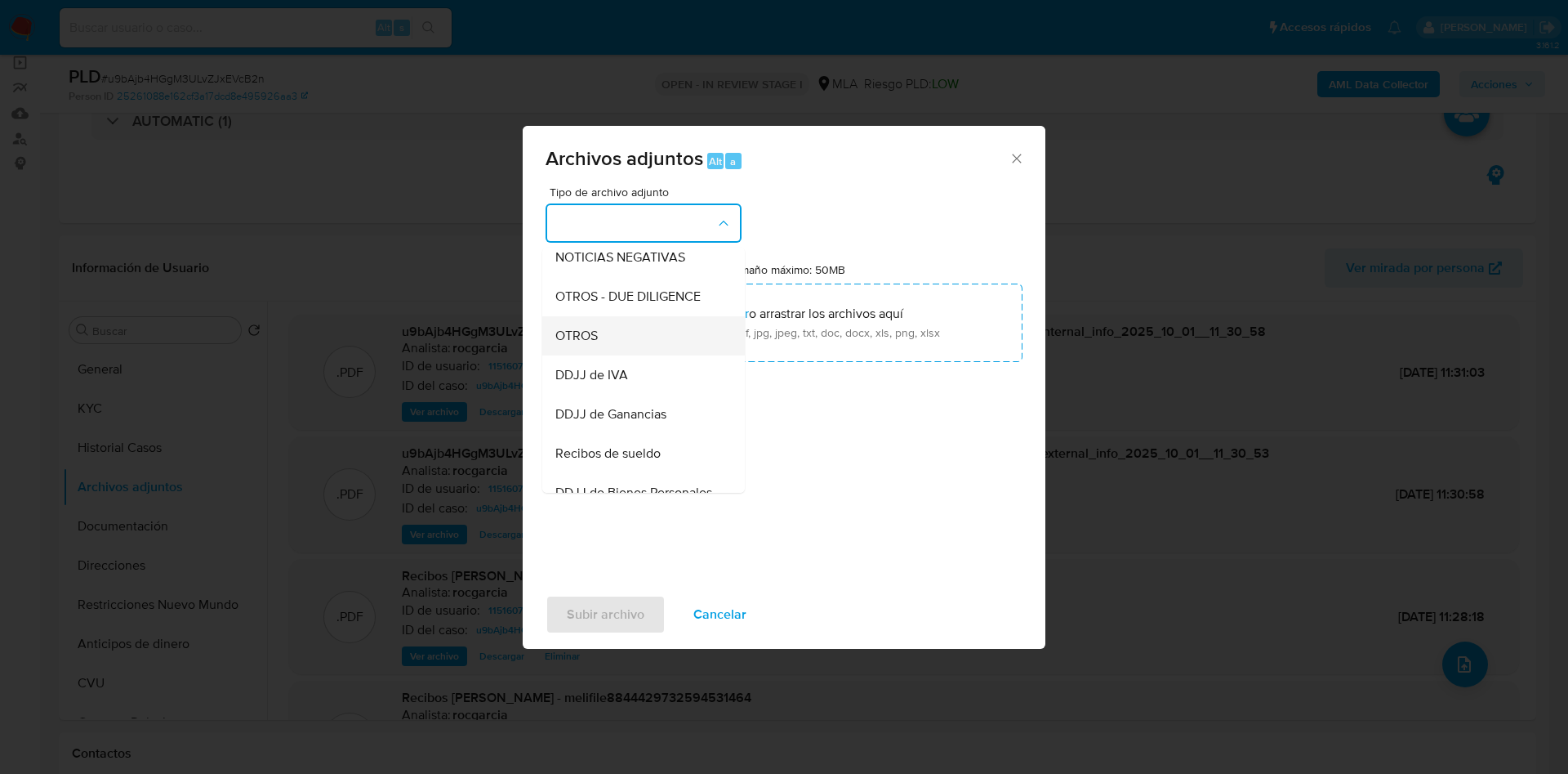
click at [638, 355] on div "OTROS" at bounding box center [639, 335] width 167 height 39
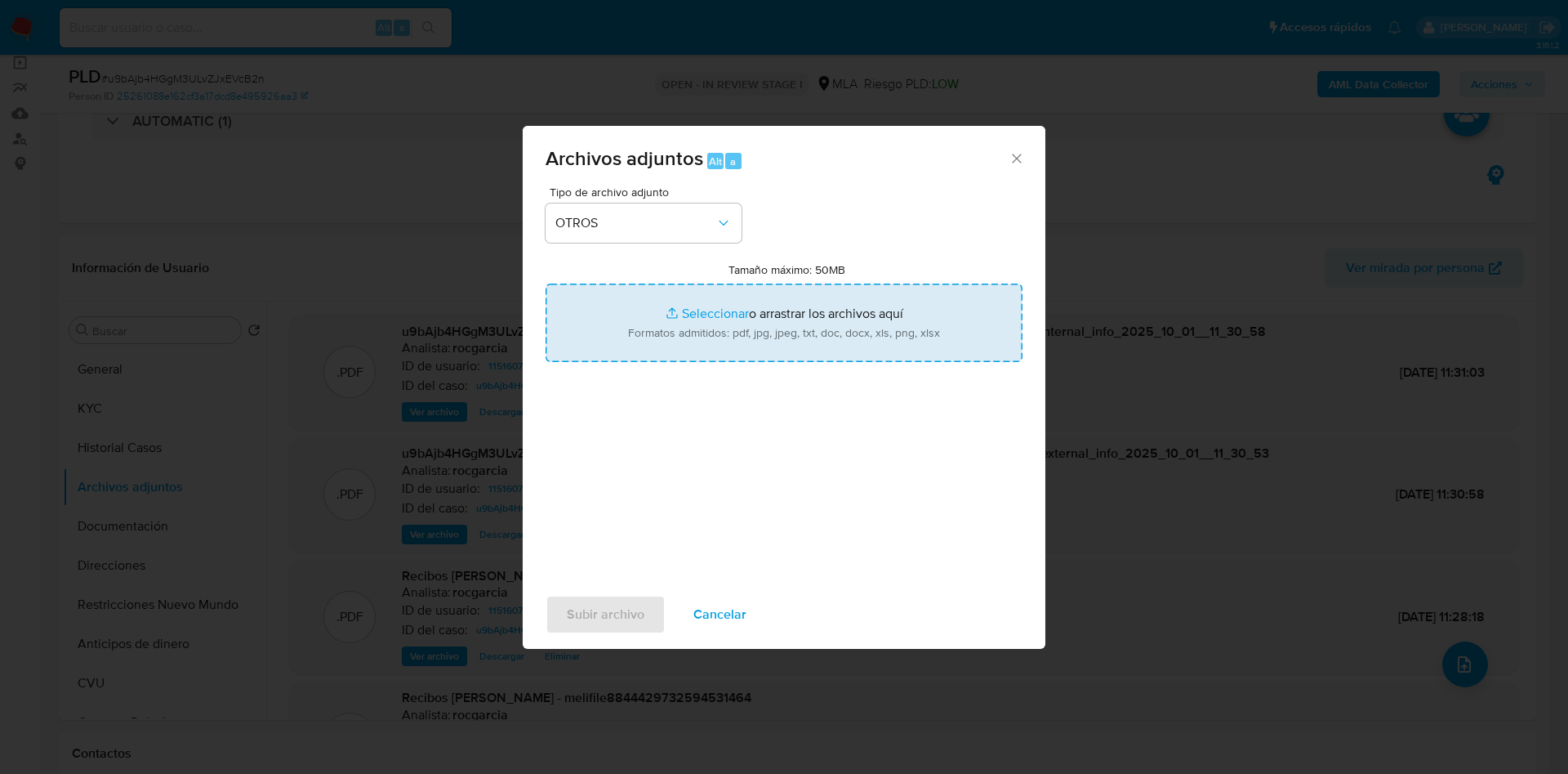
click at [673, 294] on input "Tamaño máximo: 50MB Seleccionar archivos" at bounding box center [784, 323] width 477 height 78
type input "C:\fakepath\Movimientos 115160724.xlsx"
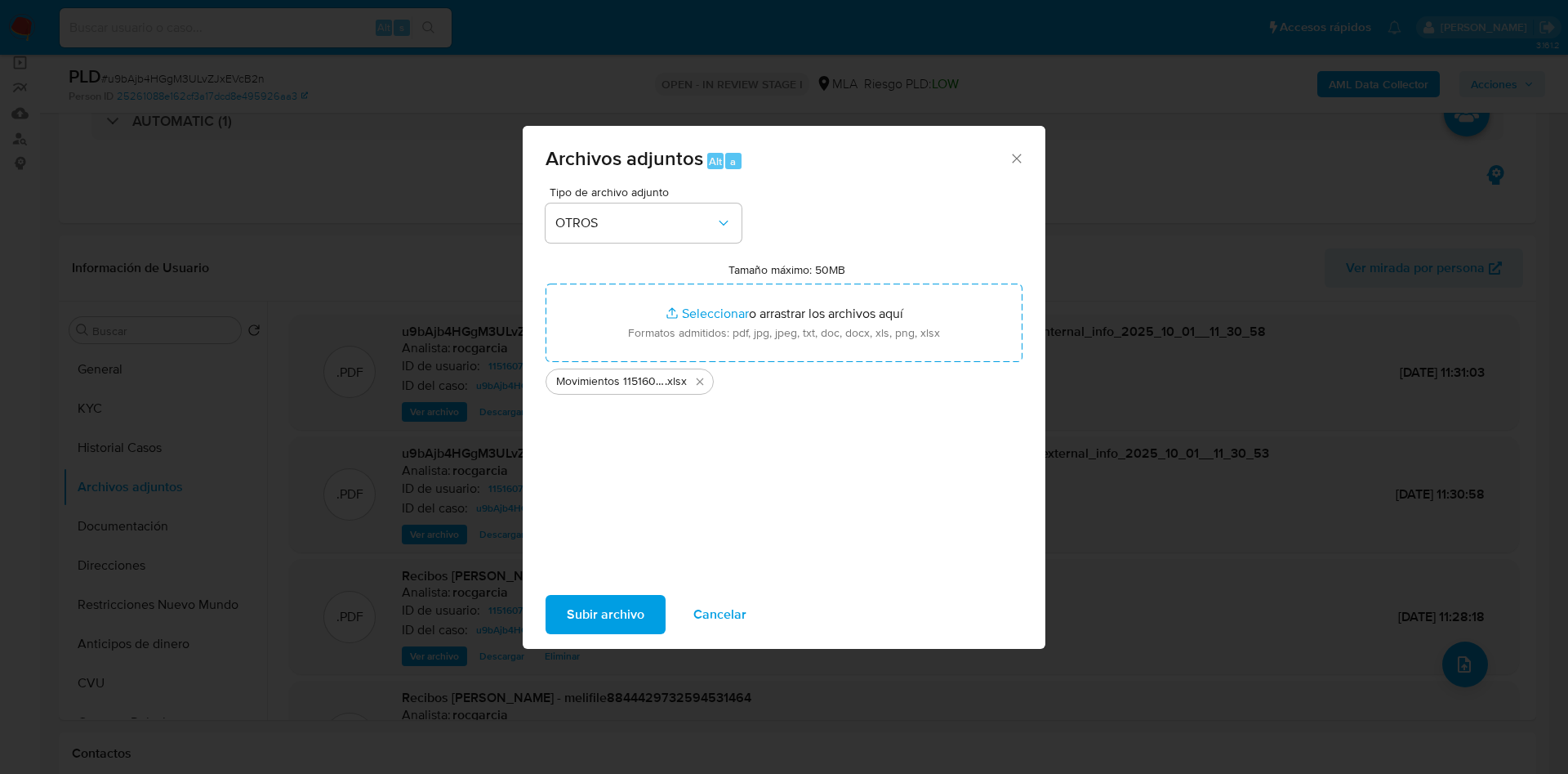
click at [585, 620] on span "Subir archivo" at bounding box center [605, 614] width 77 height 36
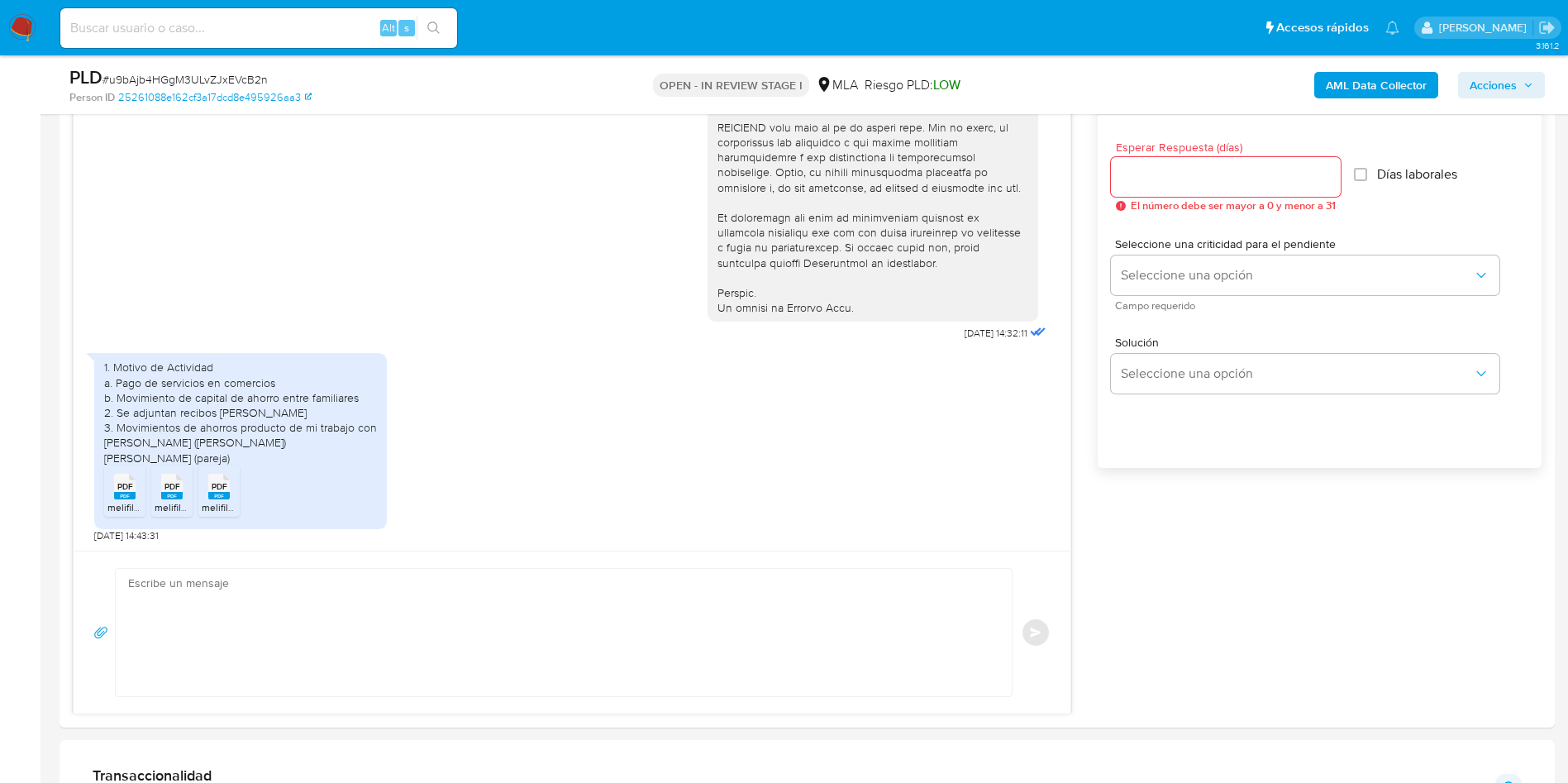
scroll to position [992, 0]
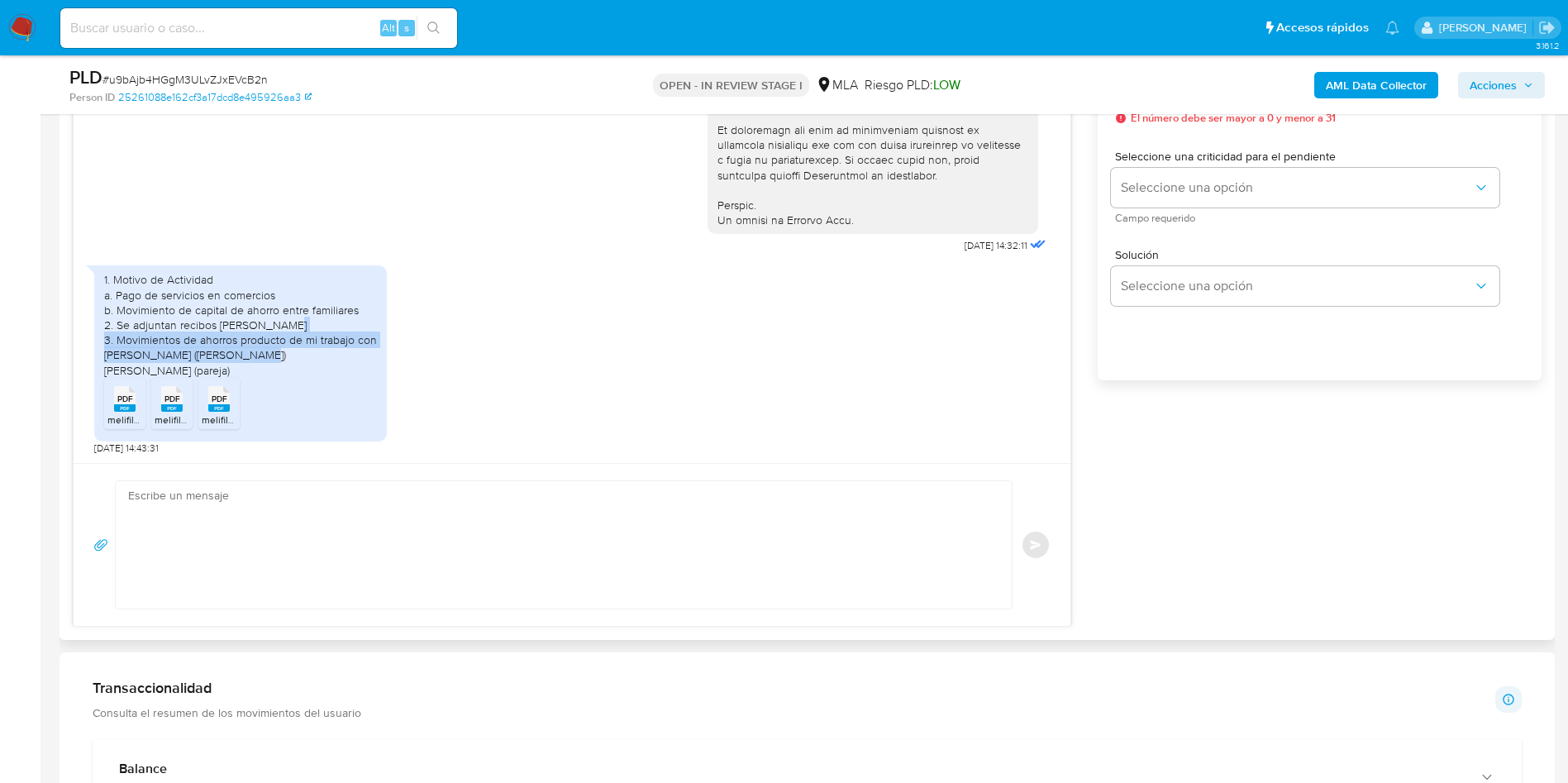
drag, startPoint x: 114, startPoint y: 338, endPoint x: 262, endPoint y: 358, distance: 149.3
click at [262, 358] on div "1. Motivo de Actividad a. Pago de servicios en comercios b. Movimiento de capit…" at bounding box center [240, 324] width 273 height 105
copy div "Movimientos de ahorros producto de mi trabajo con Abella graciela susana (abuel…"
click at [254, 522] on textarea at bounding box center [560, 544] width 863 height 128
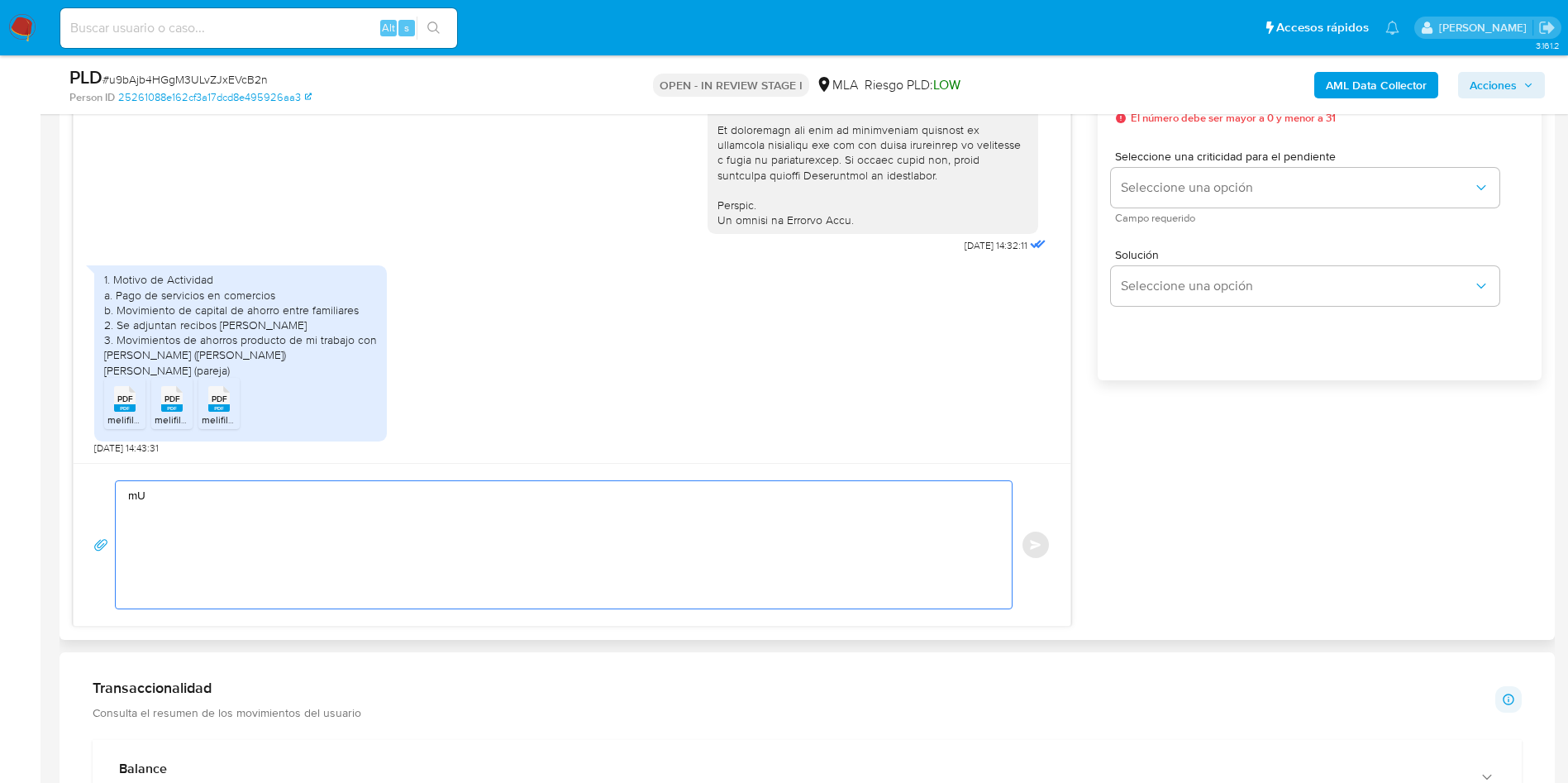
type textarea "m"
paste textarea "Movimientos de ahorros producto de mi trabajo con Abella graciela susana (abuel…"
click at [128, 547] on div "Muchas gracias por tu repsuesta, Te solicitamos detallar a que te refieres con …" at bounding box center [559, 544] width 887 height 128
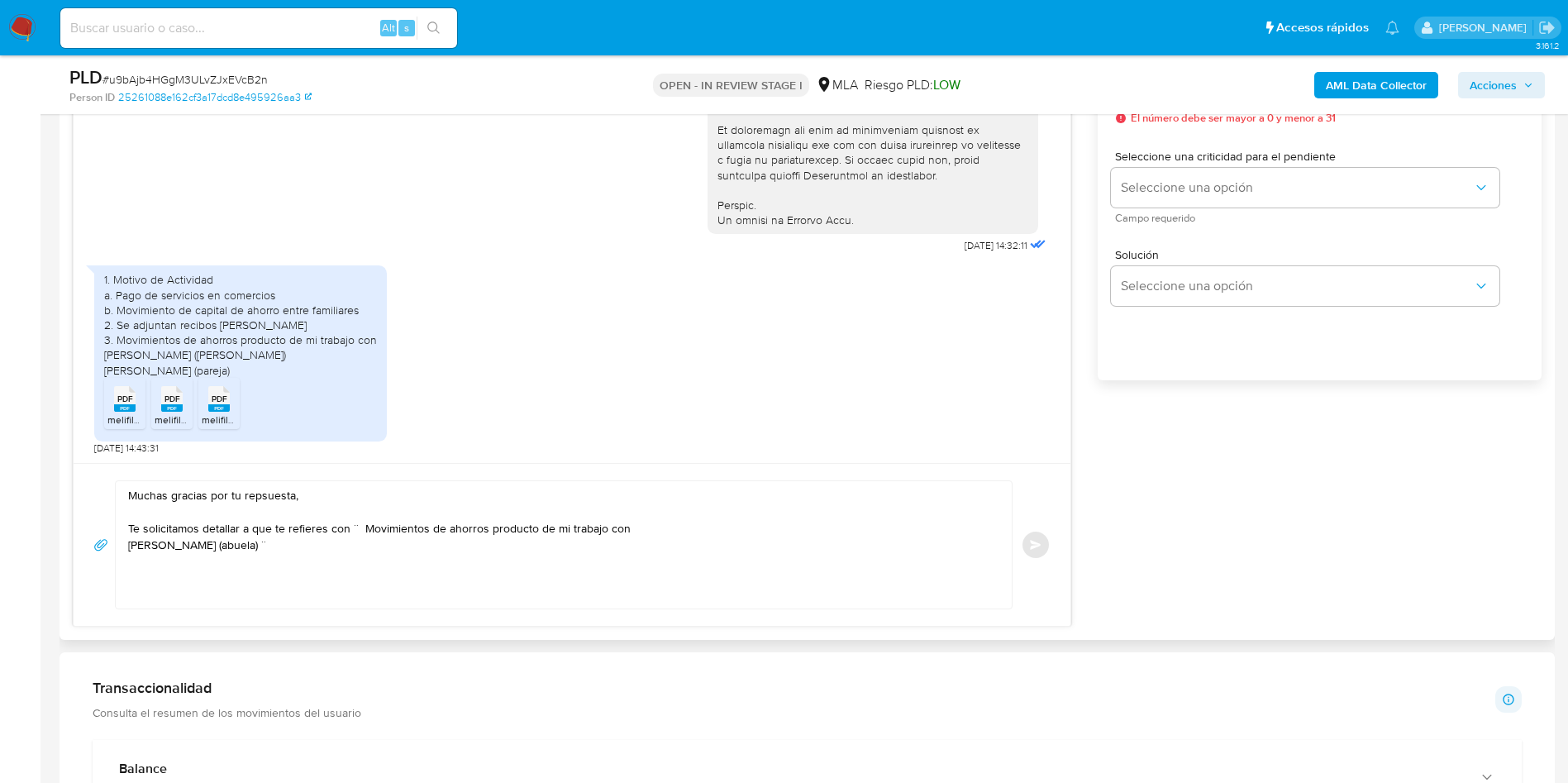
click at [128, 548] on div "Muchas gracias por tu repsuesta, Te solicitamos detallar a que te refieres con …" at bounding box center [559, 544] width 887 height 128
click at [131, 543] on textarea "Muchas gracias por tu repsuesta, Te solicitamos detallar a que te refieres con …" at bounding box center [560, 544] width 863 height 128
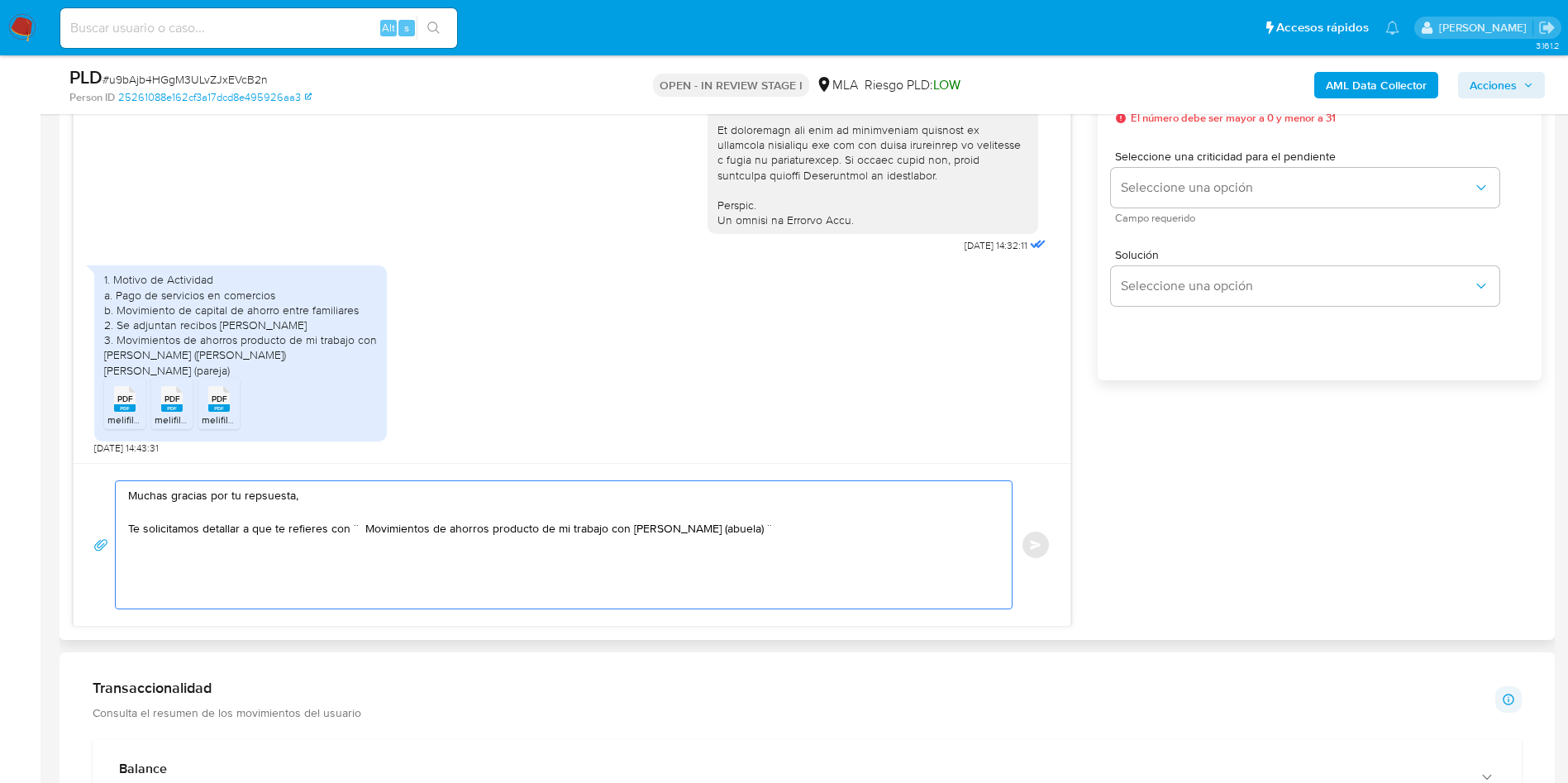
click at [254, 499] on textarea "Muchas gracias por tu repsuesta, Te solicitamos detallar a que te refieres con …" at bounding box center [560, 544] width 863 height 128
click at [268, 496] on textarea "Muchas gracias por tu repsuesta, Te solicitamos detallar a que te refieres con …" at bounding box center [560, 544] width 863 height 128
click at [0, 0] on lt-span "re sp uesta" at bounding box center [0, 0] width 0 height 0
click at [265, 533] on textarea "Muchas gracias por tu respuesta, Te solicitamos detallar a que te refieres con …" at bounding box center [560, 544] width 863 height 128
click at [256, 527] on textarea "Muchas gracias por tu respuesta, Te solicitamos detallar a que te refieres con …" at bounding box center [560, 544] width 863 height 128
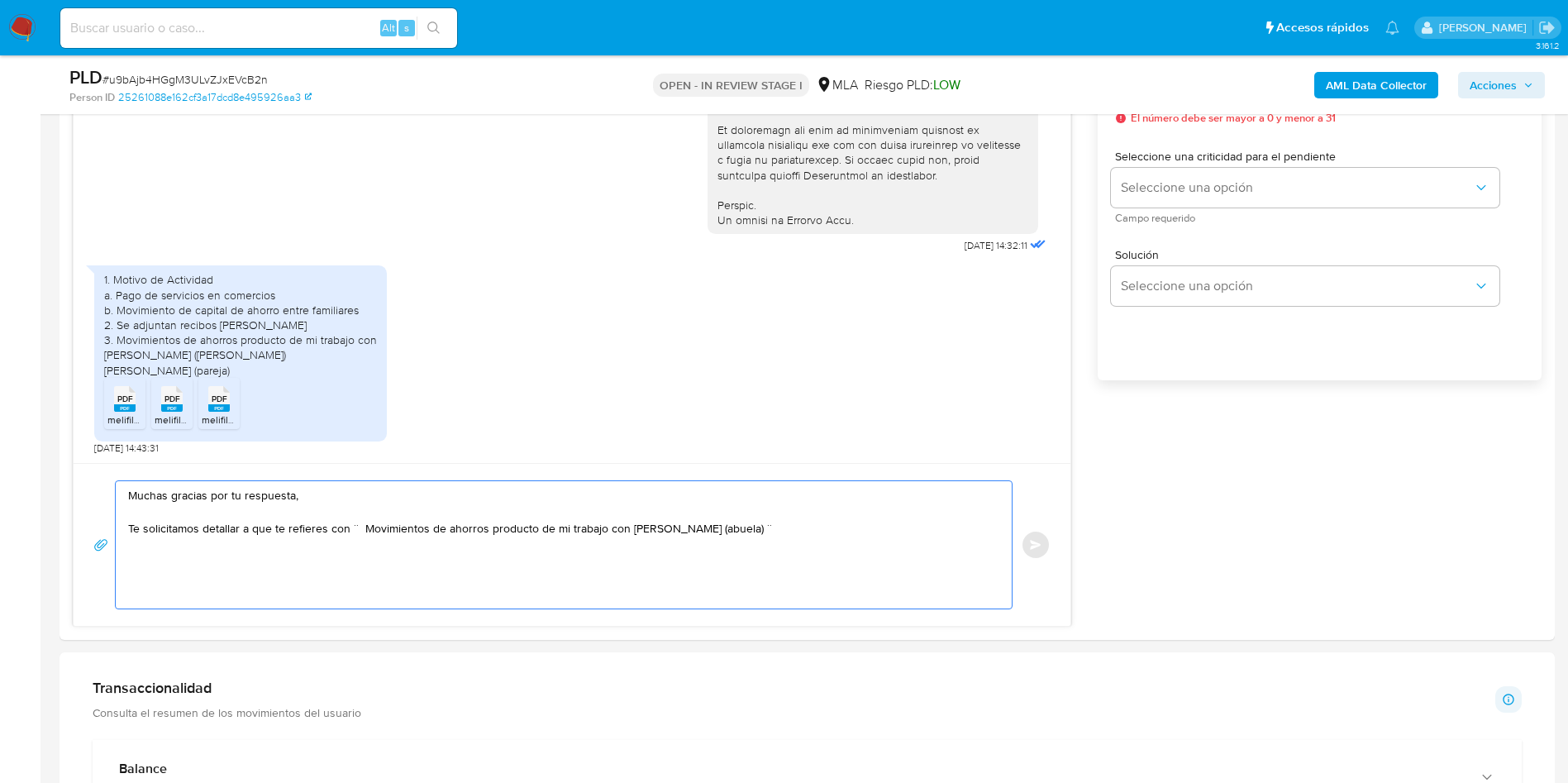
click at [0, 0] on lt-span "qu é" at bounding box center [0, 0] width 0 height 0
drag, startPoint x: 389, startPoint y: 523, endPoint x: 492, endPoint y: 523, distance: 103.0
click at [492, 523] on textarea "Muchas gracias por tu respuesta, Te solicitamos detallar a qué te refieres con …" at bounding box center [560, 544] width 863 height 128
click at [806, 528] on textarea "Muchas gracias por tu respuesta, Te solicitamos detallar a qué te refieres con …" at bounding box center [560, 544] width 863 height 128
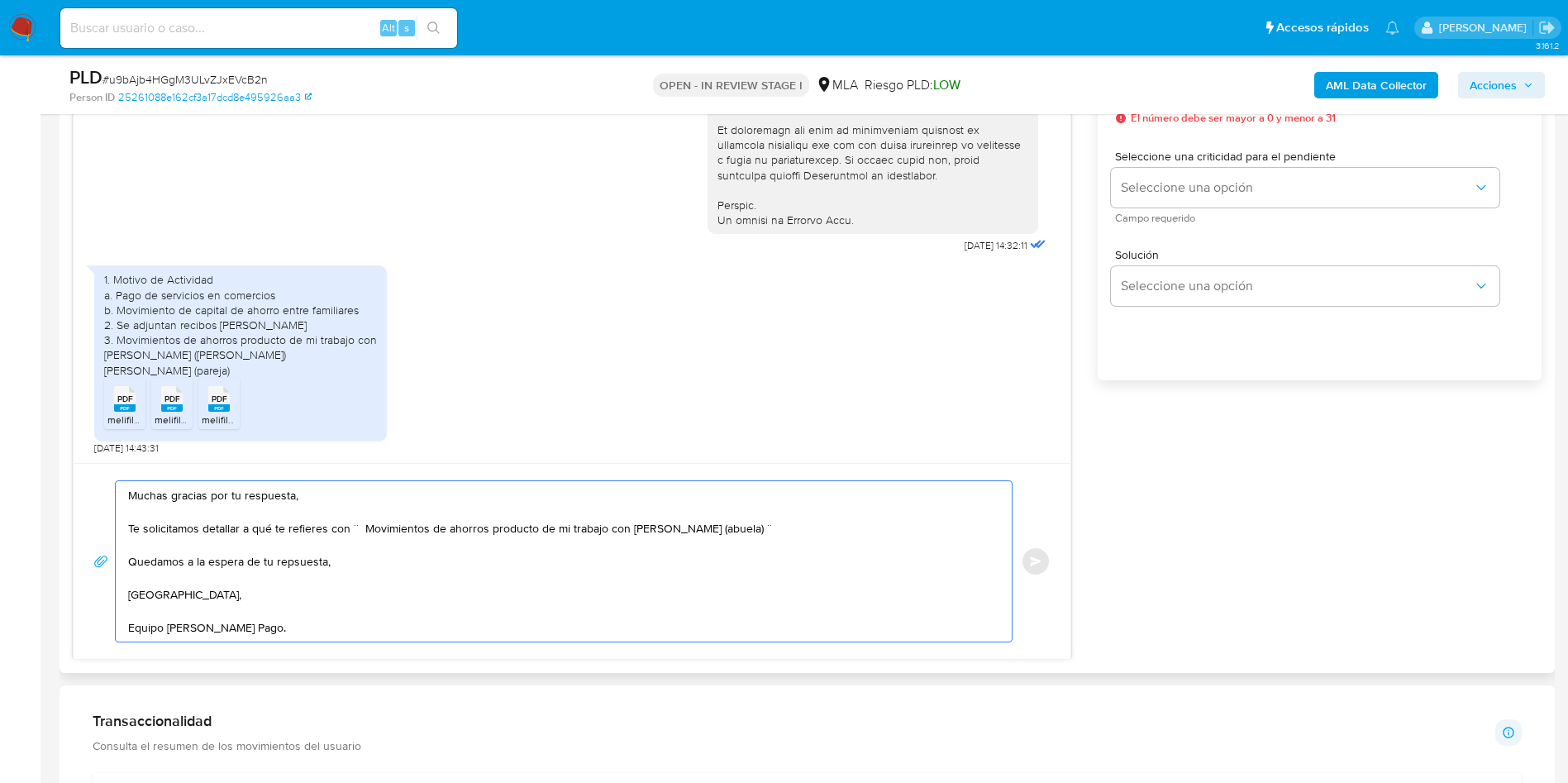
click at [299, 560] on textarea "Muchas gracias por tu respuesta, Te solicitamos detallar a qué te refieres con …" at bounding box center [560, 561] width 863 height 160
click at [0, 0] on lt-span "re sp uesta" at bounding box center [0, 0] width 0 height 0
click at [281, 592] on textarea "Muchas gracias por tu respuesta, Te solicitamos detallar a qué te refieres con …" at bounding box center [560, 561] width 863 height 160
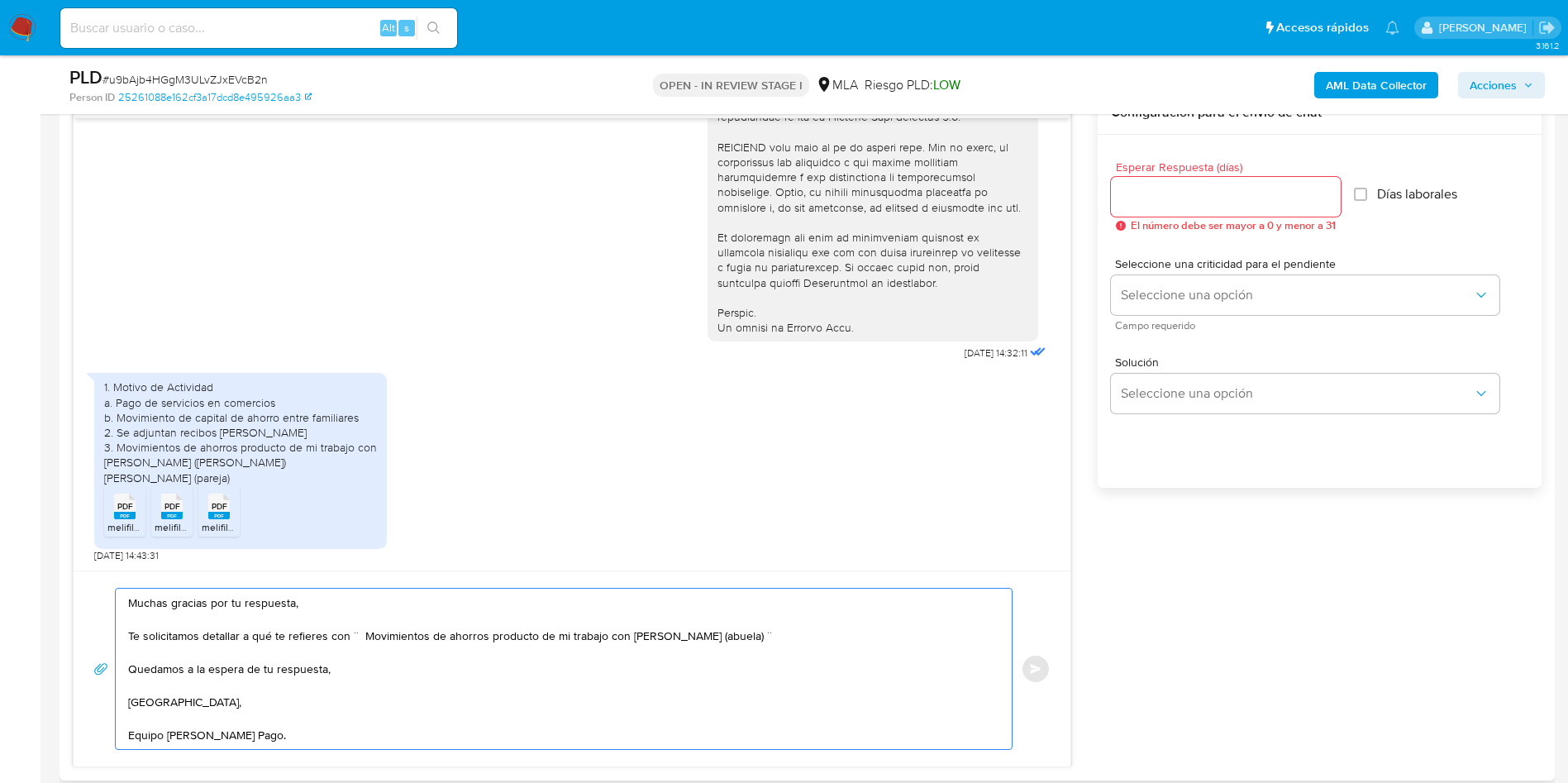
scroll to position [744, 0]
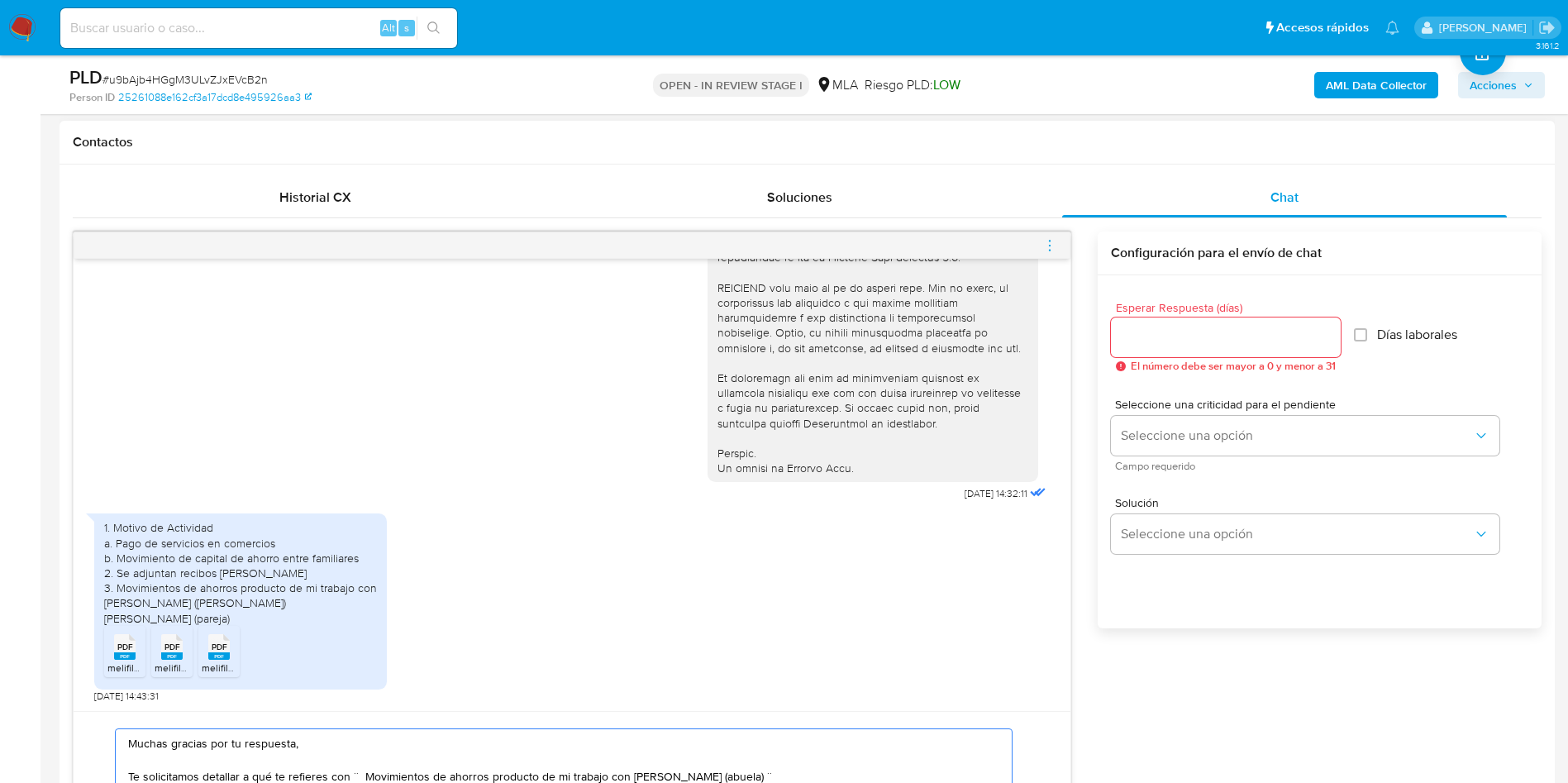
type textarea "Muchas gracias por tu respuesta, Te solicitamos detallar a qué te refieres con …"
click at [1197, 341] on input "Esperar Respuesta (días)" at bounding box center [1226, 337] width 230 height 21
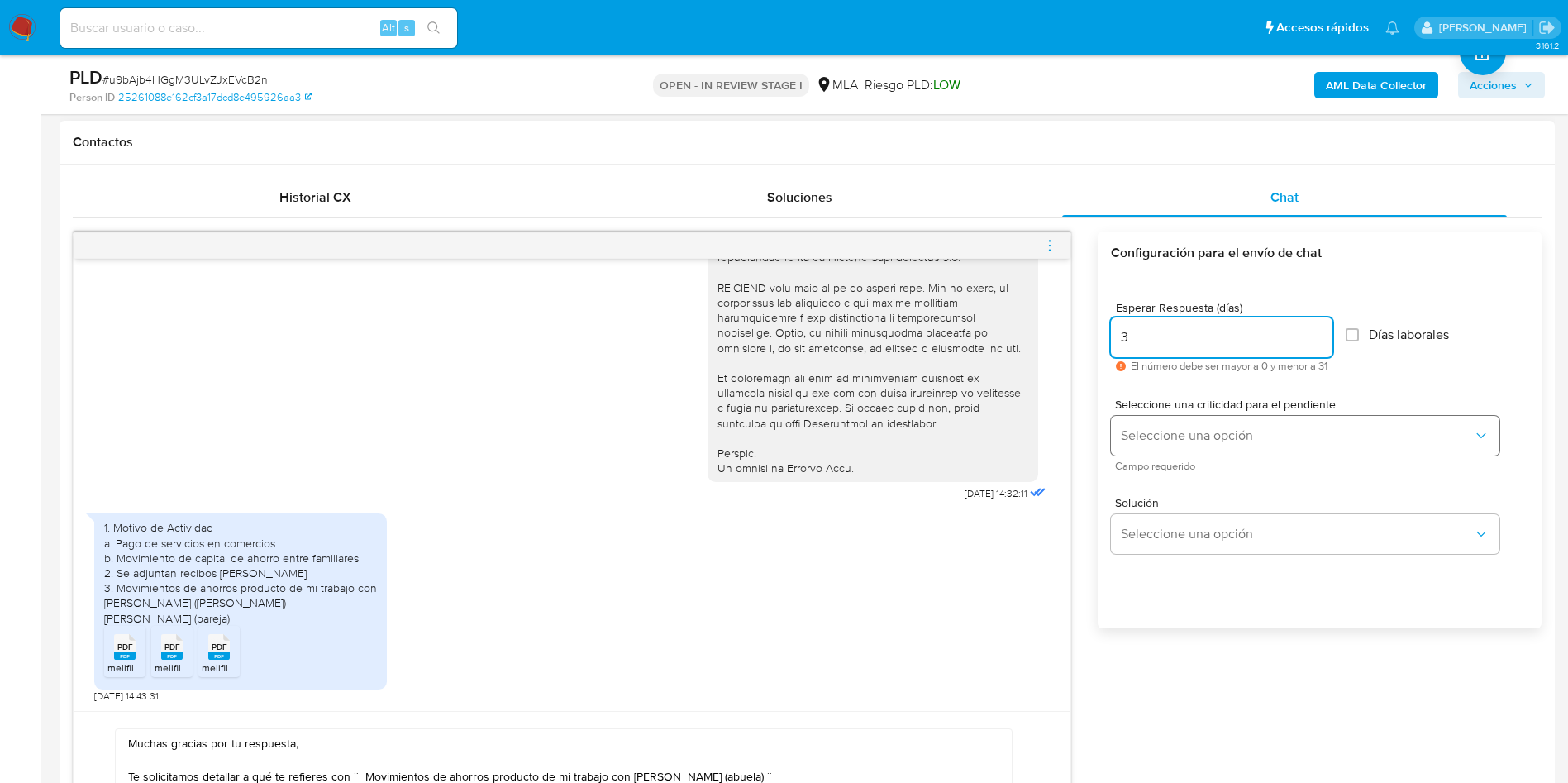
type input "3"
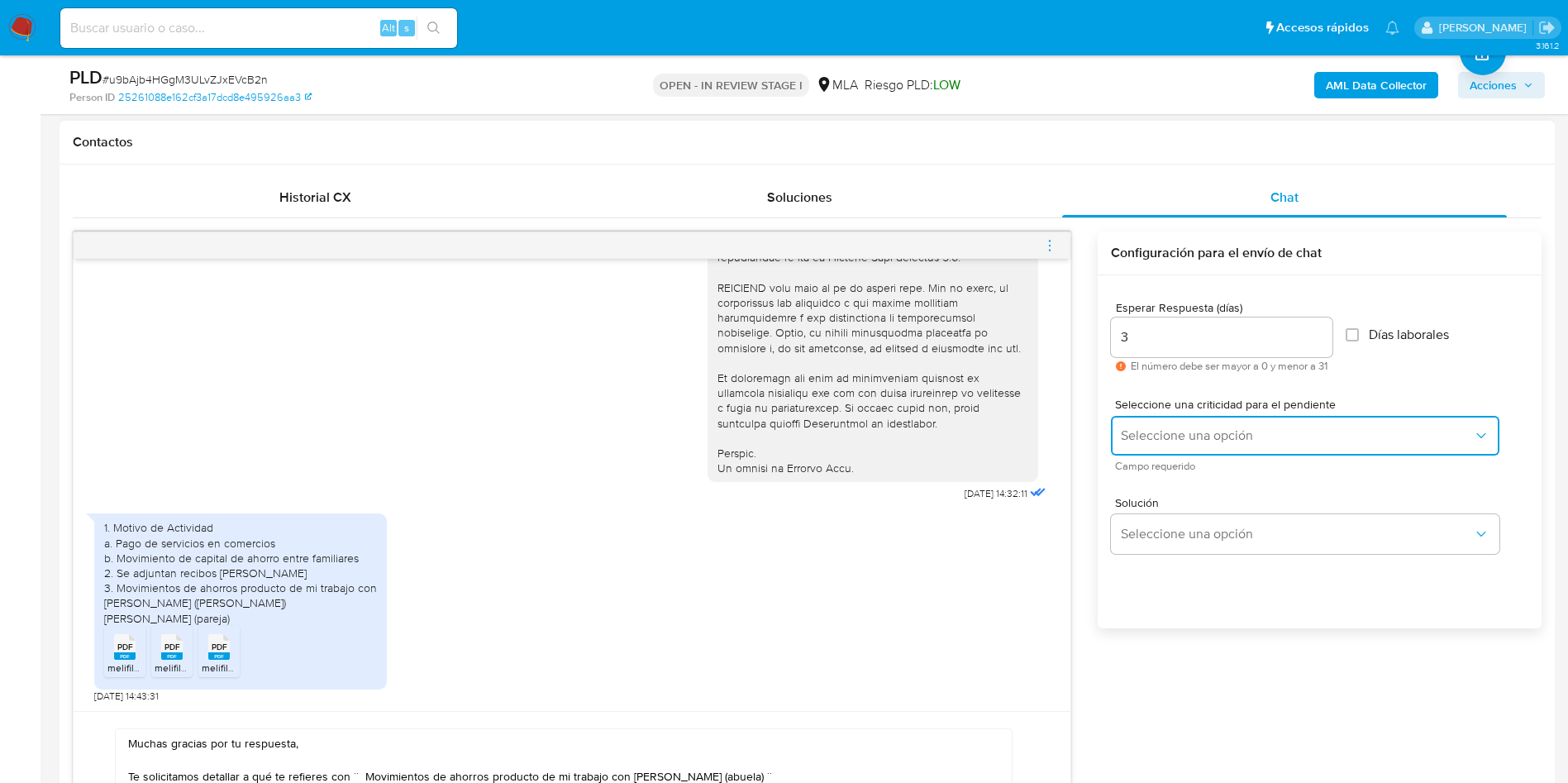
click at [1159, 437] on span "Seleccione una opción" at bounding box center [1297, 435] width 352 height 17
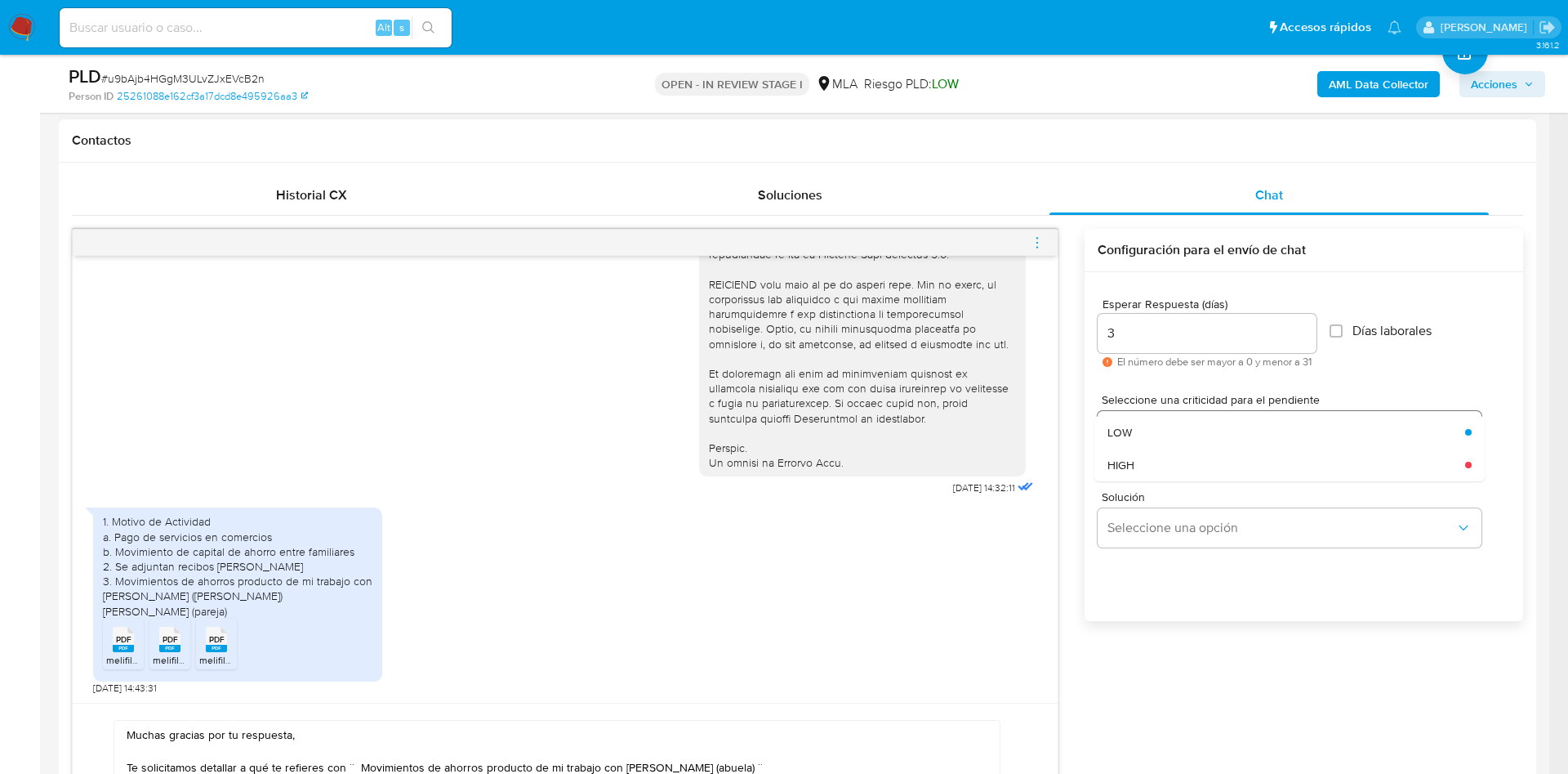
click at [1156, 467] on div "HIGH" at bounding box center [1282, 465] width 348 height 33
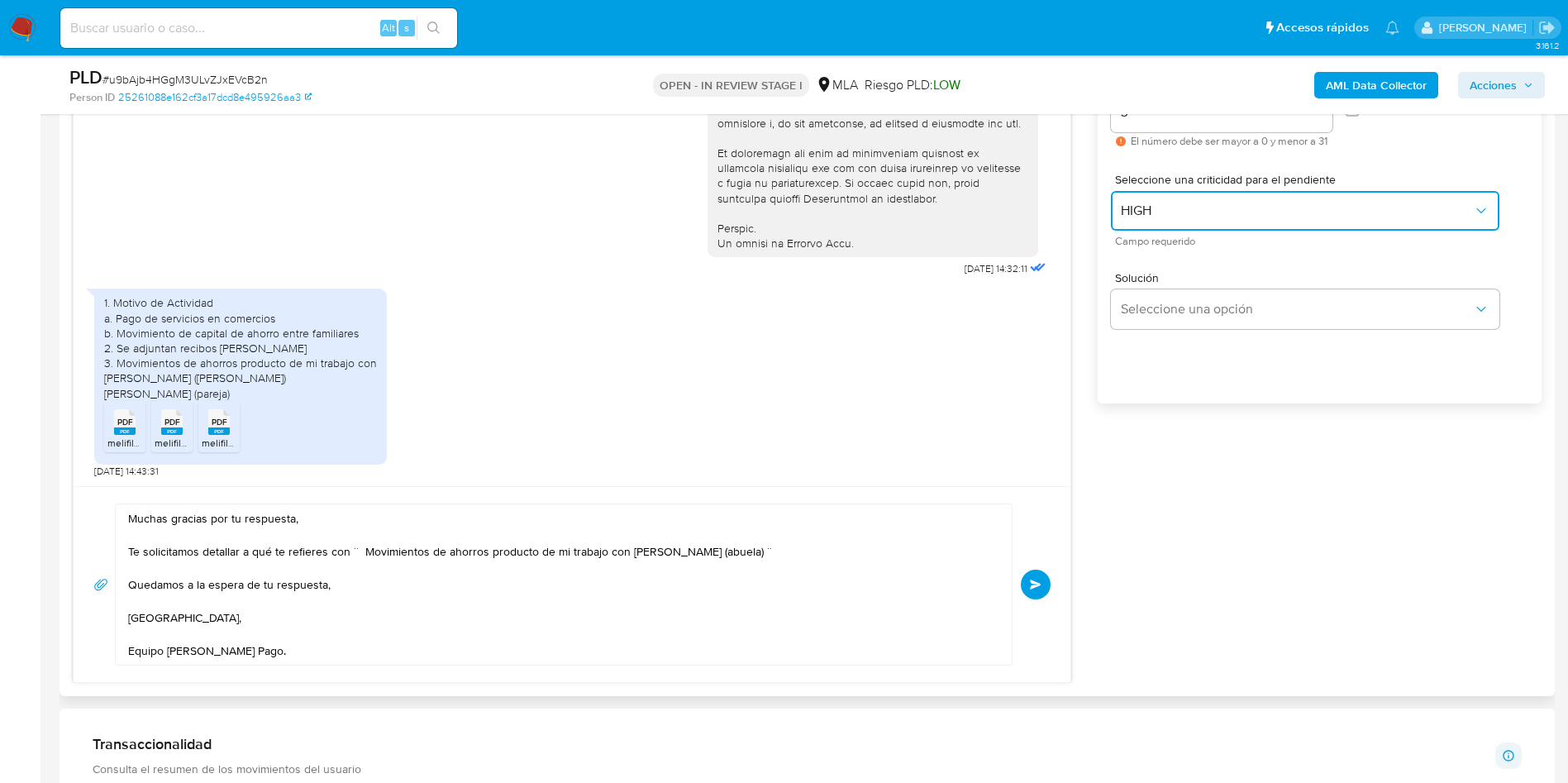
scroll to position [992, 0]
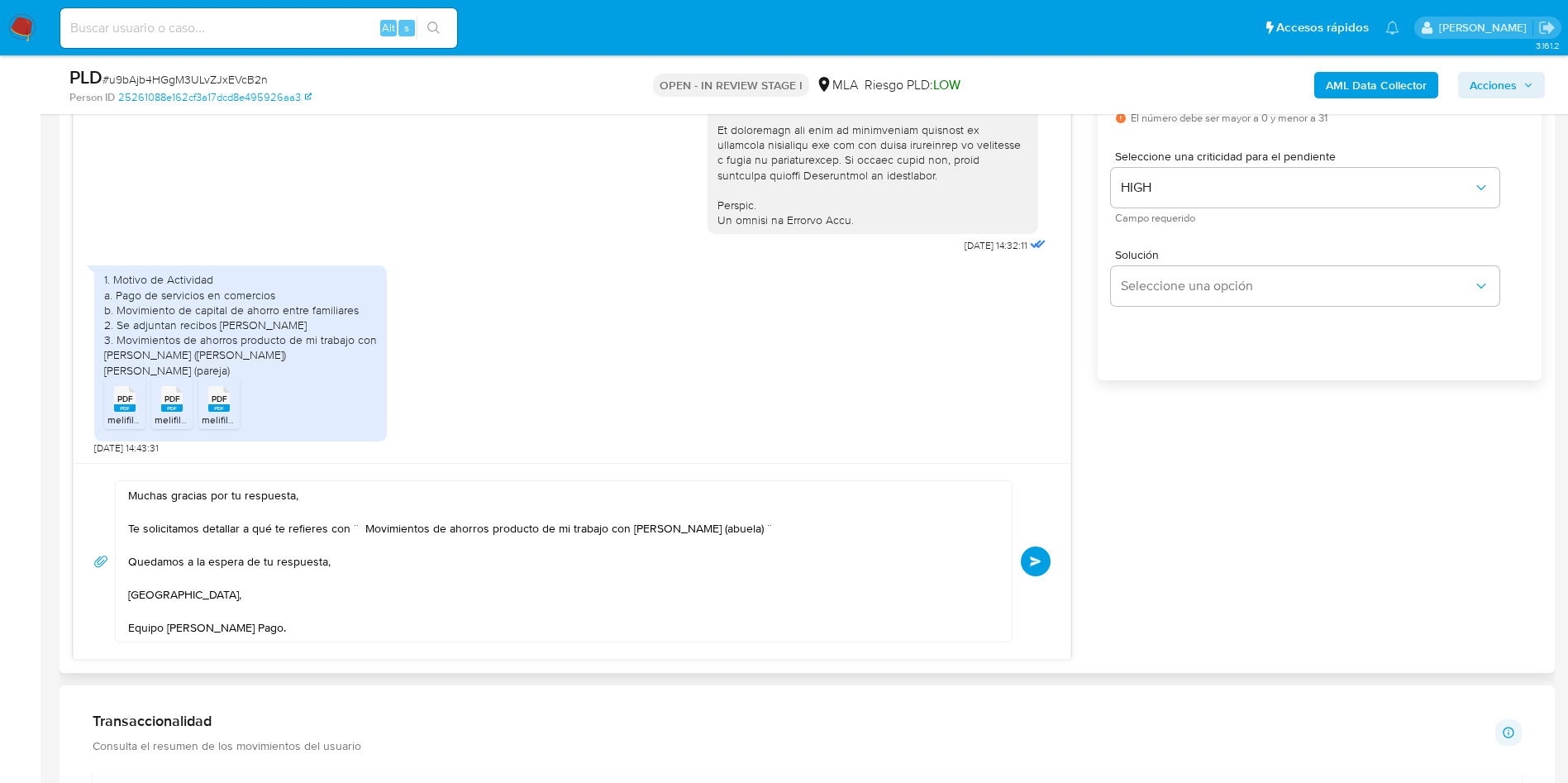
click at [1027, 556] on button "Enviar" at bounding box center [1035, 562] width 30 height 30
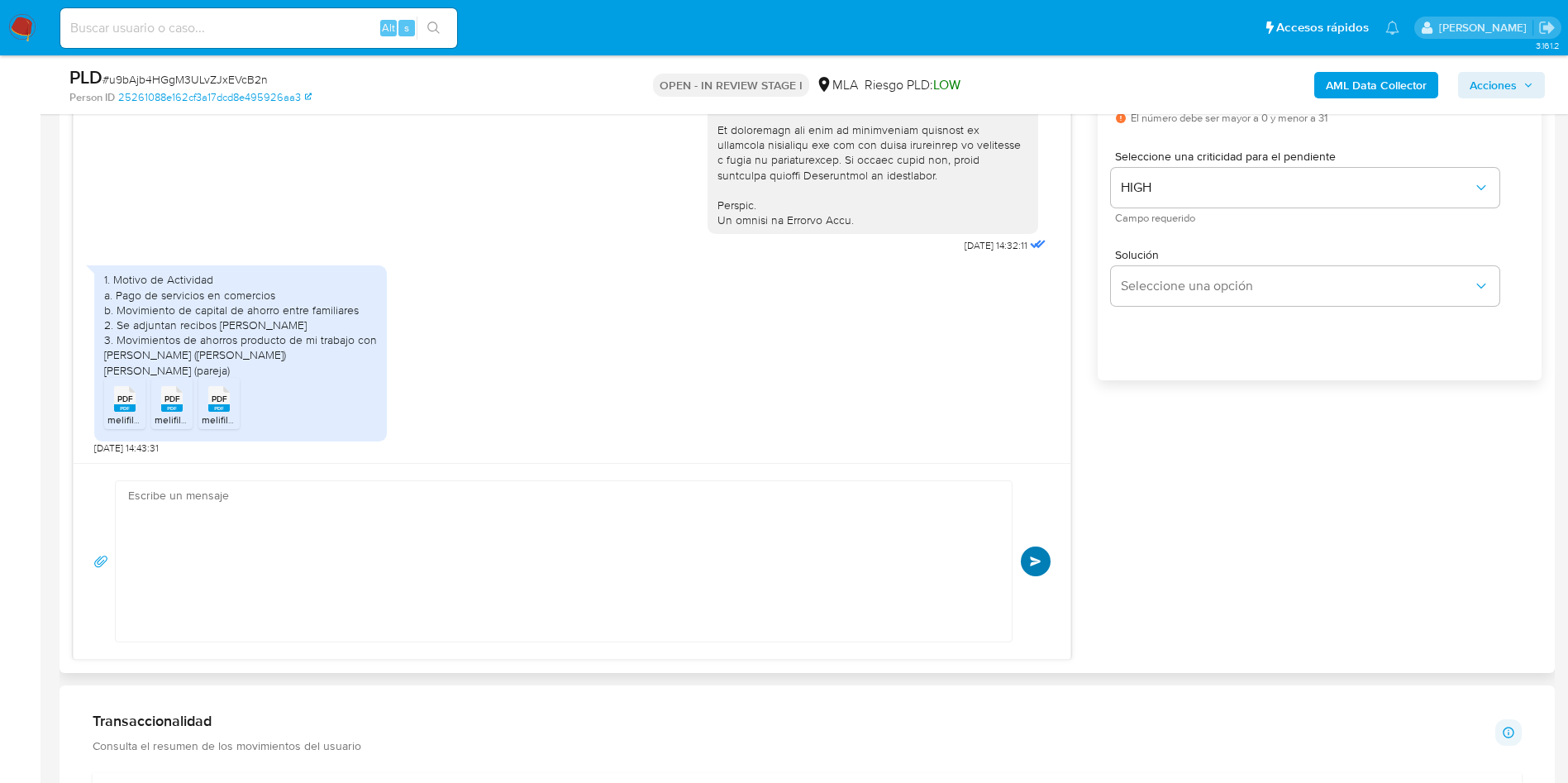
scroll to position [911, 0]
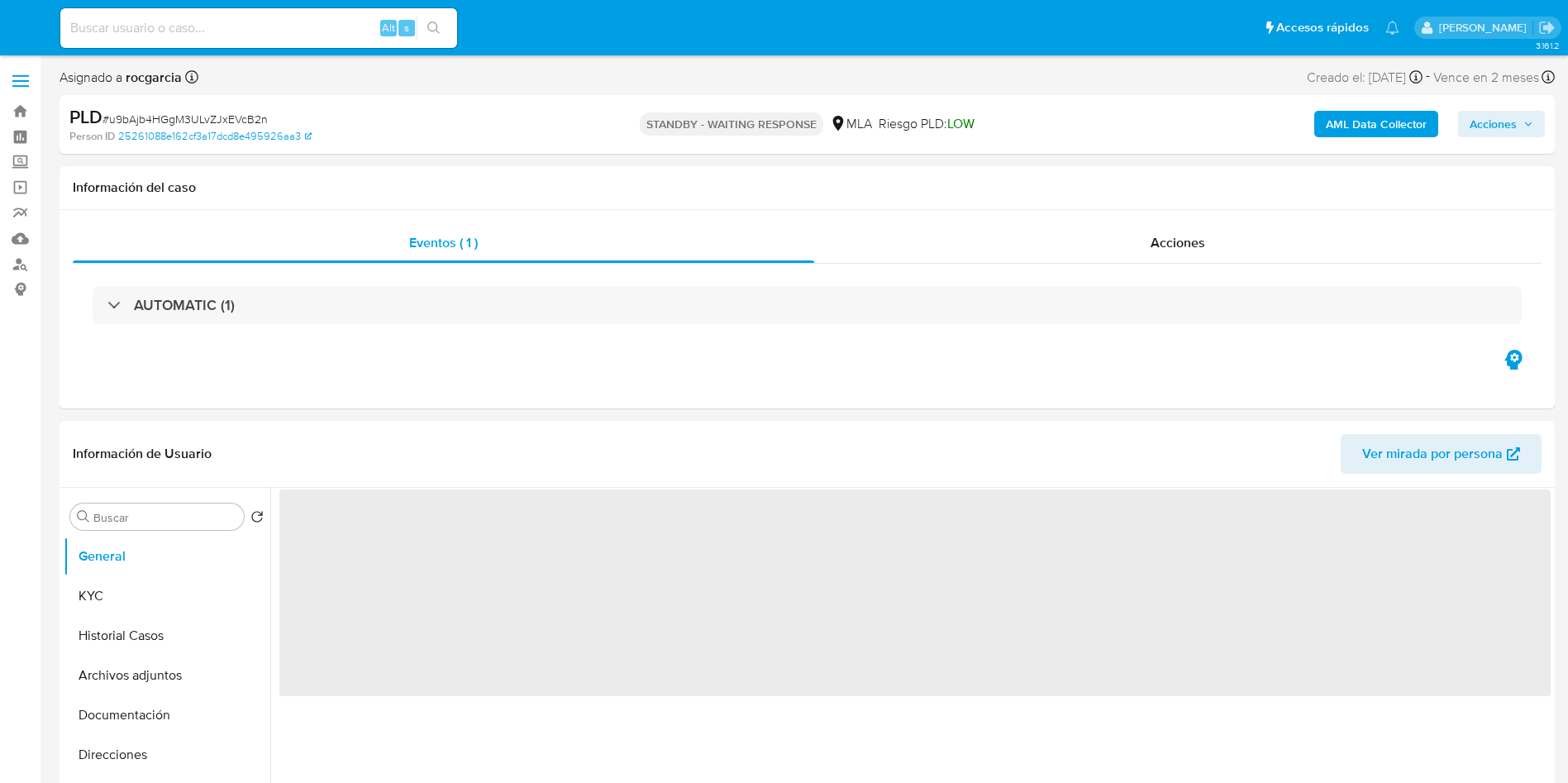
select select "10"
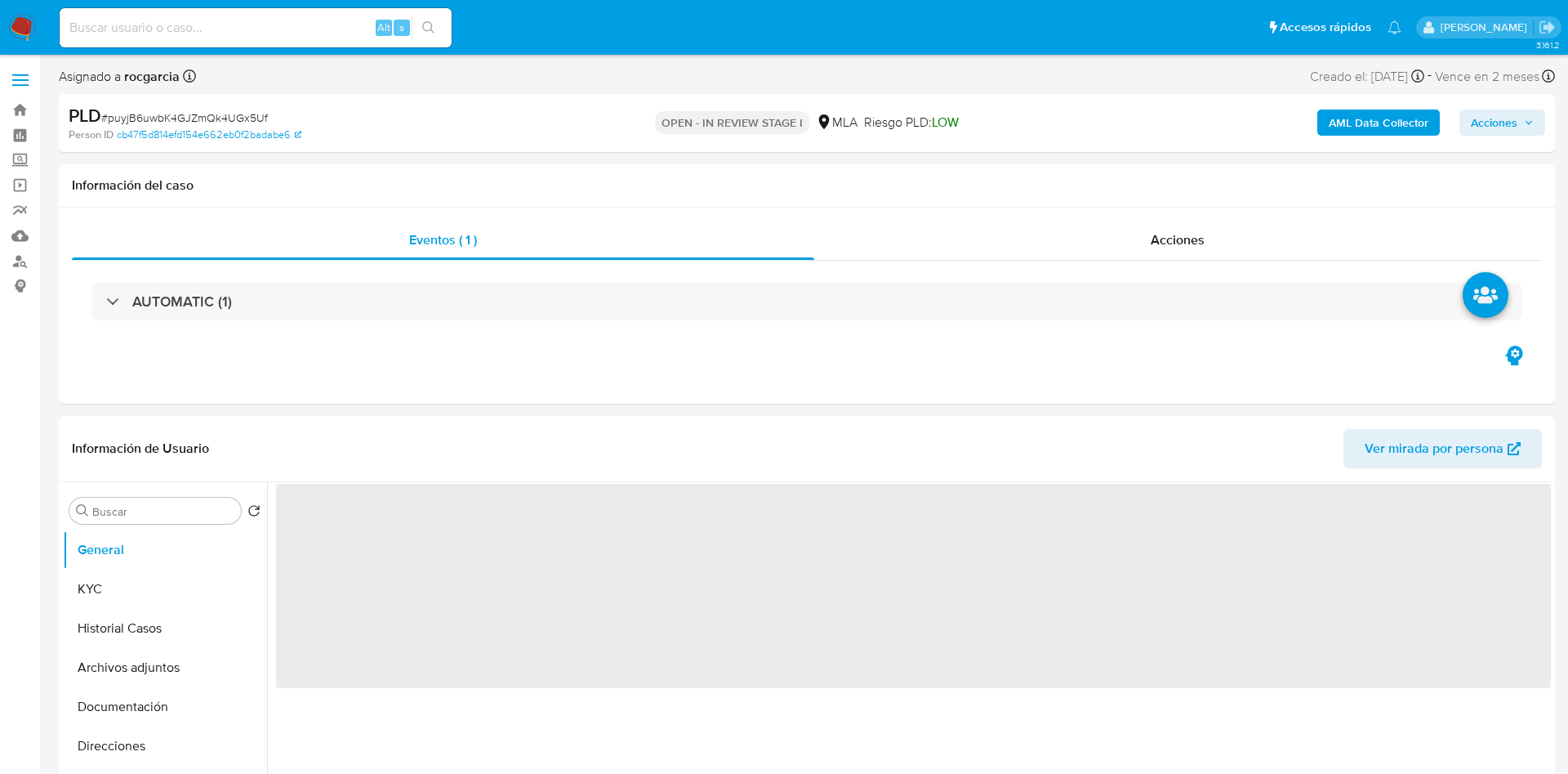
select select "10"
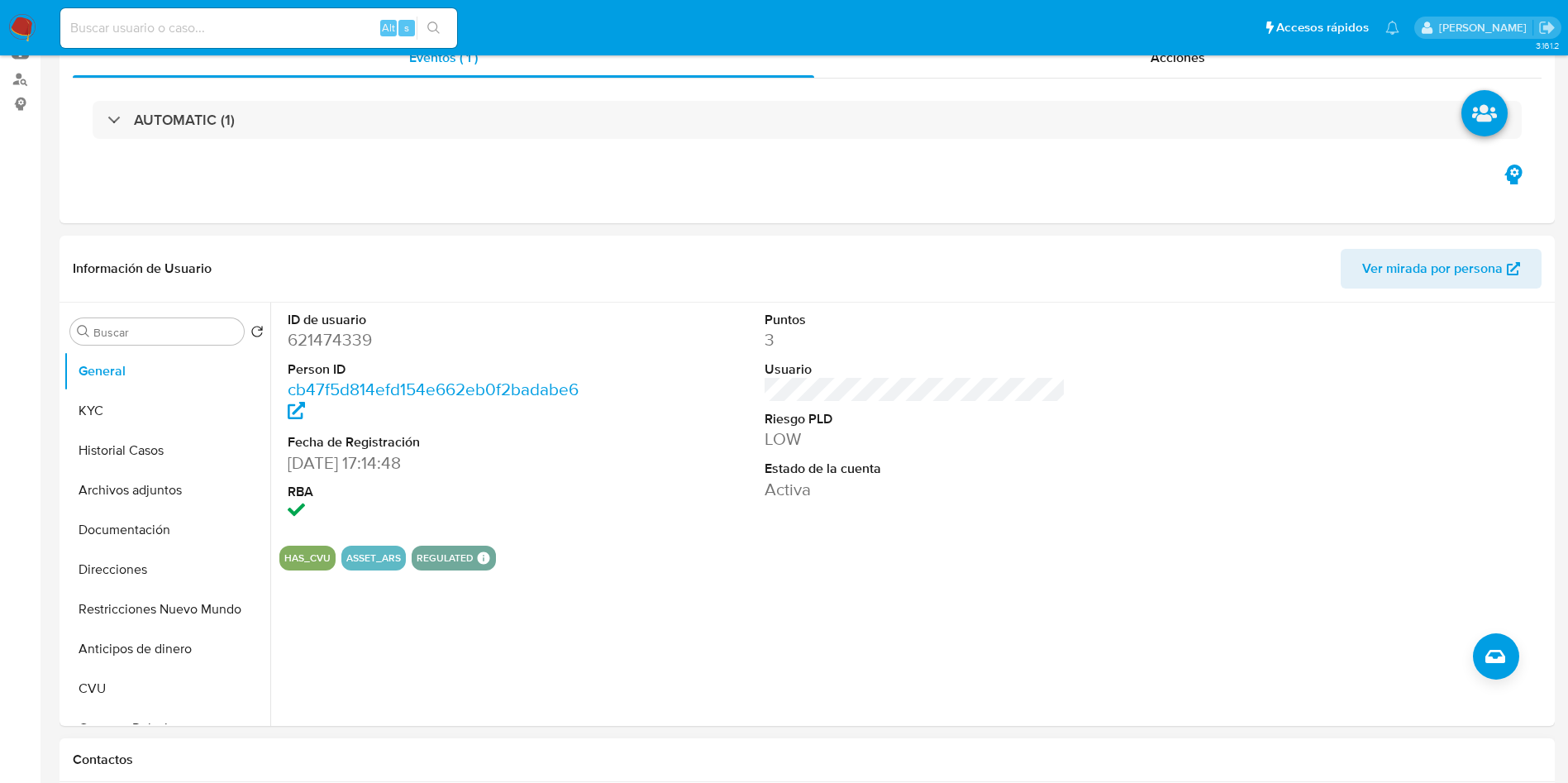
scroll to position [496, 0]
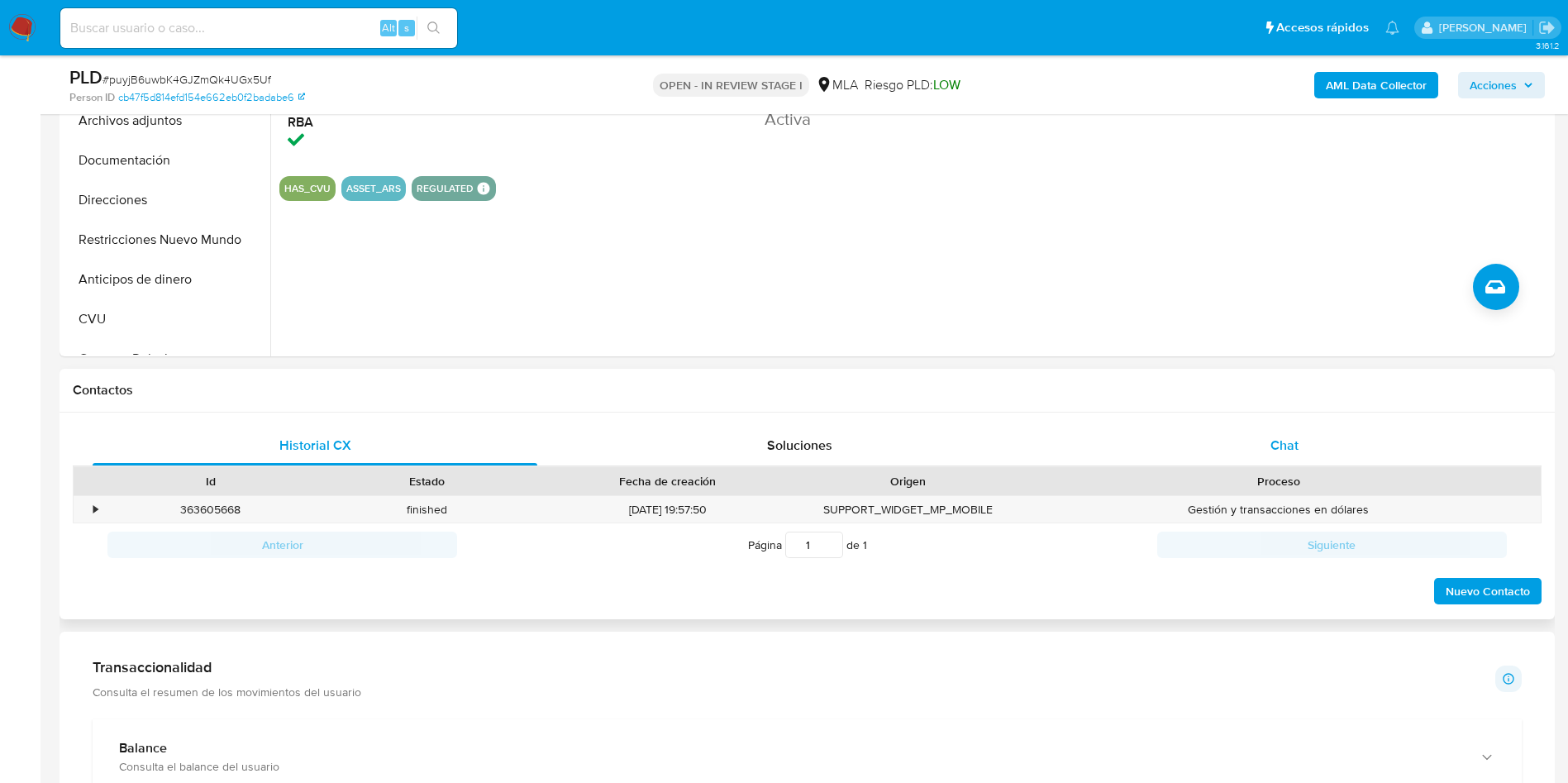
drag, startPoint x: 1302, startPoint y: 464, endPoint x: 1284, endPoint y: 451, distance: 22.2
click at [1302, 464] on div "Chat" at bounding box center [1284, 445] width 445 height 40
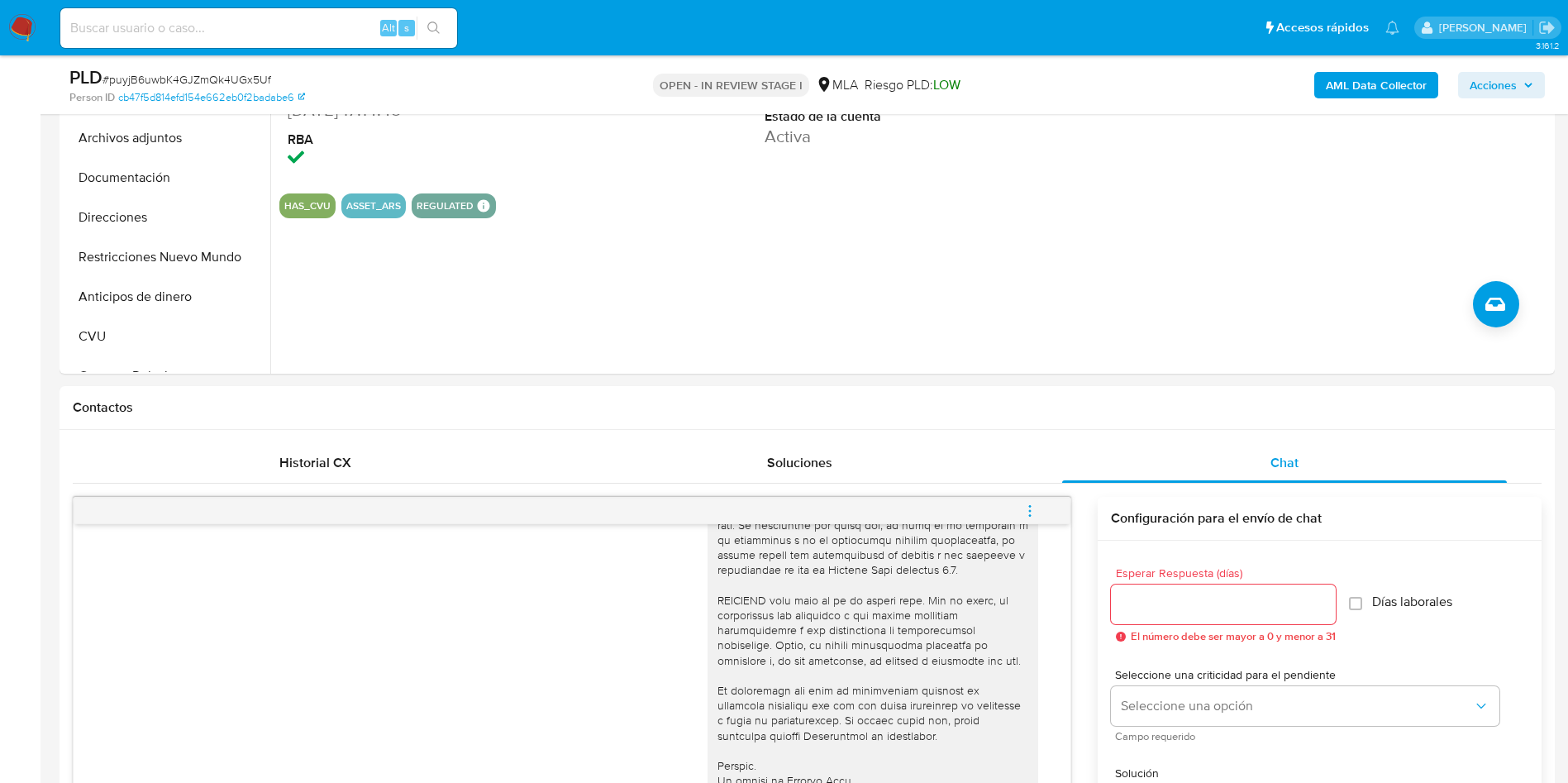
scroll to position [248, 0]
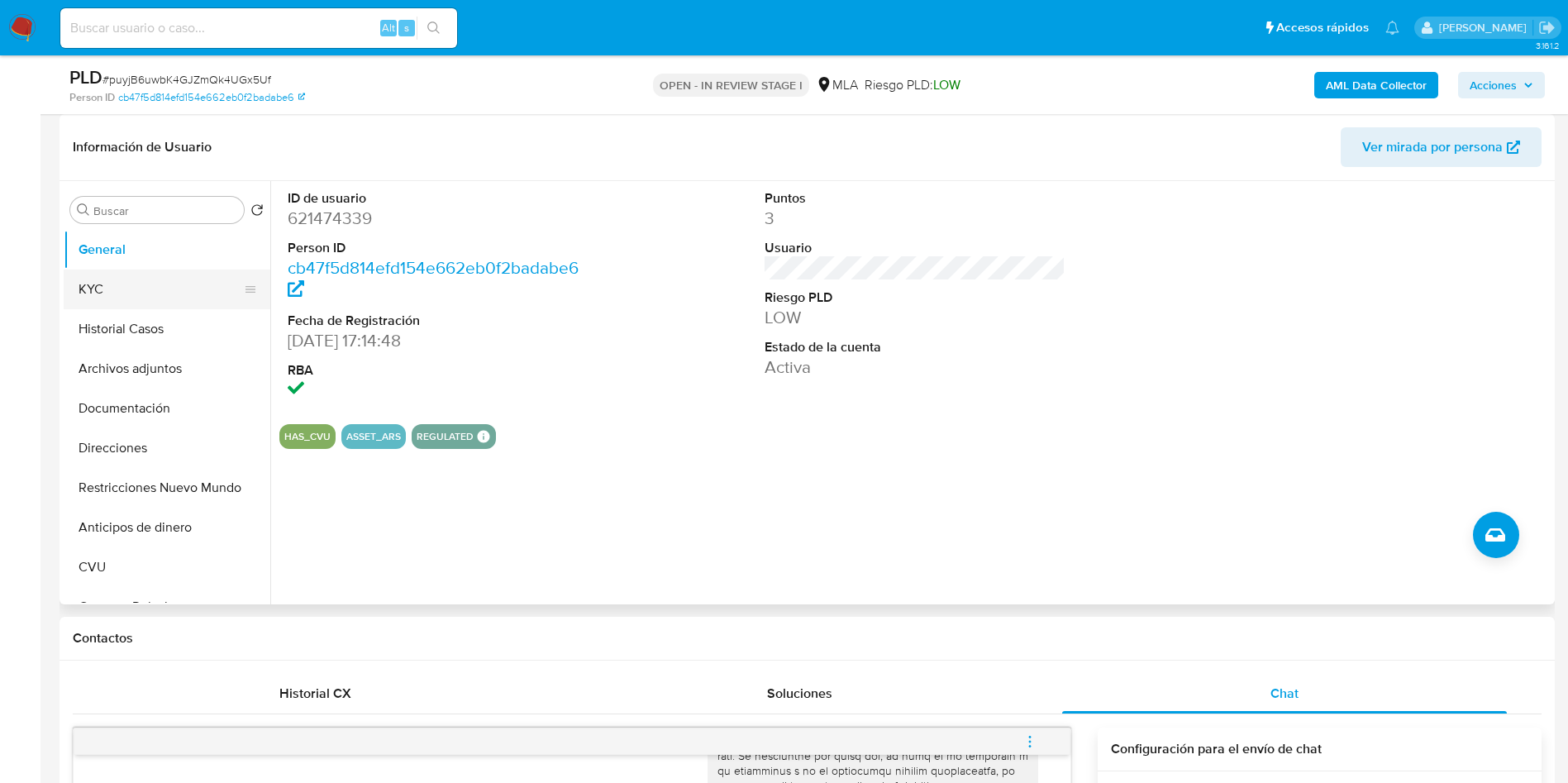
click at [93, 301] on button "KYC" at bounding box center [160, 289] width 194 height 40
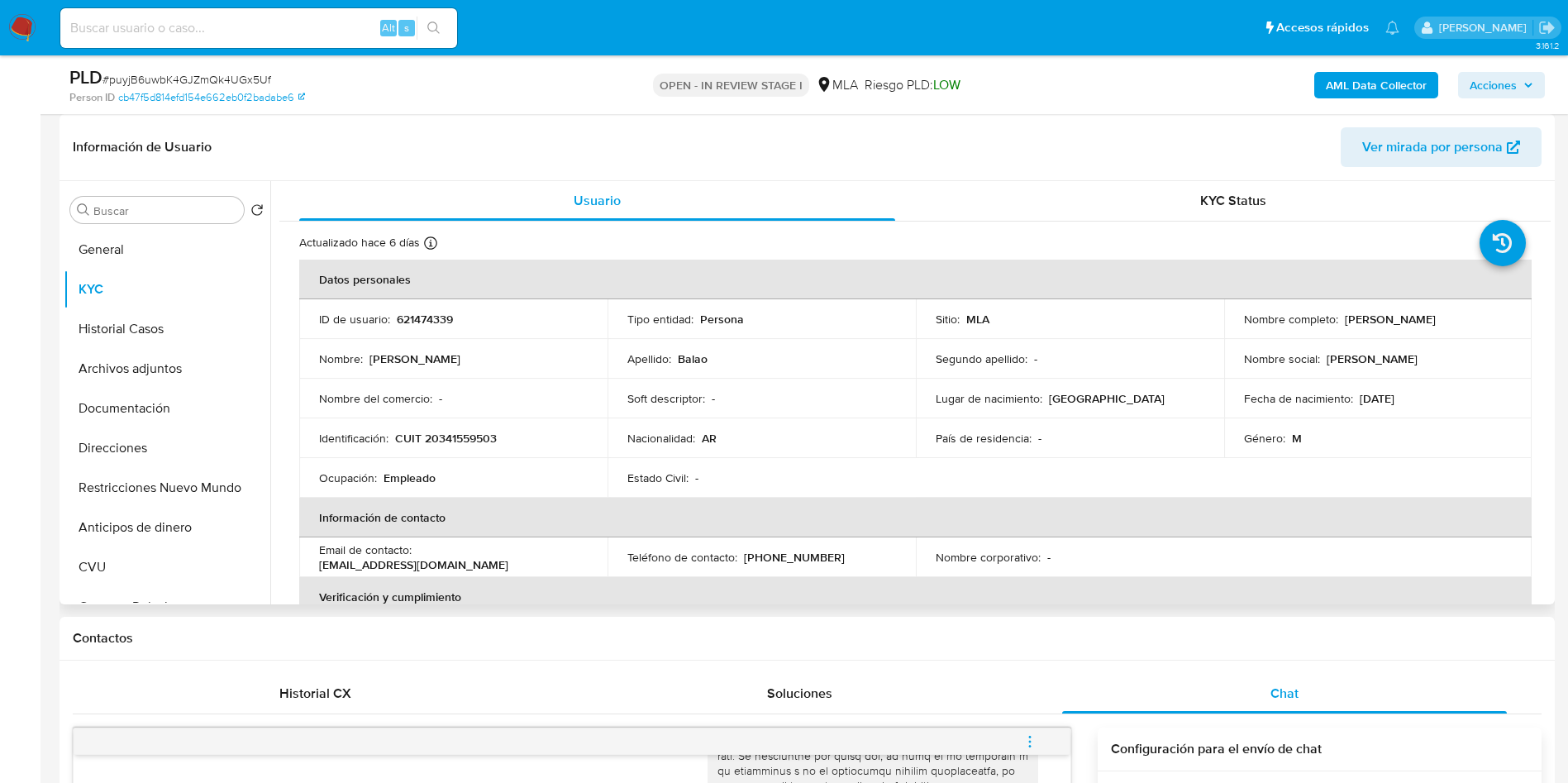
click at [439, 431] on p "CUIT 20341559503" at bounding box center [445, 438] width 101 height 15
copy p "20341559503"
click at [407, 321] on p "621474339" at bounding box center [425, 319] width 56 height 15
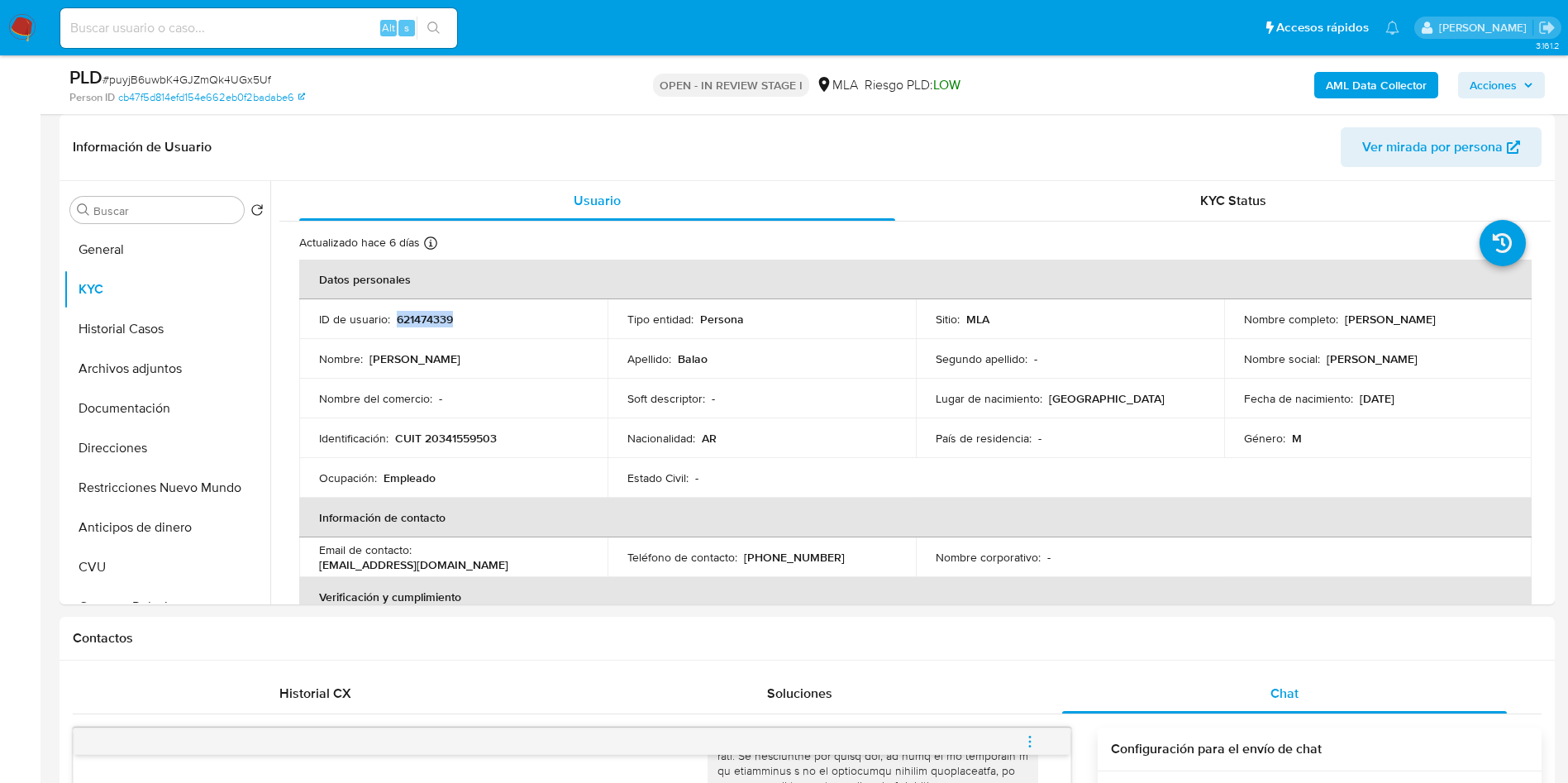
copy p "621474339"
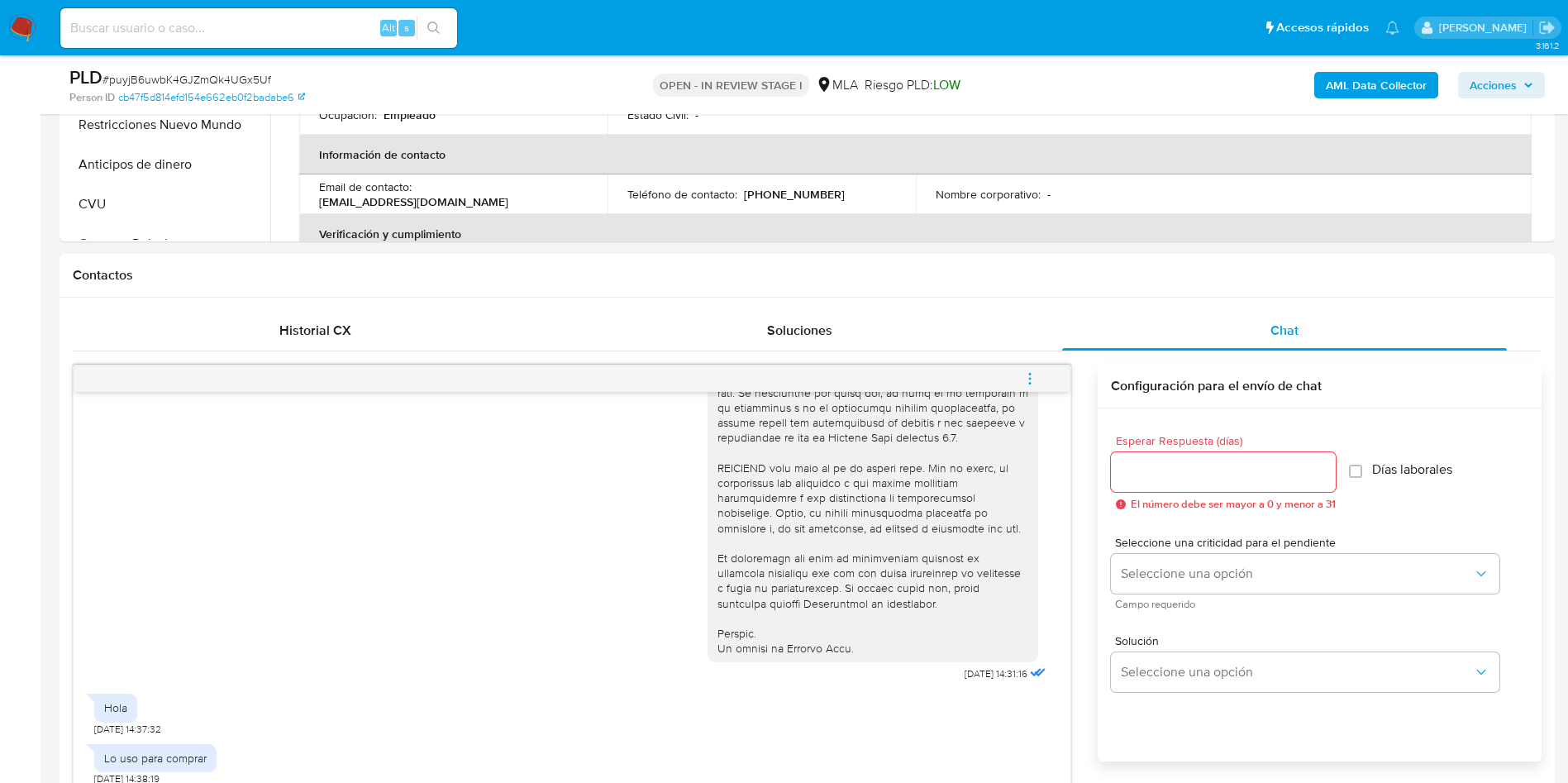
scroll to position [372, 0]
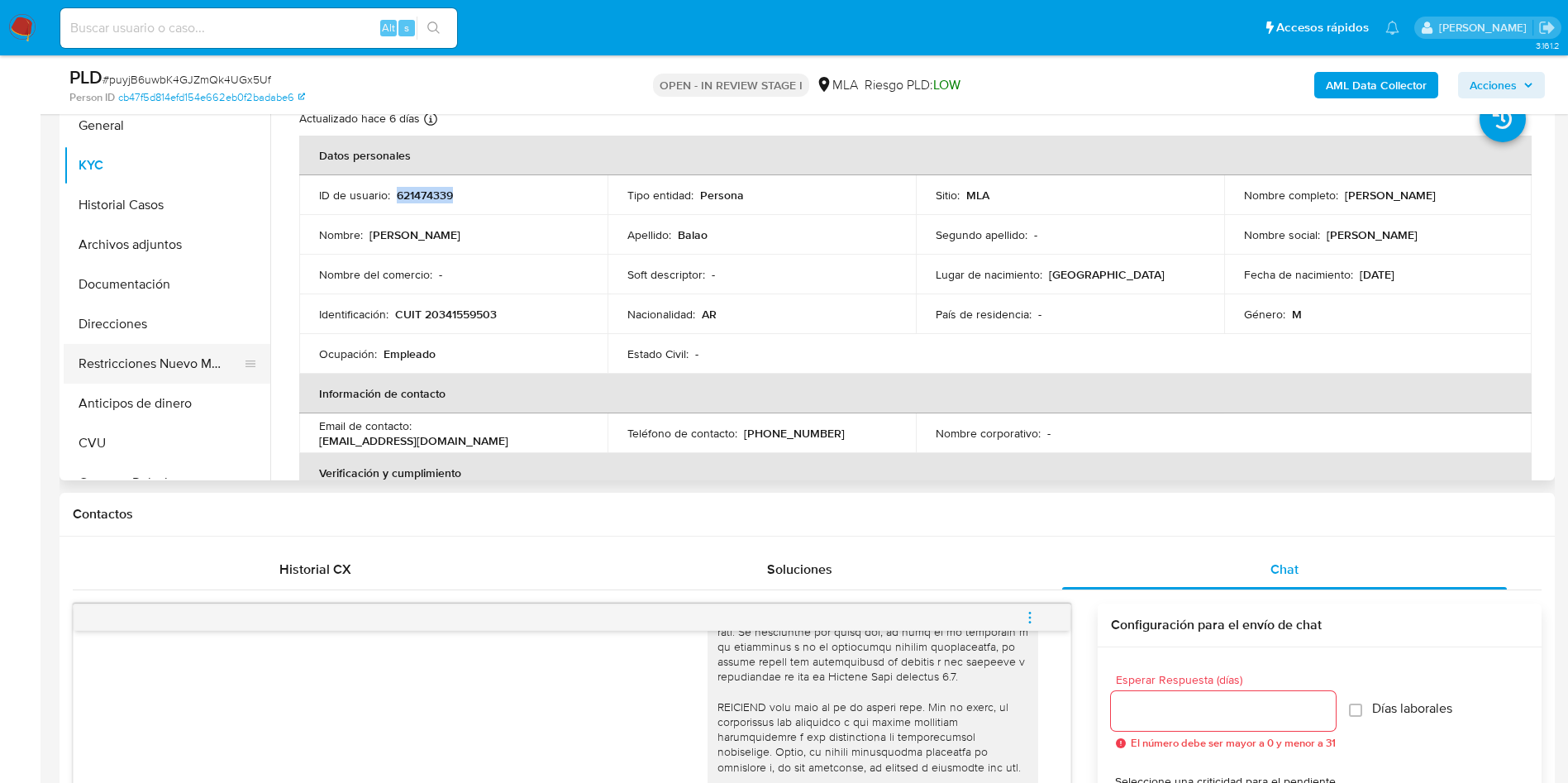
click at [114, 352] on button "Restricciones Nuevo Mundo" at bounding box center [160, 364] width 194 height 40
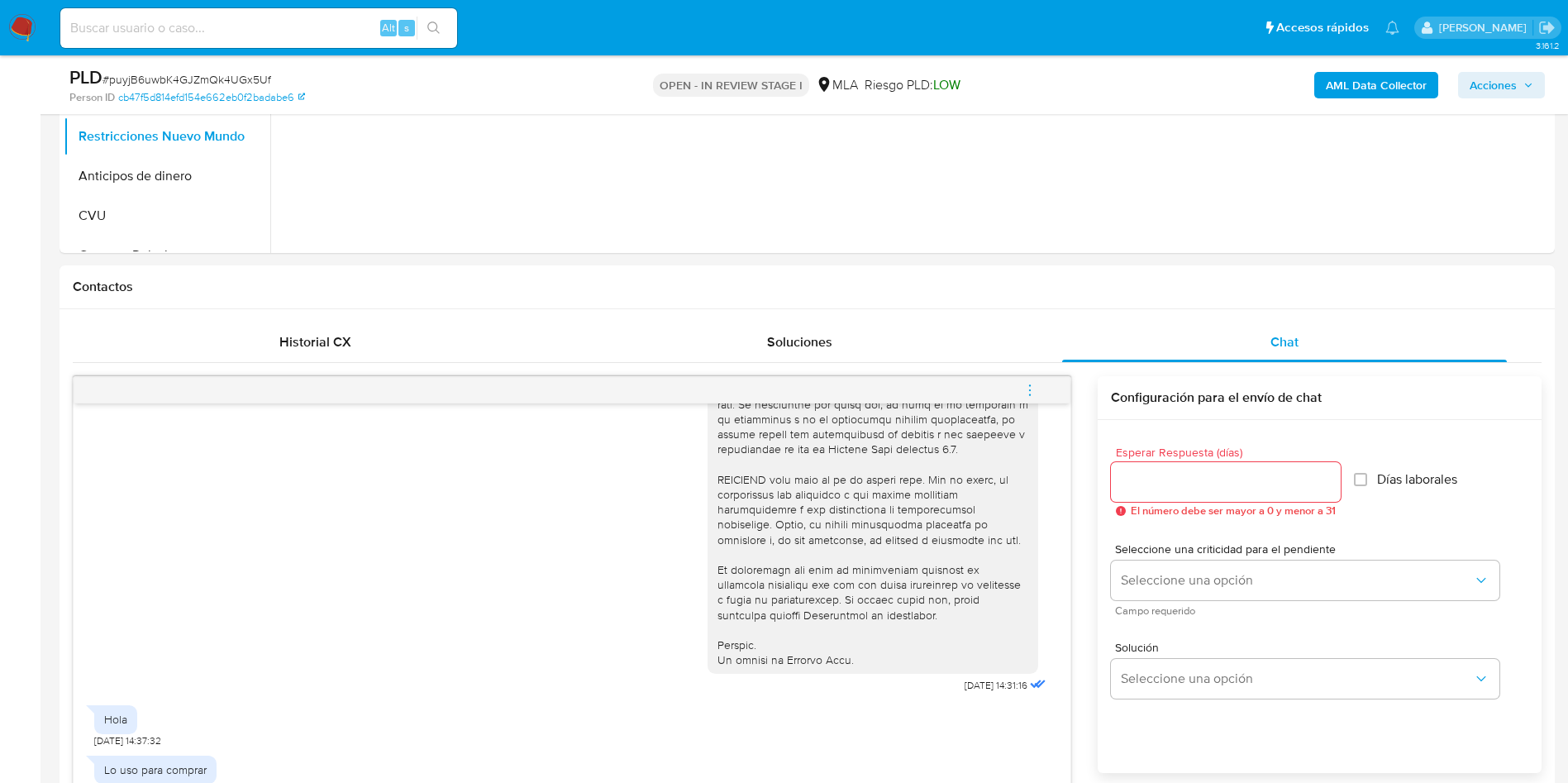
scroll to position [868, 0]
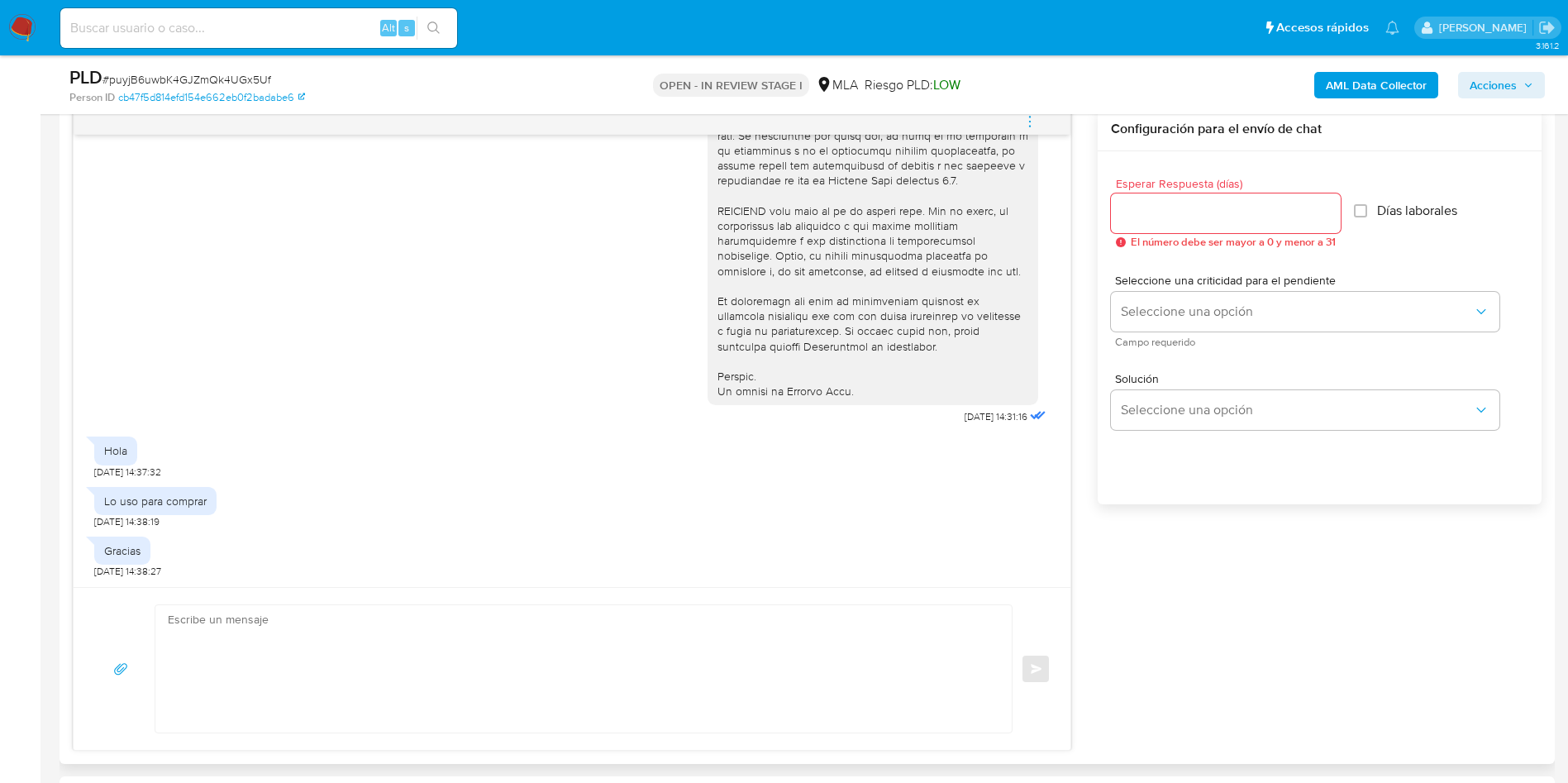
click at [269, 735] on div "Enviar" at bounding box center [572, 669] width 997 height 163
click at [265, 676] on textarea at bounding box center [579, 669] width 823 height 128
paste textarea "Muchas gracias por tu respuesta. Analizamos tu caso y verificamos que no te enc…"
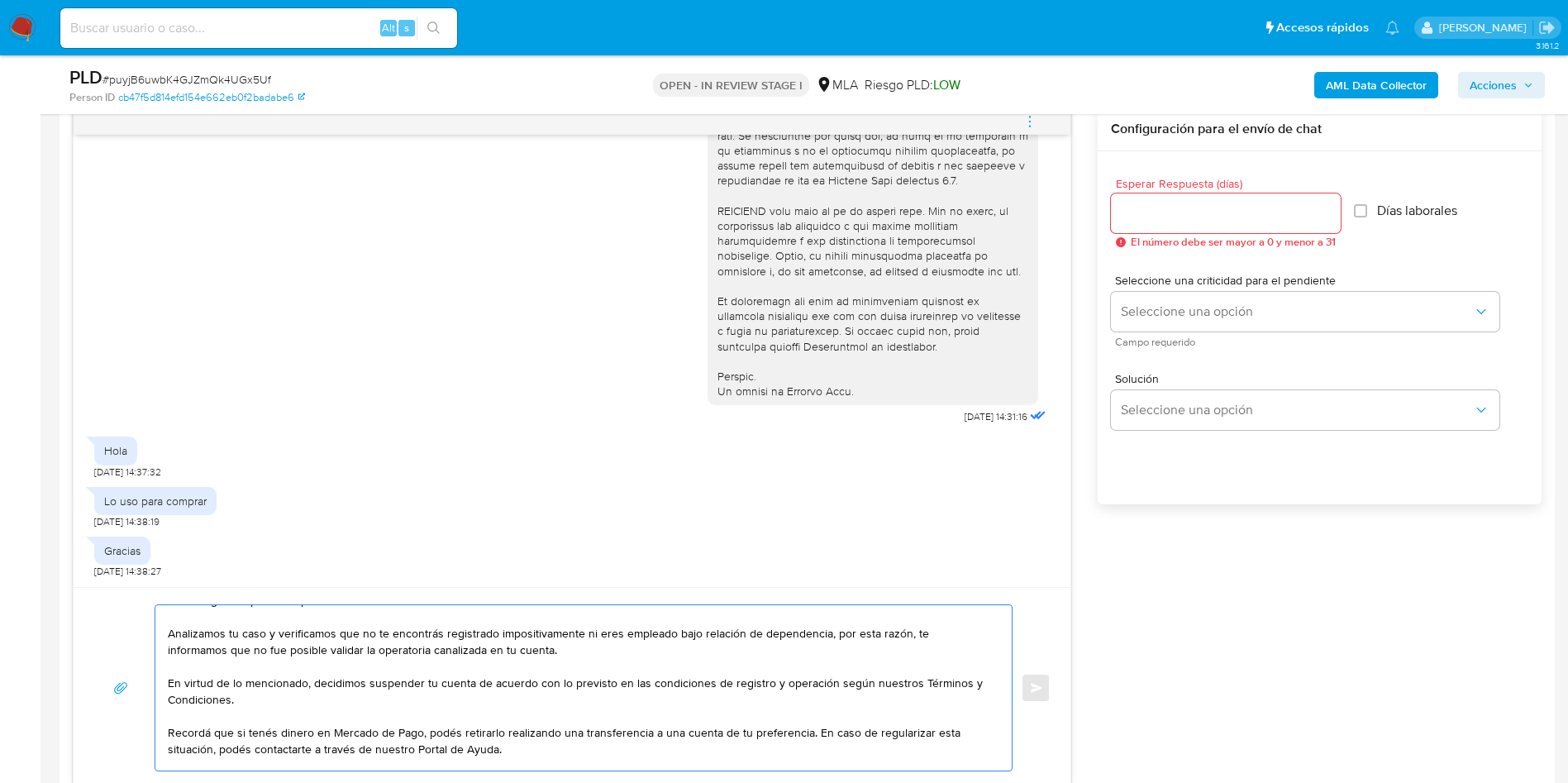
scroll to position [0, 0]
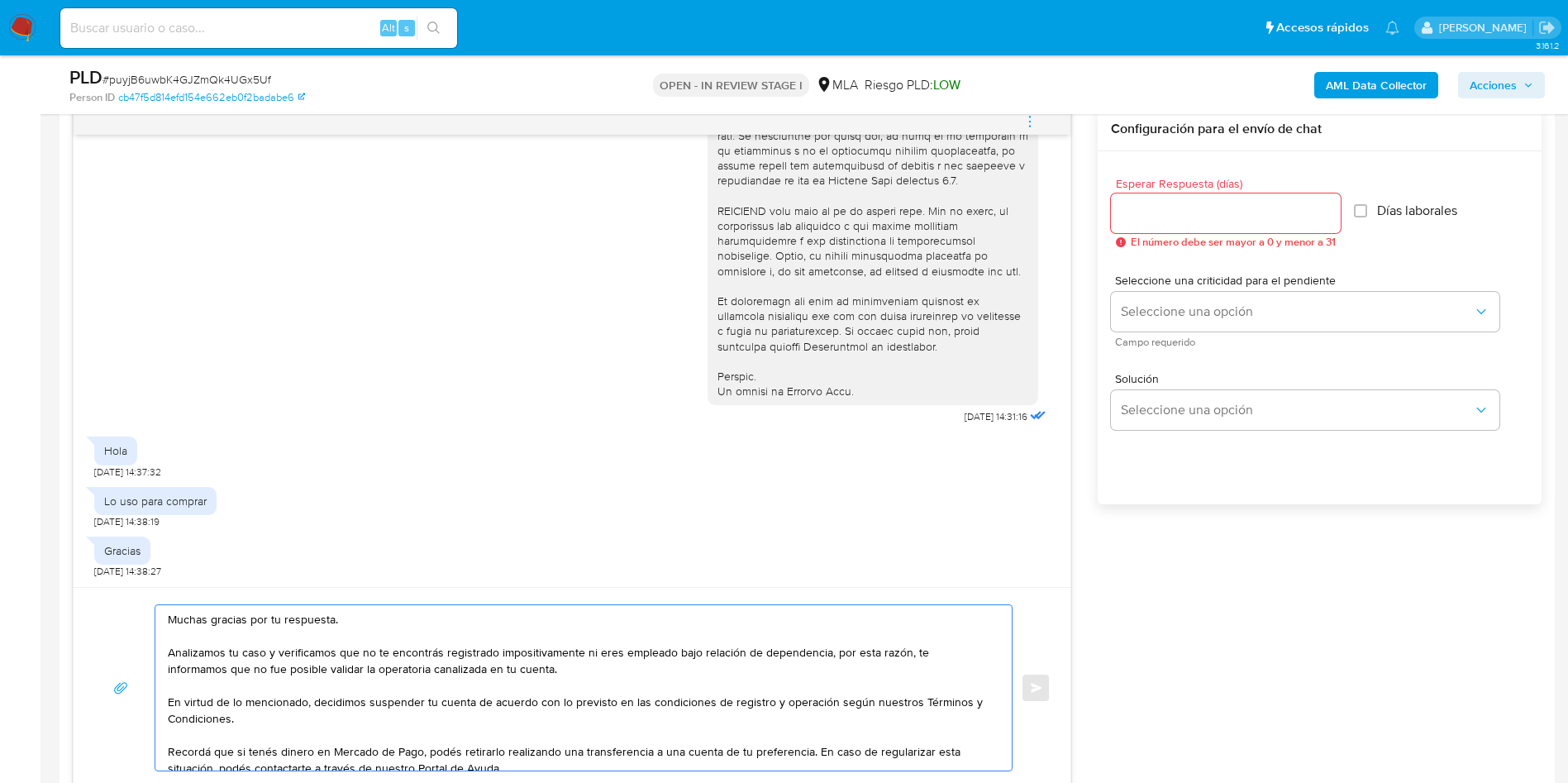
type textarea "Muchas gracias por tu respuesta. Analizamos tu caso y verificamos que no te enc…"
click at [1181, 204] on input "Esperar Respuesta (días)" at bounding box center [1226, 213] width 230 height 21
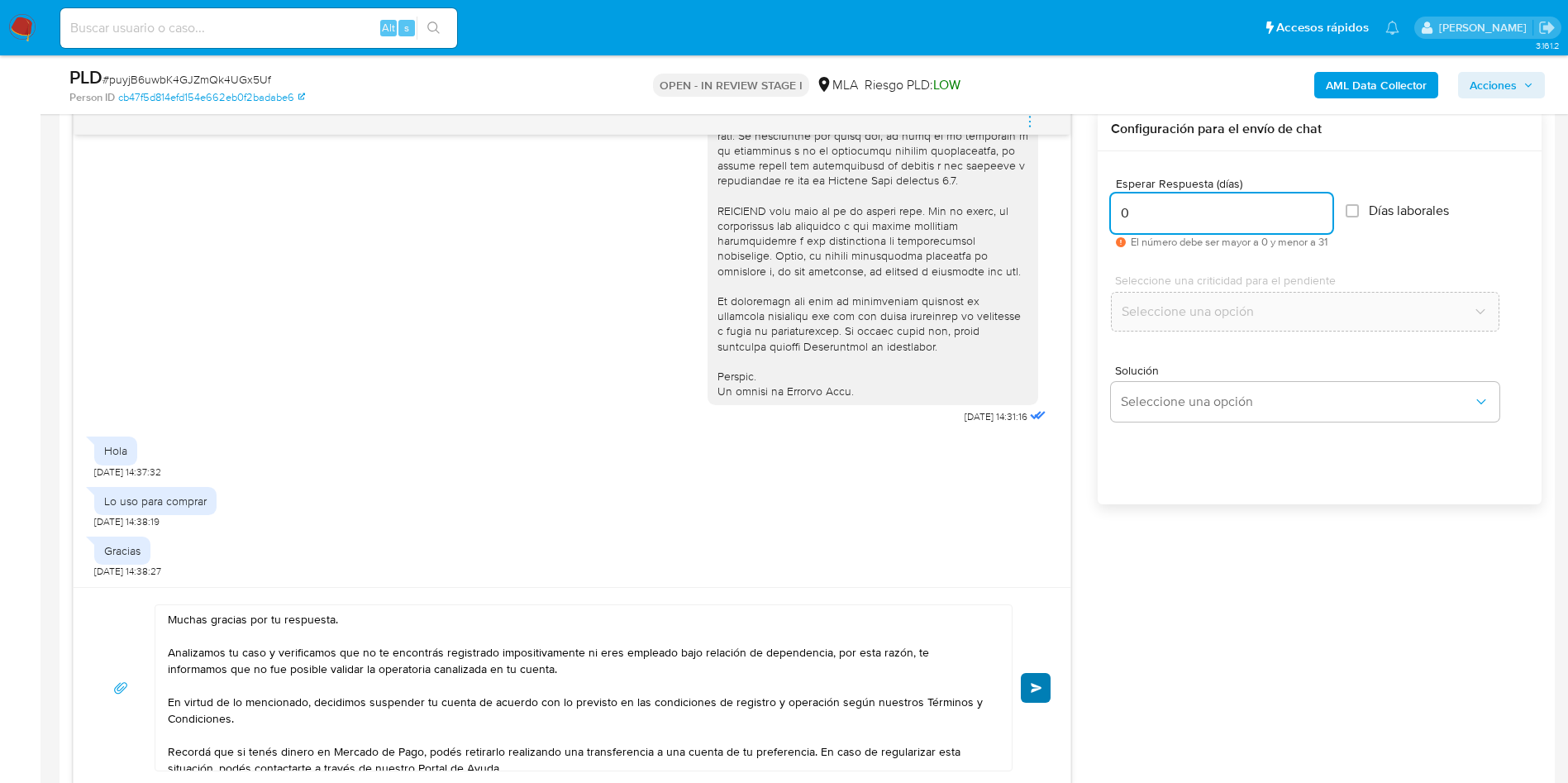
type input "0"
click at [1037, 686] on span "Enviar" at bounding box center [1036, 687] width 11 height 10
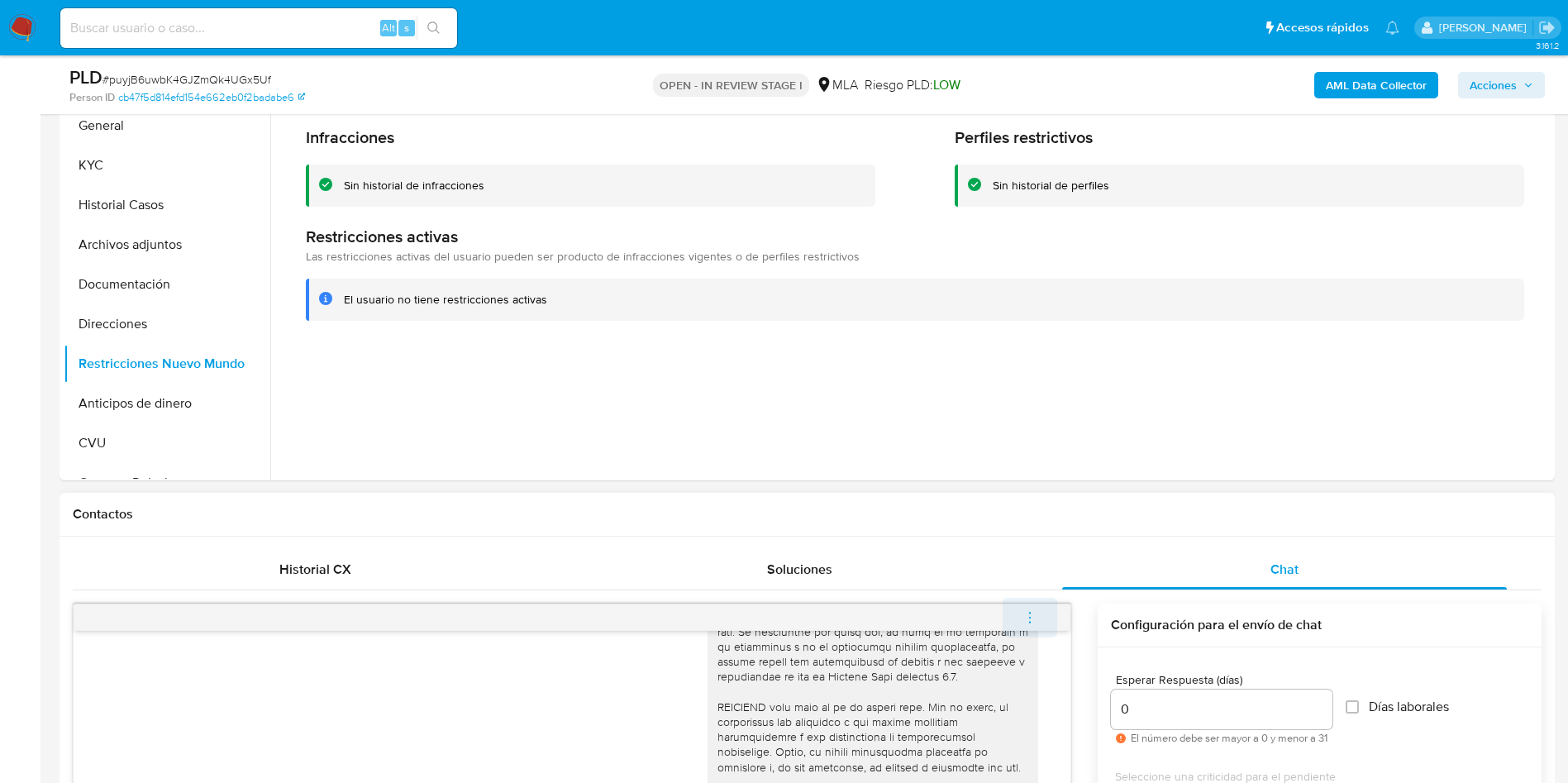
scroll to position [953, 0]
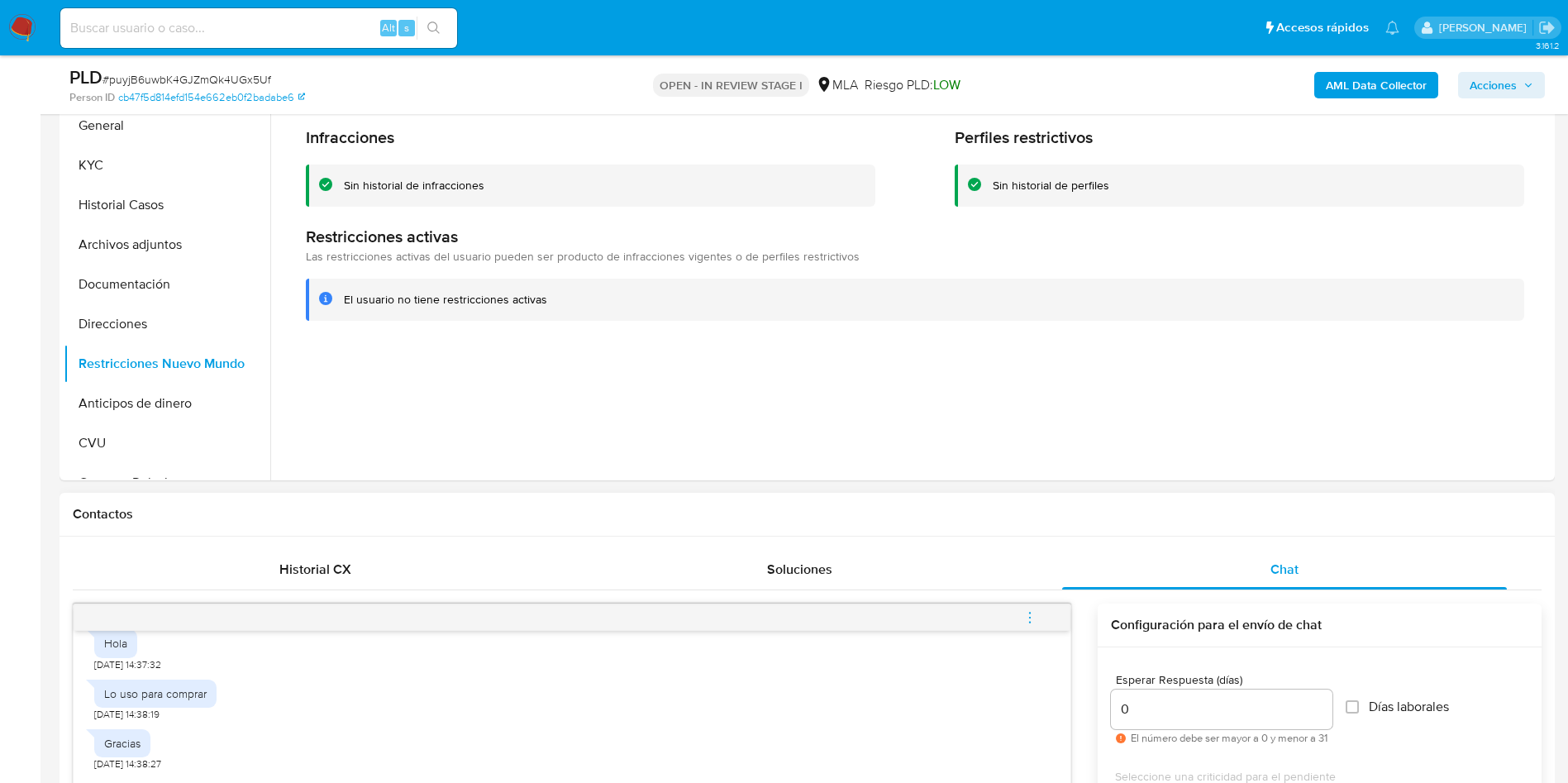
click at [1042, 621] on button "menu-action" at bounding box center [1030, 617] width 55 height 40
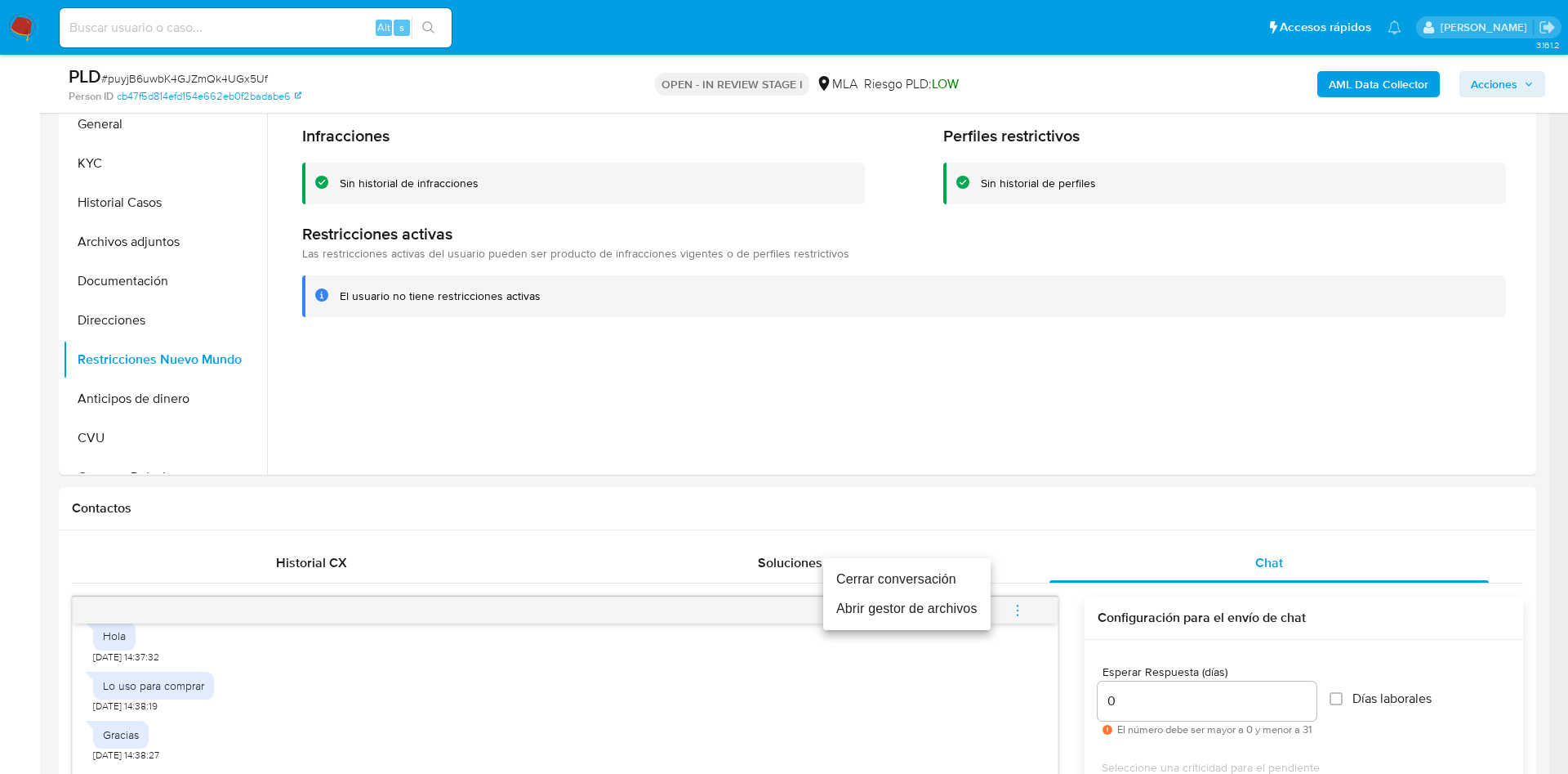
click at [945, 579] on li "Cerrar conversación" at bounding box center [907, 580] width 167 height 30
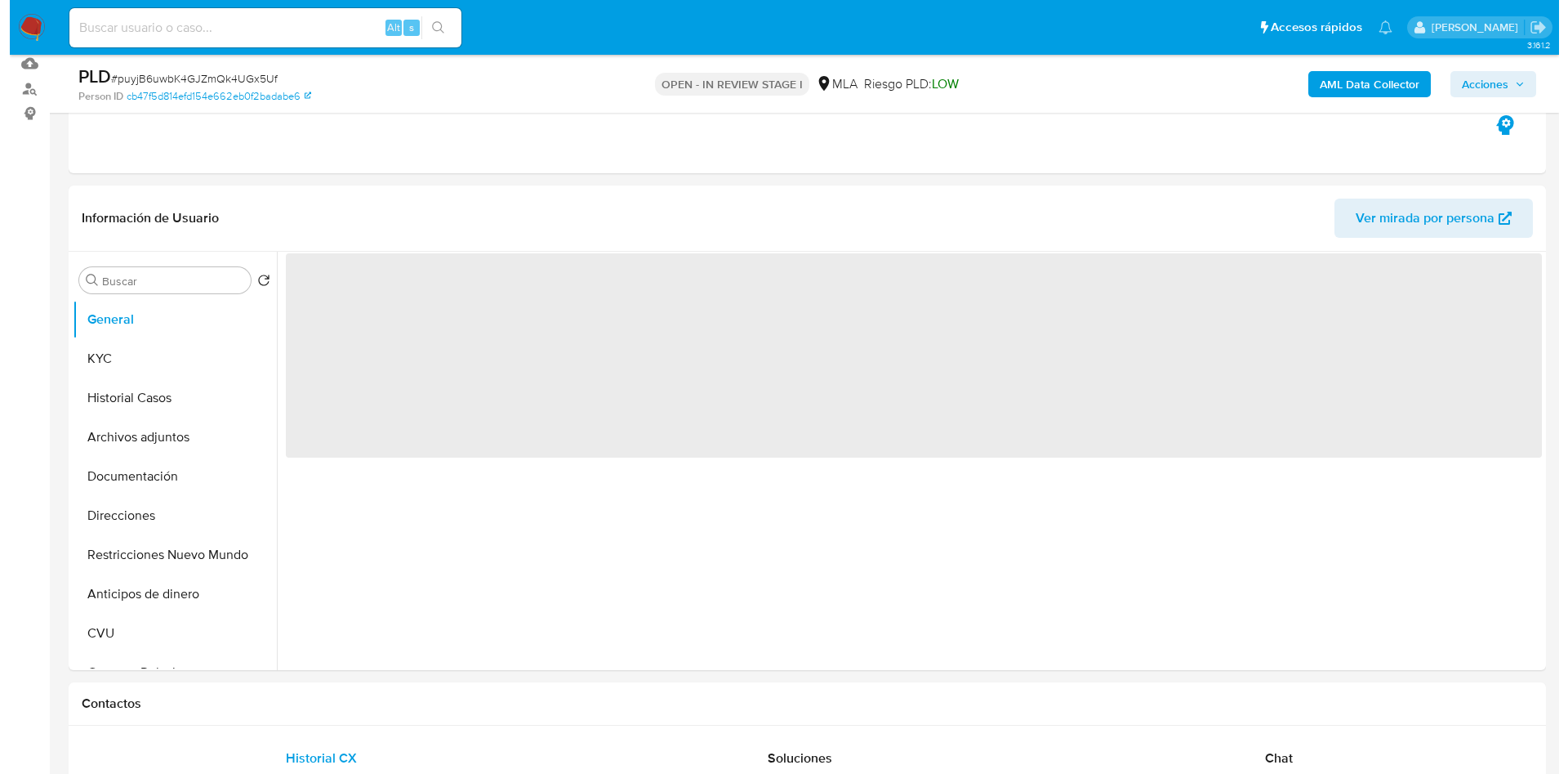
scroll to position [246, 0]
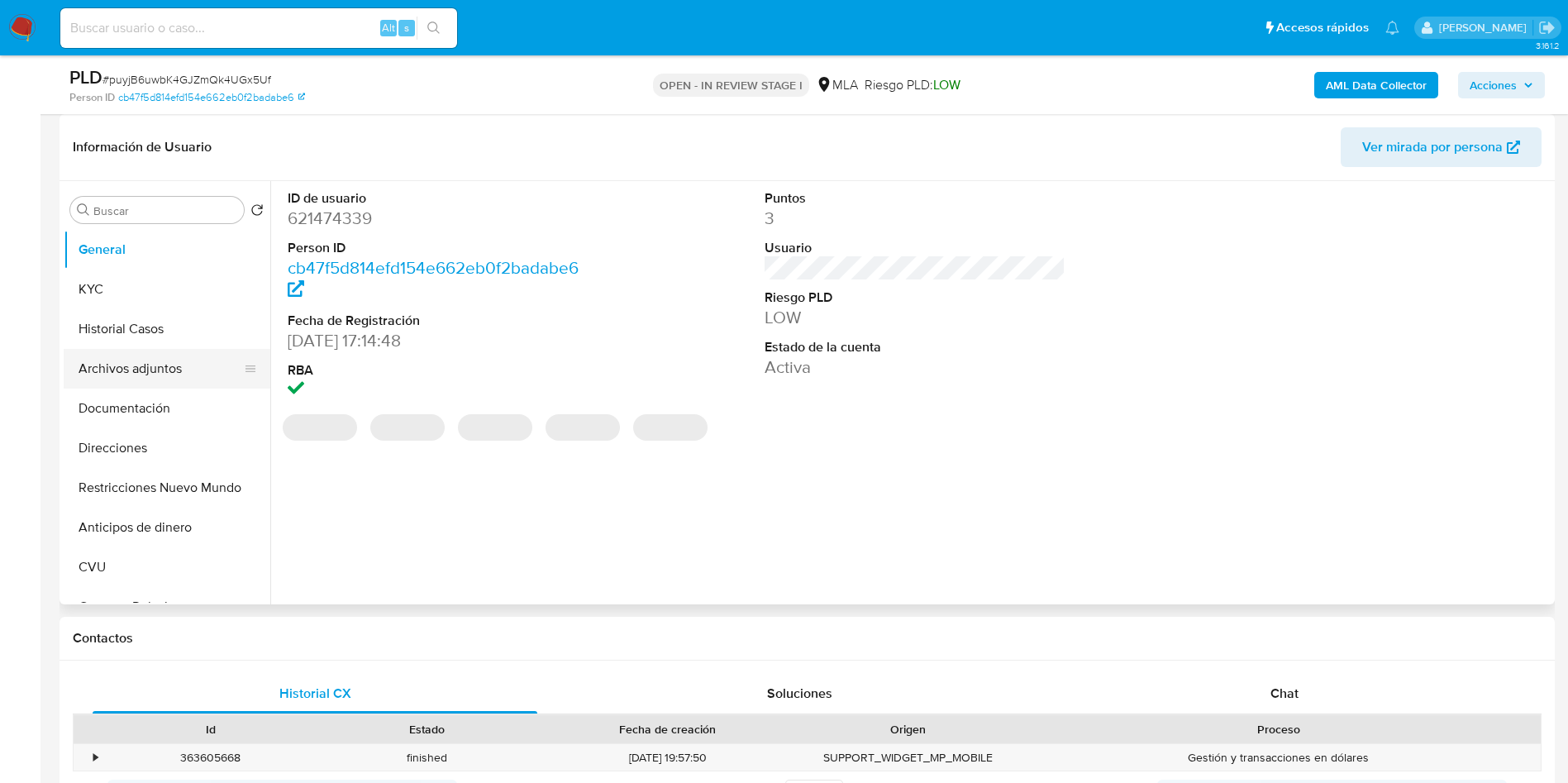
click at [123, 358] on button "Archivos adjuntos" at bounding box center [160, 368] width 194 height 40
select select "10"
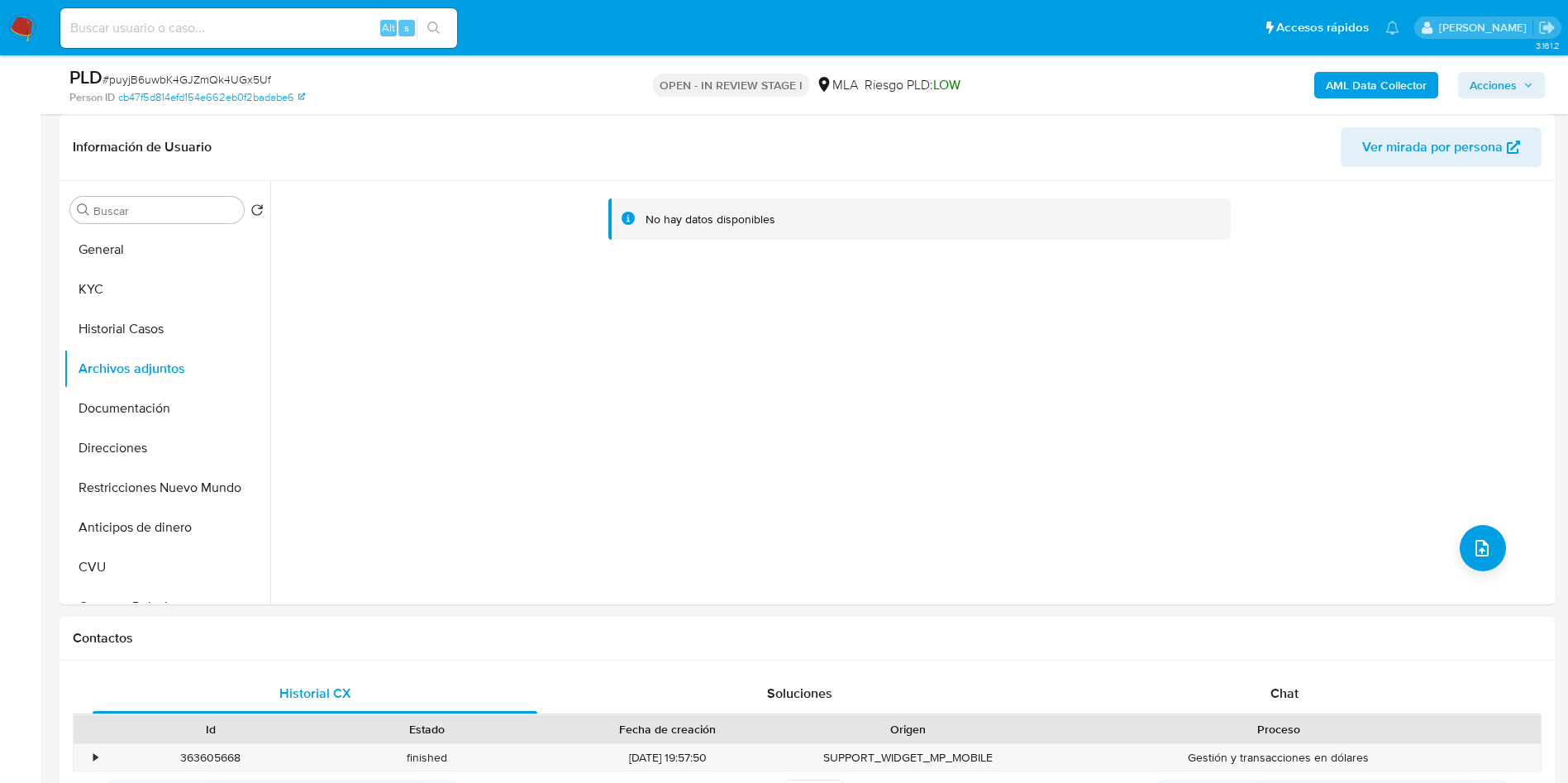
click at [1341, 78] on b "AML Data Collector" at bounding box center [1376, 85] width 101 height 26
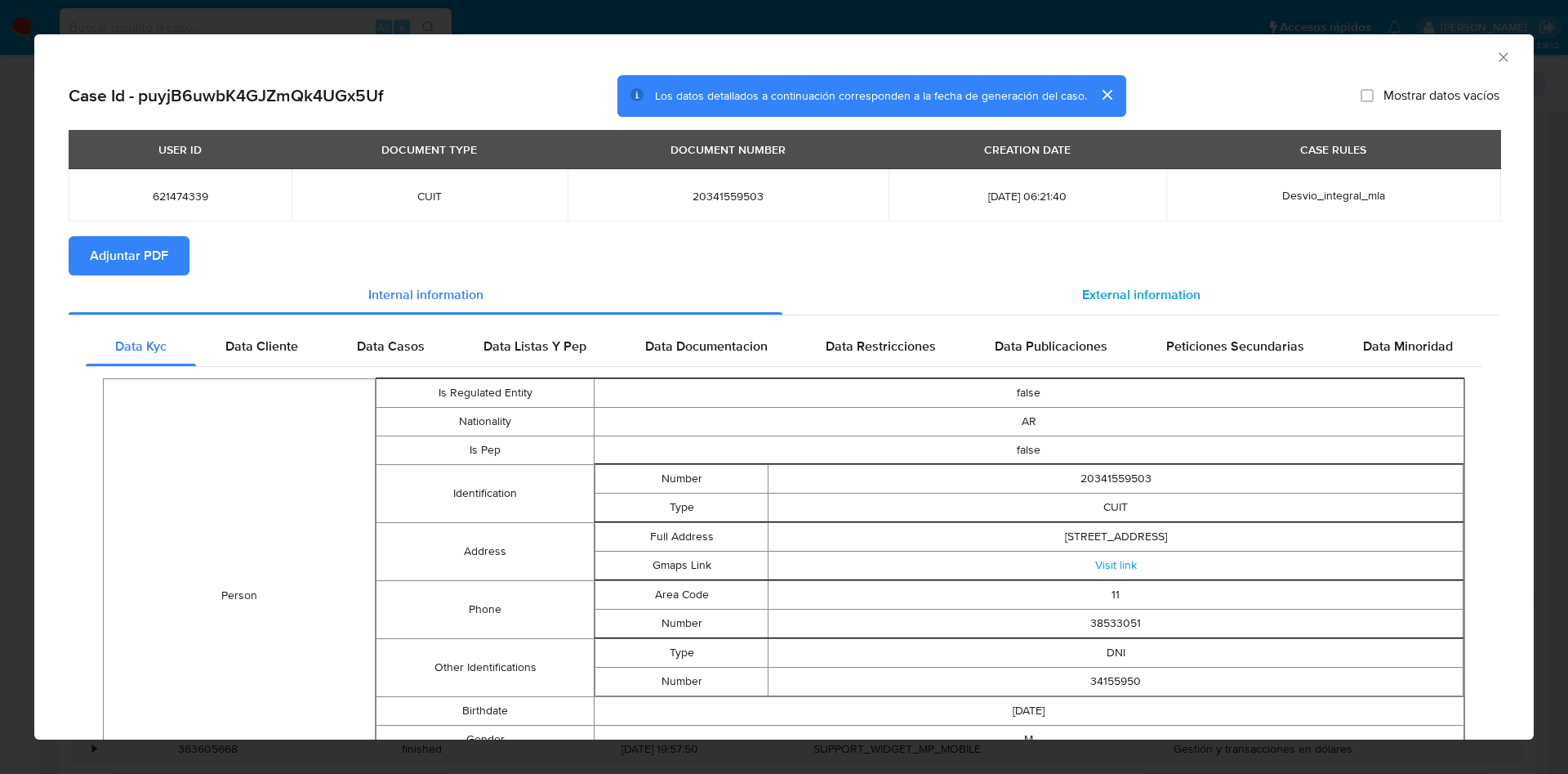
click at [1157, 296] on span "External information" at bounding box center [1142, 295] width 118 height 19
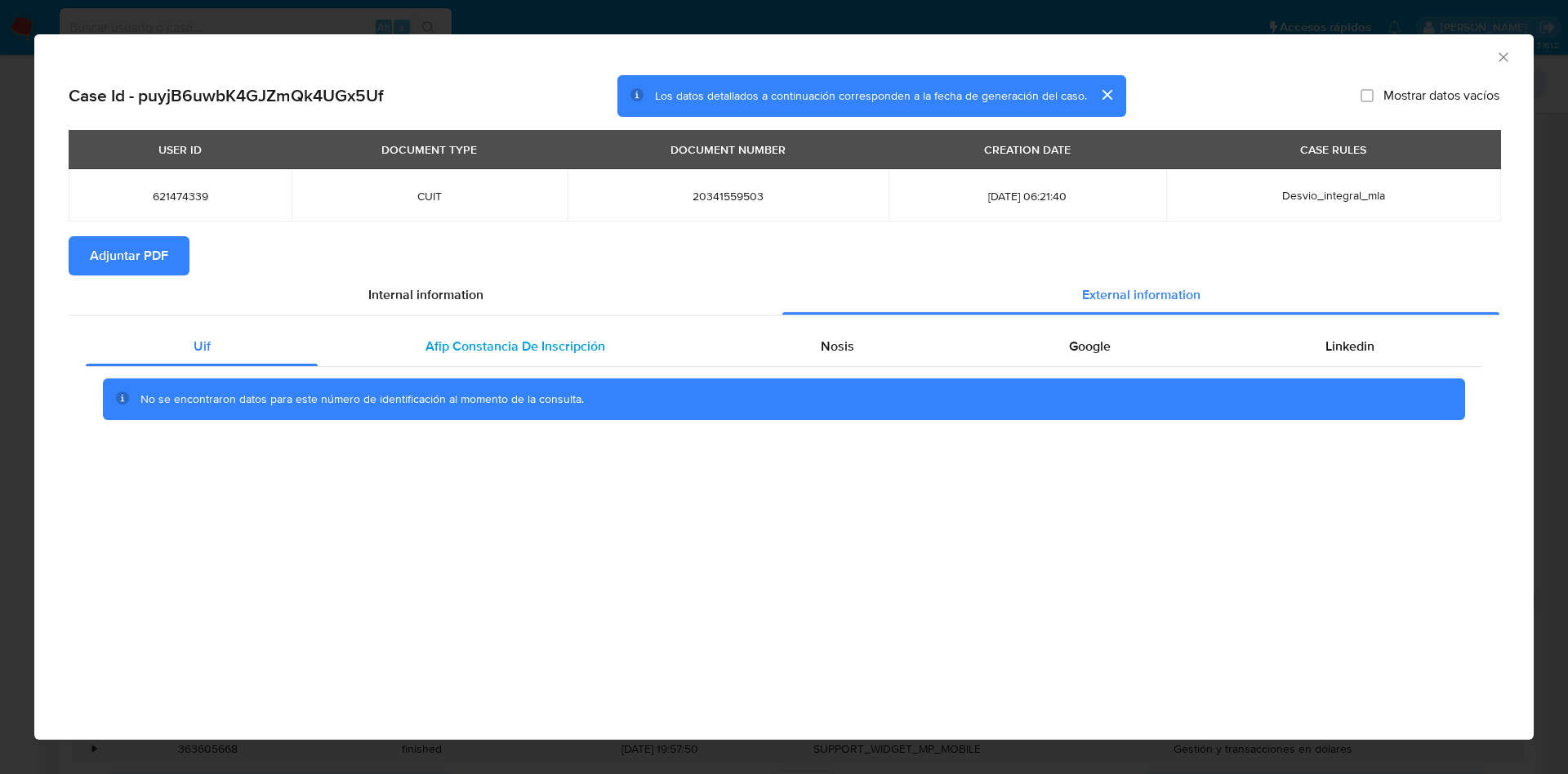
click at [517, 331] on div "Afip Constancia De Inscripción" at bounding box center [514, 346] width 394 height 39
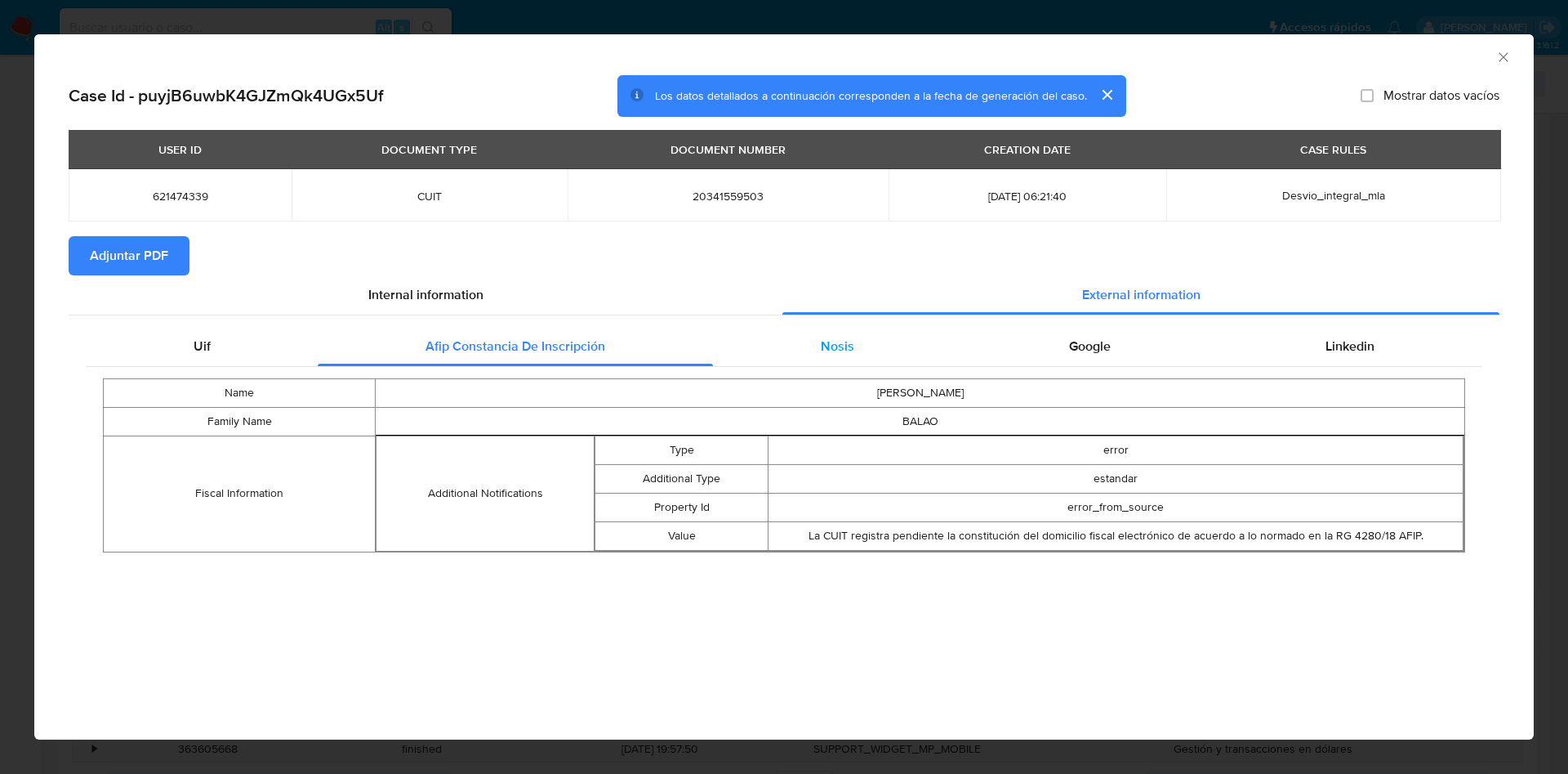
click at [841, 340] on span "Nosis" at bounding box center [837, 347] width 33 height 19
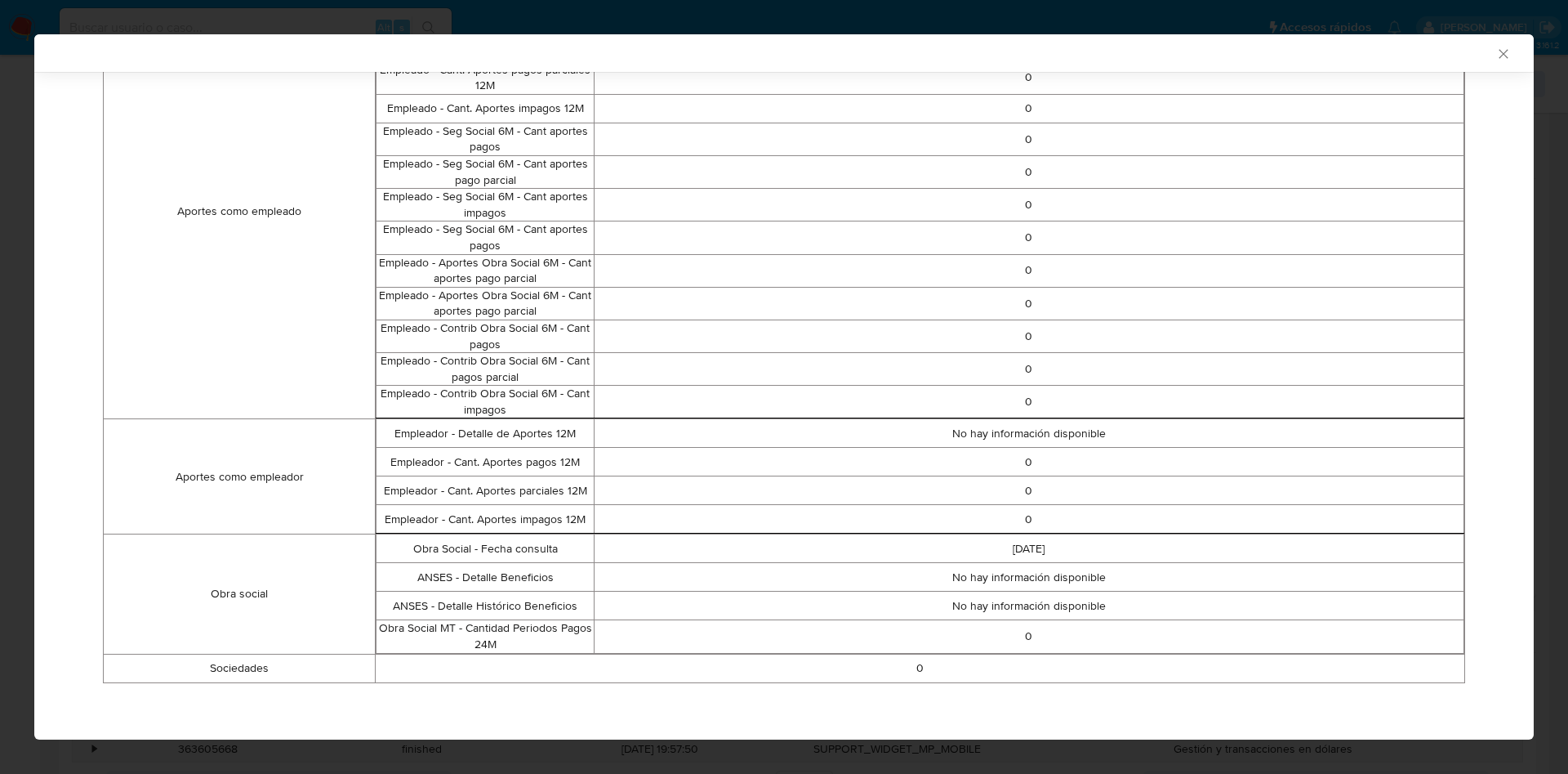
scroll to position [0, 0]
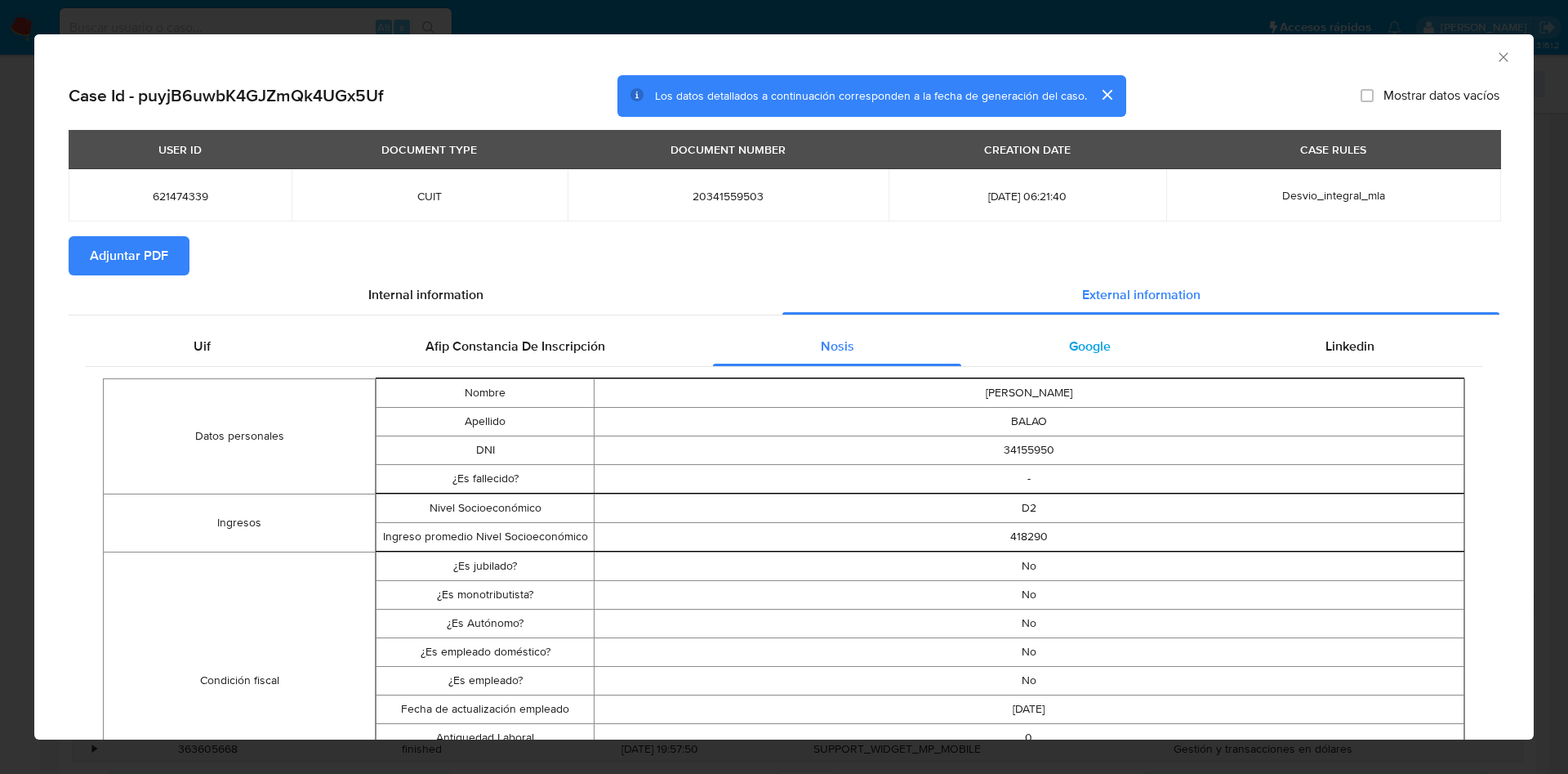
click at [1074, 348] on span "Google" at bounding box center [1090, 347] width 42 height 19
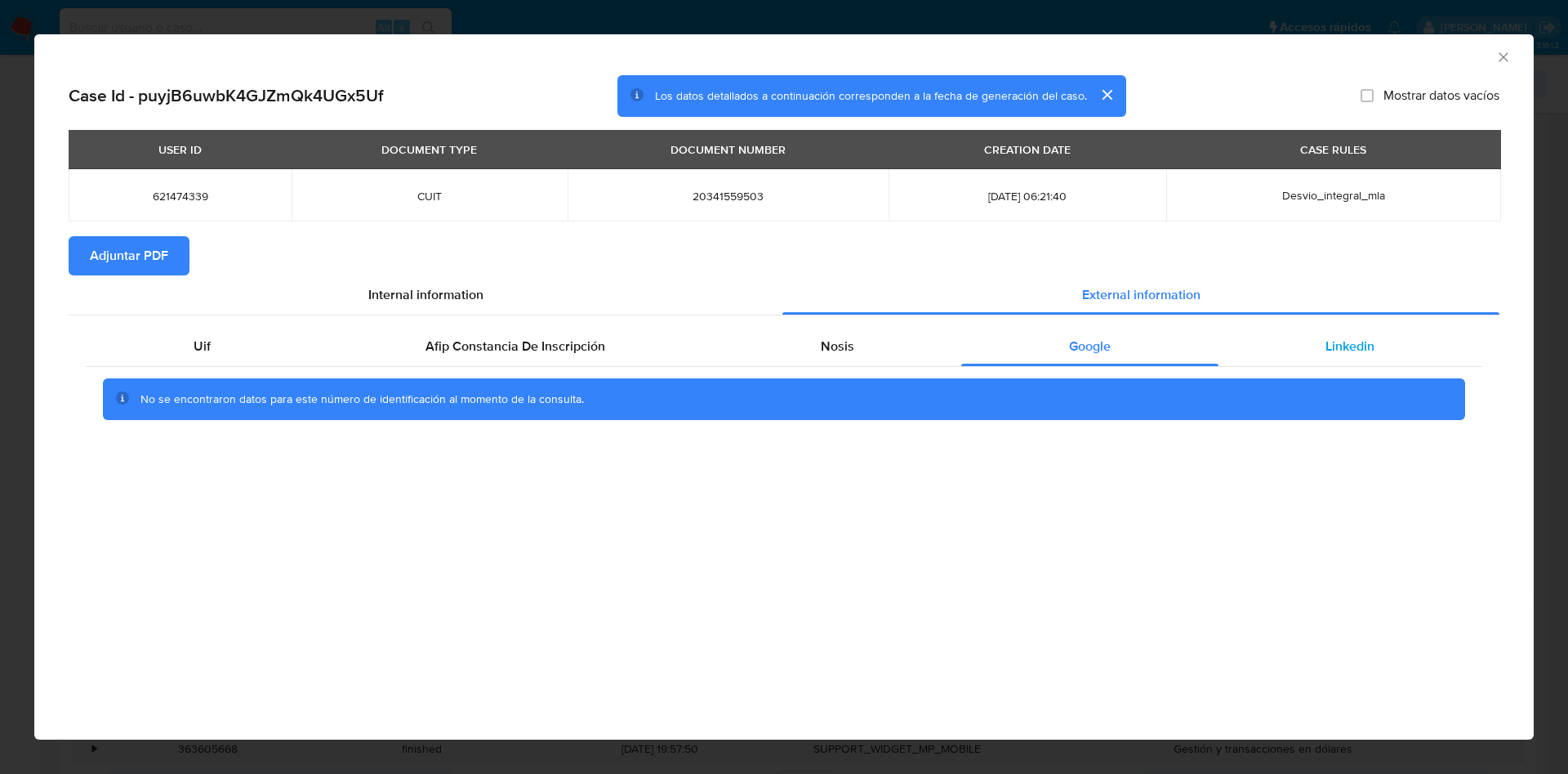
click at [1396, 341] on div "Linkedin" at bounding box center [1350, 346] width 264 height 39
click at [145, 272] on span "Adjuntar PDF" at bounding box center [129, 255] width 78 height 36
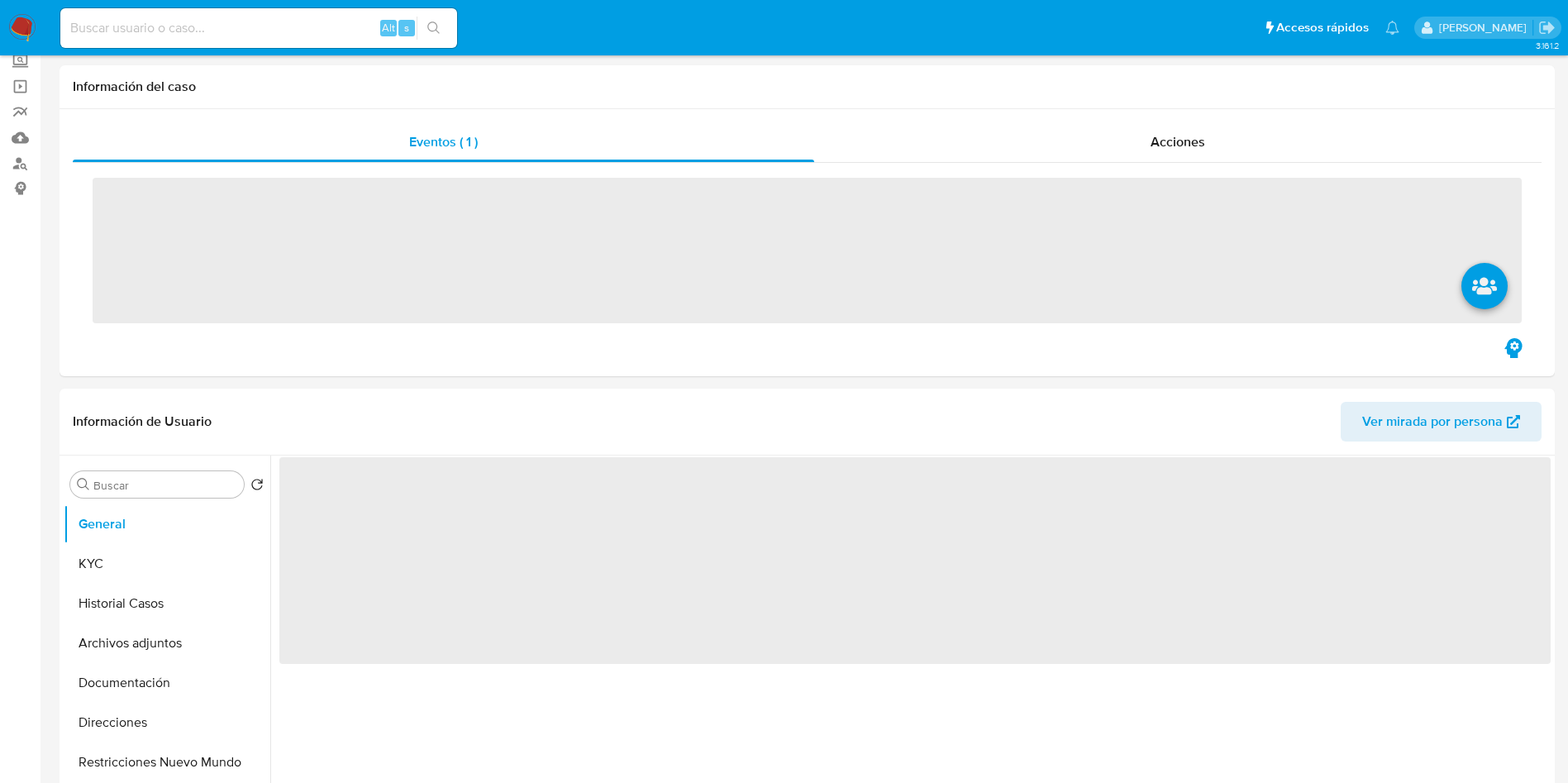
scroll to position [124, 0]
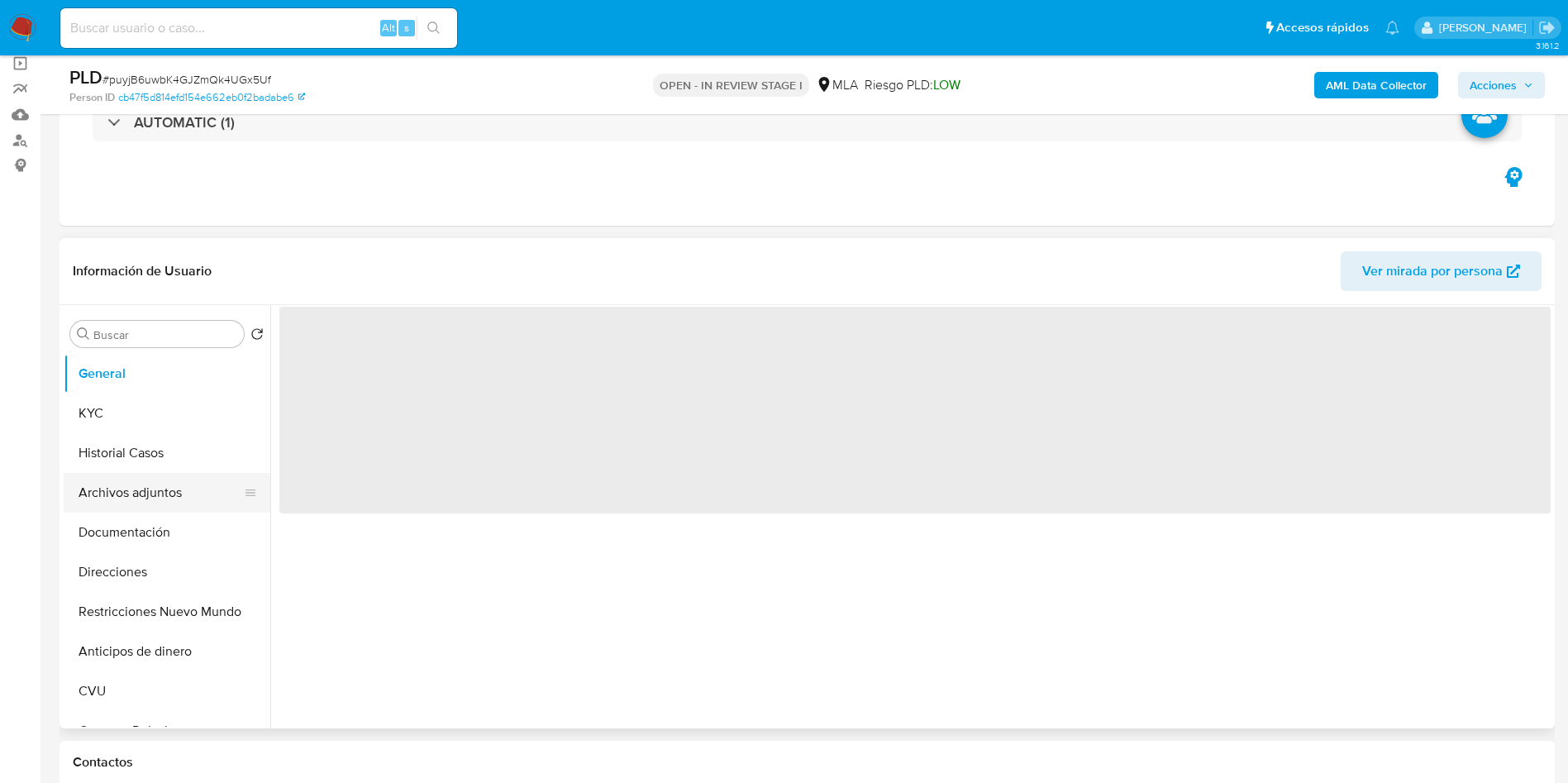
click at [96, 491] on button "Archivos adjuntos" at bounding box center [160, 492] width 194 height 40
select select "10"
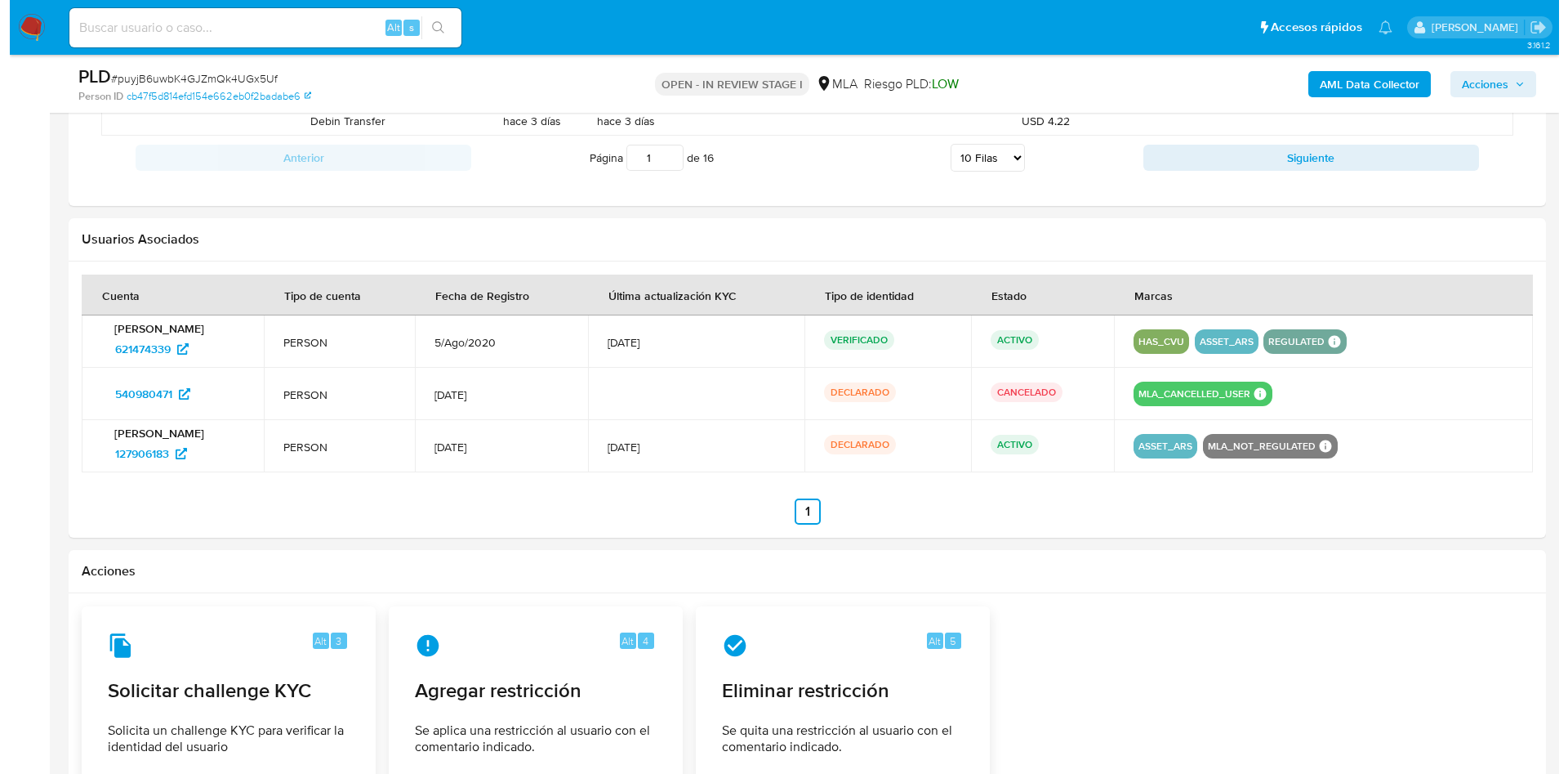
scroll to position [2084, 0]
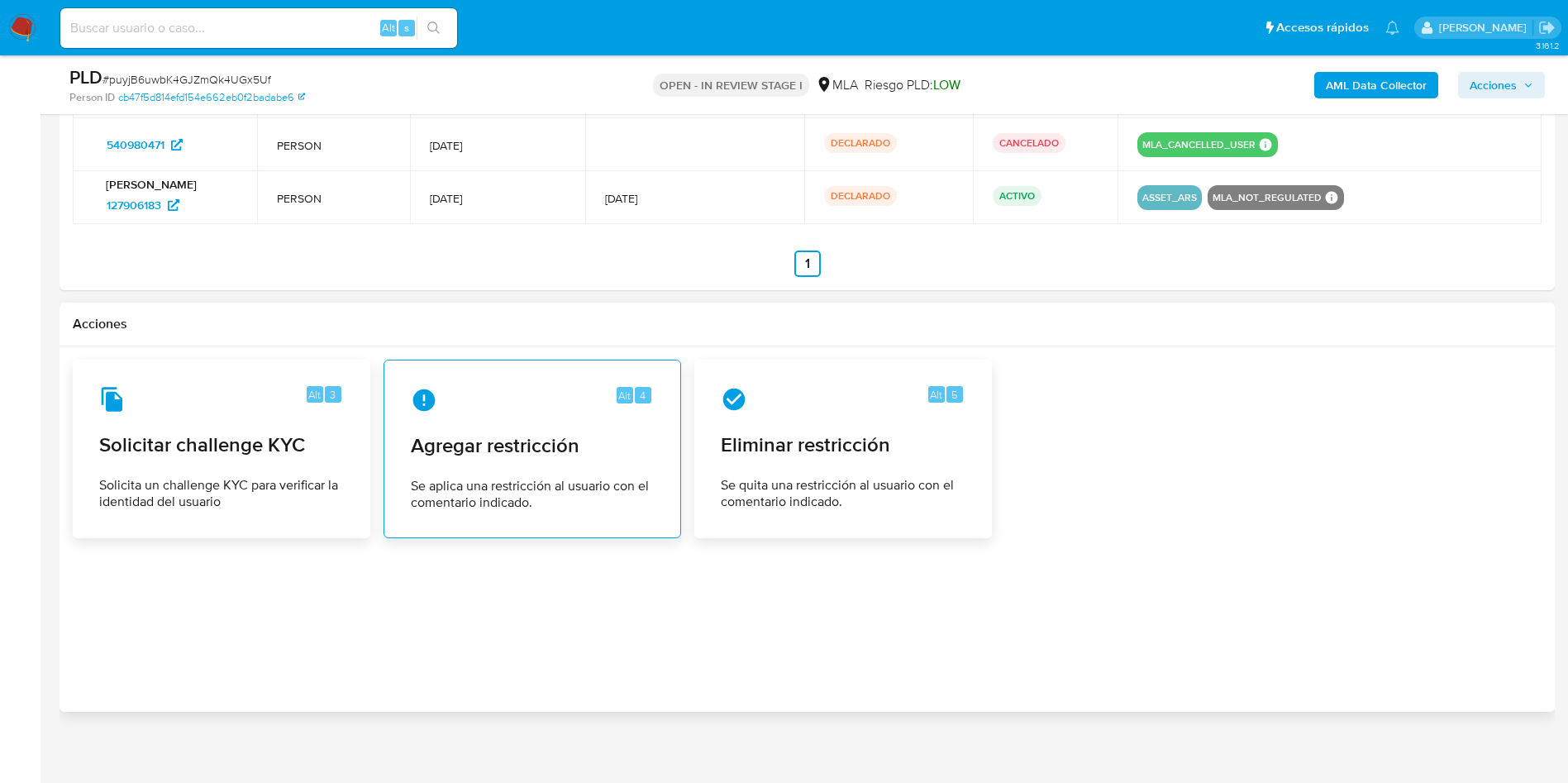
click at [511, 439] on span "Agregar restricción" at bounding box center [533, 446] width 243 height 25
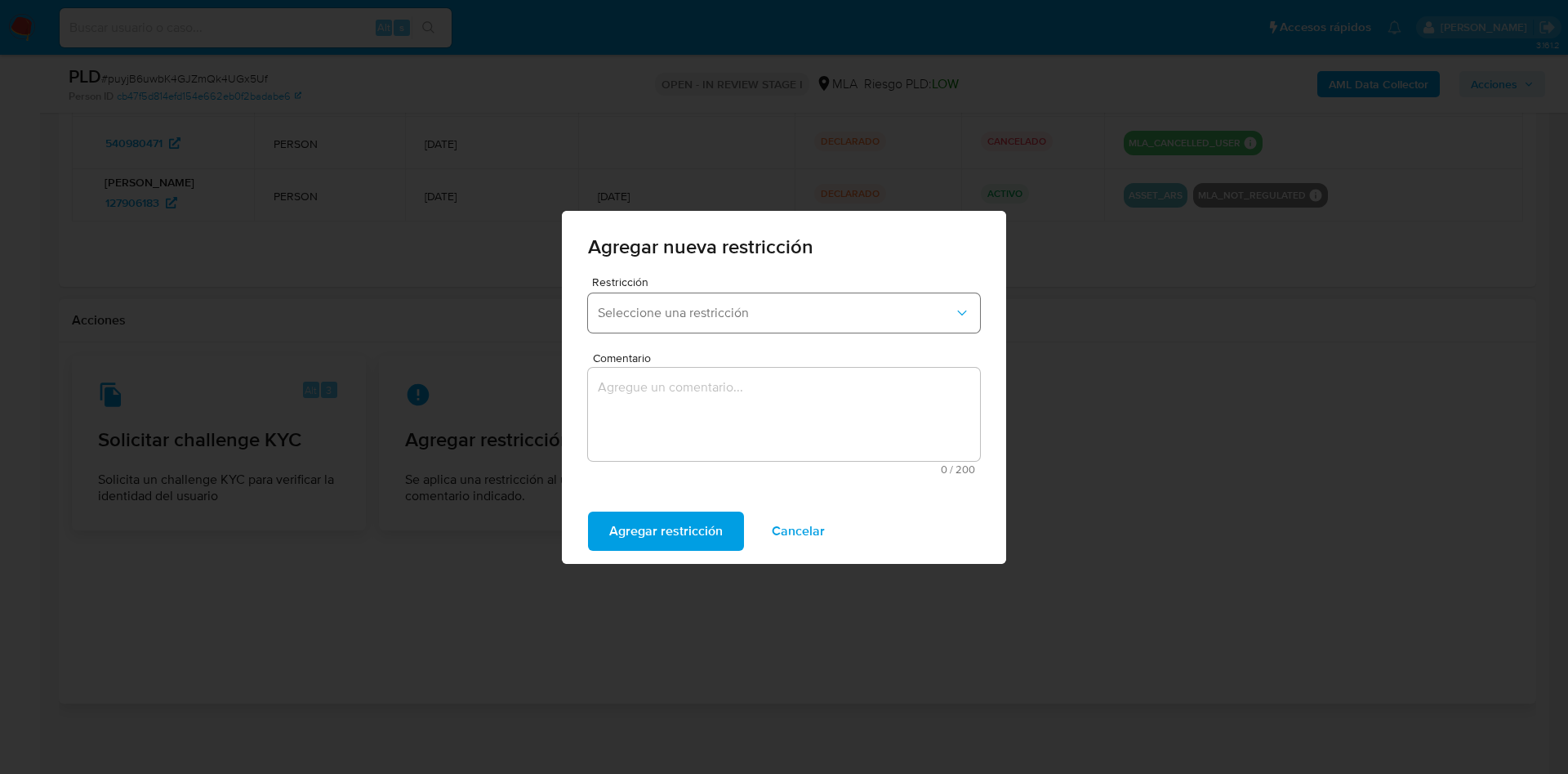
click at [654, 331] on button "Seleccione una restricción" at bounding box center [784, 313] width 392 height 39
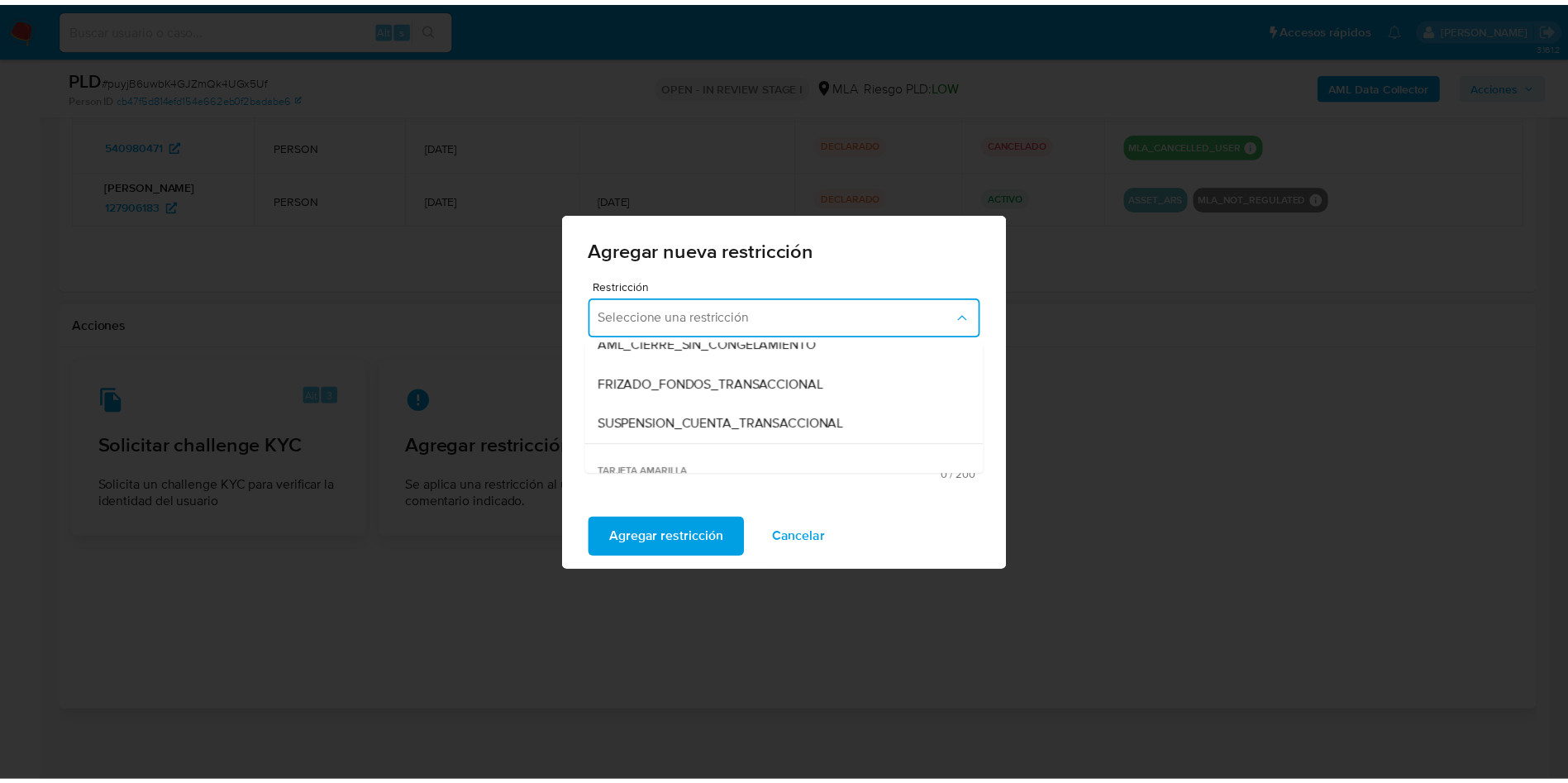
scroll to position [248, 0]
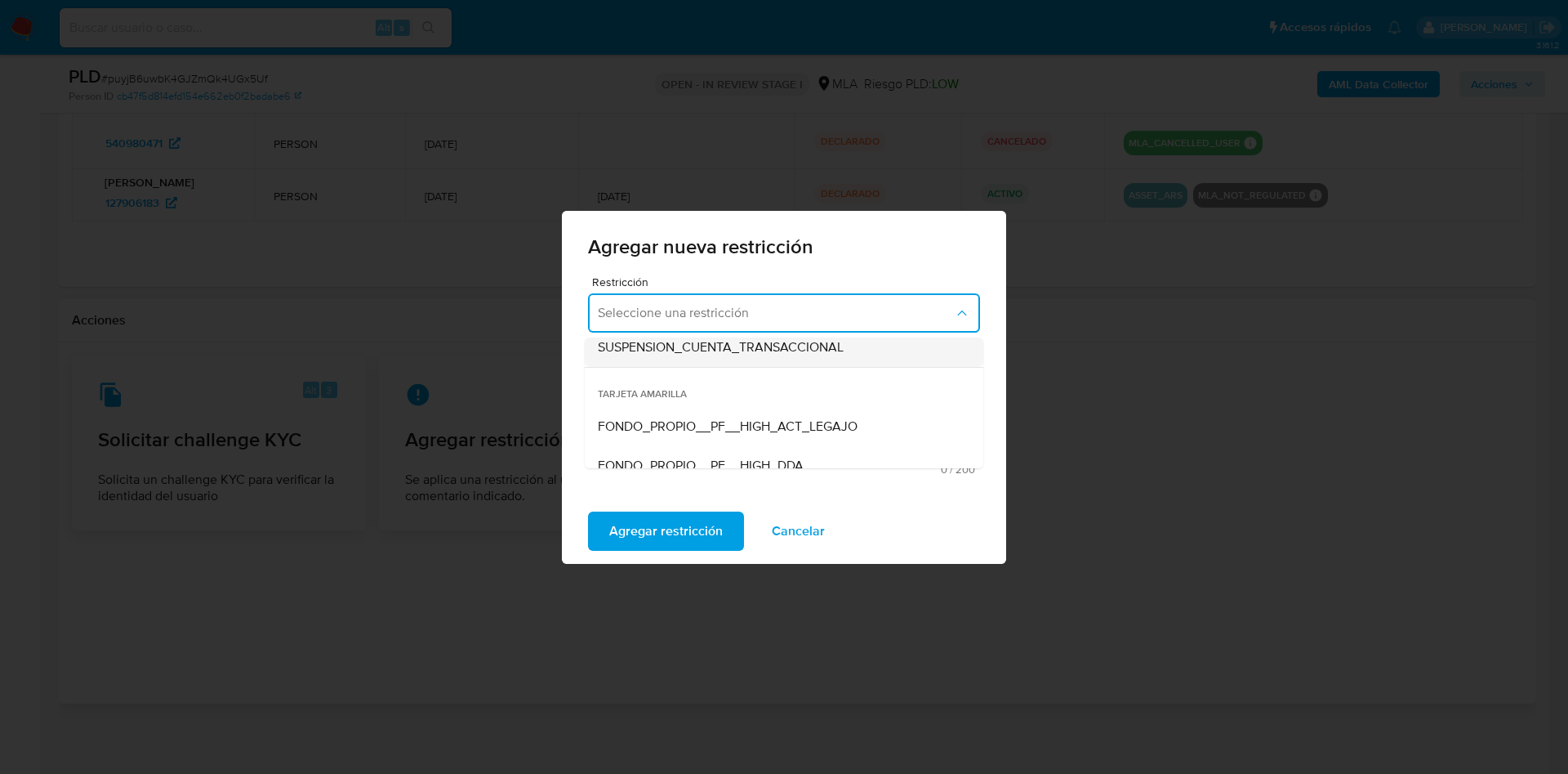
click at [711, 360] on div "SUSPENSION_CUENTA_TRANSACCIONAL" at bounding box center [779, 347] width 363 height 39
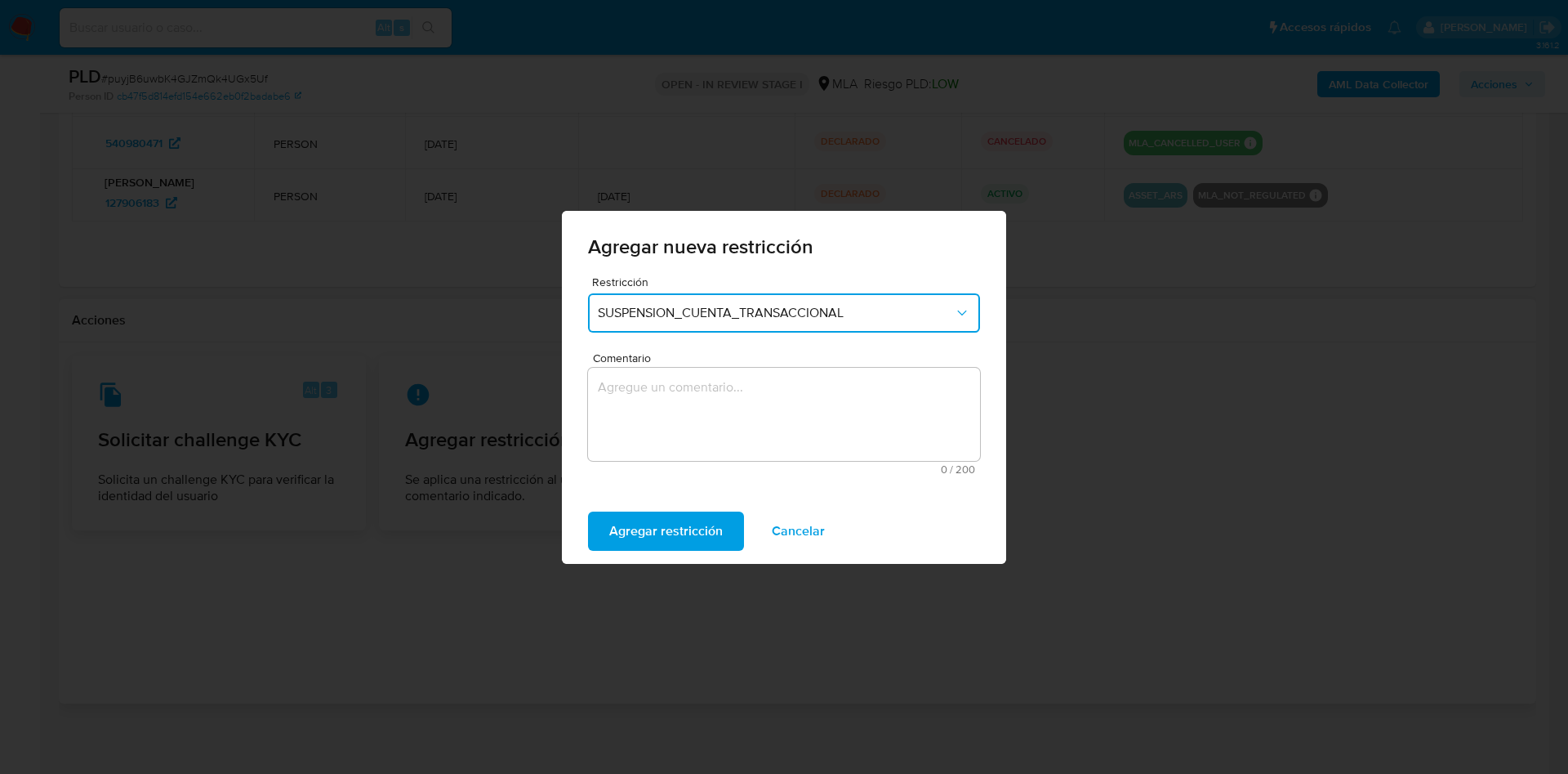
click at [719, 423] on textarea "Comentario" at bounding box center [784, 414] width 392 height 93
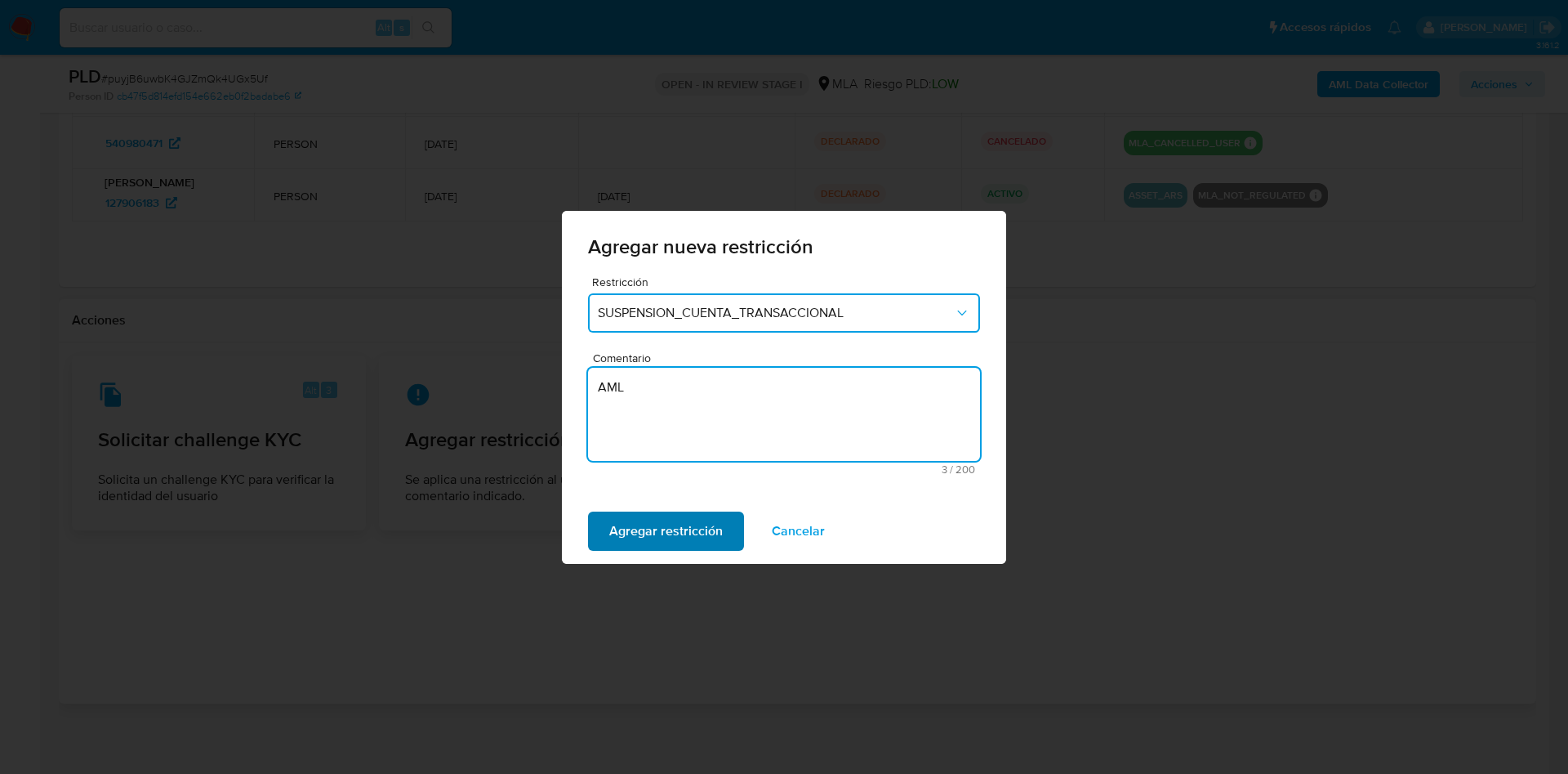
type textarea "AML"
click at [651, 532] on span "Agregar restricción" at bounding box center [666, 531] width 113 height 36
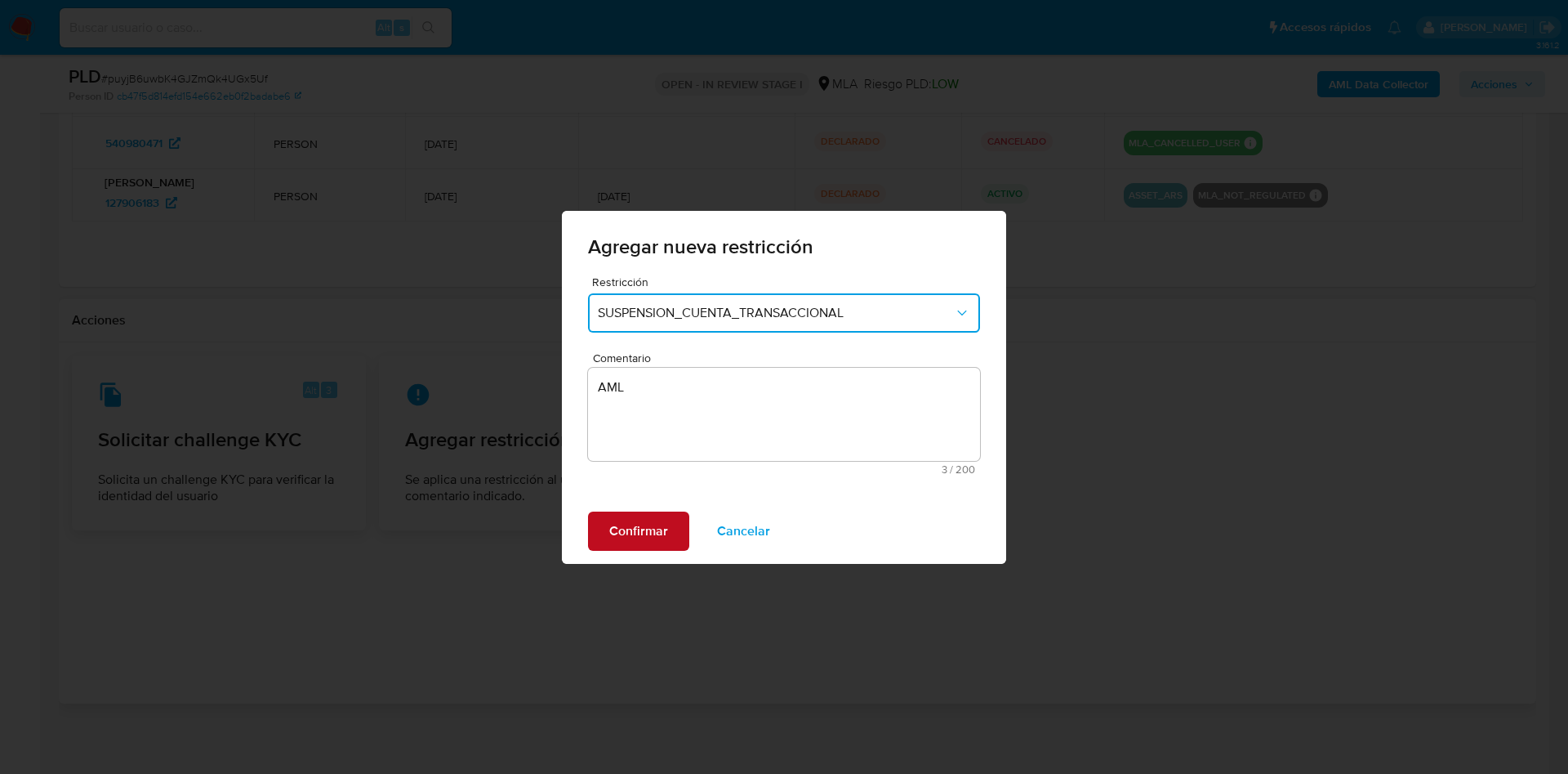
click at [604, 518] on button "Confirmar" at bounding box center [639, 531] width 101 height 39
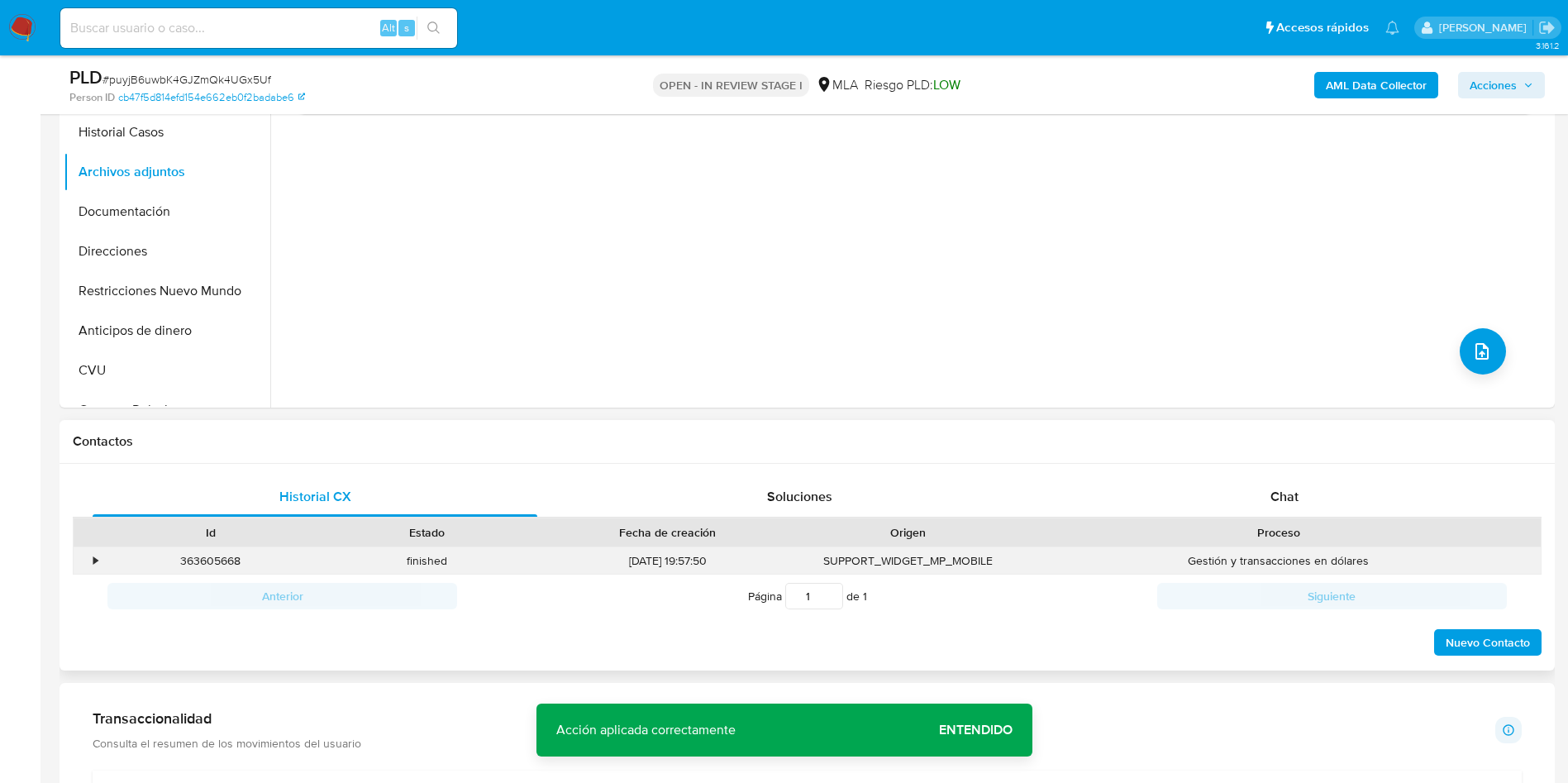
scroll to position [620, 0]
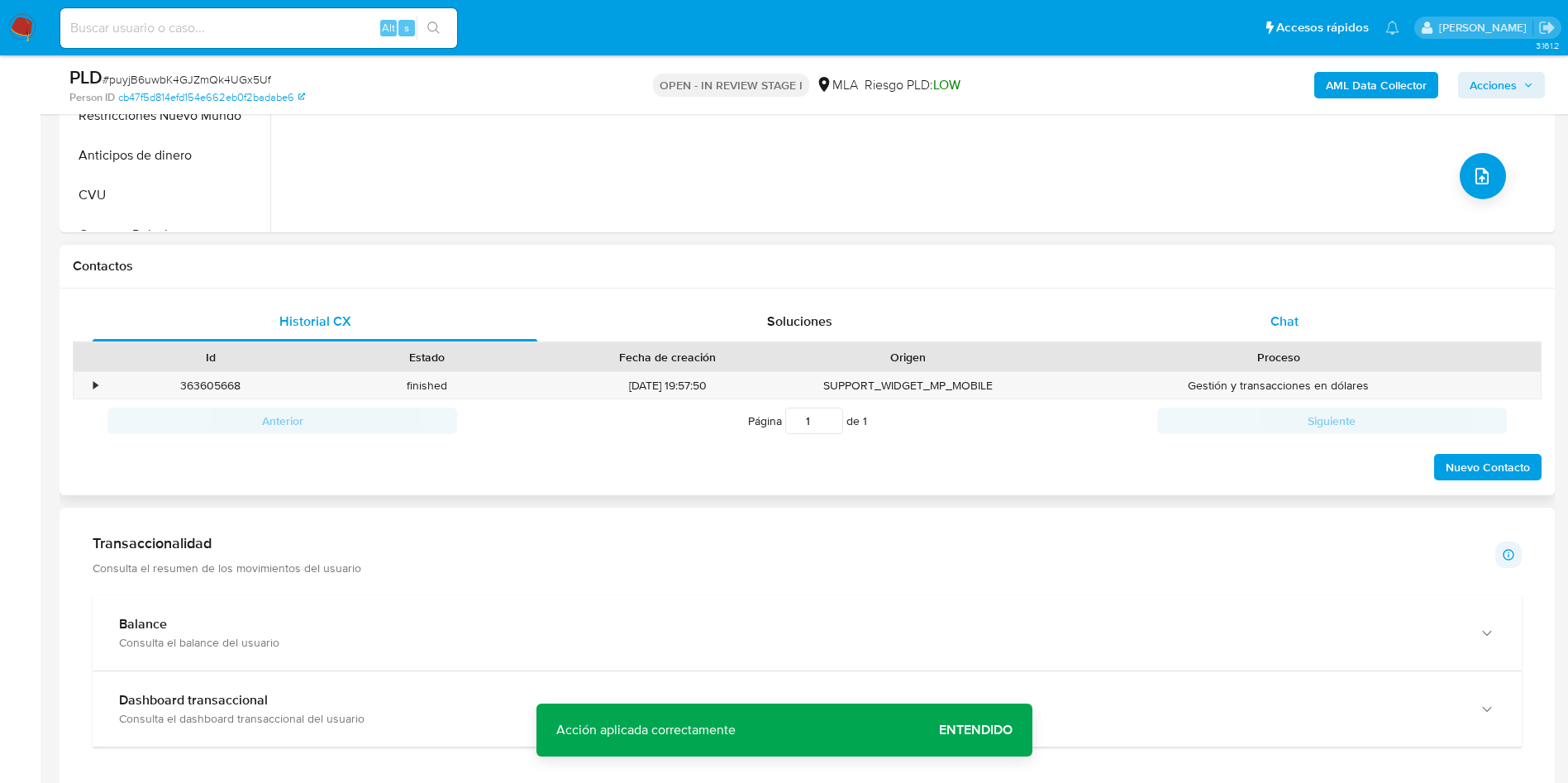
click at [1312, 302] on div "Chat" at bounding box center [1284, 321] width 445 height 40
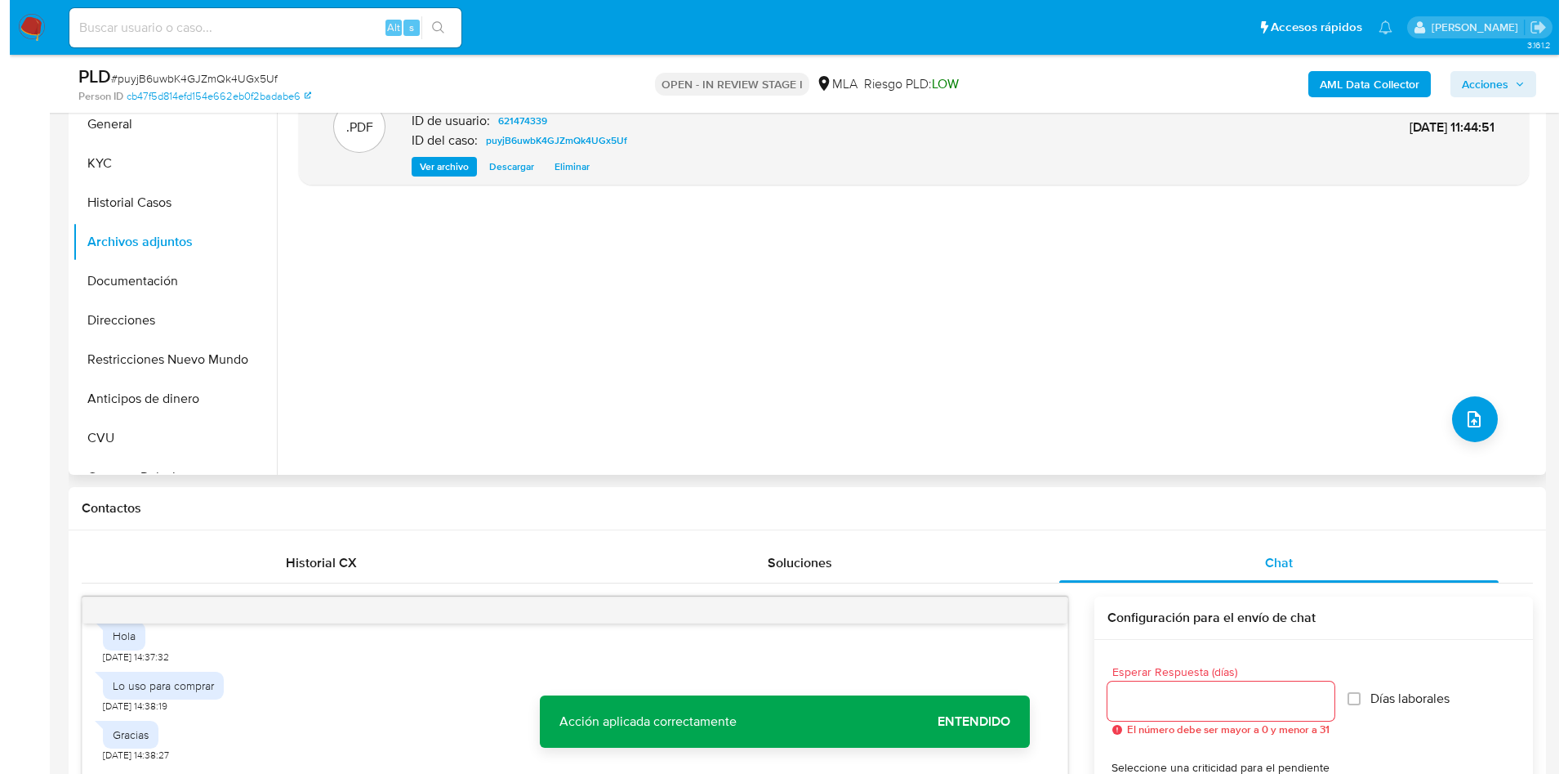
scroll to position [123, 0]
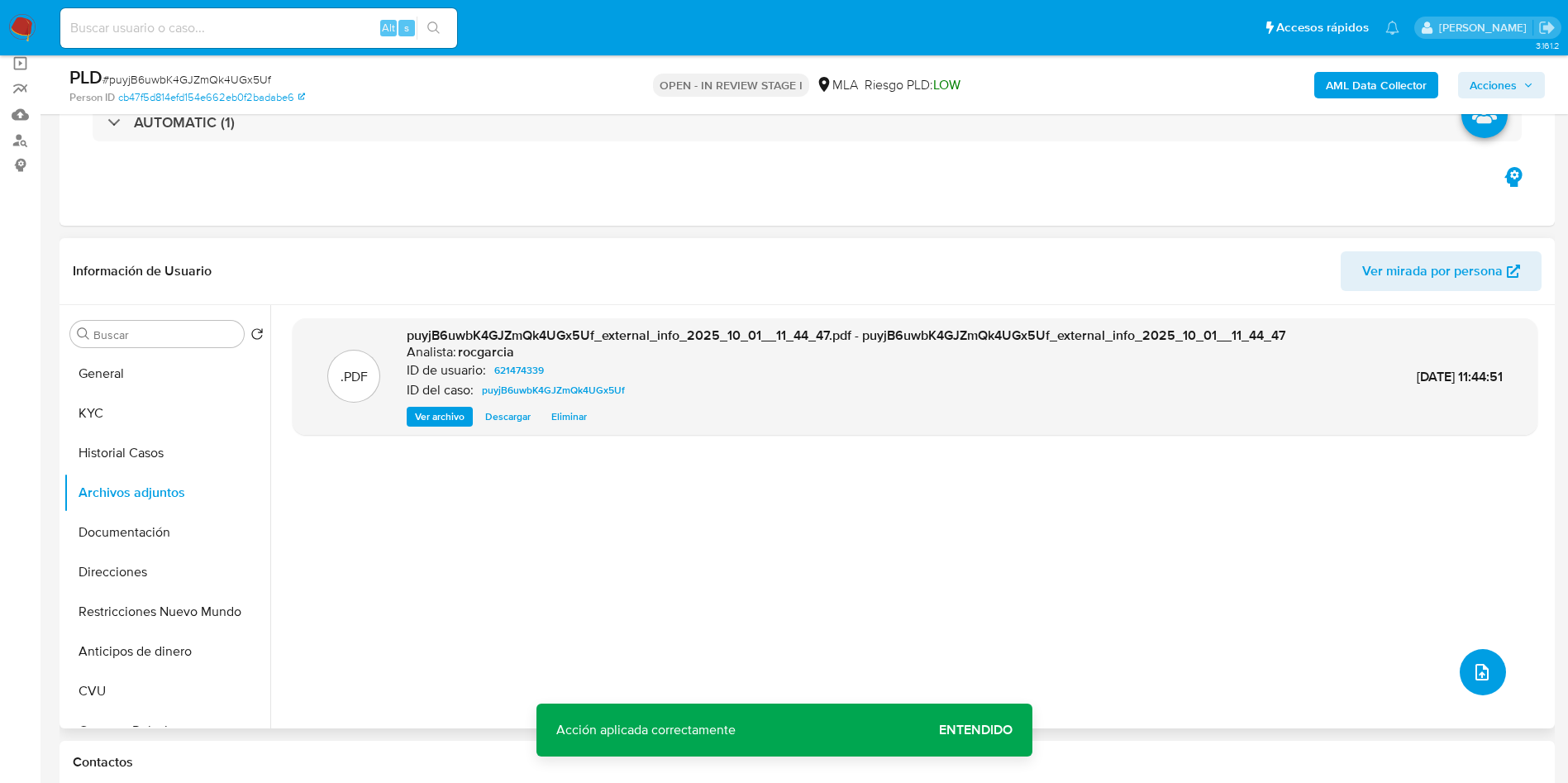
click at [1496, 676] on button "upload-file" at bounding box center [1483, 672] width 47 height 47
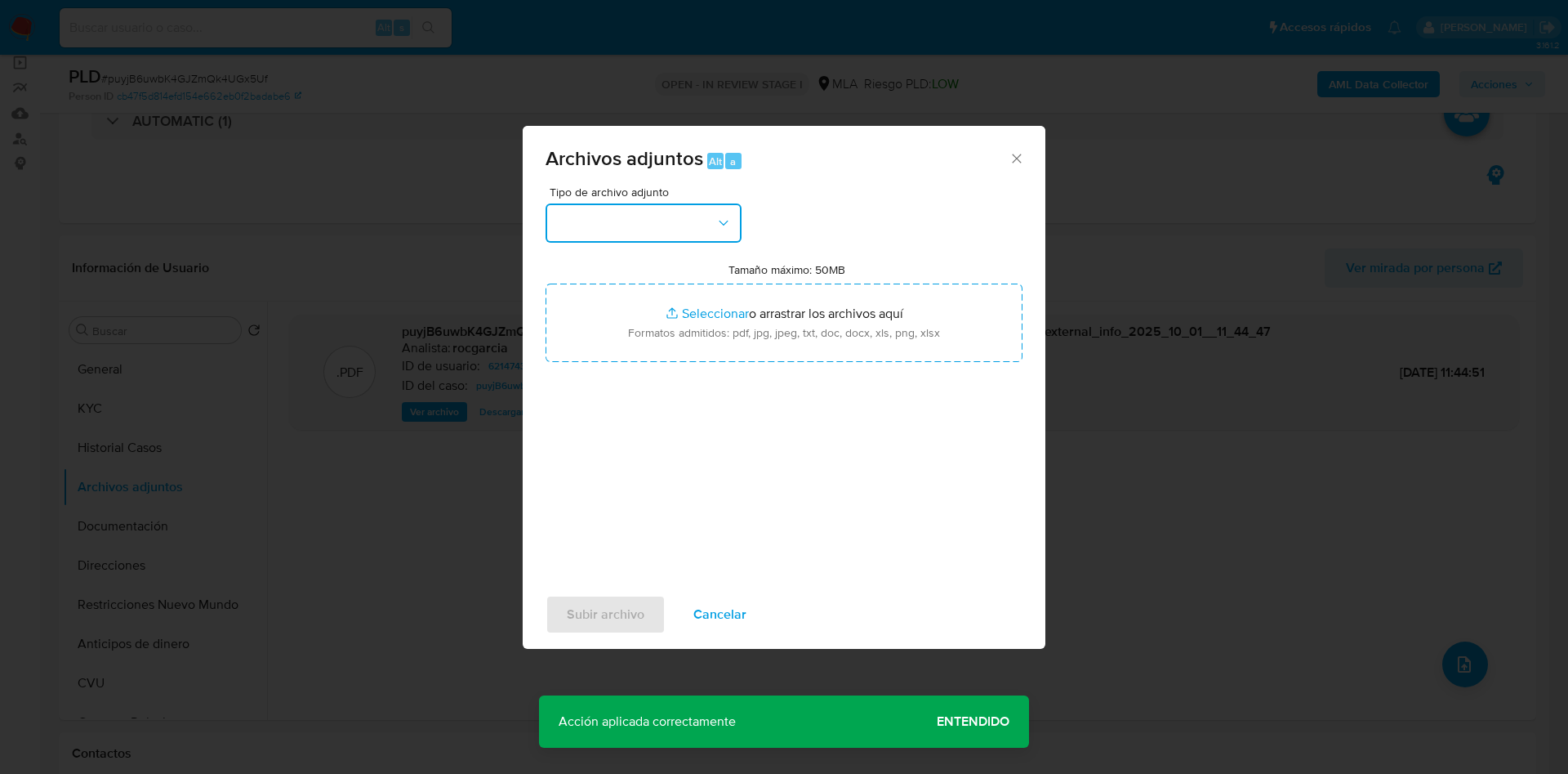
click at [647, 204] on button "button" at bounding box center [643, 223] width 196 height 39
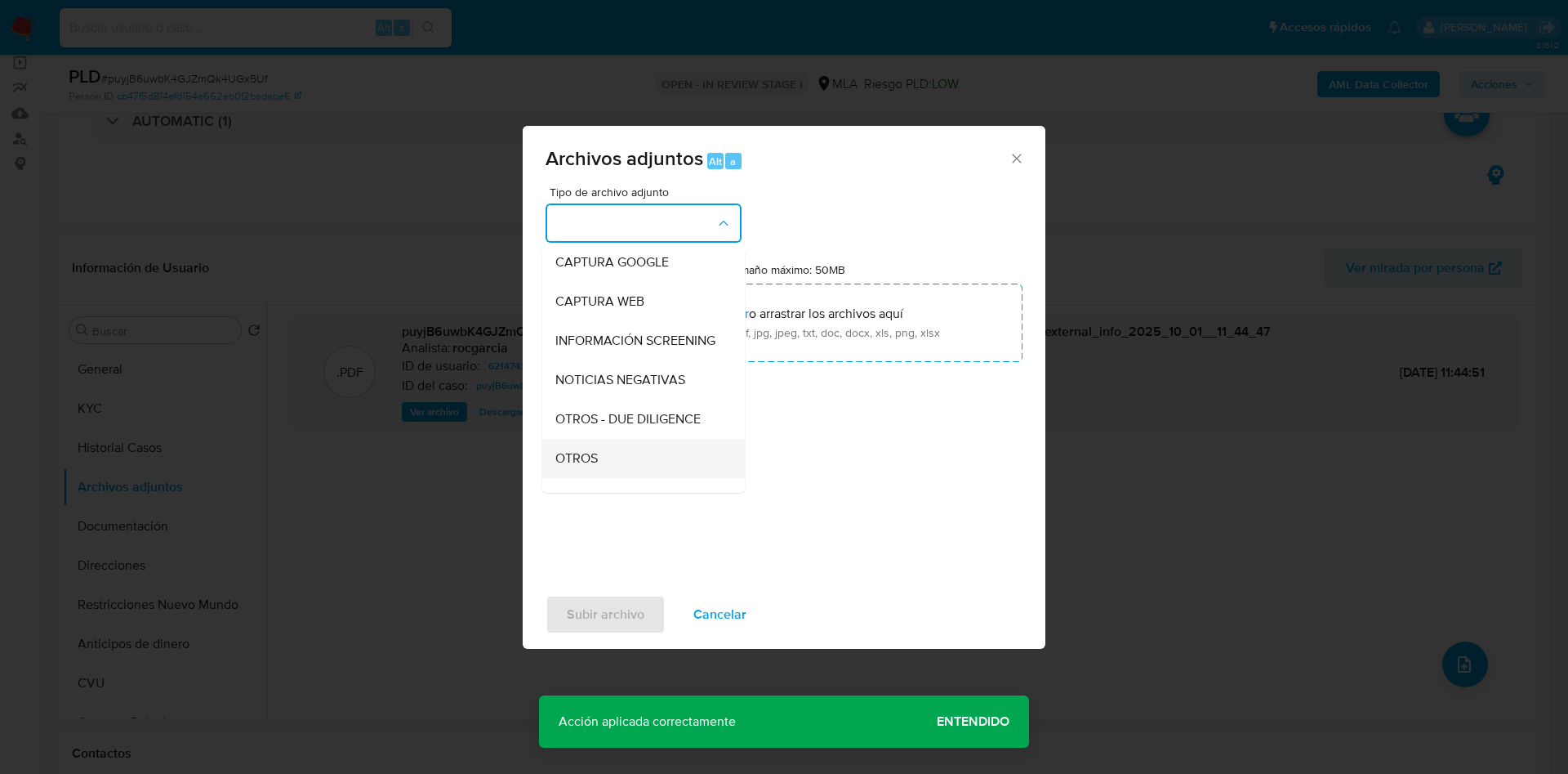
click at [602, 468] on div "OTROS" at bounding box center [639, 458] width 167 height 39
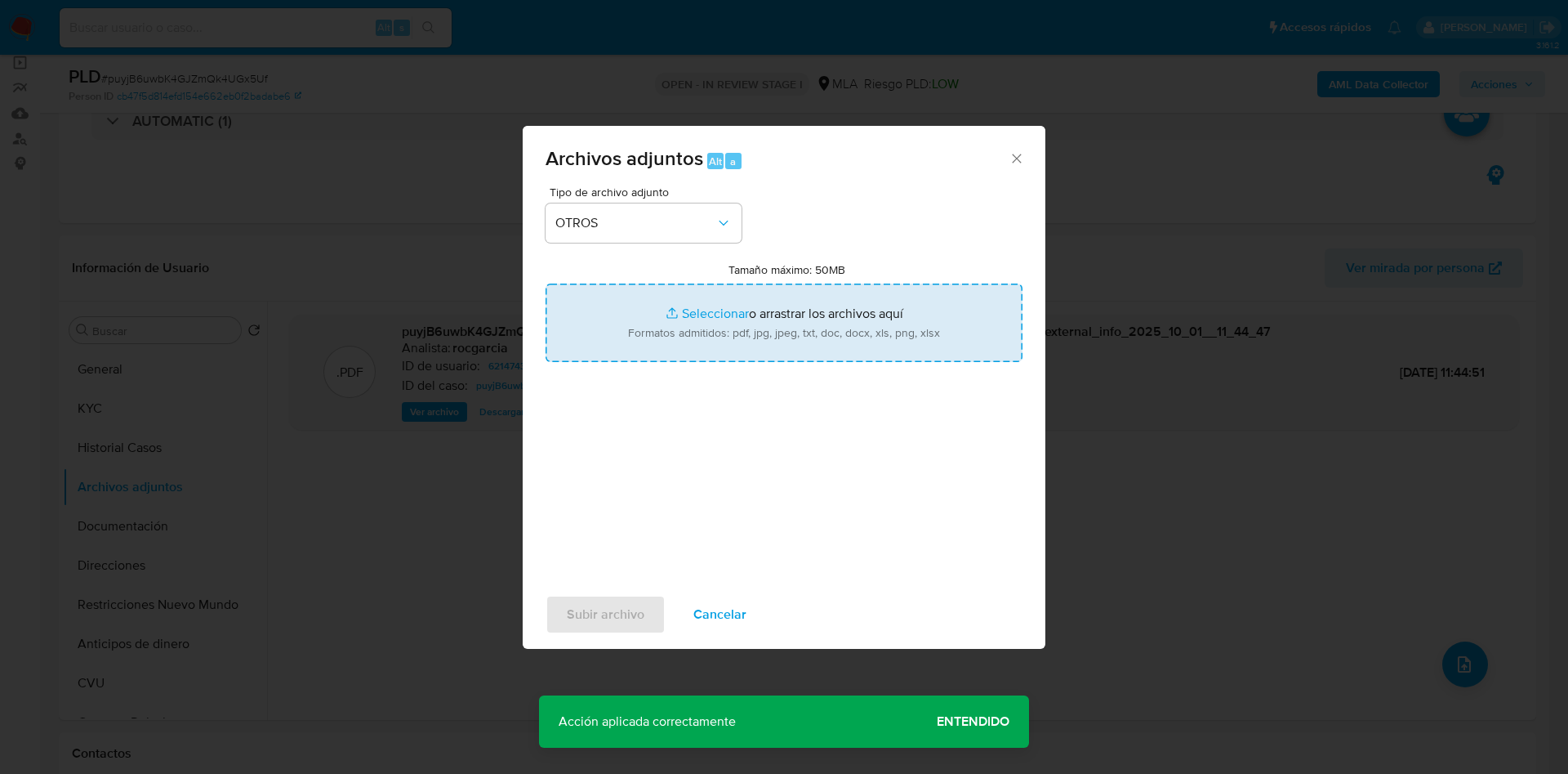
click at [666, 304] on input "Tamaño máximo: 50MB Seleccionar archivos" at bounding box center [784, 323] width 477 height 78
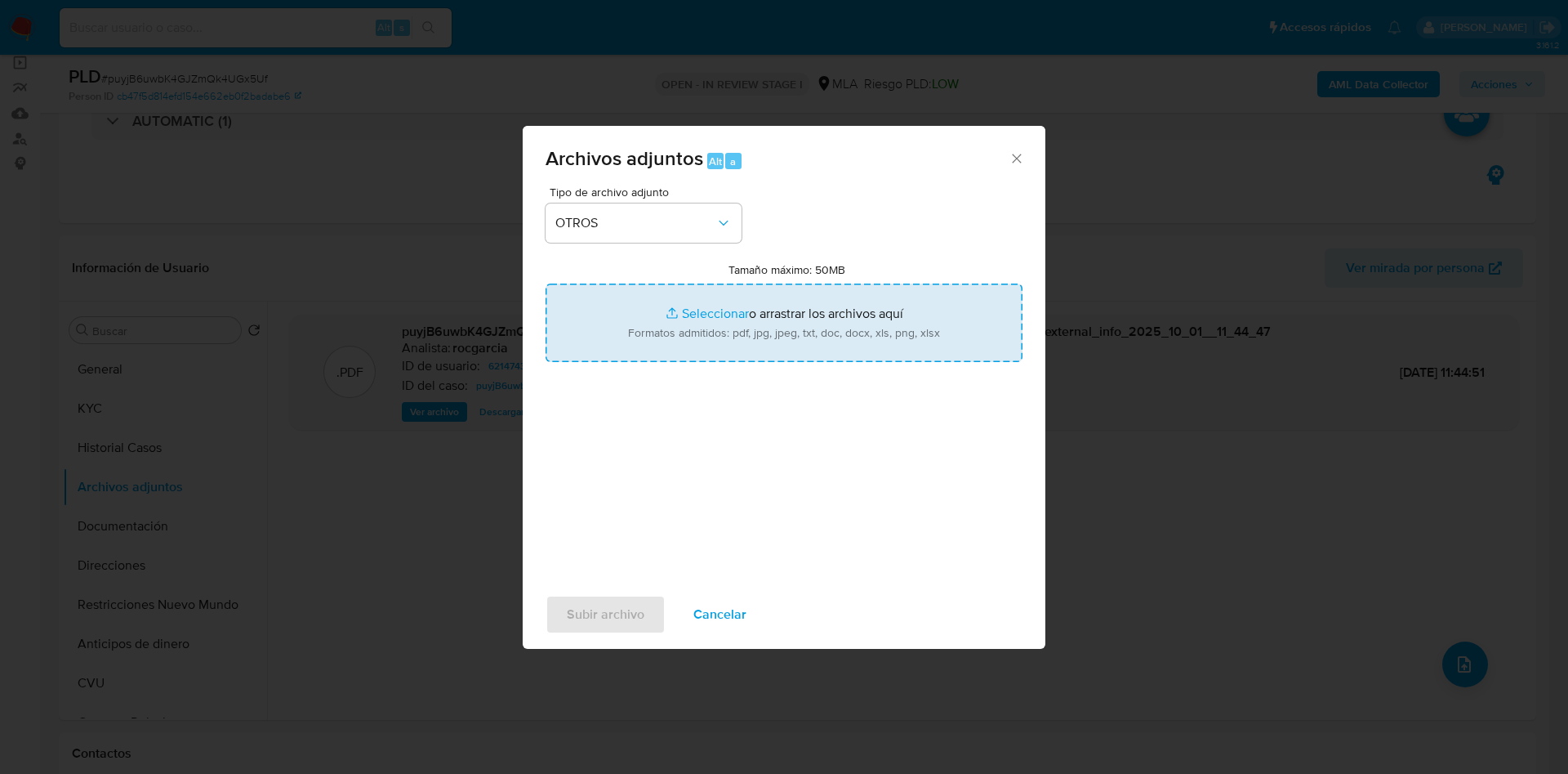
type input "C:\fakepath\Movimientos 621474339.xlsx"
click at [679, 301] on input "Tamaño máximo: 50MB Seleccionar archivos" at bounding box center [784, 323] width 477 height 78
type input "C:\fakepath\Caselog puyjB6uwbK4GJZmQk4UGx5Uf - 621474339.docx"
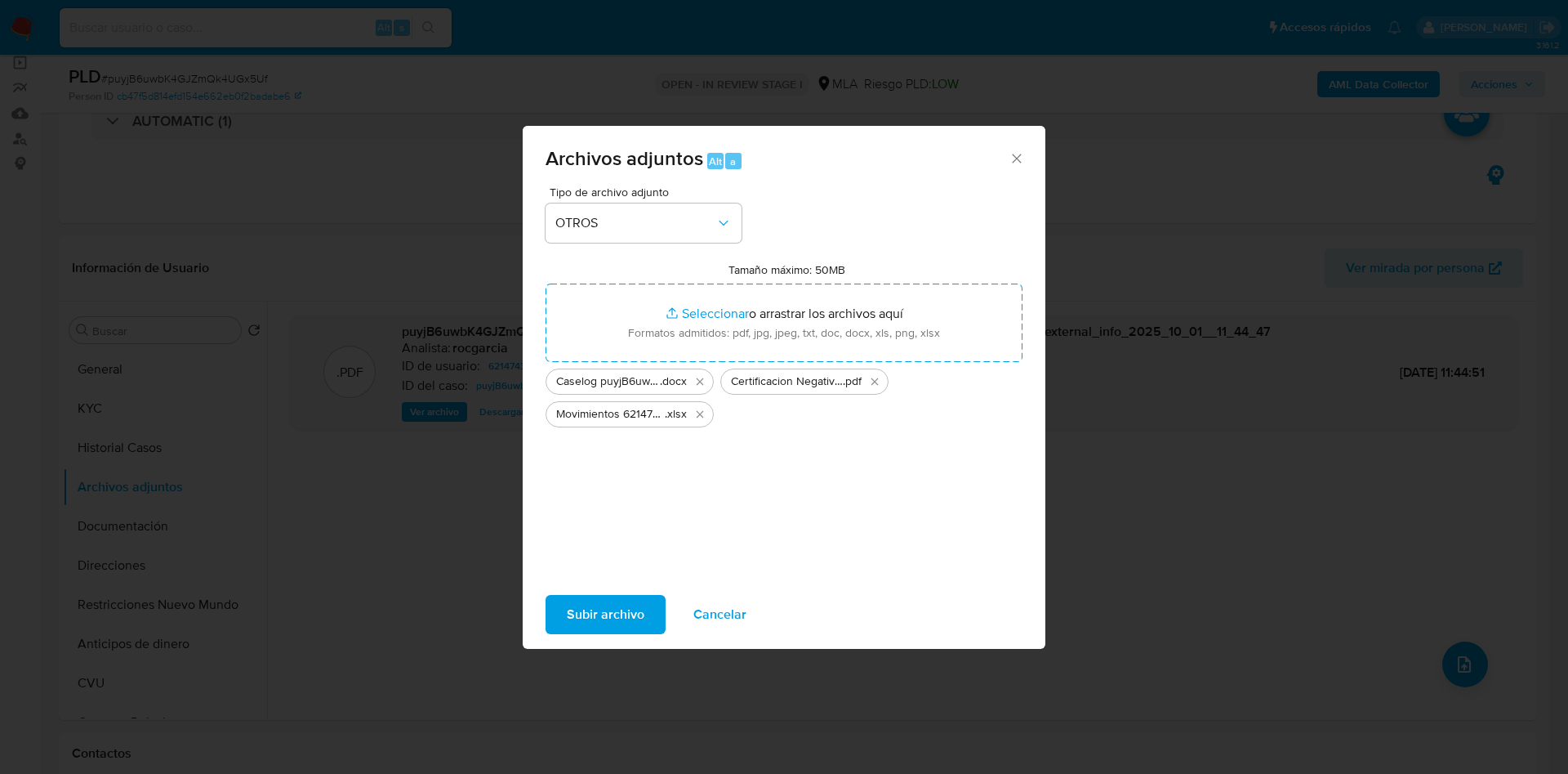
click at [603, 613] on span "Subir archivo" at bounding box center [605, 614] width 77 height 36
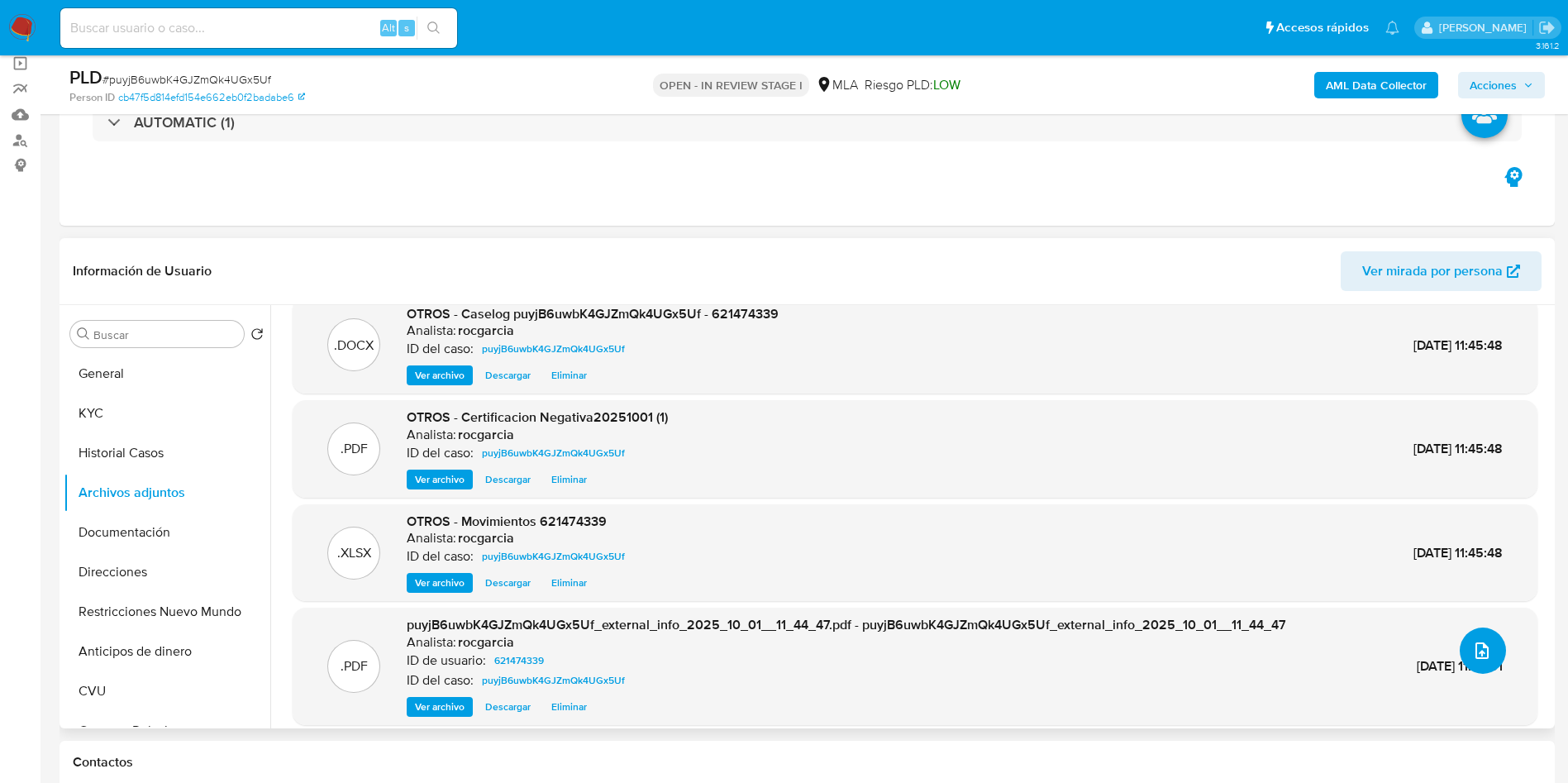
scroll to position [33, 0]
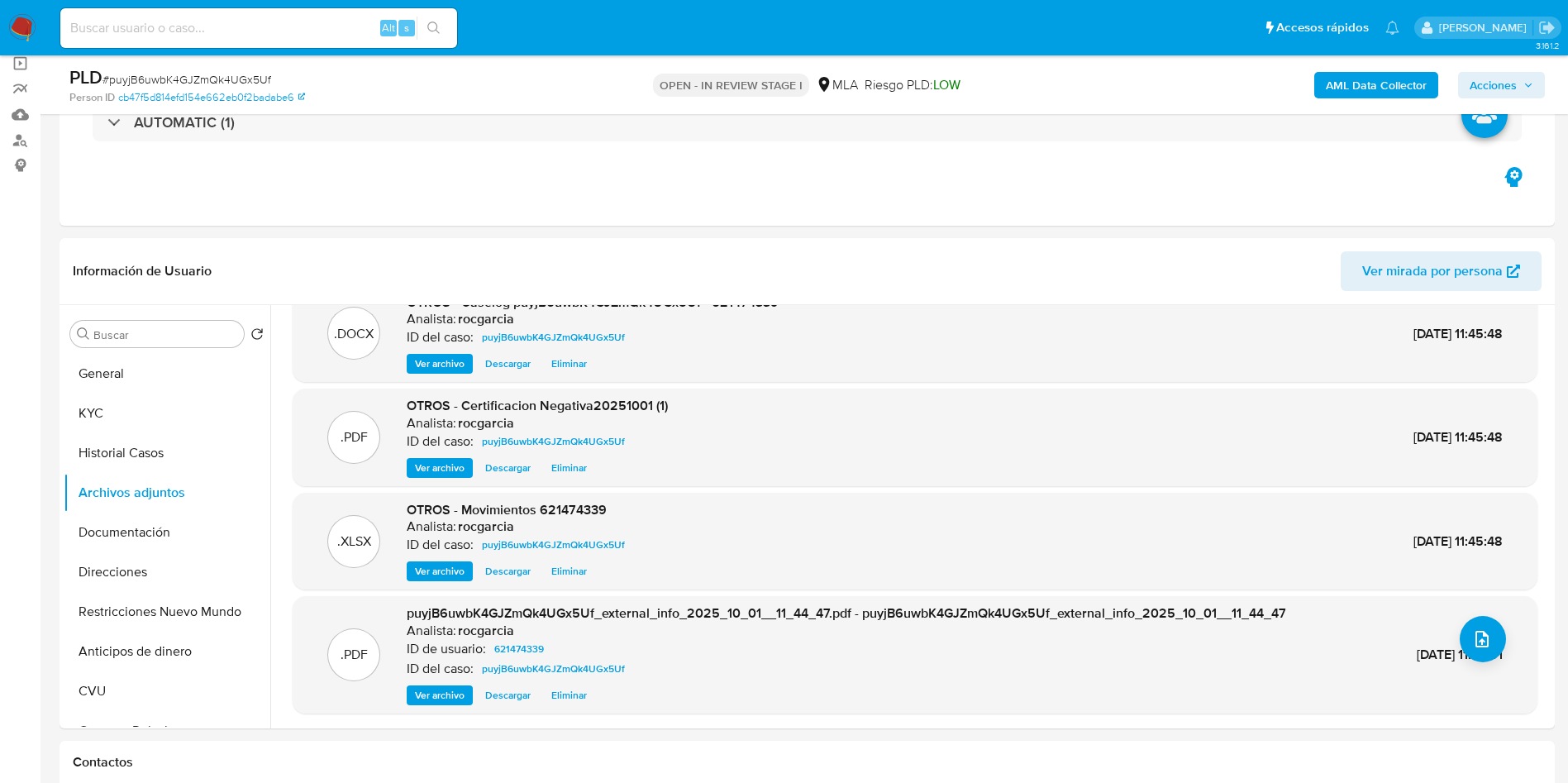
click at [1373, 87] on b "AML Data Collector" at bounding box center [1376, 85] width 101 height 26
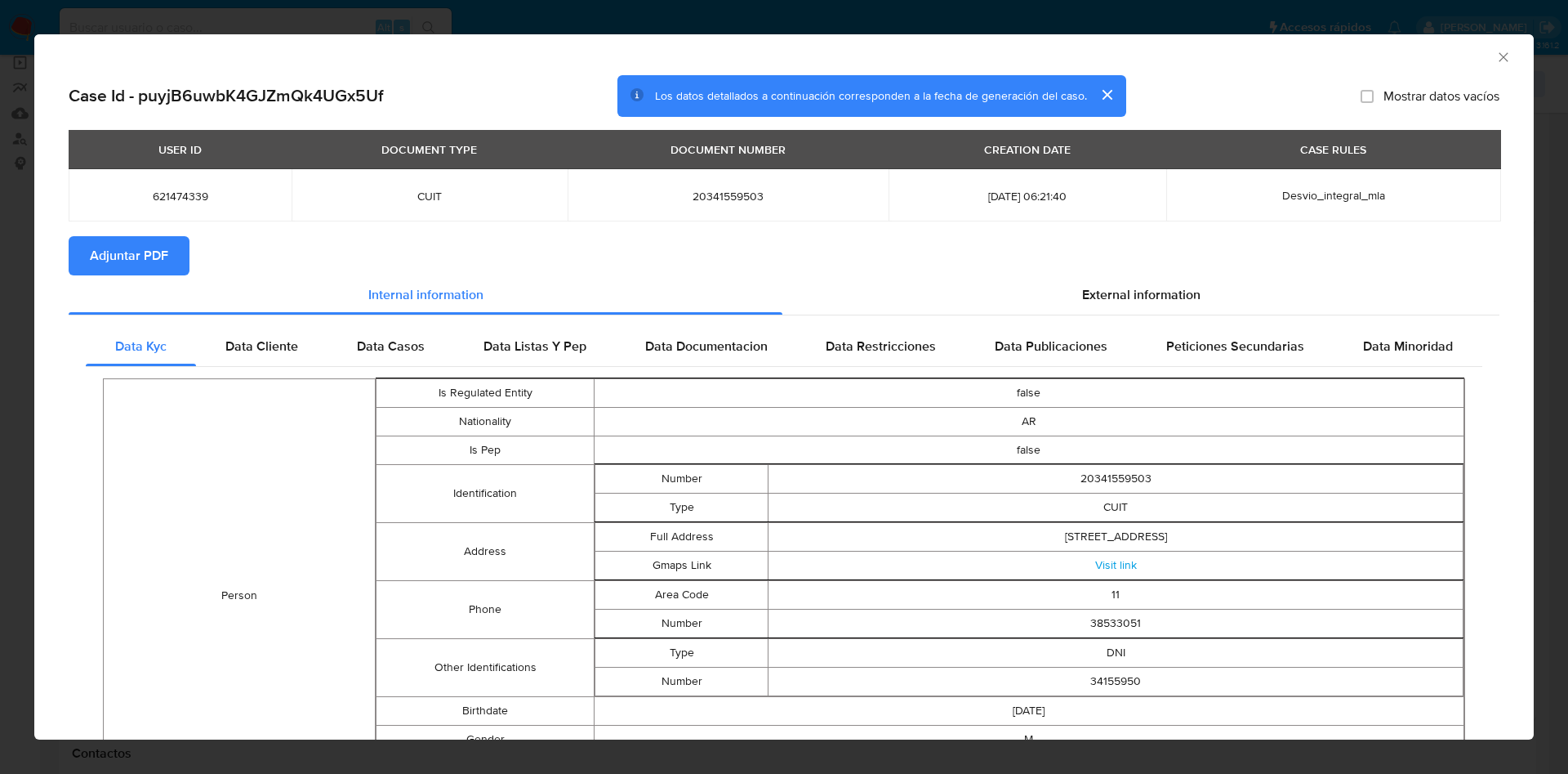
click at [131, 251] on span "Adjuntar PDF" at bounding box center [129, 255] width 78 height 36
click at [1496, 56] on icon "Cerrar ventana" at bounding box center [1504, 57] width 17 height 17
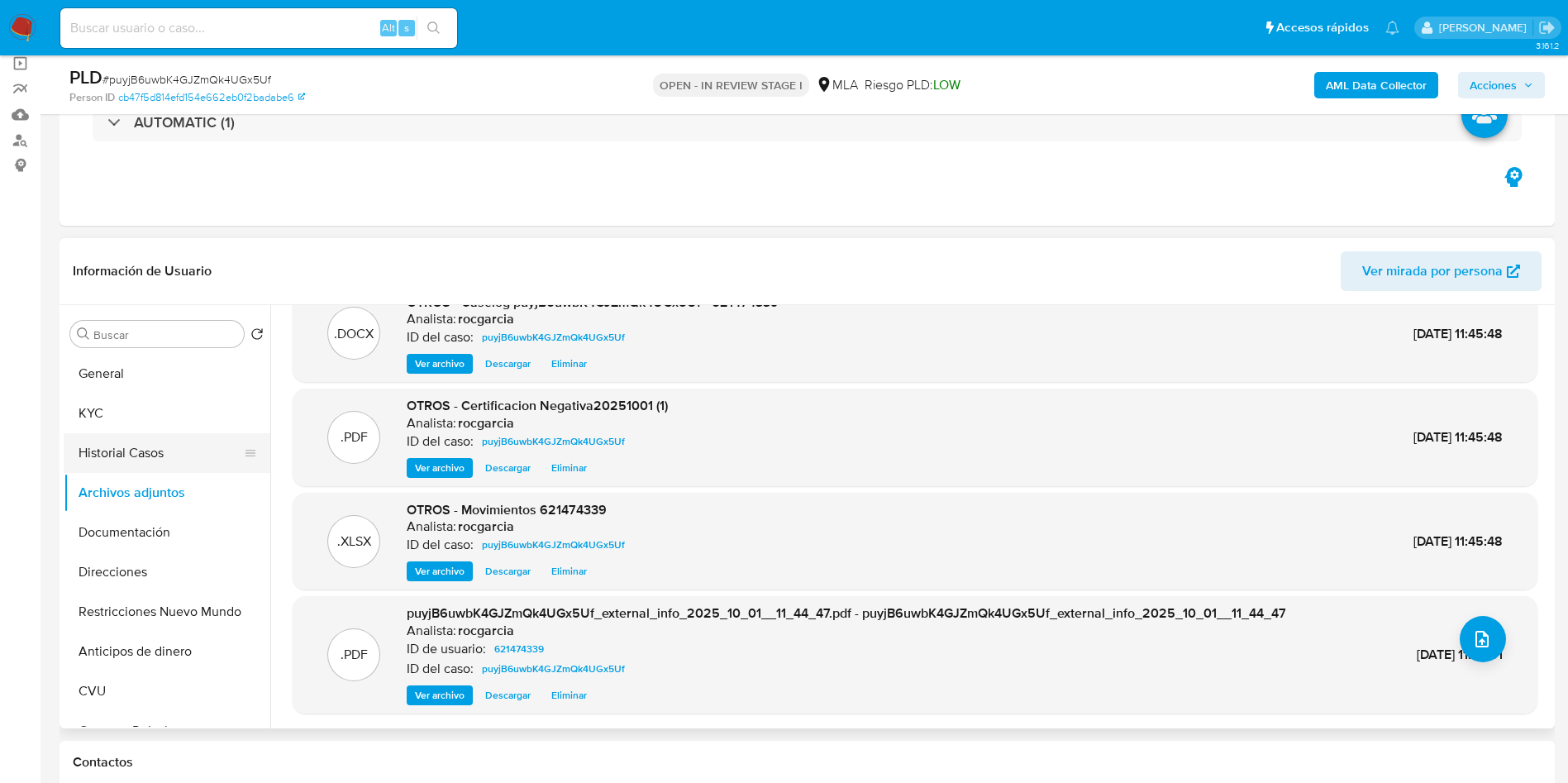
drag, startPoint x: 182, startPoint y: 434, endPoint x: 173, endPoint y: 440, distance: 10.8
click at [178, 434] on button "Historial Casos" at bounding box center [160, 453] width 194 height 40
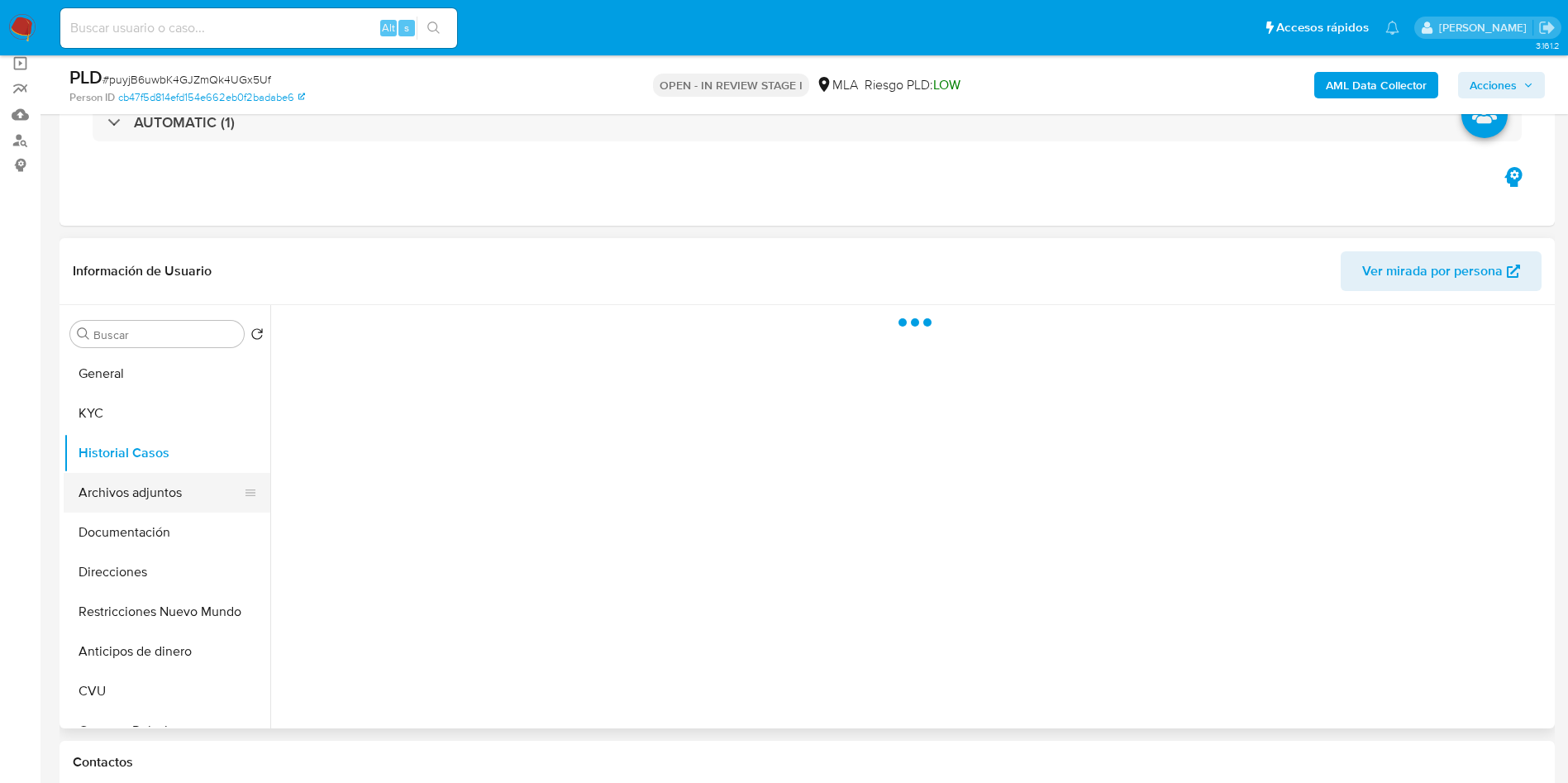
scroll to position [0, 0]
click at [161, 476] on button "Archivos adjuntos" at bounding box center [160, 492] width 194 height 40
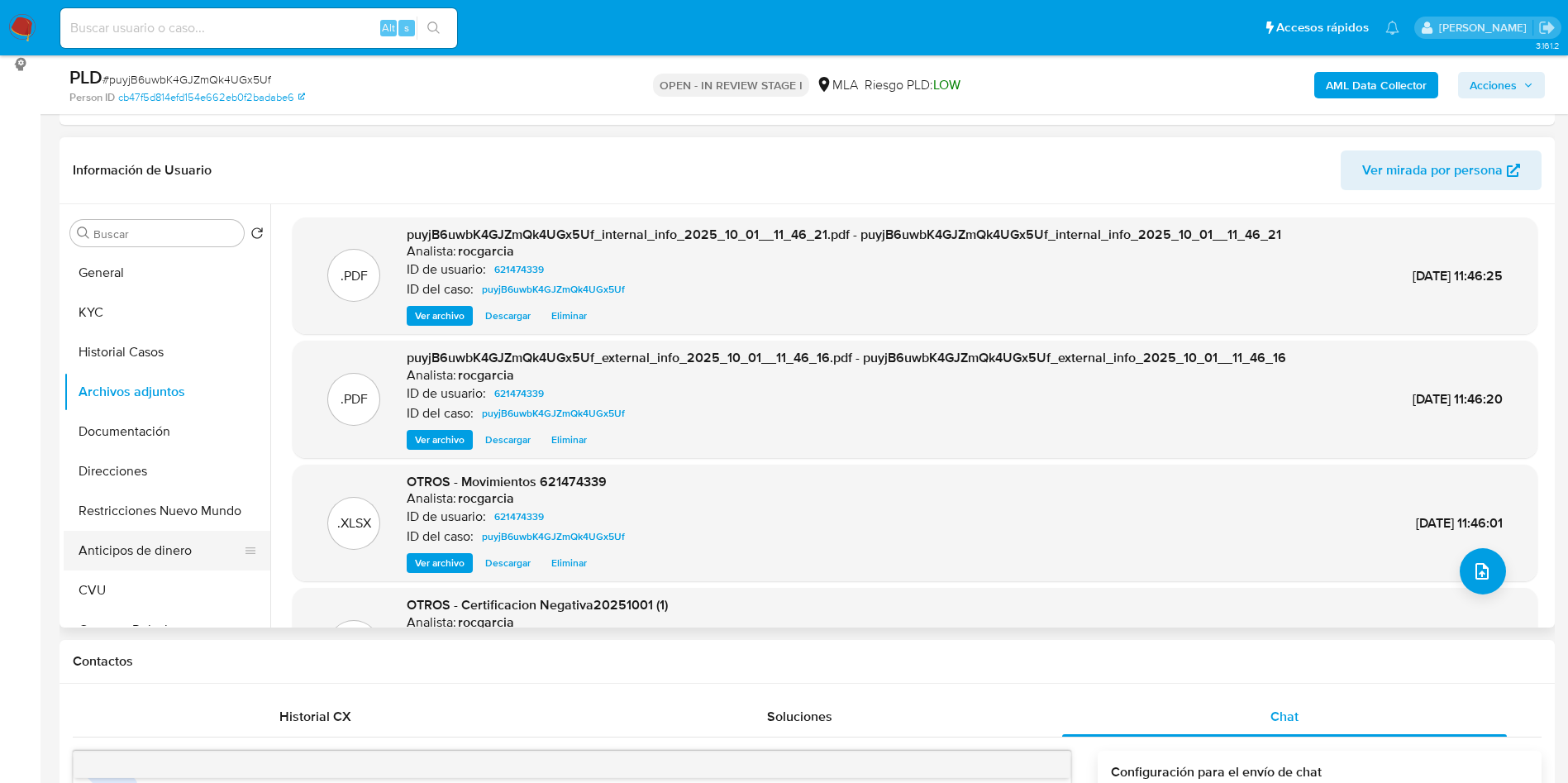
scroll to position [248, 0]
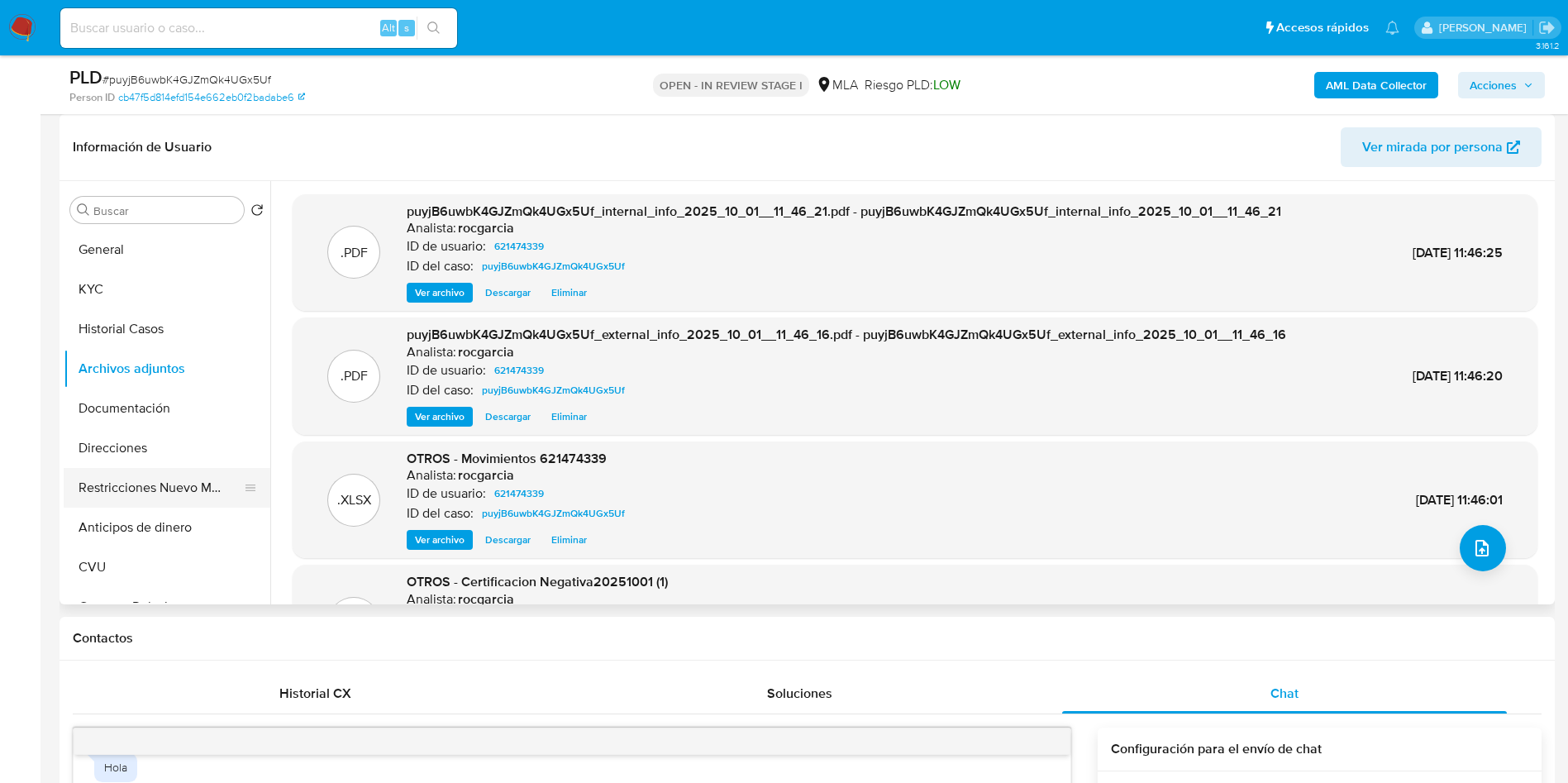
click at [92, 473] on button "Restricciones Nuevo Mundo" at bounding box center [160, 487] width 194 height 40
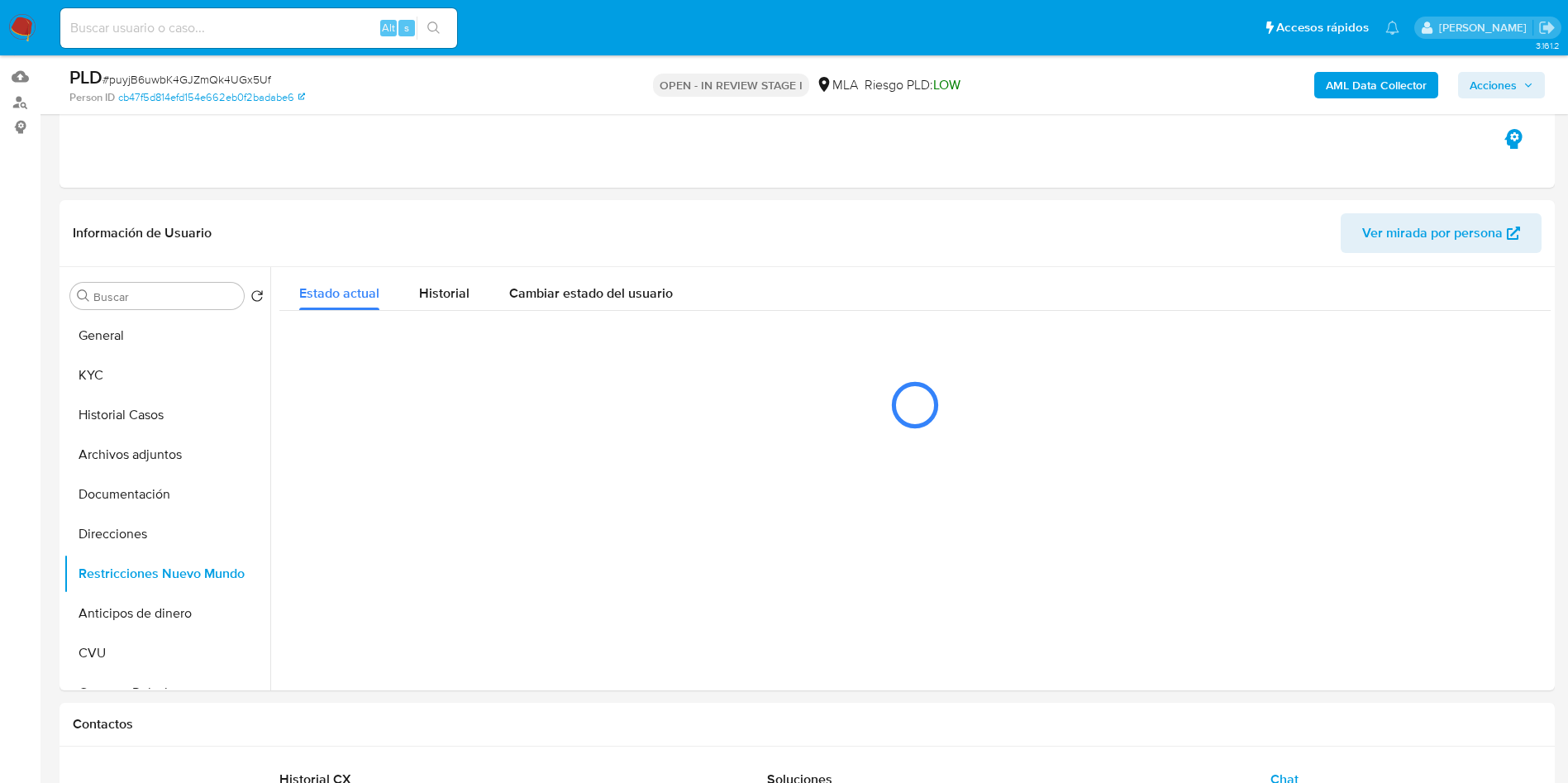
scroll to position [124, 0]
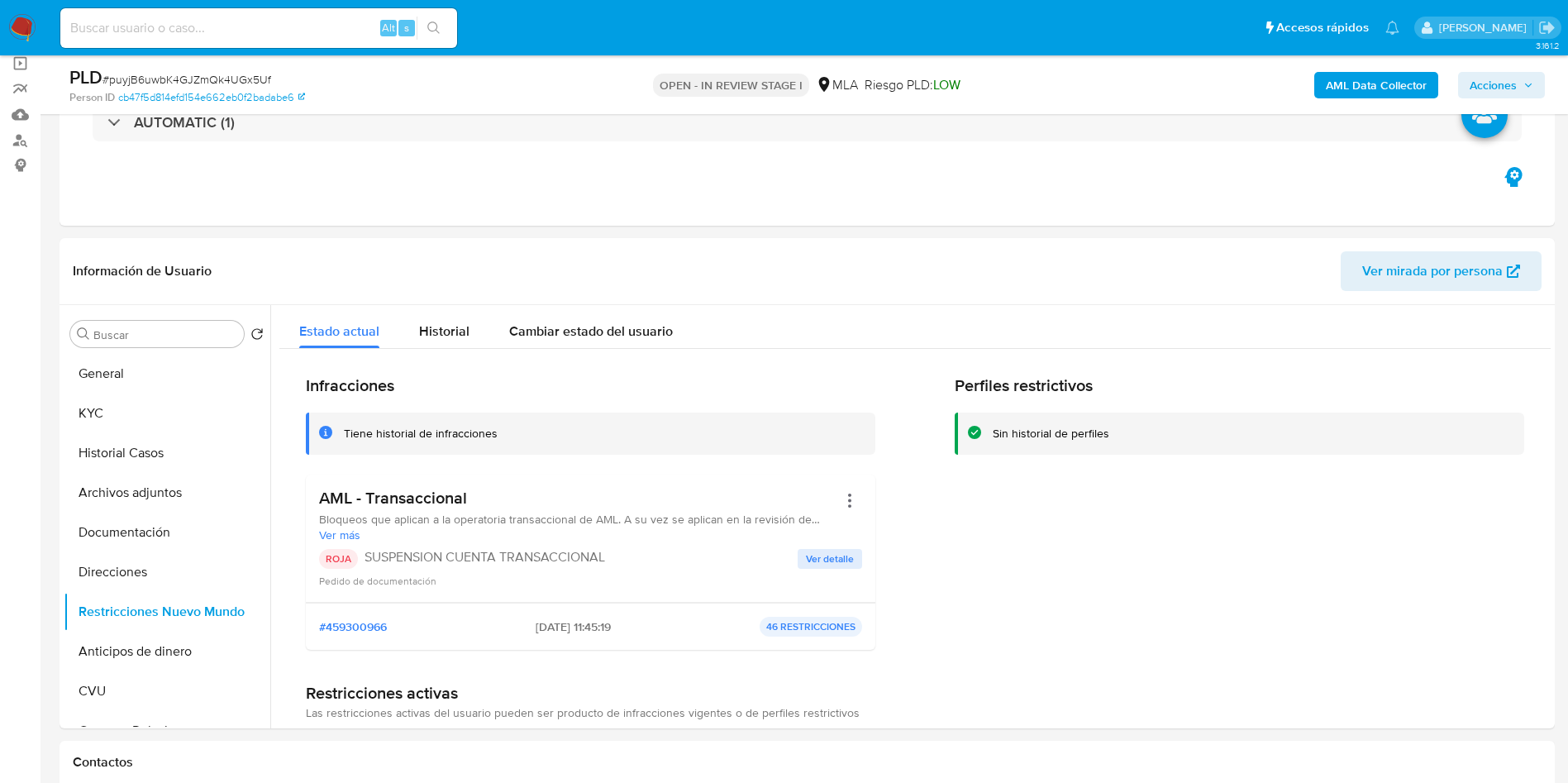
click at [1503, 77] on span "Acciones" at bounding box center [1493, 85] width 48 height 26
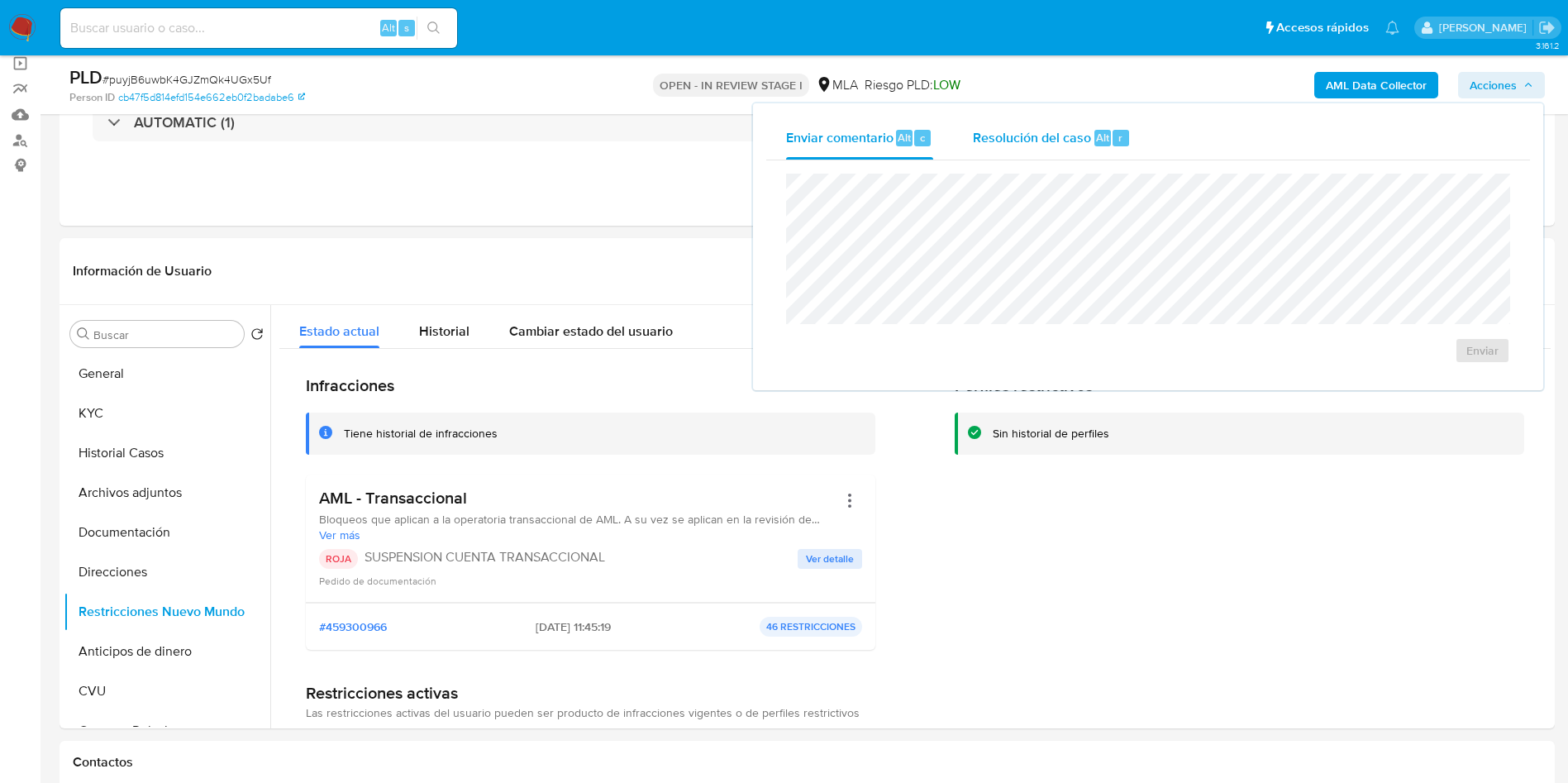
click at [1093, 147] on div "Resolución del caso Alt r" at bounding box center [1051, 137] width 158 height 43
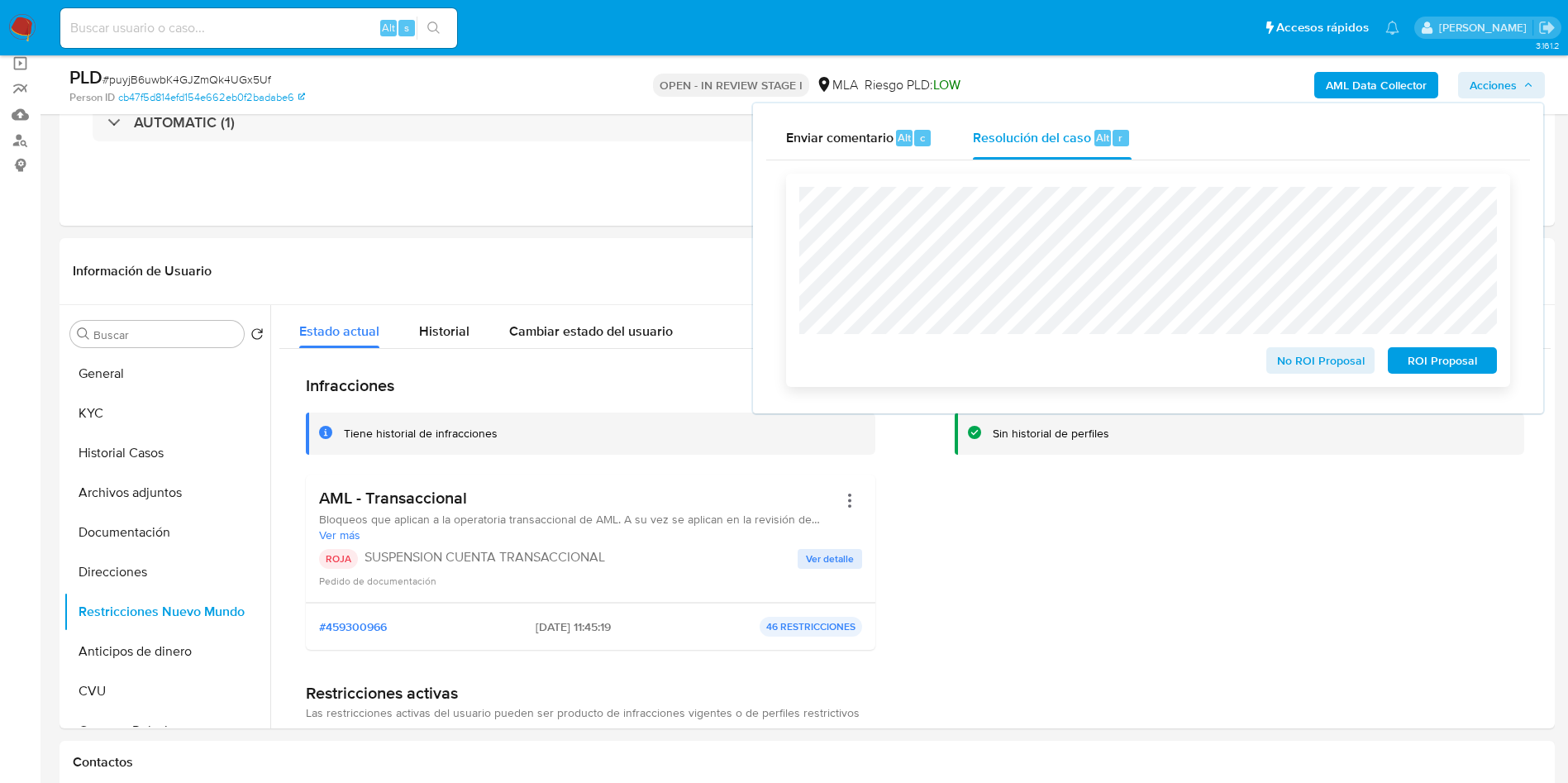
click at [1456, 365] on span "ROI Proposal" at bounding box center [1442, 360] width 86 height 23
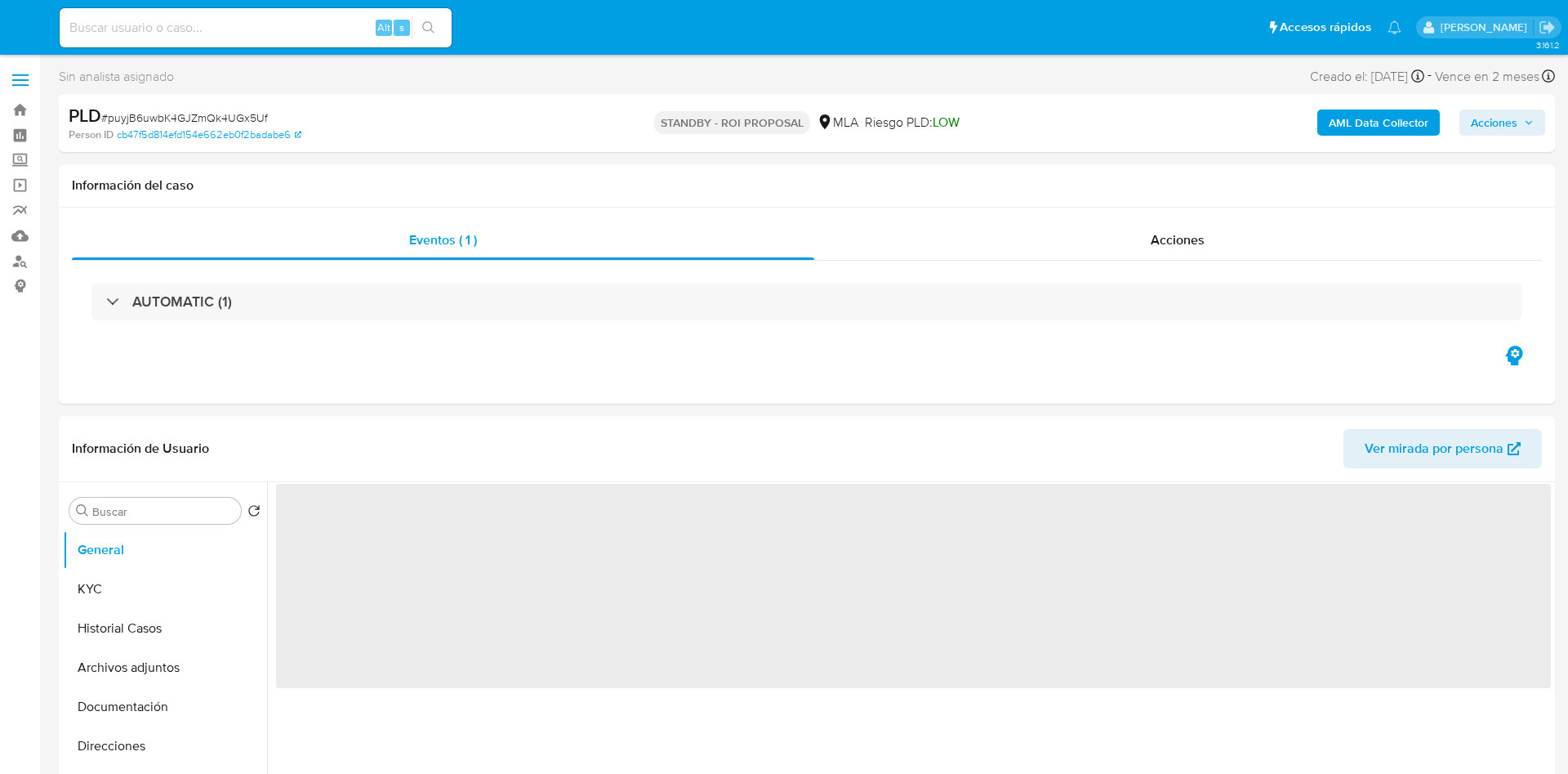
select select "10"
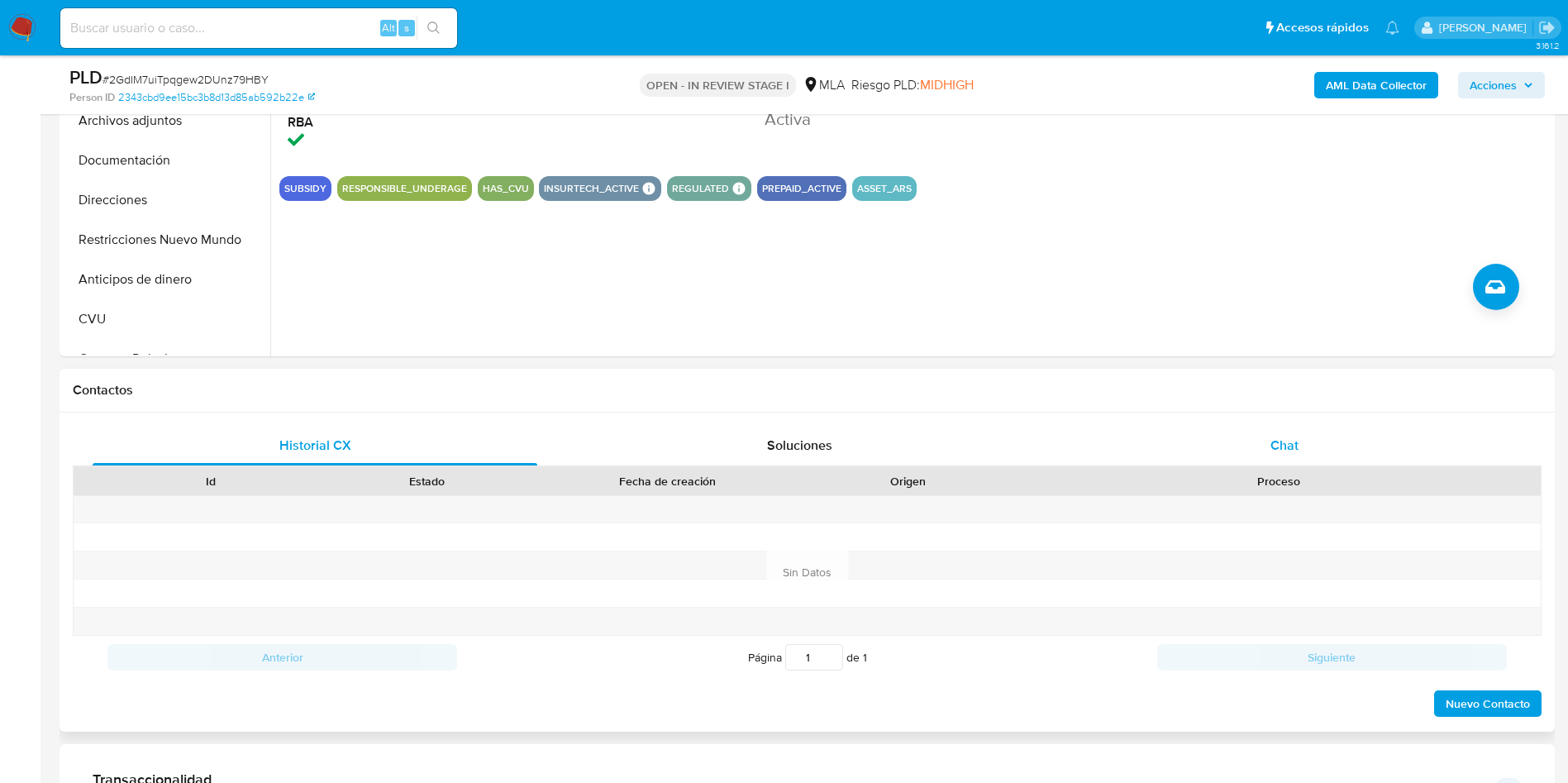
click at [1293, 445] on span "Chat" at bounding box center [1285, 446] width 28 height 19
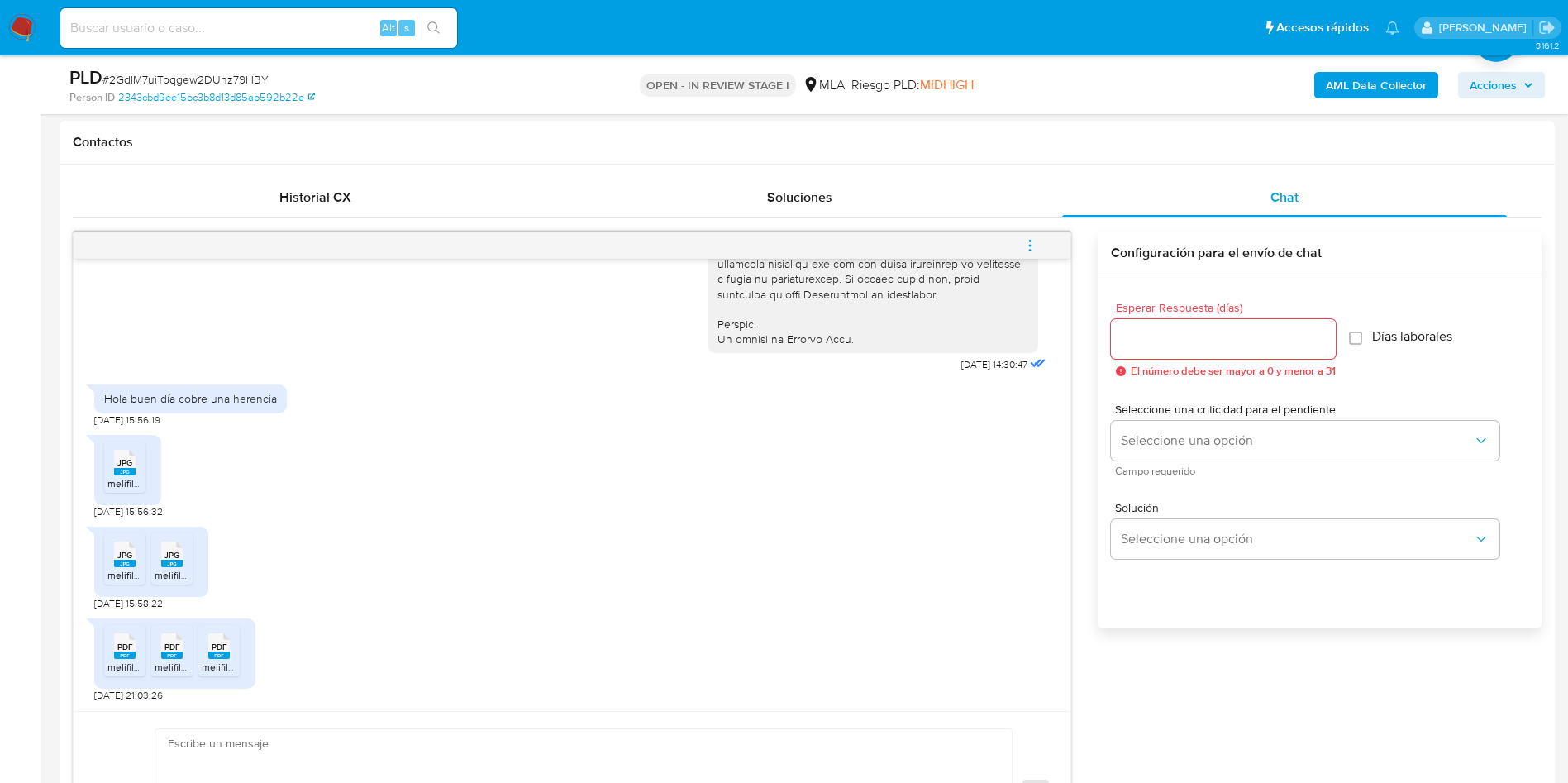
scroll to position [868, 0]
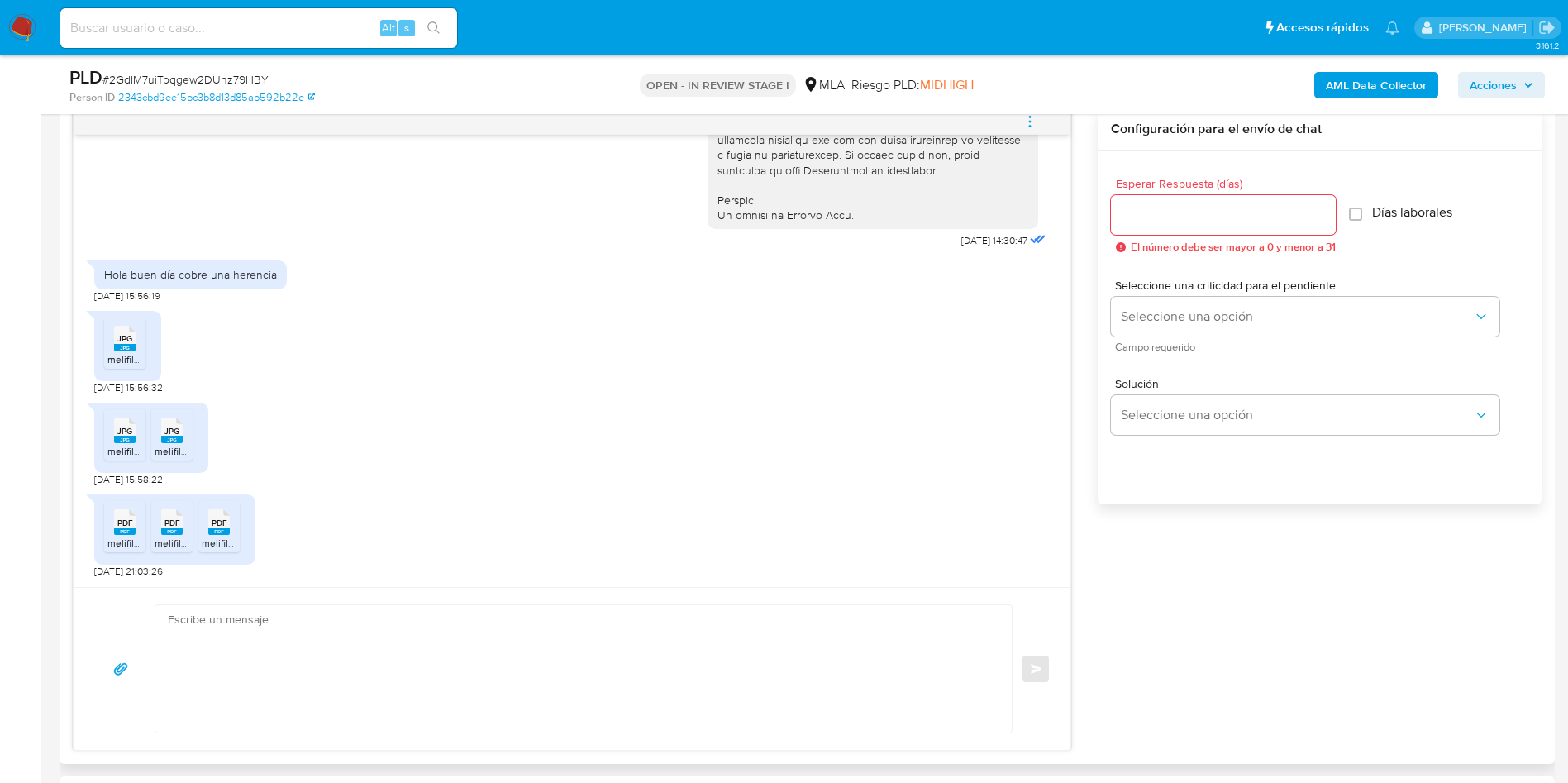
click at [131, 347] on rect at bounding box center [125, 348] width 21 height 7
click at [120, 430] on span "JPG" at bounding box center [124, 431] width 15 height 11
click at [175, 432] on span "JPG" at bounding box center [172, 431] width 15 height 11
click at [133, 533] on rect at bounding box center [125, 531] width 21 height 7
click at [158, 531] on div "PDF PDF" at bounding box center [172, 521] width 34 height 33
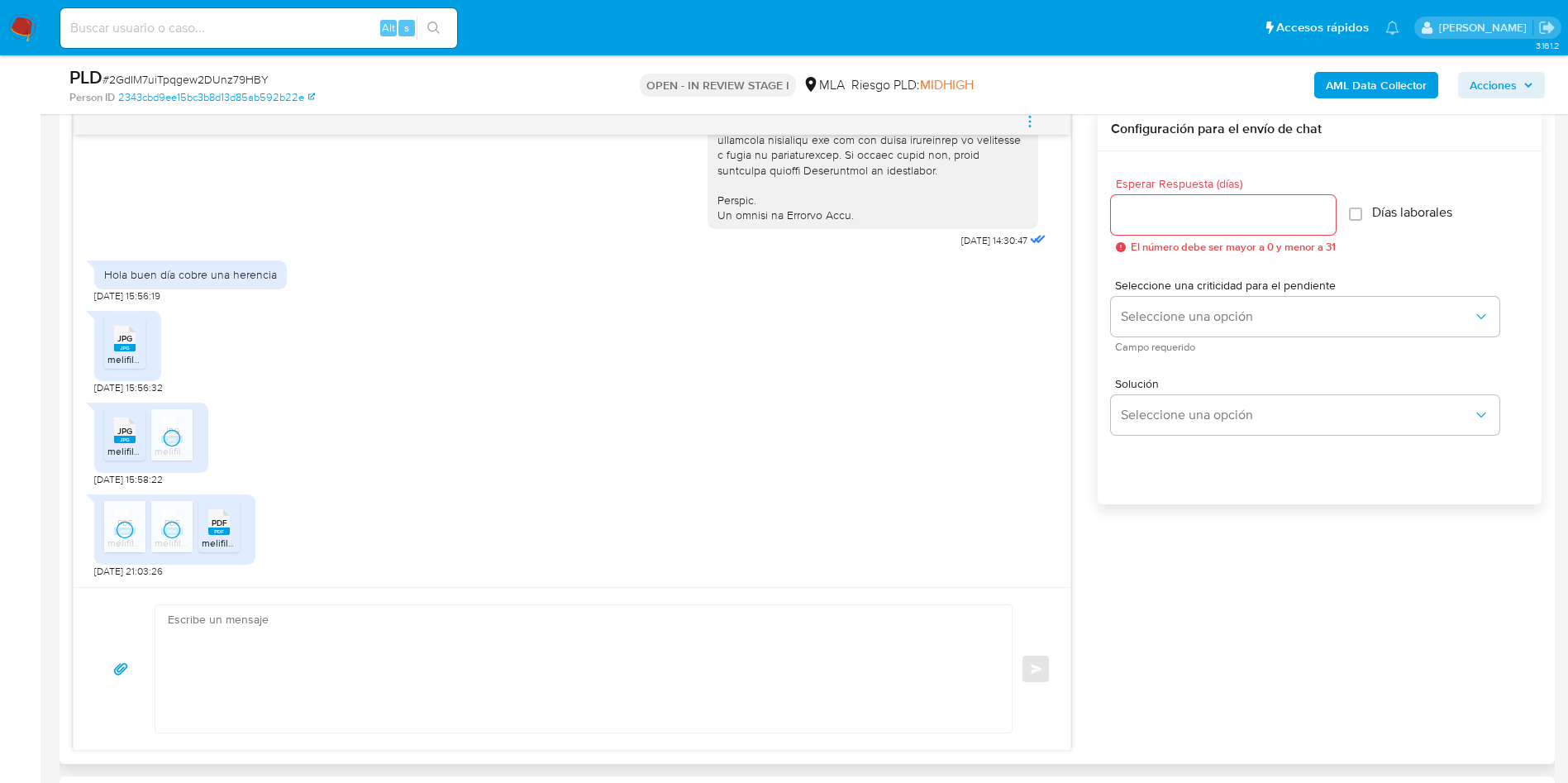
drag, startPoint x: 225, startPoint y: 530, endPoint x: 195, endPoint y: 530, distance: 30.0
click at [225, 530] on rect at bounding box center [219, 531] width 21 height 7
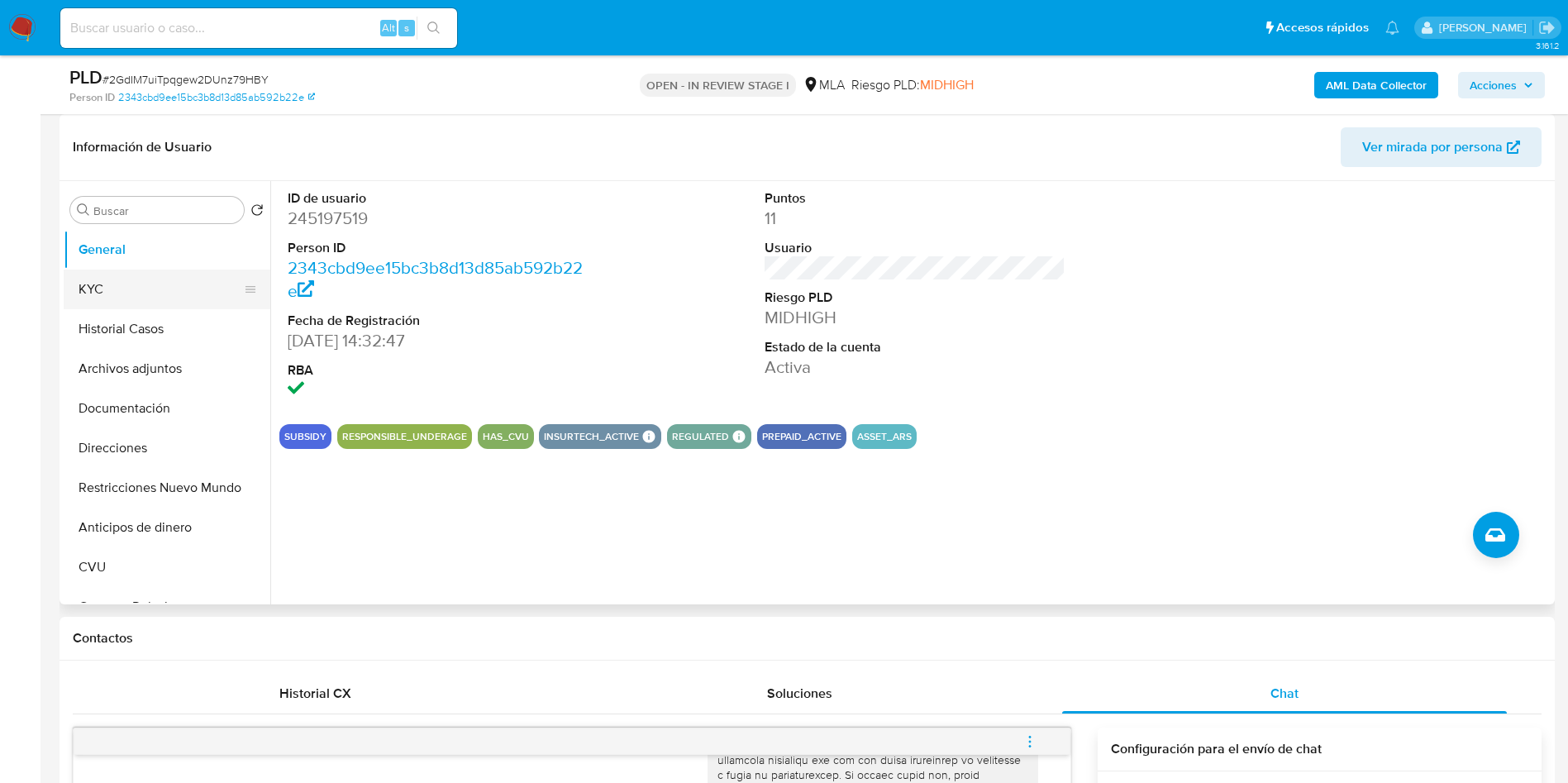
click at [103, 278] on button "KYC" at bounding box center [160, 289] width 194 height 40
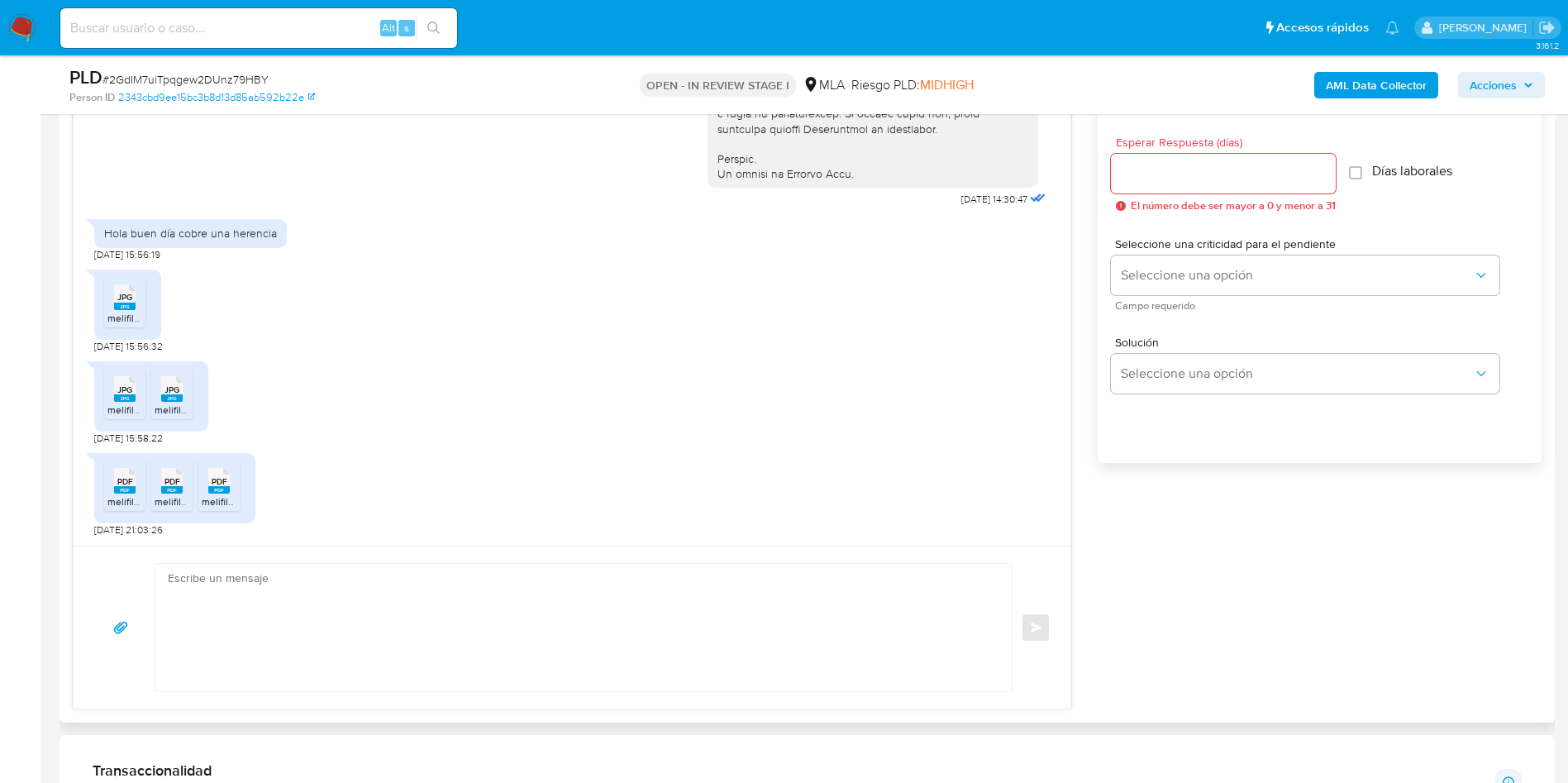
scroll to position [992, 0]
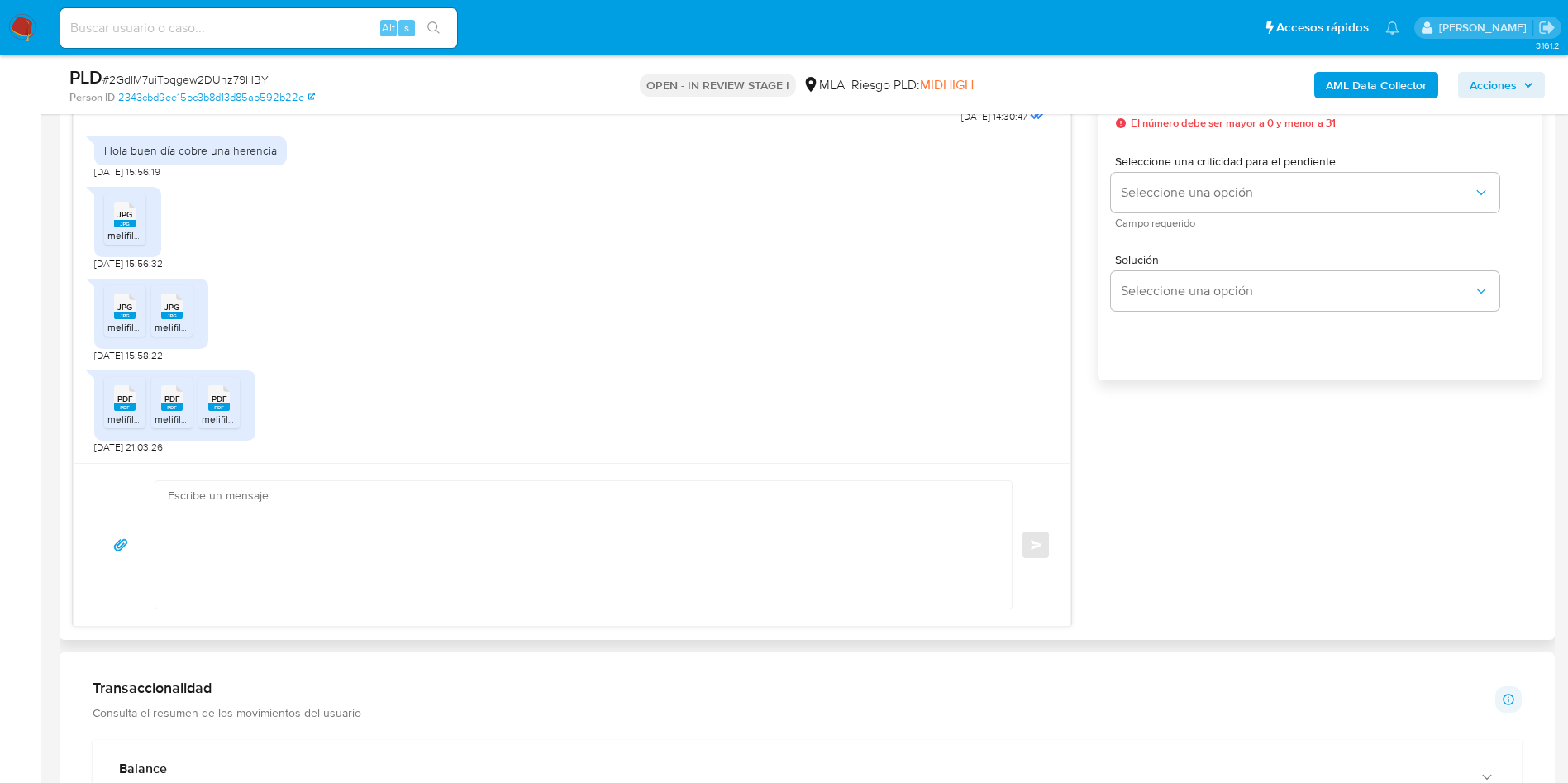
click at [334, 577] on textarea at bounding box center [579, 544] width 823 height 128
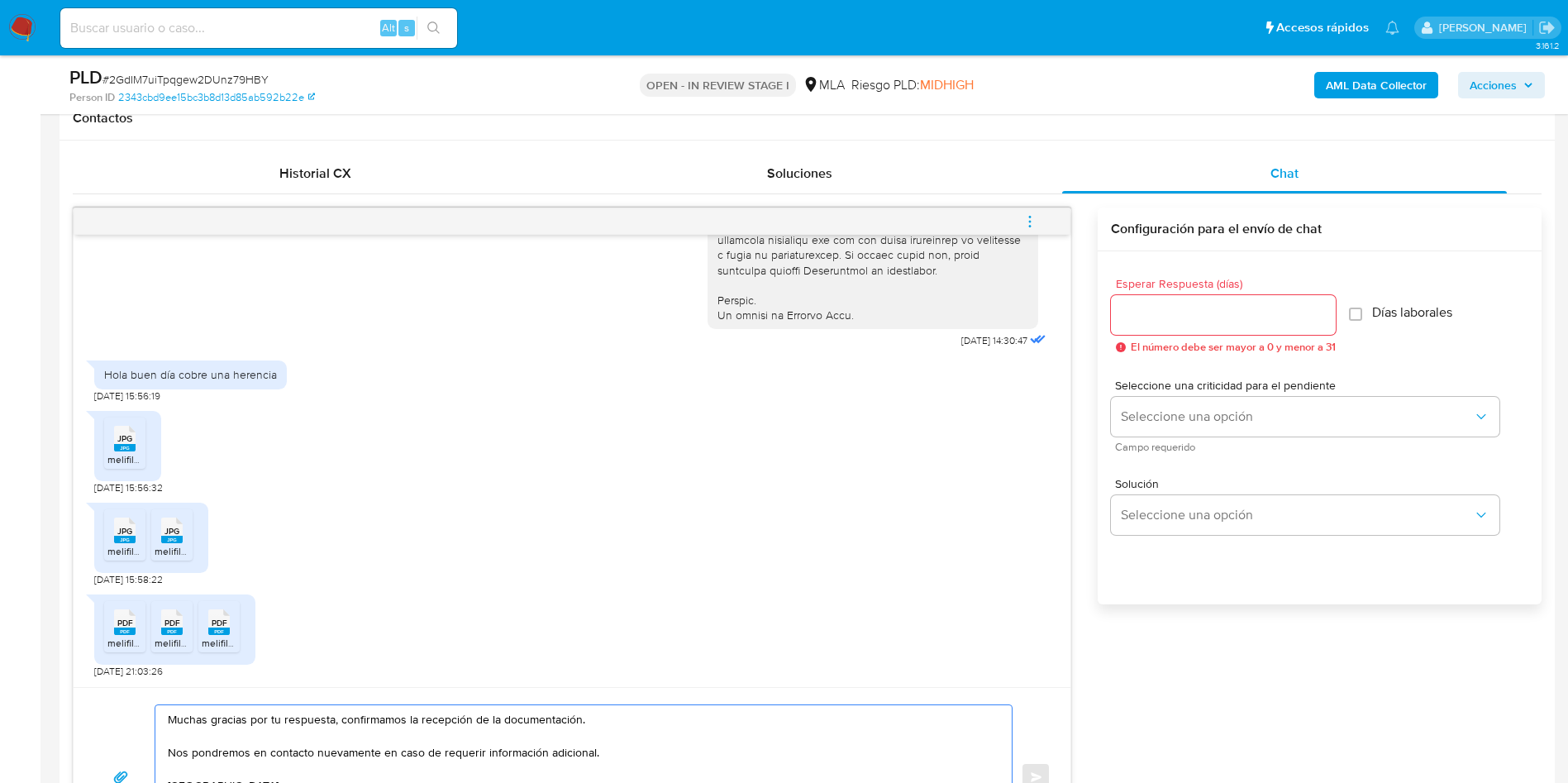
scroll to position [744, 0]
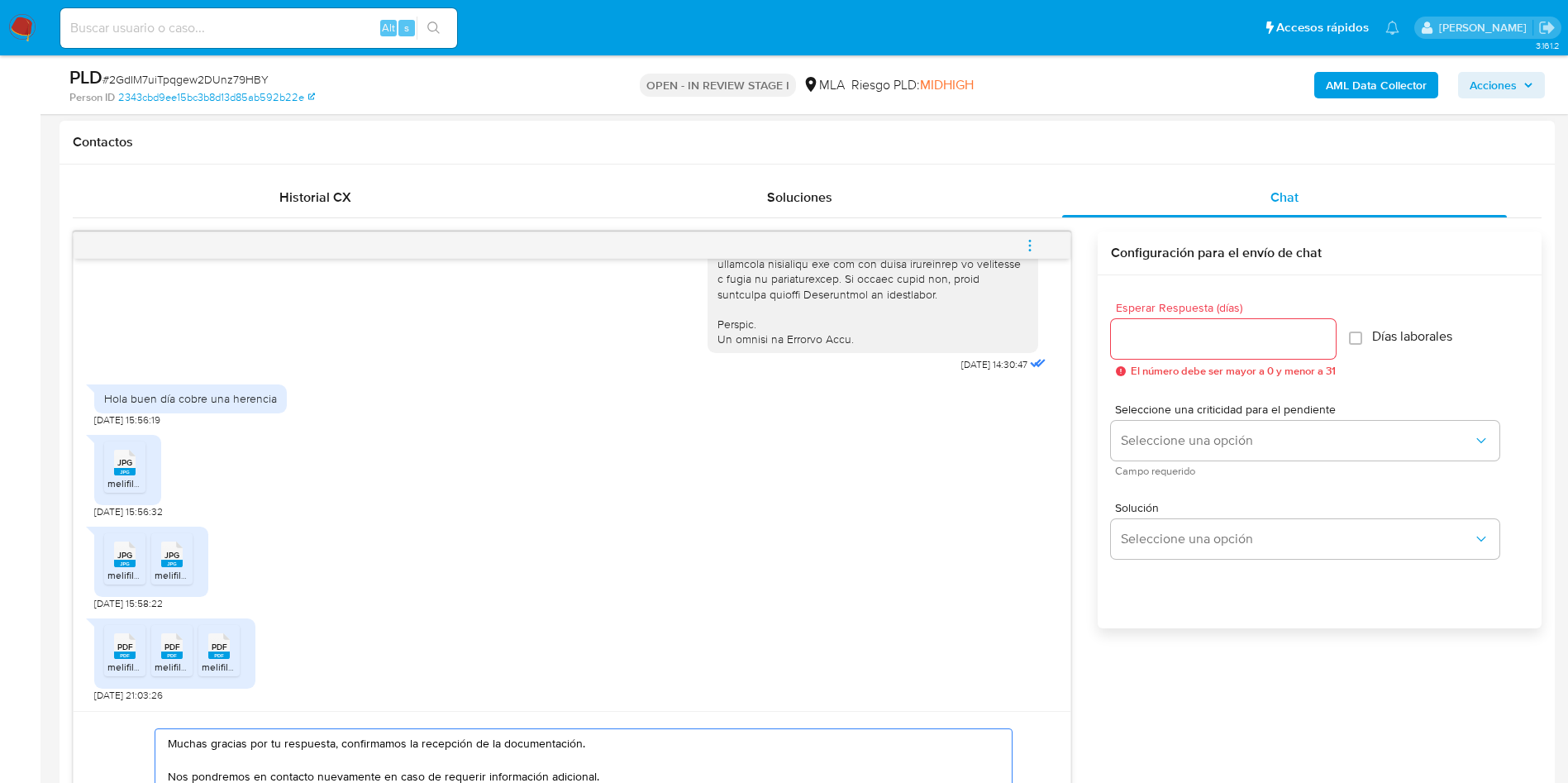
type textarea "Muchas gracias por tu respuesta, confirmamos la recepción de la documentación. …"
click at [1239, 343] on input "Esperar Respuesta (días)" at bounding box center [1223, 339] width 225 height 21
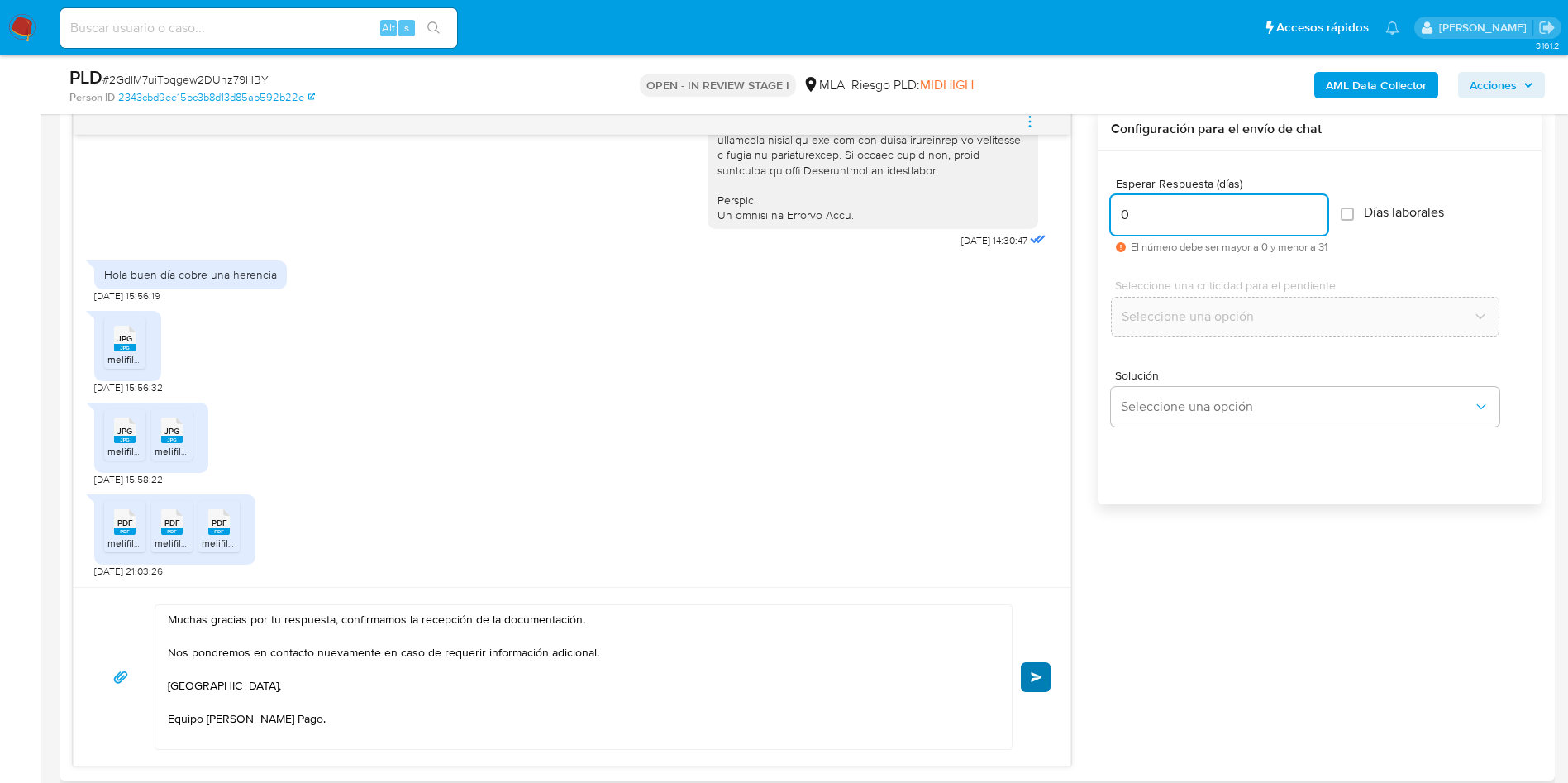
type input "0"
click at [1032, 670] on button "Enviar" at bounding box center [1035, 677] width 30 height 30
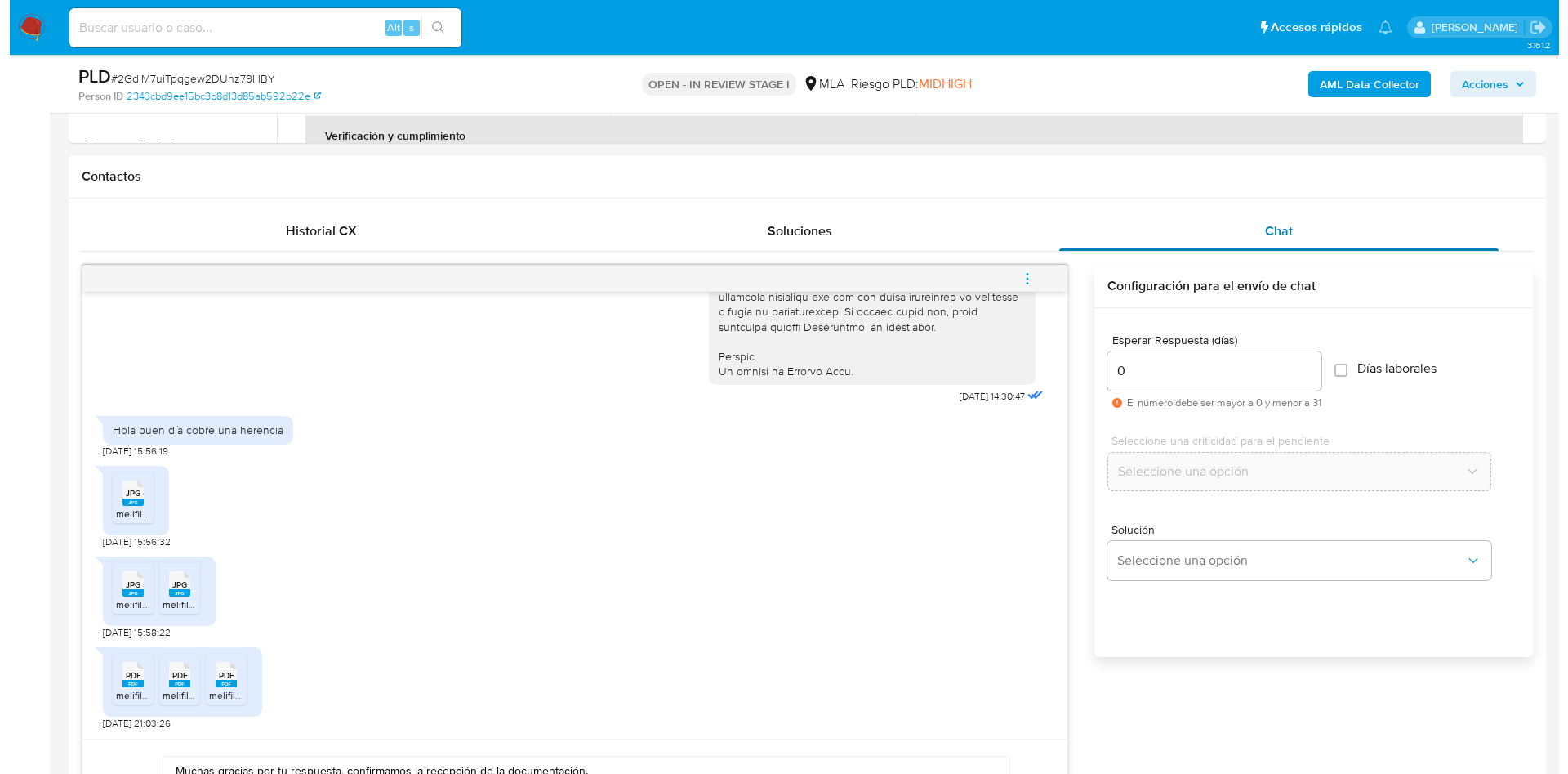
scroll to position [490, 0]
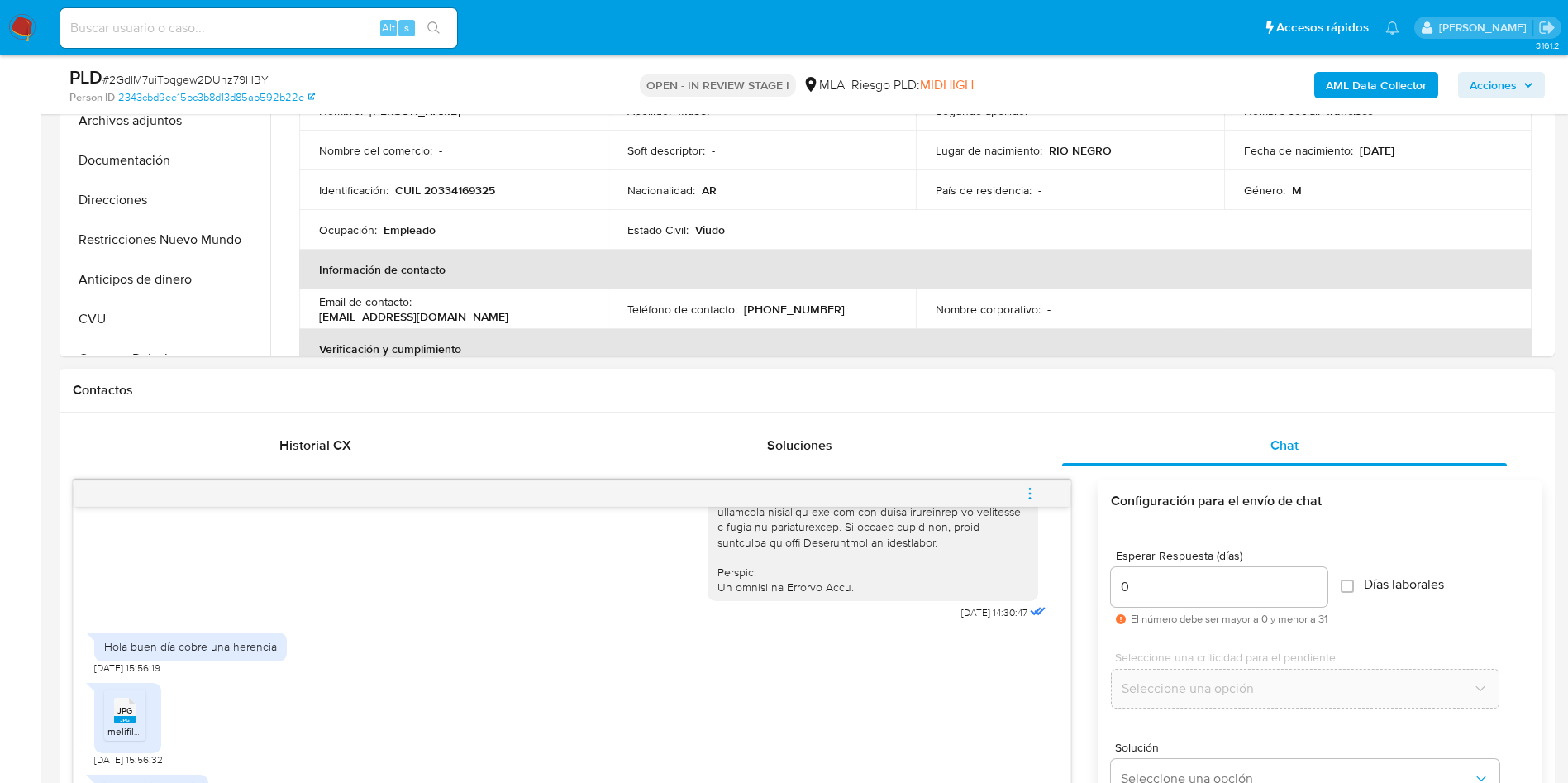
click at [1039, 496] on button "menu-action" at bounding box center [1030, 493] width 55 height 40
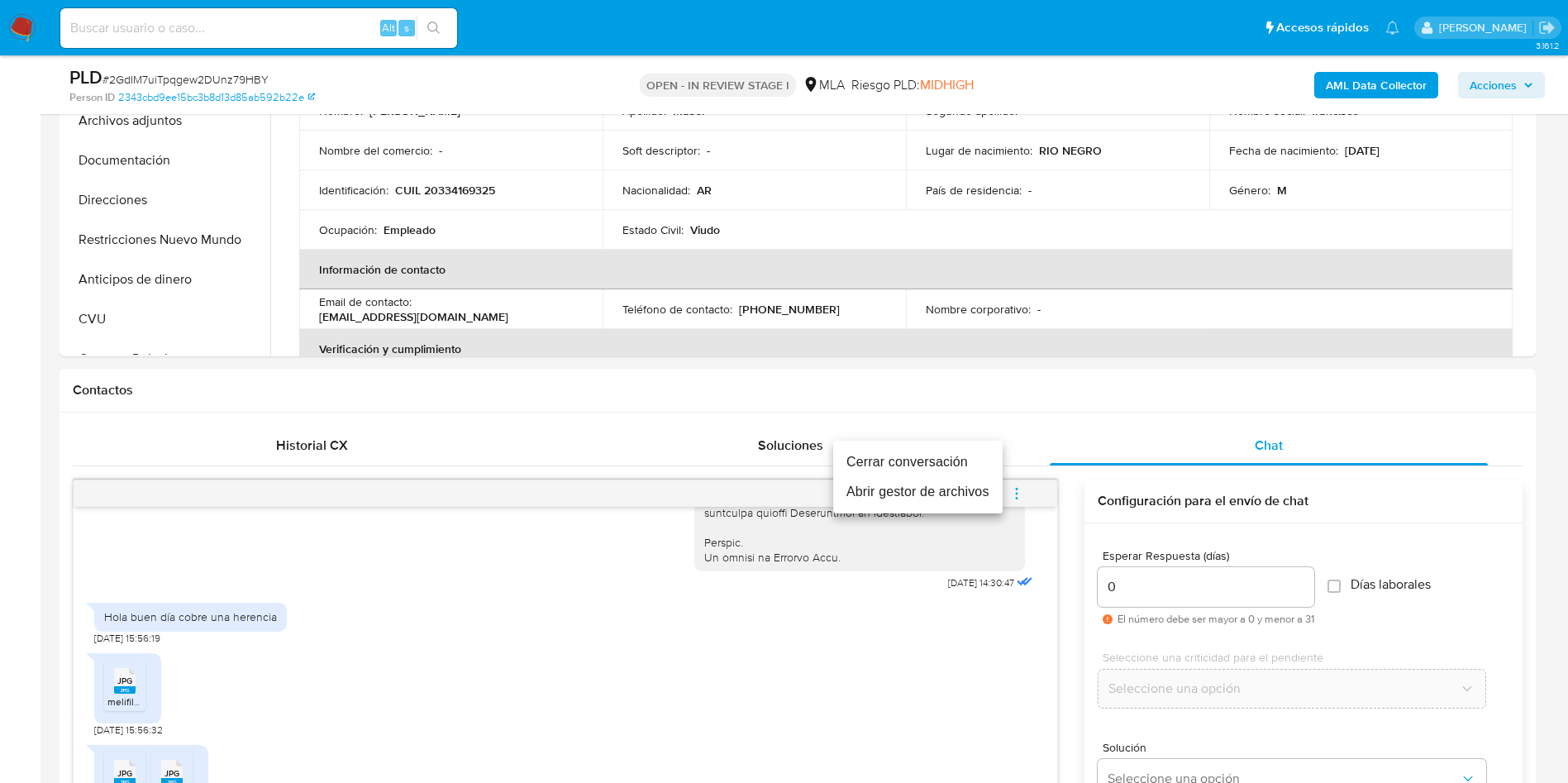
scroll to position [1008, 0]
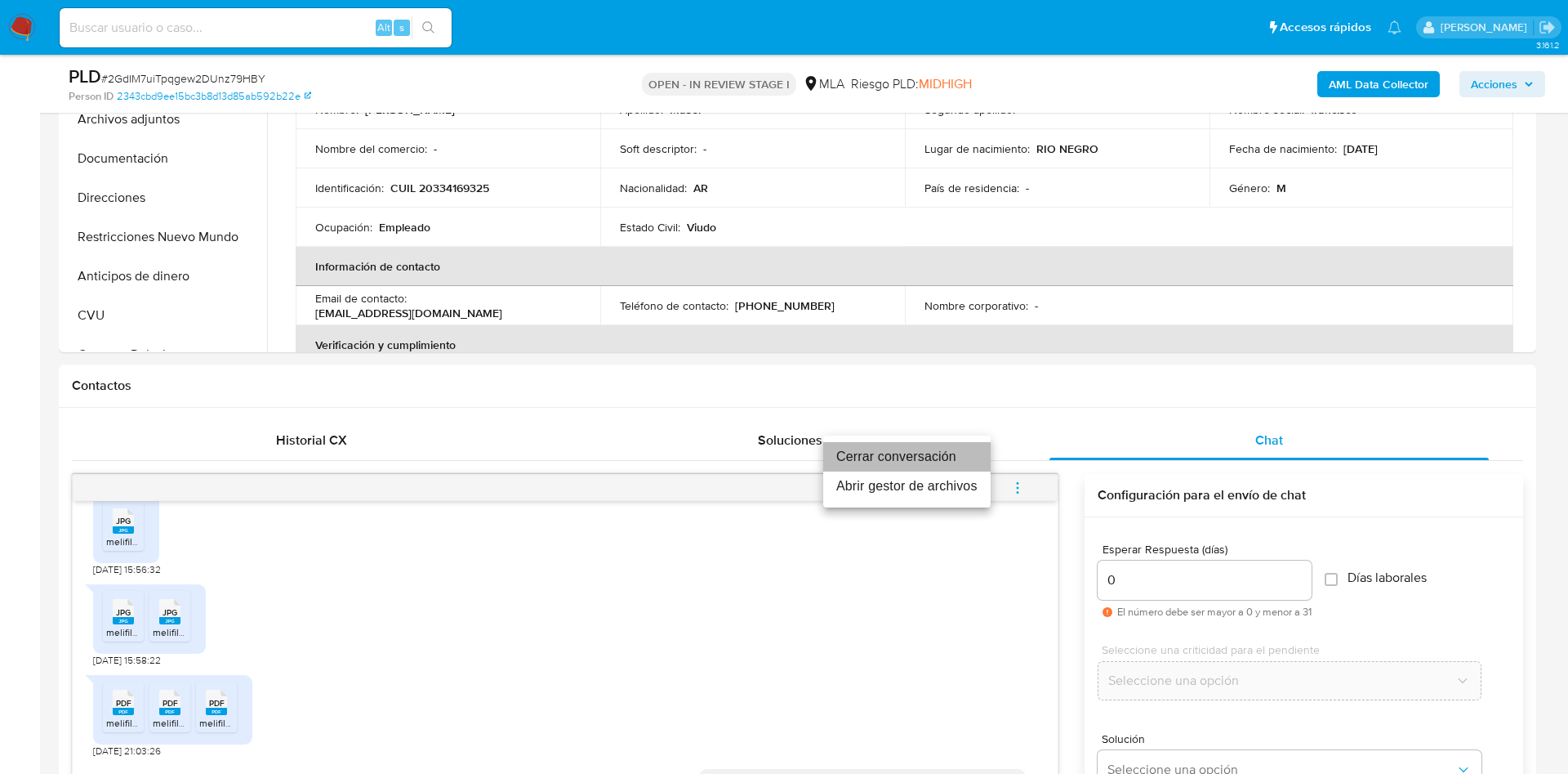
click at [947, 454] on li "Cerrar conversación" at bounding box center [907, 457] width 167 height 30
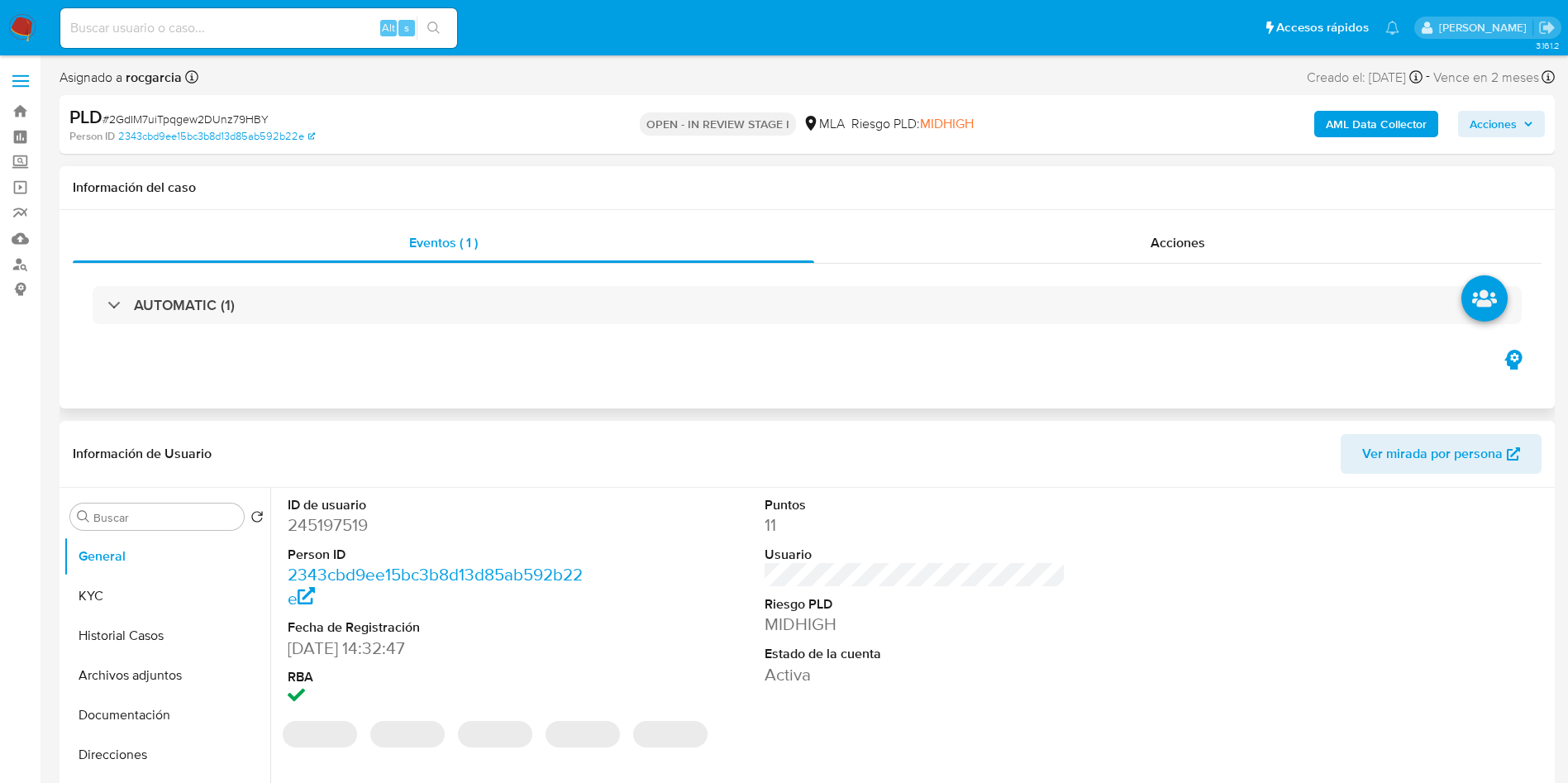
select select "10"
drag, startPoint x: 102, startPoint y: 670, endPoint x: 13, endPoint y: 613, distance: 105.7
click at [101, 671] on button "Archivos adjuntos" at bounding box center [166, 675] width 207 height 40
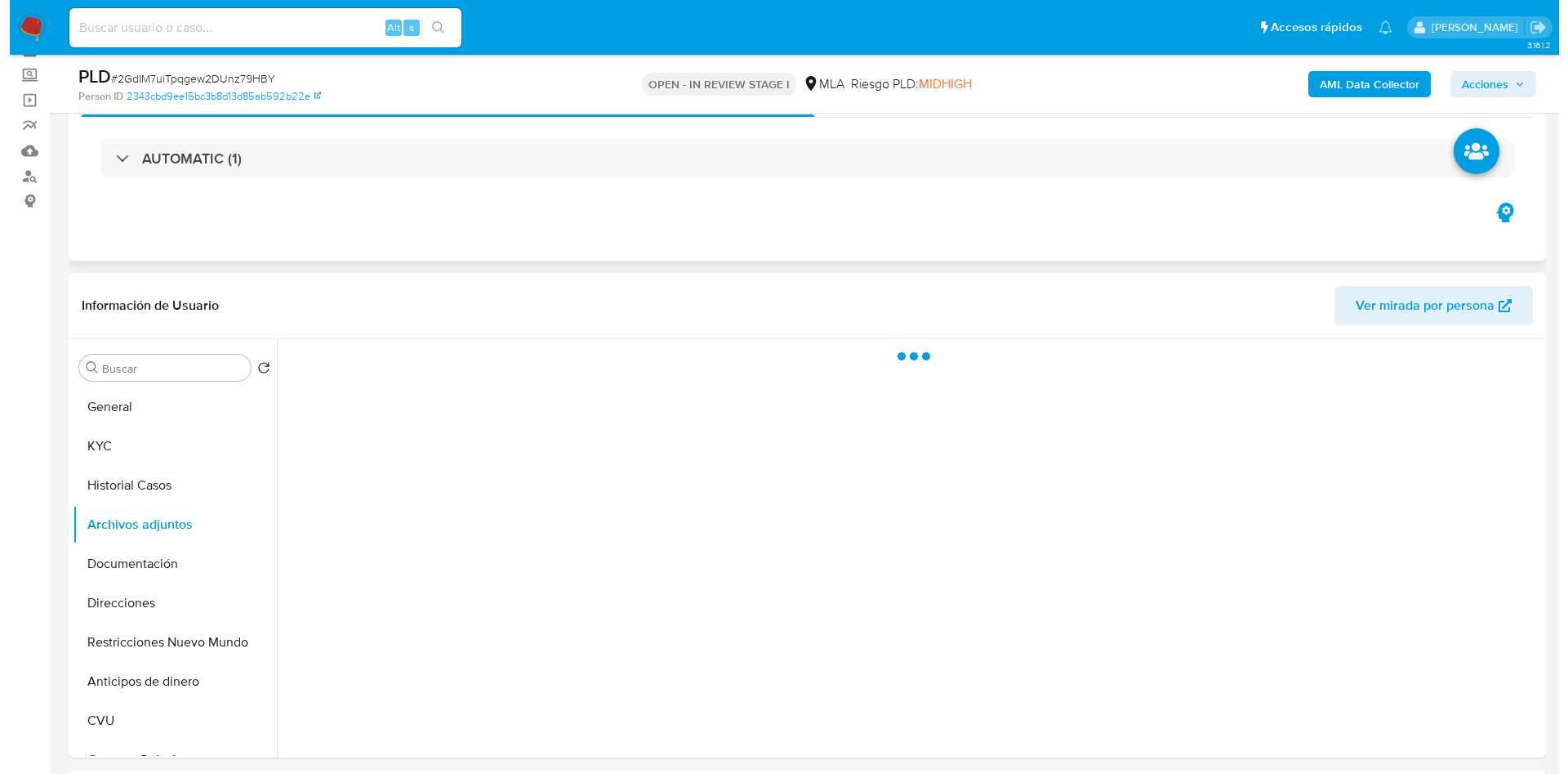
scroll to position [123, 0]
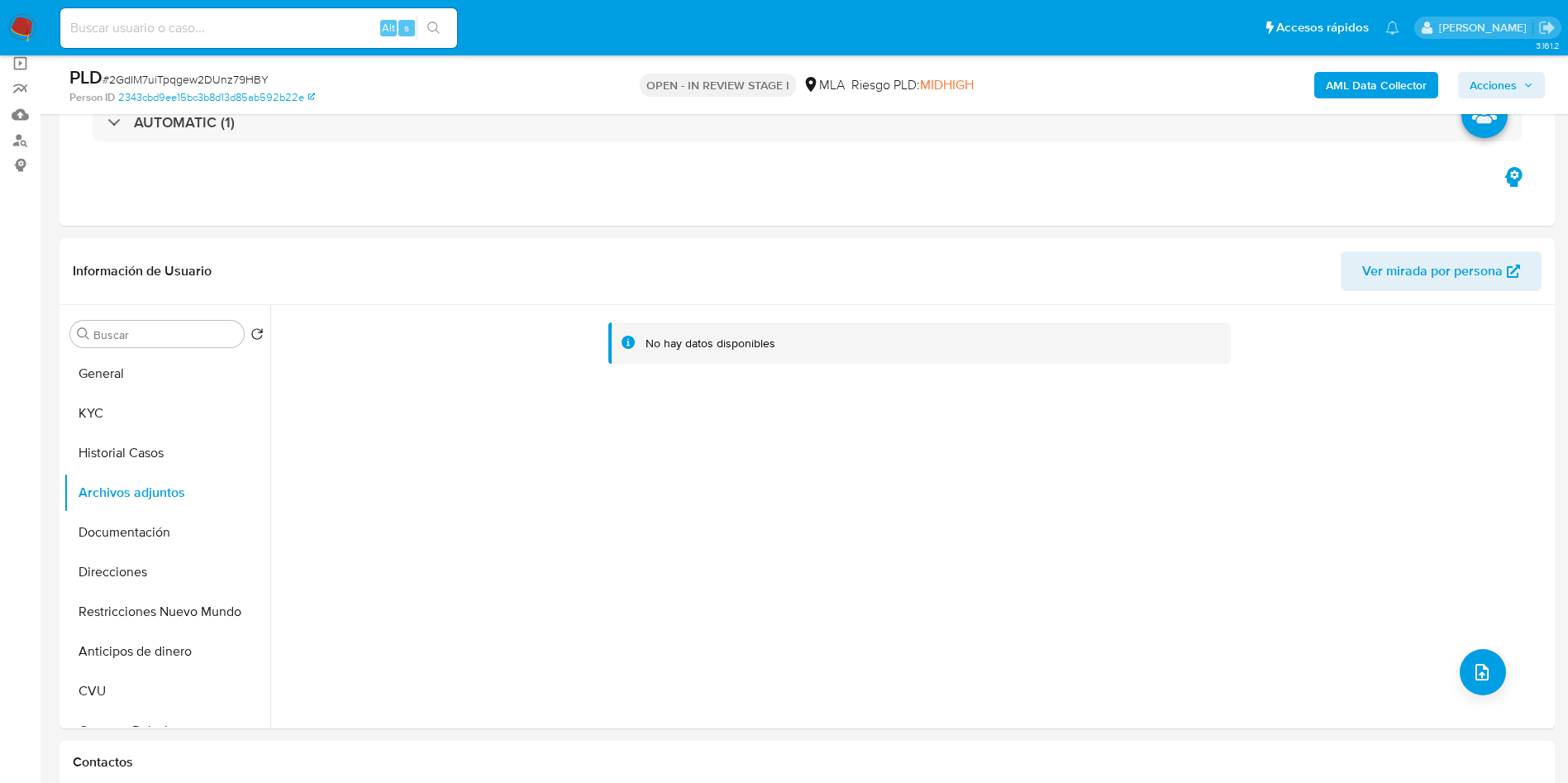
click at [1356, 88] on b "AML Data Collector" at bounding box center [1376, 85] width 101 height 26
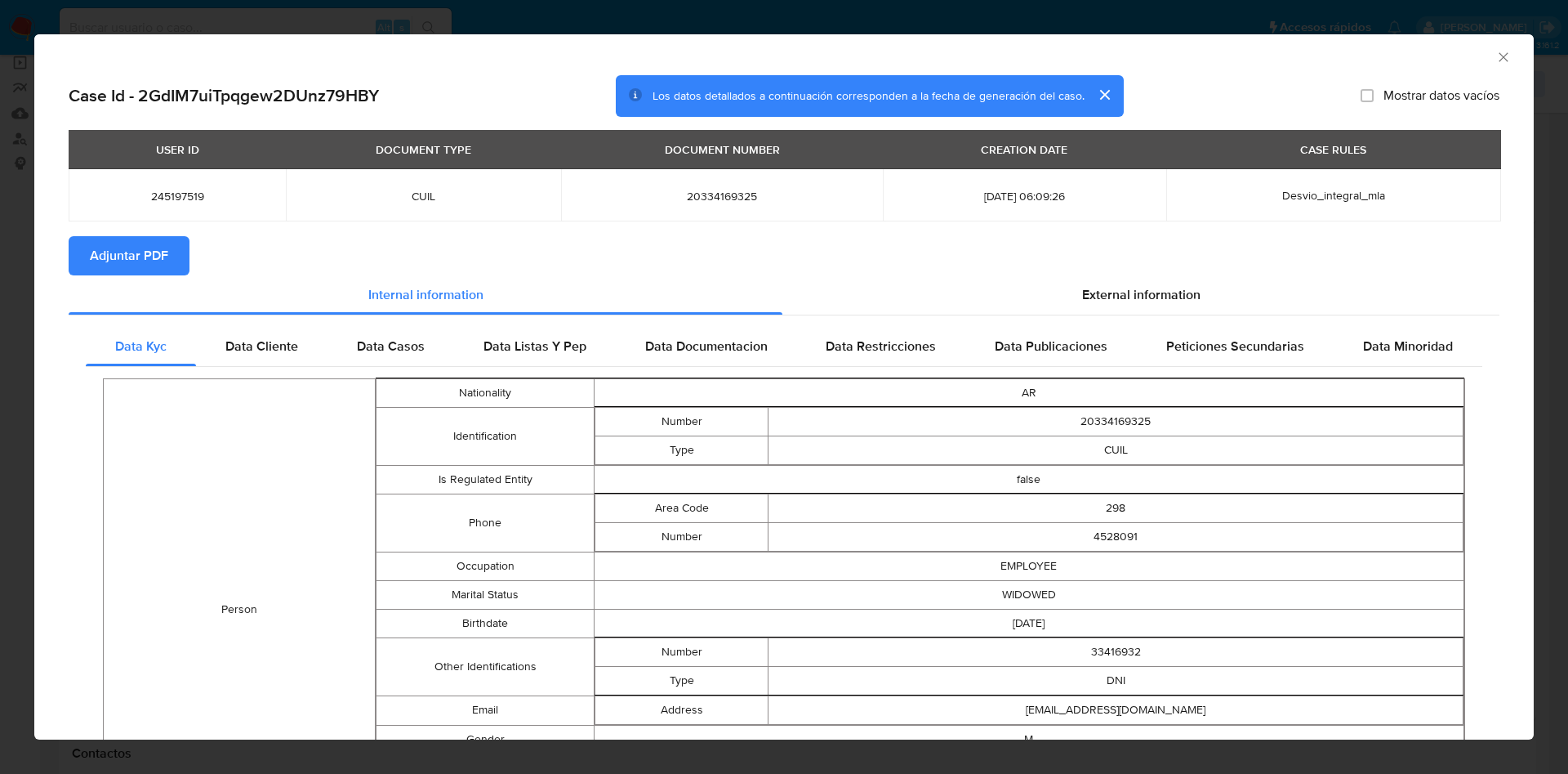
click at [178, 199] on span "245197519" at bounding box center [177, 196] width 178 height 15
copy span "245197519"
click at [1120, 279] on div "External information" at bounding box center [1141, 294] width 717 height 39
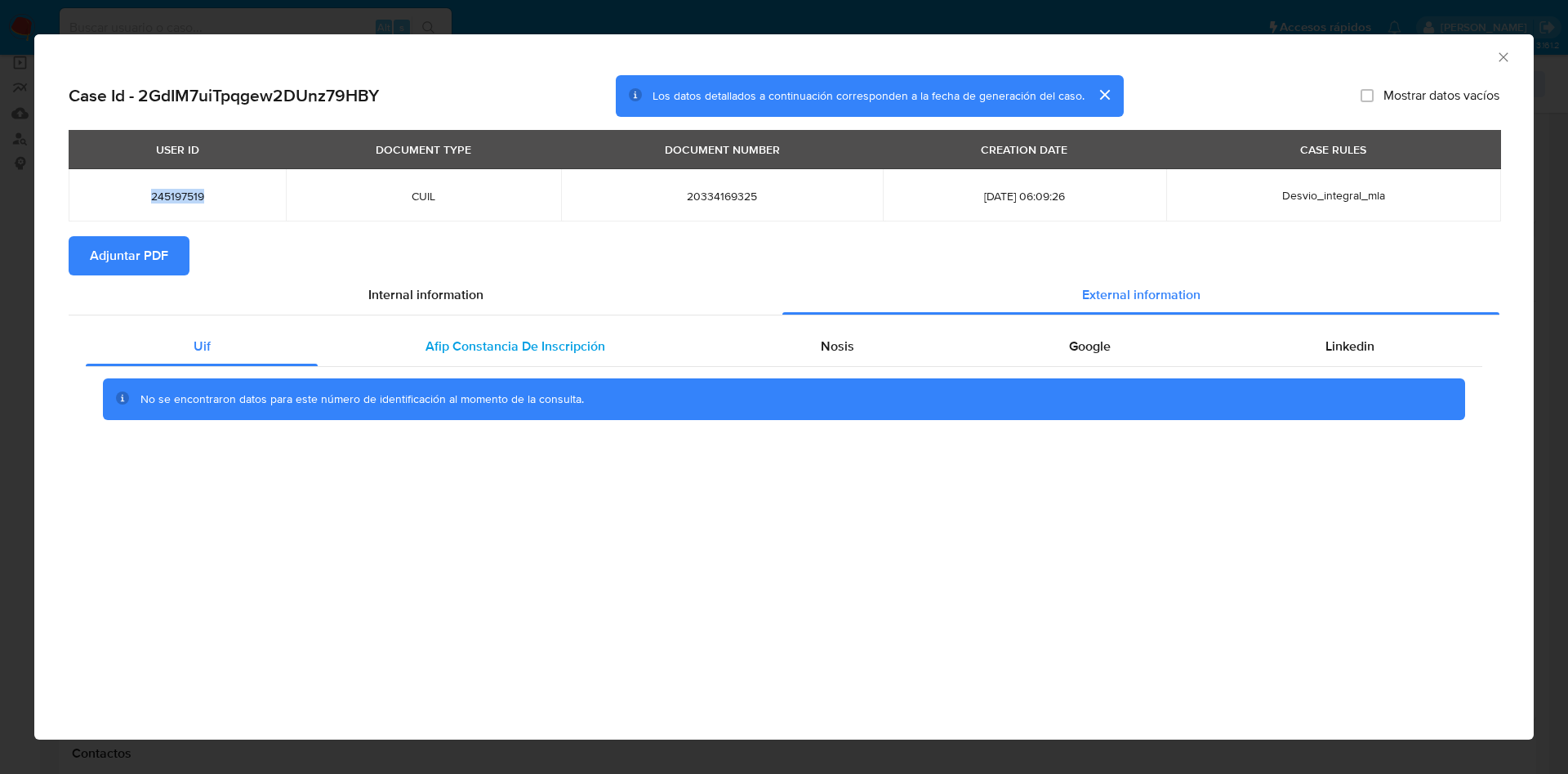
drag, startPoint x: 465, startPoint y: 340, endPoint x: 533, endPoint y: 344, distance: 68.1
click at [466, 340] on span "Afip Constancia De Inscripción" at bounding box center [515, 347] width 180 height 19
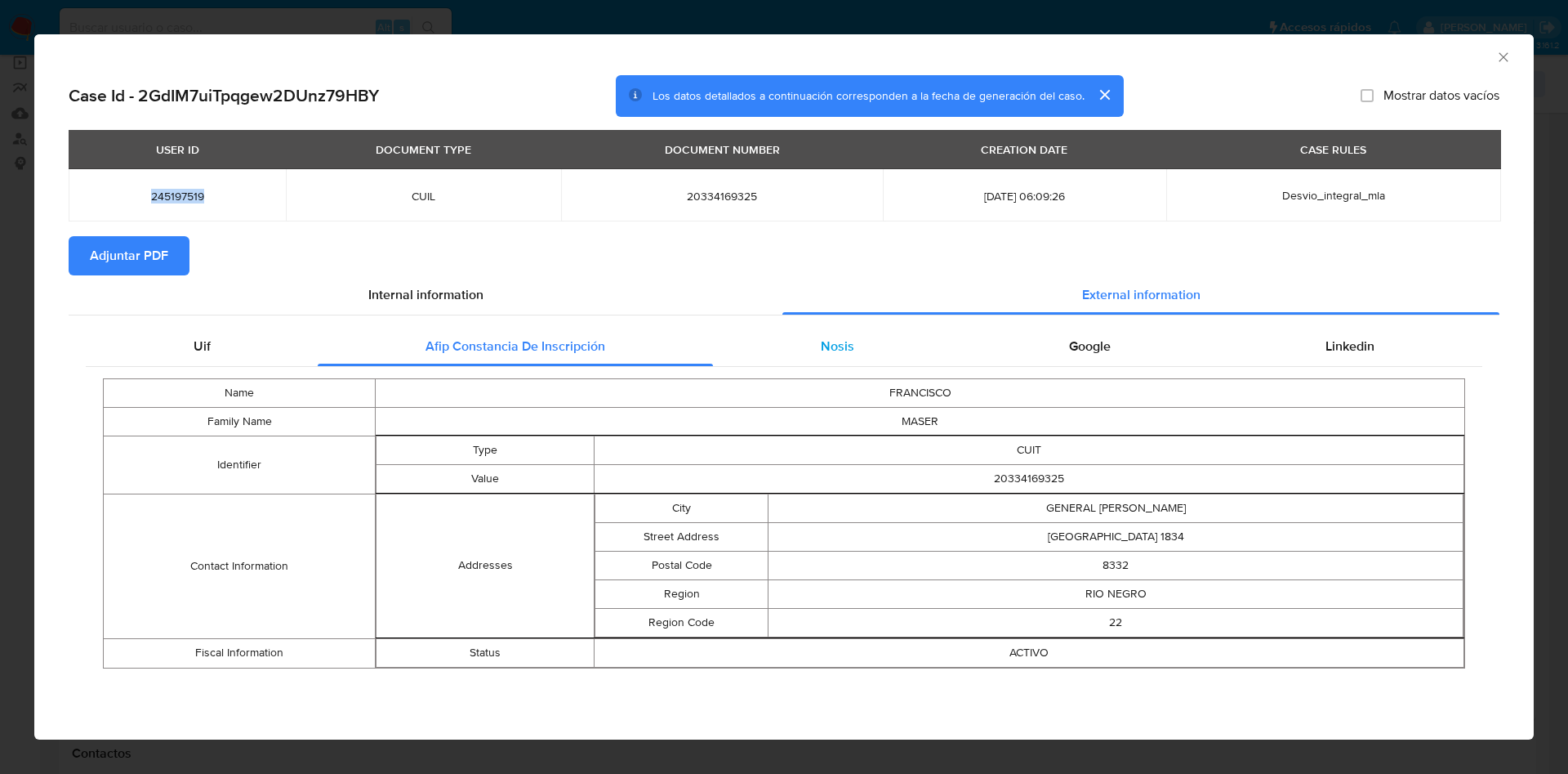
drag, startPoint x: 872, startPoint y: 361, endPoint x: 922, endPoint y: 359, distance: 50.0
click at [872, 362] on div "Nosis" at bounding box center [837, 346] width 248 height 39
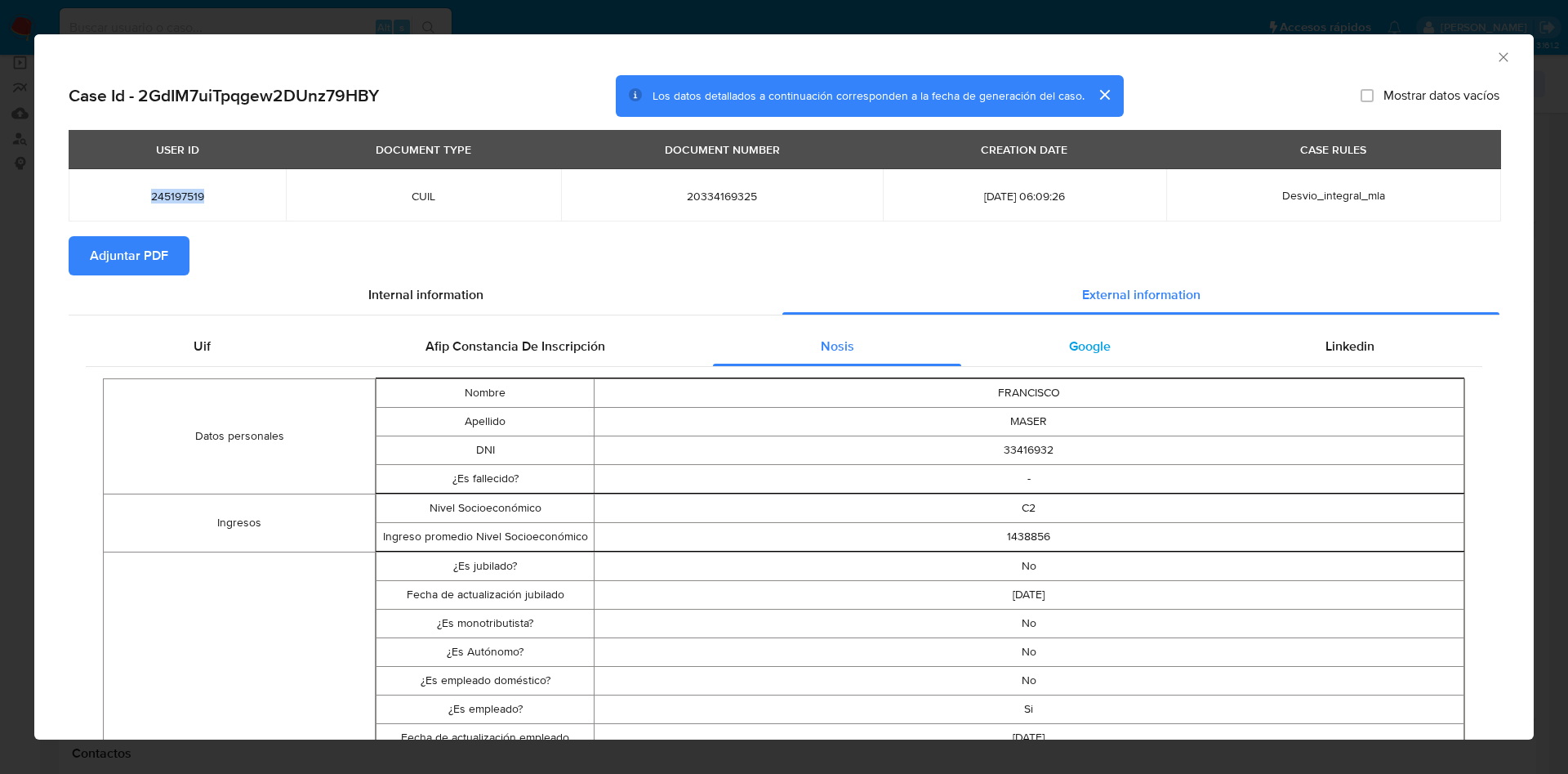
click at [1056, 357] on div "Google" at bounding box center [1089, 346] width 257 height 39
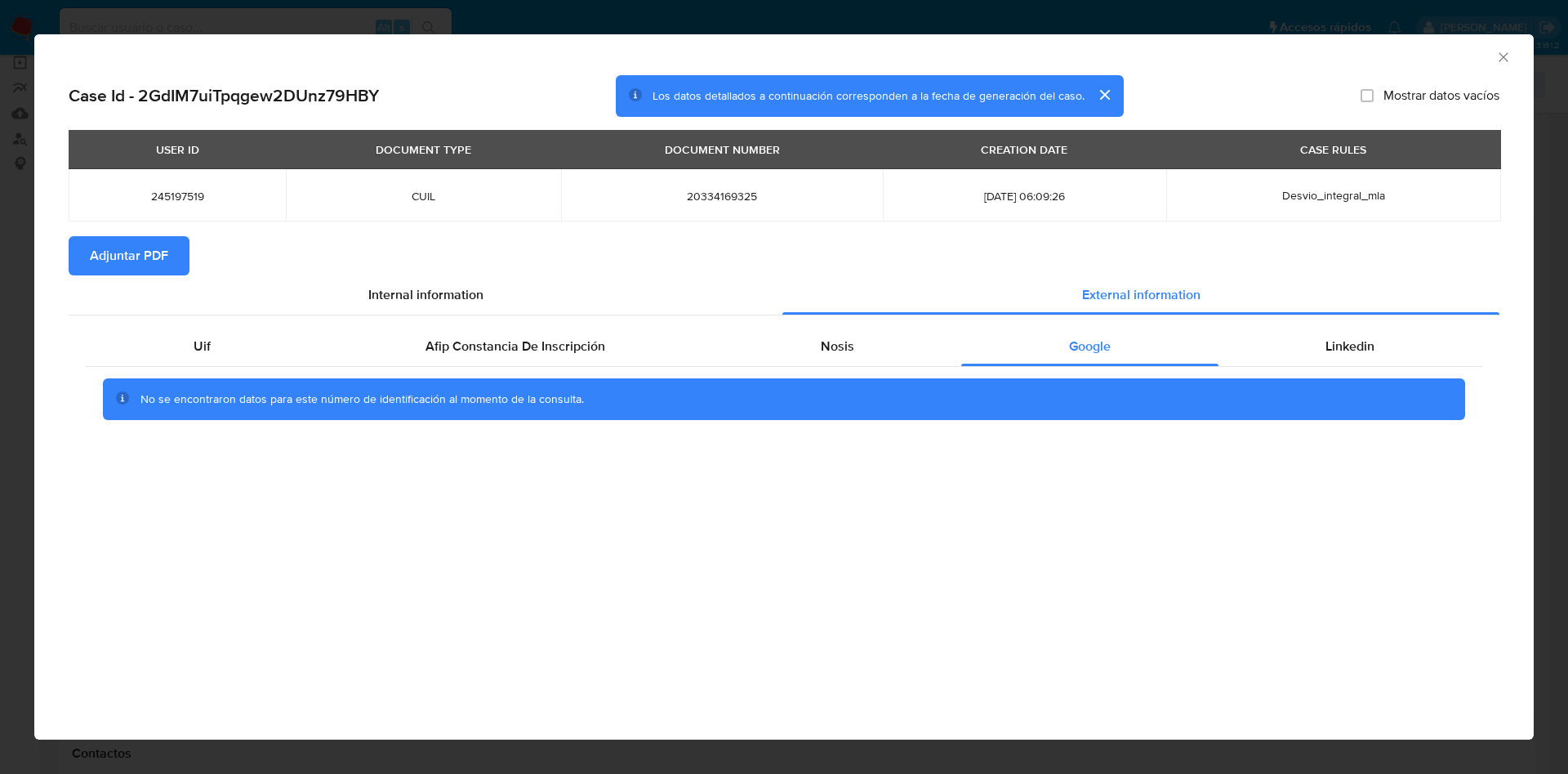
click at [1390, 370] on div "No se encontraron datos para este número de identificación al momento de la con…" at bounding box center [784, 399] width 1397 height 65
click at [1386, 347] on div "Linkedin" at bounding box center [1350, 346] width 264 height 39
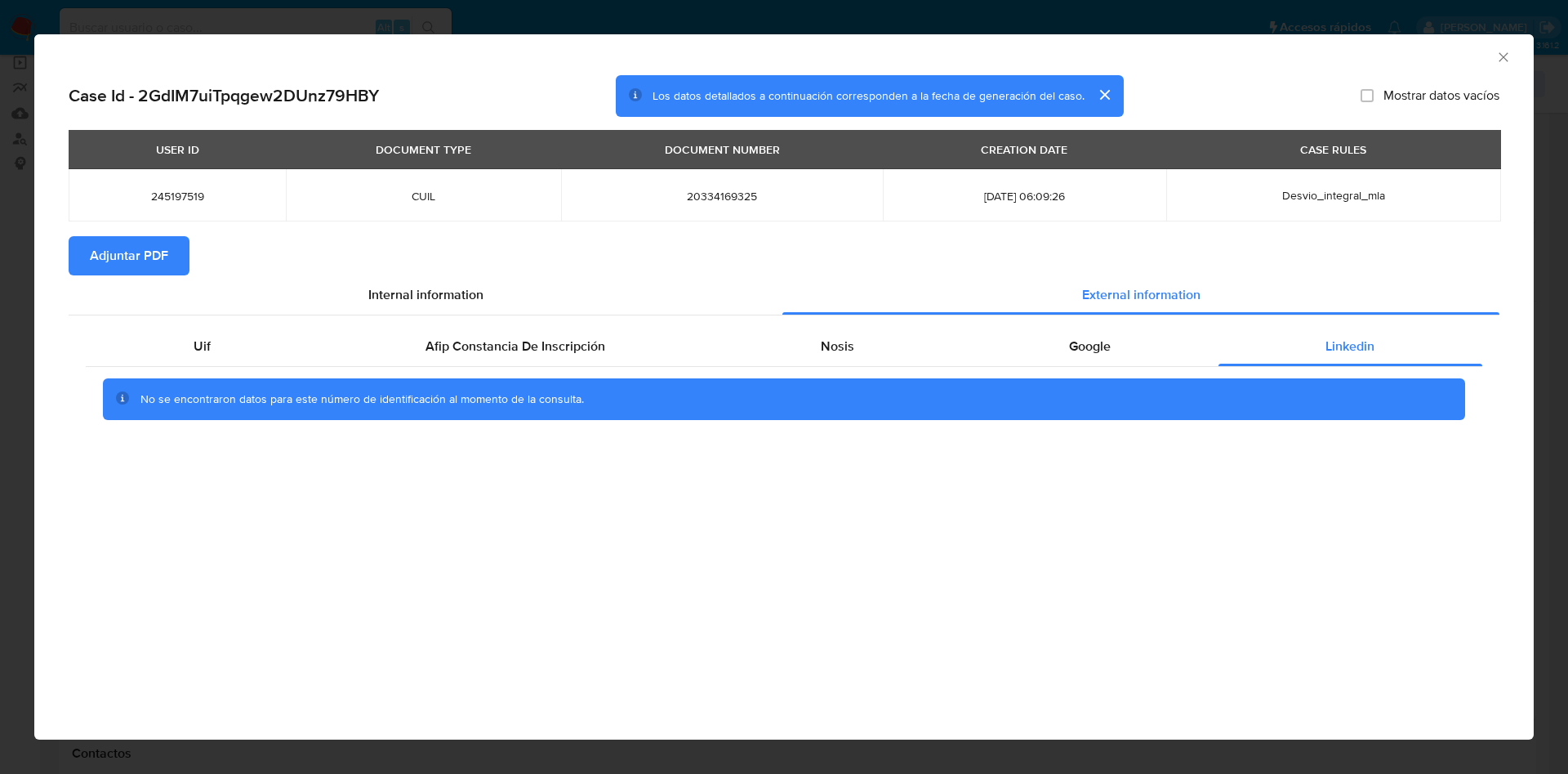
click at [136, 257] on span "Adjuntar PDF" at bounding box center [129, 255] width 78 height 36
click at [1498, 58] on icon "Cerrar ventana" at bounding box center [1504, 57] width 17 height 17
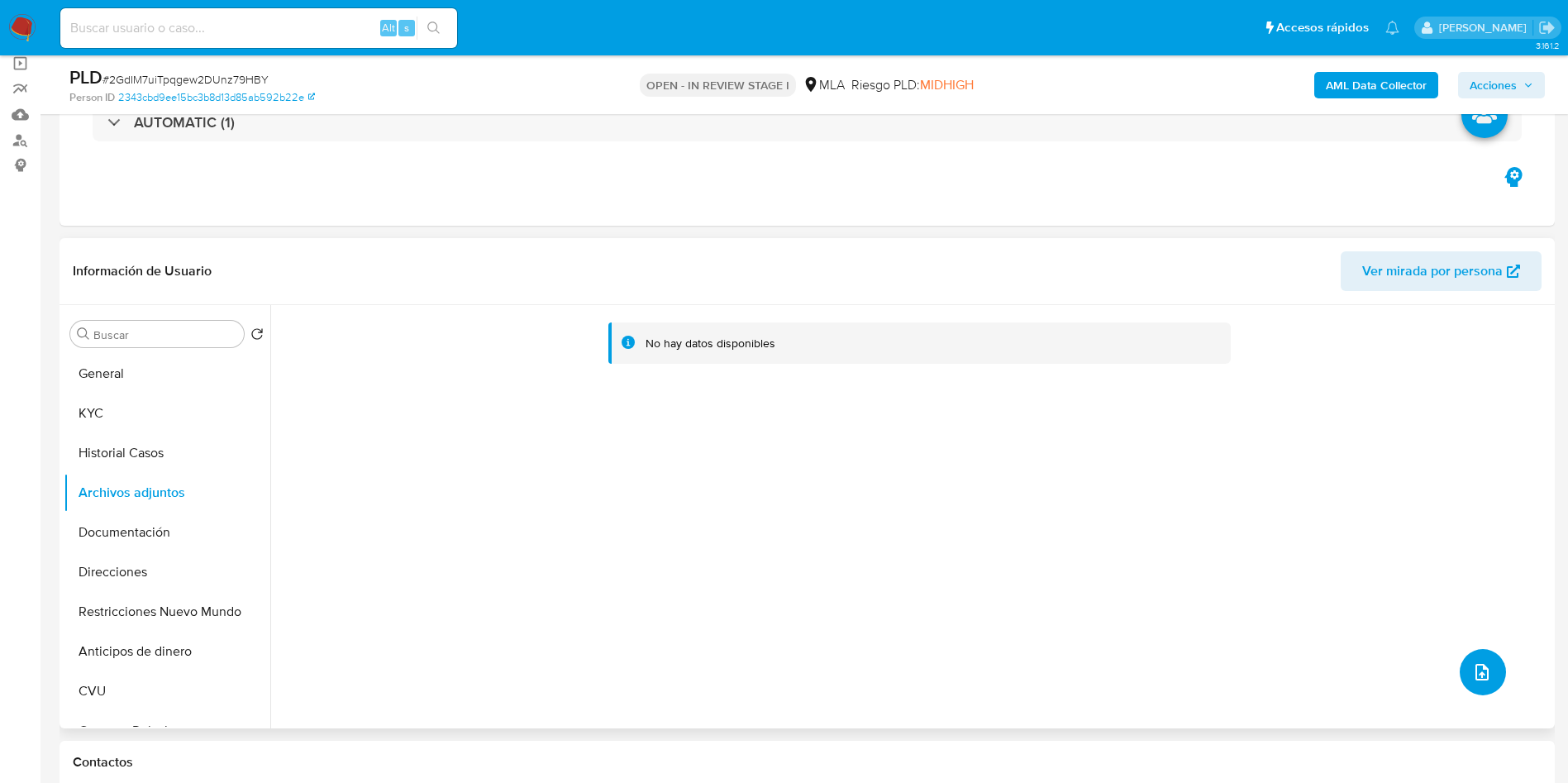
click at [1472, 665] on span "upload-file" at bounding box center [1482, 672] width 20 height 20
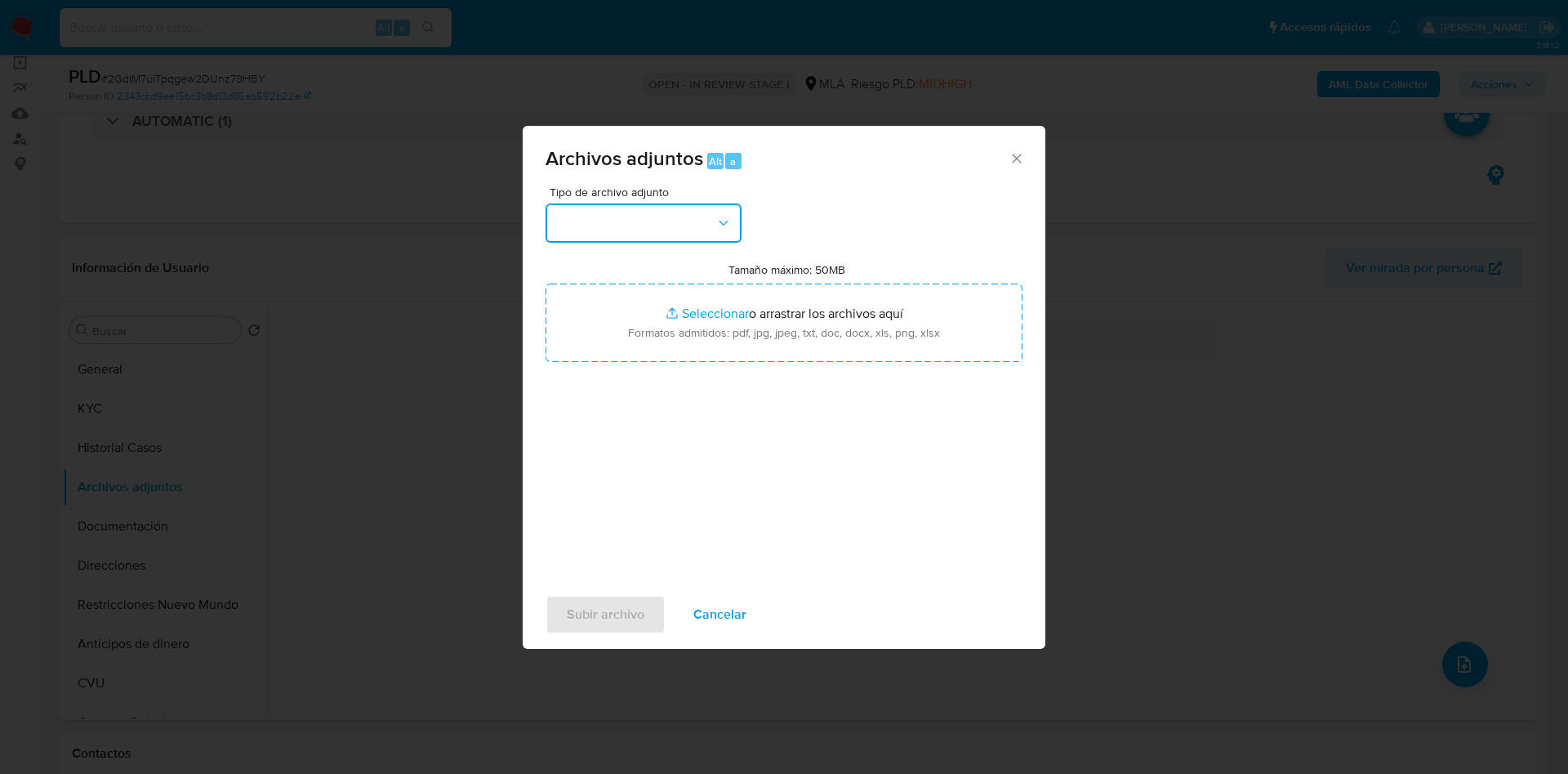
click at [631, 219] on button "button" at bounding box center [643, 223] width 196 height 39
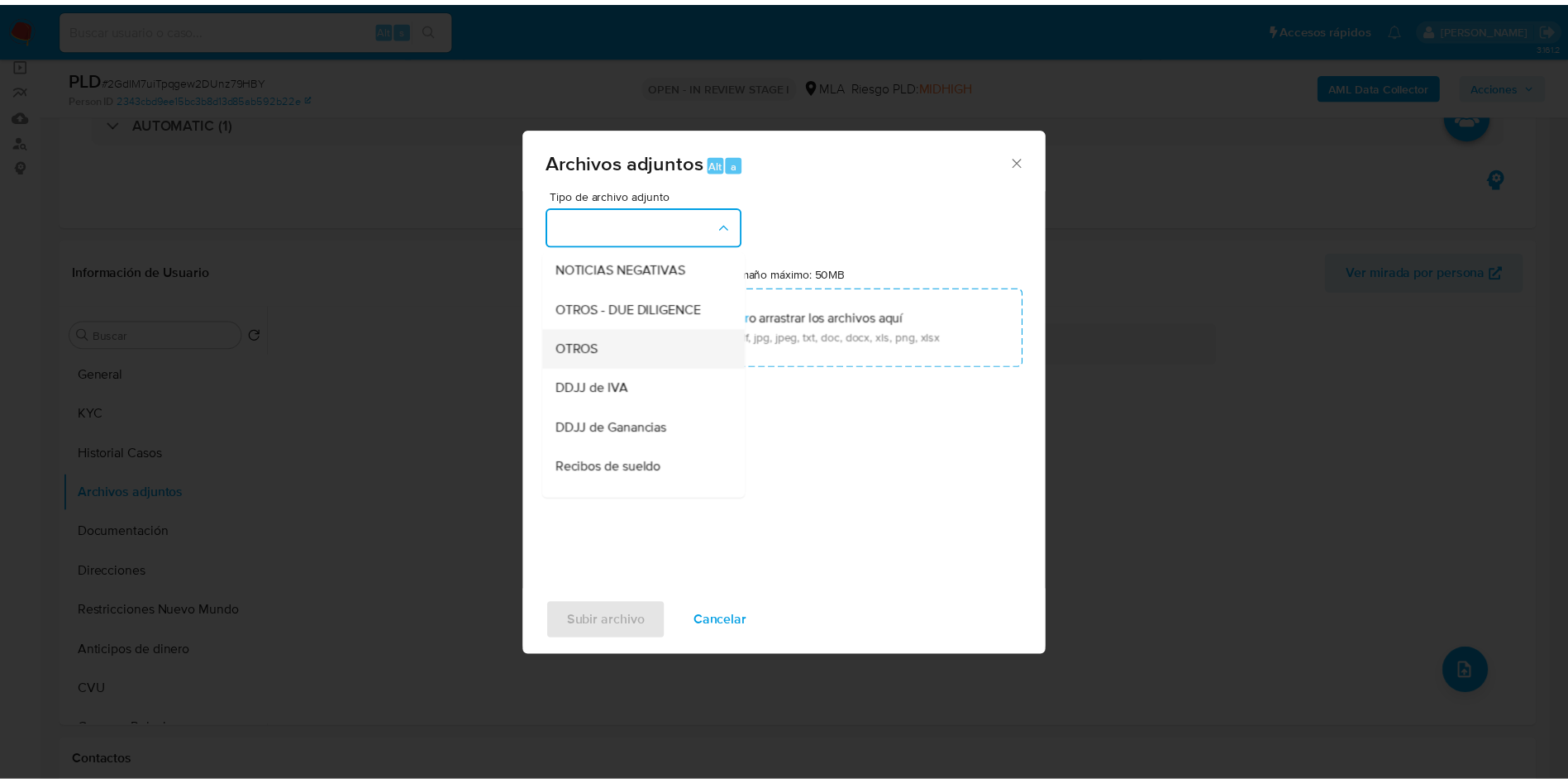
scroll to position [248, 0]
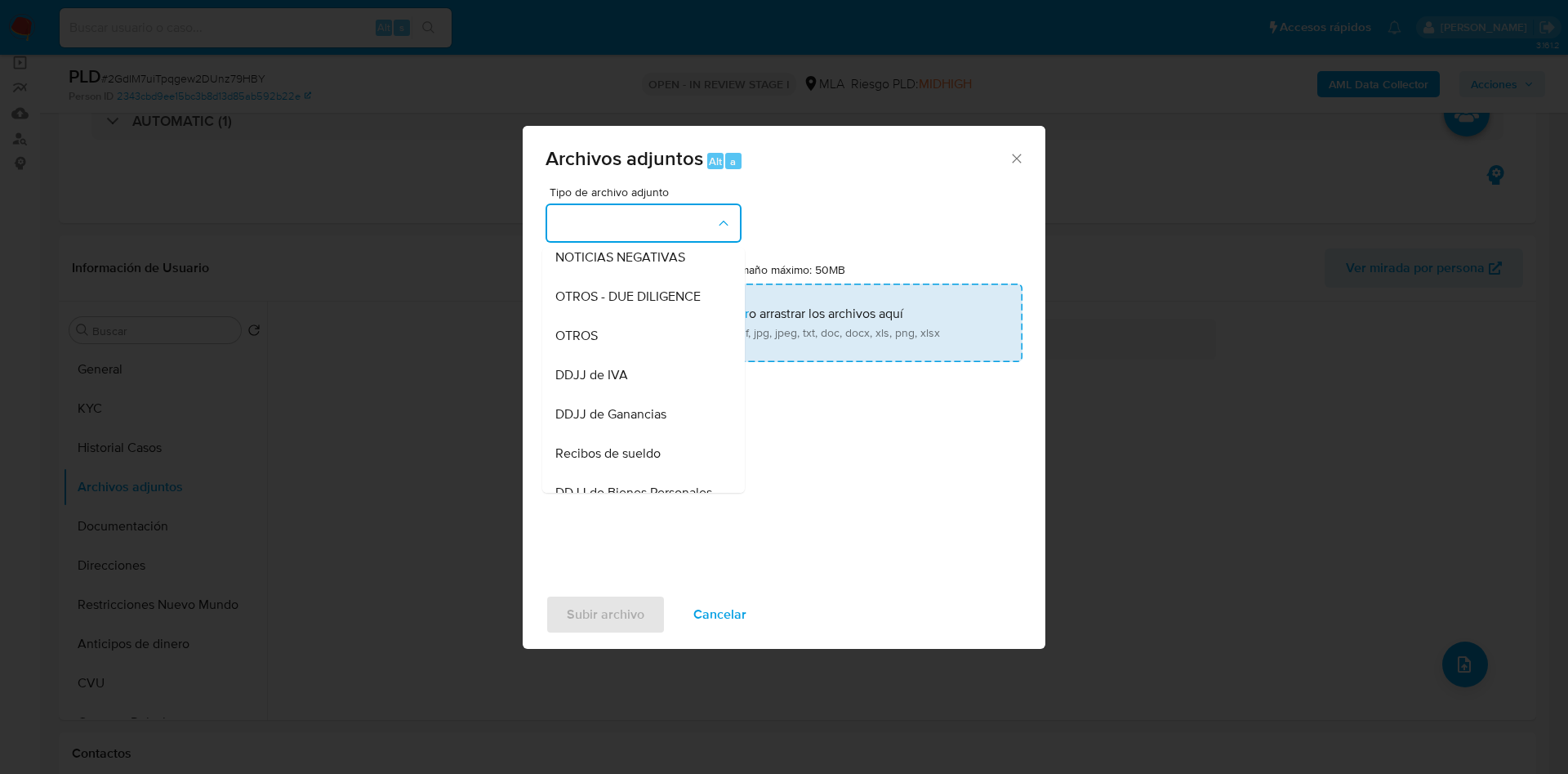
click at [608, 355] on div "OTROS" at bounding box center [639, 335] width 167 height 39
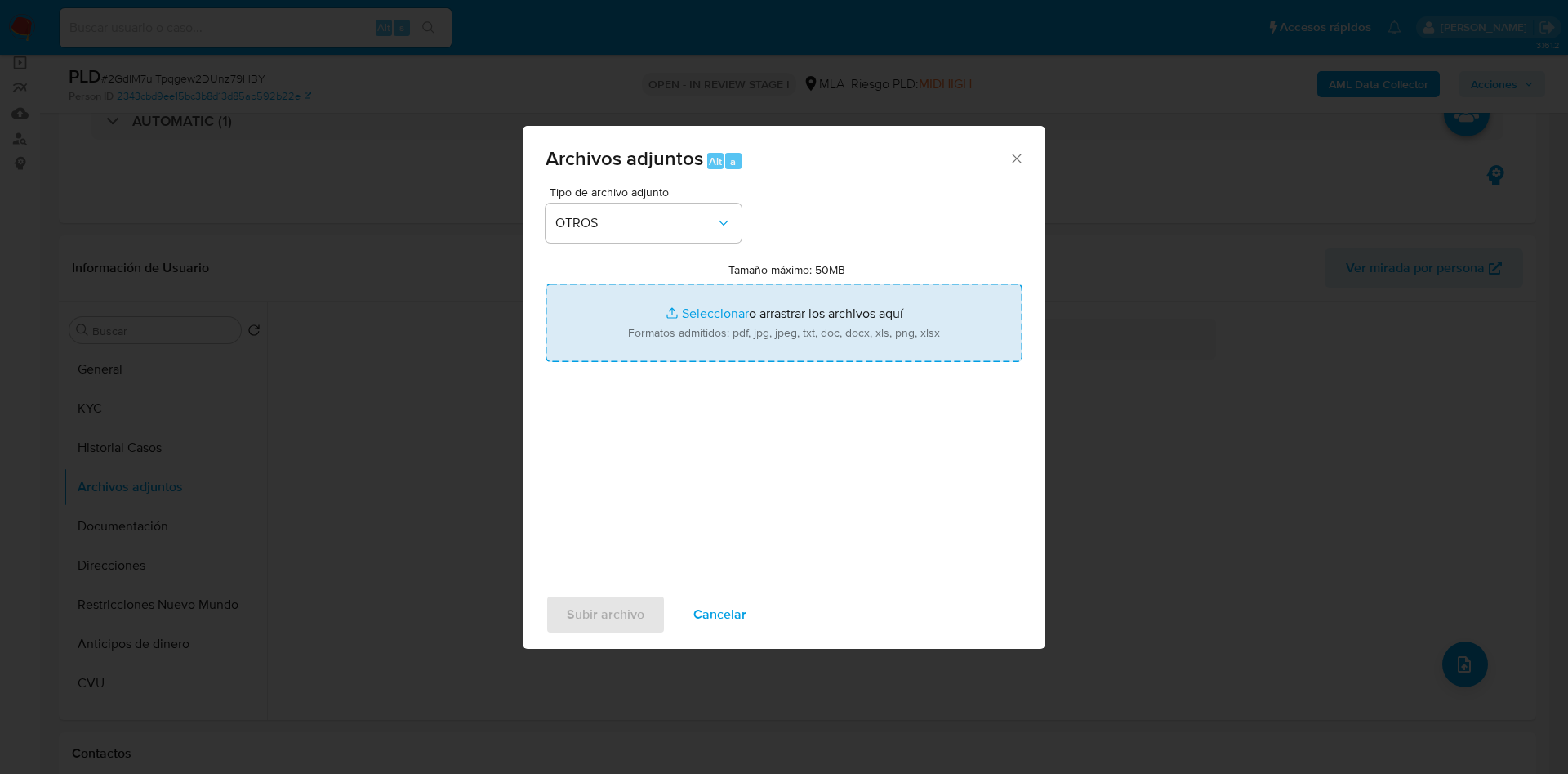
click at [657, 320] on input "Tamaño máximo: 50MB Seleccionar archivos" at bounding box center [784, 323] width 477 height 78
type input "C:\fakepath\Caselog 2GdIM7uiTpqgew2DUnz79HBY - 245197519.docx"
click at [708, 315] on input "Tamaño máximo: 50MB Seleccionar archivos" at bounding box center [784, 323] width 477 height 78
type input "C:\fakepath\Movimientos 245197519.xlsx"
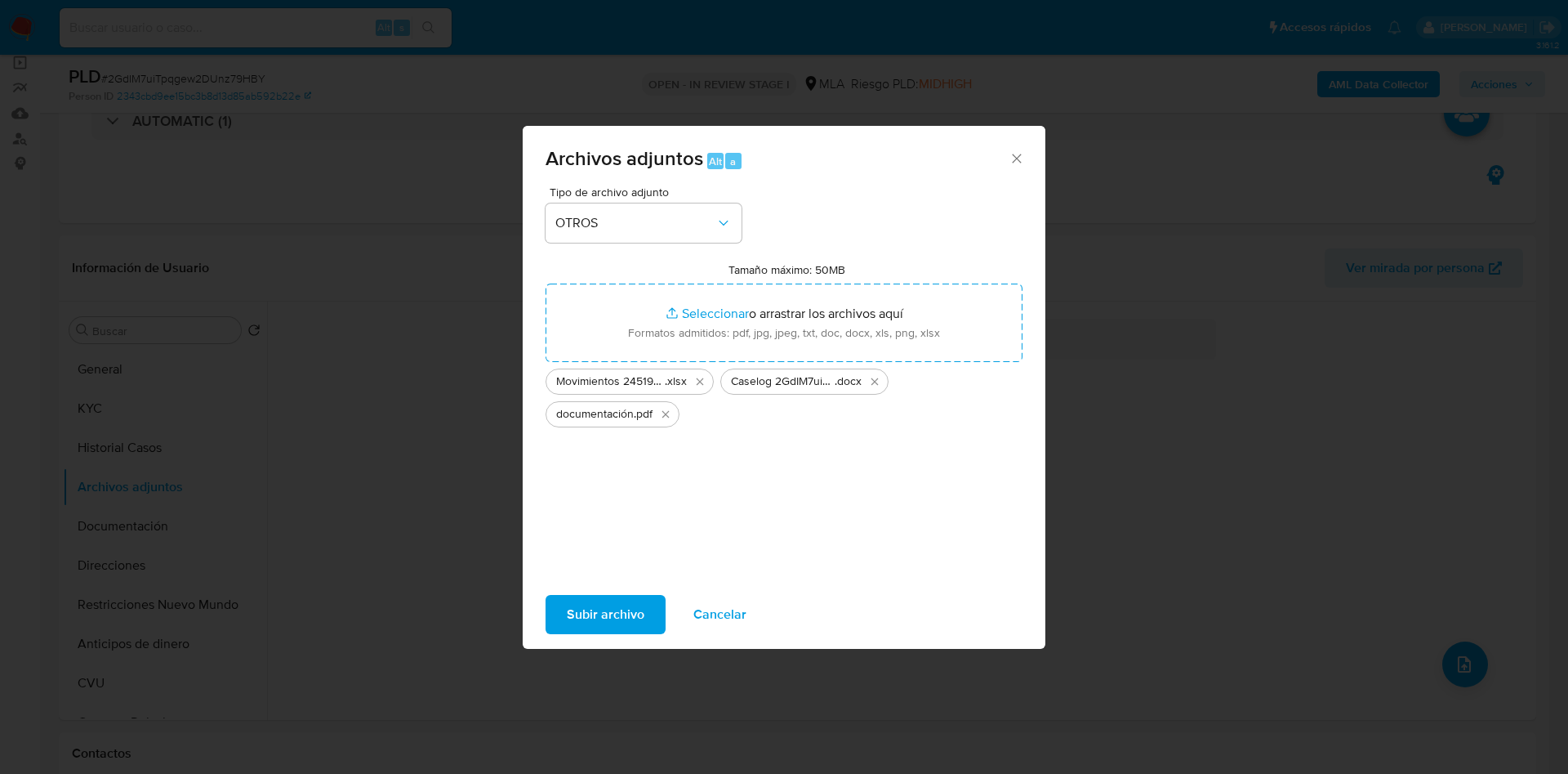
click at [578, 620] on span "Subir archivo" at bounding box center [605, 614] width 77 height 36
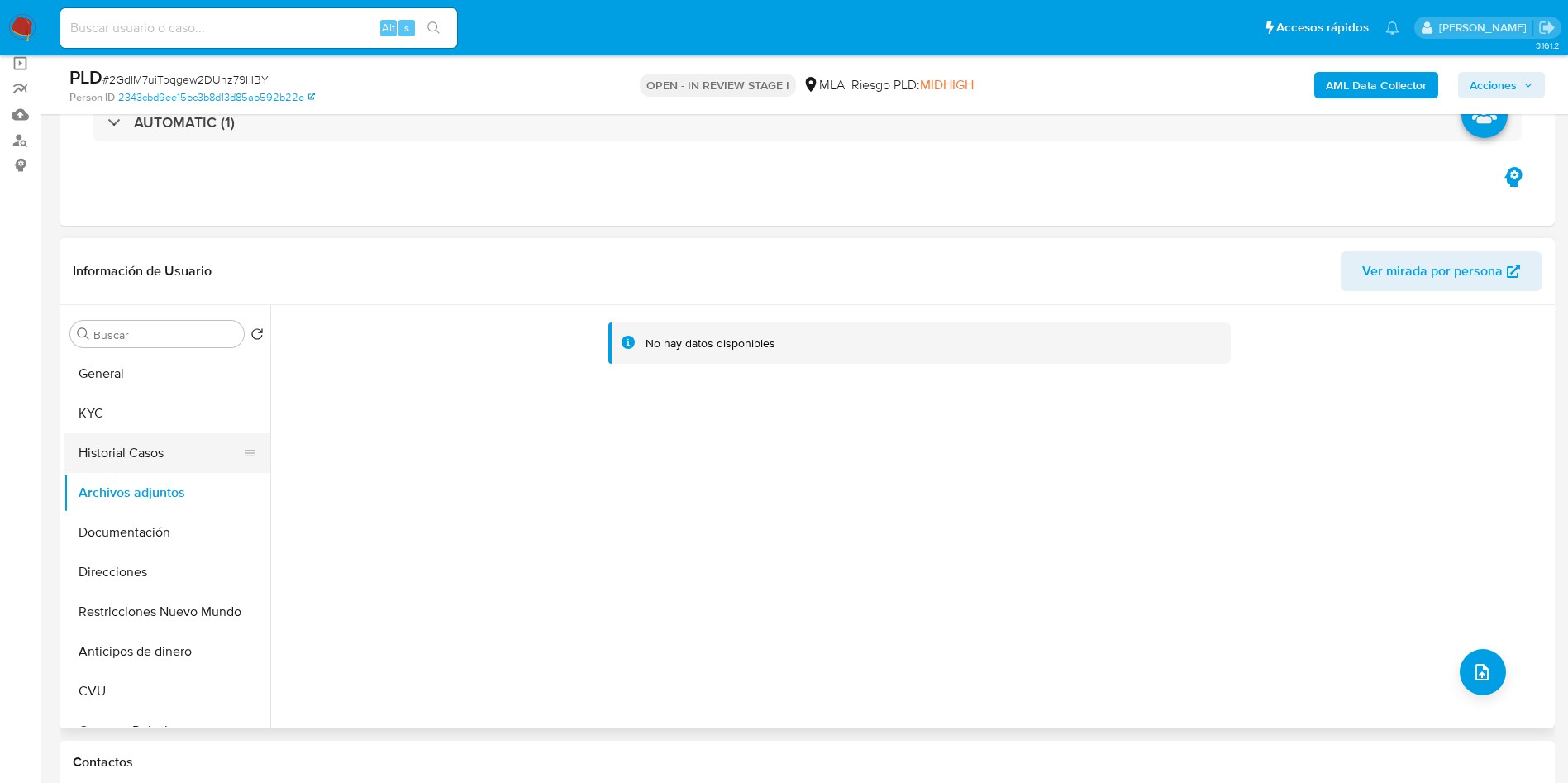
click at [159, 443] on button "Historial Casos" at bounding box center [160, 453] width 194 height 40
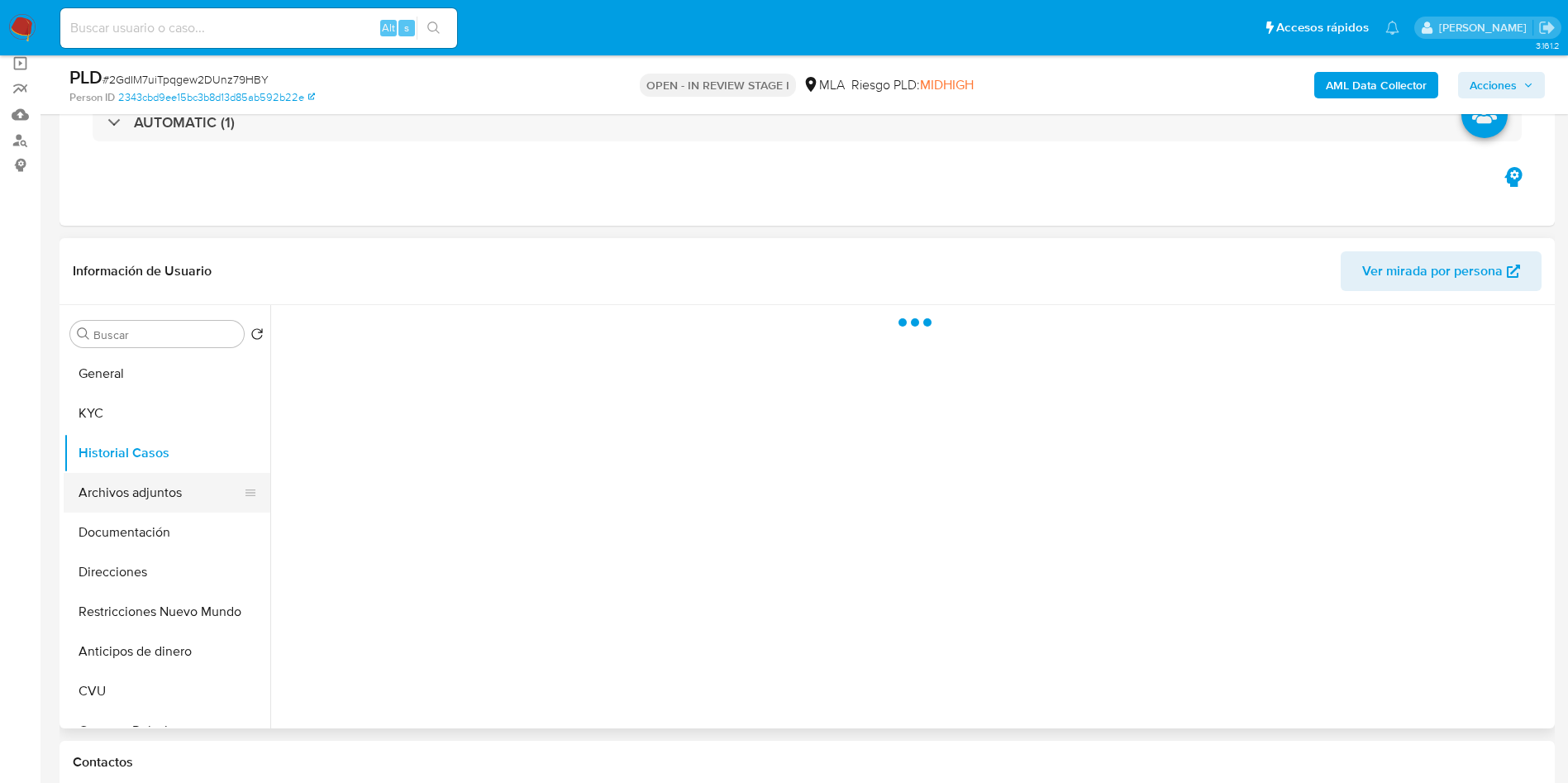
click at [154, 496] on button "Archivos adjuntos" at bounding box center [160, 492] width 194 height 40
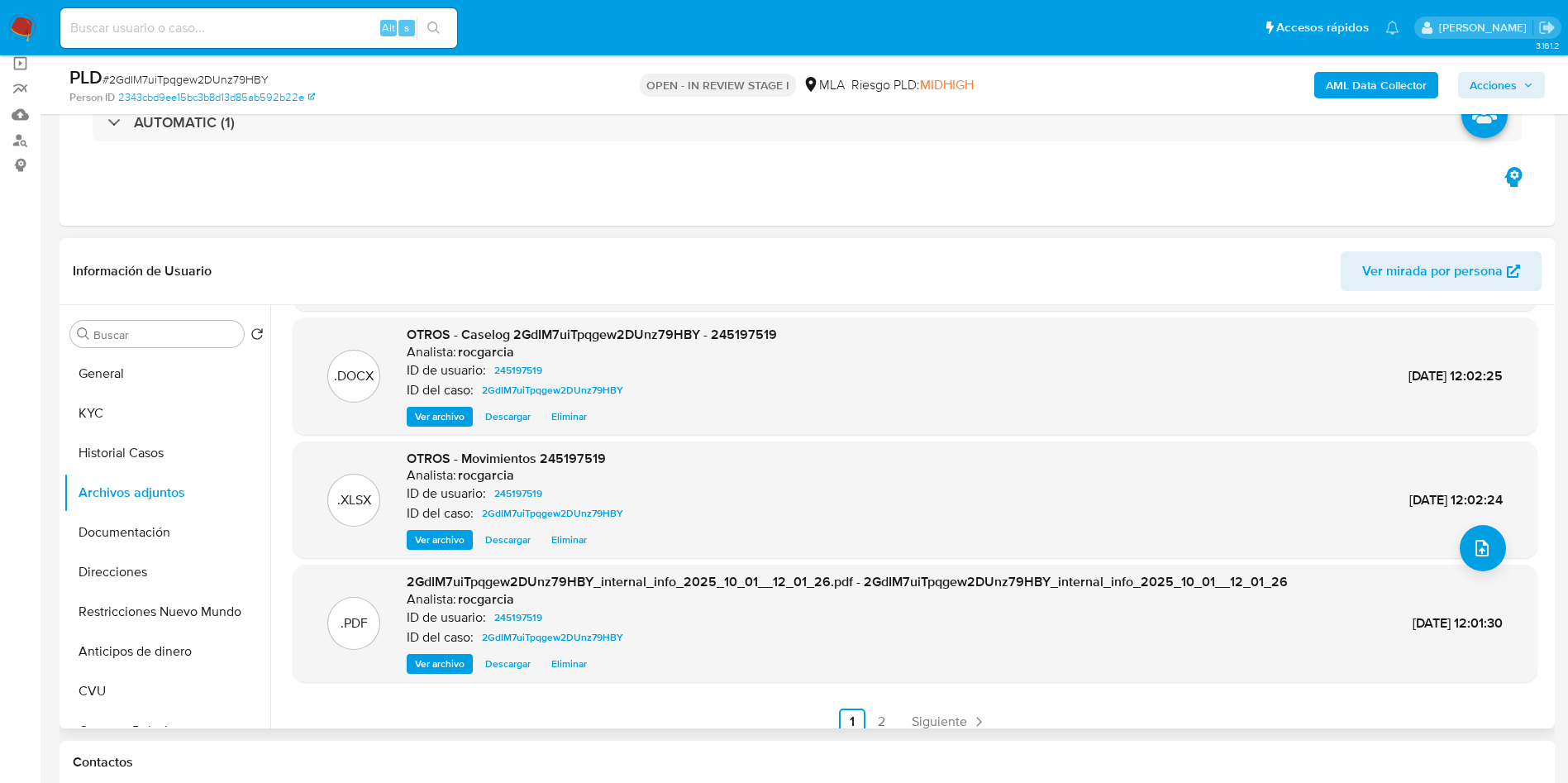
scroll to position [0, 0]
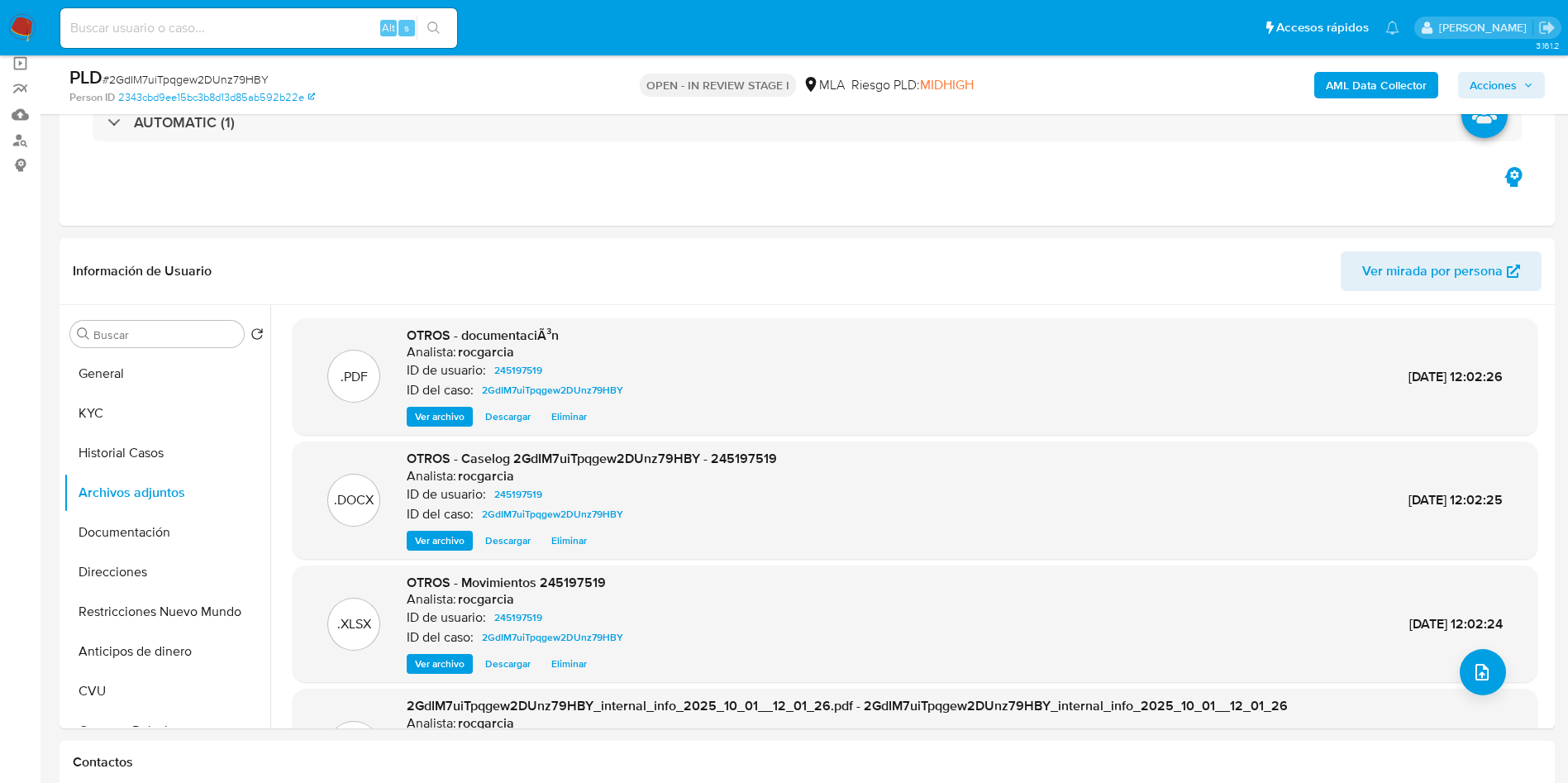
click at [1499, 72] on span "Acciones" at bounding box center [1493, 85] width 48 height 26
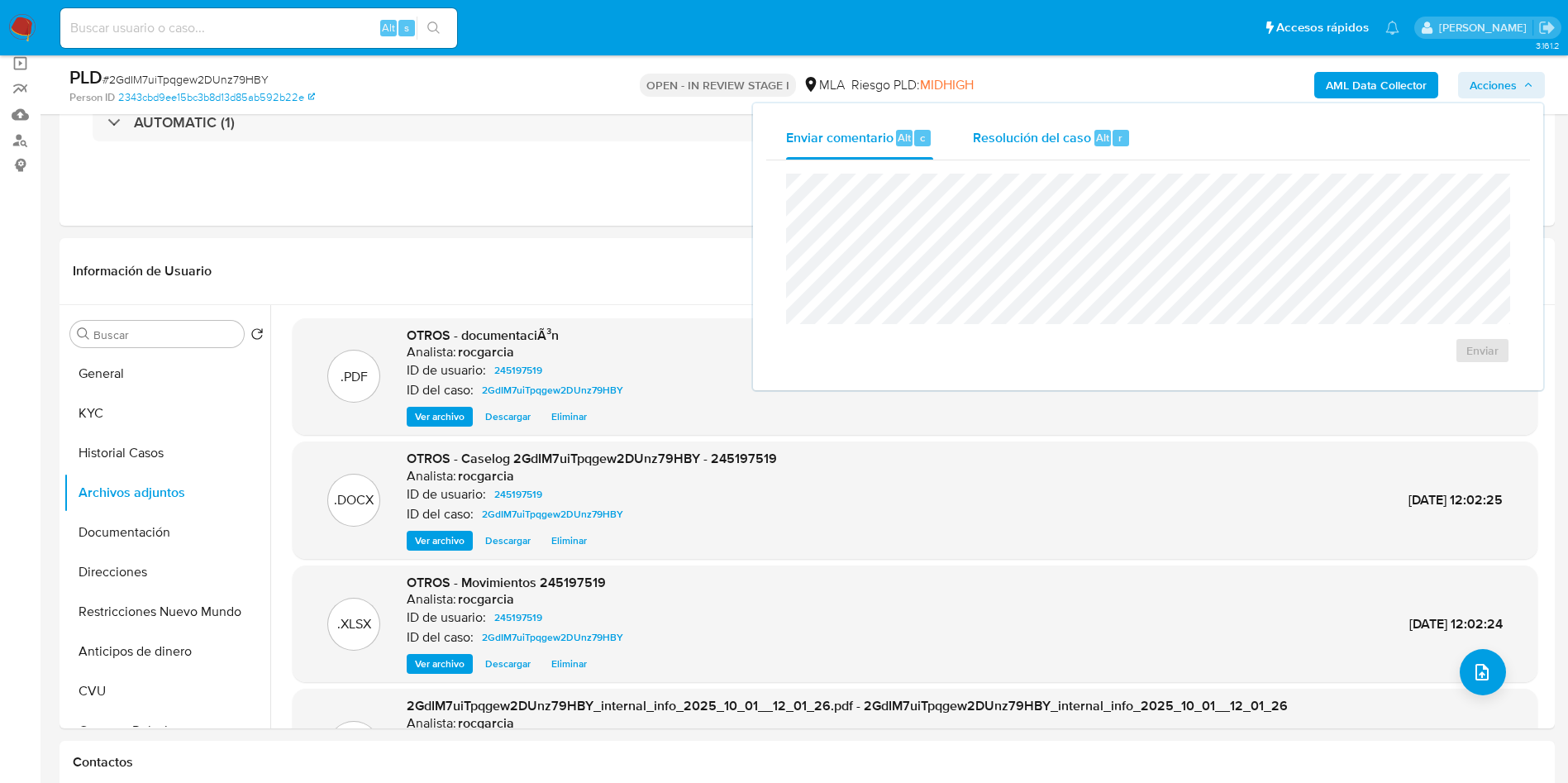
click at [996, 133] on span "Resolución del caso" at bounding box center [1032, 137] width 118 height 19
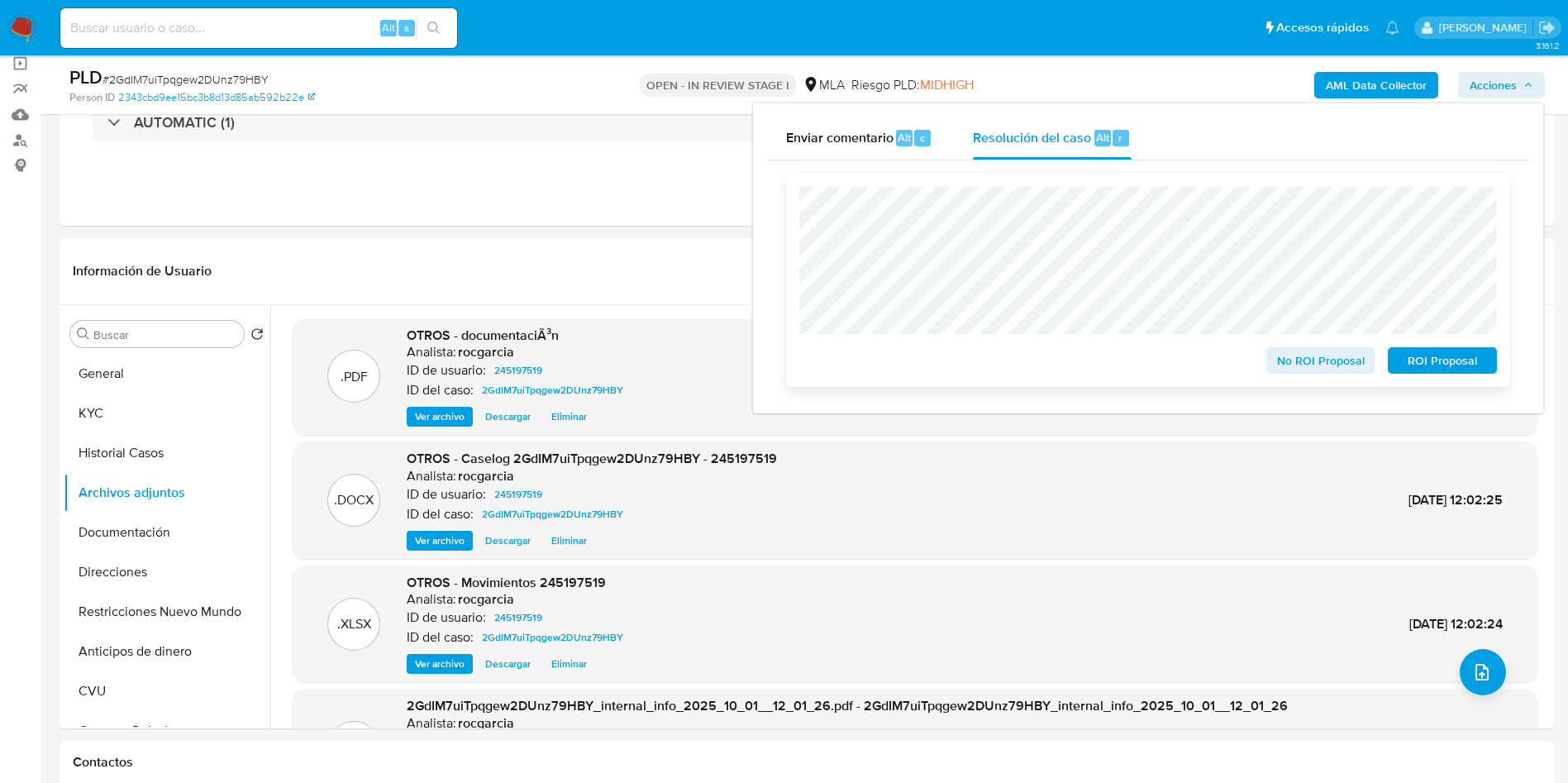
click at [1338, 369] on span "No ROI Proposal" at bounding box center [1321, 360] width 86 height 23
